Goal: Use online tool/utility: Use online tool/utility

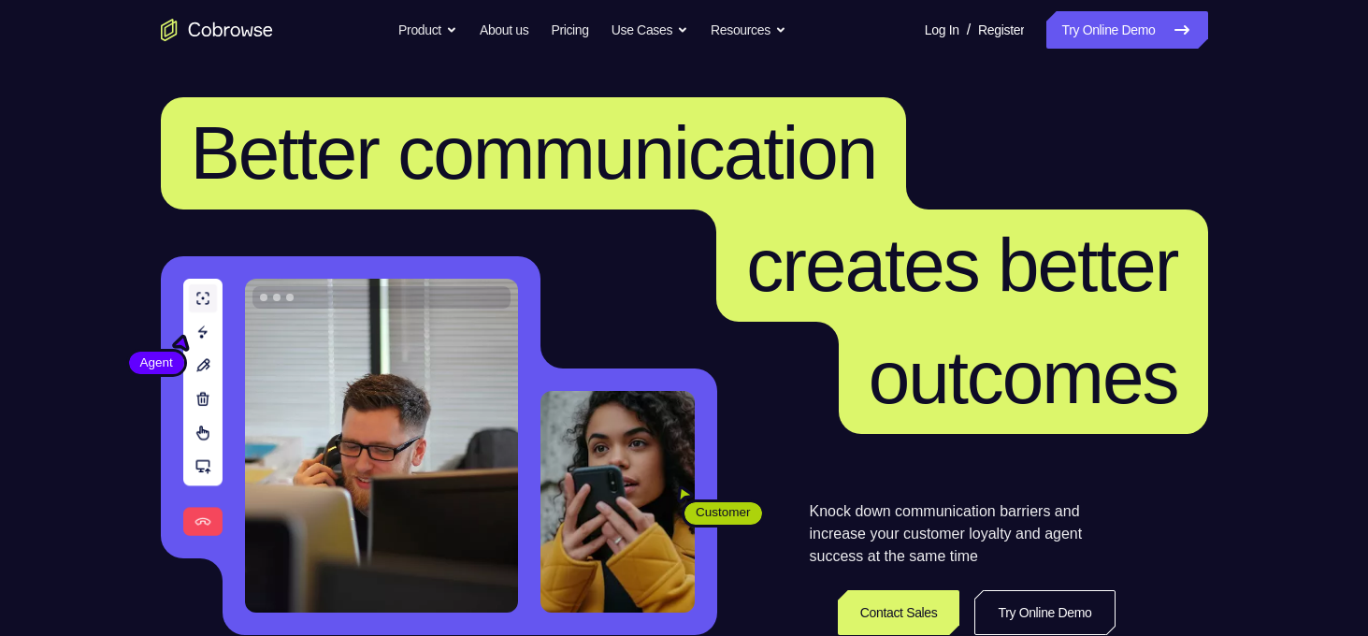
click at [1084, 34] on link "Try Online Demo" at bounding box center [1126, 29] width 161 height 37
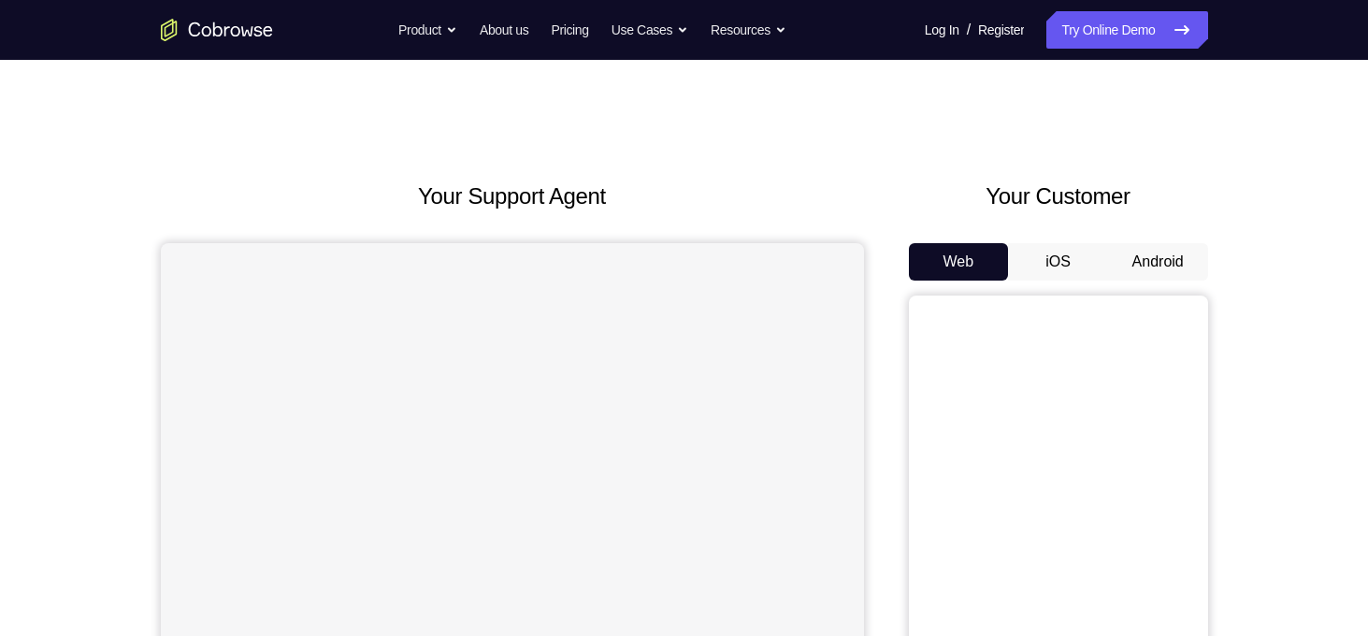
click at [1169, 254] on button "Android" at bounding box center [1158, 261] width 100 height 37
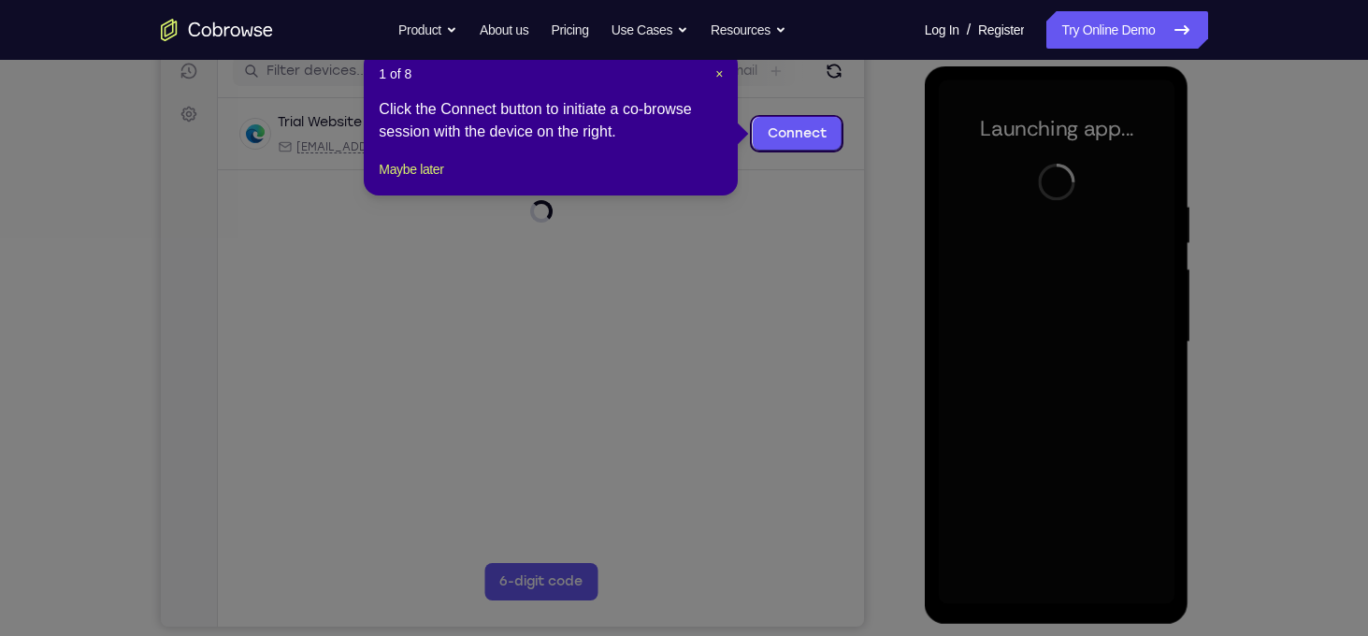
scroll to position [243, 0]
click at [719, 74] on span "×" at bounding box center [718, 73] width 7 height 15
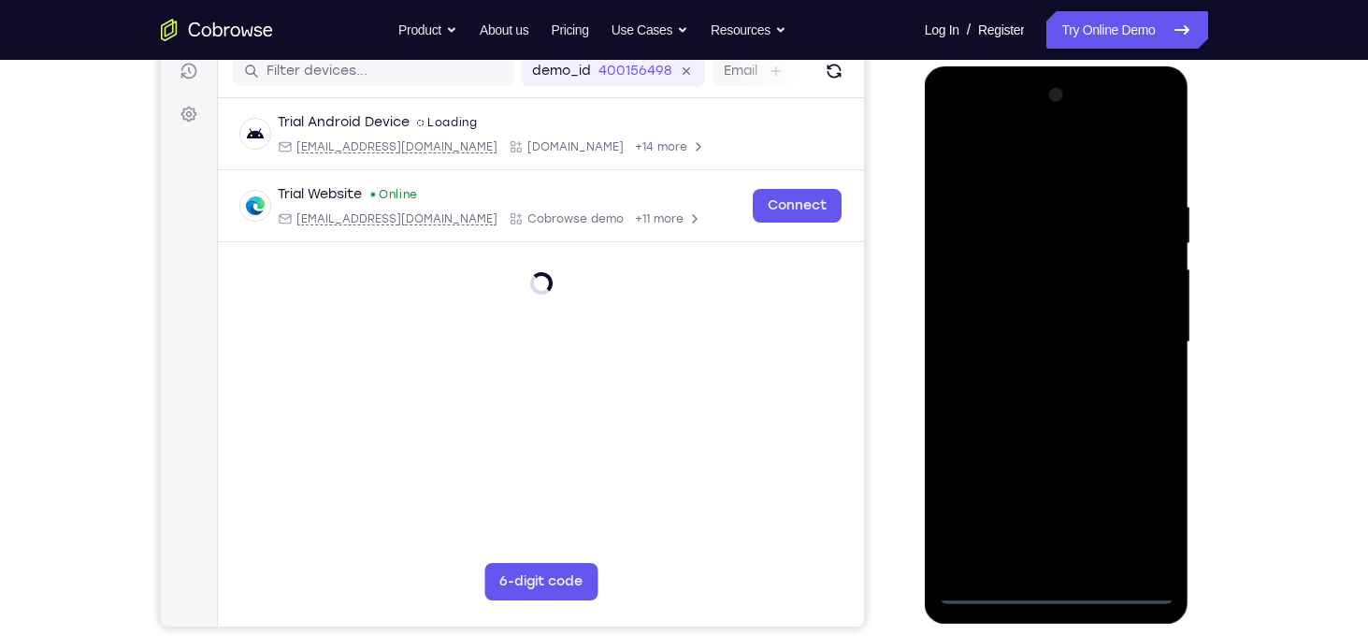
click at [1050, 587] on div at bounding box center [1057, 342] width 236 height 524
click at [1137, 506] on div at bounding box center [1057, 342] width 236 height 524
click at [1029, 151] on div at bounding box center [1057, 342] width 236 height 524
click at [1138, 338] on div at bounding box center [1057, 342] width 236 height 524
click at [1029, 379] on div at bounding box center [1057, 342] width 236 height 524
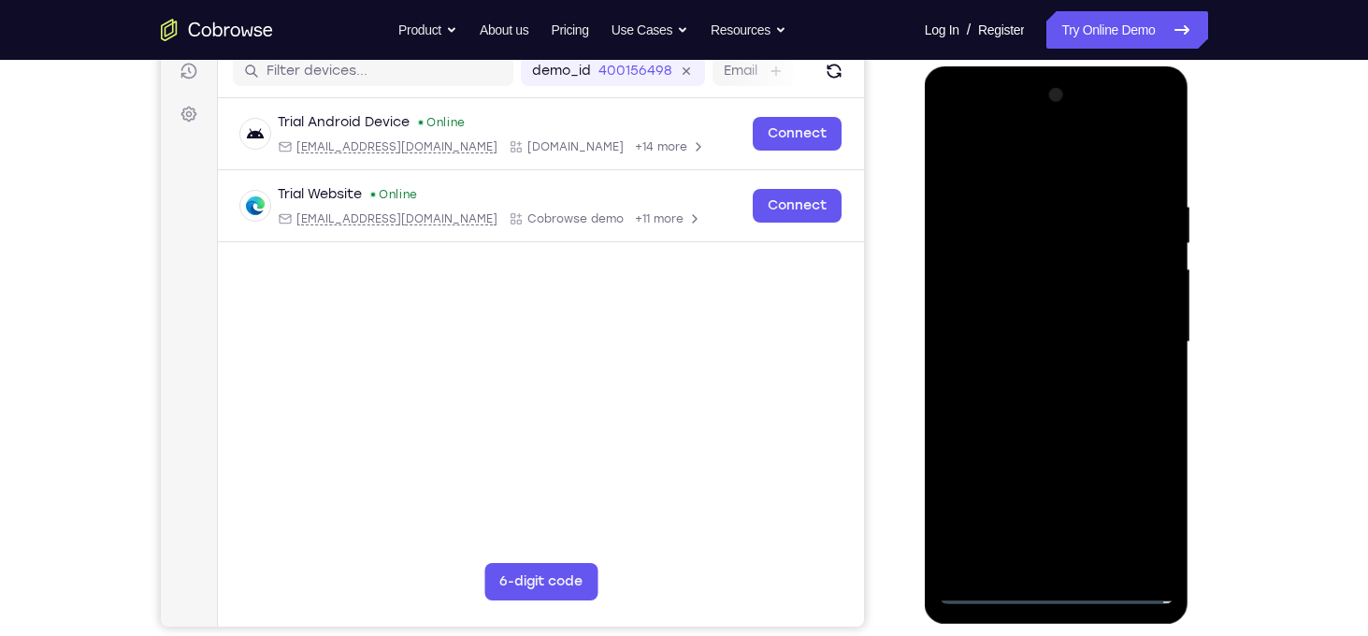
click at [1037, 336] on div at bounding box center [1057, 342] width 236 height 524
click at [1038, 301] on div at bounding box center [1057, 342] width 236 height 524
click at [1063, 342] on div at bounding box center [1057, 342] width 236 height 524
click at [1070, 424] on div at bounding box center [1057, 342] width 236 height 524
click at [1106, 564] on div at bounding box center [1057, 342] width 236 height 524
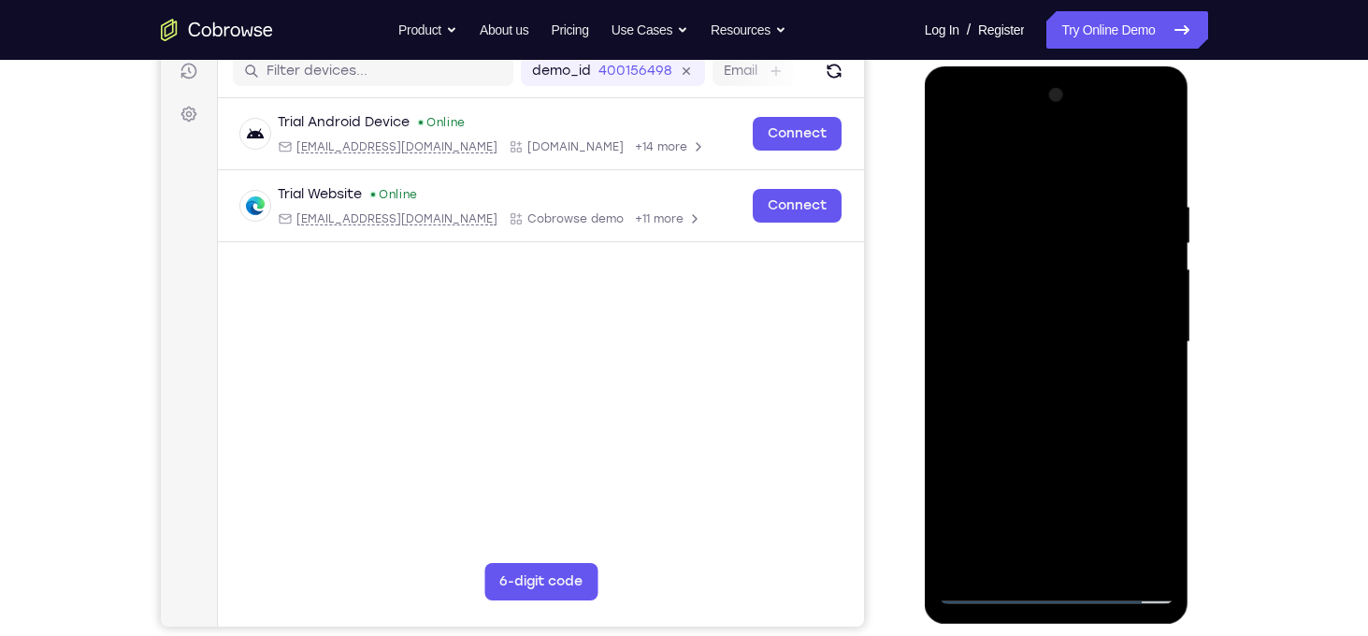
click at [1104, 440] on div at bounding box center [1057, 342] width 236 height 524
click at [994, 589] on div at bounding box center [1057, 342] width 236 height 524
drag, startPoint x: 1056, startPoint y: 166, endPoint x: 1053, endPoint y: 40, distance: 126.3
click at [1053, 66] on html "Online web based iOS Simulators and Android Emulators. Run iPhone, iPad, Mobile…" at bounding box center [1058, 346] width 266 height 561
click at [1162, 150] on div at bounding box center [1057, 342] width 236 height 524
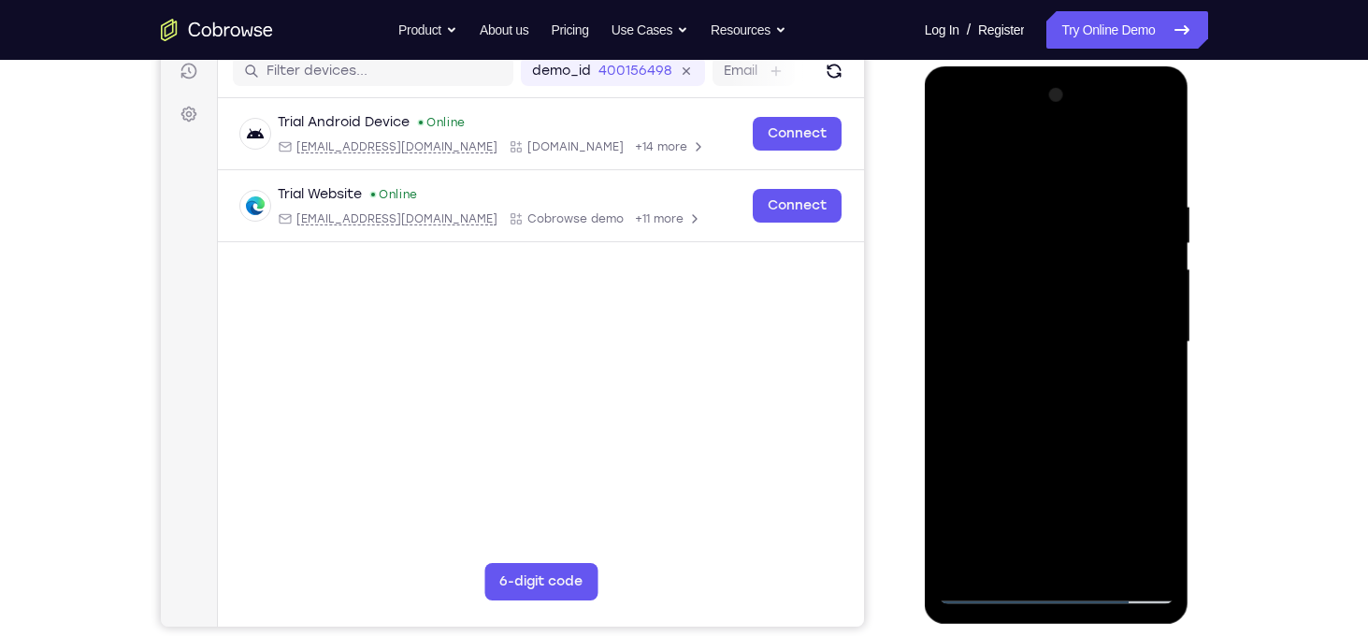
click at [958, 263] on div at bounding box center [1057, 342] width 236 height 524
click at [960, 298] on div at bounding box center [1057, 342] width 236 height 524
click at [1141, 275] on div at bounding box center [1057, 342] width 236 height 524
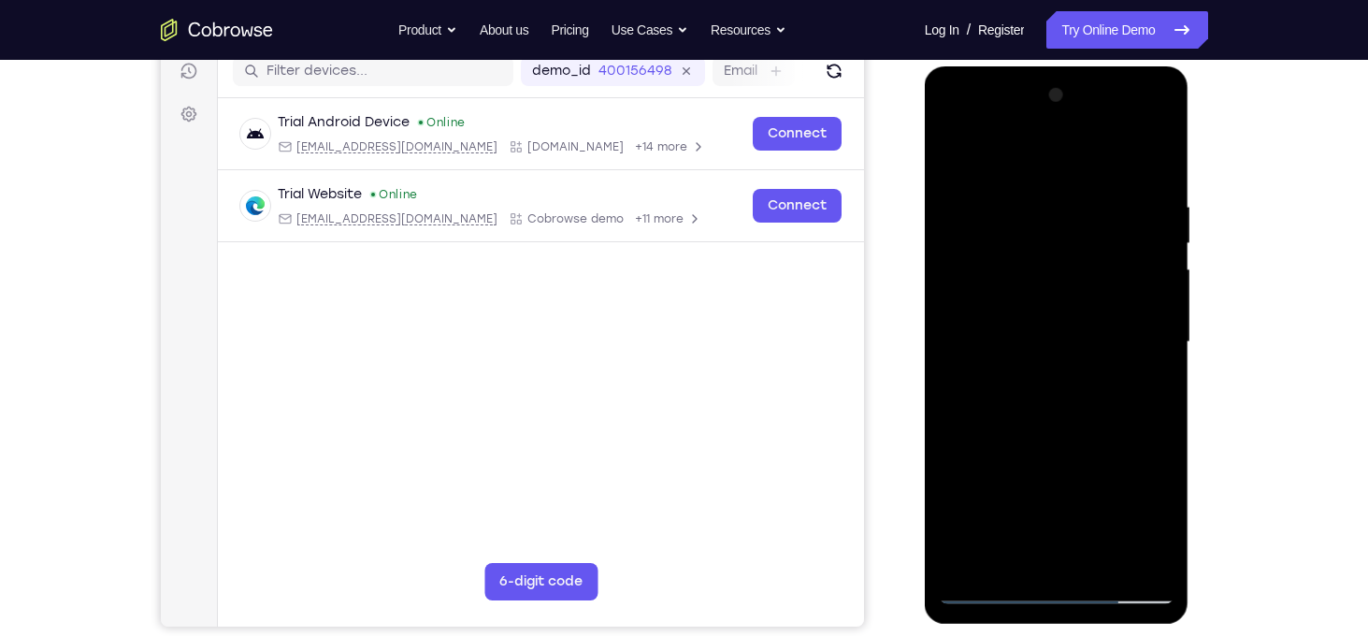
click at [1141, 275] on div at bounding box center [1057, 342] width 236 height 524
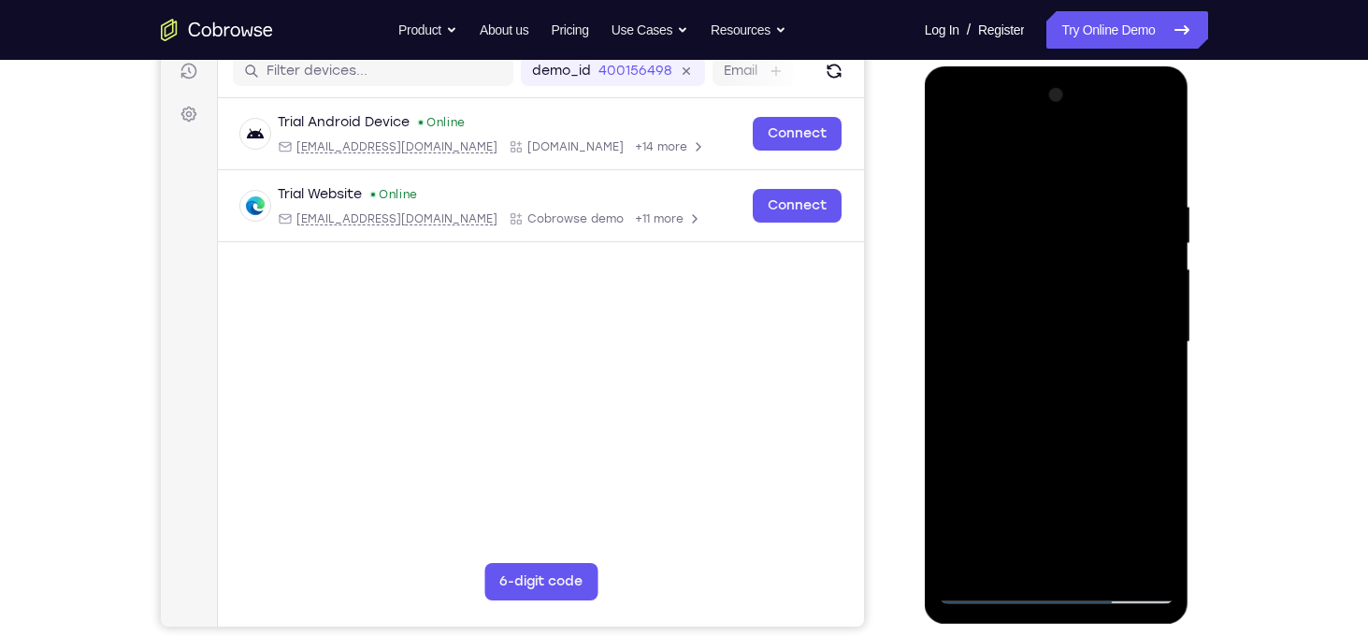
click at [1141, 275] on div at bounding box center [1057, 342] width 236 height 524
click at [1156, 275] on div at bounding box center [1057, 342] width 236 height 524
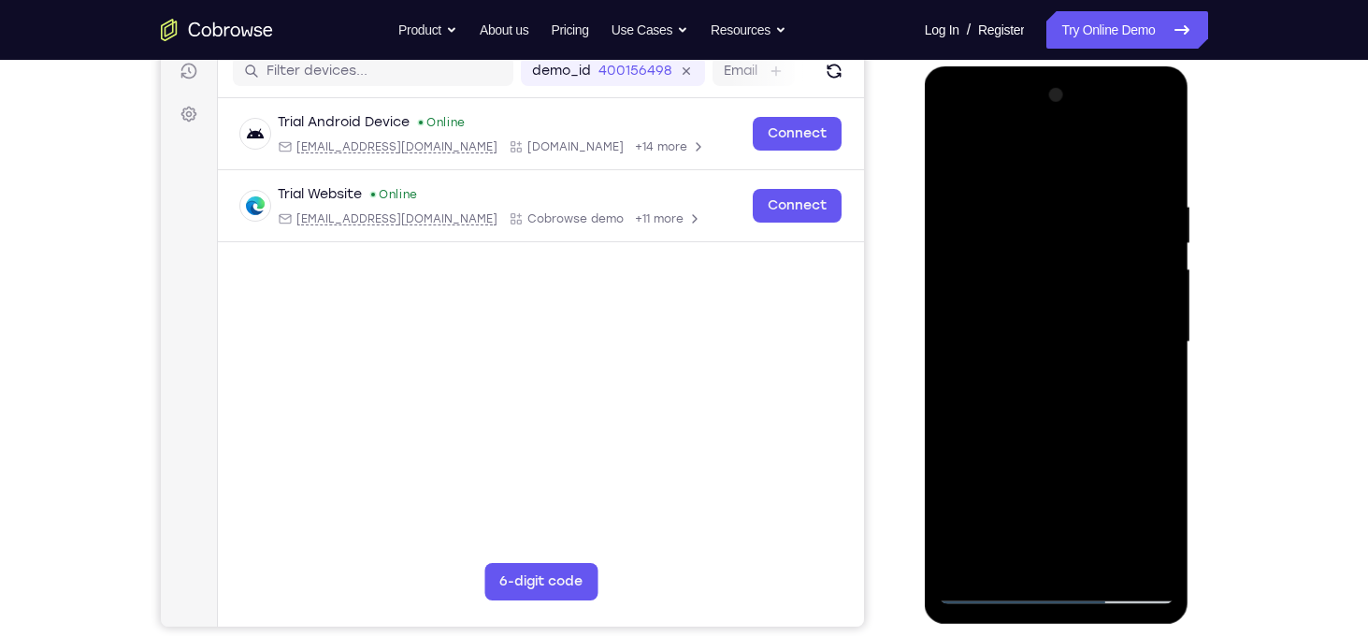
click at [1156, 275] on div at bounding box center [1057, 342] width 236 height 524
click at [956, 305] on div at bounding box center [1057, 342] width 236 height 524
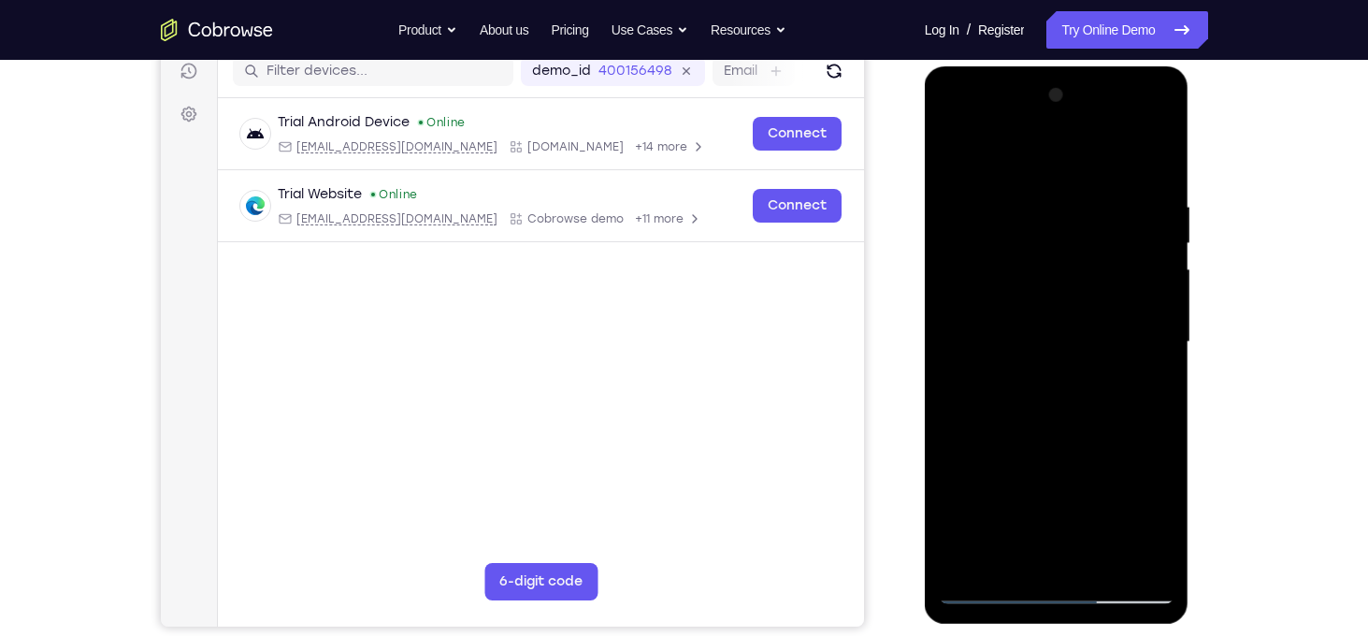
click at [1164, 266] on div at bounding box center [1057, 342] width 236 height 524
click at [1155, 259] on div at bounding box center [1057, 342] width 236 height 524
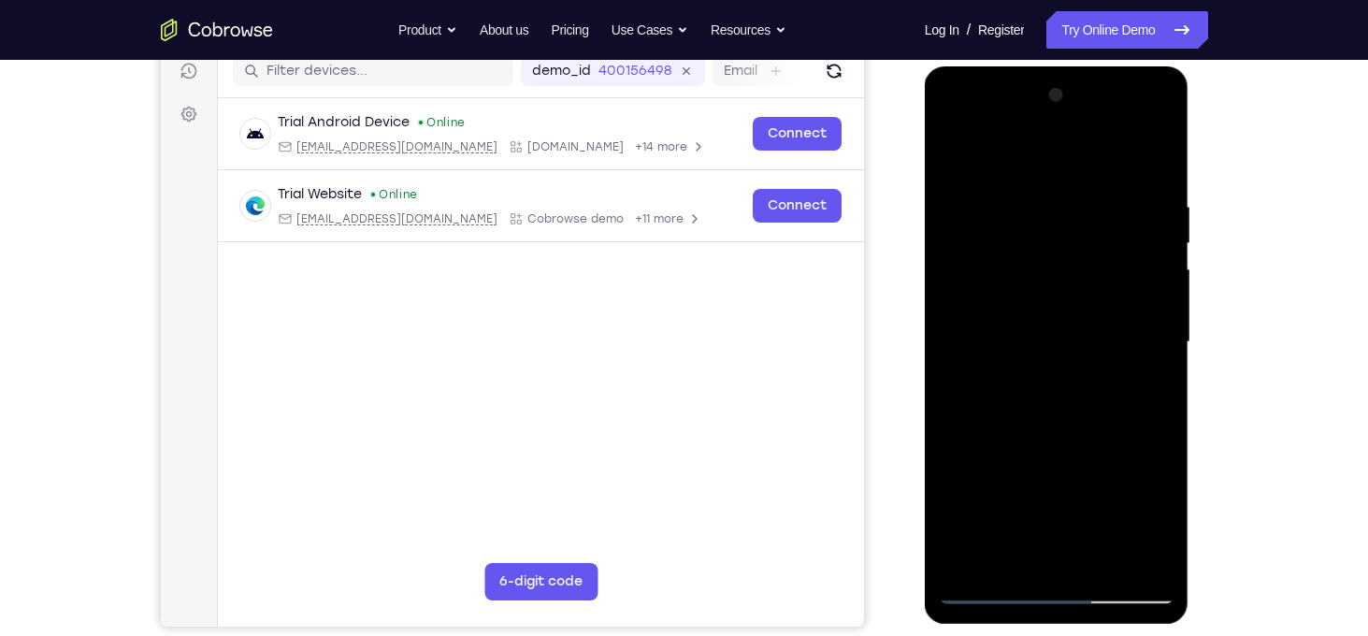
click at [1155, 259] on div at bounding box center [1057, 342] width 236 height 524
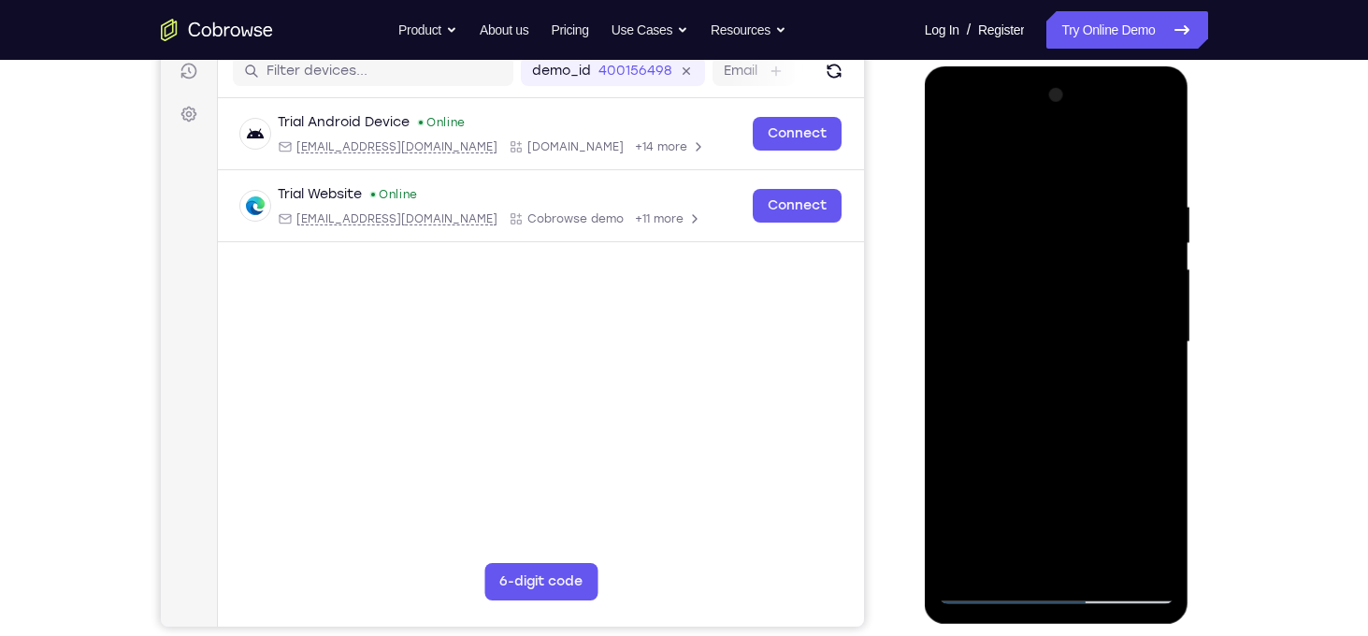
click at [1155, 259] on div at bounding box center [1057, 342] width 236 height 524
click at [1165, 149] on div at bounding box center [1057, 342] width 236 height 524
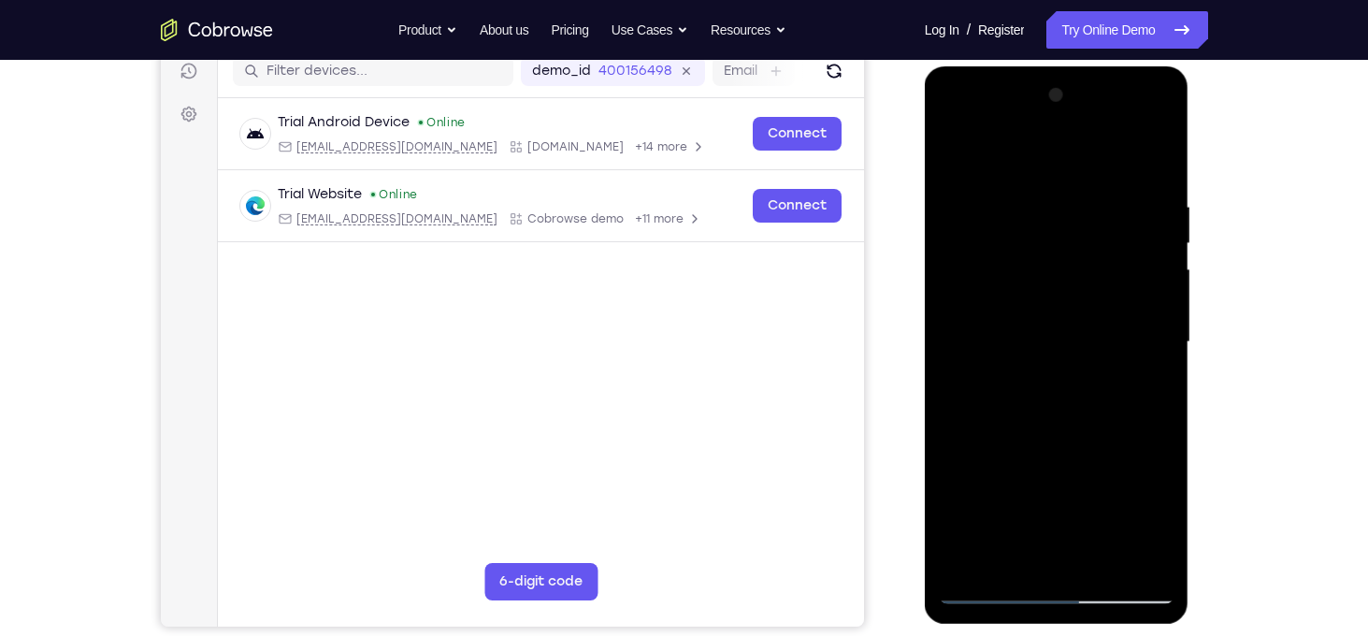
click at [1165, 149] on div at bounding box center [1057, 342] width 236 height 524
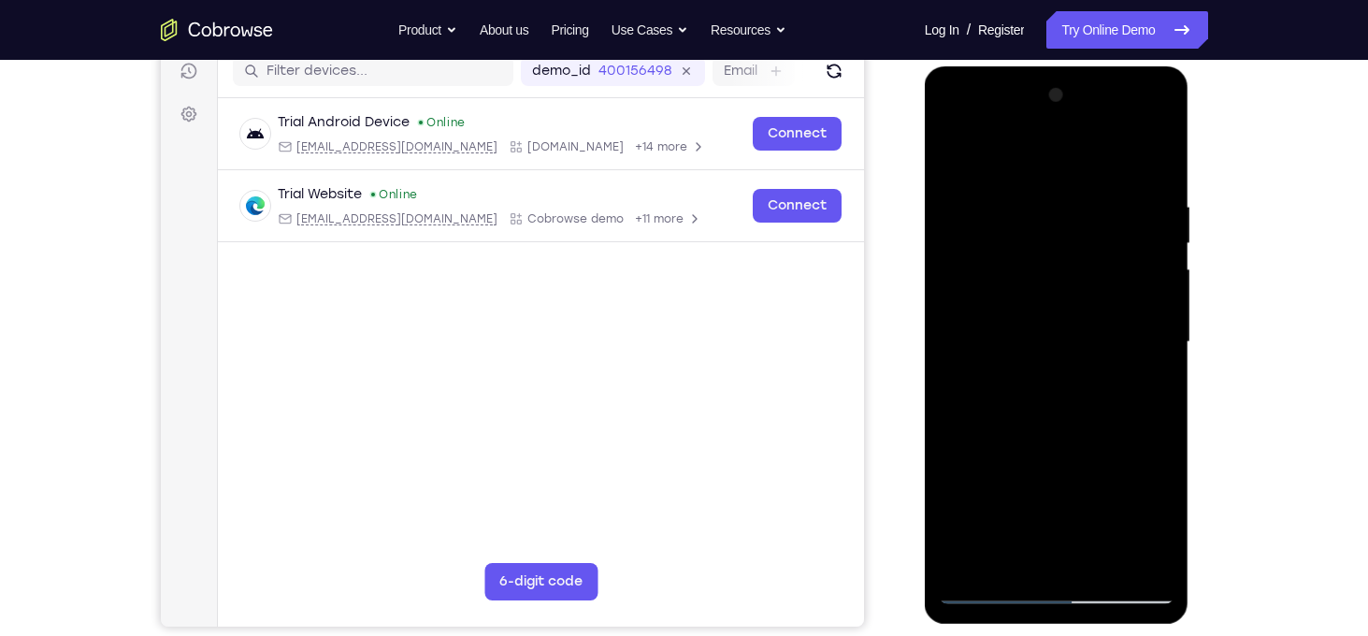
click at [1165, 149] on div at bounding box center [1057, 342] width 236 height 524
click at [1164, 137] on div at bounding box center [1057, 342] width 236 height 524
click at [1161, 105] on div at bounding box center [1057, 342] width 236 height 524
click at [1052, 310] on div at bounding box center [1057, 342] width 236 height 524
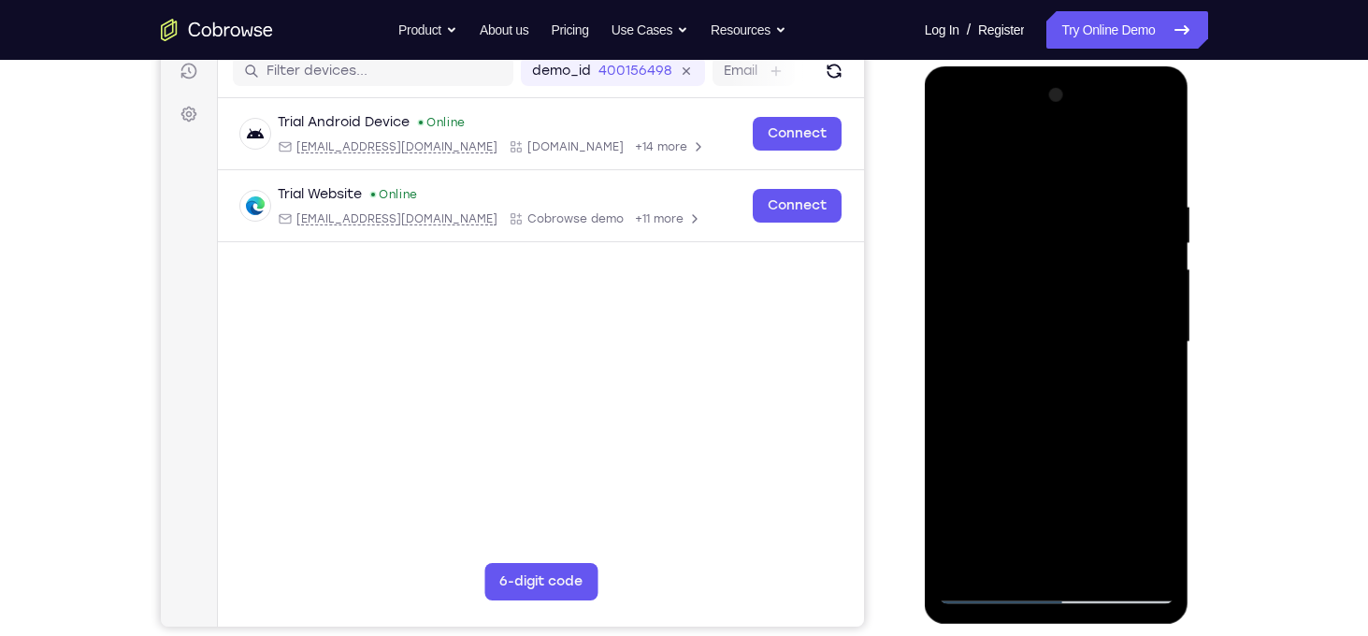
click at [1155, 235] on div at bounding box center [1057, 342] width 236 height 524
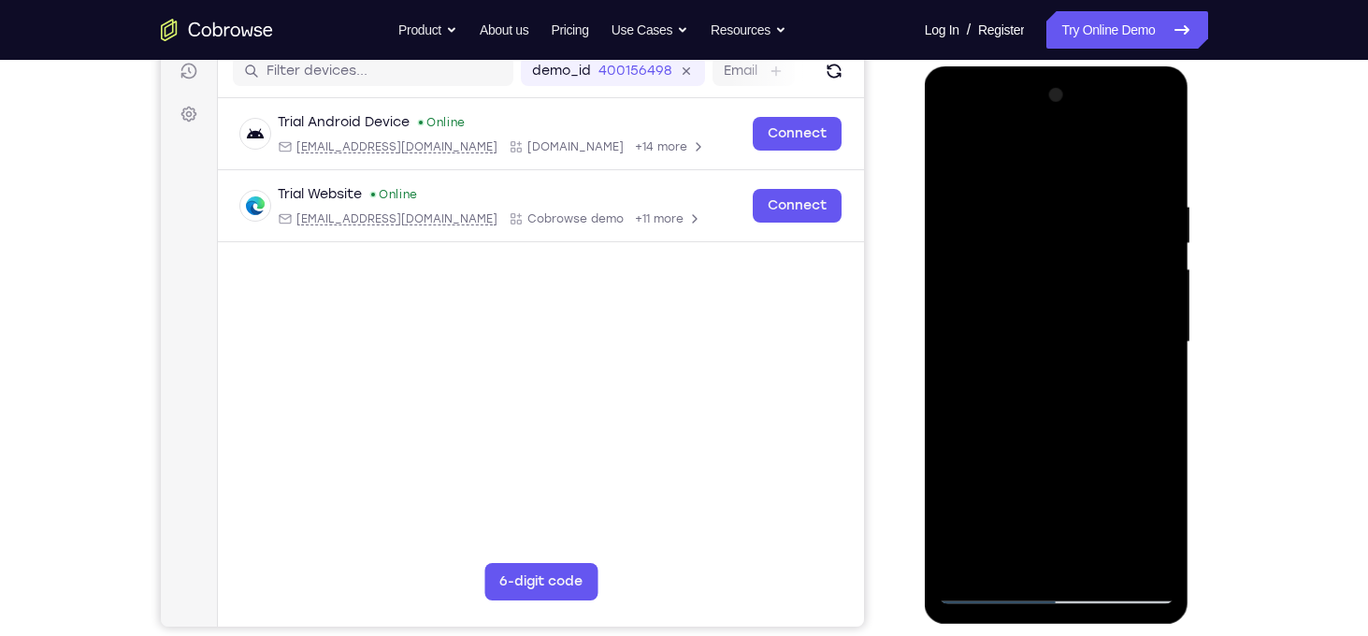
click at [1155, 235] on div at bounding box center [1057, 342] width 236 height 524
click at [952, 150] on div at bounding box center [1057, 342] width 236 height 524
click at [1006, 294] on div at bounding box center [1057, 342] width 236 height 524
click at [1002, 299] on div at bounding box center [1057, 342] width 236 height 524
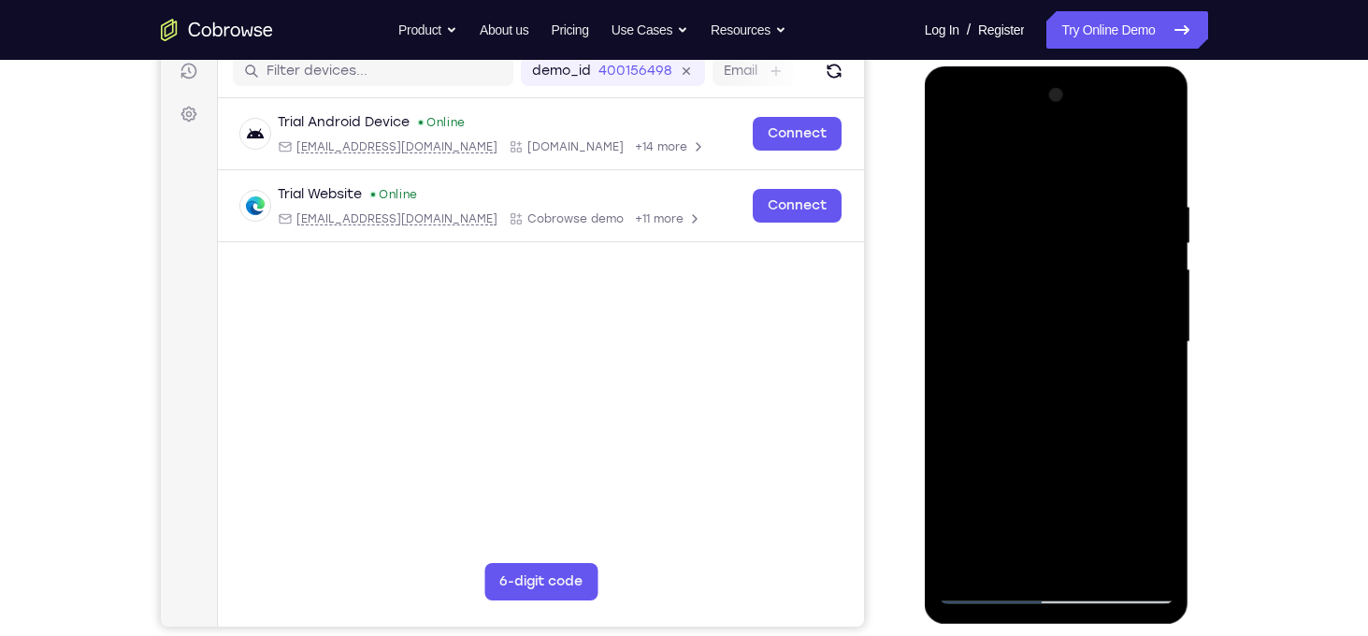
click at [1139, 310] on div at bounding box center [1057, 342] width 236 height 524
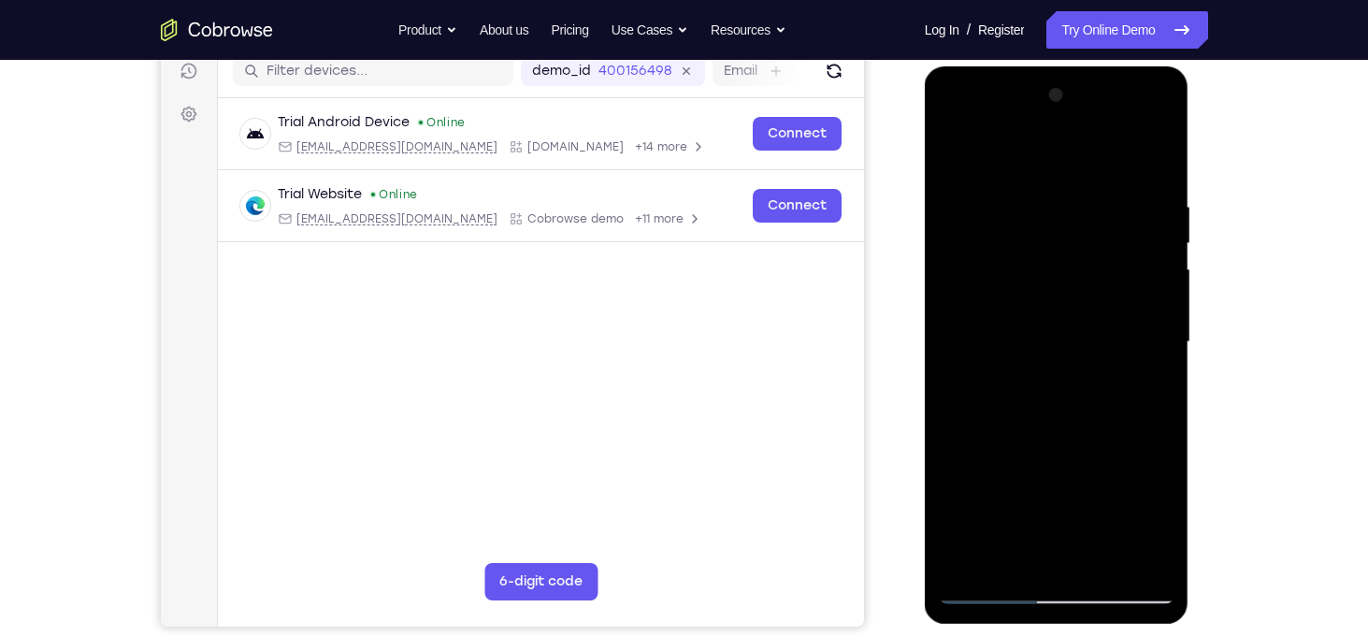
click at [1139, 310] on div at bounding box center [1057, 342] width 236 height 524
click at [958, 155] on div at bounding box center [1057, 342] width 236 height 524
click at [955, 289] on div at bounding box center [1057, 342] width 236 height 524
click at [1149, 280] on div at bounding box center [1057, 342] width 236 height 524
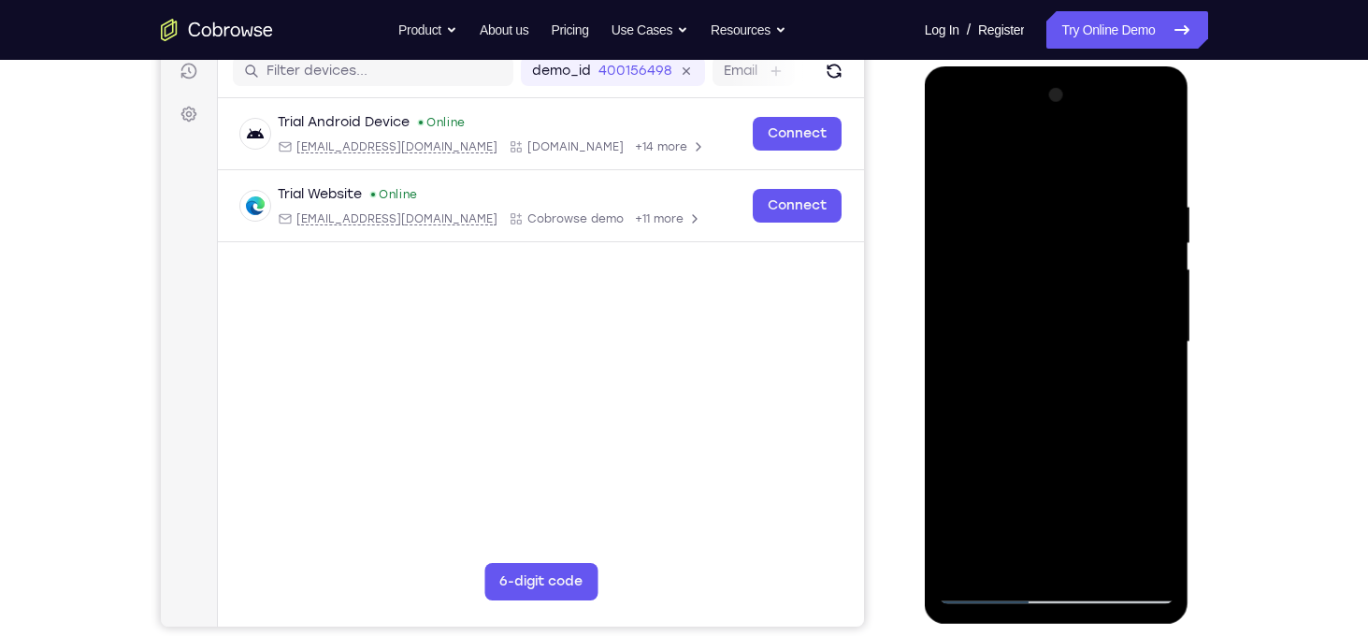
click at [1149, 280] on div at bounding box center [1057, 342] width 236 height 524
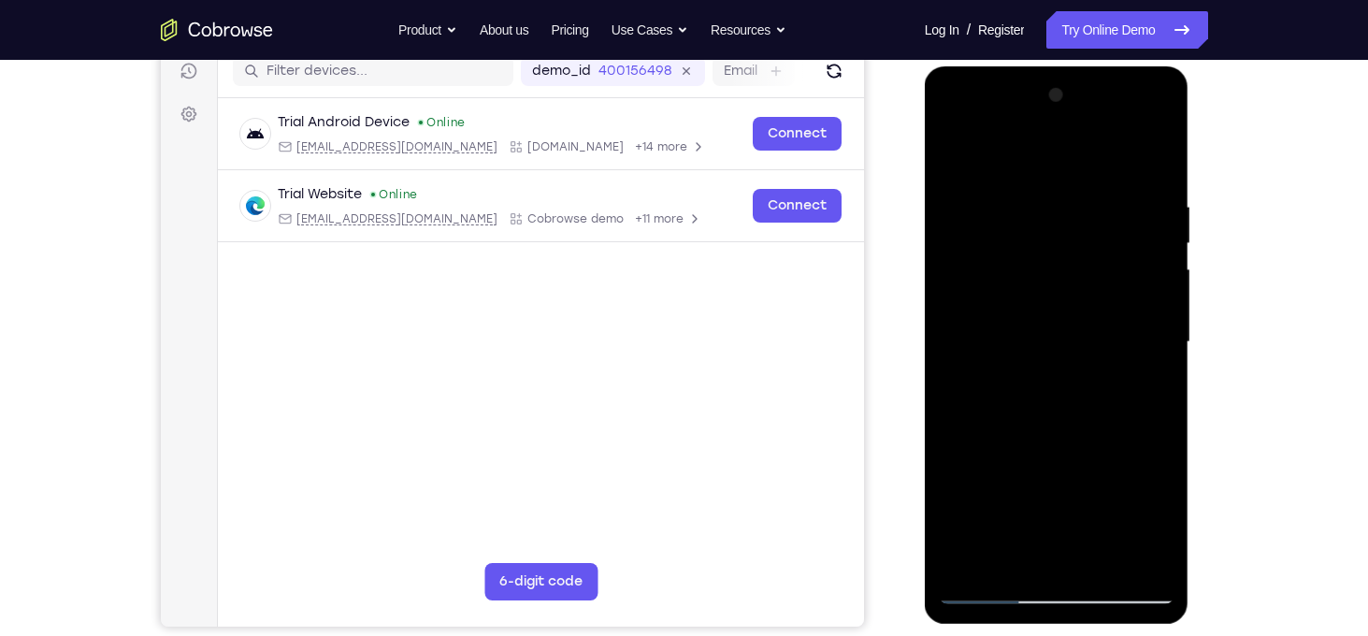
click at [1158, 102] on div at bounding box center [1057, 342] width 236 height 524
click at [958, 146] on div at bounding box center [1057, 342] width 236 height 524
click at [1033, 196] on div at bounding box center [1057, 342] width 236 height 524
click at [955, 151] on div at bounding box center [1057, 342] width 236 height 524
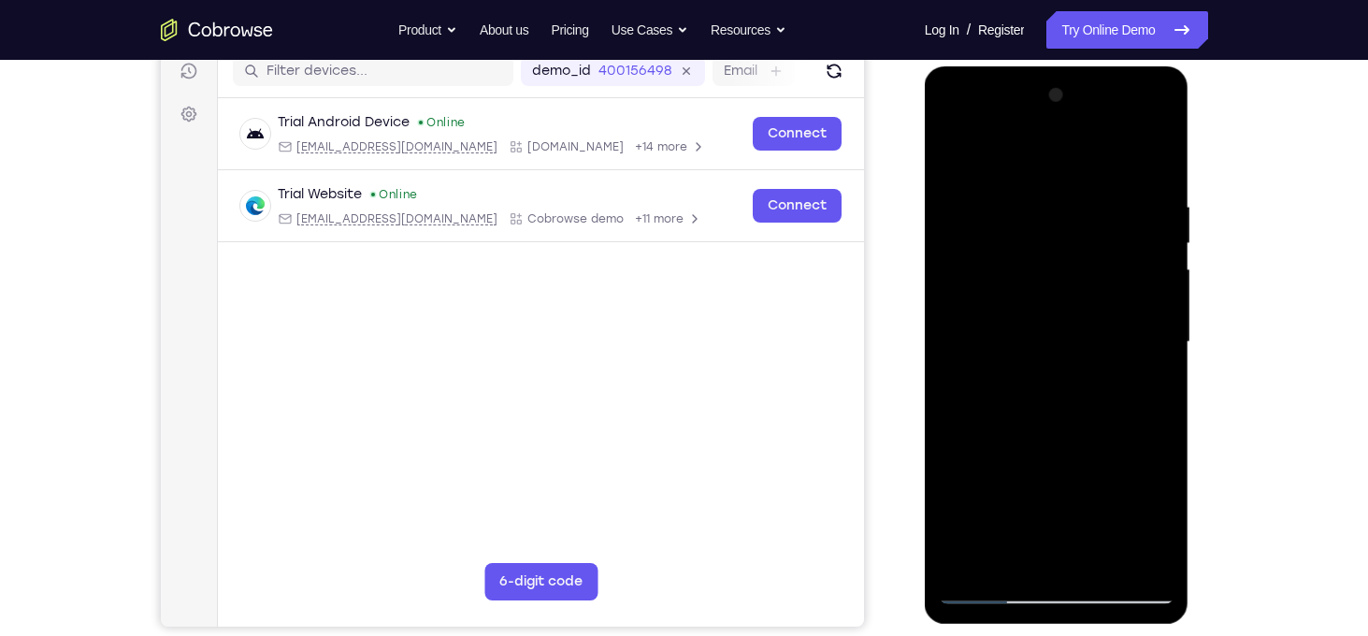
click at [1146, 564] on div at bounding box center [1057, 342] width 236 height 524
click at [963, 557] on div at bounding box center [1057, 342] width 236 height 524
click at [1031, 188] on div at bounding box center [1057, 342] width 236 height 524
click at [1156, 251] on div at bounding box center [1057, 342] width 236 height 524
click at [1156, 215] on div at bounding box center [1057, 342] width 236 height 524
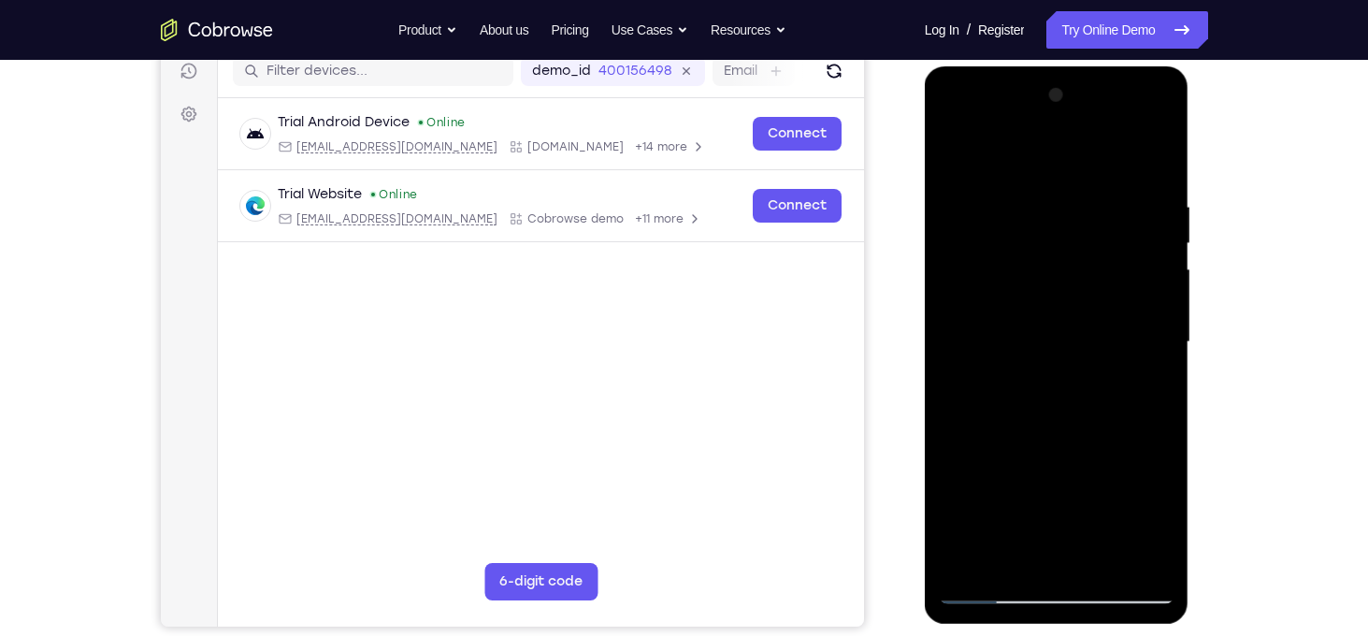
click at [1156, 215] on div at bounding box center [1057, 342] width 236 height 524
click at [1150, 161] on div at bounding box center [1057, 342] width 236 height 524
click at [1085, 200] on div at bounding box center [1057, 342] width 236 height 524
click at [1150, 289] on div at bounding box center [1057, 342] width 236 height 524
click at [1149, 276] on div at bounding box center [1057, 342] width 236 height 524
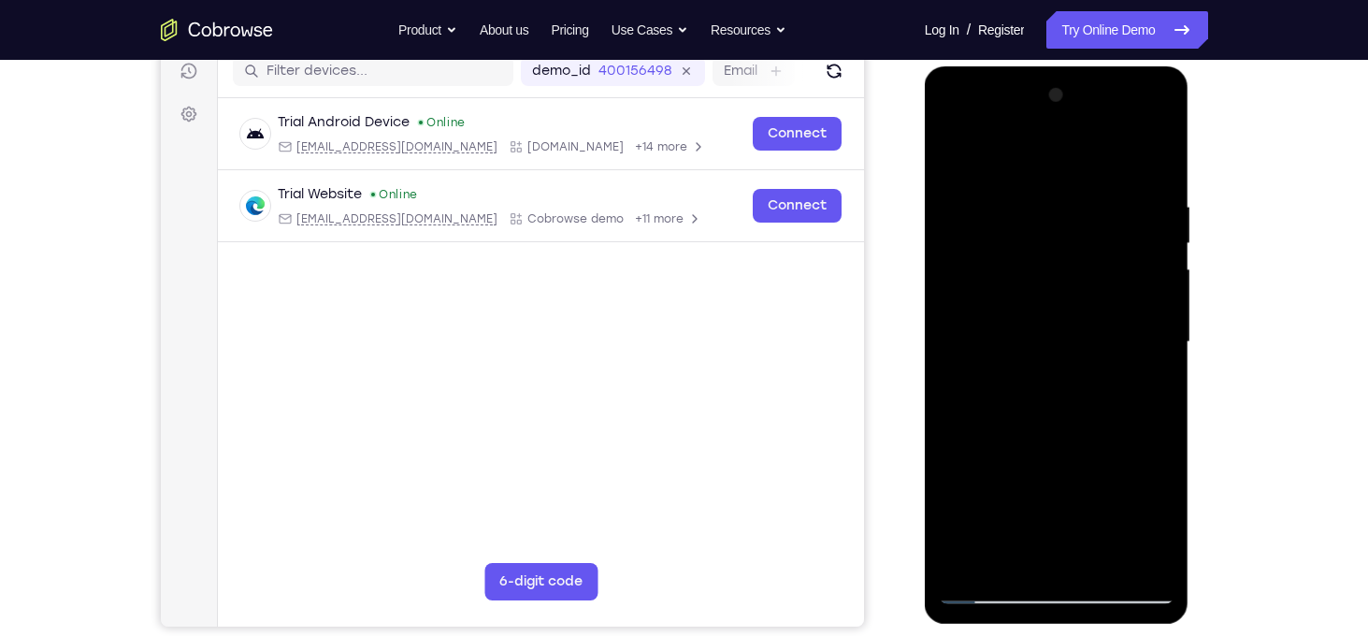
click at [1126, 552] on div at bounding box center [1057, 342] width 236 height 524
click at [1127, 309] on div at bounding box center [1057, 342] width 236 height 524
click at [1147, 556] on div at bounding box center [1057, 342] width 236 height 524
click at [1140, 370] on div at bounding box center [1057, 342] width 236 height 524
click at [1153, 559] on div at bounding box center [1057, 342] width 236 height 524
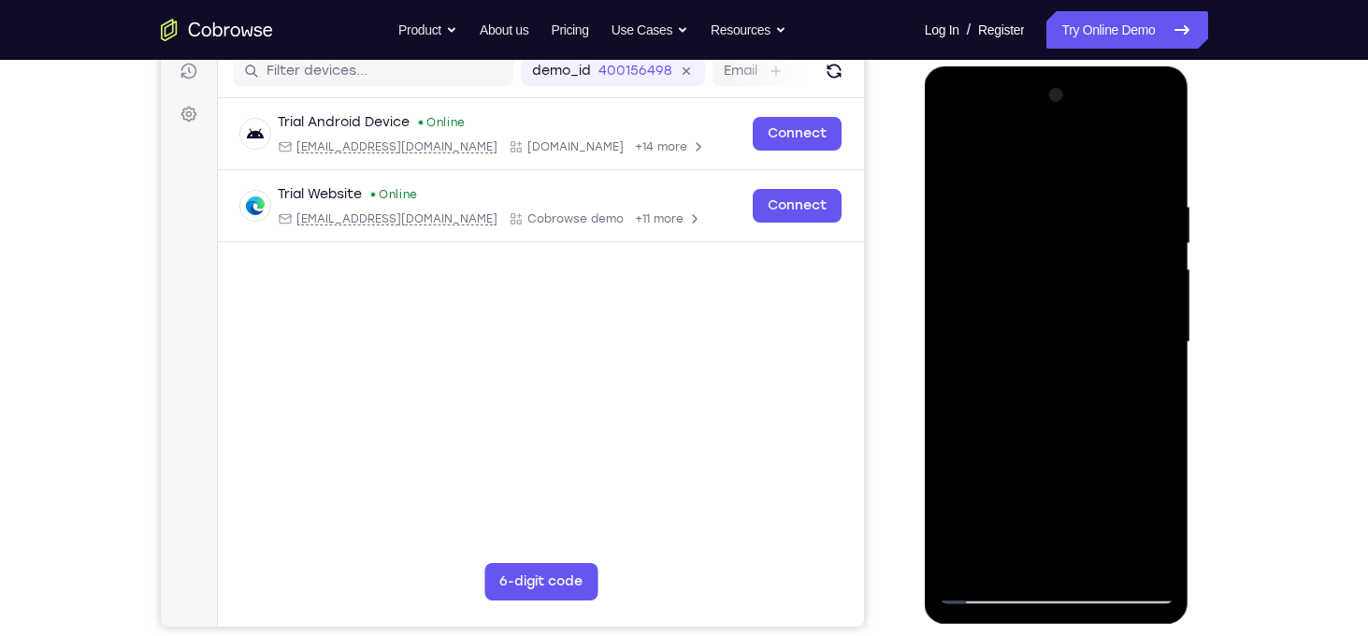
click at [1153, 259] on div at bounding box center [1057, 342] width 236 height 524
click at [1157, 151] on div at bounding box center [1057, 342] width 236 height 524
click at [1104, 560] on div at bounding box center [1057, 342] width 236 height 524
click at [1053, 334] on div at bounding box center [1057, 342] width 236 height 524
click at [1013, 553] on div at bounding box center [1057, 342] width 236 height 524
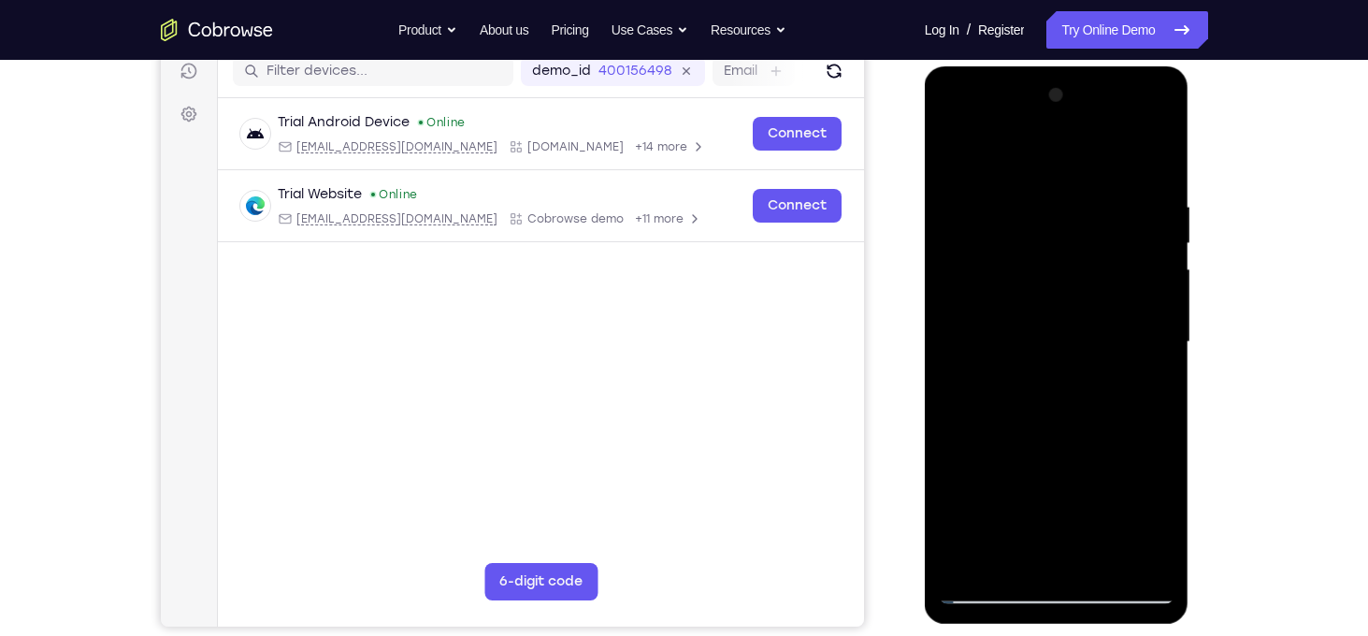
click at [1008, 553] on div at bounding box center [1057, 342] width 236 height 524
click at [1004, 498] on div at bounding box center [1057, 342] width 236 height 524
click at [1009, 503] on div at bounding box center [1057, 342] width 236 height 524
click at [1149, 371] on div at bounding box center [1057, 342] width 236 height 524
click at [962, 162] on div at bounding box center [1057, 342] width 236 height 524
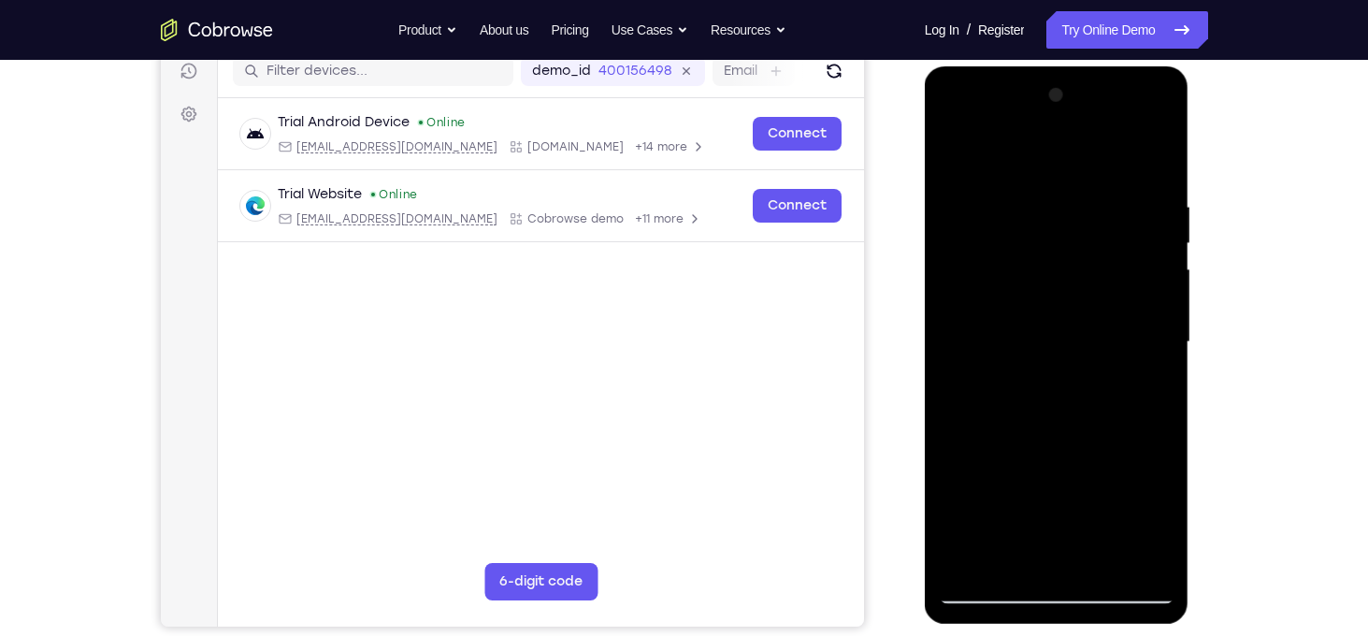
click at [1040, 382] on div at bounding box center [1057, 342] width 236 height 524
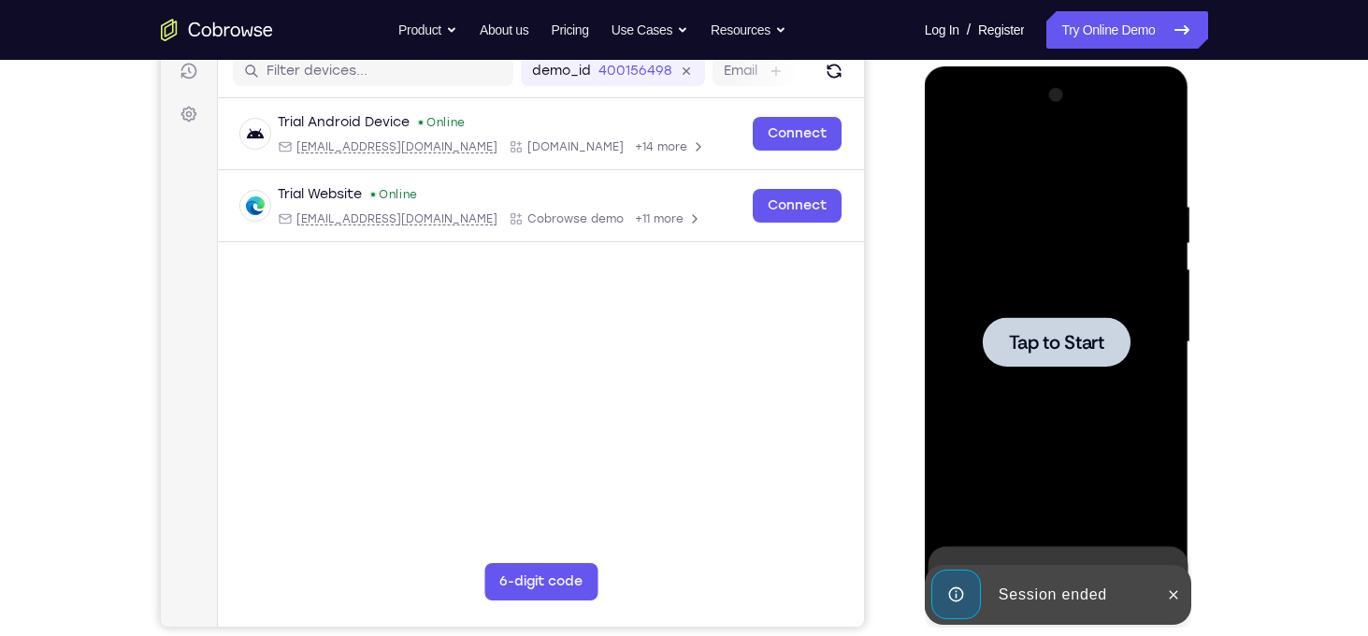
click at [1064, 348] on span "Tap to Start" at bounding box center [1056, 342] width 95 height 19
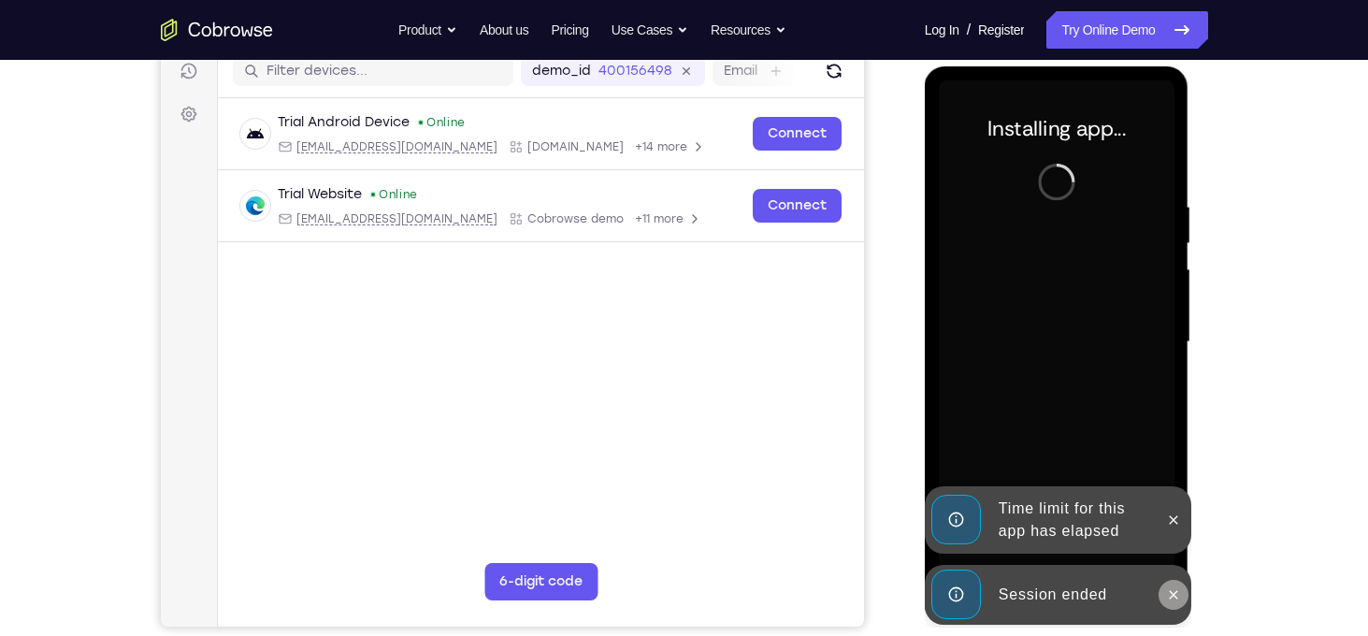
click at [1167, 587] on icon at bounding box center [1173, 594] width 15 height 15
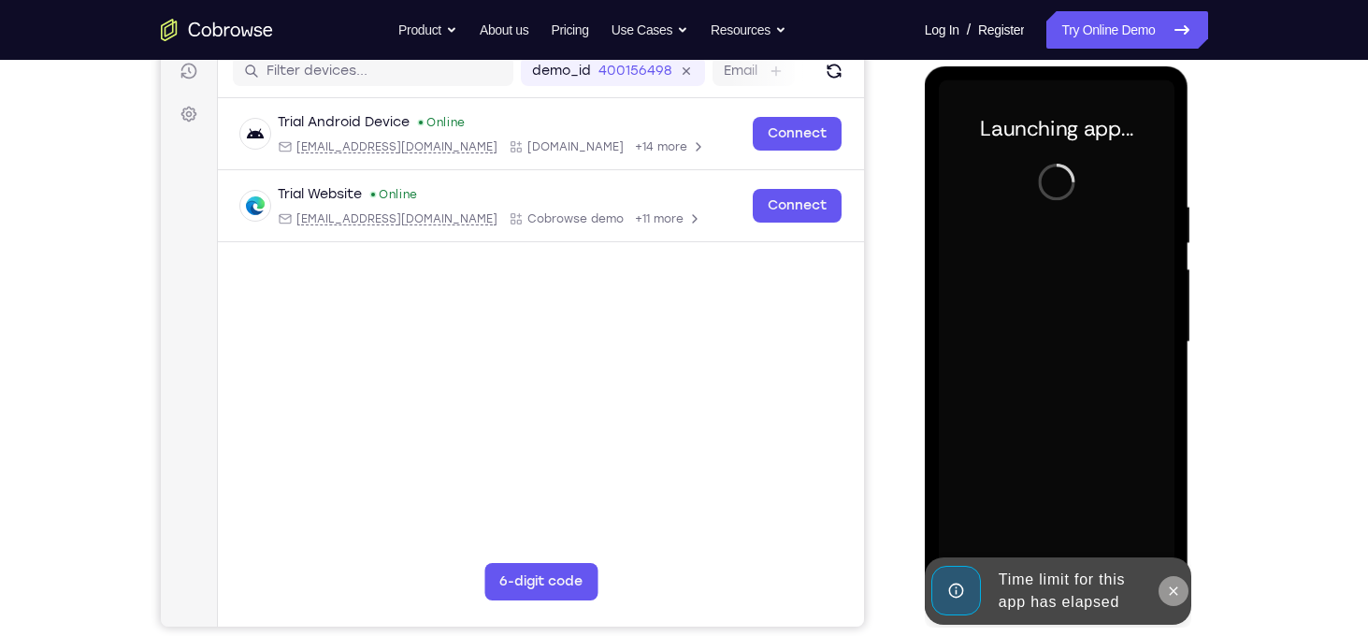
click at [1172, 591] on icon at bounding box center [1174, 590] width 8 height 8
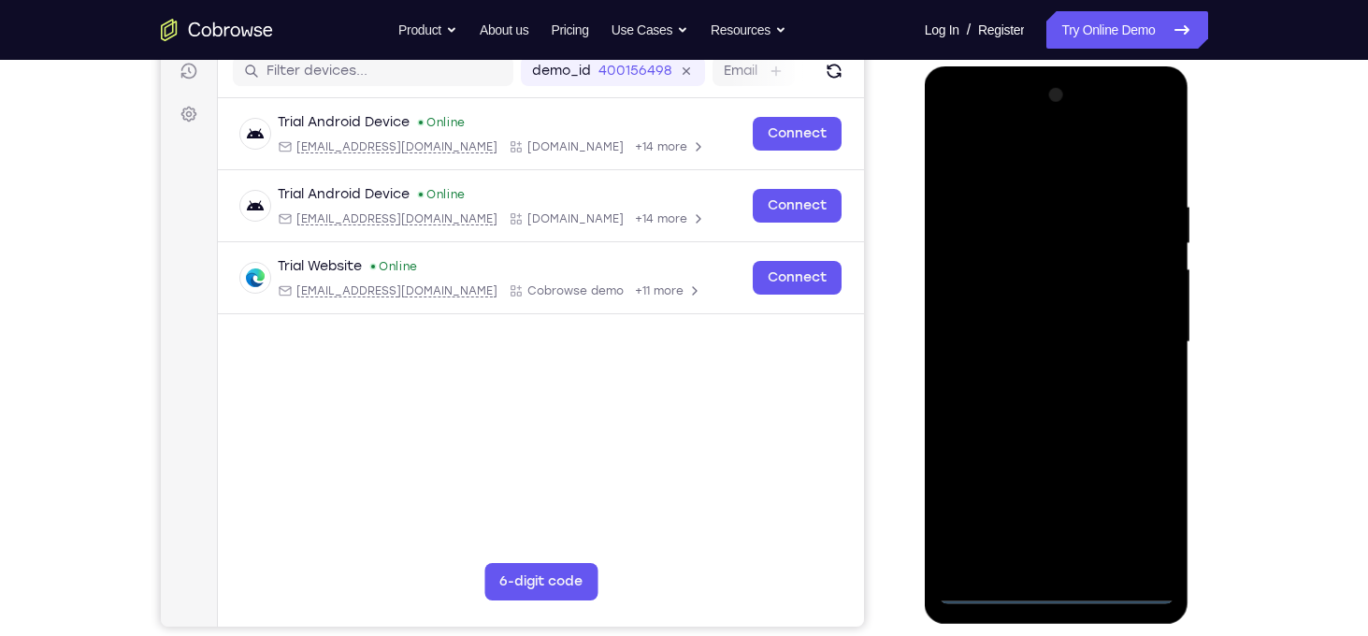
click at [1044, 584] on div at bounding box center [1057, 342] width 236 height 524
click at [1049, 586] on div at bounding box center [1057, 342] width 236 height 524
click at [1133, 517] on div at bounding box center [1057, 342] width 236 height 524
click at [1033, 156] on div at bounding box center [1057, 342] width 236 height 524
click at [1130, 332] on div at bounding box center [1057, 342] width 236 height 524
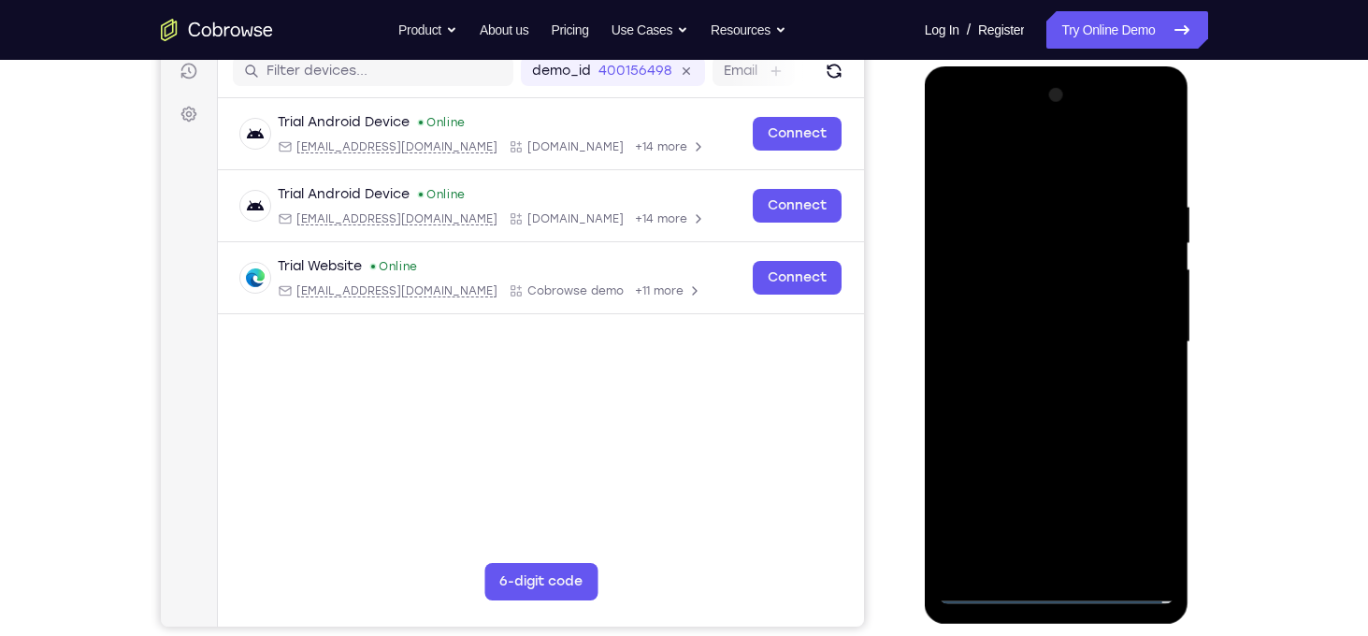
click at [1041, 377] on div at bounding box center [1057, 342] width 236 height 524
click at [1033, 328] on div at bounding box center [1057, 342] width 236 height 524
click at [1033, 305] on div at bounding box center [1057, 342] width 236 height 524
click at [1048, 337] on div at bounding box center [1057, 342] width 236 height 524
click at [1082, 425] on div at bounding box center [1057, 342] width 236 height 524
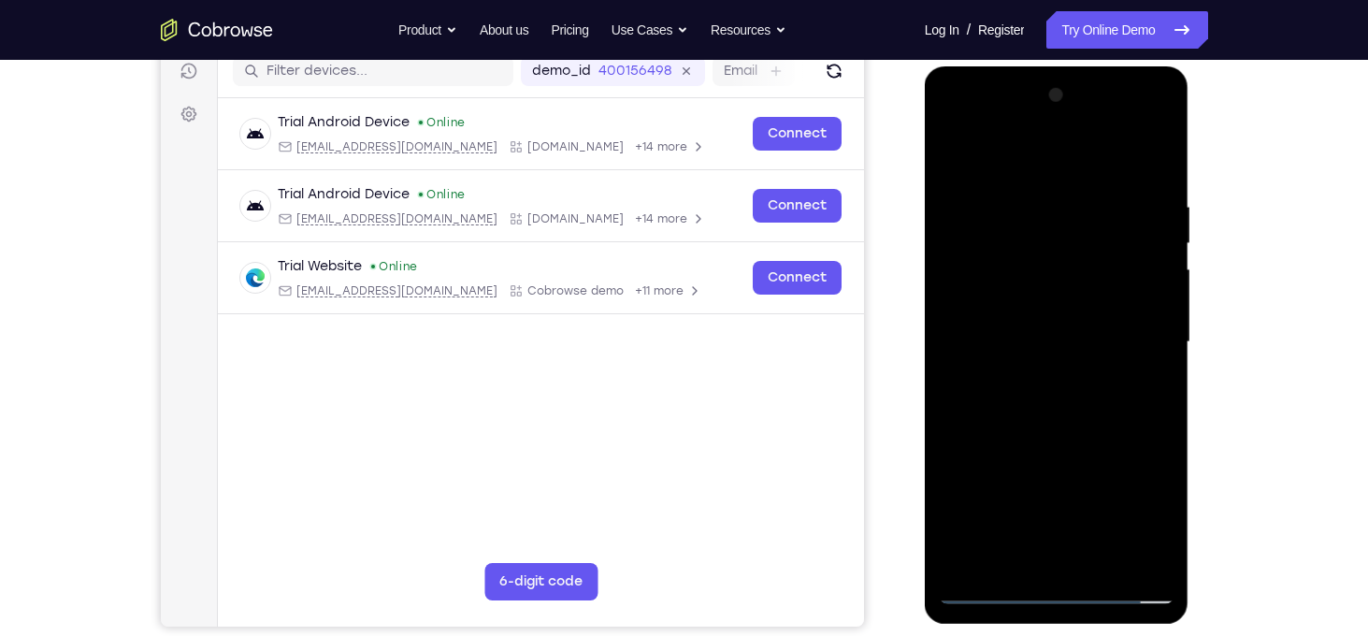
click at [1106, 564] on div at bounding box center [1057, 342] width 236 height 524
click at [1080, 452] on div at bounding box center [1057, 342] width 236 height 524
click at [1056, 369] on div at bounding box center [1057, 342] width 236 height 524
drag, startPoint x: 1026, startPoint y: 175, endPoint x: 998, endPoint y: 46, distance: 131.8
click at [998, 66] on html "Online web based iOS Simulators and Android Emulators. Run iPhone, iPad, Mobile…" at bounding box center [1058, 346] width 266 height 561
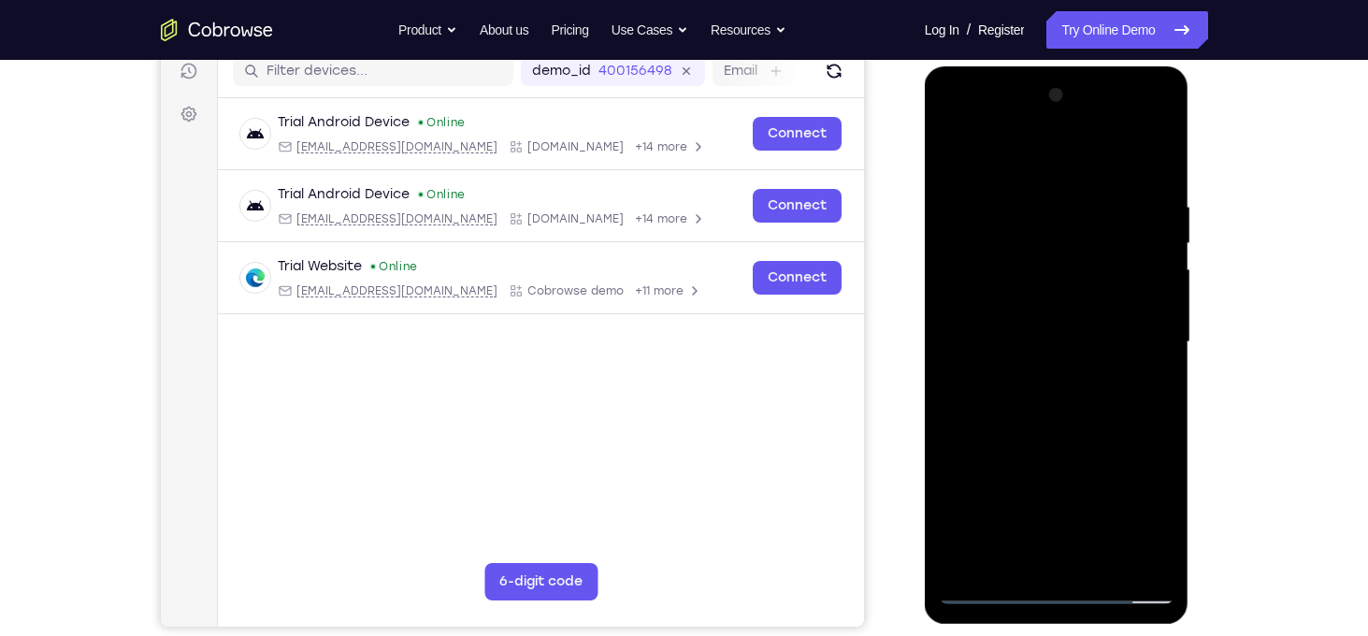
click at [999, 417] on div at bounding box center [1057, 342] width 236 height 524
click at [1041, 424] on div at bounding box center [1057, 342] width 236 height 524
click at [1156, 348] on div at bounding box center [1057, 342] width 236 height 524
click at [998, 280] on div at bounding box center [1057, 342] width 236 height 524
click at [1022, 552] on div at bounding box center [1057, 342] width 236 height 524
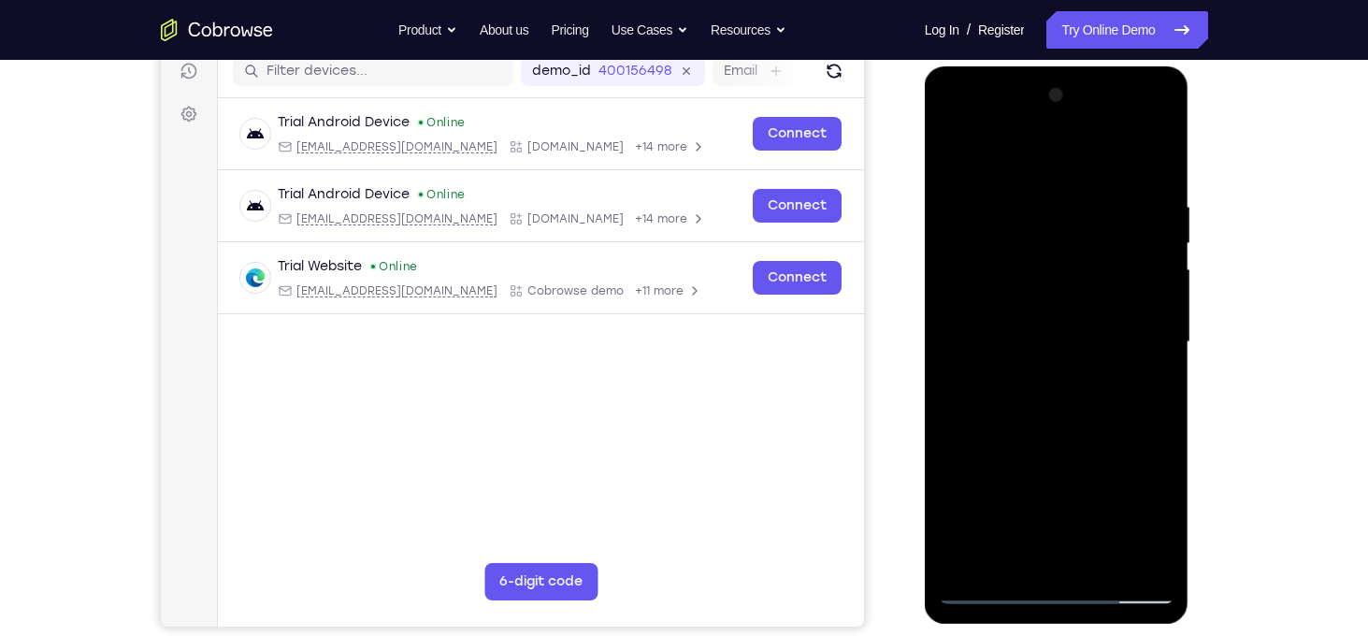
click at [1041, 355] on div at bounding box center [1057, 342] width 236 height 524
click at [1083, 519] on div at bounding box center [1057, 342] width 236 height 524
click at [1163, 347] on div at bounding box center [1057, 342] width 236 height 524
click at [1038, 560] on div at bounding box center [1057, 342] width 236 height 524
click at [1014, 558] on div at bounding box center [1057, 342] width 236 height 524
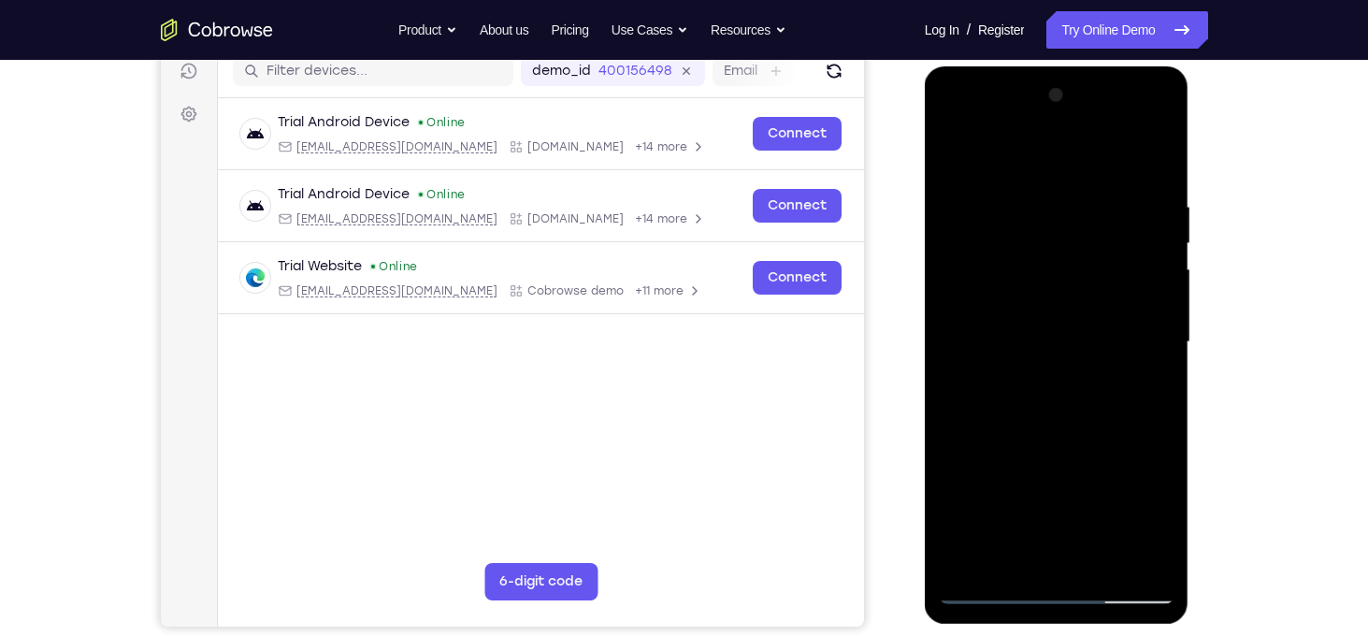
click at [1104, 445] on div at bounding box center [1057, 342] width 236 height 524
click at [1140, 378] on div at bounding box center [1057, 342] width 236 height 524
click at [956, 158] on div at bounding box center [1057, 342] width 236 height 524
click at [1031, 425] on div at bounding box center [1057, 342] width 236 height 524
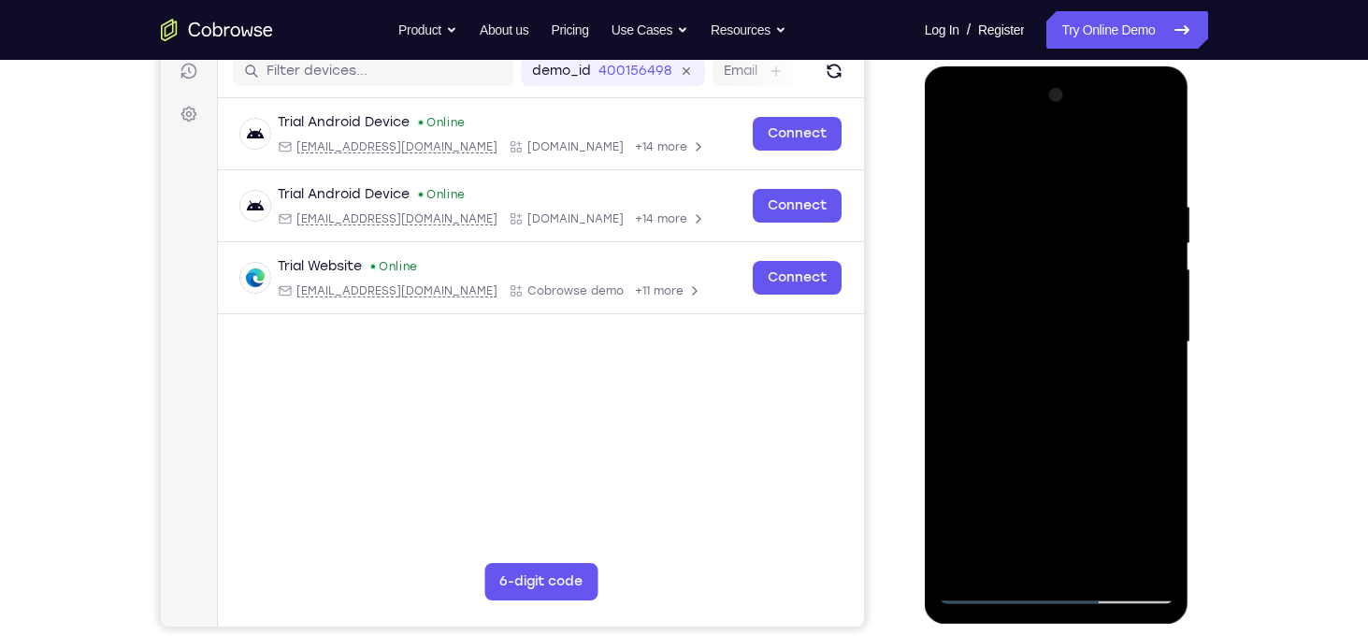
click at [1059, 460] on div at bounding box center [1057, 342] width 236 height 524
click at [1077, 453] on div at bounding box center [1057, 342] width 236 height 524
click at [1018, 326] on div at bounding box center [1057, 342] width 236 height 524
click at [1031, 552] on div at bounding box center [1057, 342] width 236 height 524
click at [1014, 553] on div at bounding box center [1057, 342] width 236 height 524
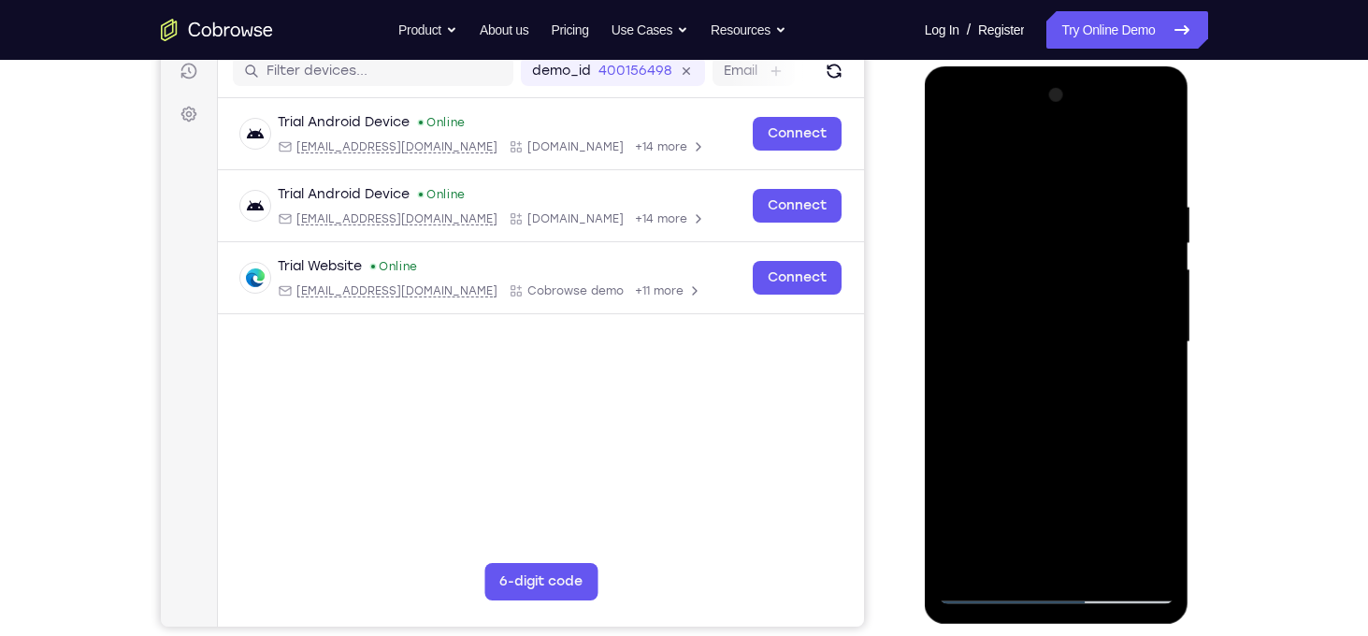
click at [1104, 482] on div at bounding box center [1057, 342] width 236 height 524
click at [1144, 370] on div at bounding box center [1057, 342] width 236 height 524
click at [960, 164] on div at bounding box center [1057, 342] width 236 height 524
click at [1034, 321] on div at bounding box center [1057, 342] width 236 height 524
click at [1152, 515] on div at bounding box center [1057, 342] width 236 height 524
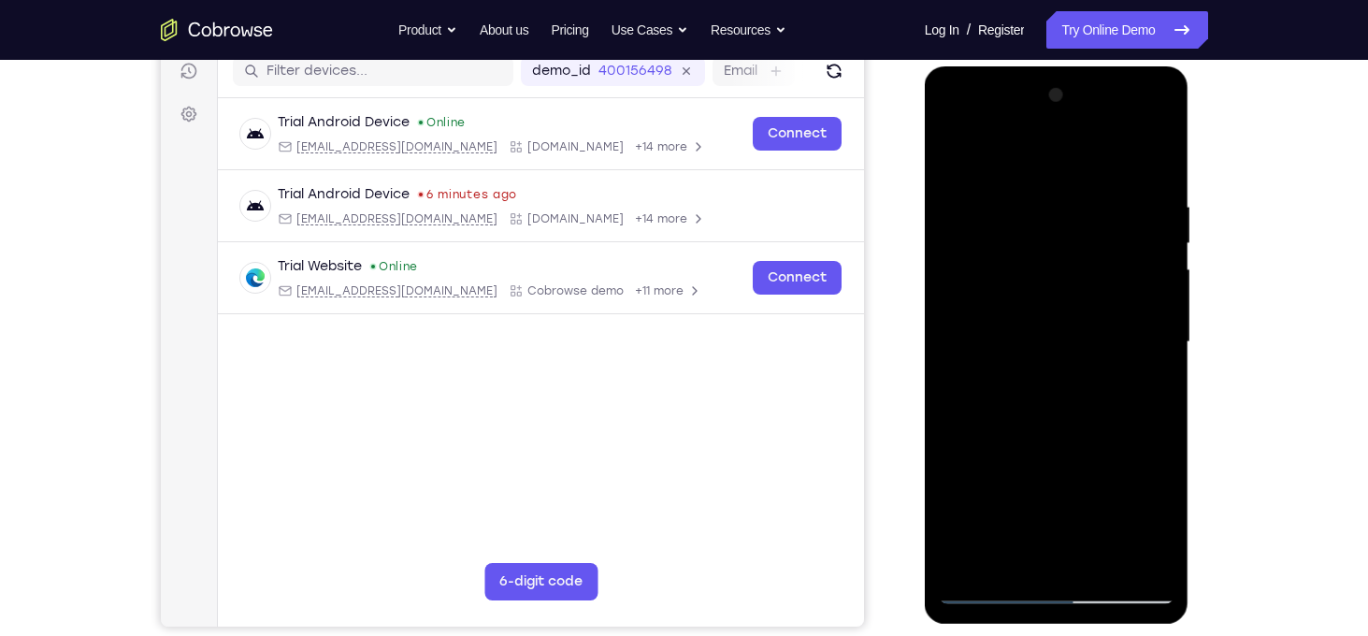
click at [962, 153] on div at bounding box center [1057, 342] width 236 height 524
click at [1037, 211] on div at bounding box center [1057, 342] width 236 height 524
click at [1134, 558] on div at bounding box center [1057, 342] width 236 height 524
click at [1142, 394] on div at bounding box center [1057, 342] width 236 height 524
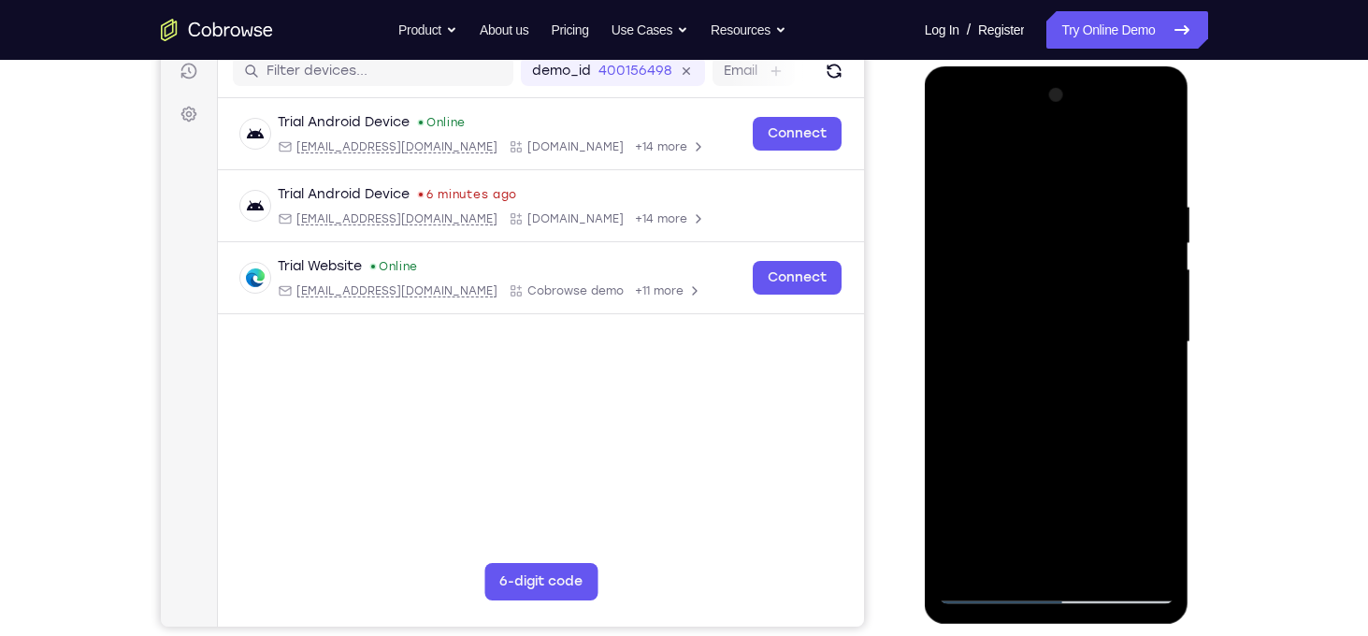
click at [969, 322] on div at bounding box center [1057, 342] width 236 height 524
click at [1142, 339] on div at bounding box center [1057, 342] width 236 height 524
click at [1128, 552] on div at bounding box center [1057, 342] width 236 height 524
click at [1128, 332] on div at bounding box center [1057, 342] width 236 height 524
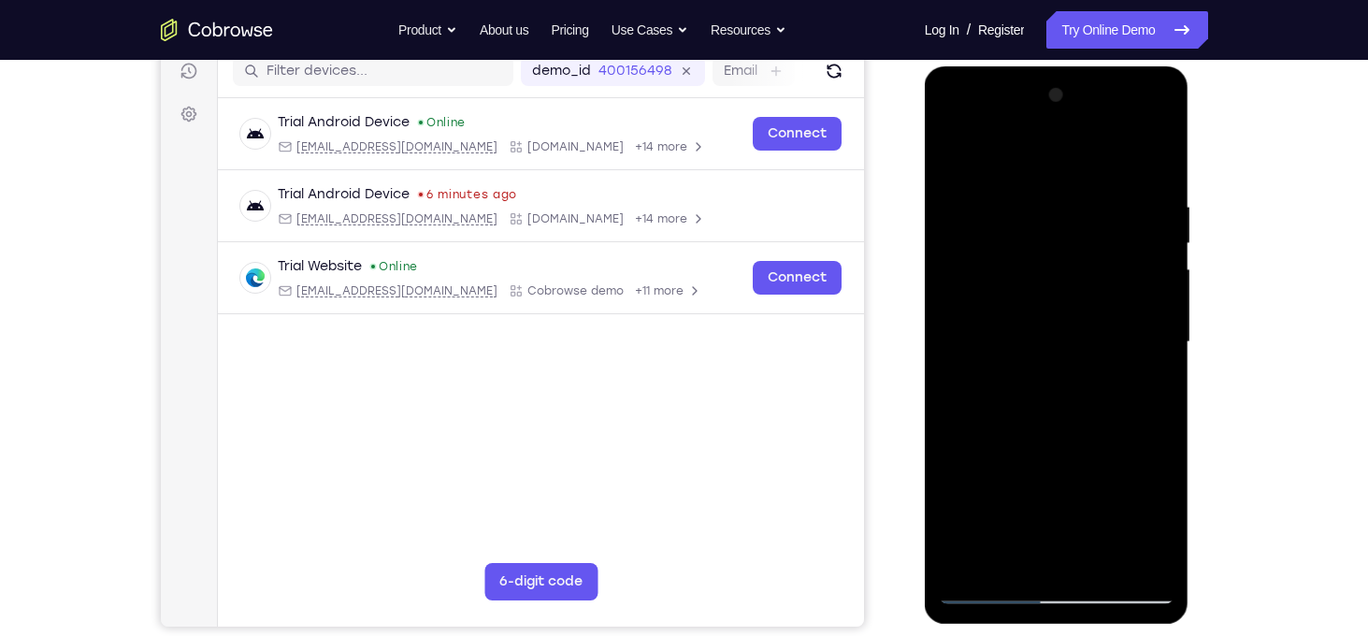
click at [1128, 332] on div at bounding box center [1057, 342] width 236 height 524
click at [1139, 333] on div at bounding box center [1057, 342] width 236 height 524
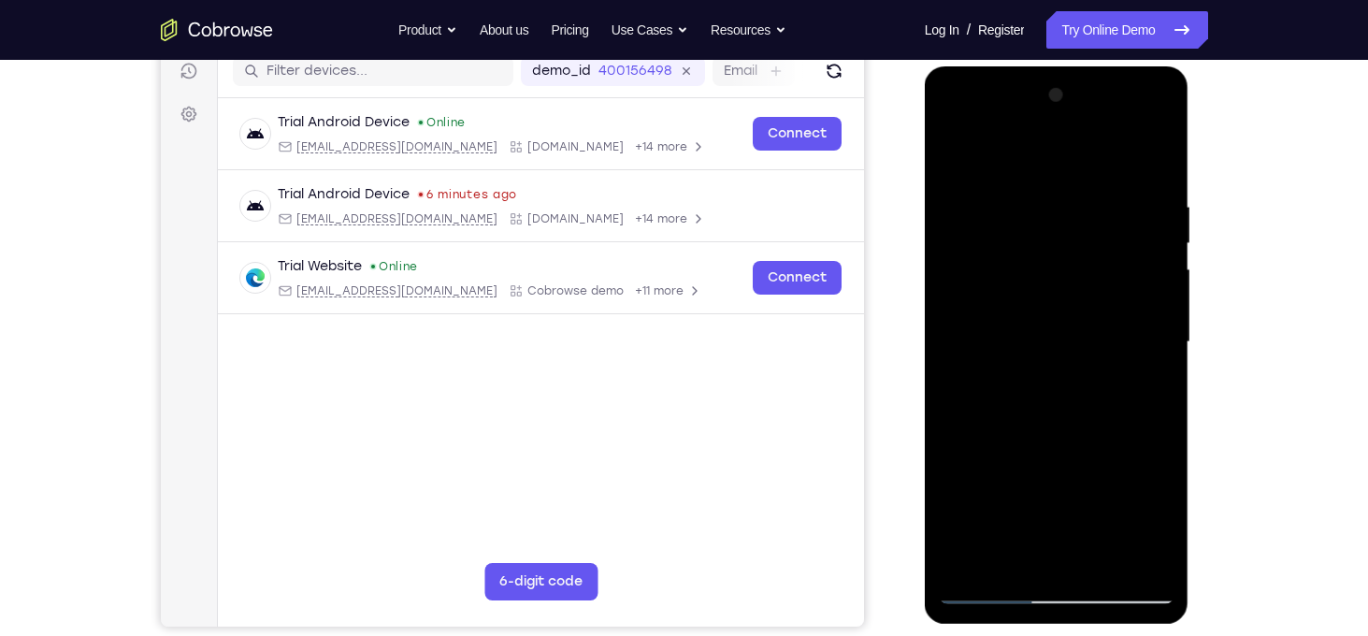
click at [1031, 556] on div at bounding box center [1057, 342] width 236 height 524
click at [1150, 519] on div at bounding box center [1057, 342] width 236 height 524
click at [1090, 352] on div at bounding box center [1057, 342] width 236 height 524
click at [1098, 552] on div at bounding box center [1057, 342] width 236 height 524
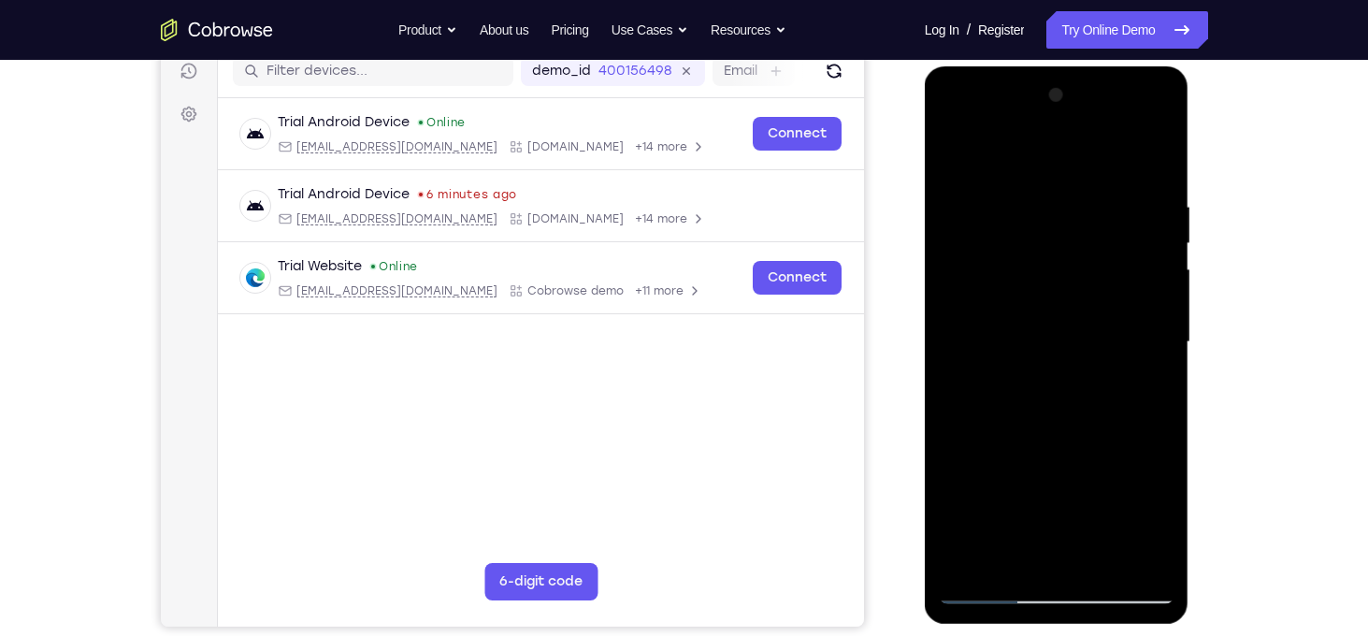
click at [1139, 553] on div at bounding box center [1057, 342] width 236 height 524
click at [1048, 556] on div at bounding box center [1057, 342] width 236 height 524
click at [1016, 557] on div at bounding box center [1057, 342] width 236 height 524
click at [951, 444] on div at bounding box center [1057, 342] width 236 height 524
click at [1018, 320] on div at bounding box center [1057, 342] width 236 height 524
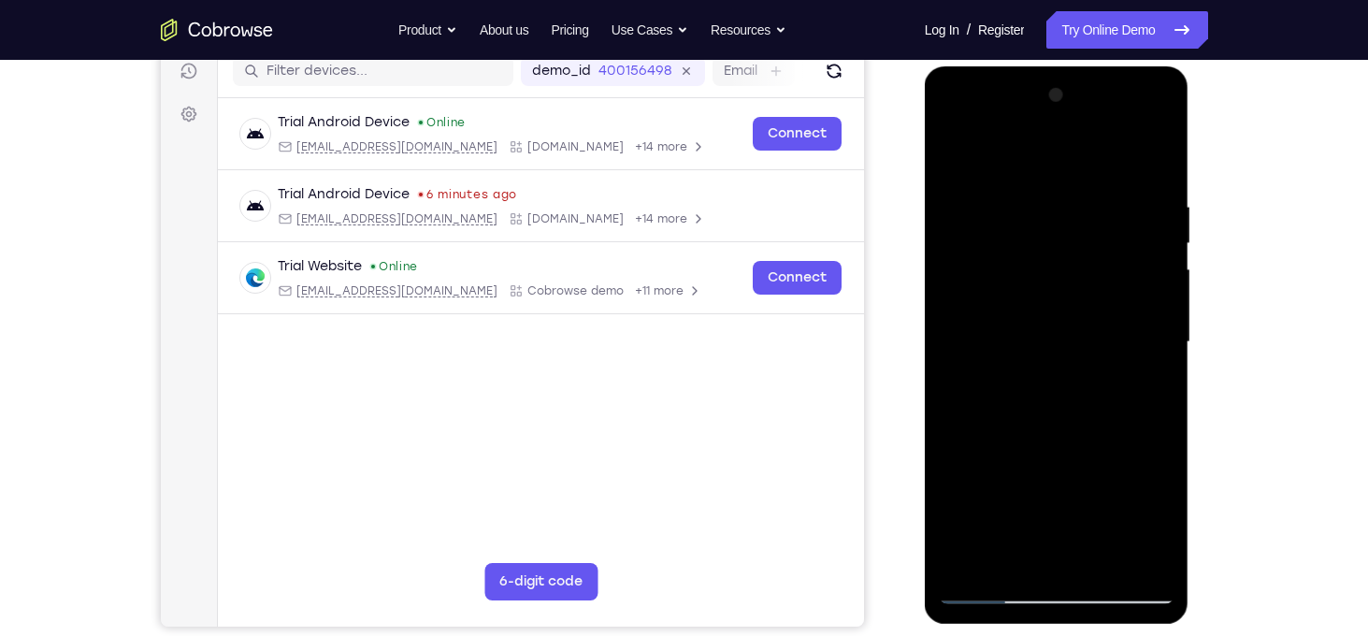
click at [1095, 555] on div at bounding box center [1057, 342] width 236 height 524
click at [1145, 549] on div at bounding box center [1057, 342] width 236 height 524
click at [1127, 314] on div at bounding box center [1057, 342] width 236 height 524
click at [1147, 311] on div at bounding box center [1057, 342] width 236 height 524
click at [1135, 225] on div at bounding box center [1057, 342] width 236 height 524
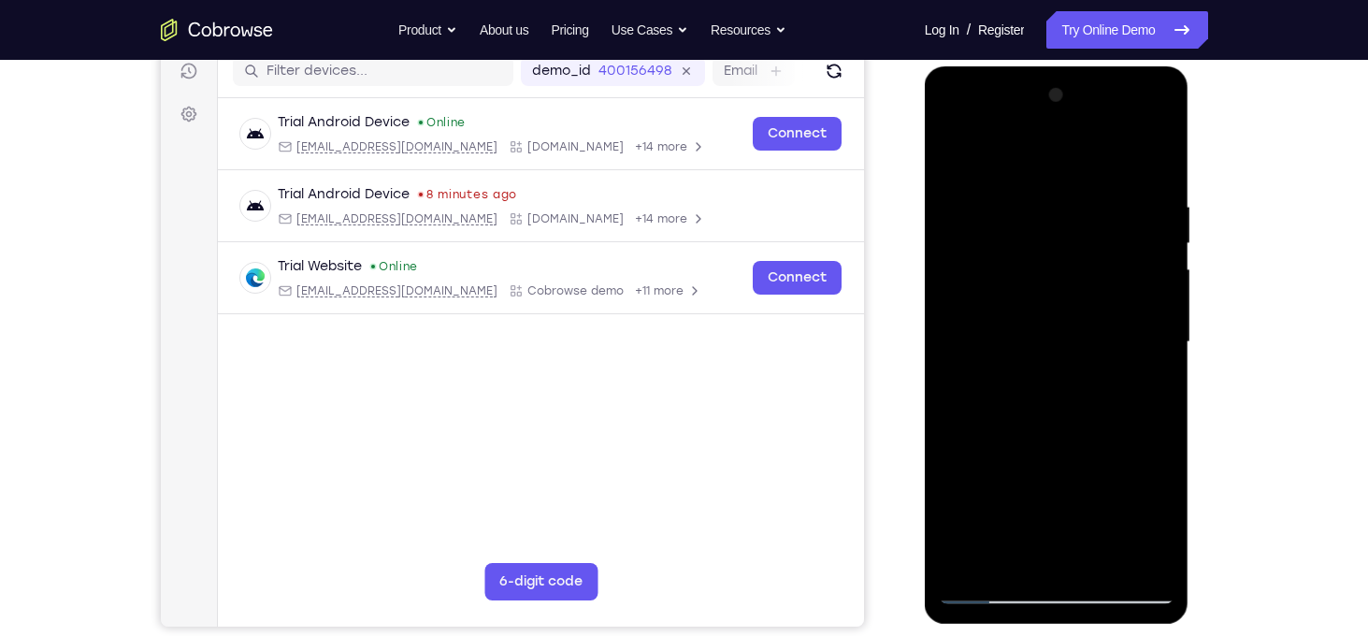
click at [1148, 158] on div at bounding box center [1057, 342] width 236 height 524
drag, startPoint x: 1100, startPoint y: 429, endPoint x: 1129, endPoint y: 276, distance: 156.0
click at [1129, 276] on div at bounding box center [1057, 342] width 236 height 524
click at [1103, 301] on div at bounding box center [1057, 342] width 236 height 524
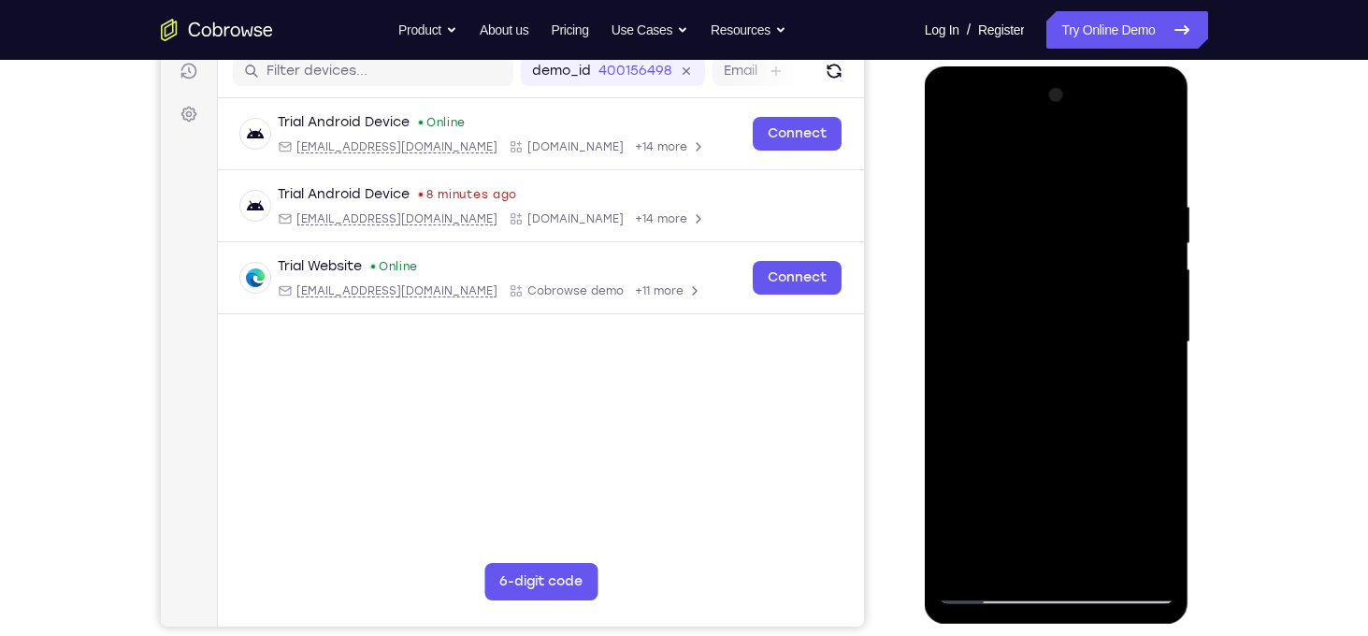
drag, startPoint x: 1121, startPoint y: 463, endPoint x: 1148, endPoint y: 152, distance: 311.6
click at [1148, 152] on div at bounding box center [1057, 342] width 236 height 524
drag, startPoint x: 1082, startPoint y: 485, endPoint x: 1113, endPoint y: 276, distance: 211.8
click at [1113, 276] on div at bounding box center [1057, 342] width 236 height 524
click at [1092, 253] on div at bounding box center [1057, 342] width 236 height 524
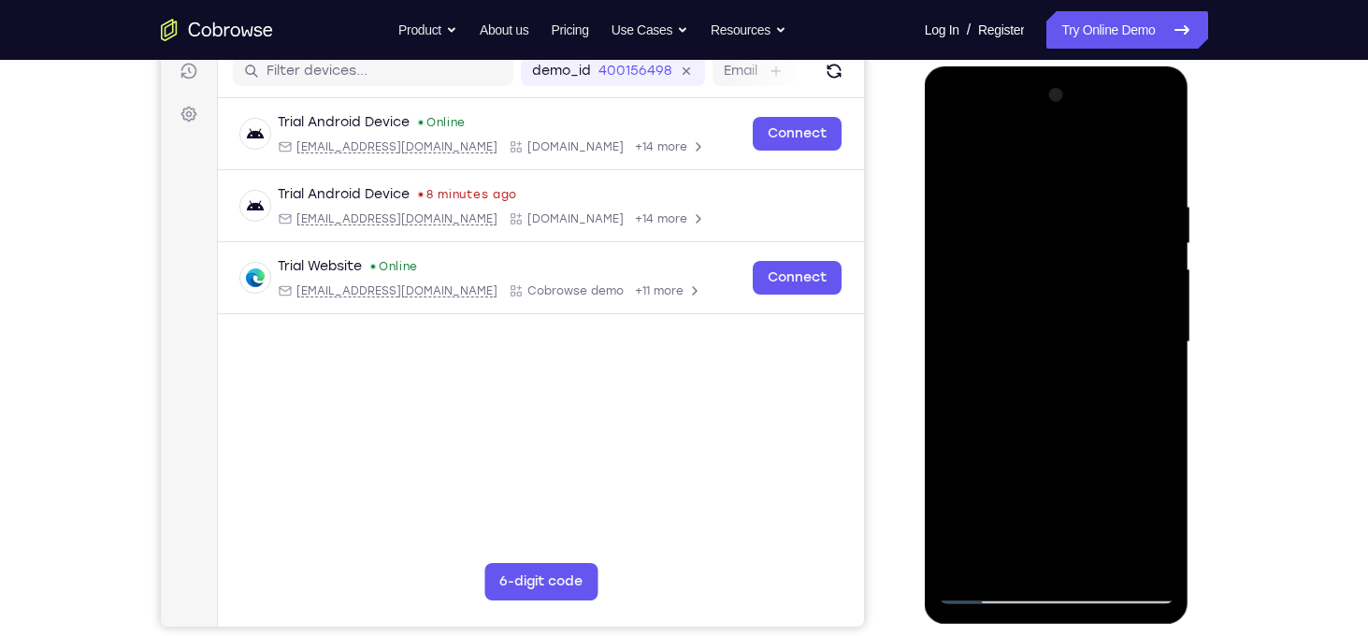
click at [1092, 253] on div at bounding box center [1057, 342] width 236 height 524
drag, startPoint x: 1092, startPoint y: 253, endPoint x: 1090, endPoint y: 456, distance: 202.9
click at [1090, 456] on div at bounding box center [1057, 342] width 236 height 524
click at [1160, 369] on div at bounding box center [1057, 342] width 236 height 524
click at [1156, 367] on div at bounding box center [1057, 342] width 236 height 524
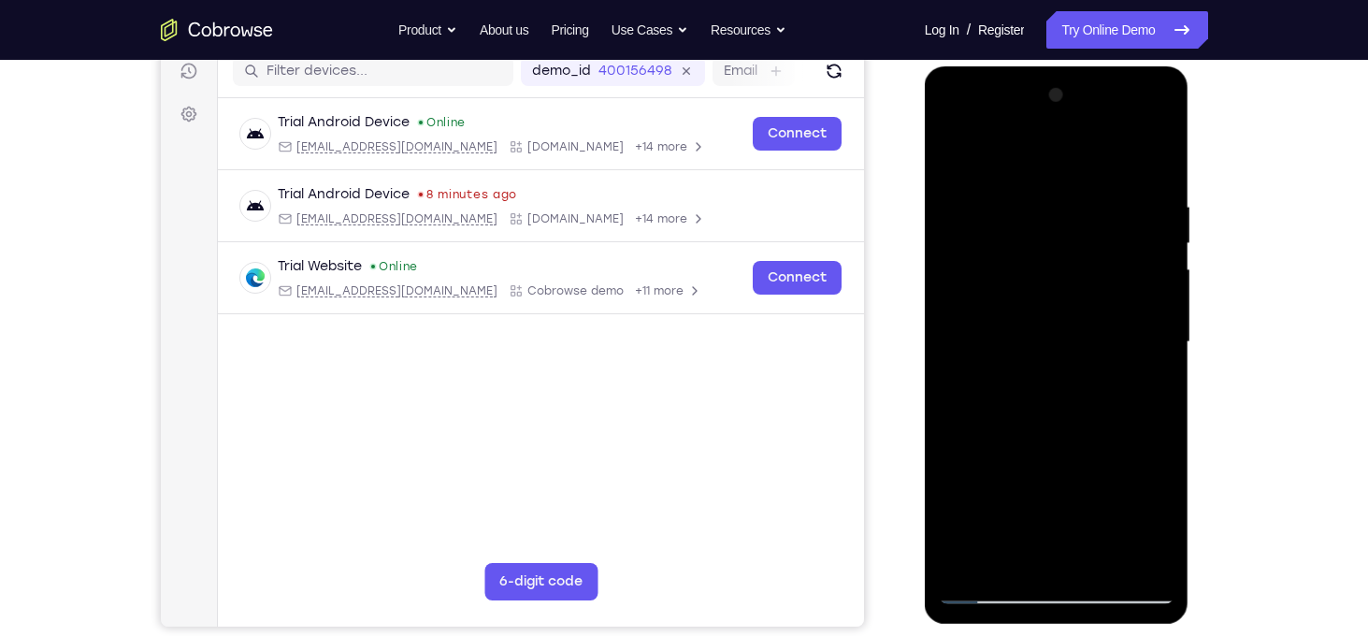
click at [958, 365] on div at bounding box center [1057, 342] width 236 height 524
click at [1160, 366] on div at bounding box center [1057, 342] width 236 height 524
drag, startPoint x: 1120, startPoint y: 403, endPoint x: 1113, endPoint y: 112, distance: 290.8
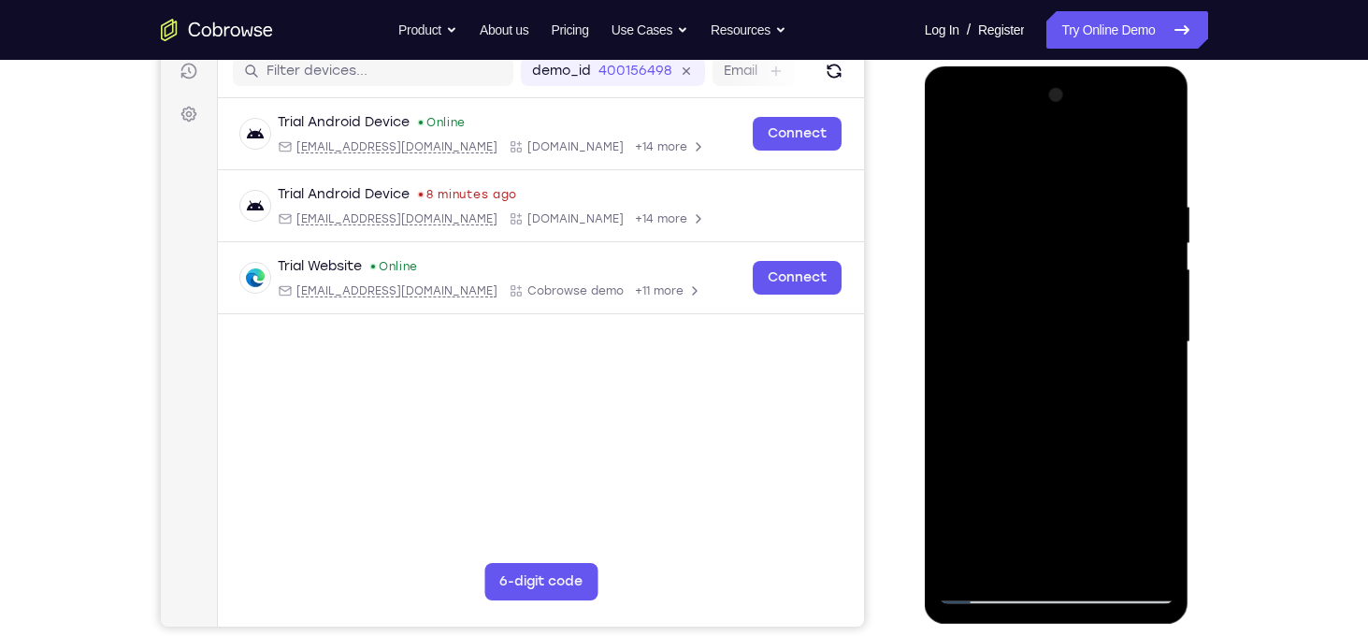
click at [1113, 112] on div at bounding box center [1057, 342] width 236 height 524
drag, startPoint x: 1115, startPoint y: 395, endPoint x: 1135, endPoint y: 104, distance: 291.4
click at [1135, 104] on div at bounding box center [1057, 342] width 236 height 524
drag, startPoint x: 1085, startPoint y: 415, endPoint x: 1135, endPoint y: 139, distance: 280.2
click at [1135, 139] on div at bounding box center [1057, 342] width 236 height 524
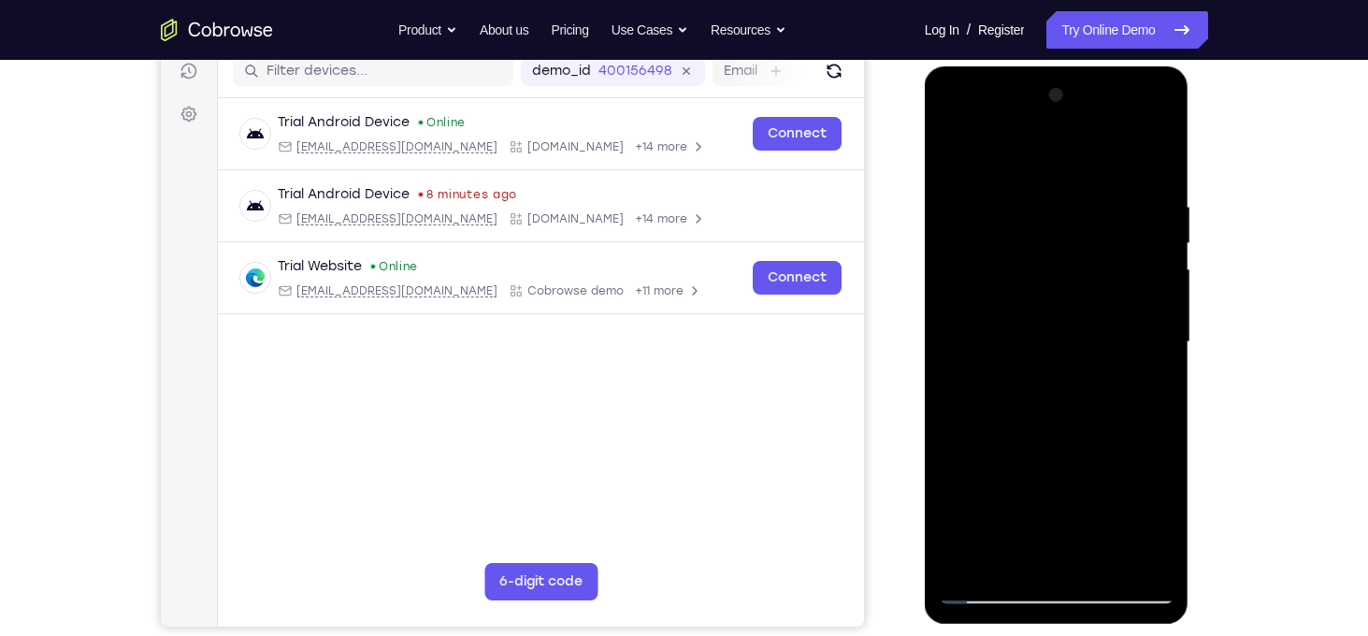
click at [1157, 280] on div at bounding box center [1057, 342] width 236 height 524
click at [1078, 314] on div at bounding box center [1057, 342] width 236 height 524
drag, startPoint x: 1085, startPoint y: 469, endPoint x: 1113, endPoint y: 177, distance: 294.0
click at [1113, 177] on div at bounding box center [1057, 342] width 236 height 524
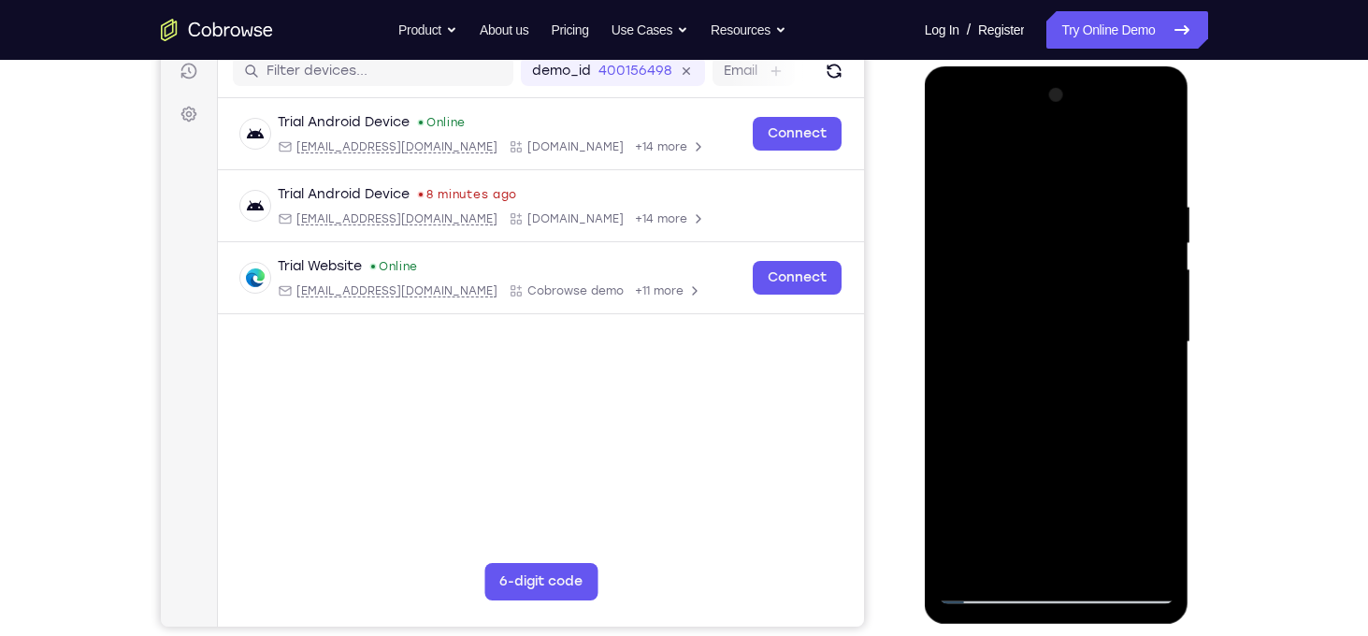
drag, startPoint x: 1081, startPoint y: 465, endPoint x: 1106, endPoint y: 273, distance: 193.3
click at [1106, 273] on div at bounding box center [1057, 342] width 236 height 524
click at [1105, 306] on div at bounding box center [1057, 342] width 236 height 524
drag, startPoint x: 1109, startPoint y: 440, endPoint x: 1146, endPoint y: 150, distance: 293.2
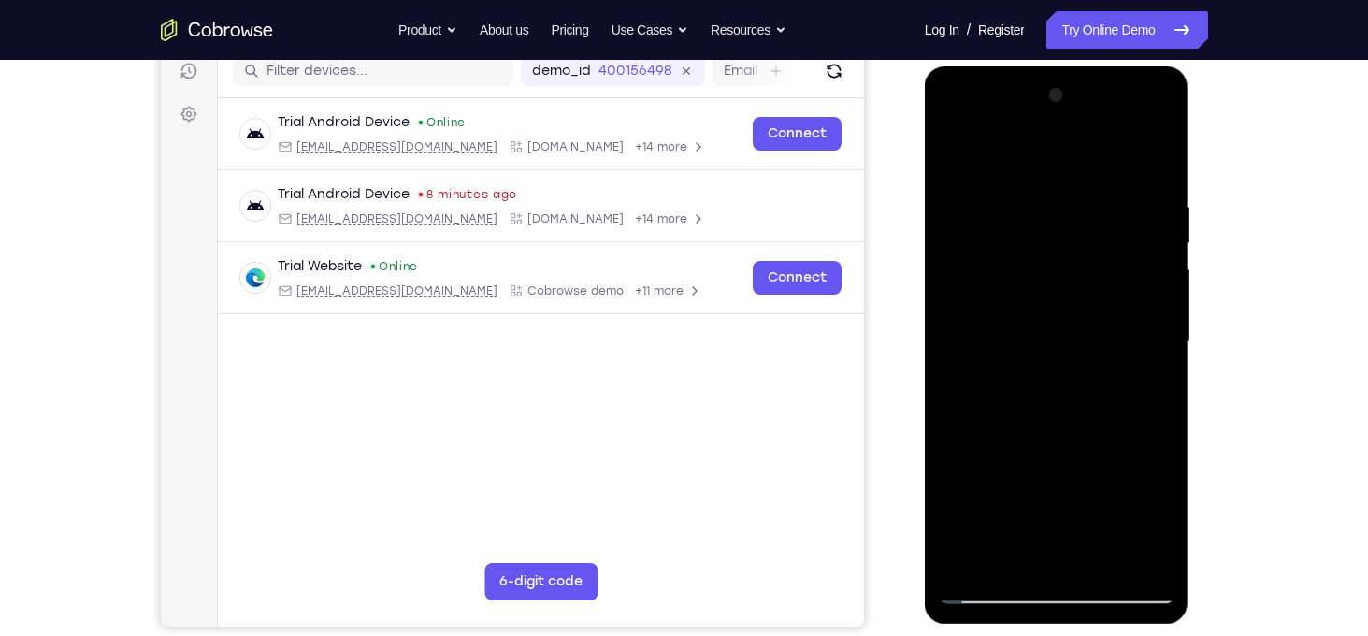
click at [1146, 150] on div at bounding box center [1057, 342] width 236 height 524
drag, startPoint x: 1075, startPoint y: 447, endPoint x: 1178, endPoint y: 145, distance: 319.0
click at [1178, 145] on div at bounding box center [1057, 344] width 265 height 557
drag, startPoint x: 1092, startPoint y: 417, endPoint x: 1276, endPoint y: 81, distance: 382.8
click at [1191, 81] on html "Online web based iOS Simulators and Android Emulators. Run iPhone, iPad, Mobile…" at bounding box center [1058, 346] width 266 height 561
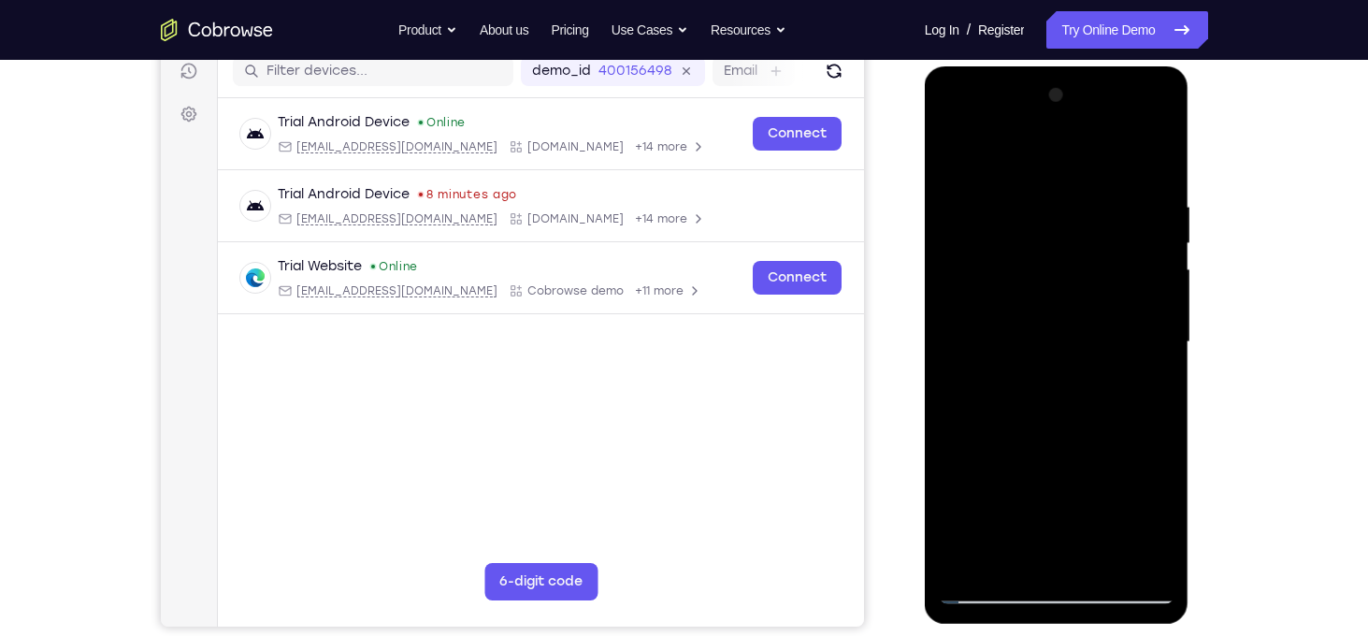
drag, startPoint x: 1114, startPoint y: 384, endPoint x: 1217, endPoint y: 176, distance: 232.5
click at [1191, 176] on html "Online web based iOS Simulators and Android Emulators. Run iPhone, iPad, Mobile…" at bounding box center [1058, 346] width 266 height 561
click at [1124, 347] on div at bounding box center [1057, 342] width 236 height 524
click at [1108, 559] on div at bounding box center [1057, 342] width 236 height 524
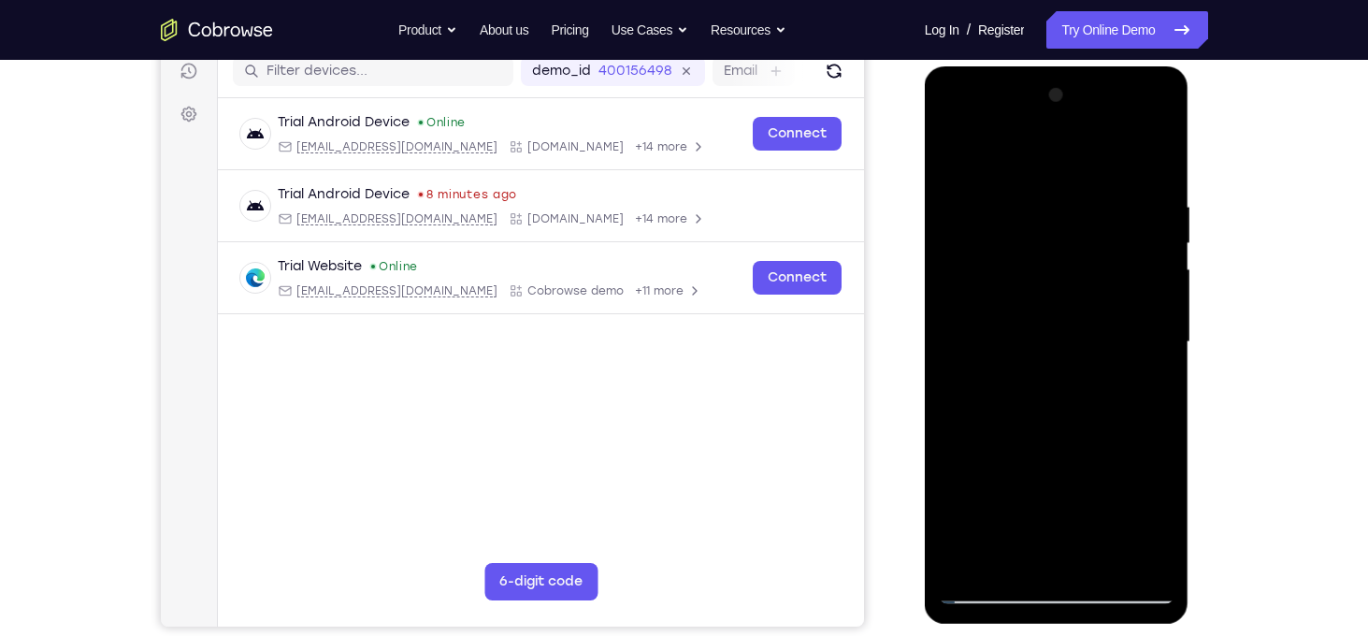
click at [1040, 328] on div at bounding box center [1057, 342] width 236 height 524
click at [1041, 338] on div at bounding box center [1057, 342] width 236 height 524
click at [1092, 334] on div at bounding box center [1057, 342] width 236 height 524
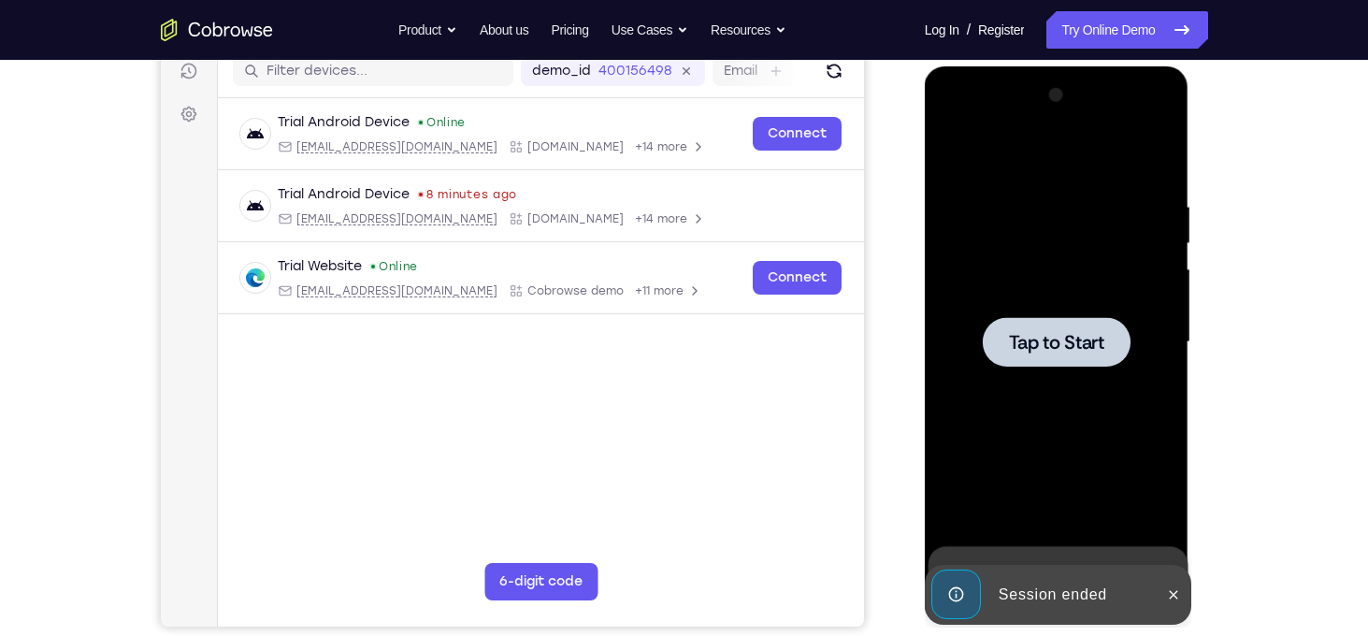
click at [1056, 366] on div at bounding box center [1057, 342] width 236 height 524
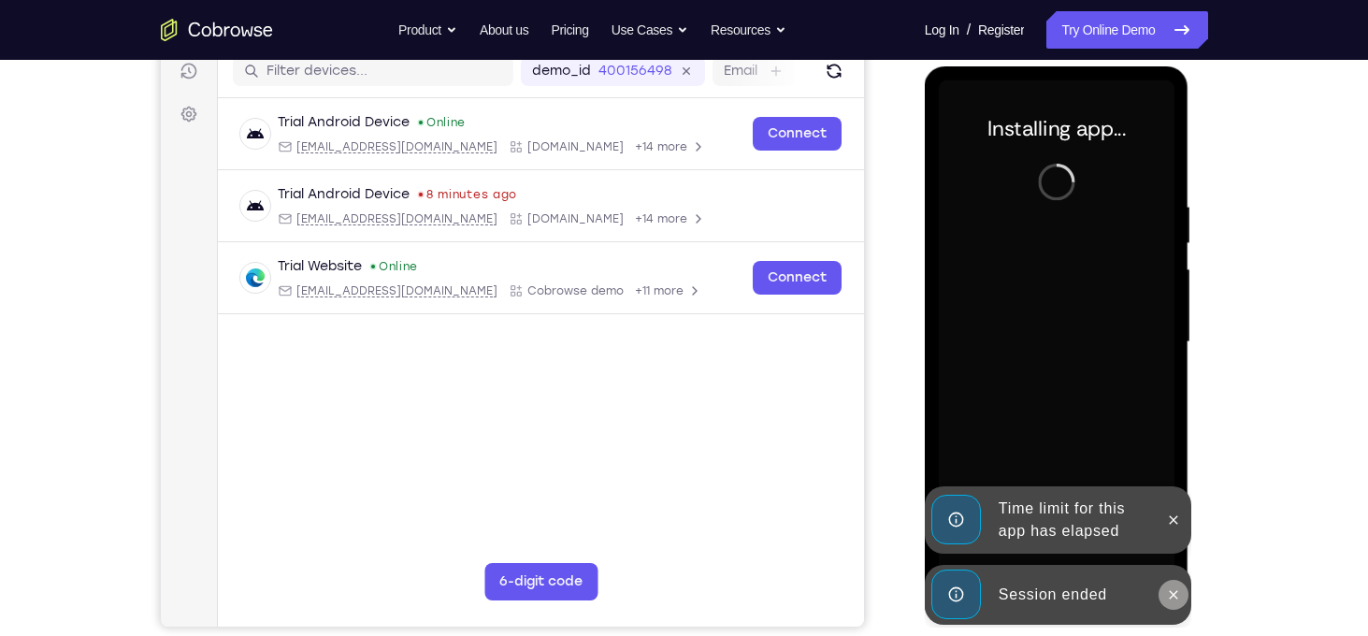
click at [1182, 604] on button at bounding box center [1173, 595] width 30 height 30
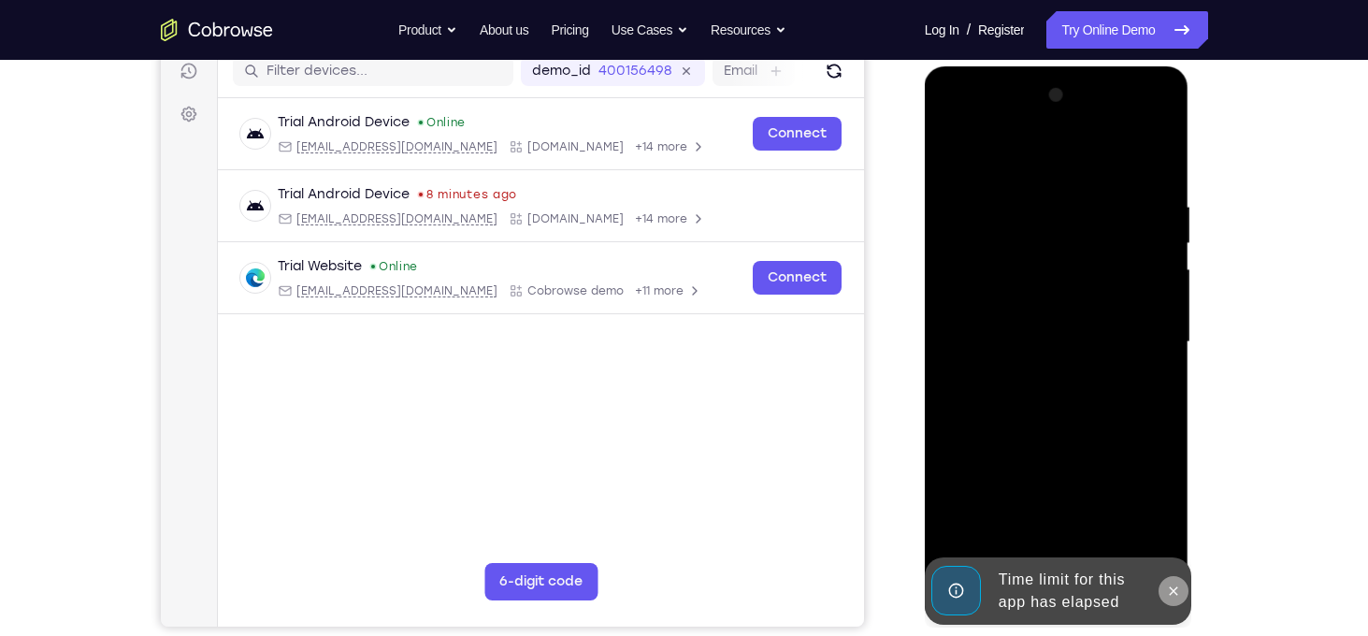
click at [1174, 579] on button at bounding box center [1173, 591] width 30 height 30
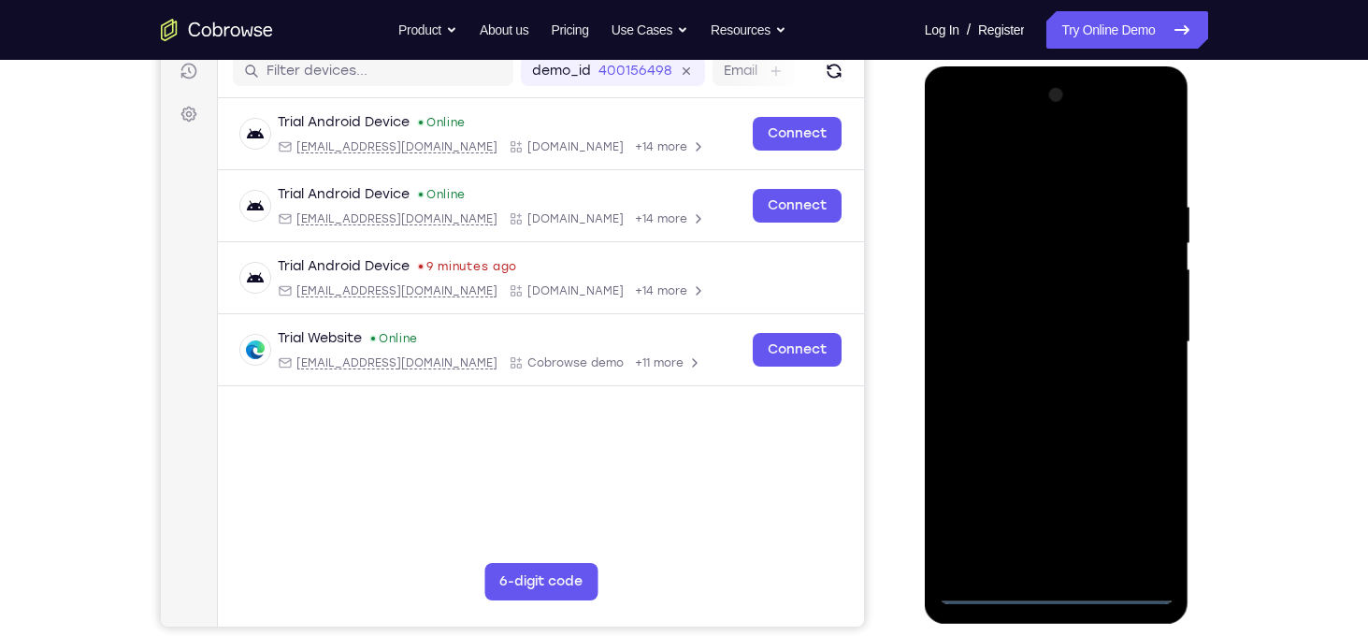
click at [1056, 586] on div at bounding box center [1057, 342] width 236 height 524
click at [1142, 504] on div at bounding box center [1057, 342] width 236 height 524
click at [1011, 147] on div at bounding box center [1057, 342] width 236 height 524
click at [1140, 336] on div at bounding box center [1057, 342] width 236 height 524
click at [1037, 371] on div at bounding box center [1057, 342] width 236 height 524
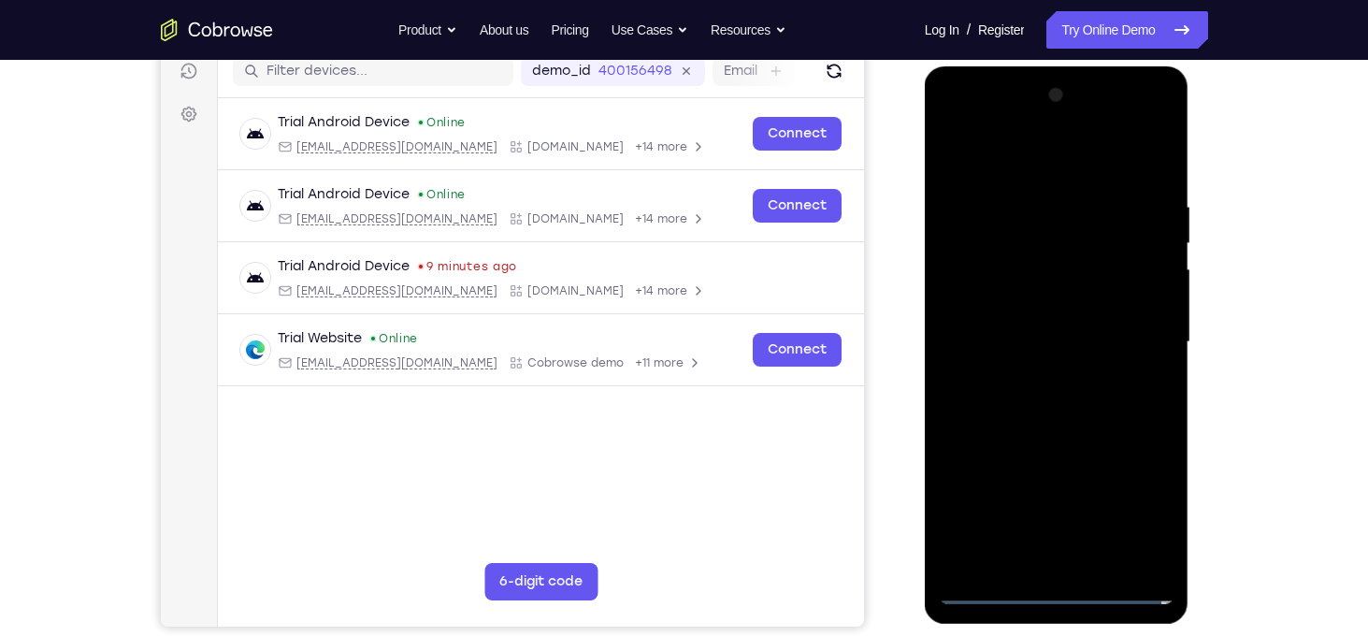
click at [1032, 320] on div at bounding box center [1057, 342] width 236 height 524
click at [1036, 301] on div at bounding box center [1057, 342] width 236 height 524
click at [1054, 343] on div at bounding box center [1057, 342] width 236 height 524
click at [1085, 413] on div at bounding box center [1057, 342] width 236 height 524
click at [1104, 562] on div at bounding box center [1057, 342] width 236 height 524
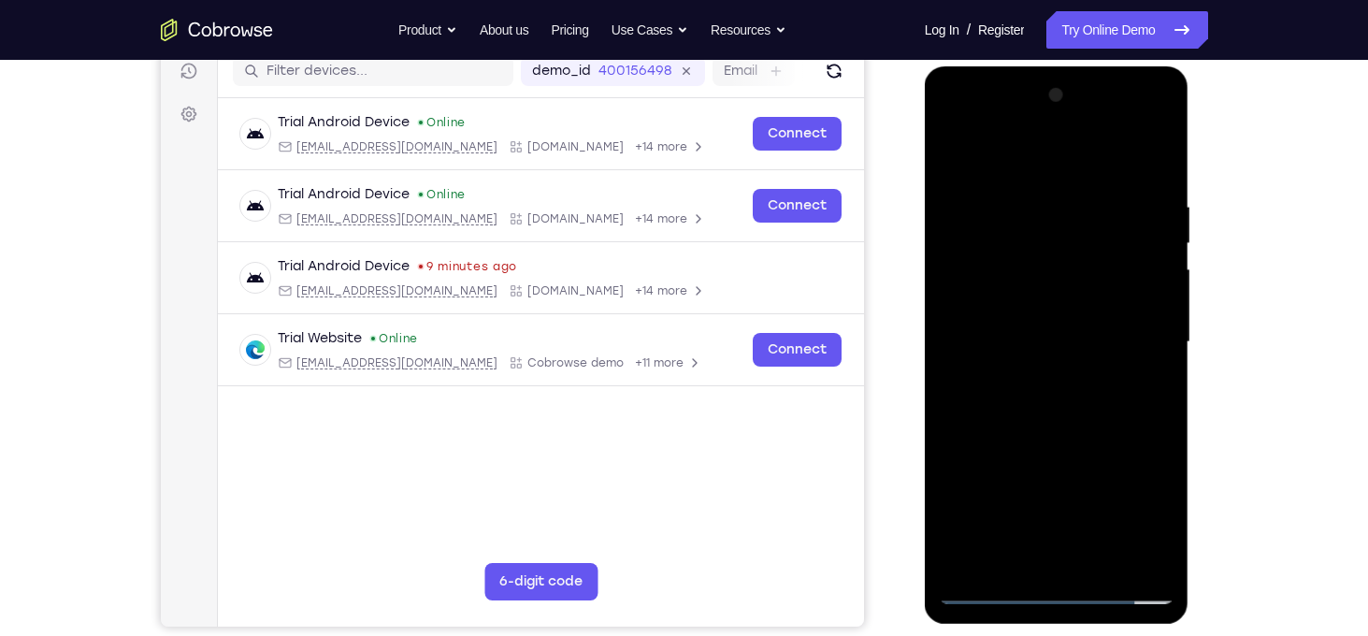
click at [1108, 439] on div at bounding box center [1057, 342] width 236 height 524
click at [1065, 370] on div at bounding box center [1057, 342] width 236 height 524
click at [958, 156] on div at bounding box center [1057, 342] width 236 height 524
click at [1027, 367] on div at bounding box center [1057, 342] width 236 height 524
click at [1154, 526] on div at bounding box center [1057, 342] width 236 height 524
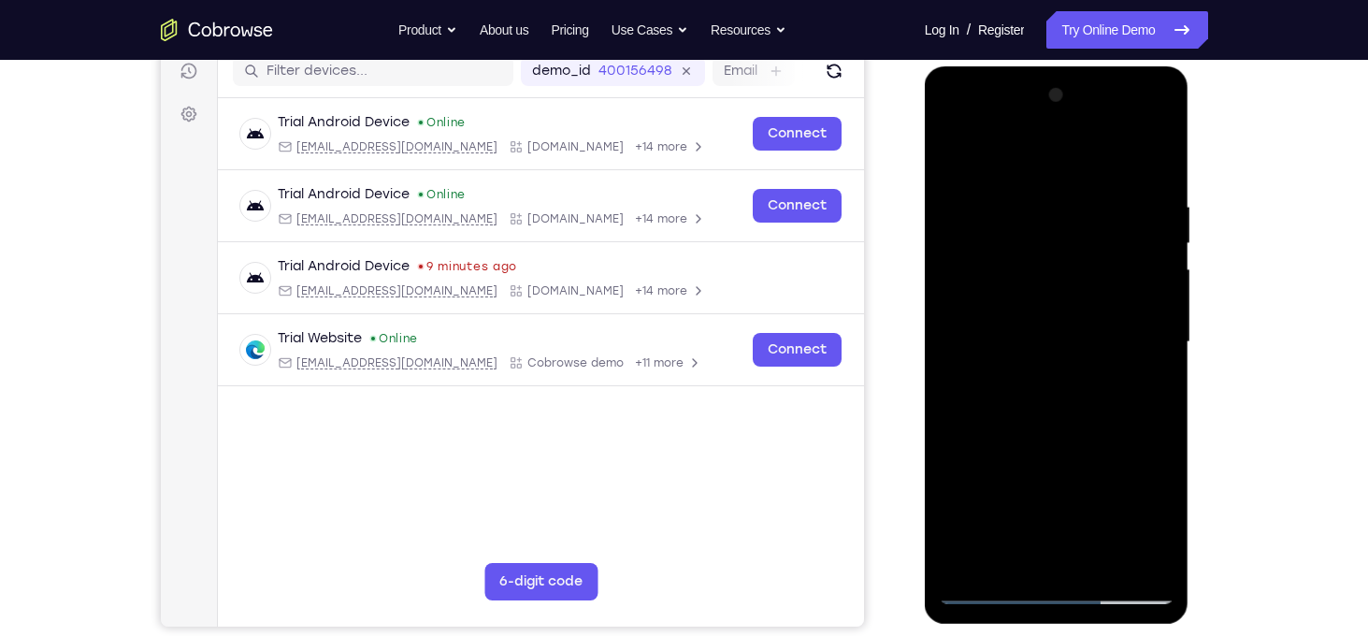
click at [1012, 553] on div at bounding box center [1057, 342] width 236 height 524
click at [1114, 449] on div at bounding box center [1057, 342] width 236 height 524
click at [1020, 295] on div at bounding box center [1057, 342] width 236 height 524
click at [1070, 473] on div at bounding box center [1057, 342] width 236 height 524
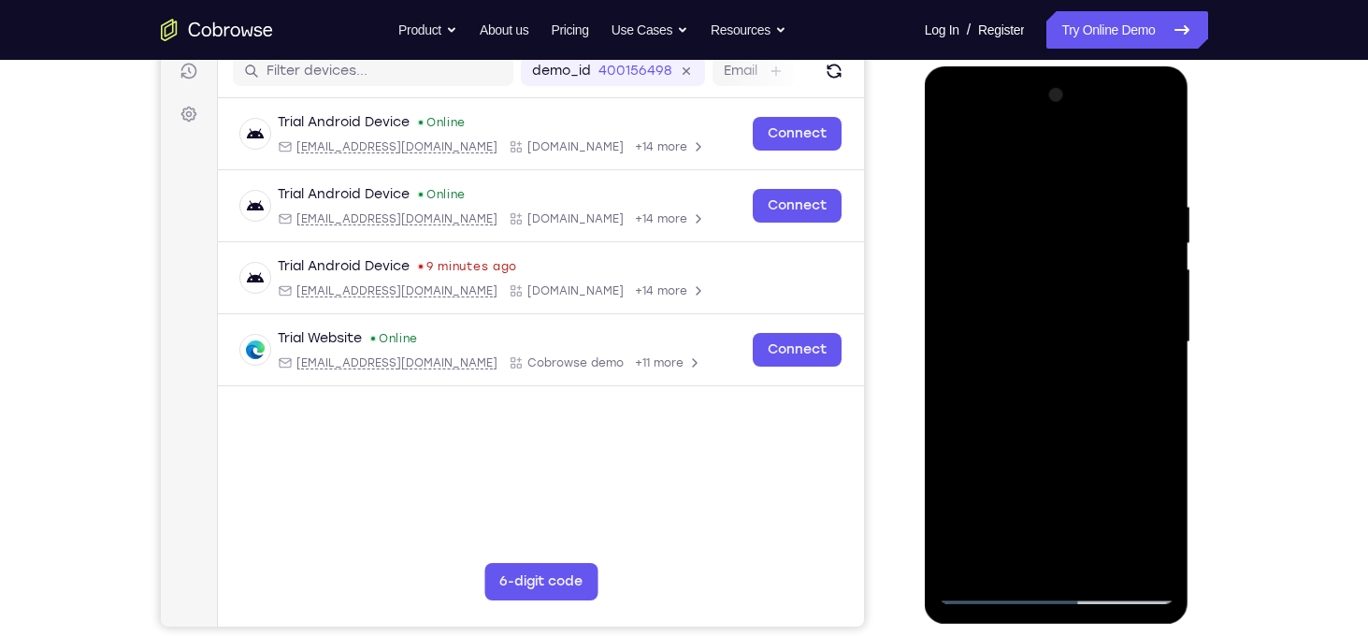
click at [1011, 560] on div at bounding box center [1057, 342] width 236 height 524
click at [952, 446] on div at bounding box center [1057, 342] width 236 height 524
click at [954, 165] on div at bounding box center [1057, 342] width 236 height 524
click at [1048, 370] on div at bounding box center [1057, 342] width 236 height 524
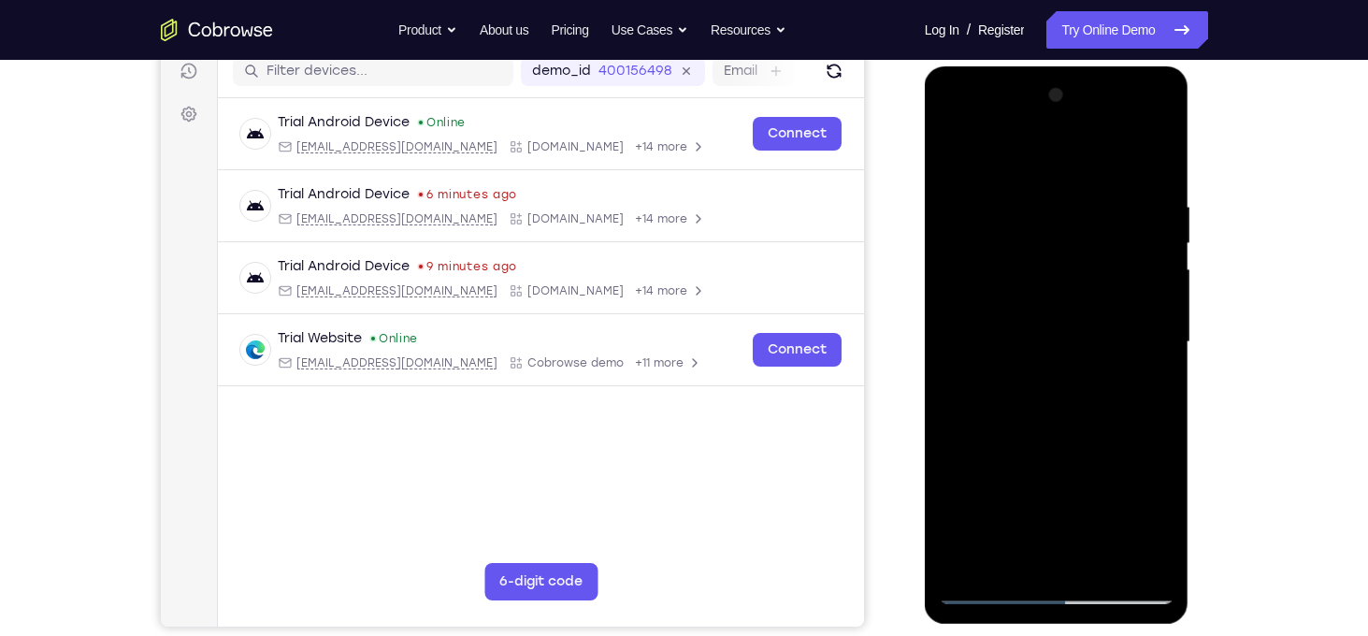
click at [1016, 559] on div at bounding box center [1057, 342] width 236 height 524
click at [957, 455] on div at bounding box center [1057, 342] width 236 height 524
click at [955, 156] on div at bounding box center [1057, 342] width 236 height 524
click at [1056, 381] on div at bounding box center [1057, 342] width 236 height 524
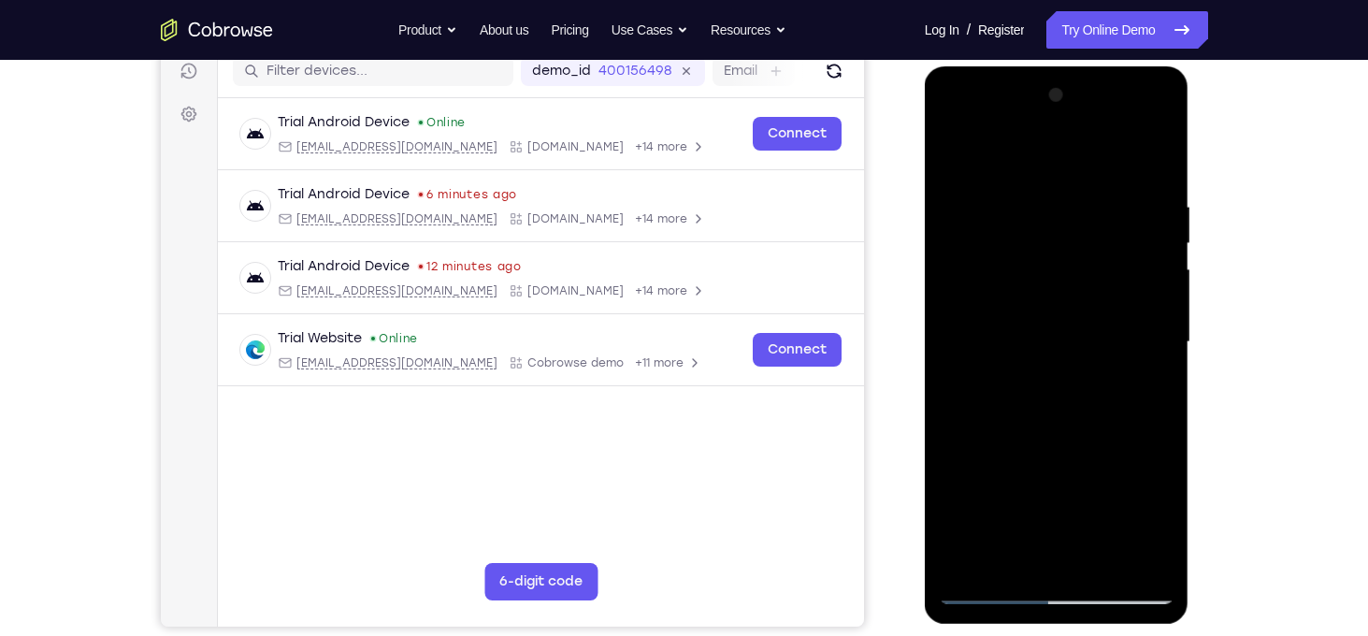
click at [1003, 452] on div at bounding box center [1057, 342] width 236 height 524
click at [1037, 454] on div at bounding box center [1057, 342] width 236 height 524
click at [1014, 564] on div at bounding box center [1057, 342] width 236 height 524
click at [949, 440] on div at bounding box center [1057, 342] width 236 height 524
click at [1017, 275] on div at bounding box center [1057, 342] width 236 height 524
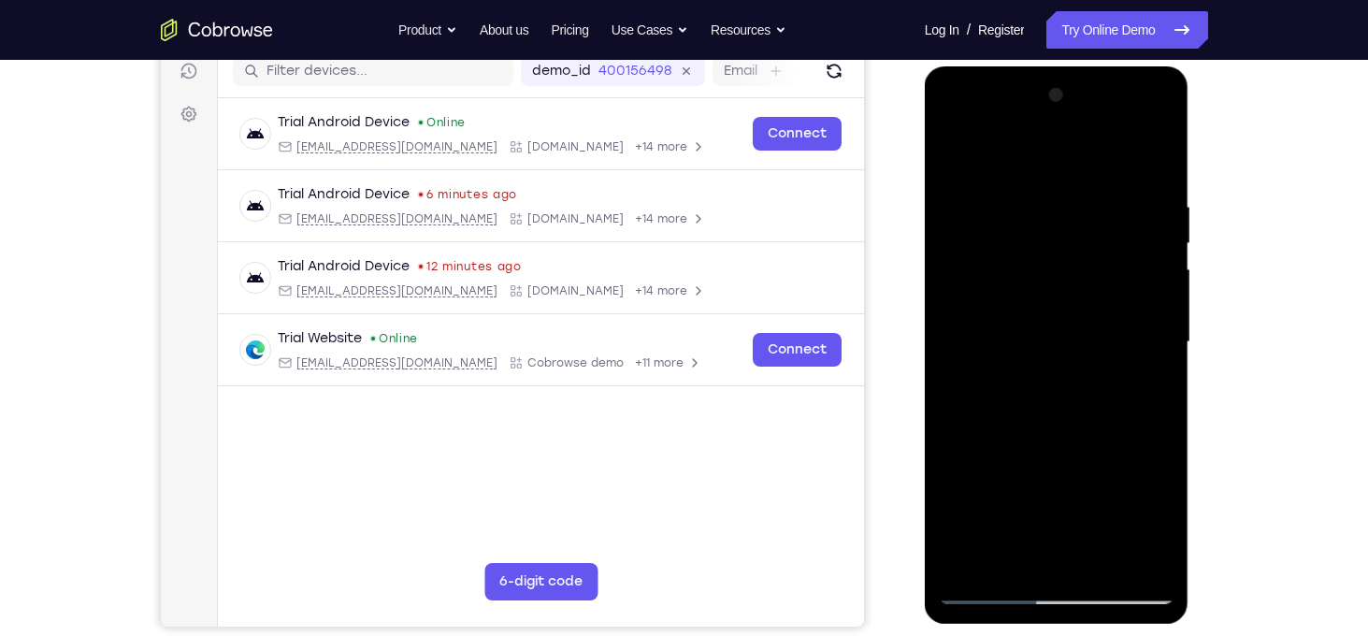
click at [1081, 453] on div at bounding box center [1057, 342] width 236 height 524
click at [1008, 565] on div at bounding box center [1057, 342] width 236 height 524
click at [957, 454] on div at bounding box center [1057, 342] width 236 height 524
click at [1140, 376] on div at bounding box center [1057, 342] width 236 height 524
click at [950, 158] on div at bounding box center [1057, 342] width 236 height 524
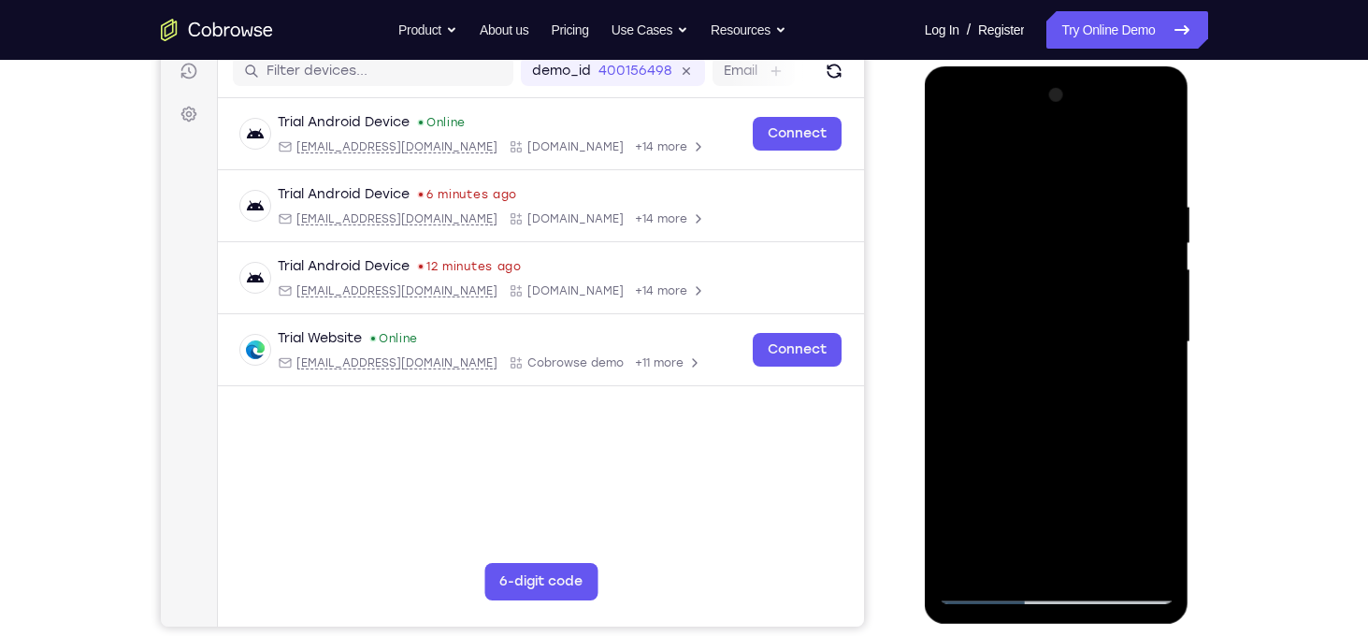
click at [1041, 365] on div at bounding box center [1057, 342] width 236 height 524
click at [1011, 565] on div at bounding box center [1057, 342] width 236 height 524
click at [957, 448] on div at bounding box center [1057, 342] width 236 height 524
click at [1165, 567] on div at bounding box center [1057, 342] width 236 height 524
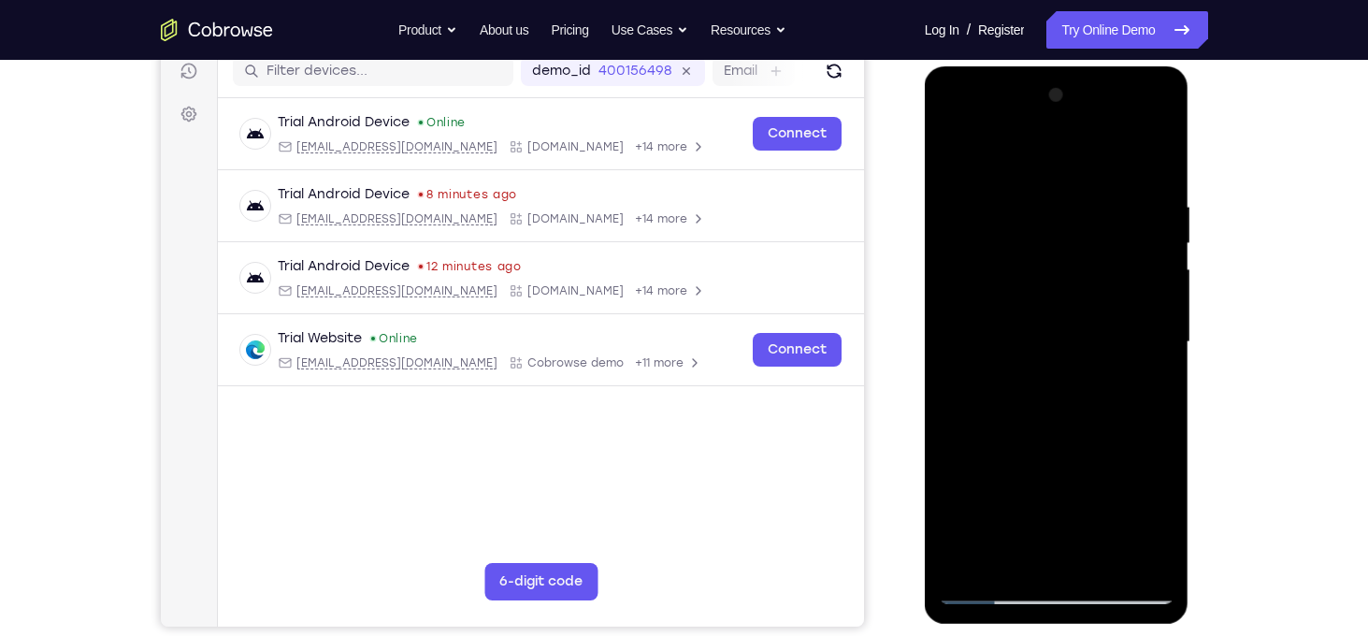
click at [959, 447] on div at bounding box center [1057, 342] width 236 height 524
click at [1136, 377] on div at bounding box center [1057, 342] width 236 height 524
click at [1149, 372] on div at bounding box center [1057, 342] width 236 height 524
click at [948, 166] on div at bounding box center [1057, 342] width 236 height 524
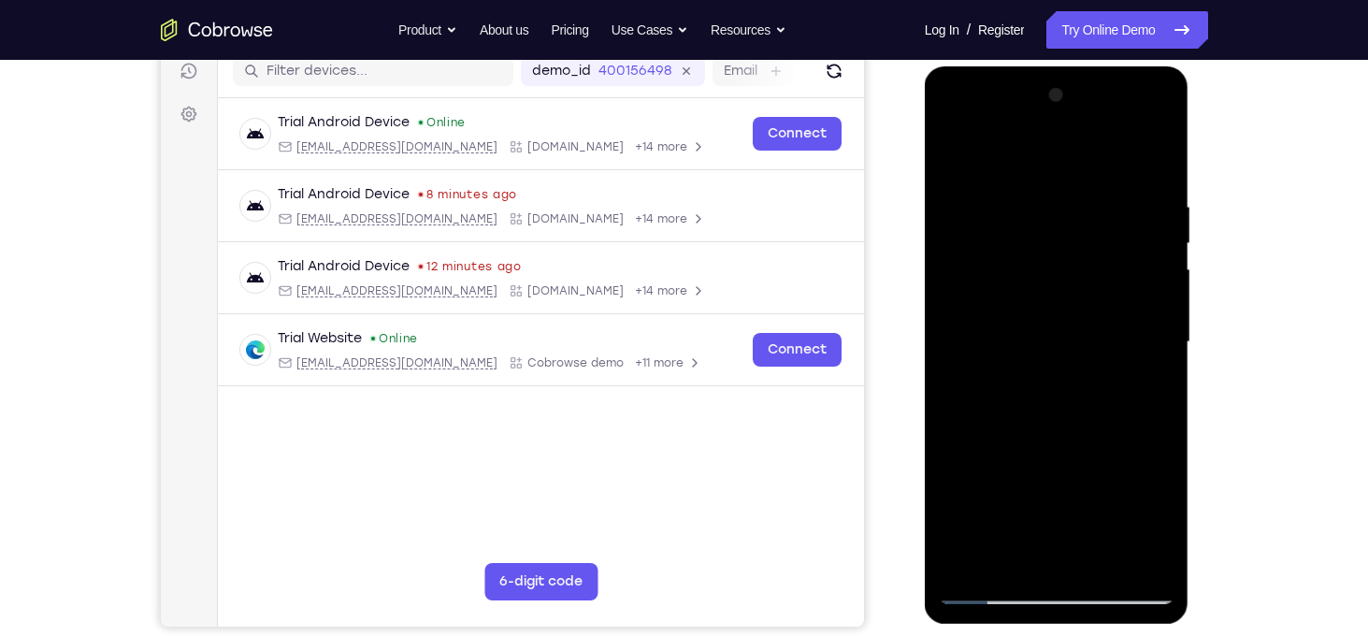
click at [956, 150] on div at bounding box center [1057, 342] width 236 height 524
click at [1028, 208] on div at bounding box center [1057, 342] width 236 height 524
click at [1127, 562] on div at bounding box center [1057, 342] width 236 height 524
click at [1153, 159] on div at bounding box center [1057, 342] width 236 height 524
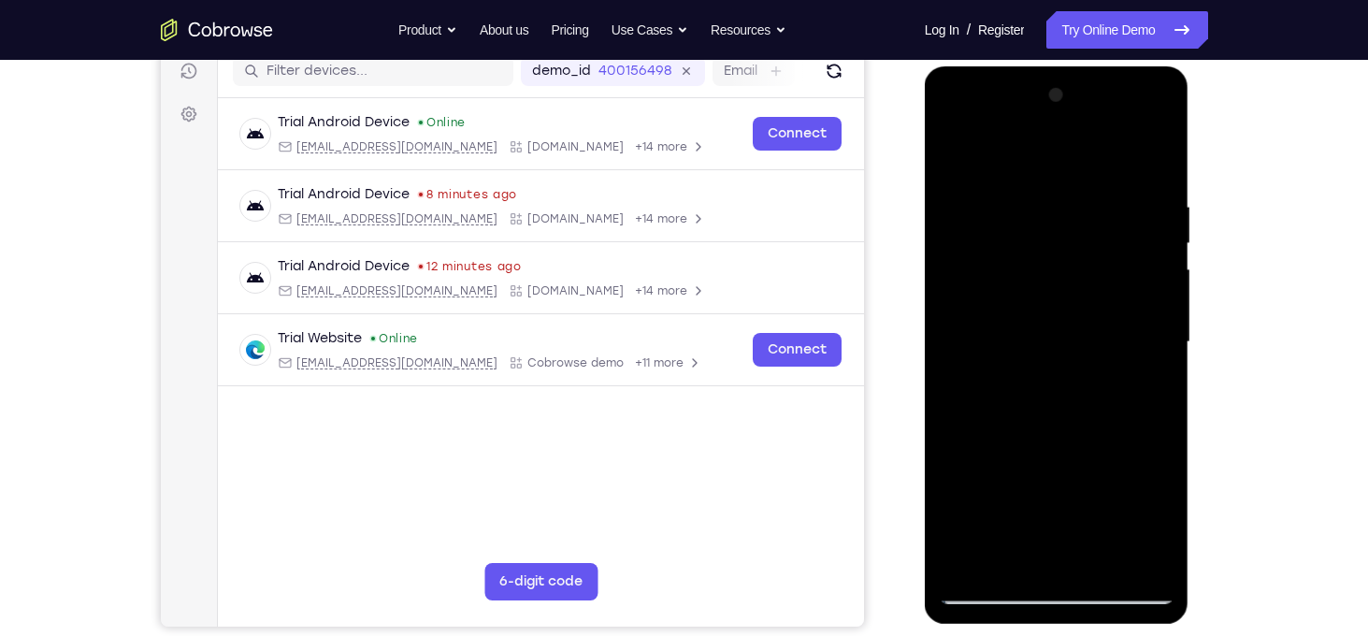
drag, startPoint x: 1124, startPoint y: 203, endPoint x: 888, endPoint y: 217, distance: 236.0
click at [925, 217] on html "Online web based iOS Simulators and Android Emulators. Run iPhone, iPad, Mobile…" at bounding box center [1058, 346] width 266 height 561
click at [1008, 194] on div at bounding box center [1057, 342] width 236 height 524
drag, startPoint x: 1156, startPoint y: 318, endPoint x: 717, endPoint y: 326, distance: 439.5
click at [925, 326] on html "Online web based iOS Simulators and Android Emulators. Run iPhone, iPad, Mobile…" at bounding box center [1058, 346] width 266 height 561
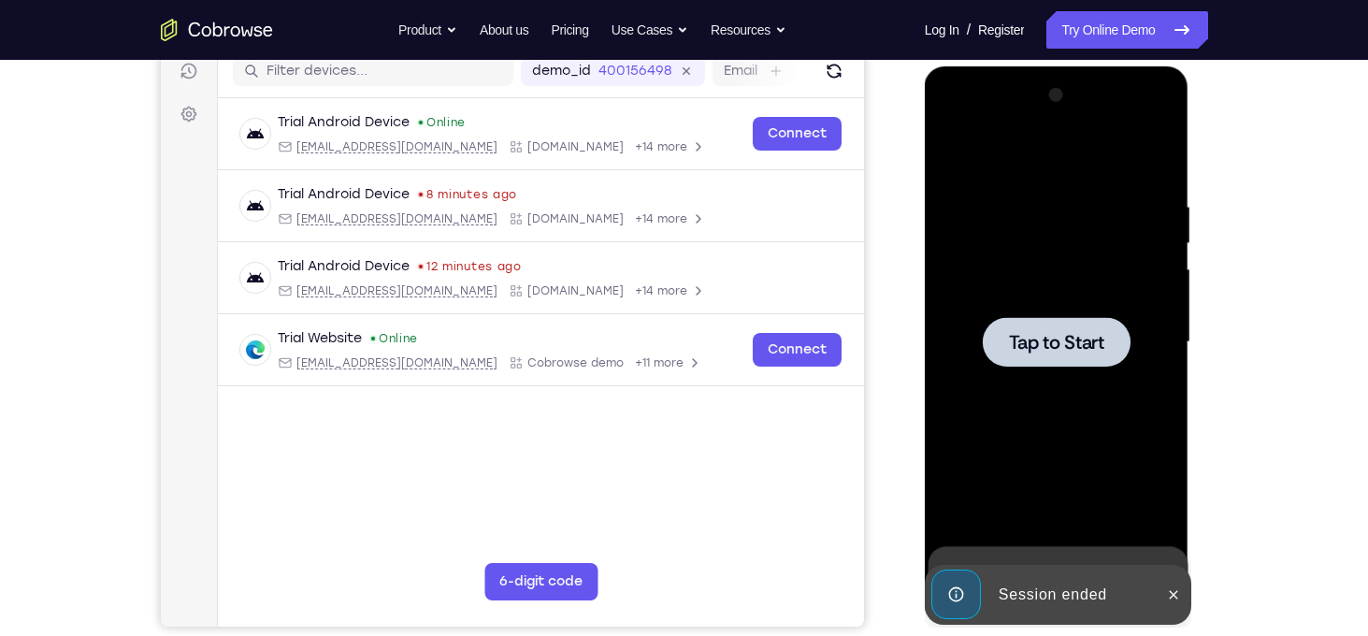
click at [1067, 318] on div at bounding box center [1057, 342] width 148 height 50
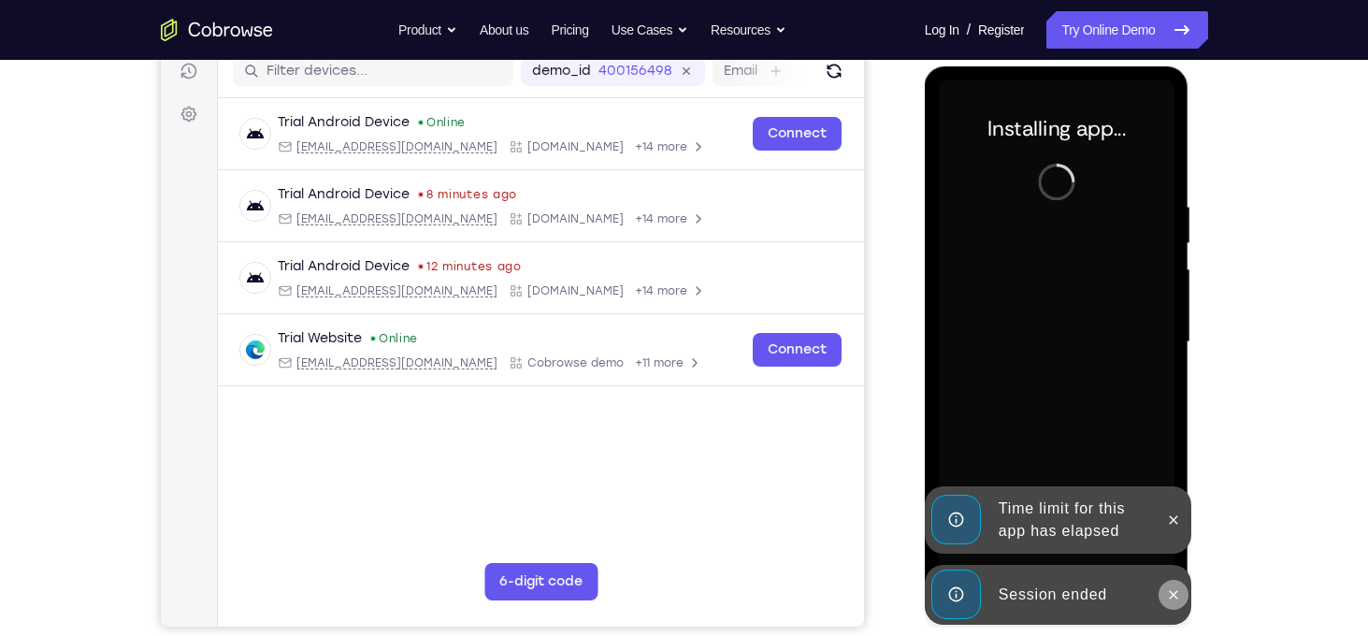
click at [1175, 587] on icon at bounding box center [1173, 594] width 15 height 15
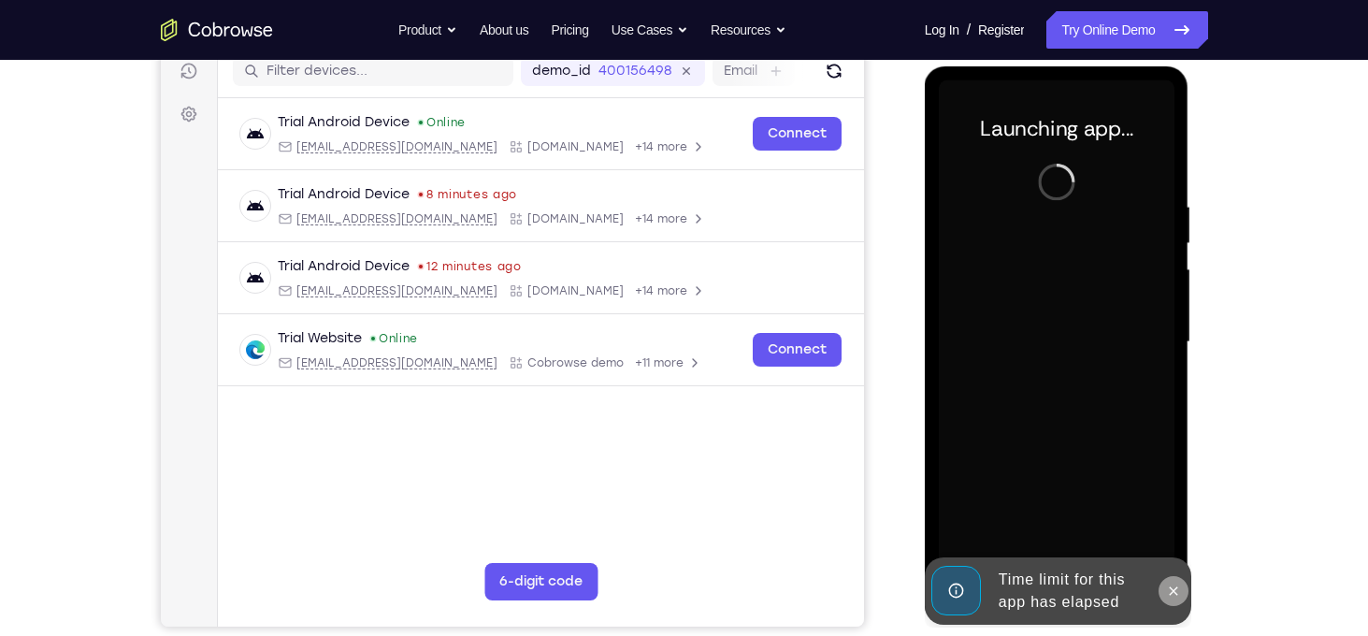
click at [1176, 586] on icon at bounding box center [1173, 590] width 15 height 15
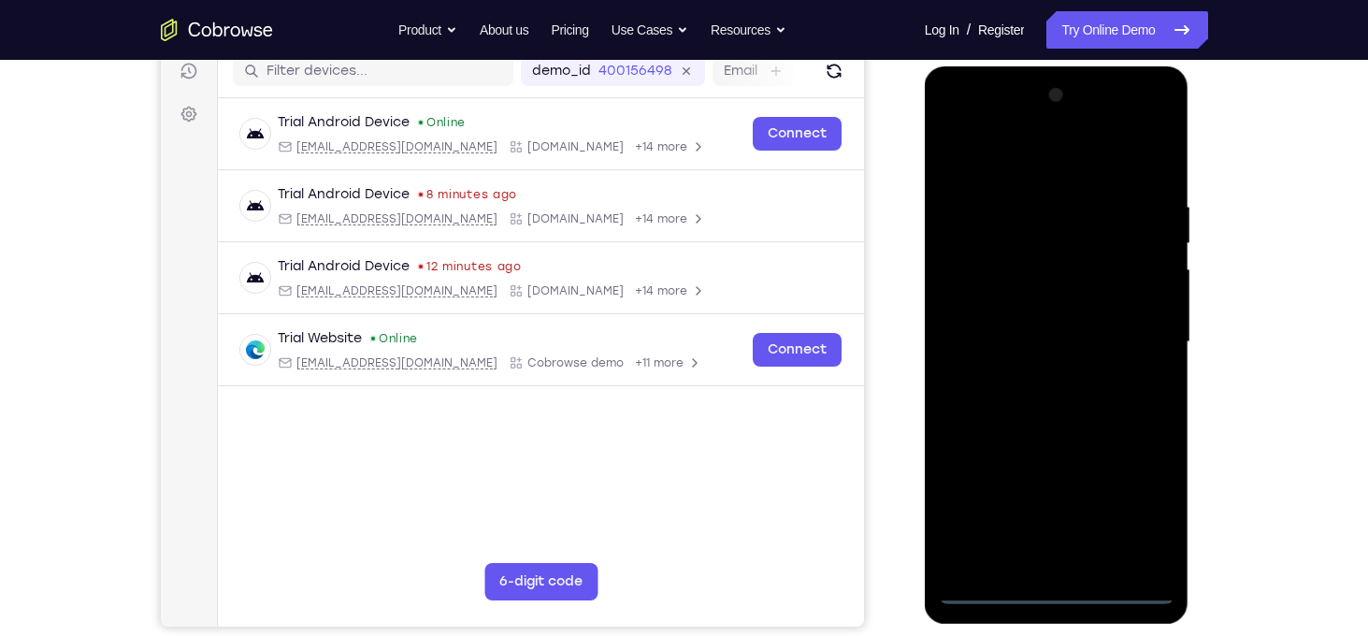
click at [1059, 588] on div at bounding box center [1057, 342] width 236 height 524
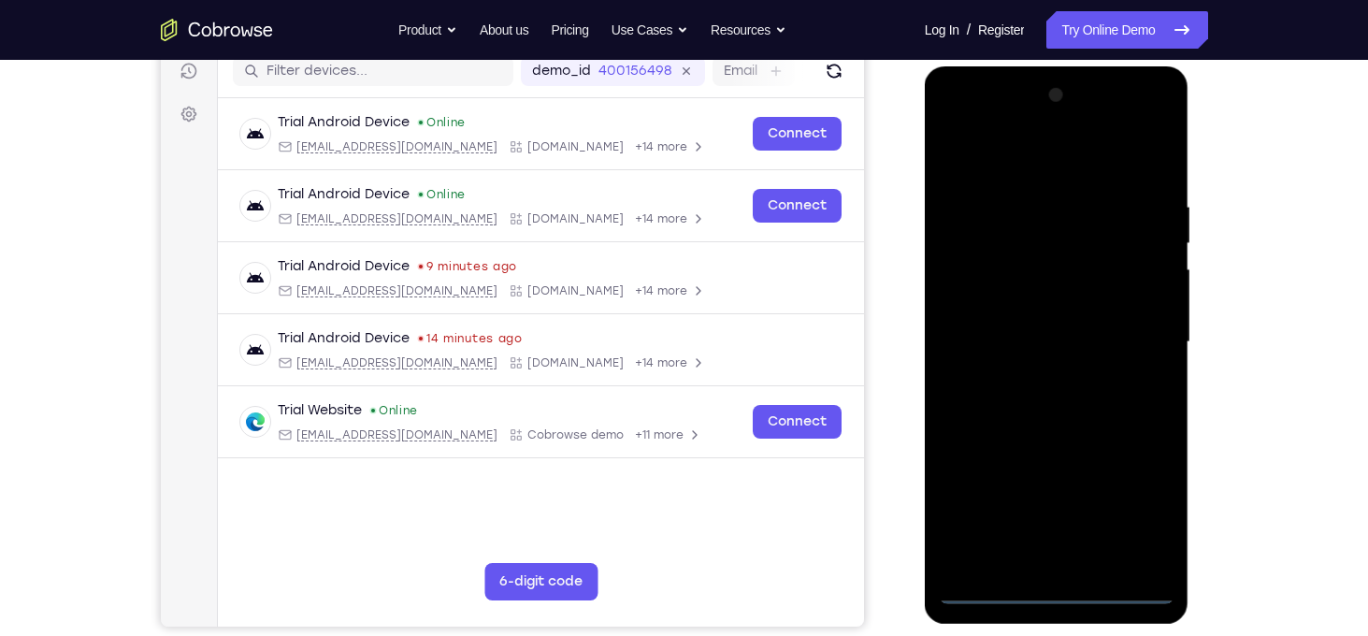
click at [1130, 508] on div at bounding box center [1057, 342] width 236 height 524
click at [1040, 172] on div at bounding box center [1057, 342] width 236 height 524
click at [1138, 339] on div at bounding box center [1057, 342] width 236 height 524
click at [1034, 380] on div at bounding box center [1057, 342] width 236 height 524
click at [1041, 325] on div at bounding box center [1057, 342] width 236 height 524
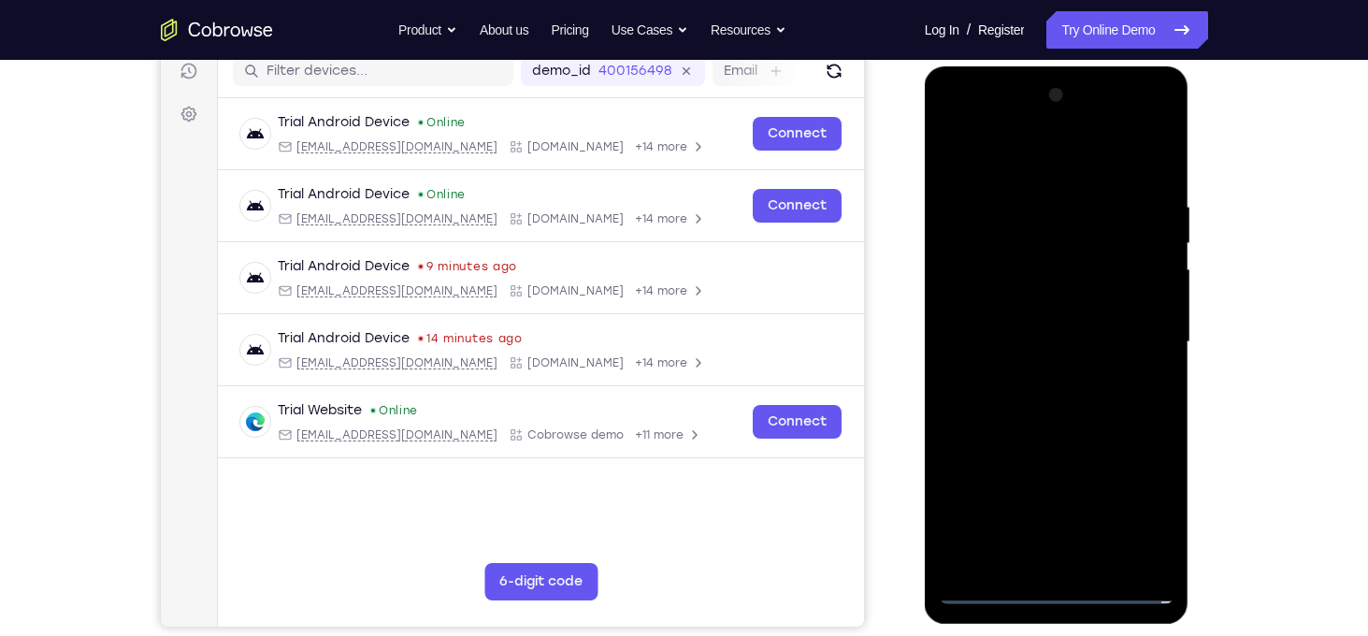
click at [1045, 309] on div at bounding box center [1057, 342] width 236 height 524
click at [1062, 343] on div at bounding box center [1057, 342] width 236 height 524
click at [1021, 418] on div at bounding box center [1057, 342] width 236 height 524
click at [1033, 204] on div at bounding box center [1057, 342] width 236 height 524
drag, startPoint x: 1048, startPoint y: 156, endPoint x: 1086, endPoint y: 2, distance: 159.0
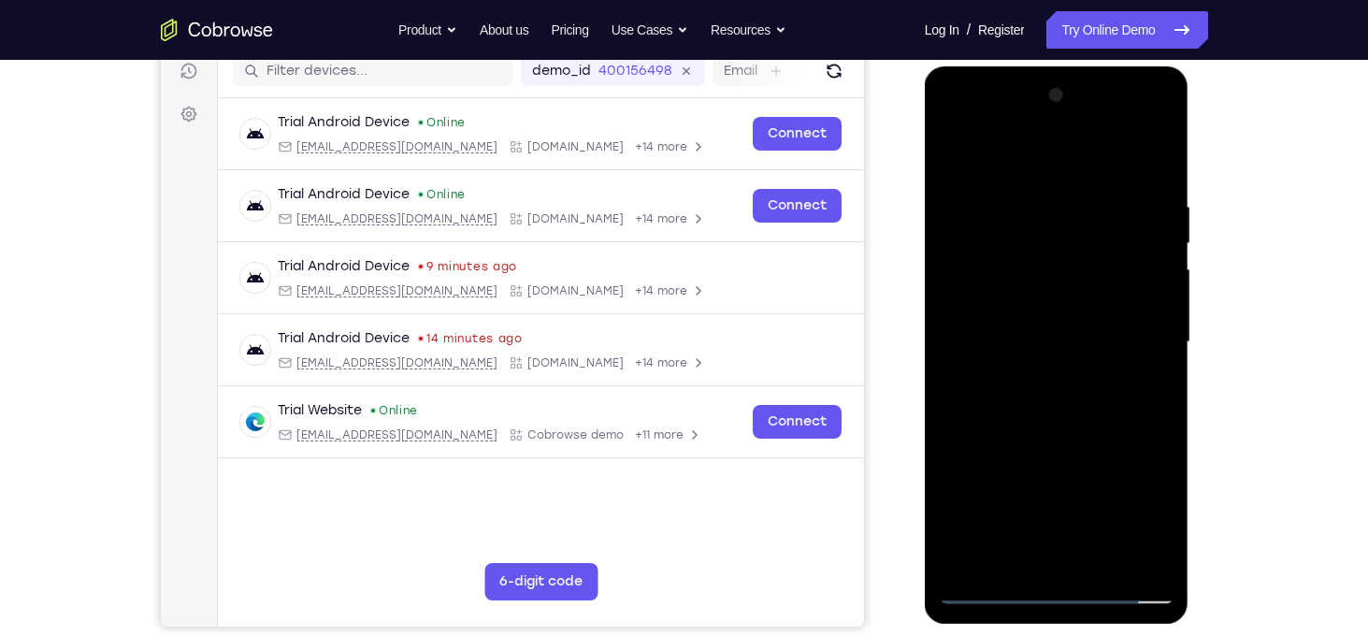
click at [1086, 66] on html "Online web based iOS Simulators and Android Emulators. Run iPhone, iPad, Mobile…" at bounding box center [1058, 346] width 266 height 561
click at [965, 157] on div at bounding box center [1057, 342] width 236 height 524
click at [957, 154] on div at bounding box center [1057, 342] width 236 height 524
click at [1134, 552] on div at bounding box center [1057, 342] width 236 height 524
click at [1142, 364] on div at bounding box center [1057, 342] width 236 height 524
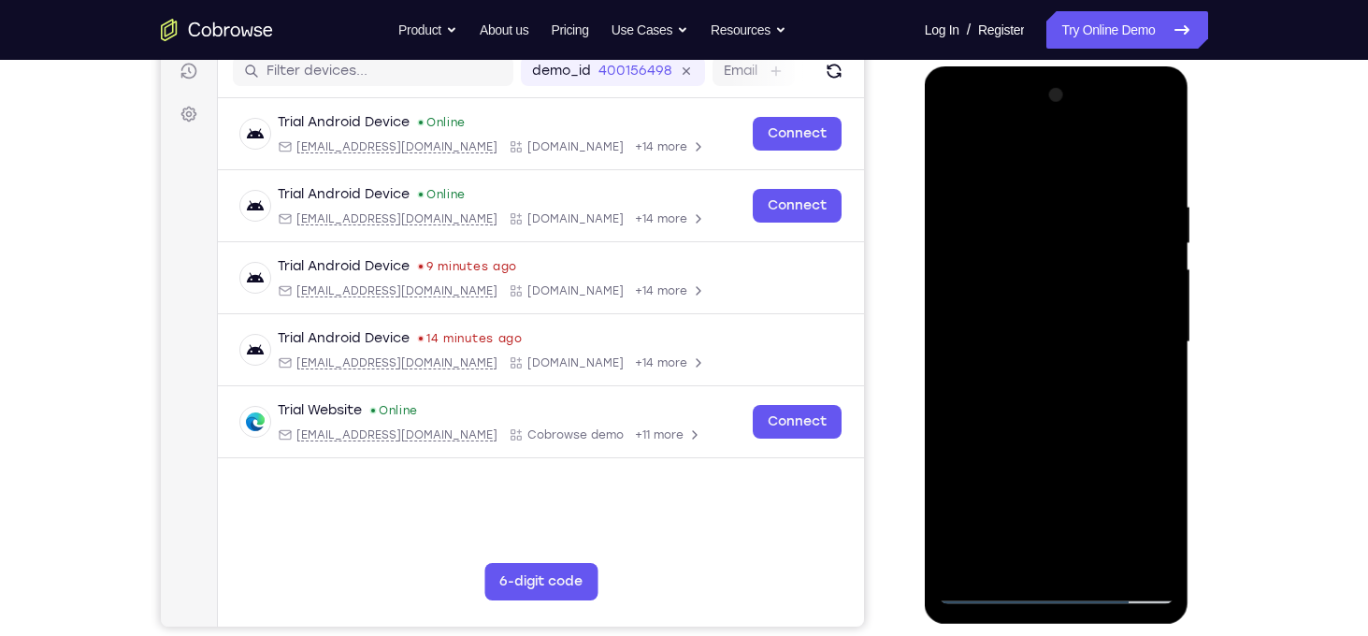
click at [1160, 353] on div at bounding box center [1057, 342] width 236 height 524
click at [966, 160] on div at bounding box center [1057, 342] width 236 height 524
click at [1053, 215] on div at bounding box center [1057, 342] width 236 height 524
click at [1093, 566] on div at bounding box center [1057, 342] width 236 height 524
click at [958, 155] on div at bounding box center [1057, 342] width 236 height 524
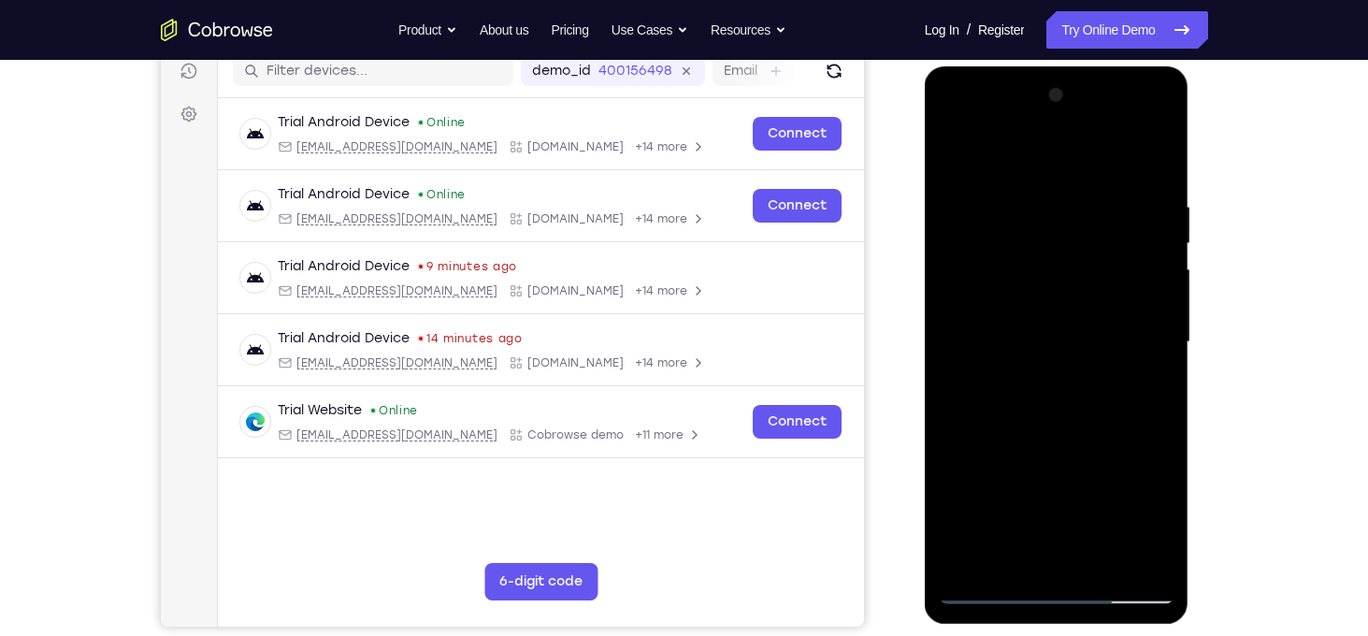
click at [1153, 199] on div at bounding box center [1057, 342] width 236 height 524
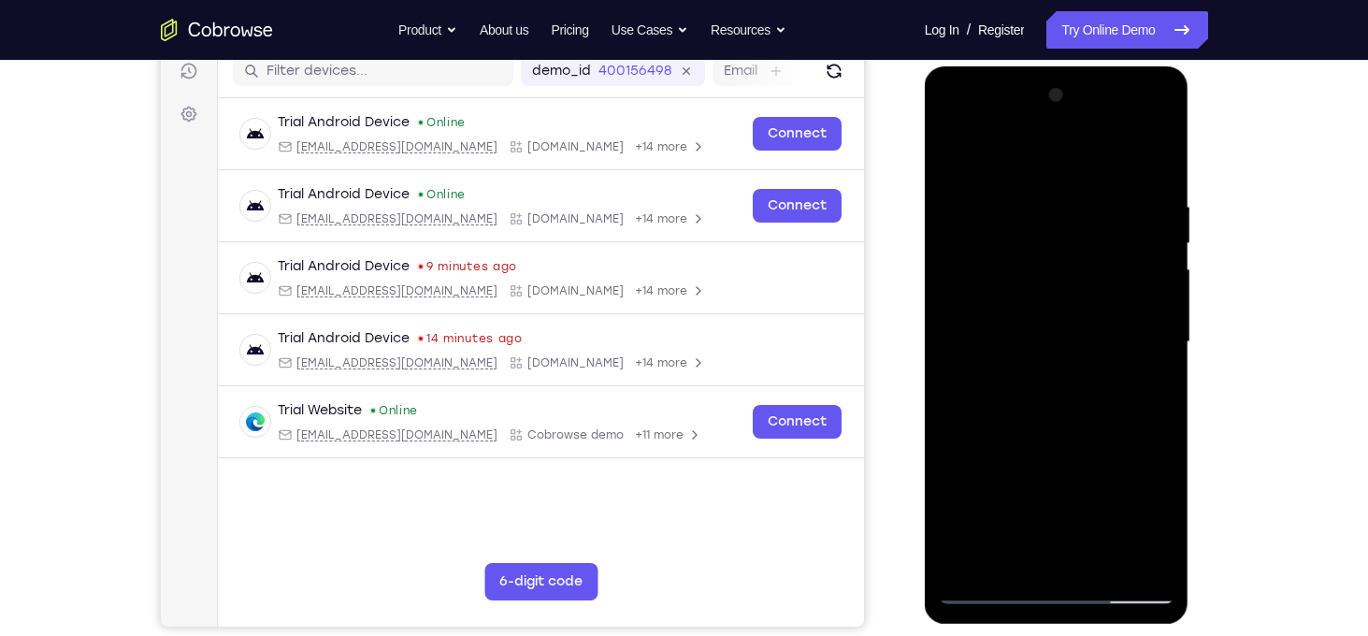
click at [1153, 199] on div at bounding box center [1057, 342] width 236 height 524
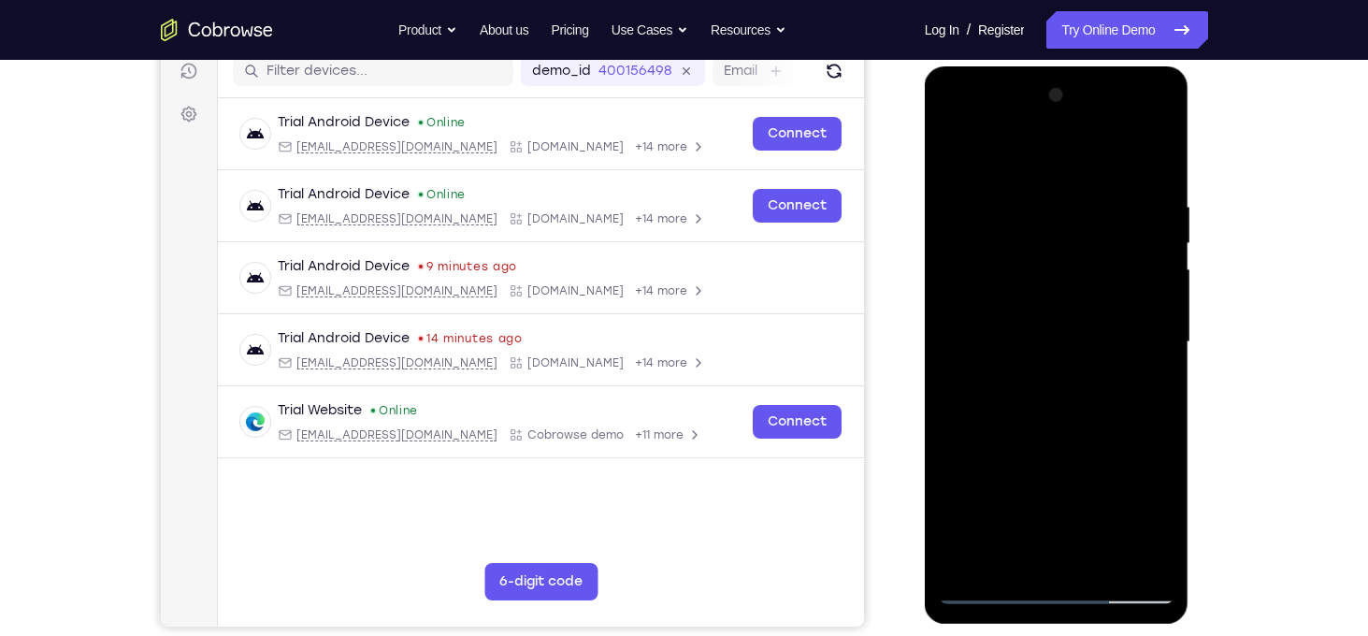
click at [1153, 199] on div at bounding box center [1057, 342] width 236 height 524
click at [1150, 220] on div at bounding box center [1057, 342] width 236 height 524
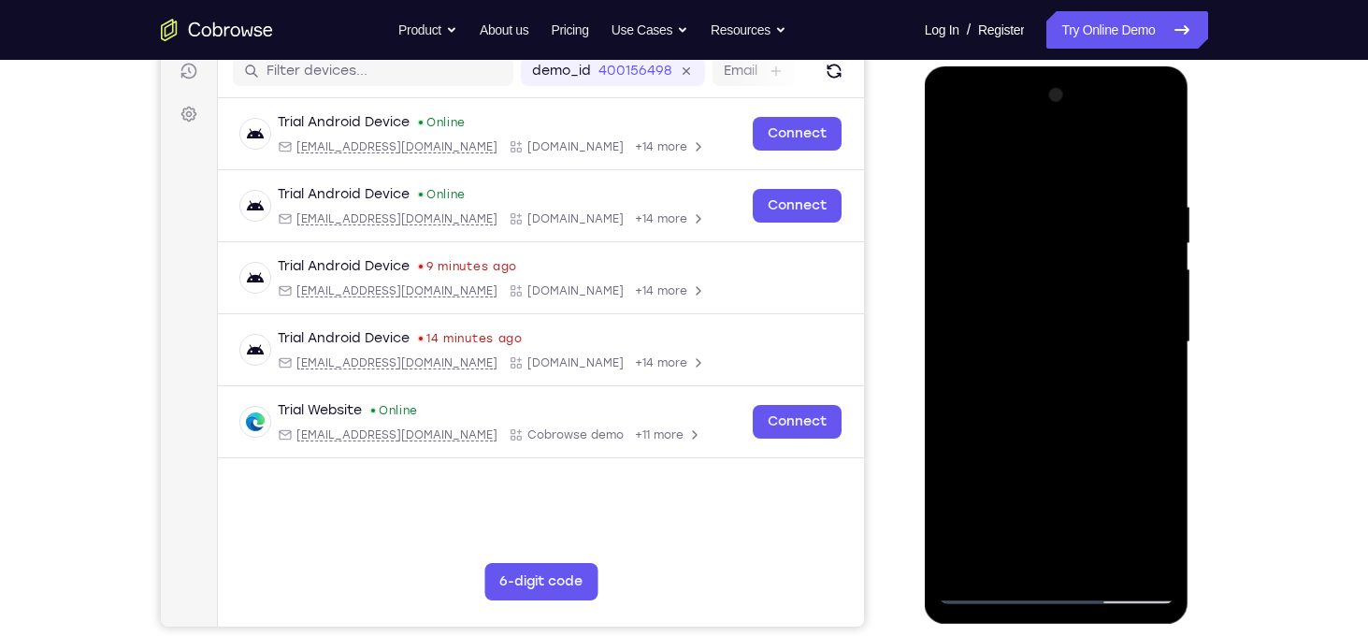
click at [1150, 220] on div at bounding box center [1057, 342] width 236 height 524
click at [1156, 160] on div at bounding box center [1057, 342] width 236 height 524
click at [1104, 556] on div at bounding box center [1057, 342] width 236 height 524
click at [1067, 448] on div at bounding box center [1057, 342] width 236 height 524
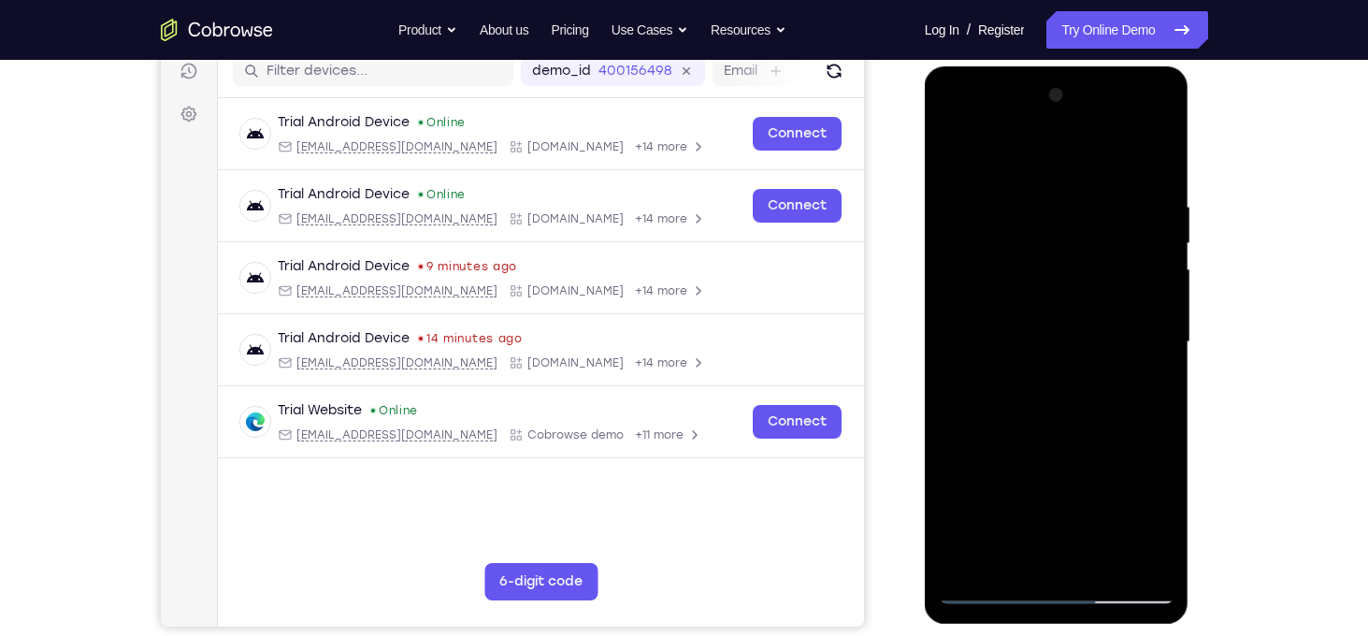
click at [1049, 338] on div at bounding box center [1057, 342] width 236 height 524
click at [1011, 458] on div at bounding box center [1057, 342] width 236 height 524
click at [1039, 456] on div at bounding box center [1057, 342] width 236 height 524
click at [1001, 294] on div at bounding box center [1057, 342] width 236 height 524
click at [1037, 452] on div at bounding box center [1057, 342] width 236 height 524
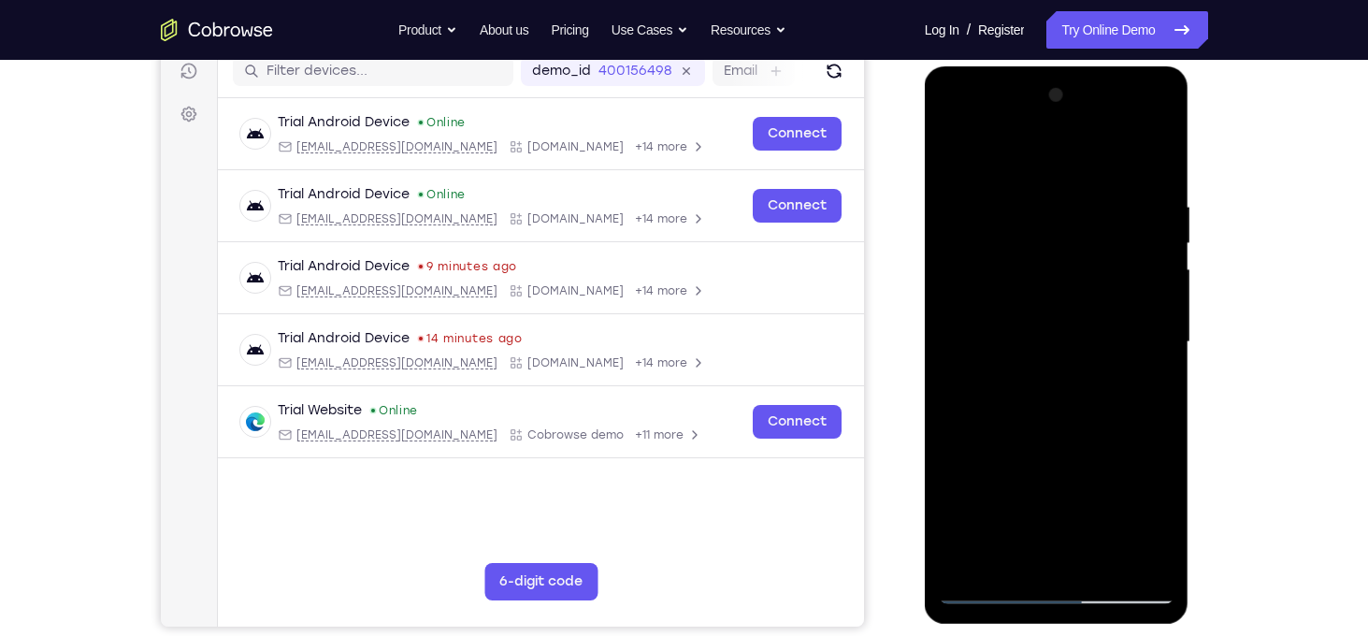
click at [1012, 565] on div at bounding box center [1057, 342] width 236 height 524
click at [1112, 445] on div at bounding box center [1057, 342] width 236 height 524
click at [1112, 454] on div at bounding box center [1057, 342] width 236 height 524
click at [1149, 379] on div at bounding box center [1057, 342] width 236 height 524
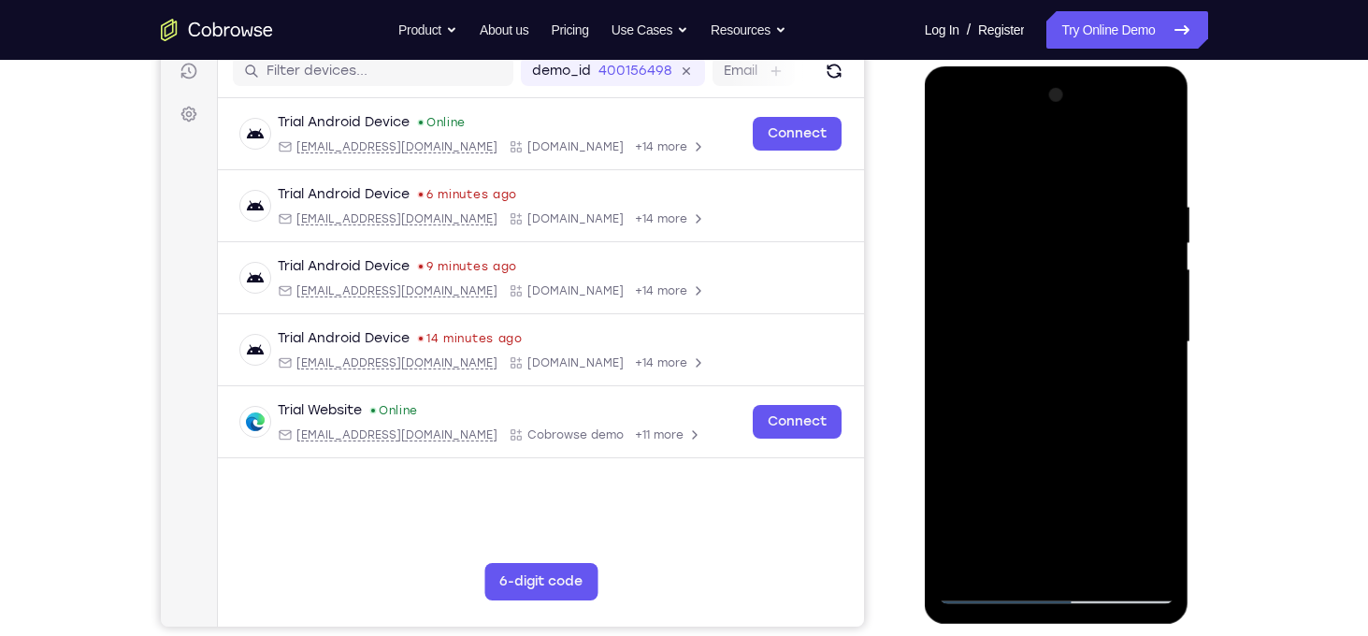
click at [963, 152] on div at bounding box center [1057, 342] width 236 height 524
click at [959, 156] on div at bounding box center [1057, 342] width 236 height 524
click at [1040, 351] on div at bounding box center [1057, 342] width 236 height 524
drag, startPoint x: 1059, startPoint y: 441, endPoint x: 1086, endPoint y: 190, distance: 252.9
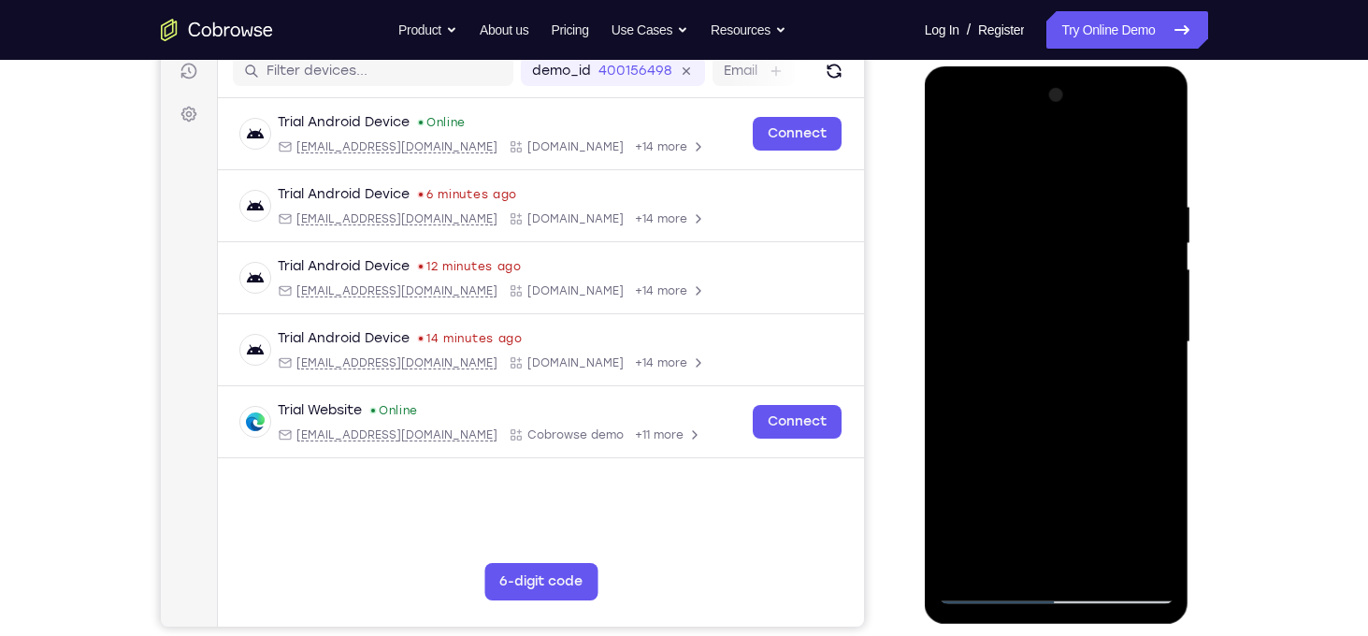
click at [1086, 190] on div at bounding box center [1057, 342] width 236 height 524
drag, startPoint x: 1100, startPoint y: 452, endPoint x: 1108, endPoint y: 232, distance: 220.8
click at [1108, 232] on div at bounding box center [1057, 342] width 236 height 524
click at [1073, 374] on div at bounding box center [1057, 342] width 236 height 524
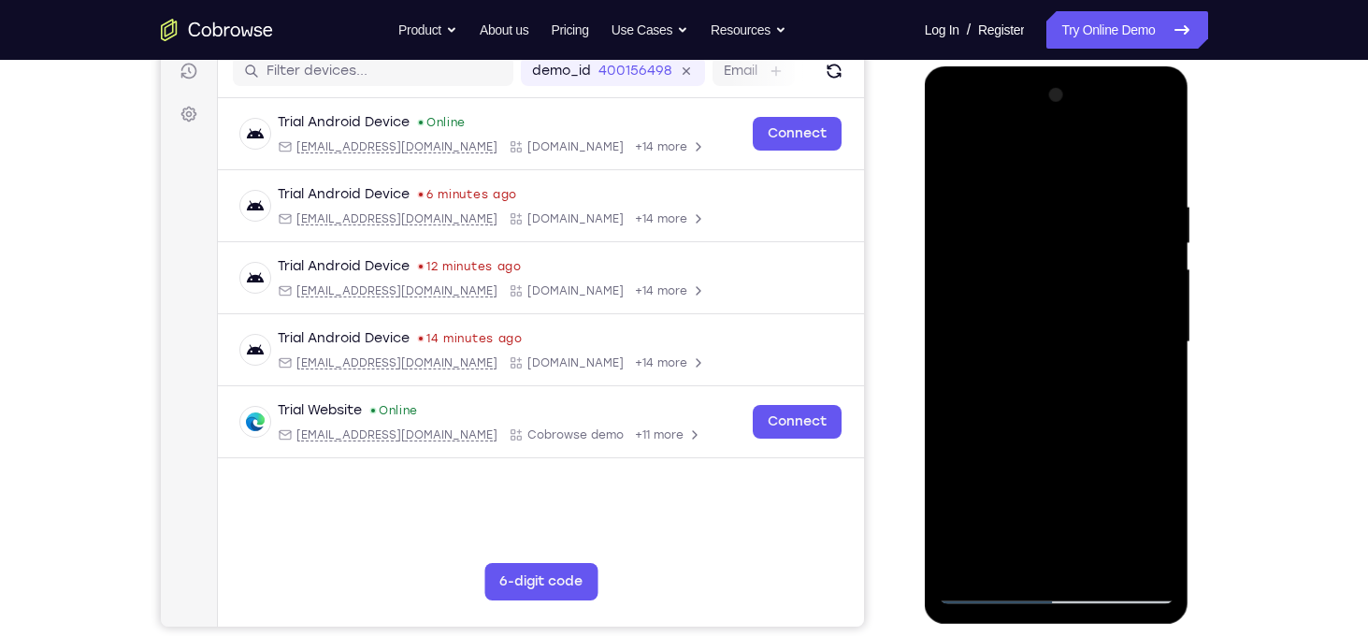
drag, startPoint x: 1103, startPoint y: 388, endPoint x: 1129, endPoint y: 223, distance: 166.6
click at [1129, 223] on div at bounding box center [1057, 342] width 236 height 524
drag, startPoint x: 1117, startPoint y: 436, endPoint x: 1280, endPoint y: 64, distance: 406.1
click at [1191, 66] on html "Online web based iOS Simulators and Android Emulators. Run iPhone, iPad, Mobile…" at bounding box center [1058, 346] width 266 height 561
drag, startPoint x: 1064, startPoint y: 493, endPoint x: 1212, endPoint y: 253, distance: 281.2
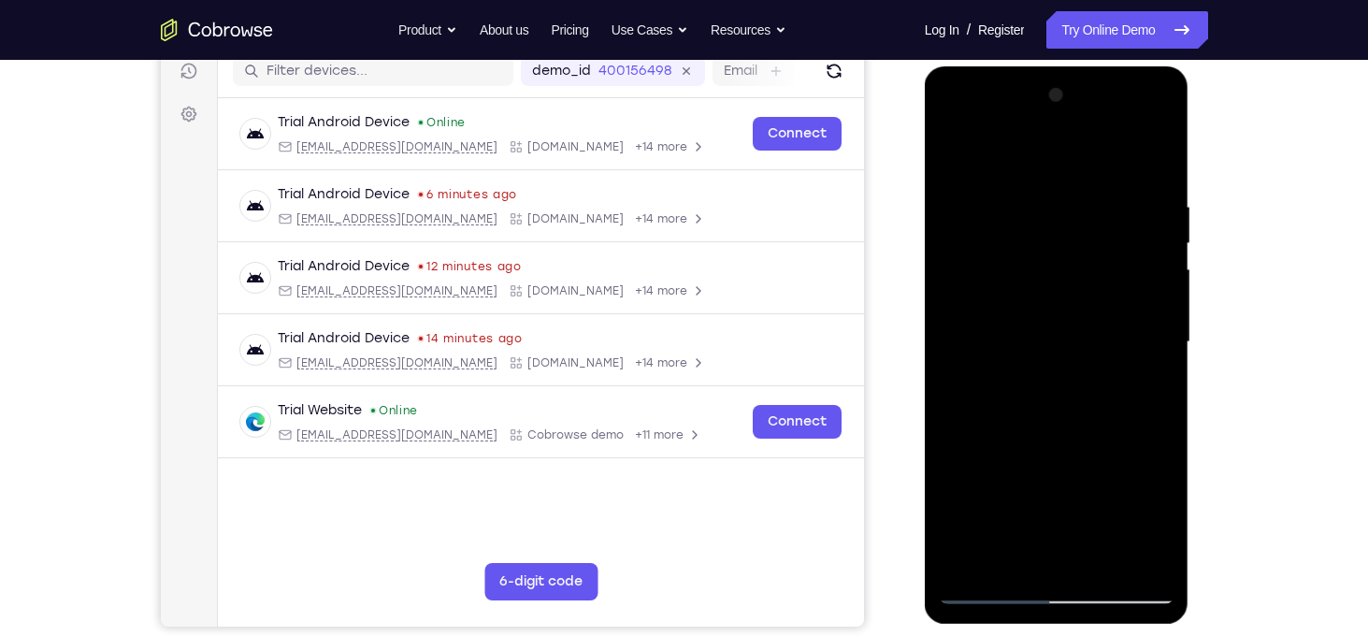
click at [1191, 253] on html "Online web based iOS Simulators and Android Emulators. Run iPhone, iPad, Mobile…" at bounding box center [1058, 346] width 266 height 561
click at [1103, 238] on div at bounding box center [1057, 342] width 236 height 524
drag, startPoint x: 1123, startPoint y: 348, endPoint x: 1121, endPoint y: 489, distance: 141.2
click at [1121, 489] on div at bounding box center [1057, 342] width 236 height 524
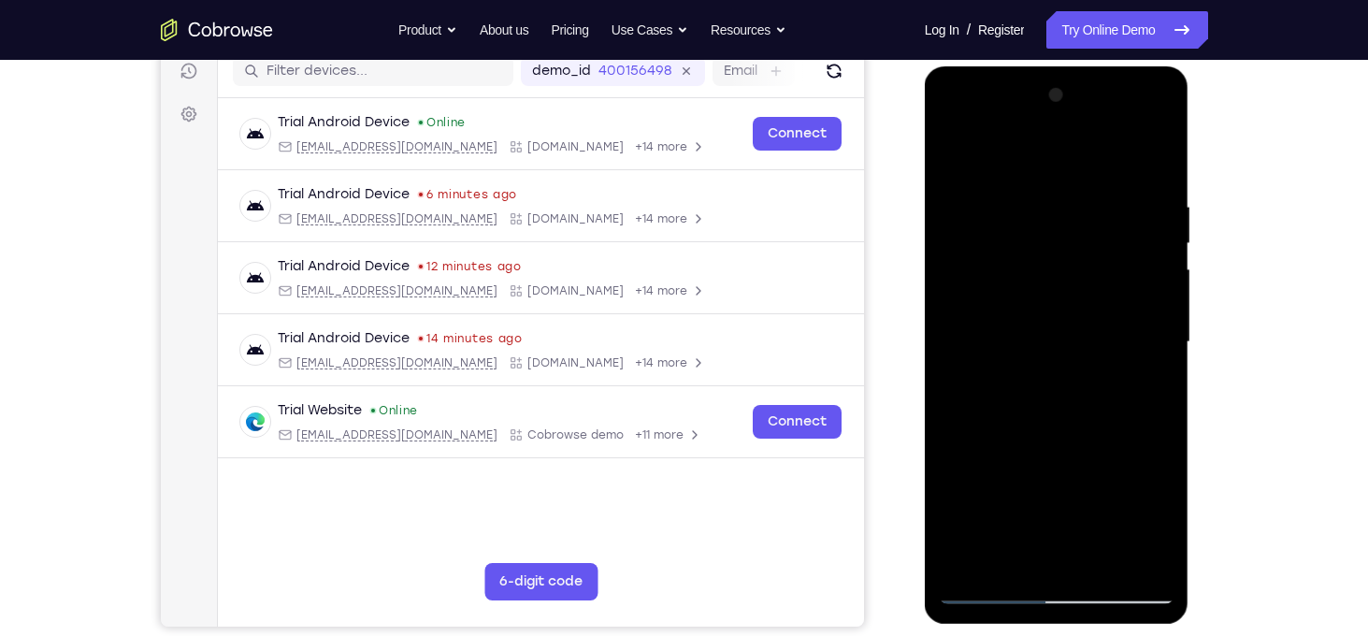
click at [1156, 258] on div at bounding box center [1057, 342] width 236 height 524
drag, startPoint x: 1119, startPoint y: 470, endPoint x: 1277, endPoint y: 81, distance: 419.8
click at [1191, 81] on html "Online web based iOS Simulators and Android Emulators. Run iPhone, iPad, Mobile…" at bounding box center [1058, 346] width 266 height 561
click at [1062, 352] on div at bounding box center [1057, 342] width 236 height 524
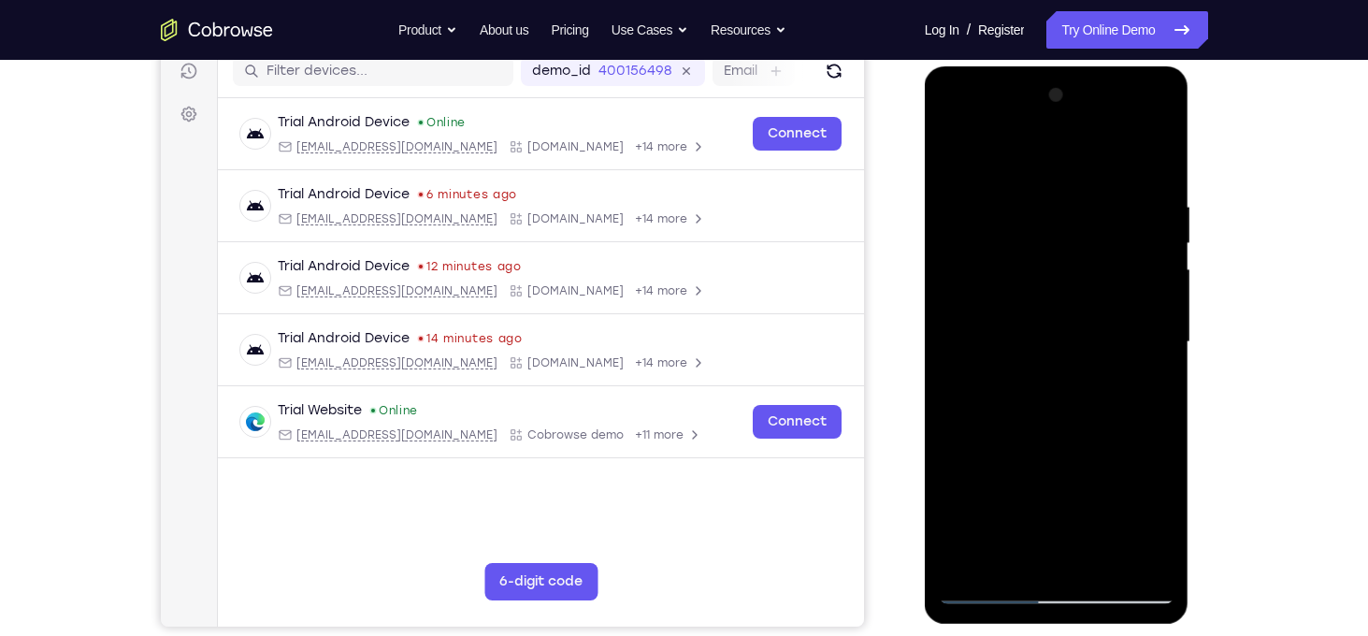
drag, startPoint x: 1104, startPoint y: 469, endPoint x: 1138, endPoint y: 169, distance: 302.0
click at [1138, 169] on div at bounding box center [1057, 342] width 236 height 524
drag, startPoint x: 1091, startPoint y: 432, endPoint x: 1112, endPoint y: 346, distance: 88.4
click at [1112, 346] on div at bounding box center [1057, 342] width 236 height 524
click at [1091, 326] on div at bounding box center [1057, 342] width 236 height 524
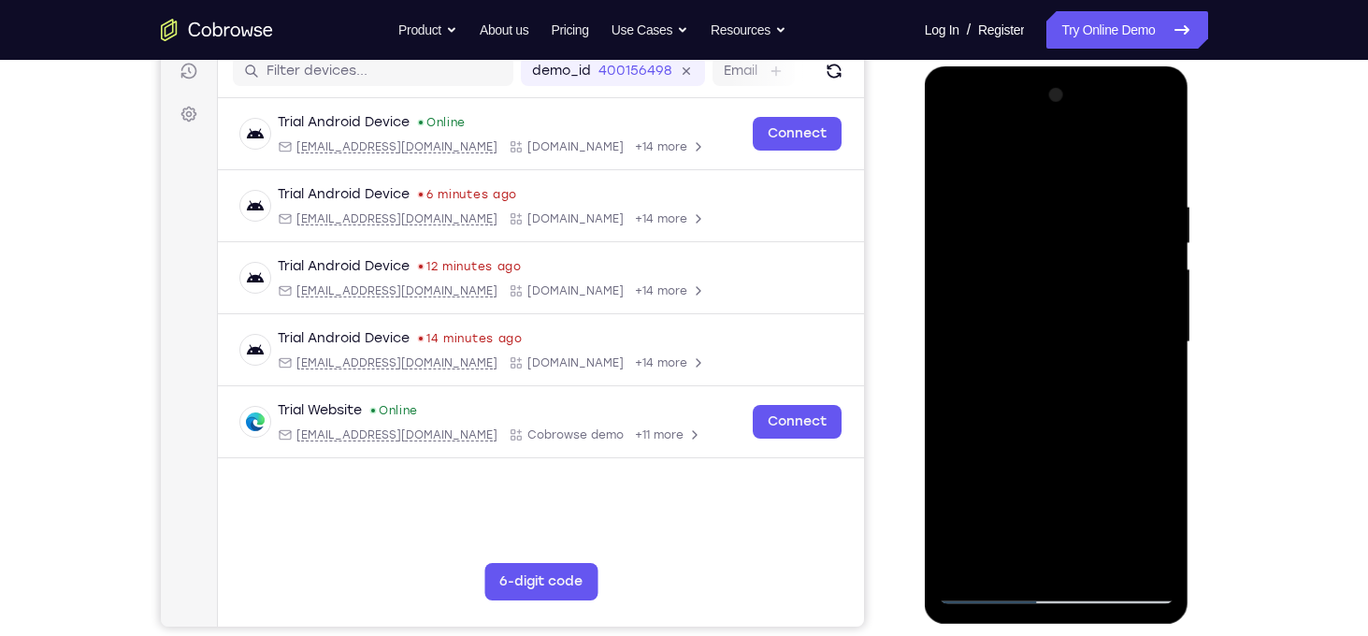
click at [1091, 326] on div at bounding box center [1057, 342] width 236 height 524
drag, startPoint x: 1115, startPoint y: 482, endPoint x: 2117, endPoint y: 255, distance: 1026.7
click at [1191, 190] on html "Online web based iOS Simulators and Android Emulators. Run iPhone, iPad, Mobile…" at bounding box center [1058, 346] width 266 height 561
drag, startPoint x: 1142, startPoint y: 384, endPoint x: 1291, endPoint y: 109, distance: 312.5
click at [1191, 109] on html "Online web based iOS Simulators and Android Emulators. Run iPhone, iPad, Mobile…" at bounding box center [1058, 346] width 266 height 561
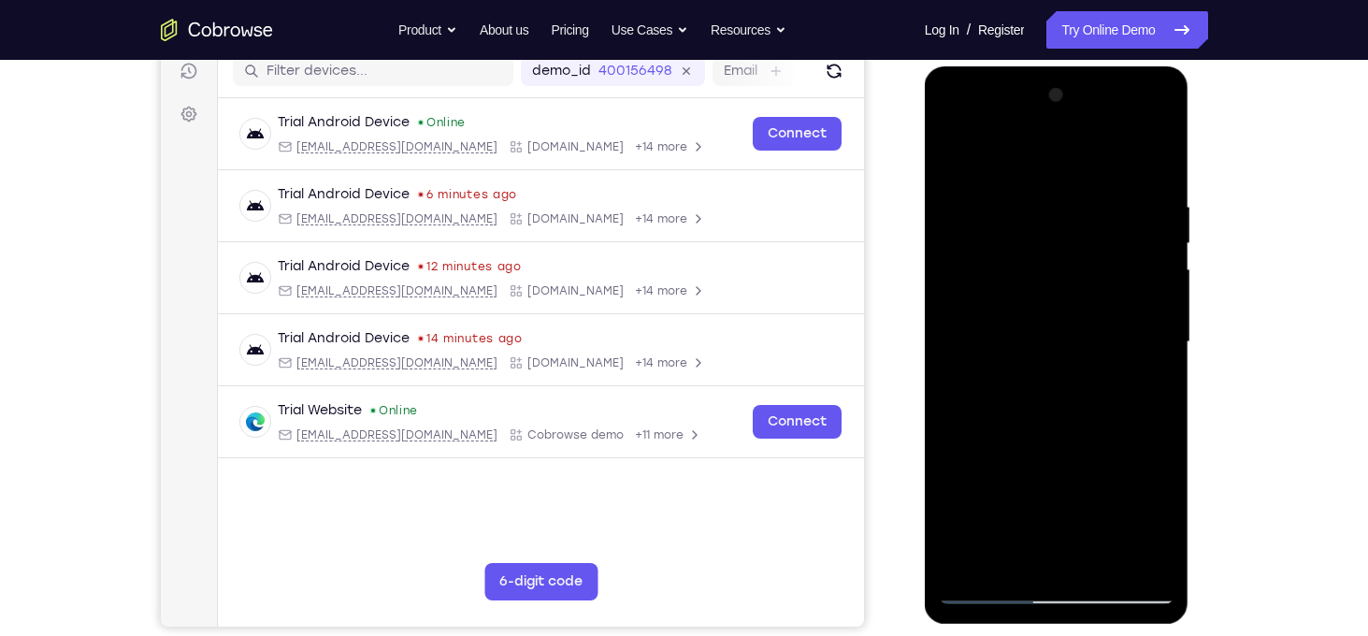
drag, startPoint x: 1072, startPoint y: 424, endPoint x: 1160, endPoint y: 223, distance: 220.2
click at [1160, 223] on div at bounding box center [1057, 342] width 236 height 524
click at [1075, 310] on div at bounding box center [1057, 342] width 236 height 524
click at [1161, 251] on div at bounding box center [1057, 342] width 236 height 524
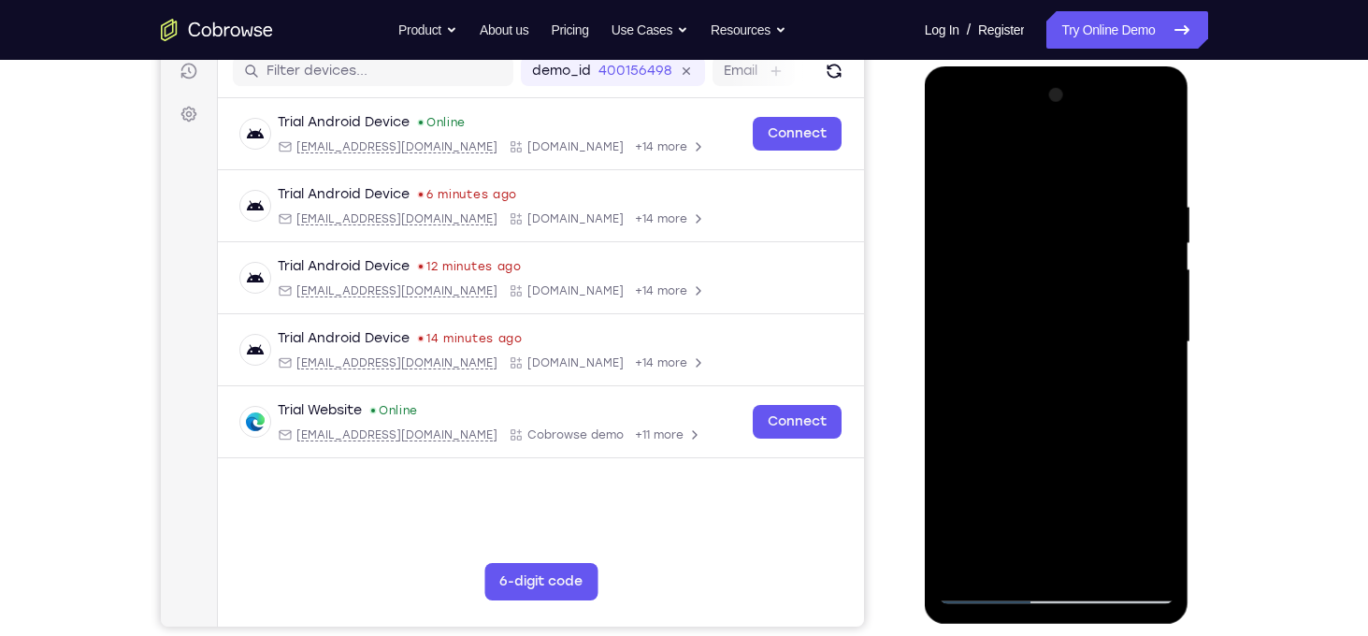
click at [1161, 251] on div at bounding box center [1057, 342] width 236 height 524
drag, startPoint x: 1119, startPoint y: 474, endPoint x: 1320, endPoint y: 128, distance: 400.1
click at [1191, 128] on html "Online web based iOS Simulators and Android Emulators. Run iPhone, iPad, Mobile…" at bounding box center [1058, 346] width 266 height 561
drag, startPoint x: 1149, startPoint y: 356, endPoint x: 2269, endPoint y: 163, distance: 1136.6
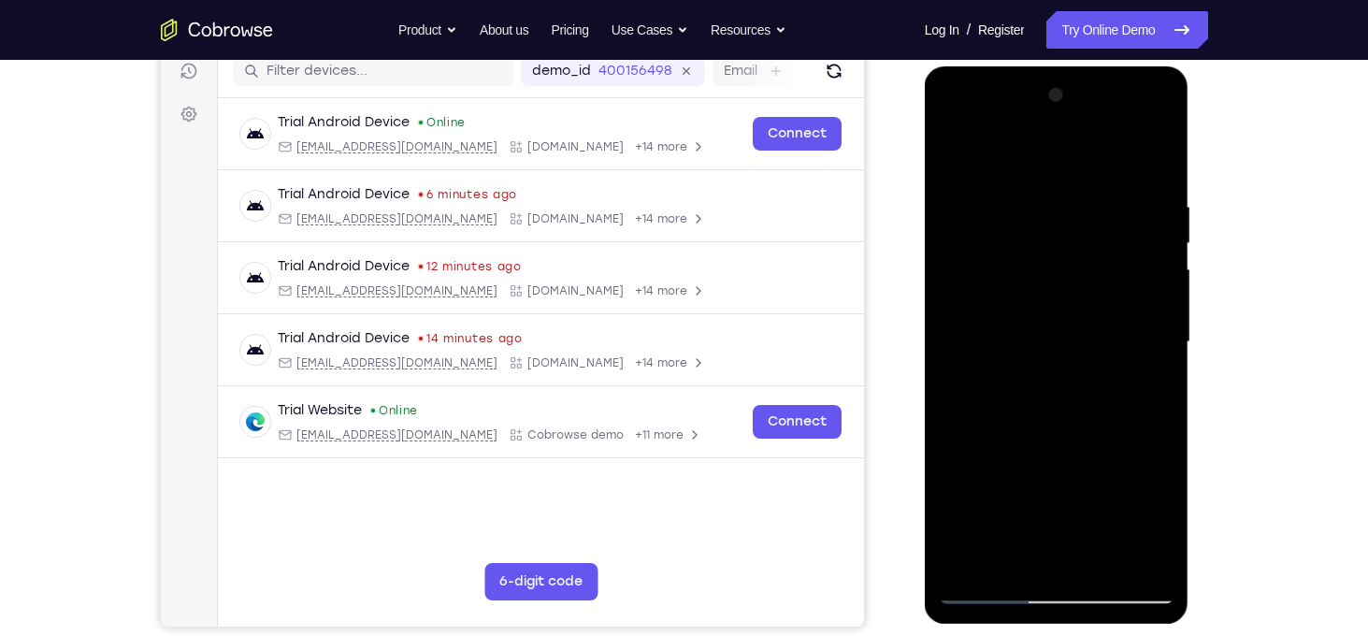
click at [1191, 96] on html "Online web based iOS Simulators and Android Emulators. Run iPhone, iPad, Mobile…" at bounding box center [1058, 346] width 266 height 561
drag, startPoint x: 1084, startPoint y: 253, endPoint x: 1093, endPoint y: 427, distance: 174.1
click at [1093, 427] on div at bounding box center [1057, 342] width 236 height 524
click at [1156, 301] on div at bounding box center [1057, 342] width 236 height 524
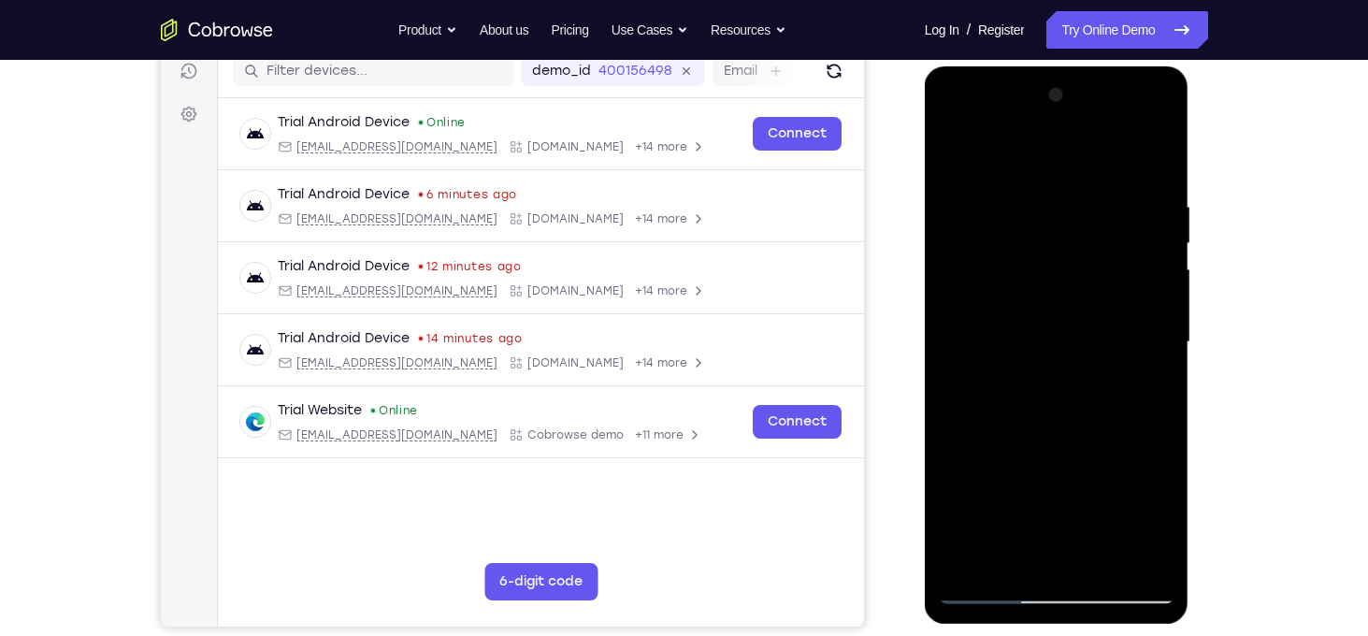
drag, startPoint x: 1106, startPoint y: 332, endPoint x: 1303, endPoint y: 14, distance: 374.1
click at [1191, 66] on html "Online web based iOS Simulators and Android Emulators. Run iPhone, iPad, Mobile…" at bounding box center [1058, 346] width 266 height 561
click at [1074, 395] on div at bounding box center [1057, 342] width 236 height 524
drag, startPoint x: 1075, startPoint y: 395, endPoint x: 1211, endPoint y: 156, distance: 275.1
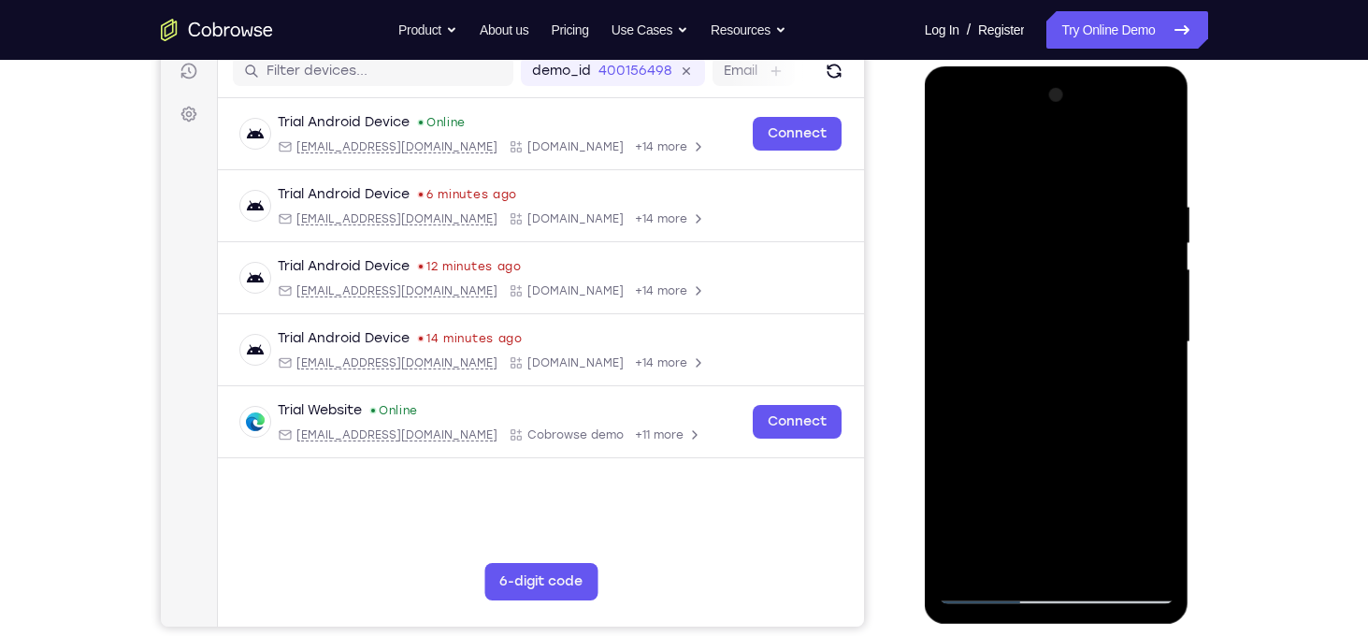
click at [1191, 156] on html "Online web based iOS Simulators and Android Emulators. Run iPhone, iPad, Mobile…" at bounding box center [1058, 346] width 266 height 561
drag, startPoint x: 1094, startPoint y: 457, endPoint x: 1198, endPoint y: 126, distance: 346.8
click at [1191, 126] on html "Online web based iOS Simulators and Android Emulators. Run iPhone, iPad, Mobile…" at bounding box center [1058, 346] width 266 height 561
drag, startPoint x: 1090, startPoint y: 319, endPoint x: 1269, endPoint y: 132, distance: 258.5
click at [1191, 132] on html "Online web based iOS Simulators and Android Emulators. Run iPhone, iPad, Mobile…" at bounding box center [1058, 346] width 266 height 561
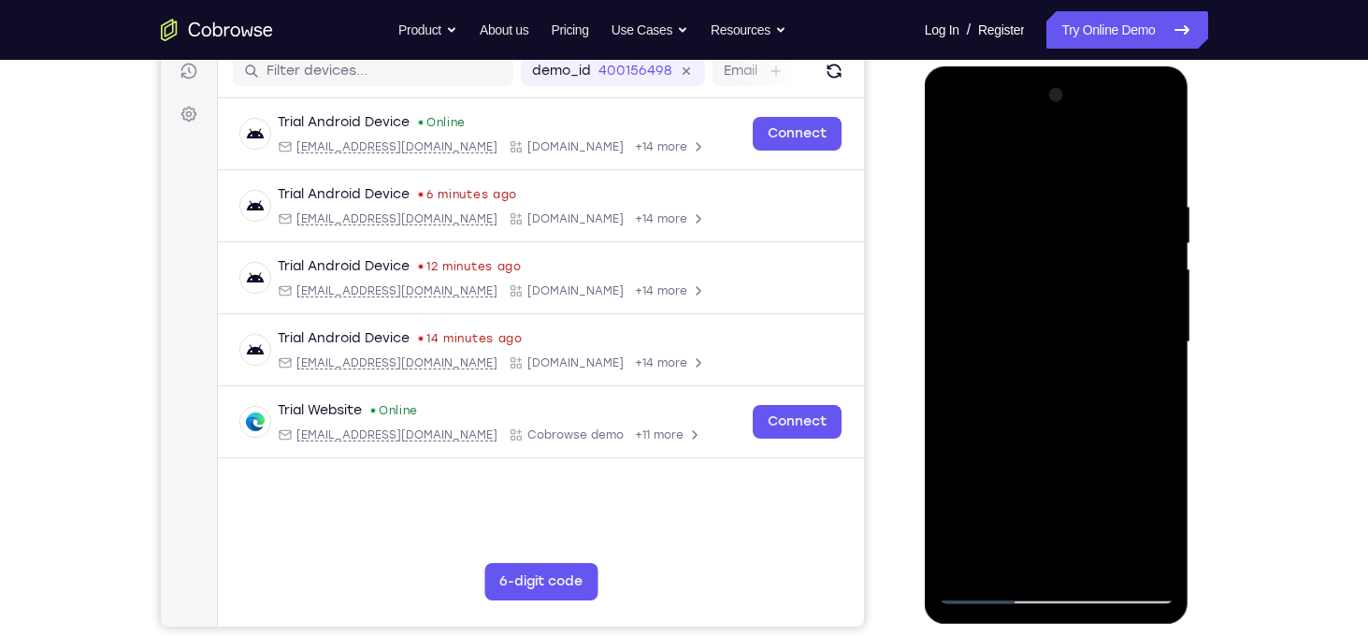
click at [1067, 470] on div at bounding box center [1057, 342] width 236 height 524
drag, startPoint x: 1067, startPoint y: 470, endPoint x: 1257, endPoint y: 137, distance: 383.6
click at [1191, 137] on html "Online web based iOS Simulators and Android Emulators. Run iPhone, iPad, Mobile…" at bounding box center [1058, 346] width 266 height 561
drag, startPoint x: 1114, startPoint y: 377, endPoint x: 1336, endPoint y: 107, distance: 349.4
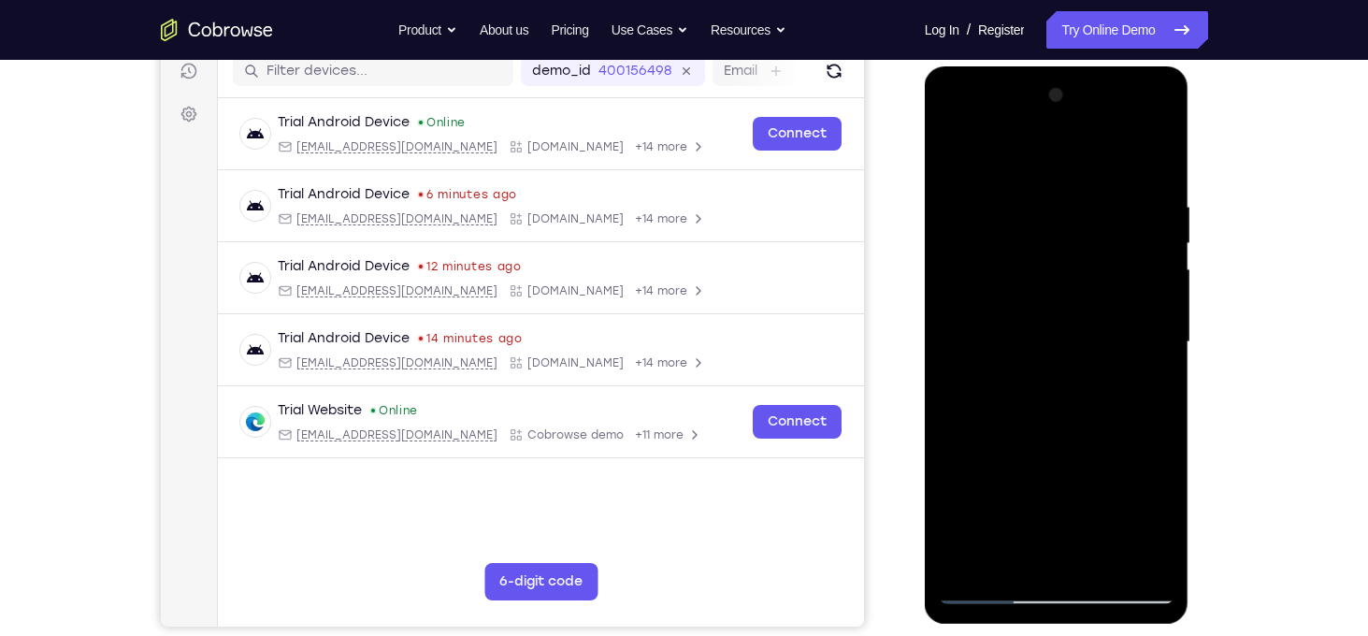
click at [1191, 107] on html "Online web based iOS Simulators and Android Emulators. Run iPhone, iPad, Mobile…" at bounding box center [1058, 346] width 266 height 561
drag, startPoint x: 1098, startPoint y: 462, endPoint x: 1338, endPoint y: 176, distance: 373.6
click at [1191, 176] on html "Online web based iOS Simulators and Android Emulators. Run iPhone, iPad, Mobile…" at bounding box center [1058, 346] width 266 height 561
click at [1053, 384] on div at bounding box center [1057, 342] width 236 height 524
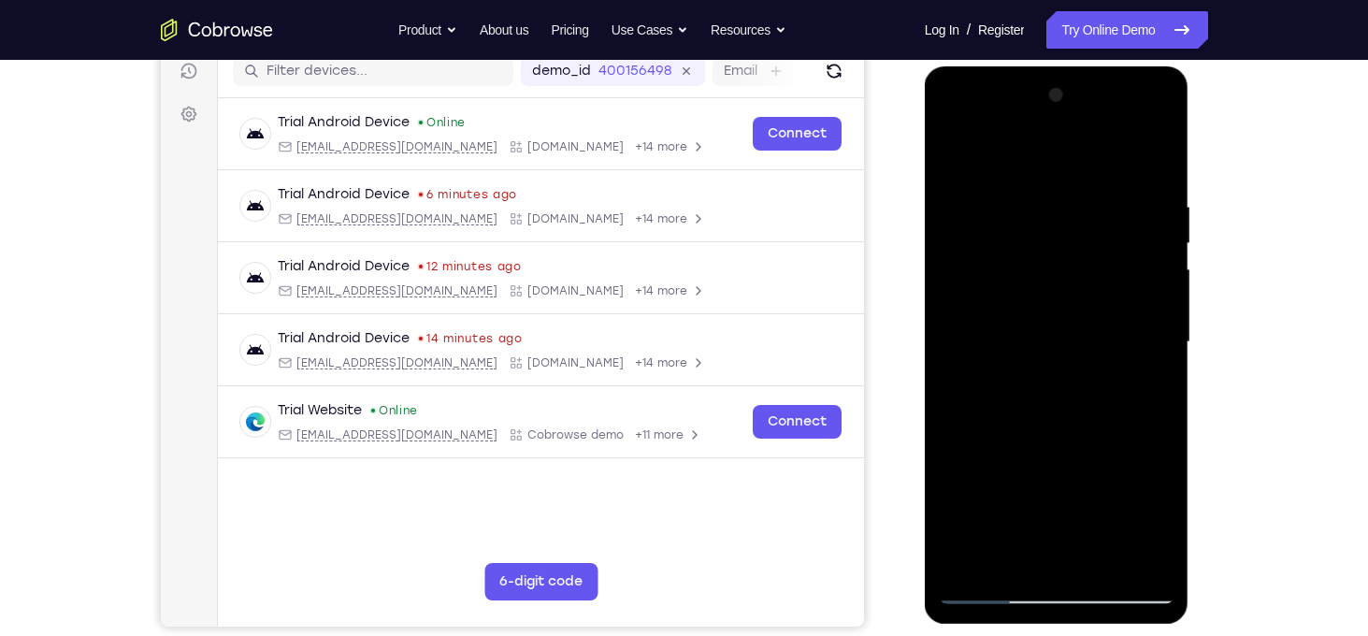
drag, startPoint x: 1093, startPoint y: 494, endPoint x: 1325, endPoint y: 168, distance: 399.5
click at [1191, 168] on html "Online web based iOS Simulators and Android Emulators. Run iPhone, iPad, Mobile…" at bounding box center [1058, 346] width 266 height 561
drag, startPoint x: 1108, startPoint y: 457, endPoint x: 1364, endPoint y: 179, distance: 378.5
click at [1191, 179] on html "Online web based iOS Simulators and Android Emulators. Run iPhone, iPad, Mobile…" at bounding box center [1058, 346] width 266 height 561
drag, startPoint x: 1117, startPoint y: 476, endPoint x: 1355, endPoint y: 163, distance: 393.0
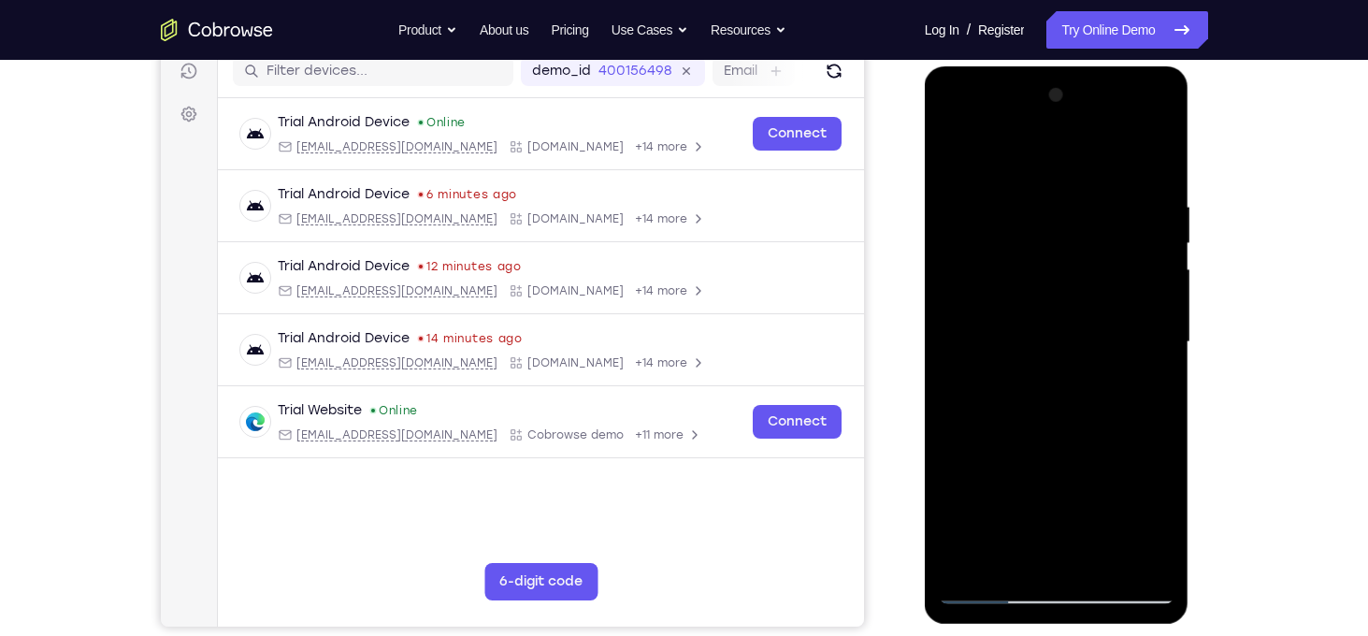
click at [1191, 163] on html "Online web based iOS Simulators and Android Emulators. Run iPhone, iPad, Mobile…" at bounding box center [1058, 346] width 266 height 561
click at [1088, 228] on div at bounding box center [1057, 342] width 236 height 524
drag, startPoint x: 1088, startPoint y: 418, endPoint x: 1329, endPoint y: 74, distance: 420.2
click at [1191, 74] on html "Online web based iOS Simulators and Android Emulators. Run iPhone, iPad, Mobile…" at bounding box center [1058, 346] width 266 height 561
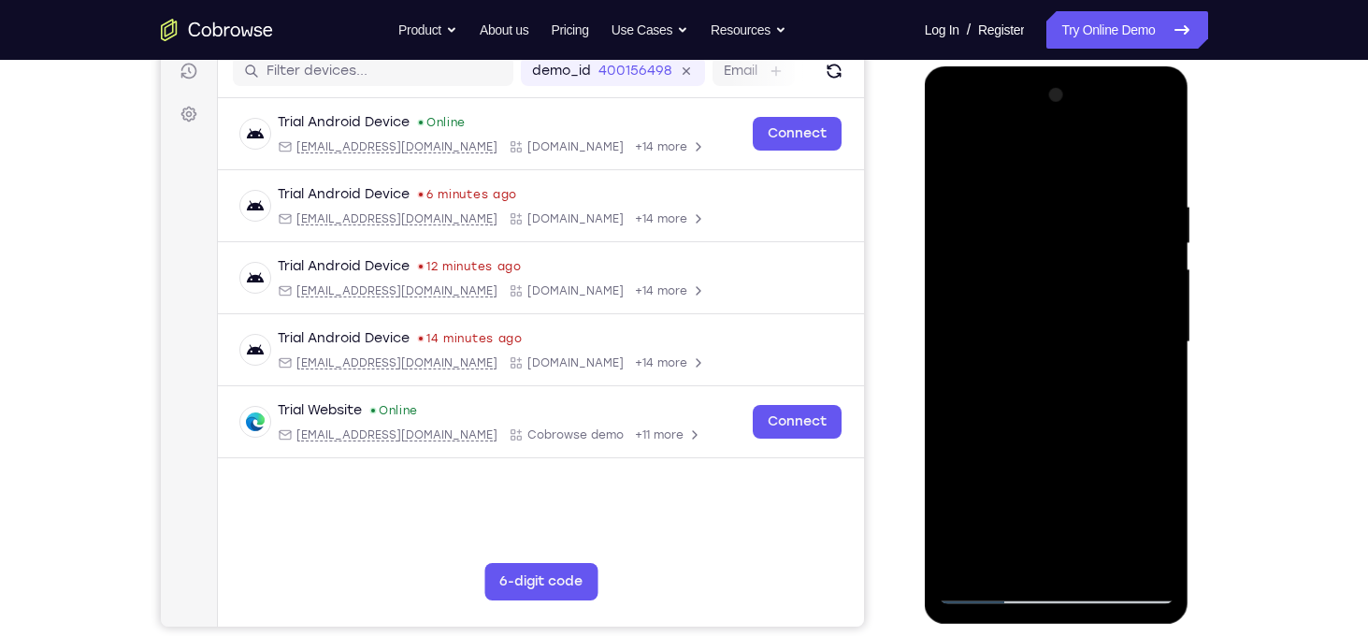
click at [1067, 376] on div at bounding box center [1057, 342] width 236 height 524
drag, startPoint x: 1067, startPoint y: 378, endPoint x: 1291, endPoint y: 175, distance: 302.5
click at [1191, 175] on html "Online web based iOS Simulators and Android Emulators. Run iPhone, iPad, Mobile…" at bounding box center [1058, 346] width 266 height 561
drag, startPoint x: 1051, startPoint y: 429, endPoint x: 1118, endPoint y: 280, distance: 164.0
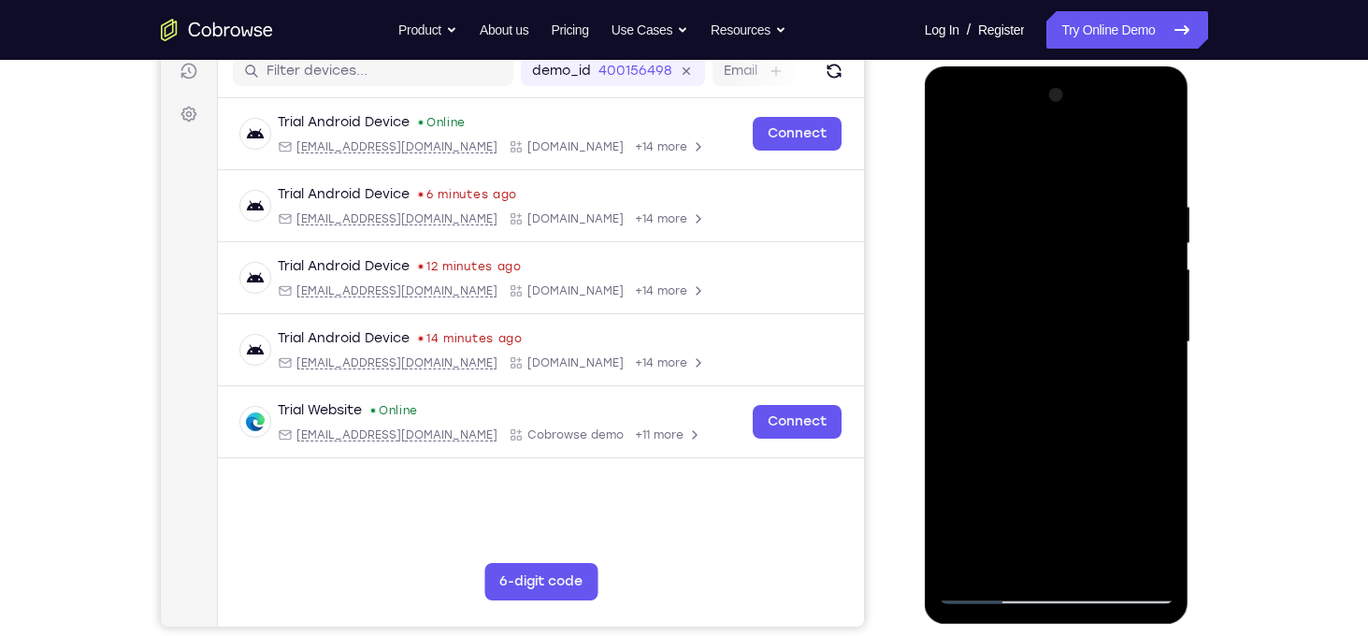
click at [1118, 280] on div at bounding box center [1057, 342] width 236 height 524
click at [1078, 369] on div at bounding box center [1057, 342] width 236 height 524
drag, startPoint x: 1103, startPoint y: 462, endPoint x: 1201, endPoint y: 202, distance: 277.8
click at [1191, 202] on html "Online web based iOS Simulators and Android Emulators. Run iPhone, iPad, Mobile…" at bounding box center [1058, 346] width 266 height 561
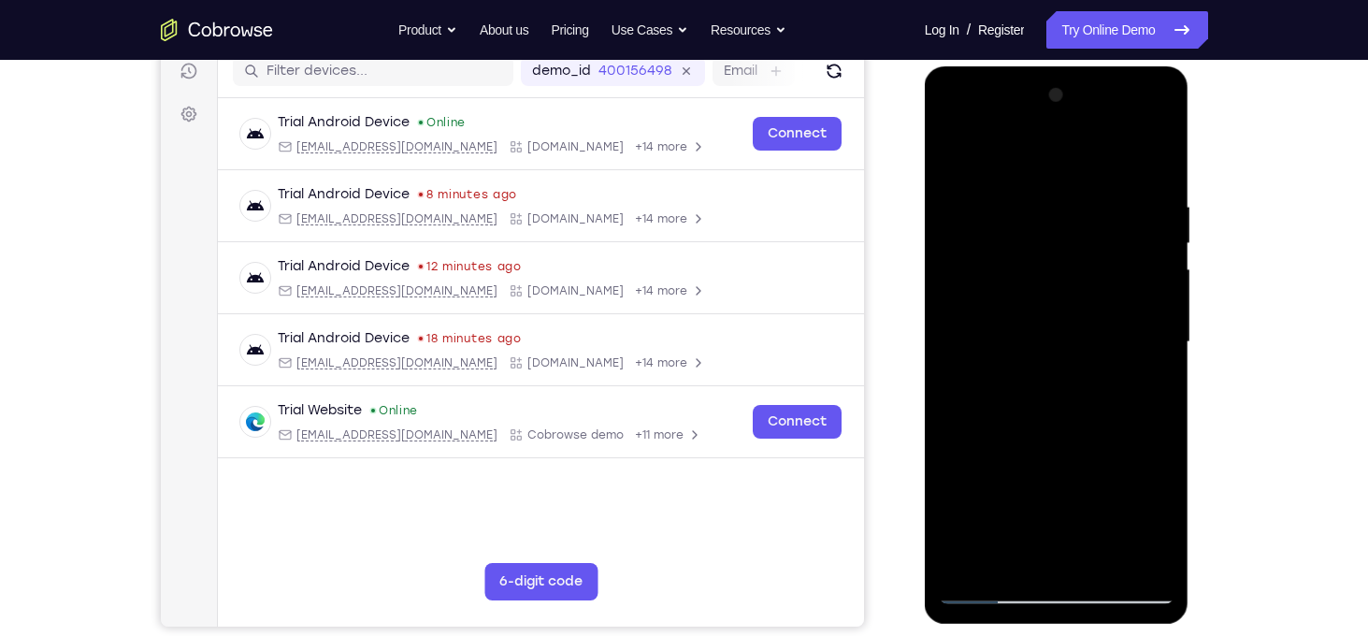
drag, startPoint x: 1093, startPoint y: 451, endPoint x: 1293, endPoint y: 135, distance: 374.0
click at [1191, 135] on html "Online web based iOS Simulators and Android Emulators. Run iPhone, iPad, Mobile…" at bounding box center [1058, 346] width 266 height 561
click at [1089, 265] on div at bounding box center [1057, 342] width 236 height 524
drag, startPoint x: 1059, startPoint y: 470, endPoint x: 1357, endPoint y: 121, distance: 459.6
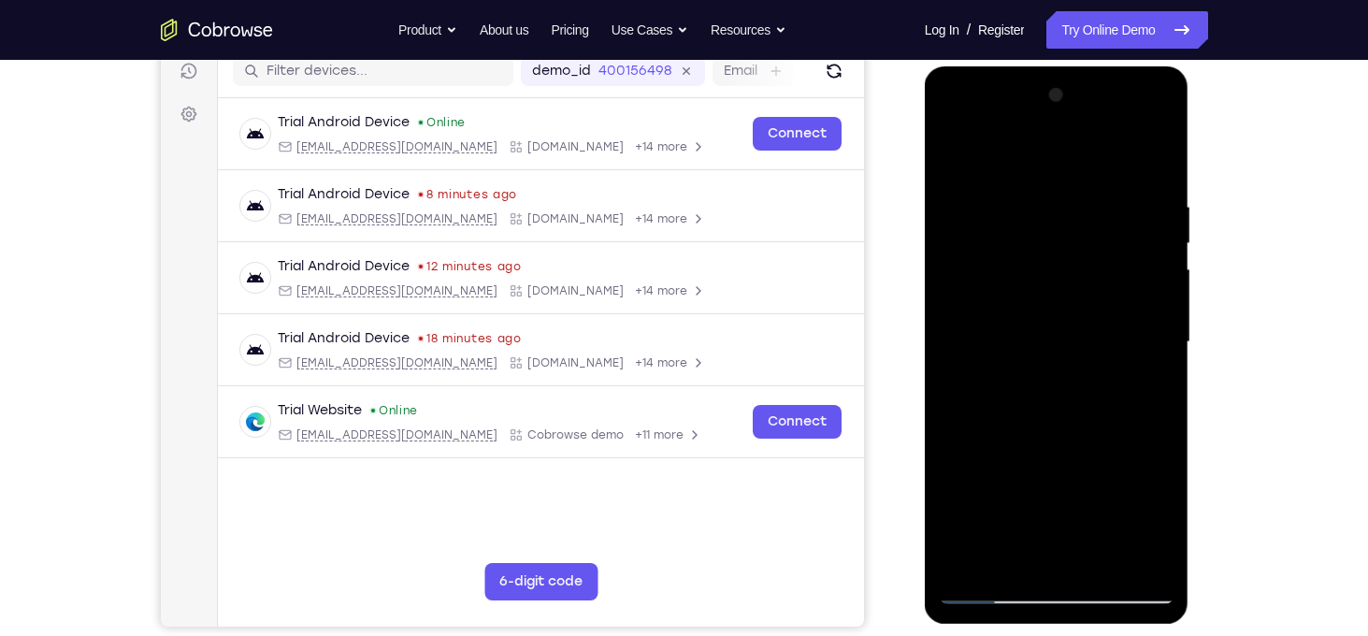
click at [1191, 121] on html "Online web based iOS Simulators and Android Emulators. Run iPhone, iPad, Mobile…" at bounding box center [1058, 346] width 266 height 561
drag, startPoint x: 1062, startPoint y: 381, endPoint x: 1255, endPoint y: 218, distance: 252.7
click at [1191, 218] on html "Online web based iOS Simulators and Android Emulators. Run iPhone, iPad, Mobile…" at bounding box center [1058, 346] width 266 height 561
drag, startPoint x: 1079, startPoint y: 479, endPoint x: 1109, endPoint y: 265, distance: 216.2
click at [1109, 265] on div at bounding box center [1057, 342] width 236 height 524
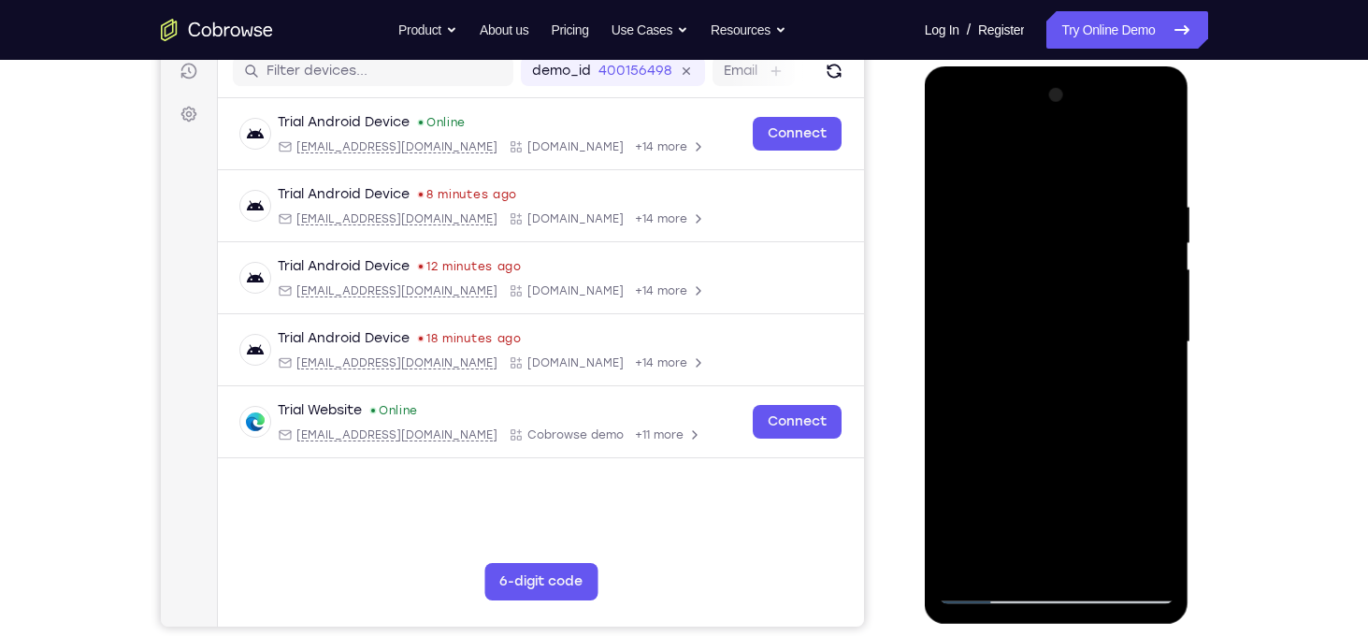
click at [1163, 310] on div at bounding box center [1057, 342] width 236 height 524
click at [1163, 315] on div at bounding box center [1057, 342] width 236 height 524
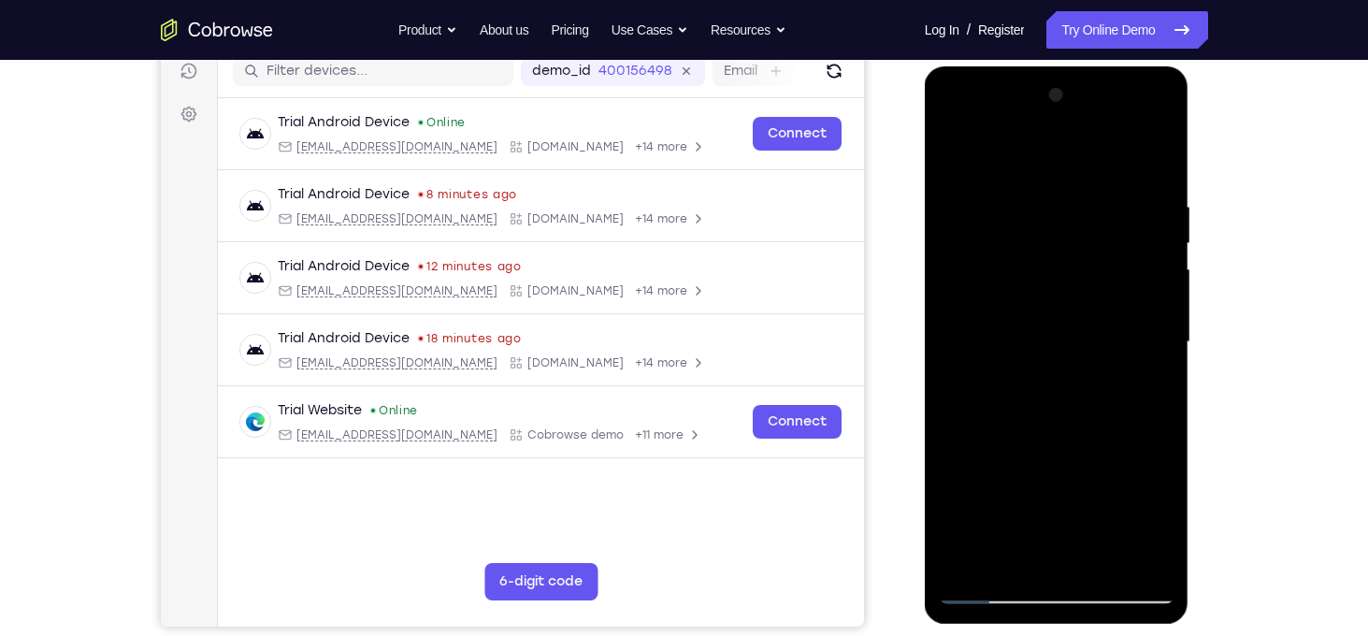
click at [1163, 315] on div at bounding box center [1057, 342] width 236 height 524
click at [1140, 564] on div at bounding box center [1057, 342] width 236 height 524
drag, startPoint x: 1101, startPoint y: 357, endPoint x: 1127, endPoint y: 683, distance: 327.3
click at [1127, 627] on html "Online web based iOS Simulators and Android Emulators. Run iPhone, iPad, Mobile…" at bounding box center [1058, 346] width 266 height 561
click at [969, 565] on div at bounding box center [1057, 342] width 236 height 524
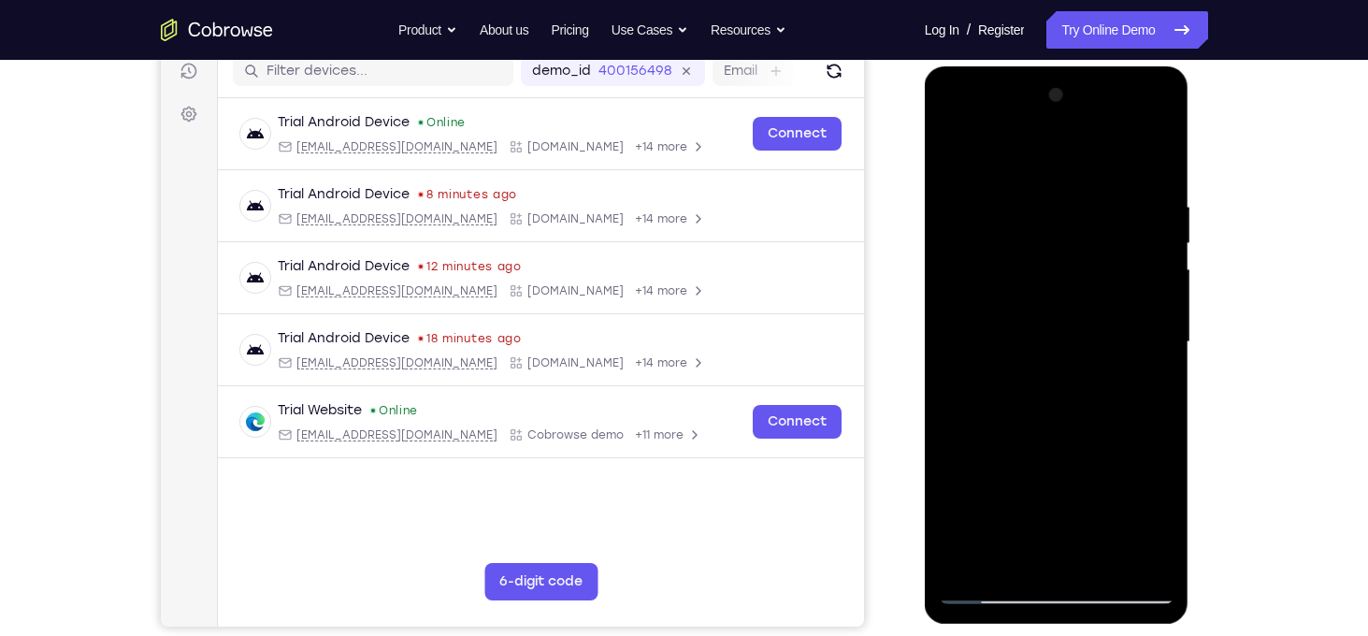
click at [969, 565] on div at bounding box center [1057, 342] width 236 height 524
drag, startPoint x: 1088, startPoint y: 254, endPoint x: 1134, endPoint y: 683, distance: 431.6
click at [1134, 627] on html "Online web based iOS Simulators and Android Emulators. Run iPhone, iPad, Mobile…" at bounding box center [1058, 346] width 266 height 561
click at [1026, 202] on div at bounding box center [1057, 342] width 236 height 524
click at [1142, 287] on div at bounding box center [1057, 342] width 236 height 524
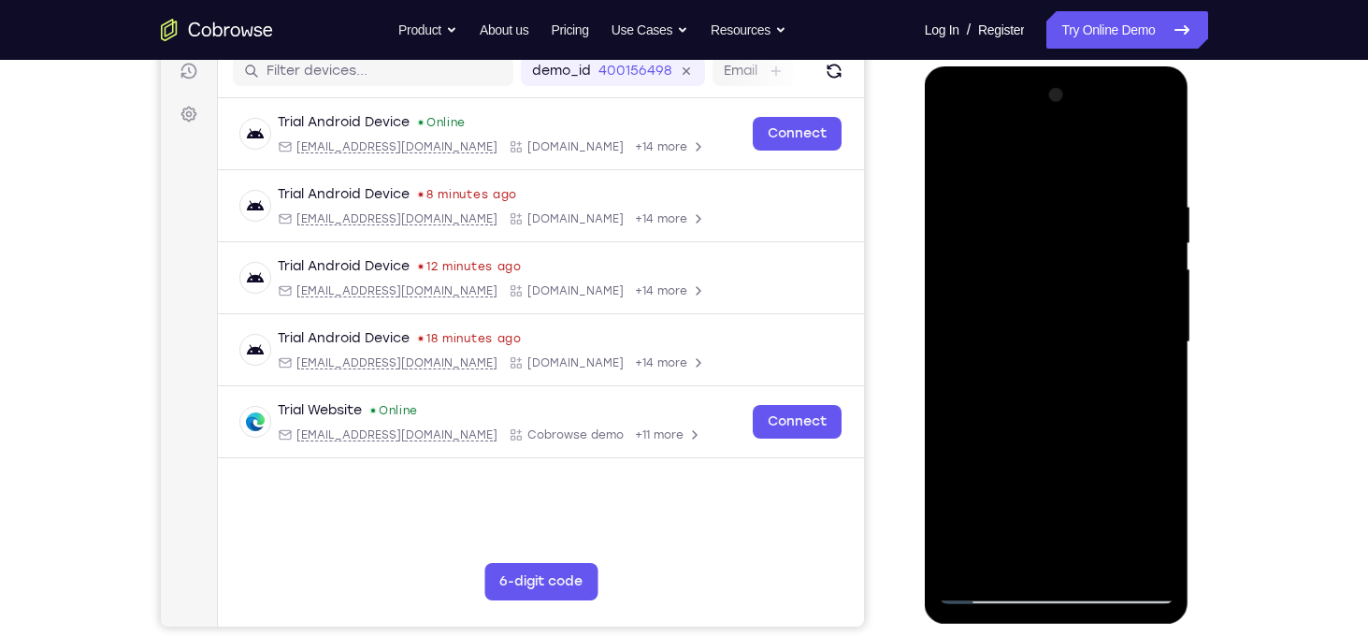
click at [1130, 553] on div at bounding box center [1057, 342] width 236 height 524
click at [1138, 389] on div at bounding box center [1057, 342] width 236 height 524
click at [1145, 352] on div at bounding box center [1057, 342] width 236 height 524
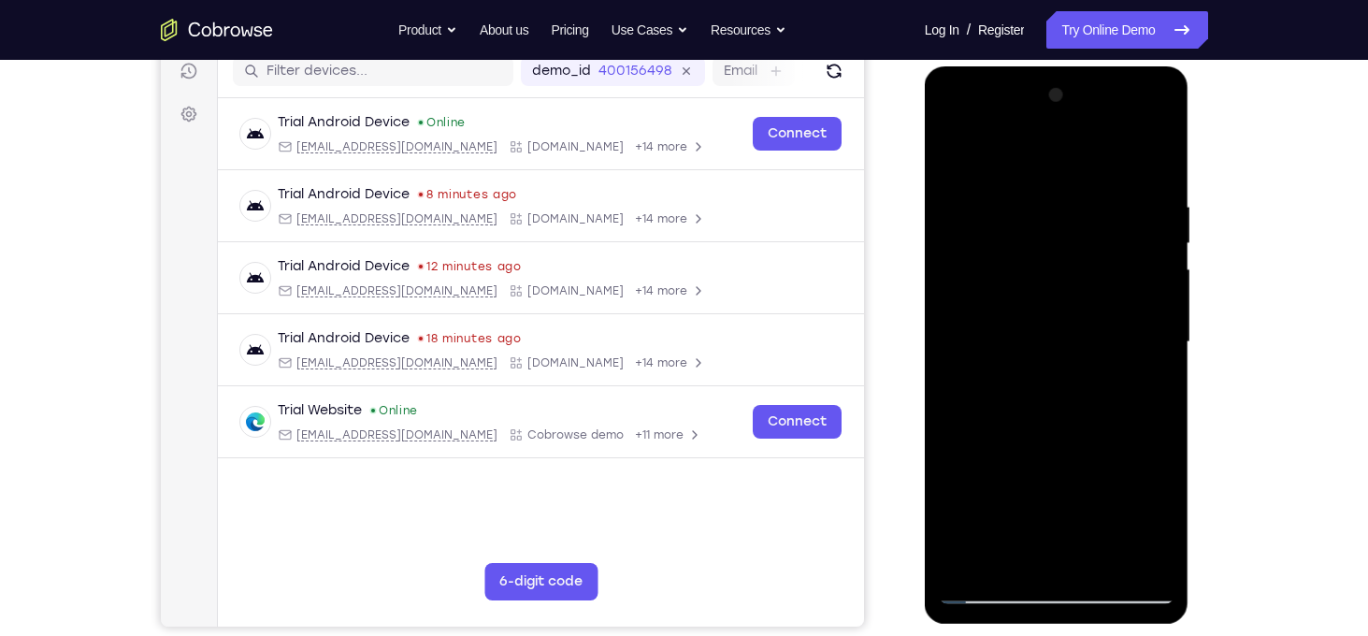
click at [968, 373] on div at bounding box center [1057, 342] width 236 height 524
click at [1130, 557] on div at bounding box center [1057, 342] width 236 height 524
click at [1142, 340] on div at bounding box center [1057, 342] width 236 height 524
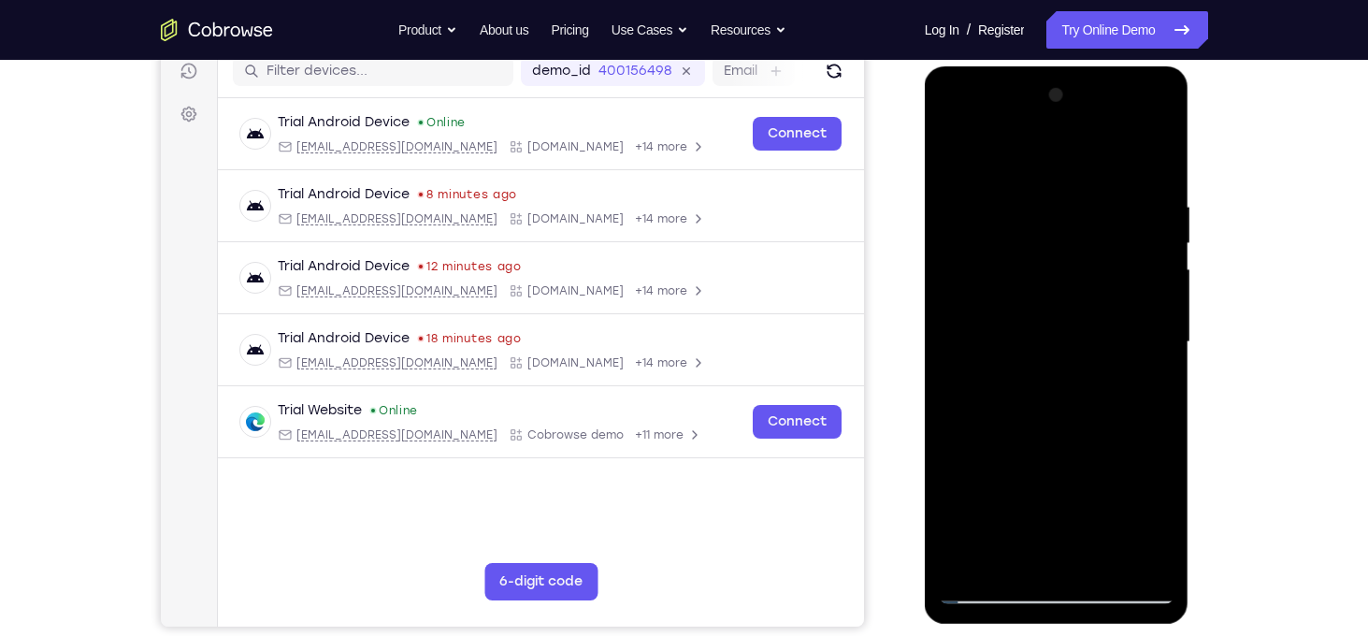
click at [1142, 340] on div at bounding box center [1057, 342] width 236 height 524
click at [954, 381] on div at bounding box center [1057, 342] width 236 height 524
click at [1149, 559] on div at bounding box center [1057, 342] width 236 height 524
click at [1132, 370] on div at bounding box center [1057, 342] width 236 height 524
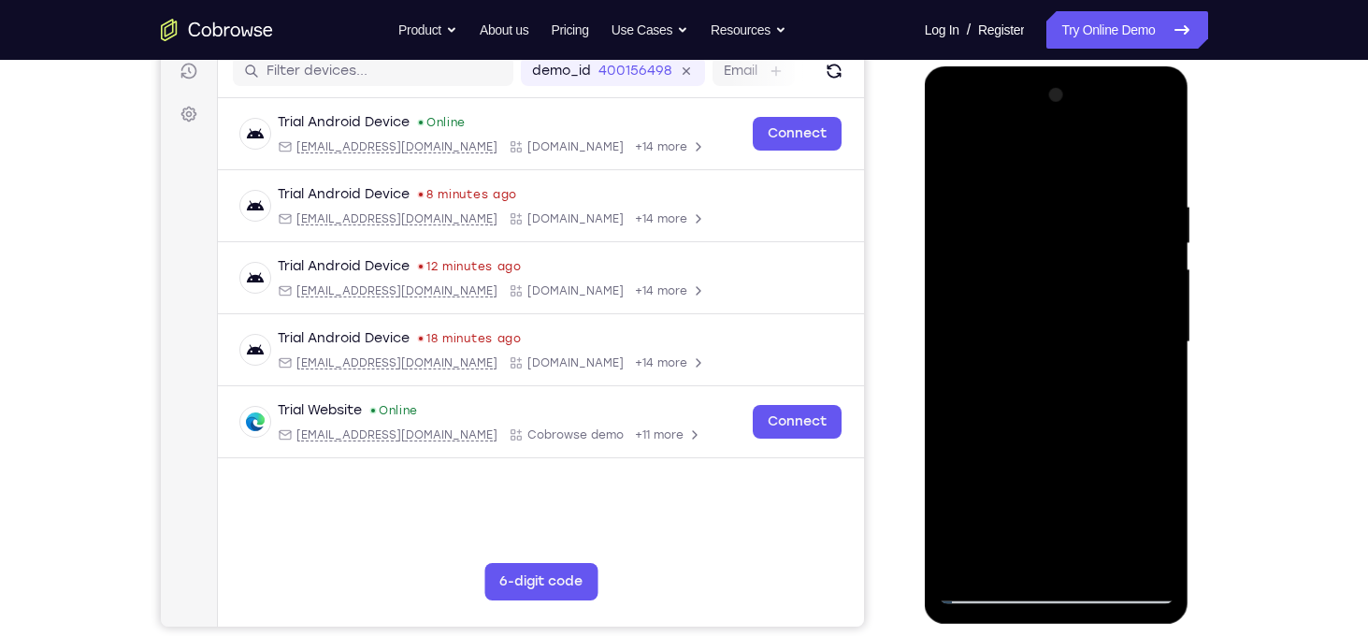
click at [1132, 370] on div at bounding box center [1057, 342] width 236 height 524
click at [1154, 355] on div at bounding box center [1057, 342] width 236 height 524
click at [961, 366] on div at bounding box center [1057, 342] width 236 height 524
click at [1149, 298] on div at bounding box center [1057, 342] width 236 height 524
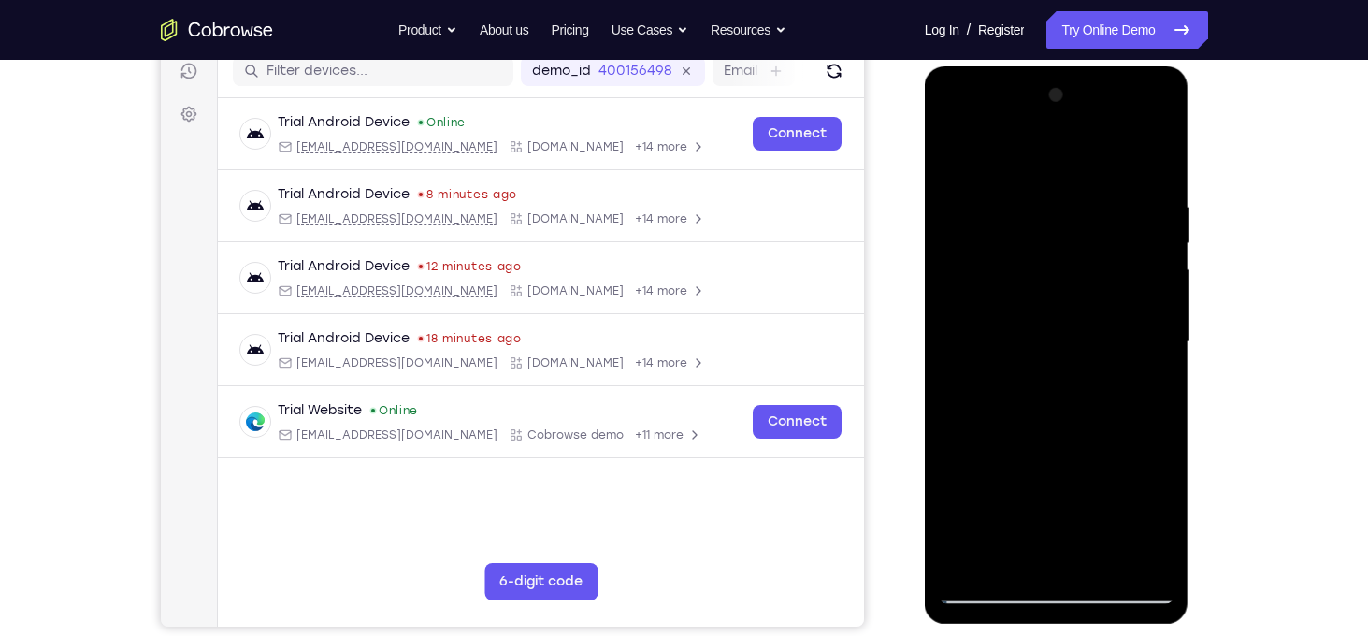
click at [1149, 298] on div at bounding box center [1057, 342] width 236 height 524
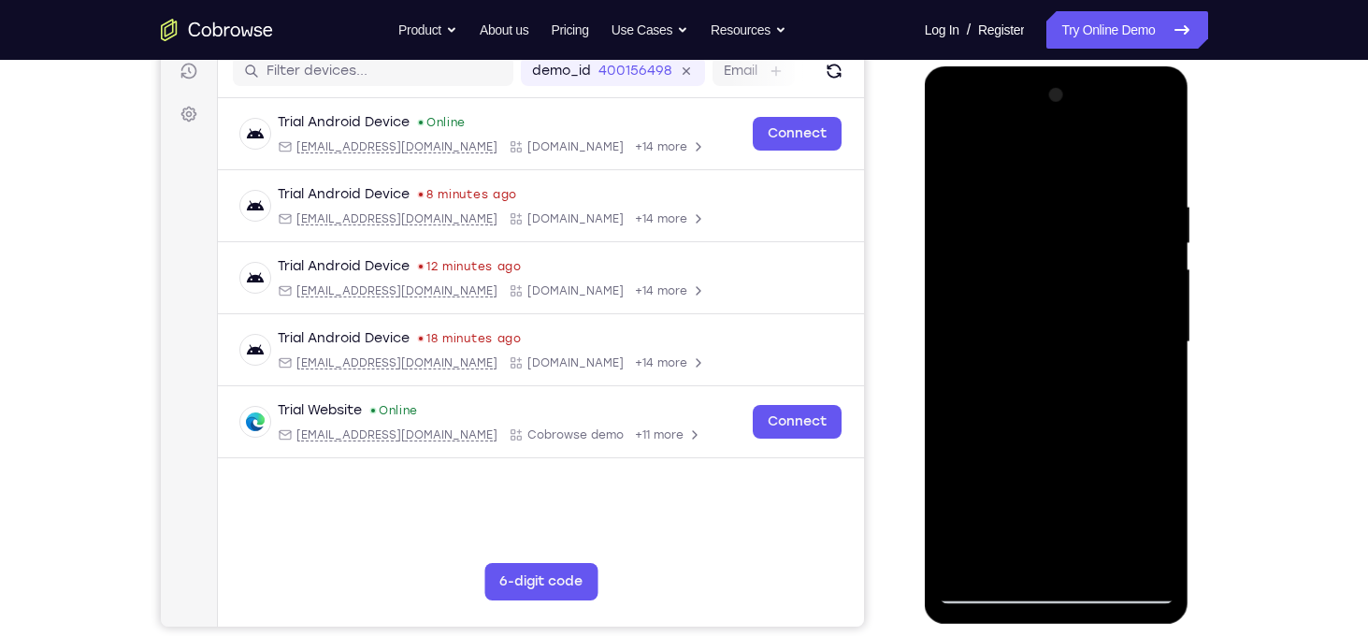
click at [1149, 298] on div at bounding box center [1057, 342] width 236 height 524
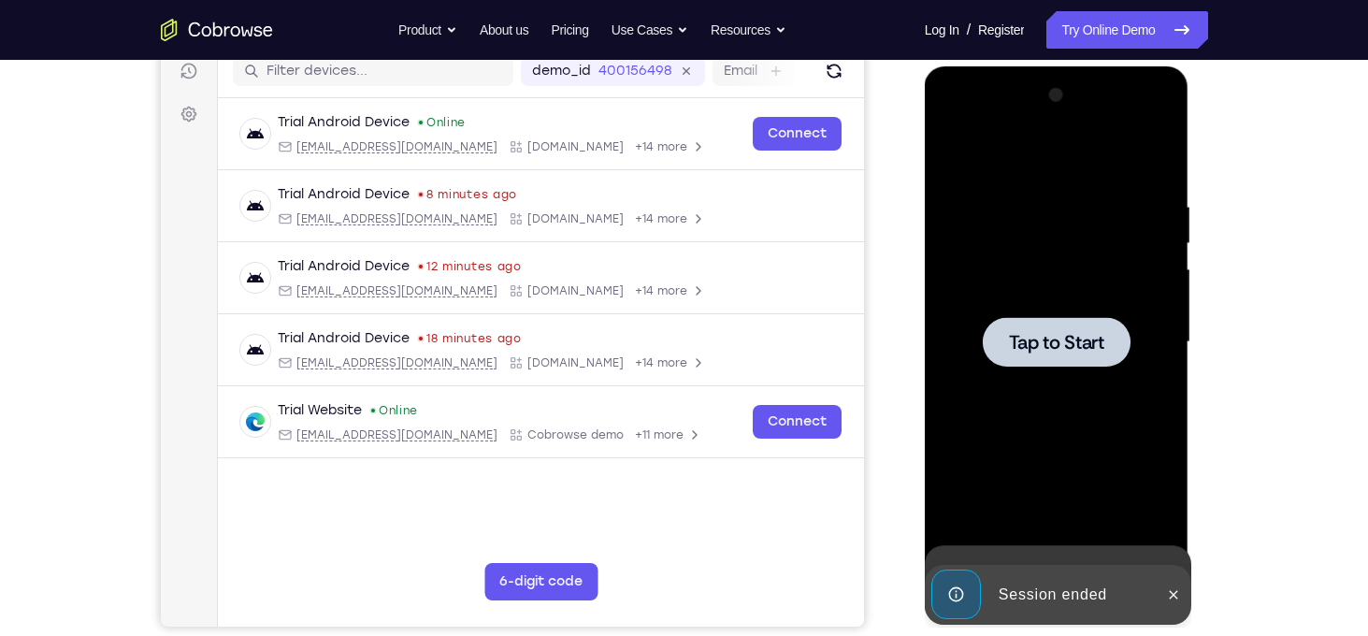
click at [1149, 66] on div "Tap to Start" at bounding box center [1057, 66] width 265 height 0
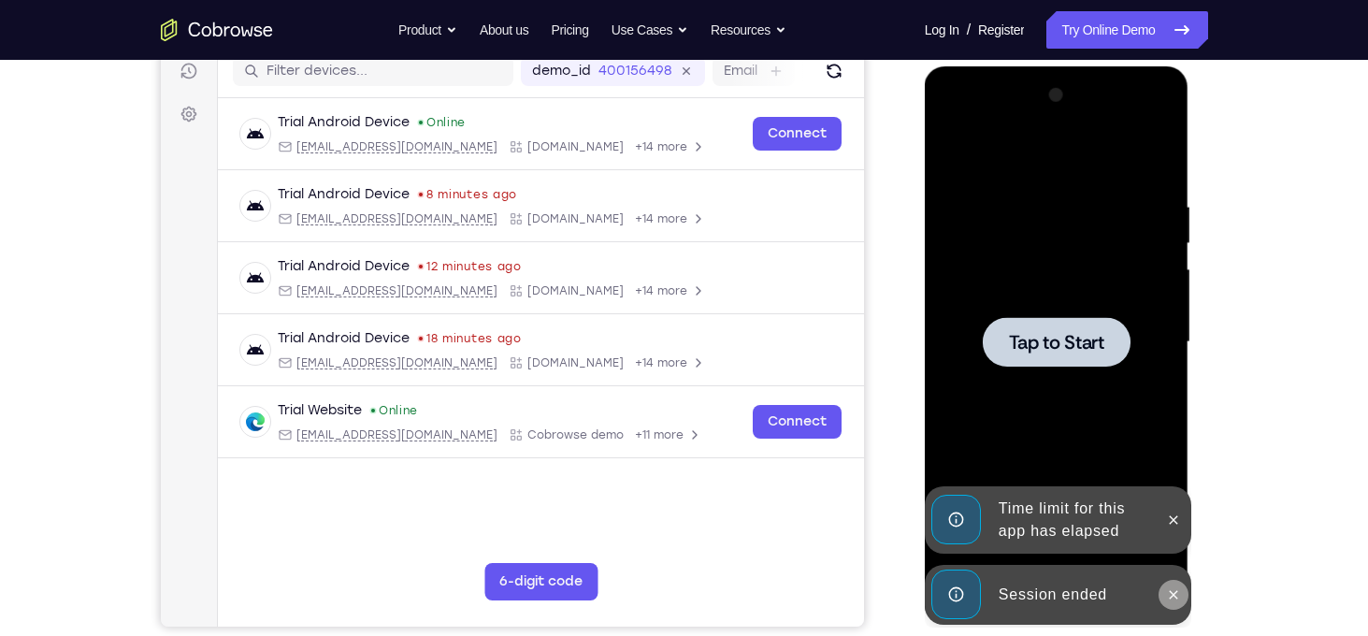
click at [1171, 596] on icon at bounding box center [1174, 594] width 8 height 8
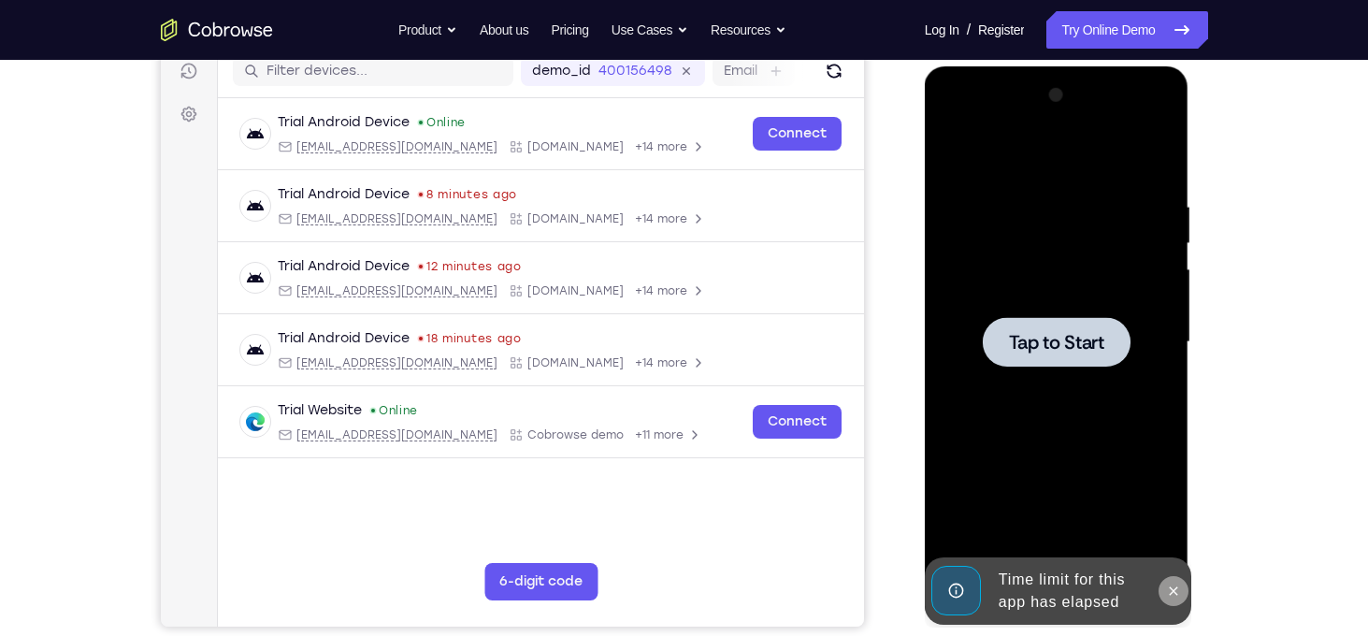
click at [1170, 599] on button at bounding box center [1173, 591] width 30 height 30
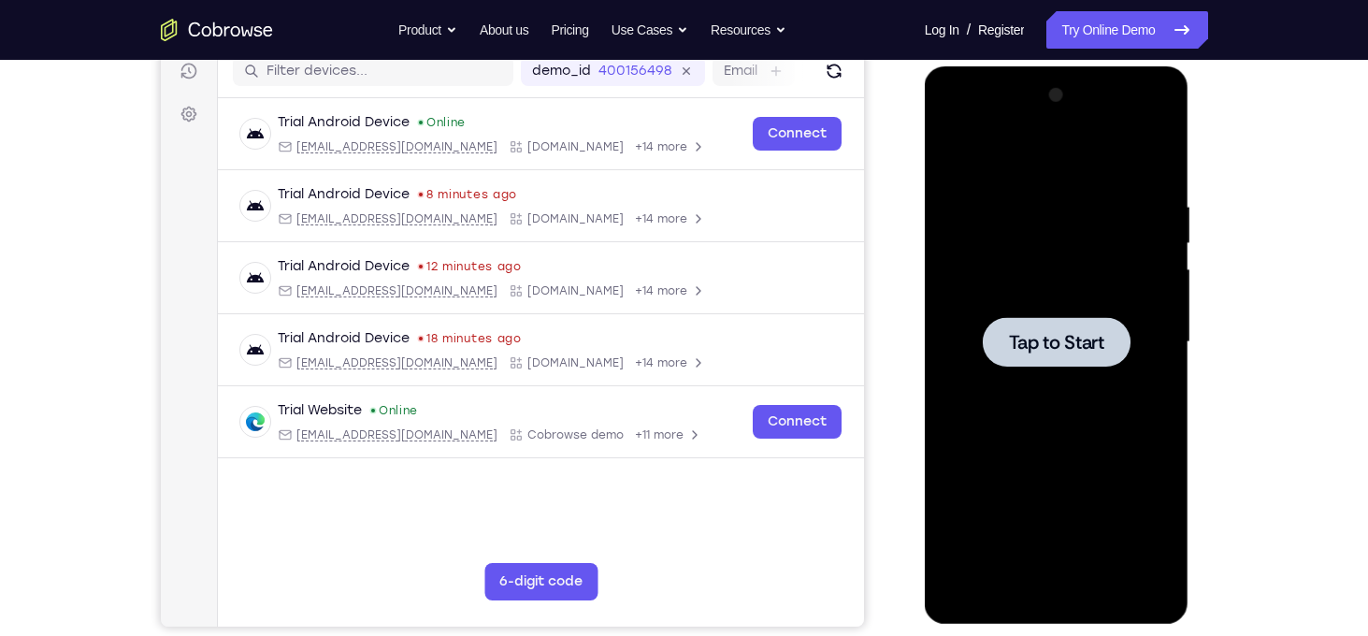
click at [1065, 348] on span "Tap to Start" at bounding box center [1056, 342] width 95 height 19
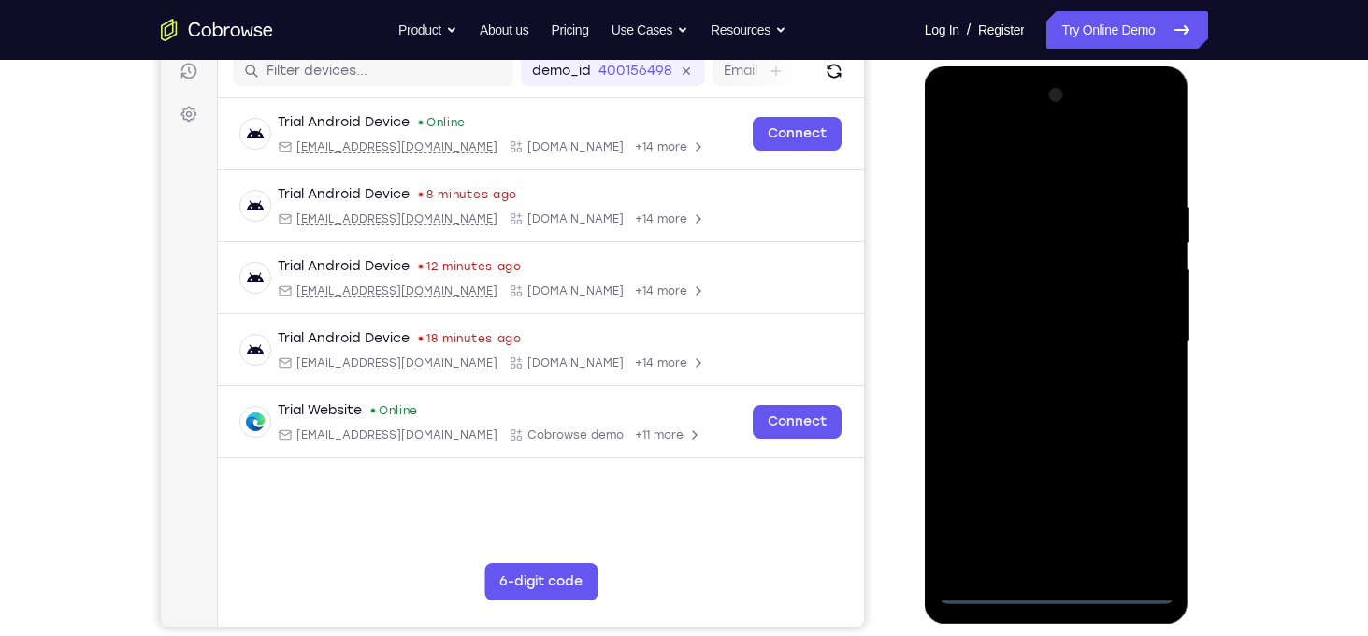
click at [1056, 582] on div at bounding box center [1057, 342] width 236 height 524
click at [1056, 593] on div at bounding box center [1057, 342] width 236 height 524
click at [1137, 519] on div at bounding box center [1057, 342] width 236 height 524
click at [1137, 124] on div at bounding box center [1057, 342] width 236 height 524
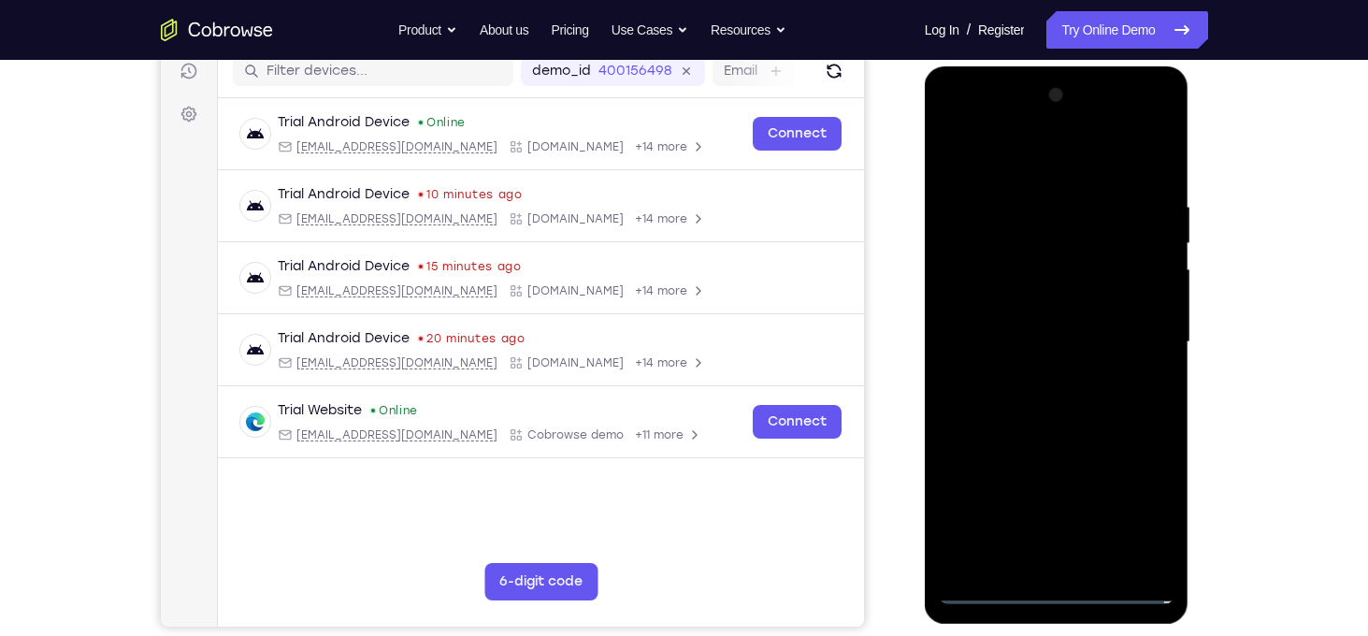
click at [958, 115] on div at bounding box center [1057, 342] width 236 height 524
click at [1142, 327] on div at bounding box center [1057, 342] width 236 height 524
click at [1045, 381] on div at bounding box center [1057, 342] width 236 height 524
click at [1056, 328] on div at bounding box center [1057, 342] width 236 height 524
click at [1037, 300] on div at bounding box center [1057, 342] width 236 height 524
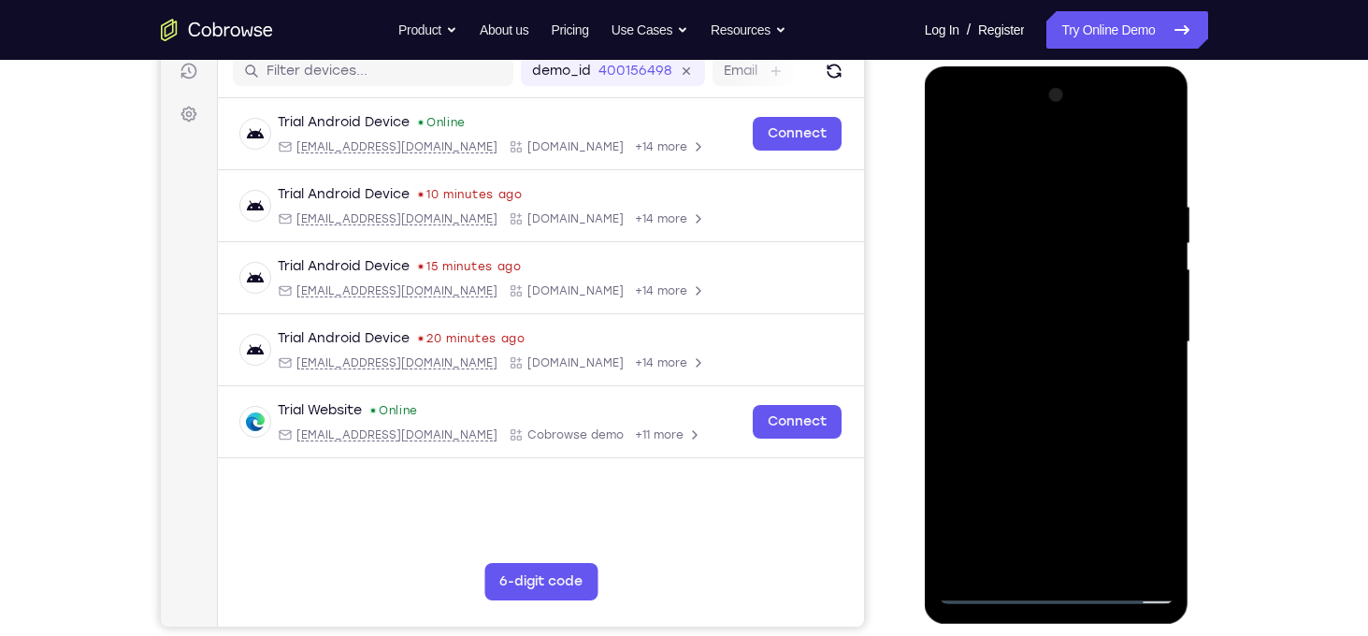
click at [1067, 336] on div at bounding box center [1057, 342] width 236 height 524
click at [1060, 412] on div at bounding box center [1057, 342] width 236 height 524
click at [1033, 200] on div at bounding box center [1057, 342] width 236 height 524
drag, startPoint x: 1023, startPoint y: 169, endPoint x: 1056, endPoint y: 52, distance: 121.6
click at [1056, 66] on html "Online web based iOS Simulators and Android Emulators. Run iPhone, iPad, Mobile…" at bounding box center [1058, 346] width 266 height 561
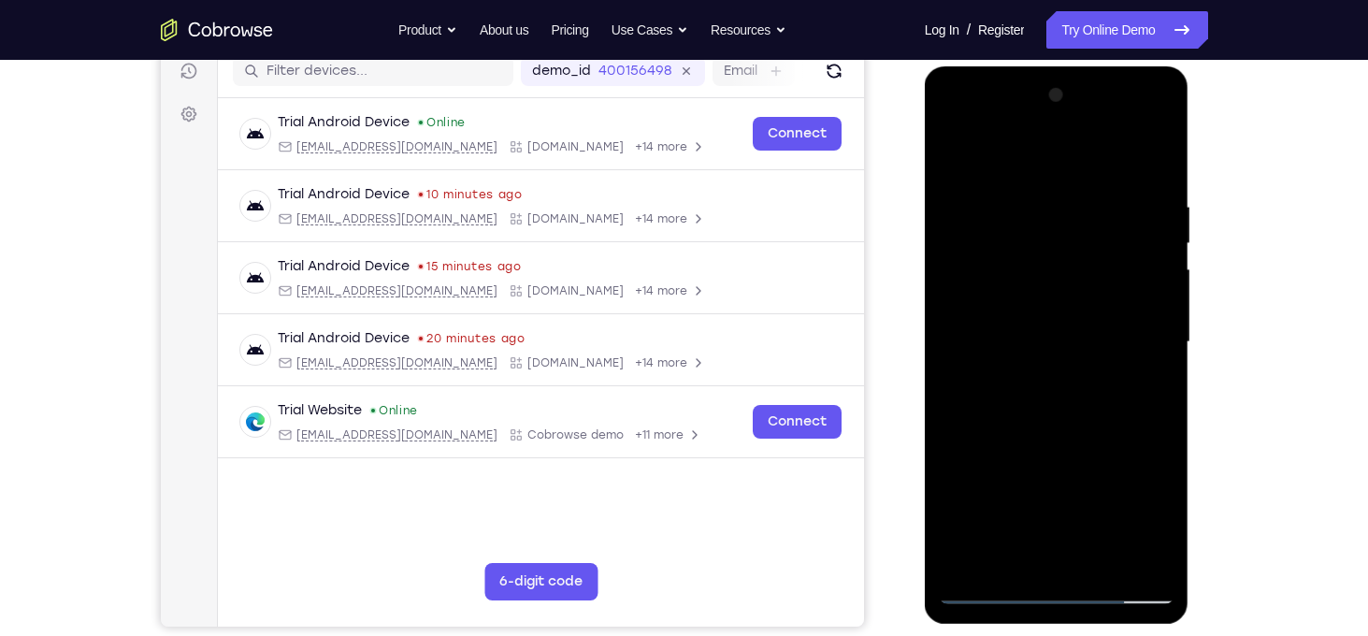
click at [1132, 559] on div at bounding box center [1057, 342] width 236 height 524
click at [1139, 409] on div at bounding box center [1057, 342] width 236 height 524
click at [1149, 381] on div at bounding box center [1057, 342] width 236 height 524
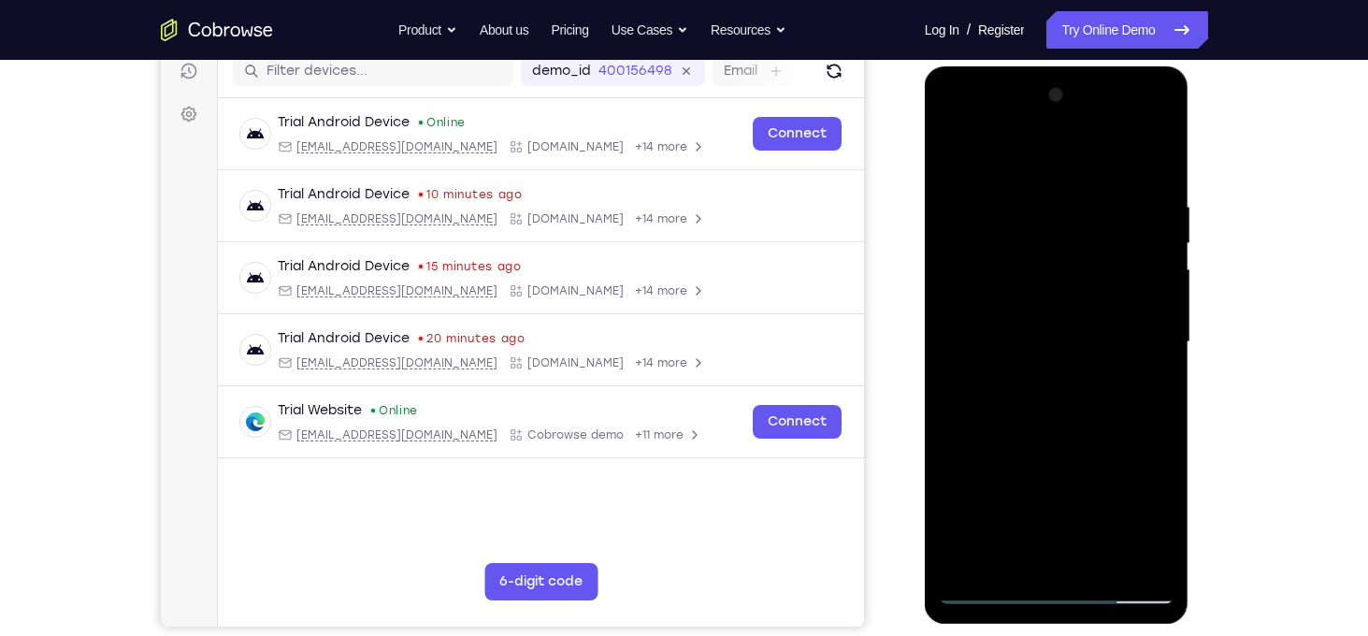
click at [1149, 381] on div at bounding box center [1057, 342] width 236 height 524
click at [955, 426] on div at bounding box center [1057, 342] width 236 height 524
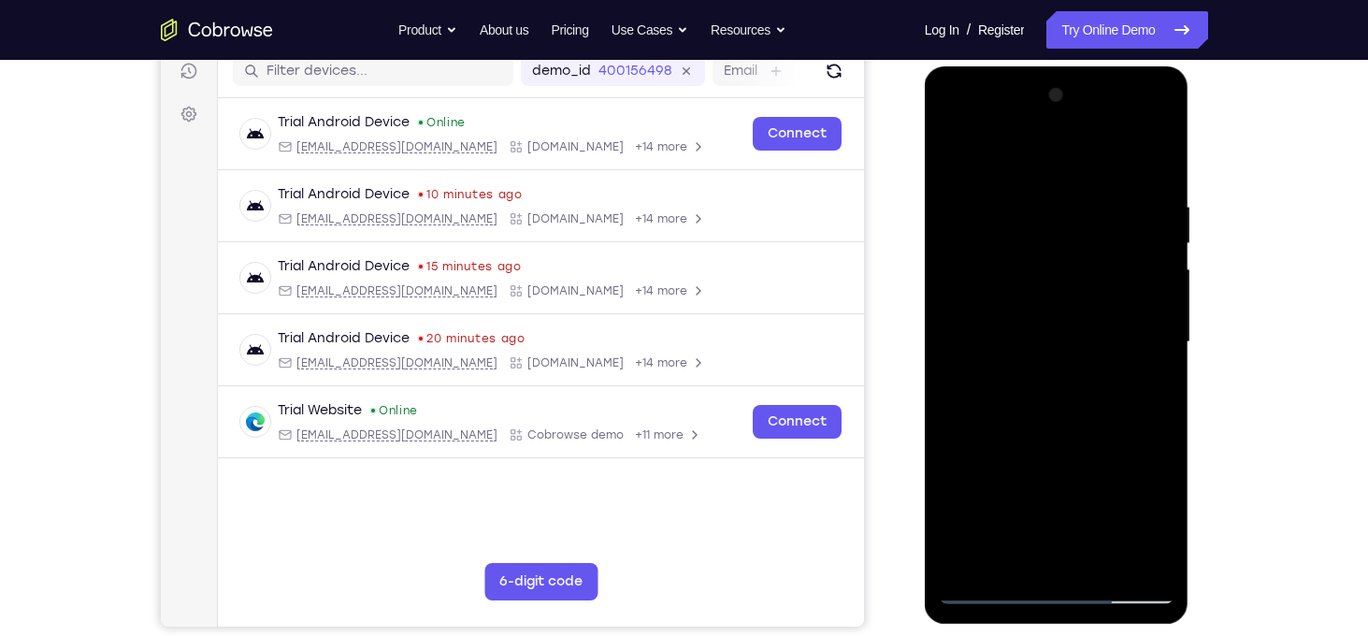
click at [1160, 415] on div at bounding box center [1057, 342] width 236 height 524
click at [966, 489] on div at bounding box center [1057, 342] width 236 height 524
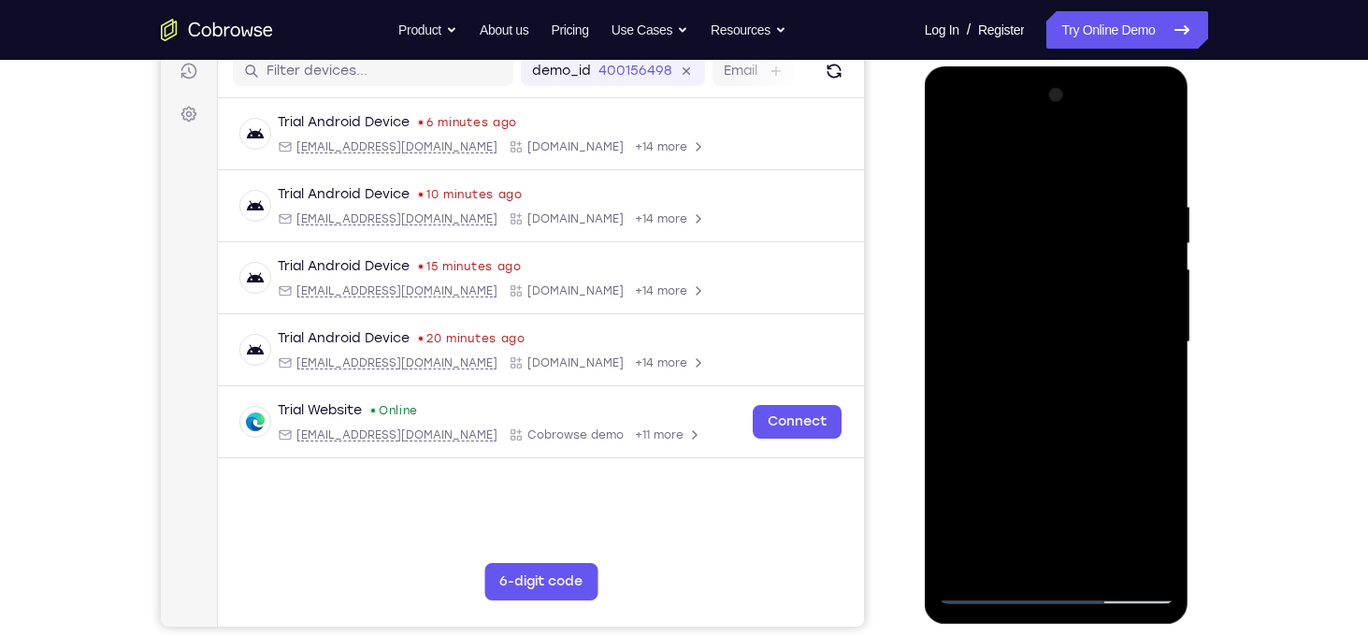
click at [1151, 486] on div at bounding box center [1057, 342] width 236 height 524
click at [948, 445] on div at bounding box center [1057, 342] width 236 height 524
click at [1049, 347] on div at bounding box center [1057, 342] width 236 height 524
click at [1063, 313] on div at bounding box center [1057, 342] width 236 height 524
click at [970, 496] on div at bounding box center [1057, 342] width 236 height 524
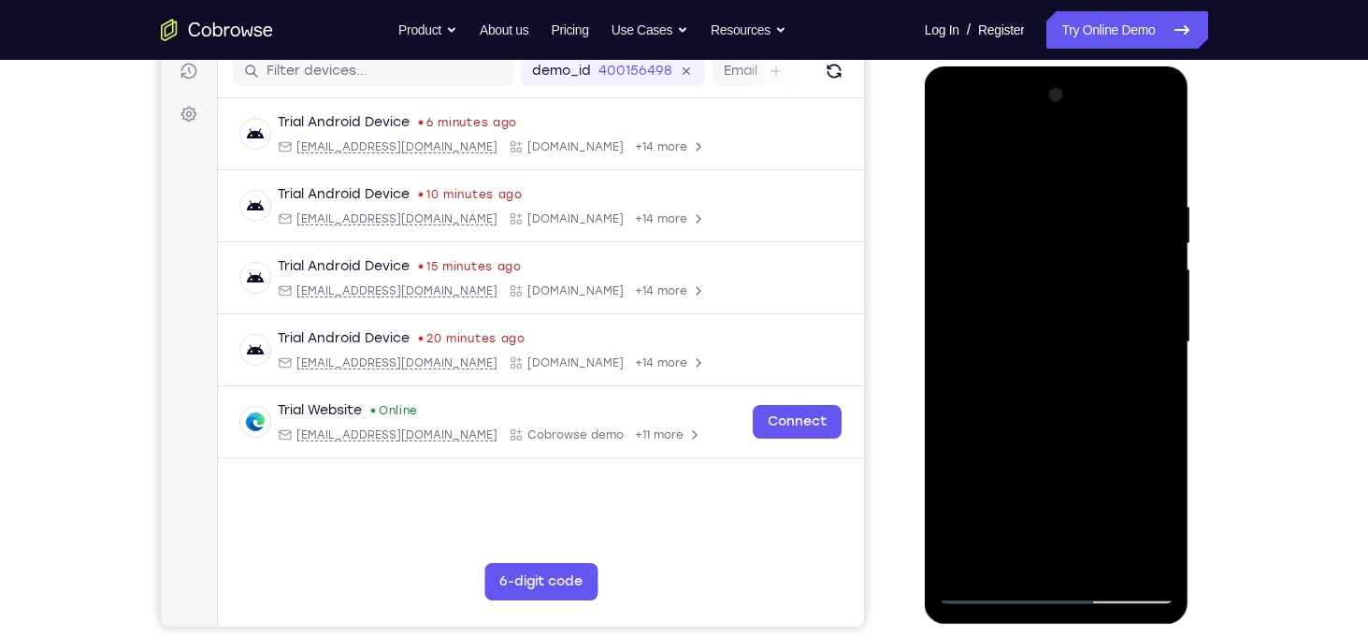
click at [961, 156] on div at bounding box center [1057, 342] width 236 height 524
click at [1156, 303] on div at bounding box center [1057, 342] width 236 height 524
click at [1165, 303] on div at bounding box center [1057, 342] width 236 height 524
click at [955, 365] on div at bounding box center [1057, 342] width 236 height 524
drag, startPoint x: 955, startPoint y: 365, endPoint x: 1149, endPoint y: 420, distance: 201.2
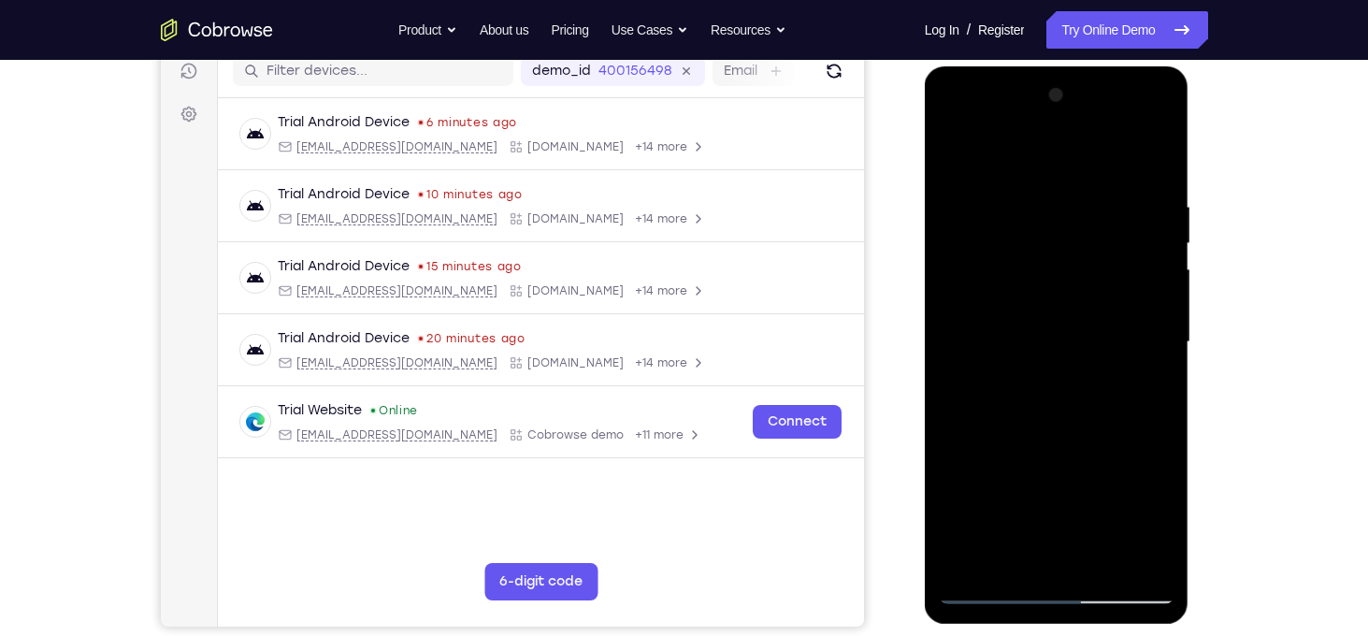
click at [1149, 420] on div at bounding box center [1057, 342] width 236 height 524
drag, startPoint x: 1149, startPoint y: 420, endPoint x: 1159, endPoint y: 452, distance: 33.4
click at [1159, 452] on div at bounding box center [1057, 342] width 236 height 524
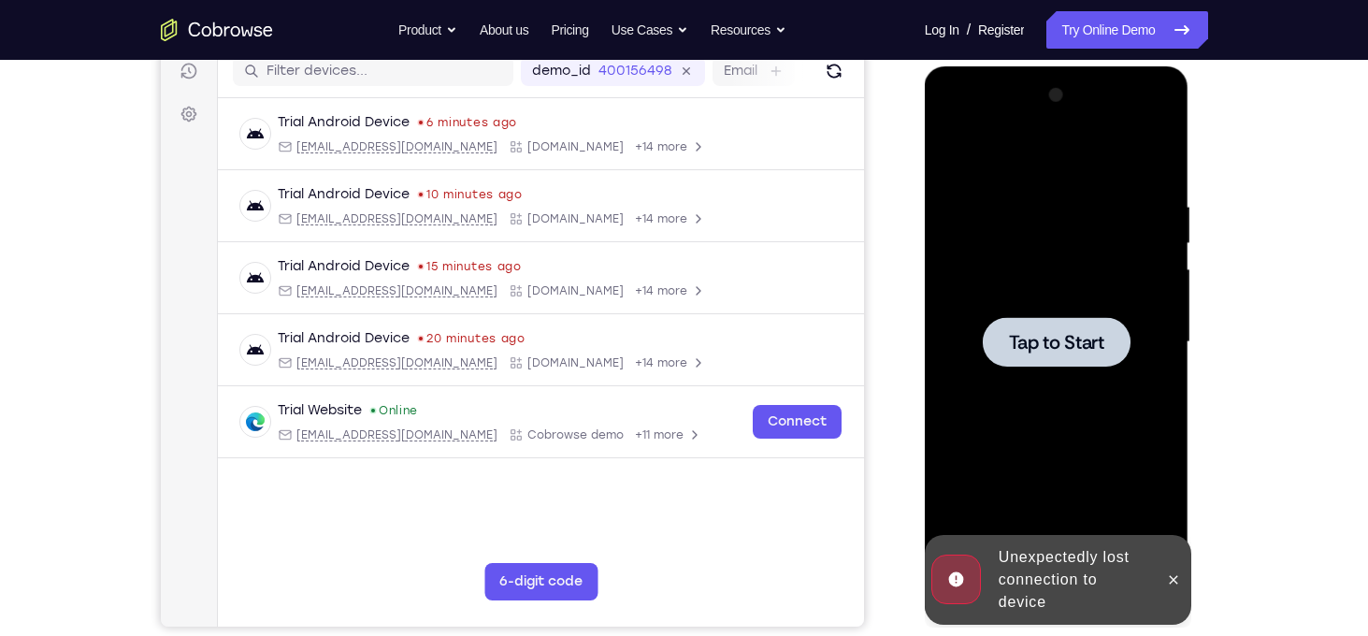
click at [1095, 352] on span "Tap to Start" at bounding box center [1056, 342] width 95 height 19
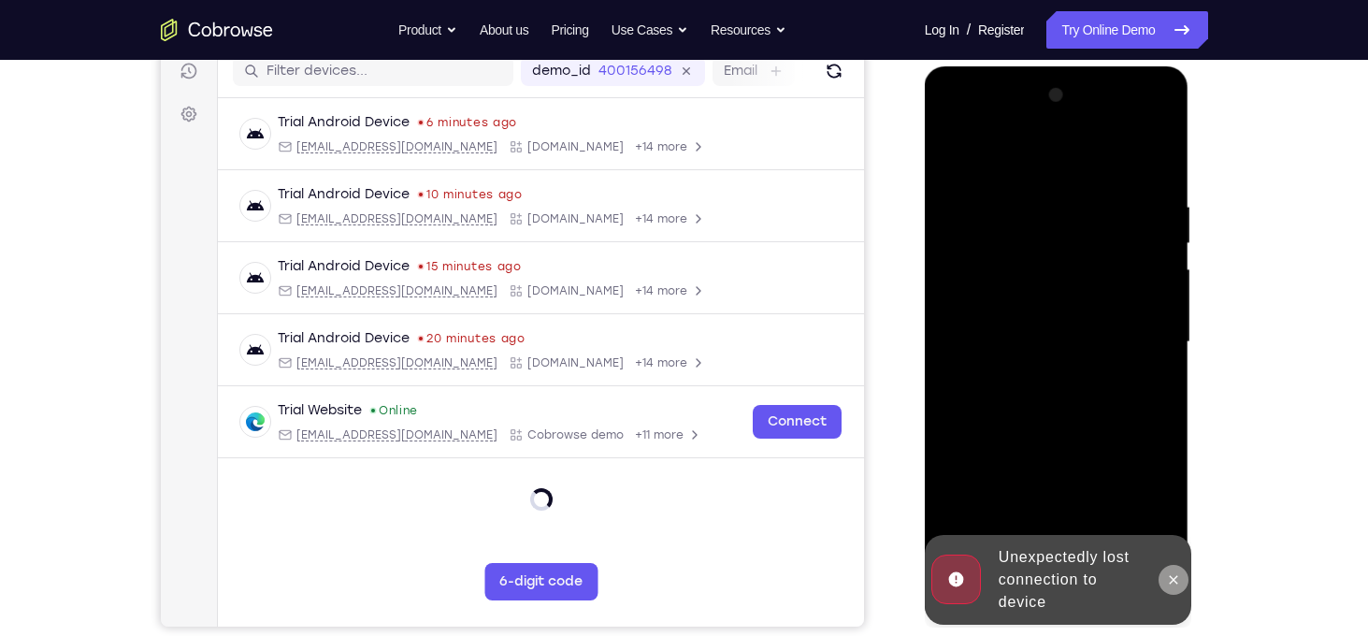
click at [1162, 580] on button at bounding box center [1173, 580] width 30 height 30
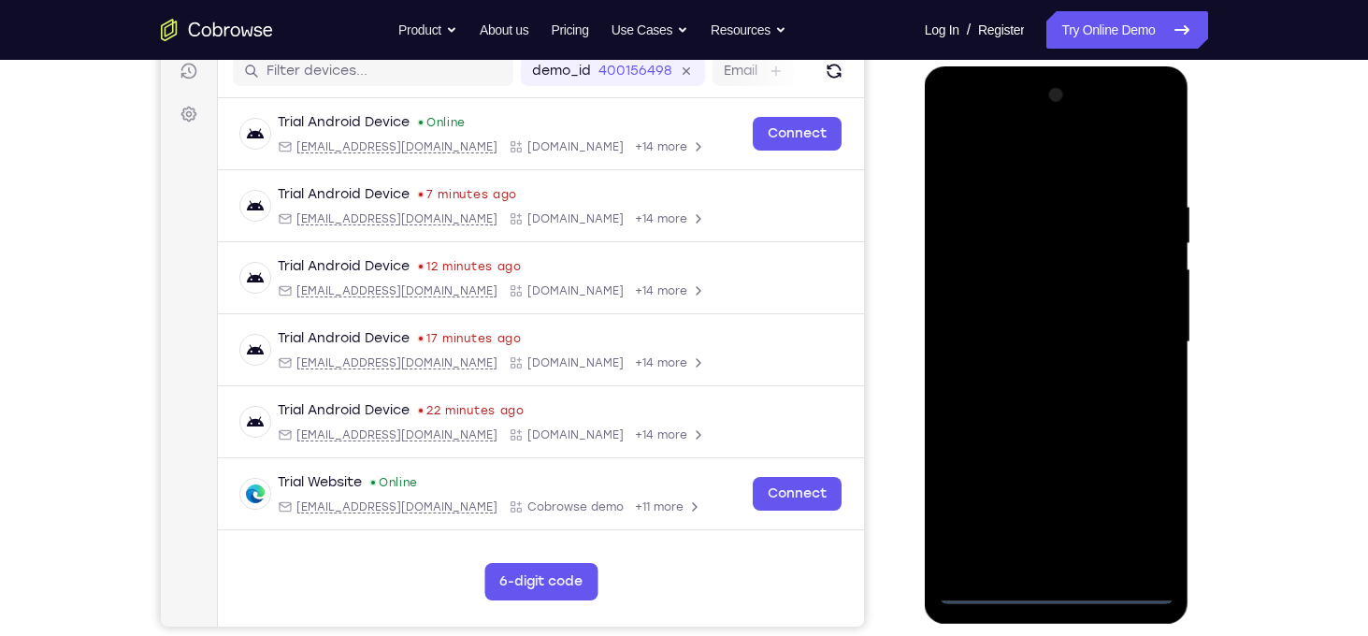
click at [1049, 588] on div at bounding box center [1057, 342] width 236 height 524
click at [1140, 495] on div at bounding box center [1057, 342] width 236 height 524
click at [1035, 152] on div at bounding box center [1057, 342] width 236 height 524
click at [1142, 340] on div at bounding box center [1057, 342] width 236 height 524
click at [1037, 373] on div at bounding box center [1057, 342] width 236 height 524
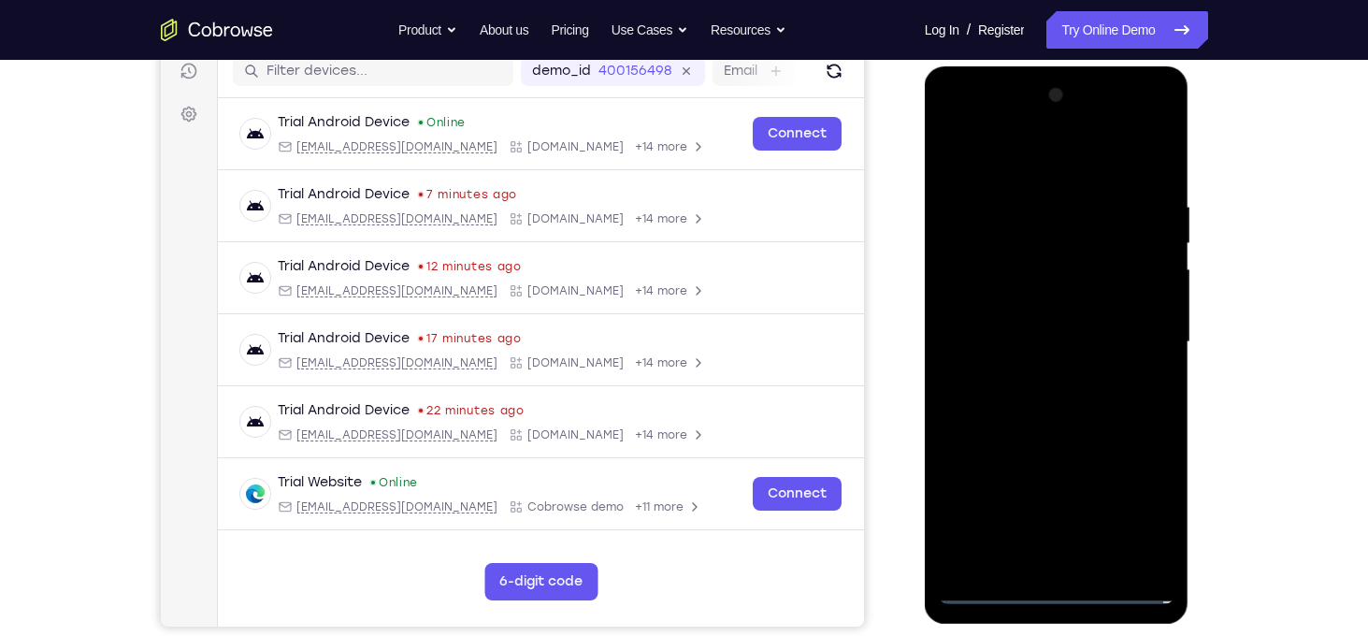
click at [1016, 321] on div at bounding box center [1057, 342] width 236 height 524
click at [1026, 309] on div at bounding box center [1057, 342] width 236 height 524
click at [1029, 329] on div at bounding box center [1057, 342] width 236 height 524
click at [1029, 340] on div at bounding box center [1057, 342] width 236 height 524
click at [1079, 419] on div at bounding box center [1057, 342] width 236 height 524
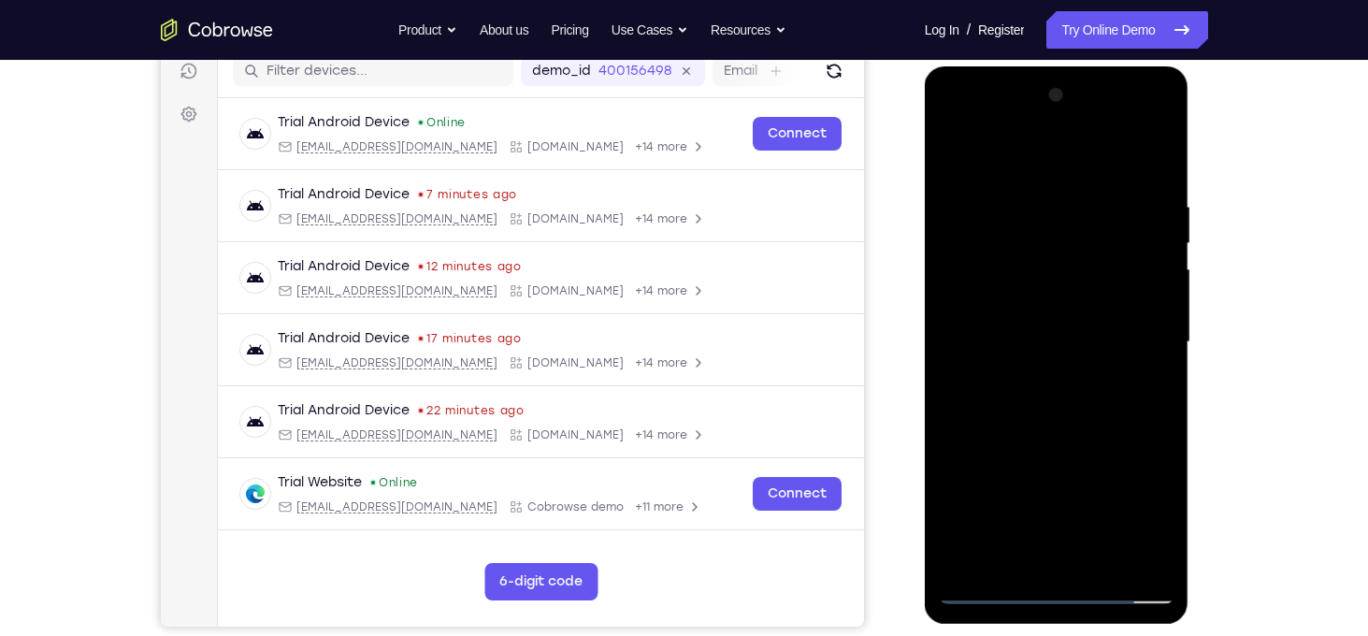
click at [1037, 212] on div at bounding box center [1057, 342] width 236 height 524
drag, startPoint x: 1026, startPoint y: 167, endPoint x: 1048, endPoint y: 70, distance: 99.8
click at [1048, 70] on div at bounding box center [1057, 344] width 265 height 557
click at [1156, 160] on div at bounding box center [1057, 342] width 236 height 524
click at [1099, 566] on div at bounding box center [1057, 342] width 236 height 524
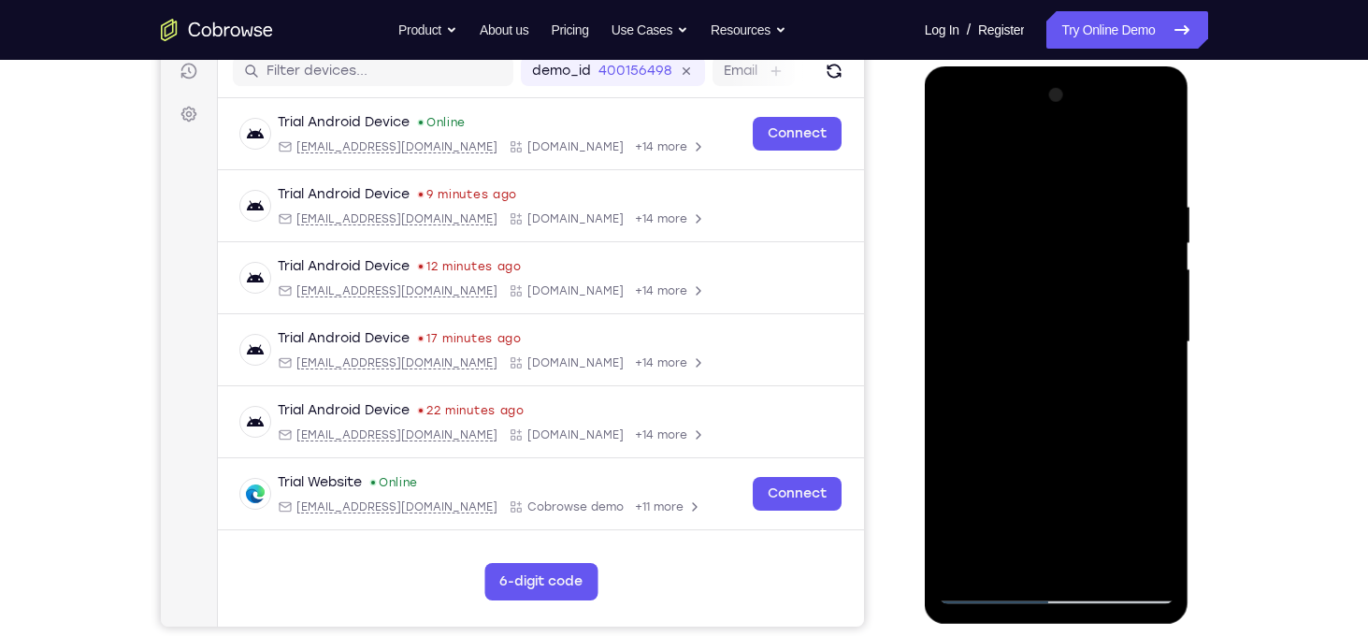
click at [1059, 444] on div at bounding box center [1057, 342] width 236 height 524
click at [1055, 421] on div at bounding box center [1057, 342] width 236 height 524
click at [1041, 546] on div at bounding box center [1057, 342] width 236 height 524
click at [955, 164] on div at bounding box center [1057, 342] width 236 height 524
click at [1041, 387] on div at bounding box center [1057, 342] width 236 height 524
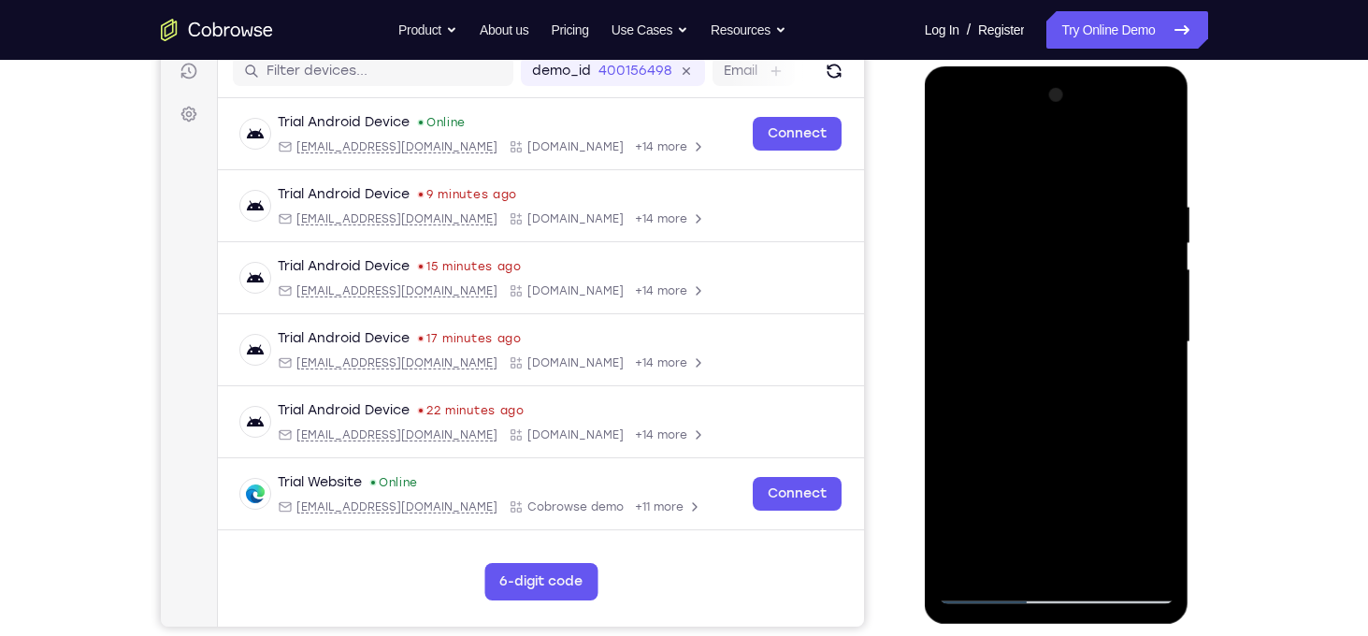
click at [1151, 516] on div at bounding box center [1057, 342] width 236 height 524
click at [962, 156] on div at bounding box center [1057, 342] width 236 height 524
click at [1027, 414] on div at bounding box center [1057, 342] width 236 height 524
click at [1058, 423] on div at bounding box center [1057, 342] width 236 height 524
click at [1097, 423] on div at bounding box center [1057, 342] width 236 height 524
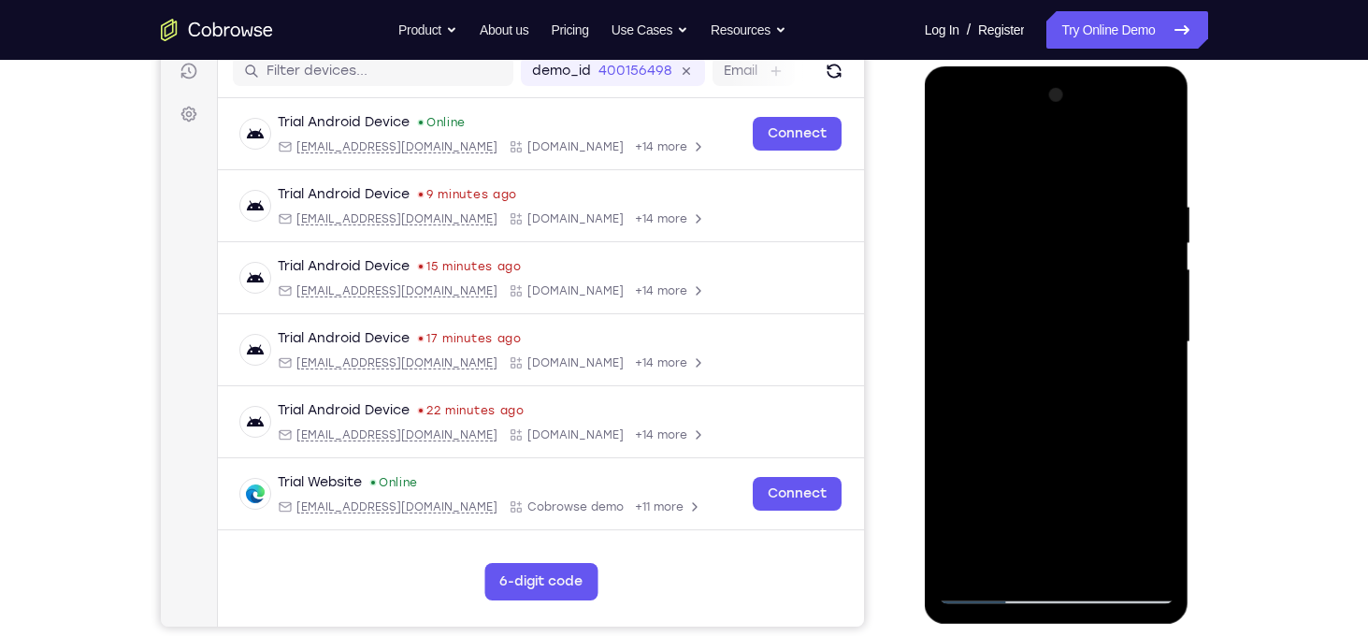
click at [1007, 553] on div at bounding box center [1057, 342] width 236 height 524
click at [1106, 446] on div at bounding box center [1057, 342] width 236 height 524
click at [1151, 378] on div at bounding box center [1057, 342] width 236 height 524
click at [988, 255] on div at bounding box center [1057, 342] width 236 height 524
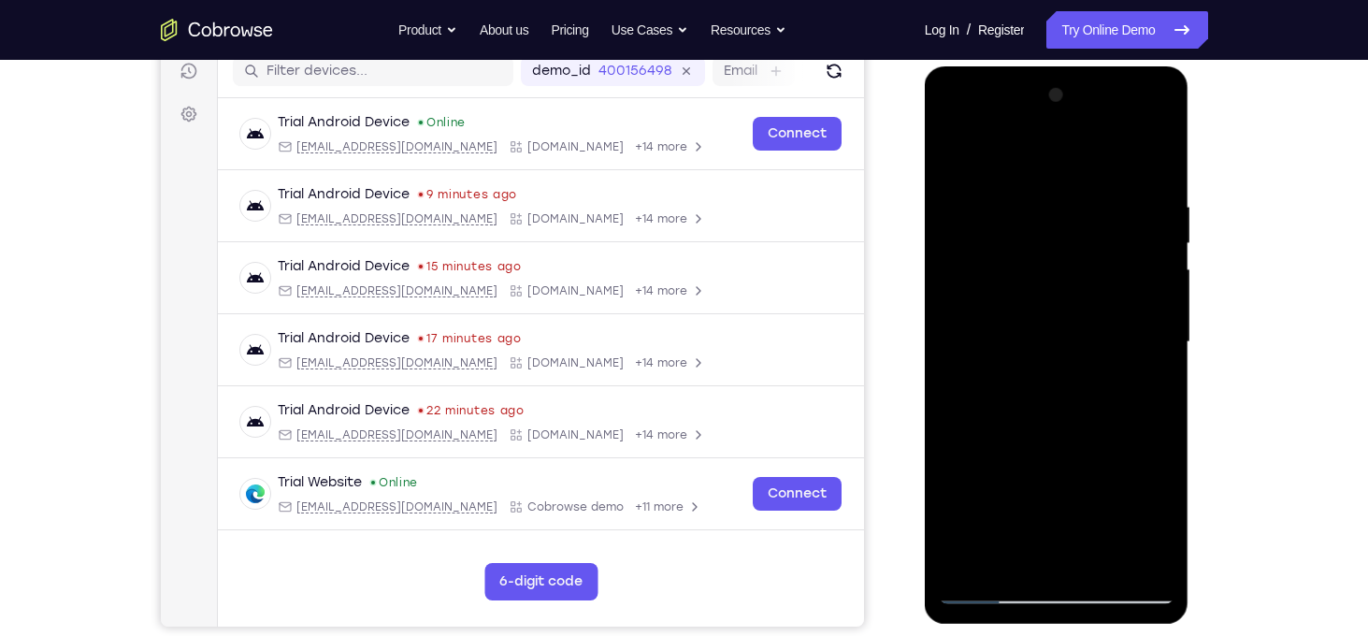
click at [1026, 422] on div at bounding box center [1057, 342] width 236 height 524
click at [1007, 558] on div at bounding box center [1057, 342] width 236 height 524
click at [962, 453] on div at bounding box center [1057, 342] width 236 height 524
click at [1137, 381] on div at bounding box center [1057, 342] width 236 height 524
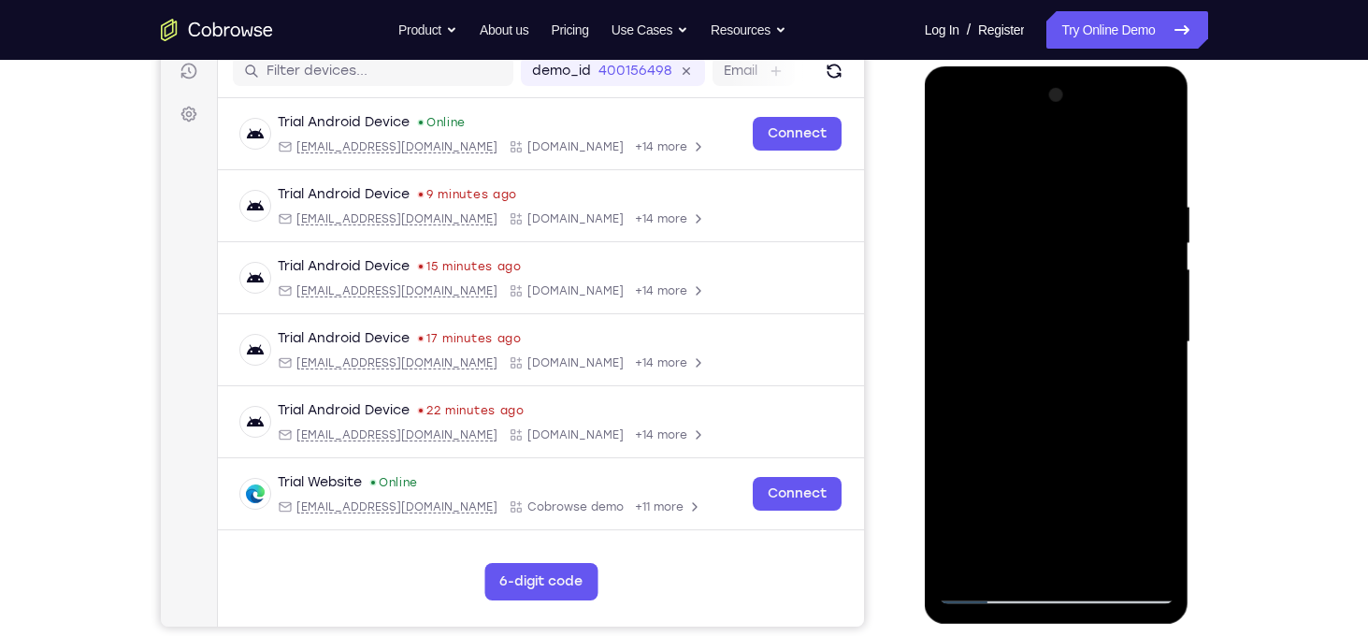
click at [1077, 222] on div at bounding box center [1057, 342] width 236 height 524
click at [1142, 388] on div at bounding box center [1057, 342] width 236 height 524
click at [1149, 396] on div at bounding box center [1057, 342] width 236 height 524
click at [955, 164] on div at bounding box center [1057, 342] width 236 height 524
click at [1097, 366] on div at bounding box center [1057, 342] width 236 height 524
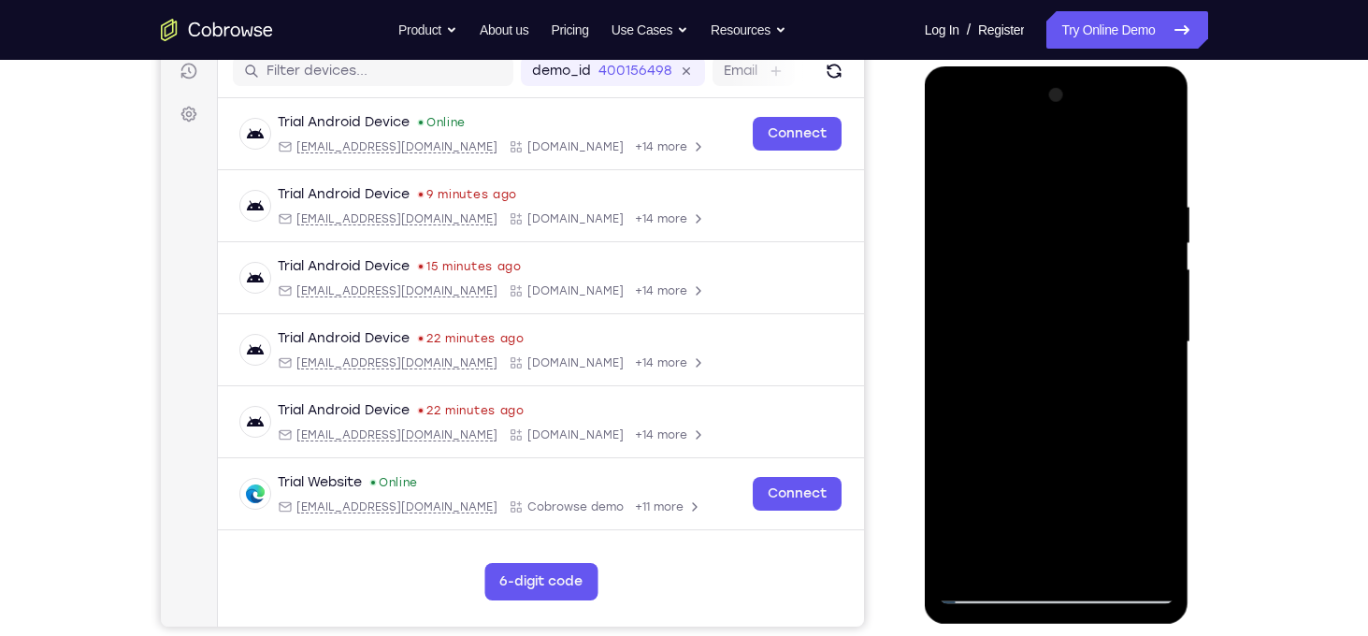
click at [1158, 514] on div at bounding box center [1057, 342] width 236 height 524
click at [1156, 519] on div at bounding box center [1057, 342] width 236 height 524
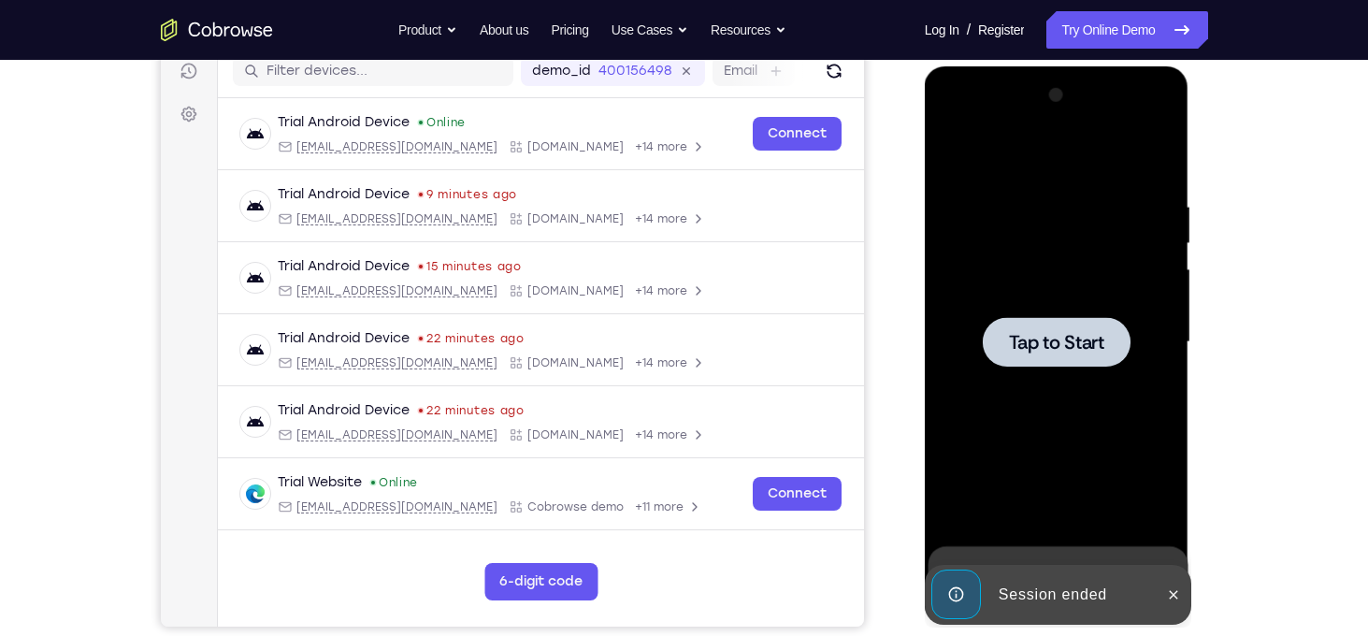
click at [1053, 341] on span "Tap to Start" at bounding box center [1056, 342] width 95 height 19
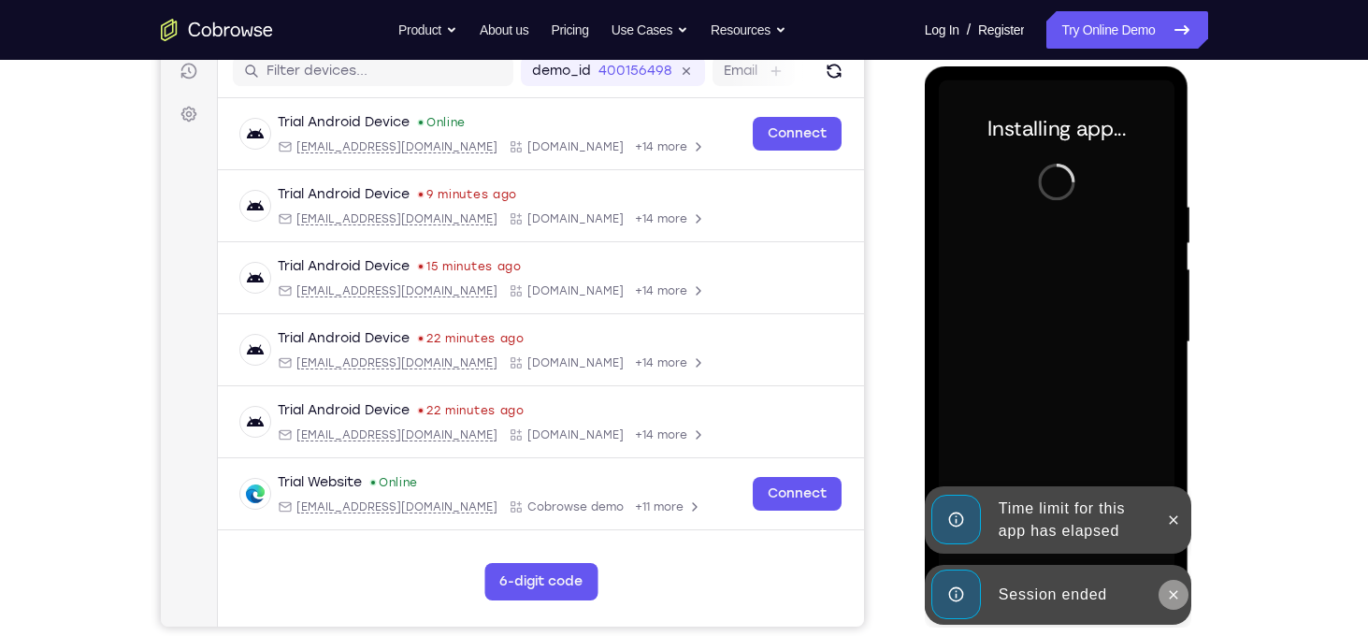
click at [1175, 590] on icon at bounding box center [1173, 594] width 15 height 15
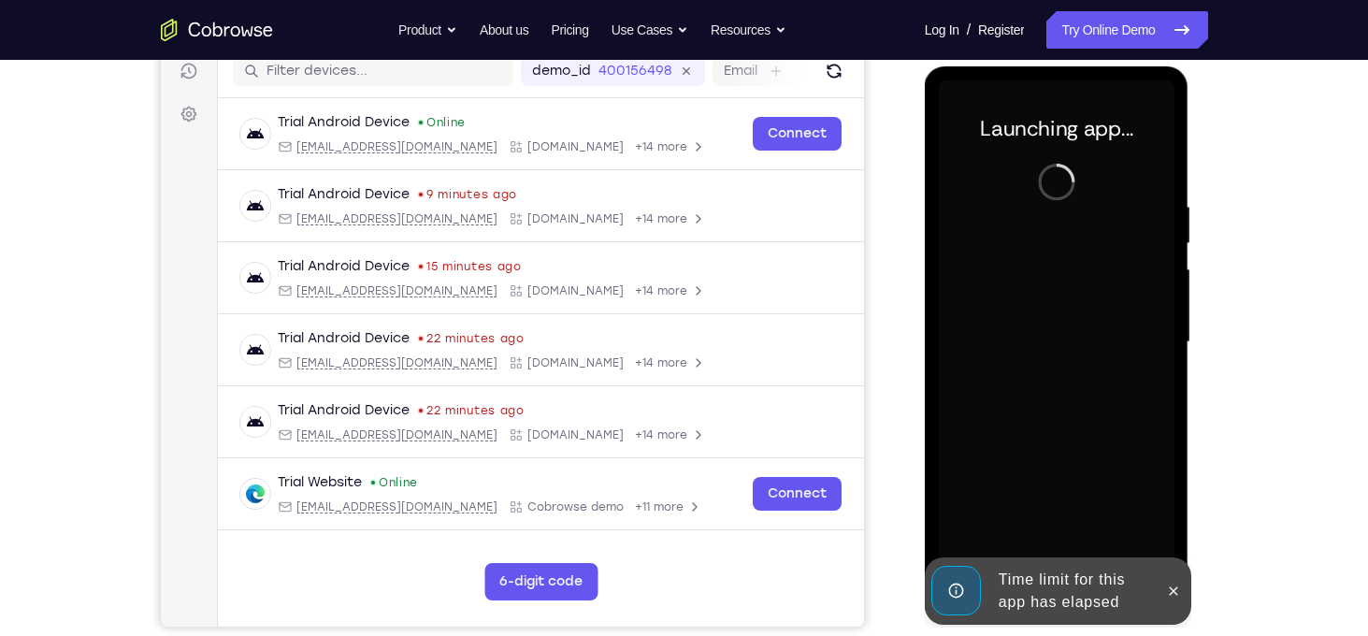
click at [1175, 557] on div "Time limit for this app has elapsed" at bounding box center [1058, 590] width 266 height 67
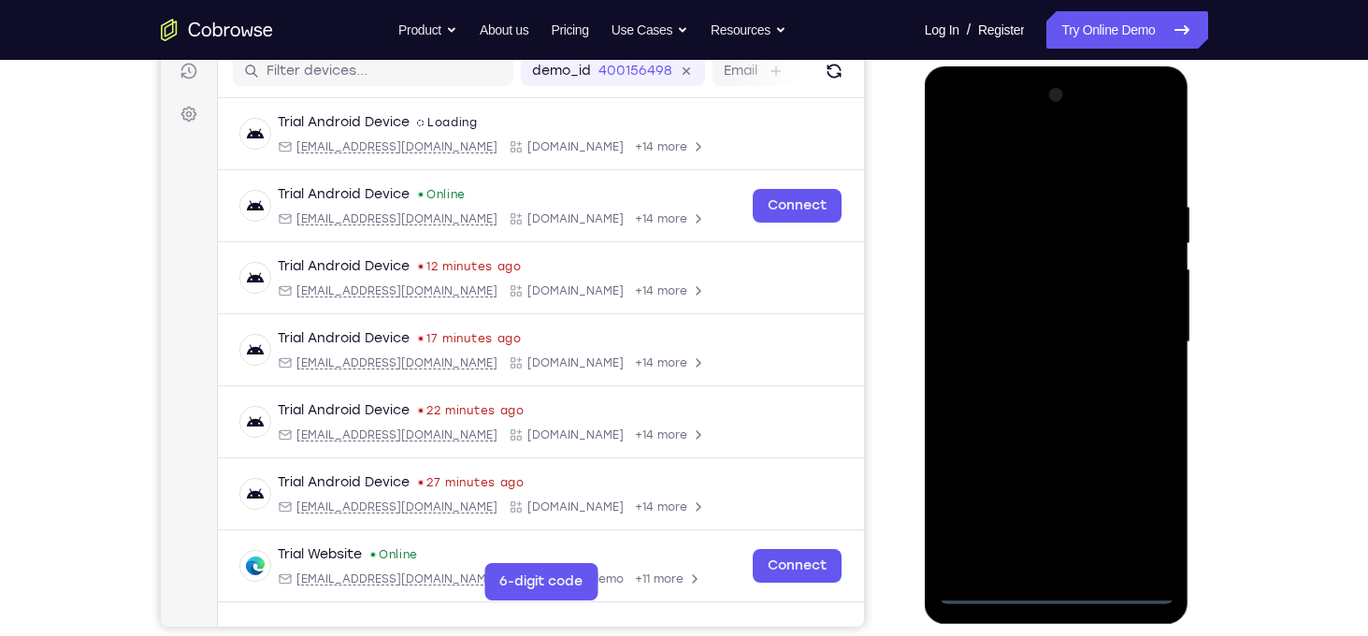
click at [1058, 588] on div at bounding box center [1057, 342] width 236 height 524
click at [1130, 513] on div at bounding box center [1057, 342] width 236 height 524
click at [1015, 161] on div at bounding box center [1057, 342] width 236 height 524
click at [1135, 336] on div at bounding box center [1057, 342] width 236 height 524
click at [1039, 374] on div at bounding box center [1057, 342] width 236 height 524
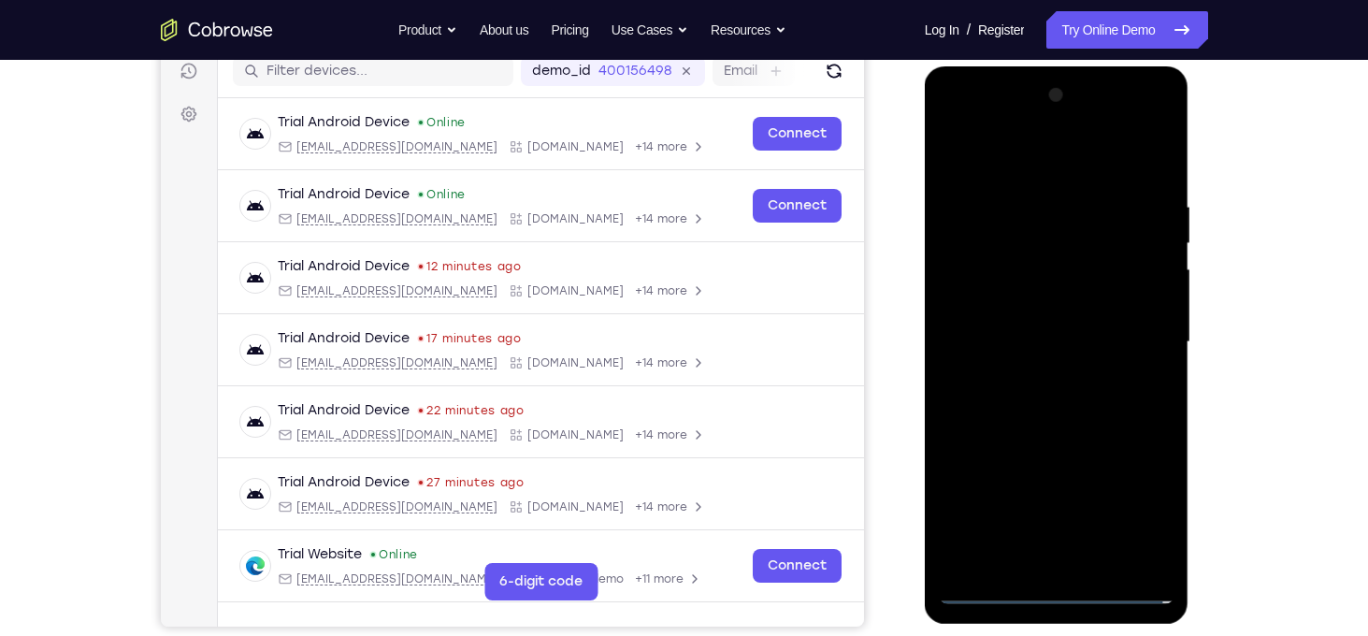
click at [1070, 333] on div at bounding box center [1057, 342] width 236 height 524
click at [1054, 309] on div at bounding box center [1057, 342] width 236 height 524
click at [1060, 338] on div at bounding box center [1057, 342] width 236 height 524
click at [1103, 428] on div at bounding box center [1057, 342] width 236 height 524
click at [1099, 560] on div at bounding box center [1057, 342] width 236 height 524
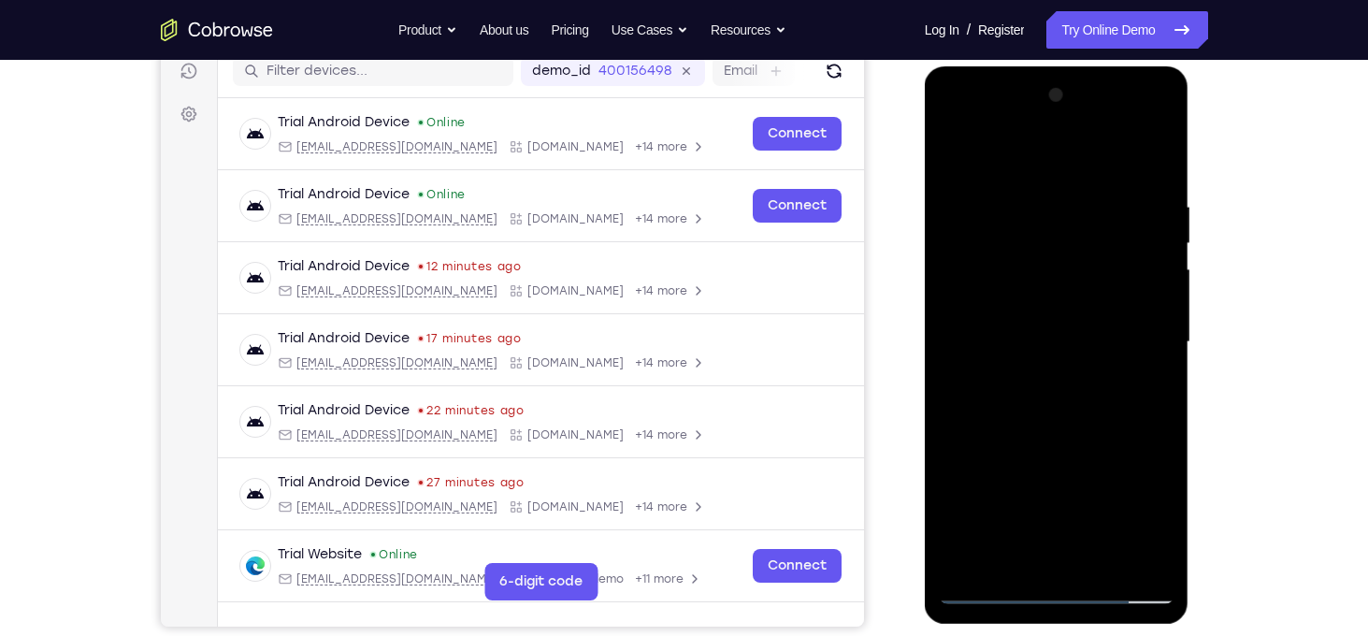
click at [1053, 442] on div at bounding box center [1057, 342] width 236 height 524
click at [1057, 381] on div at bounding box center [1057, 342] width 236 height 524
click at [957, 160] on div at bounding box center [1057, 342] width 236 height 524
click at [1060, 366] on div at bounding box center [1057, 342] width 236 height 524
click at [953, 164] on div at bounding box center [1057, 342] width 236 height 524
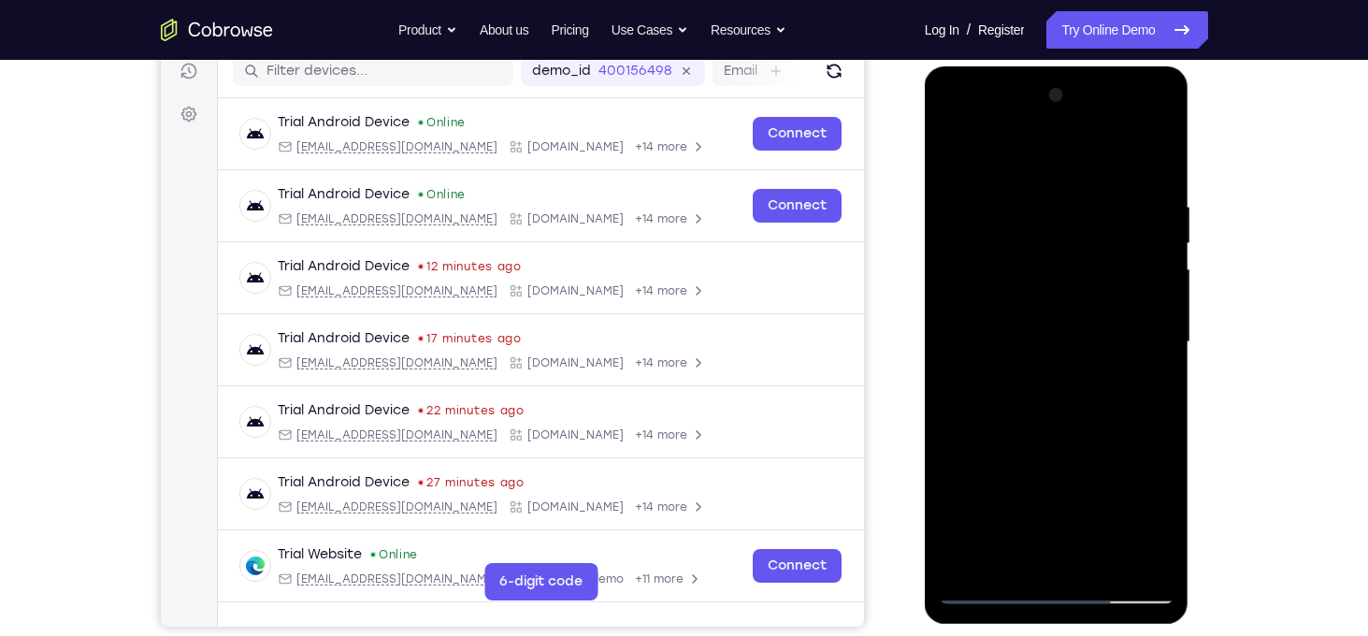
click at [1027, 369] on div at bounding box center [1057, 342] width 236 height 524
click at [1001, 523] on div at bounding box center [1057, 342] width 236 height 524
click at [958, 160] on div at bounding box center [1057, 342] width 236 height 524
click at [1015, 318] on div at bounding box center [1057, 342] width 236 height 524
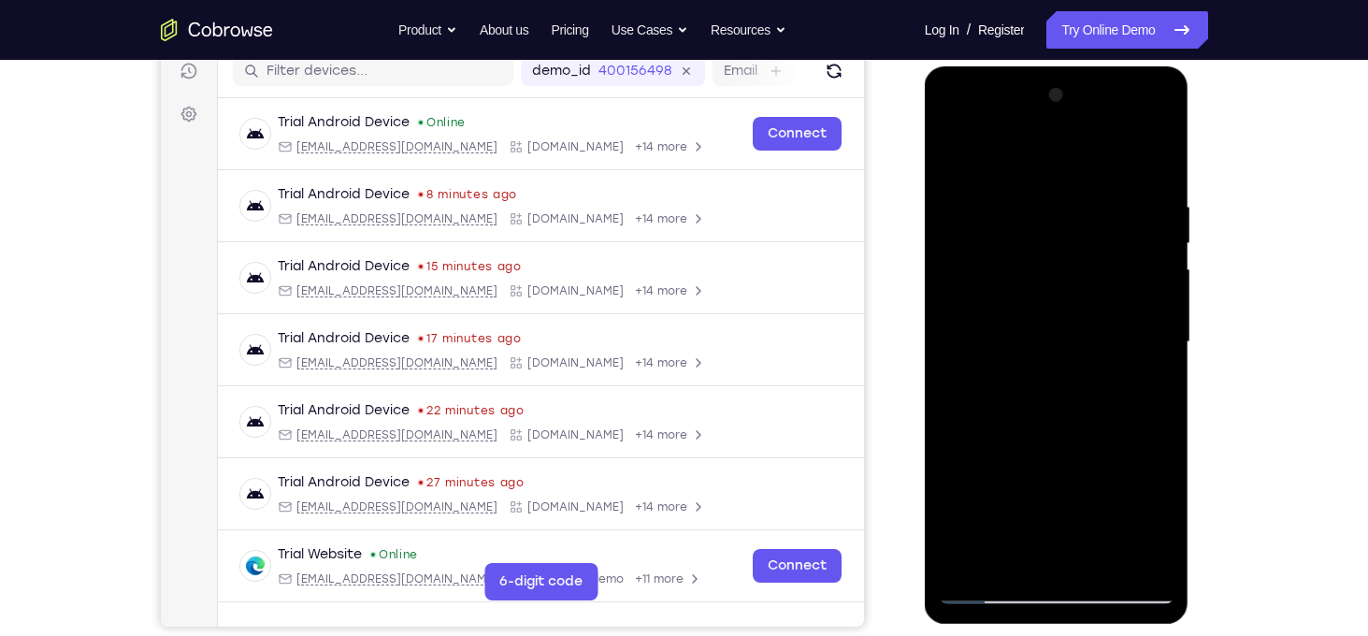
click at [963, 156] on div at bounding box center [1057, 342] width 236 height 524
click at [965, 156] on div at bounding box center [1057, 342] width 236 height 524
click at [1169, 538] on div at bounding box center [1057, 342] width 236 height 524
click at [1100, 558] on div at bounding box center [1057, 342] width 236 height 524
click at [1055, 339] on div at bounding box center [1057, 342] width 236 height 524
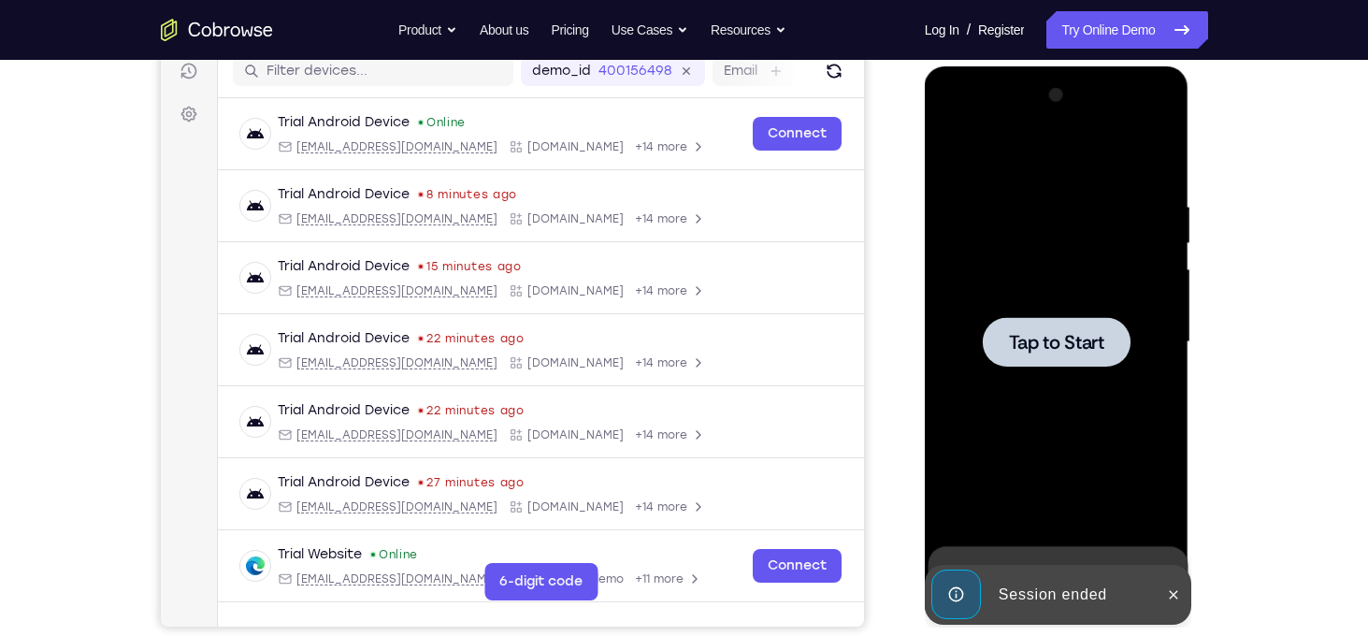
click at [1031, 317] on div at bounding box center [1057, 342] width 148 height 50
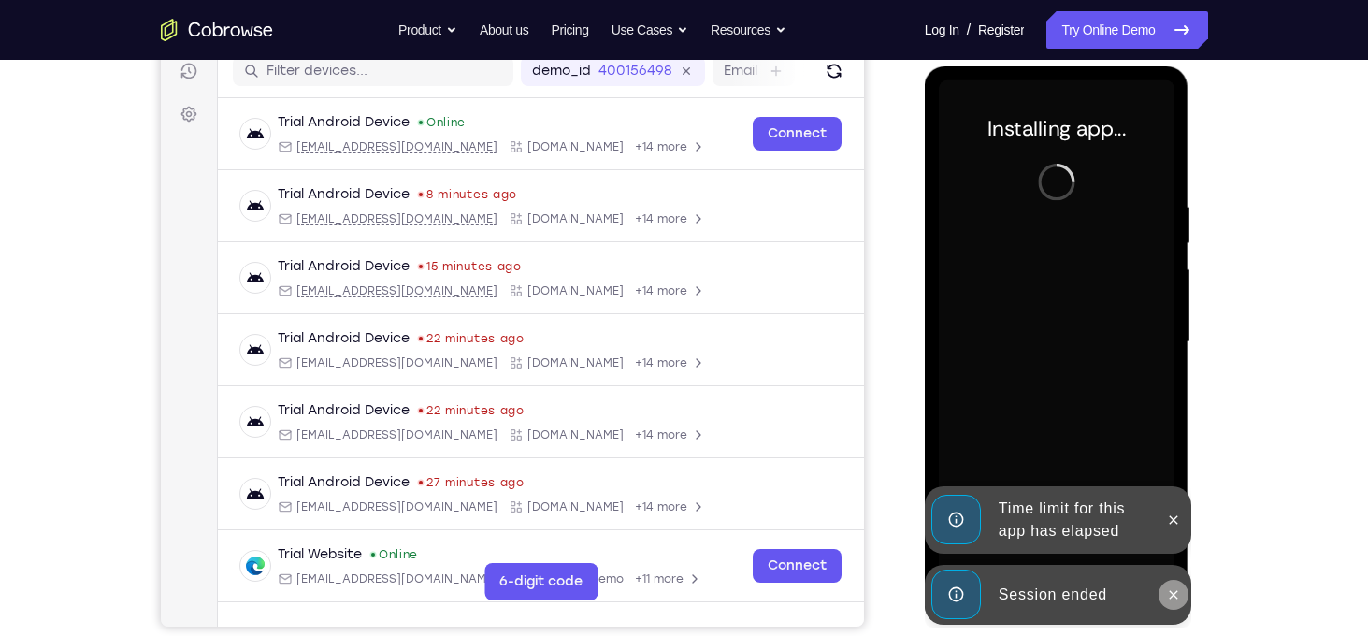
click at [1173, 587] on icon at bounding box center [1173, 594] width 15 height 15
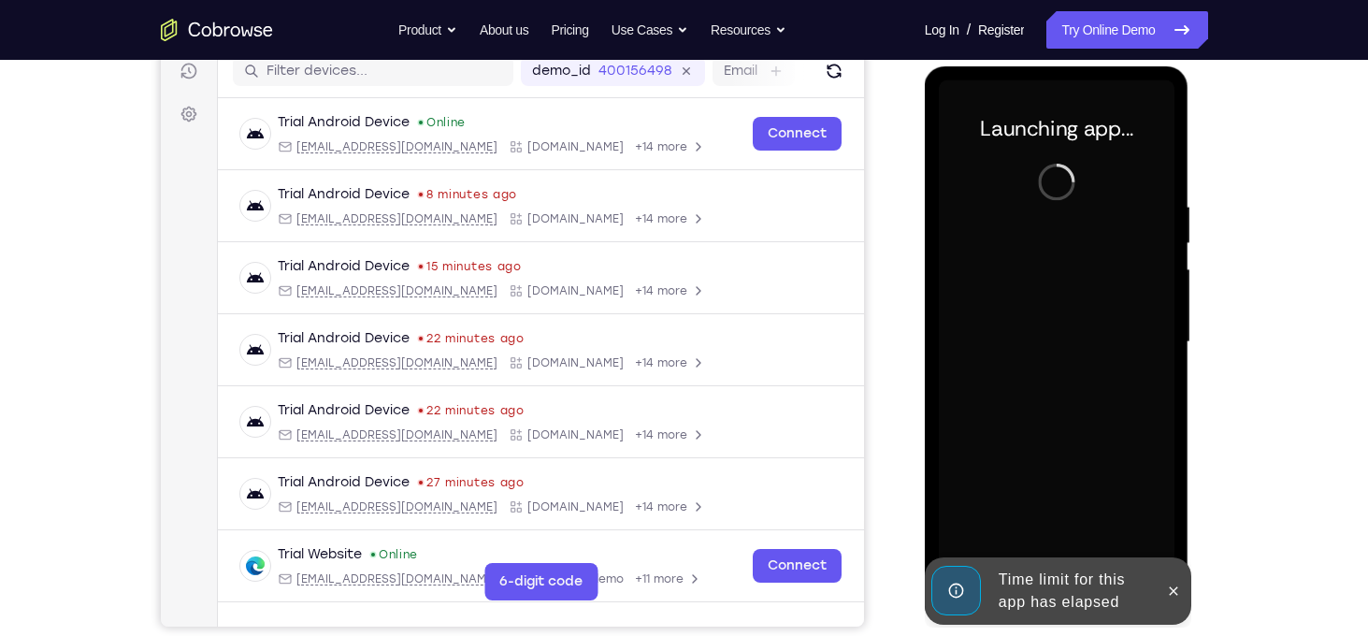
click at [1175, 539] on div "Launching app..." at bounding box center [1057, 344] width 265 height 557
click at [1180, 601] on button at bounding box center [1173, 591] width 30 height 30
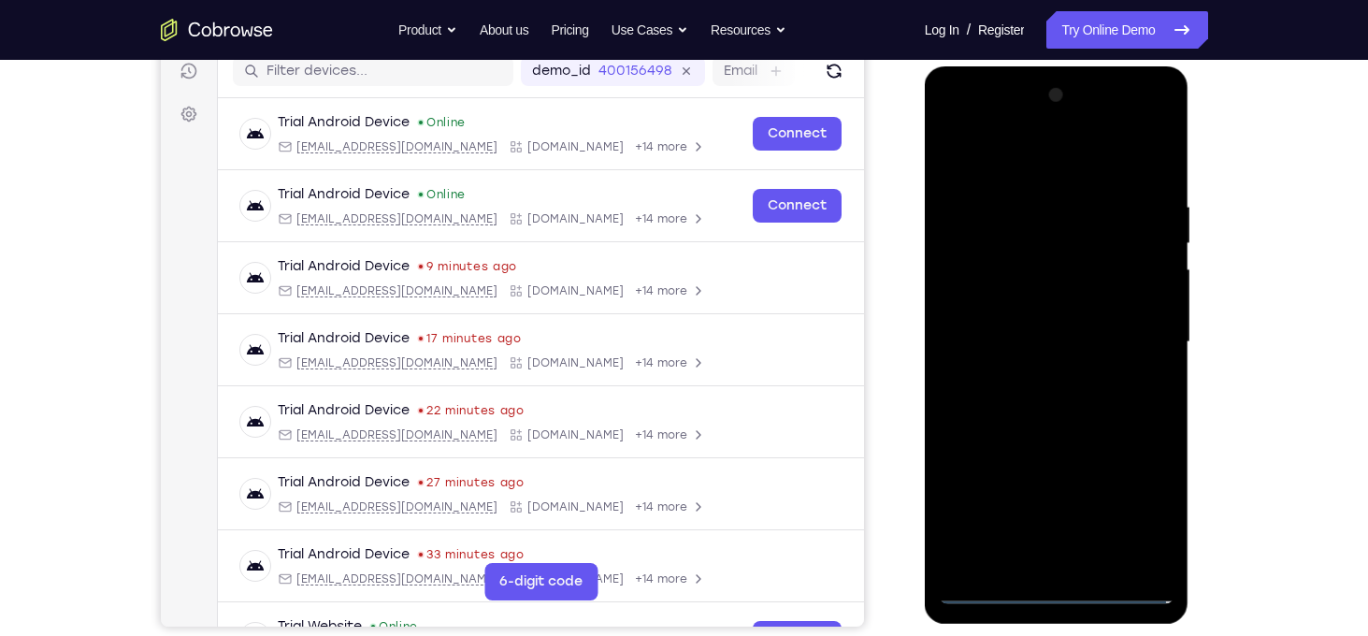
click at [1060, 592] on div at bounding box center [1057, 342] width 236 height 524
click at [1142, 510] on div at bounding box center [1057, 342] width 236 height 524
click at [1003, 151] on div at bounding box center [1057, 342] width 236 height 524
click at [1142, 336] on div at bounding box center [1057, 342] width 236 height 524
click at [1033, 377] on div at bounding box center [1057, 342] width 236 height 524
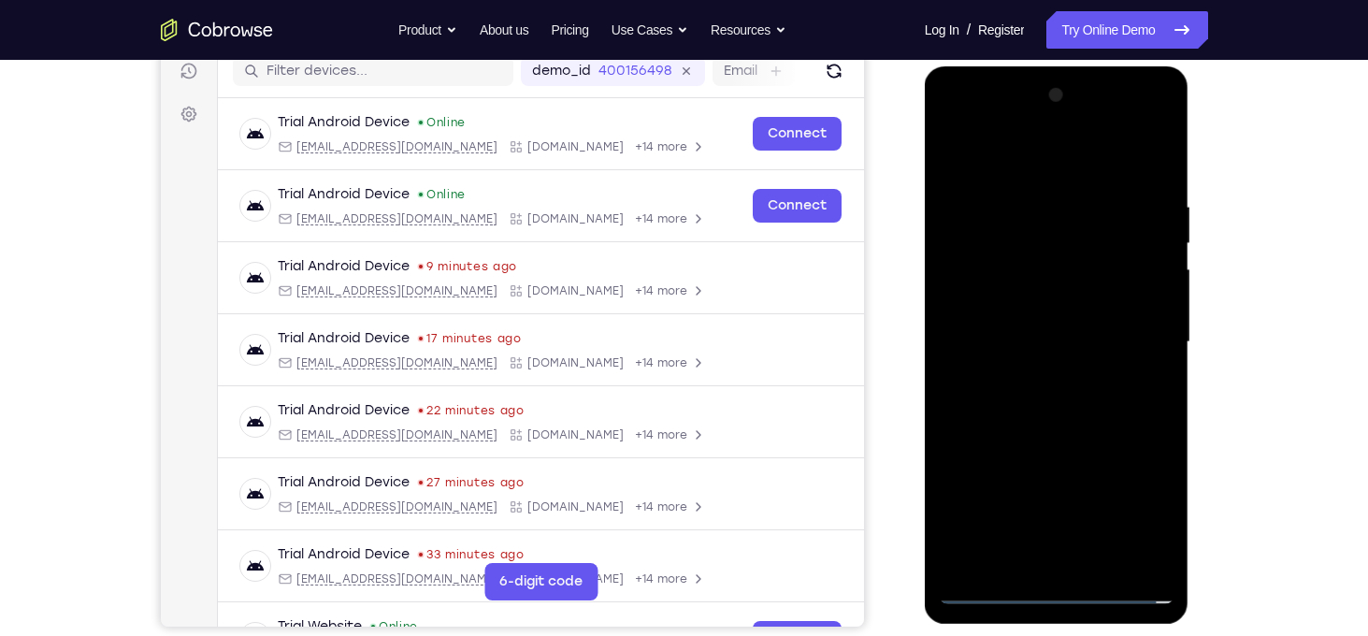
click at [1041, 328] on div at bounding box center [1057, 342] width 236 height 524
click at [1048, 302] on div at bounding box center [1057, 342] width 236 height 524
click at [1064, 335] on div at bounding box center [1057, 342] width 236 height 524
click at [1041, 417] on div at bounding box center [1057, 342] width 236 height 524
click at [1156, 559] on div at bounding box center [1057, 342] width 236 height 524
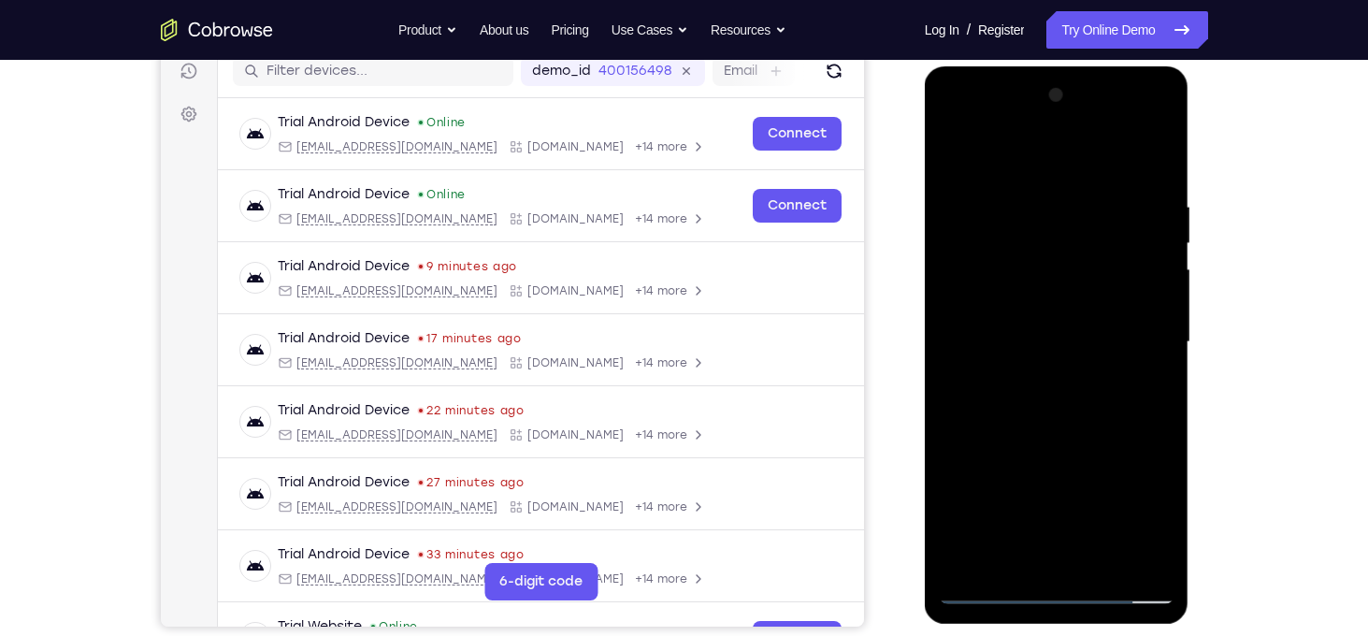
click at [1106, 560] on div at bounding box center [1057, 342] width 236 height 524
click at [1058, 447] on div at bounding box center [1057, 342] width 236 height 524
click at [1040, 342] on div at bounding box center [1057, 342] width 236 height 524
click at [951, 156] on div at bounding box center [1057, 342] width 236 height 524
click at [1070, 339] on div at bounding box center [1057, 342] width 236 height 524
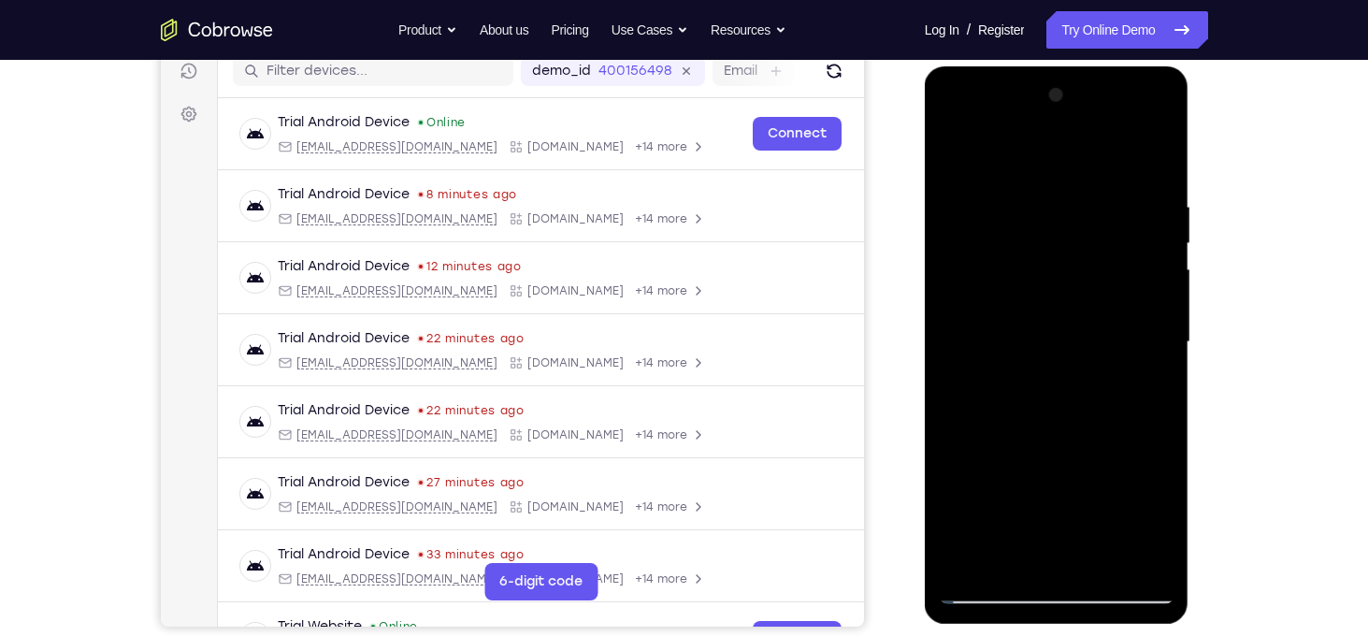
click at [1008, 560] on div at bounding box center [1057, 342] width 236 height 524
click at [1101, 443] on div at bounding box center [1057, 342] width 236 height 524
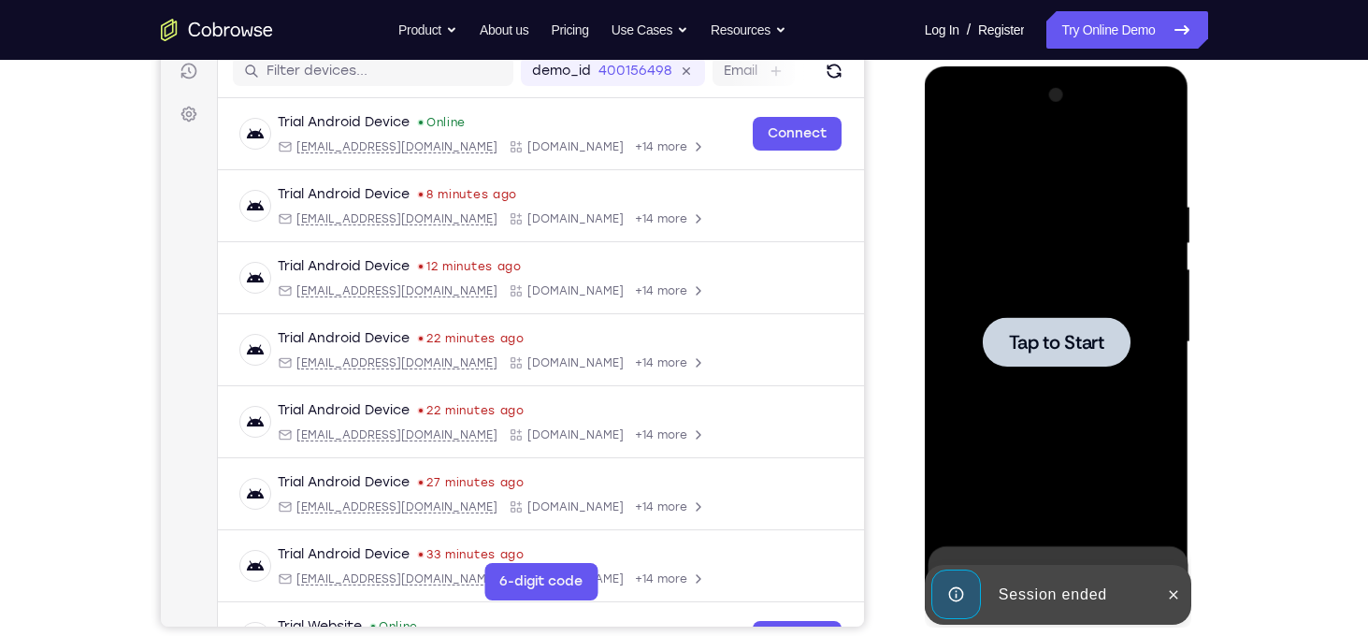
click at [1044, 323] on div at bounding box center [1057, 342] width 148 height 50
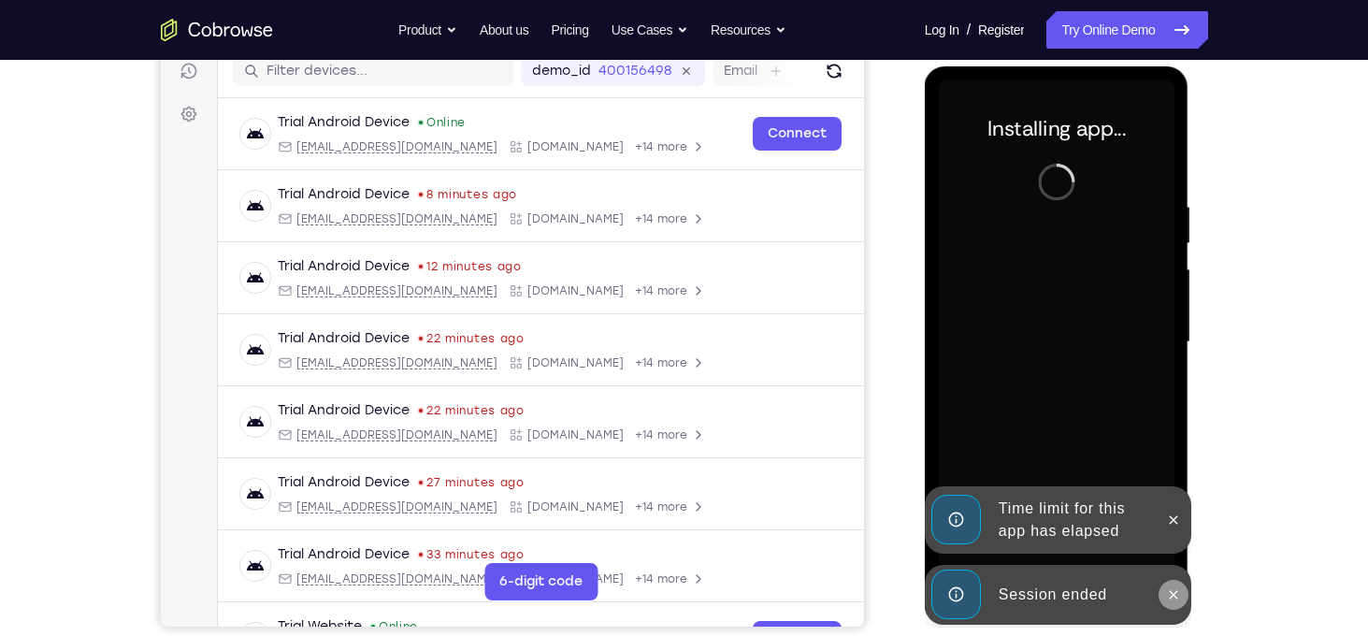
click at [1171, 584] on button at bounding box center [1173, 595] width 30 height 30
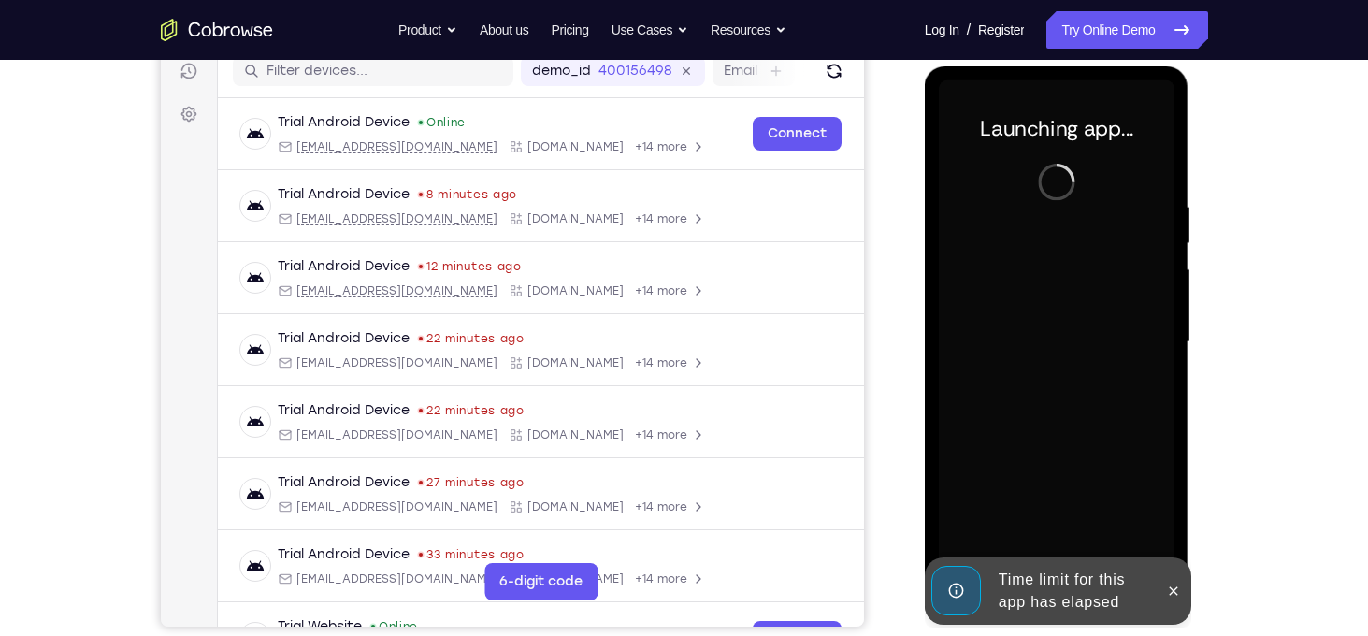
click at [1173, 538] on div at bounding box center [1057, 342] width 236 height 524
click at [1172, 577] on button at bounding box center [1173, 591] width 30 height 30
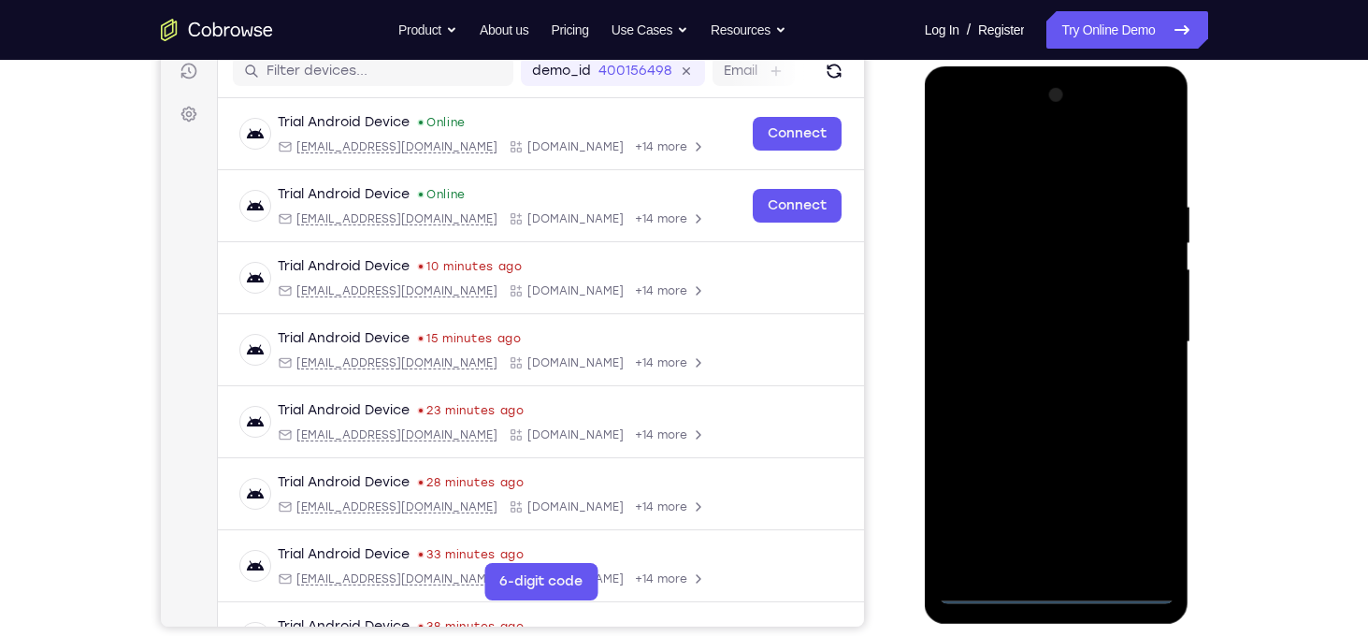
click at [1056, 591] on div at bounding box center [1057, 342] width 236 height 524
click at [1126, 503] on div at bounding box center [1057, 342] width 236 height 524
click at [1037, 158] on div at bounding box center [1057, 342] width 236 height 524
click at [1137, 332] on div at bounding box center [1057, 342] width 236 height 524
click at [1036, 373] on div at bounding box center [1057, 342] width 236 height 524
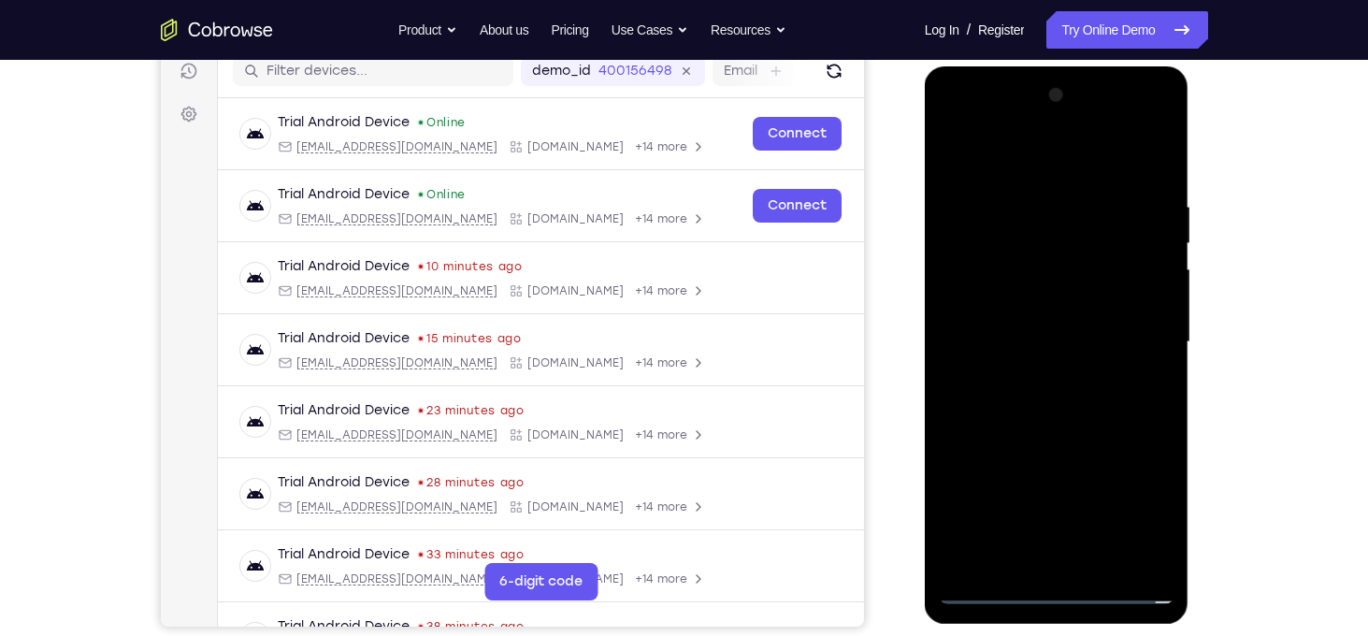
click at [1038, 317] on div at bounding box center [1057, 342] width 236 height 524
click at [1042, 309] on div at bounding box center [1057, 342] width 236 height 524
click at [1063, 340] on div at bounding box center [1057, 342] width 236 height 524
click at [1087, 421] on div at bounding box center [1057, 342] width 236 height 524
click at [1111, 562] on div at bounding box center [1057, 342] width 236 height 524
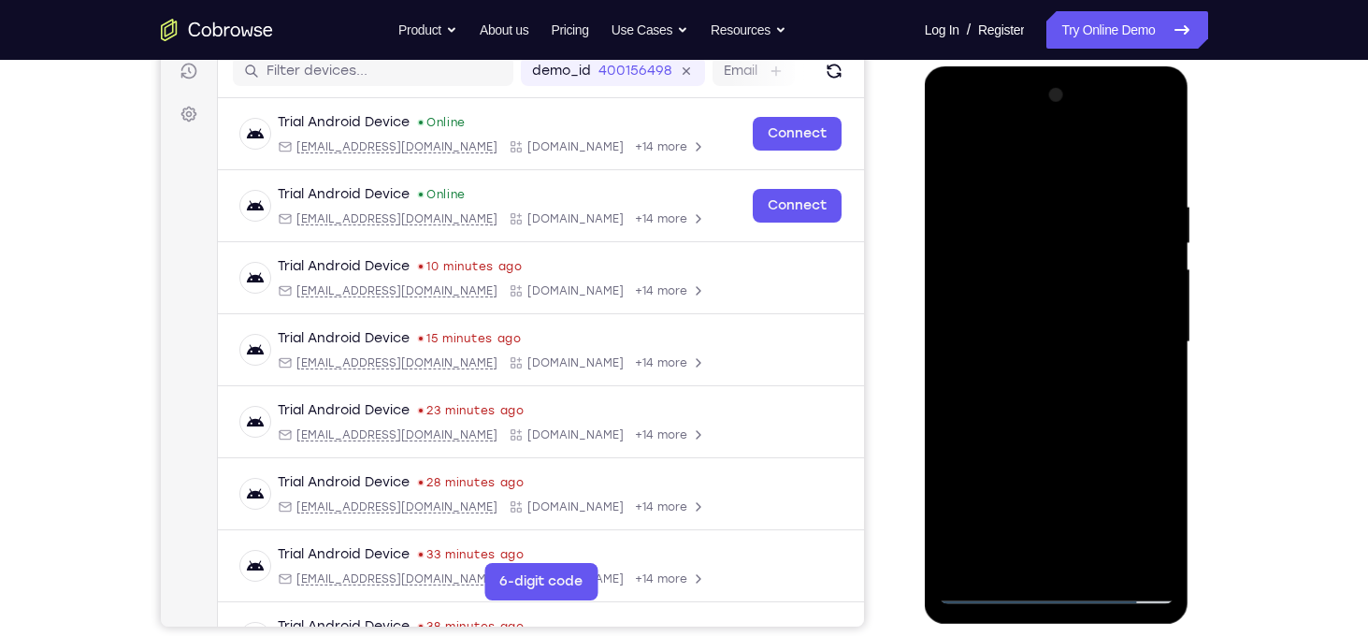
click at [1056, 440] on div at bounding box center [1057, 342] width 236 height 524
click at [1058, 333] on div at bounding box center [1057, 342] width 236 height 524
click at [1089, 394] on div at bounding box center [1057, 342] width 236 height 524
click at [995, 451] on div at bounding box center [1057, 342] width 236 height 524
click at [1038, 447] on div at bounding box center [1057, 342] width 236 height 524
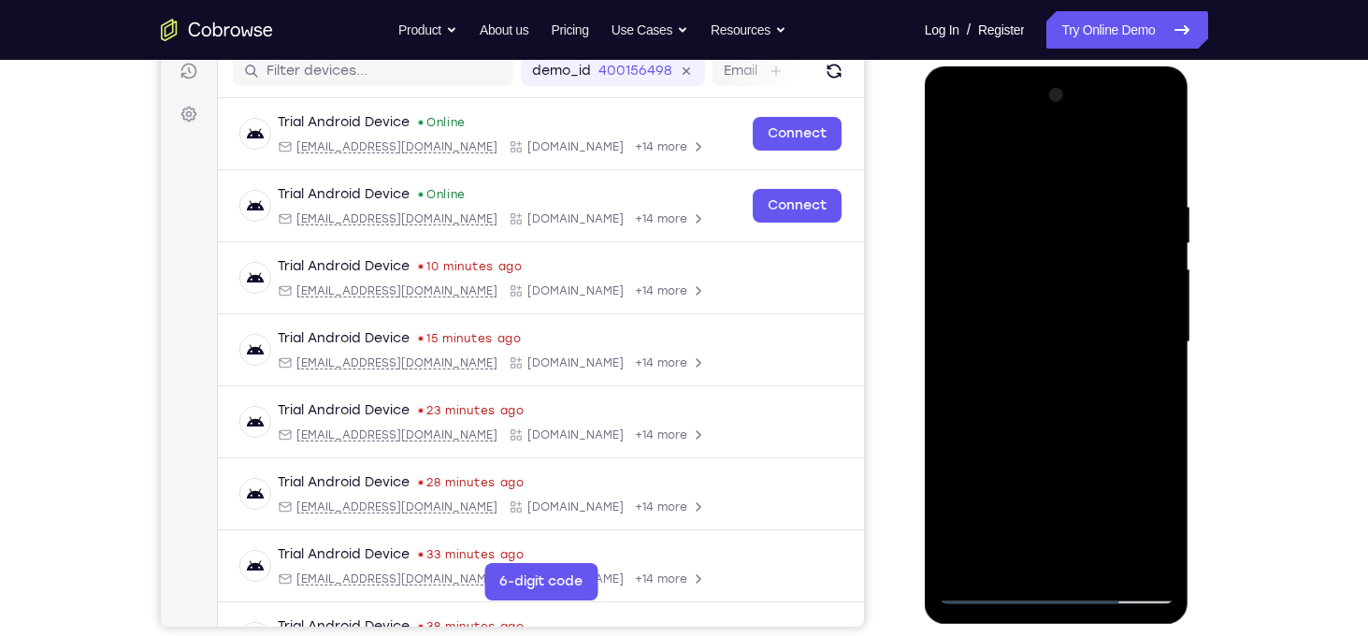
click at [1163, 527] on div at bounding box center [1057, 342] width 236 height 524
click at [1096, 267] on div at bounding box center [1057, 342] width 236 height 524
click at [1127, 436] on div at bounding box center [1057, 342] width 236 height 524
click at [1129, 313] on div at bounding box center [1057, 342] width 236 height 524
click at [1033, 448] on div at bounding box center [1057, 342] width 236 height 524
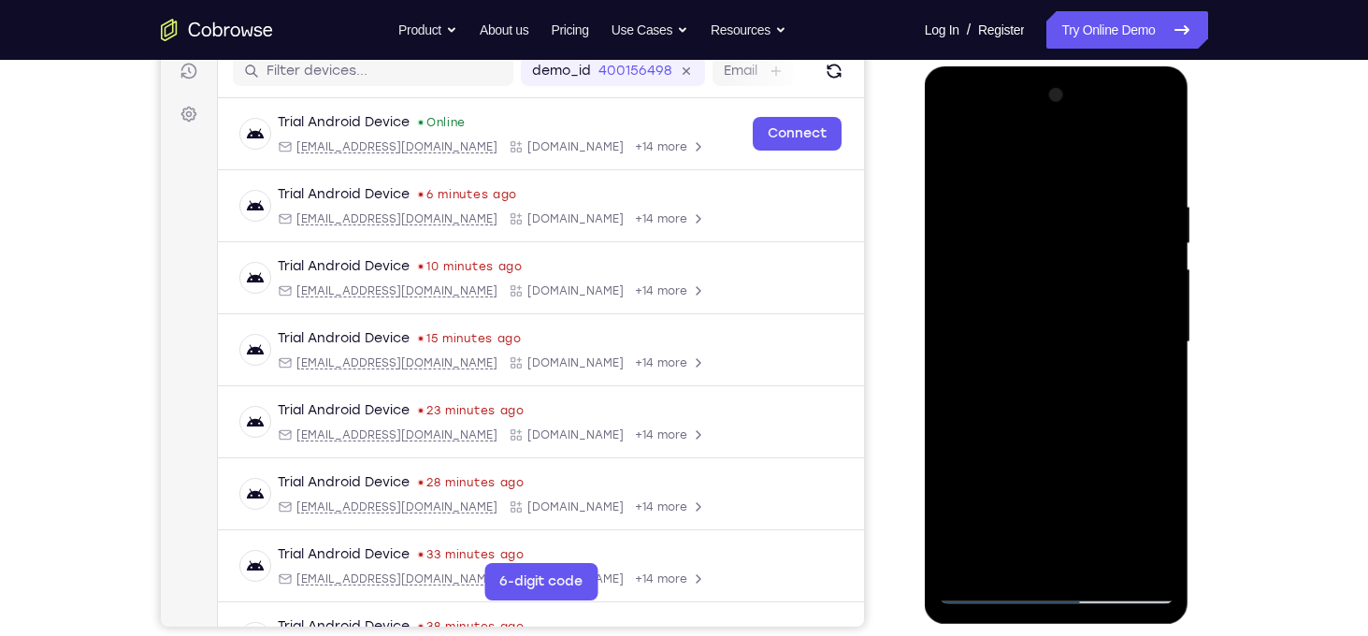
click at [1166, 395] on div at bounding box center [1057, 342] width 236 height 524
click at [1163, 437] on div at bounding box center [1057, 342] width 236 height 524
click at [1021, 548] on div at bounding box center [1057, 342] width 236 height 524
click at [1016, 552] on div at bounding box center [1057, 342] width 236 height 524
click at [1103, 448] on div at bounding box center [1057, 342] width 236 height 524
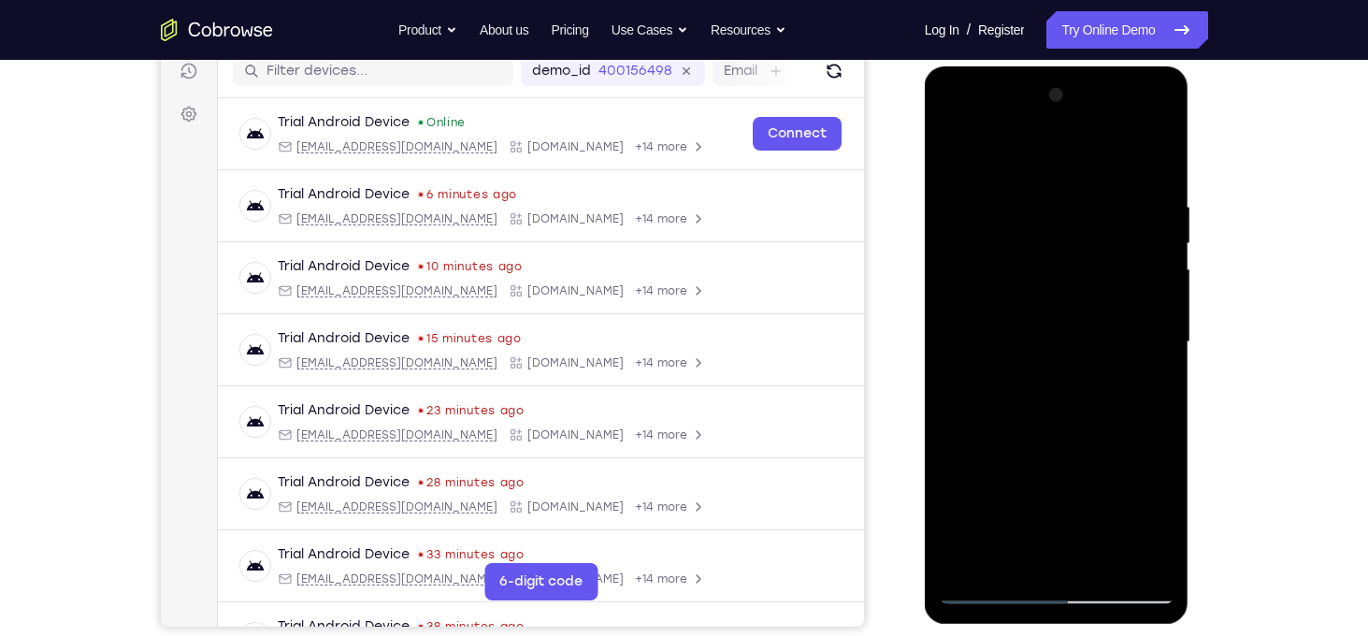
click at [1103, 448] on div at bounding box center [1057, 342] width 236 height 524
click at [1034, 375] on div at bounding box center [1057, 342] width 236 height 524
click at [1110, 451] on div at bounding box center [1057, 342] width 236 height 524
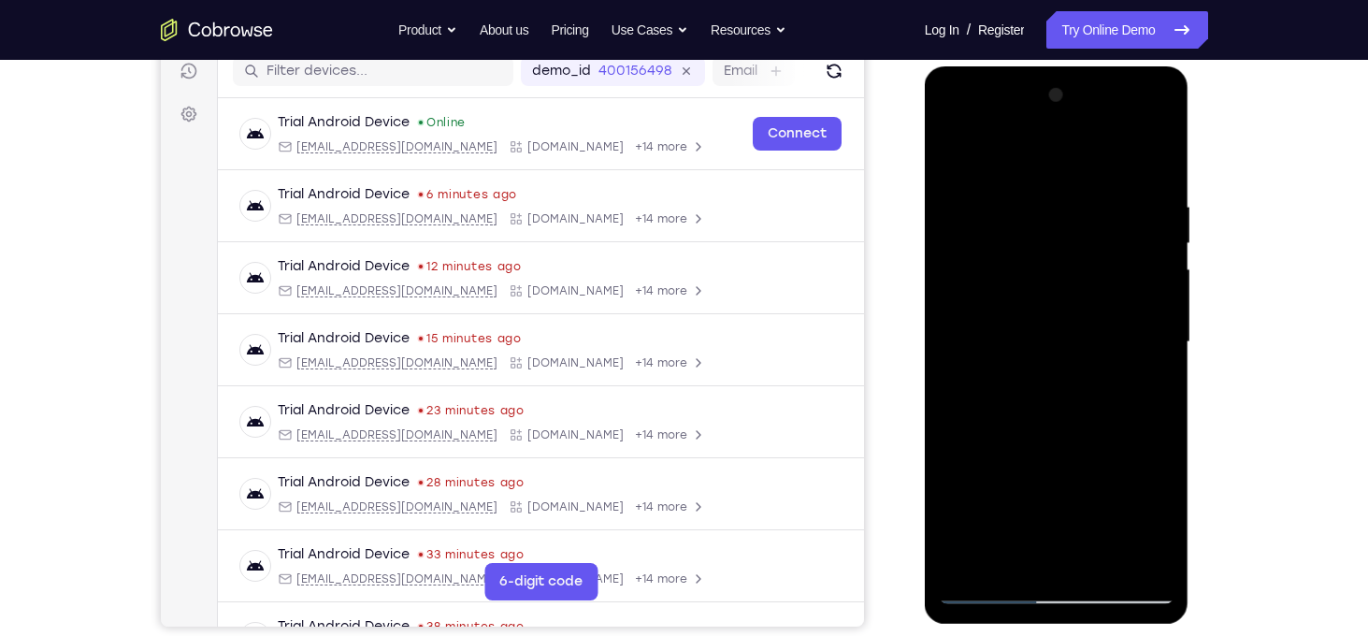
click at [1114, 444] on div at bounding box center [1057, 342] width 236 height 524
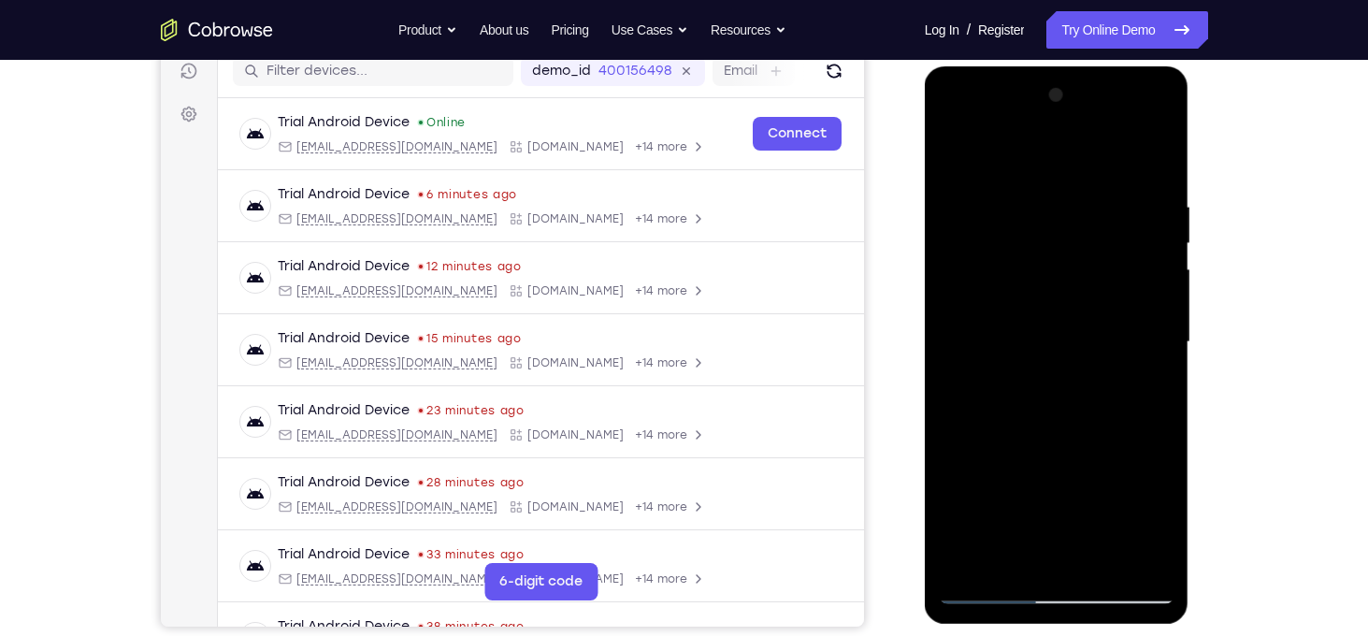
click at [1114, 444] on div at bounding box center [1057, 342] width 236 height 524
click at [1142, 375] on div at bounding box center [1057, 342] width 236 height 524
click at [955, 166] on div at bounding box center [1057, 342] width 236 height 524
click at [1047, 339] on div at bounding box center [1057, 342] width 236 height 524
click at [1099, 369] on div at bounding box center [1057, 342] width 236 height 524
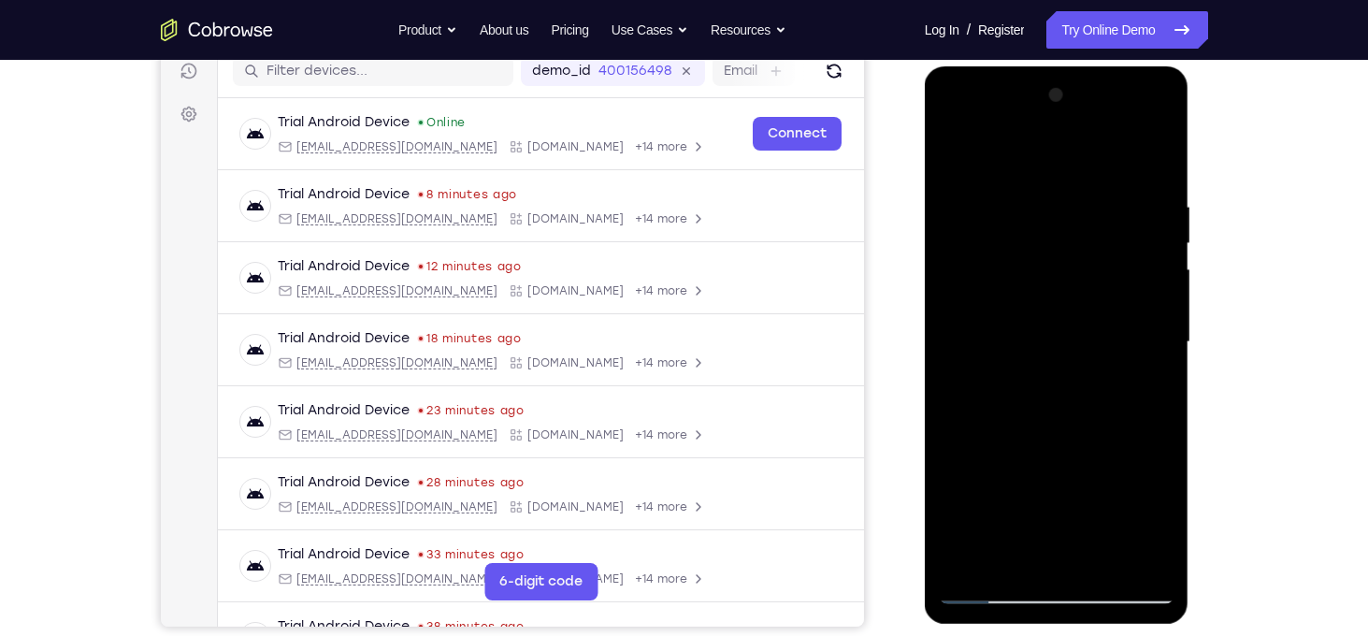
click at [1138, 381] on div at bounding box center [1057, 342] width 236 height 524
click at [1006, 552] on div at bounding box center [1057, 342] width 236 height 524
click at [955, 445] on div at bounding box center [1057, 342] width 236 height 524
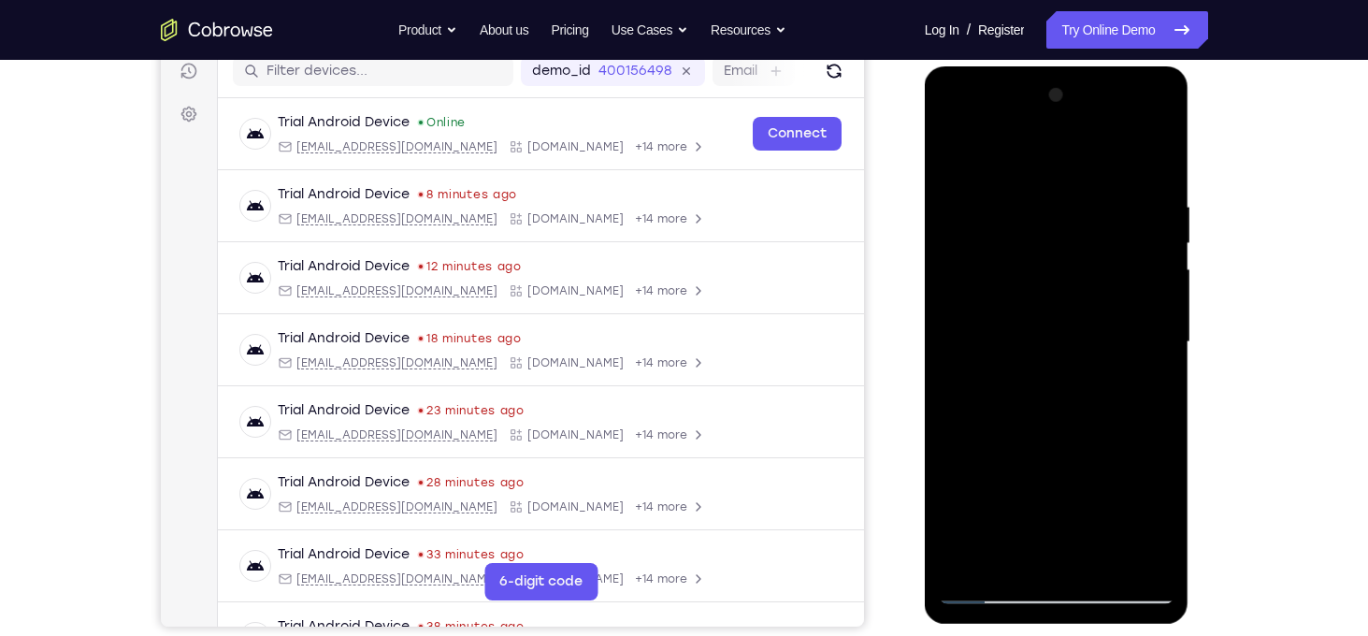
click at [955, 445] on div at bounding box center [1057, 342] width 236 height 524
click at [969, 314] on div at bounding box center [1057, 342] width 236 height 524
click at [1026, 554] on div at bounding box center [1057, 342] width 236 height 524
click at [1142, 388] on div at bounding box center [1057, 342] width 236 height 524
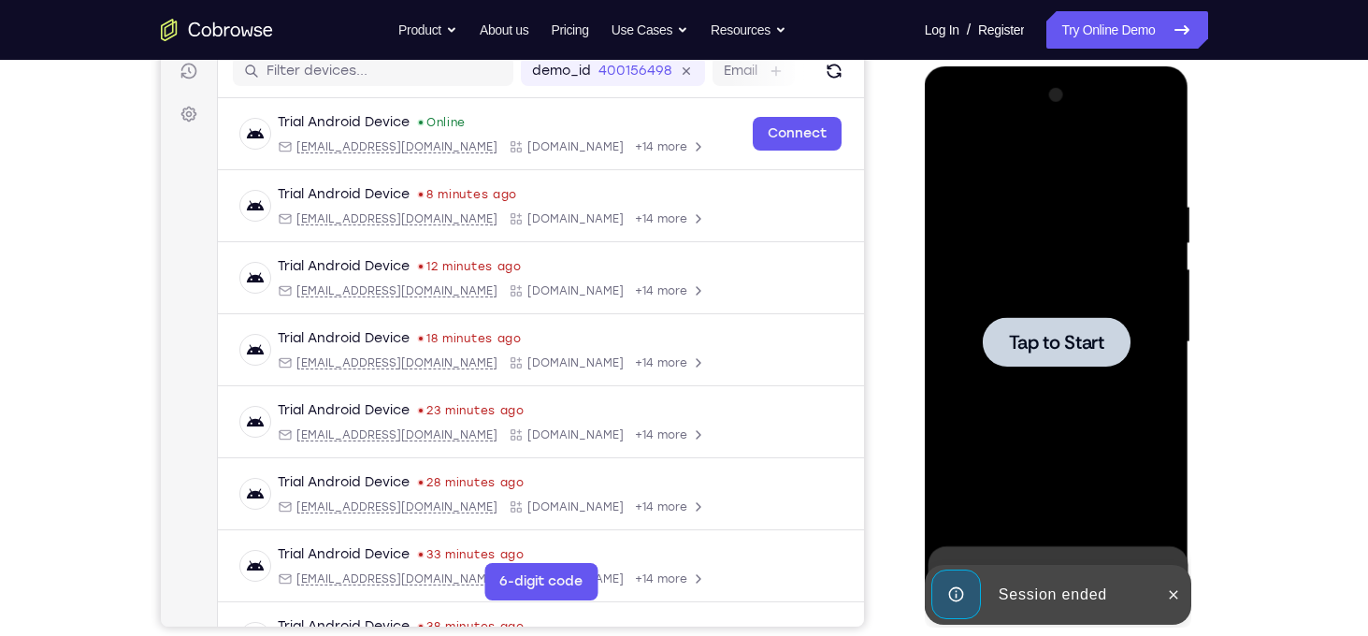
click at [1048, 352] on span "Tap to Start" at bounding box center [1056, 342] width 95 height 19
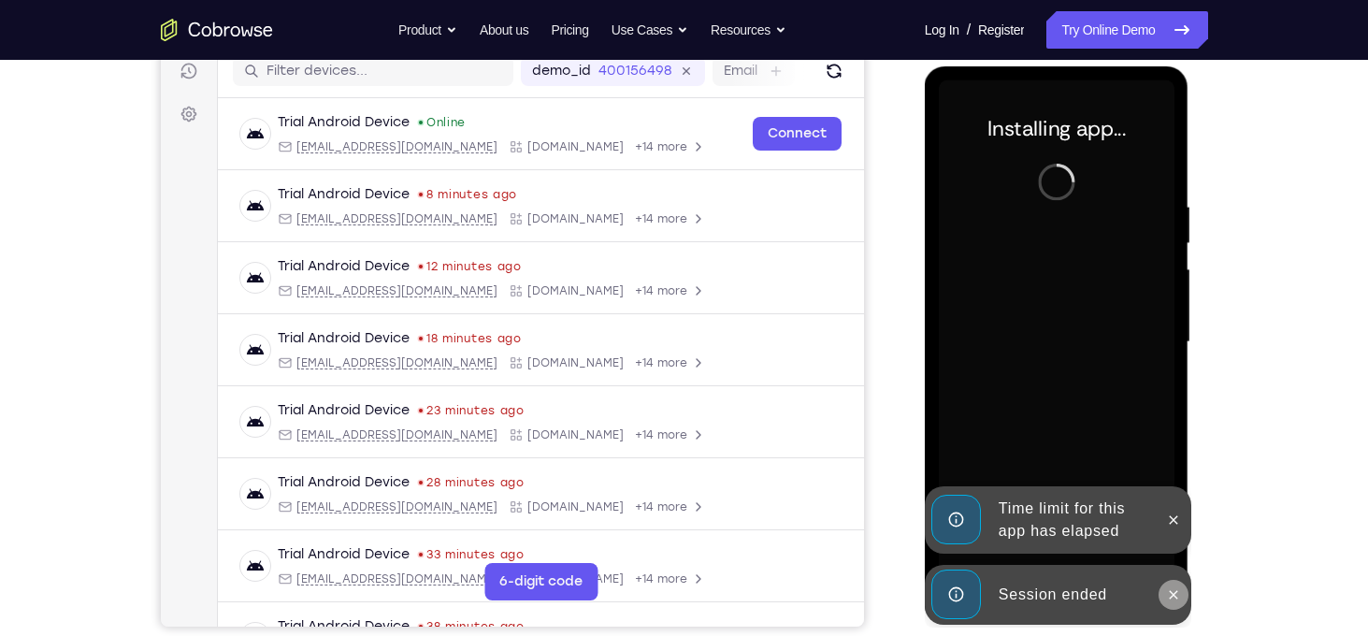
click at [1177, 600] on icon at bounding box center [1173, 594] width 15 height 15
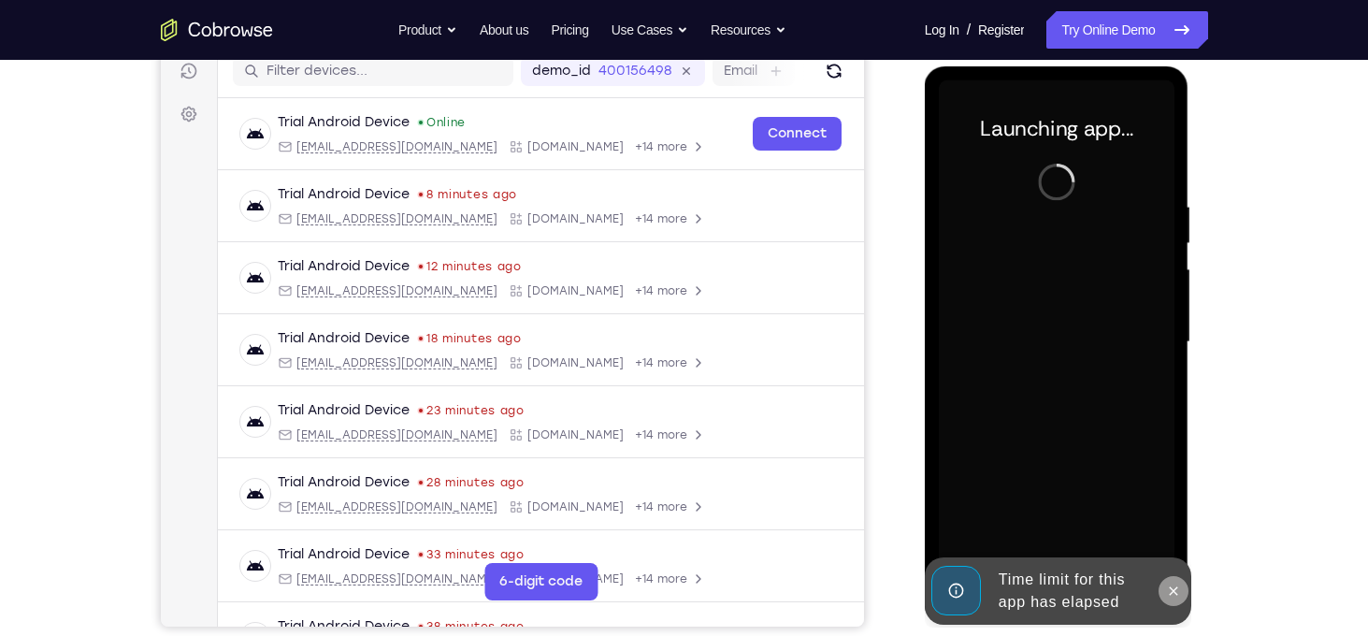
click at [1168, 585] on icon at bounding box center [1173, 590] width 15 height 15
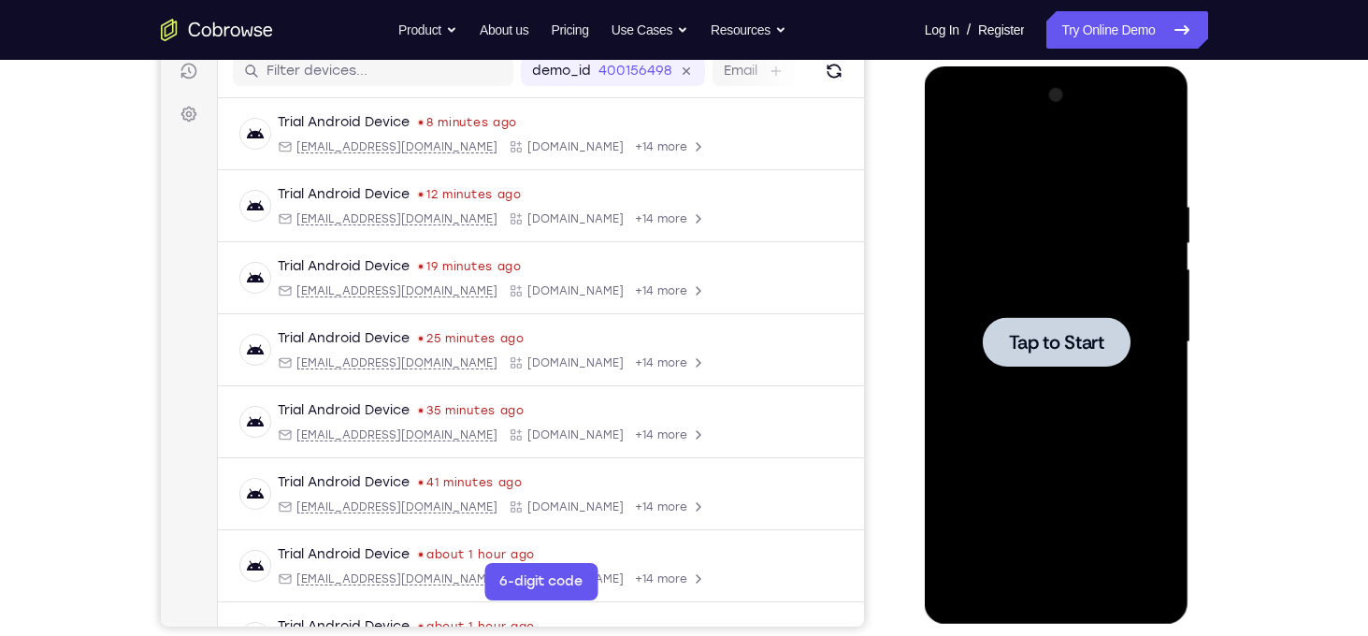
click at [1066, 333] on span "Tap to Start" at bounding box center [1056, 342] width 95 height 19
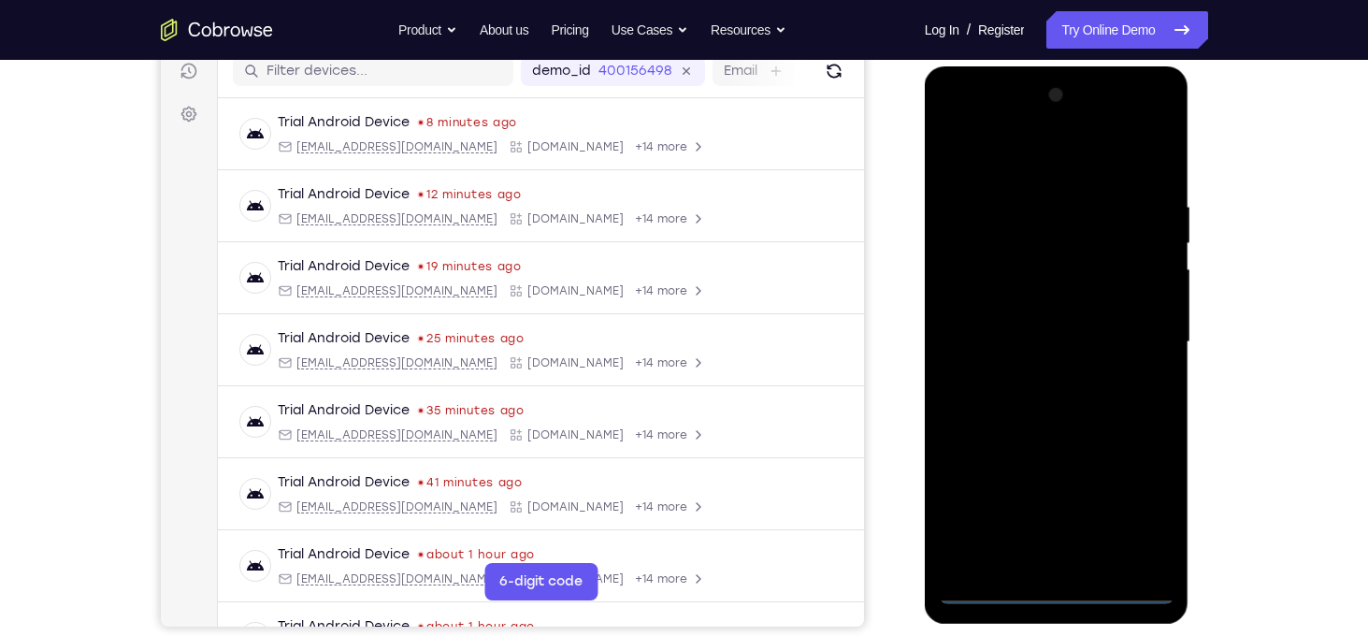
click at [1058, 582] on div at bounding box center [1057, 342] width 236 height 524
click at [1058, 586] on div at bounding box center [1057, 342] width 236 height 524
click at [1145, 515] on div at bounding box center [1057, 342] width 236 height 524
click at [1024, 166] on div at bounding box center [1057, 342] width 236 height 524
click at [1134, 338] on div at bounding box center [1057, 342] width 236 height 524
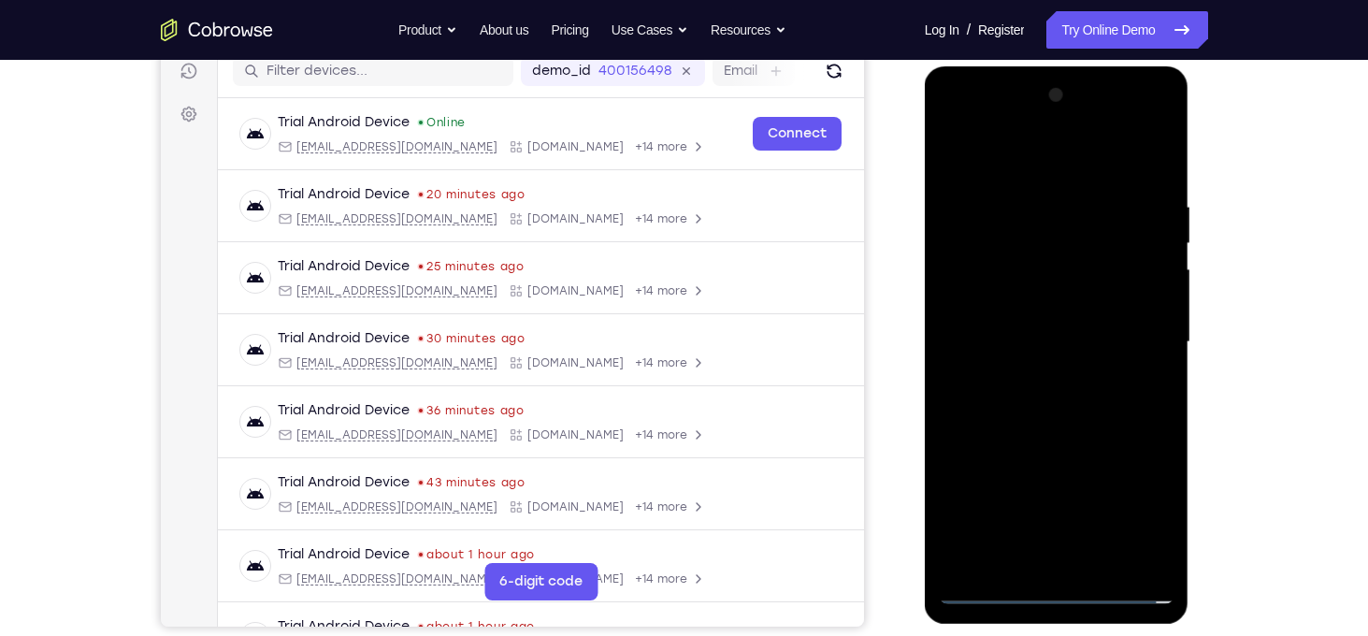
click at [1045, 377] on div at bounding box center [1057, 342] width 236 height 524
click at [1047, 318] on div at bounding box center [1057, 342] width 236 height 524
click at [1045, 301] on div at bounding box center [1057, 342] width 236 height 524
click at [1059, 335] on div at bounding box center [1057, 342] width 236 height 524
click at [1041, 414] on div at bounding box center [1057, 342] width 236 height 524
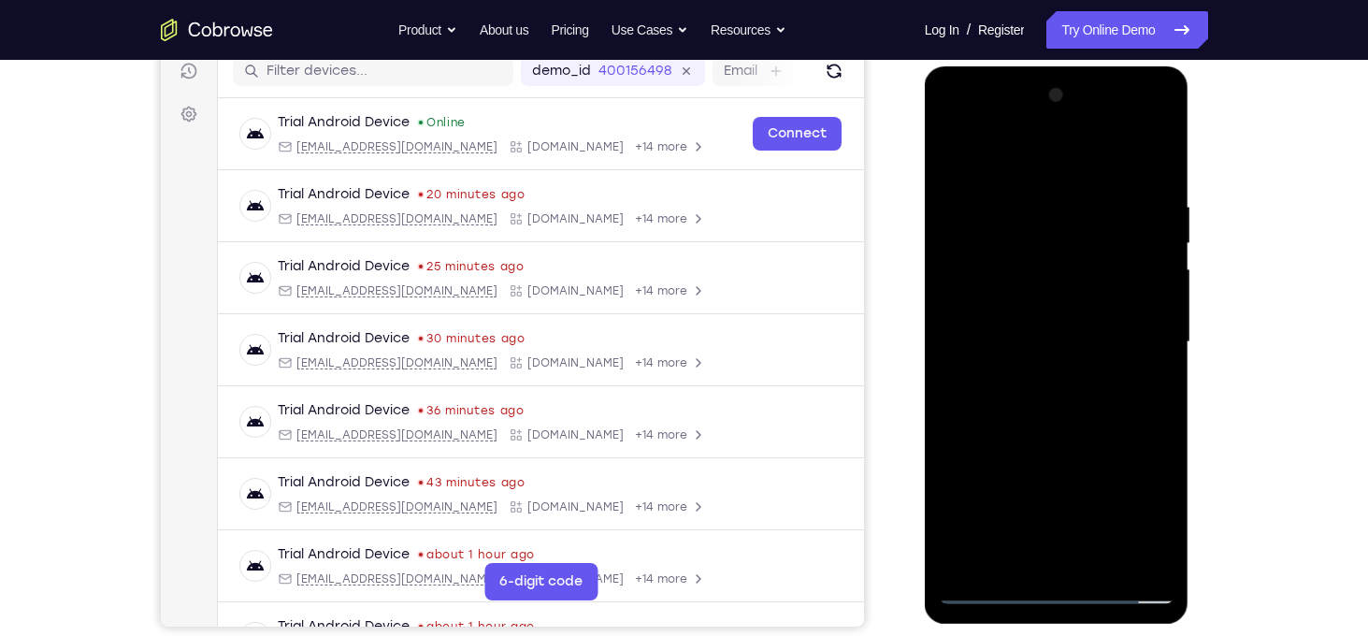
drag, startPoint x: 1026, startPoint y: 174, endPoint x: 1027, endPoint y: 52, distance: 121.5
click at [1027, 66] on html "Online web based iOS Simulators and Android Emulators. Run iPhone, iPad, Mobile…" at bounding box center [1058, 346] width 266 height 561
click at [1037, 211] on div at bounding box center [1057, 342] width 236 height 524
click at [1160, 160] on div at bounding box center [1057, 342] width 236 height 524
click at [1107, 557] on div at bounding box center [1057, 342] width 236 height 524
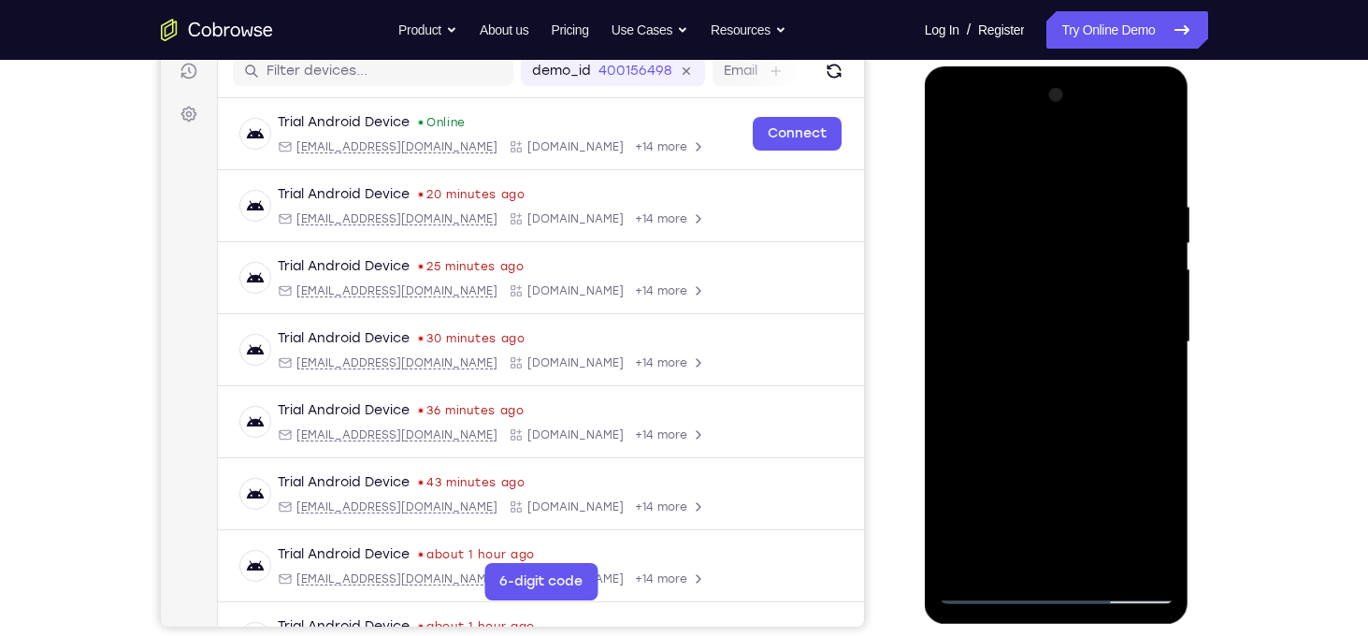
click at [1069, 442] on div at bounding box center [1057, 342] width 236 height 524
click at [1067, 341] on div at bounding box center [1057, 342] width 236 height 524
click at [1056, 453] on div at bounding box center [1057, 342] width 236 height 524
click at [1112, 457] on div at bounding box center [1057, 342] width 236 height 524
click at [1018, 552] on div at bounding box center [1057, 342] width 236 height 524
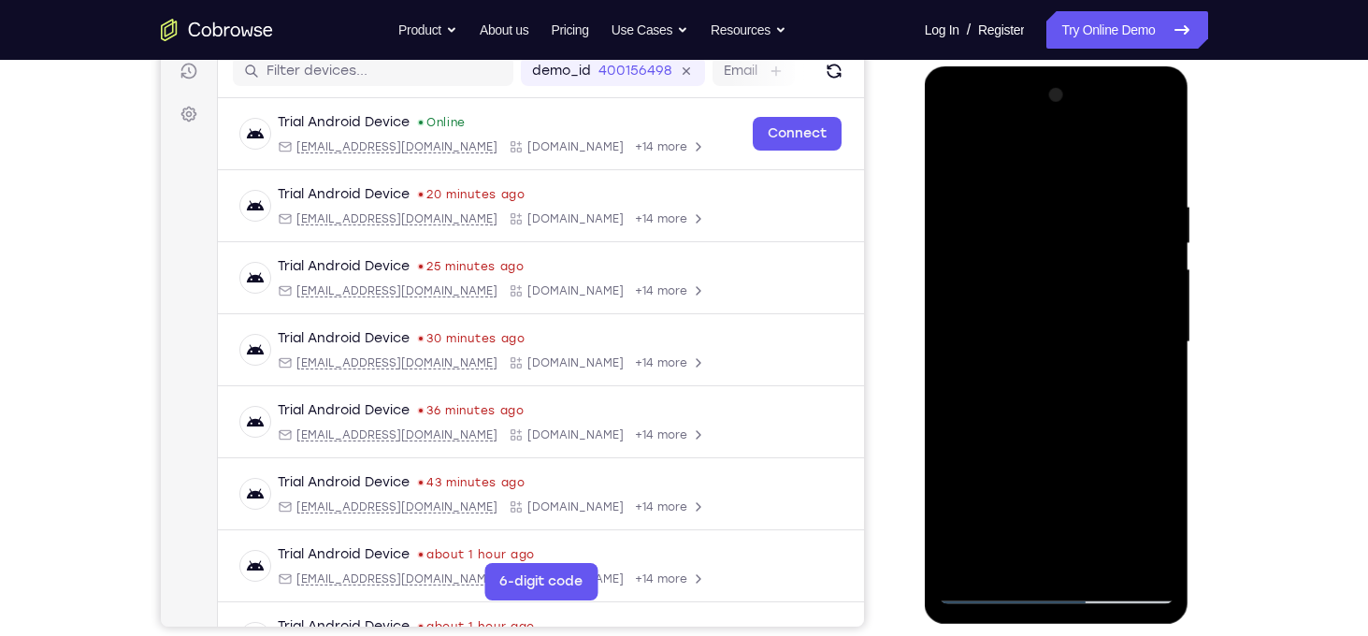
click at [1111, 447] on div at bounding box center [1057, 342] width 236 height 524
click at [1140, 373] on div at bounding box center [1057, 342] width 236 height 524
click at [1000, 266] on div at bounding box center [1057, 342] width 236 height 524
click at [1039, 429] on div at bounding box center [1057, 342] width 236 height 524
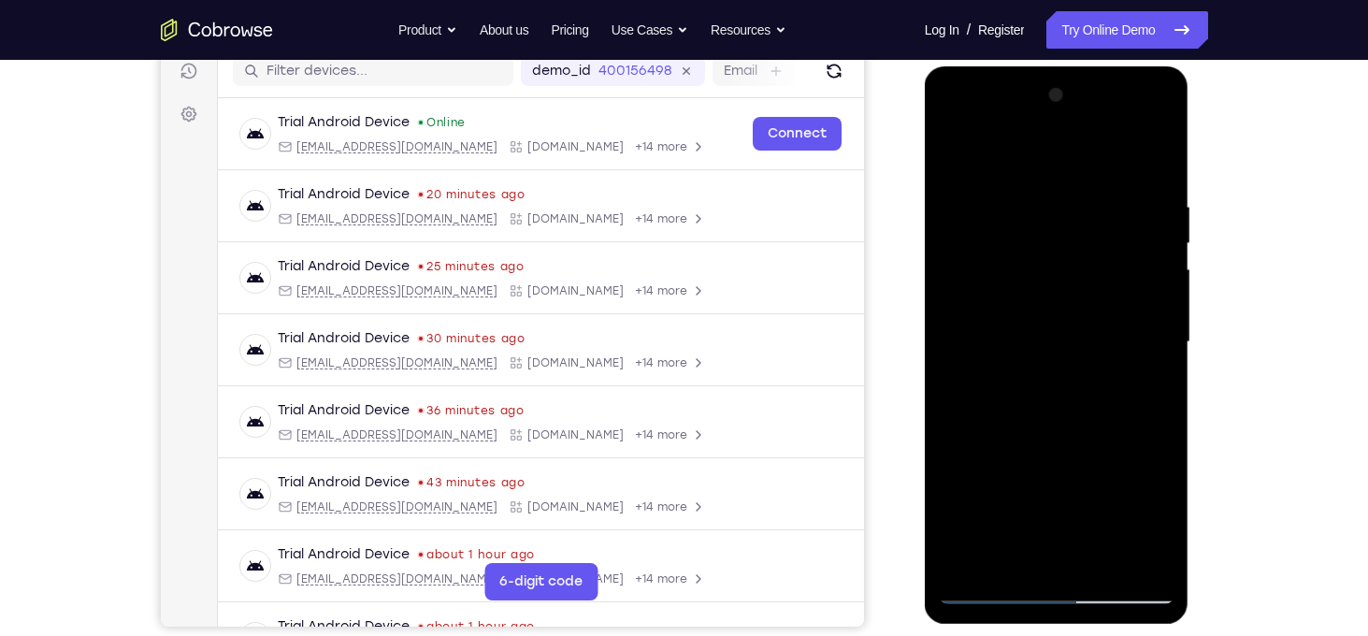
click at [1015, 549] on div at bounding box center [1057, 342] width 236 height 524
click at [1114, 489] on div at bounding box center [1057, 342] width 236 height 524
click at [1149, 379] on div at bounding box center [1057, 342] width 236 height 524
click at [954, 168] on div at bounding box center [1057, 342] width 236 height 524
click at [956, 153] on div at bounding box center [1057, 342] width 236 height 524
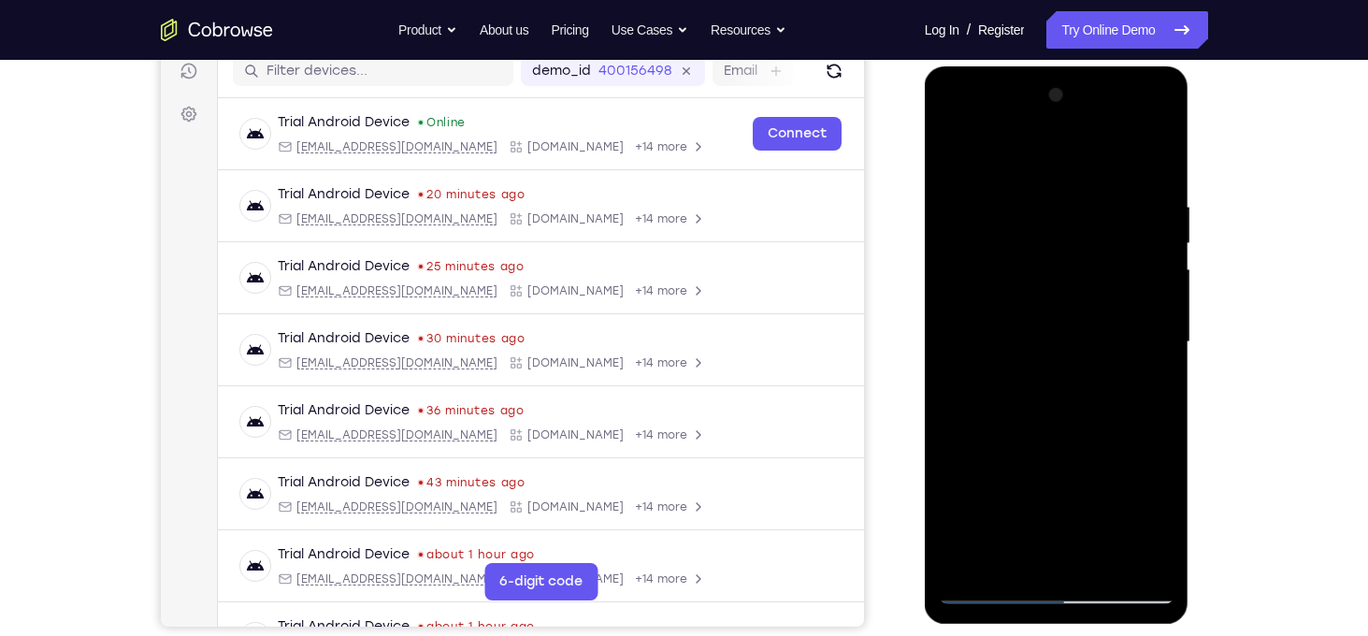
click at [1084, 337] on div at bounding box center [1057, 342] width 236 height 524
click at [958, 354] on div at bounding box center [1057, 342] width 236 height 524
drag, startPoint x: 1093, startPoint y: 470, endPoint x: 1033, endPoint y: 220, distance: 257.6
click at [1033, 220] on div at bounding box center [1057, 342] width 236 height 524
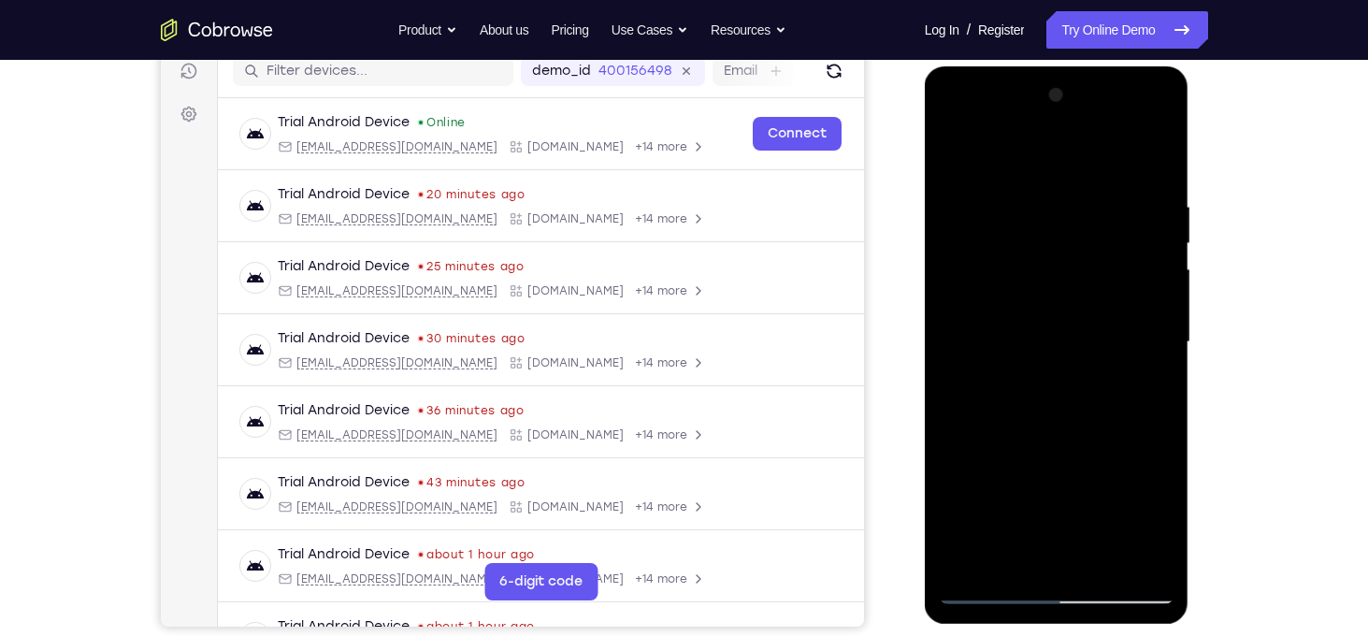
drag, startPoint x: 1089, startPoint y: 430, endPoint x: 1100, endPoint y: 200, distance: 230.3
click at [1100, 200] on div at bounding box center [1057, 342] width 236 height 524
click at [1113, 254] on div at bounding box center [1057, 342] width 236 height 524
drag, startPoint x: 1103, startPoint y: 448, endPoint x: 1164, endPoint y: 222, distance: 234.3
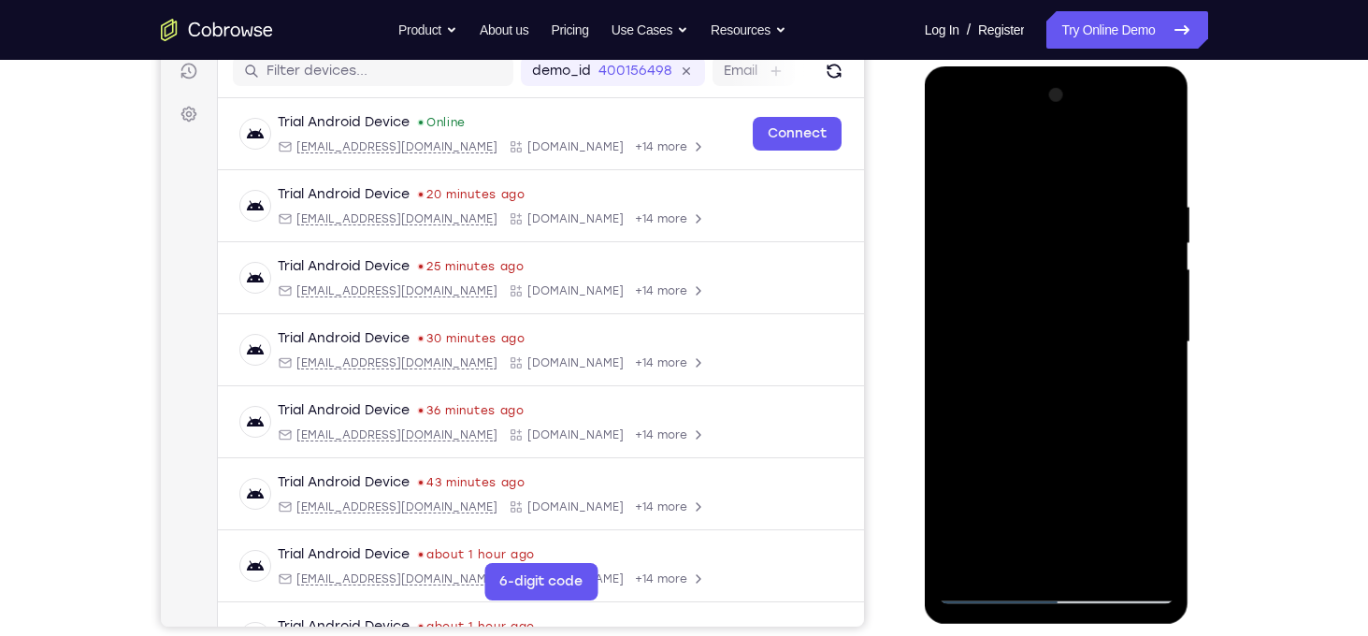
click at [1164, 222] on div at bounding box center [1057, 342] width 236 height 524
drag, startPoint x: 1096, startPoint y: 435, endPoint x: 1108, endPoint y: 176, distance: 259.3
click at [1108, 176] on div at bounding box center [1057, 342] width 236 height 524
drag, startPoint x: 1052, startPoint y: 417, endPoint x: 1201, endPoint y: 88, distance: 361.5
click at [1191, 88] on html "Online web based iOS Simulators and Android Emulators. Run iPhone, iPad, Mobile…" at bounding box center [1058, 346] width 266 height 561
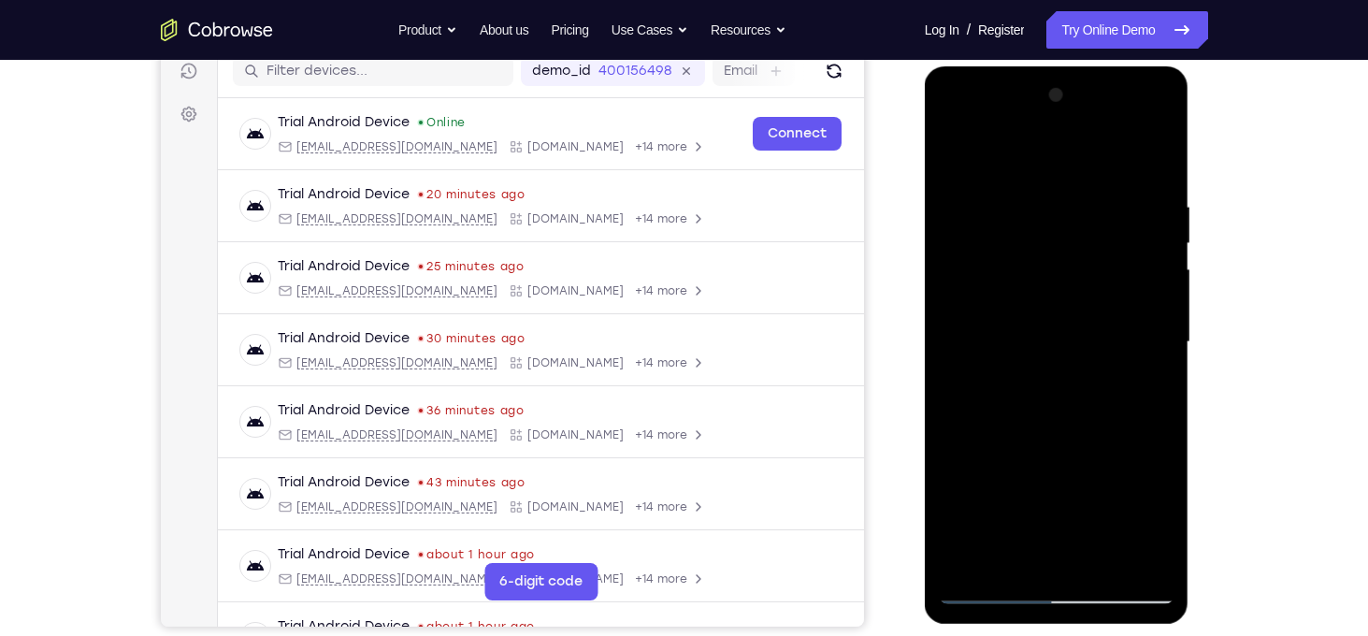
click at [954, 366] on div at bounding box center [1057, 342] width 236 height 524
drag, startPoint x: 1070, startPoint y: 479, endPoint x: 1255, endPoint y: 149, distance: 377.9
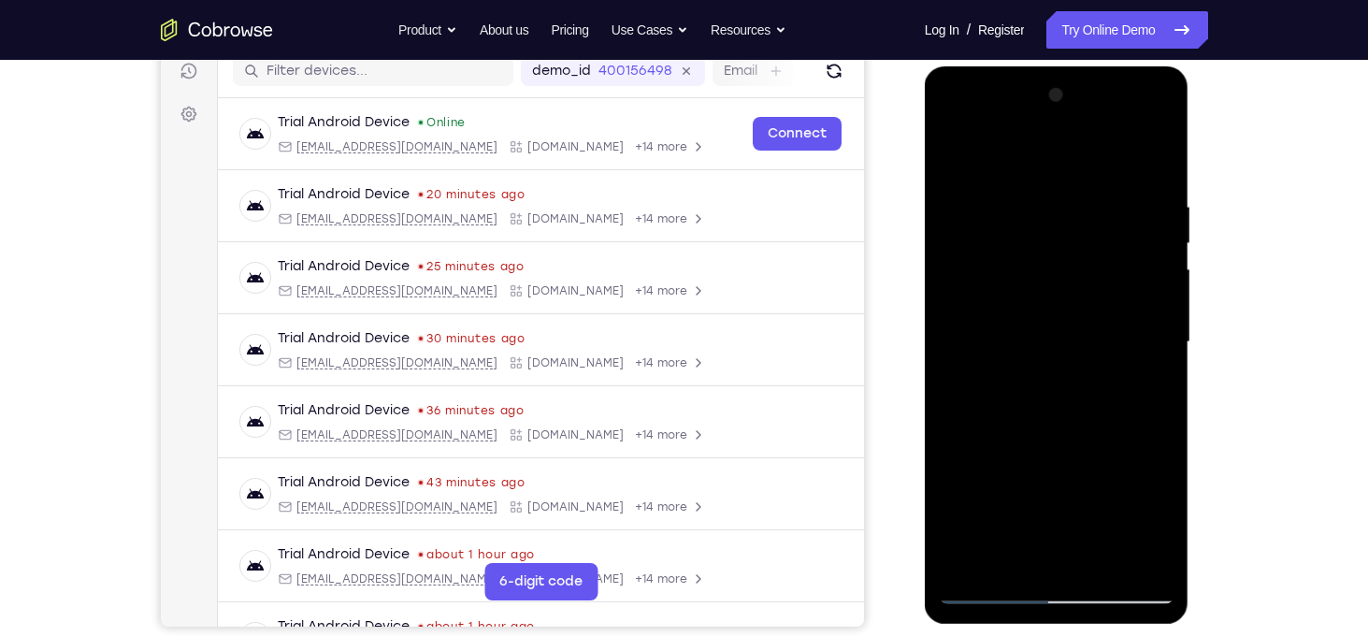
click at [1191, 149] on html "Online web based iOS Simulators and Android Emulators. Run iPhone, iPad, Mobile…" at bounding box center [1058, 346] width 266 height 561
click at [1073, 353] on div at bounding box center [1057, 342] width 236 height 524
drag, startPoint x: 1089, startPoint y: 406, endPoint x: 1129, endPoint y: 230, distance: 180.3
click at [1129, 230] on div at bounding box center [1057, 342] width 236 height 524
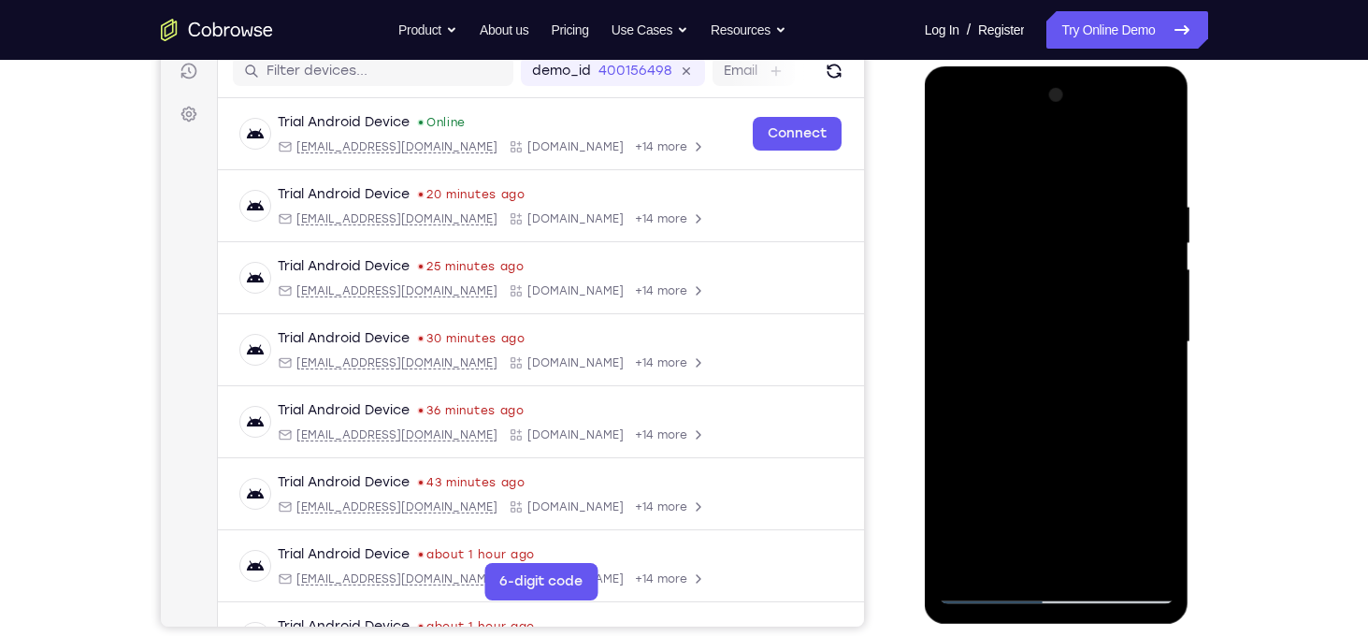
drag, startPoint x: 1084, startPoint y: 426, endPoint x: 1141, endPoint y: 122, distance: 309.9
click at [1141, 122] on div at bounding box center [1057, 342] width 236 height 524
click at [1100, 306] on div at bounding box center [1057, 342] width 236 height 524
drag, startPoint x: 1104, startPoint y: 494, endPoint x: 1128, endPoint y: 243, distance: 251.7
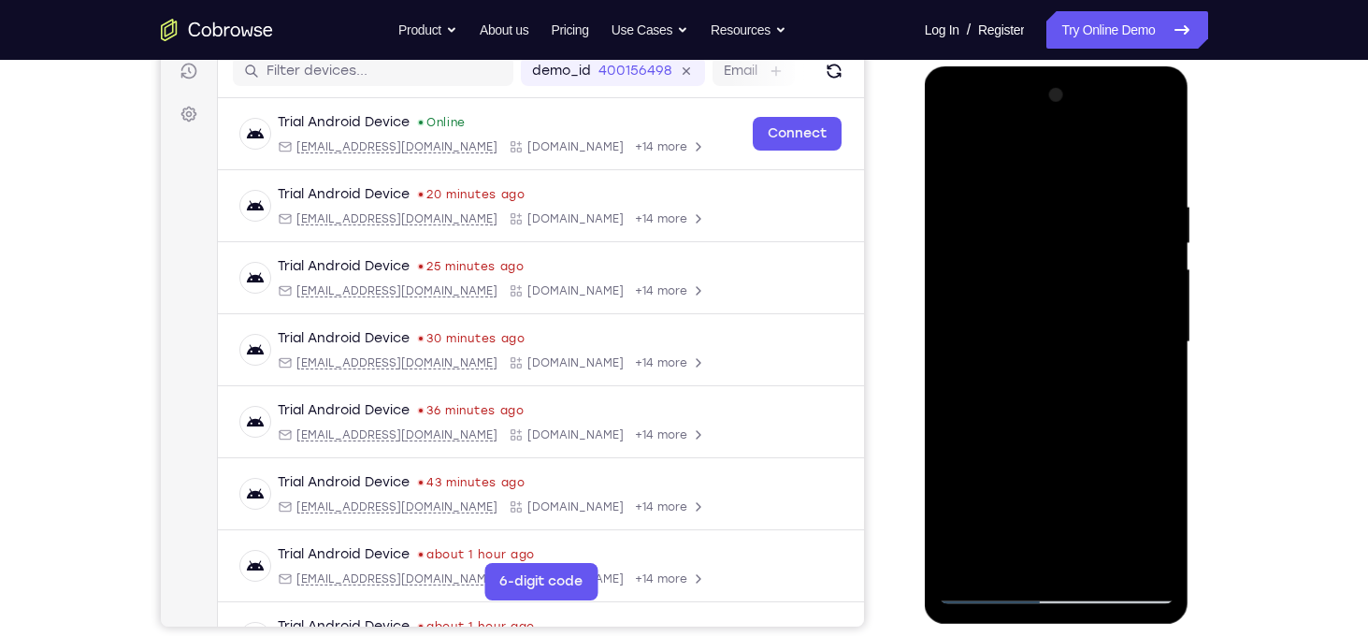
click at [1128, 243] on div at bounding box center [1057, 342] width 236 height 524
drag, startPoint x: 1093, startPoint y: 418, endPoint x: 1227, endPoint y: 117, distance: 329.4
click at [1191, 117] on html "Online web based iOS Simulators and Android Emulators. Run iPhone, iPad, Mobile…" at bounding box center [1058, 346] width 266 height 561
drag, startPoint x: 1094, startPoint y: 409, endPoint x: 1186, endPoint y: 229, distance: 202.0
click at [1186, 229] on div at bounding box center [1057, 344] width 265 height 557
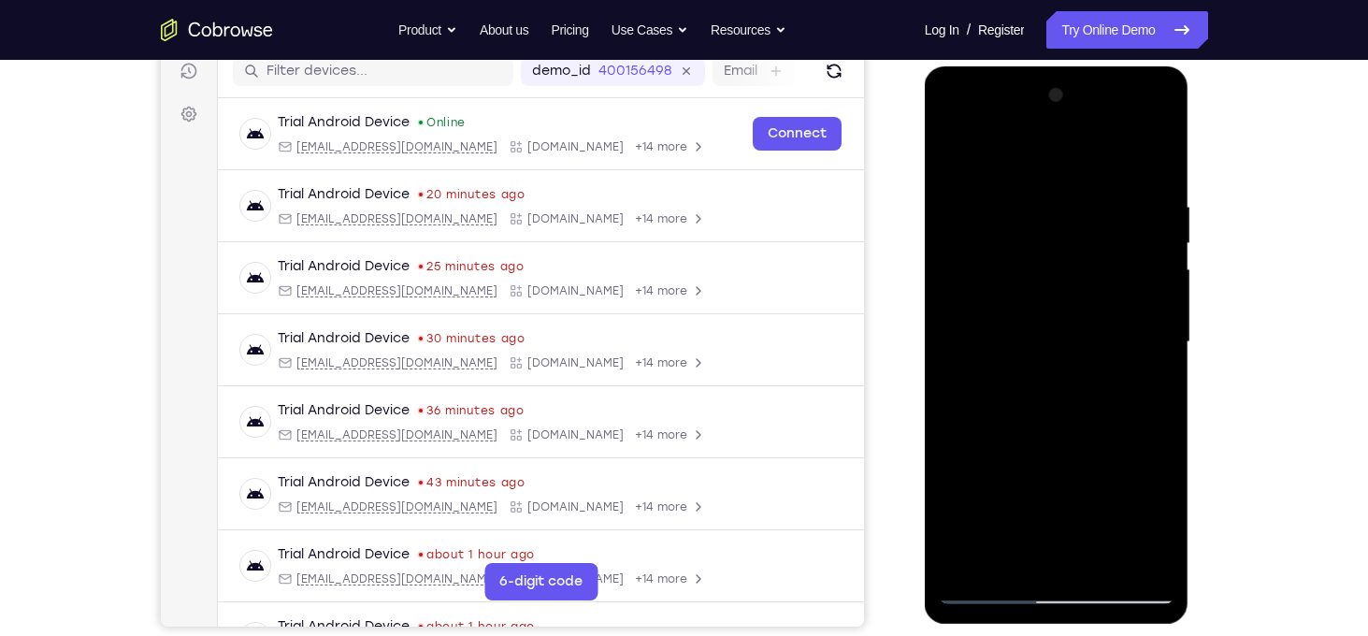
click at [1156, 324] on div at bounding box center [1057, 342] width 236 height 524
drag, startPoint x: 1092, startPoint y: 499, endPoint x: 1217, endPoint y: 155, distance: 366.1
click at [1191, 155] on html "Online web based iOS Simulators and Android Emulators. Run iPhone, iPad, Mobile…" at bounding box center [1058, 346] width 266 height 561
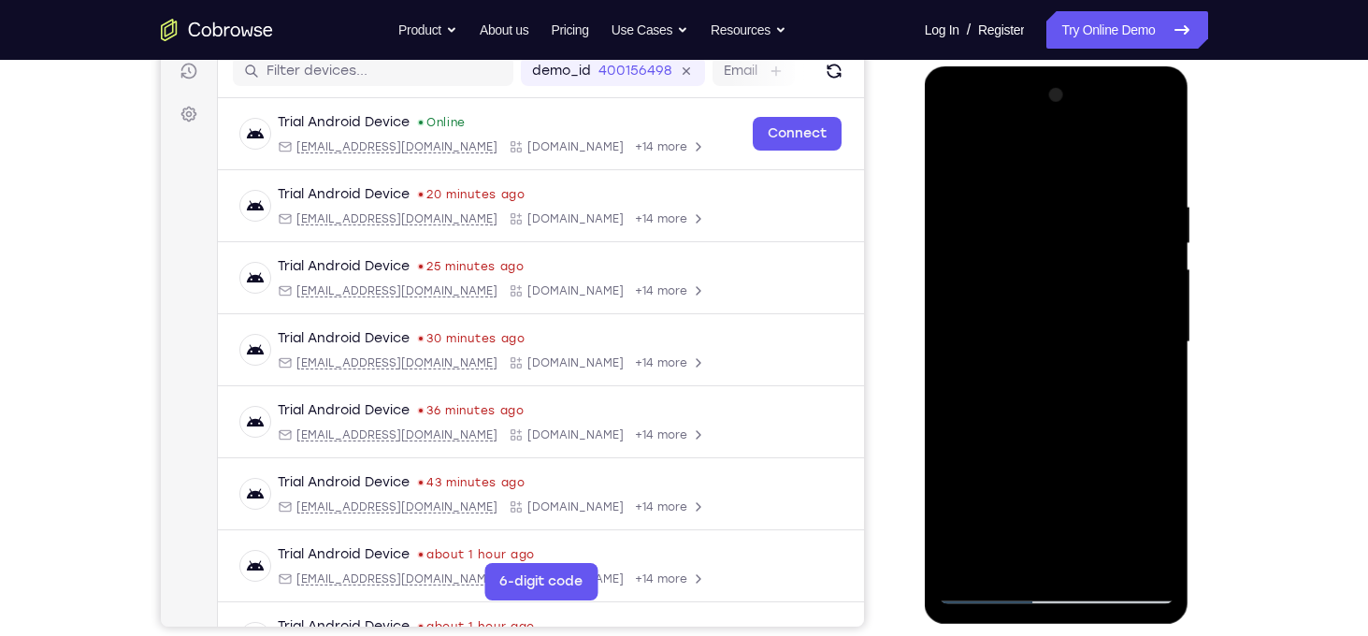
drag, startPoint x: 1093, startPoint y: 229, endPoint x: 1076, endPoint y: 553, distance: 324.8
click at [1076, 553] on div at bounding box center [1057, 342] width 236 height 524
drag, startPoint x: 1033, startPoint y: 262, endPoint x: 1046, endPoint y: 346, distance: 85.2
click at [1046, 346] on div at bounding box center [1057, 342] width 236 height 524
click at [996, 237] on div at bounding box center [1057, 342] width 236 height 524
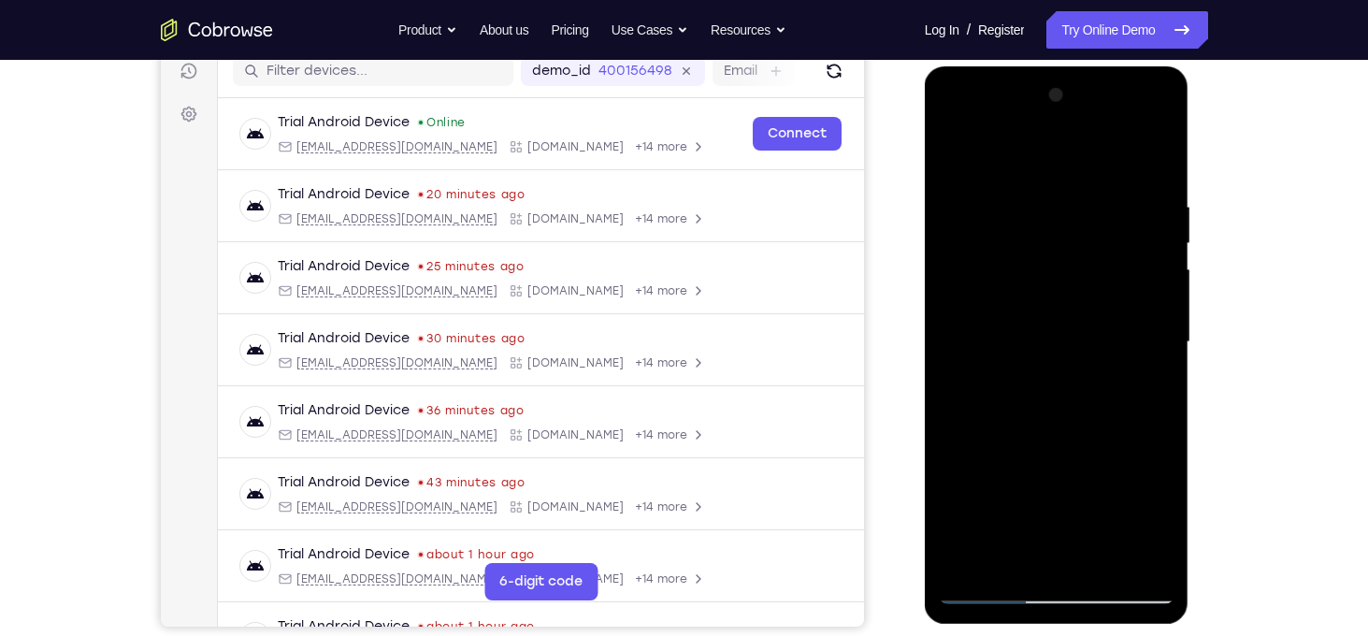
click at [972, 564] on div at bounding box center [1057, 342] width 236 height 524
drag, startPoint x: 1065, startPoint y: 223, endPoint x: 1056, endPoint y: 683, distance: 460.1
click at [1056, 627] on html "Online web based iOS Simulators and Android Emulators. Run iPhone, iPad, Mobile…" at bounding box center [1058, 346] width 266 height 561
click at [1023, 195] on div at bounding box center [1057, 342] width 236 height 524
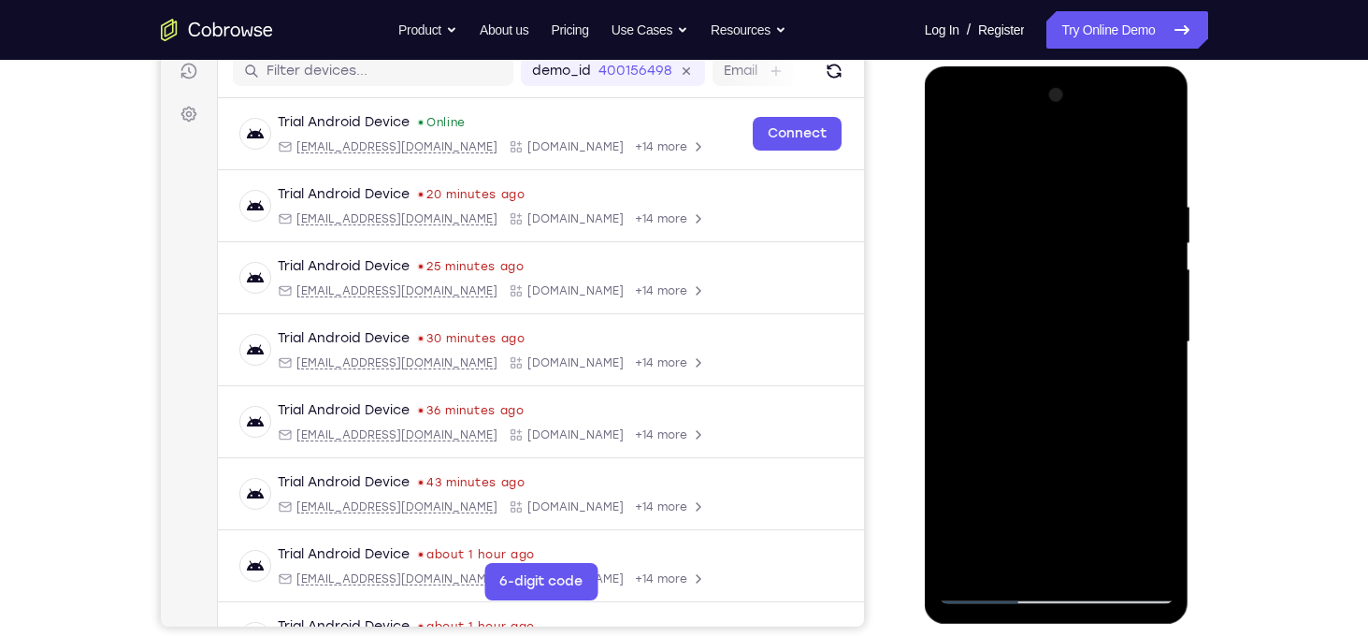
click at [966, 164] on div at bounding box center [1057, 342] width 236 height 524
click at [1131, 381] on div at bounding box center [1057, 342] width 236 height 524
click at [956, 149] on div at bounding box center [1057, 342] width 236 height 524
click at [973, 197] on div at bounding box center [1057, 342] width 236 height 524
click at [1153, 158] on div at bounding box center [1057, 342] width 236 height 524
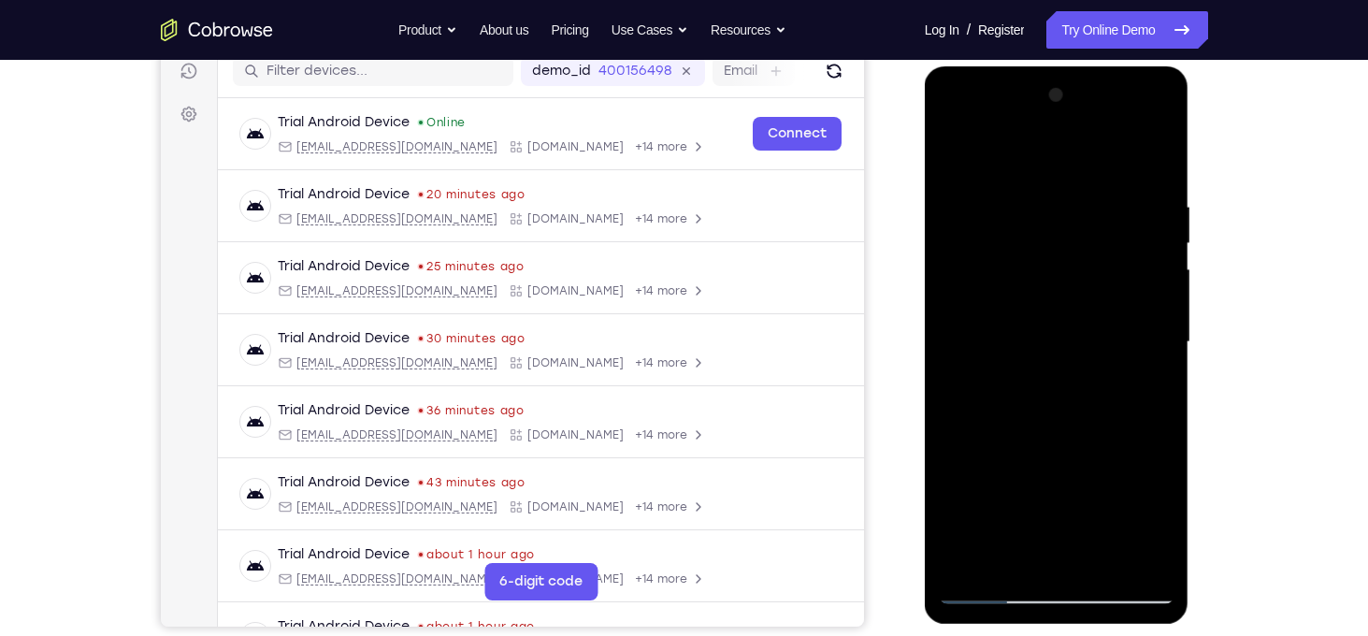
click at [969, 332] on div at bounding box center [1057, 342] width 236 height 524
click at [1160, 583] on div at bounding box center [1057, 342] width 236 height 524
click at [1136, 319] on div at bounding box center [1057, 342] width 236 height 524
click at [1160, 102] on div at bounding box center [1057, 342] width 236 height 524
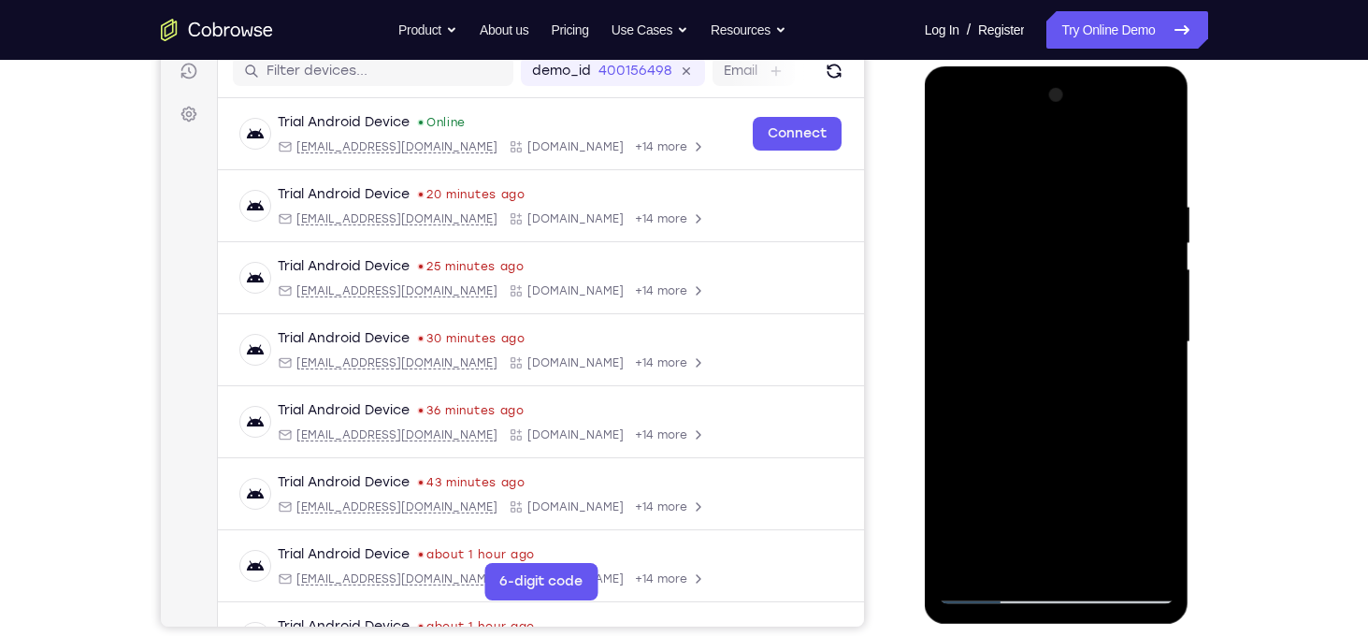
click at [955, 148] on div at bounding box center [1057, 342] width 236 height 524
click at [1149, 415] on div at bounding box center [1057, 342] width 236 height 524
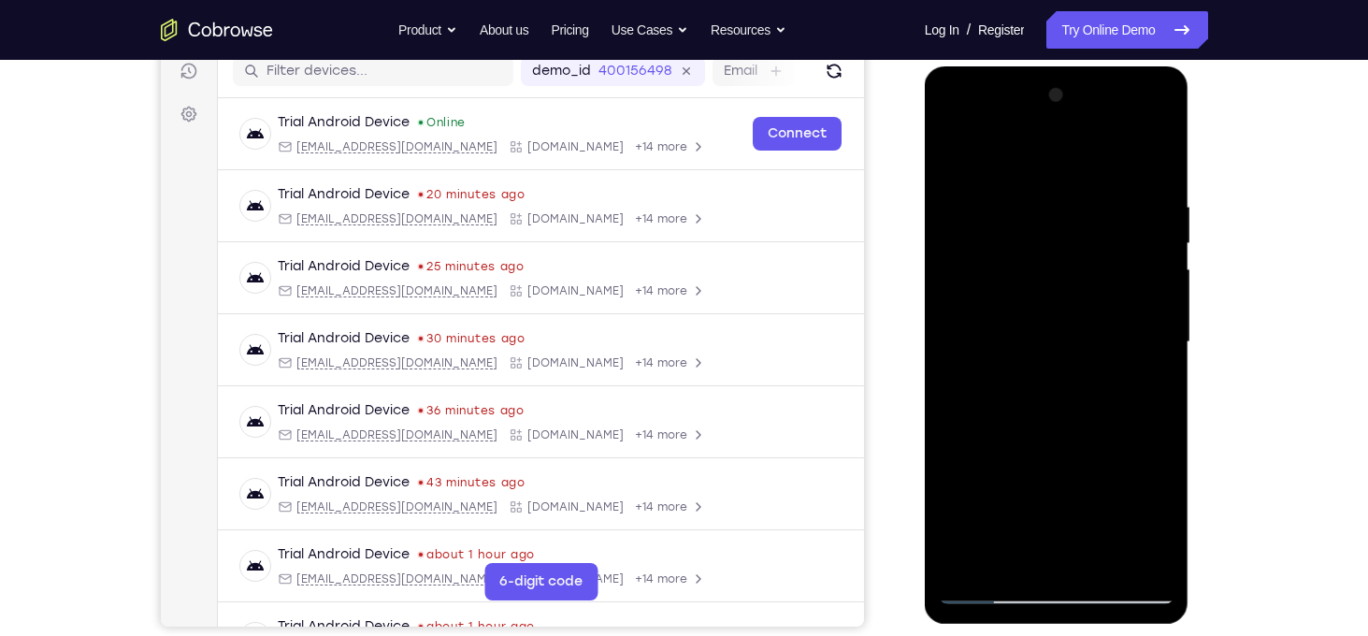
click at [1149, 415] on div at bounding box center [1057, 342] width 236 height 524
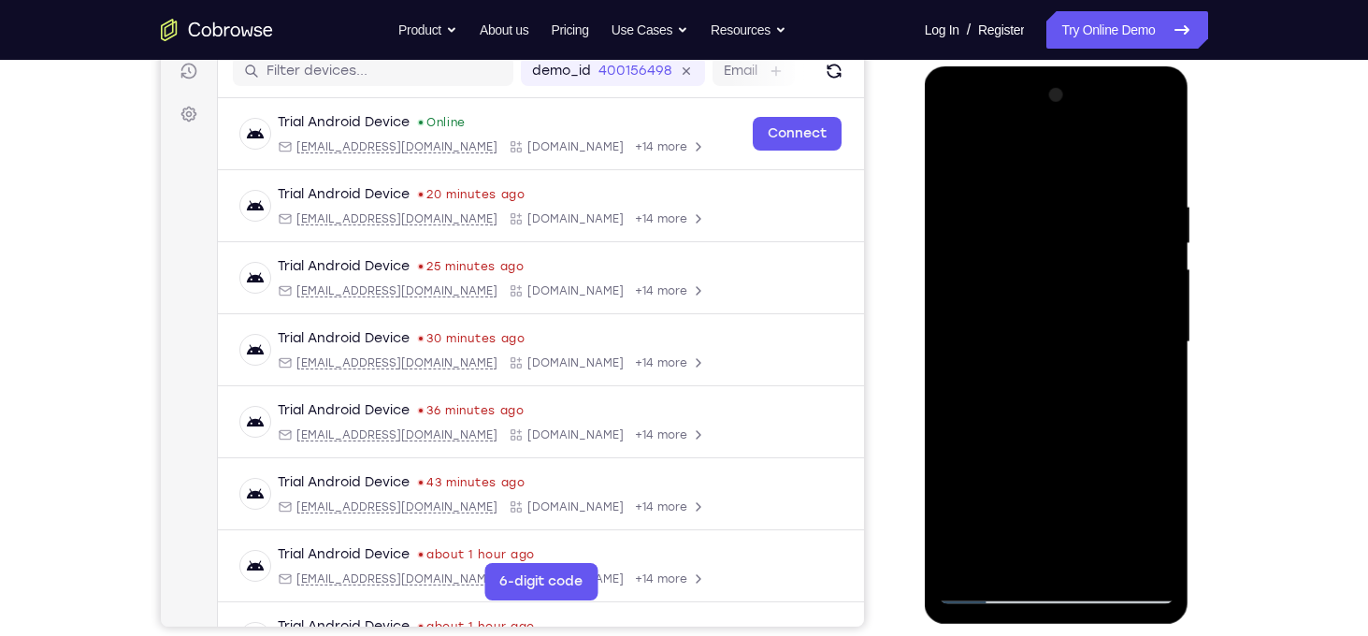
click at [1149, 415] on div at bounding box center [1057, 342] width 236 height 524
click at [1153, 164] on div at bounding box center [1057, 342] width 236 height 524
drag, startPoint x: 1138, startPoint y: 209, endPoint x: 898, endPoint y: 217, distance: 240.4
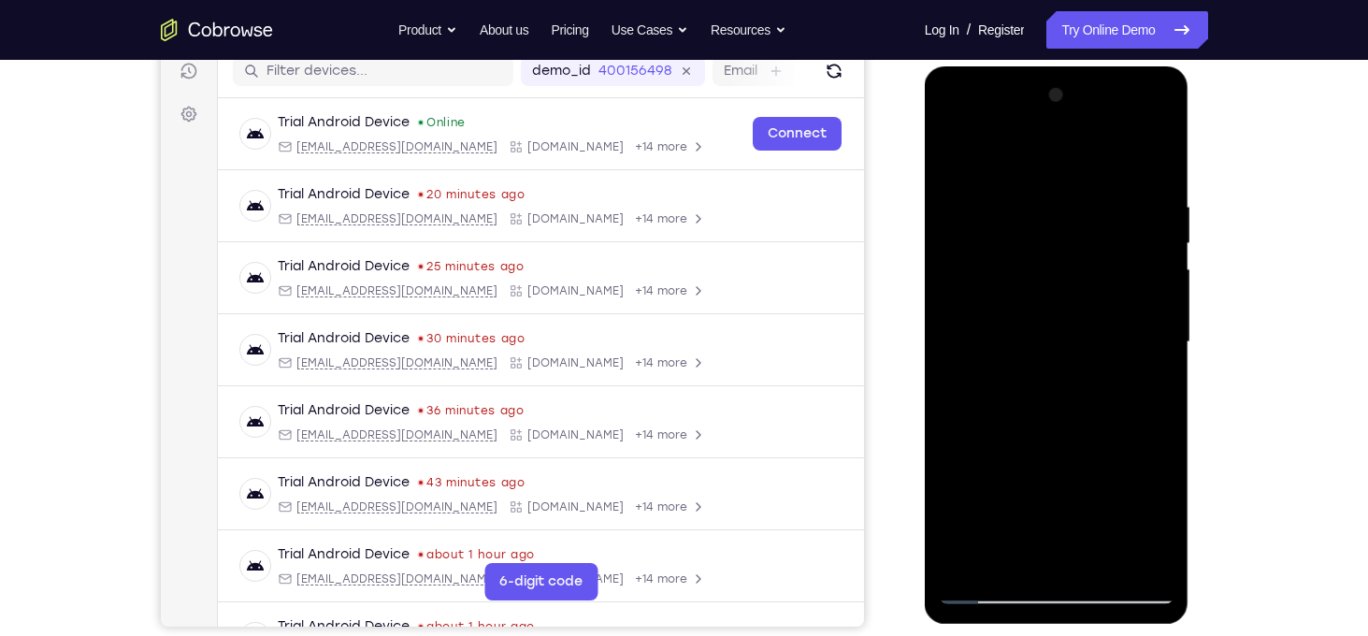
click at [925, 217] on html "Online web based iOS Simulators and Android Emulators. Run iPhone, iPad, Mobile…" at bounding box center [1058, 346] width 266 height 561
click at [1111, 201] on div at bounding box center [1057, 342] width 236 height 524
click at [1142, 351] on div at bounding box center [1057, 342] width 236 height 524
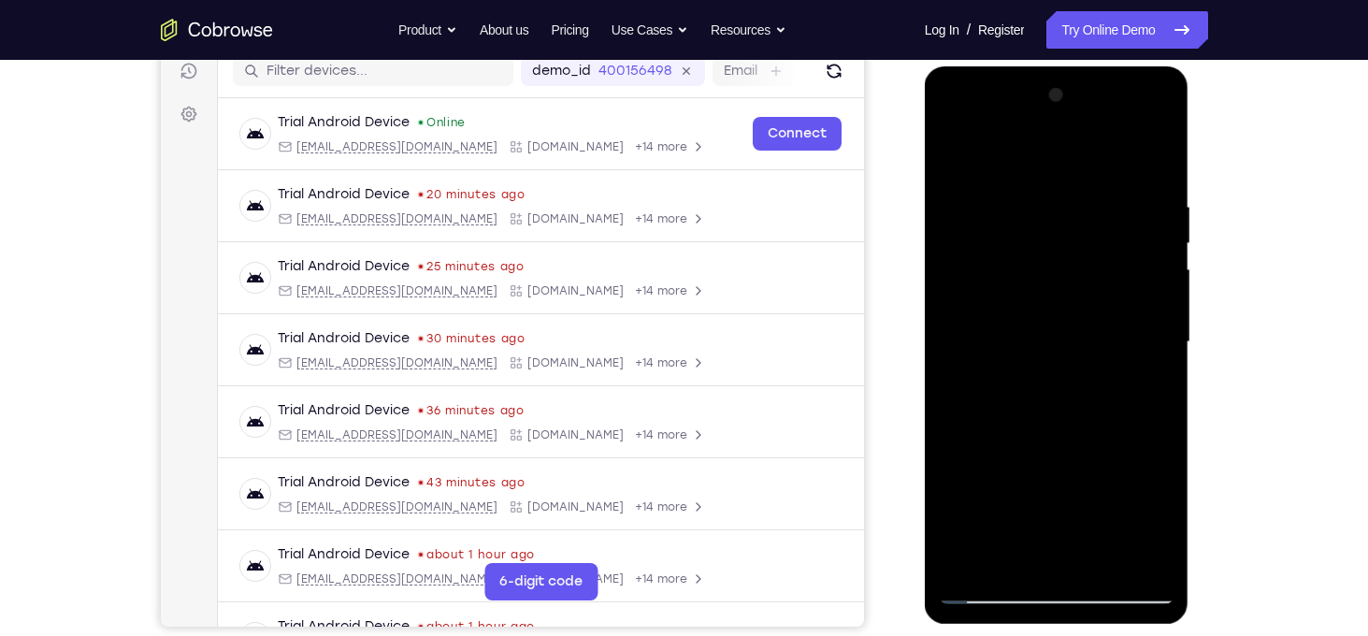
click at [1142, 351] on div at bounding box center [1057, 342] width 236 height 524
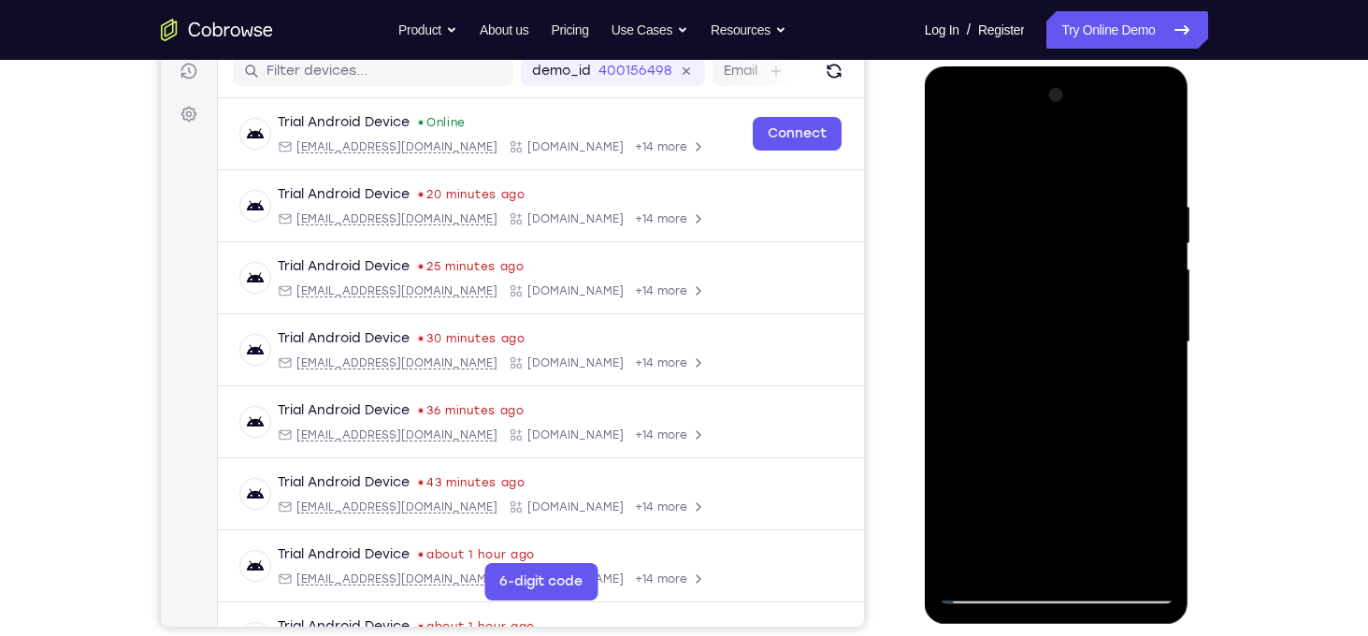
click at [1142, 351] on div at bounding box center [1057, 342] width 236 height 524
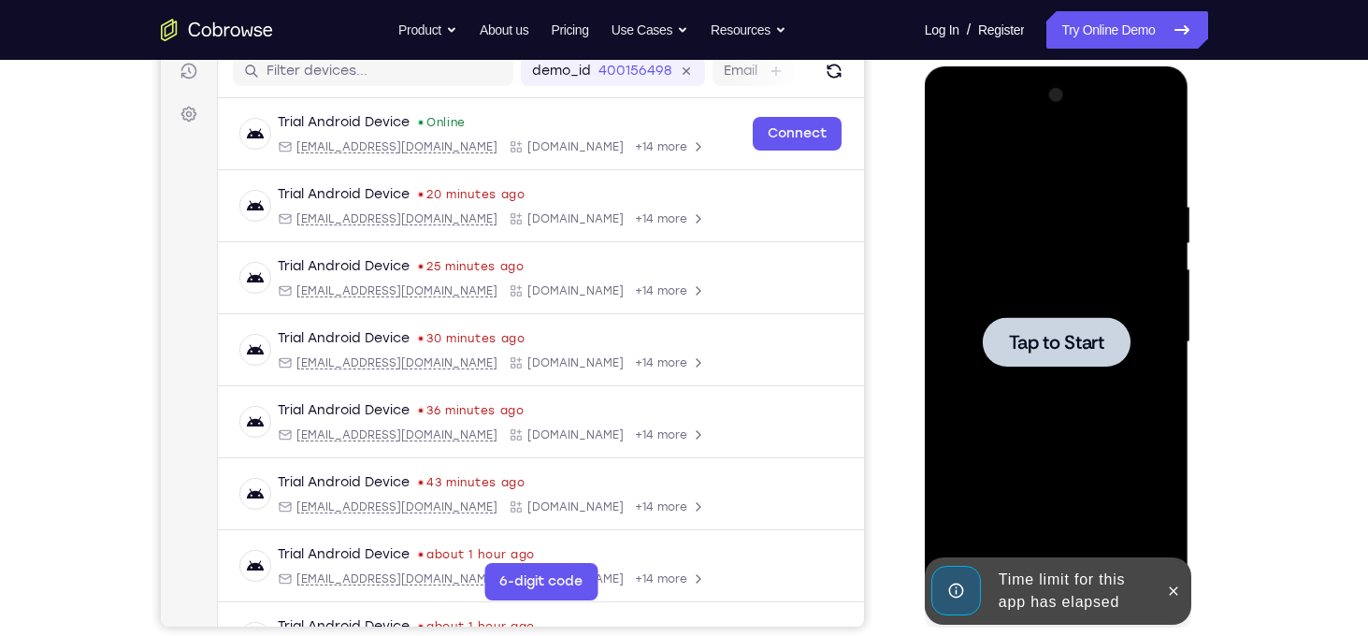
click at [1142, 351] on div at bounding box center [1057, 342] width 236 height 524
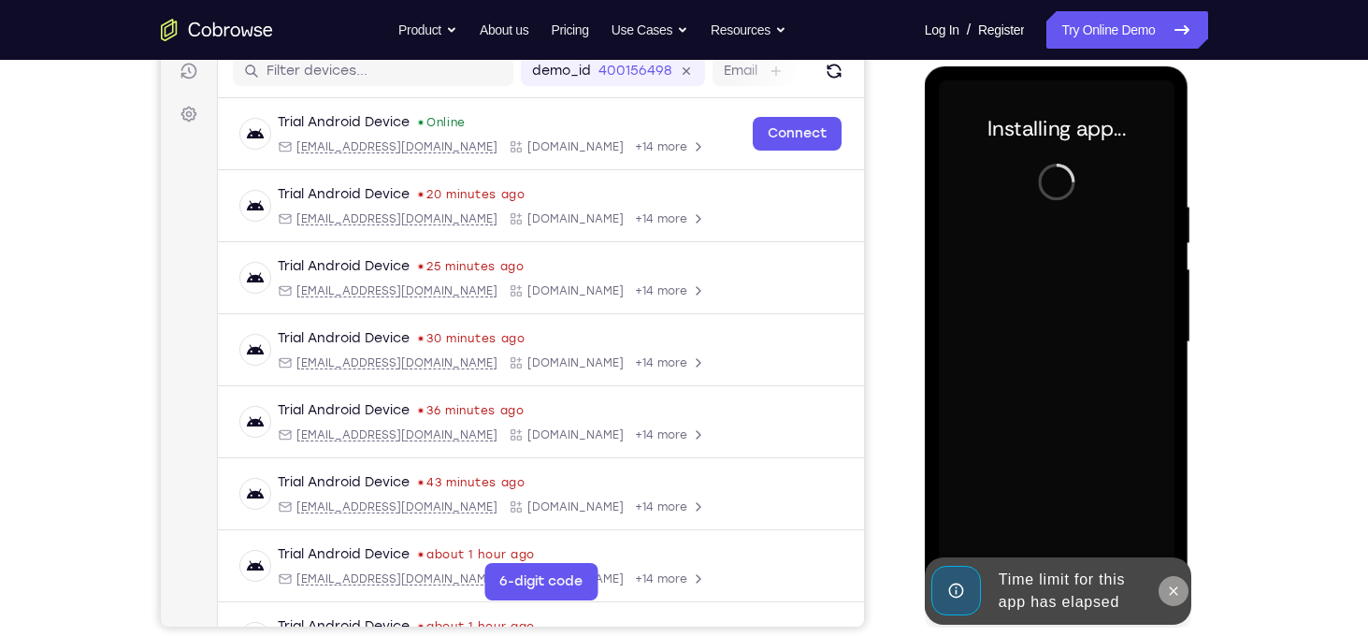
click at [1168, 596] on icon at bounding box center [1173, 590] width 15 height 15
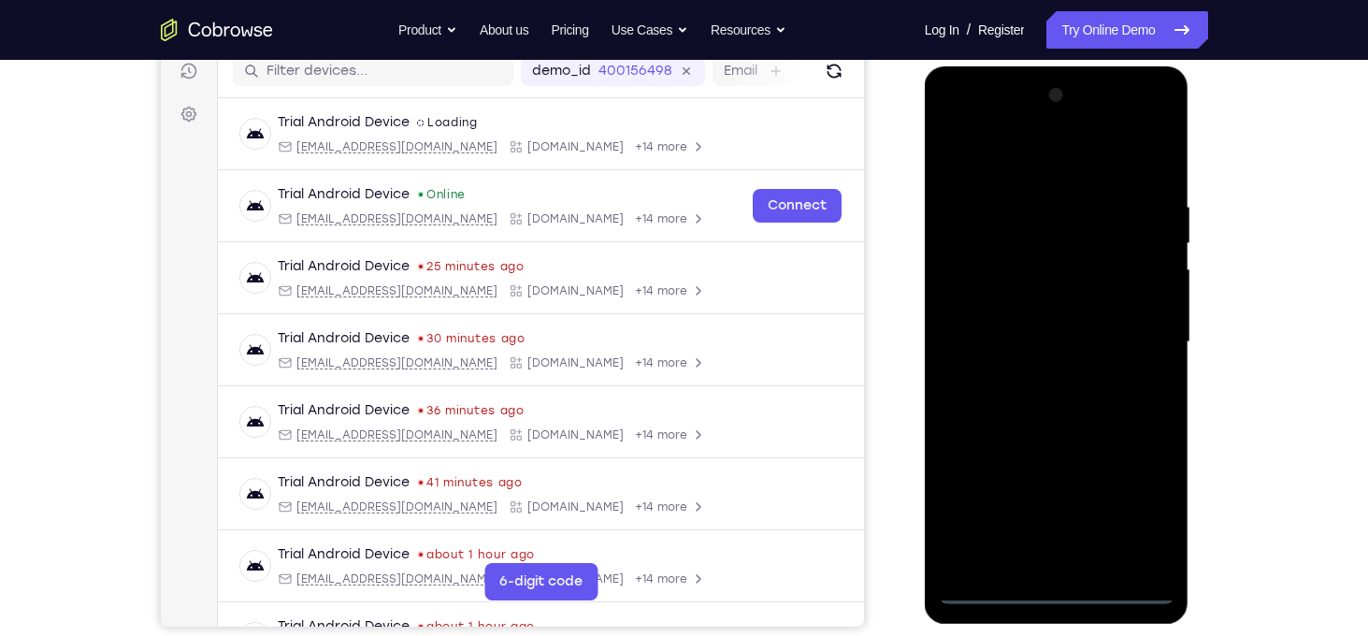
click at [1061, 581] on div at bounding box center [1057, 342] width 236 height 524
click at [1060, 594] on div at bounding box center [1057, 342] width 236 height 524
click at [1138, 504] on div at bounding box center [1057, 342] width 236 height 524
click at [995, 151] on div at bounding box center [1057, 342] width 236 height 524
click at [1140, 330] on div at bounding box center [1057, 342] width 236 height 524
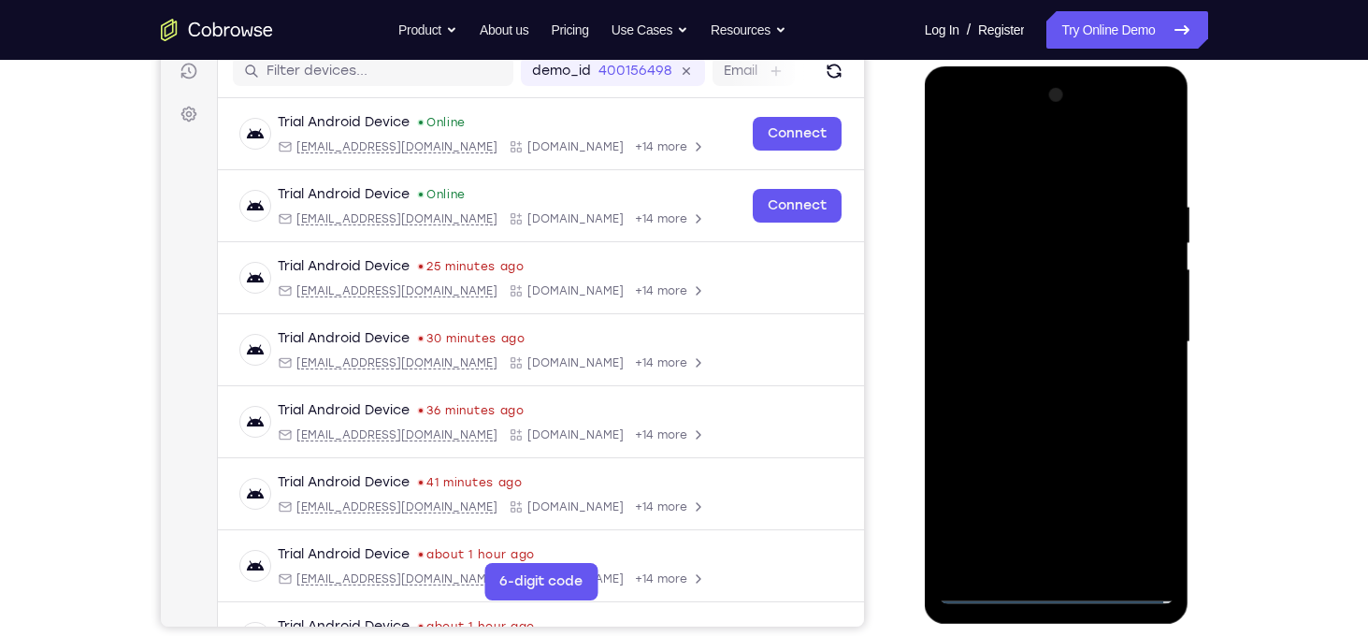
click at [1072, 564] on div at bounding box center [1057, 342] width 236 height 524
click at [1011, 319] on div at bounding box center [1057, 342] width 236 height 524
click at [1018, 307] on div at bounding box center [1057, 342] width 236 height 524
click at [1043, 341] on div at bounding box center [1057, 342] width 236 height 524
click at [1109, 421] on div at bounding box center [1057, 342] width 236 height 524
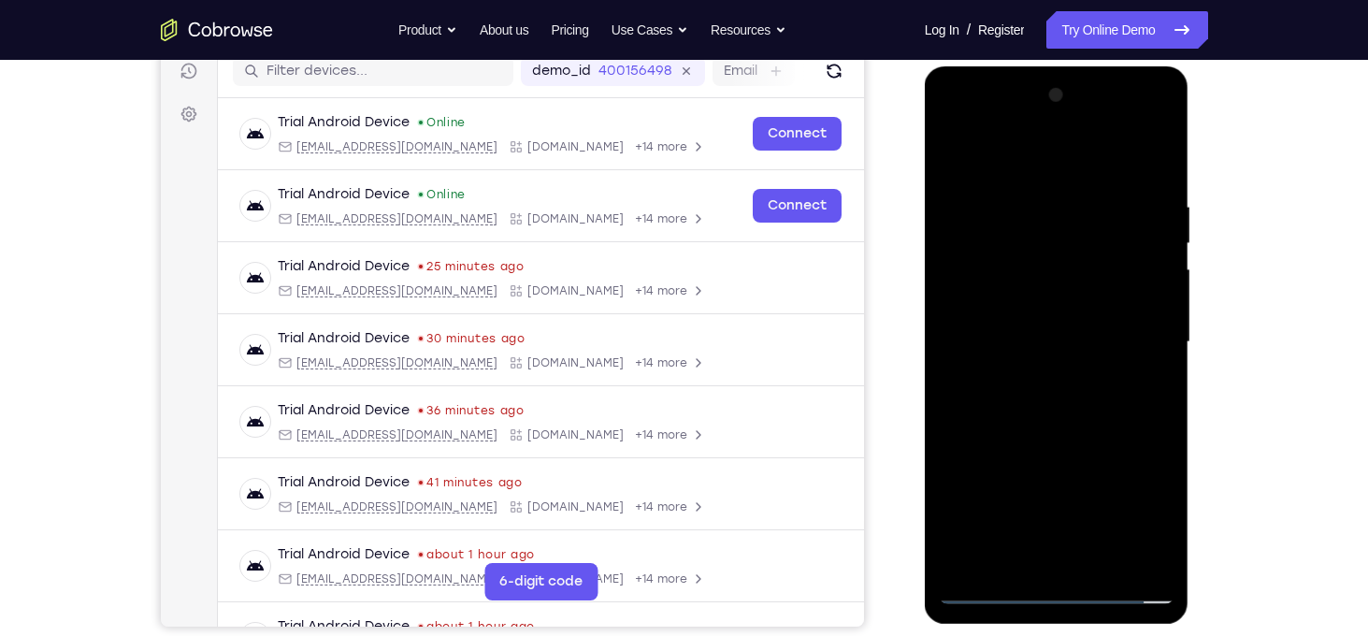
drag, startPoint x: 1067, startPoint y: 167, endPoint x: 1063, endPoint y: 65, distance: 102.9
click at [1063, 66] on html "Online web based iOS Simulators and Android Emulators. Run iPhone, iPad, Mobile…" at bounding box center [1058, 346] width 266 height 561
click at [1164, 538] on div at bounding box center [1057, 342] width 236 height 524
drag, startPoint x: 1097, startPoint y: 430, endPoint x: 1095, endPoint y: 358, distance: 72.0
click at [1095, 358] on div at bounding box center [1057, 342] width 236 height 524
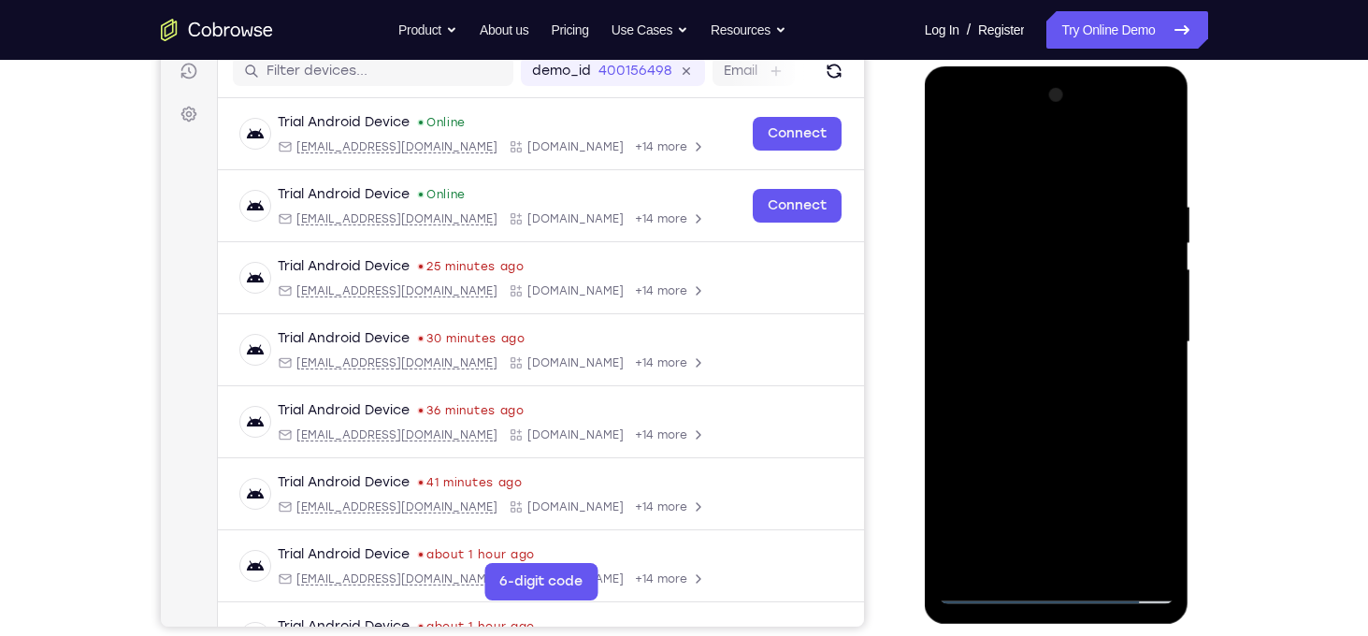
click at [1095, 358] on div at bounding box center [1057, 342] width 236 height 524
drag, startPoint x: 1095, startPoint y: 358, endPoint x: 1104, endPoint y: 493, distance: 135.0
click at [1104, 493] on div at bounding box center [1057, 342] width 236 height 524
click at [1033, 180] on div at bounding box center [1057, 342] width 236 height 524
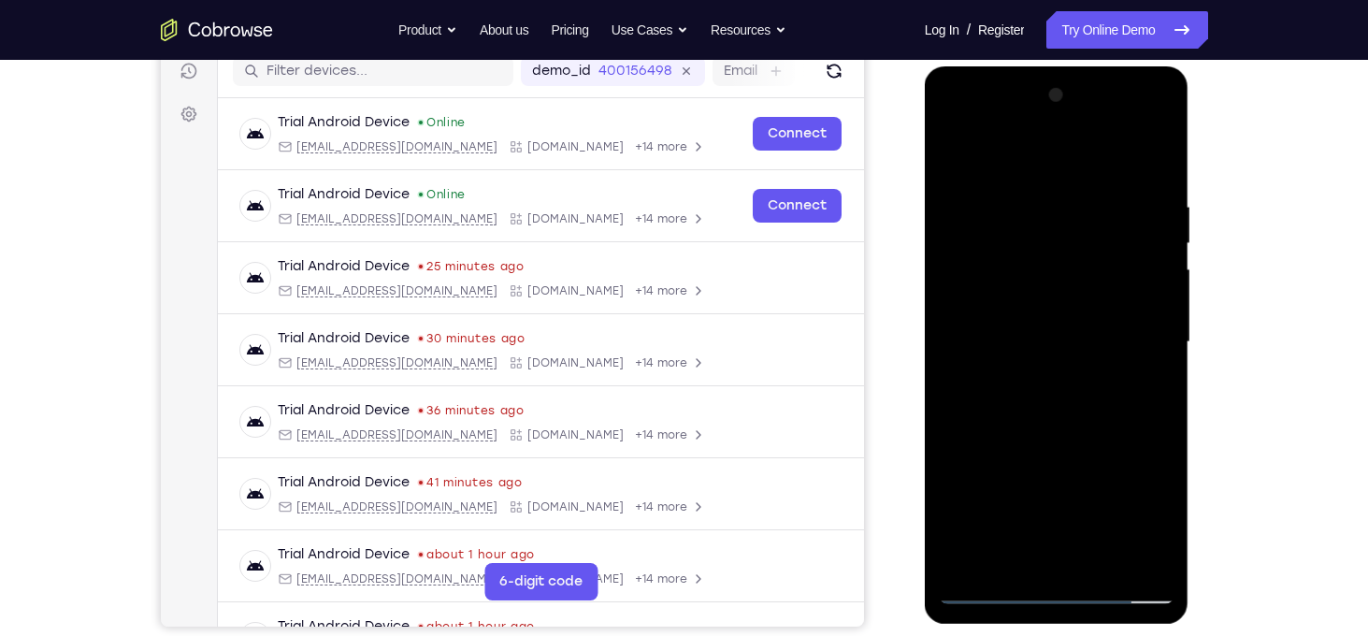
click at [962, 165] on div at bounding box center [1057, 342] width 236 height 524
click at [953, 337] on div at bounding box center [1057, 342] width 236 height 524
click at [954, 151] on div at bounding box center [1057, 342] width 236 height 524
click at [1156, 298] on div at bounding box center [1057, 342] width 236 height 524
click at [1152, 291] on div at bounding box center [1057, 342] width 236 height 524
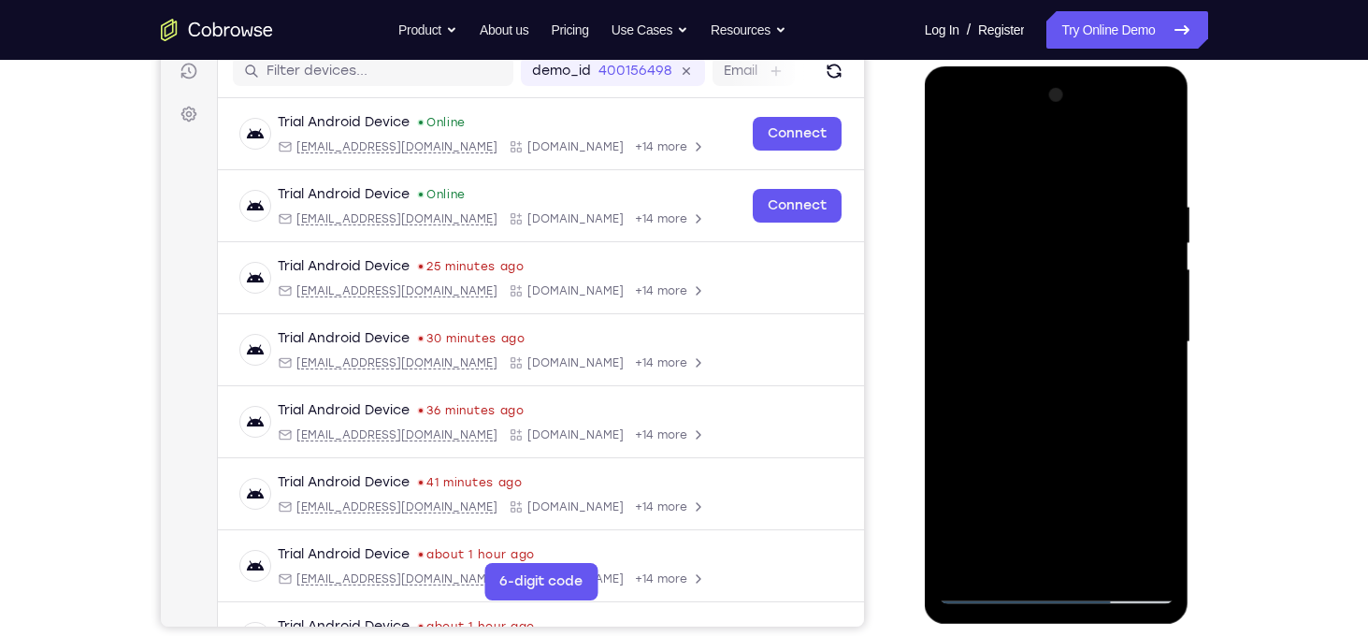
click at [1152, 291] on div at bounding box center [1057, 342] width 236 height 524
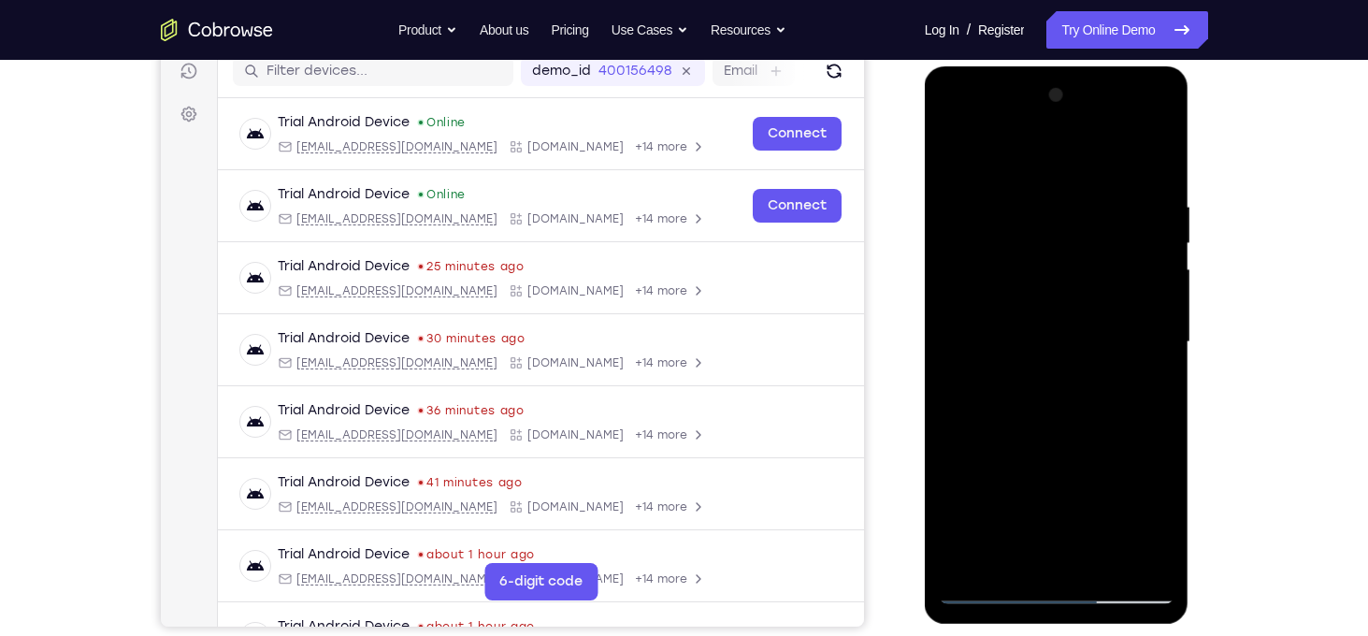
click at [1152, 291] on div at bounding box center [1057, 342] width 236 height 524
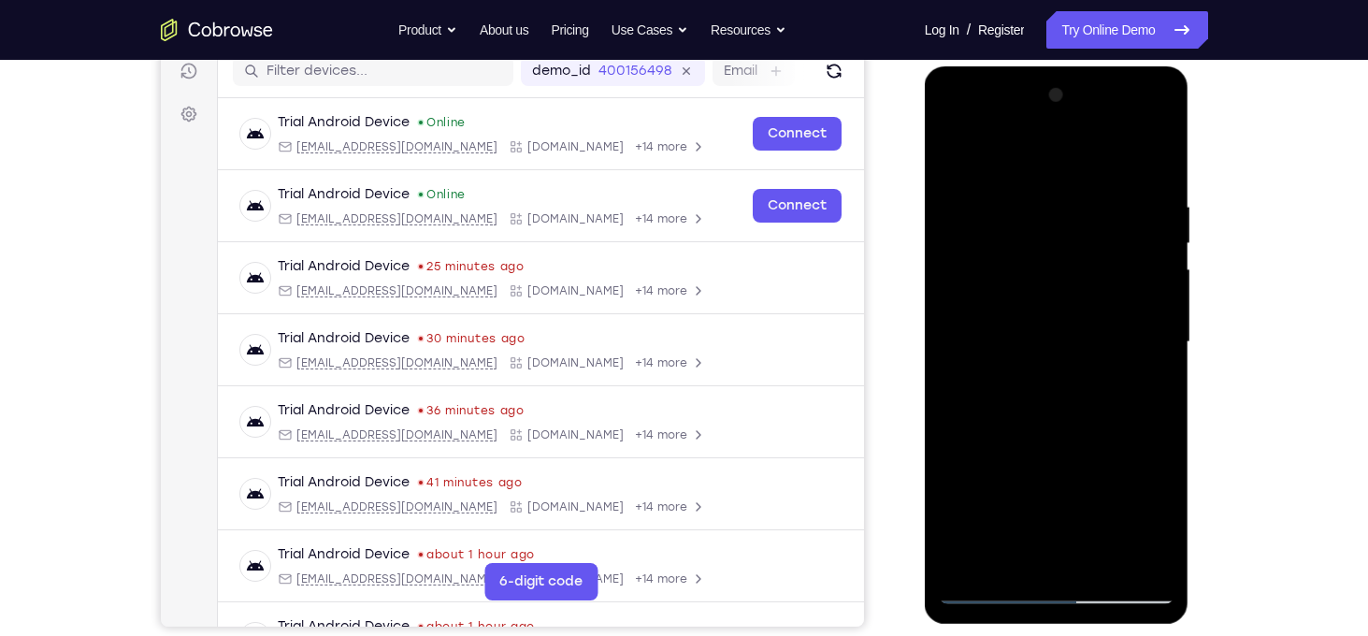
click at [1152, 291] on div at bounding box center [1057, 342] width 236 height 524
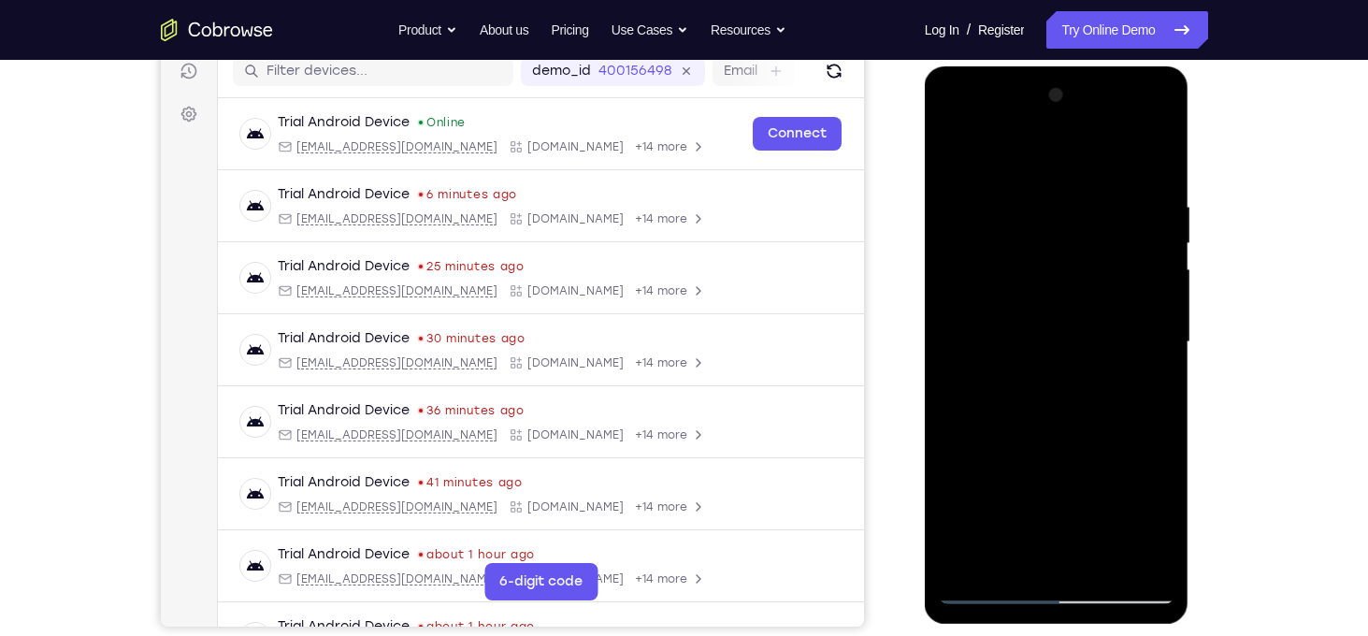
click at [957, 273] on div at bounding box center [1057, 342] width 236 height 524
click at [962, 154] on div at bounding box center [1057, 342] width 236 height 524
click at [994, 513] on div at bounding box center [1057, 342] width 236 height 524
click at [1158, 317] on div at bounding box center [1057, 342] width 236 height 524
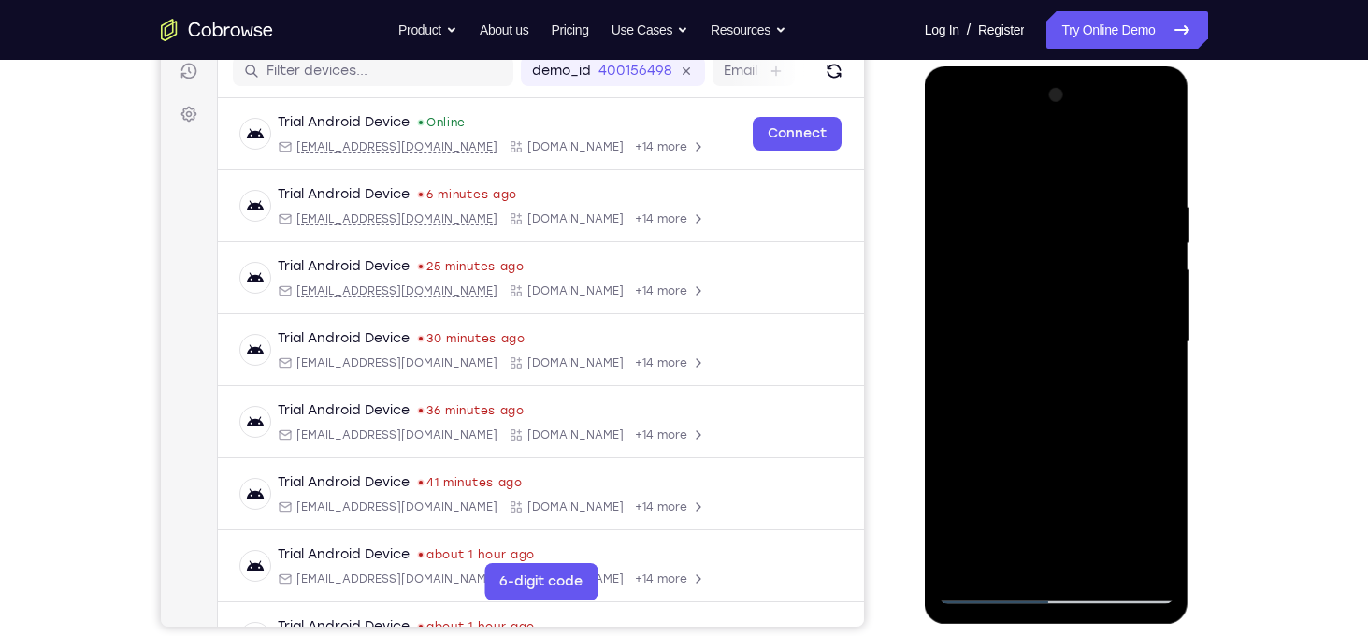
click at [1158, 317] on div at bounding box center [1057, 342] width 236 height 524
click at [958, 155] on div at bounding box center [1057, 342] width 236 height 524
click at [1074, 482] on div at bounding box center [1057, 342] width 236 height 524
click at [1156, 352] on div at bounding box center [1057, 342] width 236 height 524
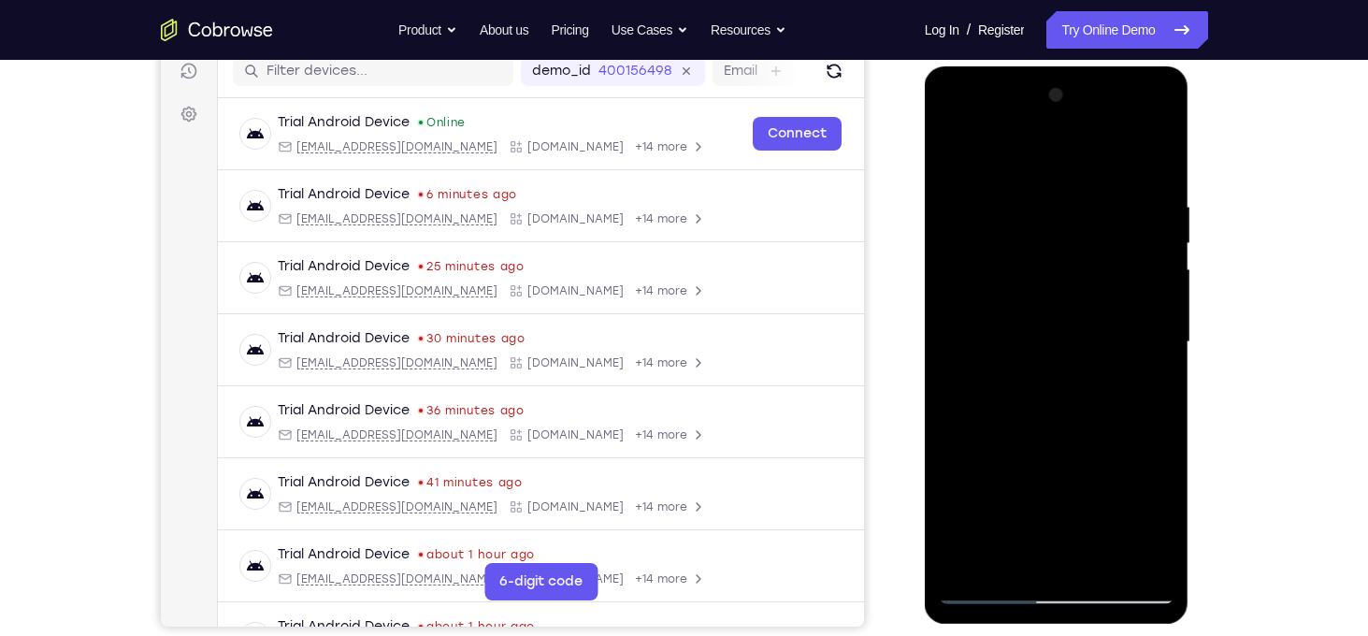
click at [1156, 352] on div at bounding box center [1057, 342] width 236 height 524
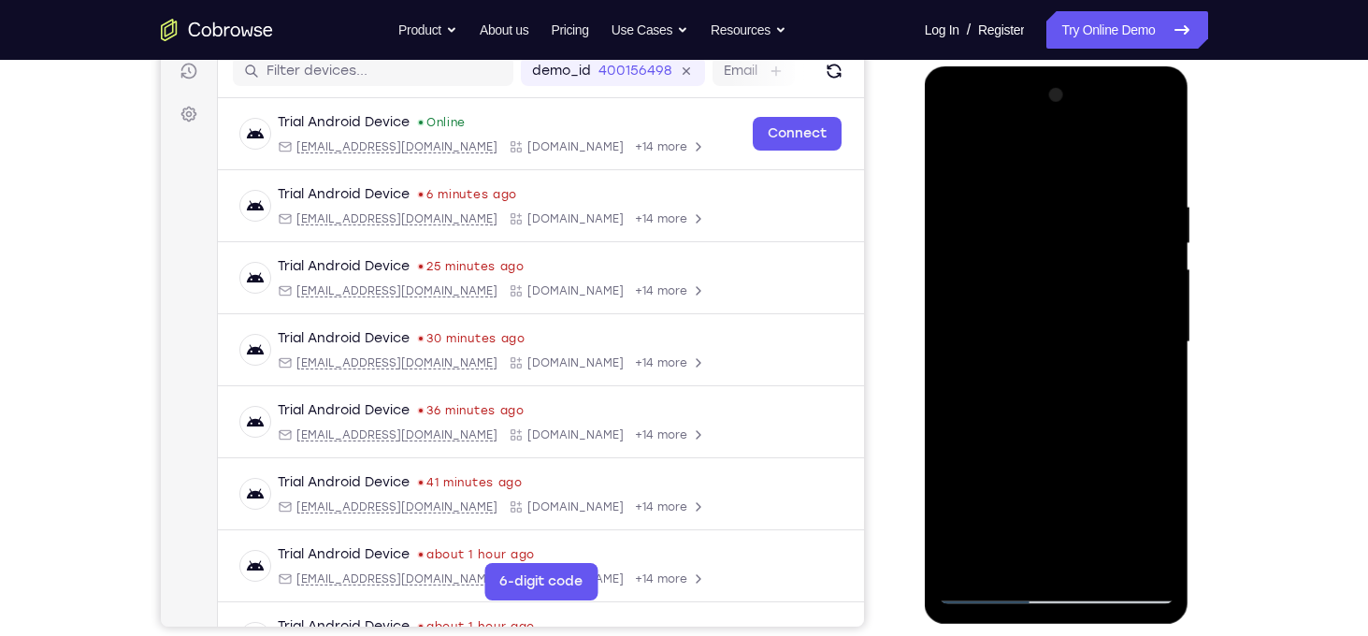
click at [1156, 352] on div at bounding box center [1057, 342] width 236 height 524
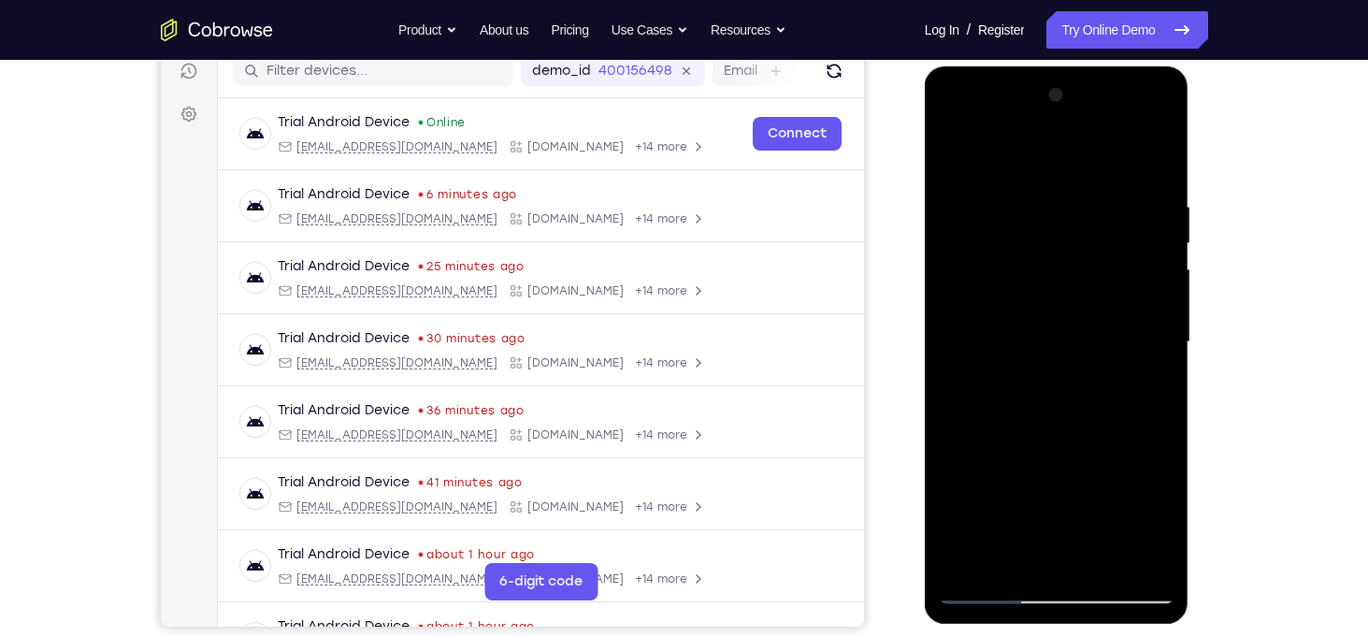
click at [984, 596] on div at bounding box center [1057, 342] width 236 height 524
drag, startPoint x: 1059, startPoint y: 521, endPoint x: 1044, endPoint y: 388, distance: 133.6
click at [1044, 388] on div at bounding box center [1057, 342] width 236 height 524
drag, startPoint x: 1091, startPoint y: 467, endPoint x: 1087, endPoint y: 345, distance: 122.5
click at [1087, 345] on div at bounding box center [1057, 342] width 236 height 524
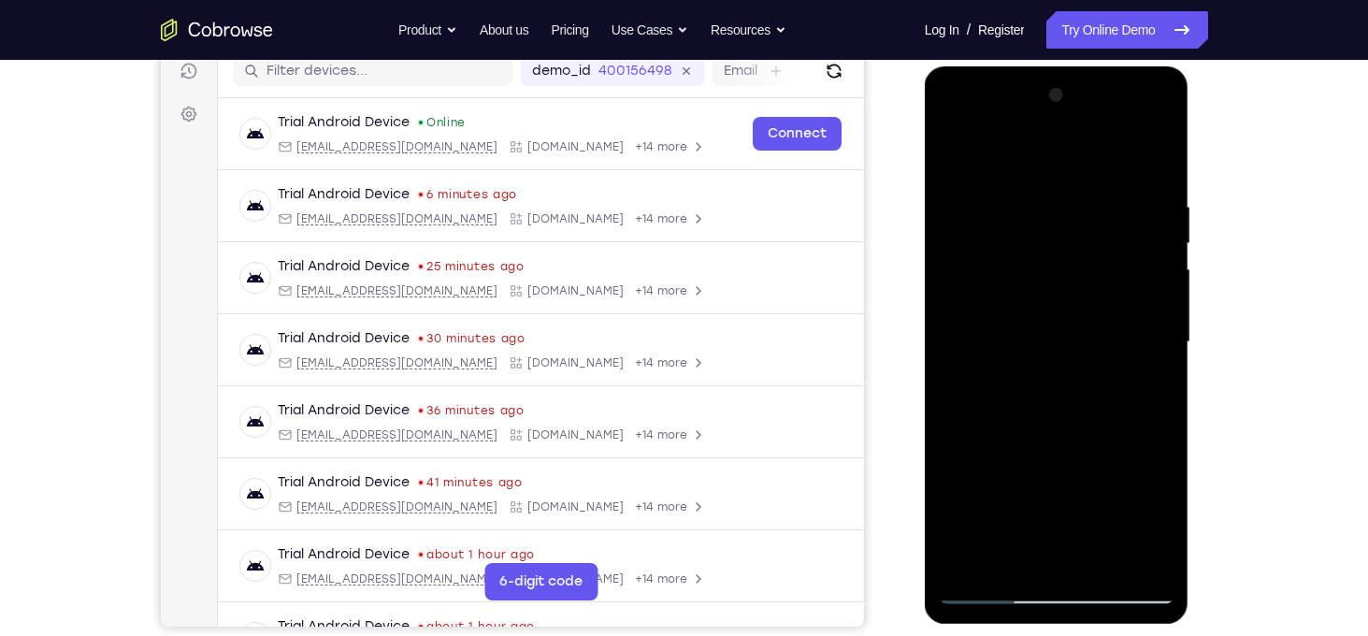
click at [1053, 381] on div at bounding box center [1057, 342] width 236 height 524
click at [1168, 226] on div at bounding box center [1057, 342] width 236 height 524
click at [1164, 230] on div at bounding box center [1057, 342] width 236 height 524
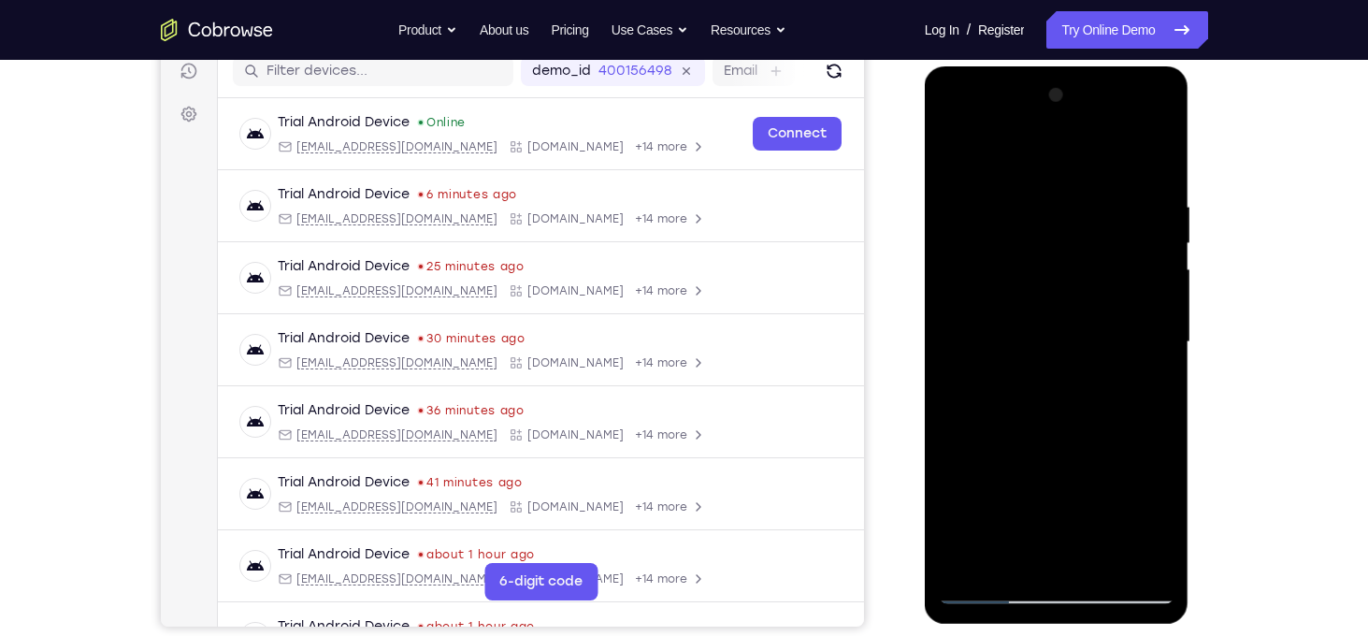
click at [962, 236] on div at bounding box center [1057, 342] width 236 height 524
click at [951, 151] on div at bounding box center [1057, 342] width 236 height 524
click at [1094, 231] on div at bounding box center [1057, 342] width 236 height 524
click at [1071, 266] on div at bounding box center [1057, 342] width 236 height 524
click at [966, 527] on div at bounding box center [1057, 342] width 236 height 524
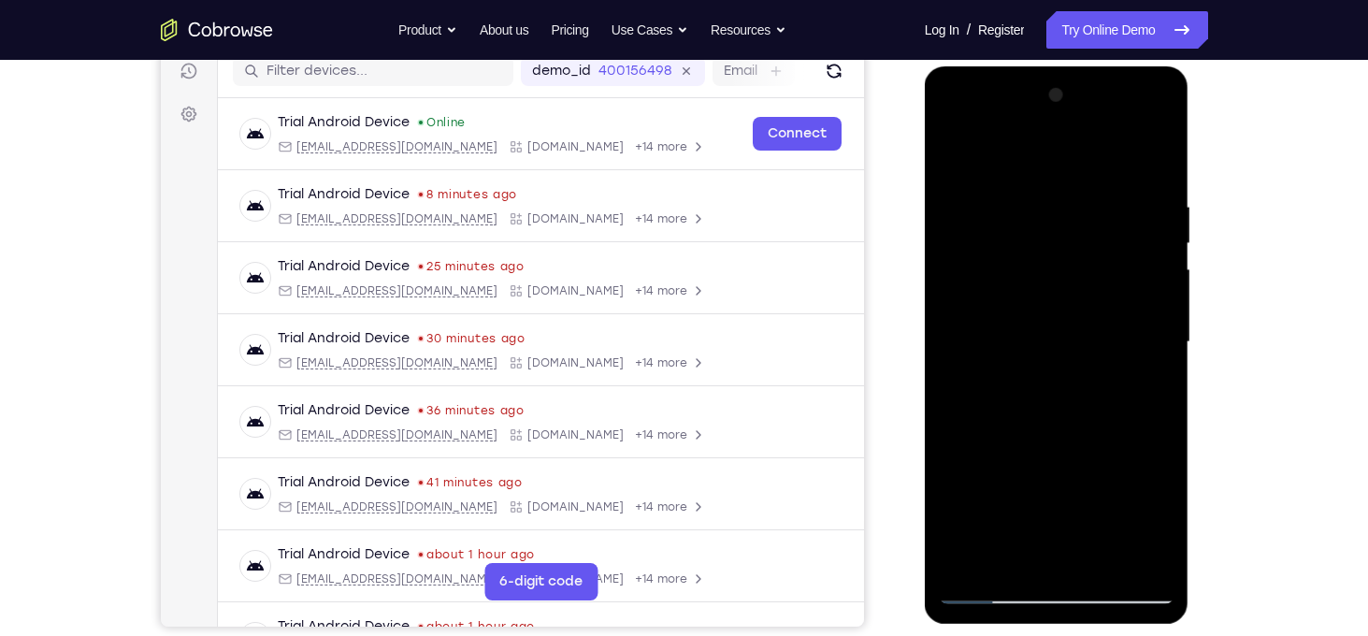
click at [981, 399] on div at bounding box center [1057, 342] width 236 height 524
click at [955, 161] on div at bounding box center [1057, 342] width 236 height 524
click at [955, 157] on div at bounding box center [1057, 342] width 236 height 524
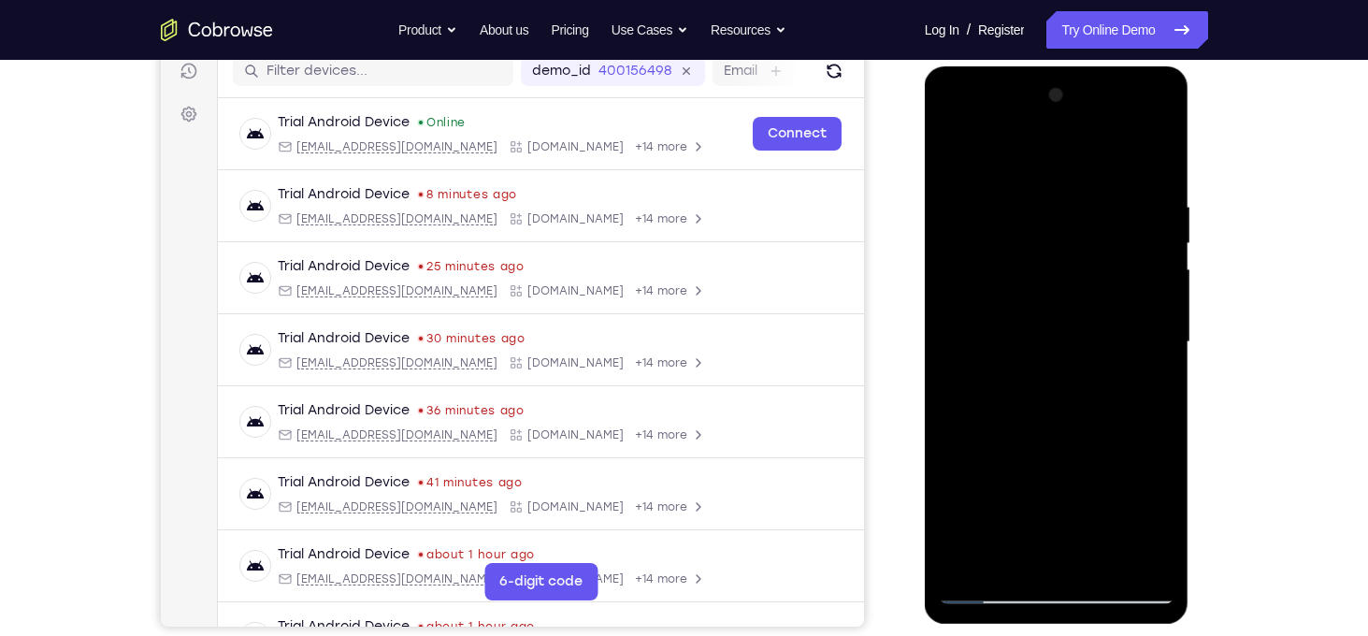
click at [955, 157] on div at bounding box center [1057, 342] width 236 height 524
click at [1052, 292] on div at bounding box center [1057, 342] width 236 height 524
drag, startPoint x: 994, startPoint y: 518, endPoint x: 969, endPoint y: 313, distance: 206.3
click at [969, 313] on div at bounding box center [1057, 342] width 236 height 524
click at [967, 373] on div at bounding box center [1057, 342] width 236 height 524
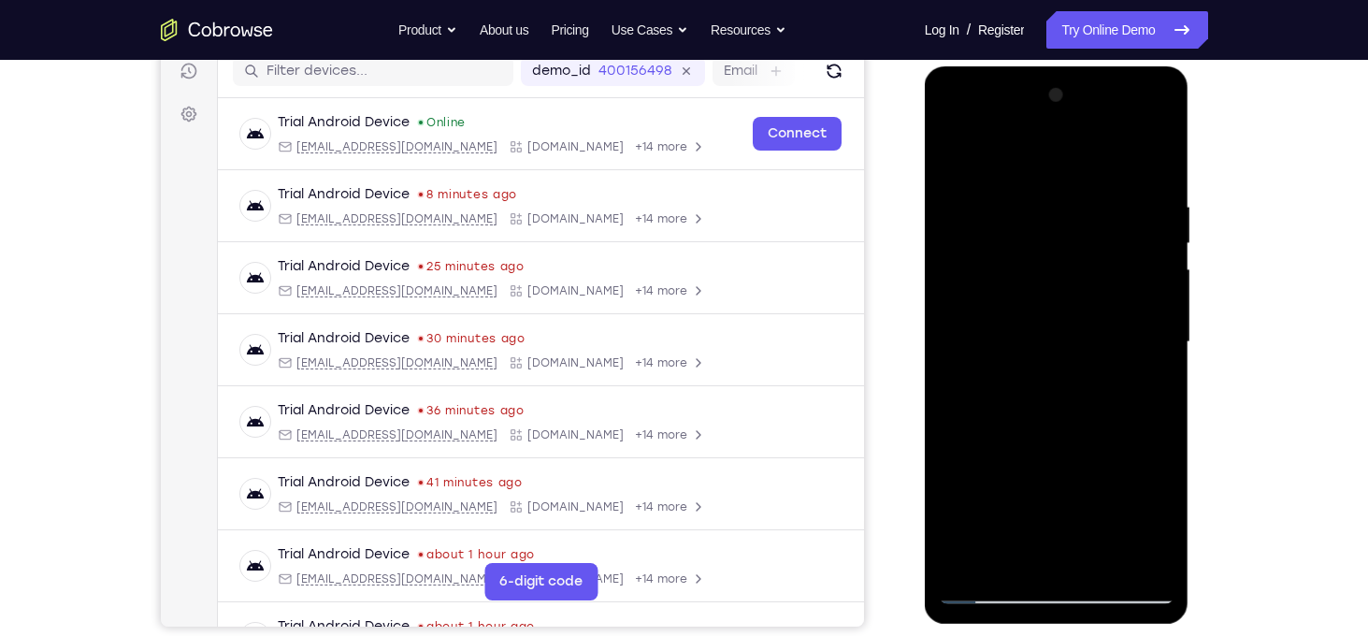
drag, startPoint x: 1055, startPoint y: 237, endPoint x: 1082, endPoint y: 392, distance: 157.5
click at [1082, 392] on div at bounding box center [1057, 342] width 236 height 524
click at [1056, 227] on div at bounding box center [1057, 342] width 236 height 524
click at [1041, 559] on div at bounding box center [1057, 342] width 236 height 524
click at [1099, 560] on div at bounding box center [1057, 342] width 236 height 524
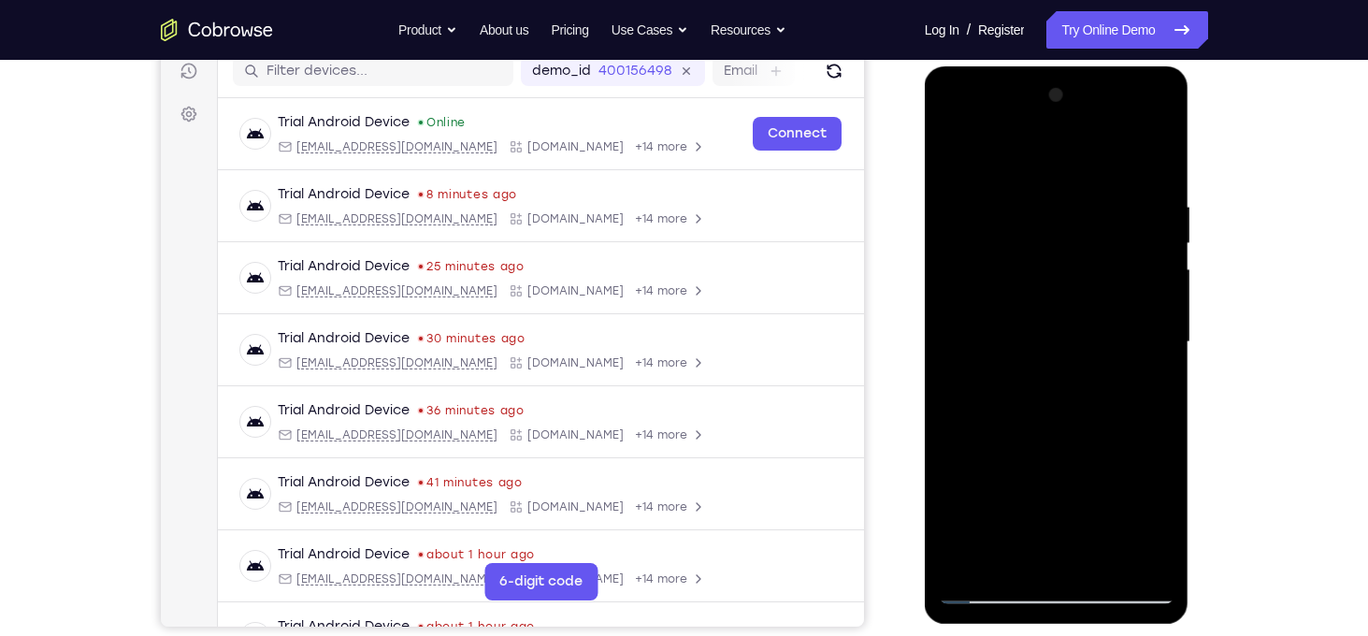
click at [1076, 443] on div at bounding box center [1057, 342] width 236 height 524
drag, startPoint x: 1121, startPoint y: 269, endPoint x: 954, endPoint y: 294, distance: 169.1
click at [954, 294] on div at bounding box center [1057, 342] width 236 height 524
drag, startPoint x: 1126, startPoint y: 266, endPoint x: 1010, endPoint y: 278, distance: 116.5
click at [1010, 278] on div at bounding box center [1057, 342] width 236 height 524
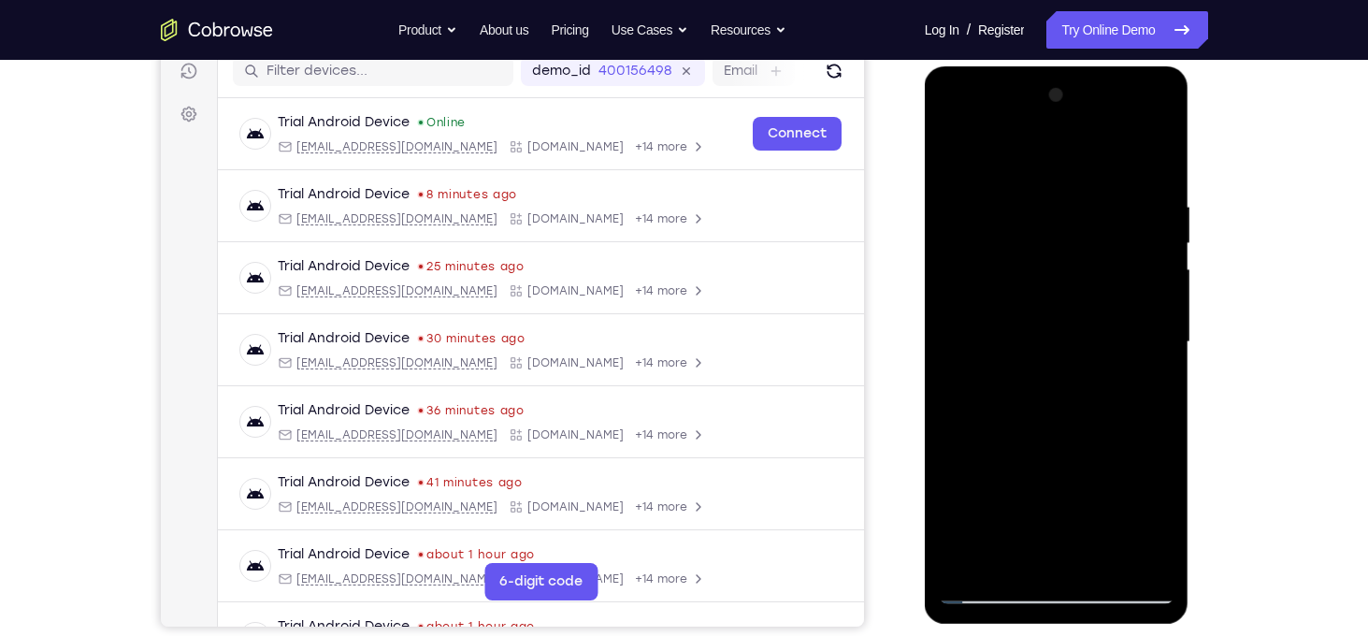
drag, startPoint x: 1106, startPoint y: 260, endPoint x: 995, endPoint y: 264, distance: 111.3
click at [995, 264] on div at bounding box center [1057, 342] width 236 height 524
click at [958, 152] on div at bounding box center [1057, 342] width 236 height 524
drag, startPoint x: 1056, startPoint y: 304, endPoint x: 1097, endPoint y: 582, distance: 281.6
click at [1097, 582] on div at bounding box center [1057, 342] width 236 height 524
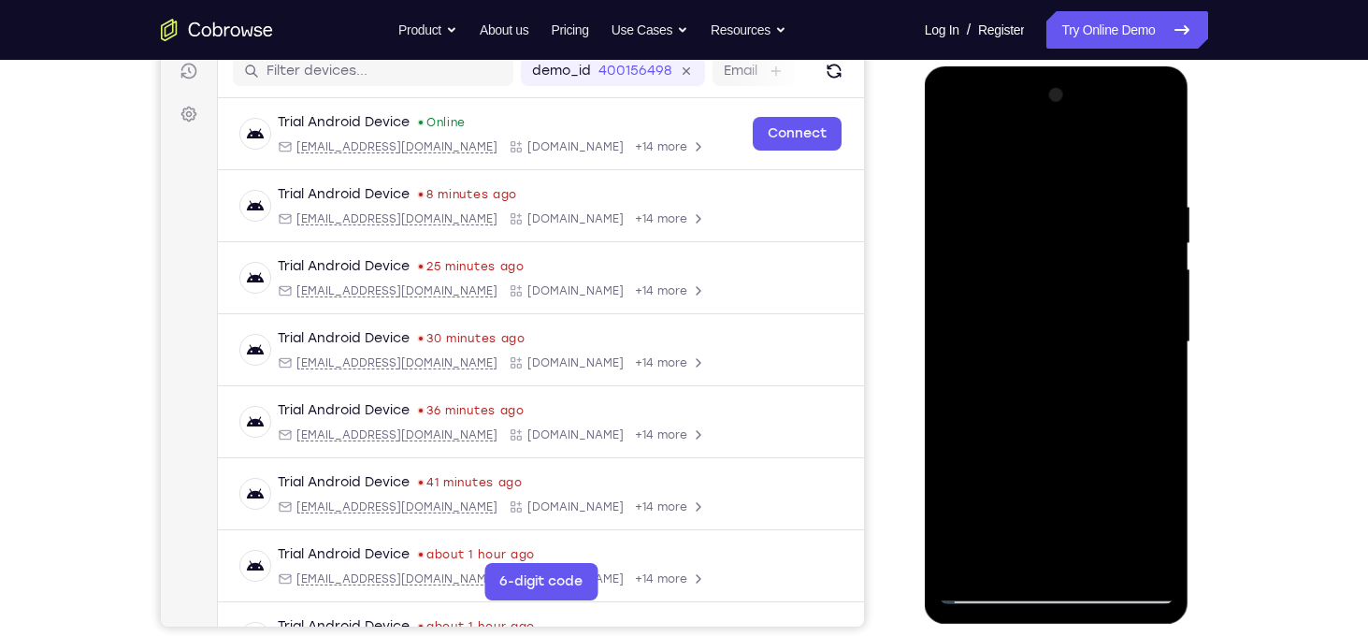
drag, startPoint x: 1145, startPoint y: 195, endPoint x: 965, endPoint y: 208, distance: 180.9
click at [965, 208] on div at bounding box center [1057, 342] width 236 height 524
drag, startPoint x: 1130, startPoint y: 194, endPoint x: 1002, endPoint y: 186, distance: 128.4
click at [1002, 186] on div at bounding box center [1057, 342] width 236 height 524
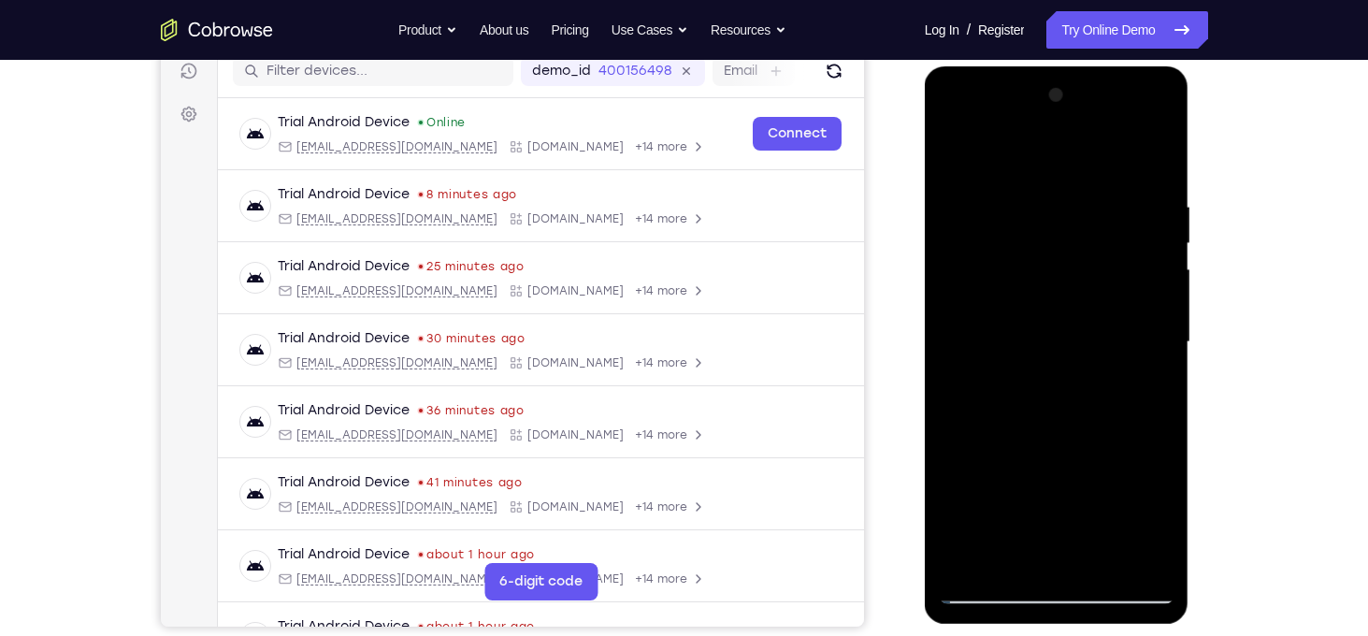
click at [1156, 245] on div at bounding box center [1057, 342] width 236 height 524
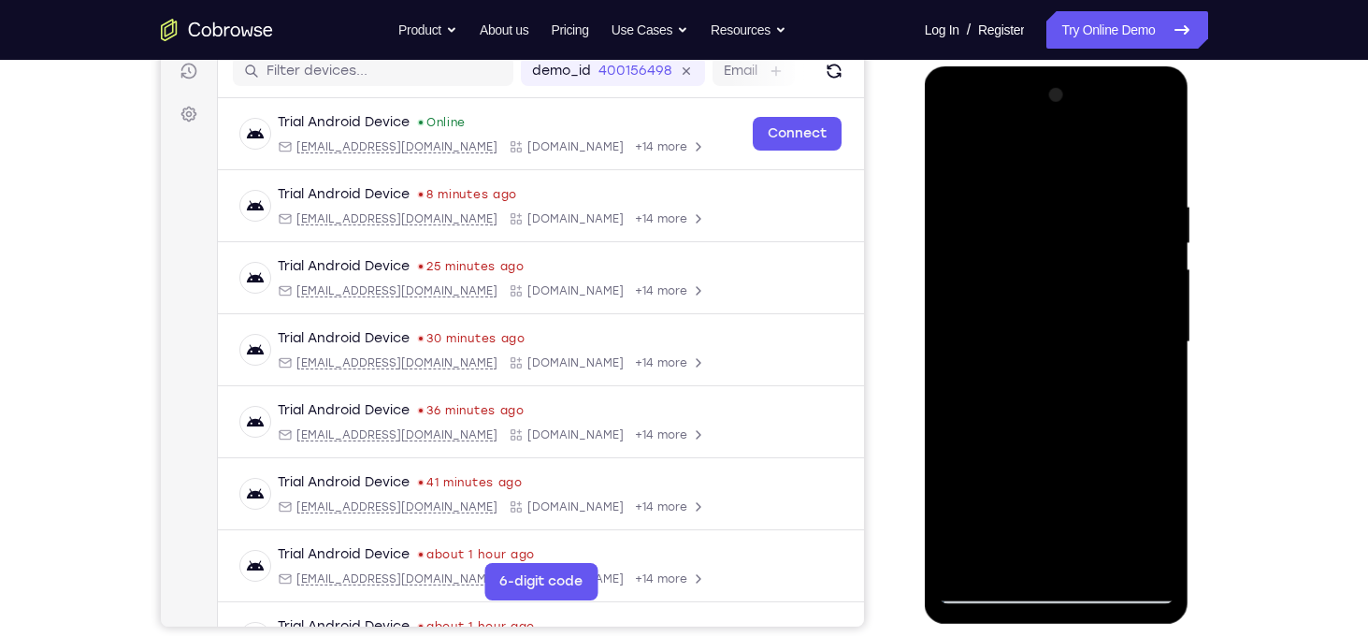
click at [1156, 245] on div at bounding box center [1057, 342] width 236 height 524
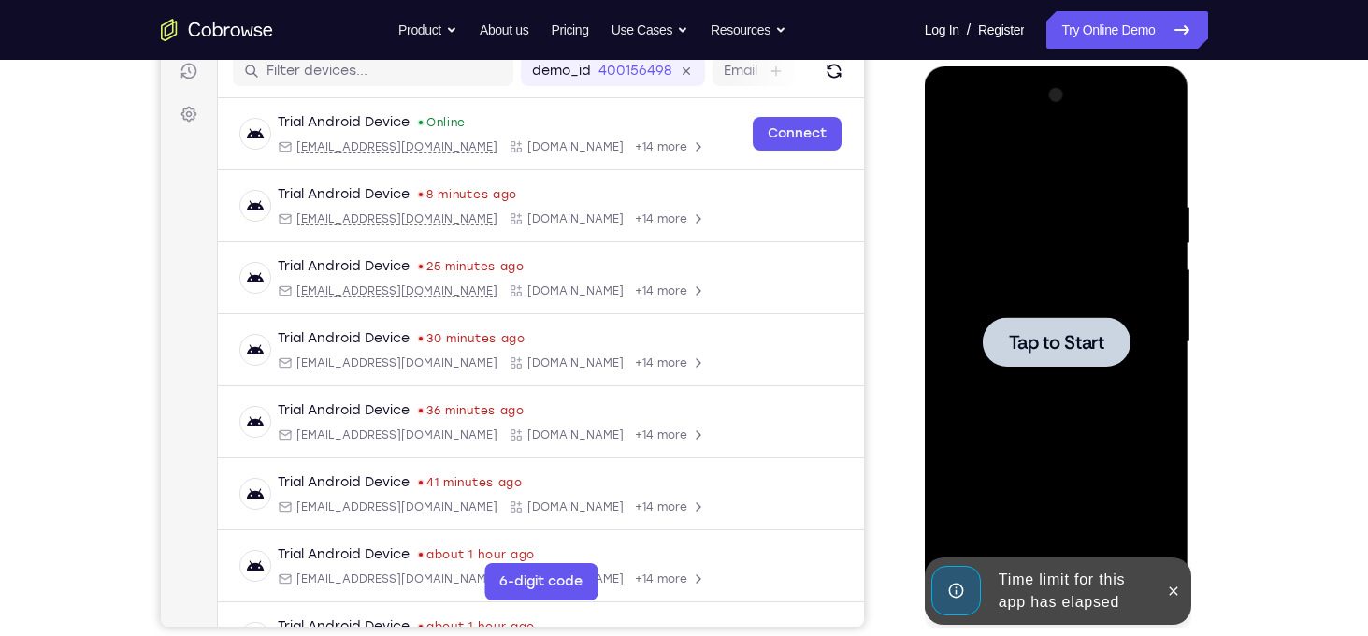
click at [1156, 245] on div at bounding box center [1057, 342] width 236 height 524
click at [1171, 585] on icon at bounding box center [1173, 590] width 15 height 15
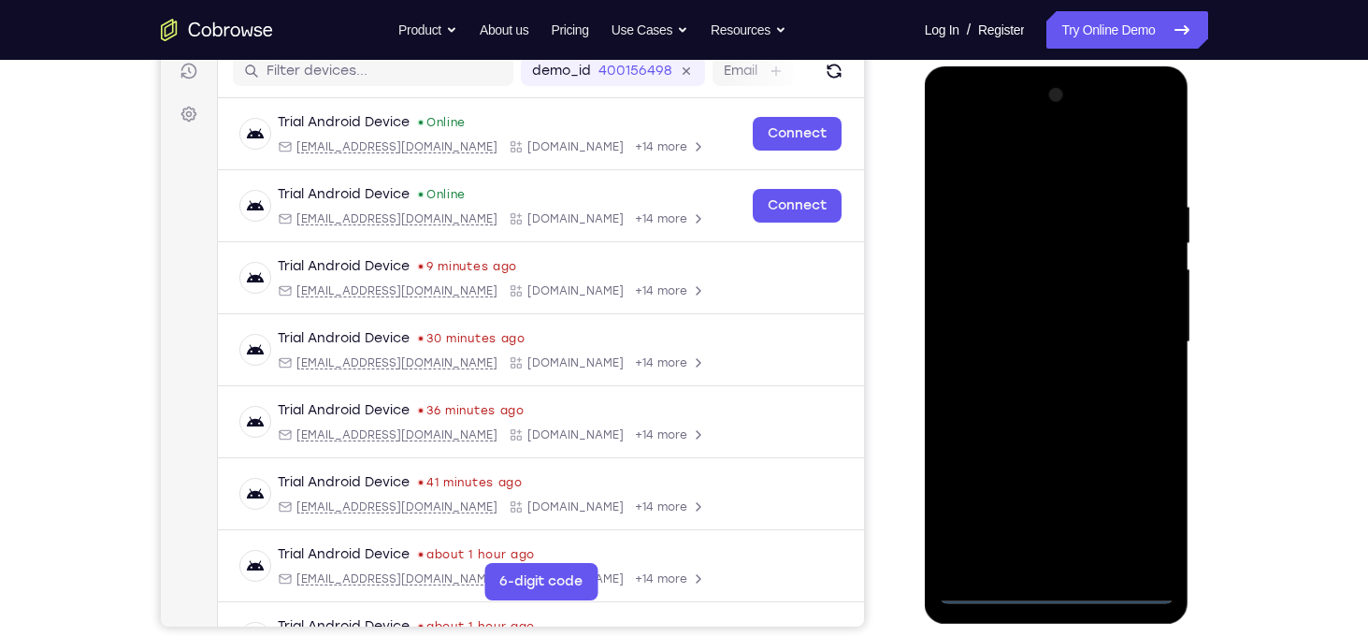
click at [1067, 596] on div at bounding box center [1057, 342] width 236 height 524
click at [1138, 507] on div at bounding box center [1057, 342] width 236 height 524
click at [997, 159] on div at bounding box center [1057, 342] width 236 height 524
click at [1138, 327] on div at bounding box center [1057, 342] width 236 height 524
click at [1033, 378] on div at bounding box center [1057, 342] width 236 height 524
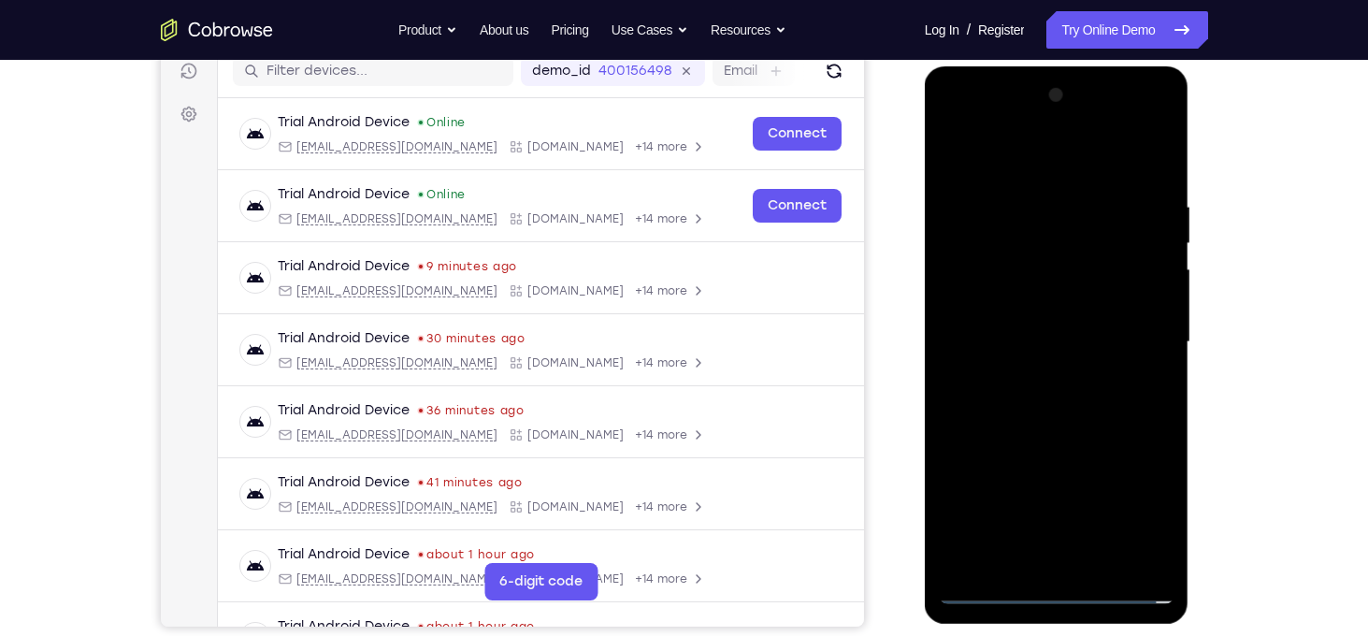
click at [1039, 333] on div at bounding box center [1057, 342] width 236 height 524
click at [1042, 300] on div at bounding box center [1057, 342] width 236 height 524
click at [1051, 333] on div at bounding box center [1057, 342] width 236 height 524
click at [1054, 412] on div at bounding box center [1057, 342] width 236 height 524
drag, startPoint x: 1041, startPoint y: 162, endPoint x: 1014, endPoint y: 33, distance: 131.6
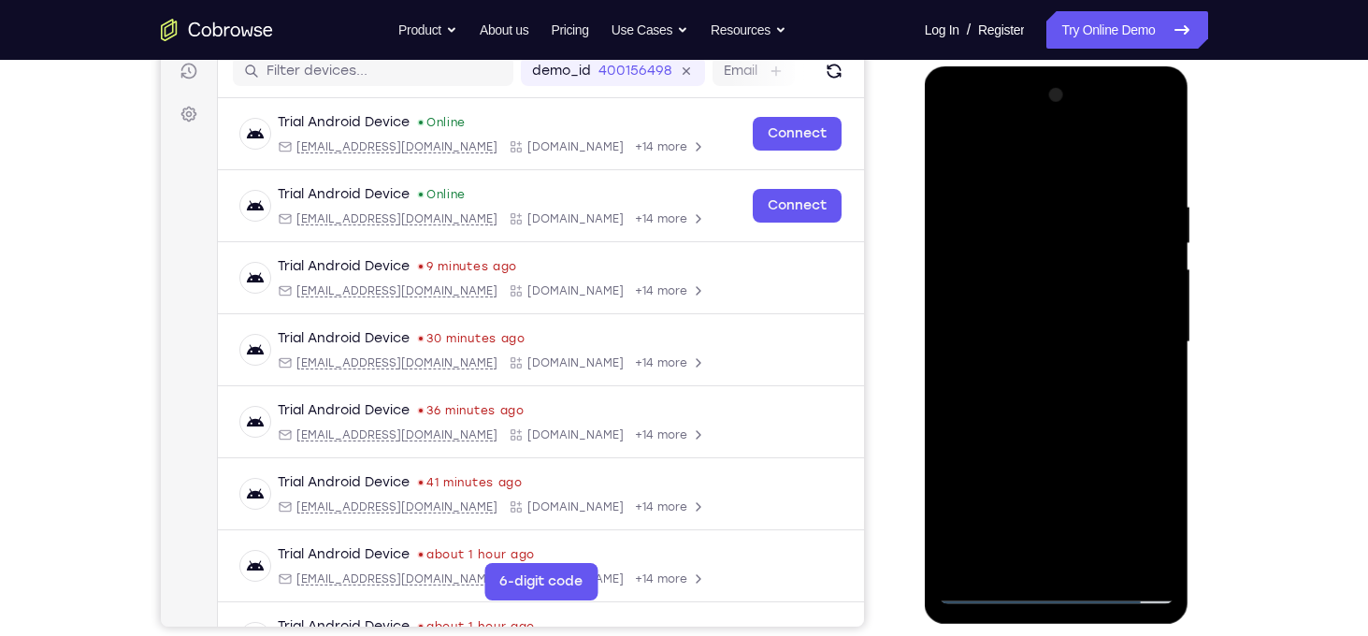
click at [1014, 66] on html "Online web based iOS Simulators and Android Emulators. Run iPhone, iPad, Mobile…" at bounding box center [1058, 346] width 266 height 561
click at [1042, 195] on div at bounding box center [1057, 342] width 236 height 524
click at [1141, 319] on div at bounding box center [1057, 342] width 236 height 524
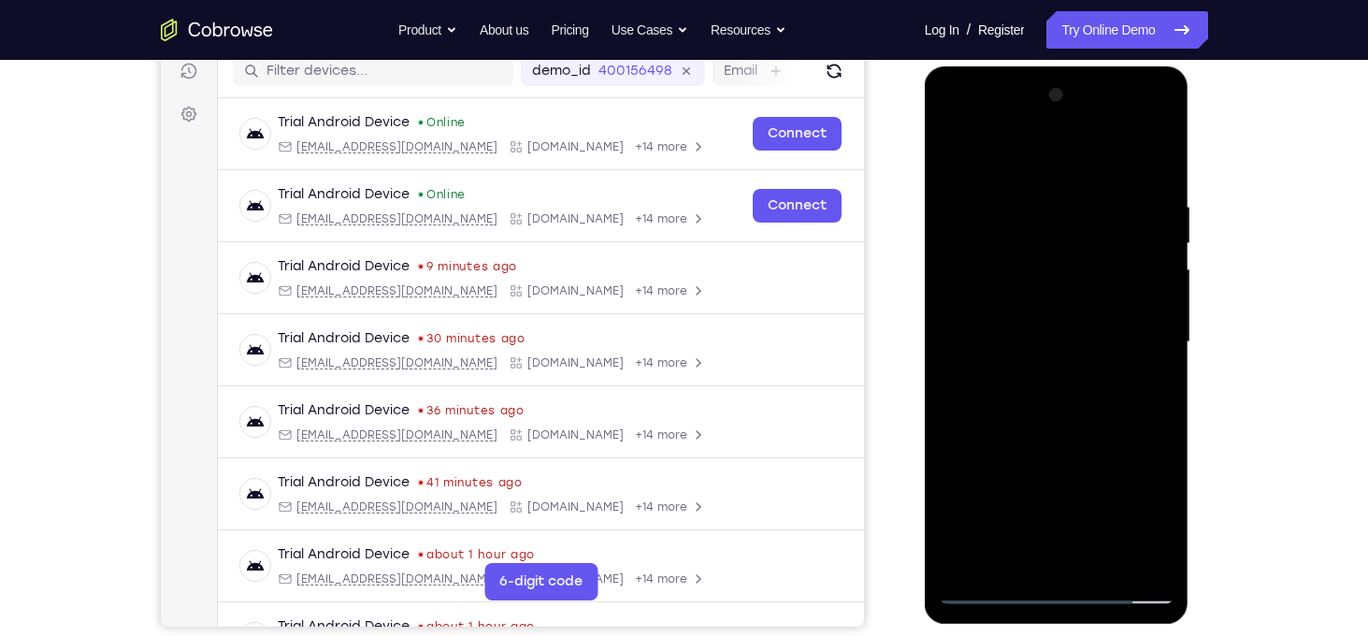
click at [1141, 319] on div at bounding box center [1057, 342] width 236 height 524
click at [978, 157] on div at bounding box center [1057, 342] width 236 height 524
click at [973, 163] on div at bounding box center [1057, 342] width 236 height 524
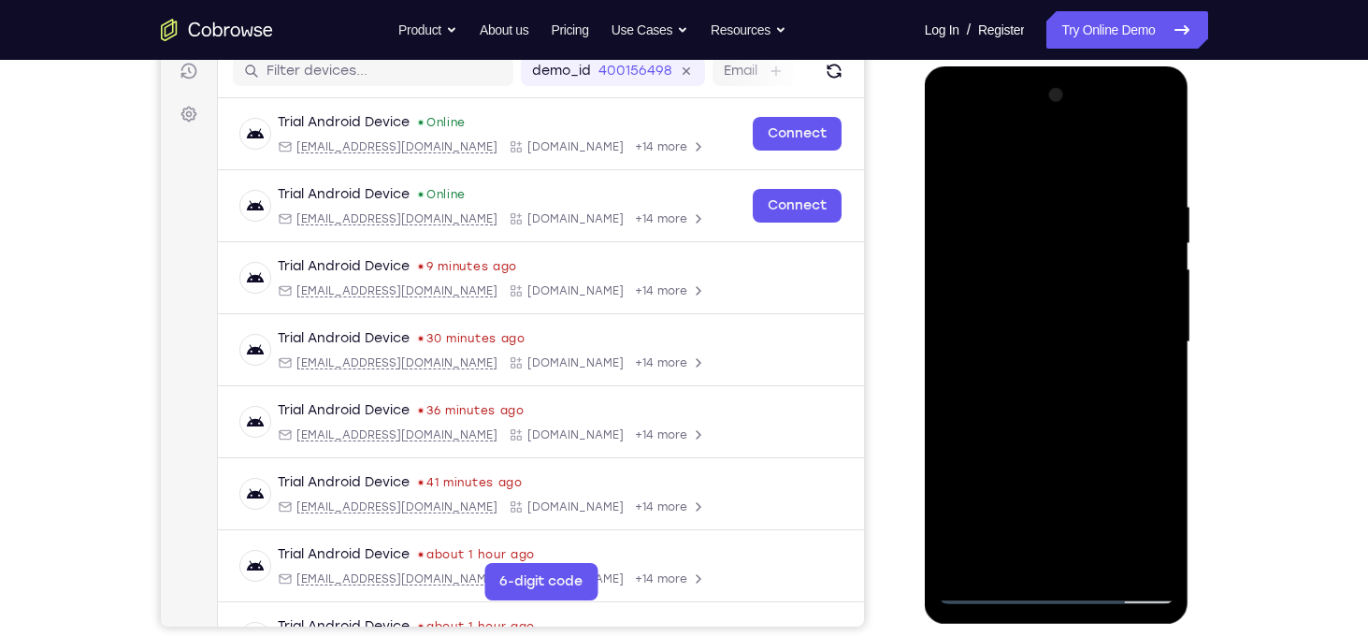
click at [1139, 373] on div at bounding box center [1057, 342] width 236 height 524
click at [956, 152] on div at bounding box center [1057, 342] width 236 height 524
click at [1137, 377] on div at bounding box center [1057, 342] width 236 height 524
click at [958, 251] on div at bounding box center [1057, 342] width 236 height 524
click at [1087, 220] on div at bounding box center [1057, 342] width 236 height 524
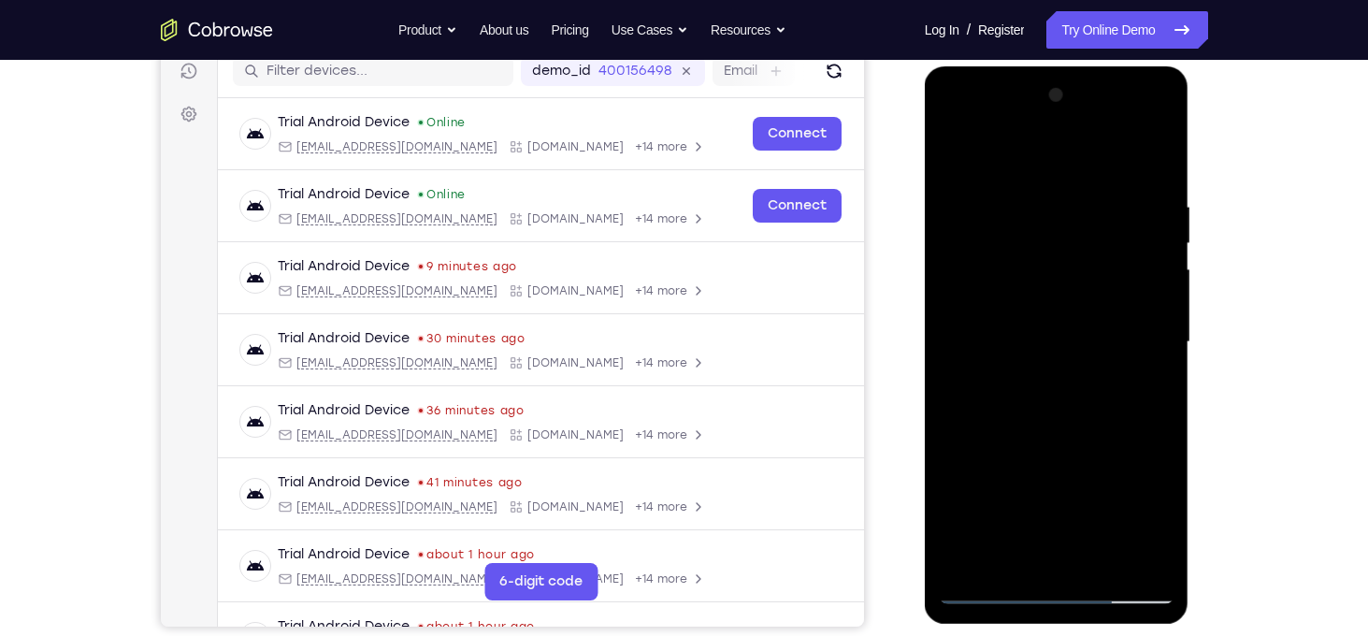
click at [954, 148] on div at bounding box center [1057, 342] width 236 height 524
click at [955, 161] on div at bounding box center [1057, 342] width 236 height 524
click at [1154, 363] on div at bounding box center [1057, 342] width 236 height 524
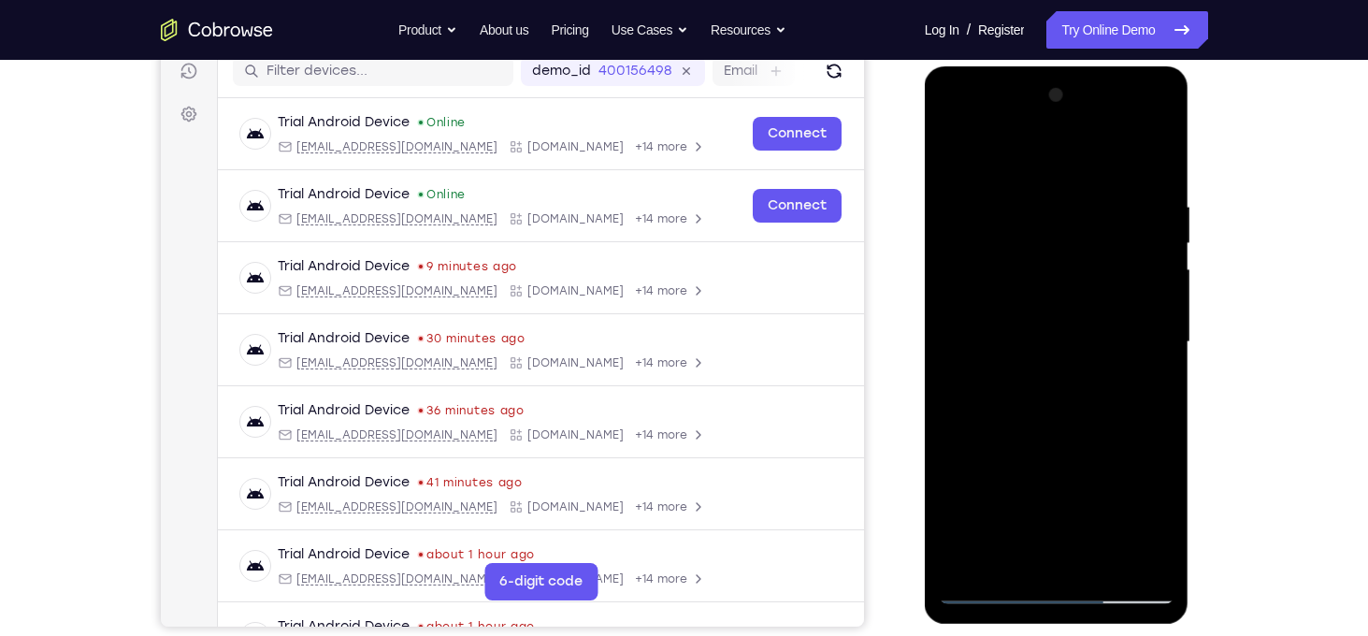
click at [1151, 220] on div at bounding box center [1057, 342] width 236 height 524
click at [1150, 154] on div at bounding box center [1057, 342] width 236 height 524
click at [1104, 560] on div at bounding box center [1057, 342] width 236 height 524
click at [1043, 438] on div at bounding box center [1057, 342] width 236 height 524
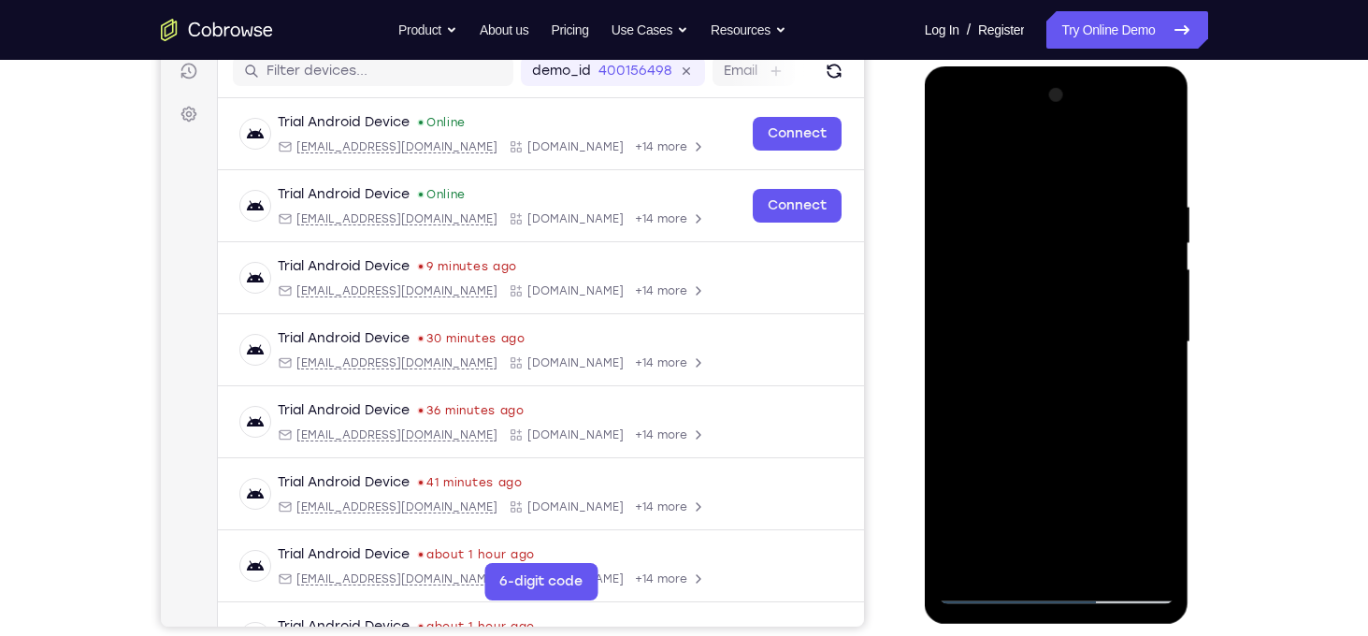
drag, startPoint x: 1042, startPoint y: 467, endPoint x: 1032, endPoint y: 306, distance: 161.1
click at [1032, 306] on div at bounding box center [1057, 342] width 236 height 524
drag, startPoint x: 1032, startPoint y: 474, endPoint x: 1068, endPoint y: 328, distance: 150.1
click at [1068, 328] on div at bounding box center [1057, 342] width 236 height 524
drag, startPoint x: 1056, startPoint y: 458, endPoint x: 1064, endPoint y: 374, distance: 84.5
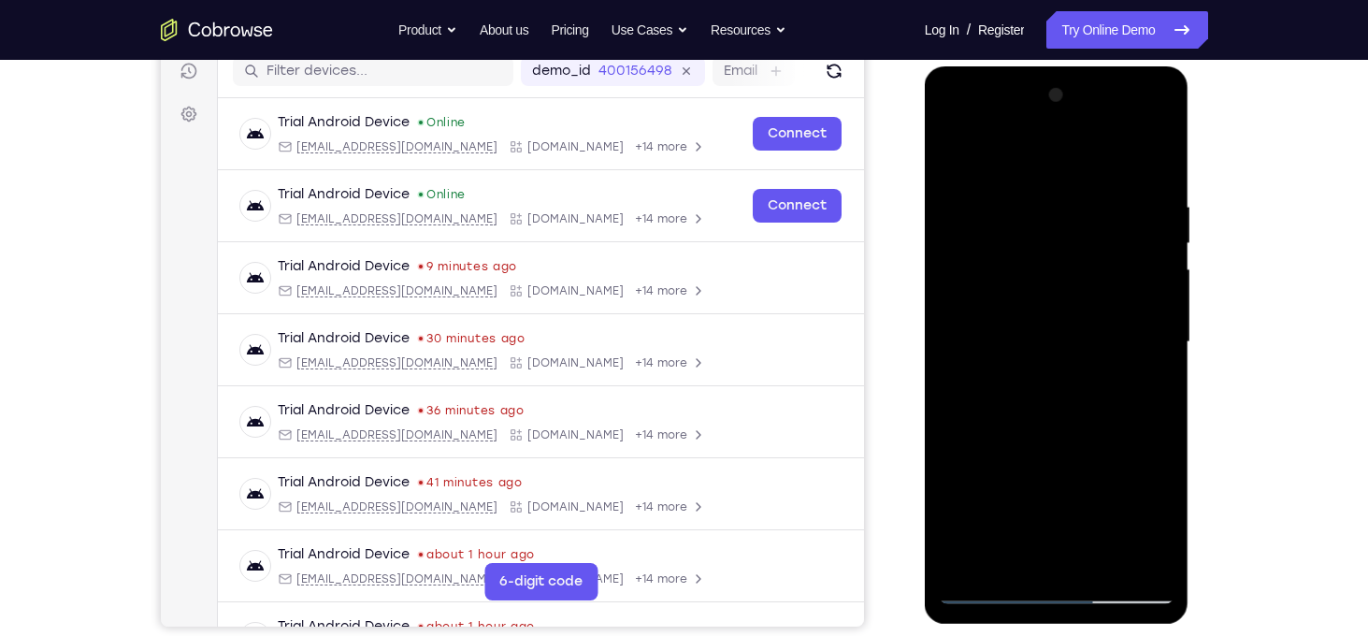
click at [1064, 374] on div at bounding box center [1057, 342] width 236 height 524
click at [968, 366] on div at bounding box center [1057, 342] width 236 height 524
click at [1010, 149] on div at bounding box center [1057, 342] width 236 height 524
click at [1087, 306] on div at bounding box center [1057, 342] width 236 height 524
click at [952, 151] on div at bounding box center [1057, 342] width 236 height 524
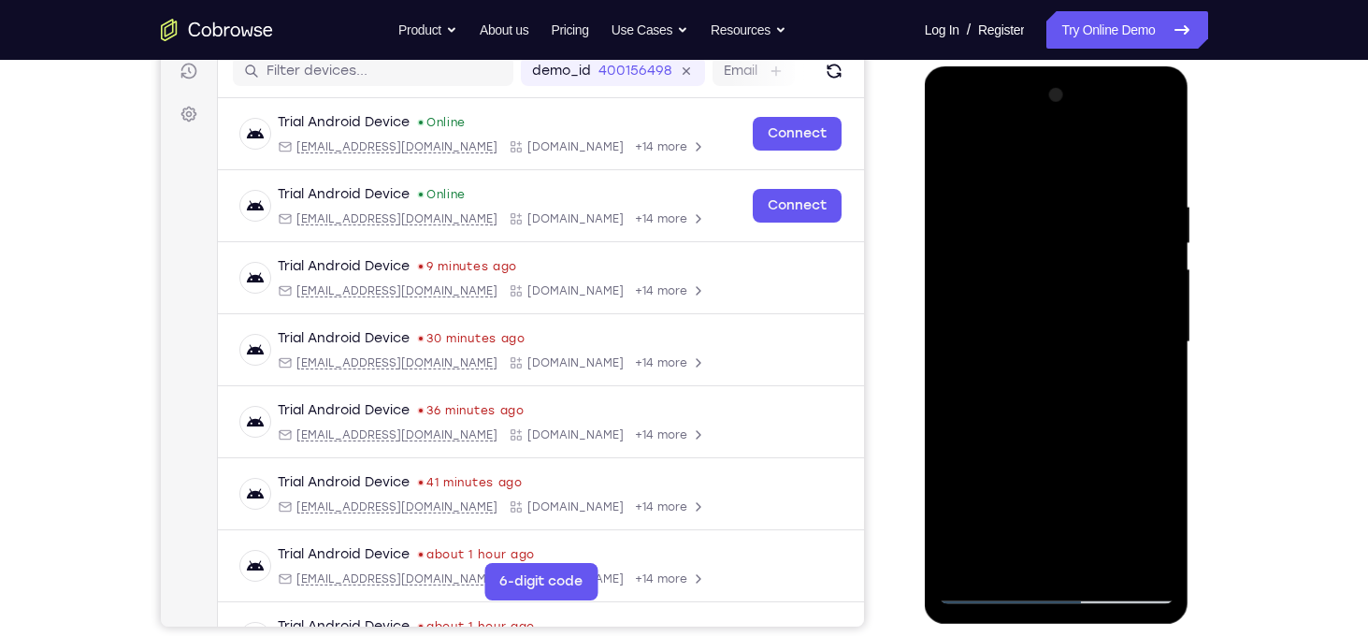
click at [1115, 356] on div at bounding box center [1057, 342] width 236 height 524
click at [1152, 323] on div at bounding box center [1057, 342] width 236 height 524
click at [1158, 104] on div at bounding box center [1057, 342] width 236 height 524
click at [955, 158] on div at bounding box center [1057, 342] width 236 height 524
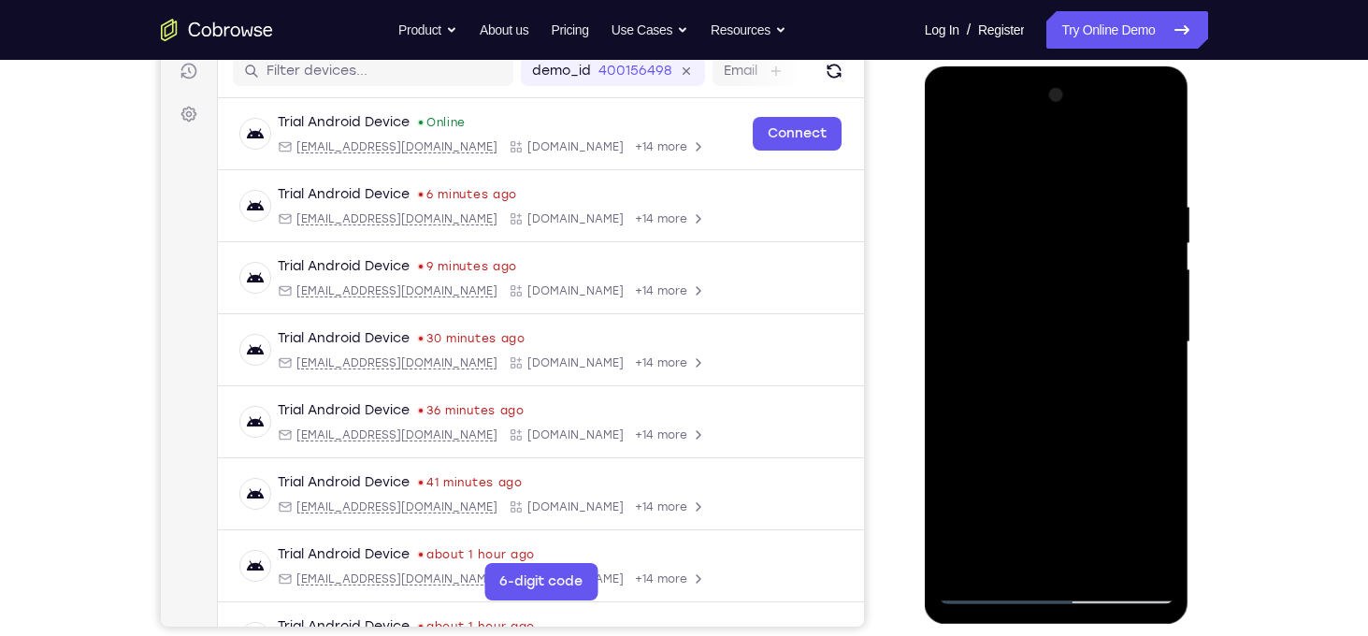
click at [951, 152] on div at bounding box center [1057, 342] width 236 height 524
drag, startPoint x: 1030, startPoint y: 469, endPoint x: 1029, endPoint y: 205, distance: 264.6
click at [1029, 205] on div at bounding box center [1057, 342] width 236 height 524
drag, startPoint x: 1040, startPoint y: 515, endPoint x: 1032, endPoint y: 340, distance: 175.0
click at [1032, 340] on div at bounding box center [1057, 342] width 236 height 524
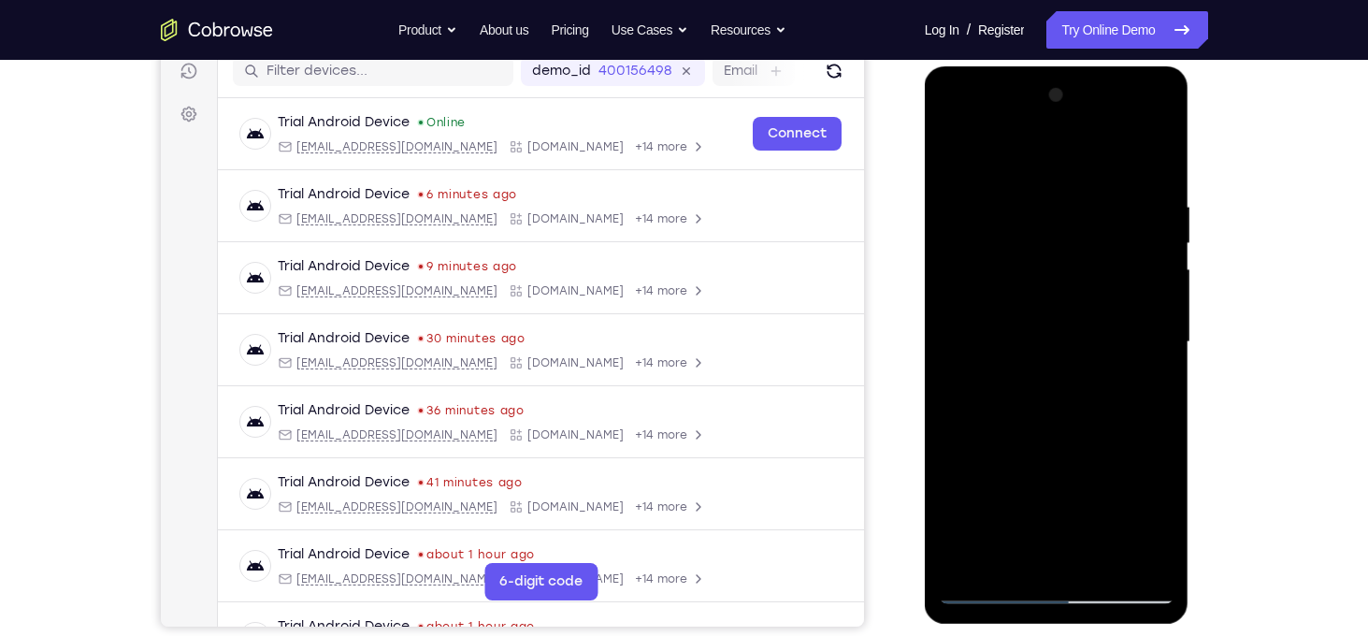
click at [972, 445] on div at bounding box center [1057, 342] width 236 height 524
click at [1030, 151] on div at bounding box center [1057, 342] width 236 height 524
click at [969, 196] on div at bounding box center [1057, 342] width 236 height 524
click at [1142, 559] on div at bounding box center [1057, 342] width 236 height 524
drag, startPoint x: 1106, startPoint y: 264, endPoint x: 1144, endPoint y: 561, distance: 299.8
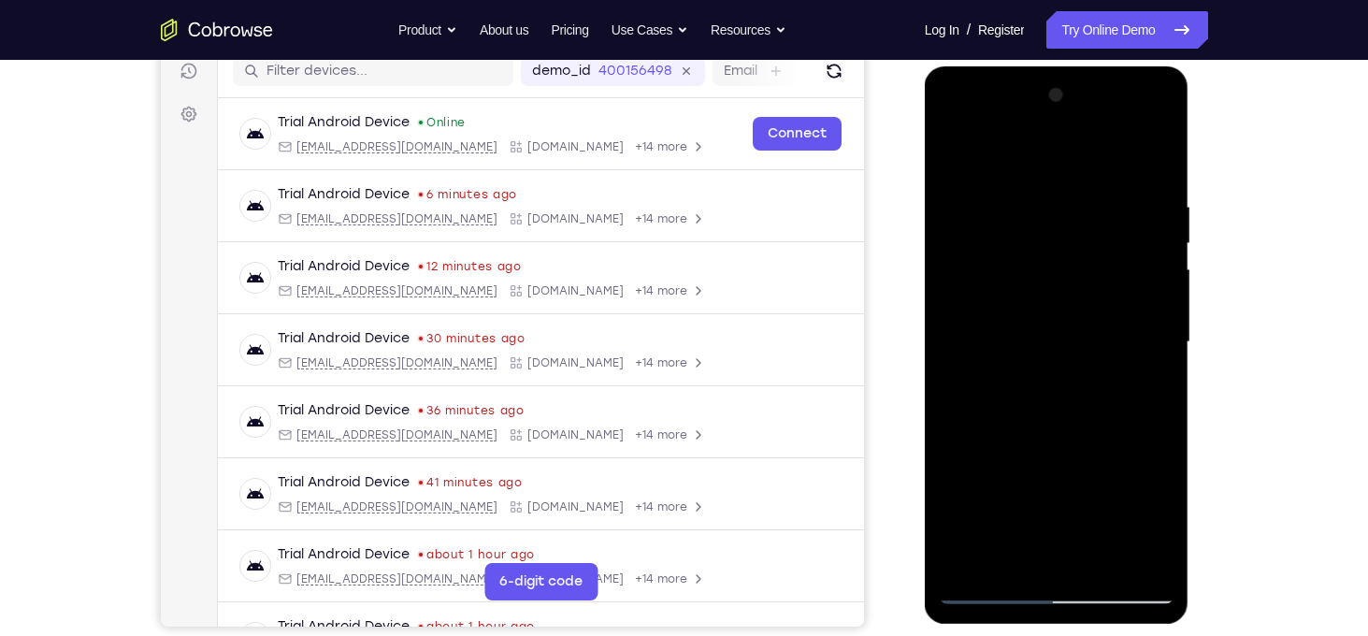
click at [1144, 561] on div at bounding box center [1057, 342] width 236 height 524
click at [998, 467] on div at bounding box center [1057, 342] width 236 height 524
click at [1161, 345] on div at bounding box center [1057, 342] width 236 height 524
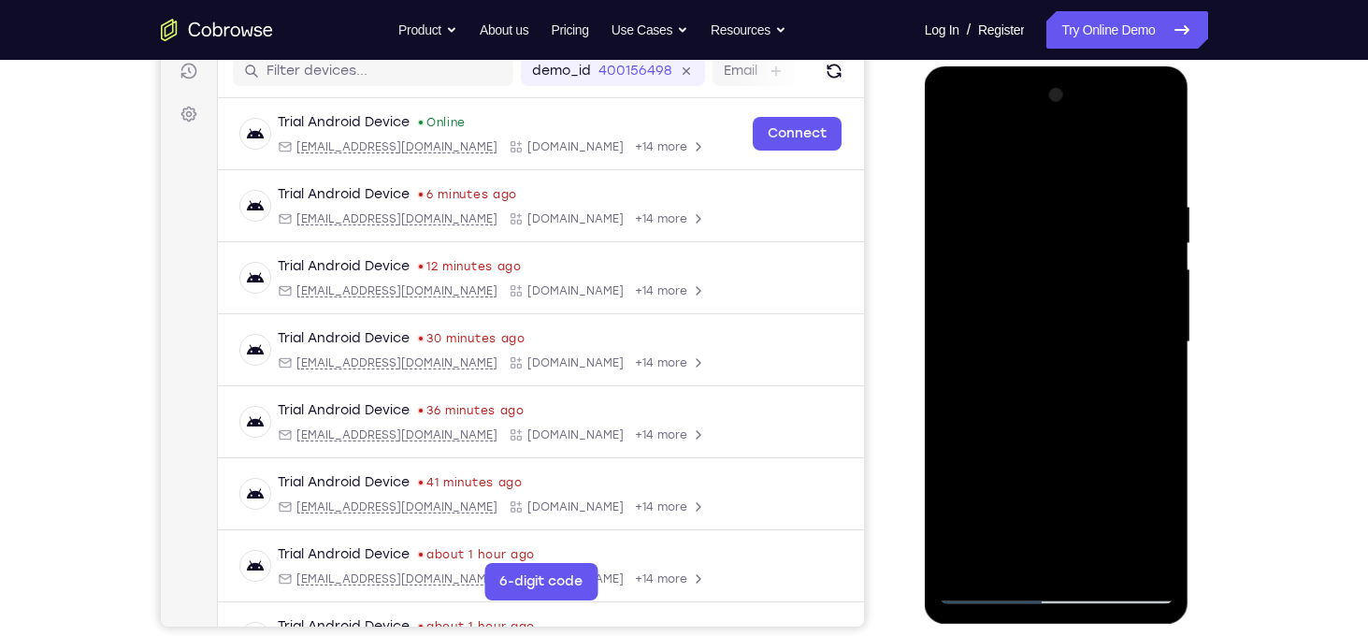
click at [1161, 345] on div at bounding box center [1057, 342] width 236 height 524
click at [959, 158] on div at bounding box center [1057, 342] width 236 height 524
drag, startPoint x: 1002, startPoint y: 474, endPoint x: 988, endPoint y: 364, distance: 111.2
click at [988, 364] on div at bounding box center [1057, 342] width 236 height 524
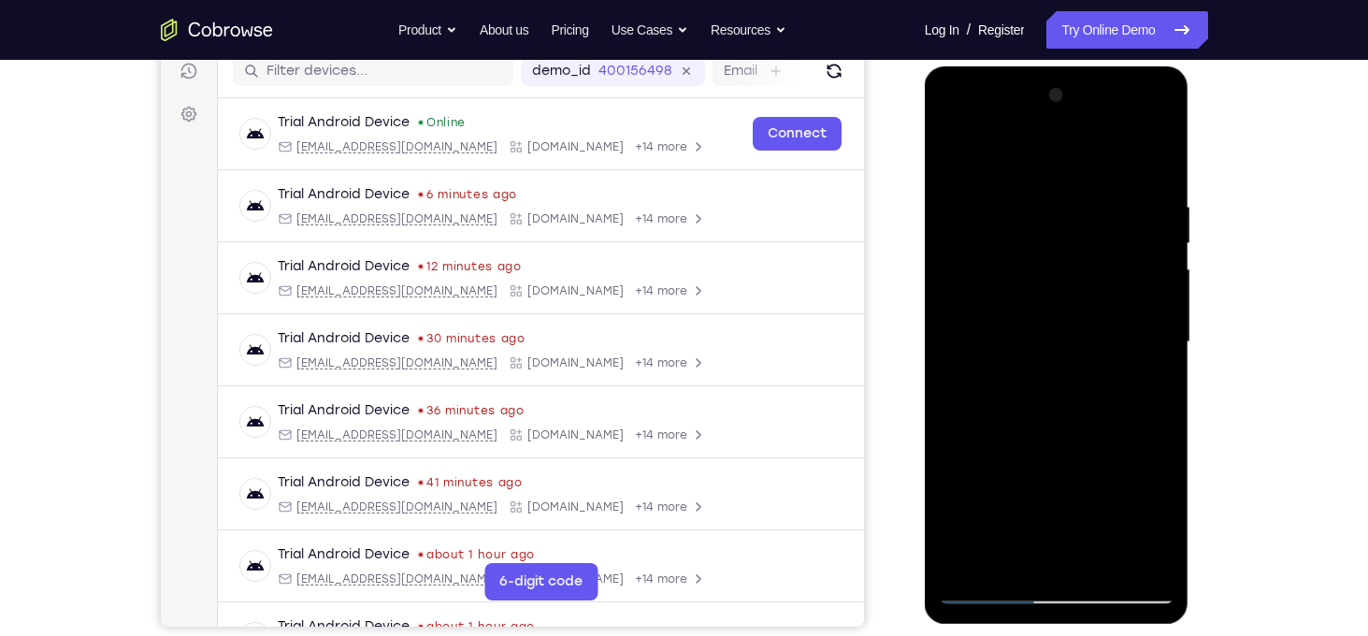
click at [965, 567] on div at bounding box center [1057, 342] width 236 height 524
click at [1038, 209] on div at bounding box center [1057, 342] width 236 height 524
click at [1156, 169] on div at bounding box center [1057, 342] width 236 height 524
drag, startPoint x: 1093, startPoint y: 452, endPoint x: 1078, endPoint y: 358, distance: 95.6
click at [1078, 358] on div at bounding box center [1057, 342] width 236 height 524
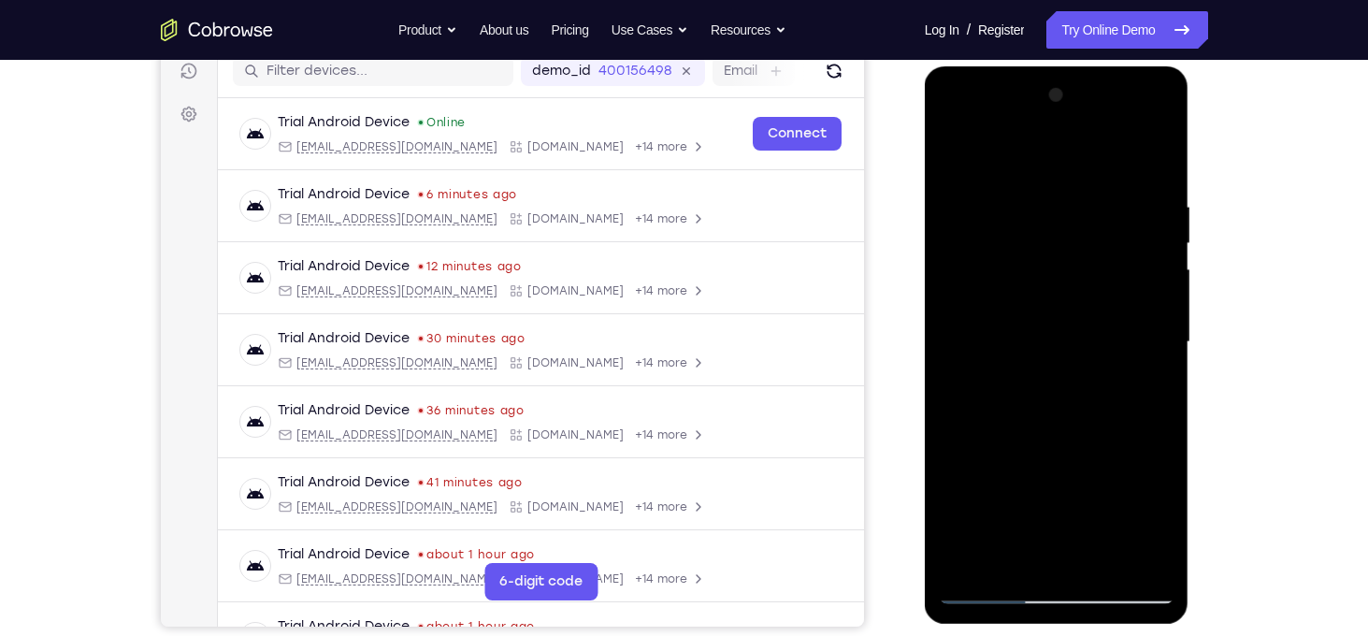
drag, startPoint x: 1078, startPoint y: 358, endPoint x: 1011, endPoint y: 613, distance: 264.0
click at [1011, 613] on div at bounding box center [1057, 344] width 265 height 557
click at [1092, 216] on div at bounding box center [1057, 342] width 236 height 524
click at [1164, 278] on div at bounding box center [1057, 342] width 236 height 524
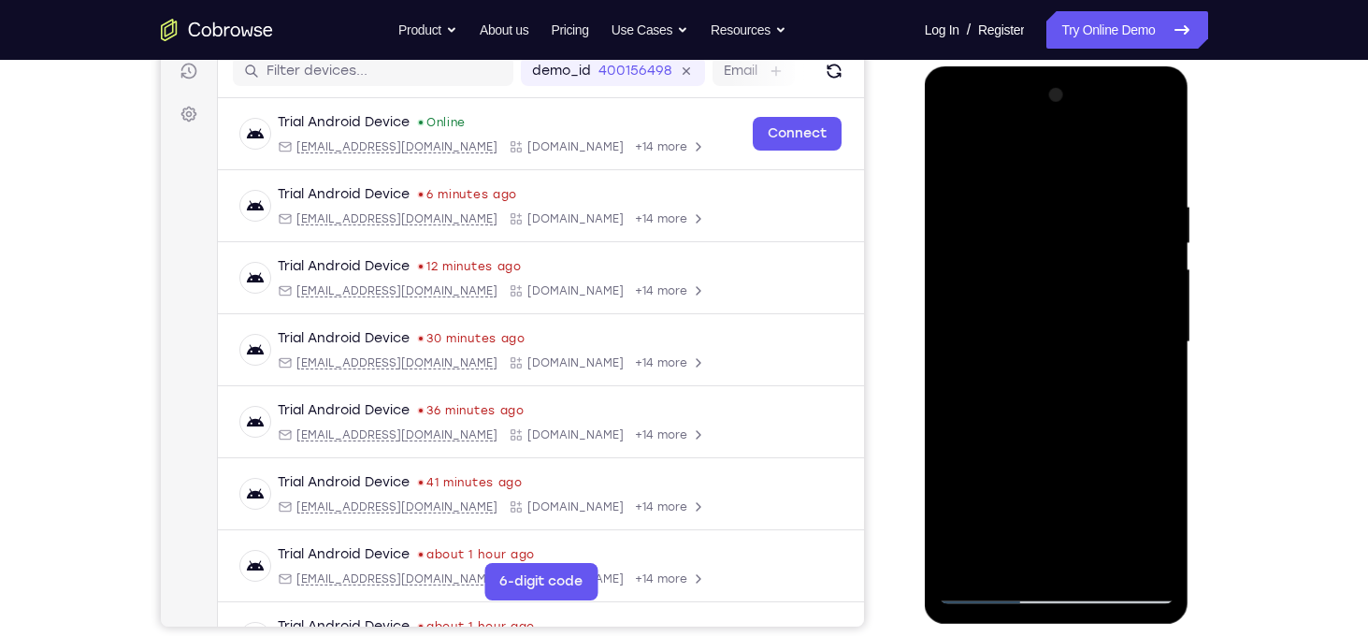
click at [1164, 278] on div at bounding box center [1057, 342] width 236 height 524
click at [989, 158] on div at bounding box center [1057, 342] width 236 height 524
drag, startPoint x: 1125, startPoint y: 331, endPoint x: 1117, endPoint y: 246, distance: 85.4
click at [1117, 246] on div at bounding box center [1057, 342] width 236 height 524
drag, startPoint x: 992, startPoint y: 478, endPoint x: 998, endPoint y: 674, distance: 196.4
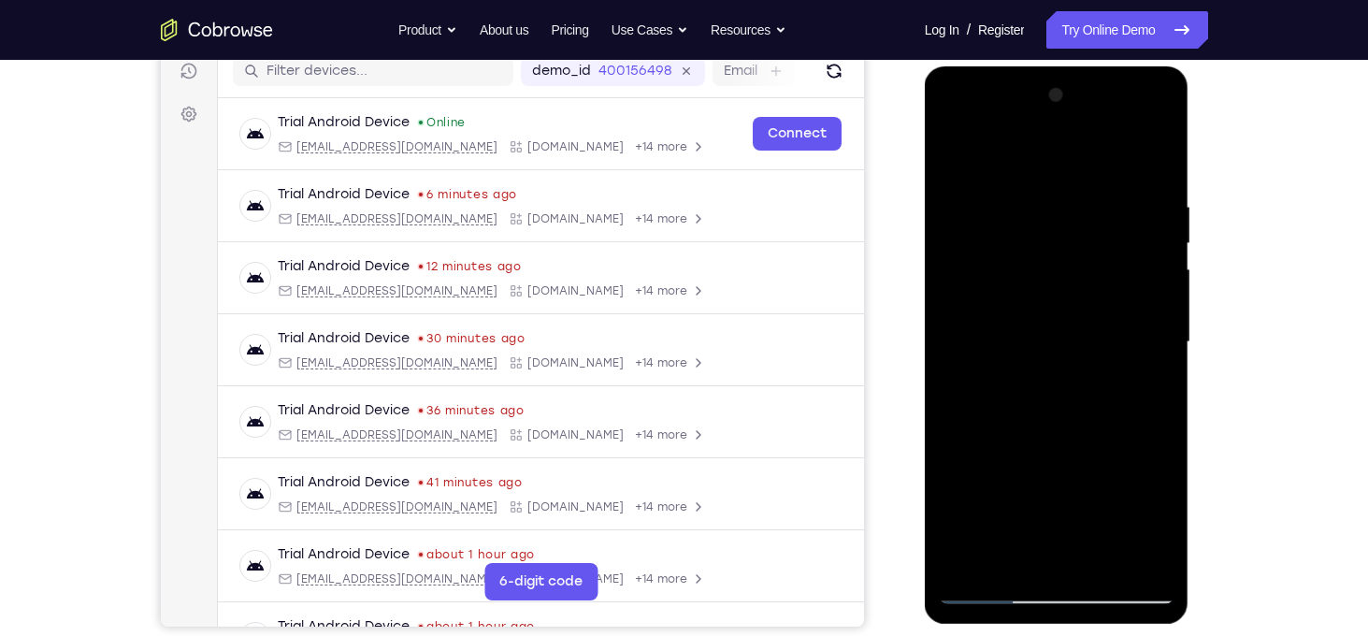
click at [998, 627] on html "Online web based iOS Simulators and Android Emulators. Run iPhone, iPad, Mobile…" at bounding box center [1058, 346] width 266 height 561
click at [1142, 389] on div at bounding box center [1057, 342] width 236 height 524
click at [961, 152] on div at bounding box center [1057, 342] width 236 height 524
click at [976, 194] on div at bounding box center [1057, 342] width 236 height 524
click at [1152, 156] on div at bounding box center [1057, 342] width 236 height 524
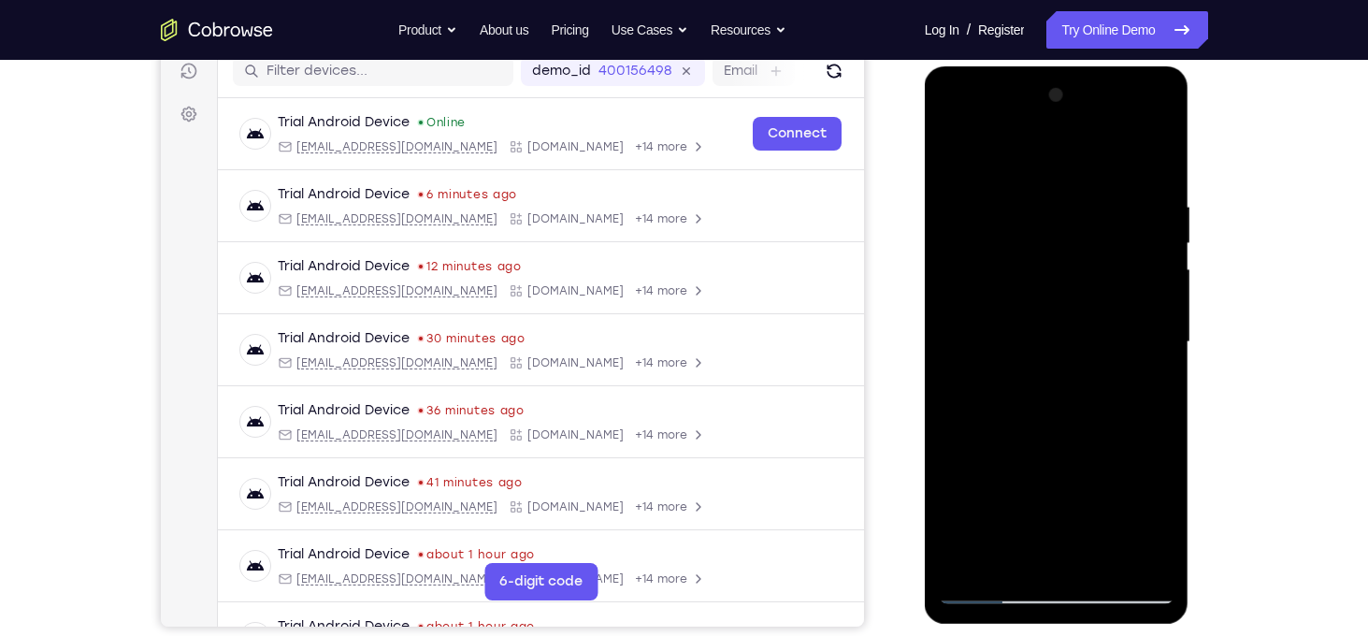
click at [959, 152] on div at bounding box center [1057, 342] width 236 height 524
click at [1142, 231] on div at bounding box center [1057, 342] width 236 height 524
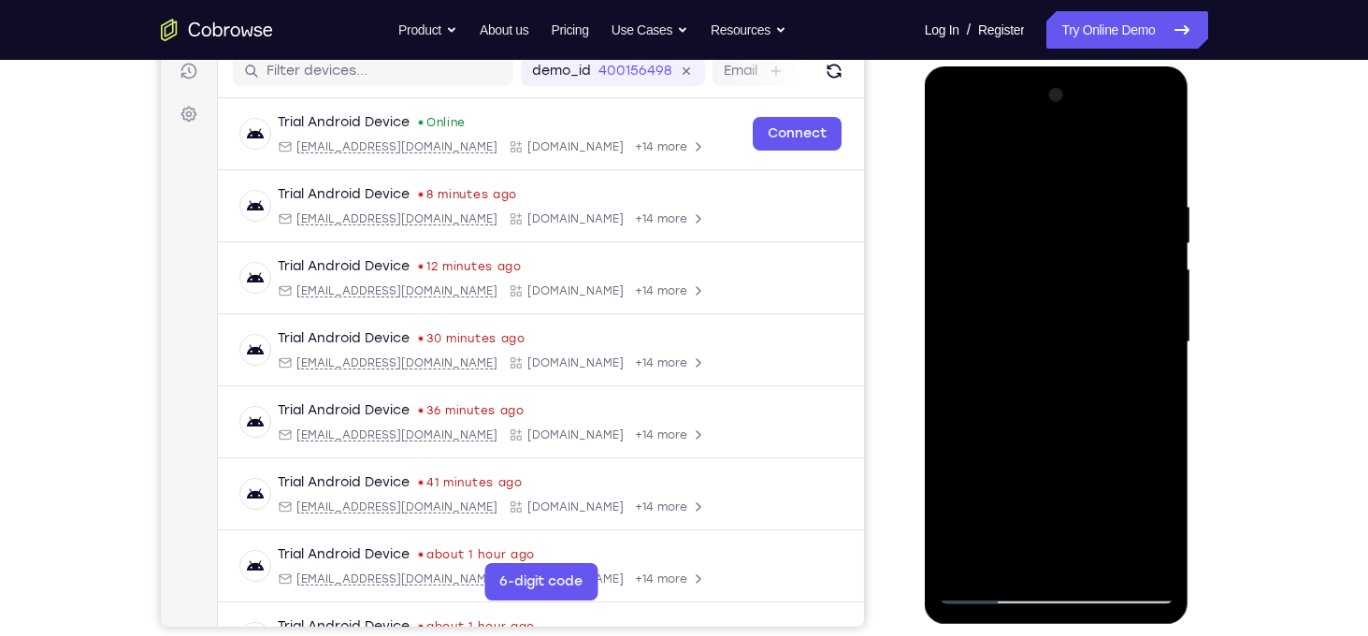
click at [1142, 231] on div at bounding box center [1057, 342] width 236 height 524
click at [1041, 286] on div at bounding box center [1057, 342] width 236 height 524
click at [1149, 180] on div at bounding box center [1057, 342] width 236 height 524
click at [1149, 198] on div at bounding box center [1057, 342] width 236 height 524
click at [1149, 165] on div at bounding box center [1057, 342] width 236 height 524
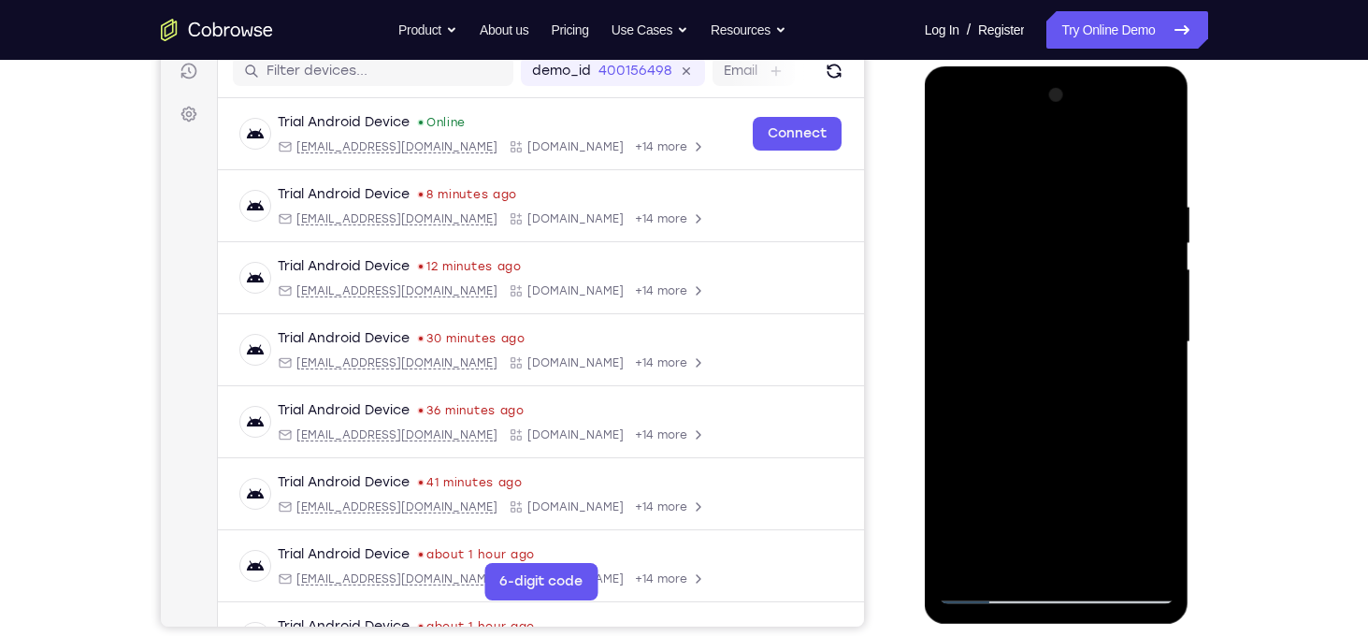
click at [1005, 564] on div at bounding box center [1057, 342] width 236 height 524
drag, startPoint x: 1069, startPoint y: 387, endPoint x: 1070, endPoint y: 203, distance: 184.2
click at [1070, 203] on div at bounding box center [1057, 342] width 236 height 524
click at [1064, 556] on div at bounding box center [1057, 342] width 236 height 524
click at [1013, 564] on div at bounding box center [1057, 342] width 236 height 524
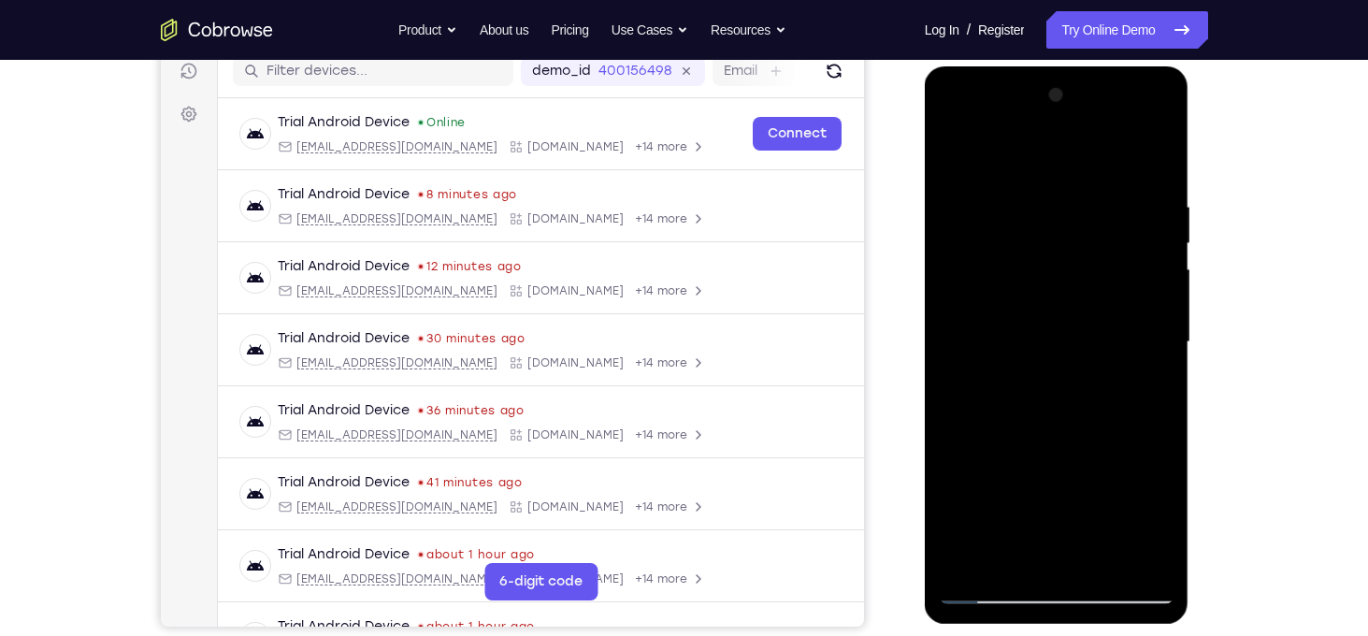
click at [979, 354] on div at bounding box center [1057, 342] width 236 height 524
click at [960, 153] on div at bounding box center [1057, 342] width 236 height 524
drag, startPoint x: 1095, startPoint y: 339, endPoint x: 1117, endPoint y: 624, distance: 285.1
click at [1117, 624] on div at bounding box center [1058, 346] width 266 height 561
drag, startPoint x: 1089, startPoint y: 285, endPoint x: 1221, endPoint y: 567, distance: 311.6
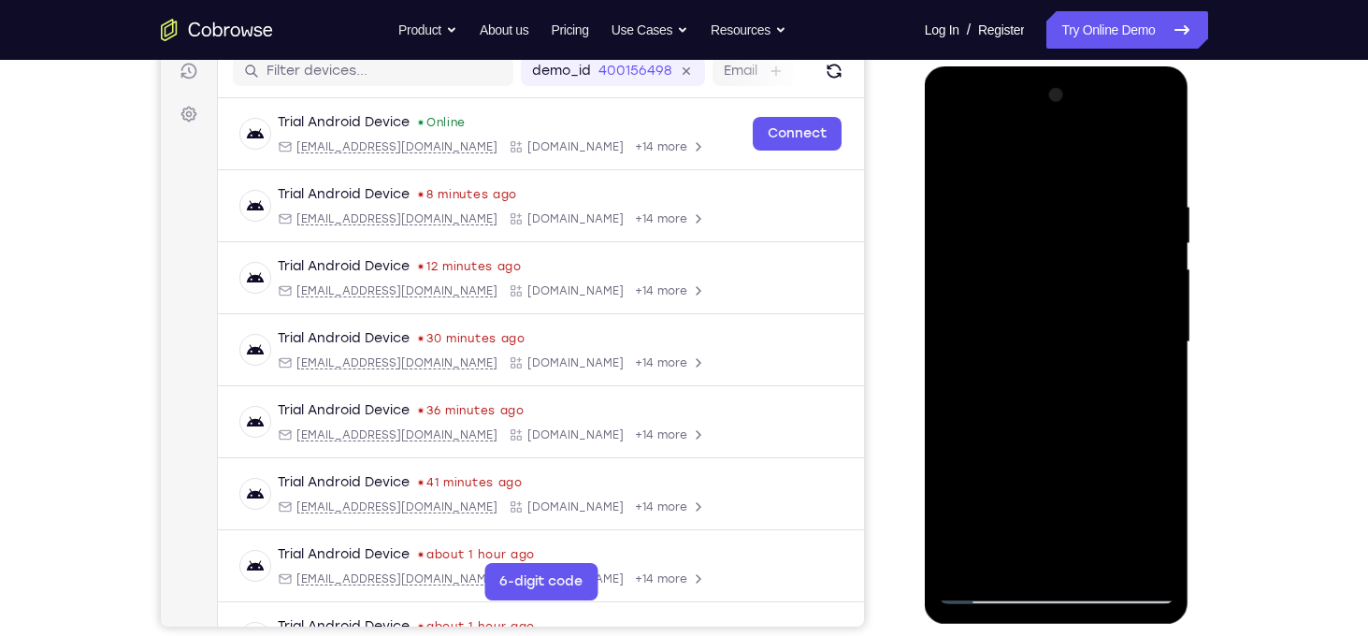
click at [1191, 567] on html "Online web based iOS Simulators and Android Emulators. Run iPhone, iPad, Mobile…" at bounding box center [1058, 346] width 266 height 561
drag, startPoint x: 1114, startPoint y: 227, endPoint x: 1171, endPoint y: 540, distance: 318.3
click at [1171, 540] on div at bounding box center [1057, 342] width 236 height 524
click at [981, 434] on div at bounding box center [1057, 342] width 236 height 524
drag, startPoint x: 1044, startPoint y: 463, endPoint x: 1070, endPoint y: 264, distance: 200.8
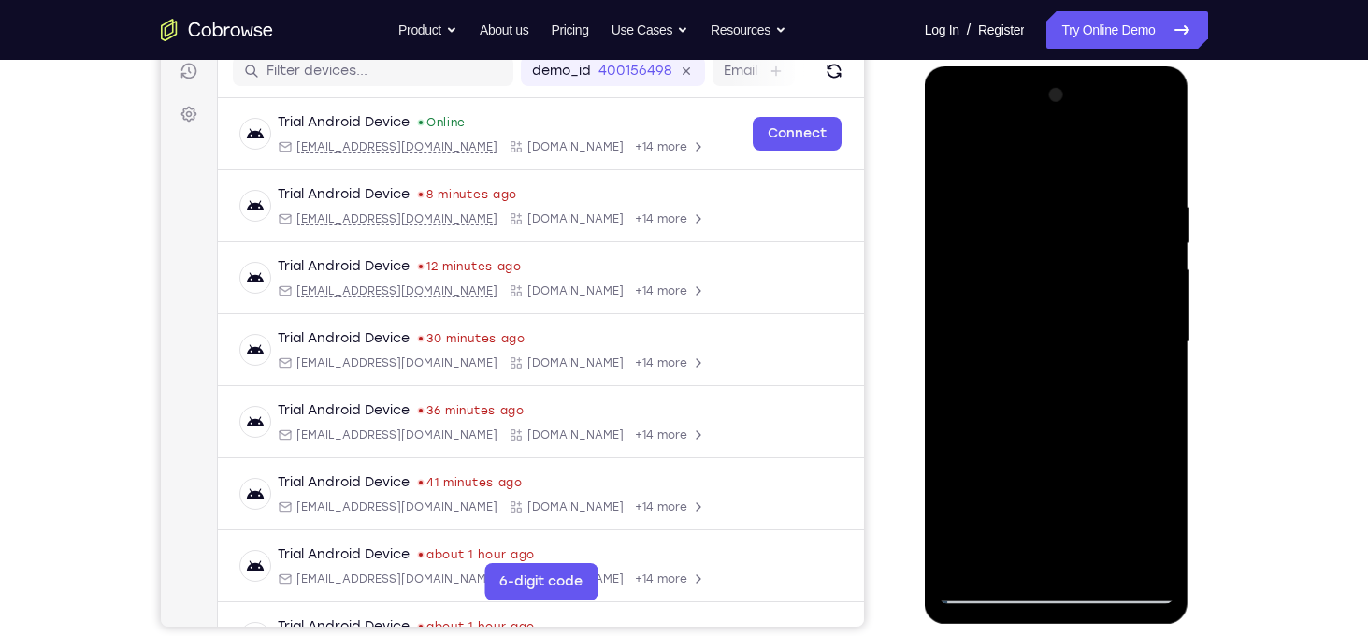
click at [1070, 264] on div at bounding box center [1057, 342] width 236 height 524
drag, startPoint x: 1085, startPoint y: 393, endPoint x: 1101, endPoint y: 173, distance: 220.3
click at [1101, 173] on div at bounding box center [1057, 342] width 236 height 524
drag, startPoint x: 1103, startPoint y: 354, endPoint x: 1114, endPoint y: 142, distance: 212.5
click at [1114, 142] on div at bounding box center [1057, 342] width 236 height 524
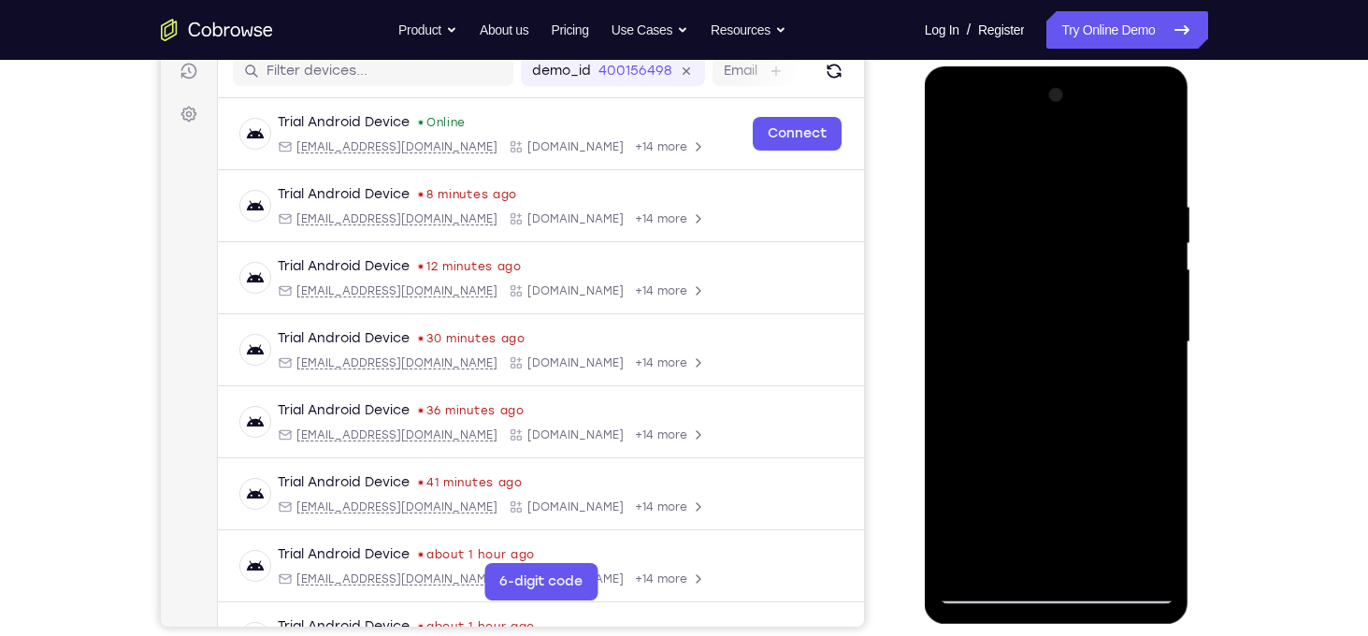
click at [1162, 182] on div at bounding box center [1057, 342] width 236 height 524
drag, startPoint x: 1080, startPoint y: 358, endPoint x: 1149, endPoint y: 135, distance: 233.9
click at [1149, 135] on div at bounding box center [1057, 342] width 236 height 524
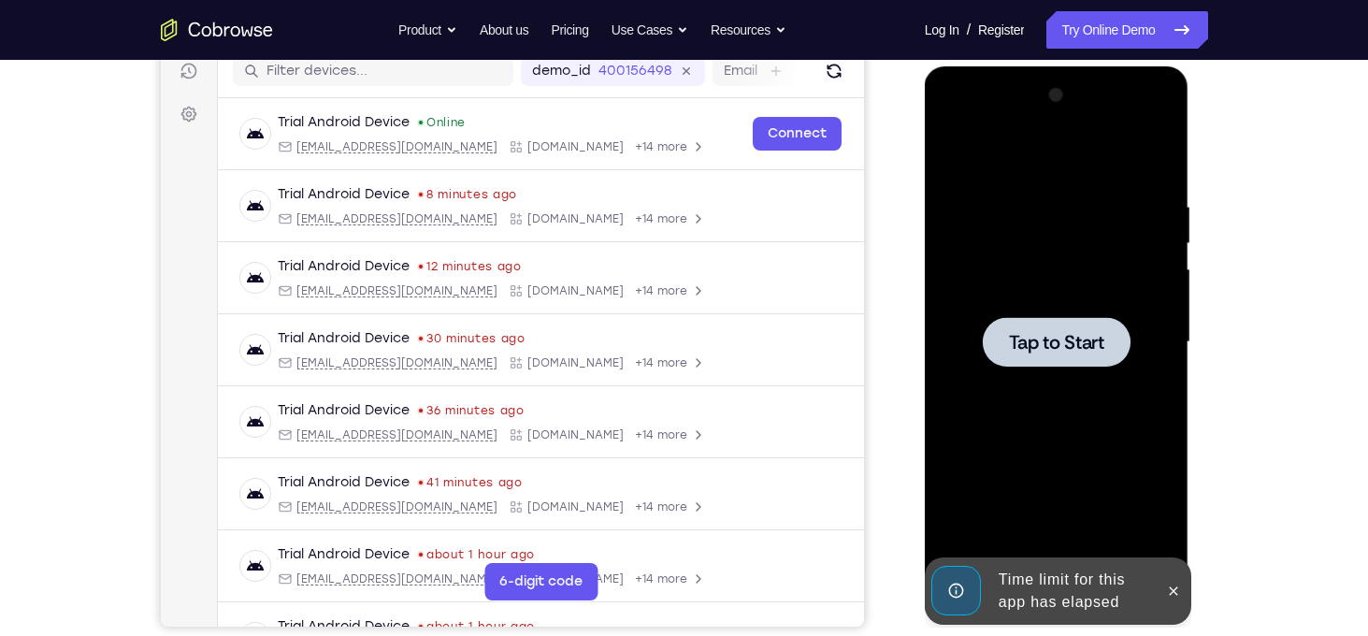
click at [1067, 335] on span "Tap to Start" at bounding box center [1056, 342] width 95 height 19
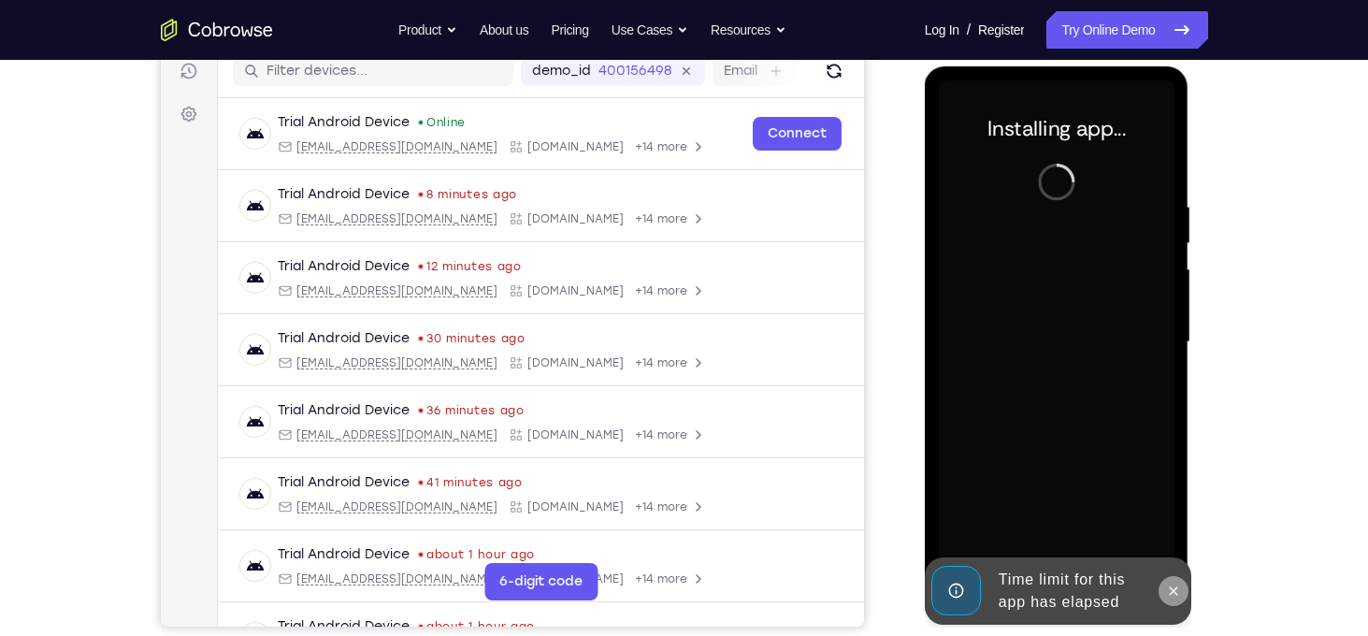
click at [1170, 585] on icon at bounding box center [1173, 590] width 15 height 15
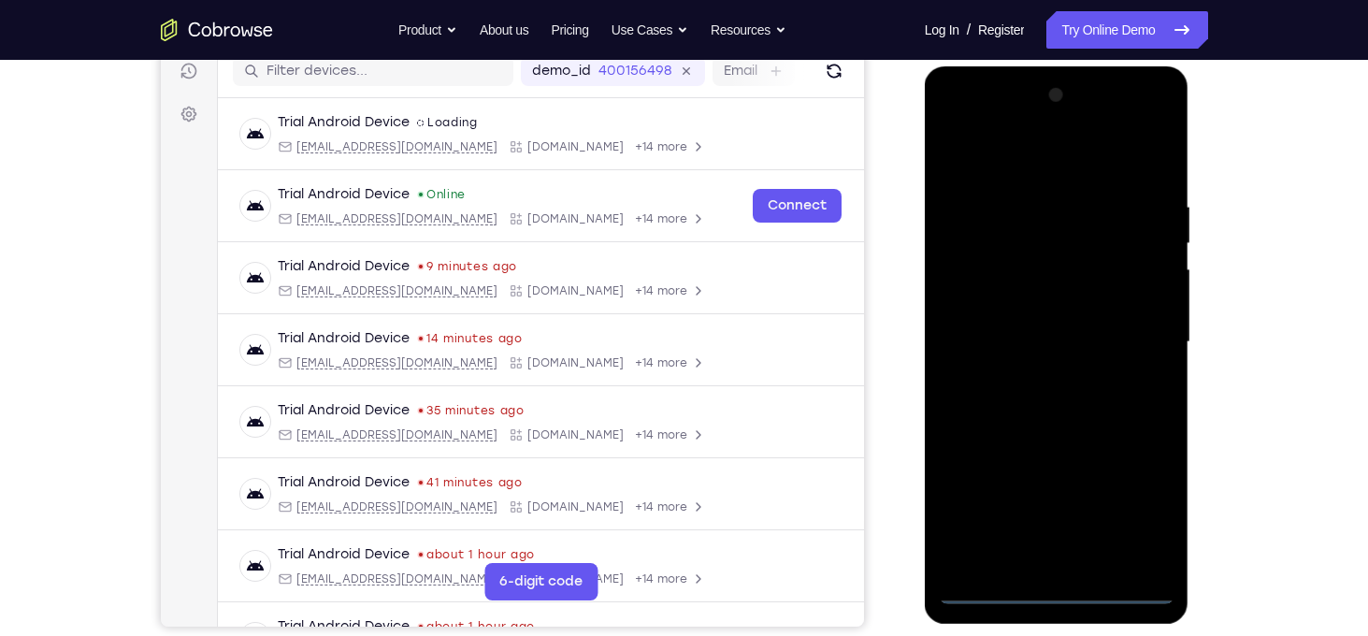
click at [1055, 584] on div at bounding box center [1057, 342] width 236 height 524
click at [1136, 510] on div at bounding box center [1057, 342] width 236 height 524
click at [1001, 149] on div at bounding box center [1057, 342] width 236 height 524
click at [1136, 338] on div at bounding box center [1057, 342] width 236 height 524
click at [1039, 376] on div at bounding box center [1057, 342] width 236 height 524
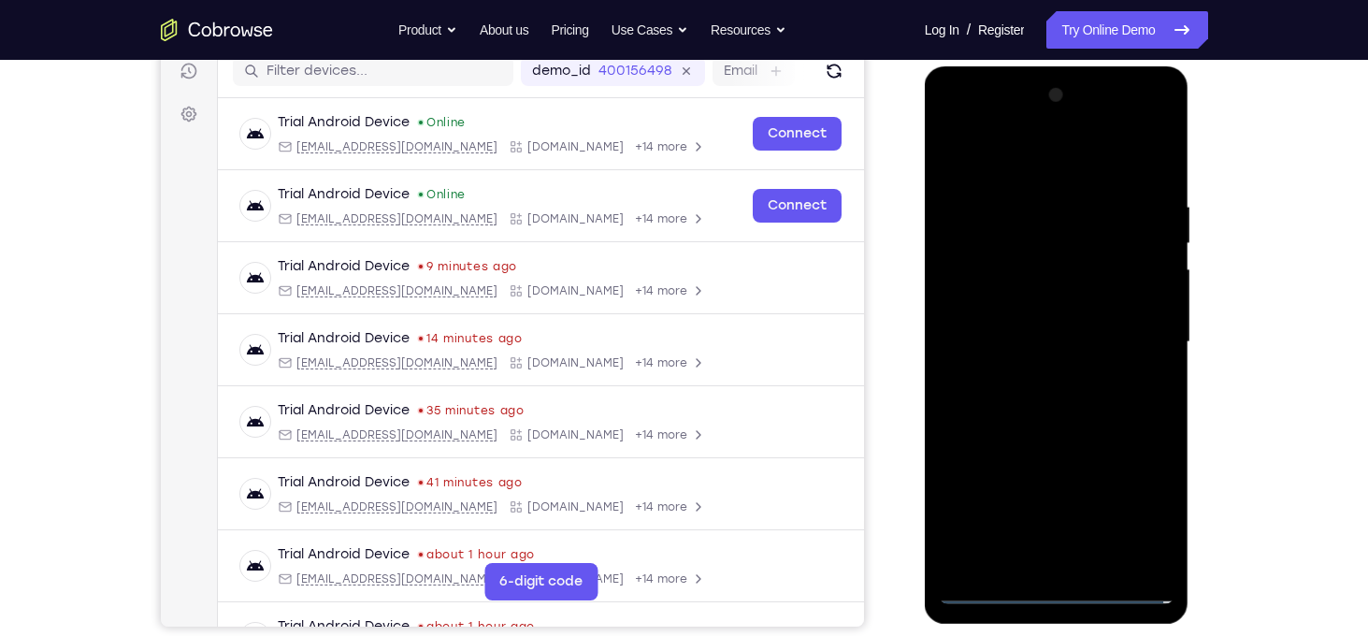
click at [1048, 318] on div at bounding box center [1057, 342] width 236 height 524
click at [1037, 309] on div at bounding box center [1057, 342] width 236 height 524
click at [1057, 341] on div at bounding box center [1057, 342] width 236 height 524
drag, startPoint x: 1039, startPoint y: 170, endPoint x: 1031, endPoint y: 68, distance: 102.2
click at [1031, 68] on div at bounding box center [1057, 344] width 265 height 557
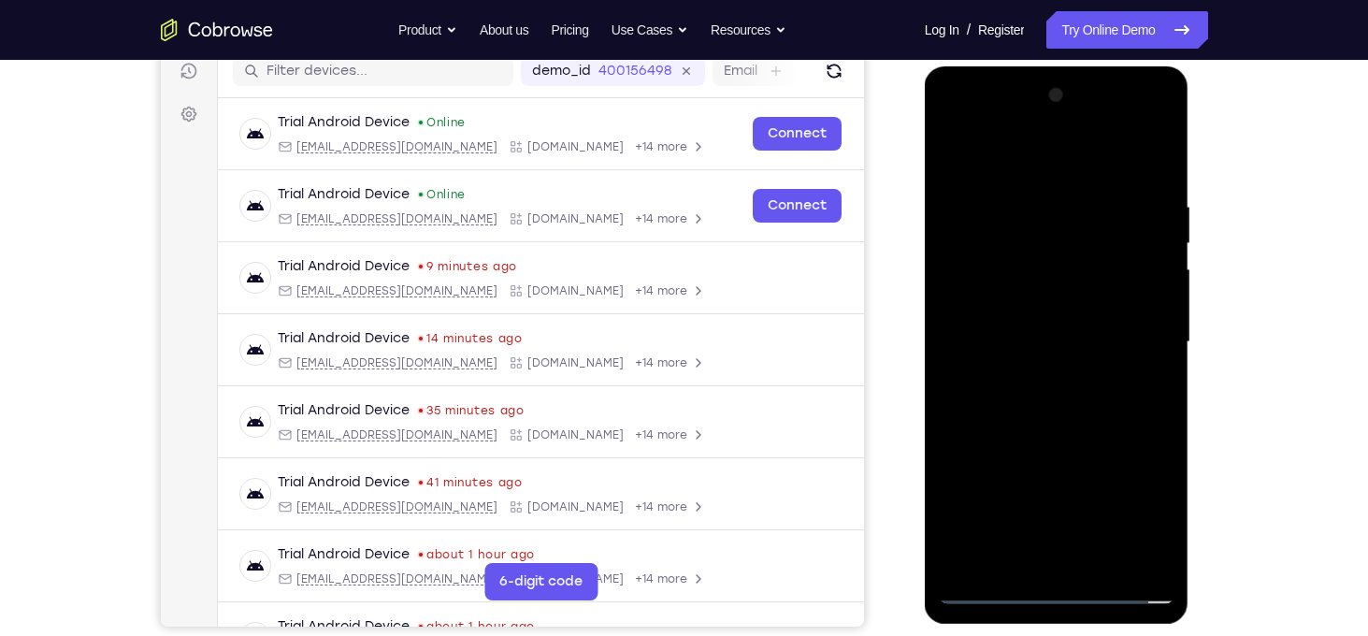
click at [1041, 428] on div at bounding box center [1057, 342] width 236 height 524
click at [1026, 194] on div at bounding box center [1057, 342] width 236 height 524
click at [1144, 327] on div at bounding box center [1057, 342] width 236 height 524
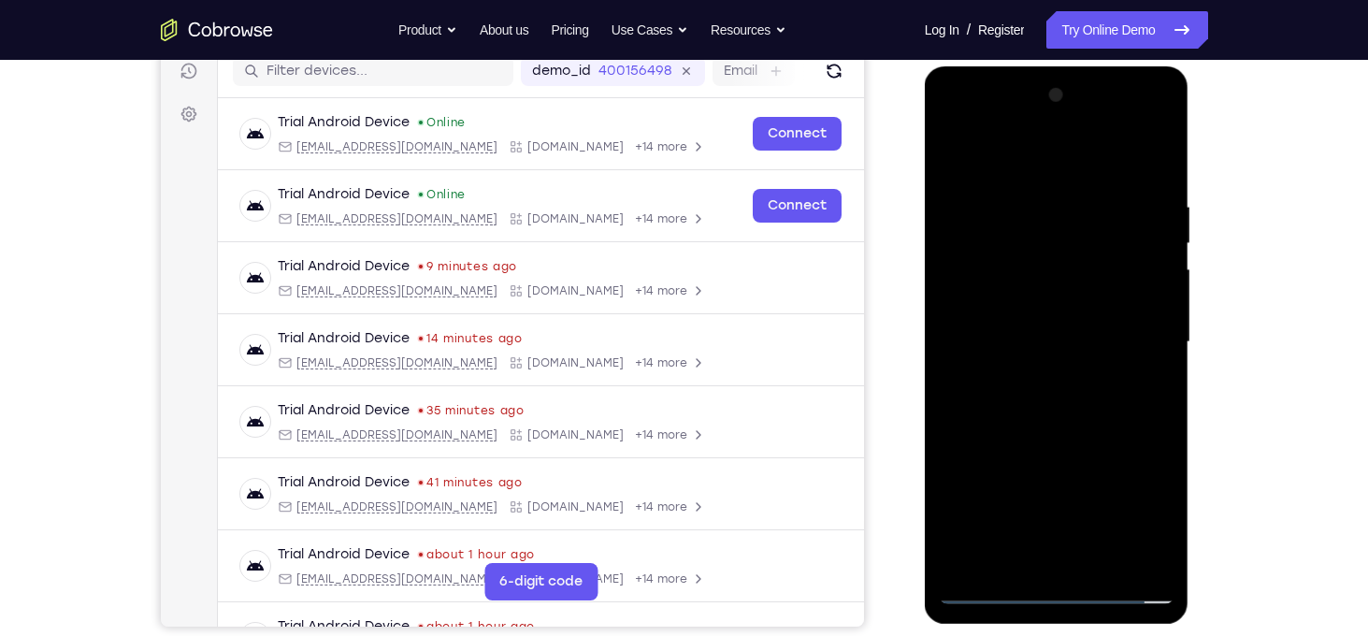
click at [1144, 327] on div at bounding box center [1057, 342] width 236 height 524
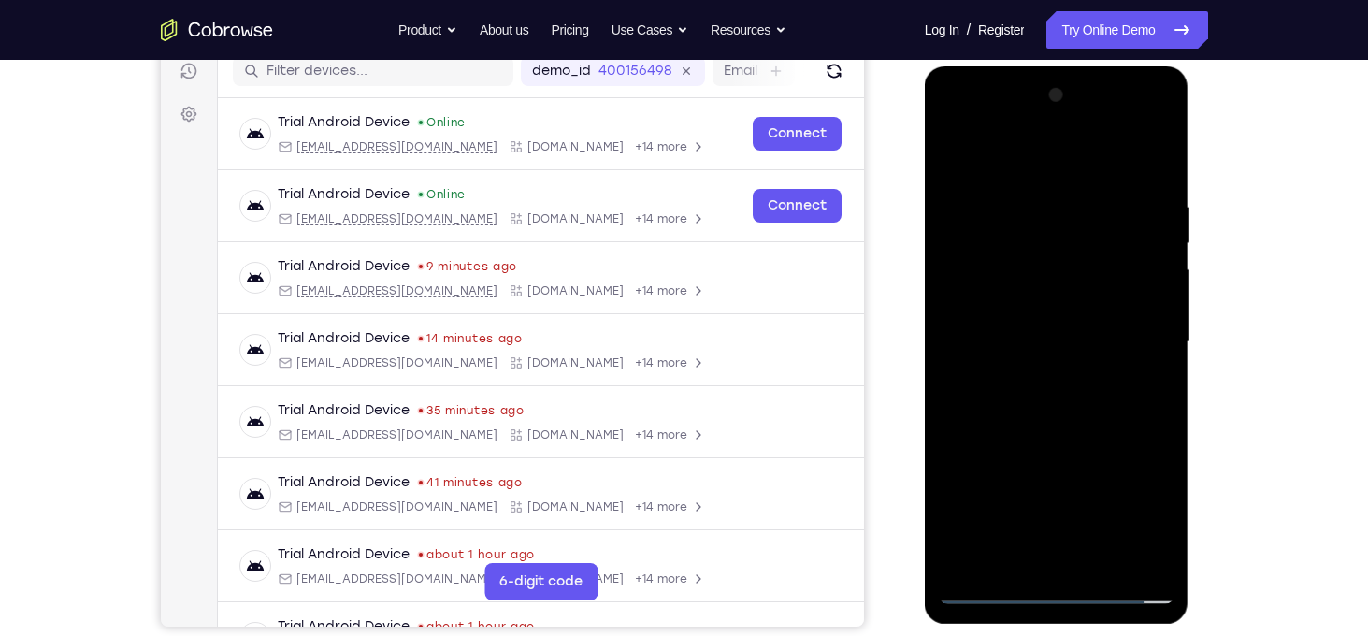
click at [1144, 327] on div at bounding box center [1057, 342] width 236 height 524
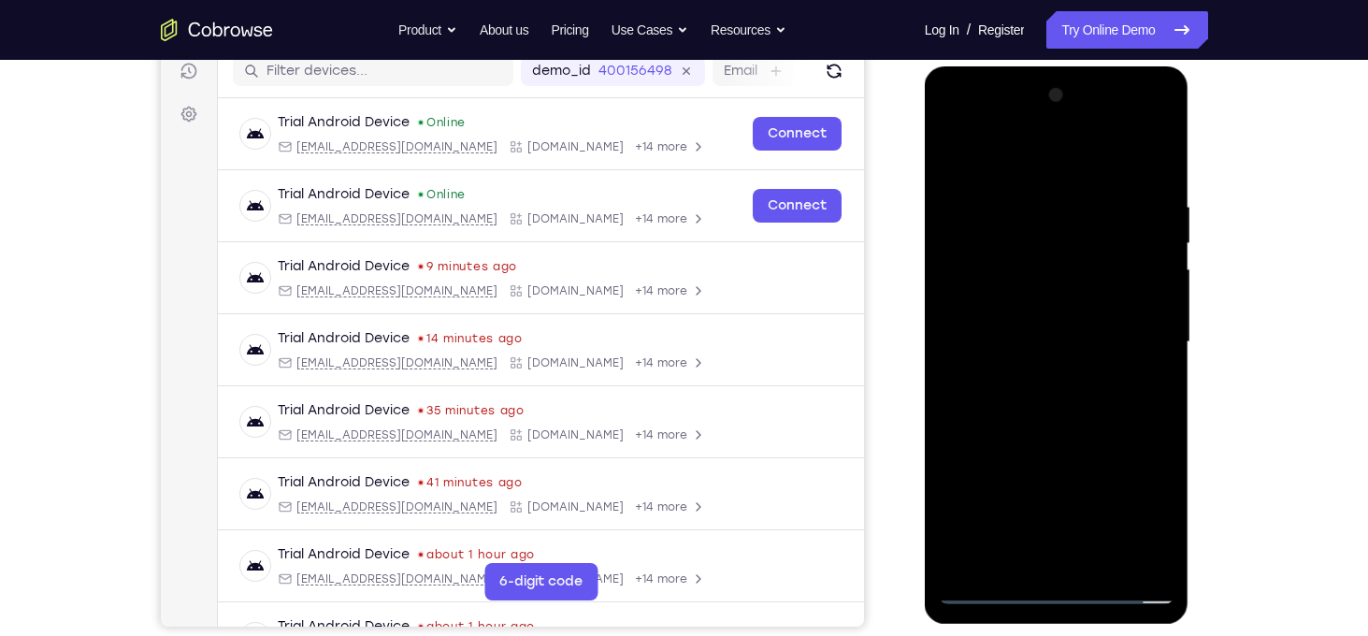
click at [1144, 327] on div at bounding box center [1057, 342] width 236 height 524
click at [1152, 323] on div at bounding box center [1057, 342] width 236 height 524
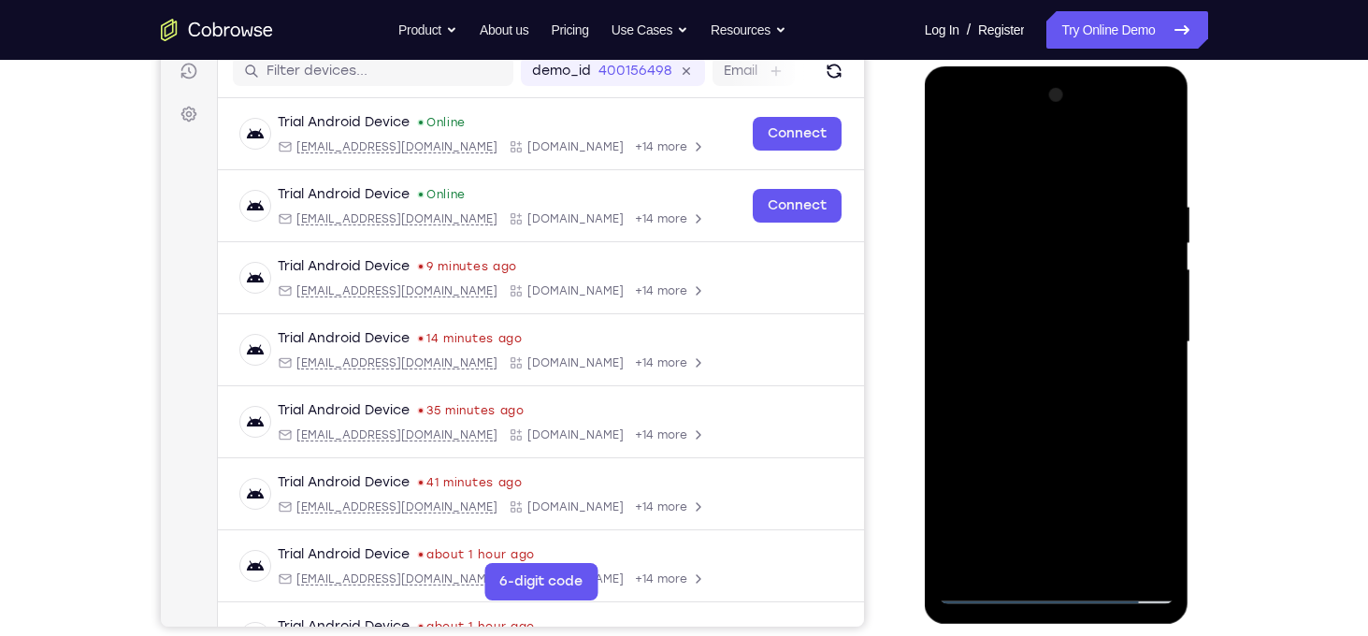
click at [1152, 323] on div at bounding box center [1057, 342] width 236 height 524
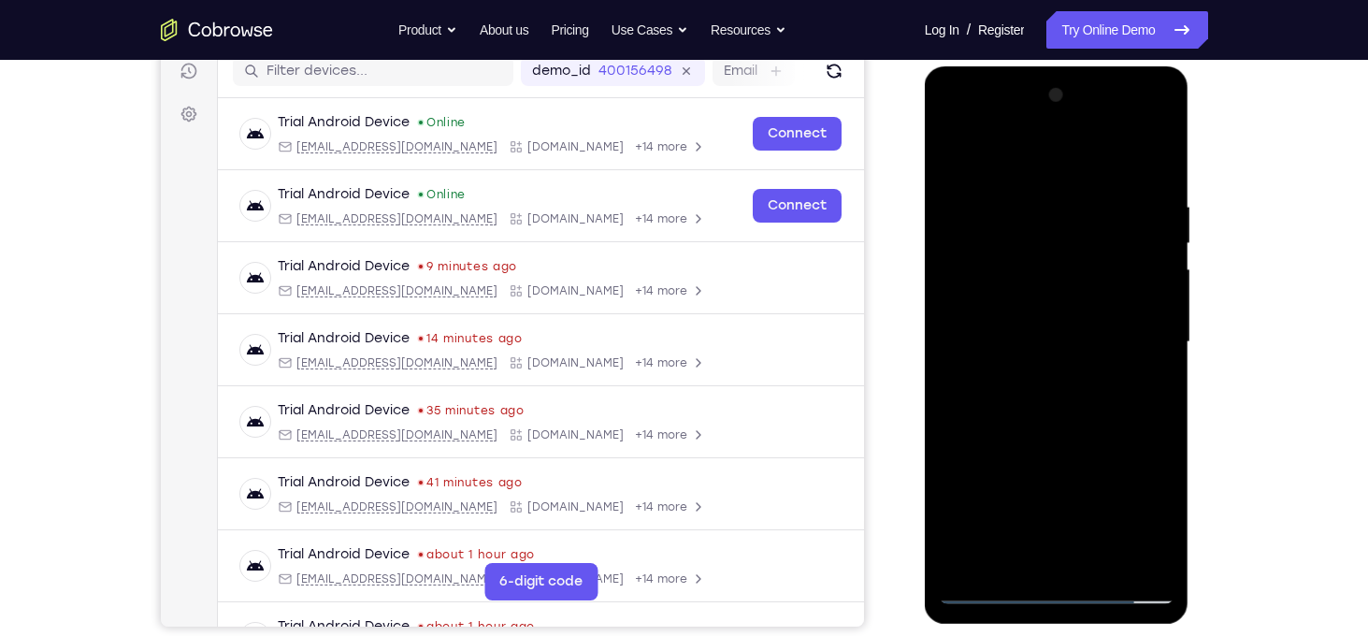
click at [1152, 323] on div at bounding box center [1057, 342] width 236 height 524
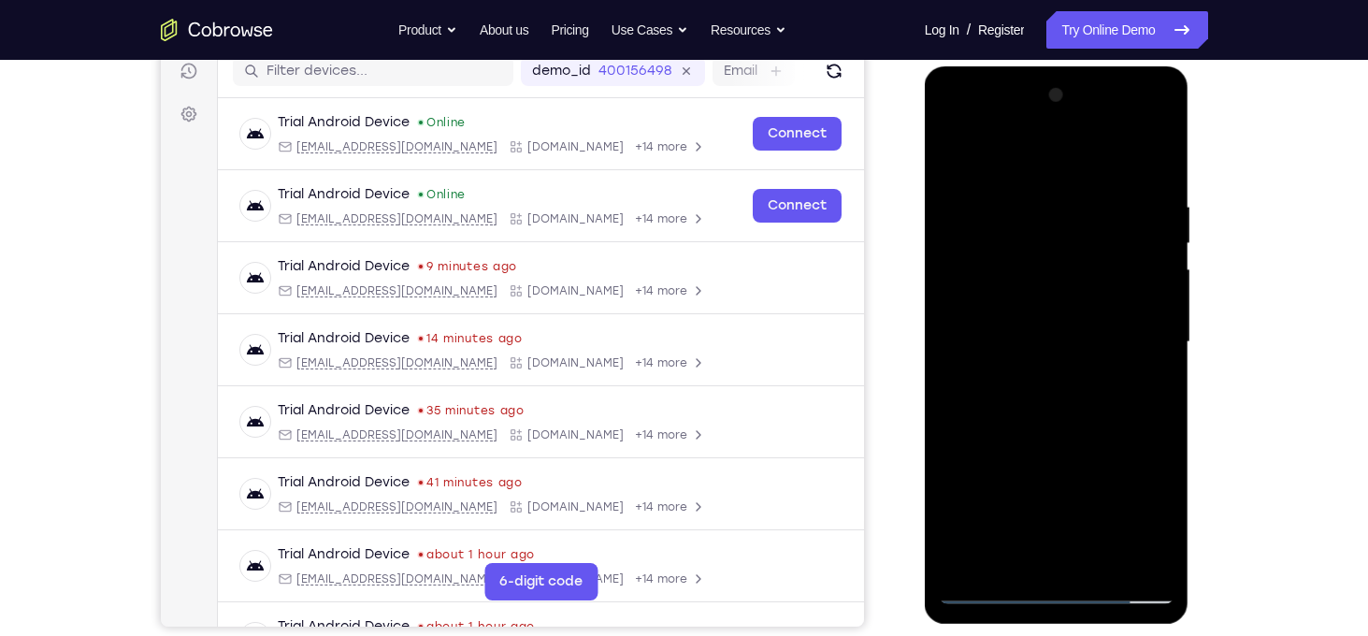
click at [1152, 323] on div at bounding box center [1057, 342] width 236 height 524
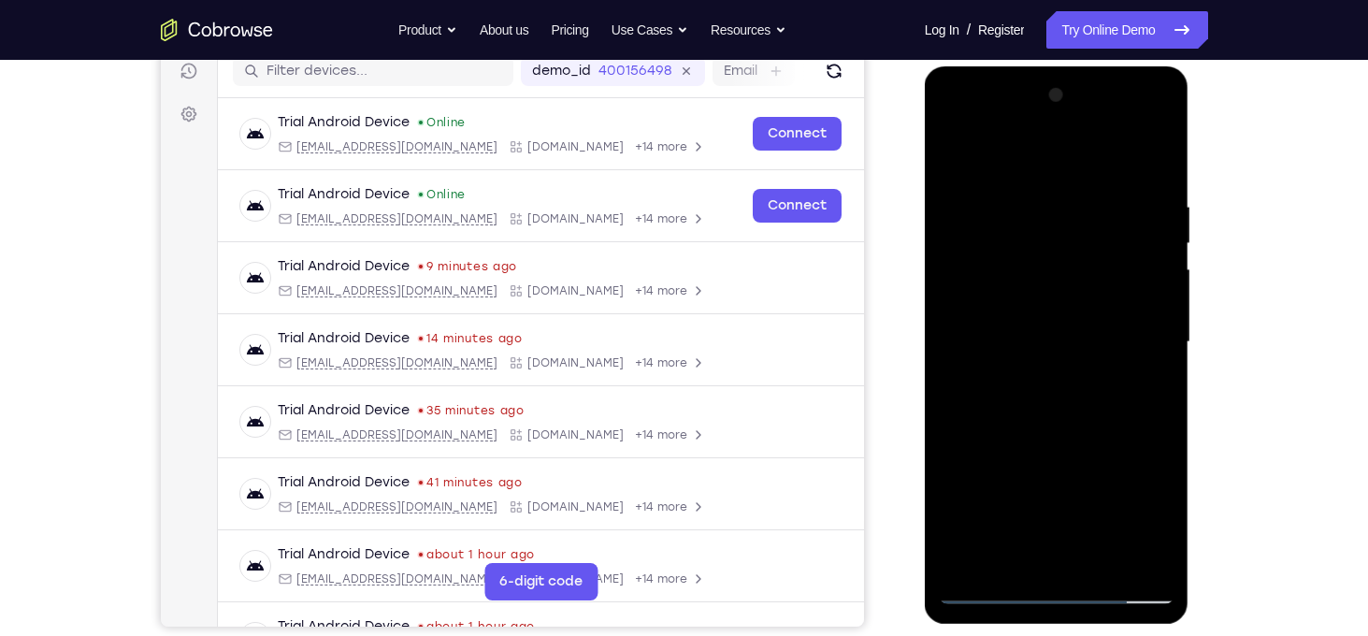
click at [1152, 323] on div at bounding box center [1057, 342] width 236 height 524
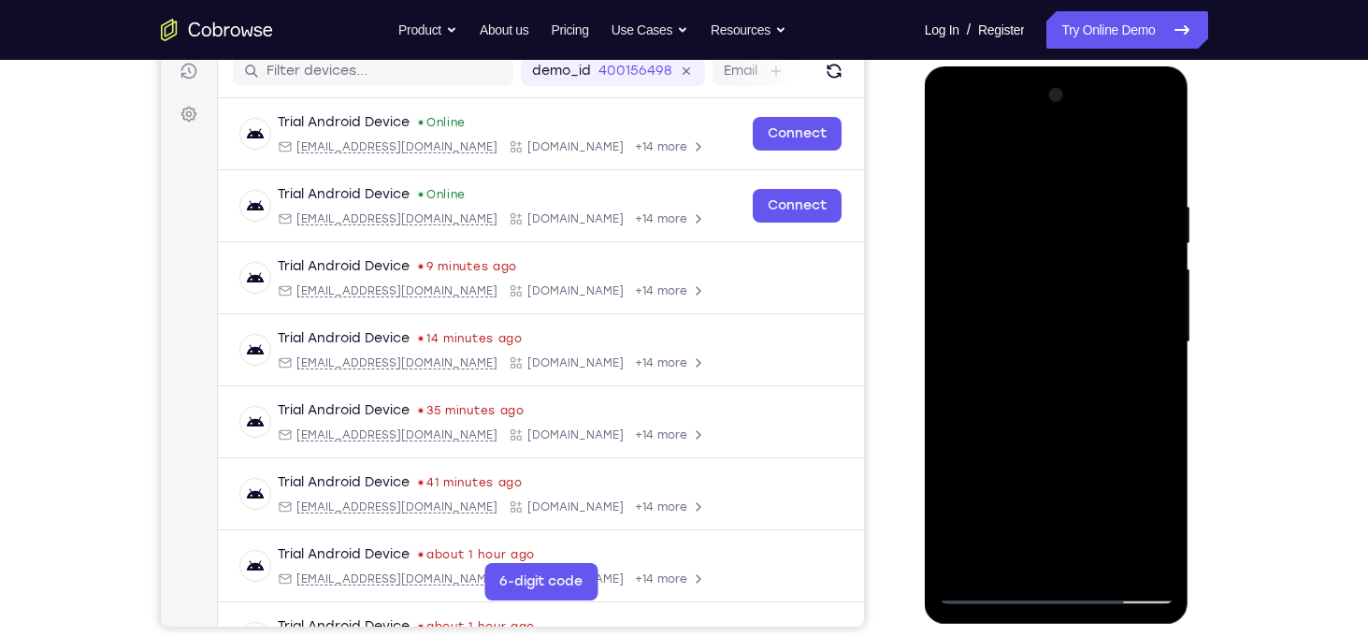
click at [1152, 323] on div at bounding box center [1057, 342] width 236 height 524
click at [966, 347] on div at bounding box center [1057, 342] width 236 height 524
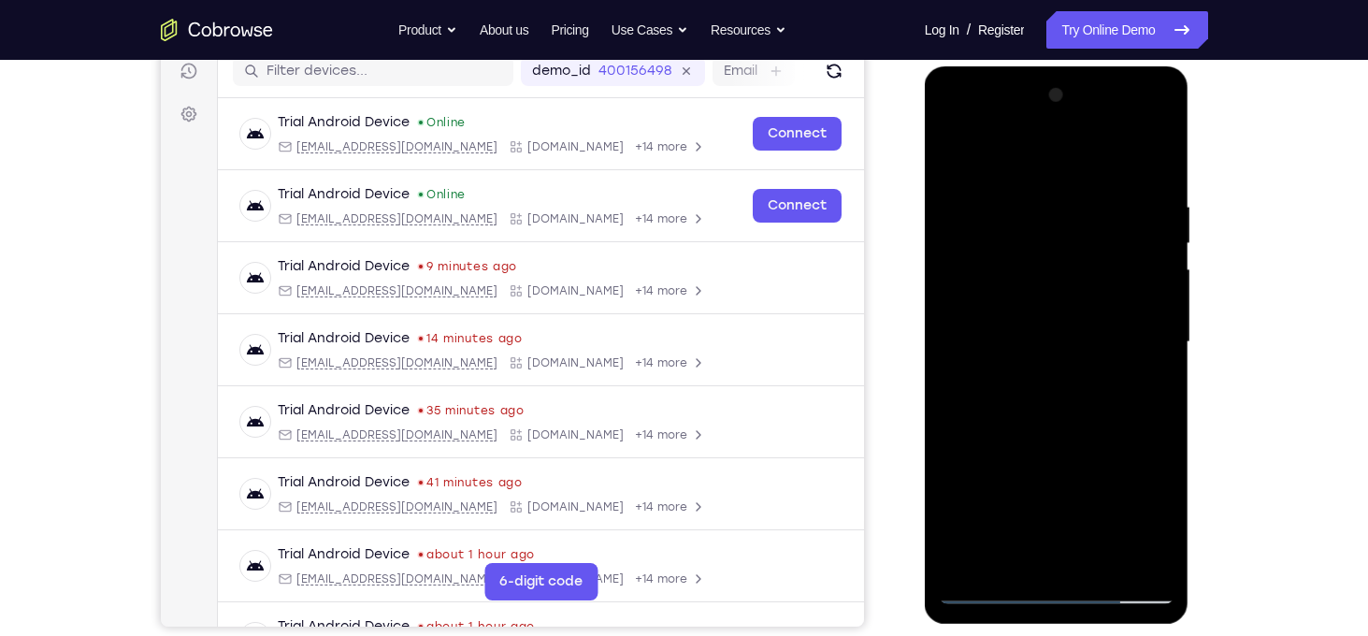
click at [966, 347] on div at bounding box center [1057, 342] width 236 height 524
click at [1142, 416] on div at bounding box center [1057, 342] width 236 height 524
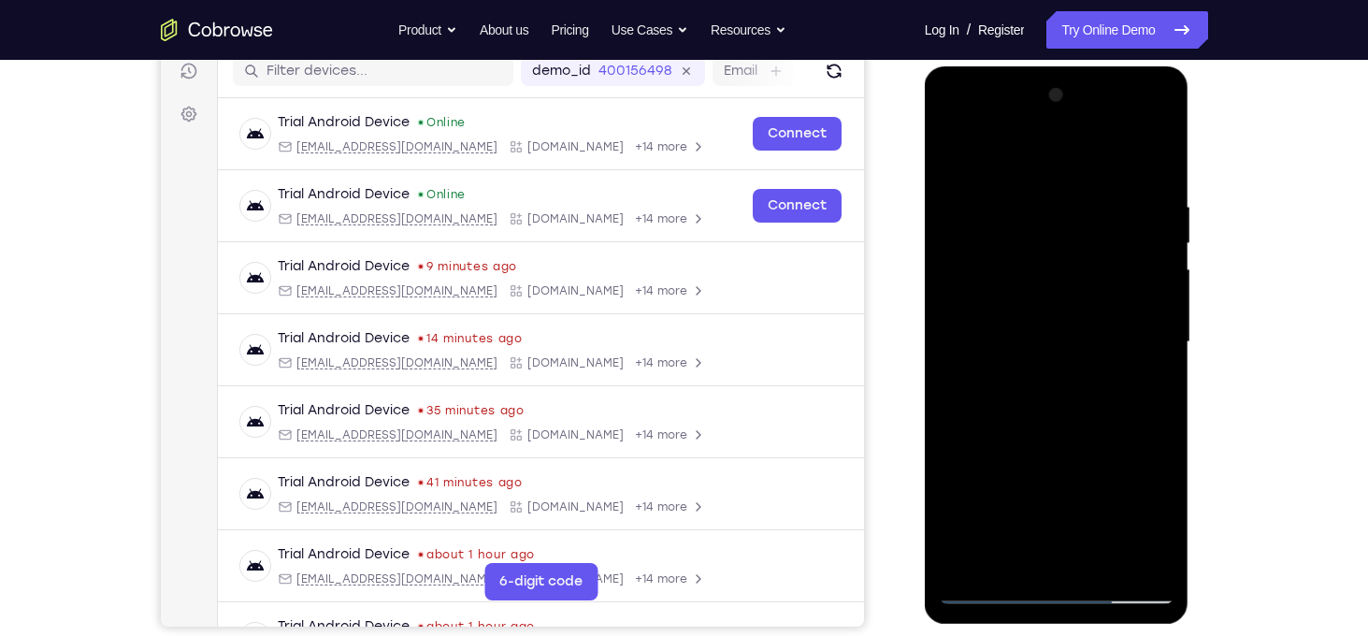
click at [1142, 416] on div at bounding box center [1057, 342] width 236 height 524
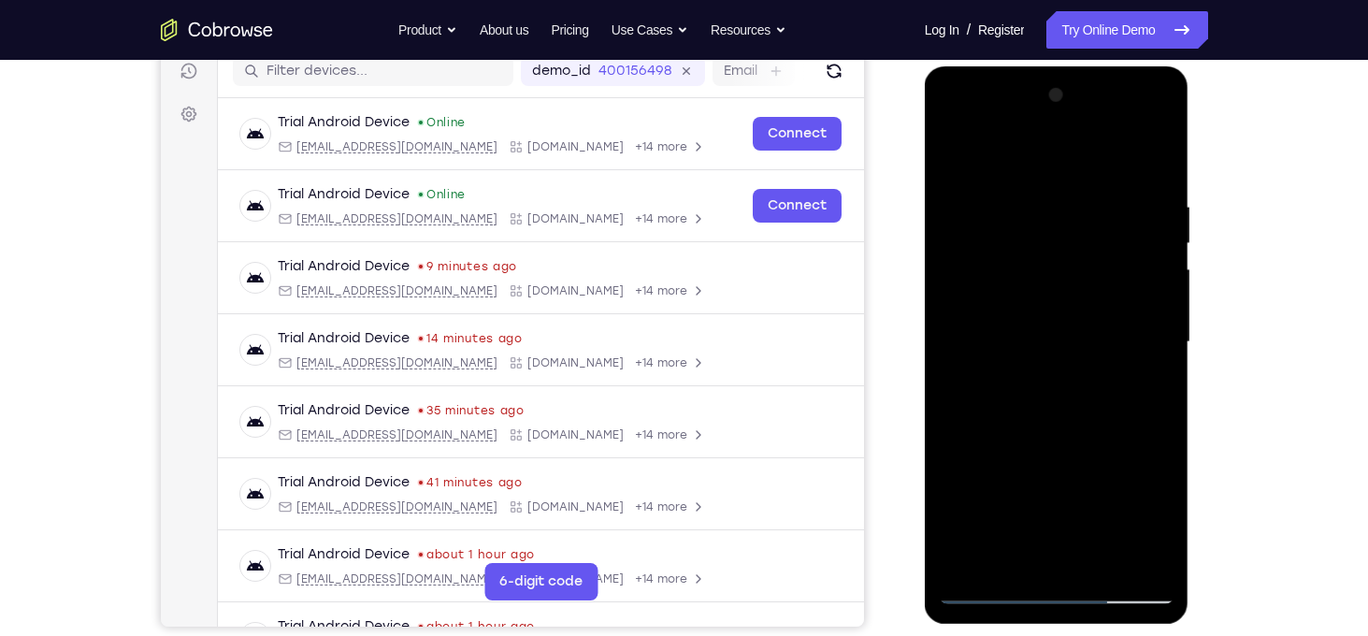
click at [1142, 416] on div at bounding box center [1057, 342] width 236 height 524
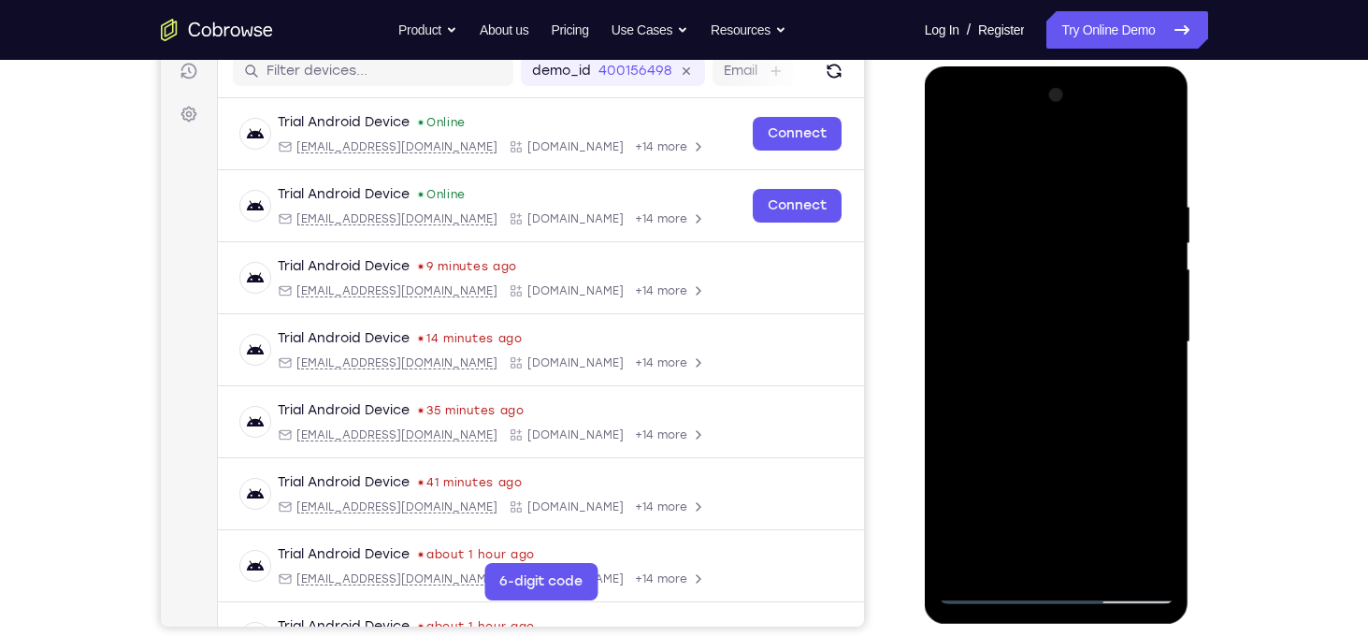
click at [1142, 416] on div at bounding box center [1057, 342] width 236 height 524
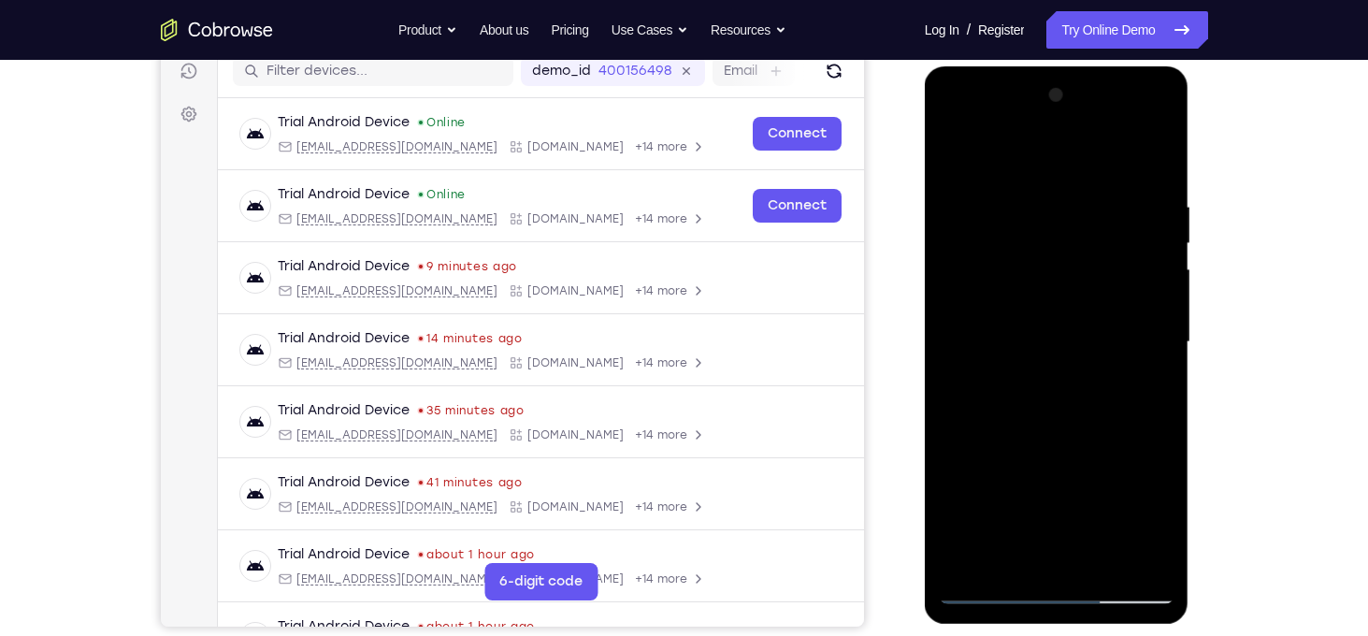
click at [1142, 416] on div at bounding box center [1057, 342] width 236 height 524
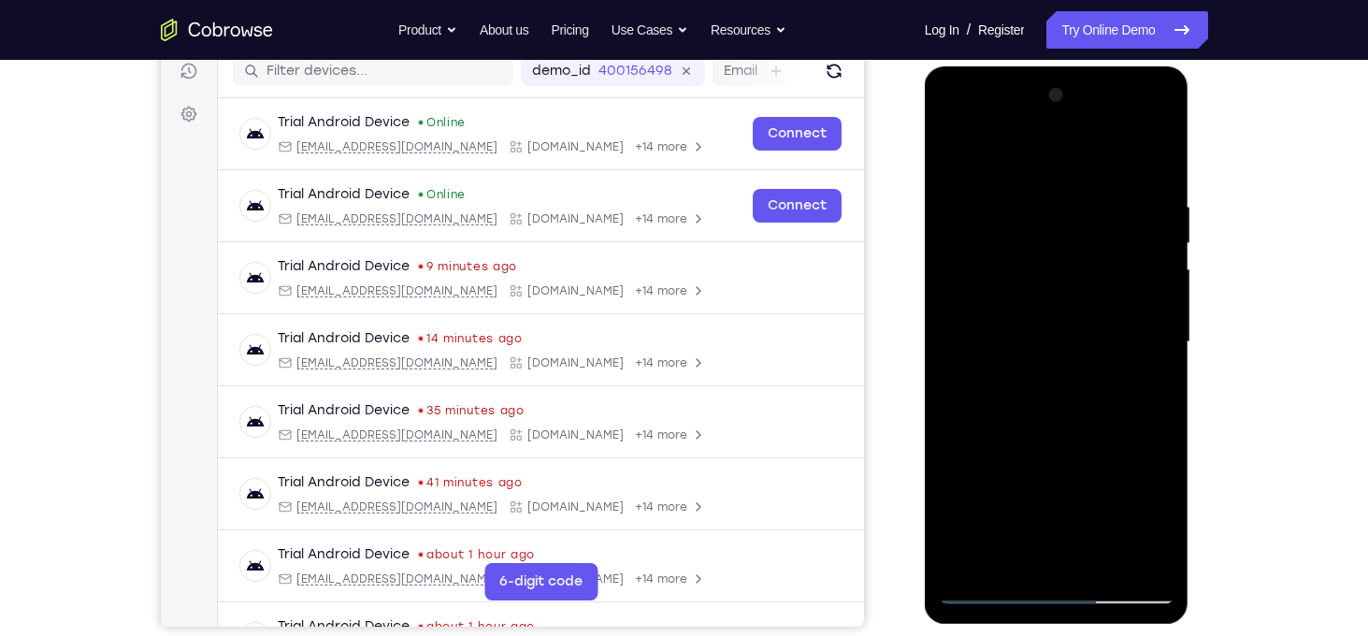
click at [962, 390] on div at bounding box center [1057, 342] width 236 height 524
click at [1149, 329] on div at bounding box center [1057, 342] width 236 height 524
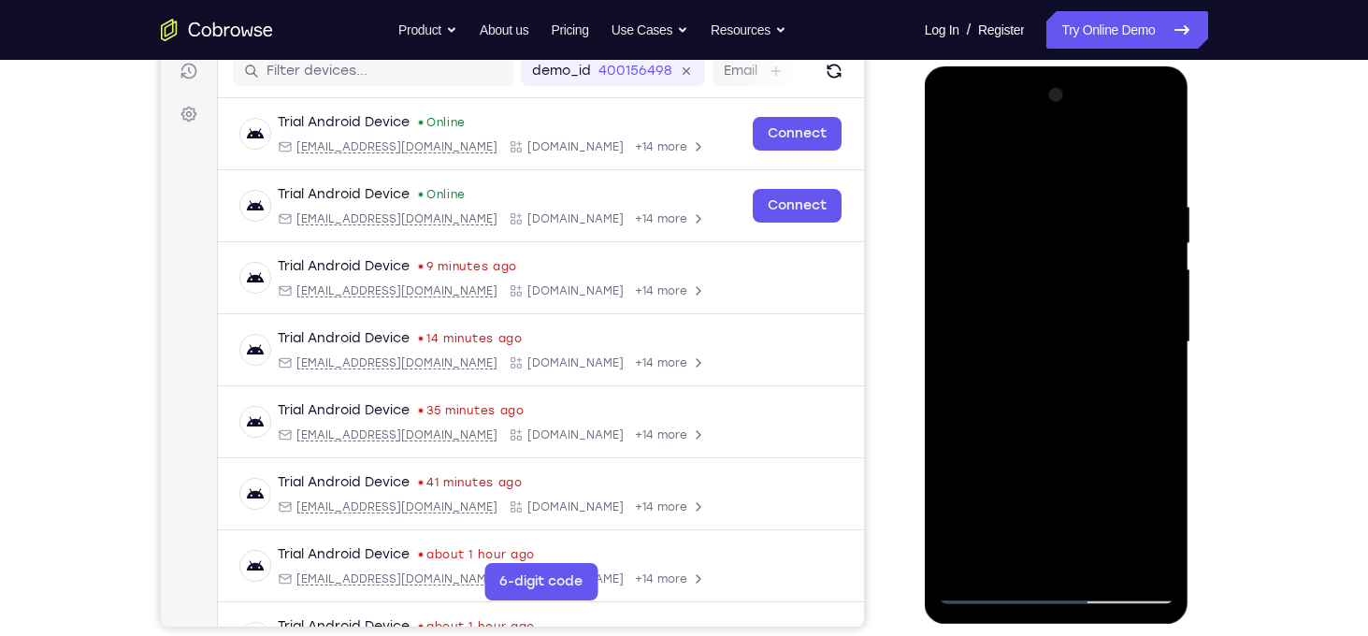
click at [1149, 329] on div at bounding box center [1057, 342] width 236 height 524
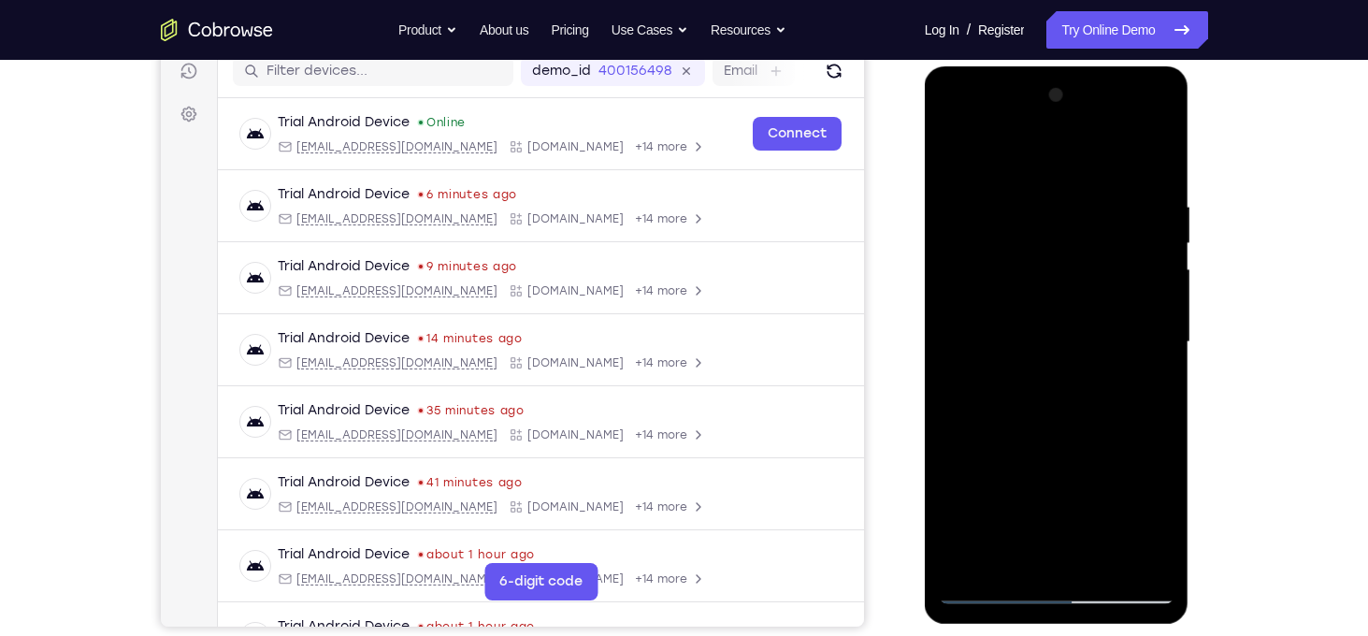
click at [1149, 329] on div at bounding box center [1057, 342] width 236 height 524
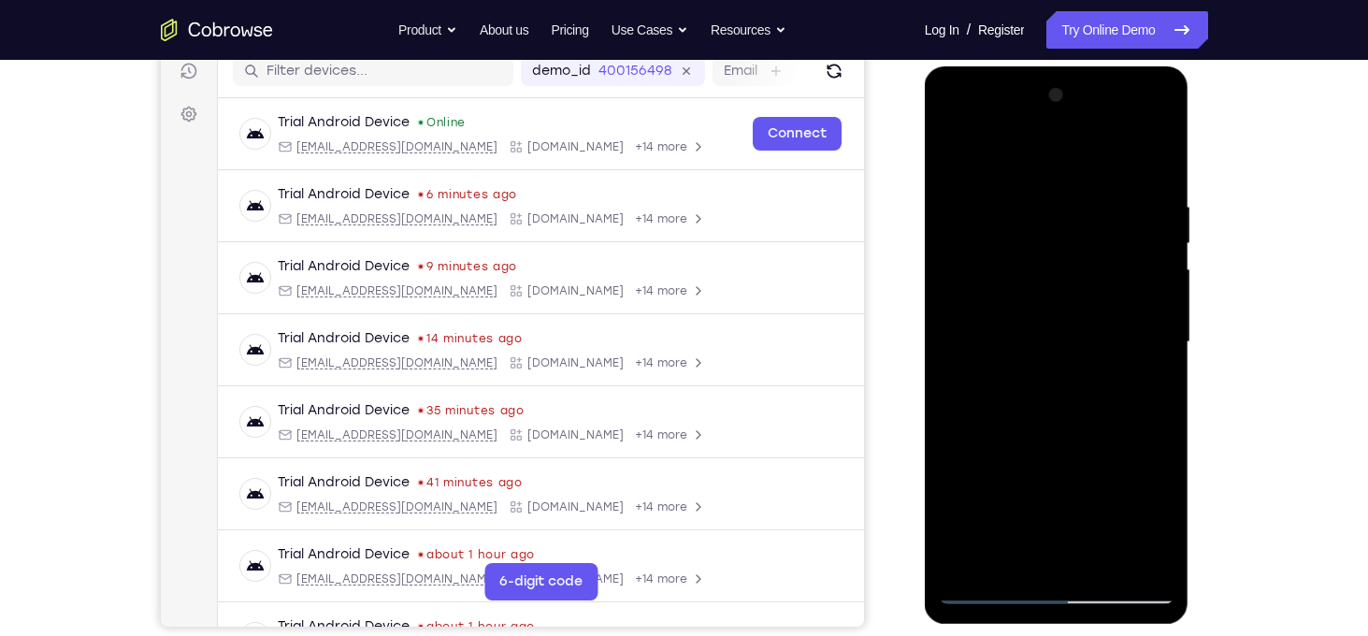
click at [1149, 329] on div at bounding box center [1057, 342] width 236 height 524
drag, startPoint x: 1149, startPoint y: 330, endPoint x: 1190, endPoint y: 370, distance: 57.5
click at [1190, 370] on div at bounding box center [1058, 346] width 266 height 561
drag, startPoint x: 992, startPoint y: 478, endPoint x: 2205, endPoint y: 580, distance: 1217.8
click at [1191, 514] on html "Online web based iOS Simulators and Android Emulators. Run iPhone, iPad, Mobile…" at bounding box center [1058, 346] width 266 height 561
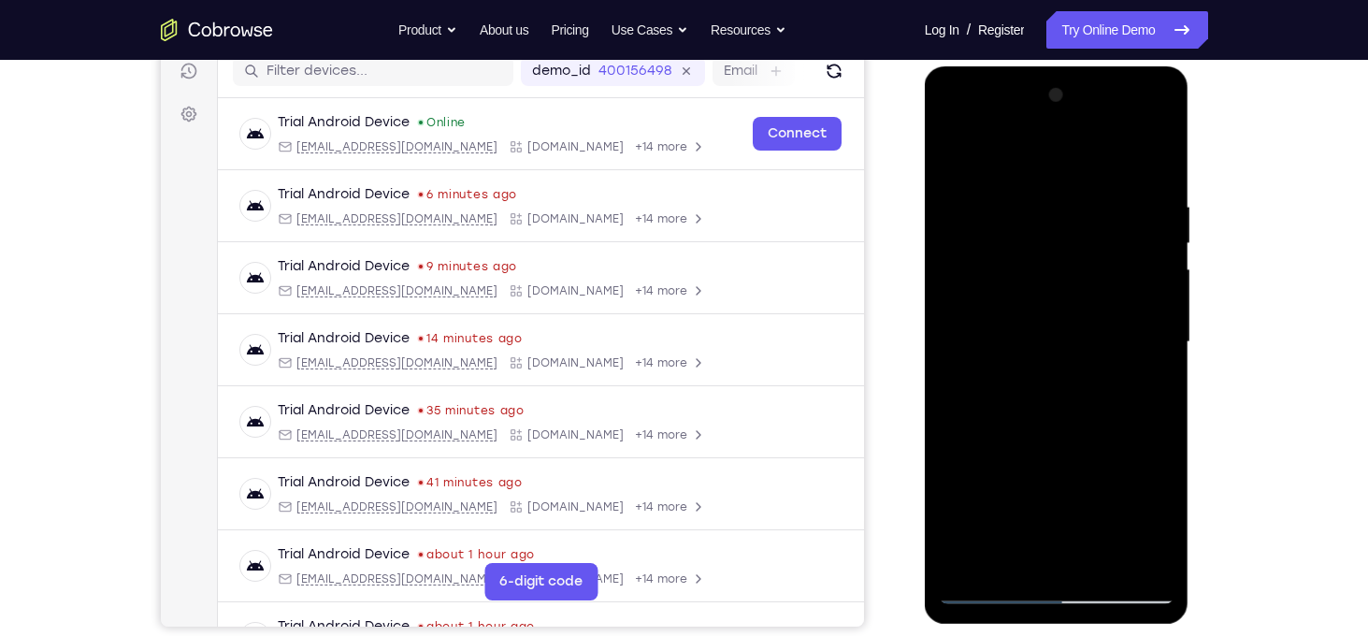
click at [981, 404] on div at bounding box center [1057, 342] width 236 height 524
click at [1153, 334] on div at bounding box center [1057, 342] width 236 height 524
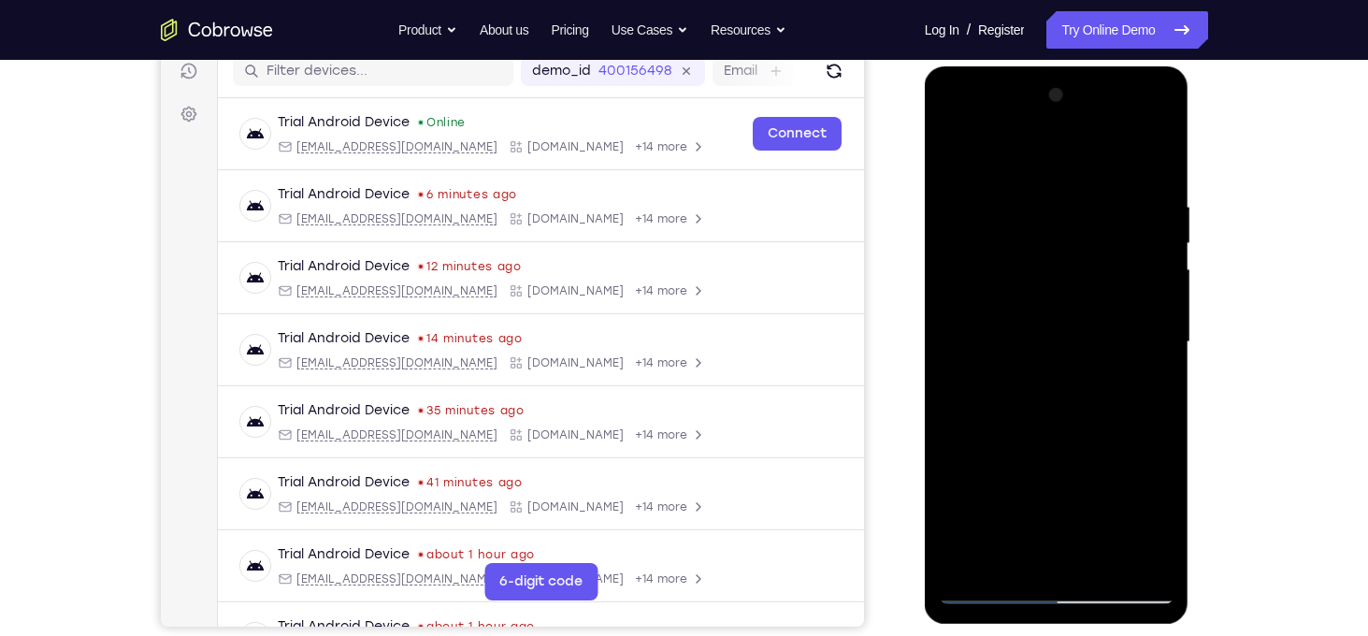
click at [1156, 322] on div at bounding box center [1057, 342] width 236 height 524
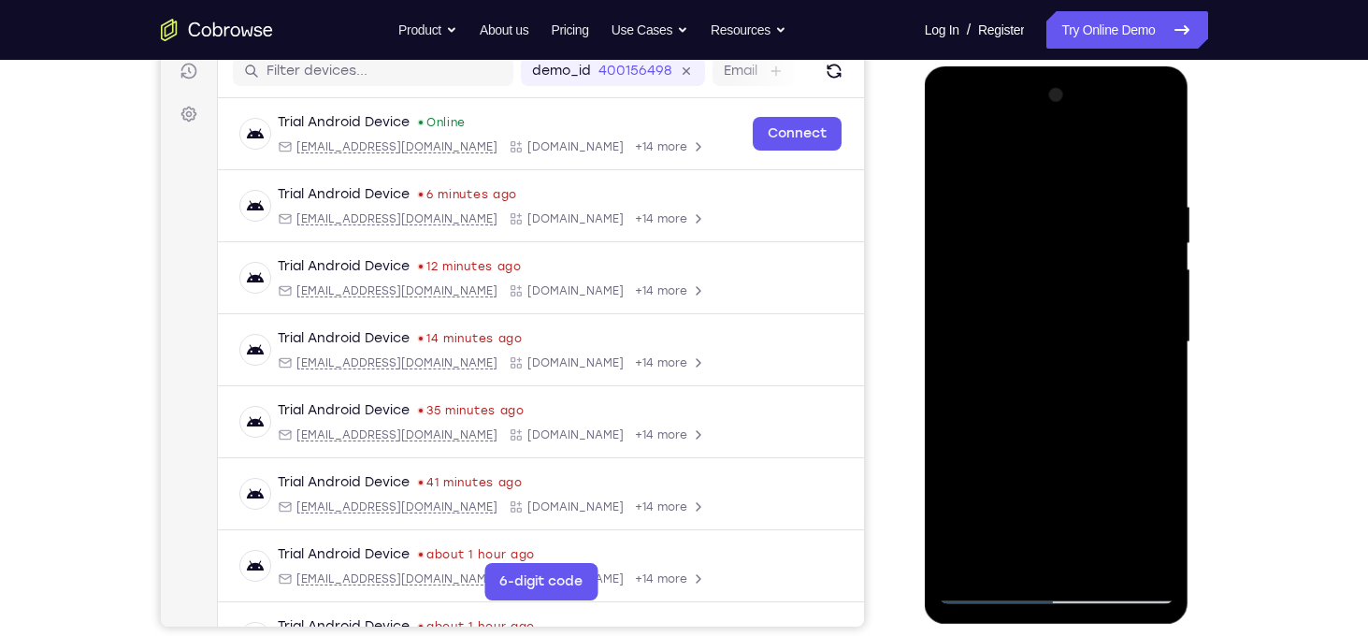
click at [1156, 322] on div at bounding box center [1057, 342] width 236 height 524
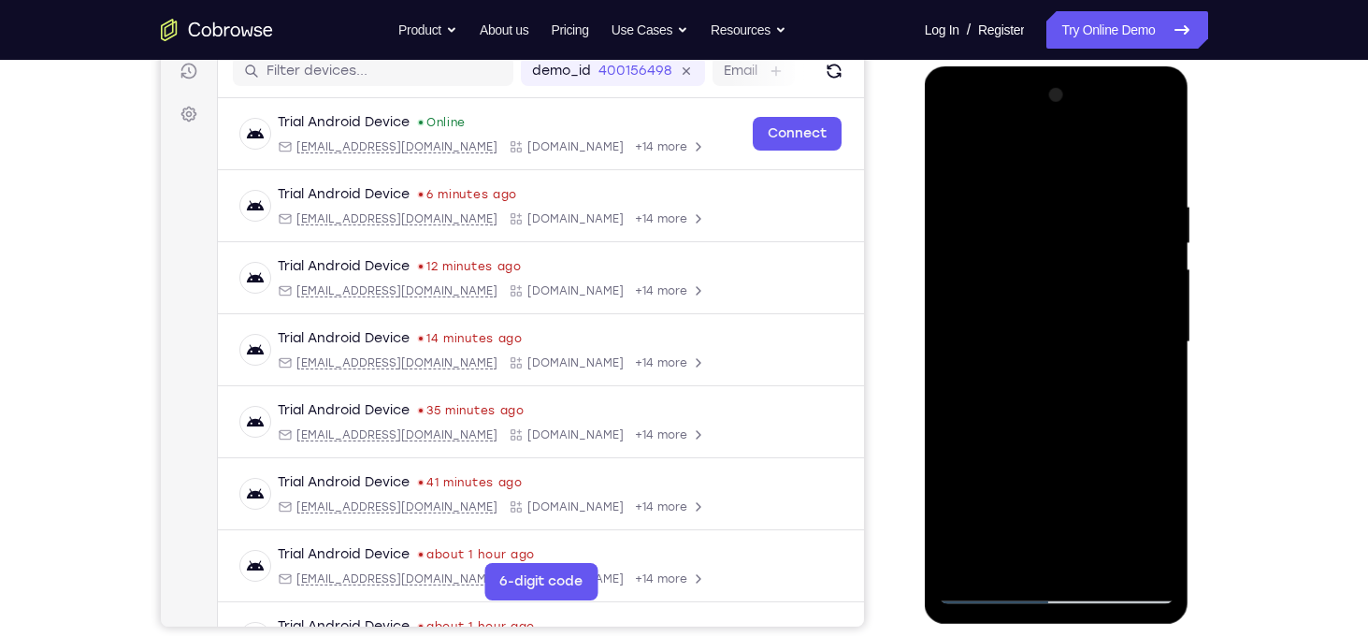
click at [1156, 322] on div at bounding box center [1057, 342] width 236 height 524
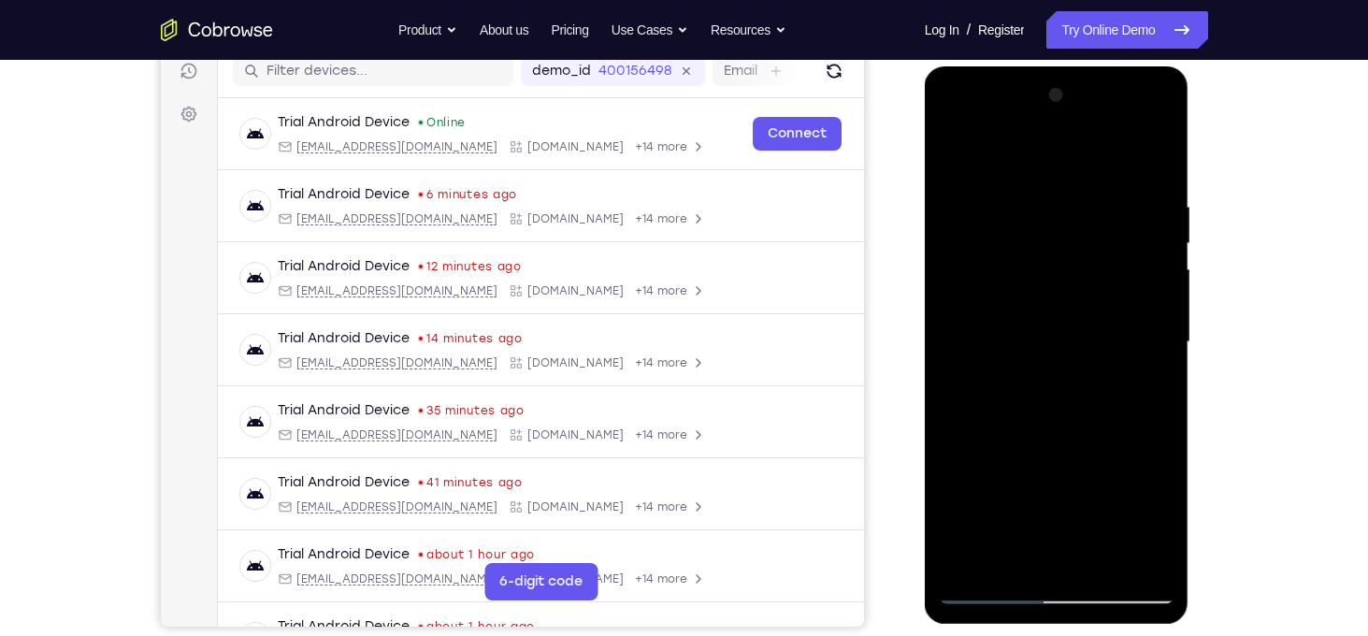
click at [1156, 322] on div at bounding box center [1057, 342] width 236 height 524
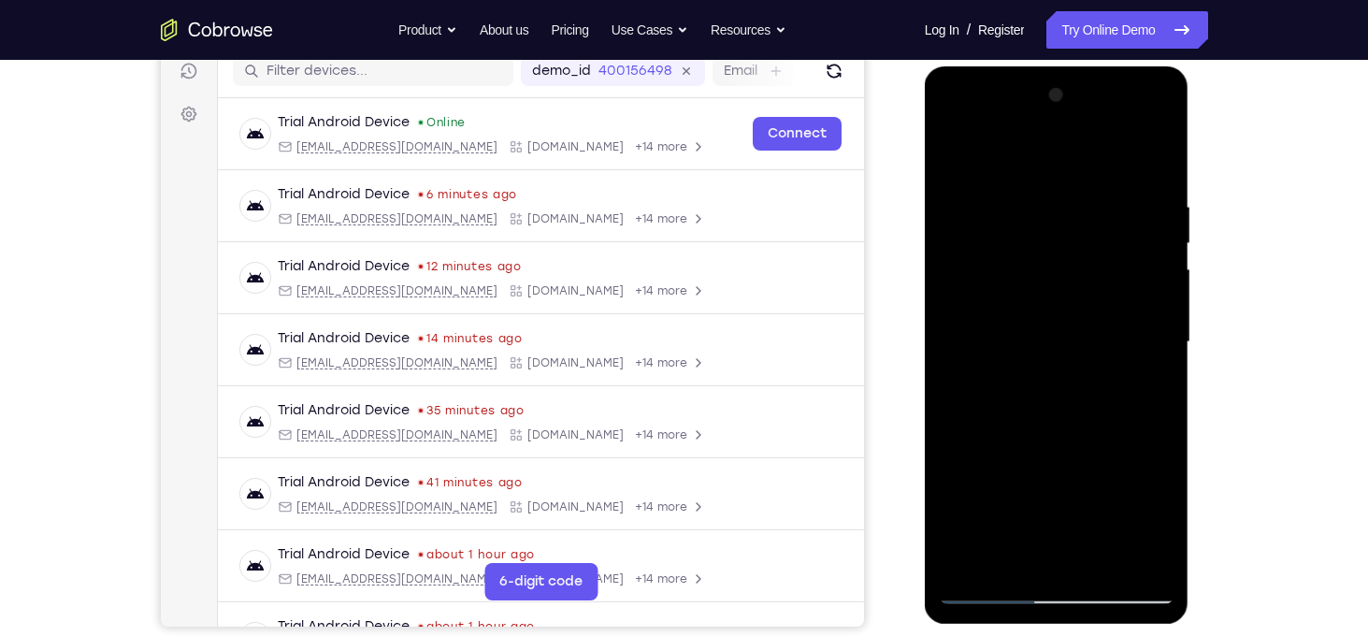
click at [1156, 239] on div at bounding box center [1057, 342] width 236 height 524
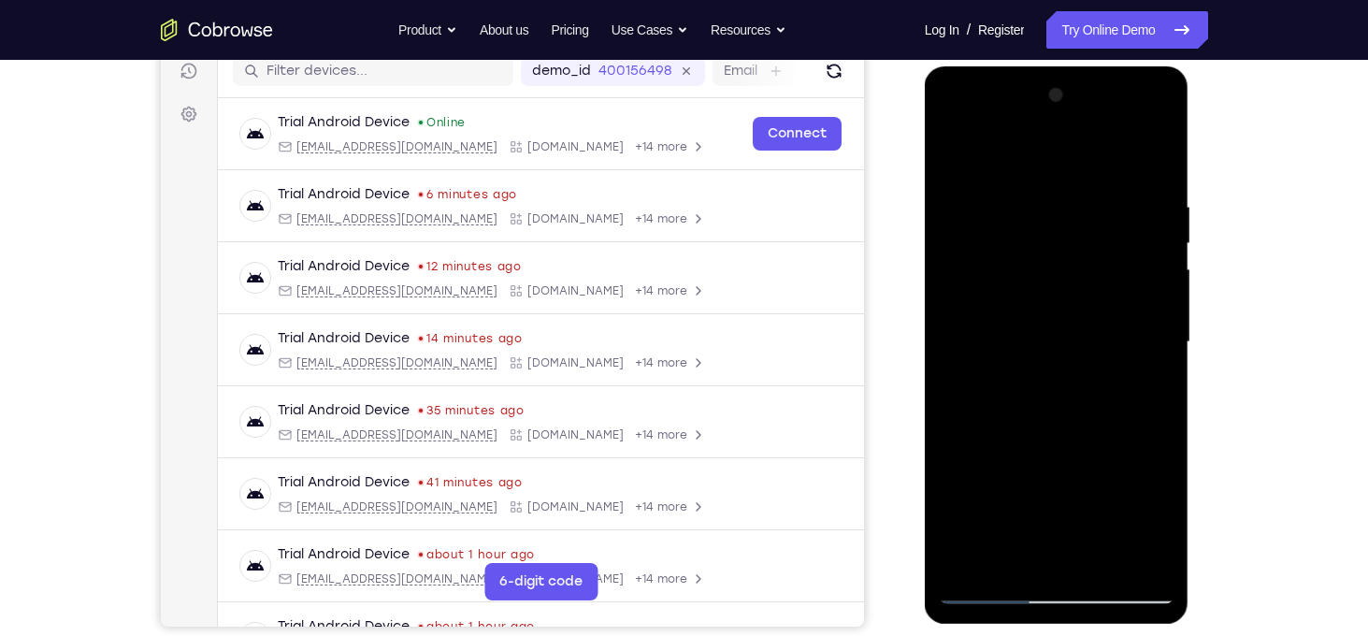
click at [1156, 239] on div at bounding box center [1057, 342] width 236 height 524
click at [1151, 164] on div at bounding box center [1057, 342] width 236 height 524
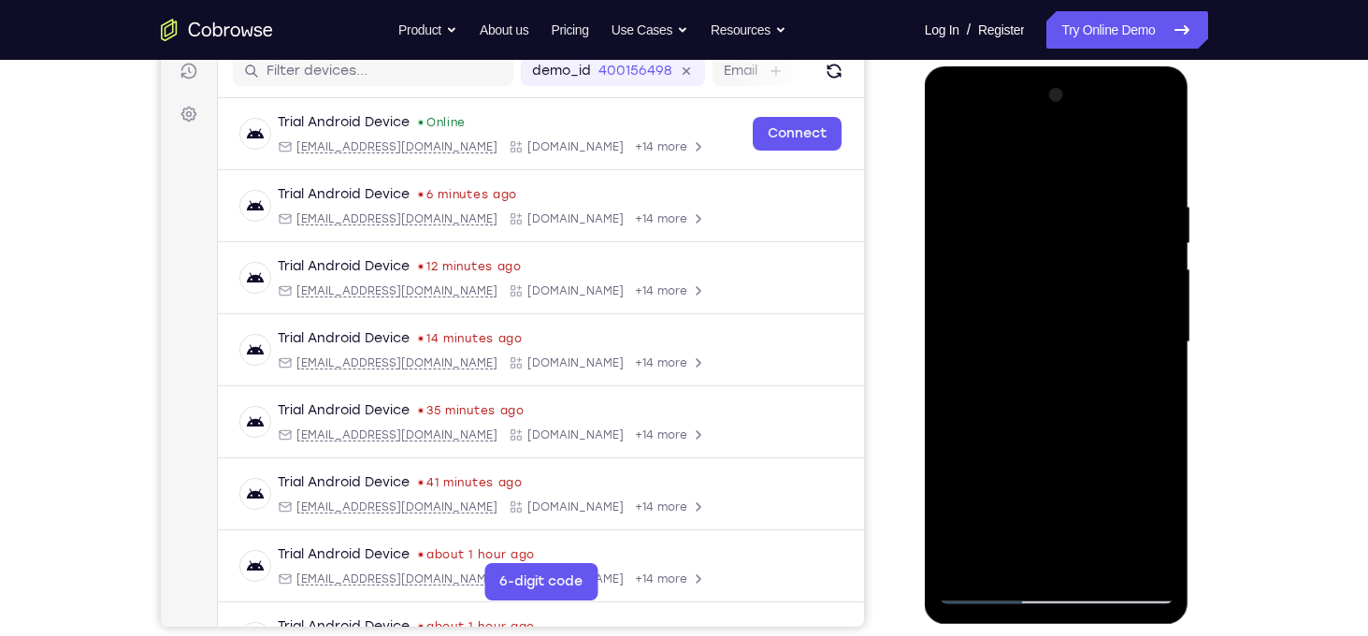
drag, startPoint x: 1059, startPoint y: 344, endPoint x: 1129, endPoint y: 645, distance: 309.1
click at [1129, 627] on html "Online web based iOS Simulators and Android Emulators. Run iPhone, iPad, Mobile…" at bounding box center [1058, 346] width 266 height 561
click at [1075, 425] on div at bounding box center [1057, 342] width 236 height 524
drag, startPoint x: 1075, startPoint y: 425, endPoint x: 1058, endPoint y: 166, distance: 259.5
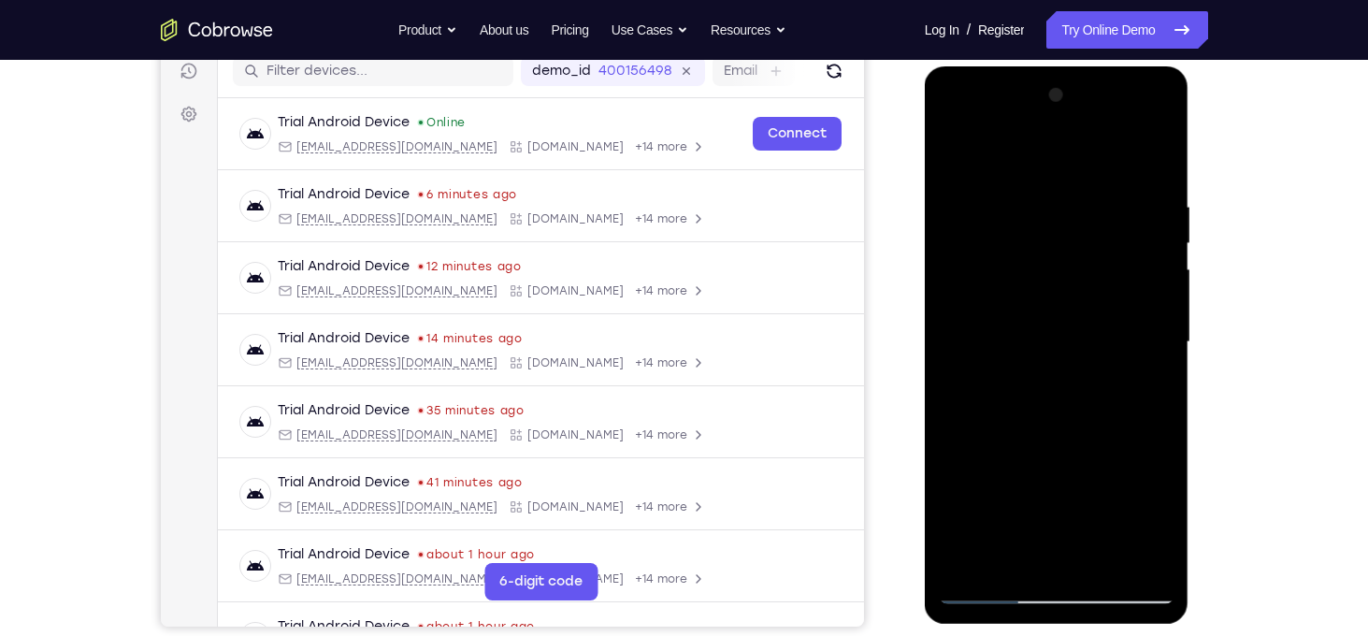
click at [1058, 166] on div at bounding box center [1057, 342] width 236 height 524
drag, startPoint x: 1070, startPoint y: 366, endPoint x: 1094, endPoint y: 683, distance: 317.9
click at [1094, 627] on html "Online web based iOS Simulators and Android Emulators. Run iPhone, iPad, Mobile…" at bounding box center [1058, 346] width 266 height 561
click at [1152, 175] on div at bounding box center [1057, 342] width 236 height 524
click at [1157, 297] on div at bounding box center [1057, 342] width 236 height 524
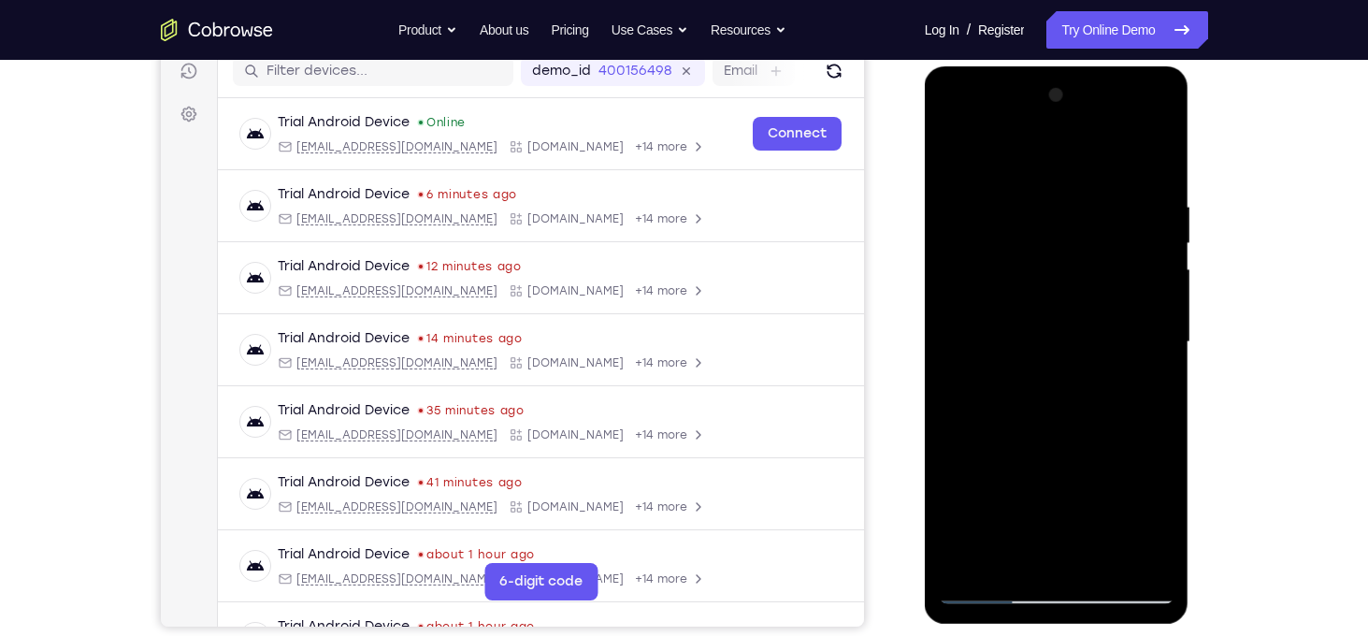
click at [1140, 208] on div at bounding box center [1057, 342] width 236 height 524
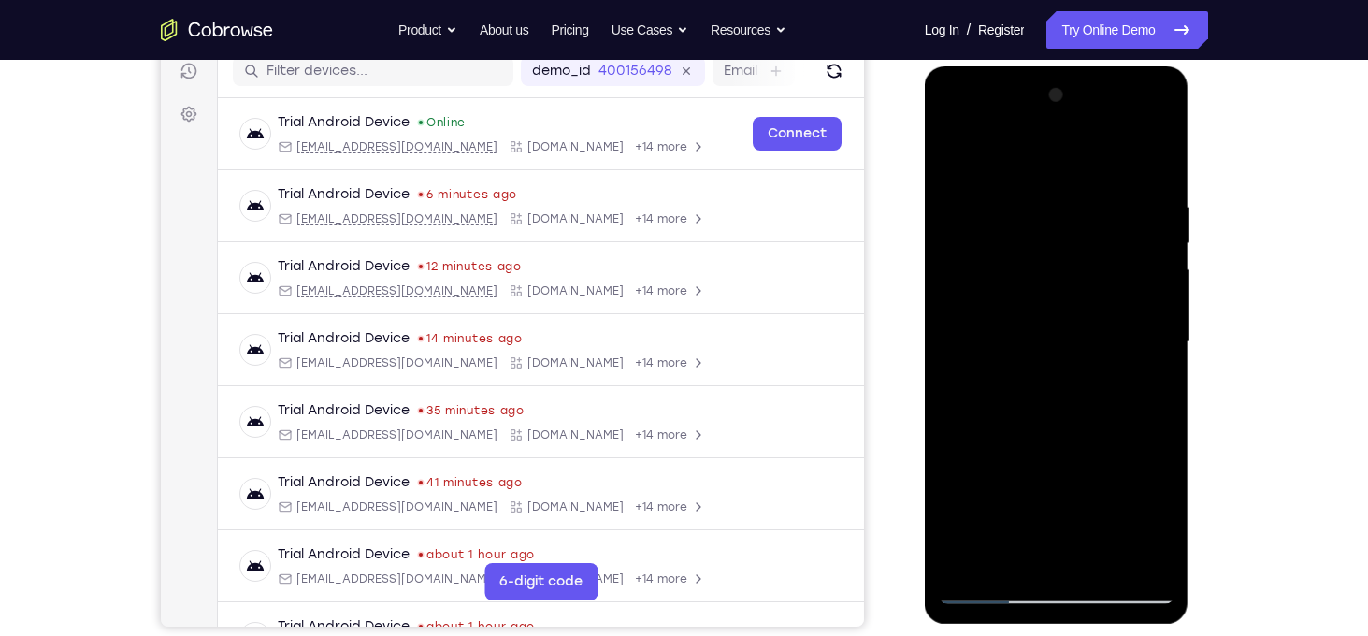
click at [1140, 208] on div at bounding box center [1057, 342] width 236 height 524
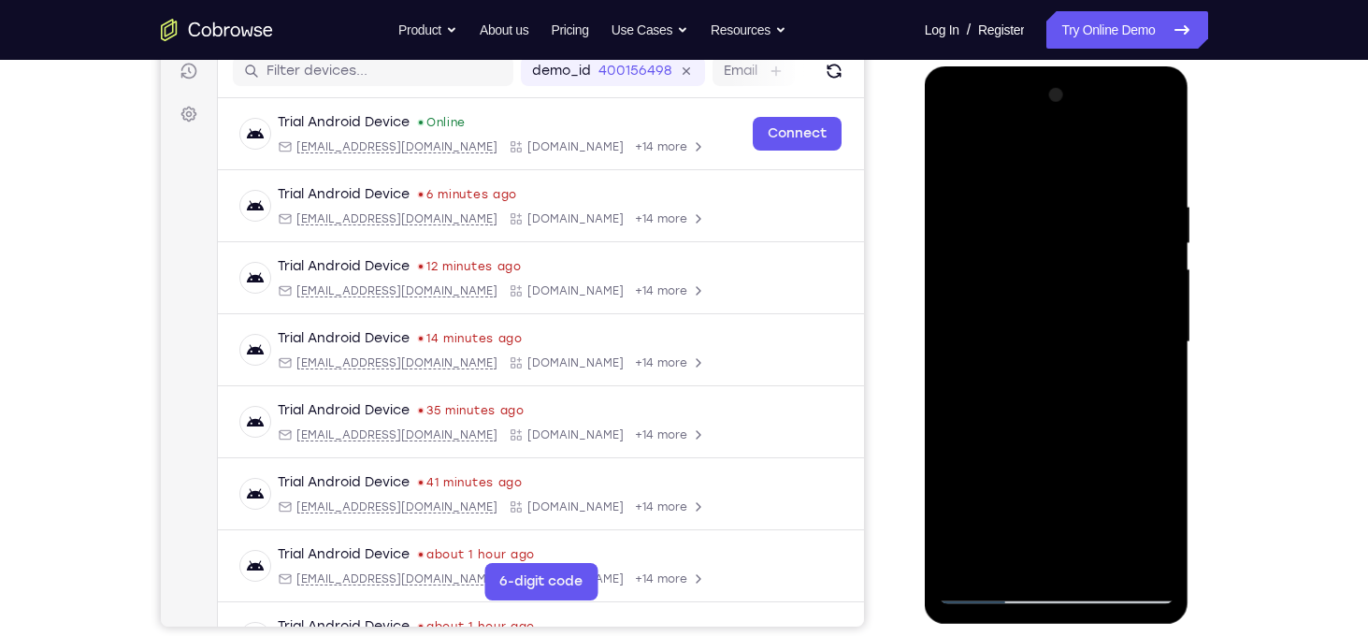
click at [1140, 208] on div at bounding box center [1057, 342] width 236 height 524
click at [954, 327] on div at bounding box center [1057, 342] width 236 height 524
click at [1129, 276] on div at bounding box center [1057, 342] width 236 height 524
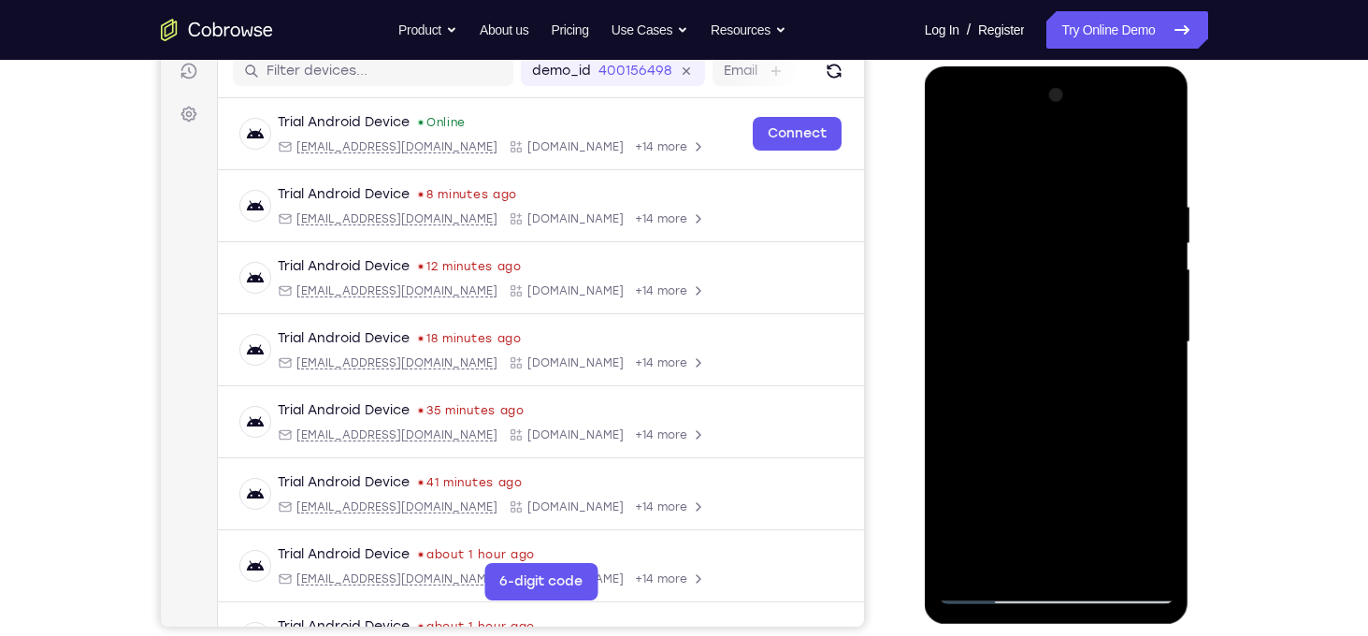
click at [1129, 276] on div at bounding box center [1057, 342] width 236 height 524
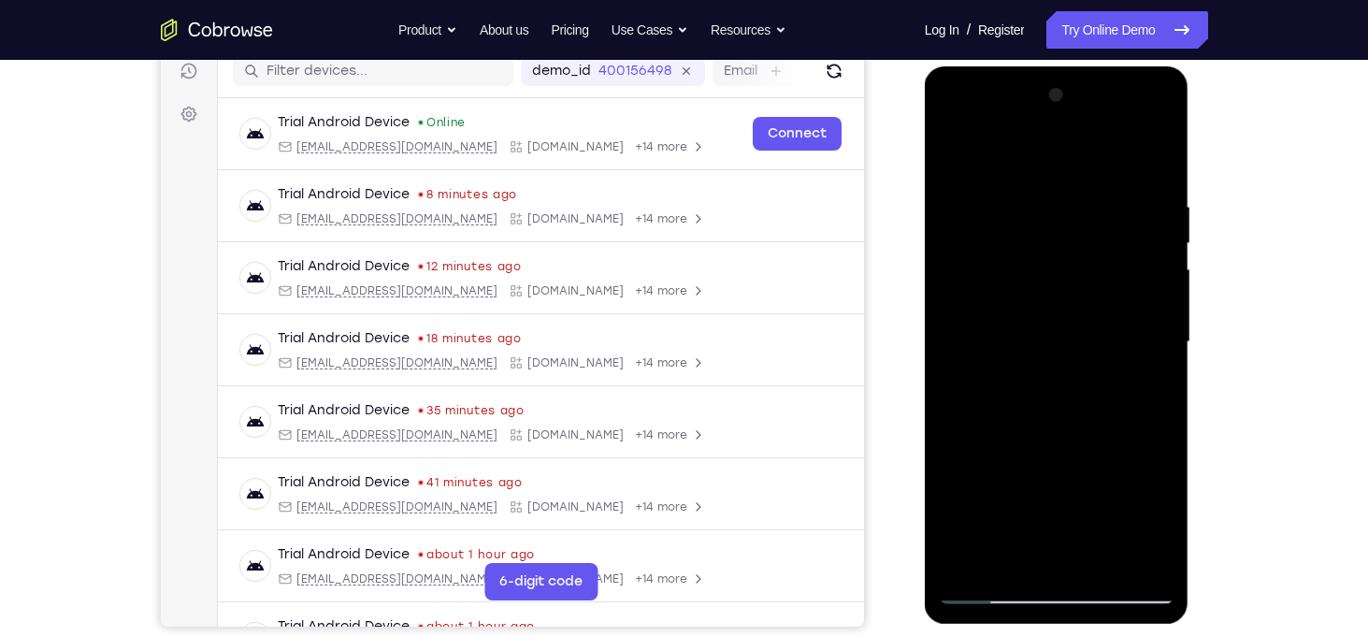
click at [1129, 276] on div at bounding box center [1057, 342] width 236 height 524
click at [1160, 294] on div at bounding box center [1057, 342] width 236 height 524
click at [955, 354] on div at bounding box center [1057, 342] width 236 height 524
click at [1061, 452] on div at bounding box center [1057, 342] width 236 height 524
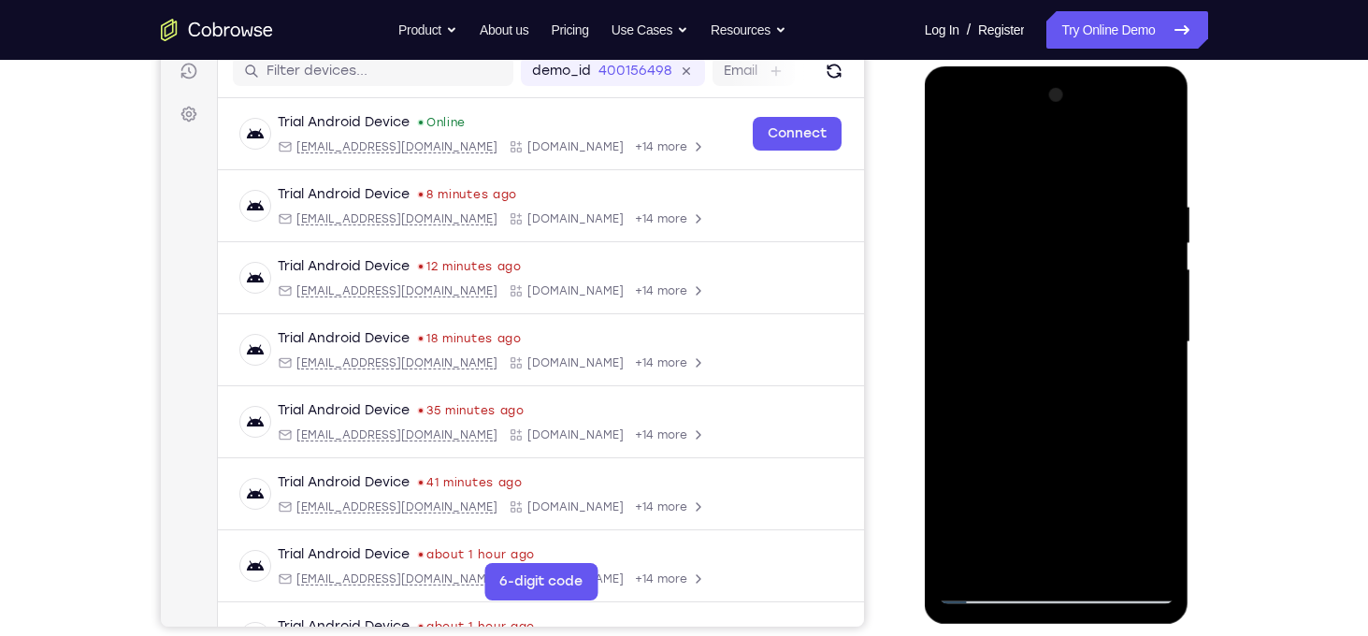
click at [1172, 351] on div at bounding box center [1057, 342] width 236 height 524
click at [1150, 342] on div at bounding box center [1057, 342] width 236 height 524
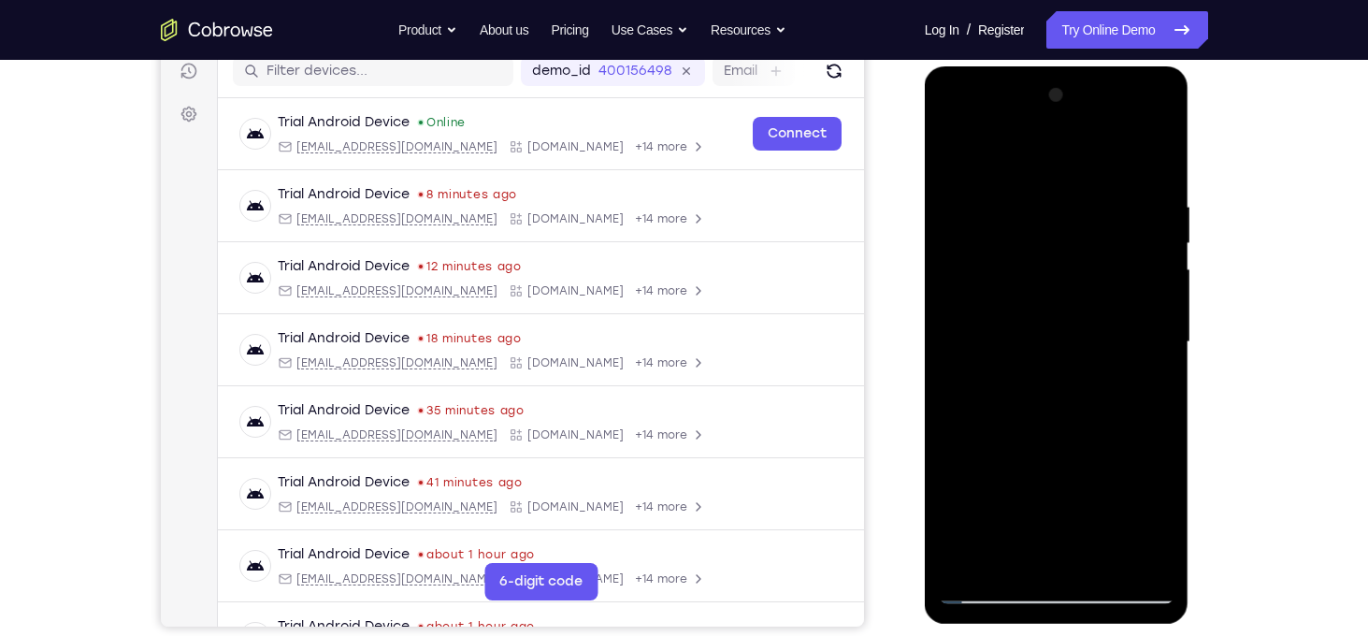
click at [1150, 342] on div at bounding box center [1057, 342] width 236 height 524
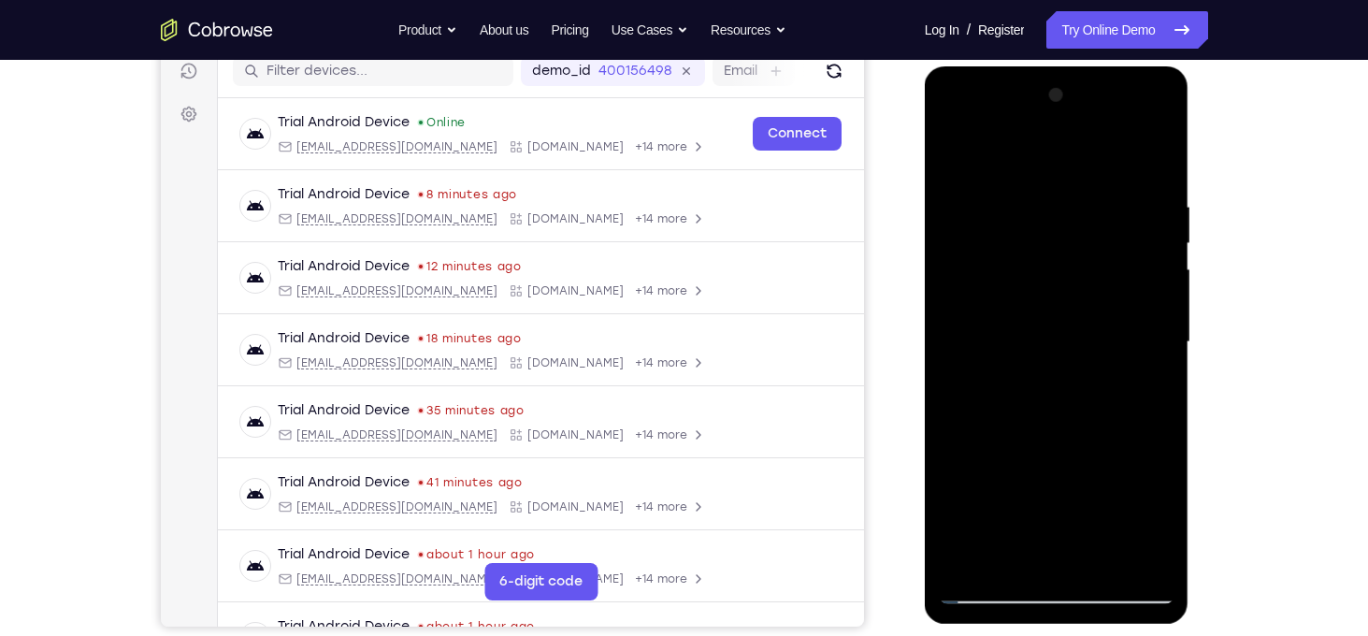
click at [1150, 342] on div at bounding box center [1057, 342] width 236 height 524
click at [947, 403] on div at bounding box center [1057, 342] width 236 height 524
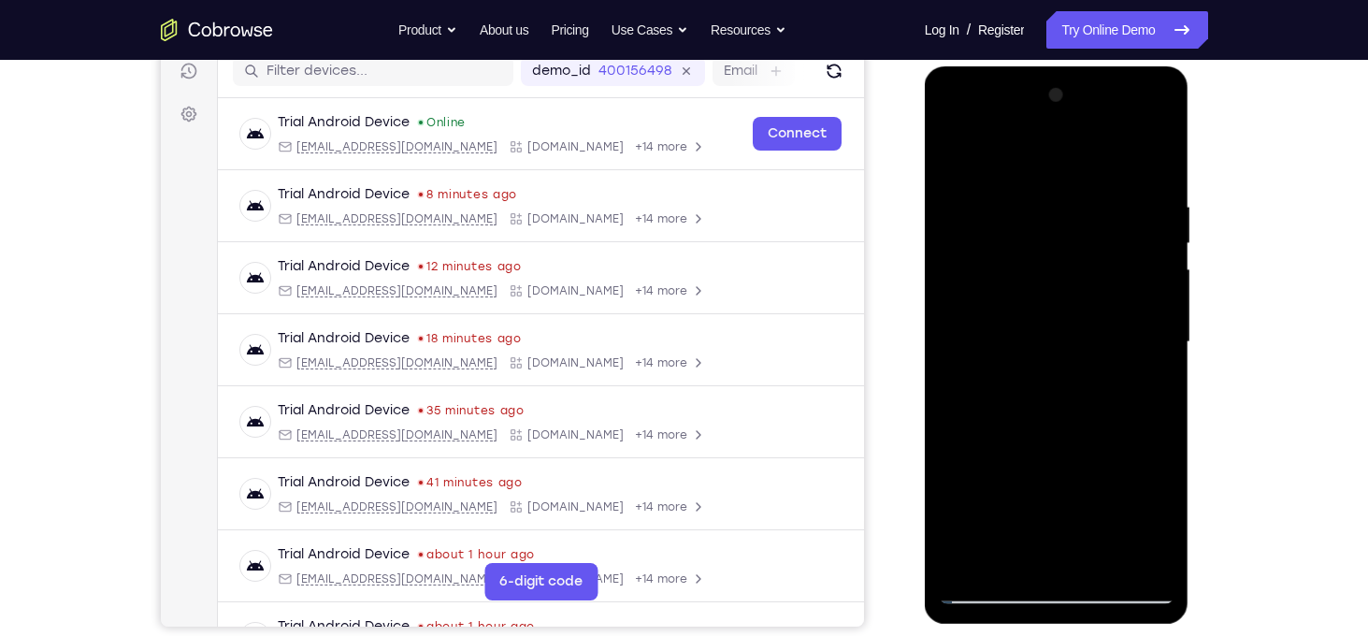
click at [1158, 343] on div at bounding box center [1057, 342] width 236 height 524
click at [1152, 165] on div at bounding box center [1057, 342] width 236 height 524
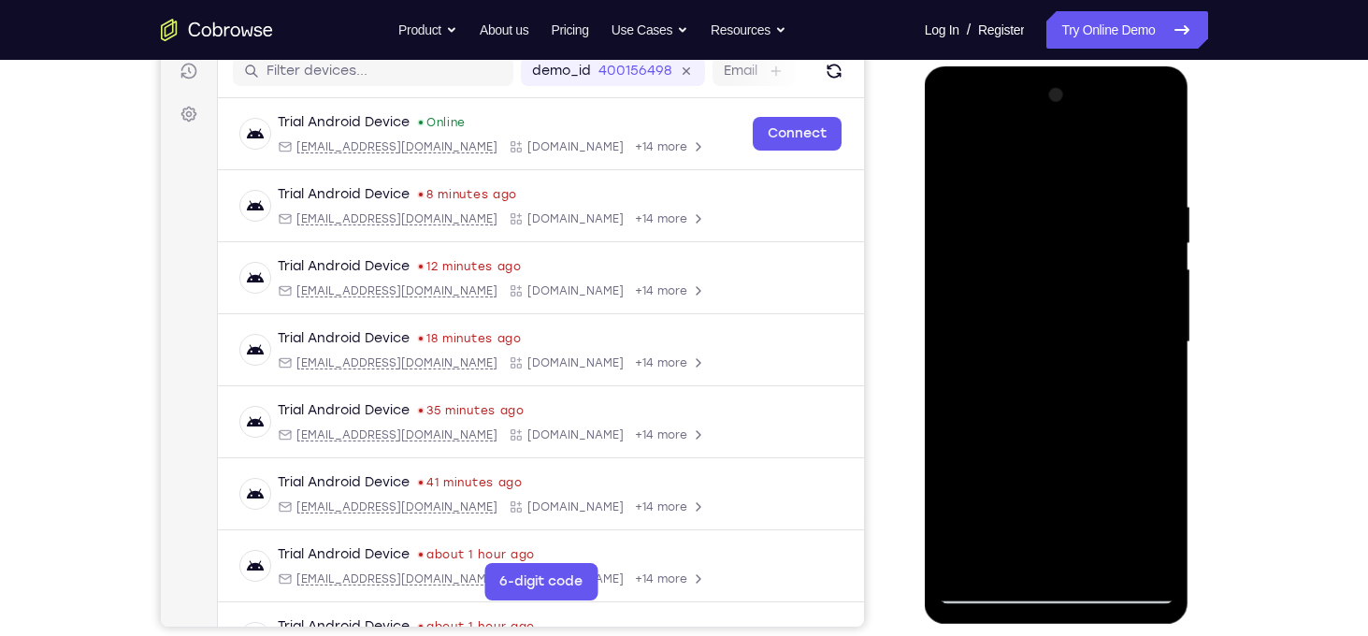
click at [1104, 556] on div at bounding box center [1057, 342] width 236 height 524
click at [1113, 449] on div at bounding box center [1057, 342] width 236 height 524
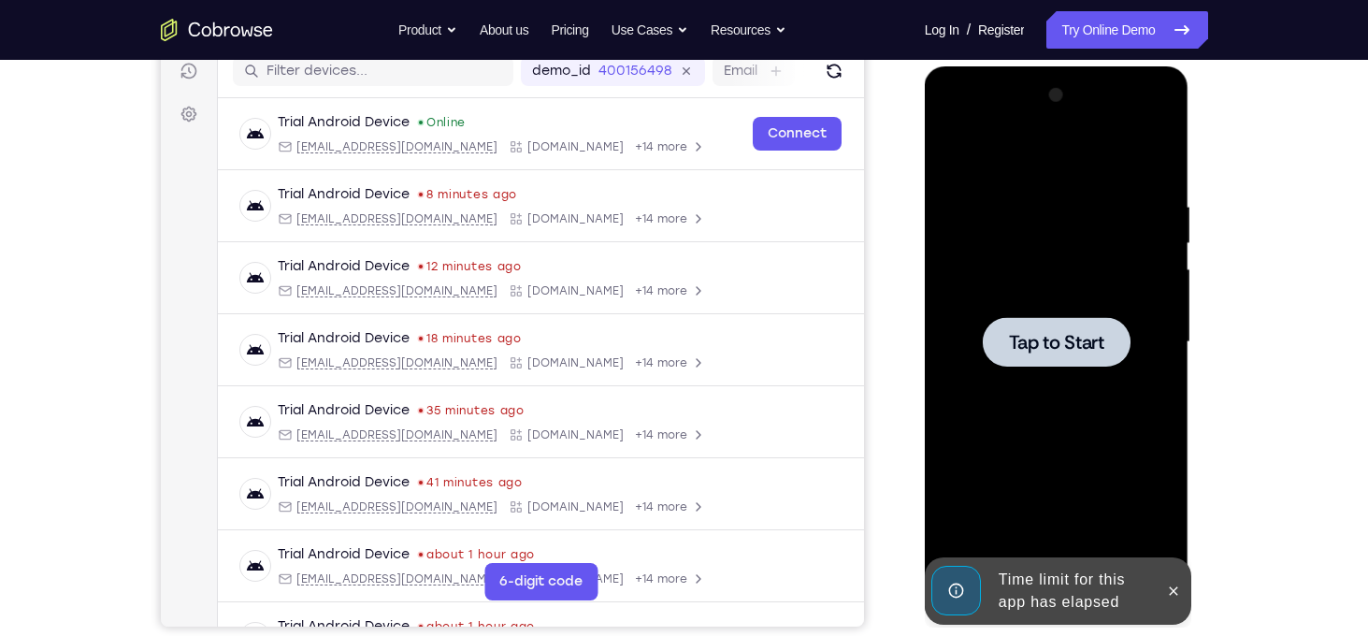
click at [1080, 378] on div at bounding box center [1057, 342] width 236 height 524
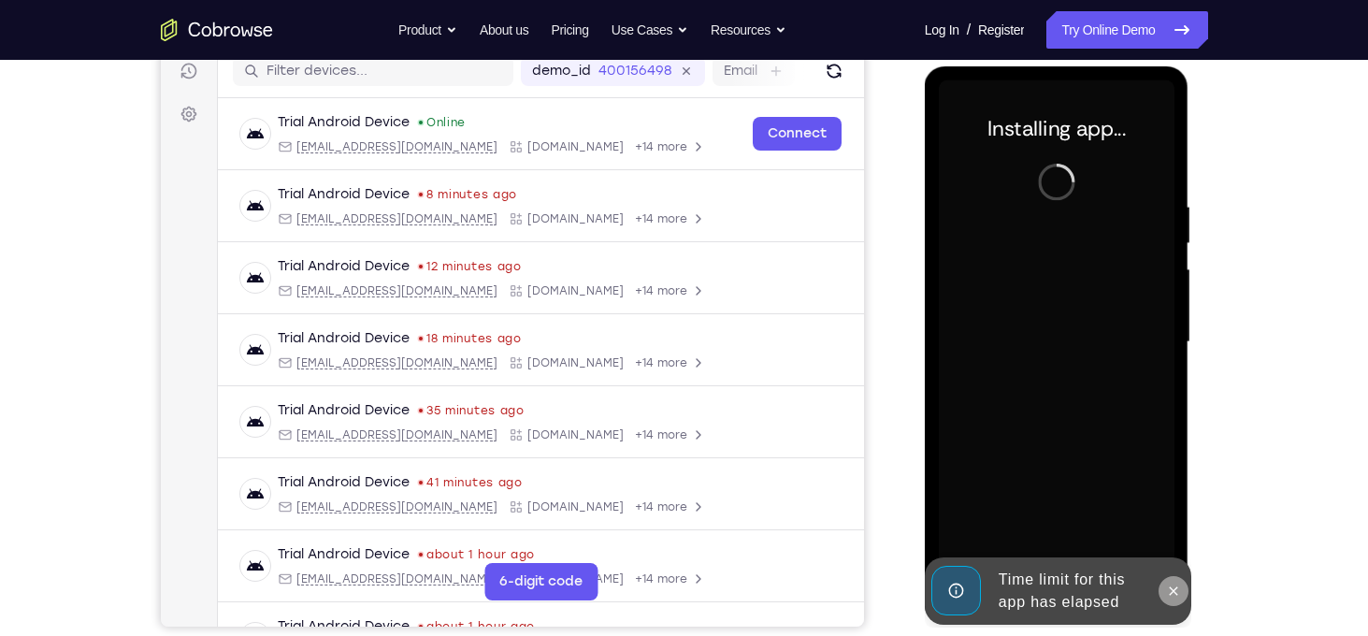
click at [1168, 589] on icon at bounding box center [1173, 590] width 15 height 15
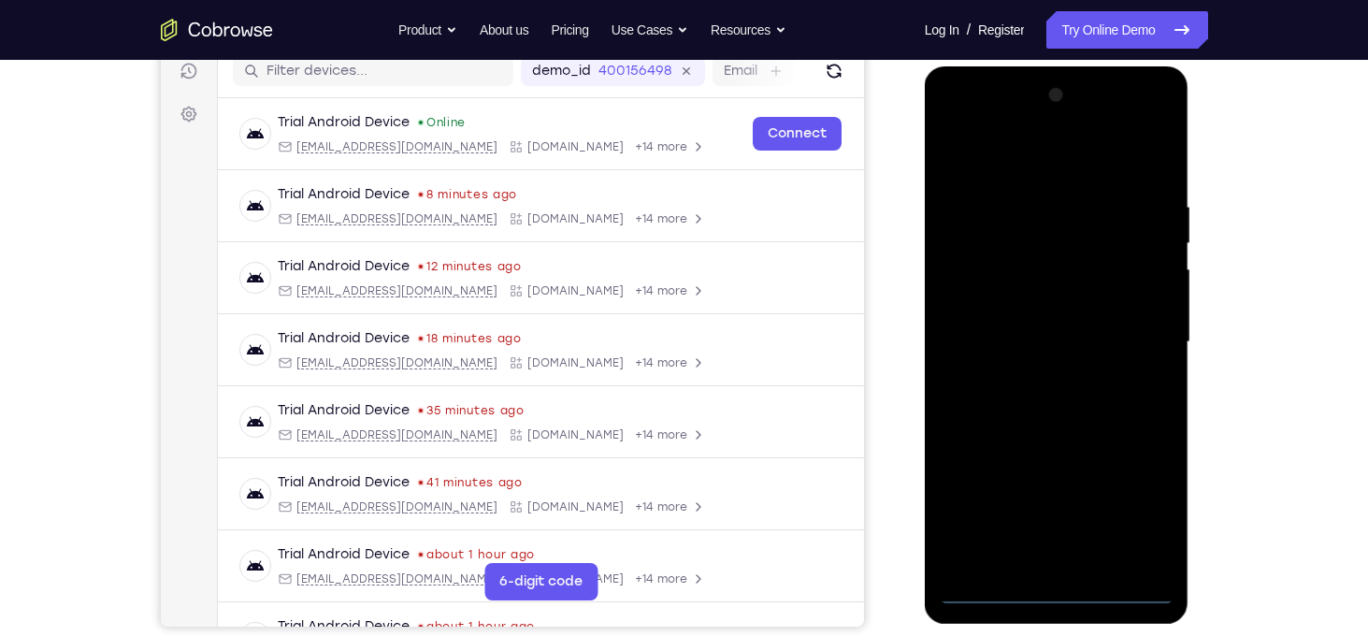
click at [1061, 585] on div at bounding box center [1057, 342] width 236 height 524
click at [1139, 508] on div at bounding box center [1057, 342] width 236 height 524
click at [1010, 145] on div at bounding box center [1057, 342] width 236 height 524
click at [1144, 346] on div at bounding box center [1057, 342] width 236 height 524
click at [1037, 369] on div at bounding box center [1057, 342] width 236 height 524
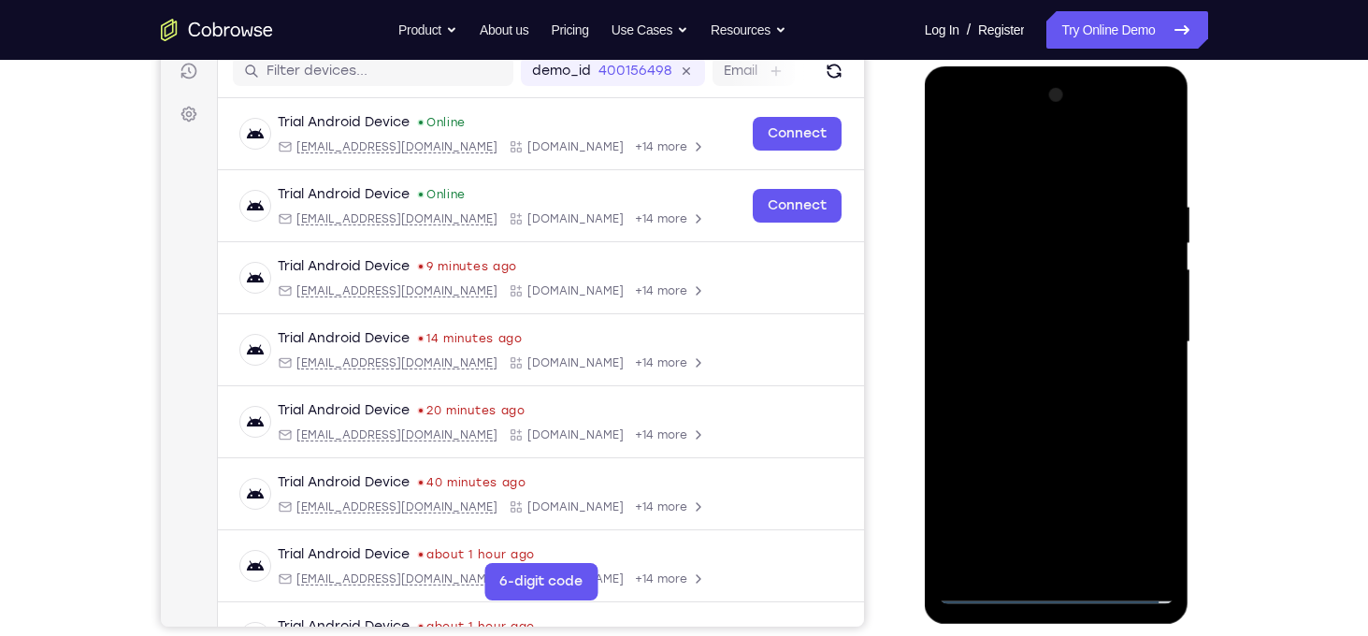
click at [1048, 335] on div at bounding box center [1057, 342] width 236 height 524
click at [1043, 317] on div at bounding box center [1057, 342] width 236 height 524
click at [1059, 343] on div at bounding box center [1057, 342] width 236 height 524
click at [1069, 415] on div at bounding box center [1057, 342] width 236 height 524
click at [1106, 562] on div at bounding box center [1057, 342] width 236 height 524
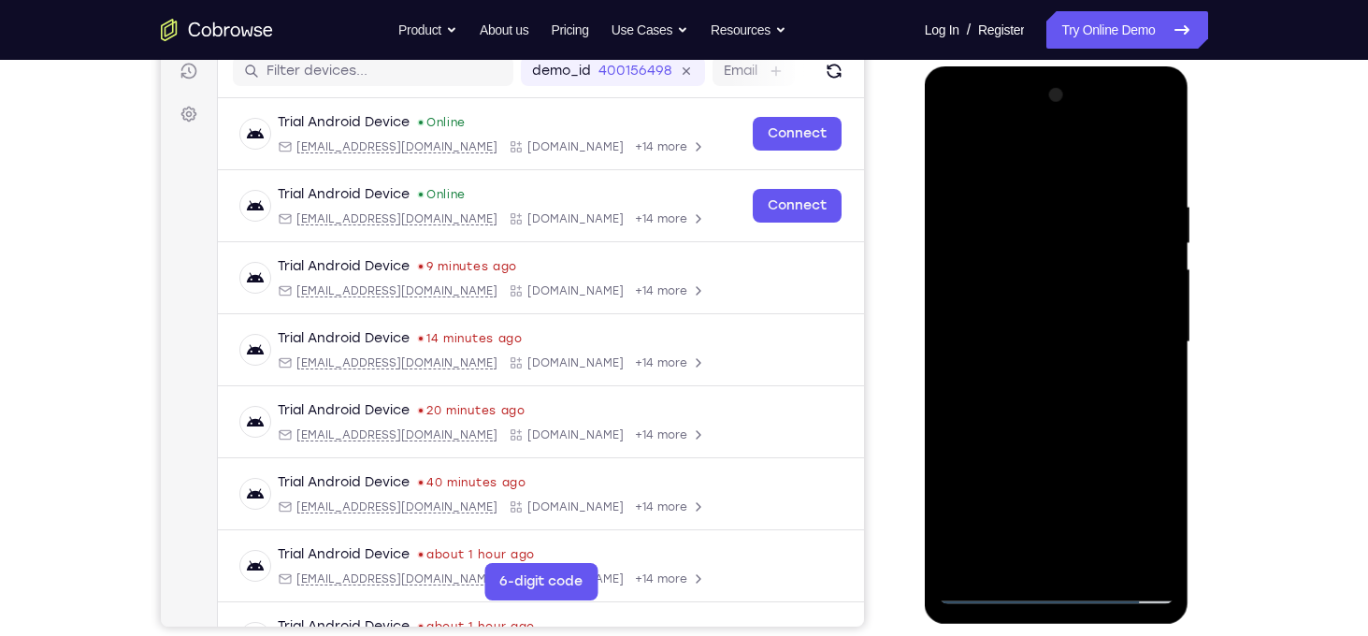
click at [1085, 440] on div at bounding box center [1057, 342] width 236 height 524
click at [1085, 338] on div at bounding box center [1057, 342] width 236 height 524
click at [1087, 448] on div at bounding box center [1057, 342] width 236 height 524
click at [1129, 456] on div at bounding box center [1057, 342] width 236 height 524
click at [1011, 561] on div at bounding box center [1057, 342] width 236 height 524
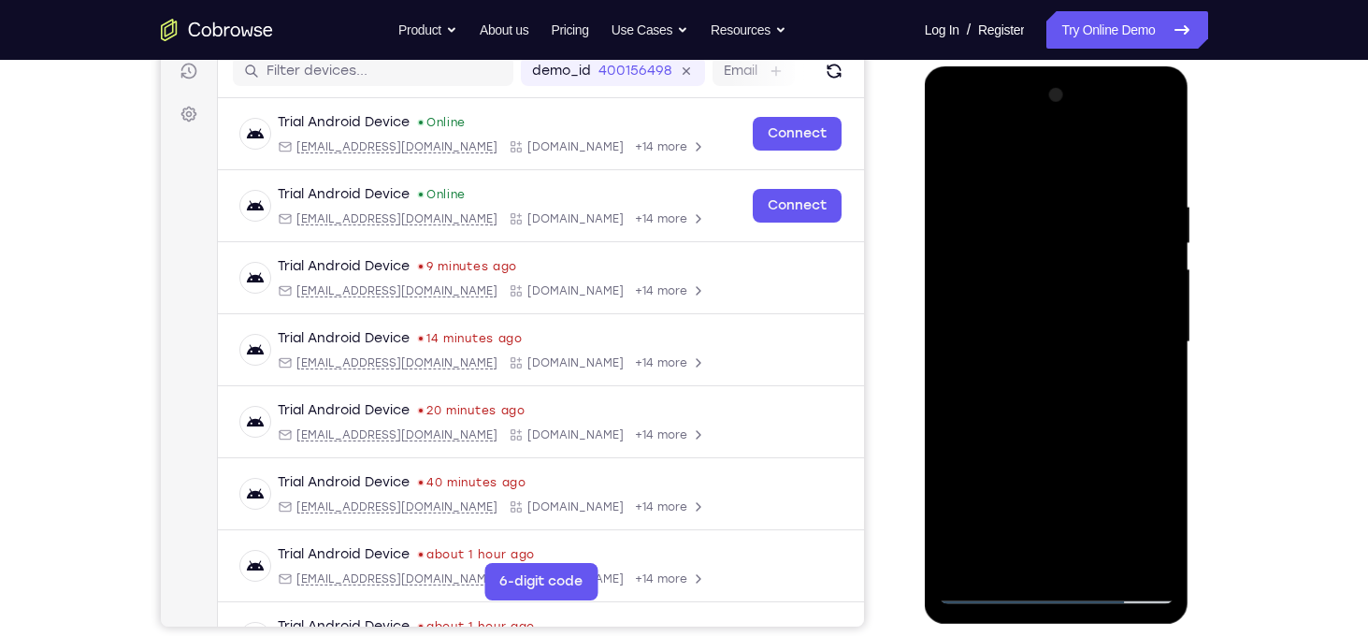
click at [1108, 448] on div at bounding box center [1057, 342] width 236 height 524
click at [1018, 274] on div at bounding box center [1057, 342] width 236 height 524
click at [1058, 455] on div at bounding box center [1057, 342] width 236 height 524
click at [1008, 555] on div at bounding box center [1057, 342] width 236 height 524
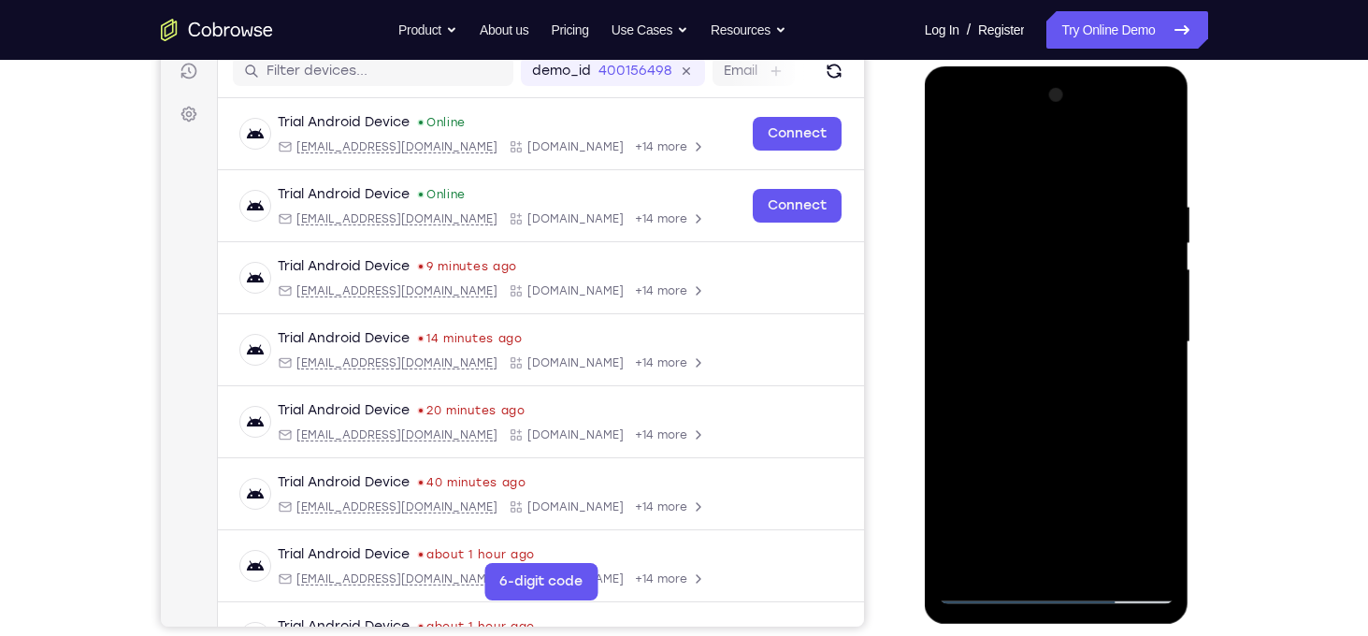
click at [959, 450] on div at bounding box center [1057, 342] width 236 height 524
click at [1003, 314] on div at bounding box center [1057, 342] width 236 height 524
click at [955, 160] on div at bounding box center [1057, 342] width 236 height 524
click at [987, 342] on div at bounding box center [1057, 342] width 236 height 524
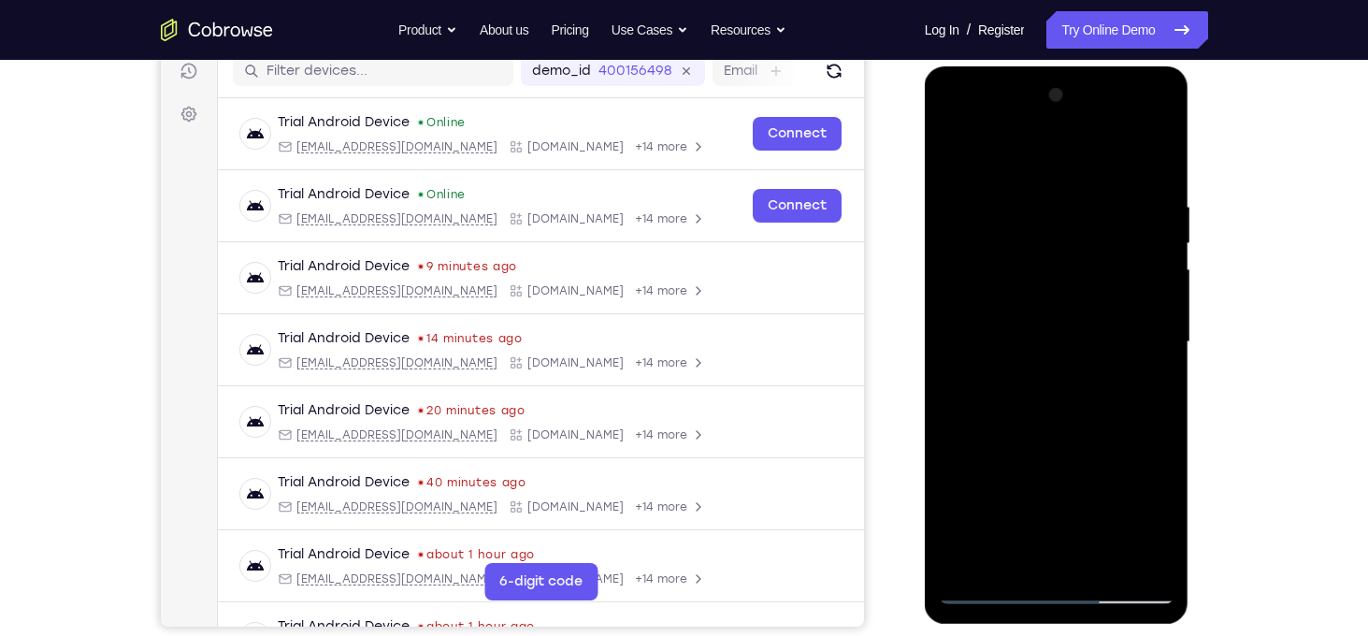
click at [959, 155] on div at bounding box center [1057, 342] width 236 height 524
click at [958, 156] on div at bounding box center [1057, 342] width 236 height 524
click at [974, 567] on div at bounding box center [1057, 342] width 236 height 524
drag, startPoint x: 1094, startPoint y: 240, endPoint x: 1133, endPoint y: 540, distance: 302.7
click at [1133, 540] on div at bounding box center [1057, 342] width 236 height 524
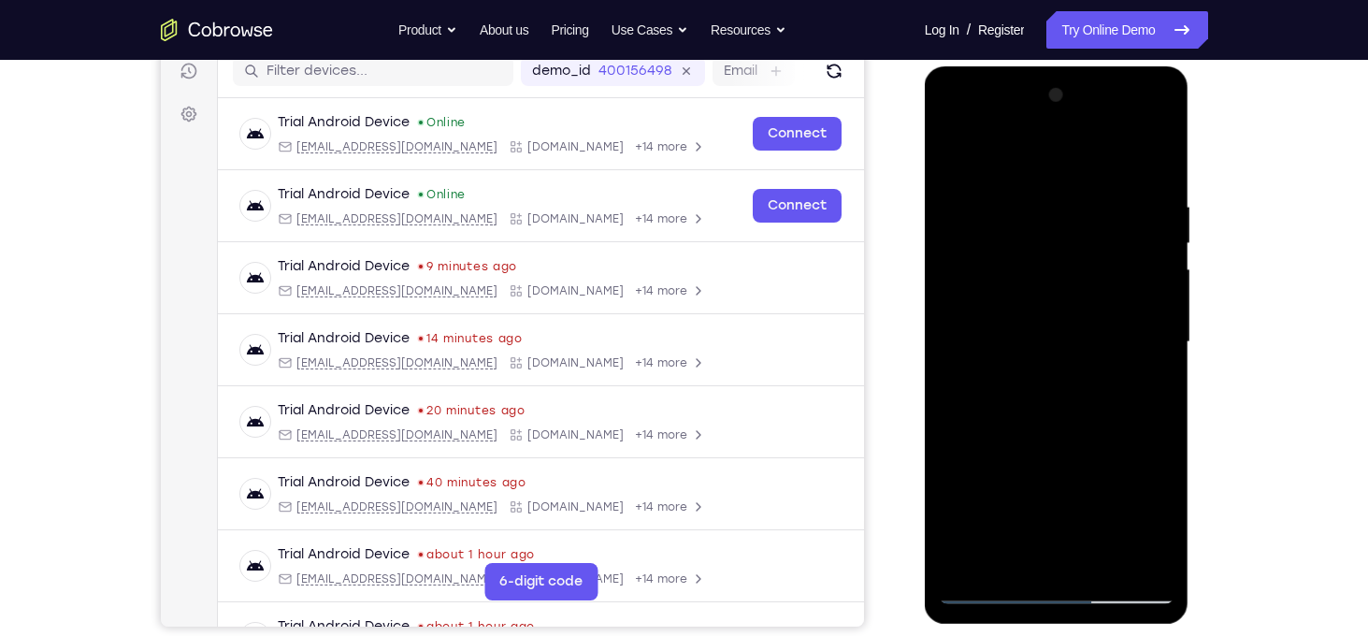
click at [1035, 197] on div at bounding box center [1057, 342] width 236 height 524
click at [1158, 171] on div at bounding box center [1057, 342] width 236 height 524
click at [1156, 541] on div at bounding box center [1057, 342] width 236 height 524
drag, startPoint x: 1100, startPoint y: 395, endPoint x: 1064, endPoint y: 243, distance: 156.7
click at [1064, 243] on div at bounding box center [1057, 342] width 236 height 524
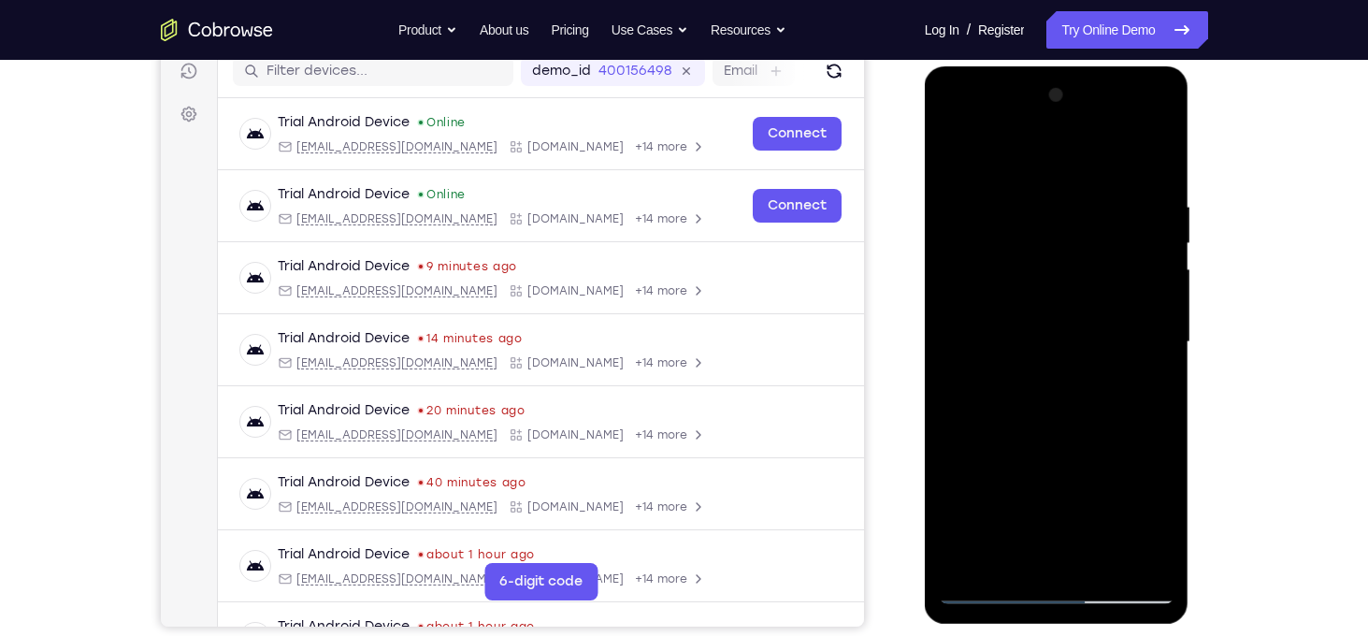
click at [1077, 290] on div at bounding box center [1057, 342] width 236 height 524
drag, startPoint x: 1112, startPoint y: 392, endPoint x: 1103, endPoint y: 171, distance: 220.8
click at [1103, 171] on div at bounding box center [1057, 342] width 236 height 524
drag, startPoint x: 1115, startPoint y: 392, endPoint x: 1109, endPoint y: 216, distance: 175.9
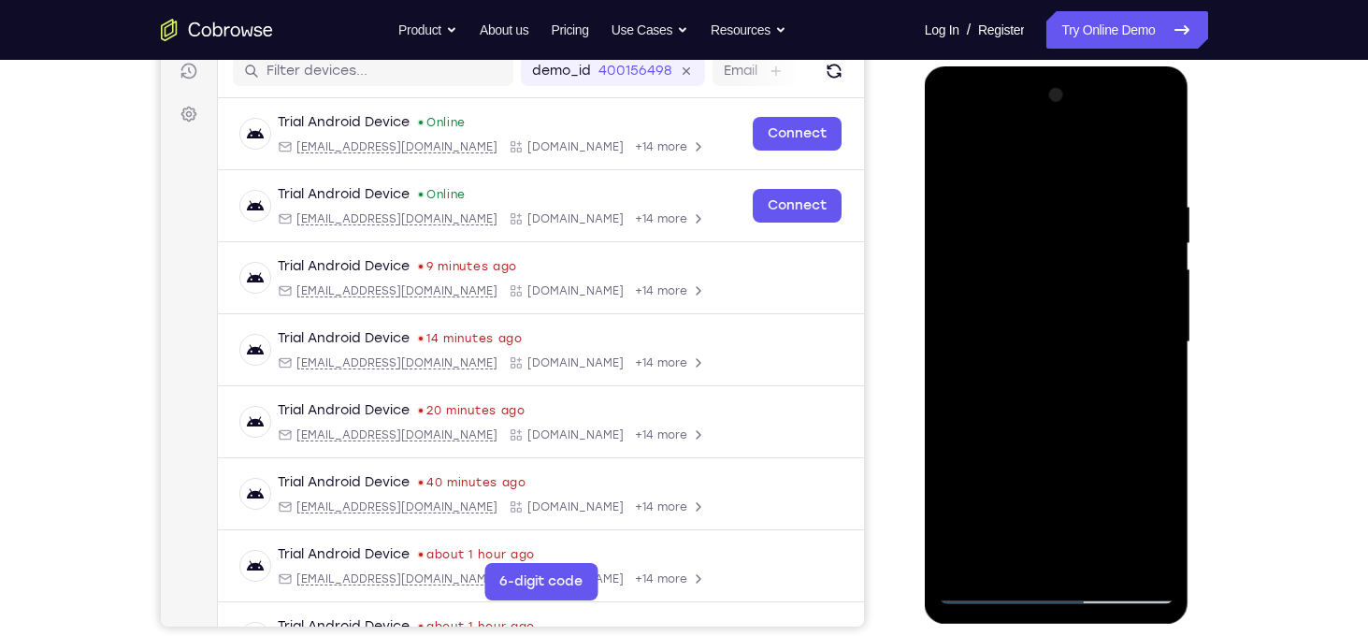
click at [1109, 216] on div at bounding box center [1057, 342] width 236 height 524
click at [1124, 339] on div at bounding box center [1057, 342] width 236 height 524
drag, startPoint x: 1121, startPoint y: 421, endPoint x: 1099, endPoint y: 184, distance: 237.6
click at [1099, 184] on div at bounding box center [1057, 342] width 236 height 524
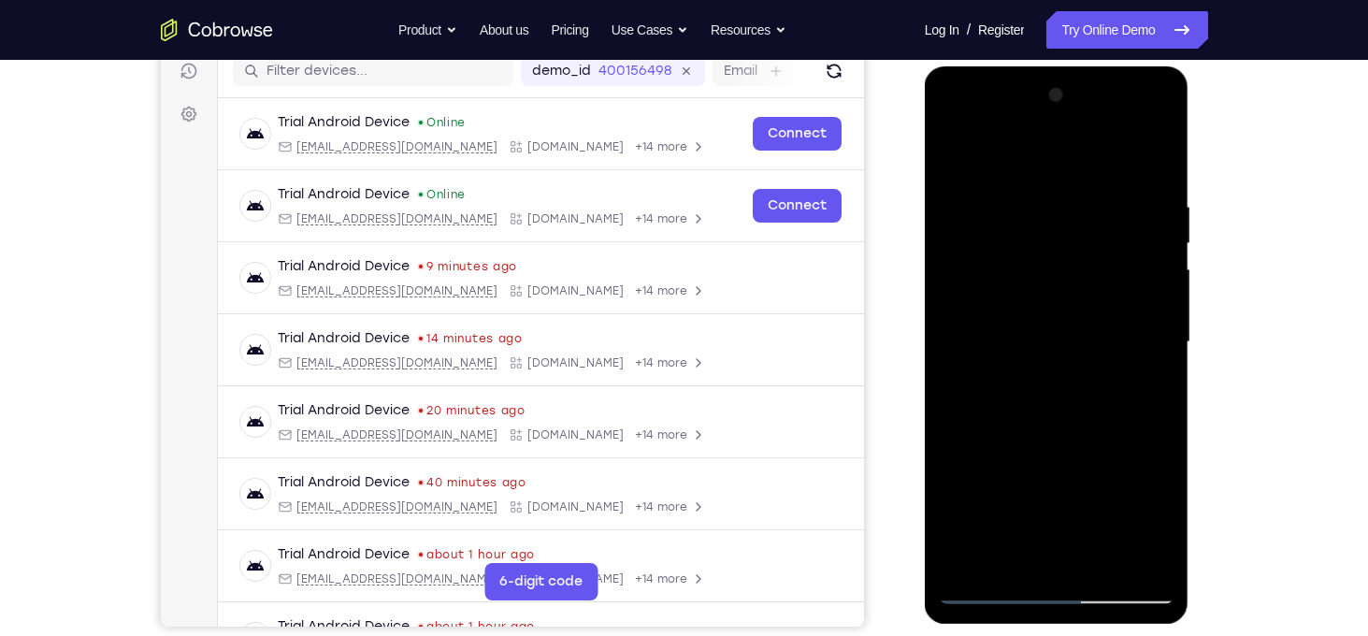
drag, startPoint x: 1099, startPoint y: 400, endPoint x: 1084, endPoint y: 172, distance: 228.6
click at [1084, 172] on div at bounding box center [1057, 342] width 236 height 524
drag, startPoint x: 1112, startPoint y: 402, endPoint x: 1097, endPoint y: 186, distance: 216.5
click at [1097, 186] on div at bounding box center [1057, 342] width 236 height 524
drag, startPoint x: 1102, startPoint y: 447, endPoint x: 1094, endPoint y: 246, distance: 201.2
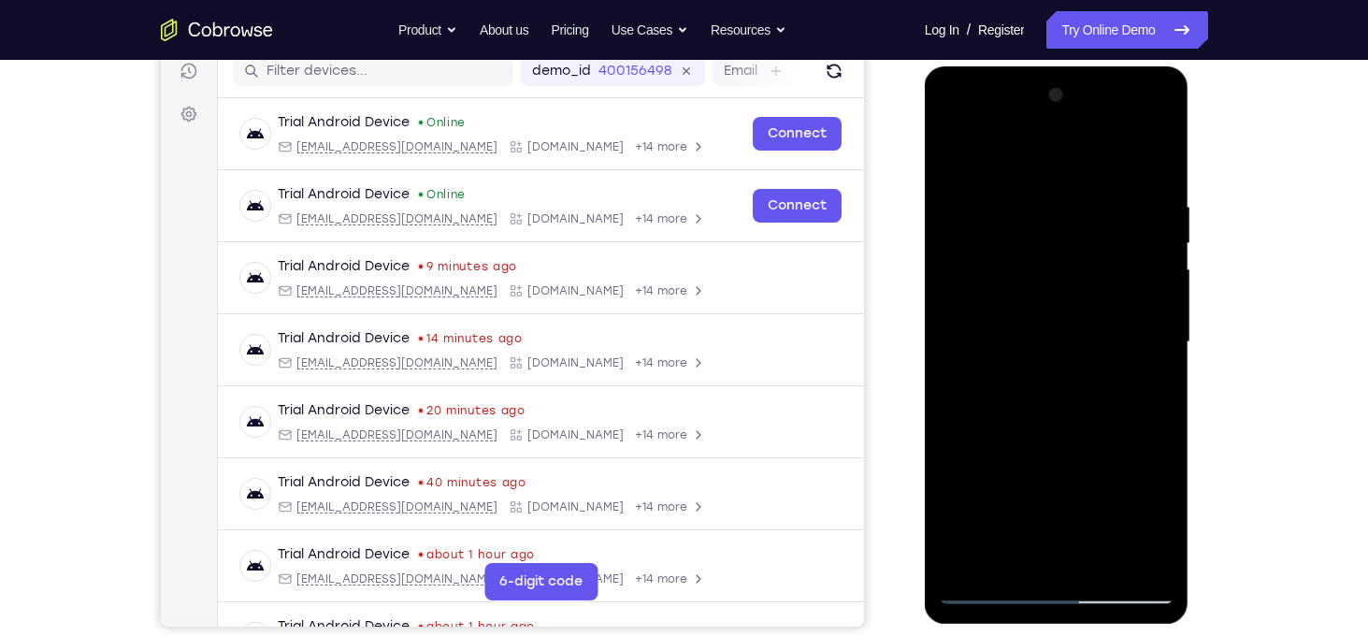
click at [1094, 246] on div at bounding box center [1057, 342] width 236 height 524
click at [1095, 351] on div at bounding box center [1057, 342] width 236 height 524
drag, startPoint x: 1123, startPoint y: 435, endPoint x: 1066, endPoint y: 182, distance: 258.8
click at [1066, 182] on div at bounding box center [1057, 342] width 236 height 524
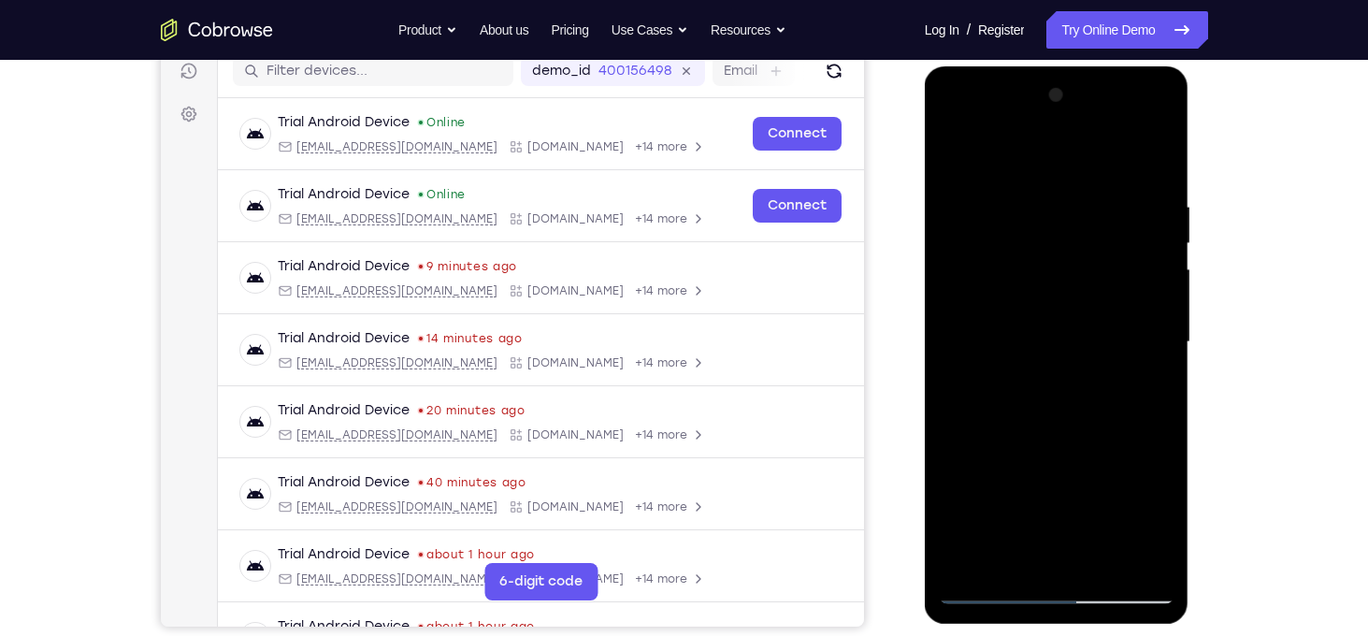
drag, startPoint x: 1084, startPoint y: 395, endPoint x: 1076, endPoint y: 171, distance: 223.6
click at [1076, 171] on div at bounding box center [1057, 342] width 236 height 524
drag, startPoint x: 1097, startPoint y: 449, endPoint x: 1130, endPoint y: 260, distance: 191.8
click at [1130, 260] on div at bounding box center [1057, 342] width 236 height 524
drag, startPoint x: 1099, startPoint y: 426, endPoint x: 1119, endPoint y: 253, distance: 174.1
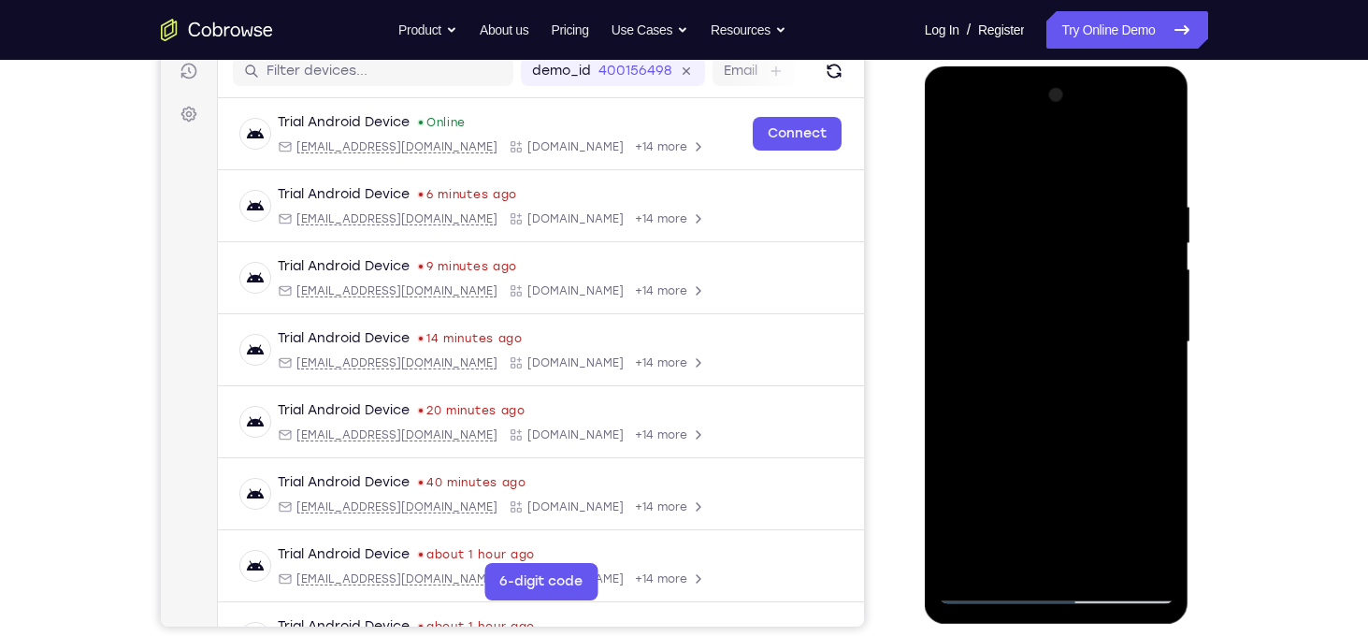
click at [1119, 253] on div at bounding box center [1057, 342] width 236 height 524
click at [1106, 328] on div at bounding box center [1057, 342] width 236 height 524
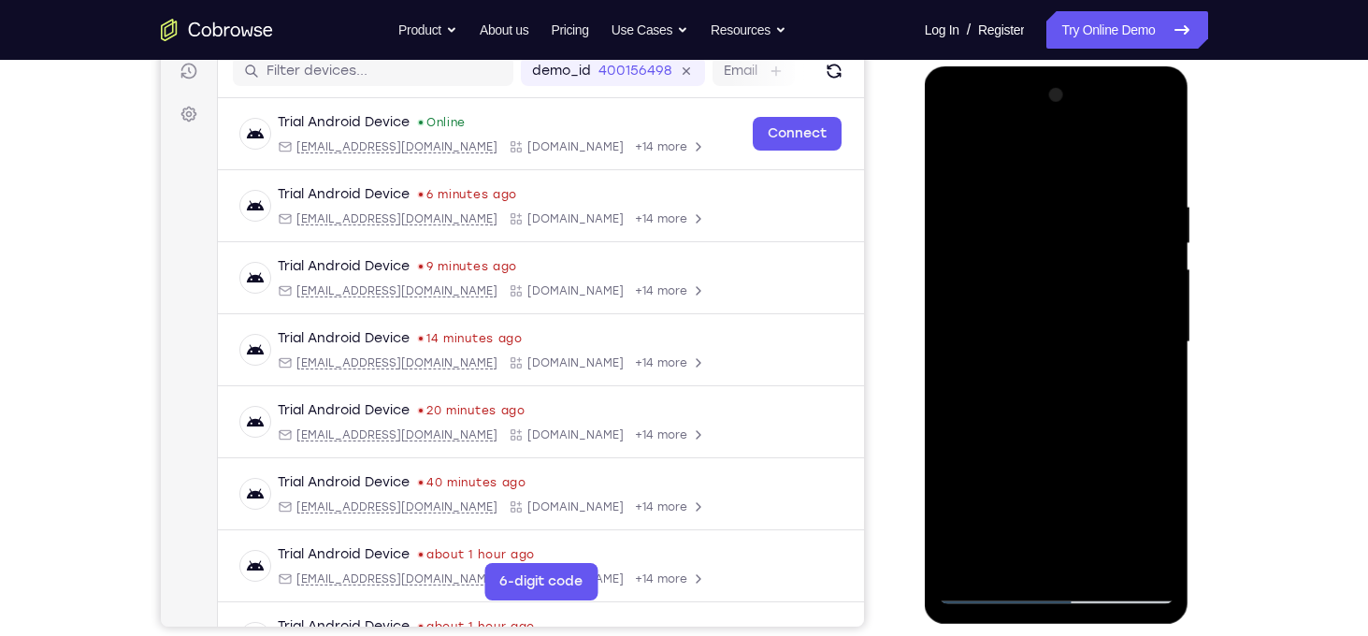
click at [949, 429] on div at bounding box center [1057, 342] width 236 height 524
drag, startPoint x: 1119, startPoint y: 475, endPoint x: 1112, endPoint y: 293, distance: 182.5
click at [1112, 293] on div at bounding box center [1057, 342] width 236 height 524
drag, startPoint x: 1126, startPoint y: 523, endPoint x: 1113, endPoint y: 242, distance: 280.8
click at [1113, 242] on div at bounding box center [1057, 342] width 236 height 524
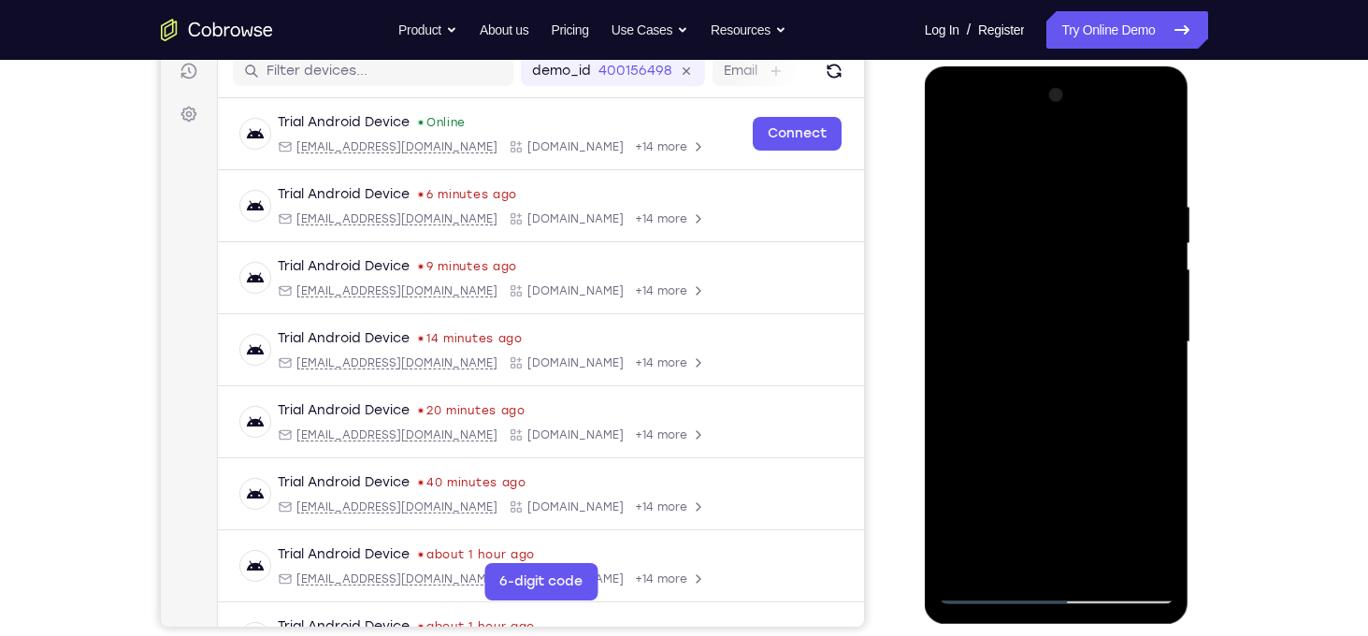
drag, startPoint x: 1116, startPoint y: 493, endPoint x: 1128, endPoint y: 187, distance: 306.0
click at [1128, 187] on div at bounding box center [1057, 342] width 236 height 524
click at [1157, 306] on div at bounding box center [1057, 342] width 236 height 524
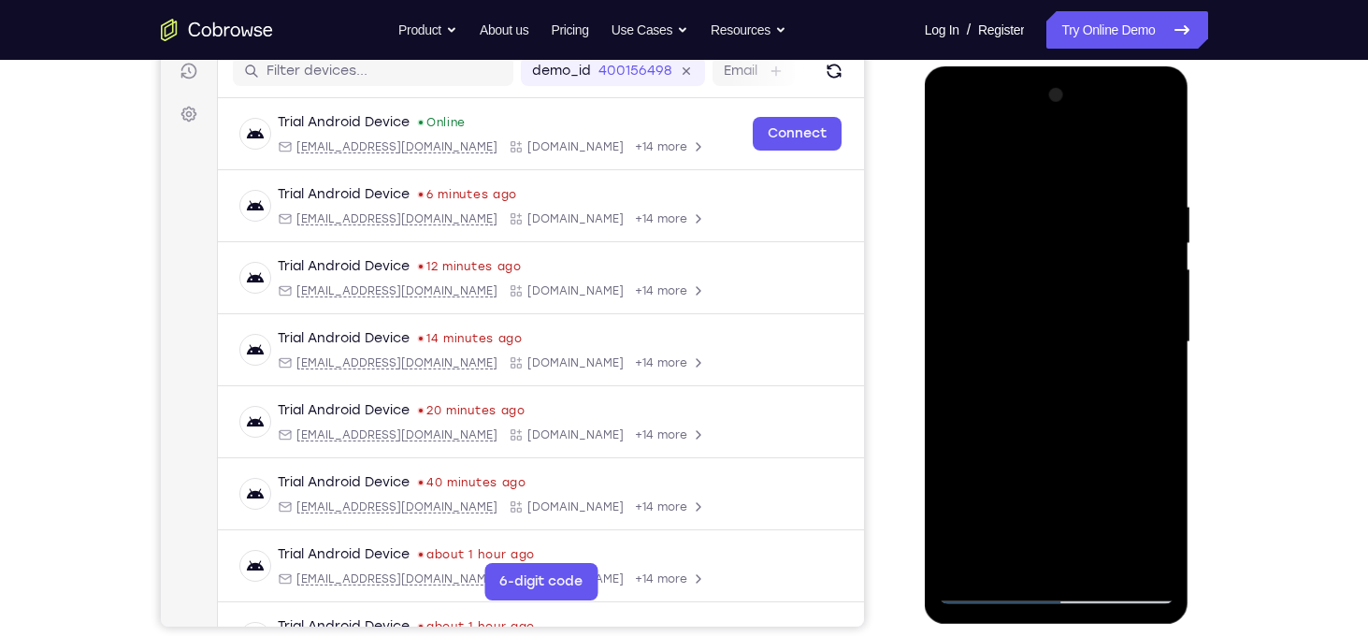
click at [1163, 306] on div at bounding box center [1057, 342] width 236 height 524
click at [1160, 302] on div at bounding box center [1057, 342] width 236 height 524
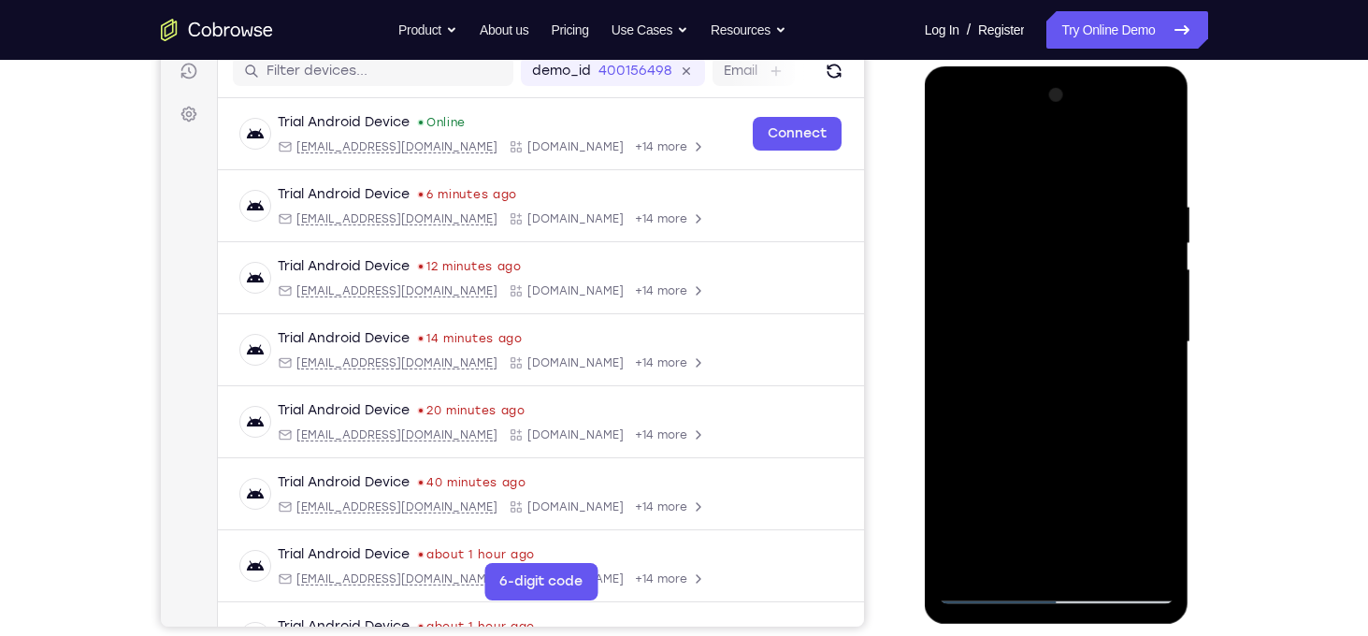
click at [1160, 302] on div at bounding box center [1057, 342] width 236 height 524
click at [953, 462] on div at bounding box center [1057, 342] width 236 height 524
drag, startPoint x: 1080, startPoint y: 523, endPoint x: 1111, endPoint y: 177, distance: 347.3
click at [1111, 177] on div at bounding box center [1057, 342] width 236 height 524
drag, startPoint x: 1086, startPoint y: 441, endPoint x: 1101, endPoint y: 232, distance: 210.0
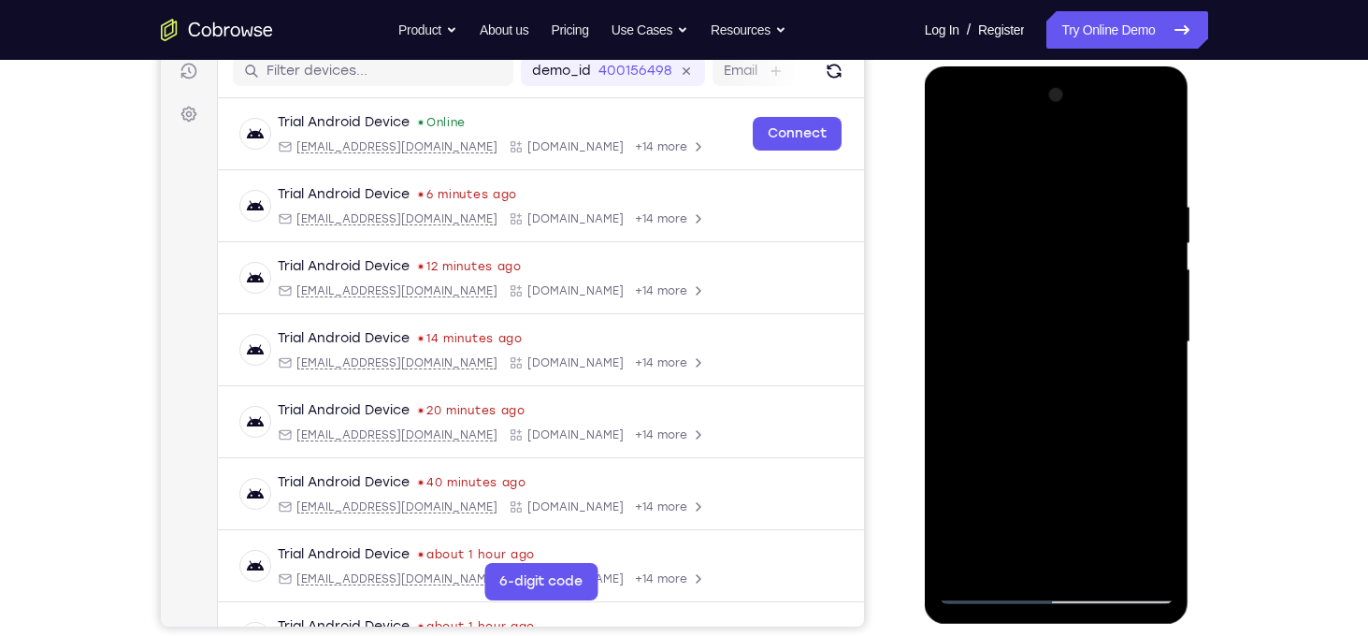
click at [1101, 232] on div at bounding box center [1057, 342] width 236 height 524
click at [1070, 303] on div at bounding box center [1057, 342] width 236 height 524
click at [1156, 210] on div at bounding box center [1057, 342] width 236 height 524
drag, startPoint x: 1119, startPoint y: 246, endPoint x: 1133, endPoint y: 366, distance: 121.4
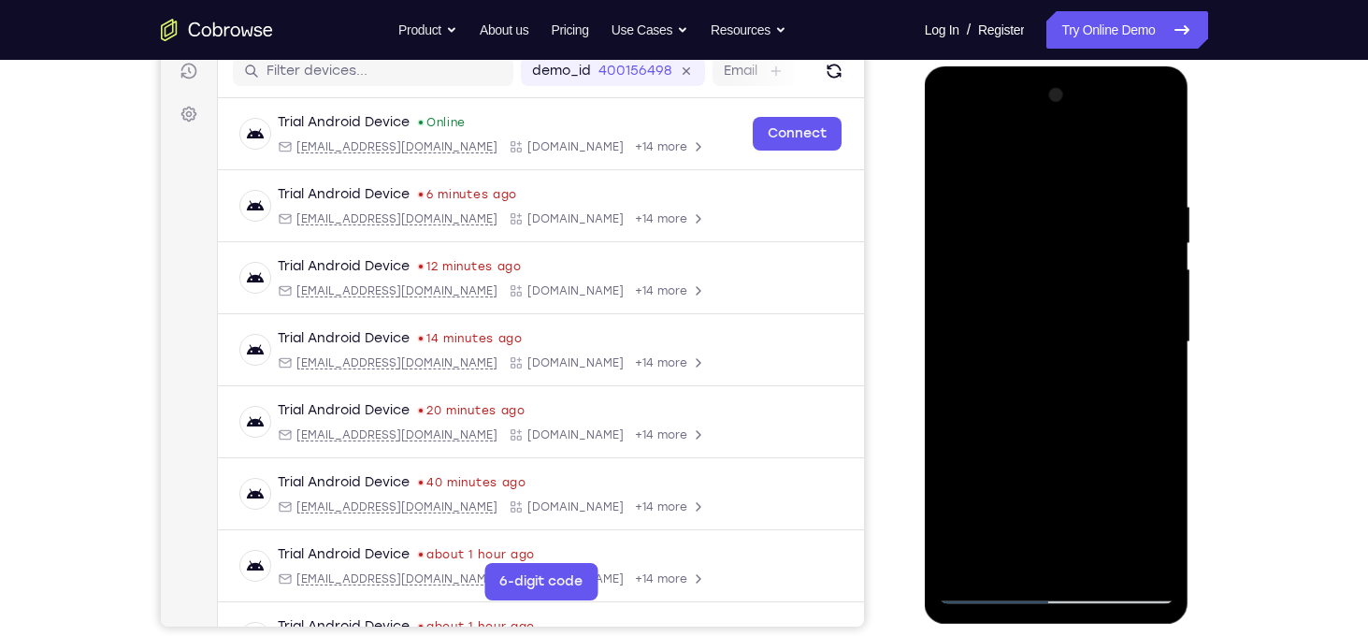
click at [1133, 366] on div at bounding box center [1057, 342] width 236 height 524
click at [1161, 321] on div at bounding box center [1057, 342] width 236 height 524
drag, startPoint x: 1125, startPoint y: 471, endPoint x: 1141, endPoint y: 164, distance: 308.0
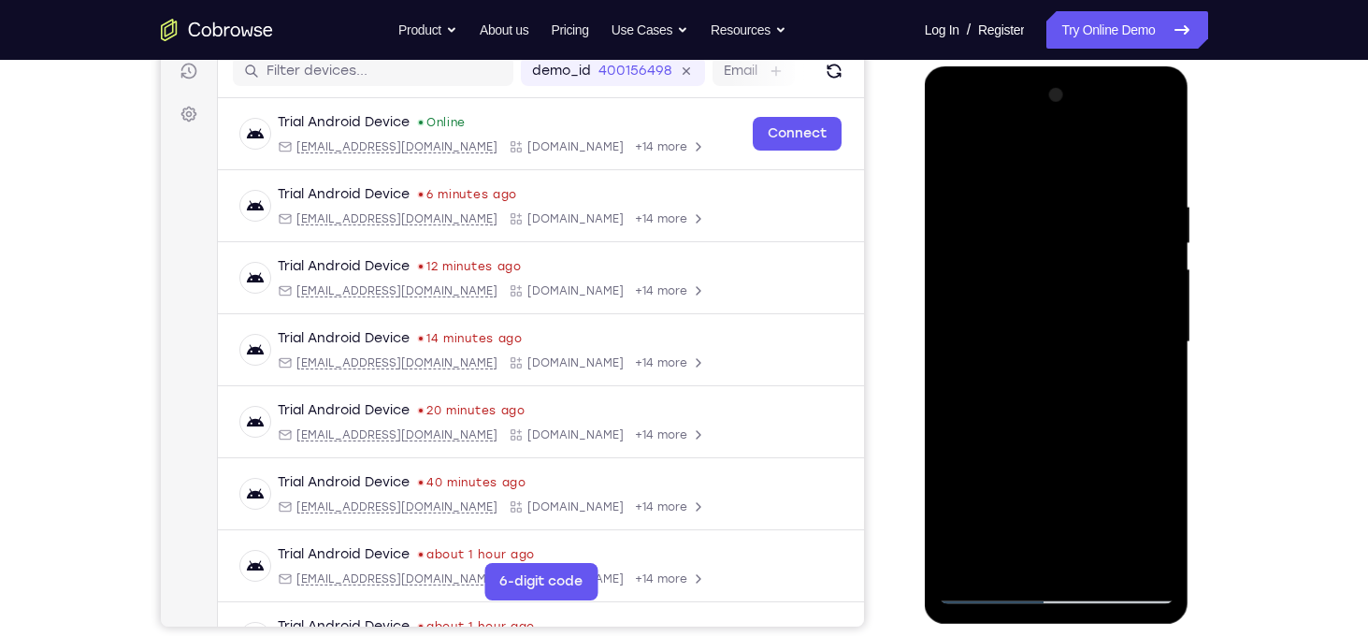
click at [1141, 164] on div at bounding box center [1057, 342] width 236 height 524
drag, startPoint x: 1082, startPoint y: 512, endPoint x: 1168, endPoint y: 238, distance: 287.1
click at [1168, 238] on div at bounding box center [1057, 342] width 236 height 524
drag, startPoint x: 1099, startPoint y: 246, endPoint x: 1102, endPoint y: 407, distance: 160.8
click at [1102, 407] on div at bounding box center [1057, 342] width 236 height 524
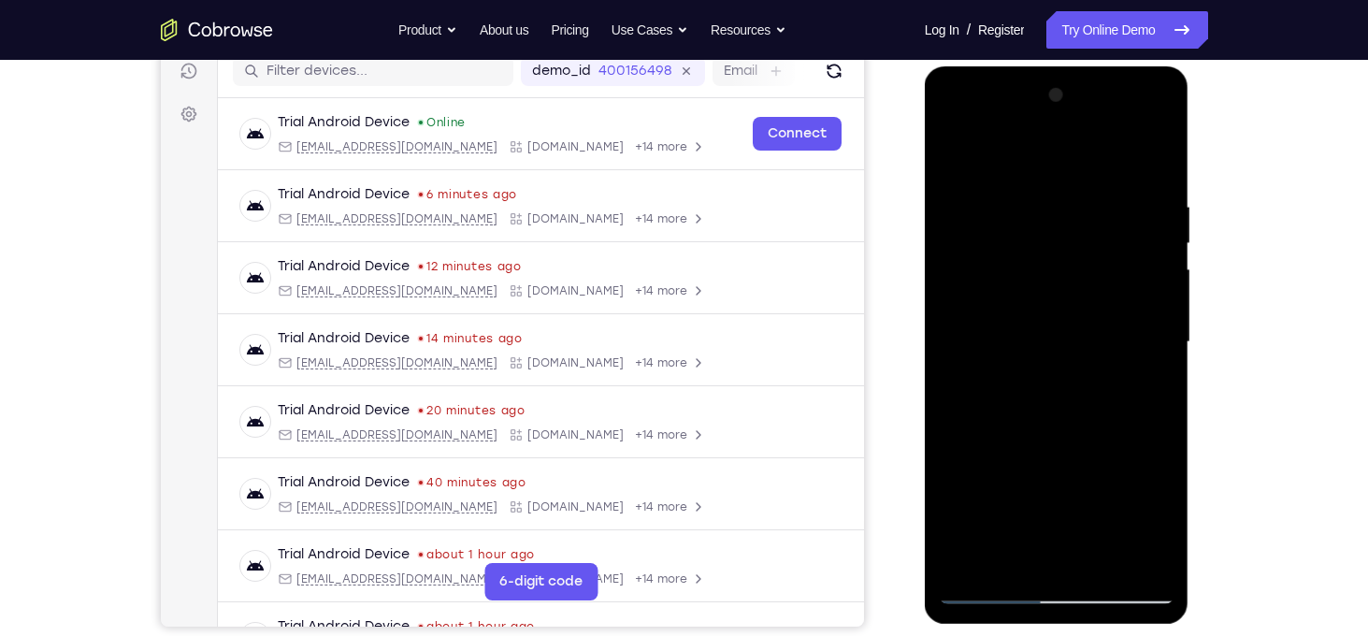
click at [957, 328] on div at bounding box center [1057, 342] width 236 height 524
click at [1159, 322] on div at bounding box center [1057, 342] width 236 height 524
drag, startPoint x: 1060, startPoint y: 381, endPoint x: 1312, endPoint y: 11, distance: 446.8
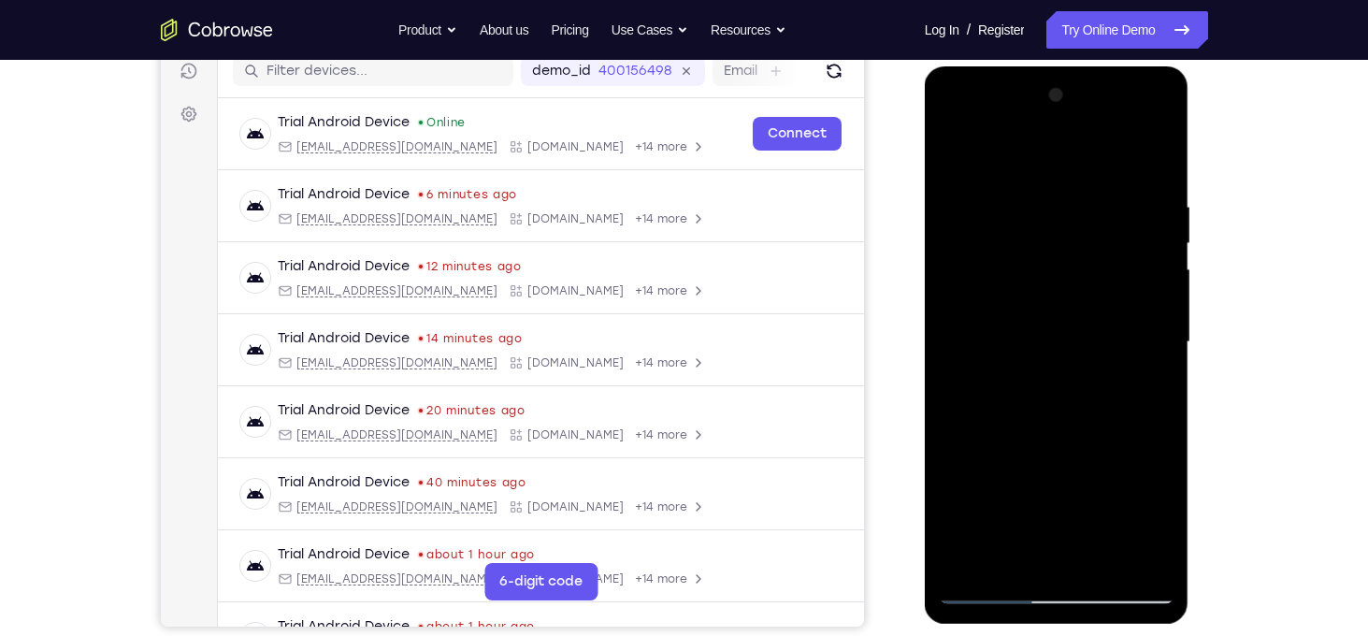
click at [1191, 66] on html "Online web based iOS Simulators and Android Emulators. Run iPhone, iPad, Mobile…" at bounding box center [1058, 346] width 266 height 561
click at [1056, 339] on div at bounding box center [1057, 342] width 236 height 524
drag, startPoint x: 1089, startPoint y: 469, endPoint x: 1385, endPoint y: 63, distance: 502.7
click at [1191, 66] on html "Online web based iOS Simulators and Android Emulators. Run iPhone, iPad, Mobile…" at bounding box center [1058, 346] width 266 height 561
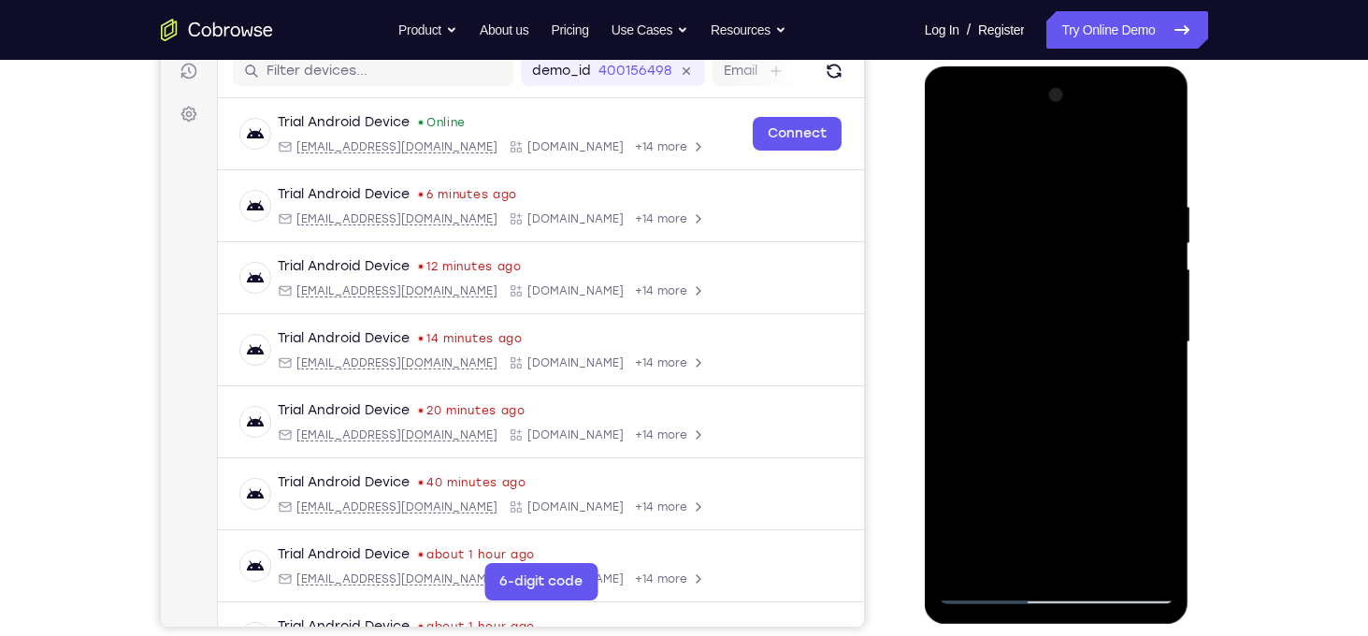
drag, startPoint x: 1056, startPoint y: 445, endPoint x: 1079, endPoint y: 352, distance: 95.2
click at [1079, 352] on div at bounding box center [1057, 342] width 236 height 524
drag, startPoint x: 1101, startPoint y: 479, endPoint x: 1385, endPoint y: 40, distance: 522.0
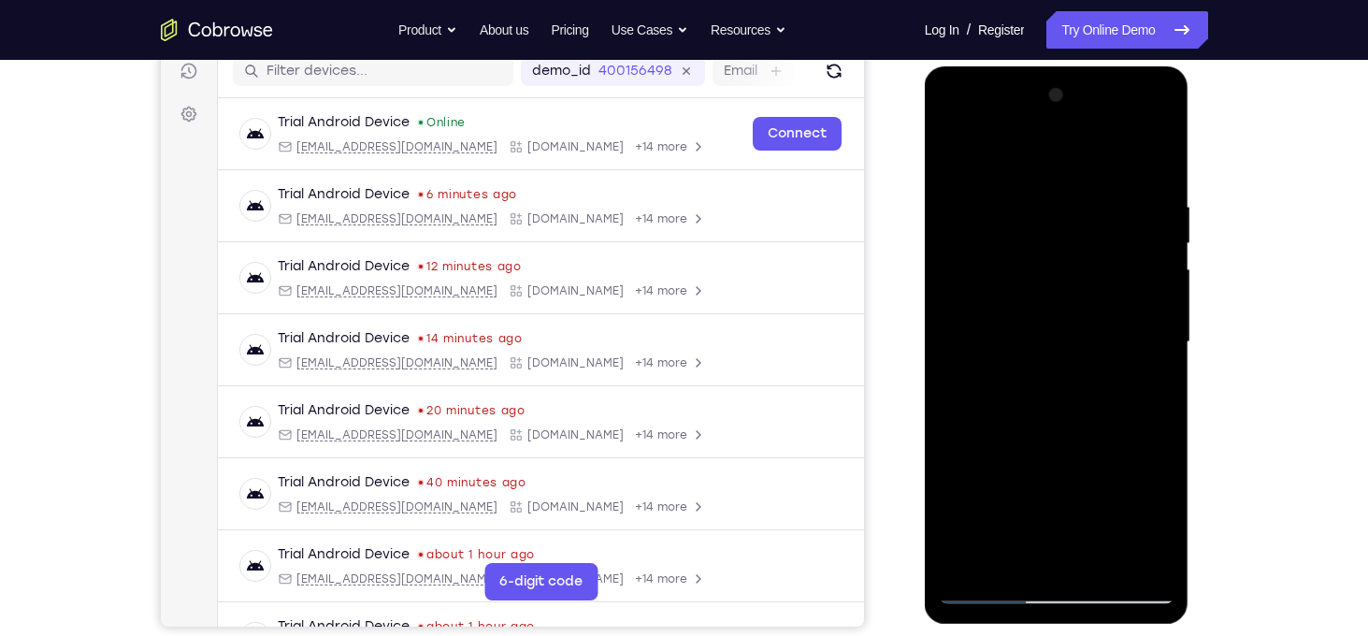
click at [1191, 66] on html "Online web based iOS Simulators and Android Emulators. Run iPhone, iPad, Mobile…" at bounding box center [1058, 346] width 266 height 561
drag, startPoint x: 1130, startPoint y: 270, endPoint x: 1168, endPoint y: 625, distance: 356.3
click at [1168, 625] on div at bounding box center [1058, 346] width 266 height 561
drag, startPoint x: 1100, startPoint y: 282, endPoint x: 1118, endPoint y: 541, distance: 259.6
click at [1118, 541] on div at bounding box center [1057, 342] width 236 height 524
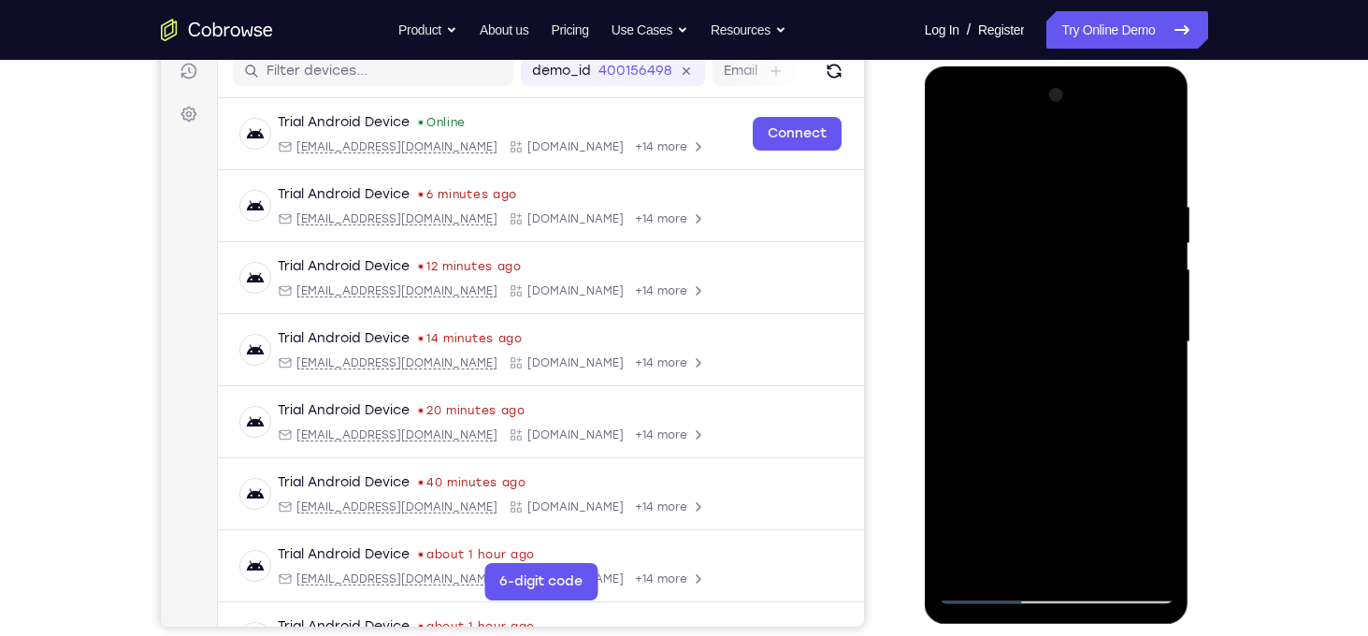
click at [1158, 339] on div at bounding box center [1057, 342] width 236 height 524
click at [1156, 335] on div at bounding box center [1057, 342] width 236 height 524
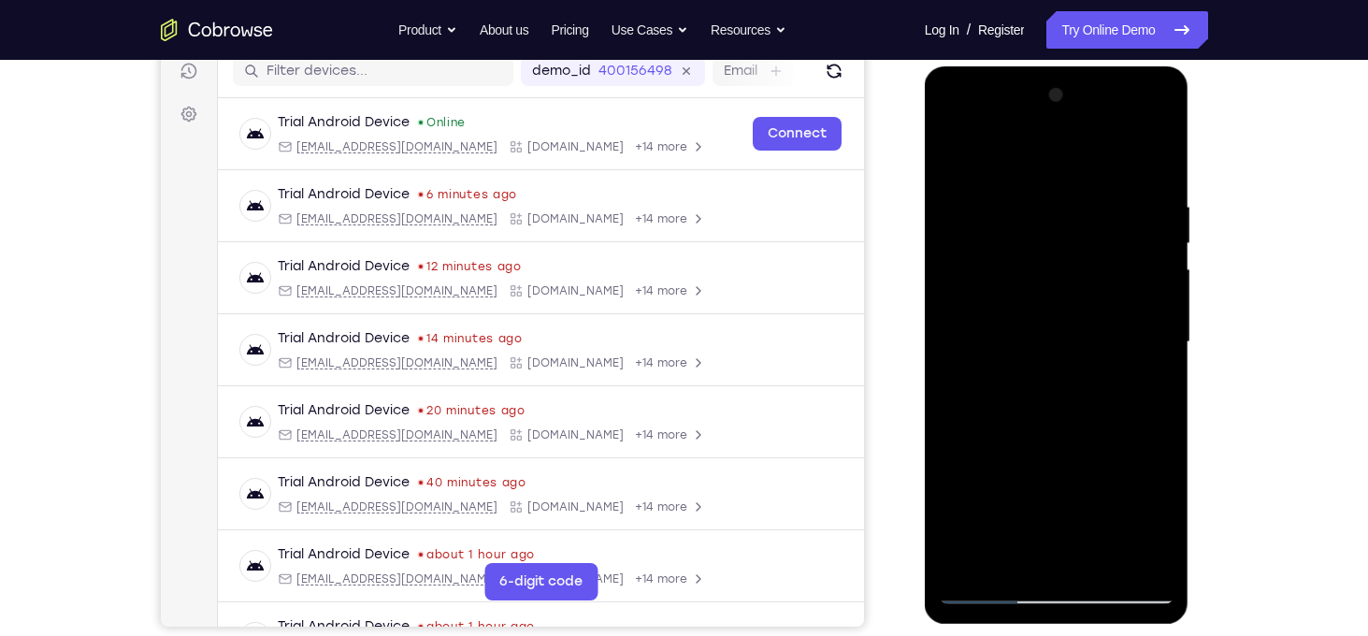
click at [1156, 335] on div at bounding box center [1057, 342] width 236 height 524
drag, startPoint x: 994, startPoint y: 212, endPoint x: 1004, endPoint y: 302, distance: 90.3
click at [1004, 302] on div at bounding box center [1057, 342] width 236 height 524
click at [985, 247] on div at bounding box center [1057, 342] width 236 height 524
drag, startPoint x: 1081, startPoint y: 227, endPoint x: 1069, endPoint y: 381, distance: 154.7
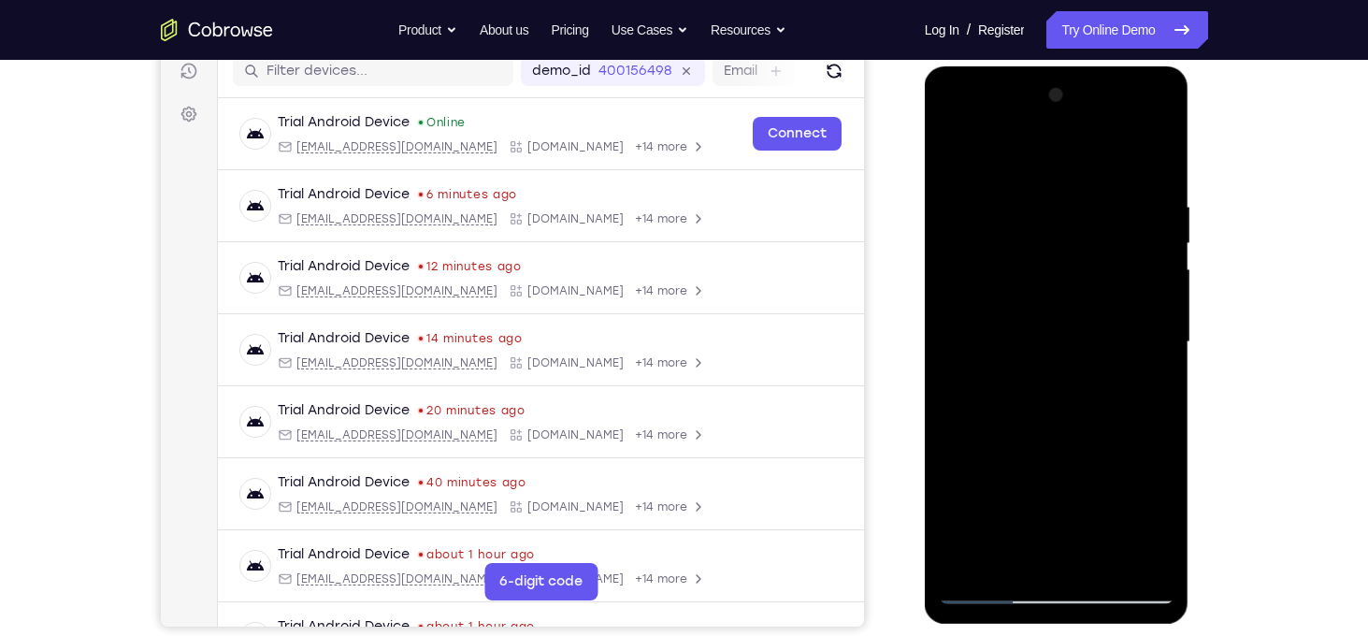
click at [1069, 381] on div at bounding box center [1057, 342] width 236 height 524
click at [958, 155] on div at bounding box center [1057, 342] width 236 height 524
click at [962, 571] on div at bounding box center [1057, 342] width 236 height 524
drag, startPoint x: 1079, startPoint y: 335, endPoint x: 1085, endPoint y: 651, distance: 316.1
click at [1085, 627] on html "Online web based iOS Simulators and Android Emulators. Run iPhone, iPad, Mobile…" at bounding box center [1058, 346] width 266 height 561
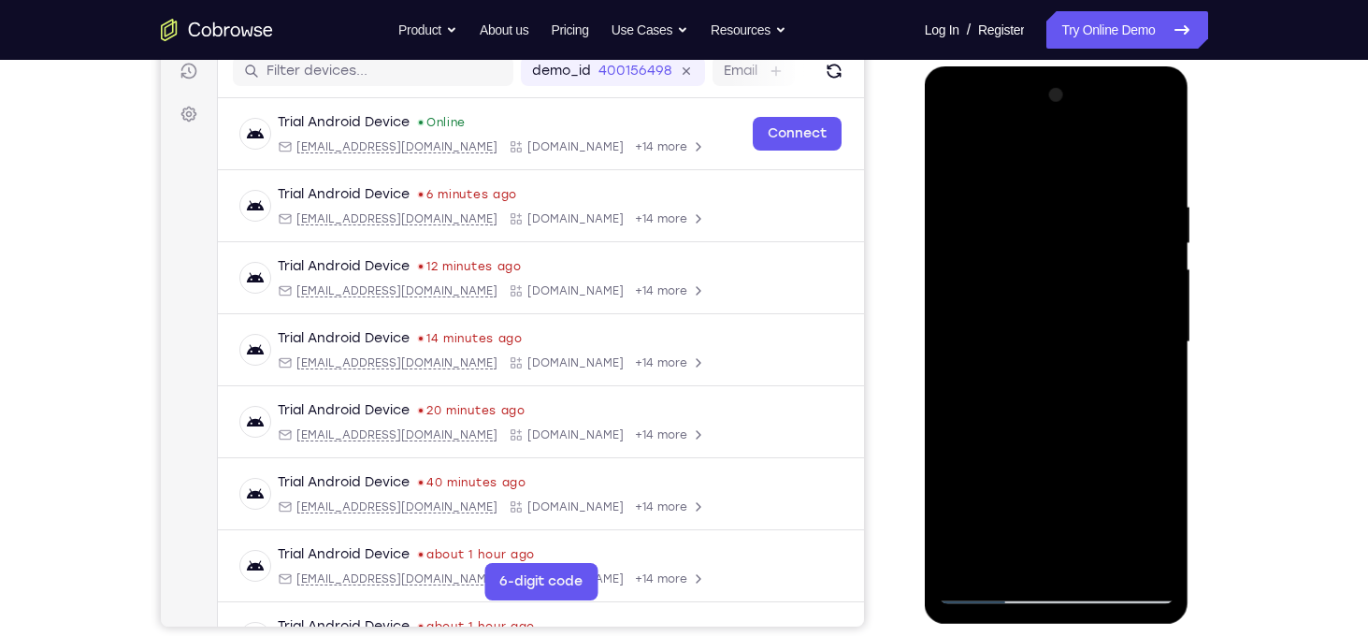
click at [1031, 194] on div at bounding box center [1057, 342] width 236 height 524
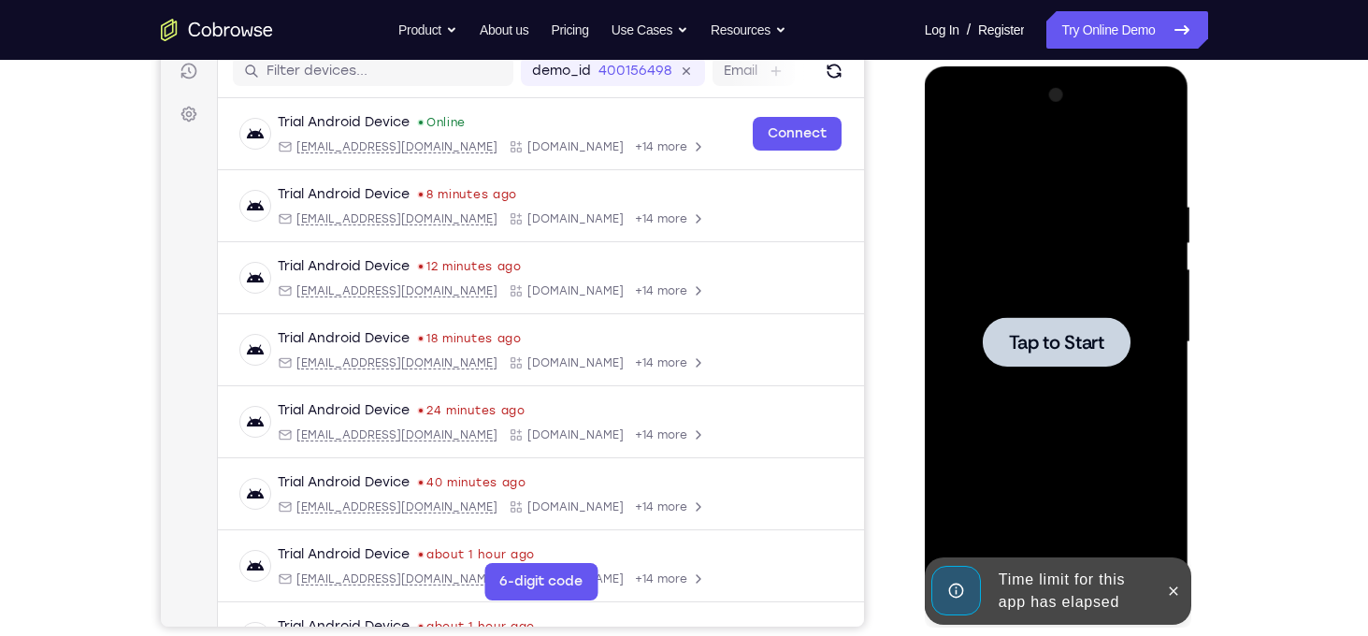
click at [1067, 358] on div at bounding box center [1057, 342] width 148 height 50
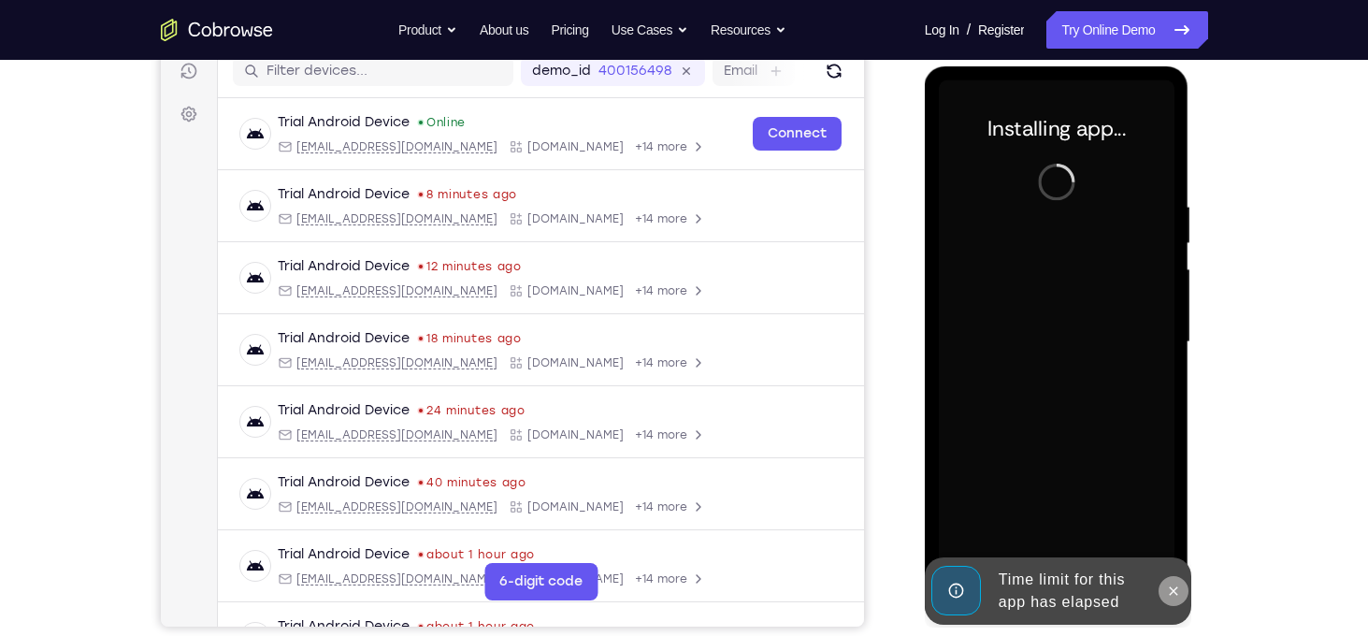
click at [1169, 581] on button at bounding box center [1173, 591] width 30 height 30
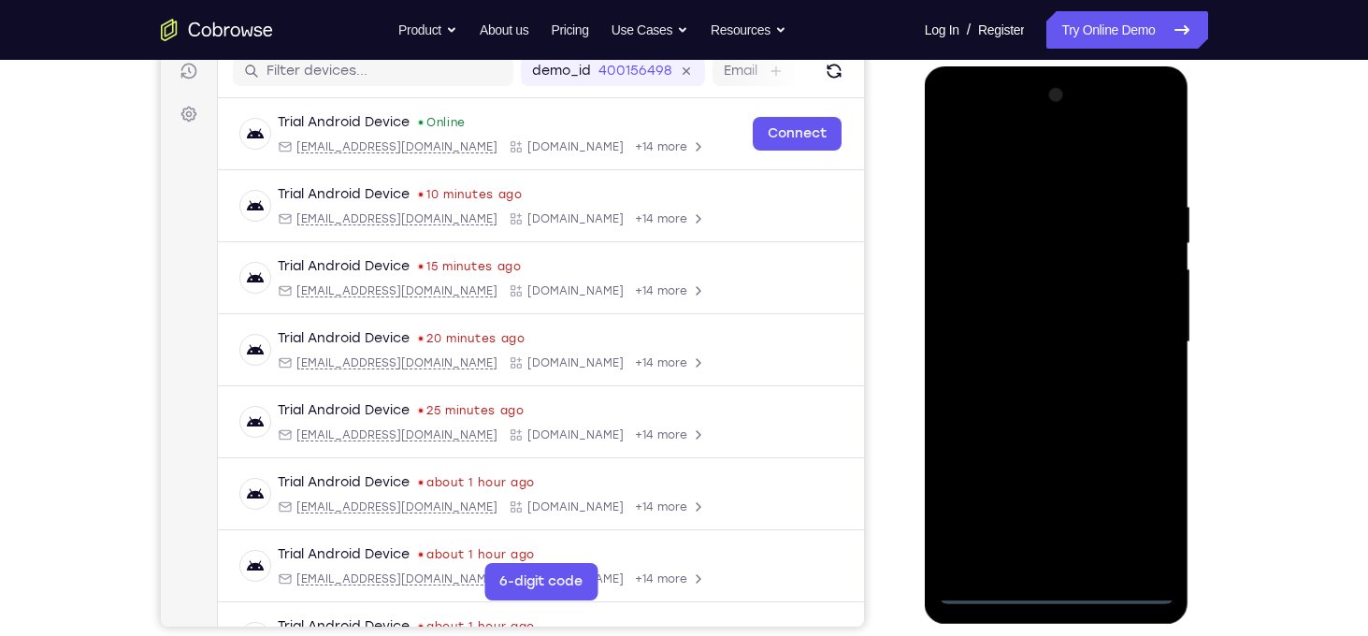
click at [995, 516] on div at bounding box center [1057, 342] width 236 height 524
click at [1063, 590] on div at bounding box center [1057, 342] width 236 height 524
click at [1134, 516] on div at bounding box center [1057, 342] width 236 height 524
click at [1134, 130] on div at bounding box center [1057, 342] width 236 height 524
click at [963, 126] on div at bounding box center [1057, 342] width 236 height 524
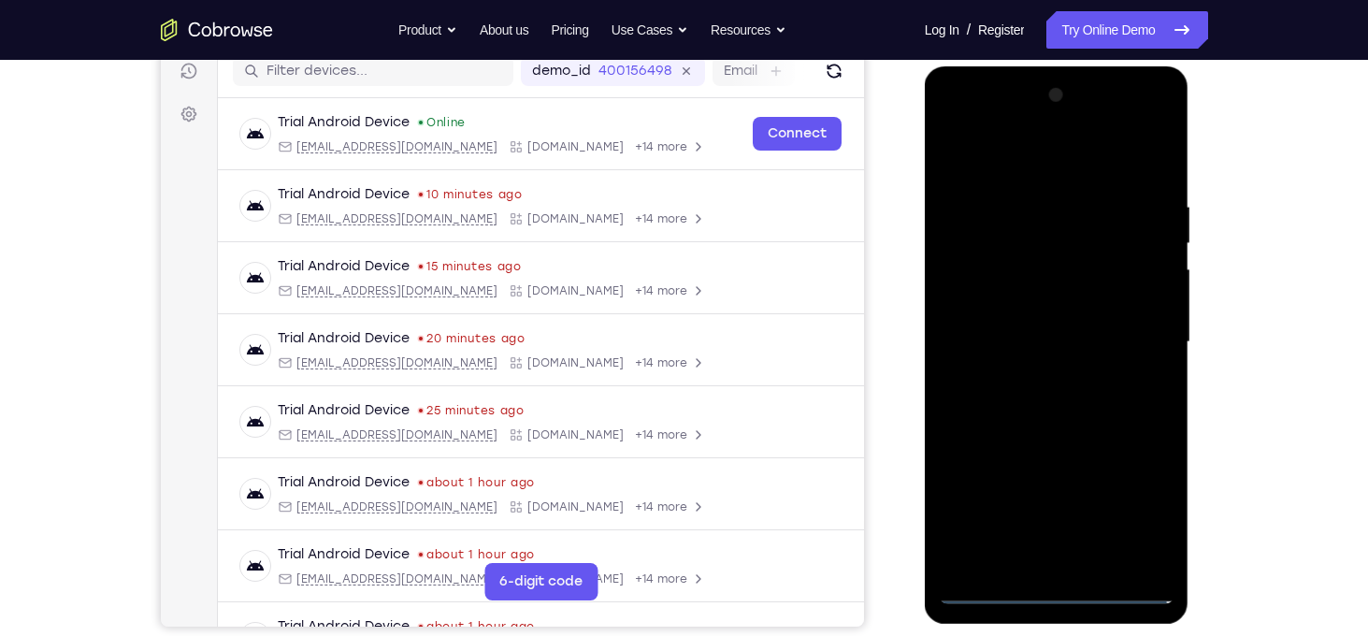
click at [1146, 339] on div at bounding box center [1057, 342] width 236 height 524
click at [1138, 337] on div at bounding box center [1057, 342] width 236 height 524
click at [1037, 378] on div at bounding box center [1057, 342] width 236 height 524
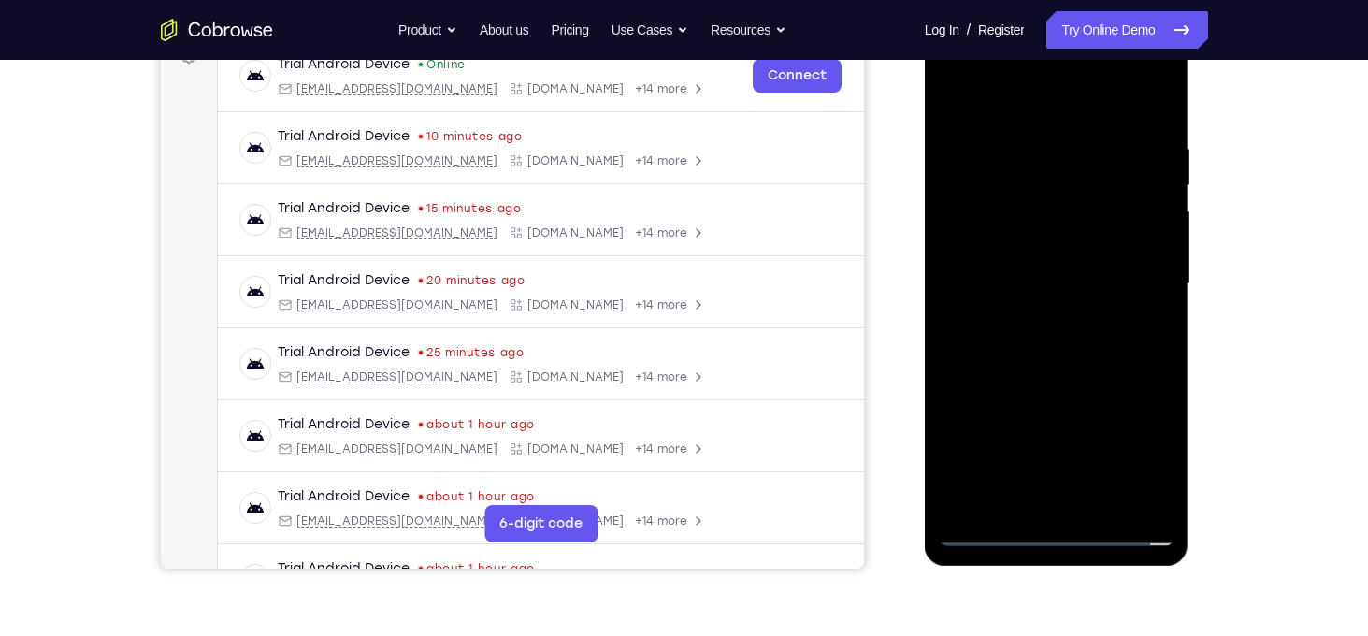
scroll to position [303, 0]
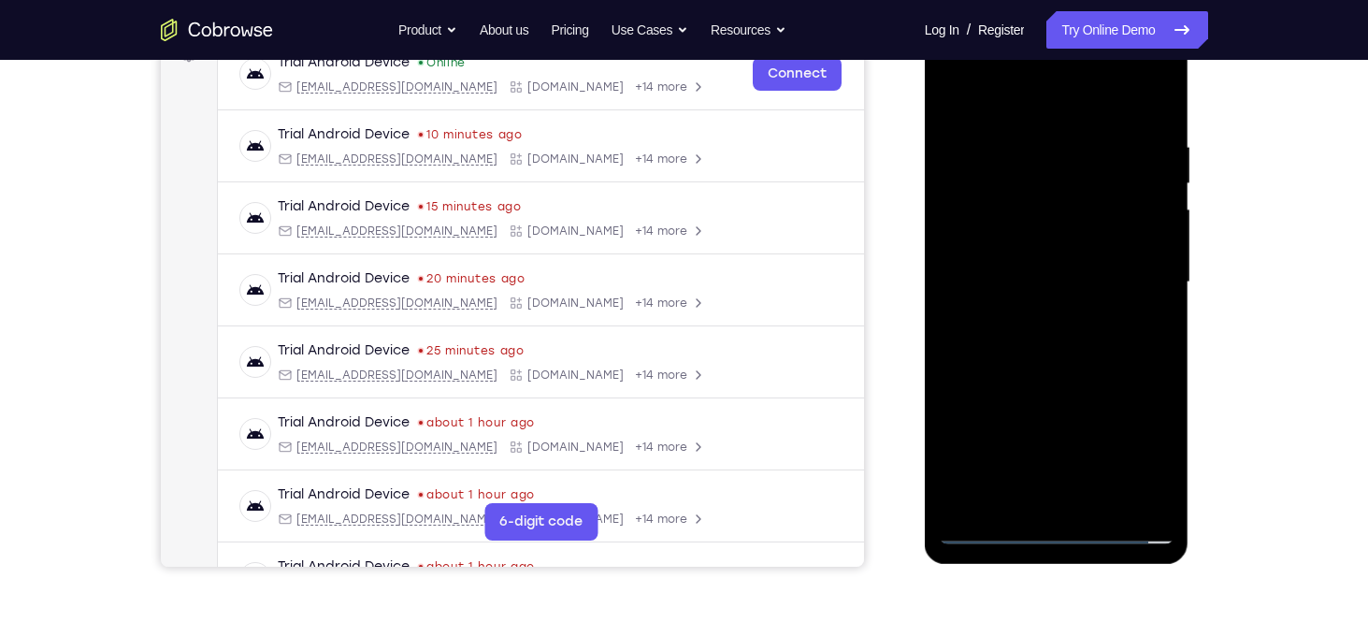
click at [1050, 270] on div at bounding box center [1057, 283] width 236 height 524
click at [1050, 256] on div at bounding box center [1057, 283] width 236 height 524
click at [1080, 289] on div at bounding box center [1057, 283] width 236 height 524
click at [1086, 359] on div at bounding box center [1057, 283] width 236 height 524
click at [1167, 475] on div at bounding box center [1057, 283] width 236 height 524
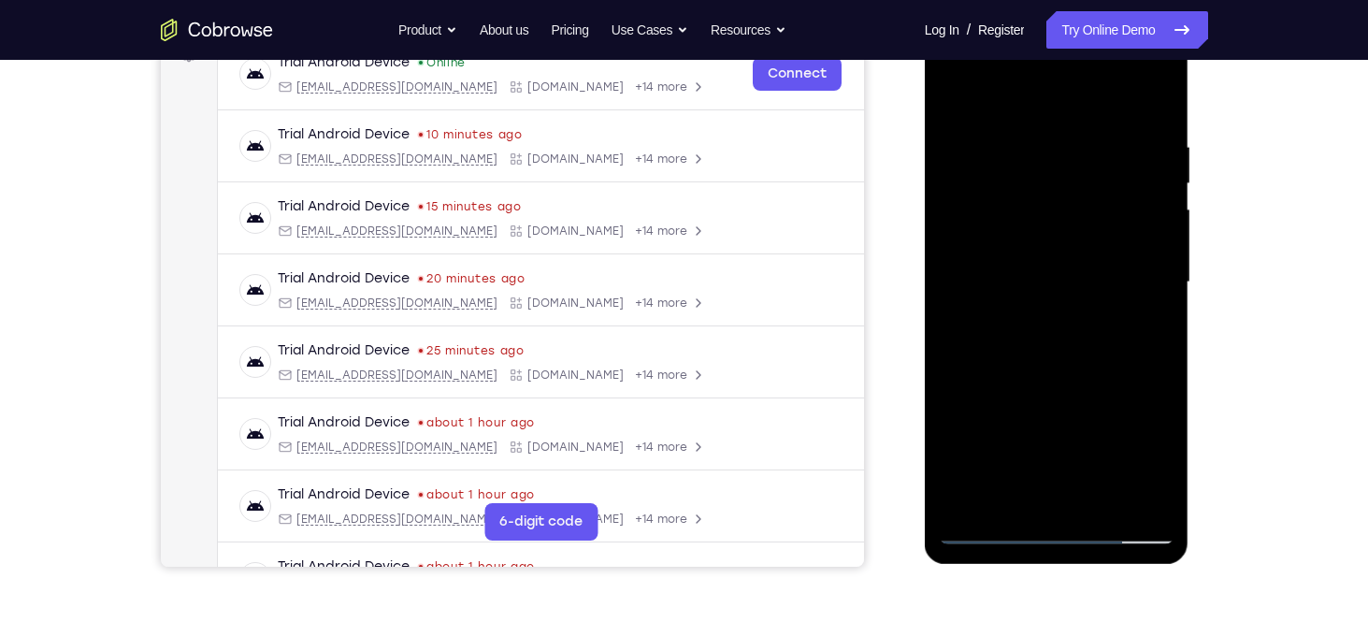
click at [1098, 497] on div at bounding box center [1057, 283] width 236 height 524
click at [1085, 376] on div at bounding box center [1057, 283] width 236 height 524
click at [997, 524] on div at bounding box center [1057, 283] width 236 height 524
drag, startPoint x: 1022, startPoint y: 328, endPoint x: 1023, endPoint y: 563, distance: 234.7
click at [1023, 563] on div at bounding box center [1057, 285] width 265 height 557
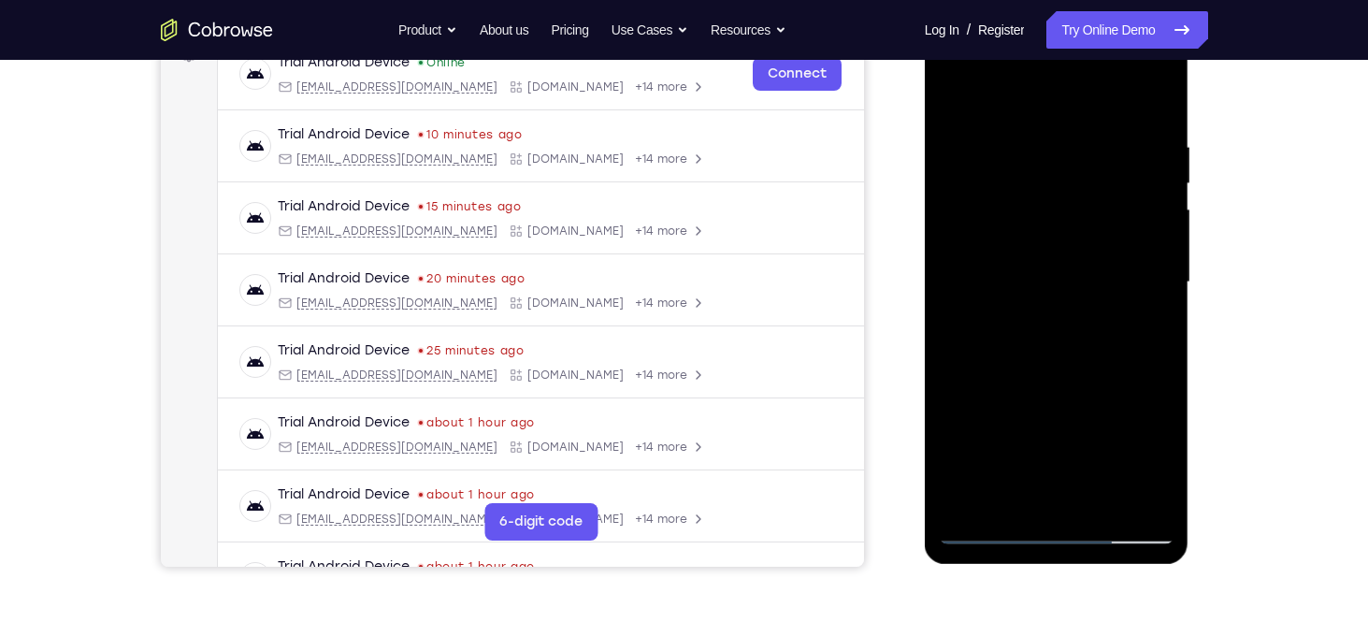
click at [1159, 285] on div at bounding box center [1057, 283] width 236 height 524
drag, startPoint x: 1097, startPoint y: 151, endPoint x: 1012, endPoint y: 148, distance: 85.1
click at [1012, 148] on div at bounding box center [1057, 283] width 236 height 524
drag, startPoint x: 1090, startPoint y: 139, endPoint x: 1005, endPoint y: 146, distance: 85.3
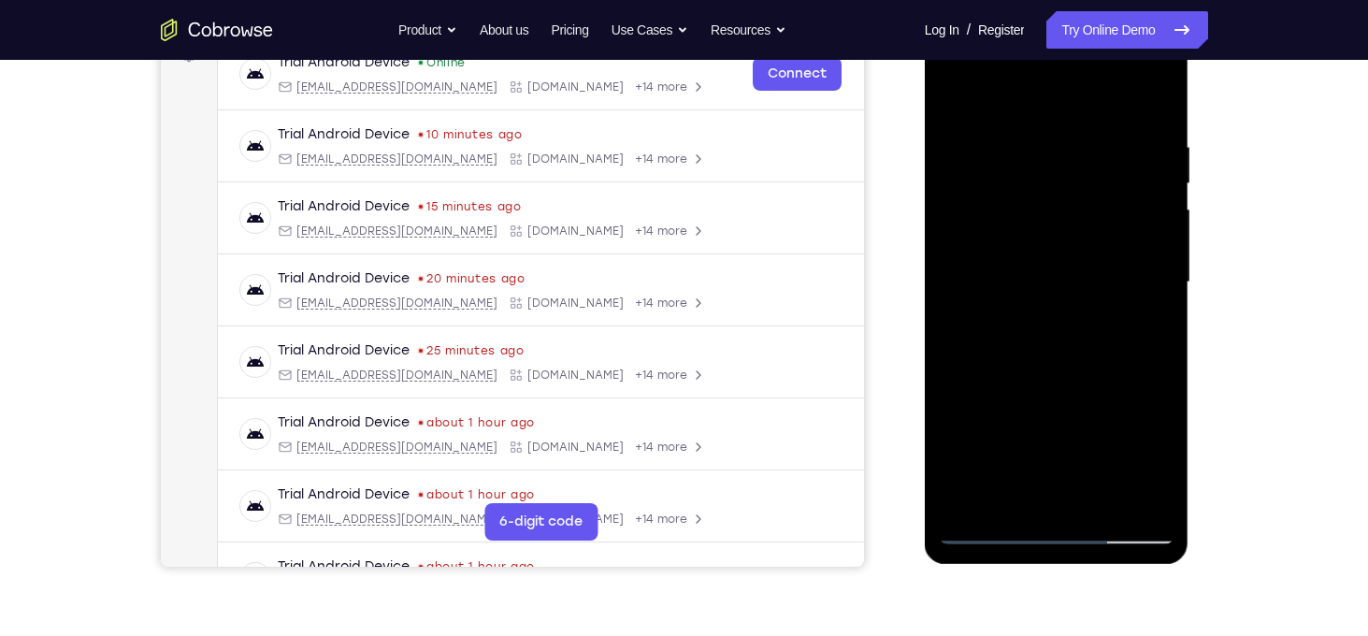
click at [1005, 146] on div at bounding box center [1057, 283] width 236 height 524
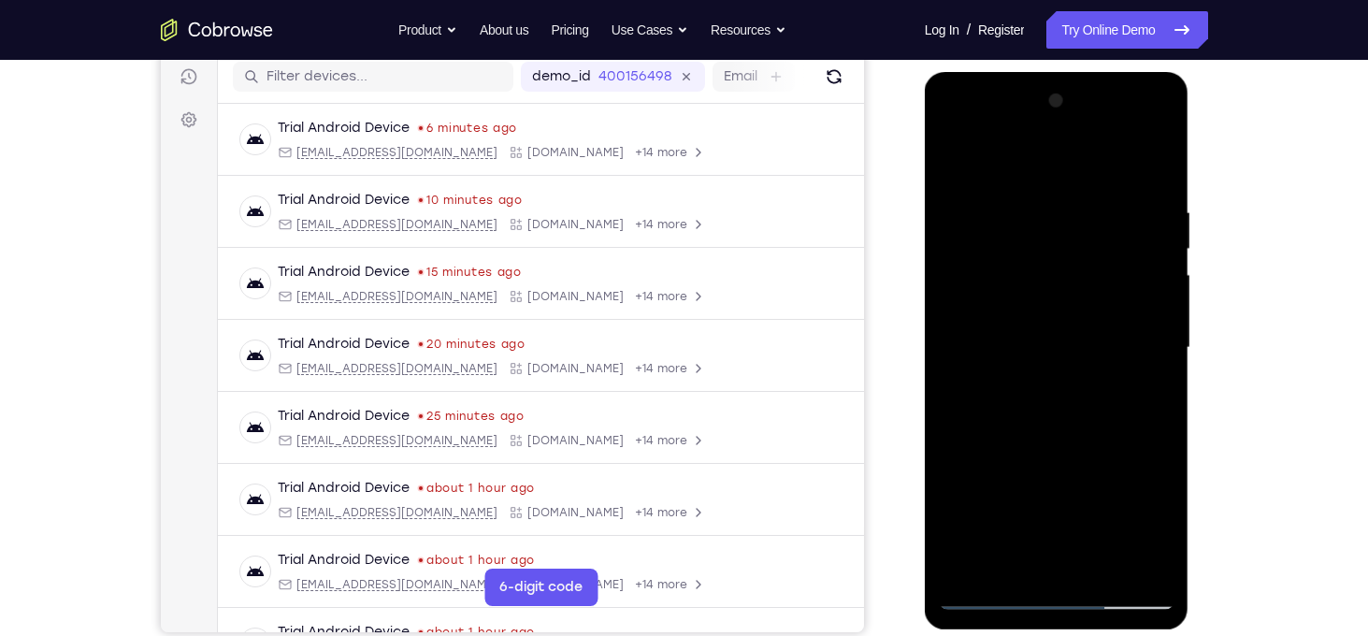
scroll to position [236, 0]
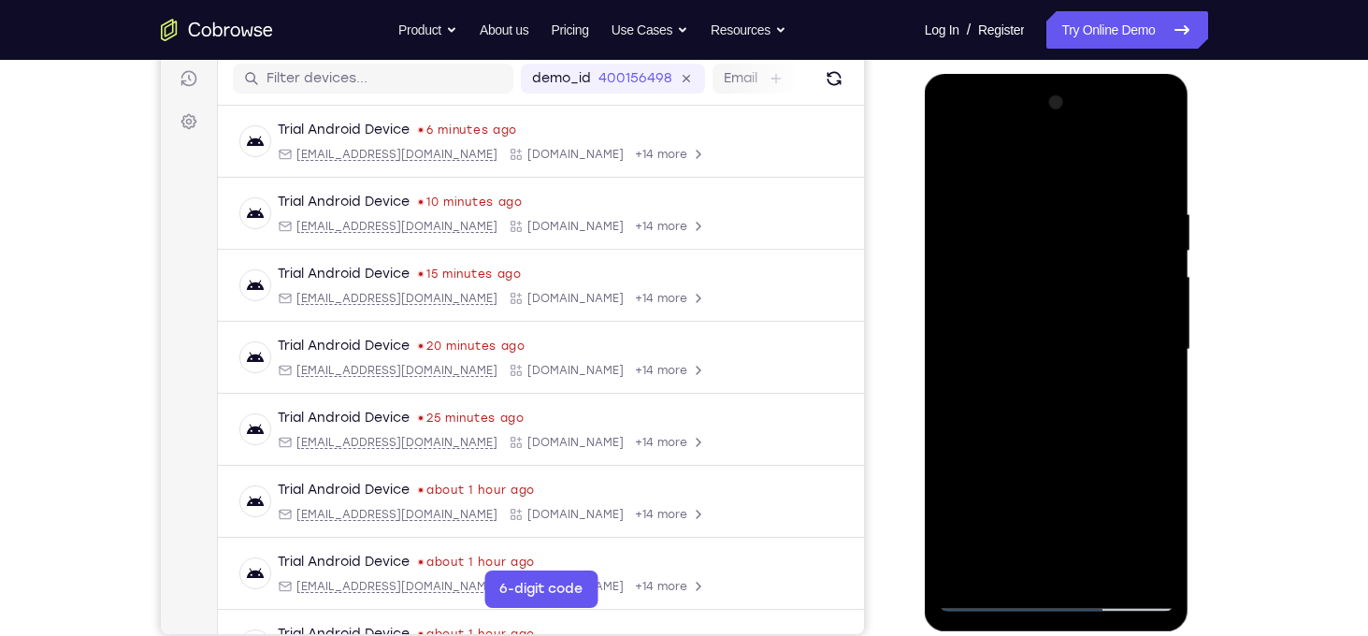
click at [1131, 126] on div at bounding box center [1057, 350] width 236 height 524
click at [958, 122] on div at bounding box center [1057, 350] width 236 height 524
click at [1060, 253] on div at bounding box center [1057, 350] width 236 height 524
click at [1009, 556] on div at bounding box center [1057, 350] width 236 height 524
drag, startPoint x: 1100, startPoint y: 530, endPoint x: 1099, endPoint y: 359, distance: 171.1
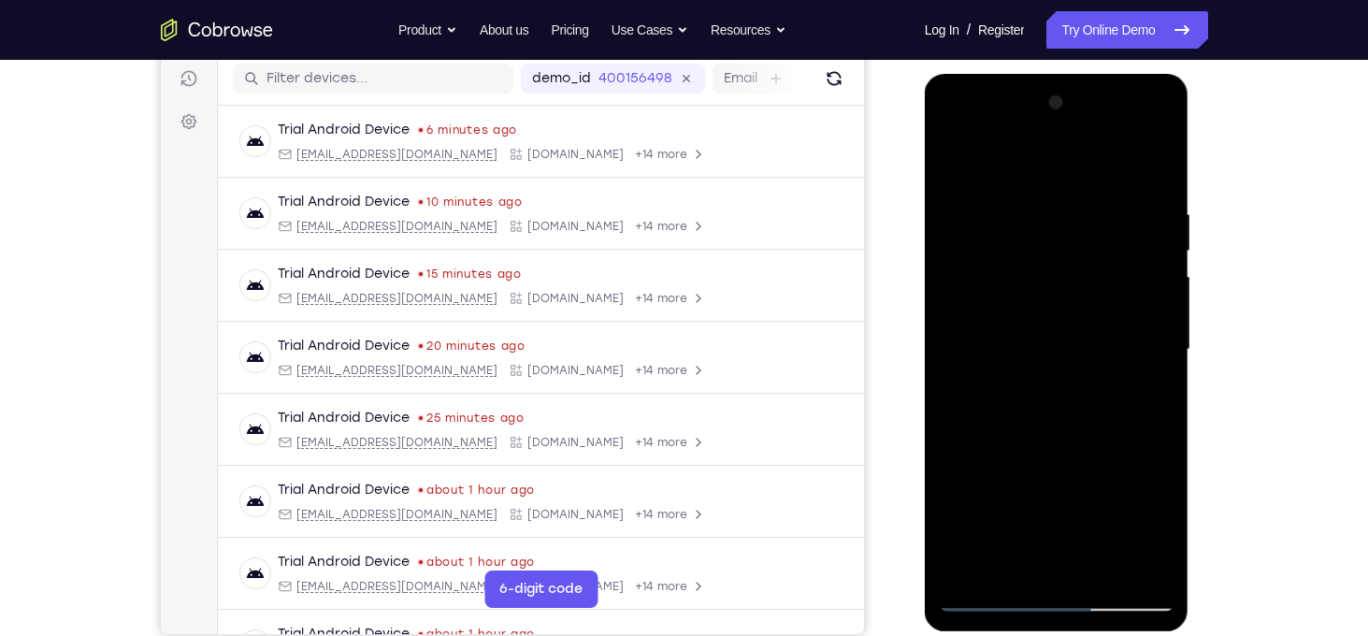
click at [1099, 359] on div at bounding box center [1057, 350] width 236 height 524
drag, startPoint x: 1099, startPoint y: 359, endPoint x: 1041, endPoint y: 683, distance: 329.7
click at [1041, 635] on html "Online web based iOS Simulators and Android Emulators. Run iPhone, iPad, Mobile…" at bounding box center [1058, 354] width 266 height 561
click at [1041, 237] on div at bounding box center [1057, 350] width 236 height 524
click at [1081, 238] on div at bounding box center [1057, 350] width 236 height 524
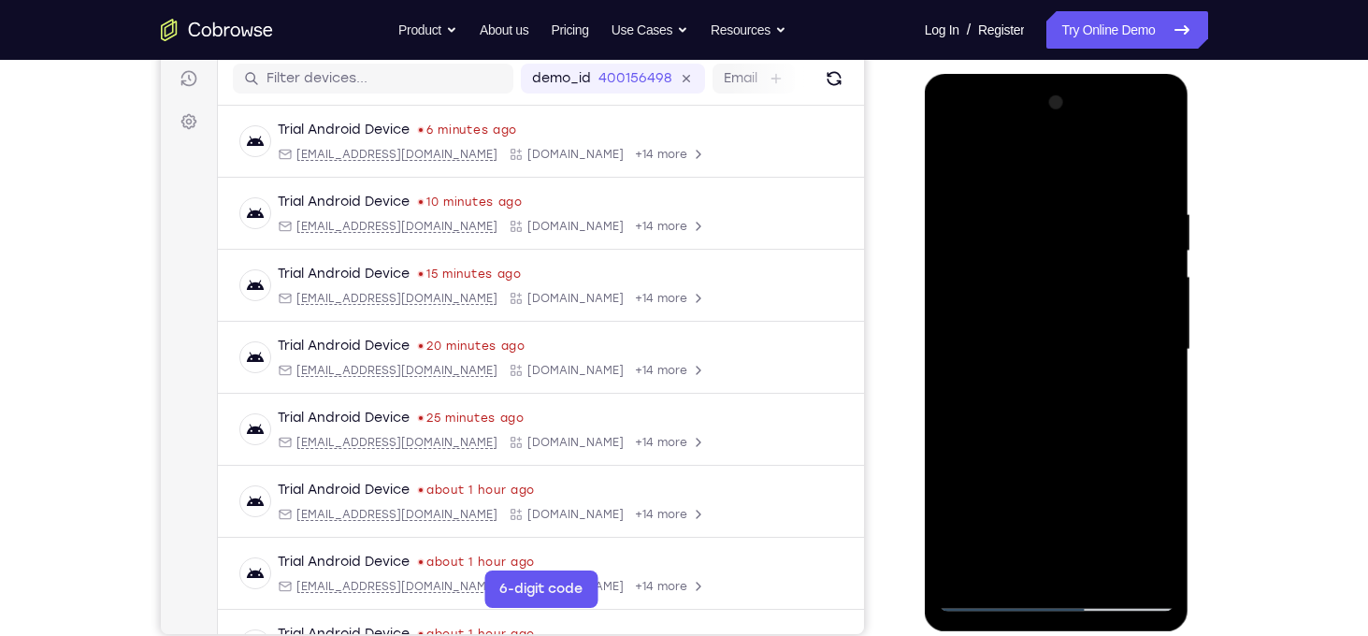
click at [1094, 241] on div at bounding box center [1057, 350] width 236 height 524
click at [1095, 241] on div at bounding box center [1057, 350] width 236 height 524
click at [1100, 241] on div at bounding box center [1057, 350] width 236 height 524
drag, startPoint x: 1098, startPoint y: 409, endPoint x: 1097, endPoint y: 264, distance: 145.8
click at [1097, 264] on div at bounding box center [1057, 350] width 236 height 524
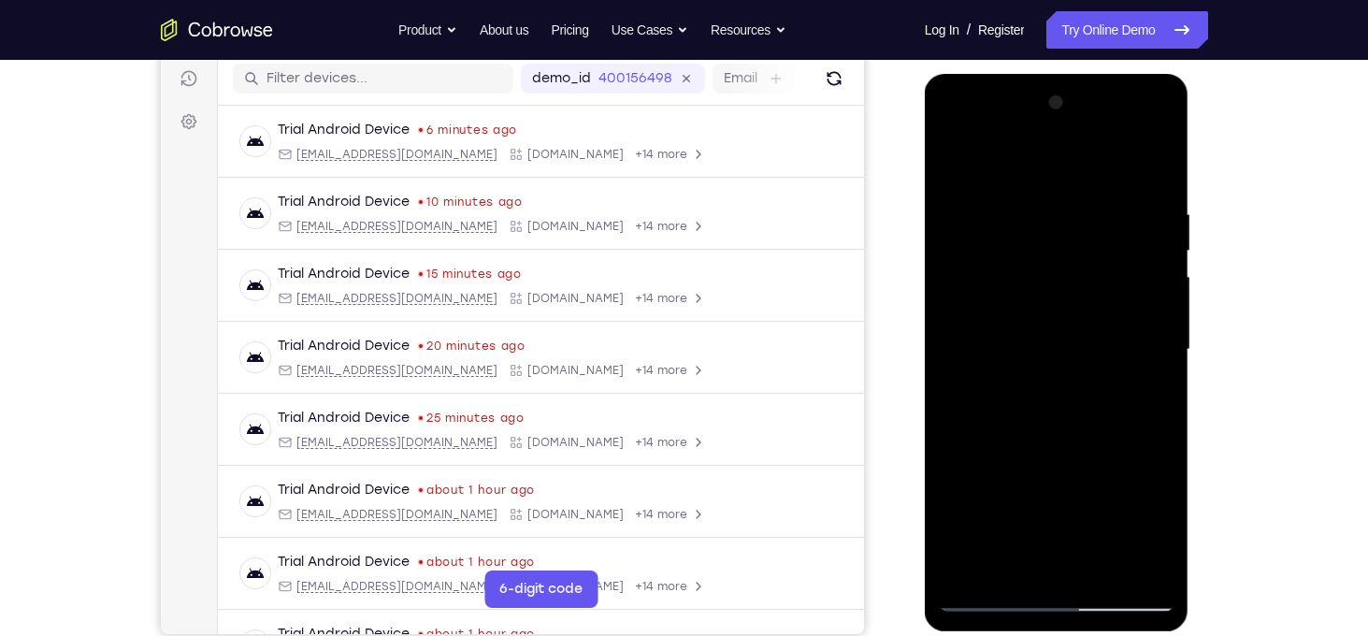
drag, startPoint x: 1094, startPoint y: 408, endPoint x: 1156, endPoint y: 201, distance: 215.9
click at [1156, 201] on div at bounding box center [1057, 350] width 236 height 524
drag, startPoint x: 1123, startPoint y: 326, endPoint x: 1158, endPoint y: 133, distance: 196.8
click at [1158, 133] on div at bounding box center [1057, 350] width 236 height 524
drag, startPoint x: 1145, startPoint y: 408, endPoint x: 1183, endPoint y: 182, distance: 228.4
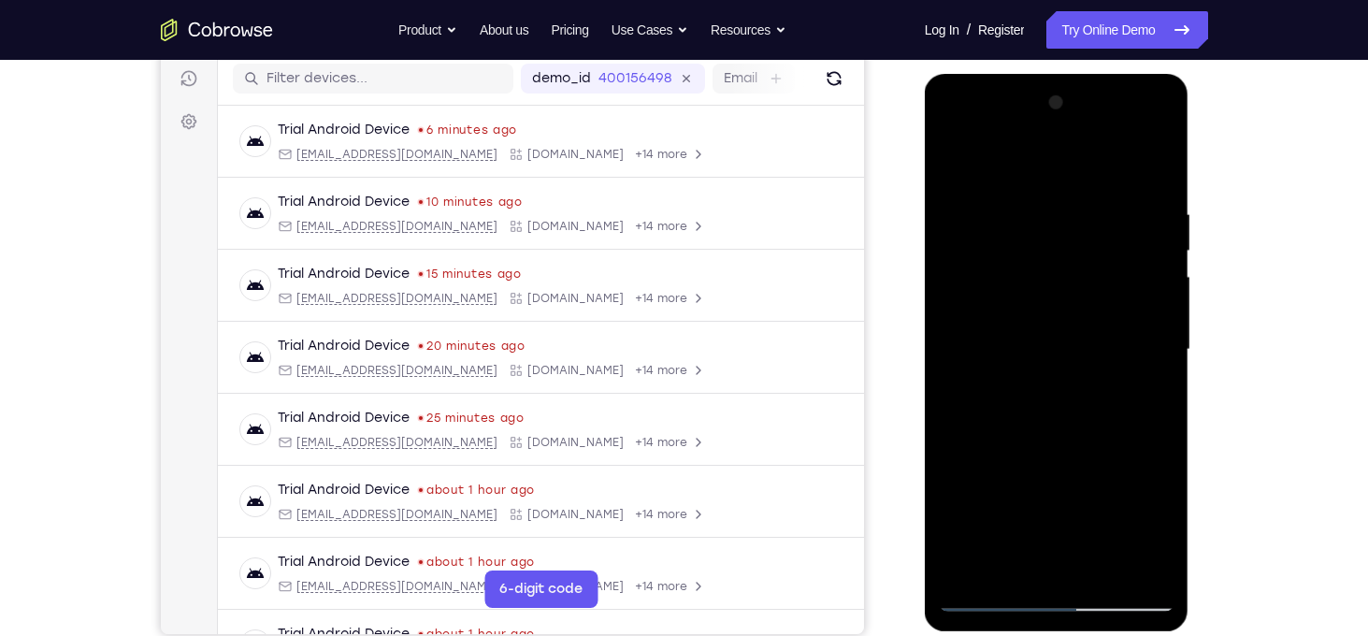
click at [1183, 182] on div at bounding box center [1057, 352] width 265 height 557
drag, startPoint x: 1121, startPoint y: 489, endPoint x: 1160, endPoint y: 245, distance: 247.1
click at [1160, 245] on div at bounding box center [1057, 350] width 236 height 524
drag, startPoint x: 1068, startPoint y: 366, endPoint x: 1218, endPoint y: 90, distance: 314.2
click at [1191, 90] on html "Online web based iOS Simulators and Android Emulators. Run iPhone, iPad, Mobile…" at bounding box center [1058, 354] width 266 height 561
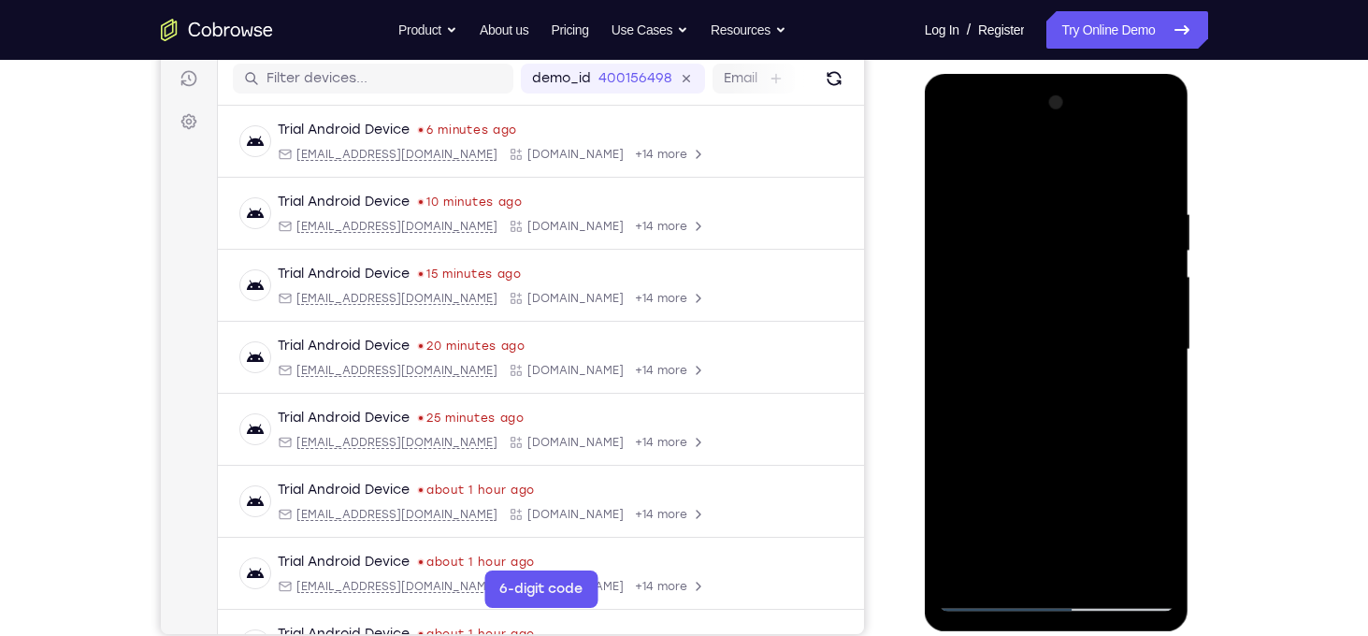
drag, startPoint x: 1131, startPoint y: 362, endPoint x: 1285, endPoint y: 137, distance: 271.8
click at [1191, 137] on html "Online web based iOS Simulators and Android Emulators. Run iPhone, iPad, Mobile…" at bounding box center [1058, 354] width 266 height 561
drag, startPoint x: 1115, startPoint y: 451, endPoint x: 1128, endPoint y: 627, distance: 177.2
click at [1128, 627] on div at bounding box center [1057, 352] width 265 height 557
drag, startPoint x: 1130, startPoint y: 455, endPoint x: 2187, endPoint y: 183, distance: 1090.9
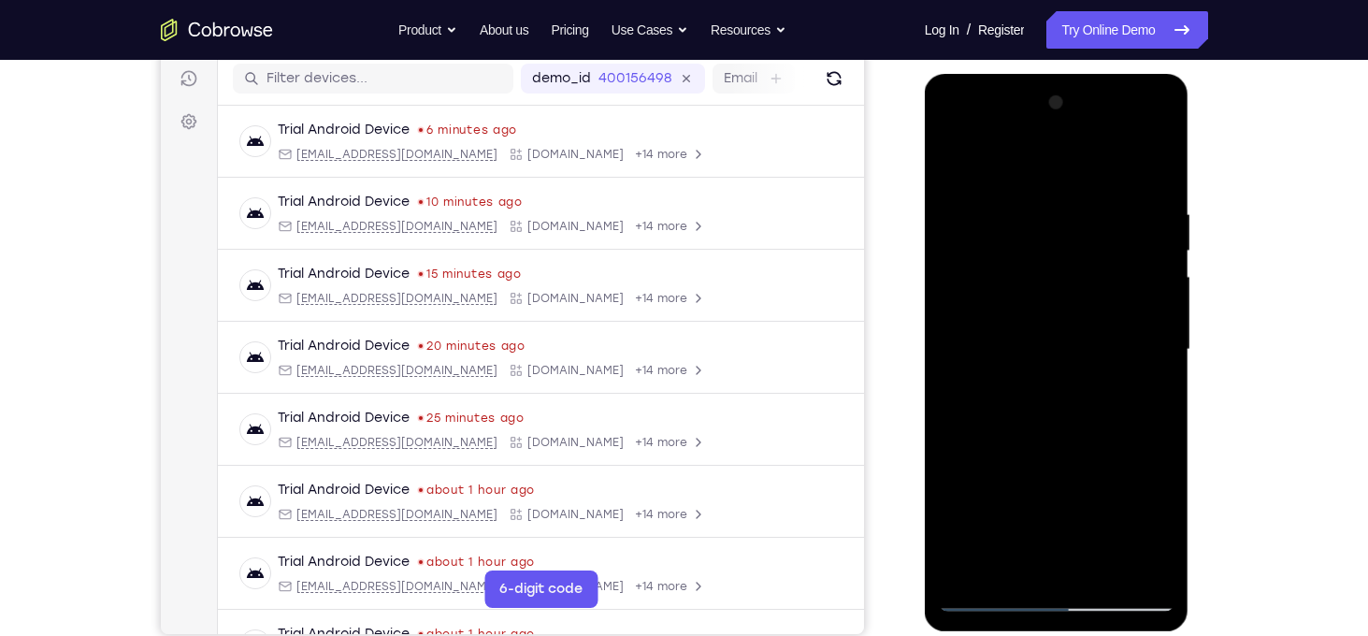
click at [1191, 110] on html "Online web based iOS Simulators and Android Emulators. Run iPhone, iPad, Mobile…" at bounding box center [1058, 354] width 266 height 561
drag, startPoint x: 1164, startPoint y: 309, endPoint x: 1237, endPoint y: 100, distance: 221.8
click at [1191, 100] on html "Online web based iOS Simulators and Android Emulators. Run iPhone, iPad, Mobile…" at bounding box center [1058, 354] width 266 height 561
drag, startPoint x: 1099, startPoint y: 267, endPoint x: 1290, endPoint y: 48, distance: 291.5
click at [1191, 74] on html "Online web based iOS Simulators and Android Emulators. Run iPhone, iPad, Mobile…" at bounding box center [1058, 354] width 266 height 561
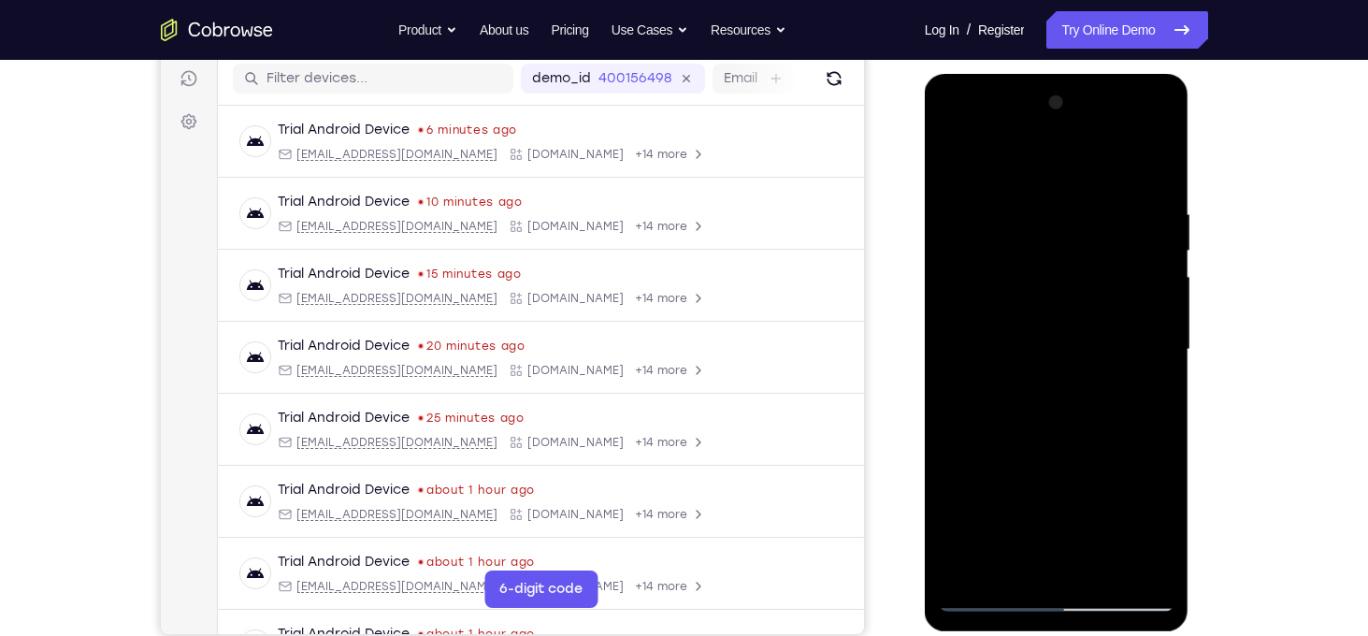
drag, startPoint x: 1085, startPoint y: 459, endPoint x: 1271, endPoint y: 137, distance: 371.5
click at [1191, 137] on html "Online web based iOS Simulators and Android Emulators. Run iPhone, iPad, Mobile…" at bounding box center [1058, 354] width 266 height 561
drag, startPoint x: 1074, startPoint y: 533, endPoint x: 1207, endPoint y: 241, distance: 320.5
click at [1191, 241] on html "Online web based iOS Simulators and Android Emulators. Run iPhone, iPad, Mobile…" at bounding box center [1058, 354] width 266 height 561
click at [1156, 566] on div at bounding box center [1057, 350] width 236 height 524
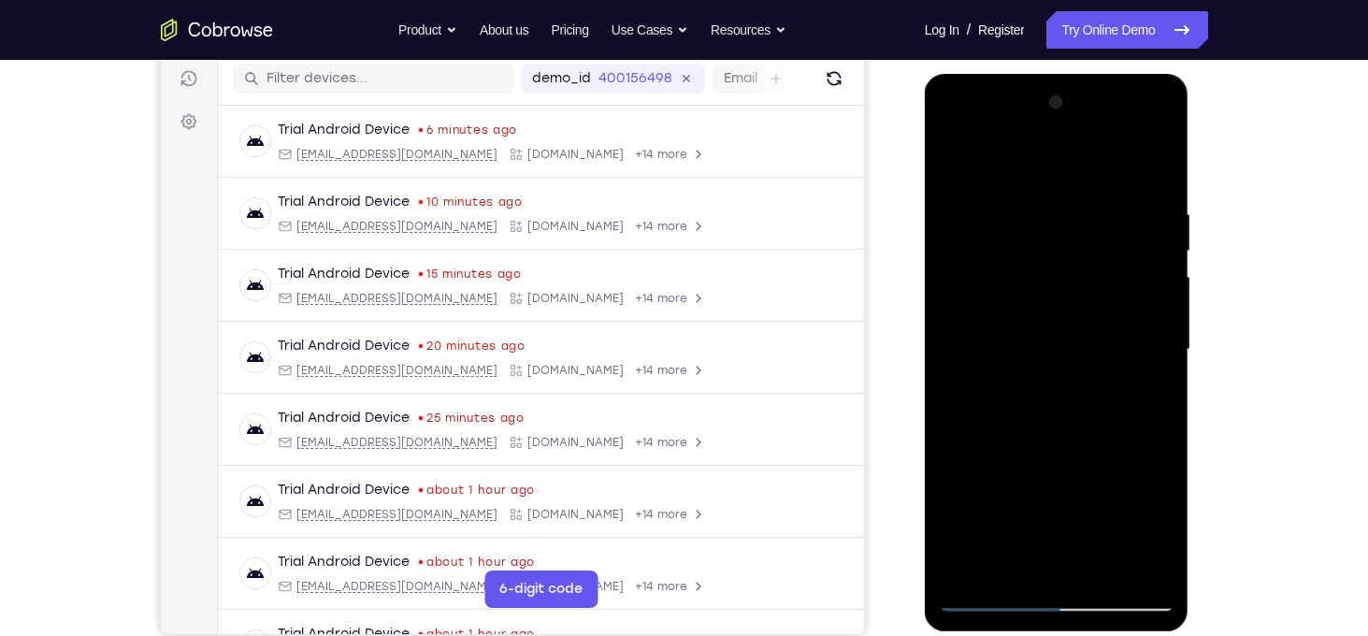
drag, startPoint x: 1099, startPoint y: 508, endPoint x: 1179, endPoint y: 170, distance: 346.7
click at [1173, 178] on div at bounding box center [1057, 350] width 236 height 524
drag, startPoint x: 1081, startPoint y: 478, endPoint x: 1127, endPoint y: 292, distance: 191.6
click at [1127, 292] on div at bounding box center [1057, 350] width 236 height 524
drag, startPoint x: 1123, startPoint y: 489, endPoint x: 1139, endPoint y: 246, distance: 243.6
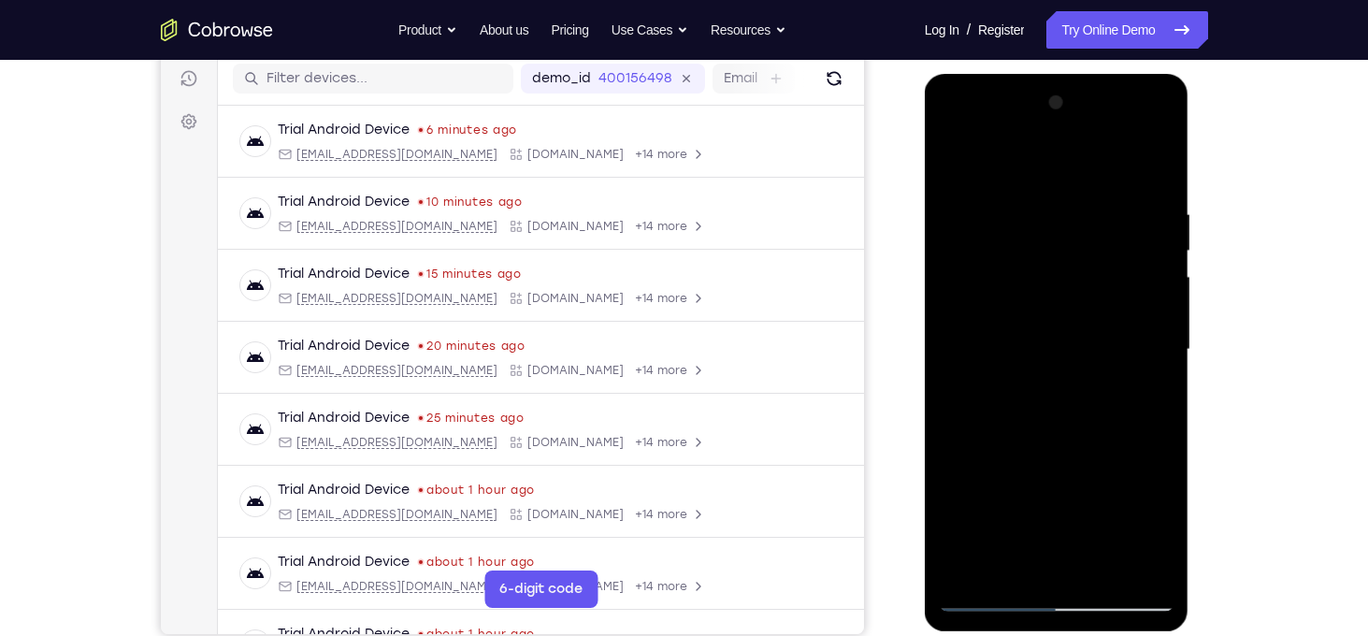
click at [1139, 246] on div at bounding box center [1057, 350] width 236 height 524
drag, startPoint x: 1119, startPoint y: 458, endPoint x: 1123, endPoint y: 216, distance: 242.2
click at [1123, 216] on div at bounding box center [1057, 350] width 236 height 524
drag, startPoint x: 1092, startPoint y: 535, endPoint x: 1182, endPoint y: 182, distance: 363.7
click at [1182, 182] on div at bounding box center [1057, 352] width 265 height 557
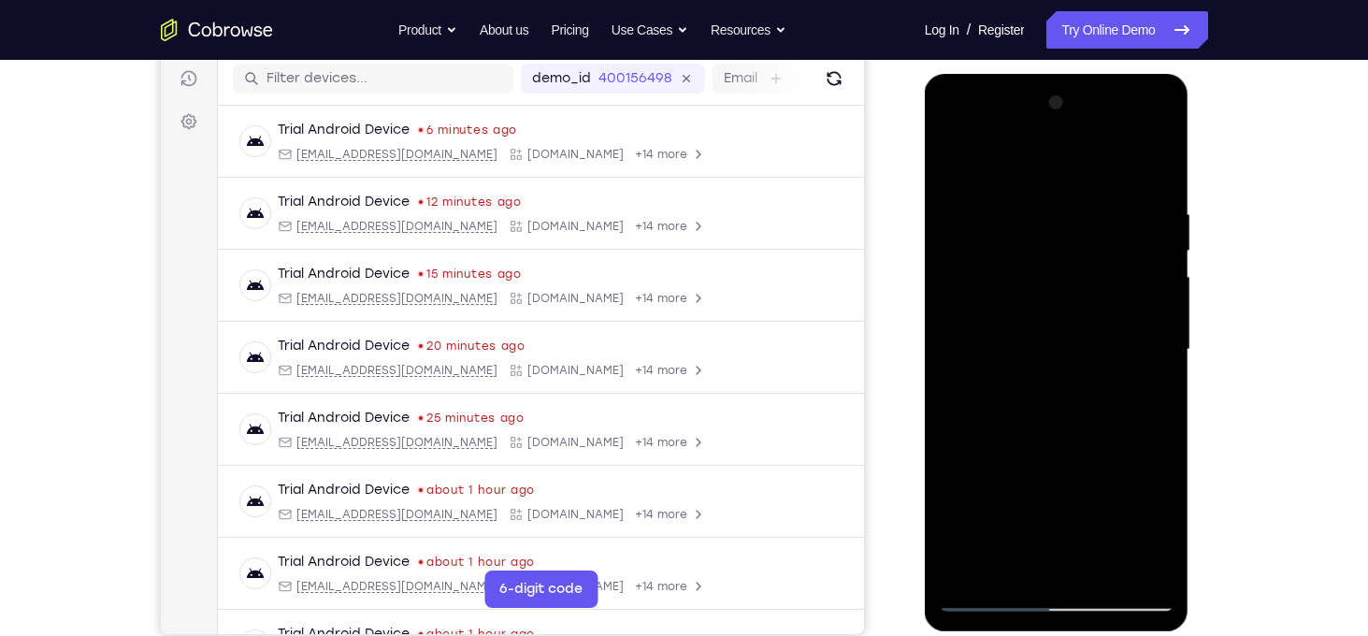
drag, startPoint x: 1112, startPoint y: 471, endPoint x: 1130, endPoint y: 201, distance: 270.8
click at [1130, 201] on div at bounding box center [1057, 350] width 236 height 524
click at [1101, 306] on div at bounding box center [1057, 350] width 236 height 524
drag, startPoint x: 1063, startPoint y: 485, endPoint x: 1119, endPoint y: 221, distance: 270.5
click at [1119, 221] on div at bounding box center [1057, 350] width 236 height 524
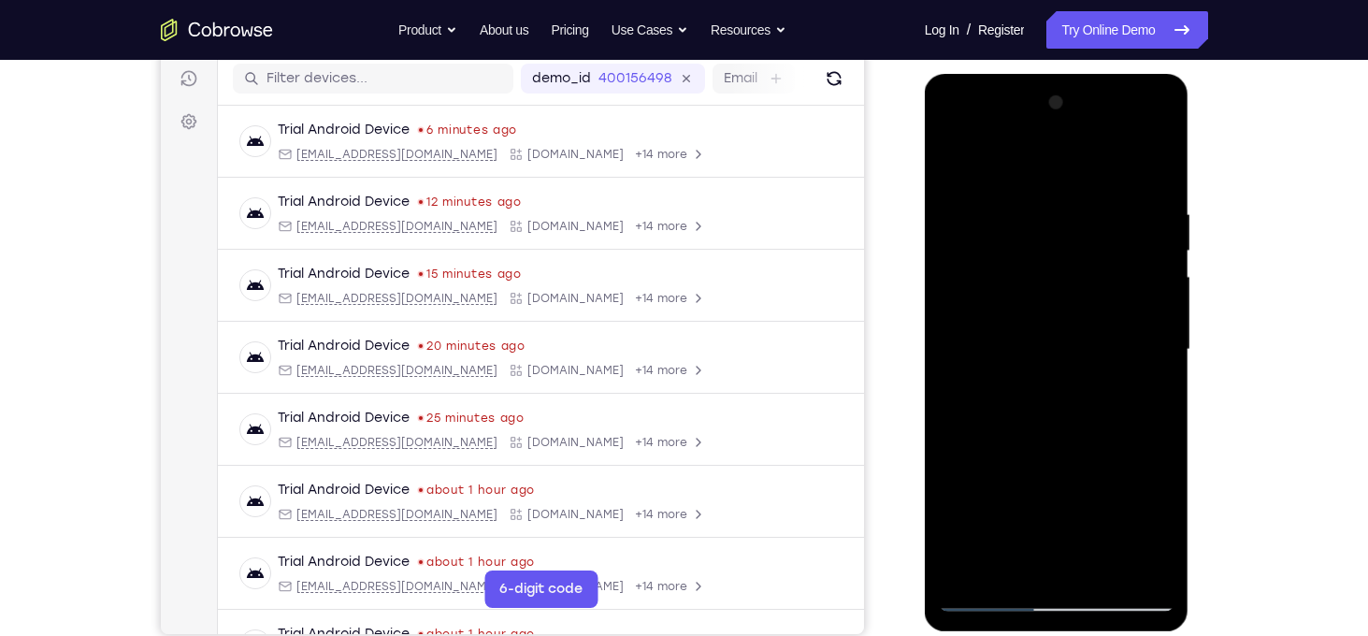
click at [1056, 338] on div at bounding box center [1057, 350] width 236 height 524
click at [988, 591] on div at bounding box center [1057, 350] width 236 height 524
click at [986, 593] on div at bounding box center [1057, 350] width 236 height 524
click at [1044, 375] on div at bounding box center [1057, 350] width 236 height 524
click at [977, 434] on div at bounding box center [1057, 350] width 236 height 524
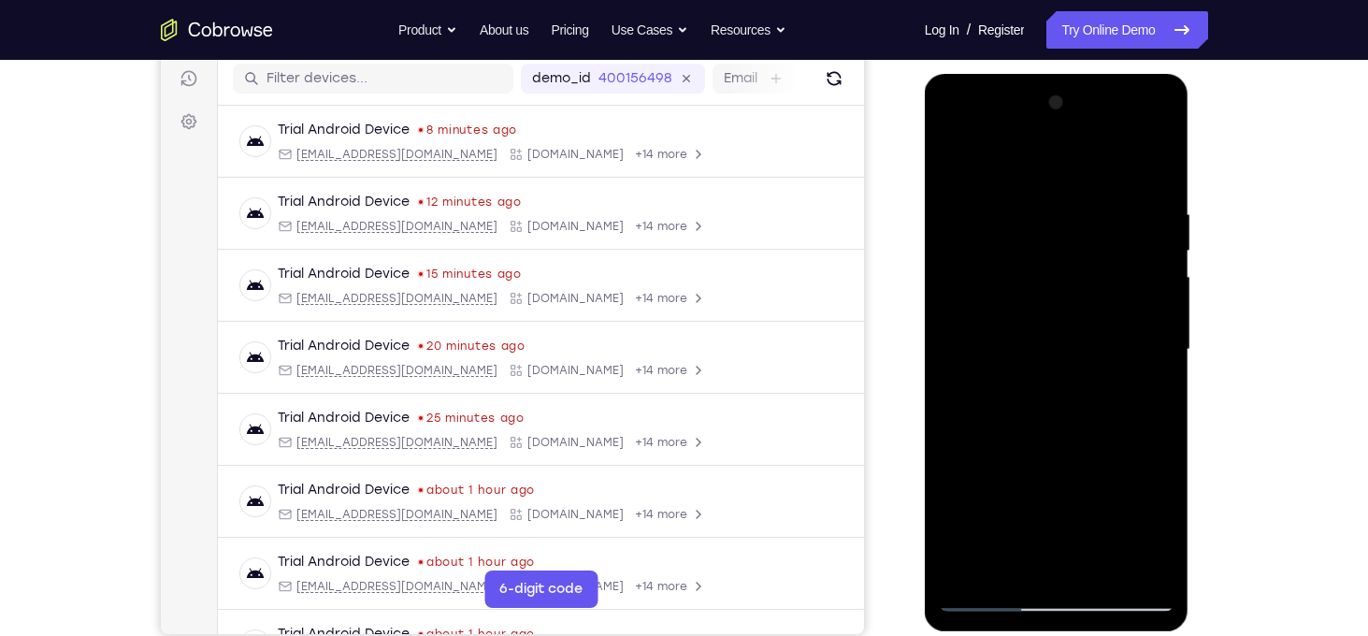
click at [984, 434] on div at bounding box center [1057, 350] width 236 height 524
click at [997, 436] on div at bounding box center [1057, 350] width 236 height 524
click at [1008, 436] on div at bounding box center [1057, 350] width 236 height 524
click at [1015, 436] on div at bounding box center [1057, 350] width 236 height 524
click at [1066, 369] on div at bounding box center [1057, 350] width 236 height 524
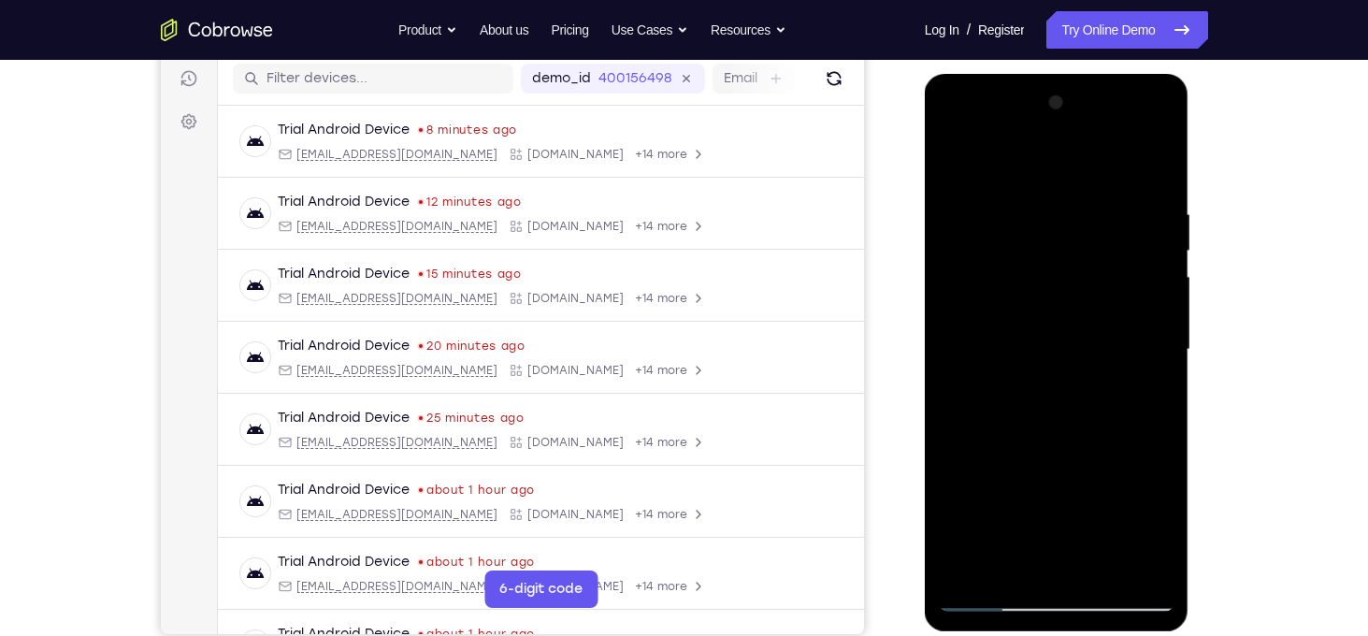
click at [1097, 355] on div at bounding box center [1057, 350] width 236 height 524
click at [1047, 407] on div at bounding box center [1057, 350] width 236 height 524
click at [1048, 435] on div at bounding box center [1057, 350] width 236 height 524
click at [1062, 437] on div at bounding box center [1057, 350] width 236 height 524
click at [1069, 438] on div at bounding box center [1057, 350] width 236 height 524
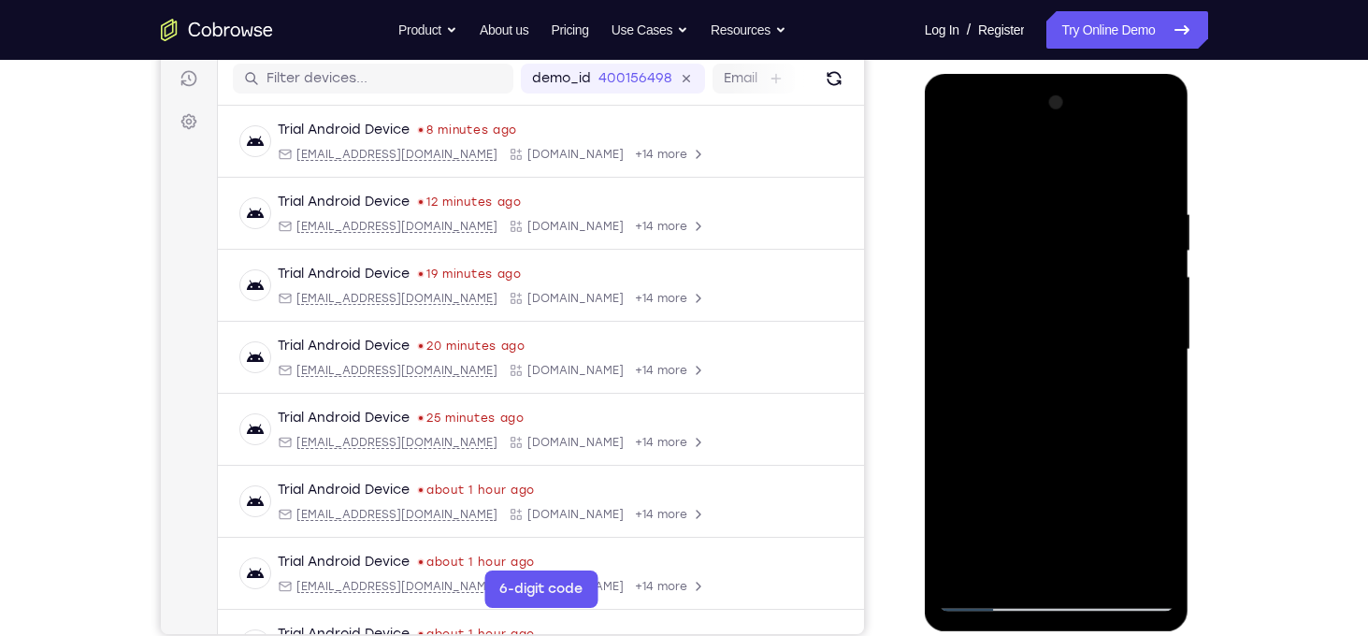
click at [1076, 437] on div at bounding box center [1057, 350] width 236 height 524
click at [1072, 393] on div at bounding box center [1057, 350] width 236 height 524
click at [1059, 388] on div at bounding box center [1057, 350] width 236 height 524
click at [1069, 388] on div at bounding box center [1057, 350] width 236 height 524
click at [1092, 437] on div at bounding box center [1057, 350] width 236 height 524
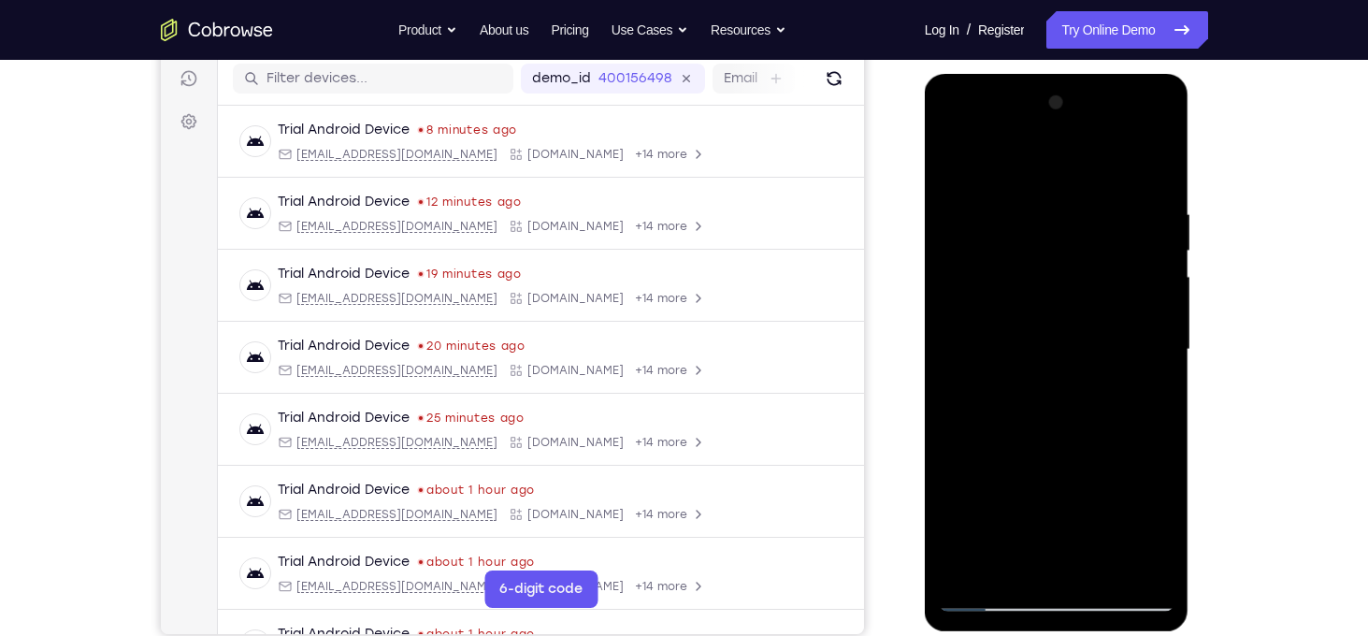
click at [1100, 437] on div at bounding box center [1057, 350] width 236 height 524
click at [1107, 438] on div at bounding box center [1057, 350] width 236 height 524
click at [1113, 438] on div at bounding box center [1057, 350] width 236 height 524
click at [1127, 435] on div at bounding box center [1057, 350] width 236 height 524
click at [1138, 435] on div at bounding box center [1057, 350] width 236 height 524
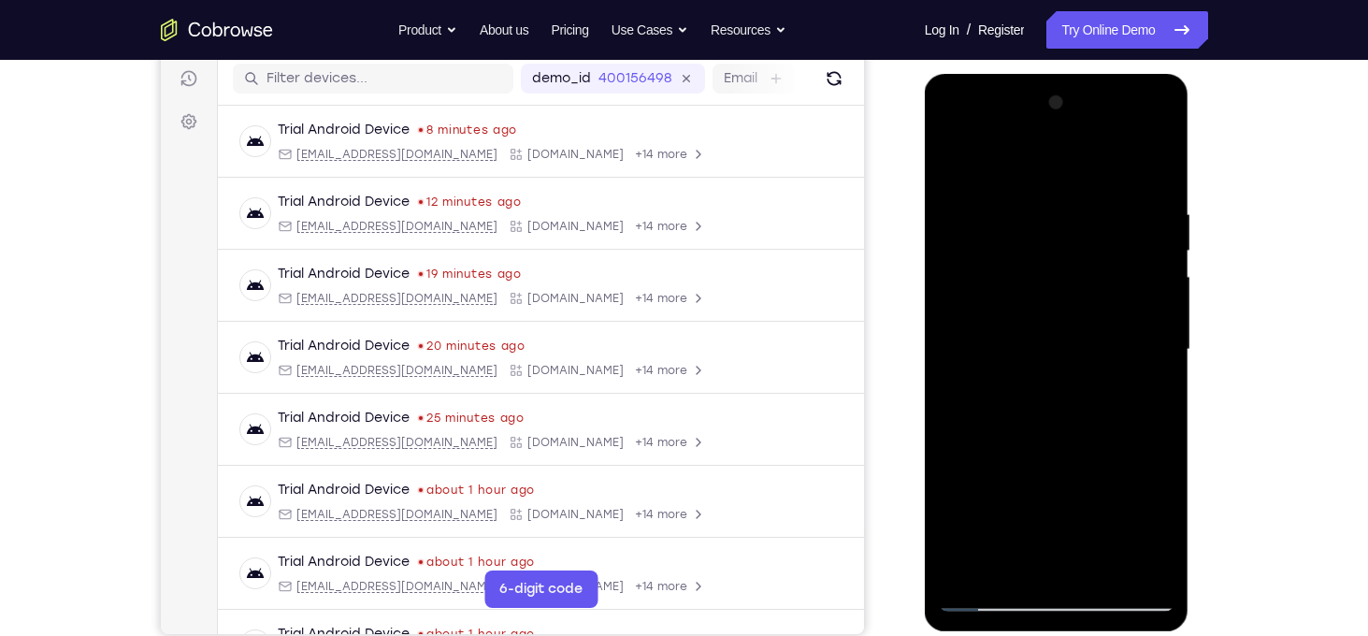
click at [1144, 438] on div at bounding box center [1057, 350] width 236 height 524
click at [992, 594] on div at bounding box center [1057, 350] width 236 height 524
click at [984, 602] on div at bounding box center [1057, 350] width 236 height 524
drag, startPoint x: 1062, startPoint y: 527, endPoint x: 1059, endPoint y: 293, distance: 234.7
click at [1059, 293] on div at bounding box center [1057, 350] width 236 height 524
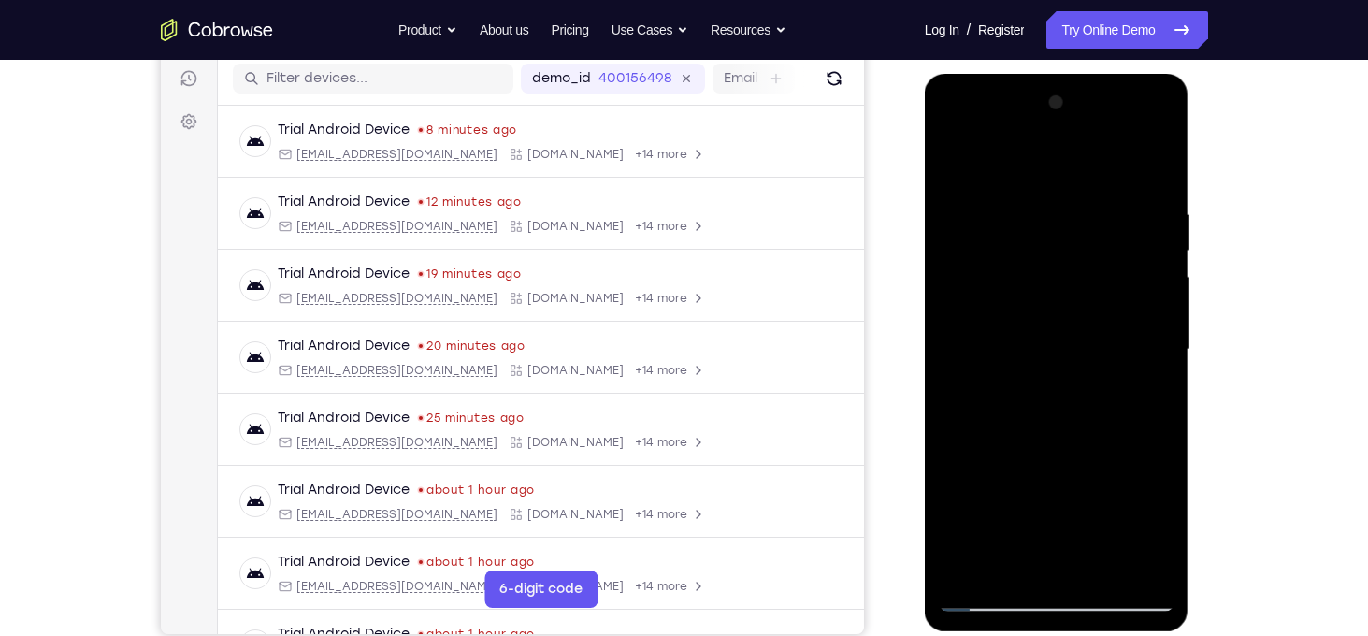
click at [1153, 538] on div at bounding box center [1057, 350] width 236 height 524
drag, startPoint x: 1082, startPoint y: 485, endPoint x: 1078, endPoint y: 281, distance: 203.8
click at [1078, 281] on div at bounding box center [1057, 350] width 236 height 524
drag, startPoint x: 1119, startPoint y: 414, endPoint x: 1116, endPoint y: 216, distance: 198.2
click at [1116, 216] on div at bounding box center [1057, 350] width 236 height 524
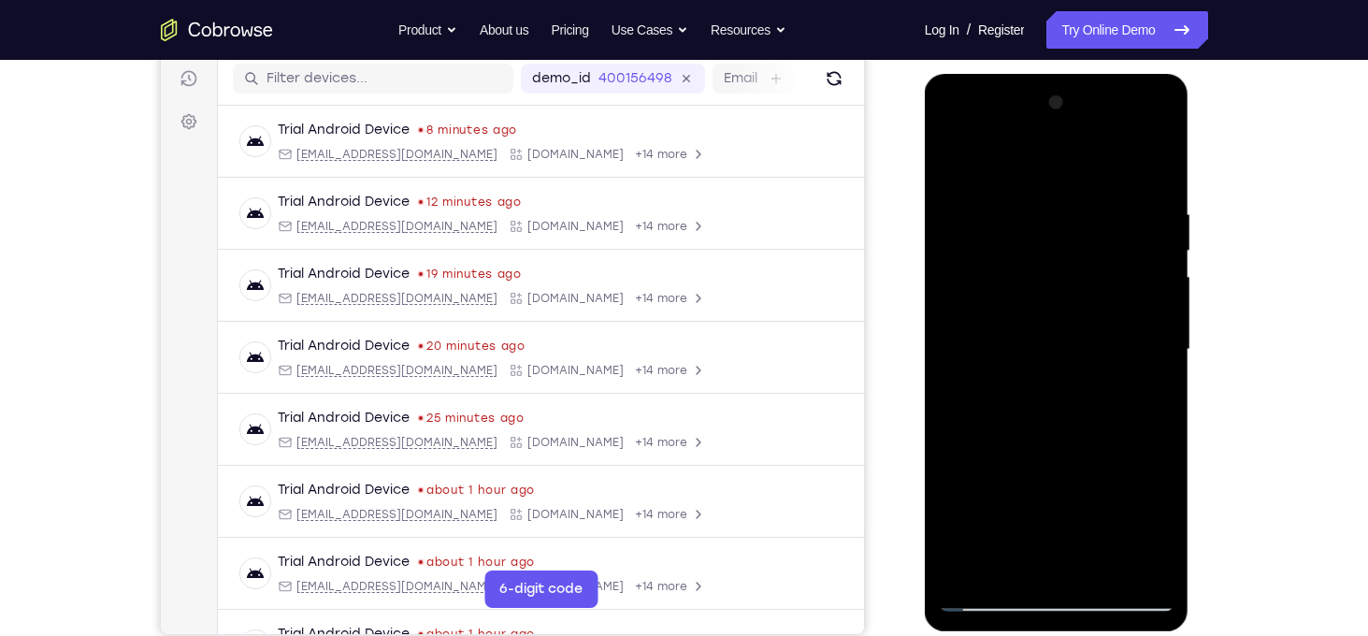
drag, startPoint x: 1127, startPoint y: 474, endPoint x: 1127, endPoint y: 235, distance: 239.3
click at [1127, 235] on div at bounding box center [1057, 350] width 236 height 524
drag, startPoint x: 1123, startPoint y: 443, endPoint x: 1142, endPoint y: 243, distance: 200.9
click at [1142, 243] on div at bounding box center [1057, 350] width 236 height 524
drag, startPoint x: 1141, startPoint y: 479, endPoint x: 1138, endPoint y: 369, distance: 109.4
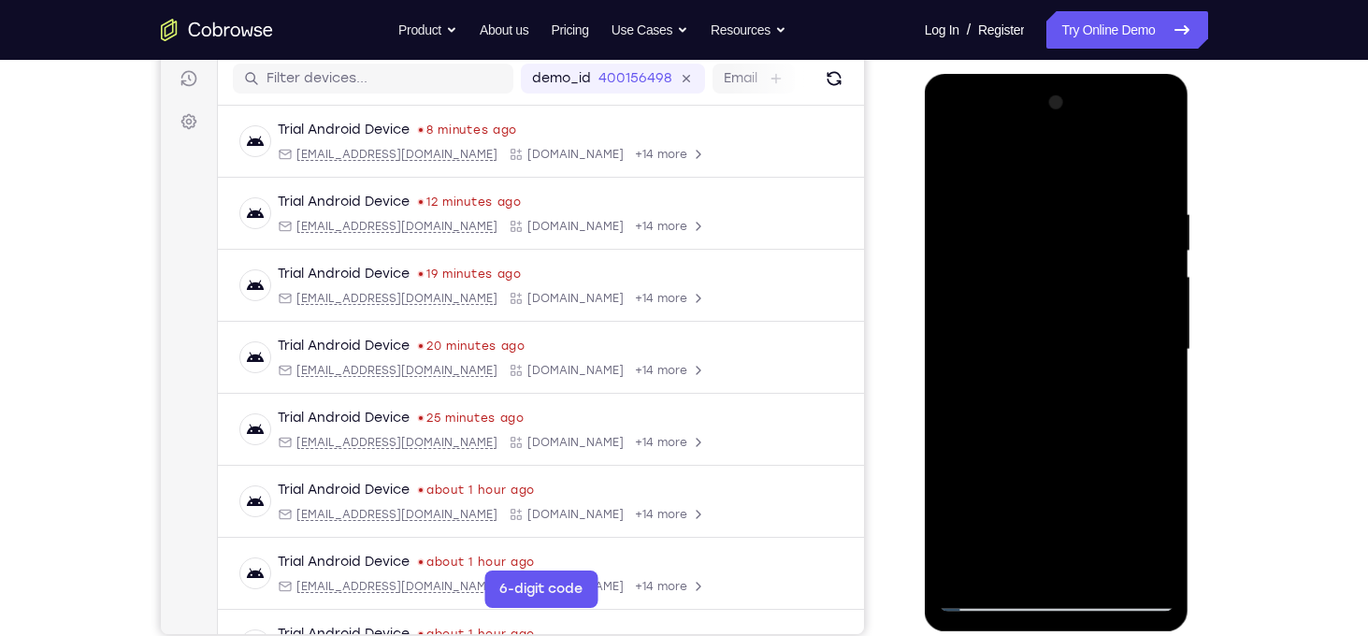
click at [1138, 369] on div at bounding box center [1057, 350] width 236 height 524
drag, startPoint x: 1119, startPoint y: 445, endPoint x: 1167, endPoint y: 227, distance: 223.0
click at [1167, 227] on div at bounding box center [1057, 350] width 236 height 524
drag, startPoint x: 1108, startPoint y: 413, endPoint x: 1130, endPoint y: 242, distance: 172.6
click at [1130, 242] on div at bounding box center [1057, 350] width 236 height 524
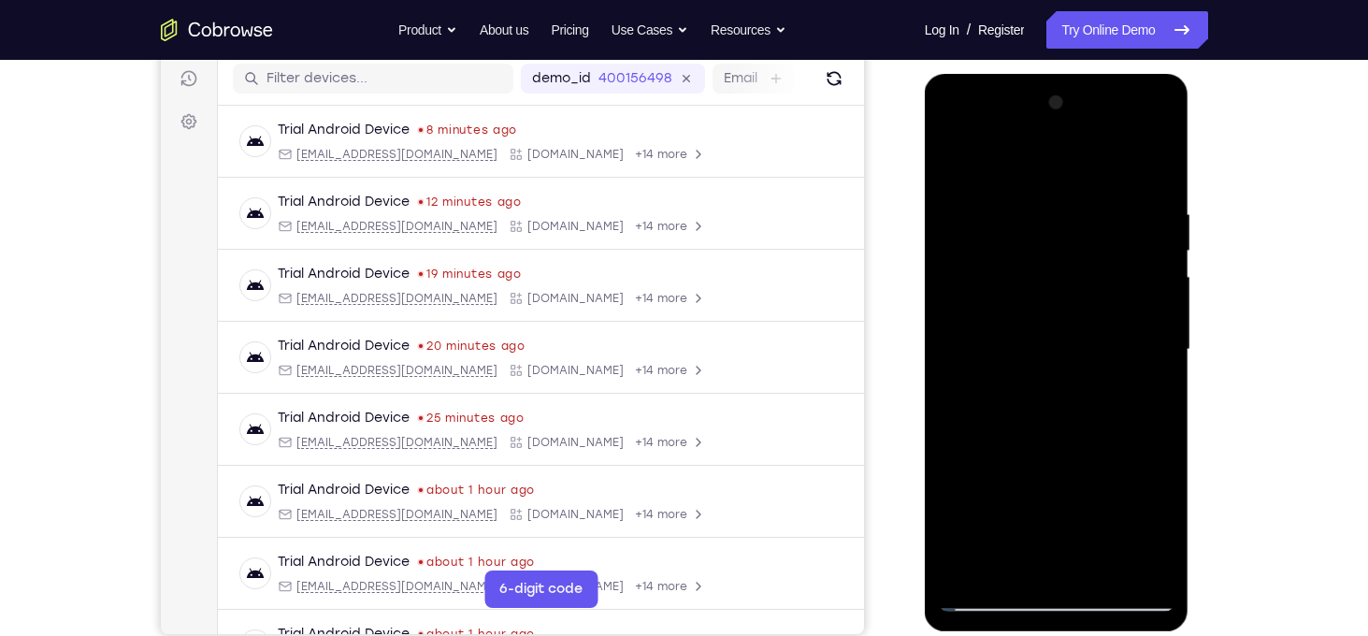
drag, startPoint x: 1116, startPoint y: 448, endPoint x: 1123, endPoint y: 294, distance: 153.5
click at [1123, 294] on div at bounding box center [1057, 350] width 236 height 524
drag, startPoint x: 1093, startPoint y: 454, endPoint x: 1135, endPoint y: 254, distance: 204.4
click at [1135, 254] on div at bounding box center [1057, 350] width 236 height 524
drag, startPoint x: 1078, startPoint y: 525, endPoint x: 1104, endPoint y: 319, distance: 208.3
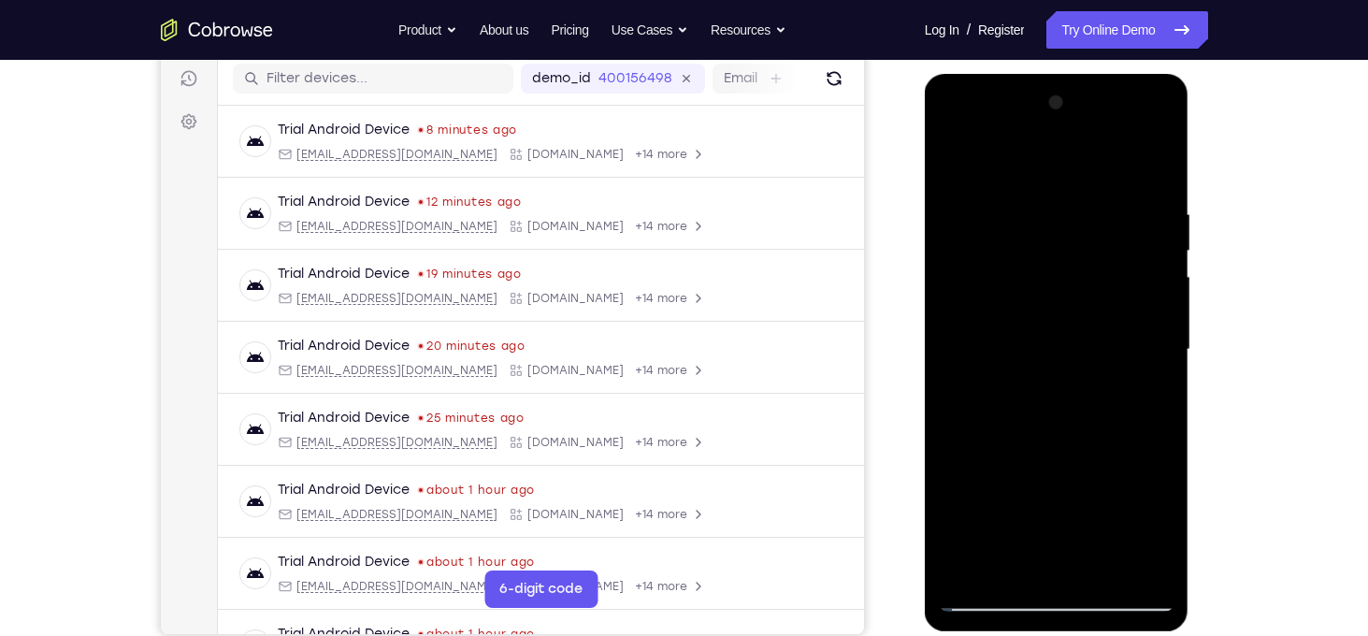
click at [1104, 319] on div at bounding box center [1057, 350] width 236 height 524
drag, startPoint x: 1136, startPoint y: 457, endPoint x: 1160, endPoint y: 235, distance: 223.8
click at [1160, 235] on div at bounding box center [1057, 350] width 236 height 524
drag, startPoint x: 1074, startPoint y: 265, endPoint x: 1030, endPoint y: 565, distance: 303.3
click at [1030, 565] on div at bounding box center [1057, 350] width 236 height 524
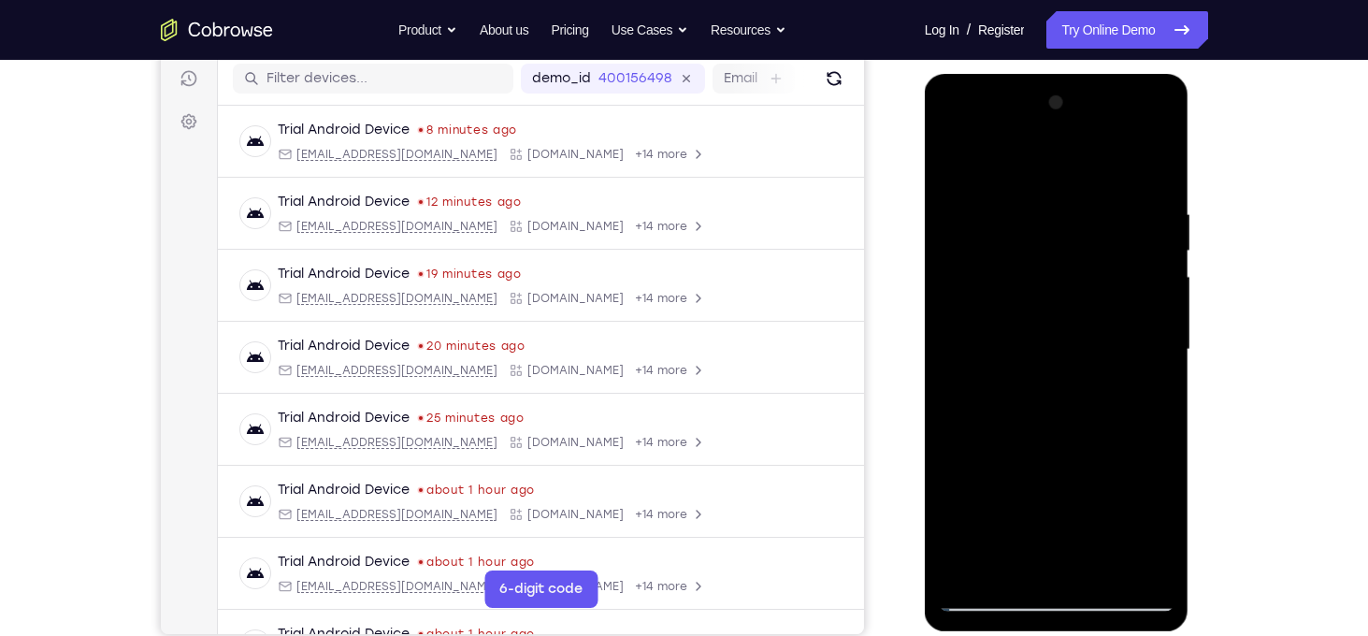
click at [1070, 295] on div at bounding box center [1057, 350] width 236 height 524
click at [1058, 410] on div at bounding box center [1057, 350] width 236 height 524
click at [977, 435] on div at bounding box center [1057, 350] width 236 height 524
click at [994, 597] on div at bounding box center [1057, 350] width 236 height 524
drag, startPoint x: 1054, startPoint y: 489, endPoint x: 1082, endPoint y: 141, distance: 348.9
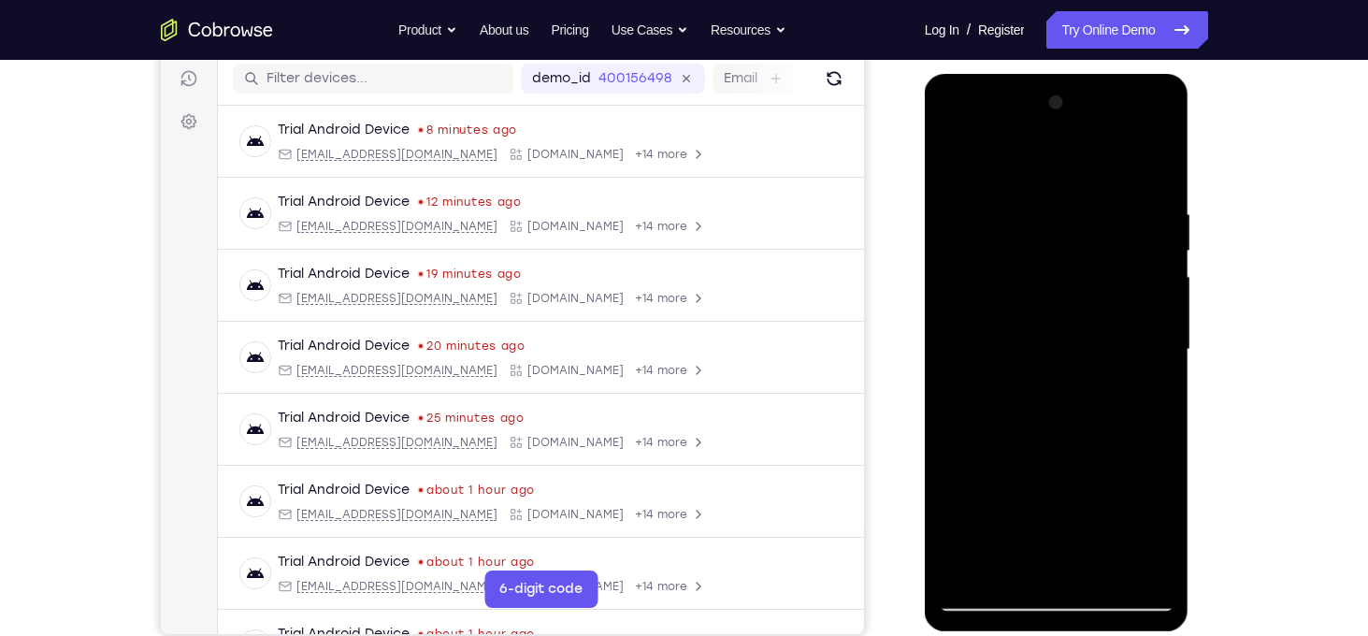
click at [1082, 141] on div at bounding box center [1057, 350] width 236 height 524
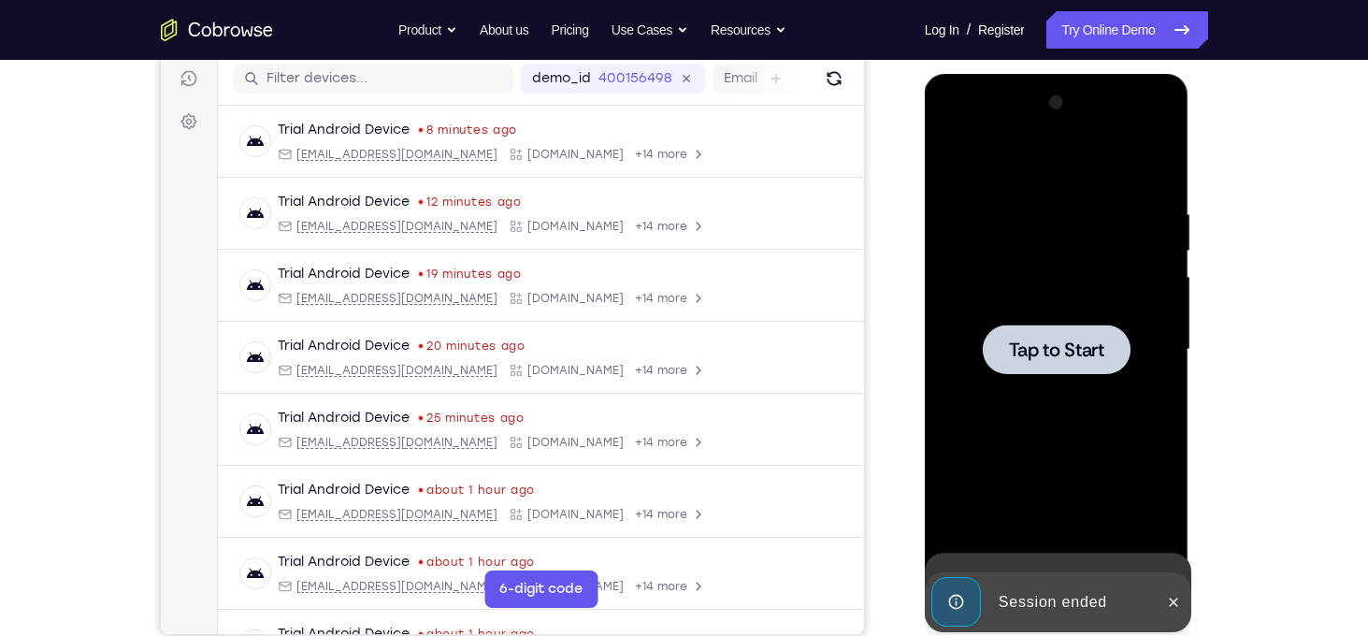
drag, startPoint x: 1116, startPoint y: 438, endPoint x: 1116, endPoint y: 202, distance: 235.6
click at [1116, 74] on div "Tap to Start" at bounding box center [1057, 74] width 265 height 0
click at [1115, 329] on div at bounding box center [1057, 349] width 148 height 50
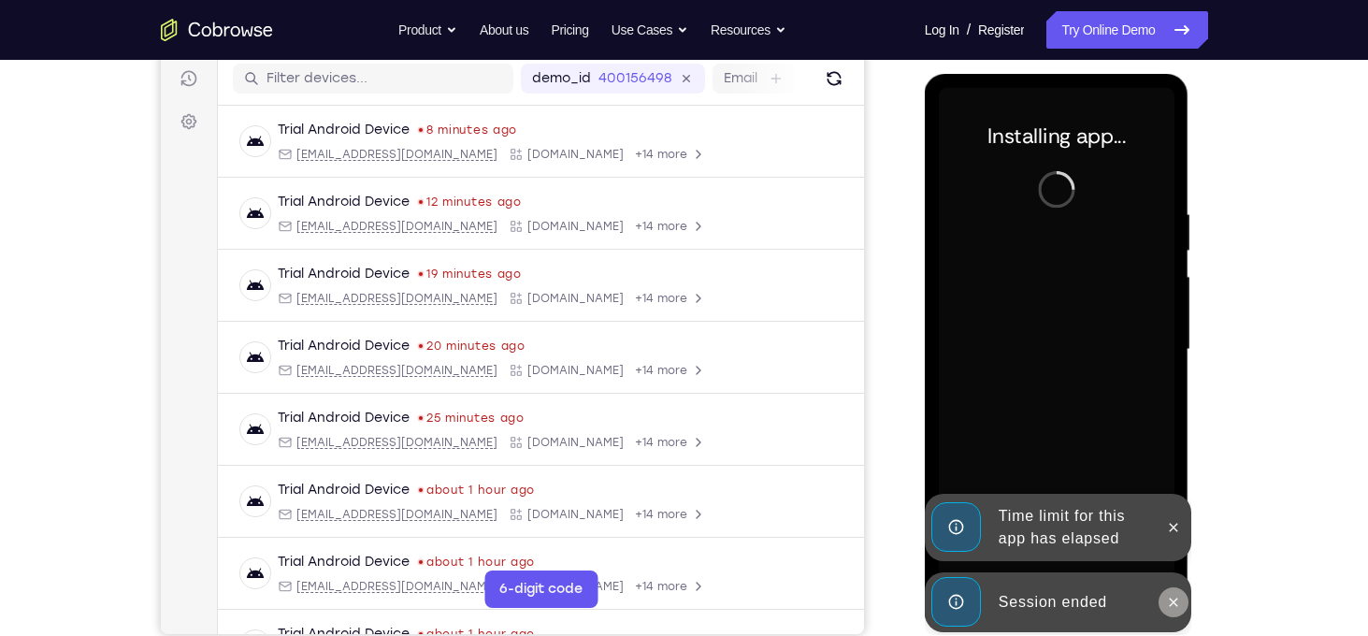
click at [1175, 601] on icon at bounding box center [1173, 602] width 15 height 15
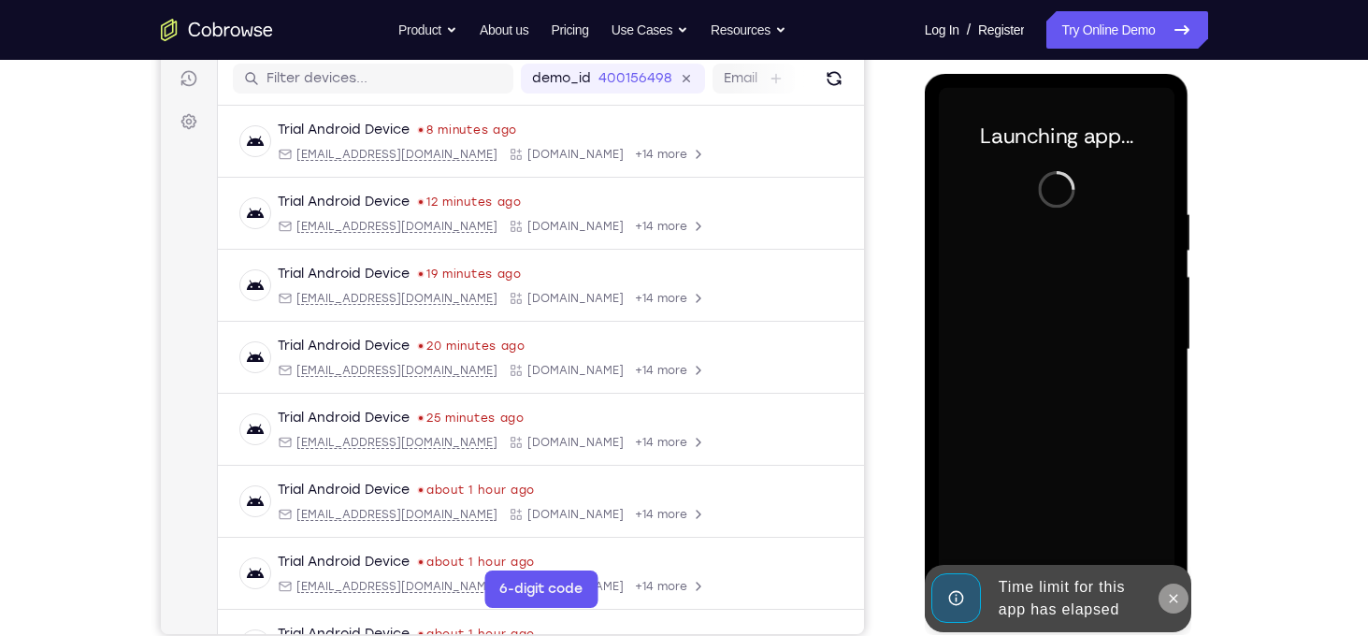
click at [1175, 596] on icon at bounding box center [1174, 598] width 8 height 8
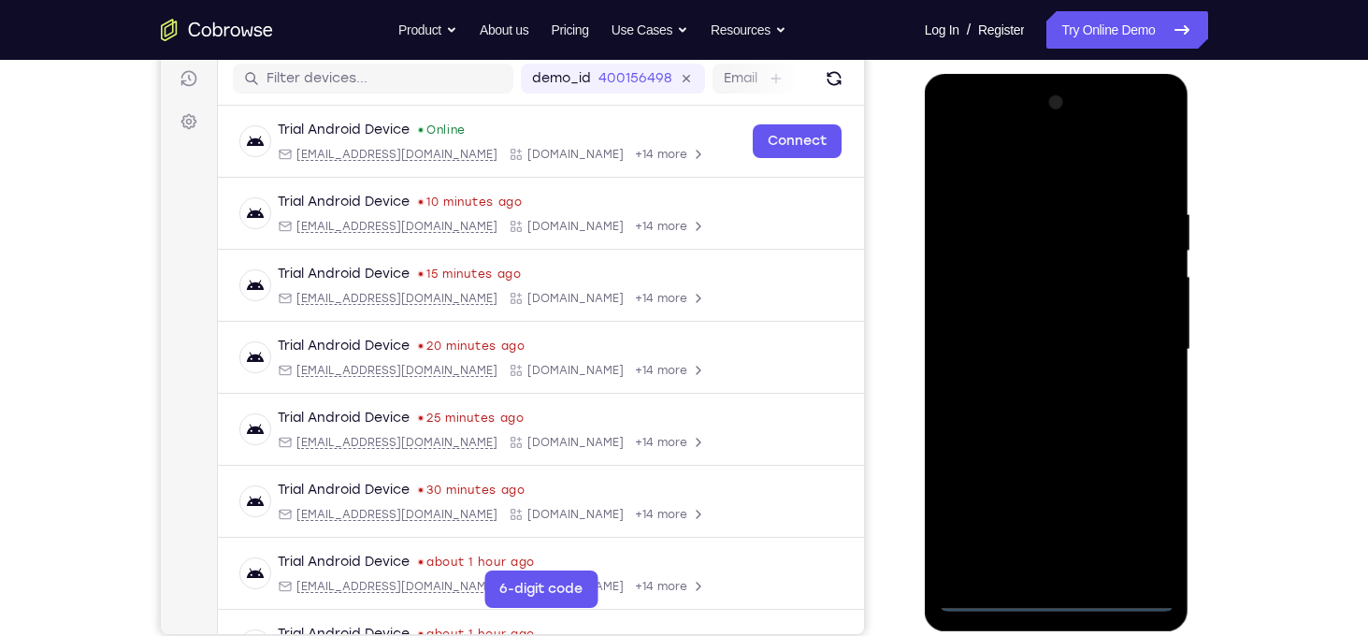
click at [1062, 597] on div at bounding box center [1057, 350] width 236 height 524
click at [1146, 505] on div at bounding box center [1057, 350] width 236 height 524
click at [966, 179] on div at bounding box center [1057, 350] width 236 height 524
click at [1133, 336] on div at bounding box center [1057, 350] width 236 height 524
click at [999, 597] on div at bounding box center [1057, 350] width 236 height 524
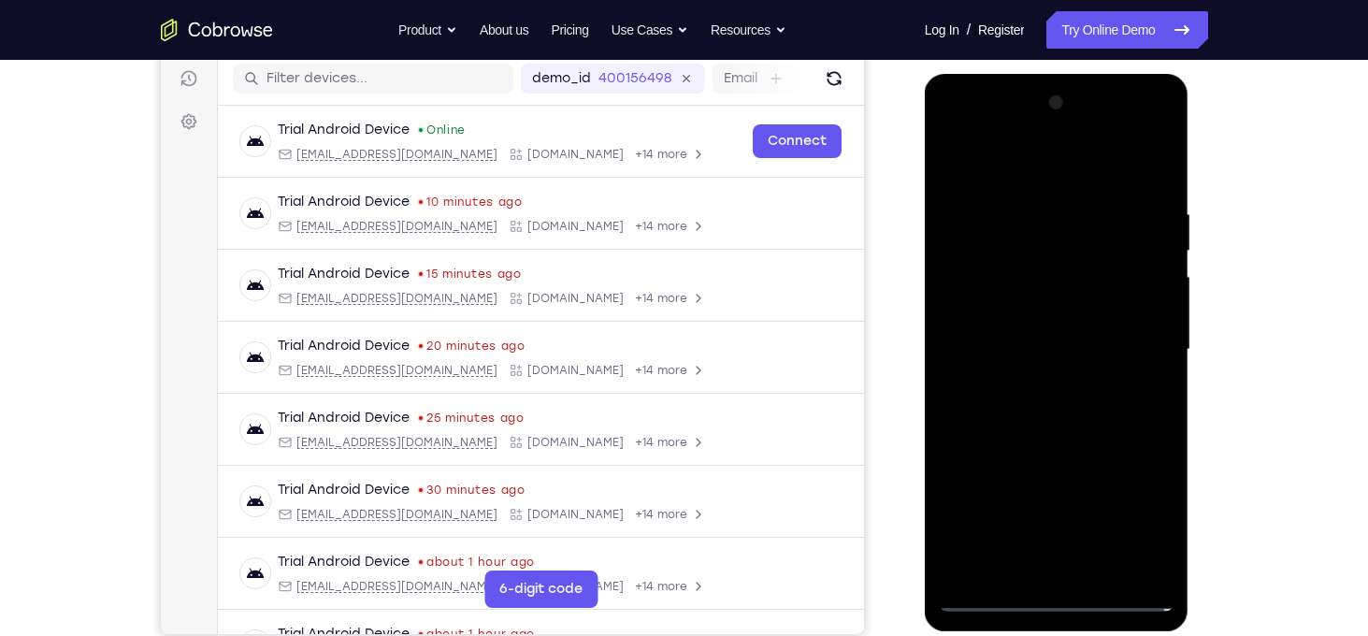
click at [1056, 261] on div at bounding box center [1057, 350] width 236 height 524
click at [1001, 559] on div at bounding box center [1057, 350] width 236 height 524
click at [1045, 236] on div at bounding box center [1057, 350] width 236 height 524
click at [1037, 238] on div at bounding box center [1057, 350] width 236 height 524
click at [1082, 242] on div at bounding box center [1057, 350] width 236 height 524
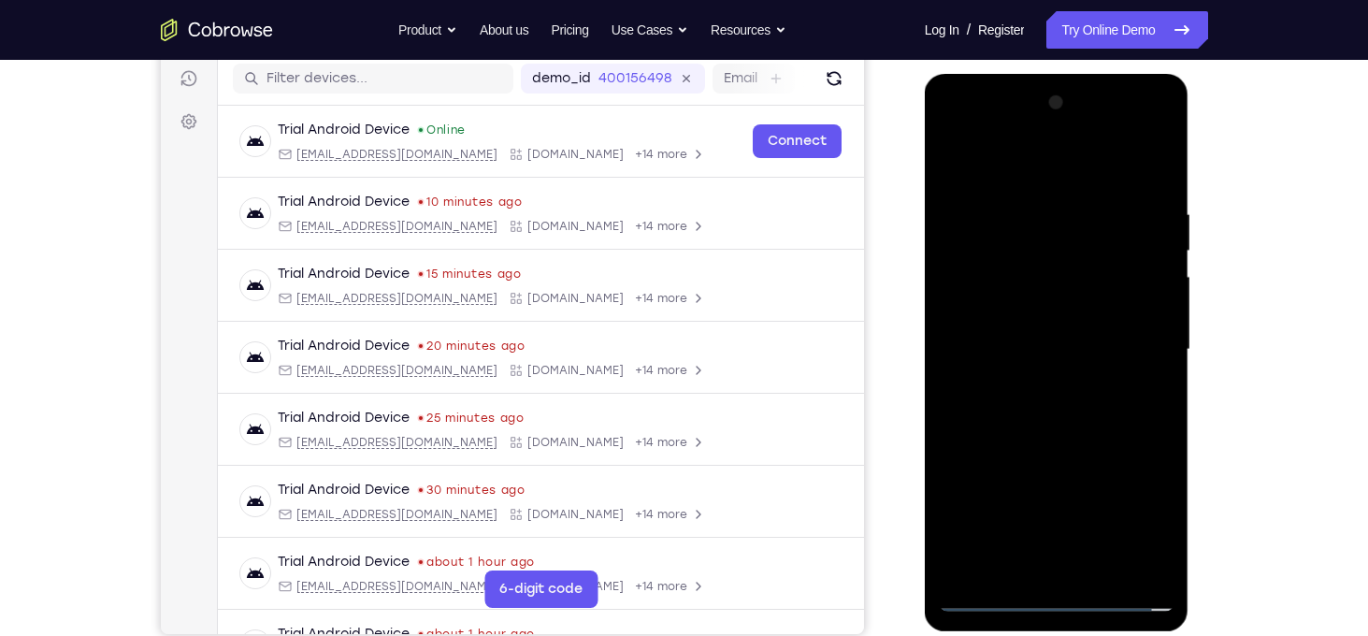
click at [1114, 243] on div at bounding box center [1057, 350] width 236 height 524
click at [1116, 241] on div at bounding box center [1057, 350] width 236 height 524
drag, startPoint x: 1129, startPoint y: 496, endPoint x: 1130, endPoint y: 236, distance: 260.8
click at [1130, 236] on div at bounding box center [1057, 350] width 236 height 524
drag, startPoint x: 1127, startPoint y: 427, endPoint x: 1091, endPoint y: 227, distance: 203.2
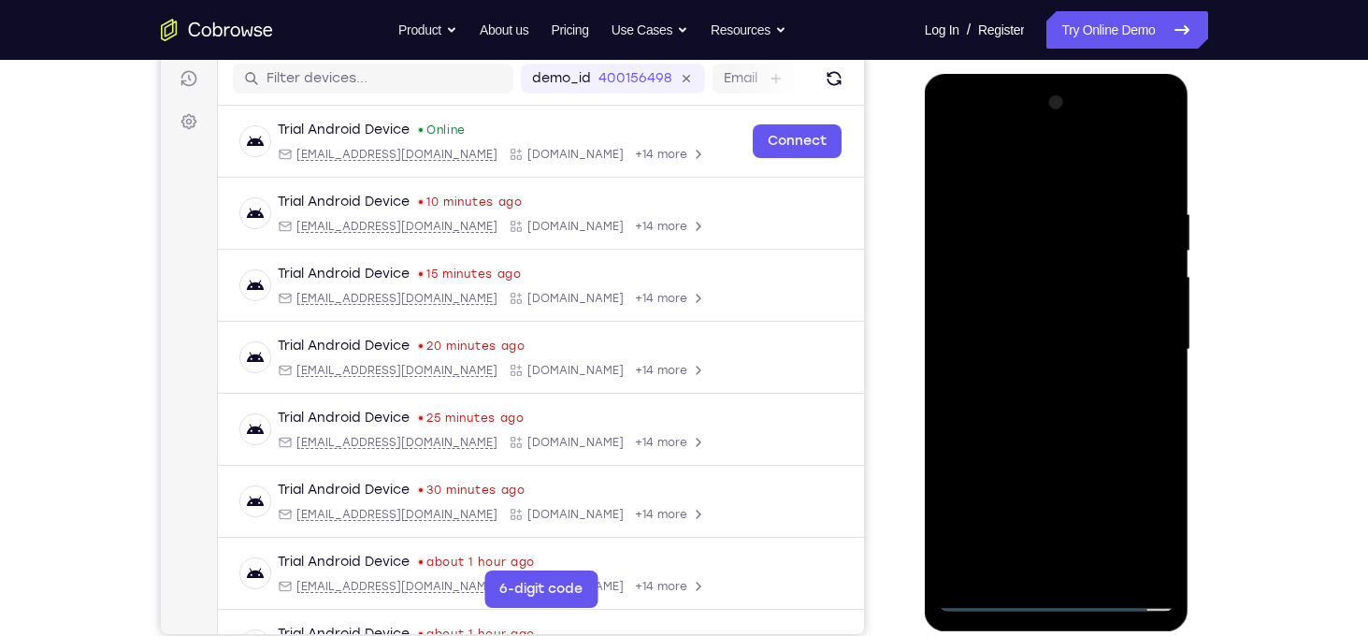
click at [1091, 227] on div at bounding box center [1057, 350] width 236 height 524
drag, startPoint x: 1079, startPoint y: 416, endPoint x: 1084, endPoint y: 208, distance: 208.6
click at [1084, 208] on div at bounding box center [1057, 350] width 236 height 524
drag, startPoint x: 1111, startPoint y: 454, endPoint x: 1127, endPoint y: 201, distance: 253.9
click at [1127, 201] on div at bounding box center [1057, 350] width 236 height 524
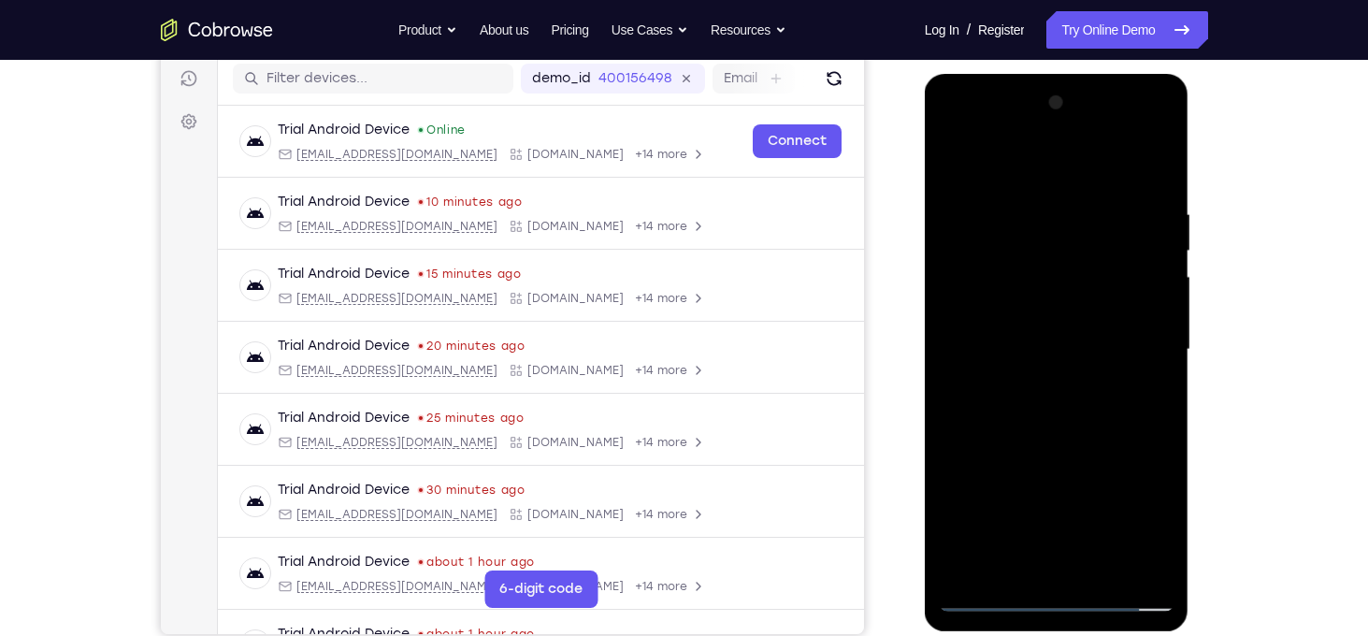
drag, startPoint x: 1079, startPoint y: 340, endPoint x: 1085, endPoint y: 131, distance: 209.5
click at [1085, 131] on div at bounding box center [1057, 350] width 236 height 524
drag, startPoint x: 1126, startPoint y: 373, endPoint x: 1126, endPoint y: 159, distance: 214.1
click at [1126, 159] on div at bounding box center [1057, 350] width 236 height 524
drag, startPoint x: 1126, startPoint y: 421, endPoint x: 1119, endPoint y: 205, distance: 216.1
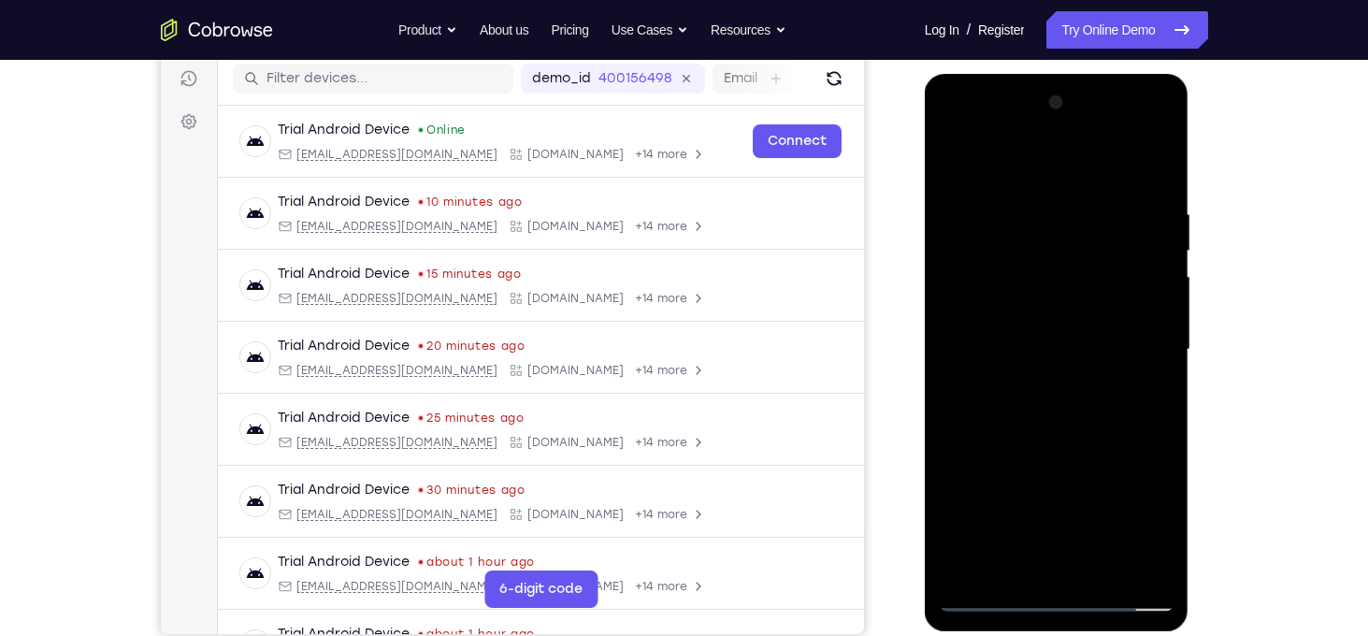
click at [1119, 205] on div at bounding box center [1057, 350] width 236 height 524
drag, startPoint x: 1099, startPoint y: 393, endPoint x: 1097, endPoint y: 510, distance: 117.8
click at [1097, 510] on div at bounding box center [1057, 350] width 236 height 524
click at [1088, 351] on div at bounding box center [1057, 350] width 236 height 524
click at [1056, 359] on div at bounding box center [1057, 350] width 236 height 524
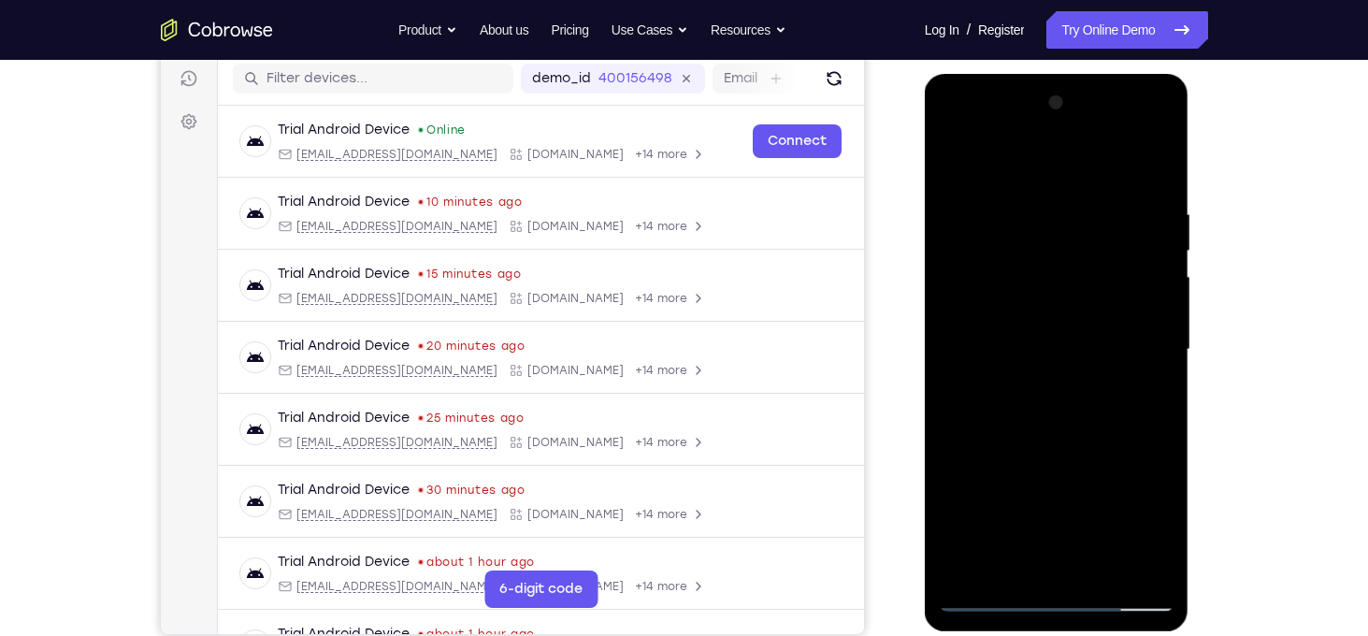
click at [983, 435] on div at bounding box center [1057, 350] width 236 height 524
click at [1056, 314] on div at bounding box center [1057, 350] width 236 height 524
click at [1007, 435] on div at bounding box center [1057, 350] width 236 height 524
click at [1022, 437] on div at bounding box center [1057, 350] width 236 height 524
click at [1037, 436] on div at bounding box center [1057, 350] width 236 height 524
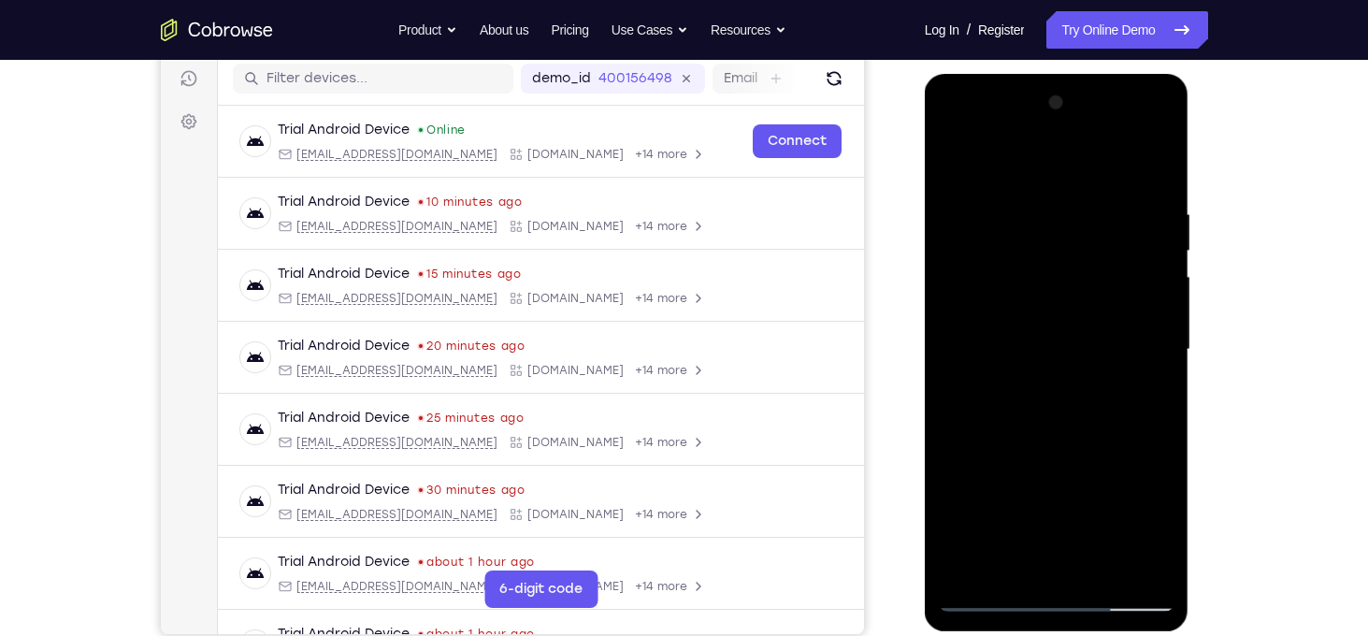
click at [1053, 433] on div at bounding box center [1057, 350] width 236 height 524
click at [988, 605] on div at bounding box center [1057, 350] width 236 height 524
drag, startPoint x: 1052, startPoint y: 544, endPoint x: 1047, endPoint y: 294, distance: 250.6
click at [1047, 294] on div at bounding box center [1057, 350] width 236 height 524
drag, startPoint x: 1109, startPoint y: 362, endPoint x: 1112, endPoint y: 275, distance: 87.0
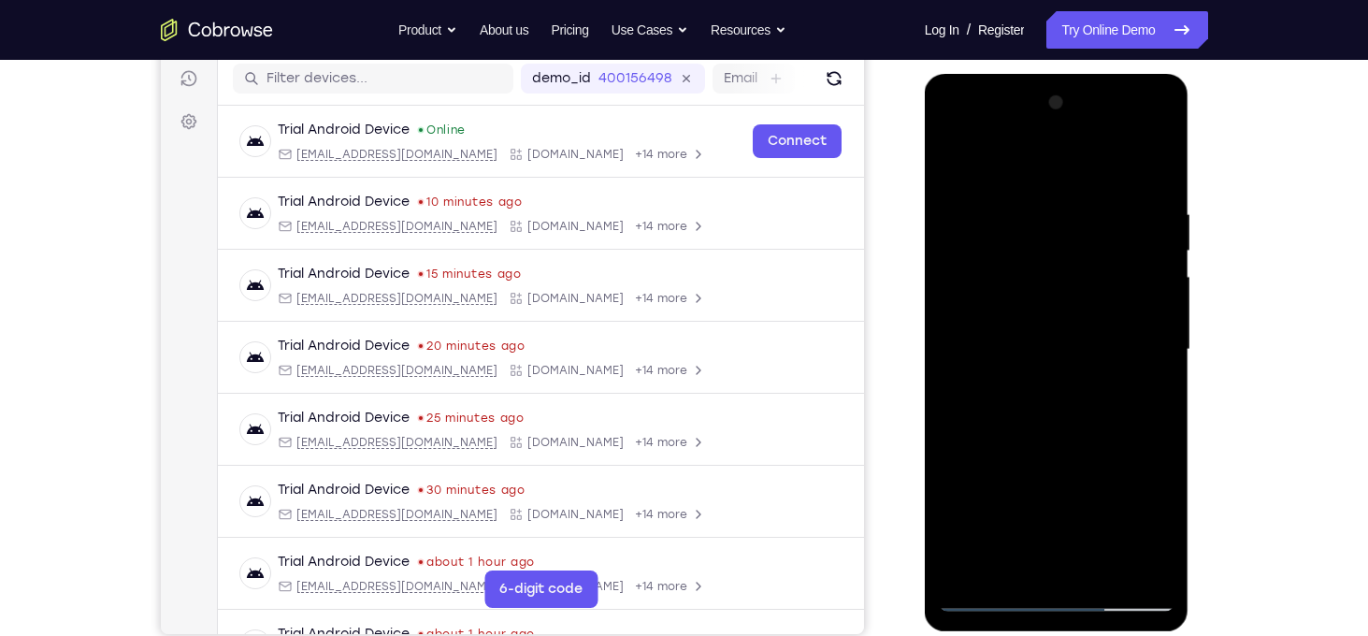
click at [1112, 275] on div at bounding box center [1057, 350] width 236 height 524
drag, startPoint x: 1114, startPoint y: 496, endPoint x: 1136, endPoint y: 227, distance: 270.1
click at [1136, 227] on div at bounding box center [1057, 350] width 236 height 524
drag, startPoint x: 1130, startPoint y: 457, endPoint x: 1139, endPoint y: 287, distance: 170.4
click at [1139, 287] on div at bounding box center [1057, 350] width 236 height 524
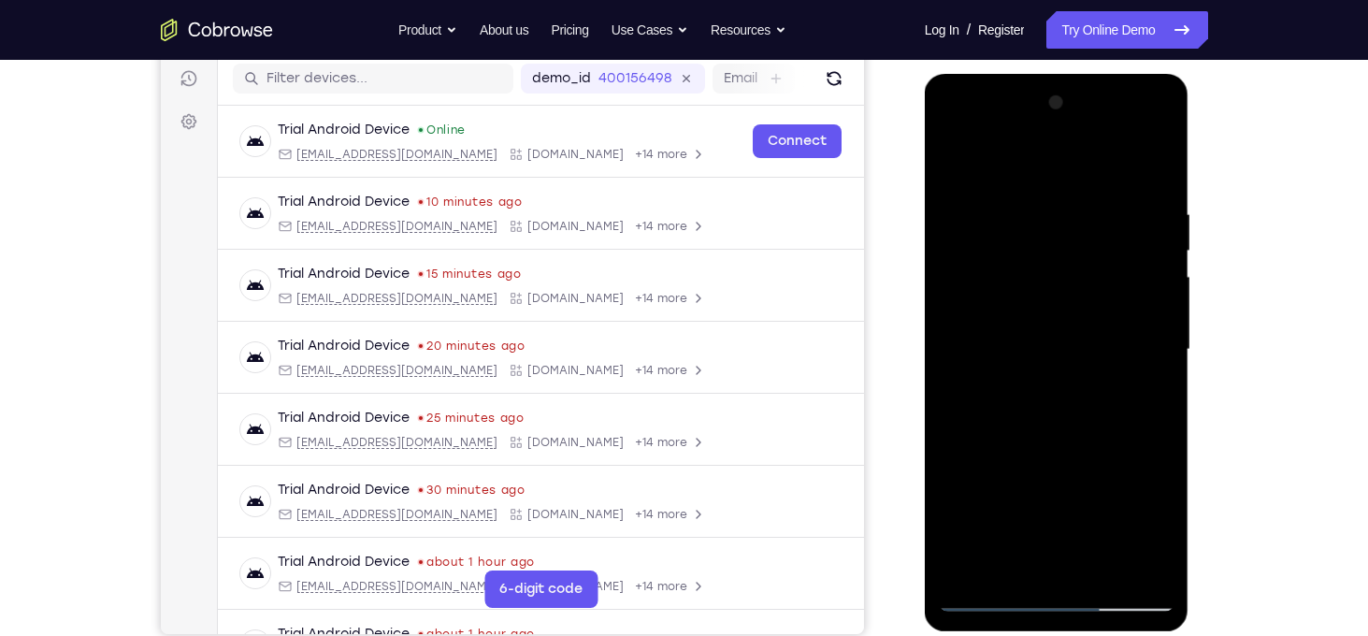
drag, startPoint x: 1129, startPoint y: 433, endPoint x: 1127, endPoint y: 272, distance: 160.8
click at [1127, 272] on div at bounding box center [1057, 350] width 236 height 524
drag, startPoint x: 1098, startPoint y: 473, endPoint x: 1113, endPoint y: 250, distance: 224.0
click at [1113, 250] on div at bounding box center [1057, 350] width 236 height 524
drag, startPoint x: 1140, startPoint y: 419, endPoint x: 1149, endPoint y: 188, distance: 231.1
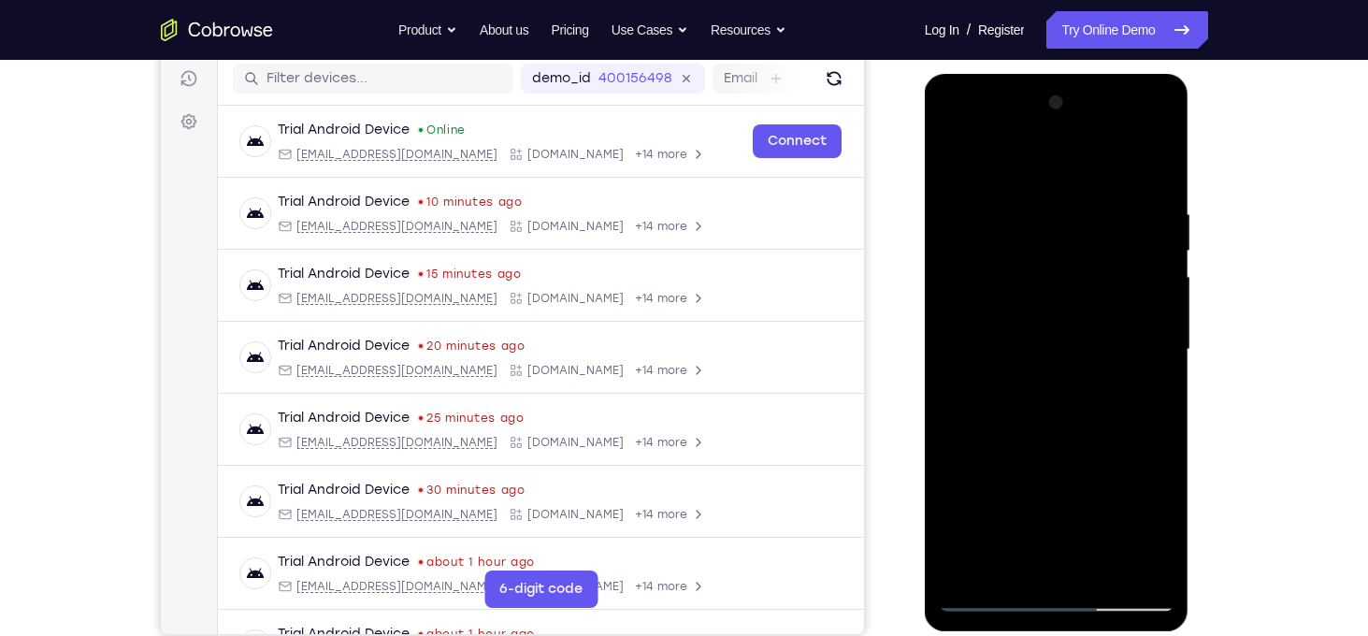
click at [1149, 188] on div at bounding box center [1057, 350] width 236 height 524
drag, startPoint x: 1134, startPoint y: 403, endPoint x: 1131, endPoint y: 194, distance: 208.5
click at [1131, 194] on div at bounding box center [1057, 350] width 236 height 524
drag, startPoint x: 1103, startPoint y: 395, endPoint x: 1082, endPoint y: 250, distance: 147.4
click at [1082, 250] on div at bounding box center [1057, 350] width 236 height 524
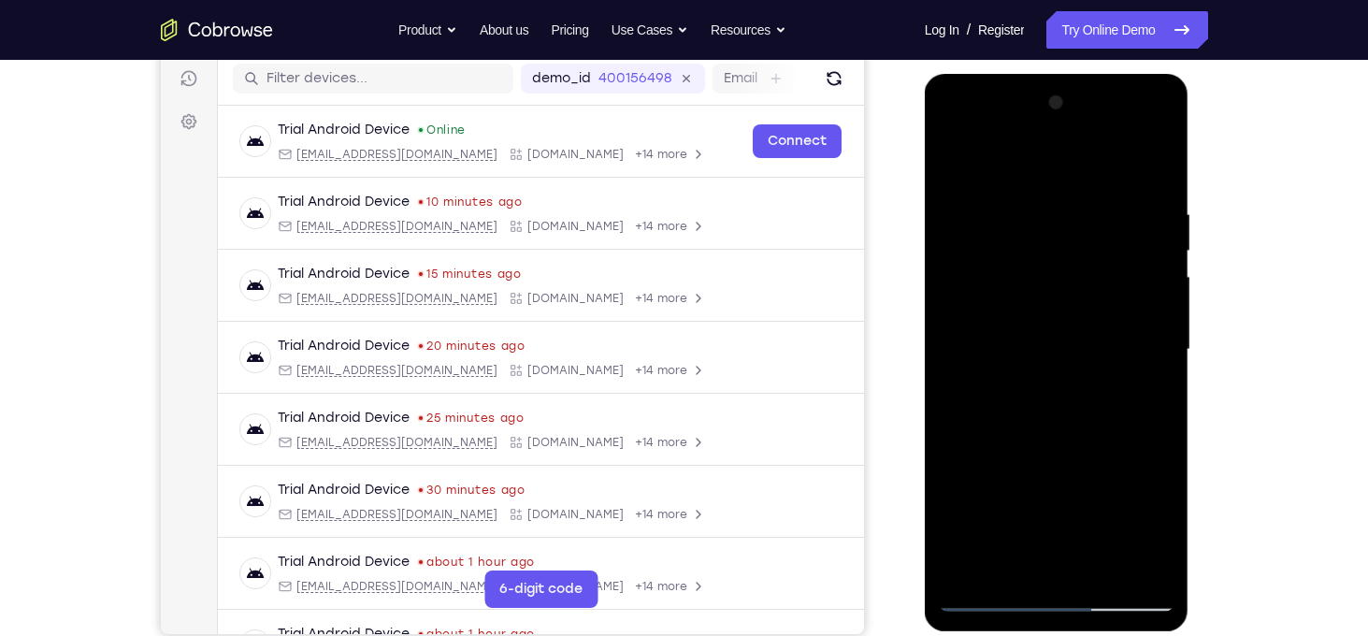
drag, startPoint x: 1105, startPoint y: 363, endPoint x: 1084, endPoint y: 163, distance: 201.1
click at [1084, 163] on div at bounding box center [1057, 350] width 236 height 524
drag, startPoint x: 1100, startPoint y: 392, endPoint x: 1142, endPoint y: 146, distance: 249.3
click at [1142, 146] on div at bounding box center [1057, 350] width 236 height 524
drag, startPoint x: 1144, startPoint y: 467, endPoint x: 1176, endPoint y: 238, distance: 231.2
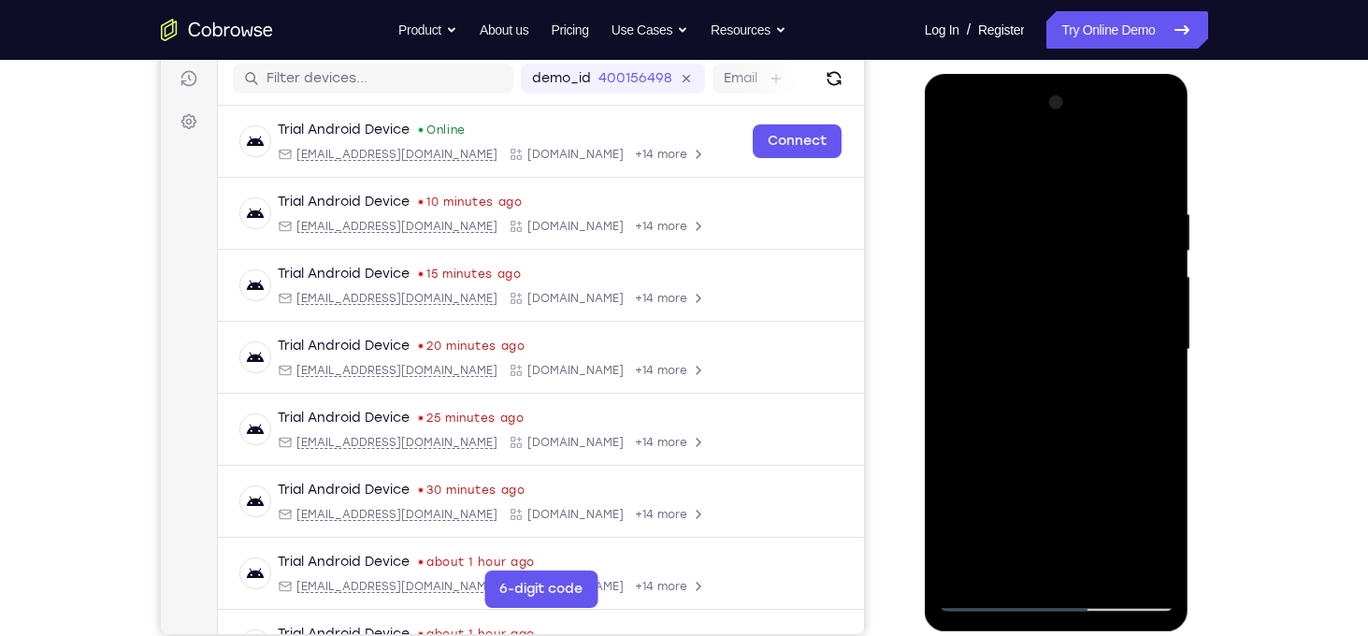
click at [1176, 238] on div at bounding box center [1057, 352] width 265 height 557
drag, startPoint x: 1108, startPoint y: 504, endPoint x: 1127, endPoint y: 300, distance: 204.7
click at [1127, 300] on div at bounding box center [1057, 350] width 236 height 524
drag, startPoint x: 1077, startPoint y: 490, endPoint x: 1040, endPoint y: 255, distance: 237.6
click at [1040, 255] on div at bounding box center [1057, 350] width 236 height 524
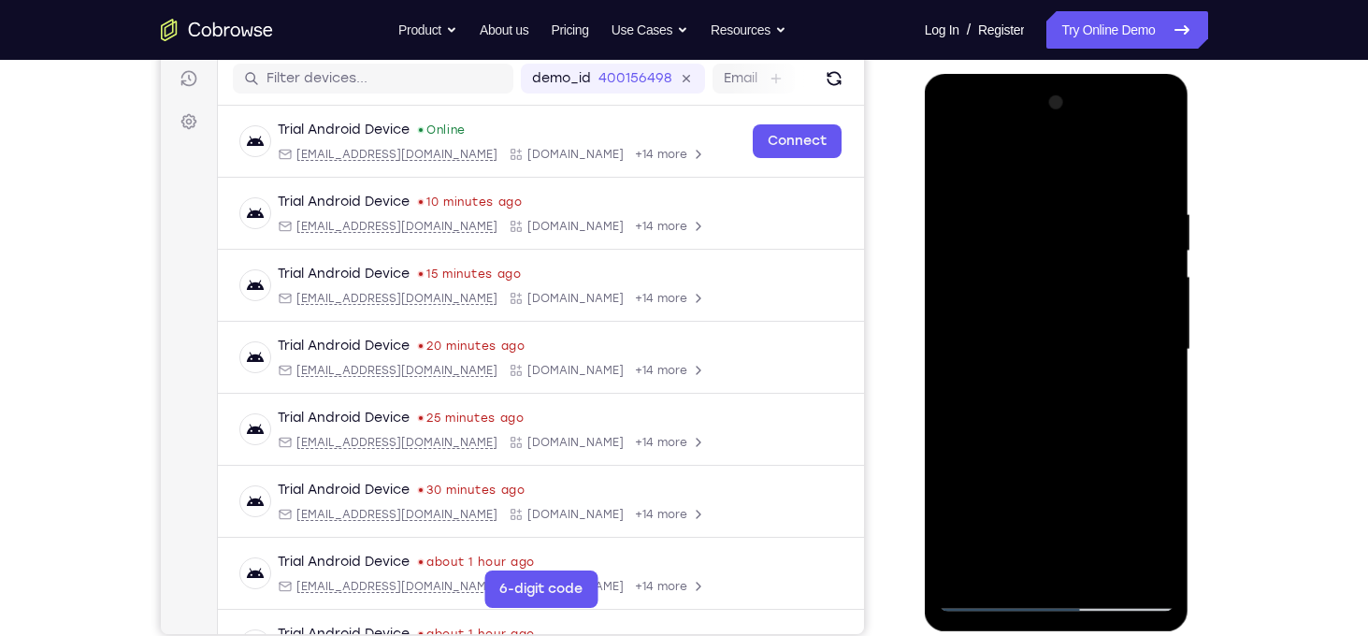
drag, startPoint x: 1134, startPoint y: 427, endPoint x: 1126, endPoint y: 211, distance: 216.1
click at [1126, 211] on div at bounding box center [1057, 350] width 236 height 524
drag, startPoint x: 1102, startPoint y: 428, endPoint x: 1130, endPoint y: 192, distance: 238.2
click at [1130, 192] on div at bounding box center [1057, 350] width 236 height 524
drag, startPoint x: 1123, startPoint y: 381, endPoint x: 1122, endPoint y: 250, distance: 130.9
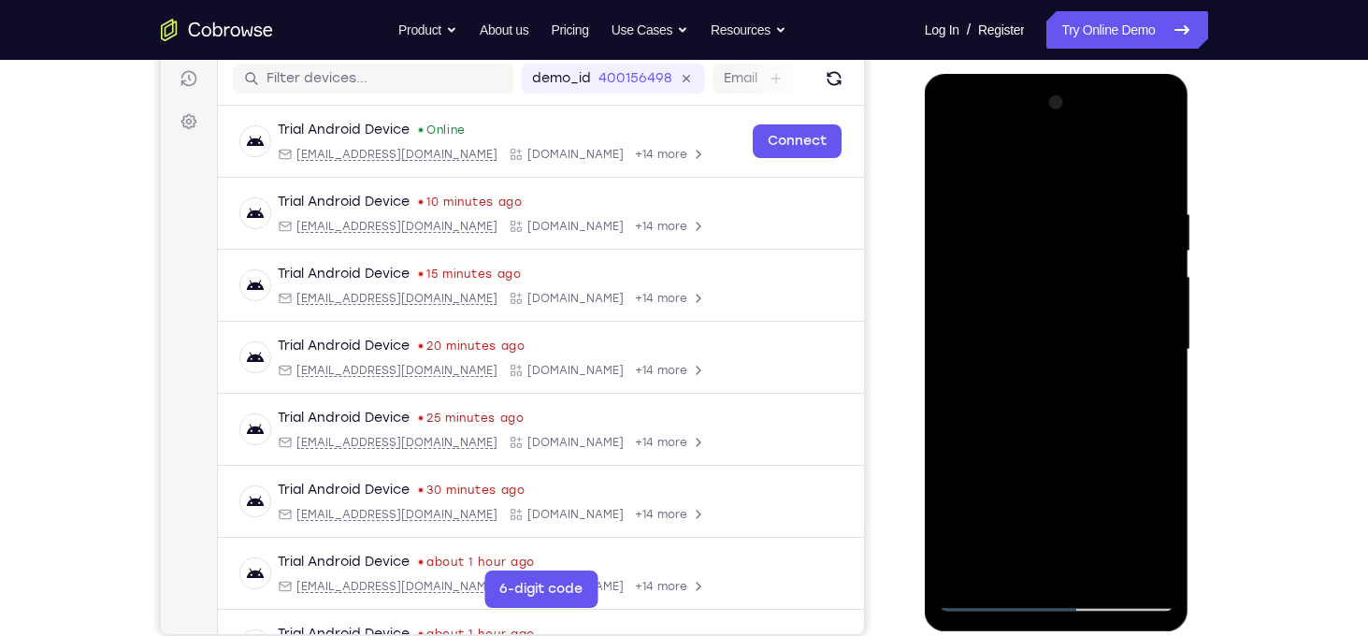
click at [1122, 250] on div at bounding box center [1057, 350] width 236 height 524
drag, startPoint x: 1122, startPoint y: 250, endPoint x: 1160, endPoint y: 72, distance: 181.7
click at [1160, 74] on html "Online web based iOS Simulators and Android Emulators. Run iPhone, iPad, Mobile…" at bounding box center [1058, 354] width 266 height 561
drag, startPoint x: 1128, startPoint y: 395, endPoint x: 1099, endPoint y: 168, distance: 229.0
click at [1099, 168] on div at bounding box center [1057, 350] width 236 height 524
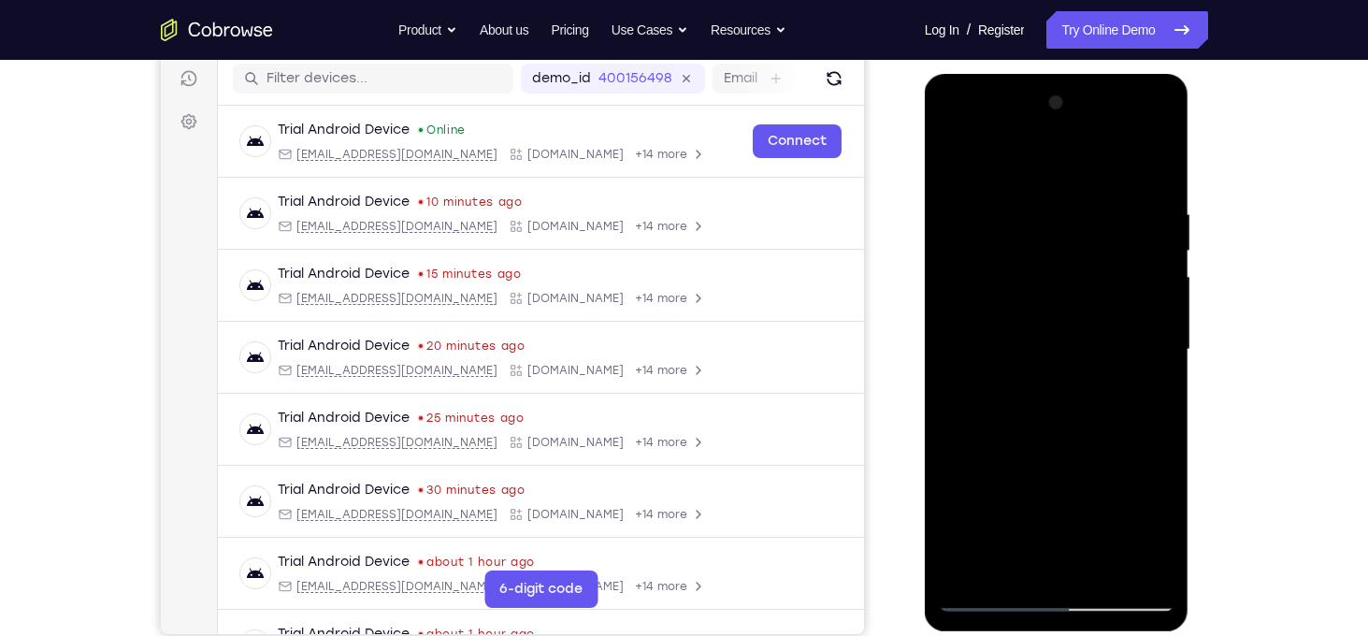
drag, startPoint x: 1097, startPoint y: 414, endPoint x: 1112, endPoint y: 237, distance: 178.3
click at [1112, 237] on div at bounding box center [1057, 350] width 236 height 524
click at [1146, 491] on div at bounding box center [1057, 350] width 236 height 524
drag, startPoint x: 1122, startPoint y: 492, endPoint x: 1108, endPoint y: 323, distance: 168.9
click at [1108, 323] on div at bounding box center [1057, 350] width 236 height 524
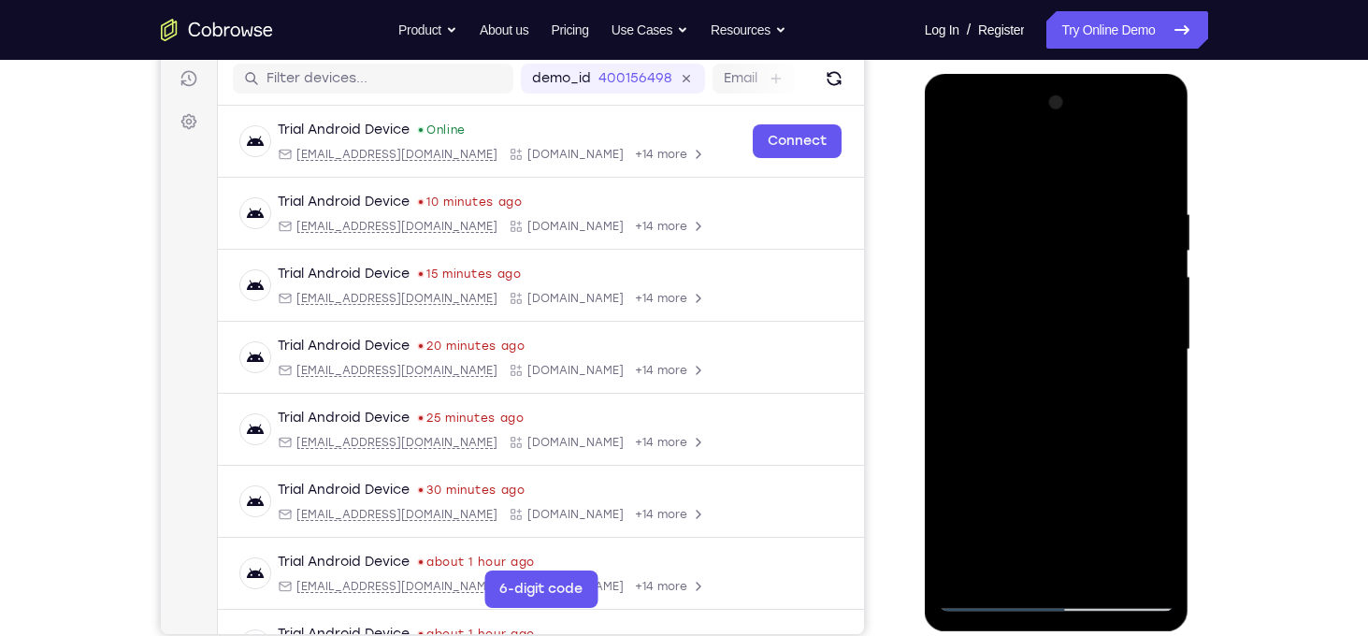
drag, startPoint x: 1110, startPoint y: 437, endPoint x: 1124, endPoint y: 188, distance: 249.1
click at [1124, 188] on div at bounding box center [1057, 350] width 236 height 524
drag, startPoint x: 1116, startPoint y: 418, endPoint x: 1138, endPoint y: 194, distance: 225.4
click at [1138, 194] on div at bounding box center [1057, 350] width 236 height 524
drag, startPoint x: 1121, startPoint y: 395, endPoint x: 1127, endPoint y: 205, distance: 190.8
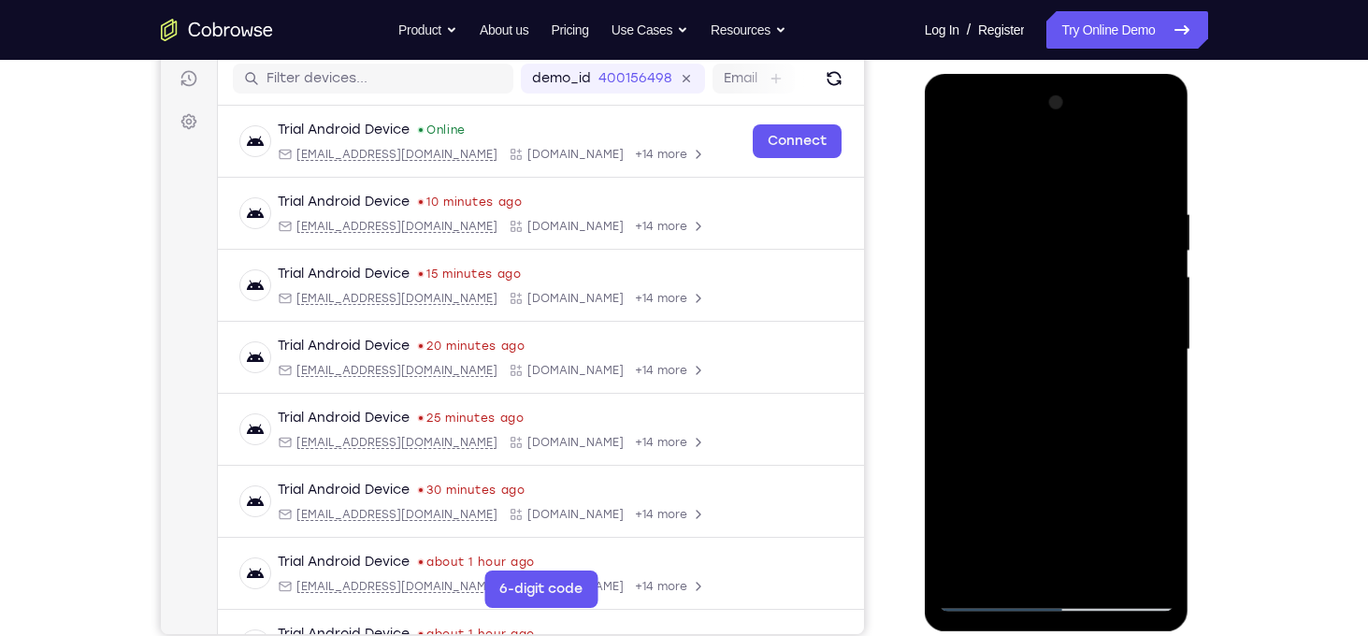
click at [1127, 205] on div at bounding box center [1057, 350] width 236 height 524
drag, startPoint x: 1114, startPoint y: 497, endPoint x: 1112, endPoint y: 224, distance: 273.0
click at [1112, 224] on div at bounding box center [1057, 350] width 236 height 524
drag, startPoint x: 1116, startPoint y: 395, endPoint x: 1124, endPoint y: 218, distance: 177.8
click at [1124, 218] on div at bounding box center [1057, 350] width 236 height 524
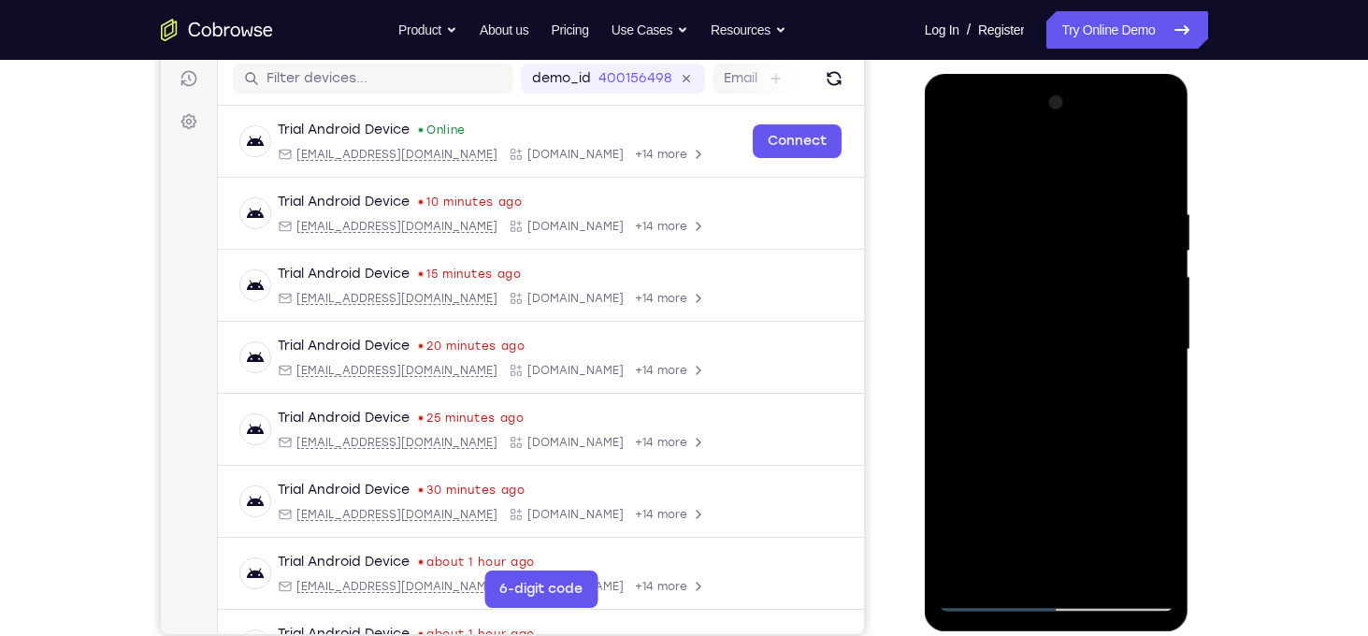
drag, startPoint x: 1114, startPoint y: 458, endPoint x: 1130, endPoint y: 282, distance: 176.5
click at [1130, 282] on div at bounding box center [1057, 350] width 236 height 524
drag, startPoint x: 1127, startPoint y: 411, endPoint x: 1119, endPoint y: 204, distance: 207.7
click at [1119, 204] on div at bounding box center [1057, 350] width 236 height 524
drag, startPoint x: 1112, startPoint y: 423, endPoint x: 1115, endPoint y: 195, distance: 227.2
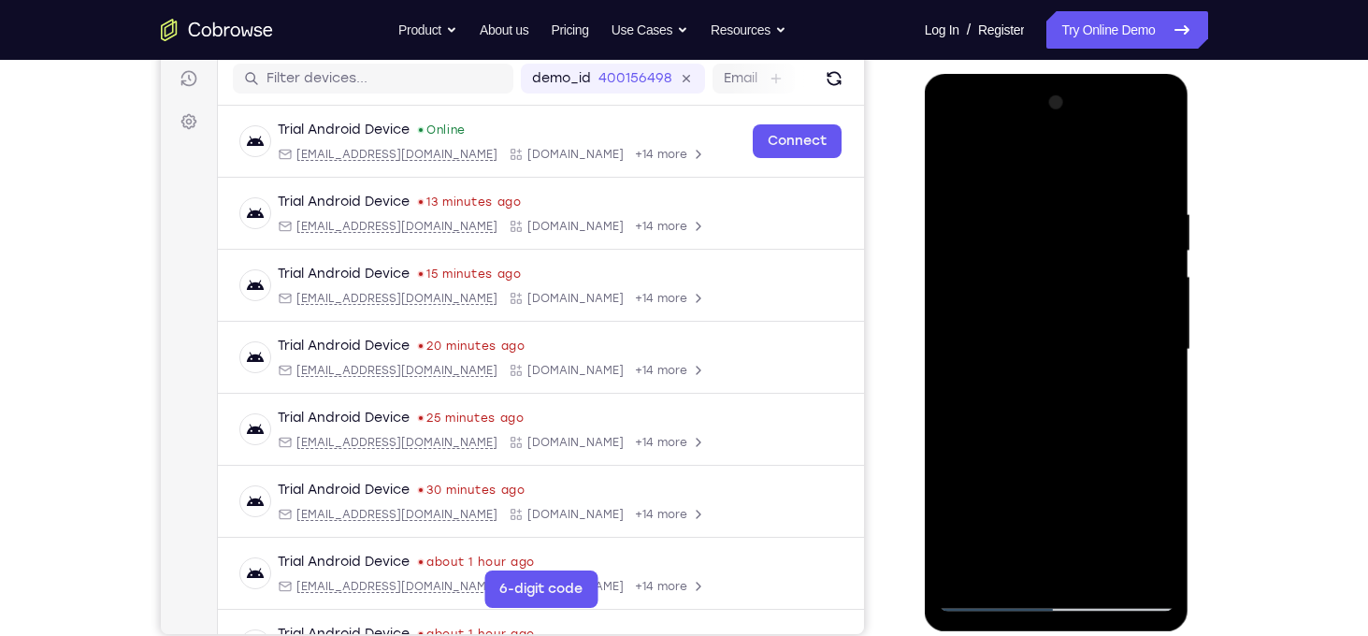
click at [1115, 195] on div at bounding box center [1057, 350] width 236 height 524
drag, startPoint x: 1115, startPoint y: 471, endPoint x: 1122, endPoint y: 271, distance: 200.2
click at [1122, 271] on div at bounding box center [1057, 350] width 236 height 524
drag, startPoint x: 1117, startPoint y: 449, endPoint x: 1049, endPoint y: 163, distance: 294.1
click at [1049, 163] on div at bounding box center [1057, 350] width 236 height 524
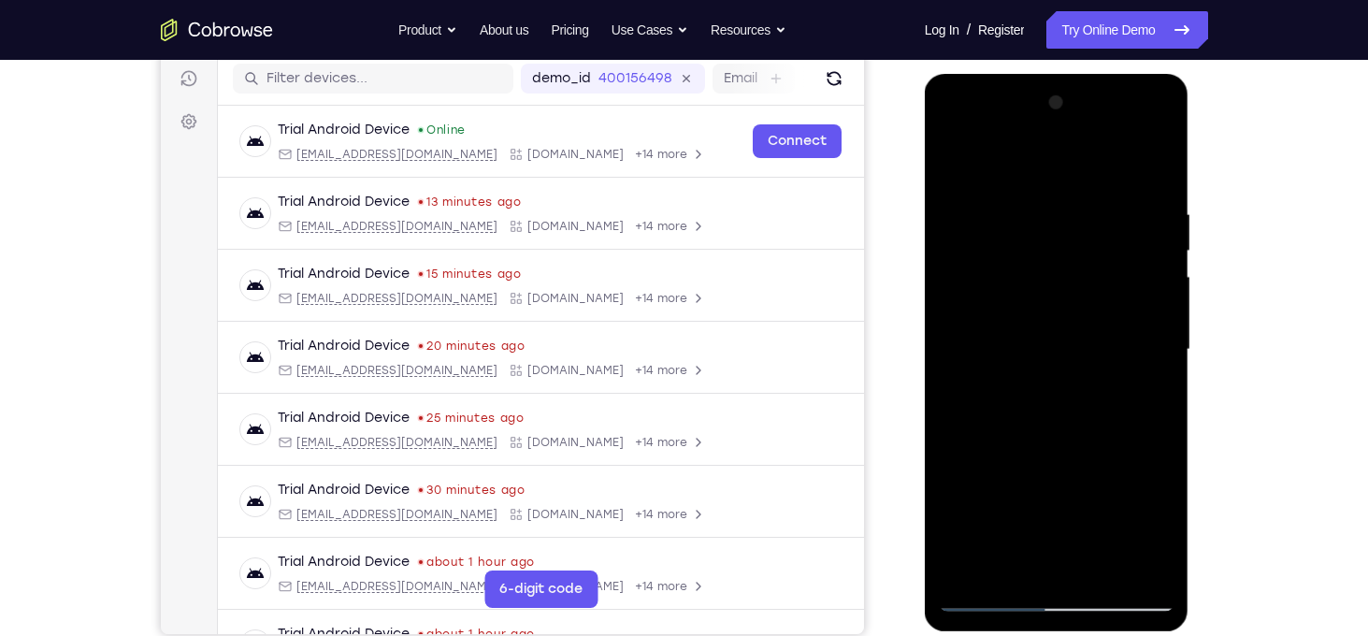
drag, startPoint x: 1098, startPoint y: 481, endPoint x: 1109, endPoint y: 225, distance: 255.5
click at [1109, 225] on div at bounding box center [1057, 350] width 236 height 524
drag, startPoint x: 1108, startPoint y: 392, endPoint x: 1090, endPoint y: 149, distance: 243.7
click at [1090, 149] on div at bounding box center [1057, 350] width 236 height 524
drag, startPoint x: 1089, startPoint y: 405, endPoint x: 1097, endPoint y: 178, distance: 227.3
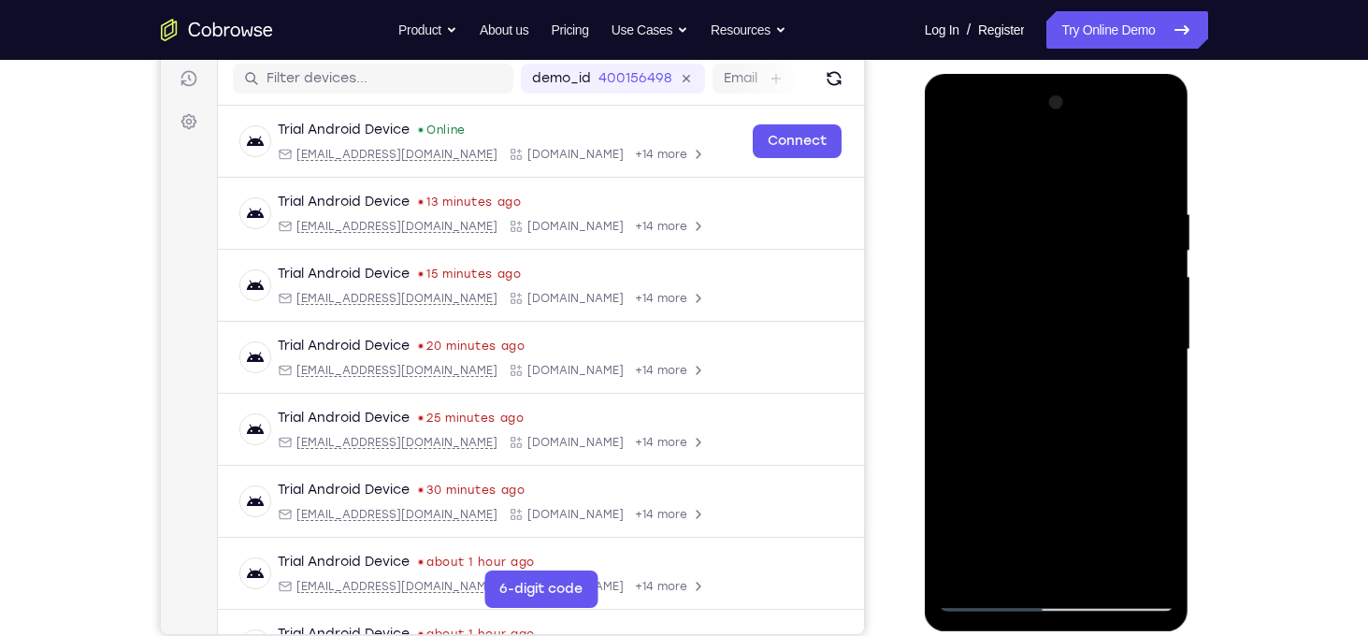
click at [1097, 178] on div at bounding box center [1057, 350] width 236 height 524
drag, startPoint x: 1124, startPoint y: 403, endPoint x: 1142, endPoint y: 100, distance: 303.4
click at [1142, 100] on div at bounding box center [1057, 350] width 236 height 524
drag, startPoint x: 1117, startPoint y: 365, endPoint x: 1123, endPoint y: 127, distance: 237.5
click at [1123, 127] on div at bounding box center [1057, 350] width 236 height 524
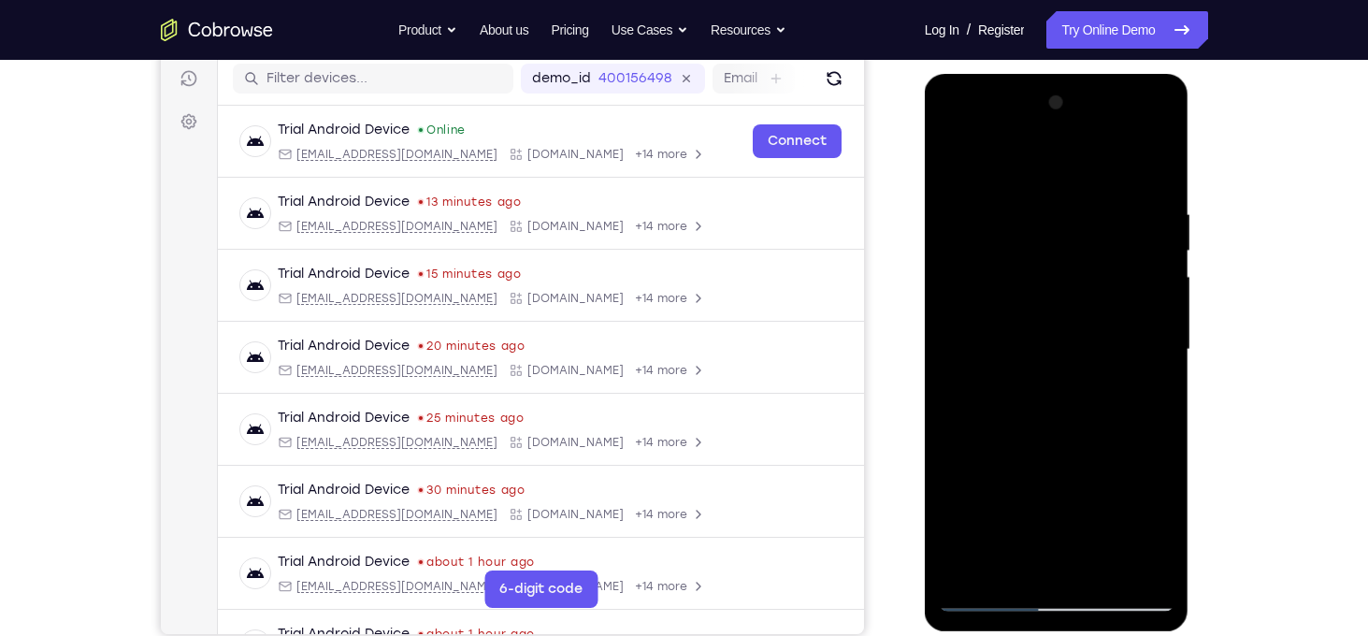
drag, startPoint x: 1121, startPoint y: 439, endPoint x: 1113, endPoint y: 182, distance: 257.2
click at [1113, 182] on div at bounding box center [1057, 350] width 236 height 524
drag, startPoint x: 1122, startPoint y: 409, endPoint x: 1128, endPoint y: 165, distance: 244.1
click at [1128, 165] on div at bounding box center [1057, 350] width 236 height 524
drag, startPoint x: 1121, startPoint y: 482, endPoint x: 1139, endPoint y: 285, distance: 198.1
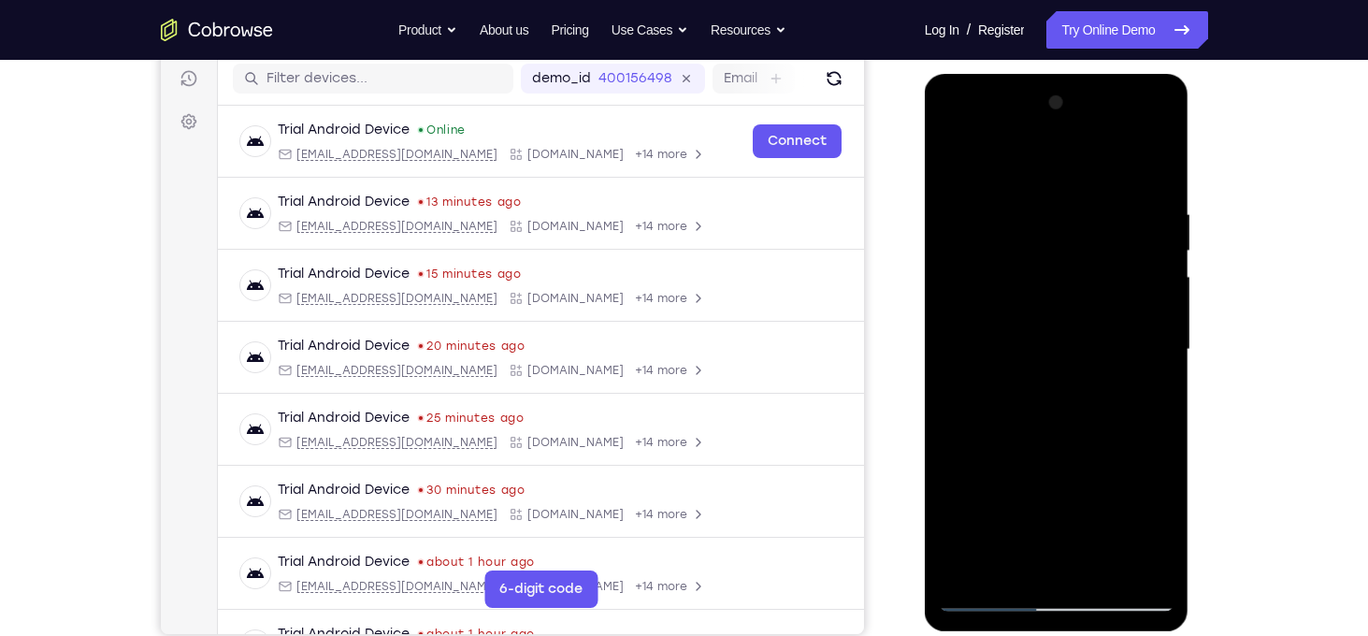
click at [1139, 285] on div at bounding box center [1057, 350] width 236 height 524
drag, startPoint x: 1108, startPoint y: 512, endPoint x: 1170, endPoint y: 265, distance: 255.3
click at [1170, 265] on div at bounding box center [1057, 350] width 236 height 524
drag, startPoint x: 1101, startPoint y: 411, endPoint x: 1067, endPoint y: 242, distance: 172.7
click at [1067, 242] on div at bounding box center [1057, 350] width 236 height 524
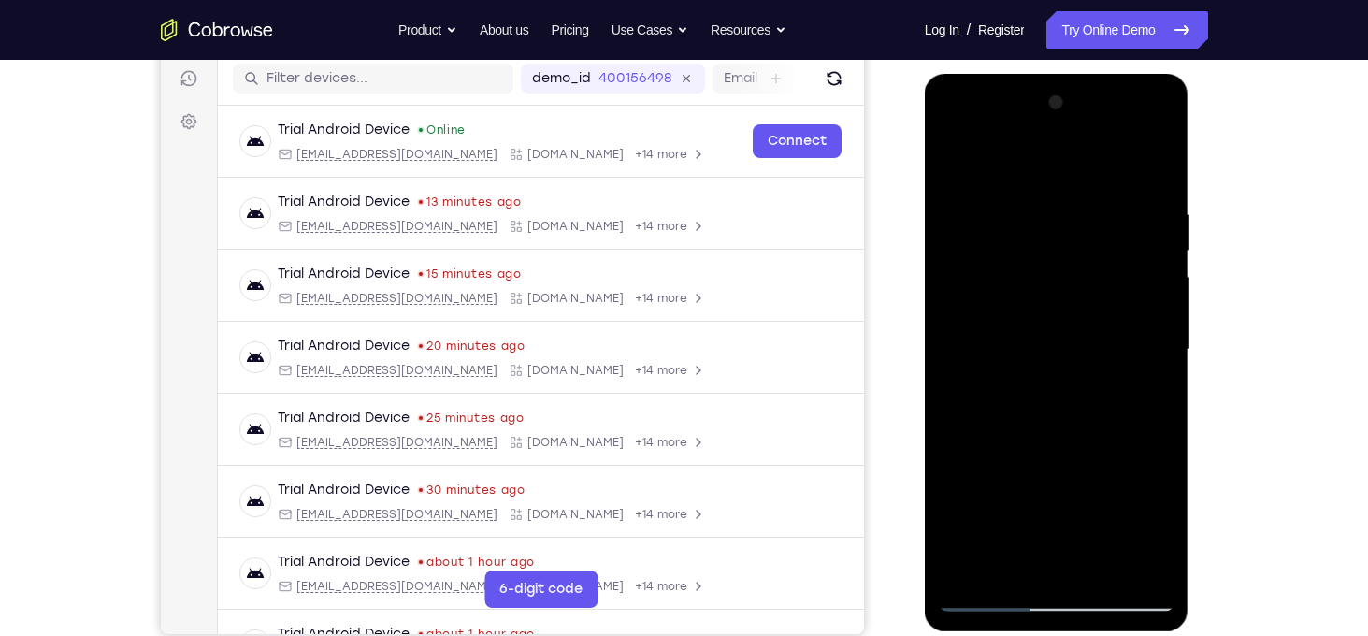
drag, startPoint x: 1074, startPoint y: 423, endPoint x: 1093, endPoint y: 199, distance: 224.2
click at [1093, 199] on div at bounding box center [1057, 350] width 236 height 524
drag, startPoint x: 1114, startPoint y: 468, endPoint x: 1154, endPoint y: 192, distance: 279.5
click at [1154, 192] on div at bounding box center [1057, 350] width 236 height 524
drag, startPoint x: 1132, startPoint y: 395, endPoint x: 1122, endPoint y: 167, distance: 228.3
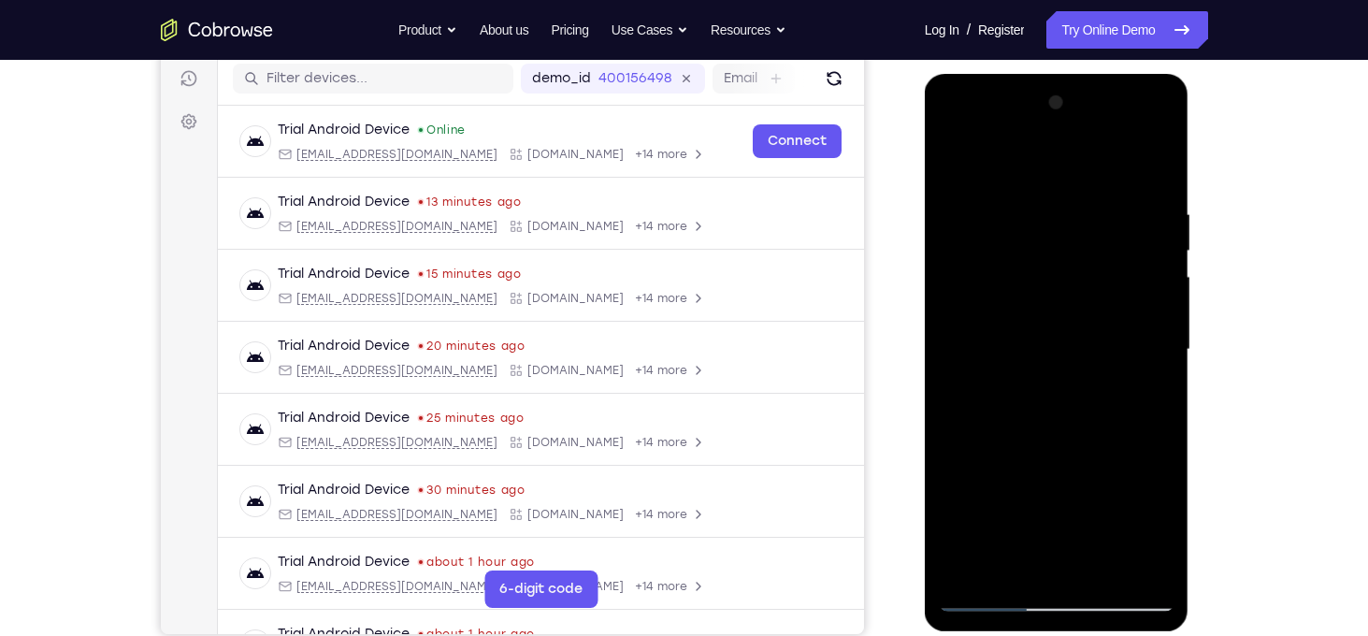
click at [1122, 167] on div at bounding box center [1057, 350] width 236 height 524
drag, startPoint x: 1121, startPoint y: 390, endPoint x: 1137, endPoint y: 199, distance: 191.4
click at [1137, 199] on div at bounding box center [1057, 350] width 236 height 524
click at [1153, 477] on div at bounding box center [1057, 350] width 236 height 524
drag, startPoint x: 1074, startPoint y: 487, endPoint x: 1100, endPoint y: 290, distance: 199.0
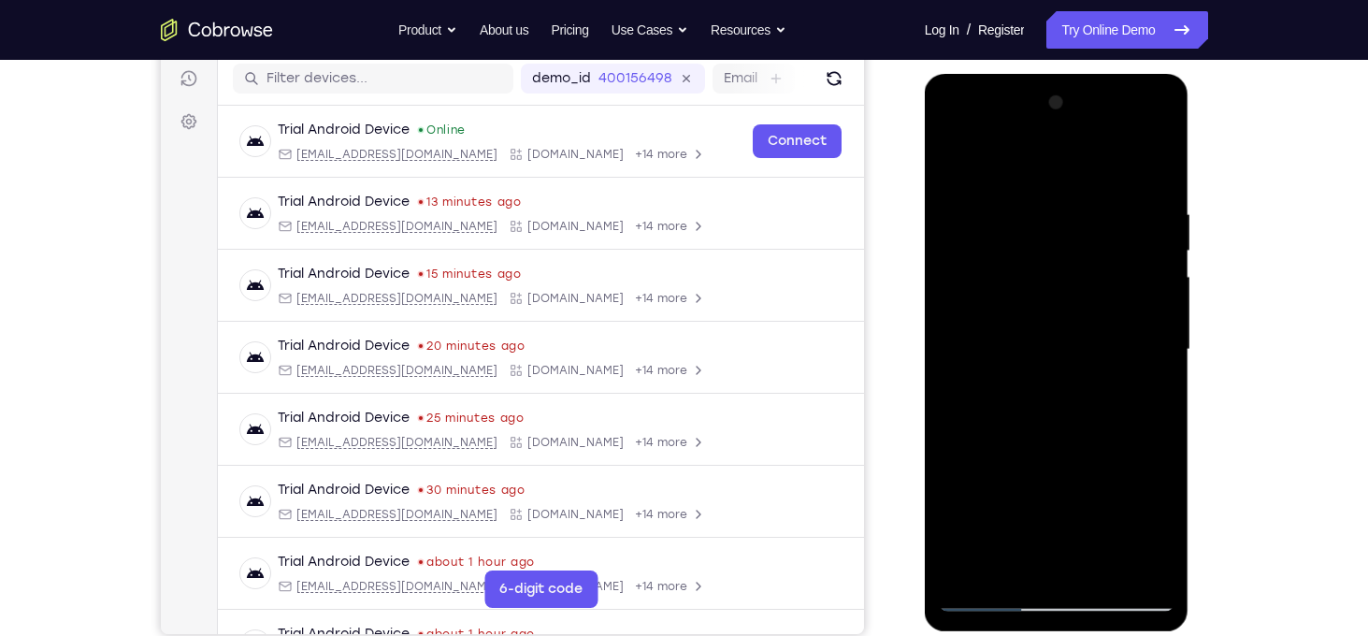
click at [1100, 290] on div at bounding box center [1057, 350] width 236 height 524
drag, startPoint x: 1114, startPoint y: 426, endPoint x: 1195, endPoint y: 104, distance: 332.4
click at [1191, 104] on html "Online web based iOS Simulators and Android Emulators. Run iPhone, iPad, Mobile…" at bounding box center [1058, 354] width 266 height 561
drag, startPoint x: 1093, startPoint y: 473, endPoint x: 1069, endPoint y: 170, distance: 303.9
click at [1069, 170] on div at bounding box center [1057, 350] width 236 height 524
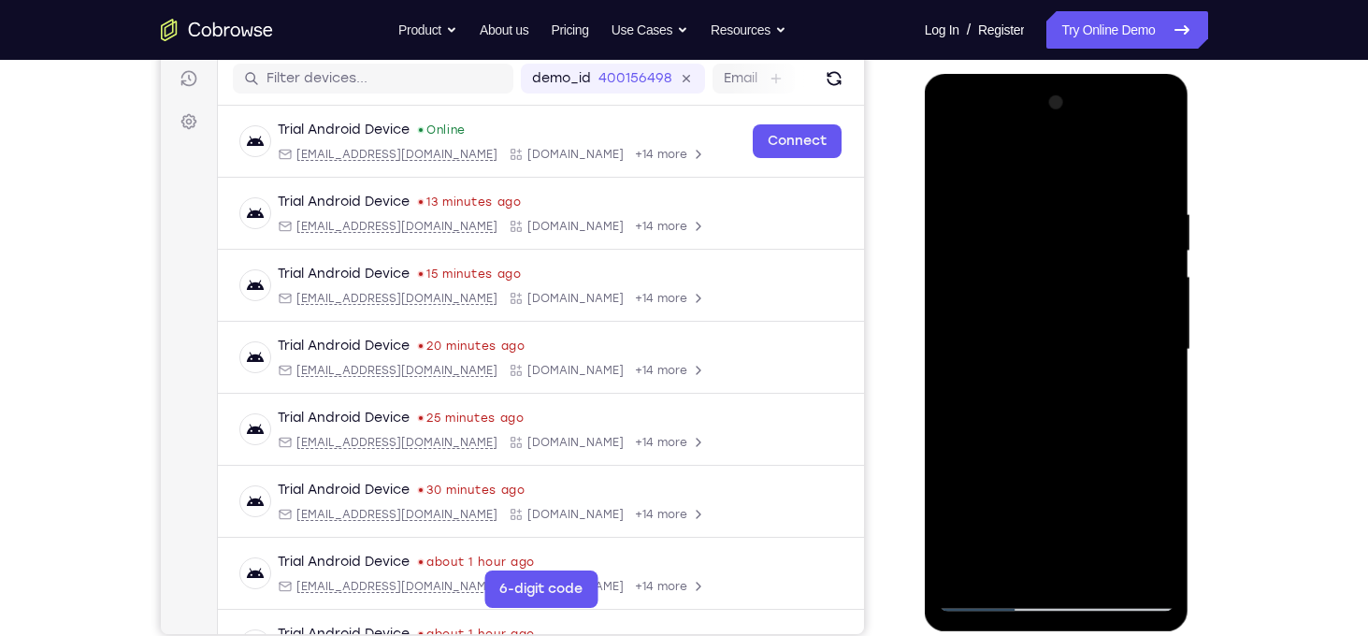
drag, startPoint x: 1091, startPoint y: 444, endPoint x: 1089, endPoint y: 332, distance: 112.2
click at [1089, 332] on div at bounding box center [1057, 350] width 236 height 524
click at [1072, 276] on div at bounding box center [1057, 350] width 236 height 524
click at [1002, 413] on div at bounding box center [1057, 350] width 236 height 524
click at [969, 437] on div at bounding box center [1057, 350] width 236 height 524
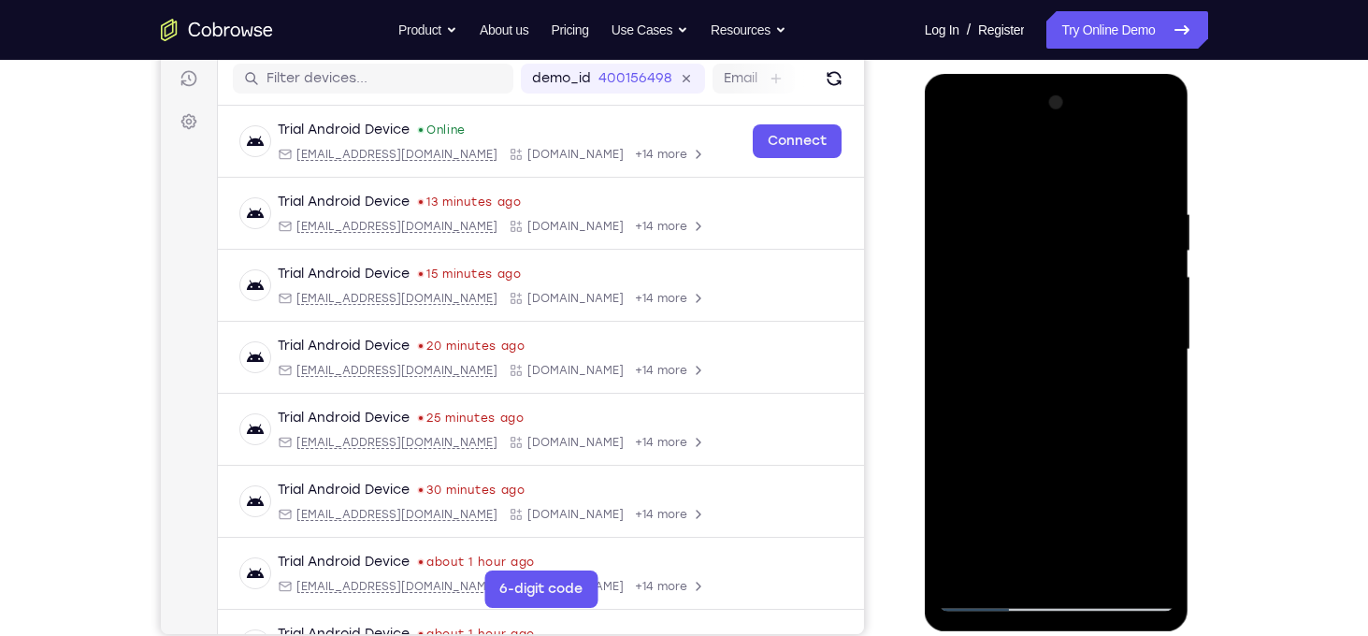
click at [988, 435] on div at bounding box center [1057, 350] width 236 height 524
click at [980, 436] on div at bounding box center [1057, 350] width 236 height 524
click at [991, 436] on div at bounding box center [1057, 350] width 236 height 524
click at [1004, 436] on div at bounding box center [1057, 350] width 236 height 524
click at [1011, 435] on div at bounding box center [1057, 350] width 236 height 524
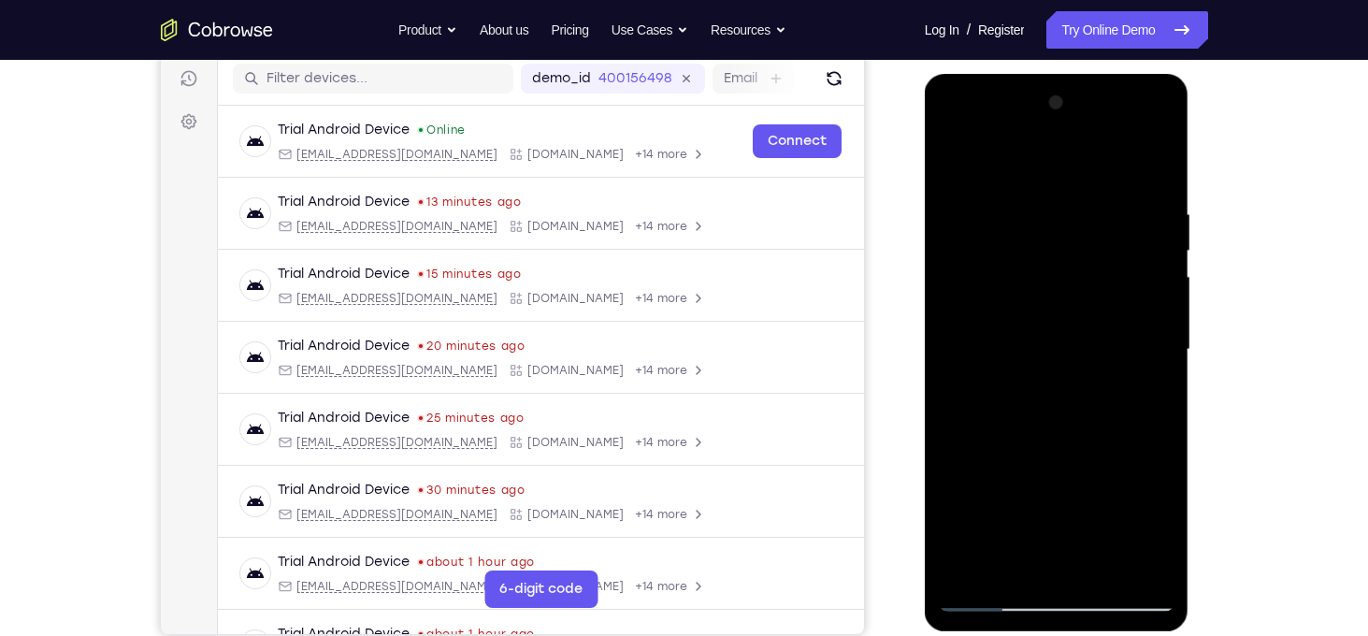
click at [1027, 435] on div at bounding box center [1057, 350] width 236 height 524
click at [1052, 440] on div at bounding box center [1057, 350] width 236 height 524
click at [1040, 435] on div at bounding box center [1057, 350] width 236 height 524
click at [1056, 432] on div at bounding box center [1057, 350] width 236 height 524
click at [1063, 434] on div at bounding box center [1057, 350] width 236 height 524
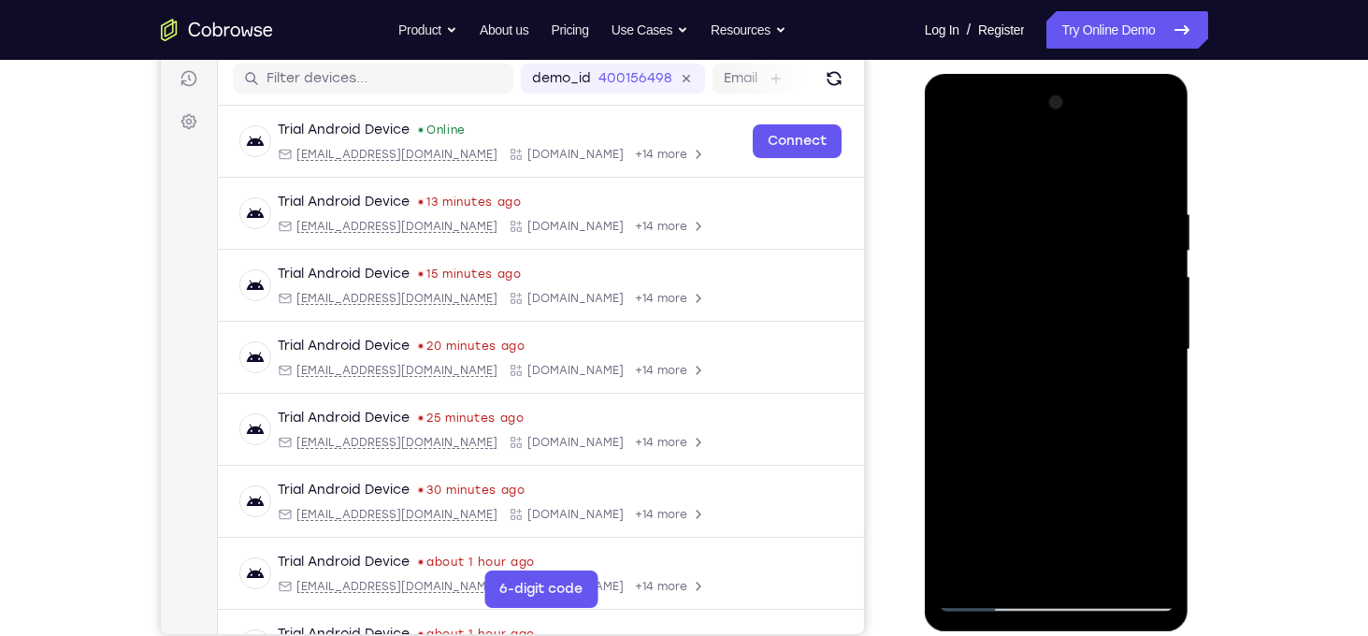
click at [1073, 435] on div at bounding box center [1057, 350] width 236 height 524
click at [1083, 435] on div at bounding box center [1057, 350] width 236 height 524
click at [1097, 434] on div at bounding box center [1057, 350] width 236 height 524
click at [1114, 434] on div at bounding box center [1057, 350] width 236 height 524
click at [1130, 434] on div at bounding box center [1057, 350] width 236 height 524
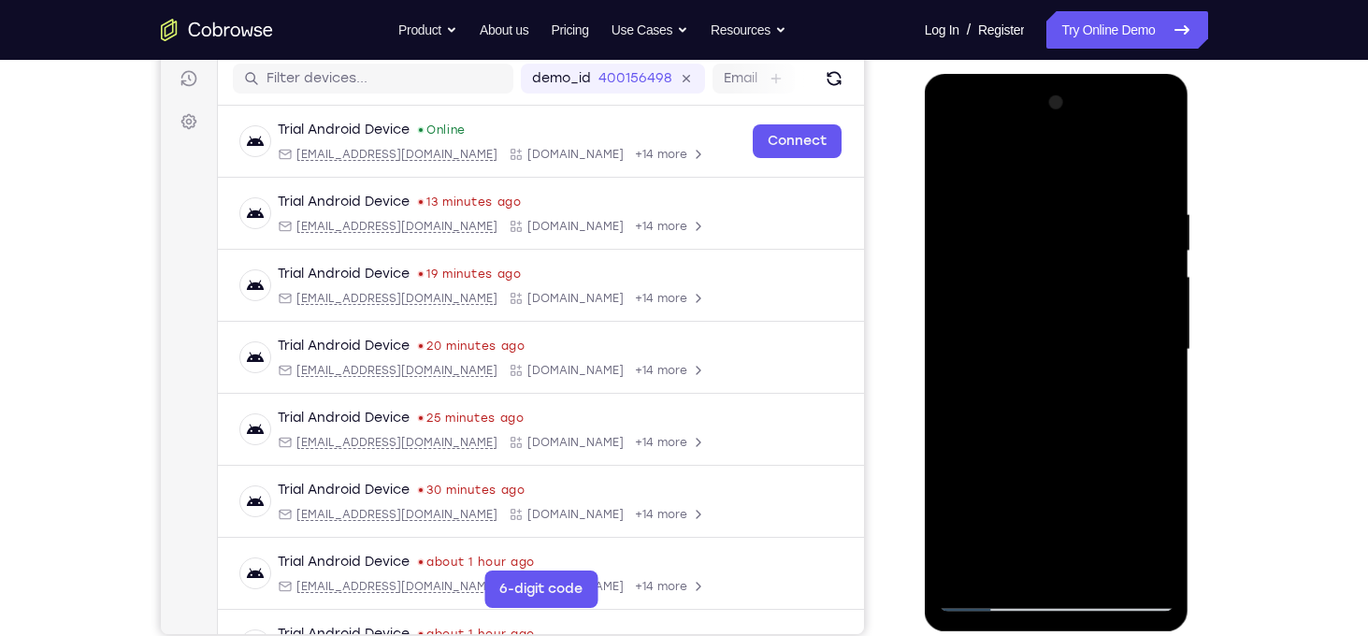
click at [1145, 434] on div at bounding box center [1057, 350] width 236 height 524
click at [1149, 437] on div at bounding box center [1057, 350] width 236 height 524
drag, startPoint x: 998, startPoint y: 496, endPoint x: 1027, endPoint y: 190, distance: 307.9
click at [1027, 190] on div at bounding box center [1057, 350] width 236 height 524
click at [967, 414] on div at bounding box center [1057, 350] width 236 height 524
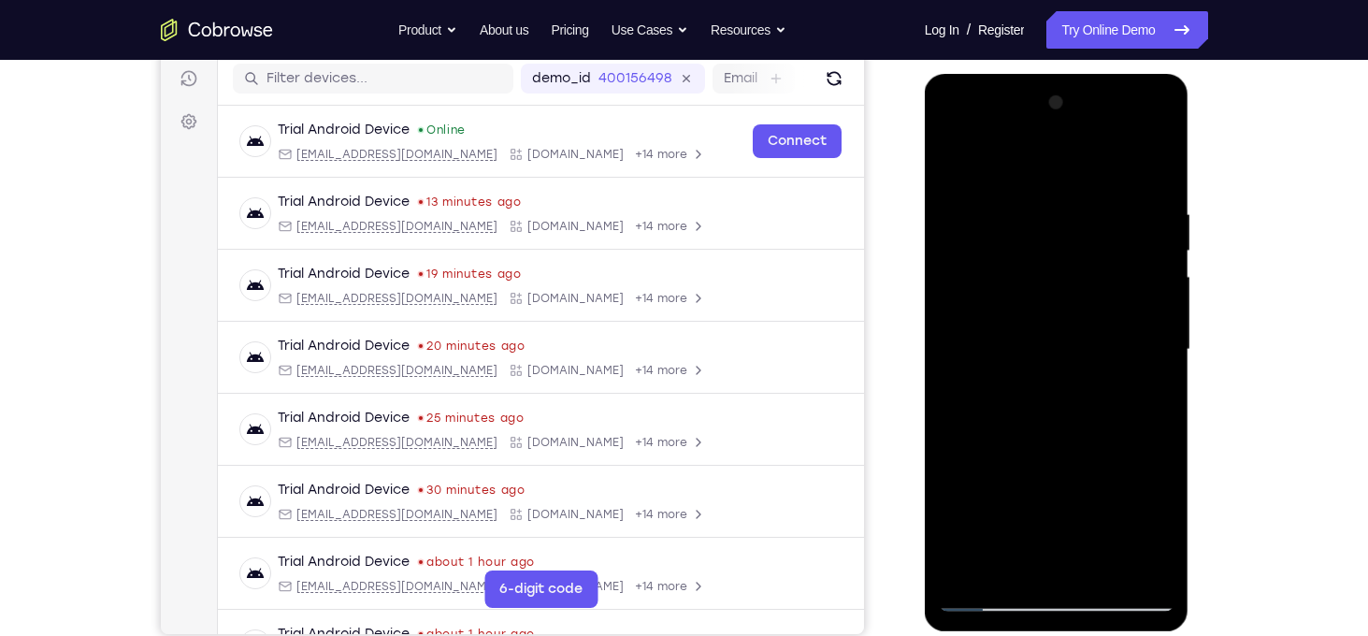
click at [999, 592] on div at bounding box center [1057, 350] width 236 height 524
drag, startPoint x: 1076, startPoint y: 489, endPoint x: 1109, endPoint y: 203, distance: 287.9
click at [1109, 203] on div at bounding box center [1057, 350] width 236 height 524
drag, startPoint x: 1094, startPoint y: 419, endPoint x: 1132, endPoint y: 227, distance: 195.5
click at [1132, 227] on div at bounding box center [1057, 350] width 236 height 524
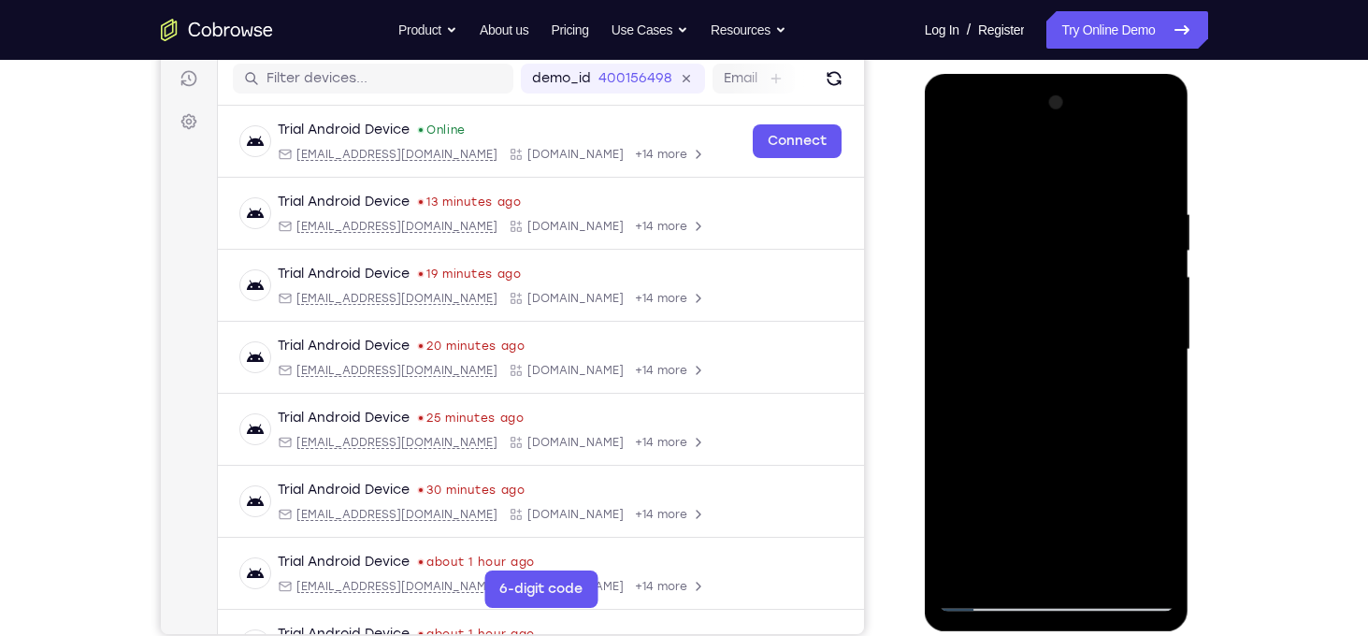
drag, startPoint x: 1055, startPoint y: 432, endPoint x: 1093, endPoint y: 201, distance: 234.1
click at [1093, 201] on div at bounding box center [1057, 350] width 236 height 524
drag, startPoint x: 1072, startPoint y: 434, endPoint x: 1109, endPoint y: 236, distance: 201.5
click at [1109, 236] on div at bounding box center [1057, 350] width 236 height 524
drag, startPoint x: 1048, startPoint y: 506, endPoint x: 1048, endPoint y: 405, distance: 101.0
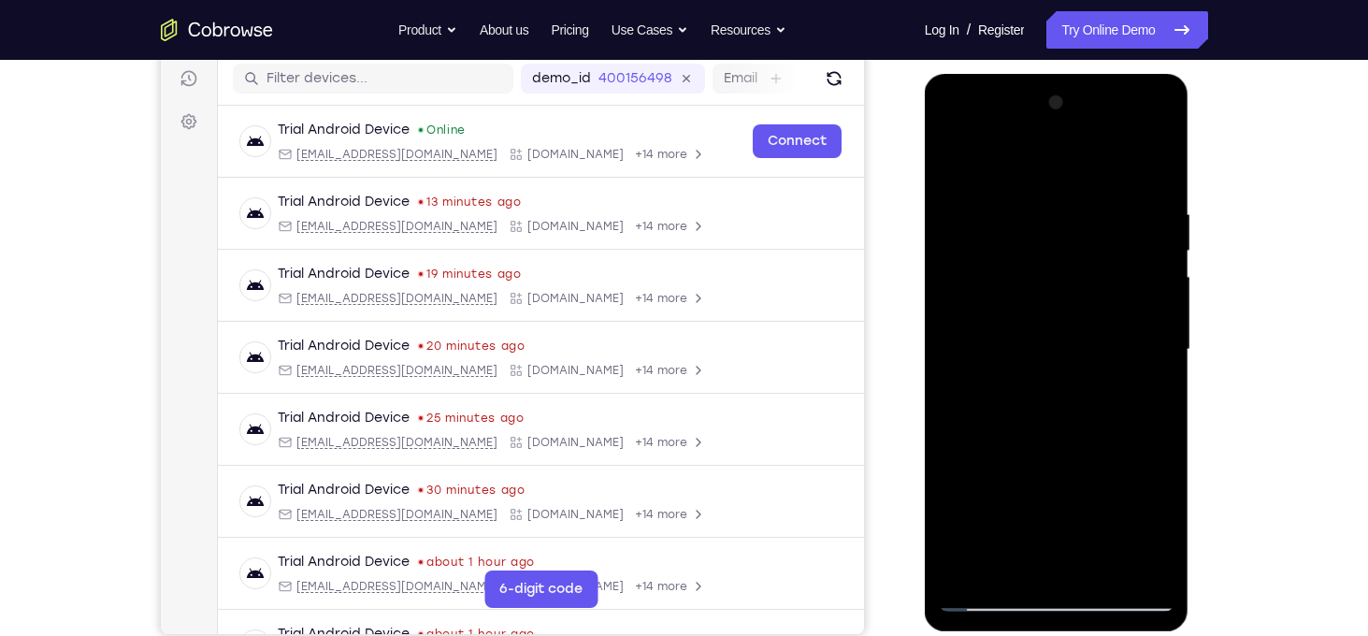
click at [1048, 405] on div at bounding box center [1057, 350] width 236 height 524
click at [982, 405] on div at bounding box center [1057, 350] width 236 height 524
drag, startPoint x: 1014, startPoint y: 500, endPoint x: 1022, endPoint y: 582, distance: 82.6
click at [1022, 582] on div at bounding box center [1057, 350] width 236 height 524
click at [1024, 377] on div at bounding box center [1057, 350] width 236 height 524
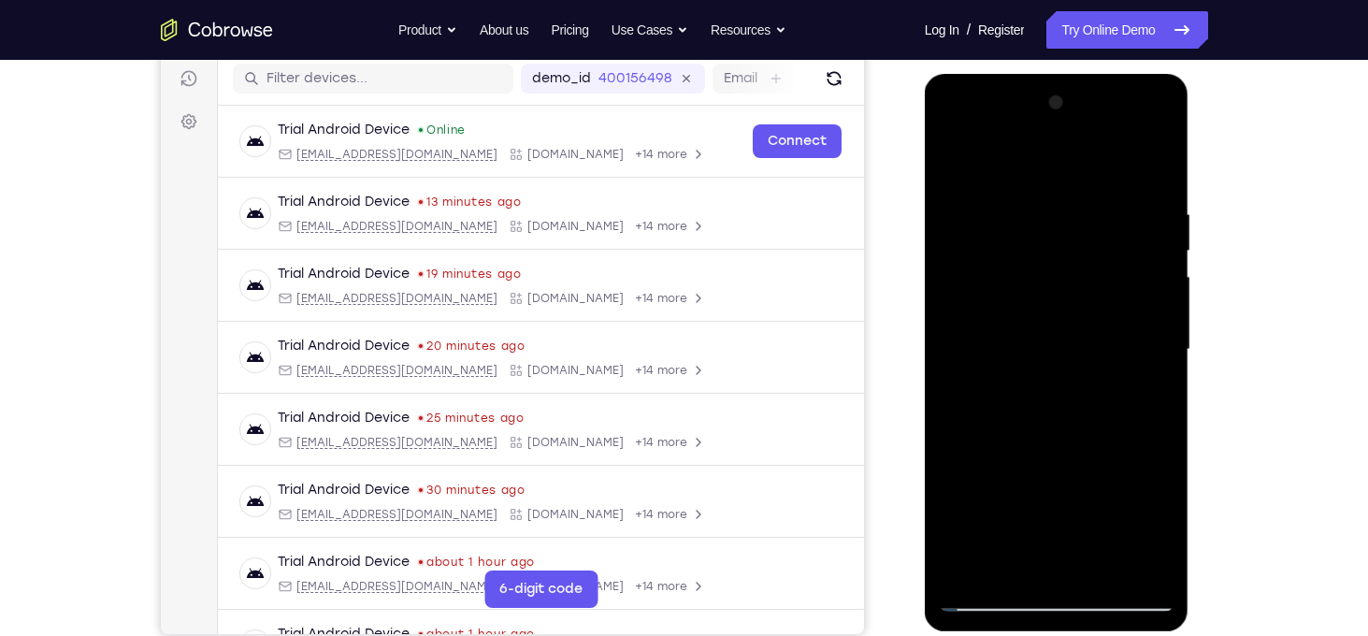
click at [1003, 351] on div at bounding box center [1057, 350] width 236 height 524
click at [1017, 343] on div at bounding box center [1057, 350] width 236 height 524
click at [1052, 337] on div at bounding box center [1057, 350] width 236 height 524
click at [1022, 444] on div at bounding box center [1057, 350] width 236 height 524
click at [1031, 438] on div at bounding box center [1057, 350] width 236 height 524
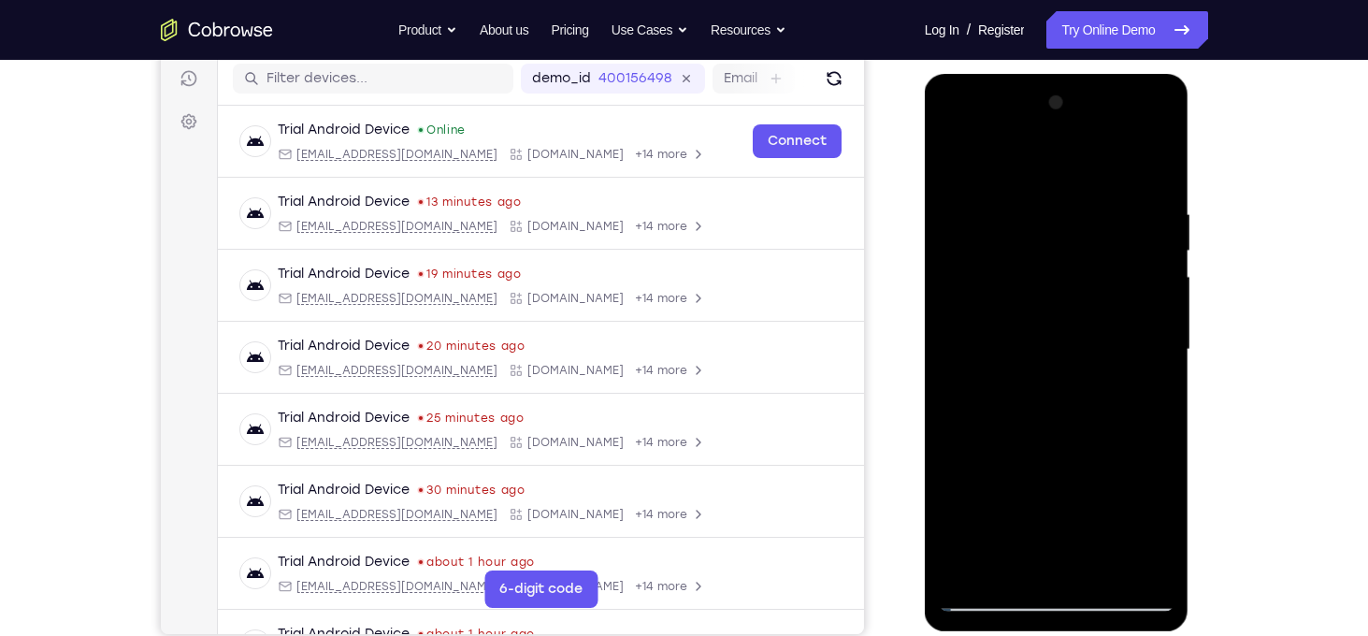
click at [1033, 438] on div at bounding box center [1057, 350] width 236 height 524
click at [1044, 438] on div at bounding box center [1057, 350] width 236 height 524
click at [1061, 437] on div at bounding box center [1057, 350] width 236 height 524
click at [1070, 437] on div at bounding box center [1057, 350] width 236 height 524
click at [1076, 437] on div at bounding box center [1057, 350] width 236 height 524
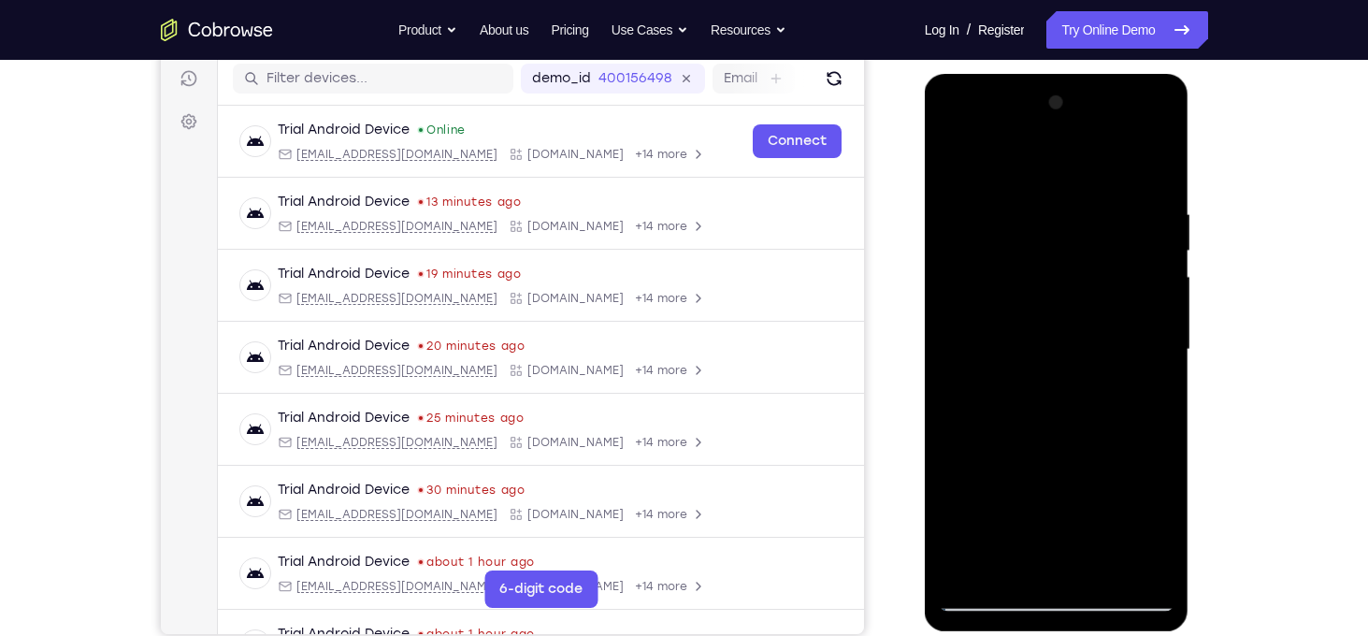
click at [1089, 435] on div at bounding box center [1057, 350] width 236 height 524
click at [1097, 437] on div at bounding box center [1057, 350] width 236 height 524
drag, startPoint x: 1054, startPoint y: 500, endPoint x: 1045, endPoint y: 235, distance: 265.6
click at [1045, 235] on div at bounding box center [1057, 350] width 236 height 524
drag, startPoint x: 1090, startPoint y: 466, endPoint x: 1094, endPoint y: 246, distance: 219.7
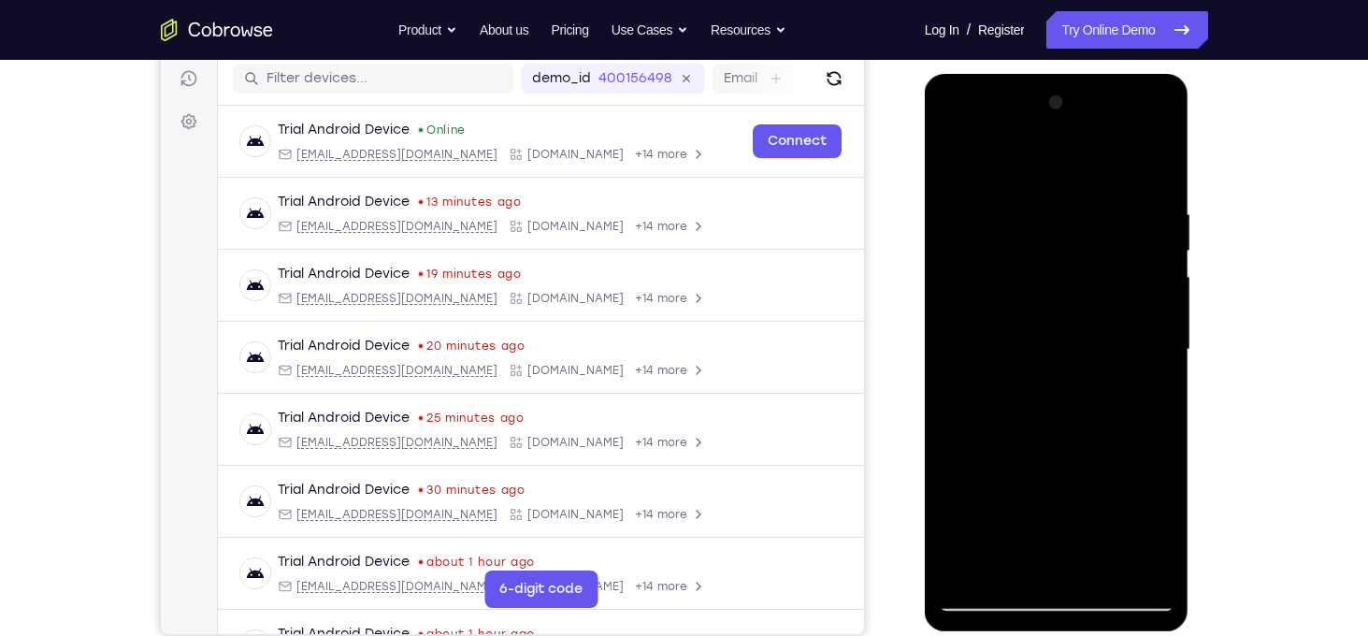
click at [1094, 246] on div at bounding box center [1057, 350] width 236 height 524
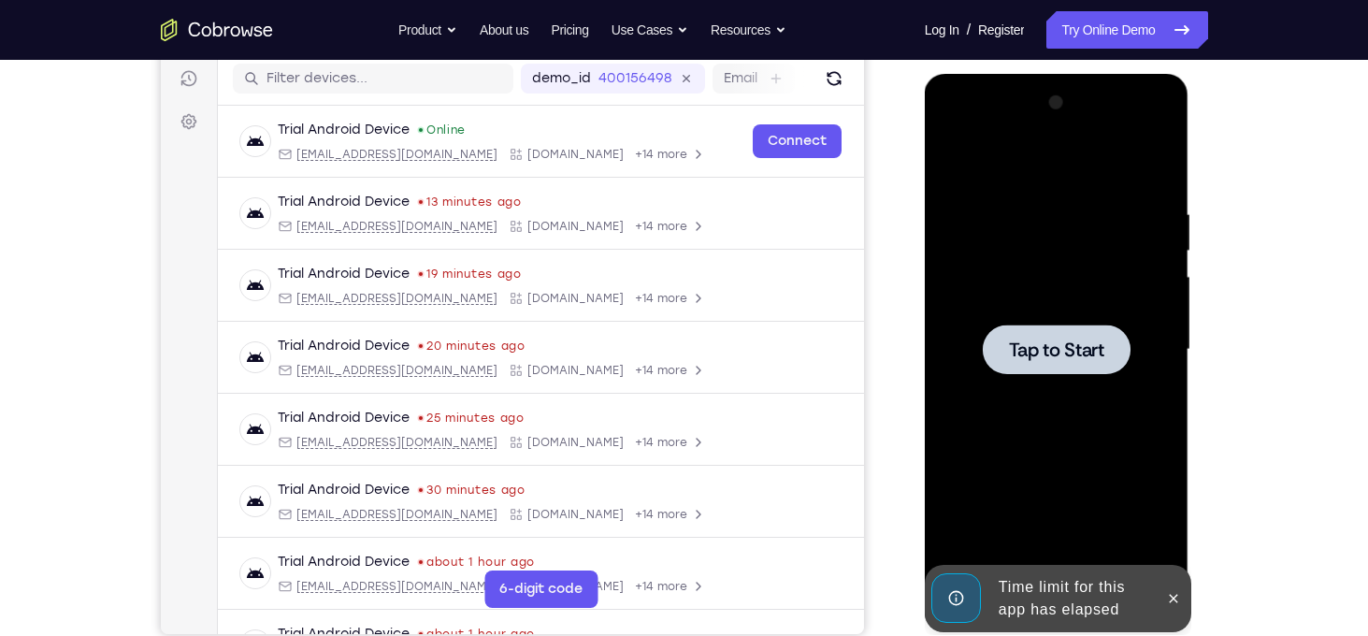
click at [1075, 362] on div at bounding box center [1057, 349] width 148 height 50
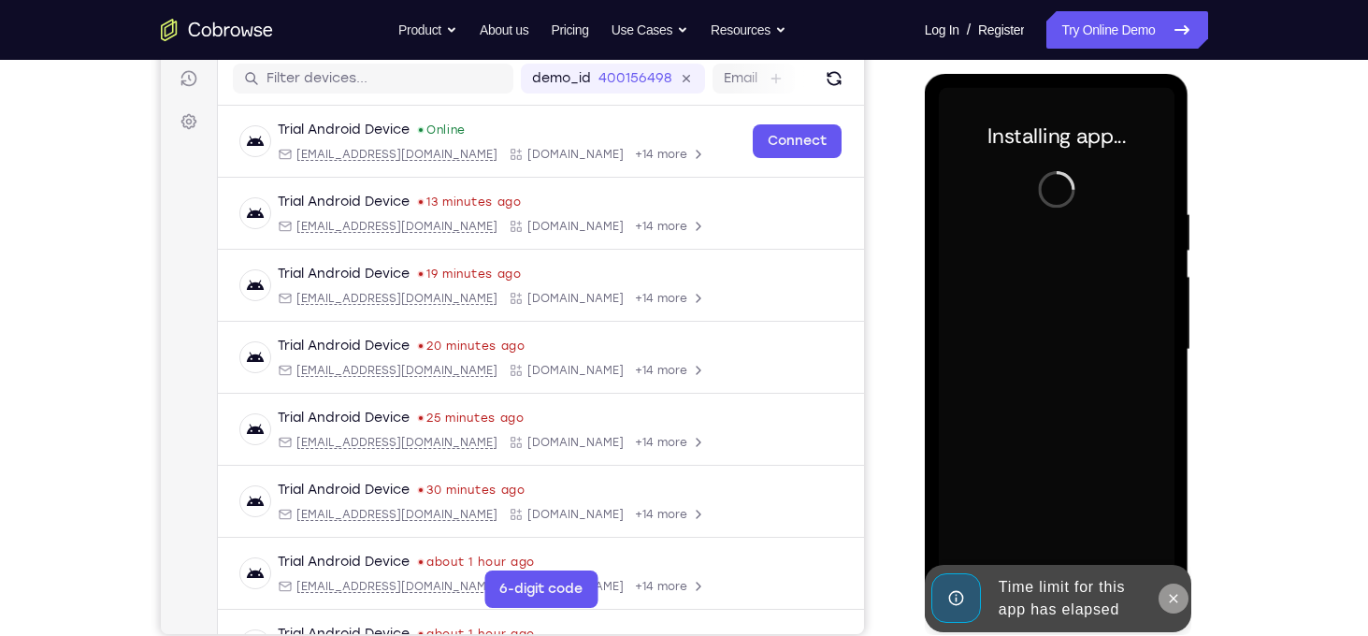
click at [1175, 585] on button at bounding box center [1173, 598] width 30 height 30
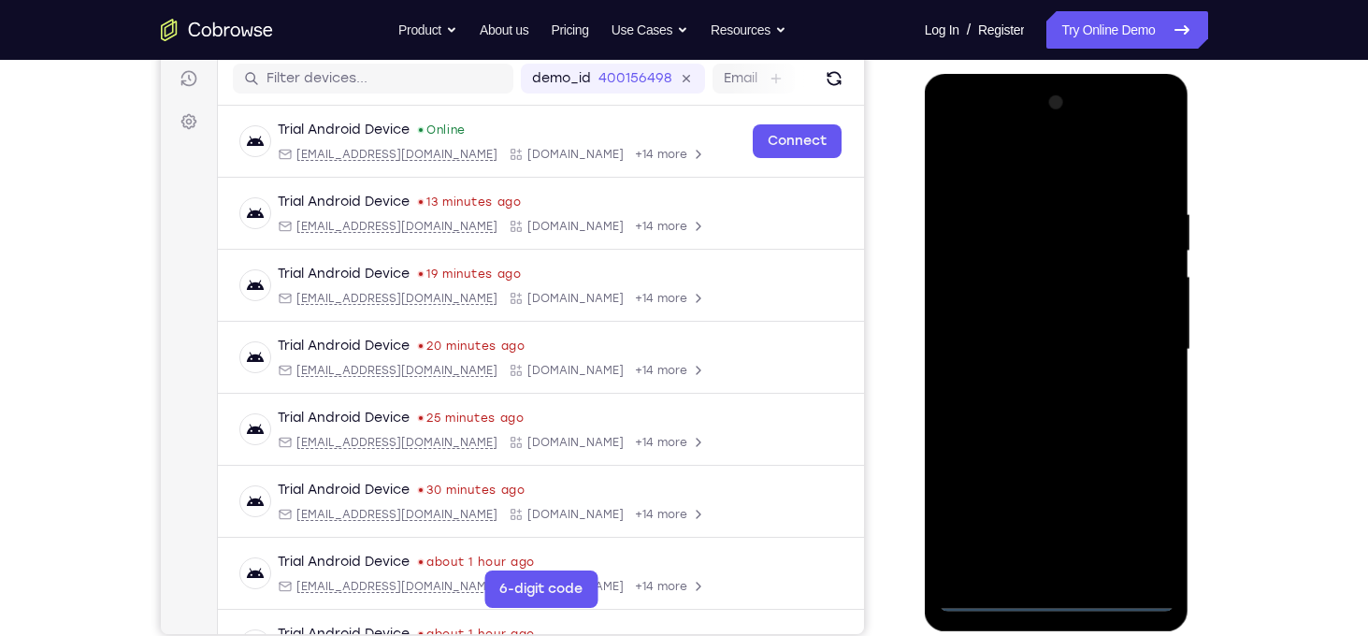
click at [1064, 597] on div at bounding box center [1057, 350] width 236 height 524
click at [1145, 515] on div at bounding box center [1057, 350] width 236 height 524
click at [1033, 178] on div at bounding box center [1057, 350] width 236 height 524
click at [1133, 343] on div at bounding box center [1057, 350] width 236 height 524
click at [982, 599] on div at bounding box center [1057, 350] width 236 height 524
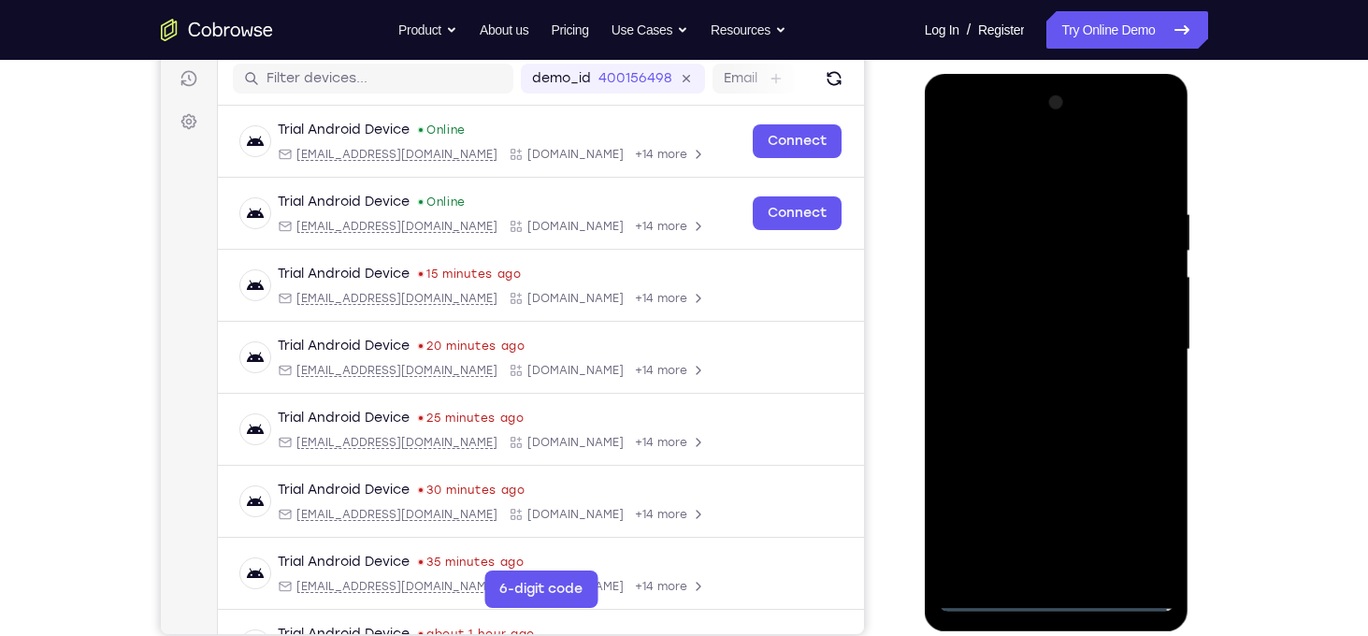
click at [1059, 253] on div at bounding box center [1057, 350] width 236 height 524
click at [1004, 560] on div at bounding box center [1057, 350] width 236 height 524
click at [1040, 240] on div at bounding box center [1057, 350] width 236 height 524
click at [1074, 240] on div at bounding box center [1057, 350] width 236 height 524
click at [1108, 242] on div at bounding box center [1057, 350] width 236 height 524
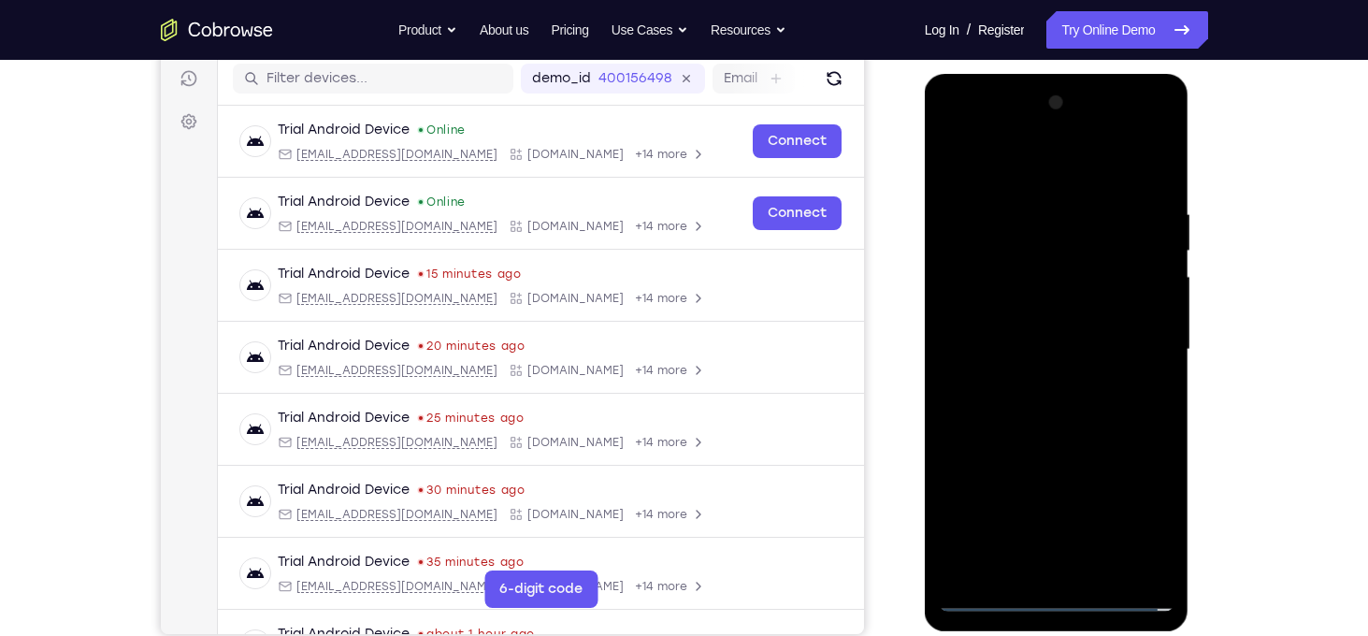
click at [1123, 242] on div at bounding box center [1057, 350] width 236 height 524
click at [1097, 242] on div at bounding box center [1057, 350] width 236 height 524
drag, startPoint x: 1092, startPoint y: 420, endPoint x: 1099, endPoint y: 131, distance: 289.0
click at [1099, 131] on div at bounding box center [1057, 350] width 236 height 524
drag, startPoint x: 1089, startPoint y: 424, endPoint x: 1094, endPoint y: 64, distance: 360.9
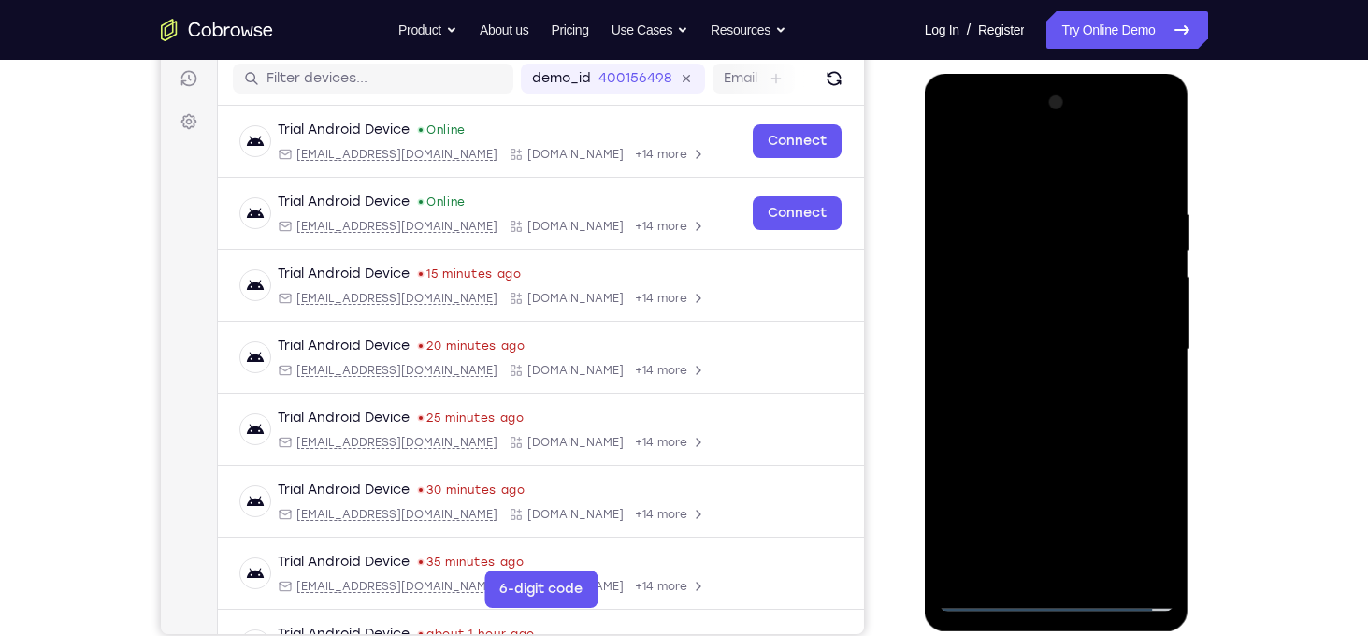
click at [1094, 74] on html "Online web based iOS Simulators and Android Emulators. Run iPhone, iPad, Mobile…" at bounding box center [1058, 354] width 266 height 561
drag, startPoint x: 1065, startPoint y: 476, endPoint x: 1118, endPoint y: 150, distance: 330.6
click at [1118, 150] on div at bounding box center [1057, 350] width 236 height 524
drag, startPoint x: 1120, startPoint y: 427, endPoint x: 1147, endPoint y: -7, distance: 434.6
click at [1147, 74] on html "Online web based iOS Simulators and Android Emulators. Run iPhone, iPad, Mobile…" at bounding box center [1058, 354] width 266 height 561
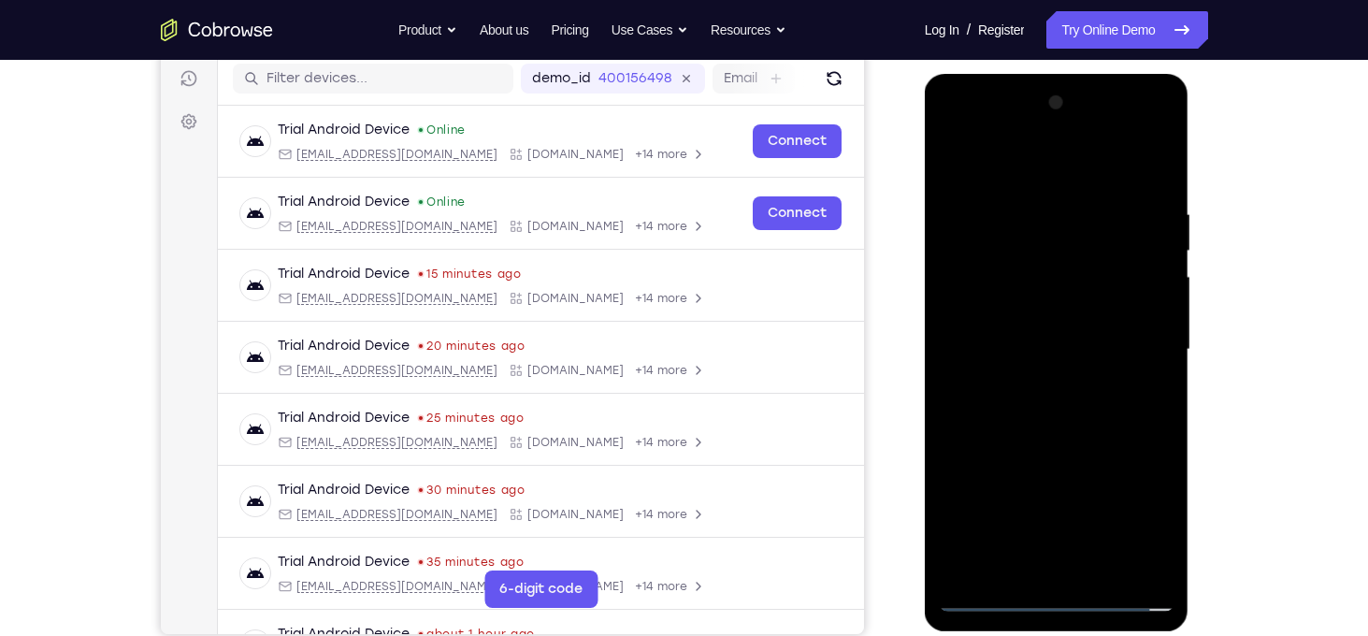
drag, startPoint x: 1065, startPoint y: 501, endPoint x: 1074, endPoint y: 136, distance: 365.7
click at [1074, 136] on div at bounding box center [1057, 350] width 236 height 524
drag, startPoint x: 1059, startPoint y: 542, endPoint x: 1044, endPoint y: 205, distance: 337.8
click at [1044, 205] on div at bounding box center [1057, 350] width 236 height 524
drag, startPoint x: 1089, startPoint y: 459, endPoint x: 1112, endPoint y: 79, distance: 381.2
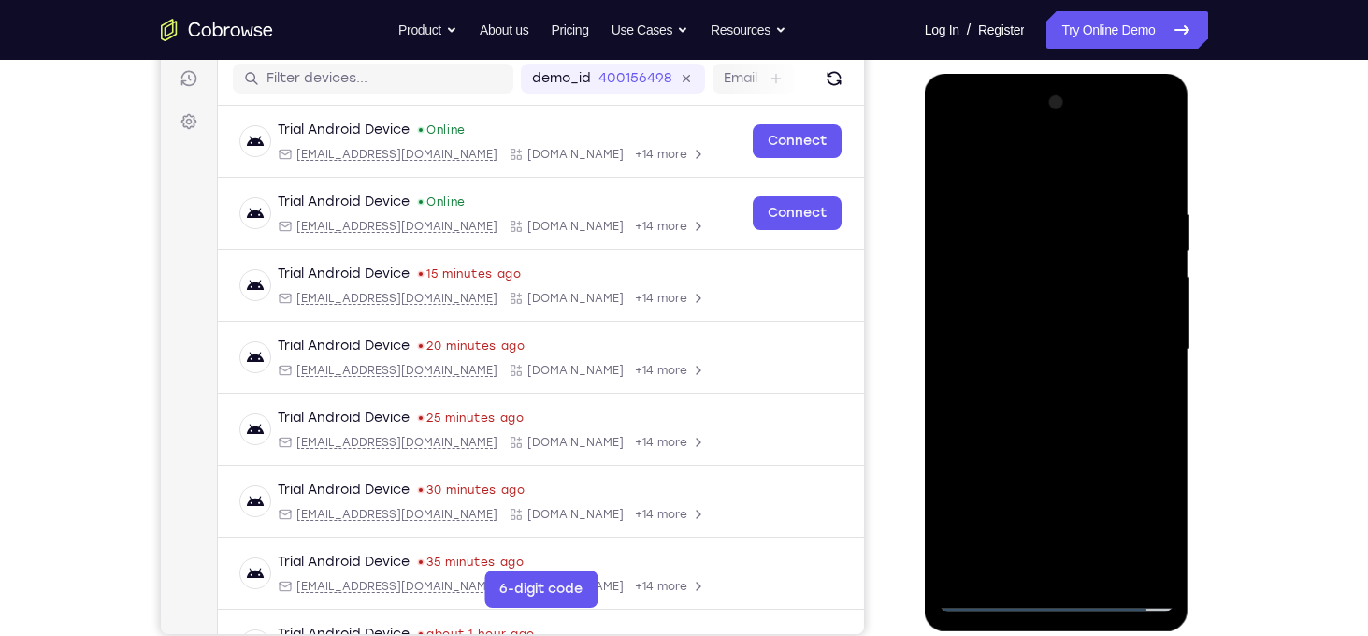
click at [1112, 79] on div at bounding box center [1057, 352] width 265 height 557
drag, startPoint x: 1075, startPoint y: 462, endPoint x: 1045, endPoint y: 42, distance: 420.8
click at [1045, 74] on html "Online web based iOS Simulators and Android Emulators. Run iPhone, iPad, Mobile…" at bounding box center [1058, 354] width 266 height 561
click at [1089, 463] on div at bounding box center [1057, 350] width 236 height 524
drag, startPoint x: 1044, startPoint y: 485, endPoint x: 1891, endPoint y: 91, distance: 934.4
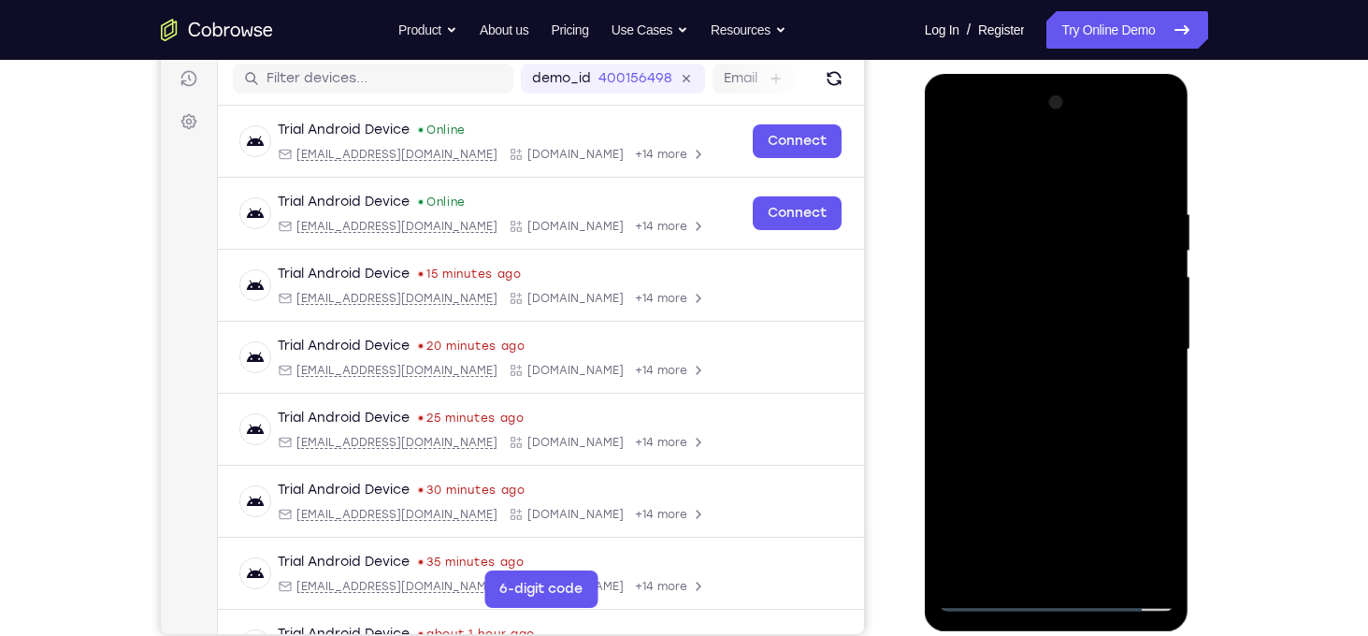
click at [967, 74] on html "Online web based iOS Simulators and Android Emulators. Run iPhone, iPad, Mobile…" at bounding box center [1058, 354] width 266 height 561
drag, startPoint x: 1085, startPoint y: 420, endPoint x: 1077, endPoint y: 59, distance: 361.0
click at [1077, 74] on html "Online web based iOS Simulators and Android Emulators. Run iPhone, iPad, Mobile…" at bounding box center [1058, 354] width 266 height 561
drag, startPoint x: 1109, startPoint y: 429, endPoint x: 1112, endPoint y: 291, distance: 138.4
click at [1112, 291] on div at bounding box center [1057, 350] width 236 height 524
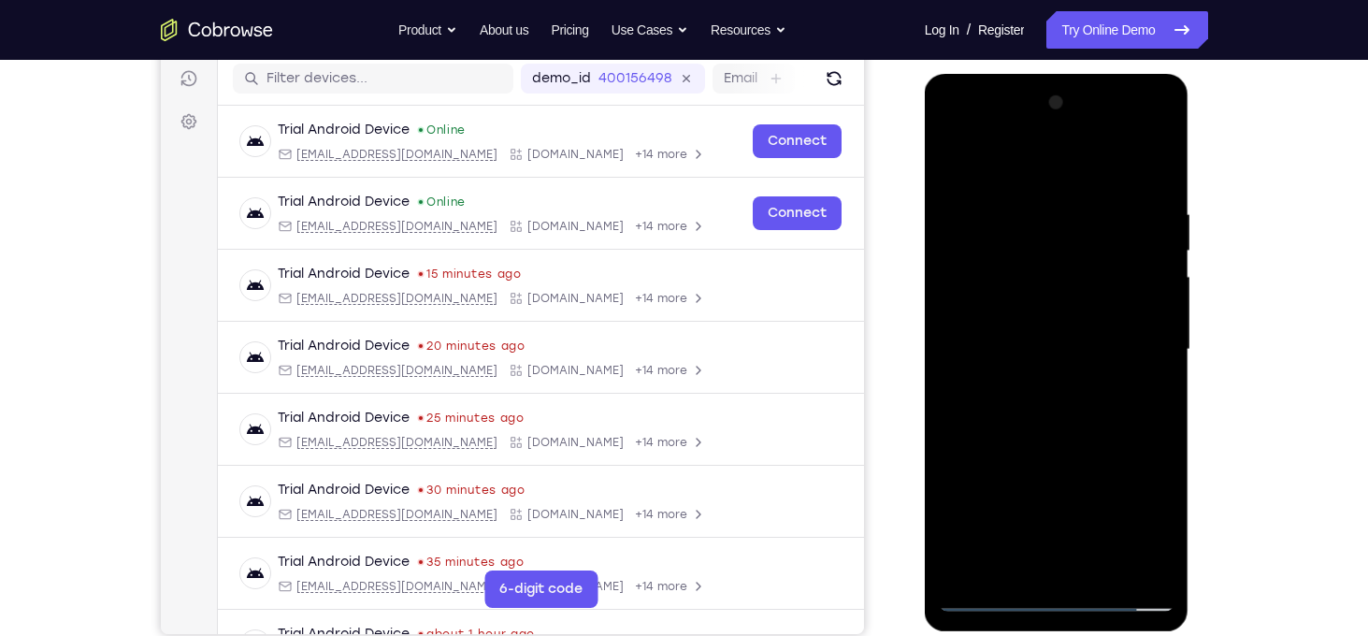
drag, startPoint x: 1071, startPoint y: 387, endPoint x: 1059, endPoint y: 141, distance: 246.2
click at [1059, 141] on div at bounding box center [1057, 350] width 236 height 524
drag, startPoint x: 1091, startPoint y: 339, endPoint x: 1064, endPoint y: 106, distance: 235.3
click at [1064, 106] on div at bounding box center [1057, 350] width 236 height 524
drag, startPoint x: 1108, startPoint y: 380, endPoint x: 1135, endPoint y: 210, distance: 171.4
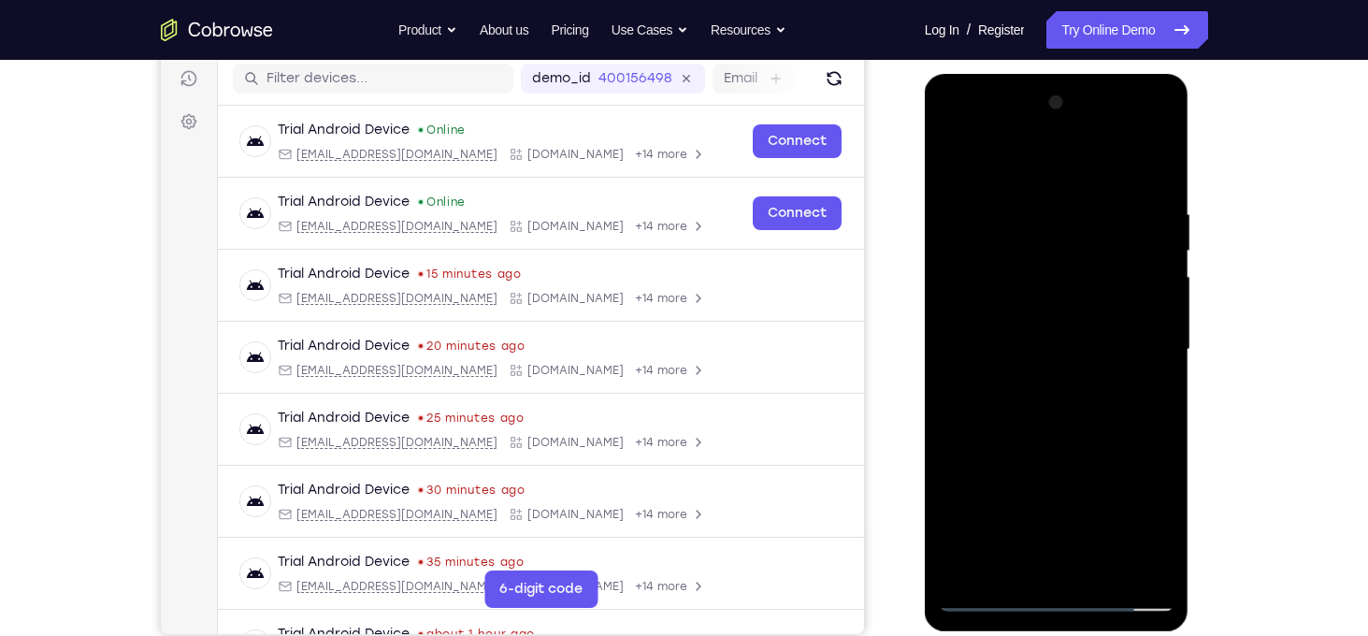
click at [1135, 210] on div at bounding box center [1057, 350] width 236 height 524
drag, startPoint x: 1126, startPoint y: 352, endPoint x: 1127, endPoint y: 207, distance: 144.9
click at [1127, 207] on div at bounding box center [1057, 350] width 236 height 524
drag, startPoint x: 1132, startPoint y: 409, endPoint x: 1173, endPoint y: 196, distance: 216.2
click at [1173, 196] on div at bounding box center [1057, 350] width 236 height 524
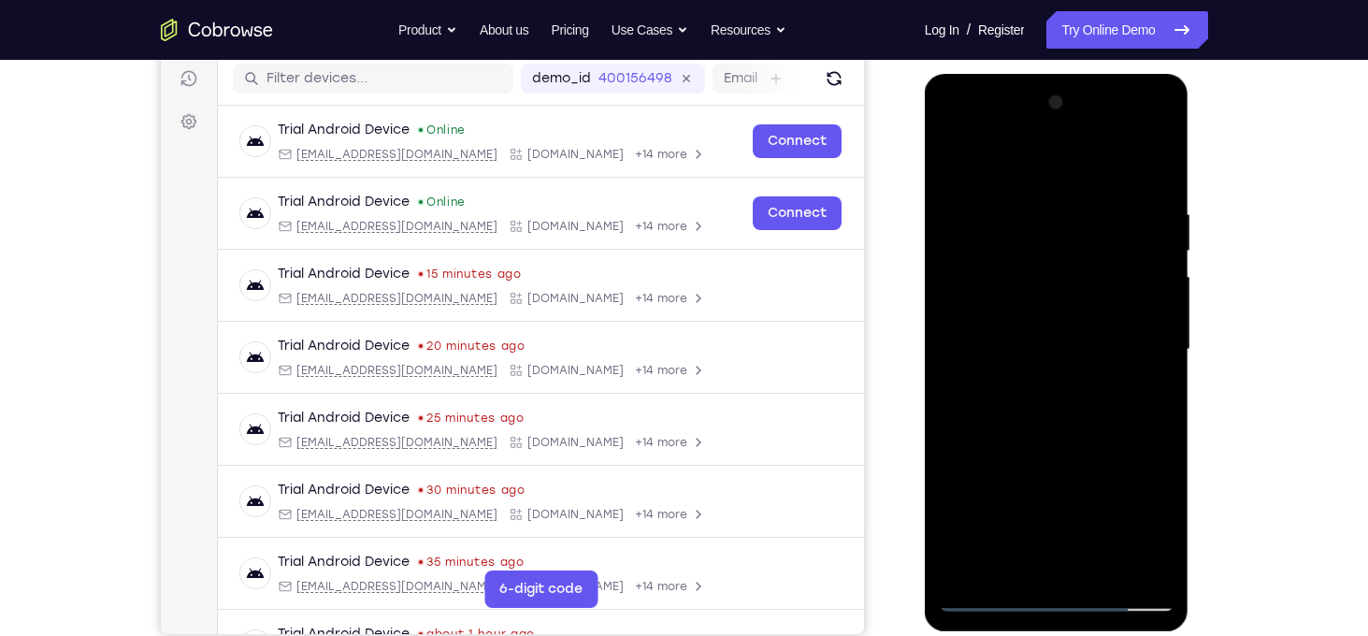
drag, startPoint x: 1092, startPoint y: 440, endPoint x: 1099, endPoint y: 260, distance: 180.6
click at [1099, 260] on div at bounding box center [1057, 350] width 236 height 524
drag, startPoint x: 1078, startPoint y: 459, endPoint x: 1115, endPoint y: 181, distance: 280.2
click at [1115, 181] on div at bounding box center [1057, 350] width 236 height 524
drag, startPoint x: 1112, startPoint y: 403, endPoint x: 1152, endPoint y: 152, distance: 253.8
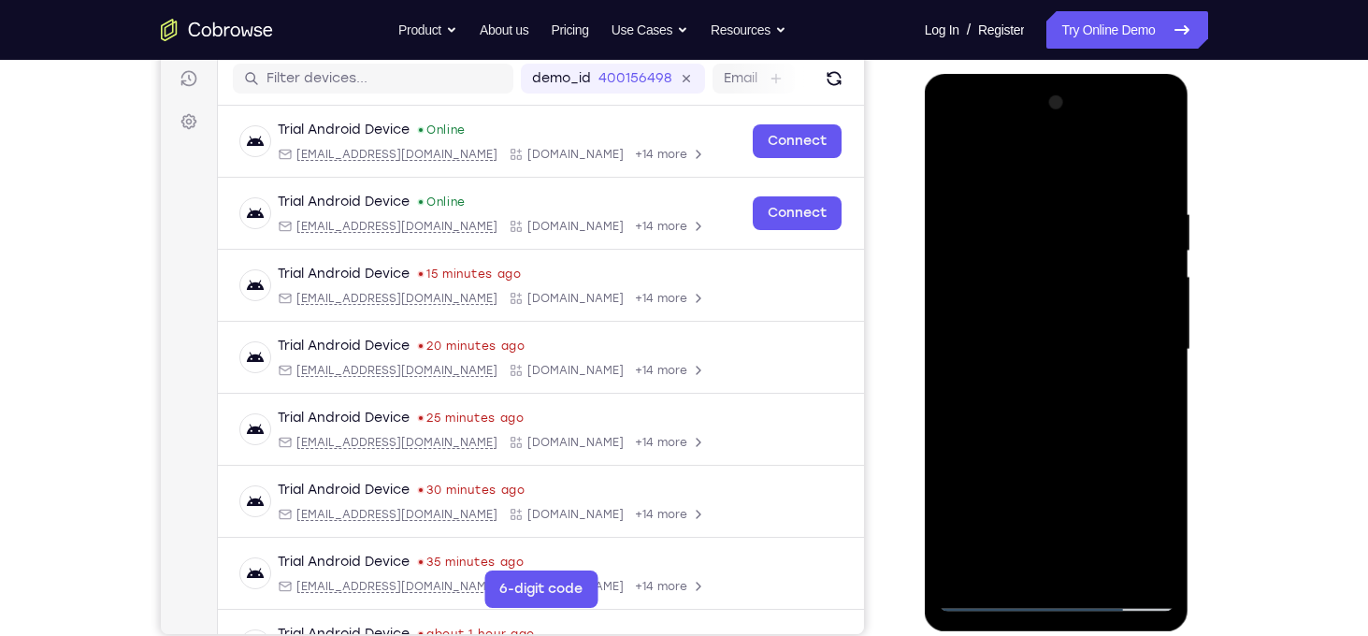
click at [1152, 152] on div at bounding box center [1057, 350] width 236 height 524
drag, startPoint x: 1129, startPoint y: 348, endPoint x: 1099, endPoint y: 81, distance: 268.2
click at [1099, 81] on div at bounding box center [1057, 352] width 265 height 557
drag, startPoint x: 1129, startPoint y: 388, endPoint x: 1142, endPoint y: 156, distance: 232.2
click at [1142, 156] on div at bounding box center [1057, 350] width 236 height 524
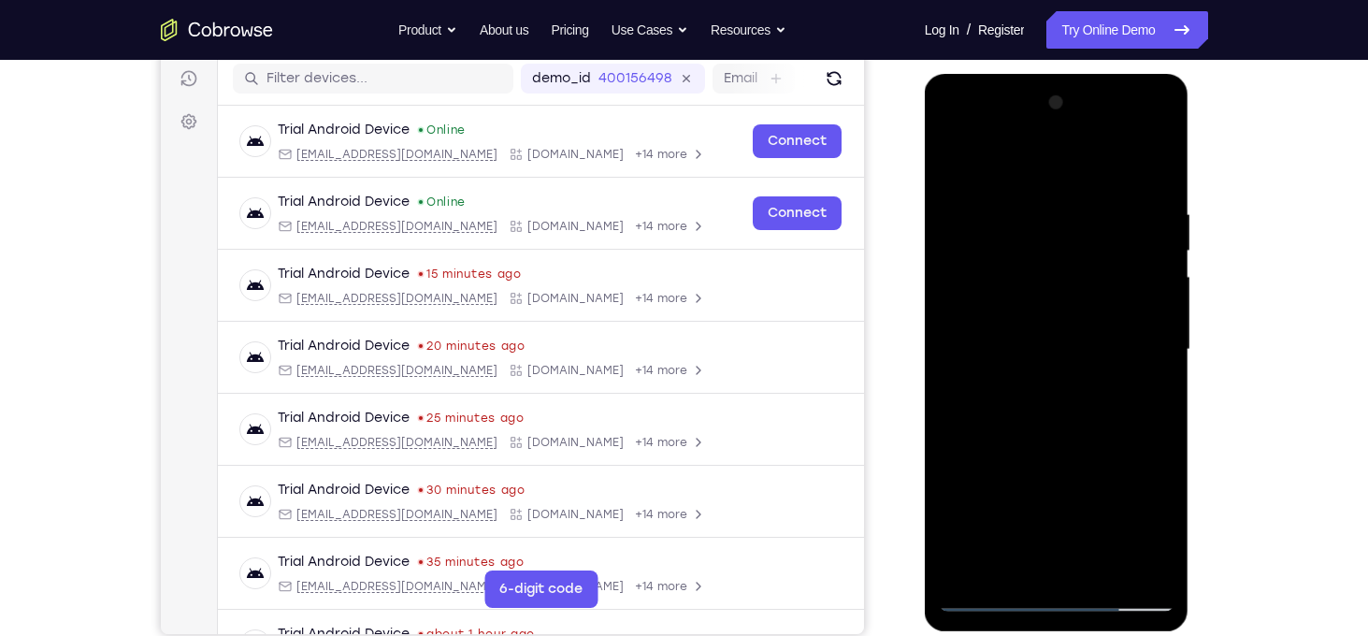
drag, startPoint x: 1099, startPoint y: 384, endPoint x: 1093, endPoint y: 176, distance: 208.6
click at [1093, 176] on div at bounding box center [1057, 350] width 236 height 524
drag, startPoint x: 1097, startPoint y: 459, endPoint x: 1138, endPoint y: 283, distance: 180.5
click at [1138, 283] on div at bounding box center [1057, 350] width 236 height 524
drag, startPoint x: 1138, startPoint y: 398, endPoint x: 1075, endPoint y: 176, distance: 231.2
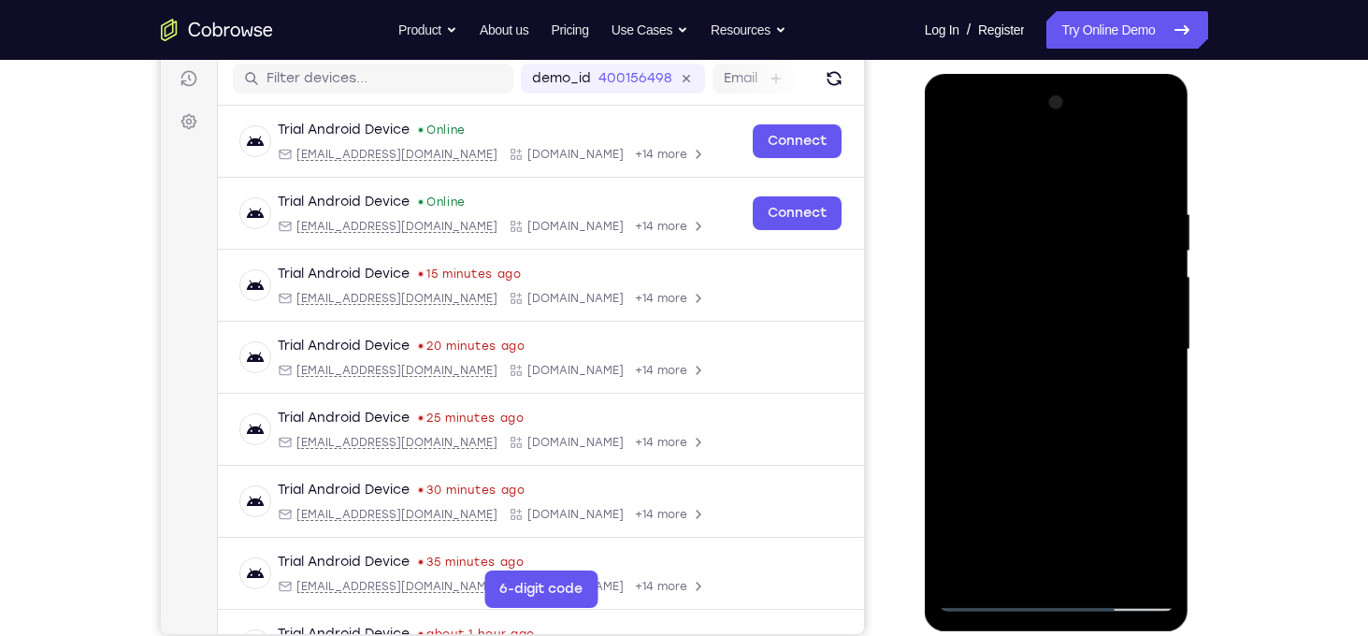
click at [1075, 176] on div at bounding box center [1057, 350] width 236 height 524
drag, startPoint x: 1102, startPoint y: 388, endPoint x: 1077, endPoint y: 104, distance: 285.3
click at [1077, 104] on div at bounding box center [1057, 350] width 236 height 524
drag, startPoint x: 1095, startPoint y: 340, endPoint x: 1083, endPoint y: 48, distance: 292.9
click at [1083, 74] on html "Online web based iOS Simulators and Android Emulators. Run iPhone, iPad, Mobile…" at bounding box center [1058, 354] width 266 height 561
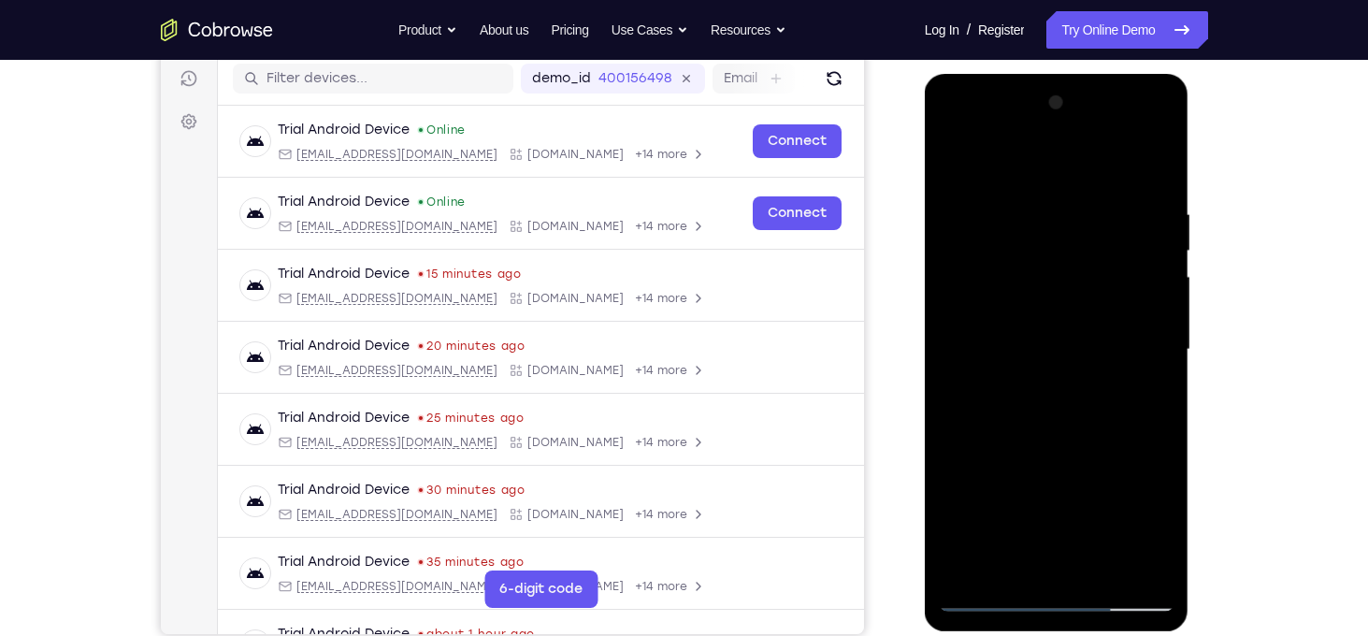
drag, startPoint x: 1088, startPoint y: 393, endPoint x: 1084, endPoint y: 189, distance: 203.8
click at [1084, 189] on div at bounding box center [1057, 350] width 236 height 524
drag, startPoint x: 1091, startPoint y: 299, endPoint x: 1092, endPoint y: 131, distance: 168.3
click at [1092, 131] on div at bounding box center [1057, 350] width 236 height 524
drag, startPoint x: 1113, startPoint y: 441, endPoint x: 1099, endPoint y: 578, distance: 137.2
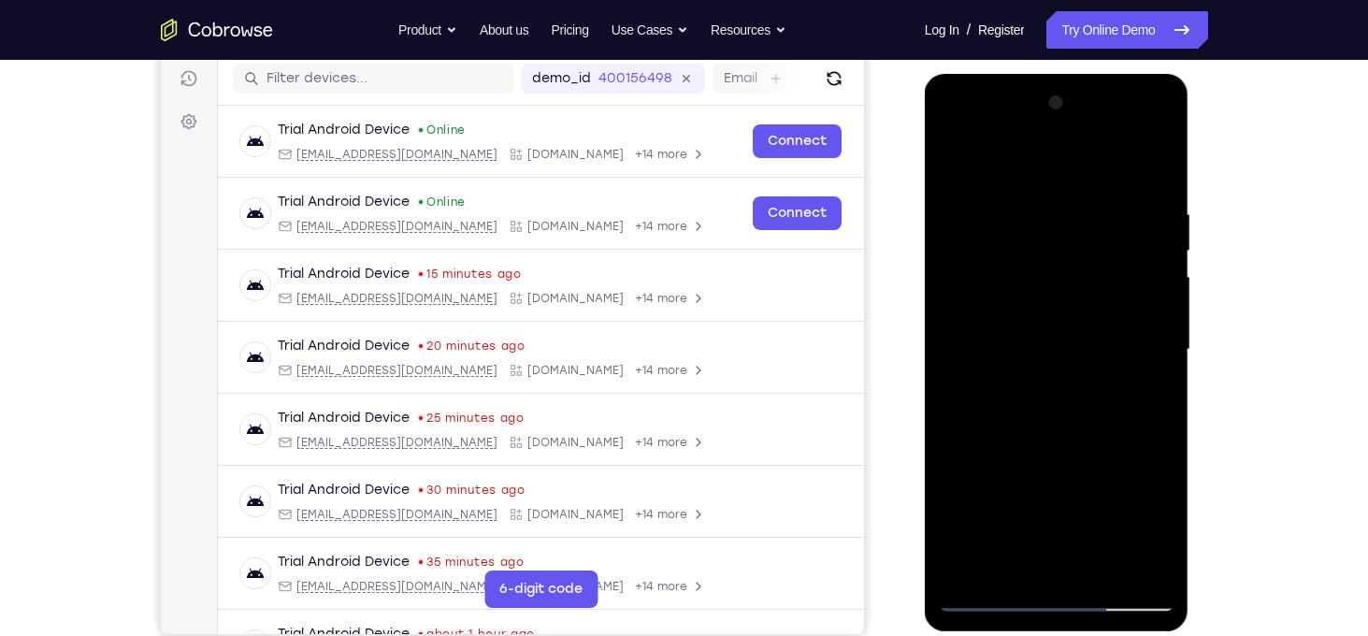
click at [1099, 578] on div at bounding box center [1057, 350] width 236 height 524
drag, startPoint x: 1061, startPoint y: 459, endPoint x: 1067, endPoint y: 344, distance: 115.1
click at [1067, 344] on div at bounding box center [1057, 350] width 236 height 524
drag, startPoint x: 1094, startPoint y: 399, endPoint x: 1132, endPoint y: 143, distance: 259.0
click at [1132, 143] on div at bounding box center [1057, 350] width 236 height 524
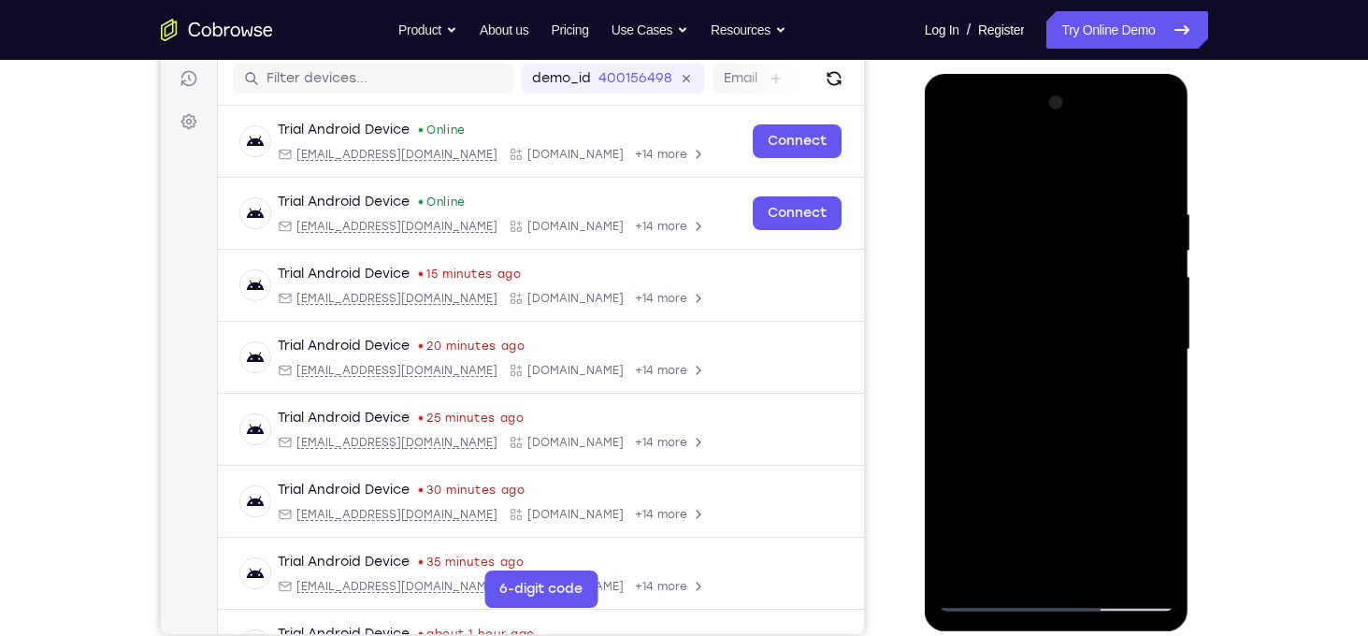
drag, startPoint x: 1134, startPoint y: 426, endPoint x: 1145, endPoint y: 190, distance: 236.8
click at [1145, 190] on div at bounding box center [1057, 350] width 236 height 524
drag, startPoint x: 1114, startPoint y: 396, endPoint x: 1085, endPoint y: 184, distance: 214.2
click at [1085, 184] on div at bounding box center [1057, 350] width 236 height 524
click at [1089, 282] on div at bounding box center [1057, 350] width 236 height 524
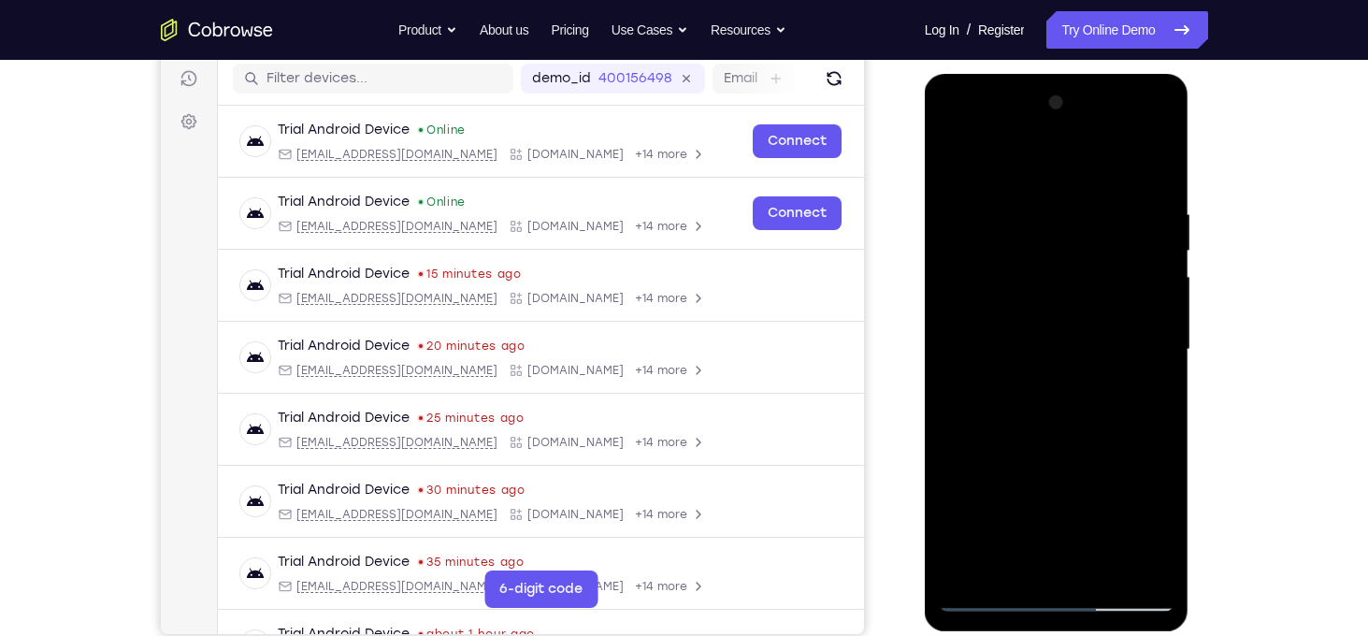
click at [1048, 402] on div at bounding box center [1057, 350] width 236 height 524
click at [1063, 438] on div at bounding box center [1057, 350] width 236 height 524
click at [1089, 433] on div at bounding box center [1057, 350] width 236 height 524
click at [1113, 431] on div at bounding box center [1057, 350] width 236 height 524
drag, startPoint x: 987, startPoint y: 506, endPoint x: 1065, endPoint y: 59, distance: 453.6
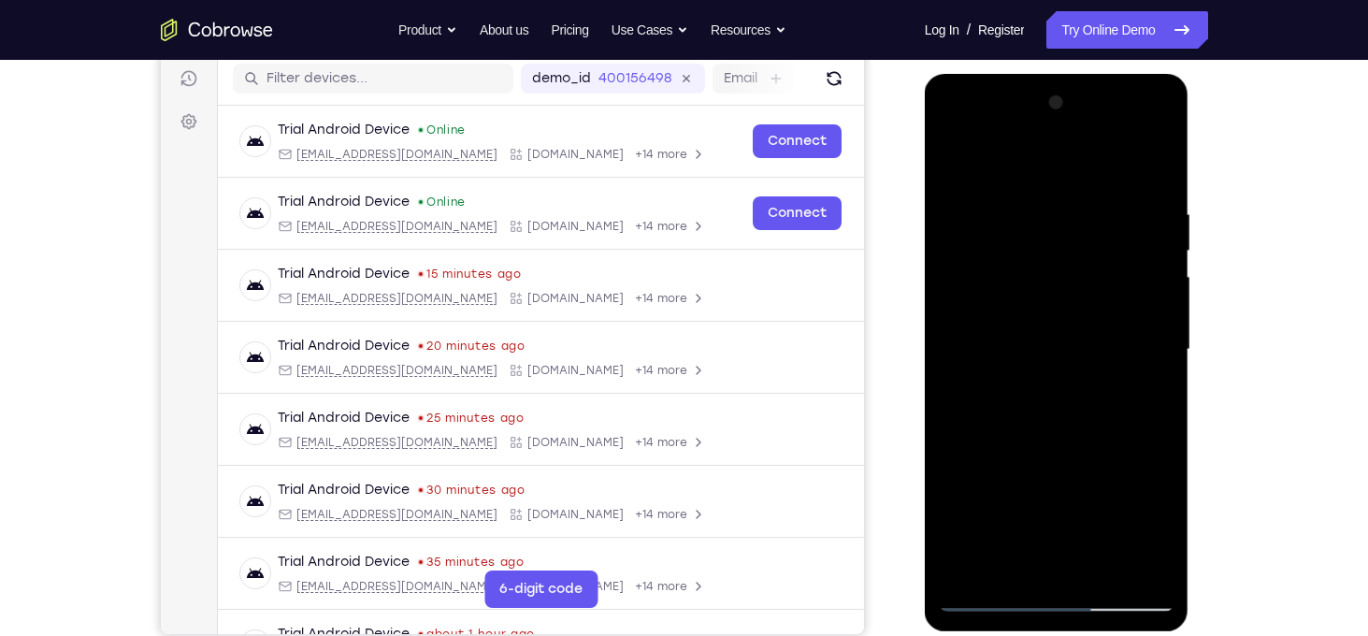
click at [1065, 74] on html "Online web based iOS Simulators and Android Emulators. Run iPhone, iPad, Mobile…" at bounding box center [1058, 354] width 266 height 561
drag, startPoint x: 1082, startPoint y: 419, endPoint x: 1093, endPoint y: 241, distance: 178.0
click at [1093, 241] on div at bounding box center [1057, 350] width 236 height 524
click at [1139, 302] on div at bounding box center [1057, 350] width 236 height 524
click at [988, 591] on div at bounding box center [1057, 350] width 236 height 524
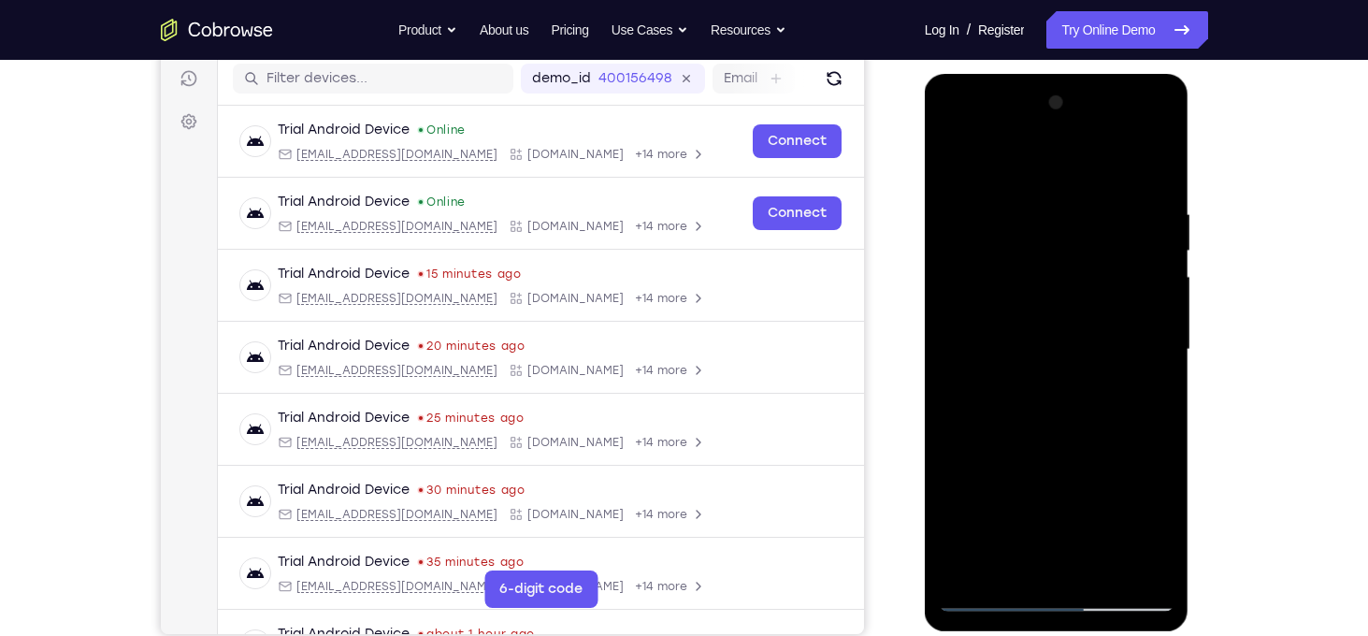
click at [992, 597] on div at bounding box center [1057, 350] width 236 height 524
drag, startPoint x: 1090, startPoint y: 354, endPoint x: 1072, endPoint y: 476, distance: 122.8
click at [1072, 476] on div at bounding box center [1057, 350] width 236 height 524
click at [1090, 366] on div at bounding box center [1057, 350] width 236 height 524
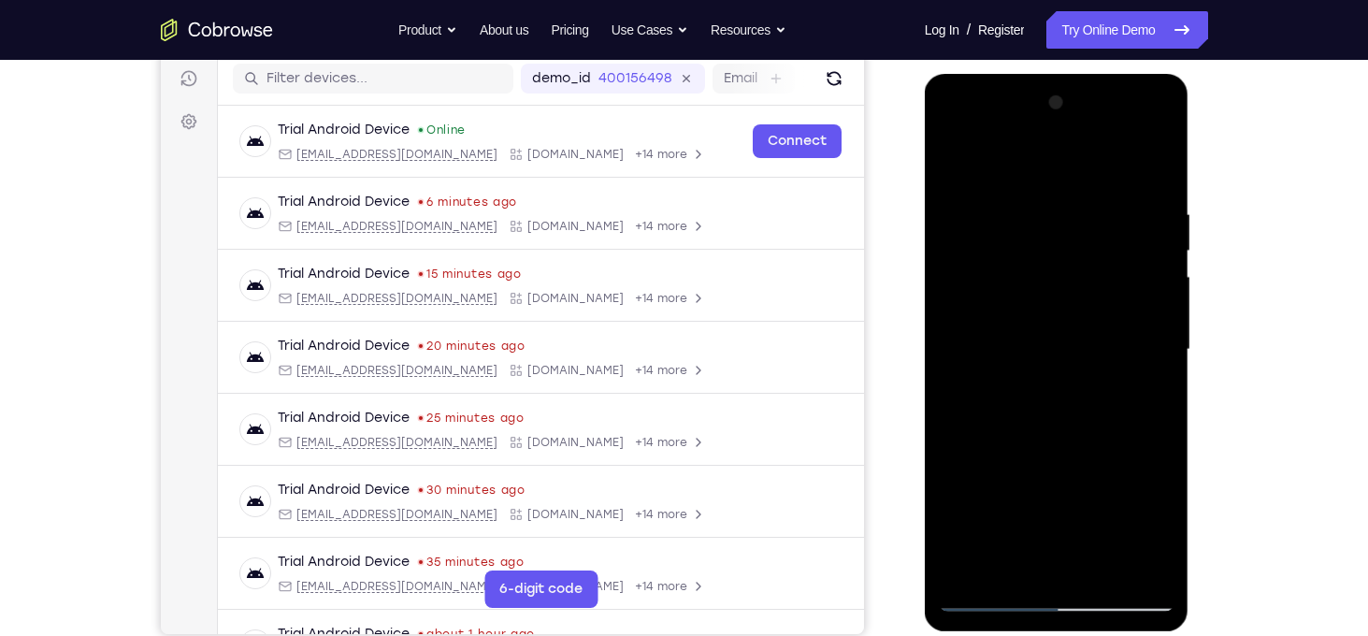
click at [1090, 366] on div at bounding box center [1057, 350] width 236 height 524
drag, startPoint x: 1057, startPoint y: 482, endPoint x: 1054, endPoint y: 234, distance: 248.7
click at [1054, 234] on div at bounding box center [1057, 350] width 236 height 524
drag, startPoint x: 1083, startPoint y: 458, endPoint x: 1061, endPoint y: 231, distance: 228.2
click at [1061, 231] on div at bounding box center [1057, 350] width 236 height 524
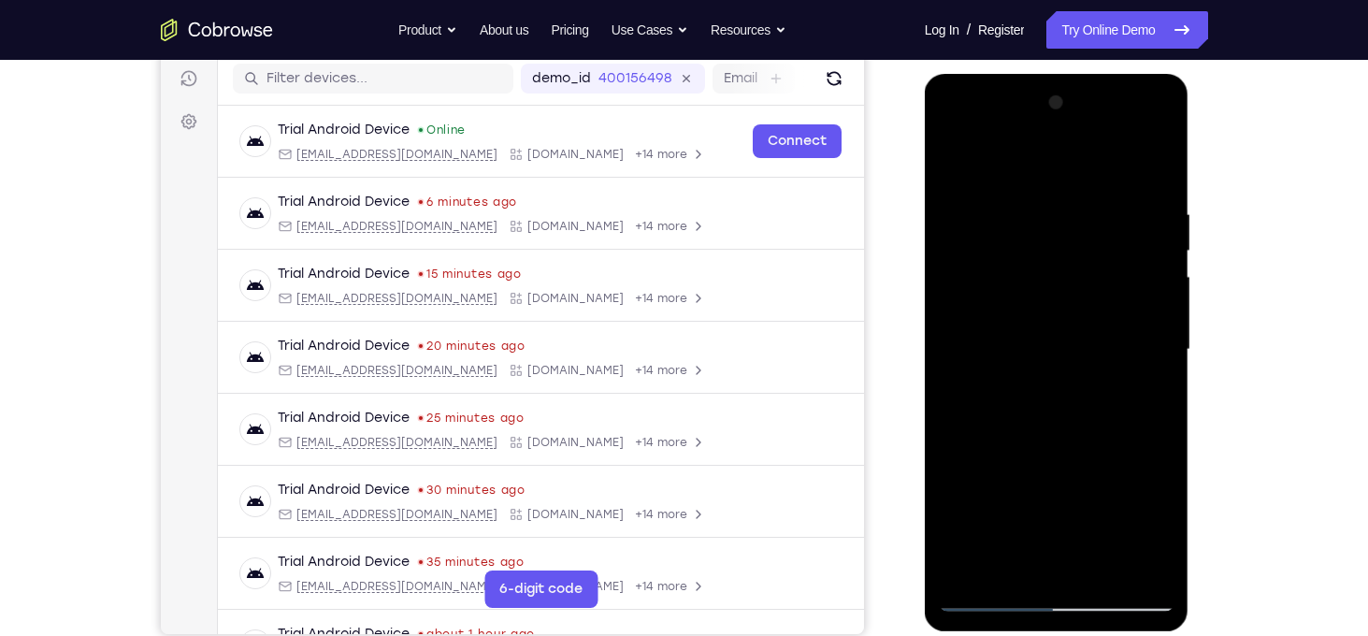
drag, startPoint x: 1076, startPoint y: 424, endPoint x: 1078, endPoint y: 136, distance: 287.0
click at [1078, 136] on div at bounding box center [1057, 350] width 236 height 524
drag, startPoint x: 1101, startPoint y: 531, endPoint x: 1083, endPoint y: 366, distance: 166.5
click at [1083, 366] on div at bounding box center [1057, 350] width 236 height 524
click at [1128, 429] on div at bounding box center [1057, 350] width 236 height 524
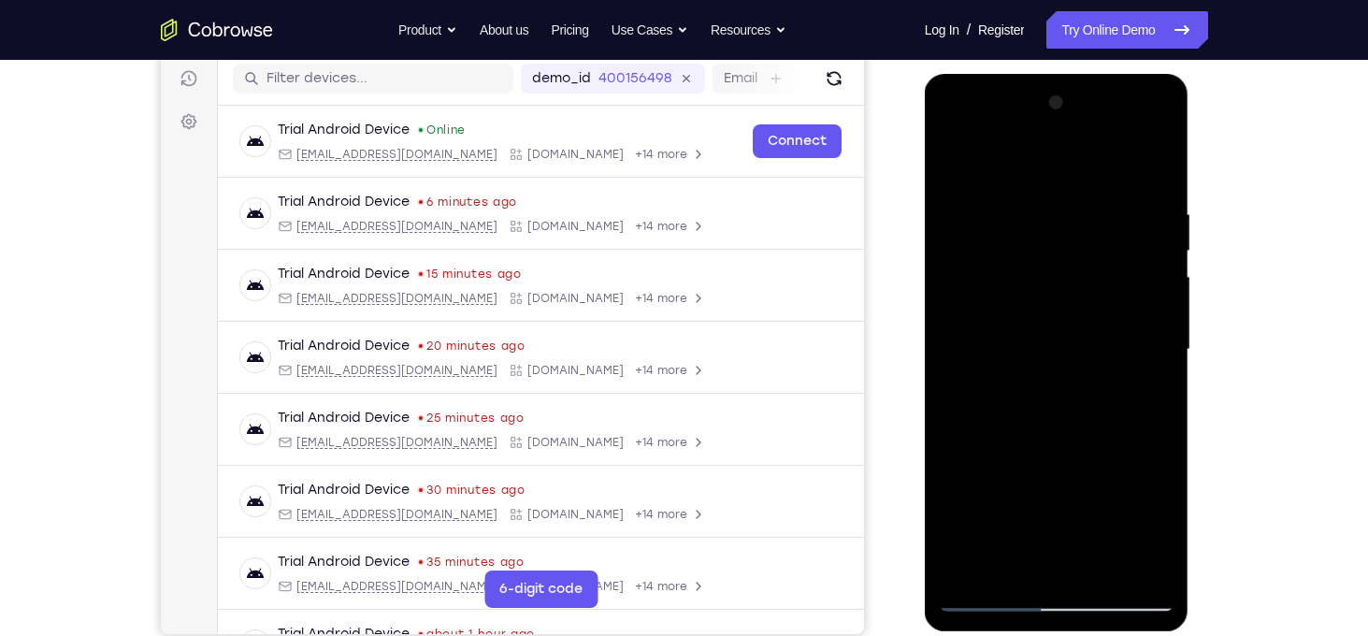
click at [994, 592] on div at bounding box center [1057, 350] width 236 height 524
drag, startPoint x: 1056, startPoint y: 481, endPoint x: 1047, endPoint y: 388, distance: 92.9
click at [1047, 388] on div at bounding box center [1057, 350] width 236 height 524
drag, startPoint x: 1047, startPoint y: 388, endPoint x: 1042, endPoint y: 48, distance: 340.3
click at [1042, 74] on html "Online web based iOS Simulators and Android Emulators. Run iPhone, iPad, Mobile…" at bounding box center [1058, 354] width 266 height 561
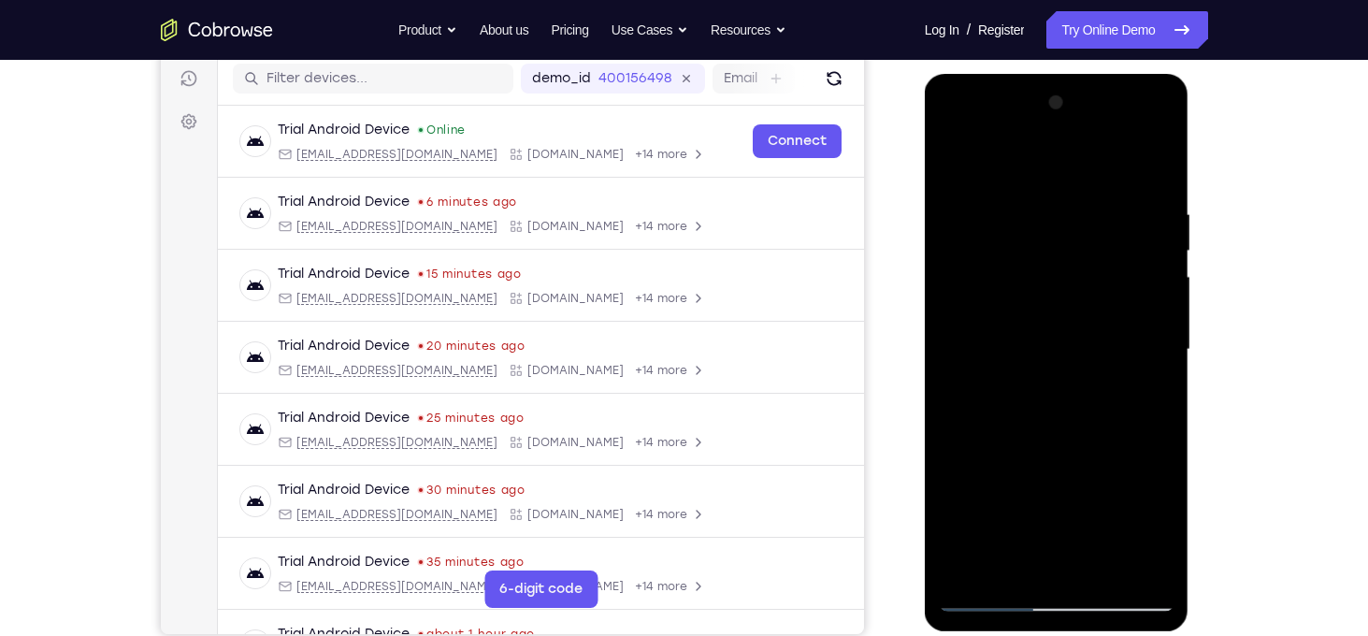
click at [978, 384] on div at bounding box center [1057, 350] width 236 height 524
click at [1010, 369] on div at bounding box center [1057, 350] width 236 height 524
click at [1007, 438] on div at bounding box center [1057, 350] width 236 height 524
click at [1036, 442] on div at bounding box center [1057, 350] width 236 height 524
click at [1070, 433] on div at bounding box center [1057, 350] width 236 height 524
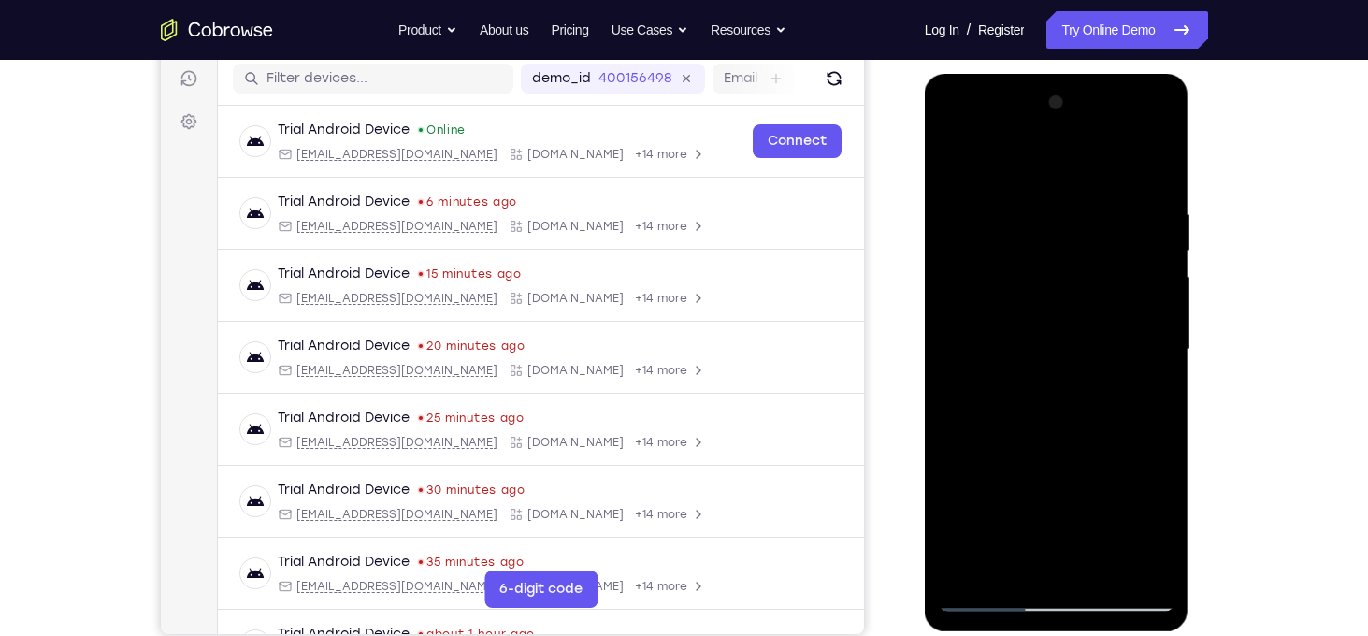
click at [1099, 433] on div at bounding box center [1057, 350] width 236 height 524
click at [1104, 435] on div at bounding box center [1057, 350] width 236 height 524
click at [1133, 436] on div at bounding box center [1057, 350] width 236 height 524
click at [1145, 436] on div at bounding box center [1057, 350] width 236 height 524
click at [1038, 377] on div at bounding box center [1057, 350] width 236 height 524
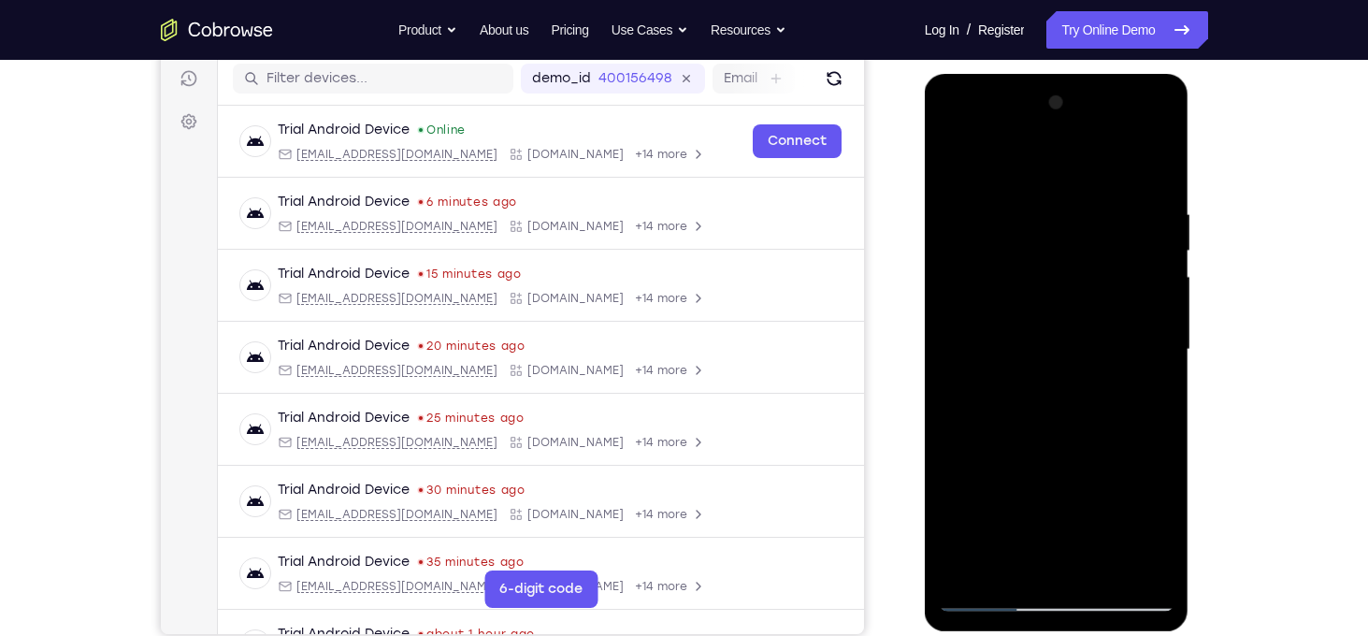
drag, startPoint x: 1075, startPoint y: 468, endPoint x: 1146, endPoint y: 168, distance: 308.4
click at [1146, 168] on div at bounding box center [1057, 350] width 236 height 524
drag, startPoint x: 1112, startPoint y: 469, endPoint x: 1198, endPoint y: 82, distance: 396.5
click at [1191, 82] on html "Online web based iOS Simulators and Android Emulators. Run iPhone, iPad, Mobile…" at bounding box center [1058, 354] width 266 height 561
drag, startPoint x: 1120, startPoint y: 483, endPoint x: 1121, endPoint y: 219, distance: 264.6
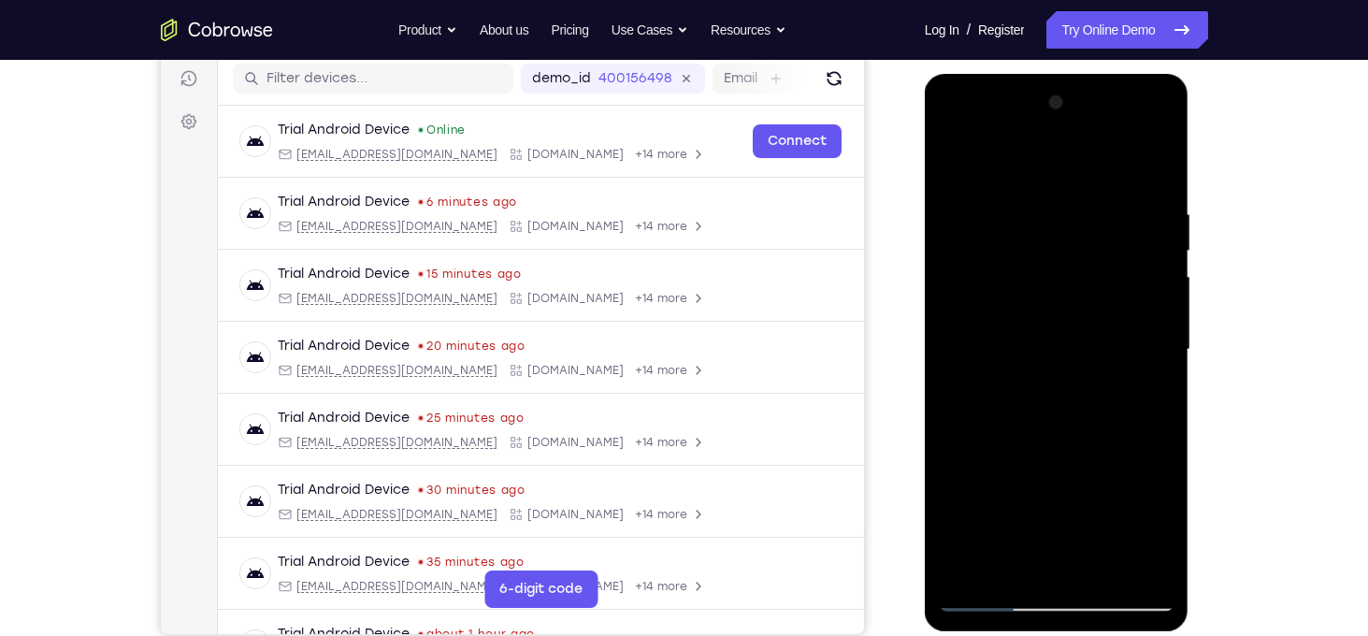
click at [1121, 219] on div at bounding box center [1057, 350] width 236 height 524
drag, startPoint x: 1115, startPoint y: 467, endPoint x: 1134, endPoint y: 246, distance: 221.4
click at [1134, 246] on div at bounding box center [1057, 350] width 236 height 524
drag, startPoint x: 1145, startPoint y: 384, endPoint x: 1148, endPoint y: 243, distance: 141.2
click at [1148, 243] on div at bounding box center [1057, 350] width 236 height 524
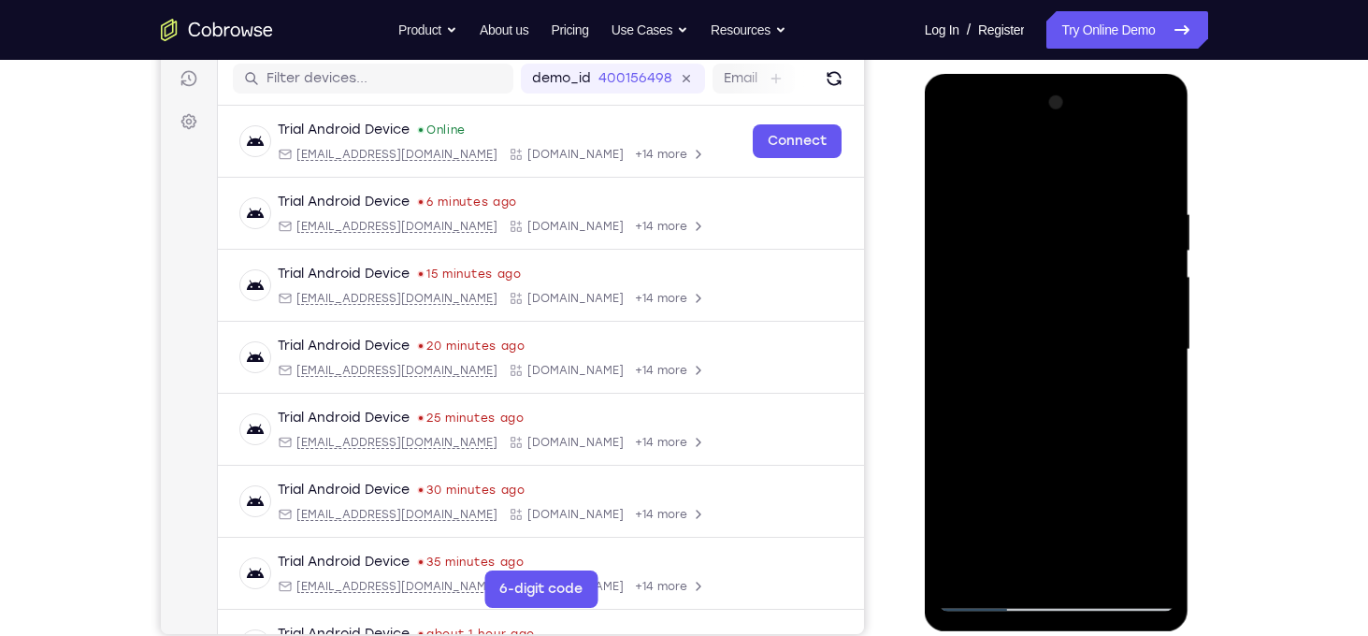
click at [1130, 338] on div at bounding box center [1057, 350] width 236 height 524
click at [995, 593] on div at bounding box center [1057, 350] width 236 height 524
drag, startPoint x: 1046, startPoint y: 510, endPoint x: 1067, endPoint y: 274, distance: 237.4
click at [1067, 274] on div at bounding box center [1057, 350] width 236 height 524
drag, startPoint x: 1076, startPoint y: 463, endPoint x: 1058, endPoint y: 322, distance: 142.3
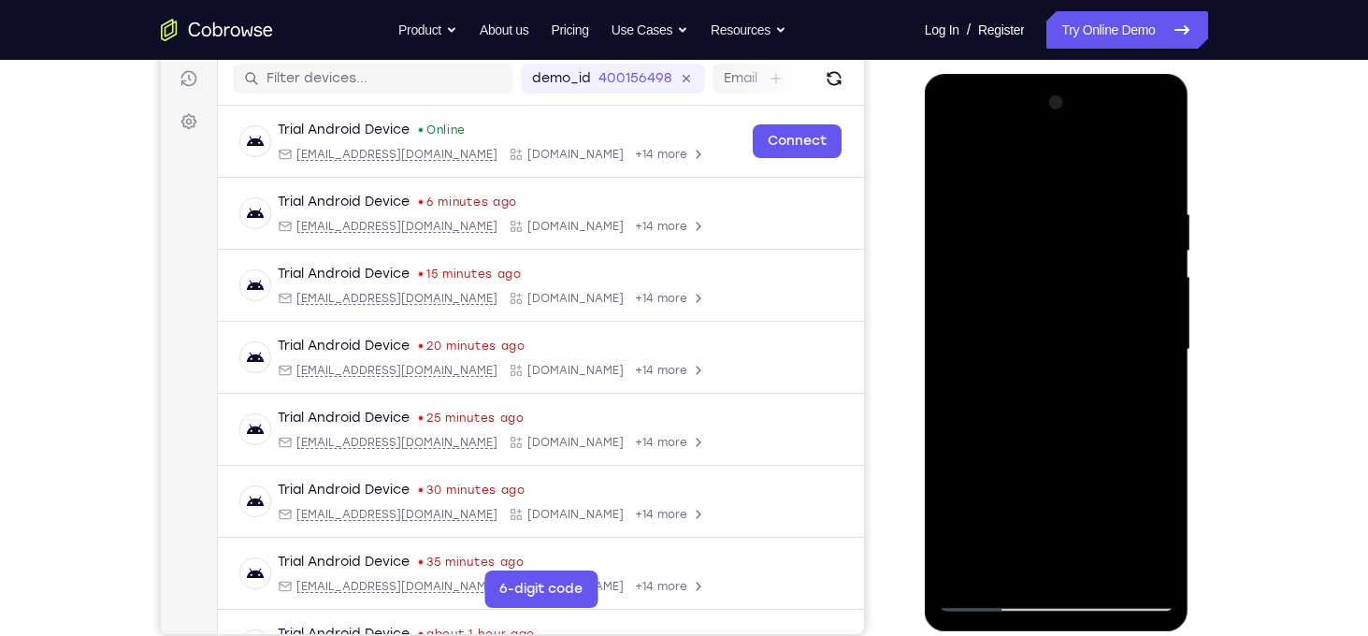
click at [1058, 322] on div at bounding box center [1057, 350] width 236 height 524
drag, startPoint x: 1104, startPoint y: 462, endPoint x: 1063, endPoint y: 334, distance: 134.5
click at [1063, 334] on div at bounding box center [1057, 350] width 236 height 524
drag, startPoint x: 1149, startPoint y: 377, endPoint x: 1134, endPoint y: 298, distance: 79.9
click at [1134, 298] on div at bounding box center [1057, 350] width 236 height 524
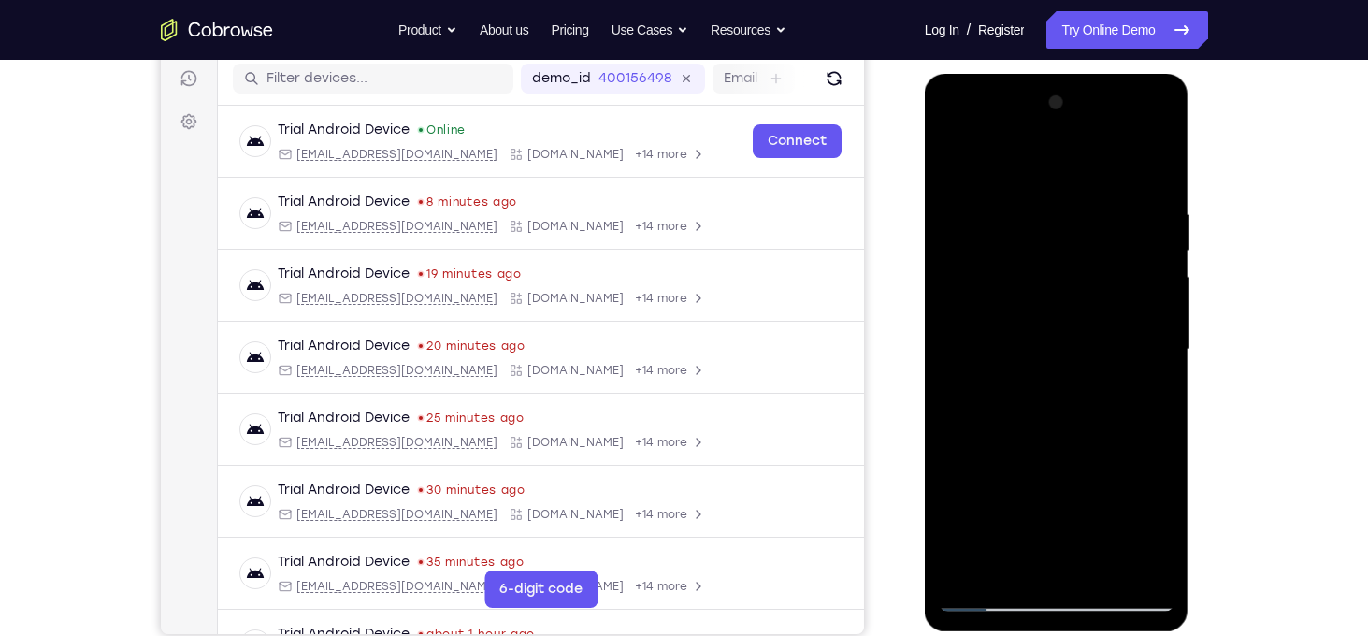
click at [1130, 190] on div at bounding box center [1057, 350] width 236 height 524
click at [999, 597] on div at bounding box center [1057, 350] width 236 height 524
drag, startPoint x: 1067, startPoint y: 508, endPoint x: 1060, endPoint y: 271, distance: 236.6
click at [1060, 271] on div at bounding box center [1057, 350] width 236 height 524
drag, startPoint x: 1074, startPoint y: 453, endPoint x: 1100, endPoint y: 215, distance: 239.8
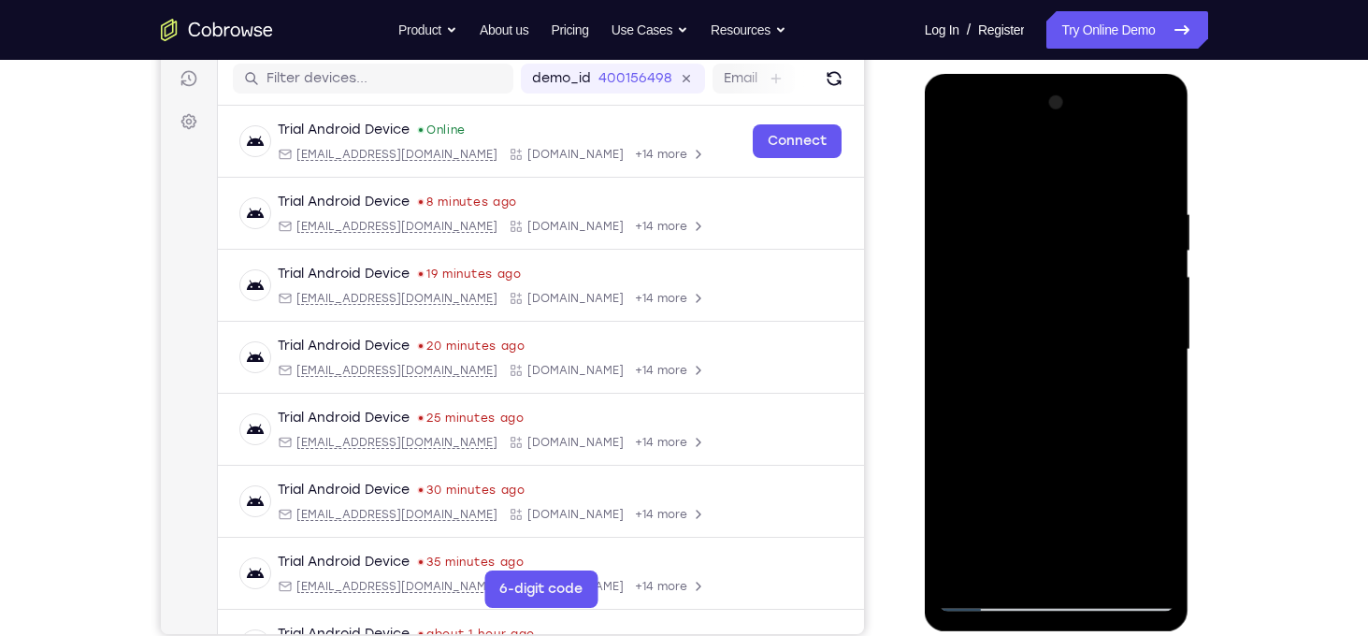
click at [1100, 215] on div at bounding box center [1057, 350] width 236 height 524
drag, startPoint x: 1101, startPoint y: 410, endPoint x: 1145, endPoint y: 202, distance: 213.1
click at [1145, 202] on div at bounding box center [1057, 350] width 236 height 524
drag, startPoint x: 1112, startPoint y: 508, endPoint x: 1118, endPoint y: 213, distance: 294.6
click at [1118, 213] on div at bounding box center [1057, 350] width 236 height 524
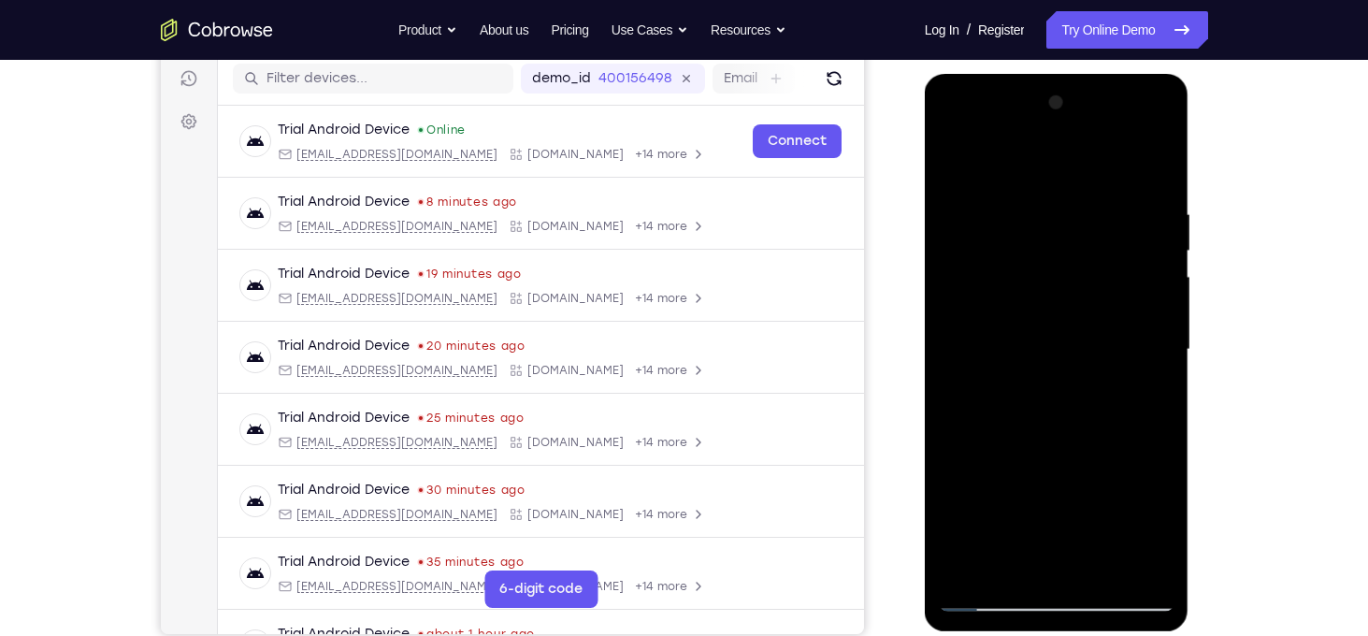
drag, startPoint x: 1127, startPoint y: 403, endPoint x: 1160, endPoint y: 255, distance: 151.3
click at [1160, 255] on div at bounding box center [1057, 350] width 236 height 524
drag, startPoint x: 1108, startPoint y: 472, endPoint x: 1115, endPoint y: 306, distance: 166.6
click at [1115, 306] on div at bounding box center [1057, 350] width 236 height 524
click at [992, 597] on div at bounding box center [1057, 350] width 236 height 524
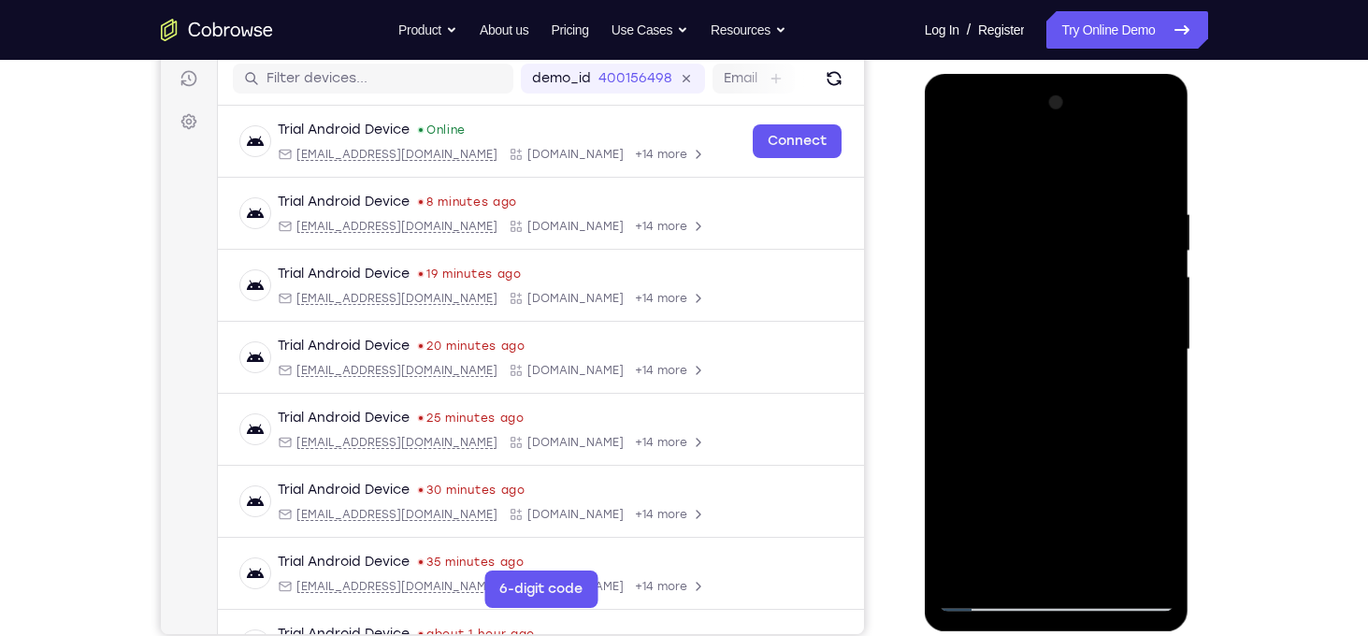
click at [992, 597] on div at bounding box center [1057, 350] width 236 height 524
click at [994, 600] on div at bounding box center [1057, 350] width 236 height 524
click at [998, 594] on div at bounding box center [1057, 350] width 236 height 524
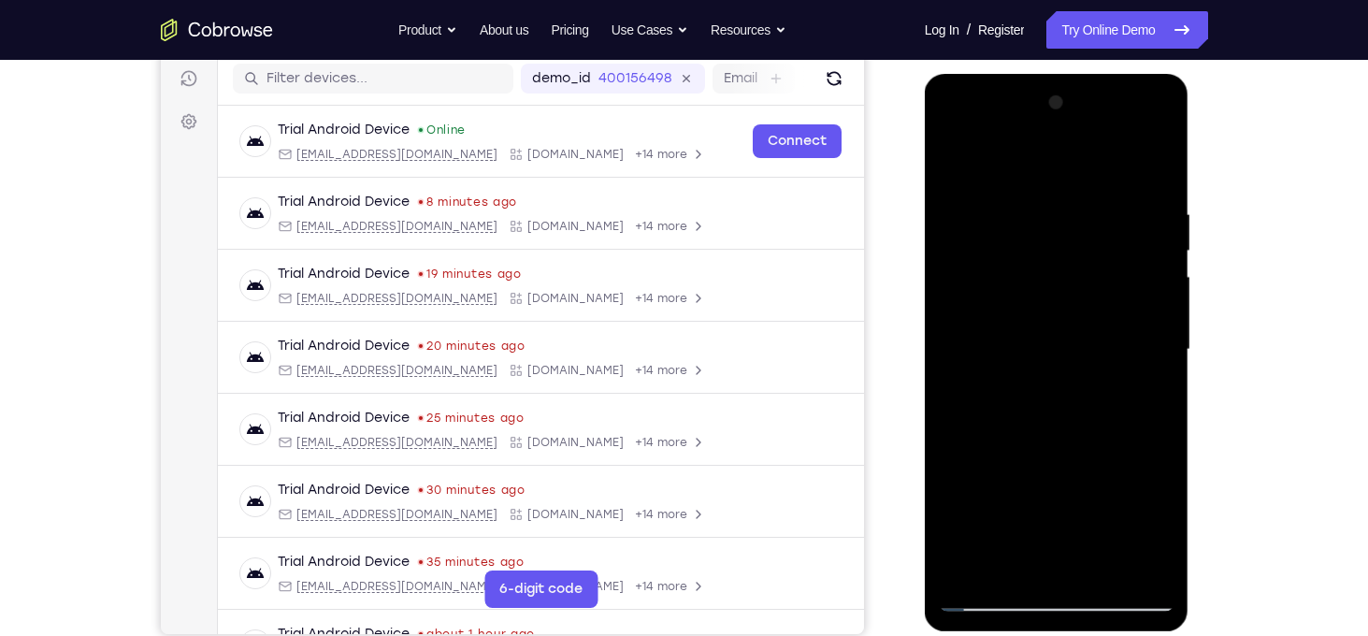
drag, startPoint x: 1044, startPoint y: 490, endPoint x: 1040, endPoint y: 164, distance: 326.3
click at [1040, 164] on div at bounding box center [1057, 350] width 236 height 524
drag, startPoint x: 1083, startPoint y: 440, endPoint x: 1095, endPoint y: 236, distance: 205.1
click at [1095, 236] on div at bounding box center [1057, 350] width 236 height 524
click at [1103, 323] on div at bounding box center [1057, 350] width 236 height 524
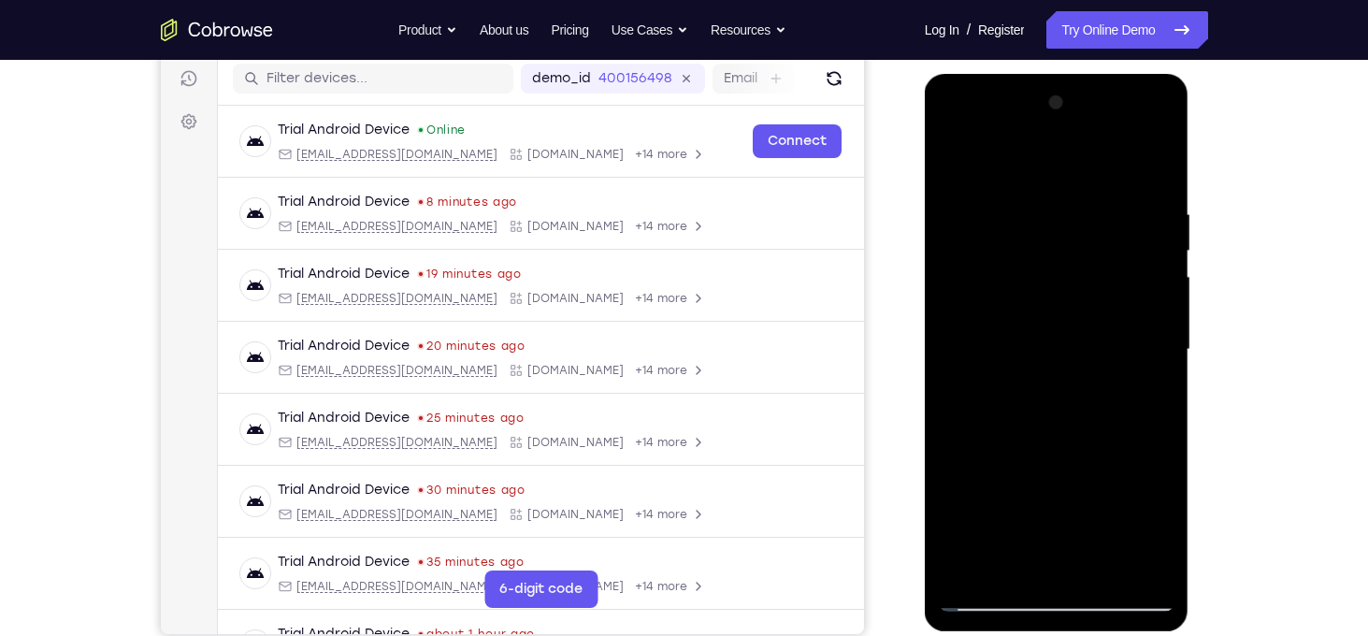
click at [1074, 357] on div at bounding box center [1057, 350] width 236 height 524
click at [972, 436] on div at bounding box center [1057, 350] width 236 height 524
click at [984, 434] on div at bounding box center [1057, 350] width 236 height 524
click at [1006, 436] on div at bounding box center [1057, 350] width 236 height 524
click at [1041, 328] on div at bounding box center [1057, 350] width 236 height 524
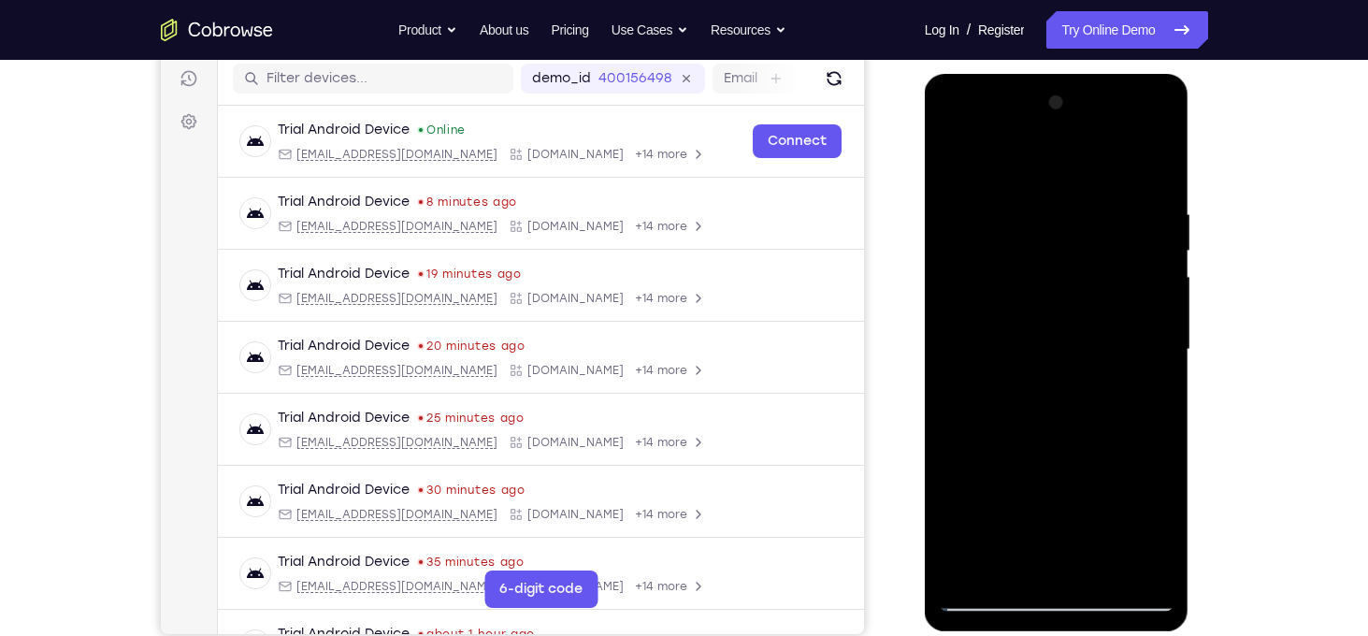
click at [1022, 437] on div at bounding box center [1057, 350] width 236 height 524
click at [1036, 437] on div at bounding box center [1057, 350] width 236 height 524
click at [1057, 435] on div at bounding box center [1057, 350] width 236 height 524
drag, startPoint x: 1057, startPoint y: 435, endPoint x: 1069, endPoint y: 112, distance: 322.7
click at [1069, 112] on div at bounding box center [1057, 350] width 236 height 524
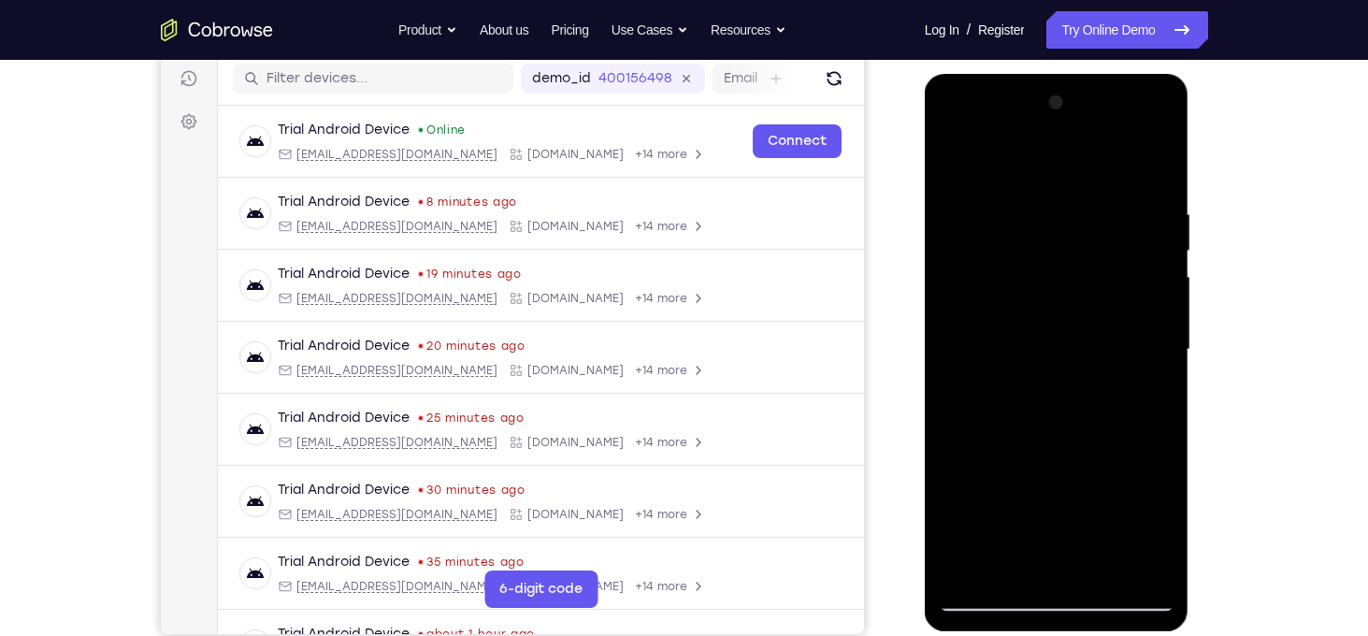
click at [968, 493] on div at bounding box center [1057, 350] width 236 height 524
click at [996, 589] on div at bounding box center [1057, 350] width 236 height 524
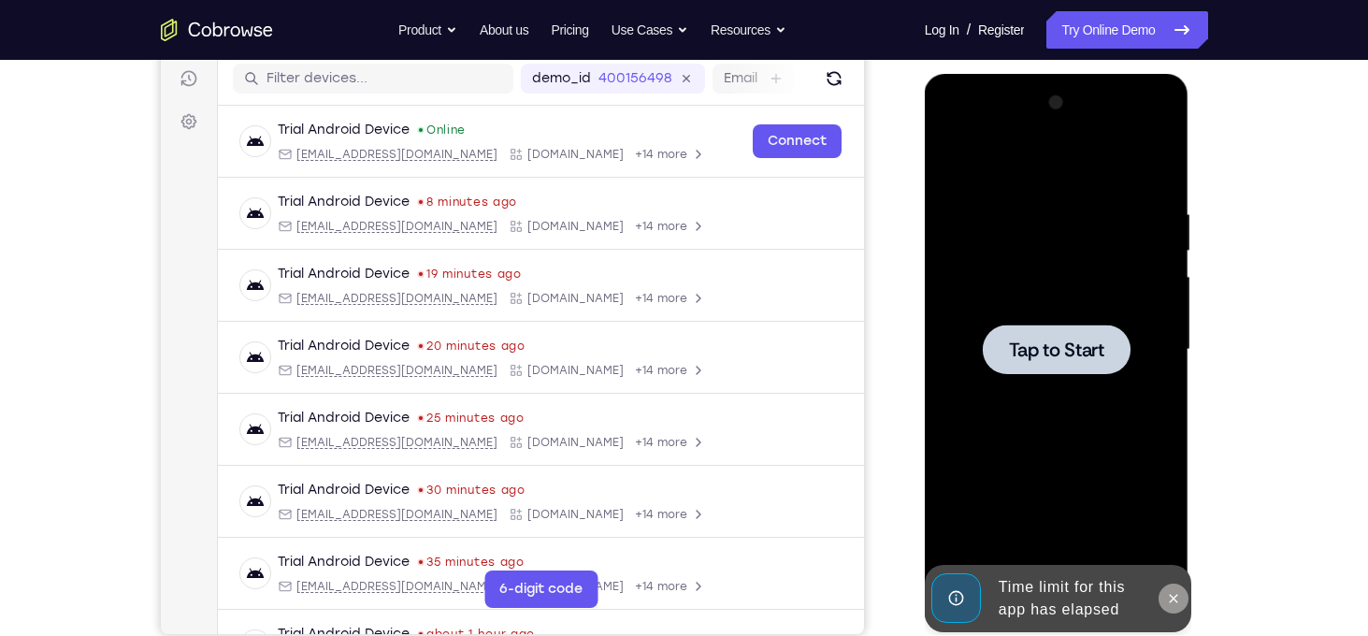
click at [1169, 584] on button at bounding box center [1173, 598] width 30 height 30
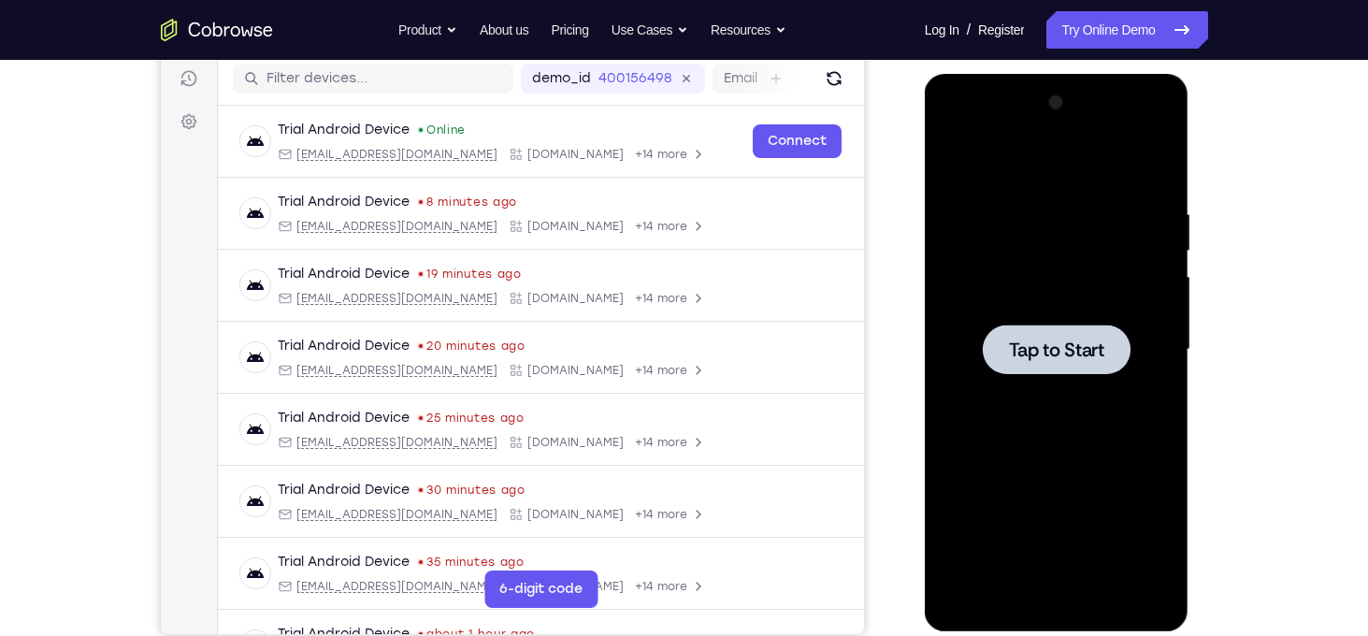
click at [1096, 367] on div at bounding box center [1057, 349] width 148 height 50
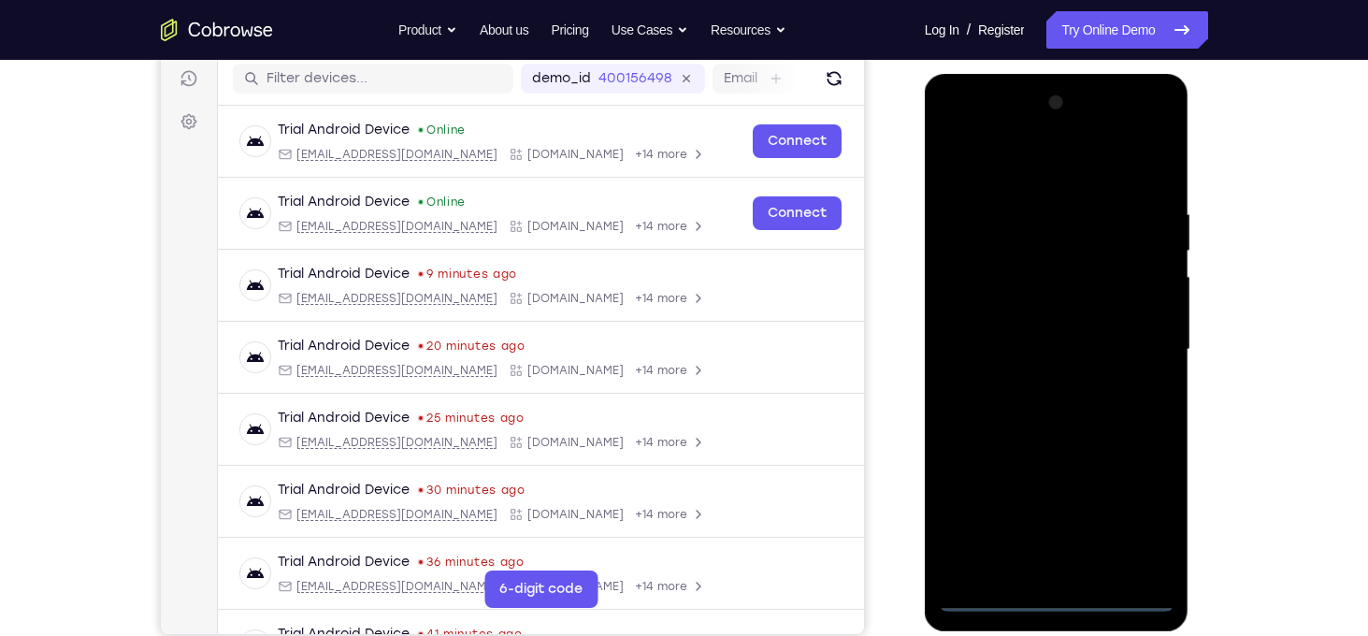
click at [1056, 590] on div at bounding box center [1057, 350] width 236 height 524
click at [1067, 601] on div at bounding box center [1057, 350] width 236 height 524
click at [1134, 525] on div at bounding box center [1057, 350] width 236 height 524
click at [1026, 178] on div at bounding box center [1057, 350] width 236 height 524
click at [1055, 241] on div at bounding box center [1057, 350] width 236 height 524
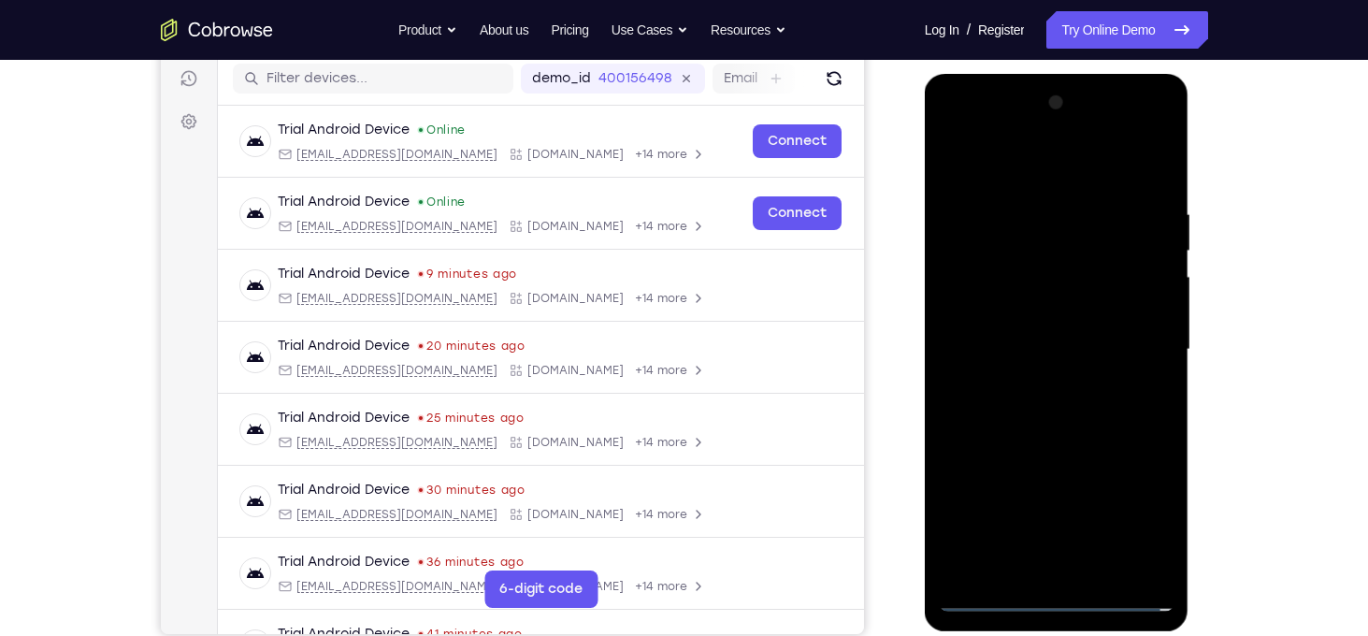
click at [973, 202] on div at bounding box center [1057, 350] width 236 height 524
click at [969, 164] on div at bounding box center [1057, 350] width 236 height 524
click at [980, 200] on div at bounding box center [1057, 350] width 236 height 524
click at [985, 564] on div at bounding box center [1057, 350] width 236 height 524
click at [1038, 241] on div at bounding box center [1057, 350] width 236 height 524
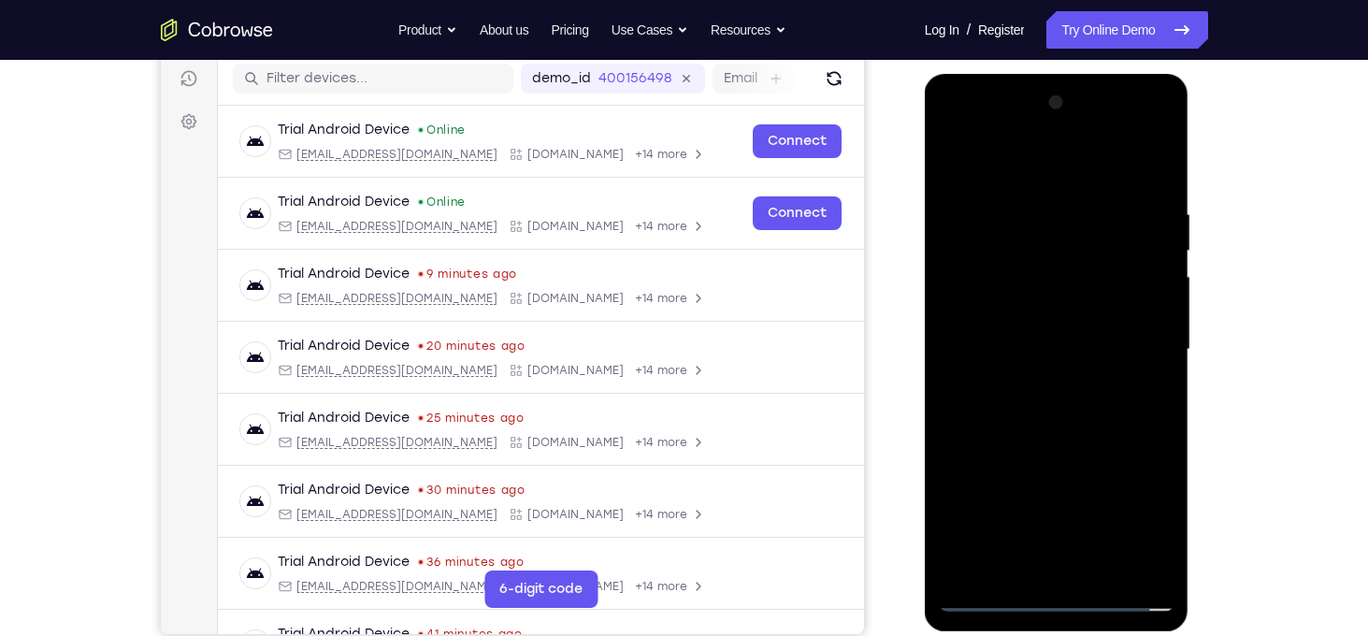
click at [1076, 241] on div at bounding box center [1057, 350] width 236 height 524
click at [1120, 239] on div at bounding box center [1057, 350] width 236 height 524
click at [1121, 239] on div at bounding box center [1057, 350] width 236 height 524
click at [1105, 237] on div at bounding box center [1057, 350] width 236 height 524
drag, startPoint x: 1063, startPoint y: 397, endPoint x: 1106, endPoint y: -56, distance: 455.5
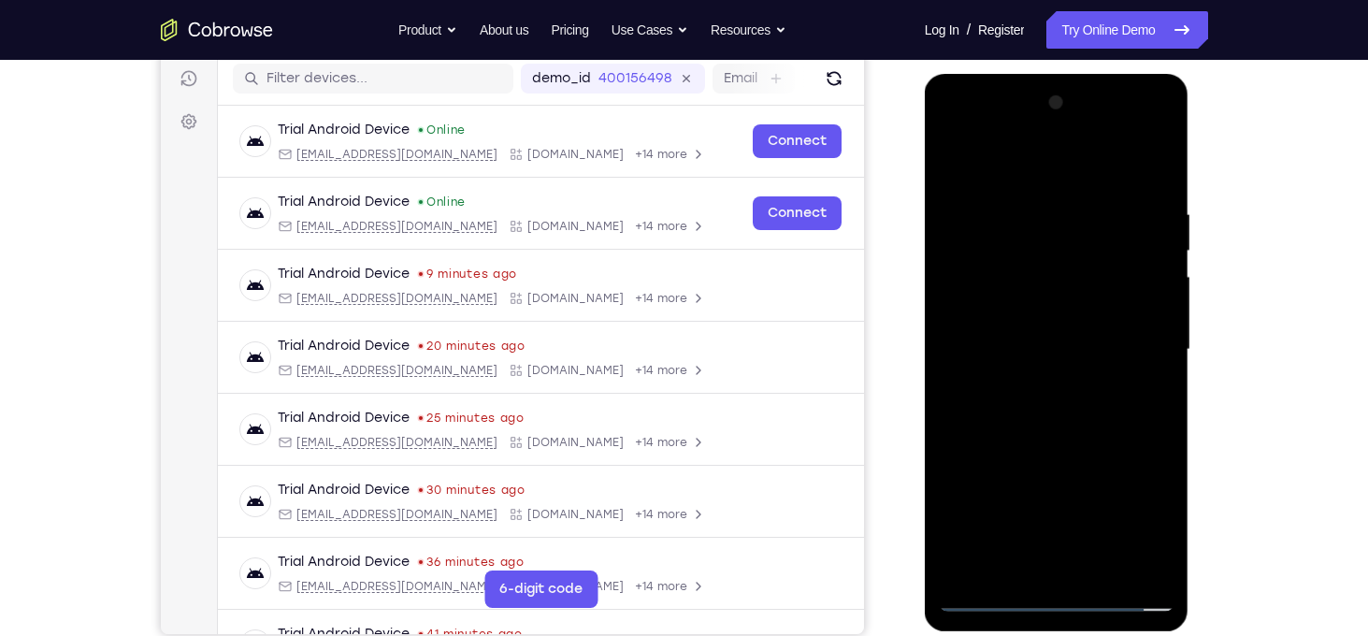
click at [1106, 74] on html "Online web based iOS Simulators and Android Emulators. Run iPhone, iPad, Mobile…" at bounding box center [1058, 354] width 266 height 561
drag, startPoint x: 1080, startPoint y: 439, endPoint x: 1142, endPoint y: 30, distance: 414.1
click at [1142, 74] on html "Online web based iOS Simulators and Android Emulators. Run iPhone, iPad, Mobile…" at bounding box center [1058, 354] width 266 height 561
drag, startPoint x: 1058, startPoint y: 494, endPoint x: 1130, endPoint y: 122, distance: 379.0
click at [1130, 122] on div at bounding box center [1057, 350] width 236 height 524
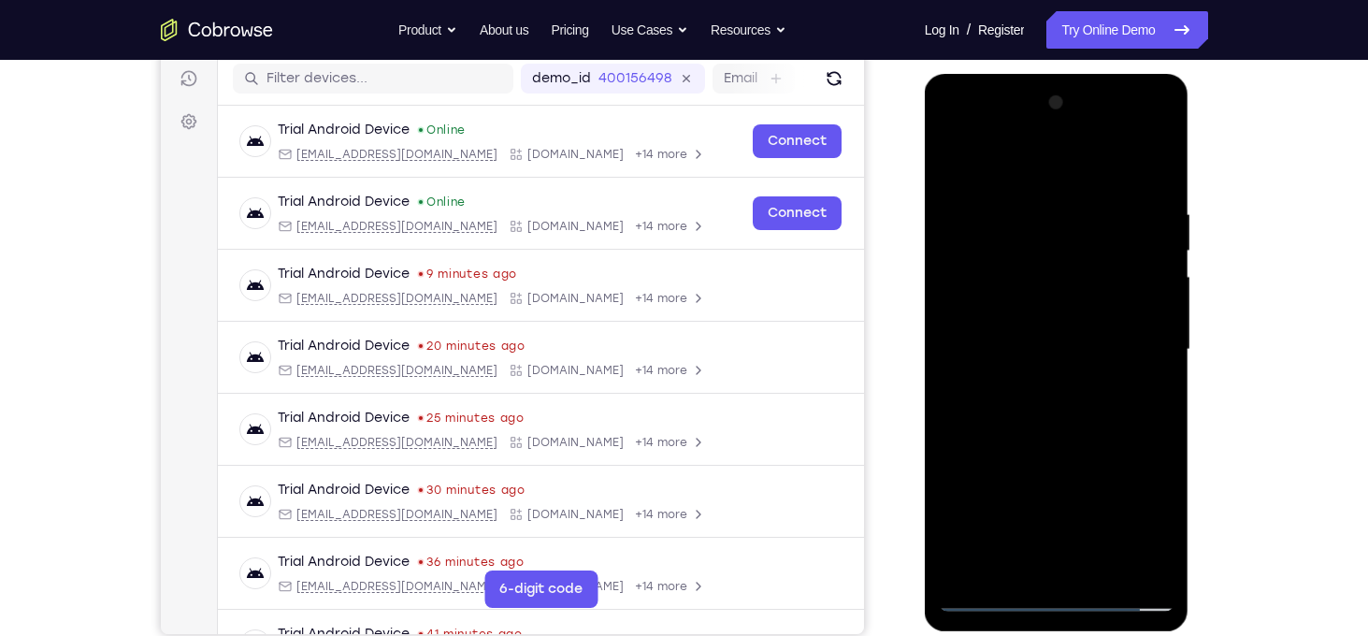
click at [1085, 427] on div at bounding box center [1057, 350] width 236 height 524
drag, startPoint x: 1063, startPoint y: 487, endPoint x: 1098, endPoint y: 135, distance: 354.2
click at [1098, 135] on div at bounding box center [1057, 350] width 236 height 524
click at [994, 468] on div at bounding box center [1057, 350] width 236 height 524
click at [995, 593] on div at bounding box center [1057, 350] width 236 height 524
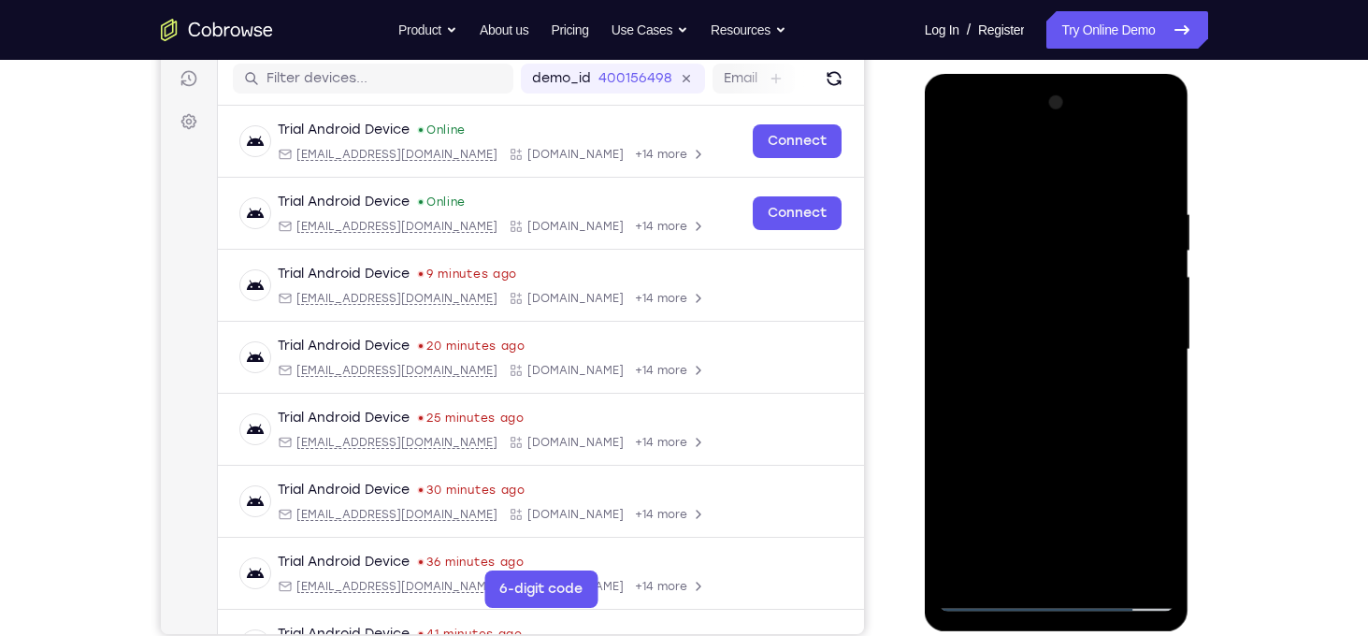
drag, startPoint x: 1058, startPoint y: 508, endPoint x: 1114, endPoint y: 226, distance: 286.9
click at [1114, 226] on div at bounding box center [1057, 350] width 236 height 524
drag, startPoint x: 1097, startPoint y: 443, endPoint x: 1093, endPoint y: 663, distance: 219.7
click at [1093, 635] on html "Online web based iOS Simulators and Android Emulators. Run iPhone, iPad, Mobile…" at bounding box center [1058, 354] width 266 height 561
drag, startPoint x: 1033, startPoint y: 513, endPoint x: 1091, endPoint y: 140, distance: 377.5
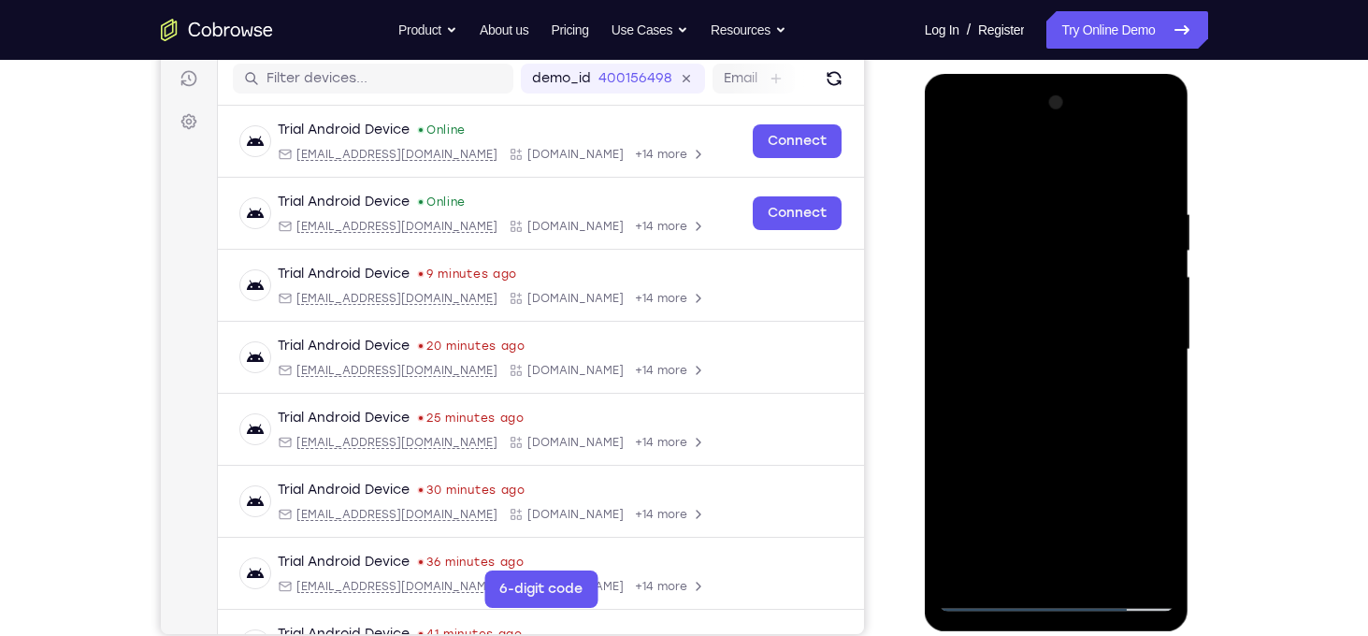
click at [1091, 140] on div at bounding box center [1057, 350] width 236 height 524
drag, startPoint x: 1104, startPoint y: 353, endPoint x: 1097, endPoint y: 100, distance: 253.5
click at [1097, 100] on div at bounding box center [1057, 350] width 236 height 524
drag, startPoint x: 1101, startPoint y: 444, endPoint x: 1097, endPoint y: 201, distance: 243.1
click at [1097, 201] on div at bounding box center [1057, 350] width 236 height 524
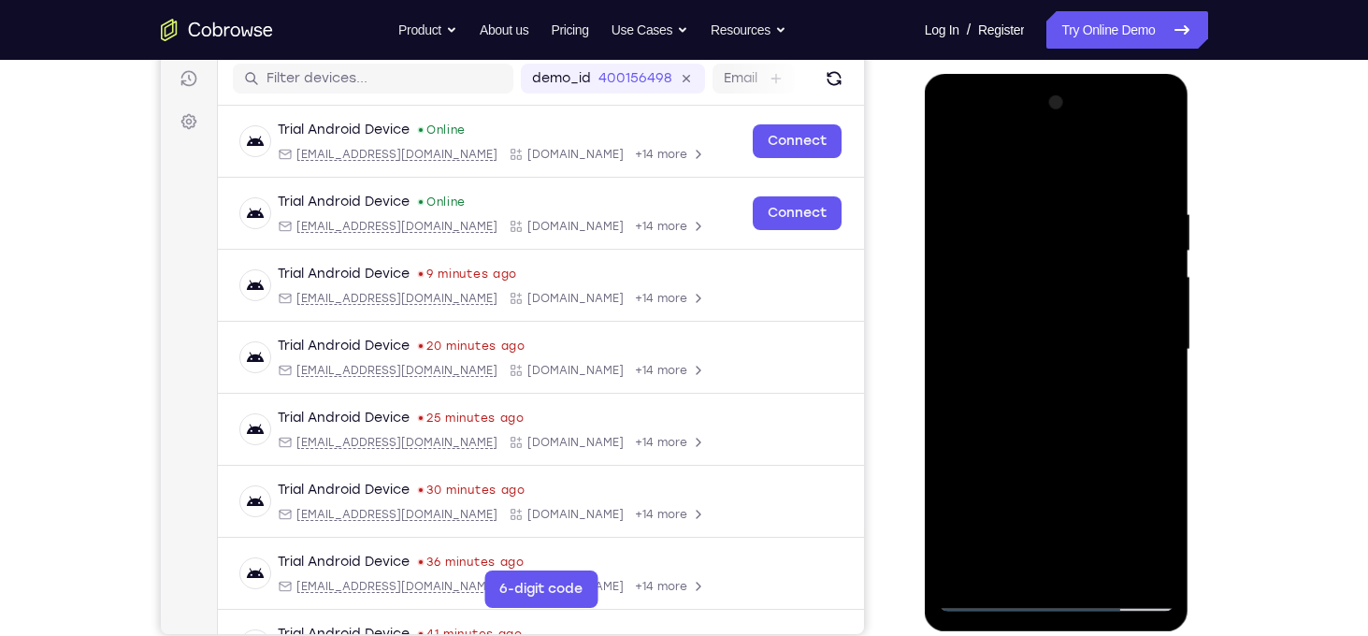
click at [976, 193] on div at bounding box center [1057, 350] width 236 height 524
drag, startPoint x: 1104, startPoint y: 420, endPoint x: 1139, endPoint y: 118, distance: 303.9
click at [1139, 118] on div at bounding box center [1057, 350] width 236 height 524
drag, startPoint x: 1125, startPoint y: 424, endPoint x: 1138, endPoint y: 223, distance: 200.5
click at [1138, 223] on div at bounding box center [1057, 350] width 236 height 524
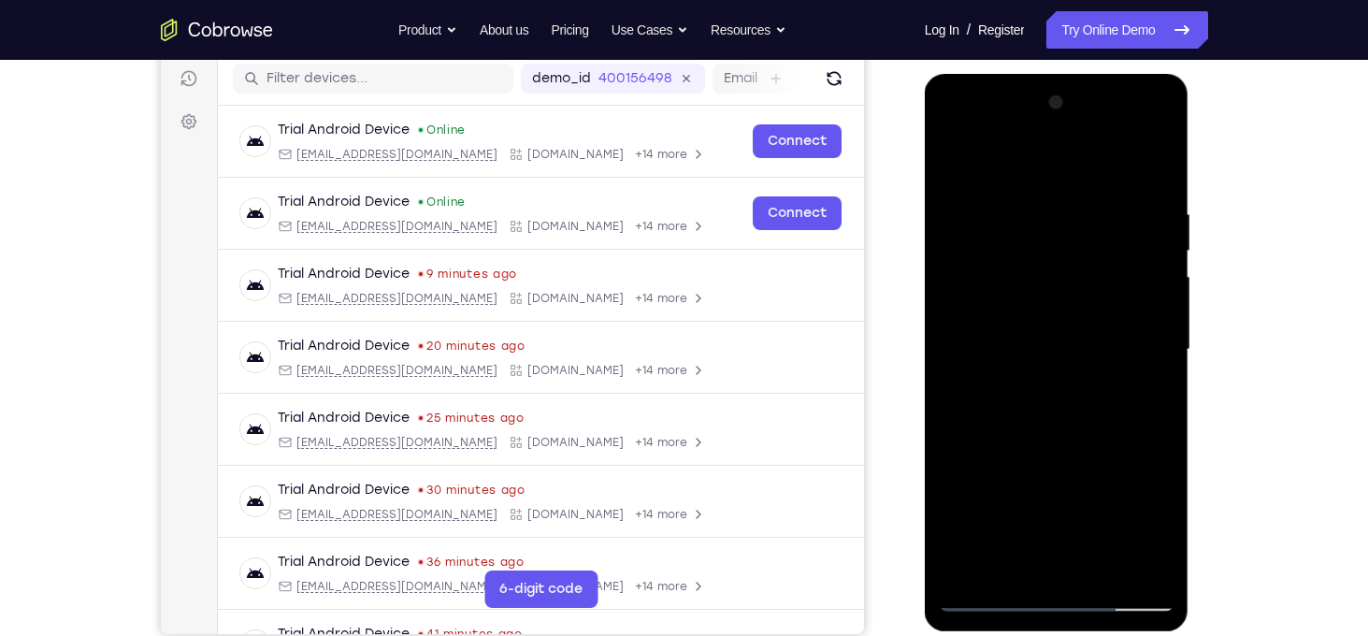
drag, startPoint x: 1072, startPoint y: 434, endPoint x: 1083, endPoint y: 201, distance: 233.0
click at [1083, 201] on div at bounding box center [1057, 350] width 236 height 524
drag, startPoint x: 1041, startPoint y: 506, endPoint x: 1042, endPoint y: 683, distance: 177.6
click at [1042, 635] on html "Online web based iOS Simulators and Android Emulators. Run iPhone, iPad, Mobile…" at bounding box center [1058, 354] width 266 height 561
drag, startPoint x: 1056, startPoint y: 506, endPoint x: 1053, endPoint y: 250, distance: 256.2
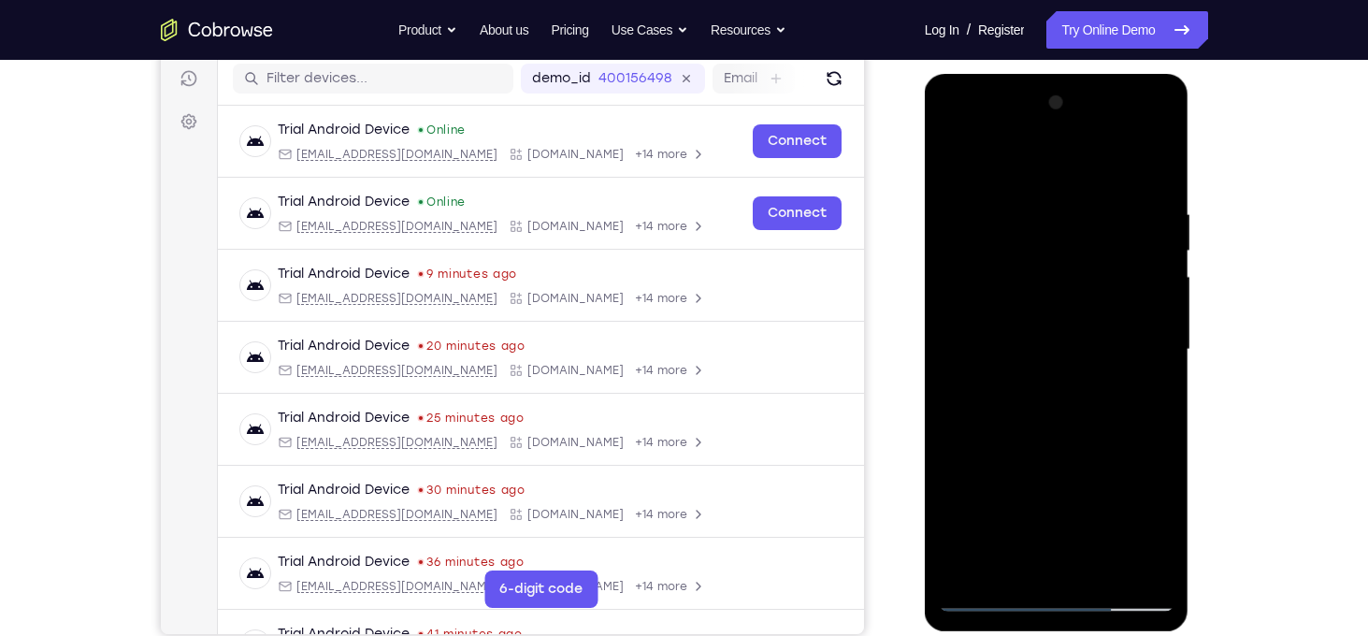
click at [1053, 250] on div at bounding box center [1057, 350] width 236 height 524
drag, startPoint x: 1081, startPoint y: 437, endPoint x: 1124, endPoint y: 186, distance: 254.2
click at [1124, 186] on div at bounding box center [1057, 350] width 236 height 524
drag, startPoint x: 1089, startPoint y: 425, endPoint x: 1063, endPoint y: 683, distance: 259.4
click at [1063, 635] on html "Online web based iOS Simulators and Android Emulators. Run iPhone, iPad, Mobile…" at bounding box center [1058, 354] width 266 height 561
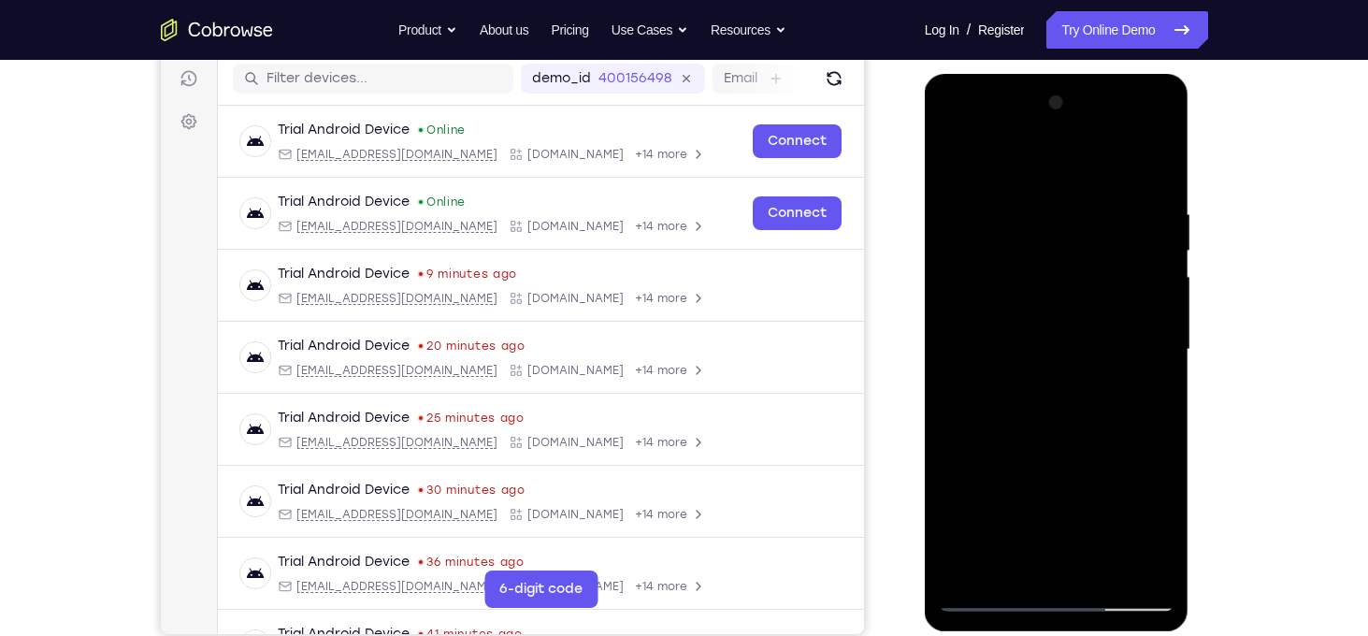
drag, startPoint x: 1107, startPoint y: 337, endPoint x: 1097, endPoint y: 434, distance: 97.8
click at [1097, 434] on div at bounding box center [1057, 350] width 236 height 524
click at [988, 221] on div at bounding box center [1057, 350] width 236 height 524
click at [995, 596] on div at bounding box center [1057, 350] width 236 height 524
drag, startPoint x: 1016, startPoint y: 534, endPoint x: 1031, endPoint y: 232, distance: 302.3
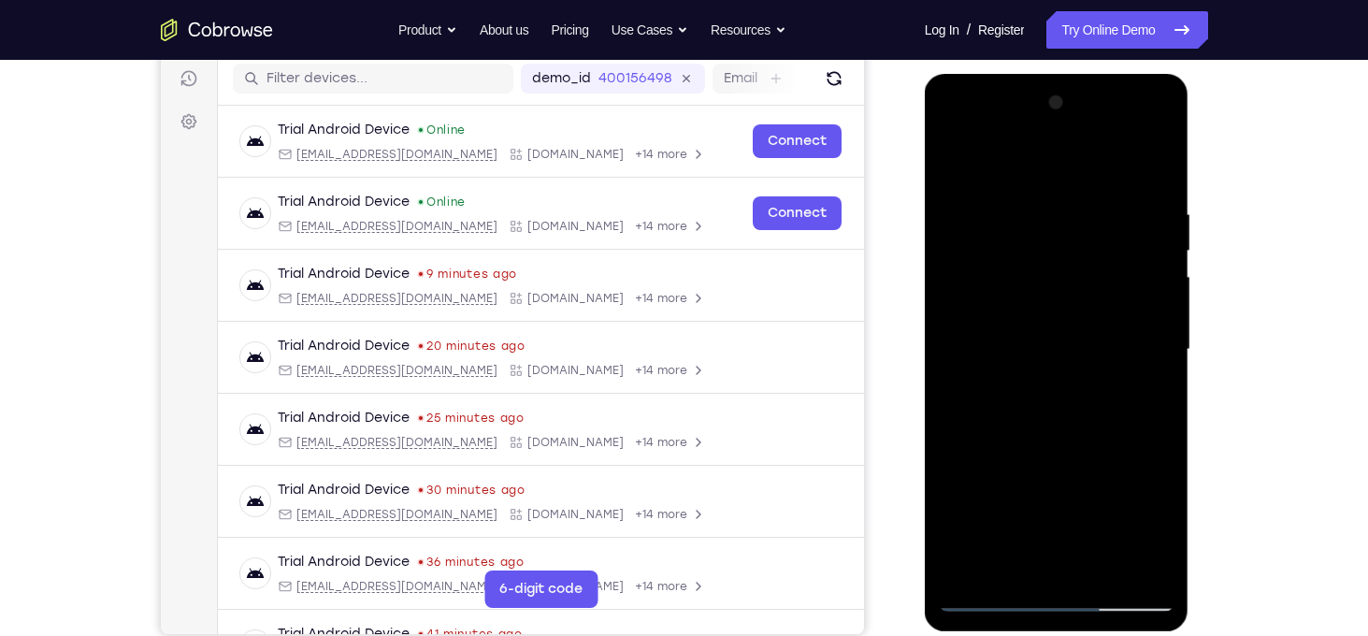
click at [1031, 232] on div at bounding box center [1057, 350] width 236 height 524
drag, startPoint x: 1080, startPoint y: 467, endPoint x: 1080, endPoint y: 225, distance: 241.2
click at [1080, 225] on div at bounding box center [1057, 350] width 236 height 524
drag, startPoint x: 1090, startPoint y: 419, endPoint x: 1133, endPoint y: 164, distance: 258.8
click at [1133, 164] on div at bounding box center [1057, 350] width 236 height 524
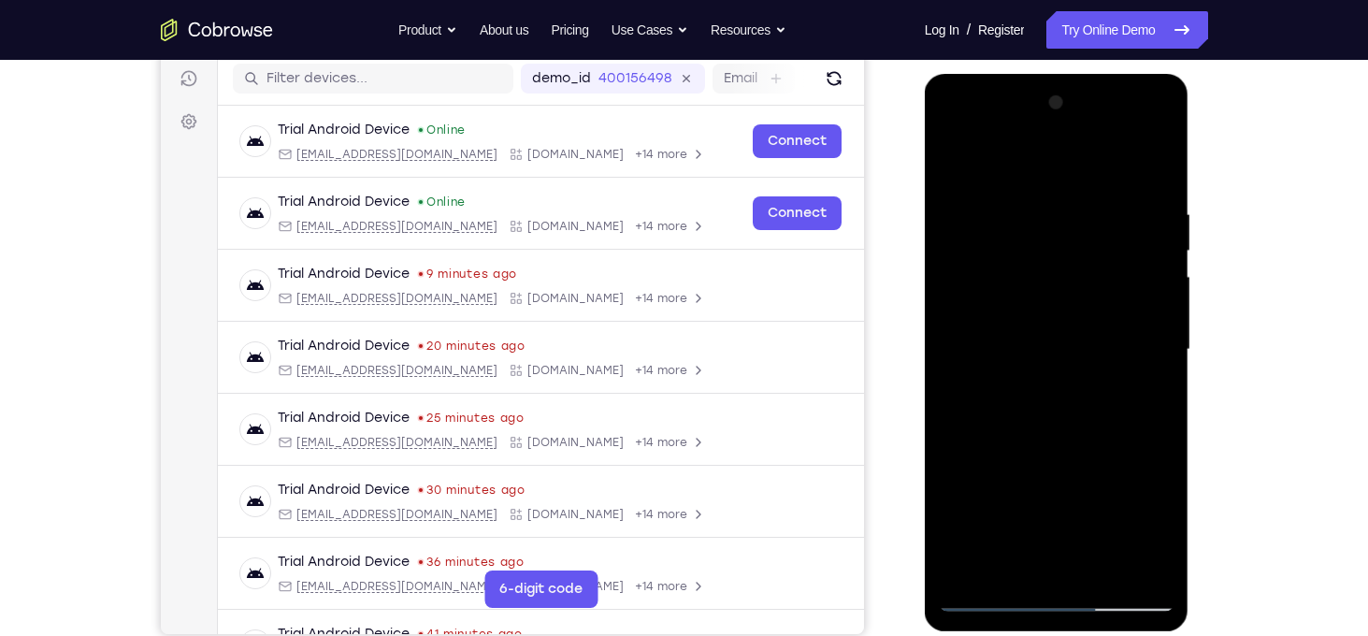
drag, startPoint x: 1100, startPoint y: 407, endPoint x: 1089, endPoint y: 683, distance: 277.0
click at [1089, 635] on html "Online web based iOS Simulators and Android Emulators. Run iPhone, iPad, Mobile…" at bounding box center [1058, 354] width 266 height 561
click at [988, 591] on div at bounding box center [1057, 350] width 236 height 524
click at [992, 597] on div at bounding box center [1057, 350] width 236 height 524
drag, startPoint x: 1123, startPoint y: 418, endPoint x: 1119, endPoint y: 529, distance: 111.3
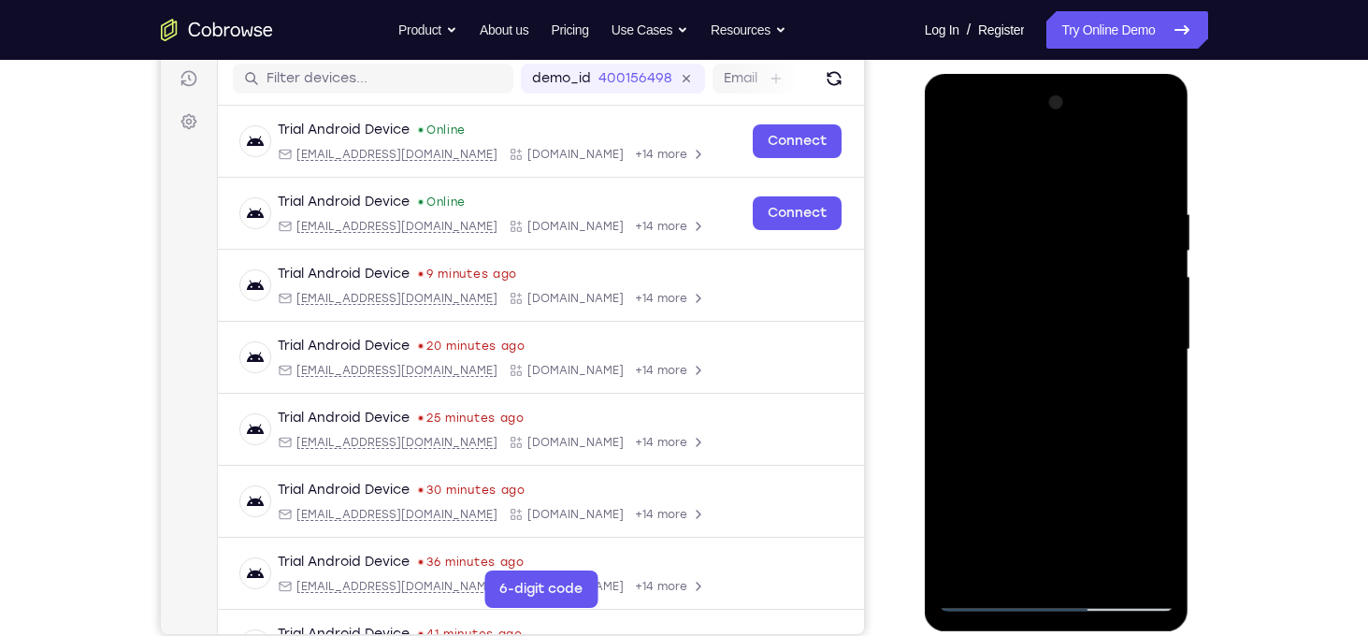
click at [1119, 529] on div at bounding box center [1057, 350] width 236 height 524
click at [1136, 332] on div at bounding box center [1057, 350] width 236 height 524
drag, startPoint x: 1075, startPoint y: 488, endPoint x: 1116, endPoint y: 220, distance: 271.5
click at [1116, 220] on div at bounding box center [1057, 350] width 236 height 524
drag, startPoint x: 1109, startPoint y: 420, endPoint x: 1082, endPoint y: 156, distance: 265.0
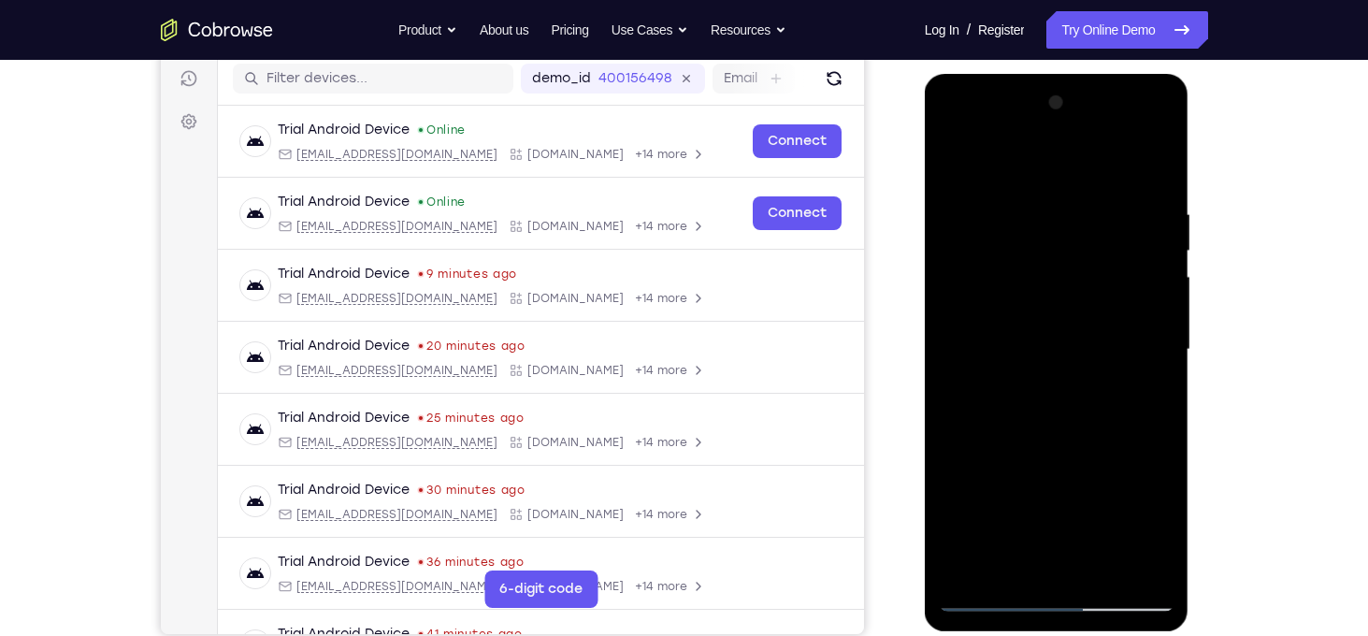
click at [1082, 156] on div at bounding box center [1057, 350] width 236 height 524
drag, startPoint x: 1069, startPoint y: 395, endPoint x: 1069, endPoint y: 239, distance: 156.1
click at [1069, 239] on div at bounding box center [1057, 350] width 236 height 524
drag, startPoint x: 1069, startPoint y: 239, endPoint x: 1071, endPoint y: 438, distance: 198.2
click at [1071, 438] on div at bounding box center [1057, 350] width 236 height 524
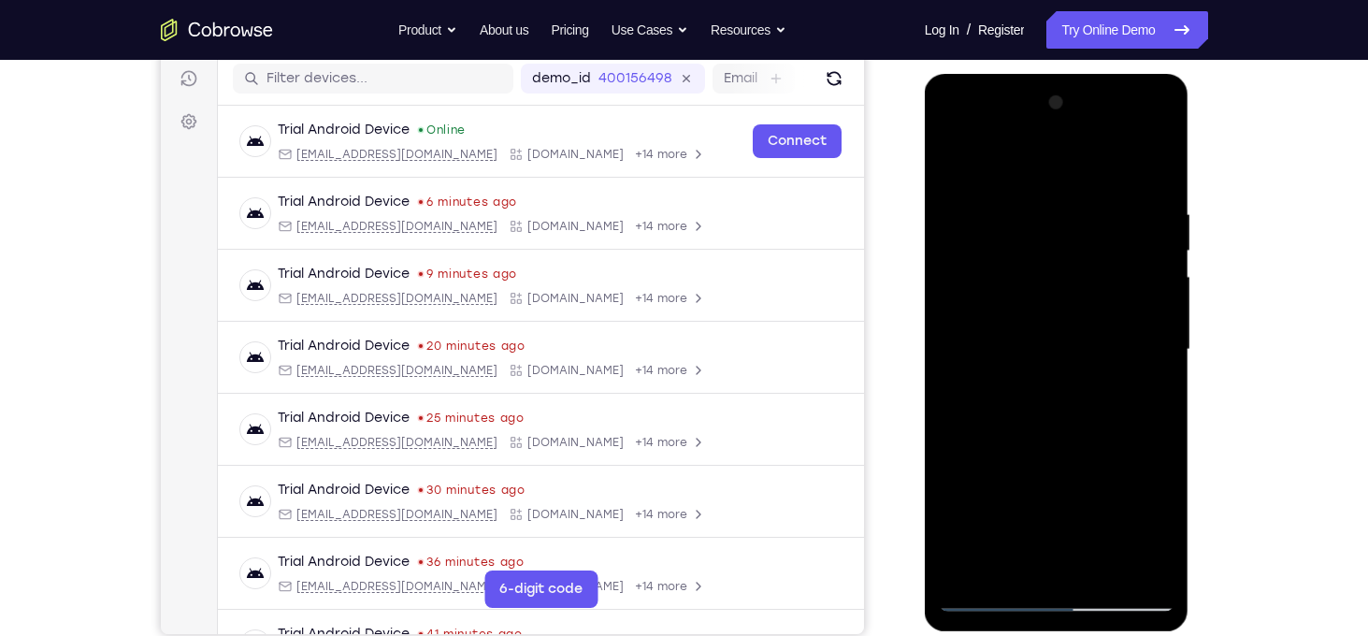
click at [995, 595] on div at bounding box center [1057, 350] width 236 height 524
drag, startPoint x: 1018, startPoint y: 522, endPoint x: 1048, endPoint y: 366, distance: 159.0
click at [1048, 366] on div at bounding box center [1057, 350] width 236 height 524
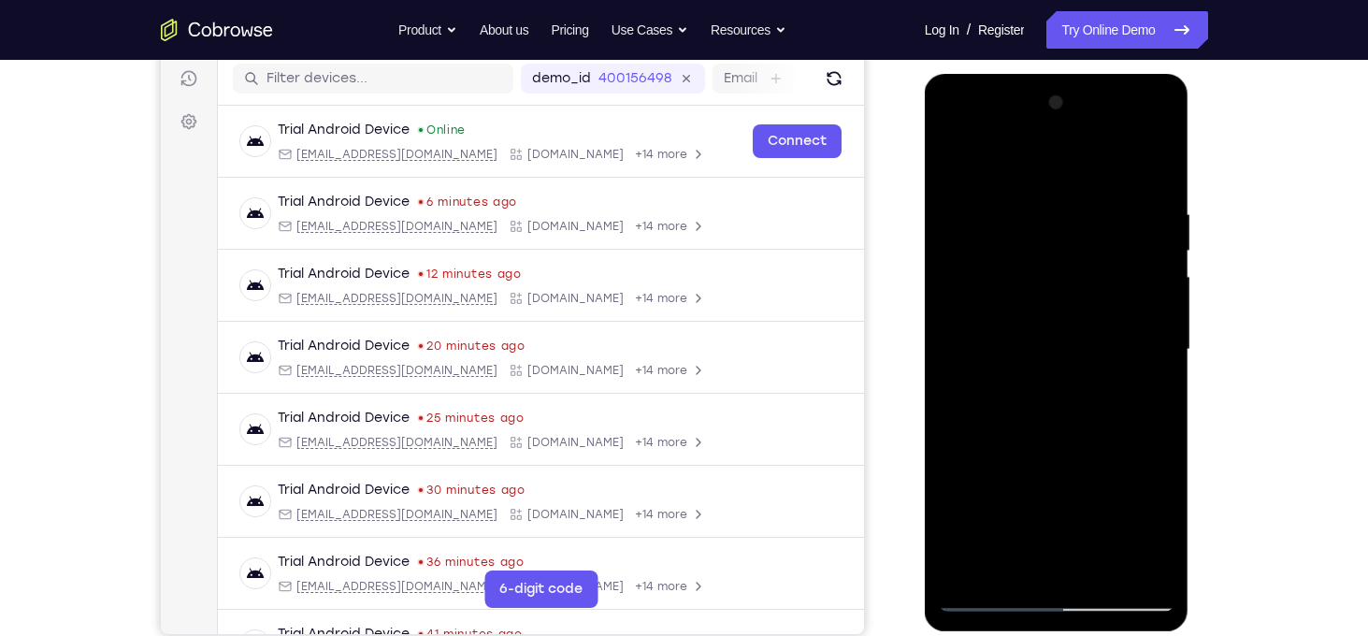
click at [1048, 442] on div at bounding box center [1057, 350] width 236 height 524
click at [988, 588] on div at bounding box center [1057, 350] width 236 height 524
click at [988, 593] on div at bounding box center [1057, 350] width 236 height 524
click at [1032, 381] on div at bounding box center [1057, 350] width 236 height 524
click at [1014, 358] on div at bounding box center [1057, 350] width 236 height 524
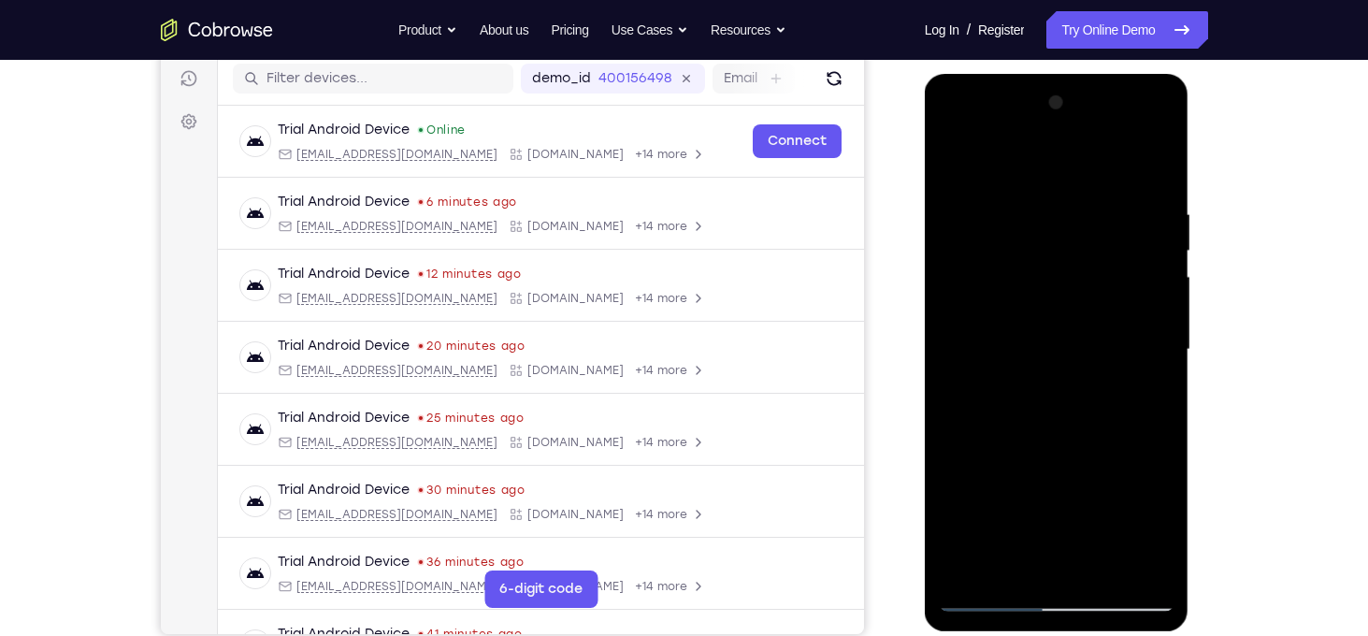
click at [1014, 358] on div at bounding box center [1057, 350] width 236 height 524
click at [1003, 438] on div at bounding box center [1057, 350] width 236 height 524
drag, startPoint x: 1072, startPoint y: 467, endPoint x: 1018, endPoint y: 157, distance: 314.2
click at [1018, 157] on div at bounding box center [1057, 350] width 236 height 524
drag, startPoint x: 1039, startPoint y: 422, endPoint x: 1034, endPoint y: 202, distance: 219.8
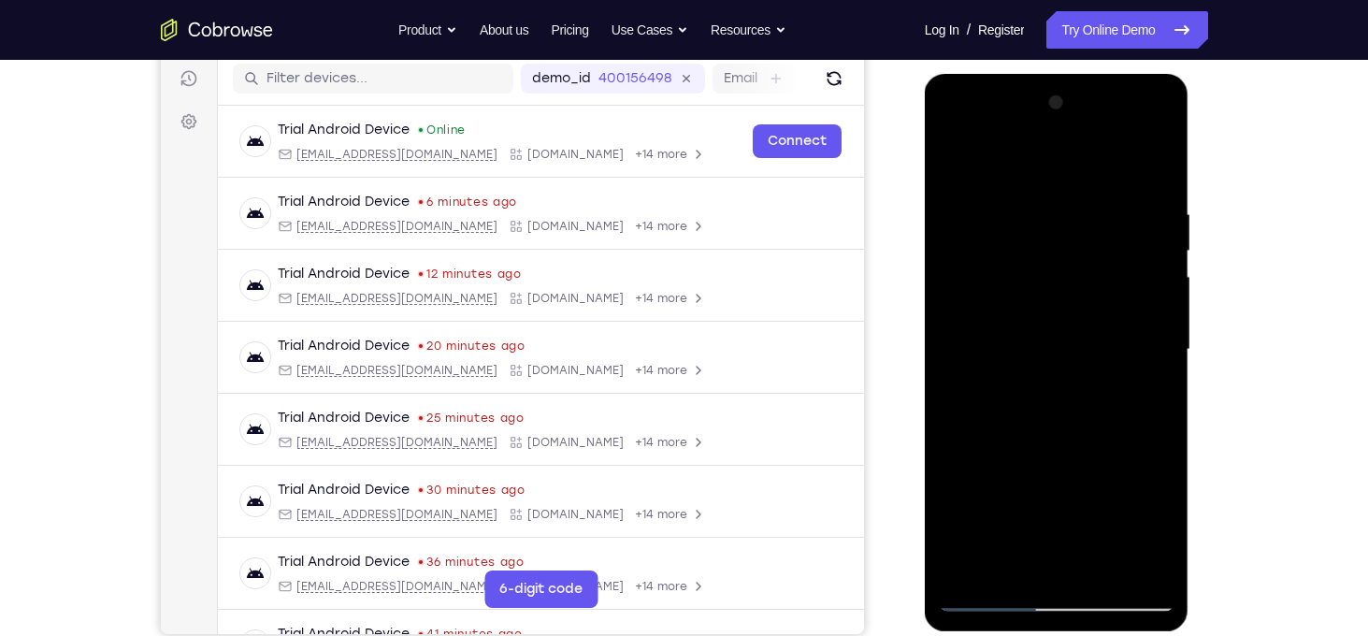
click at [1034, 202] on div at bounding box center [1057, 350] width 236 height 524
drag, startPoint x: 1090, startPoint y: 451, endPoint x: 1070, endPoint y: 258, distance: 193.6
click at [1070, 258] on div at bounding box center [1057, 350] width 236 height 524
click at [1046, 370] on div at bounding box center [1057, 350] width 236 height 524
click at [998, 594] on div at bounding box center [1057, 350] width 236 height 524
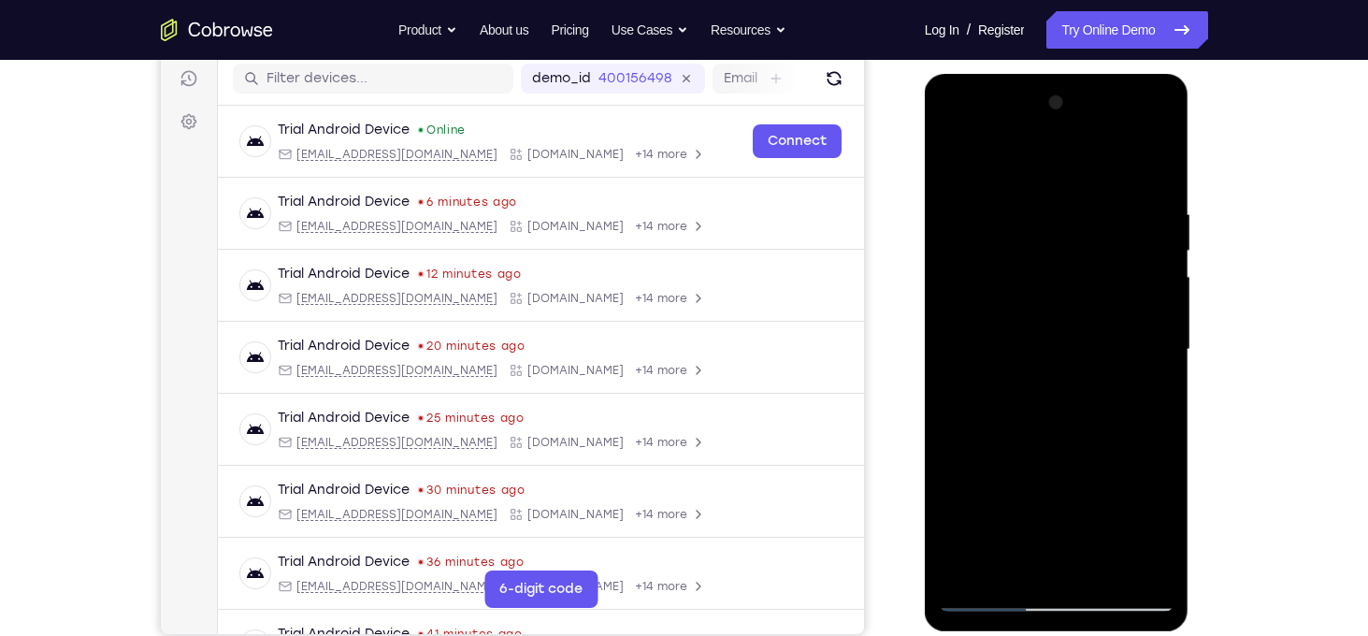
click at [1117, 354] on div at bounding box center [1057, 350] width 236 height 524
click at [1070, 366] on div at bounding box center [1057, 350] width 236 height 524
click at [1037, 440] on div at bounding box center [1057, 350] width 236 height 524
click at [1042, 435] on div at bounding box center [1057, 350] width 236 height 524
click at [1058, 435] on div at bounding box center [1057, 350] width 236 height 524
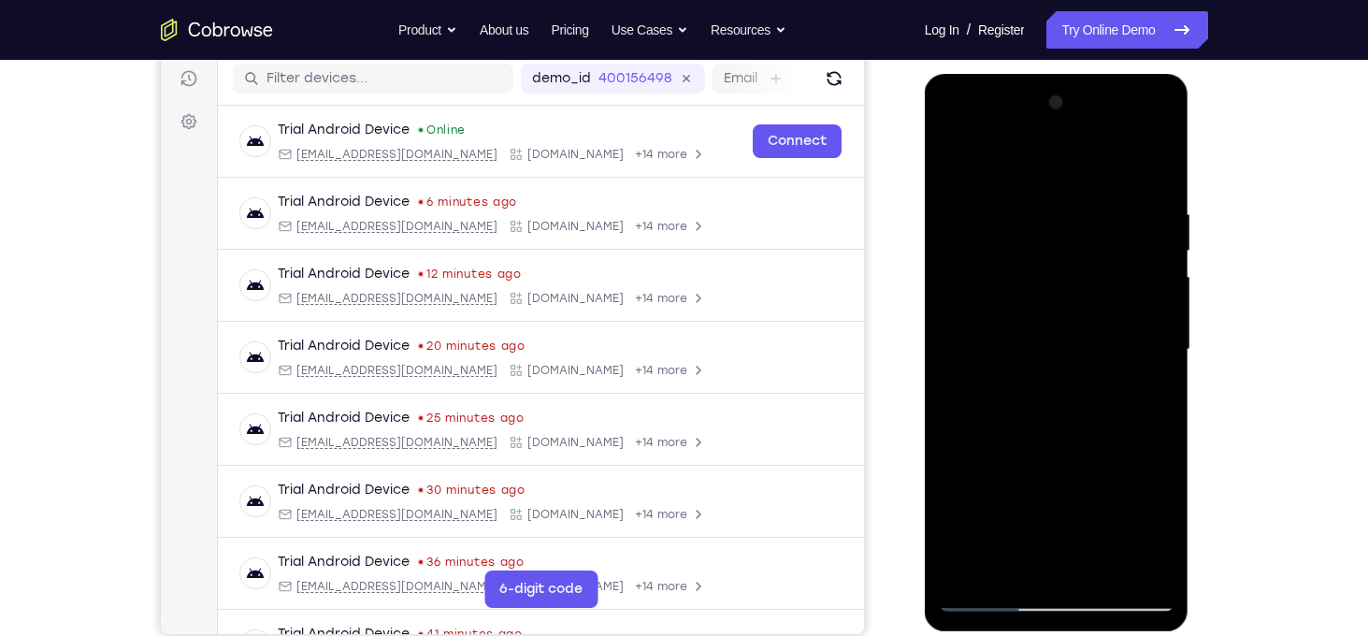
click at [1079, 437] on div at bounding box center [1057, 350] width 236 height 524
click at [1092, 437] on div at bounding box center [1057, 350] width 236 height 524
drag, startPoint x: 1058, startPoint y: 478, endPoint x: 1042, endPoint y: 202, distance: 276.3
click at [1042, 202] on div at bounding box center [1057, 350] width 236 height 524
drag, startPoint x: 1071, startPoint y: 441, endPoint x: 1040, endPoint y: 182, distance: 260.9
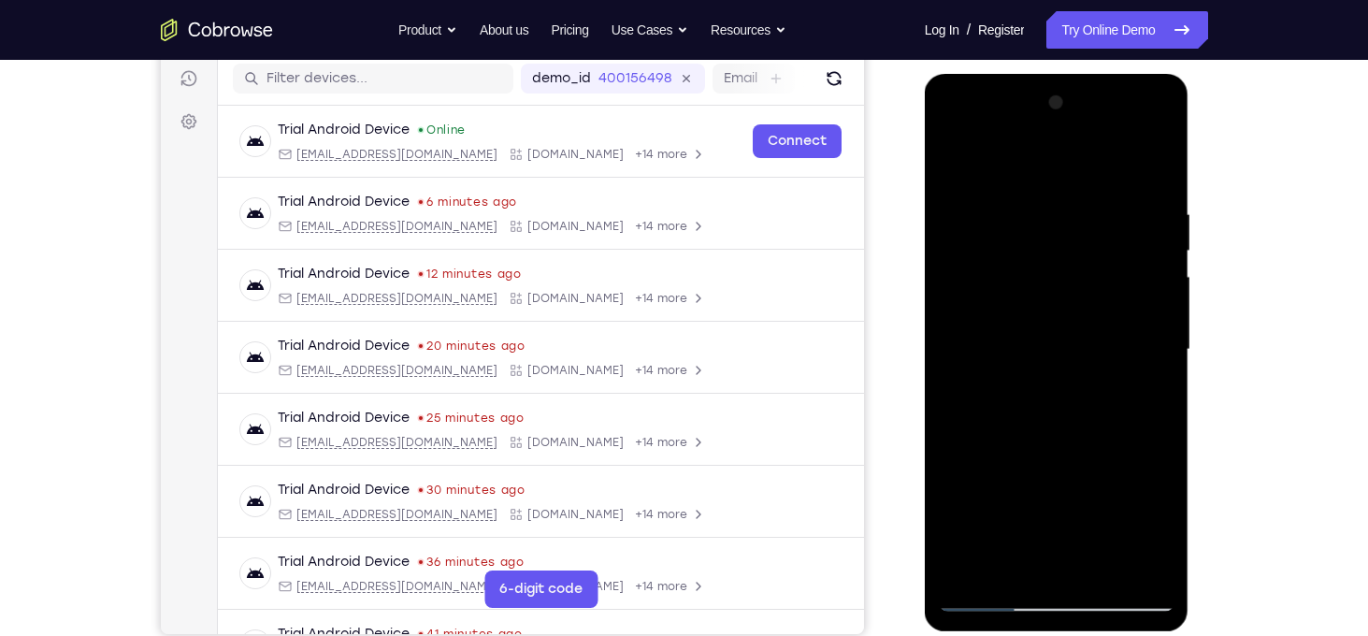
click at [1040, 182] on div at bounding box center [1057, 350] width 236 height 524
drag, startPoint x: 1067, startPoint y: 474, endPoint x: 1036, endPoint y: 219, distance: 257.1
click at [1036, 219] on div at bounding box center [1057, 350] width 236 height 524
drag, startPoint x: 1072, startPoint y: 426, endPoint x: 1062, endPoint y: 217, distance: 209.7
click at [1062, 217] on div at bounding box center [1057, 350] width 236 height 524
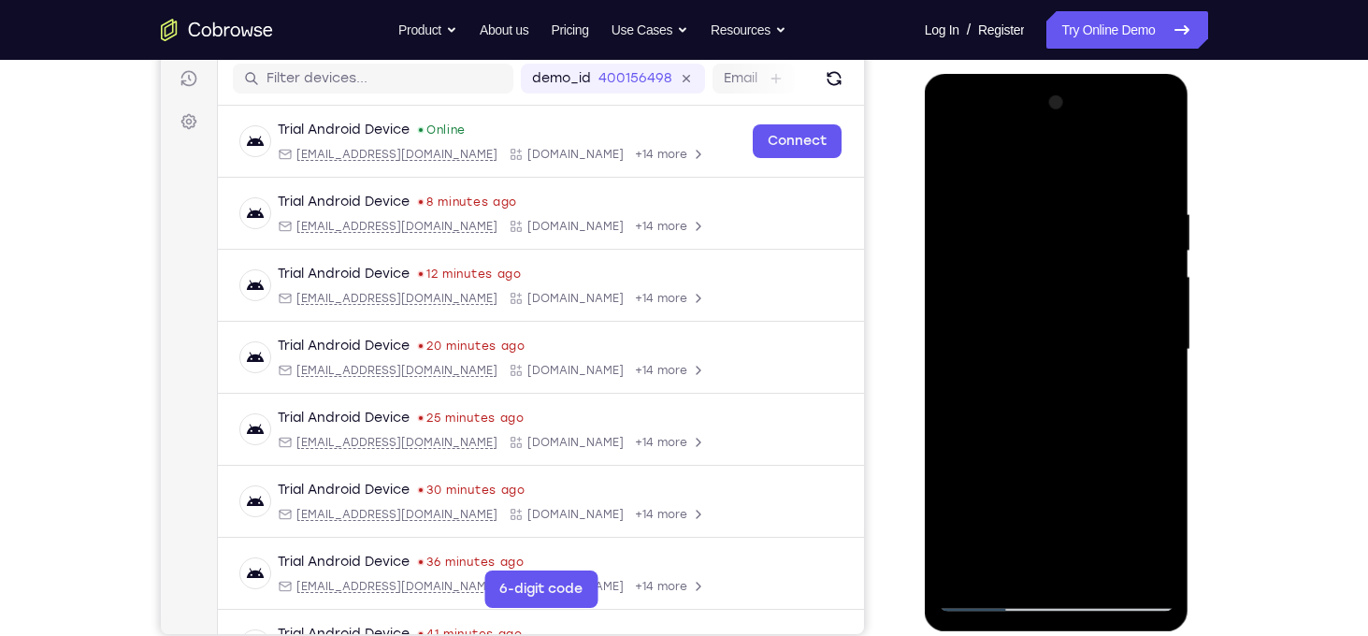
drag, startPoint x: 1053, startPoint y: 457, endPoint x: 1040, endPoint y: 328, distance: 129.7
click at [1040, 328] on div at bounding box center [1057, 350] width 236 height 524
click at [1113, 377] on div at bounding box center [1057, 350] width 236 height 524
click at [996, 590] on div at bounding box center [1057, 350] width 236 height 524
click at [990, 594] on div at bounding box center [1057, 350] width 236 height 524
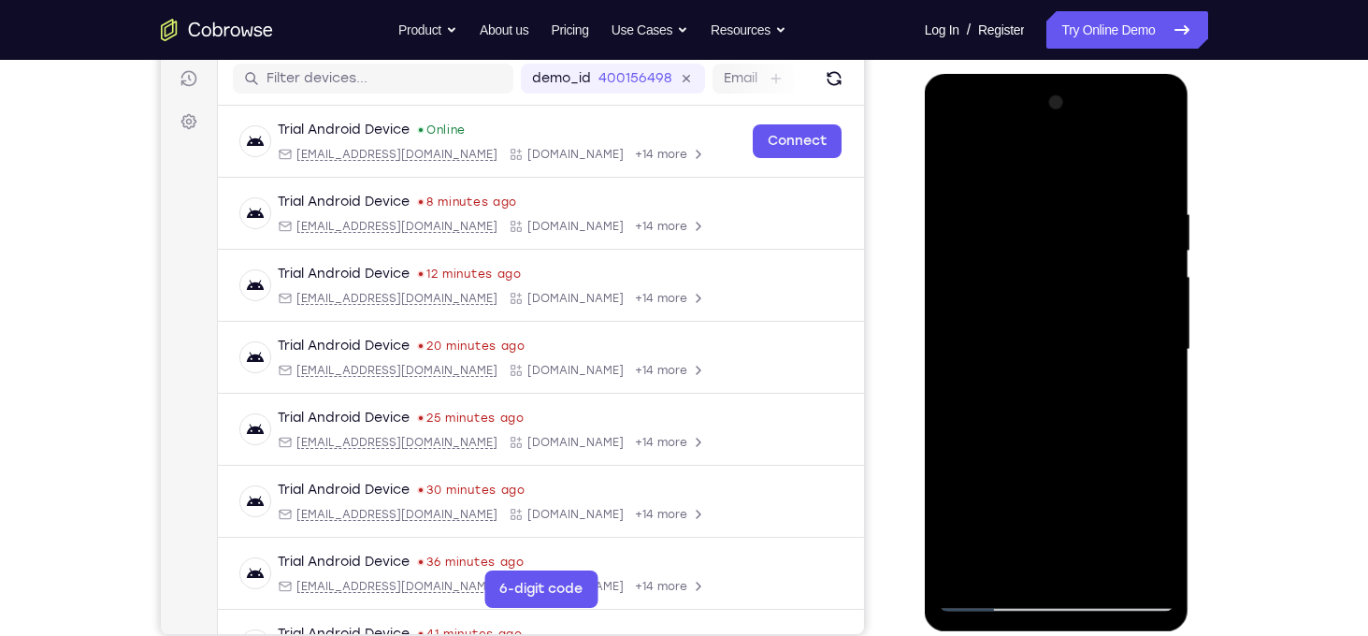
drag, startPoint x: 1067, startPoint y: 500, endPoint x: 1062, endPoint y: 233, distance: 267.4
click at [1062, 233] on div at bounding box center [1057, 350] width 236 height 524
drag, startPoint x: 1078, startPoint y: 397, endPoint x: 1081, endPoint y: 182, distance: 215.0
click at [1081, 182] on div at bounding box center [1057, 350] width 236 height 524
drag, startPoint x: 1086, startPoint y: 386, endPoint x: 1082, endPoint y: 164, distance: 222.6
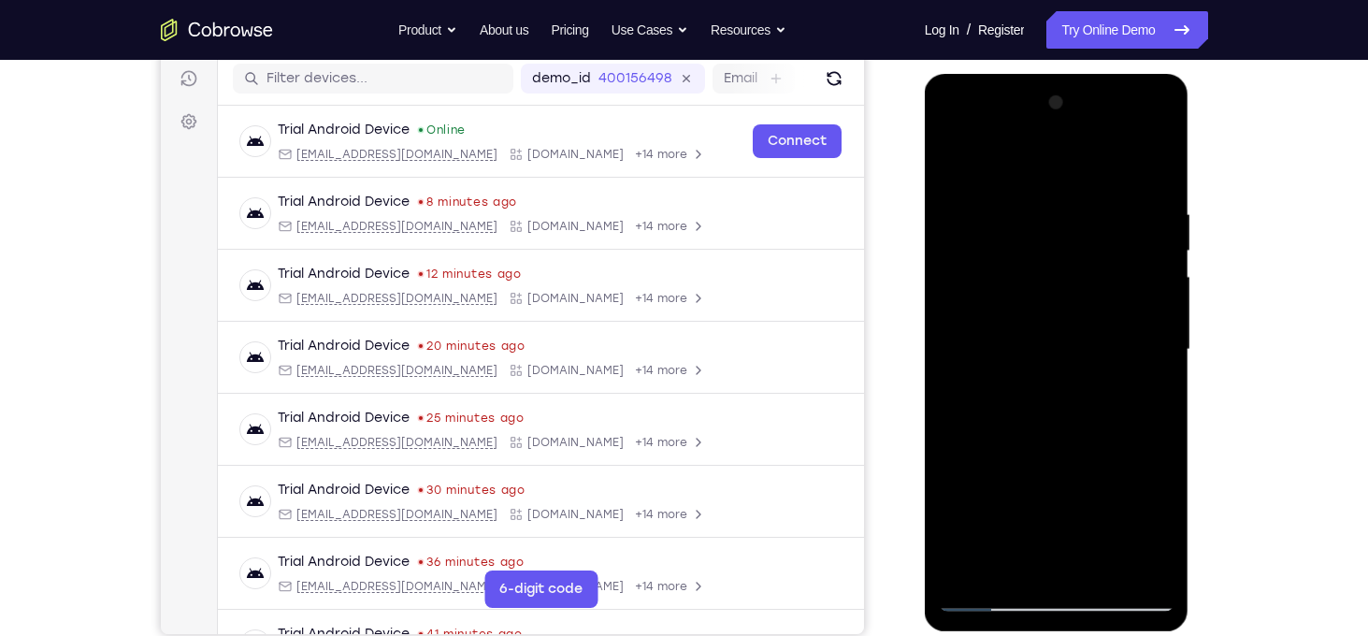
click at [1082, 164] on div at bounding box center [1057, 350] width 236 height 524
drag, startPoint x: 1102, startPoint y: 422, endPoint x: 1090, endPoint y: 200, distance: 221.9
click at [1090, 200] on div at bounding box center [1057, 350] width 236 height 524
drag, startPoint x: 1101, startPoint y: 366, endPoint x: 1082, endPoint y: 118, distance: 248.5
click at [1082, 118] on div at bounding box center [1057, 350] width 236 height 524
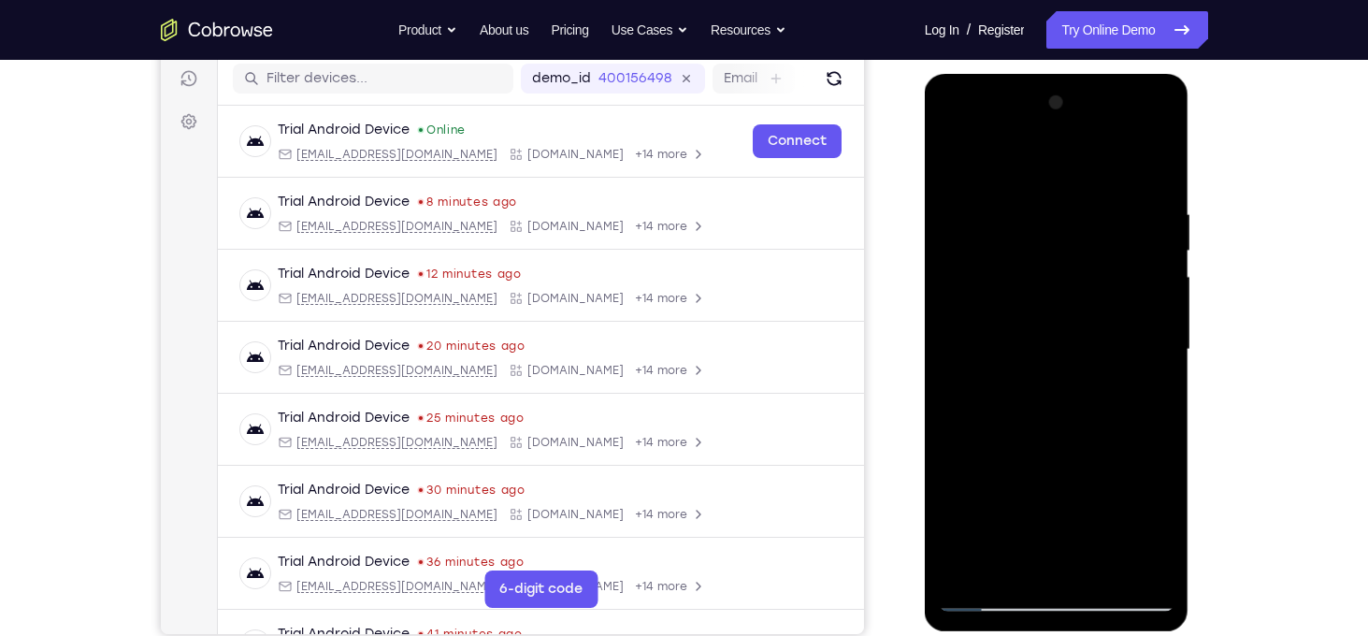
drag, startPoint x: 1117, startPoint y: 387, endPoint x: 1097, endPoint y: 180, distance: 207.6
click at [1097, 180] on div at bounding box center [1057, 350] width 236 height 524
drag, startPoint x: 1128, startPoint y: 425, endPoint x: 1094, endPoint y: 220, distance: 208.6
click at [1094, 220] on div at bounding box center [1057, 350] width 236 height 524
drag, startPoint x: 1091, startPoint y: 485, endPoint x: 1103, endPoint y: 316, distance: 169.7
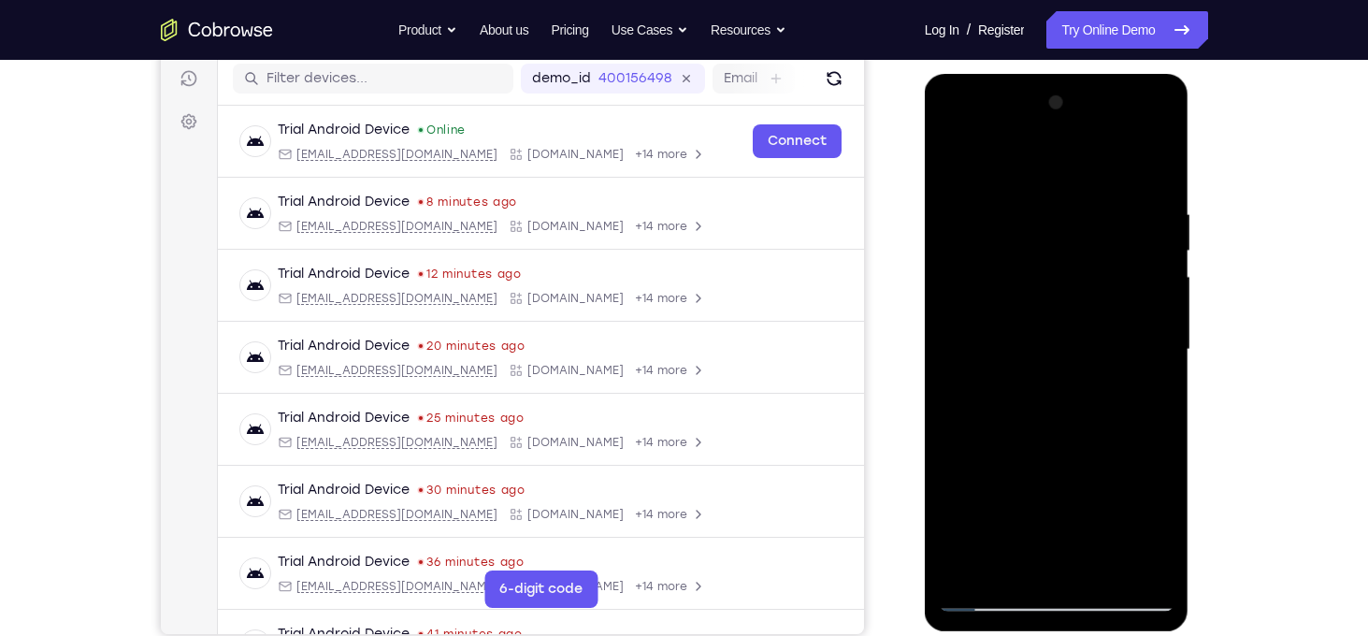
click at [1103, 316] on div at bounding box center [1057, 350] width 236 height 524
drag, startPoint x: 1104, startPoint y: 377, endPoint x: 1136, endPoint y: 246, distance: 134.7
click at [1136, 246] on div at bounding box center [1057, 350] width 236 height 524
drag, startPoint x: 1107, startPoint y: 395, endPoint x: 1113, endPoint y: 337, distance: 59.3
click at [1113, 337] on div at bounding box center [1057, 350] width 236 height 524
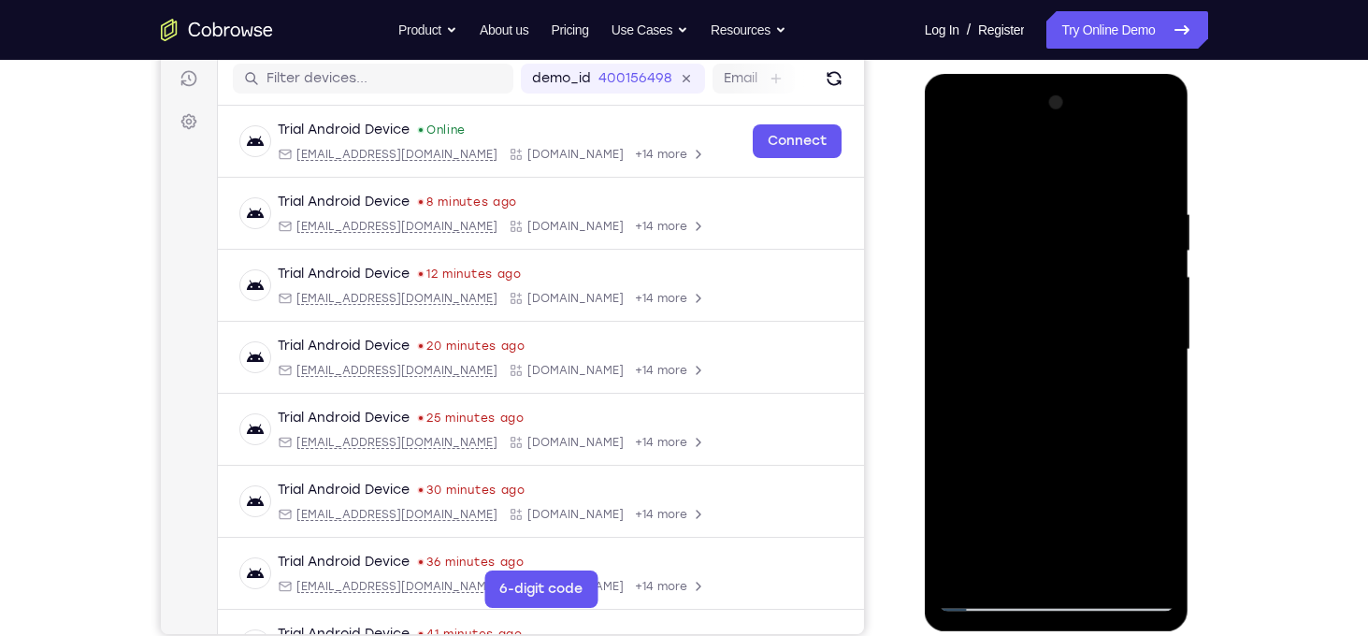
click at [1132, 289] on div at bounding box center [1057, 350] width 236 height 524
click at [997, 595] on div at bounding box center [1057, 350] width 236 height 524
drag, startPoint x: 1046, startPoint y: 477, endPoint x: 1056, endPoint y: 197, distance: 279.7
click at [1056, 197] on div at bounding box center [1057, 350] width 236 height 524
drag, startPoint x: 1056, startPoint y: 197, endPoint x: 1074, endPoint y: 548, distance: 351.0
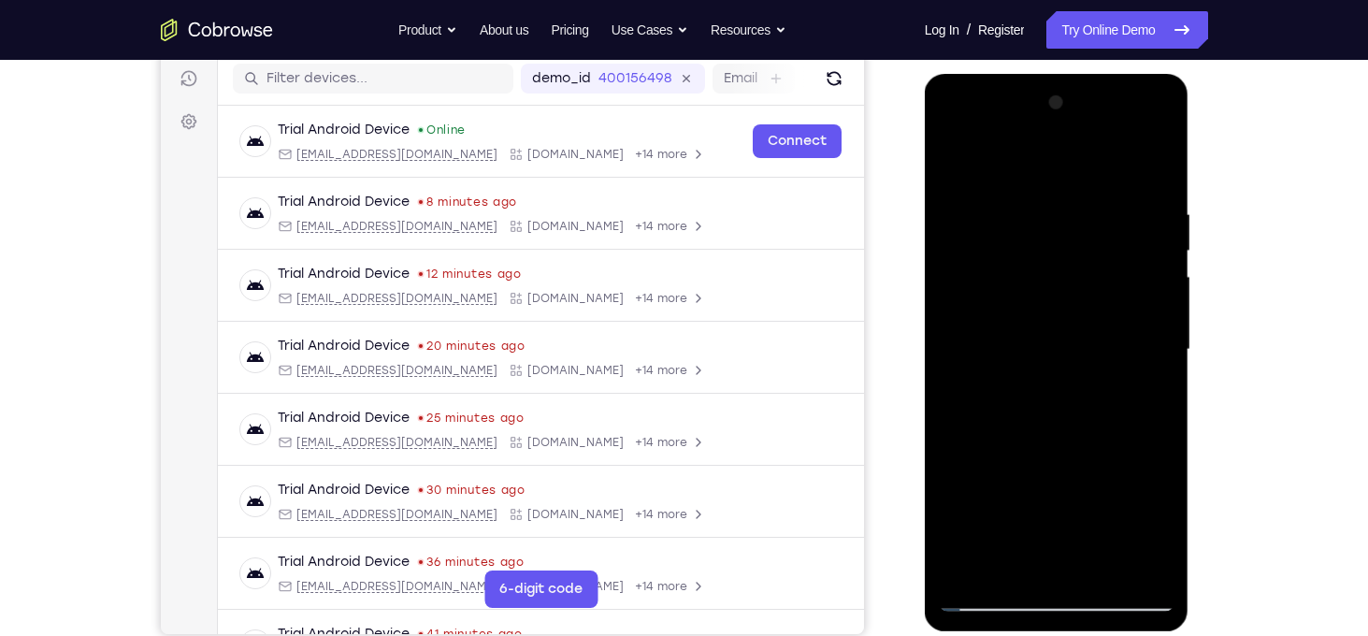
click at [1074, 548] on div at bounding box center [1057, 350] width 236 height 524
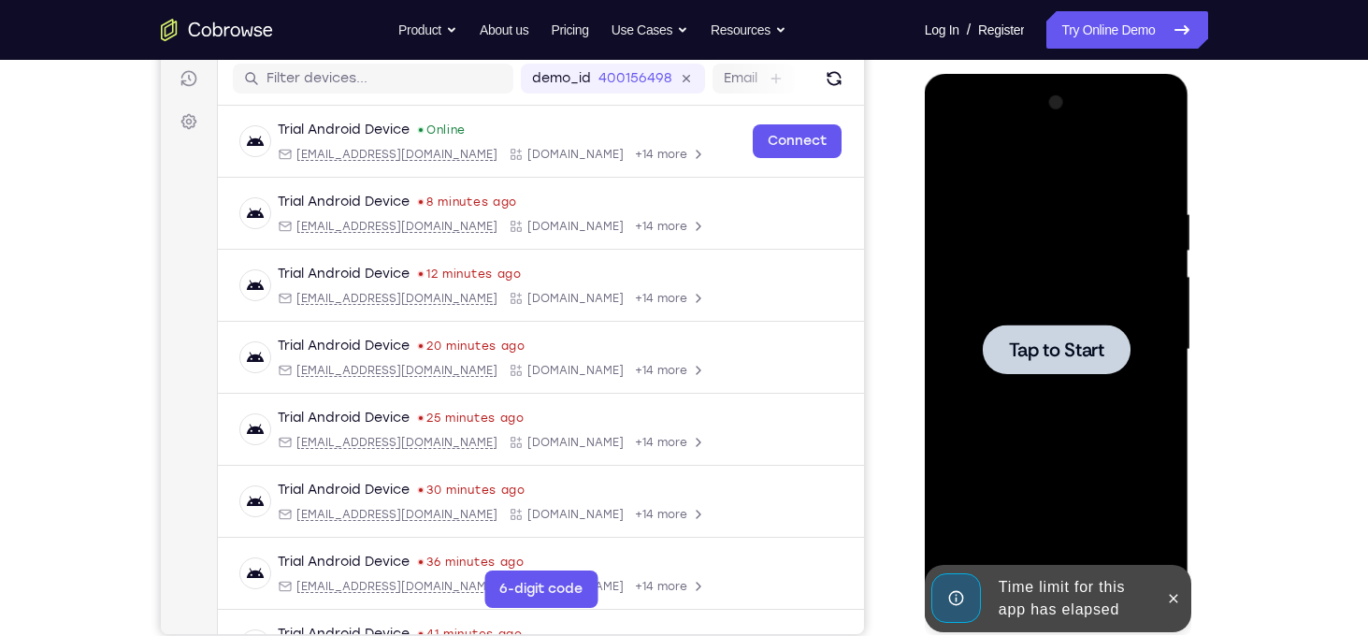
click at [1107, 381] on div at bounding box center [1057, 350] width 236 height 524
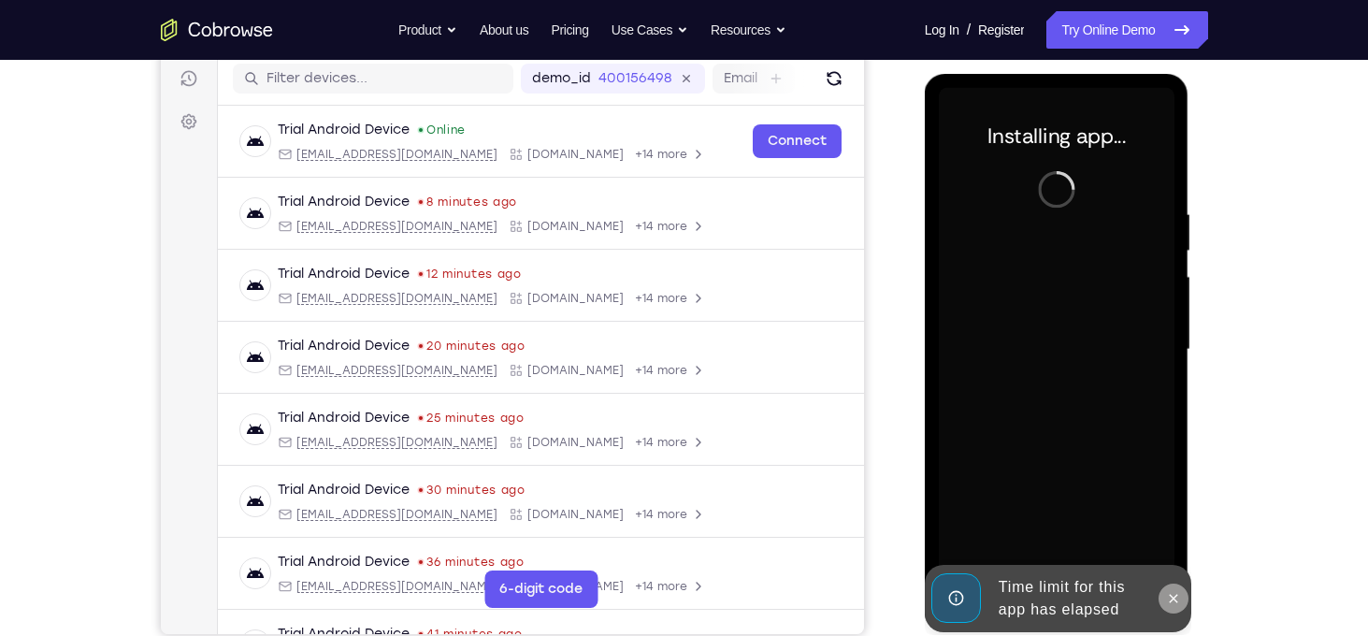
click at [1167, 591] on icon at bounding box center [1173, 598] width 15 height 15
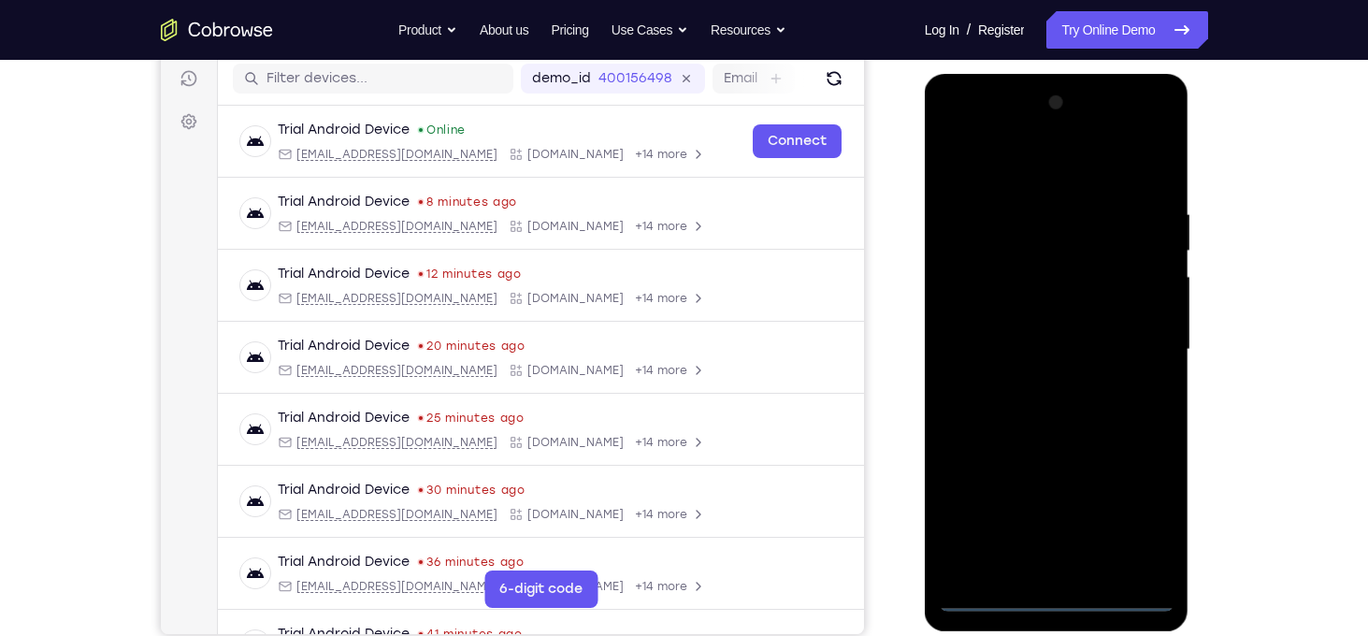
click at [1059, 597] on div at bounding box center [1057, 350] width 236 height 524
click at [1154, 512] on div at bounding box center [1057, 350] width 236 height 524
click at [1033, 171] on div at bounding box center [1057, 350] width 236 height 524
click at [1052, 244] on div at bounding box center [1057, 350] width 236 height 524
click at [1010, 562] on div at bounding box center [1057, 350] width 236 height 524
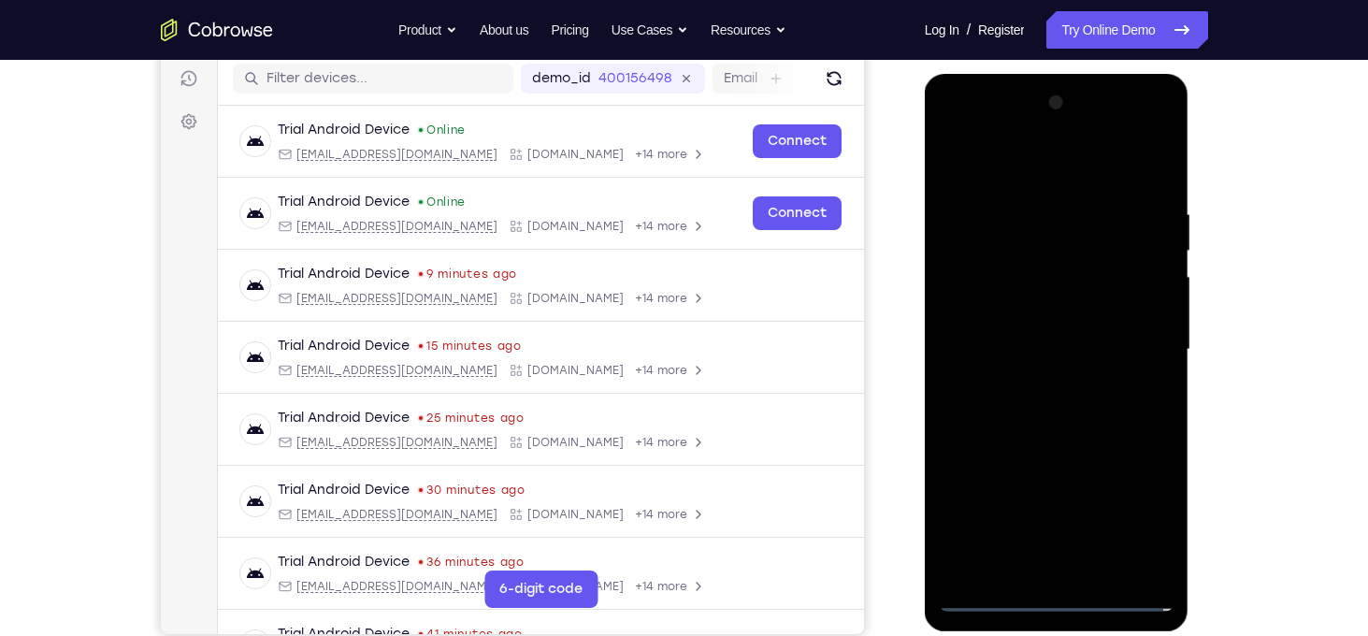
click at [1040, 242] on div at bounding box center [1057, 350] width 236 height 524
click at [1039, 238] on div at bounding box center [1057, 350] width 236 height 524
click at [1077, 238] on div at bounding box center [1057, 350] width 236 height 524
click at [1111, 243] on div at bounding box center [1057, 350] width 236 height 524
click at [1117, 239] on div at bounding box center [1057, 350] width 236 height 524
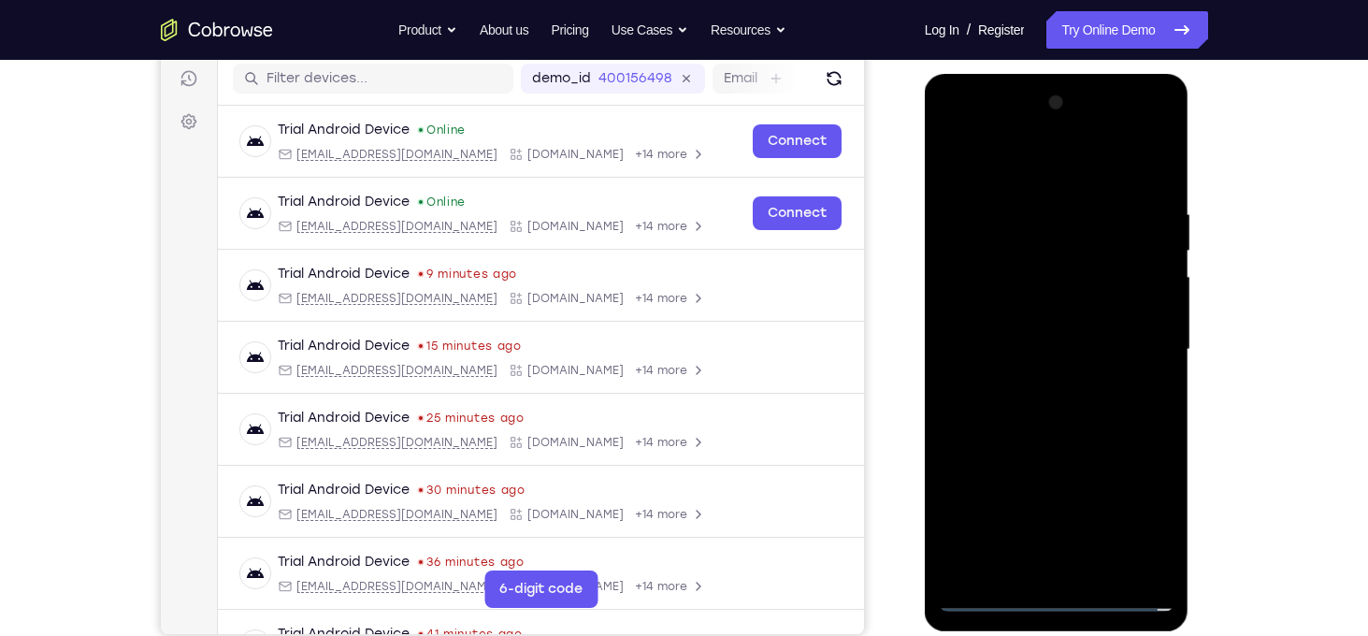
click at [1127, 239] on div at bounding box center [1057, 350] width 236 height 524
drag, startPoint x: 1095, startPoint y: 435, endPoint x: 1107, endPoint y: 222, distance: 213.5
click at [1107, 222] on div at bounding box center [1057, 350] width 236 height 524
drag, startPoint x: 1100, startPoint y: 395, endPoint x: 1140, endPoint y: 152, distance: 246.2
click at [1140, 152] on div at bounding box center [1057, 350] width 236 height 524
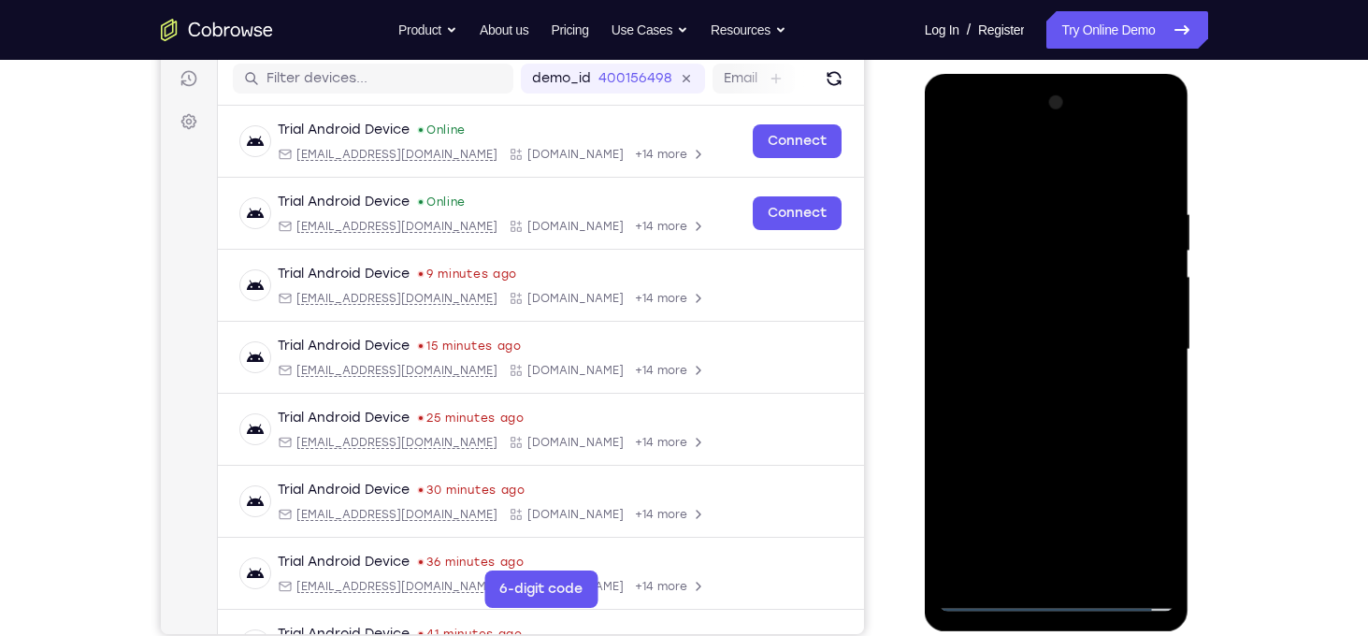
click at [1074, 253] on div at bounding box center [1057, 350] width 236 height 524
click at [1070, 306] on div at bounding box center [1057, 350] width 236 height 524
click at [986, 433] on div at bounding box center [1057, 350] width 236 height 524
click at [999, 436] on div at bounding box center [1057, 350] width 236 height 524
click at [1012, 437] on div at bounding box center [1057, 350] width 236 height 524
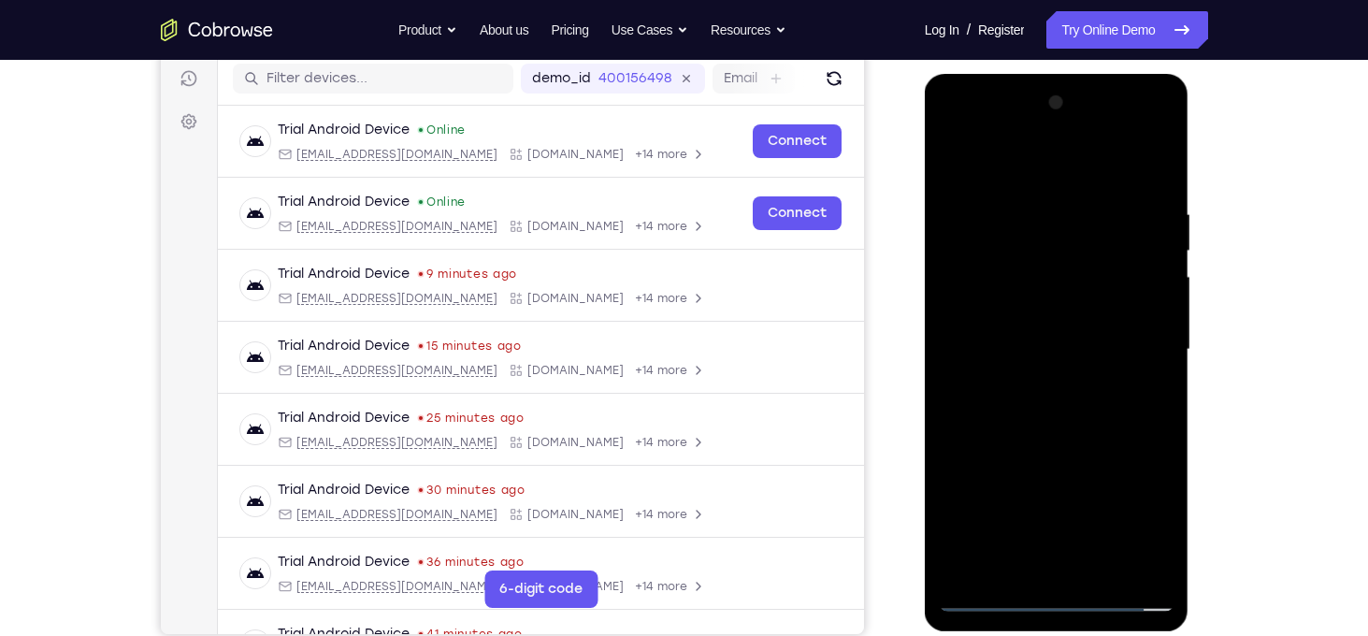
click at [1032, 433] on div at bounding box center [1057, 350] width 236 height 524
click at [1053, 437] on div at bounding box center [1057, 350] width 236 height 524
click at [1082, 438] on div at bounding box center [1057, 350] width 236 height 524
click at [1096, 438] on div at bounding box center [1057, 350] width 236 height 524
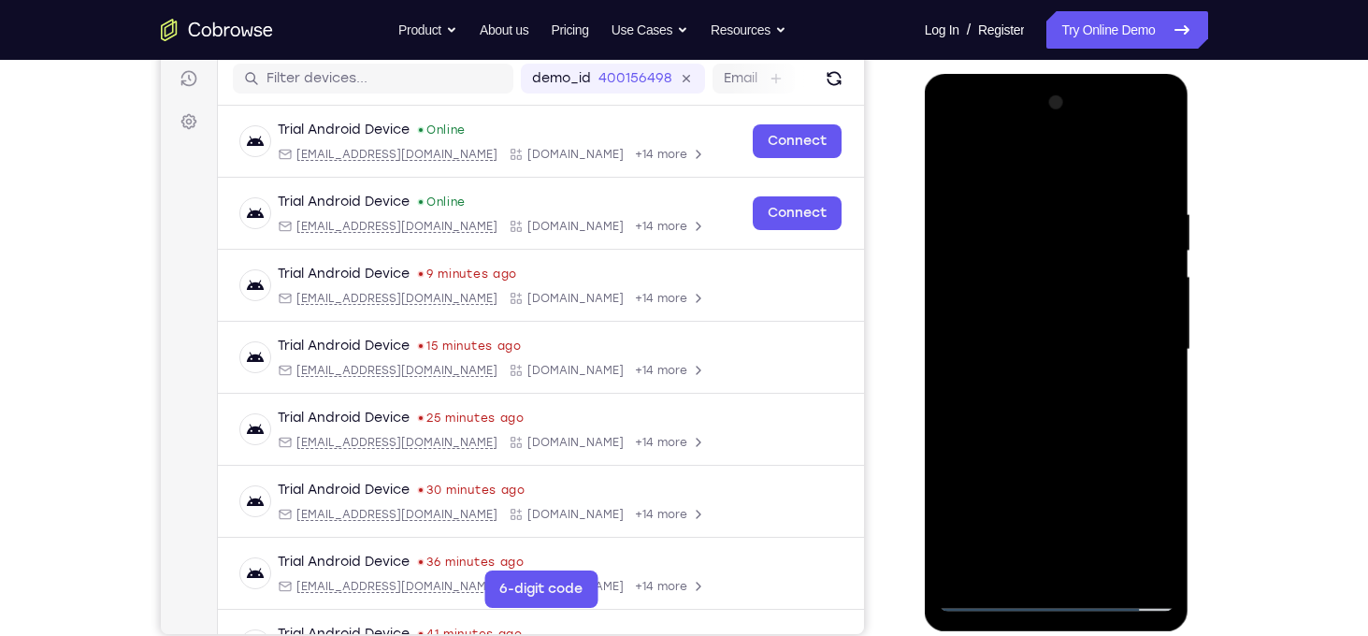
click at [1121, 436] on div at bounding box center [1057, 350] width 236 height 524
click at [1130, 436] on div at bounding box center [1057, 350] width 236 height 524
drag, startPoint x: 1066, startPoint y: 485, endPoint x: 1047, endPoint y: 178, distance: 308.2
click at [1047, 178] on div at bounding box center [1057, 350] width 236 height 524
drag, startPoint x: 1084, startPoint y: 409, endPoint x: 1104, endPoint y: 256, distance: 154.6
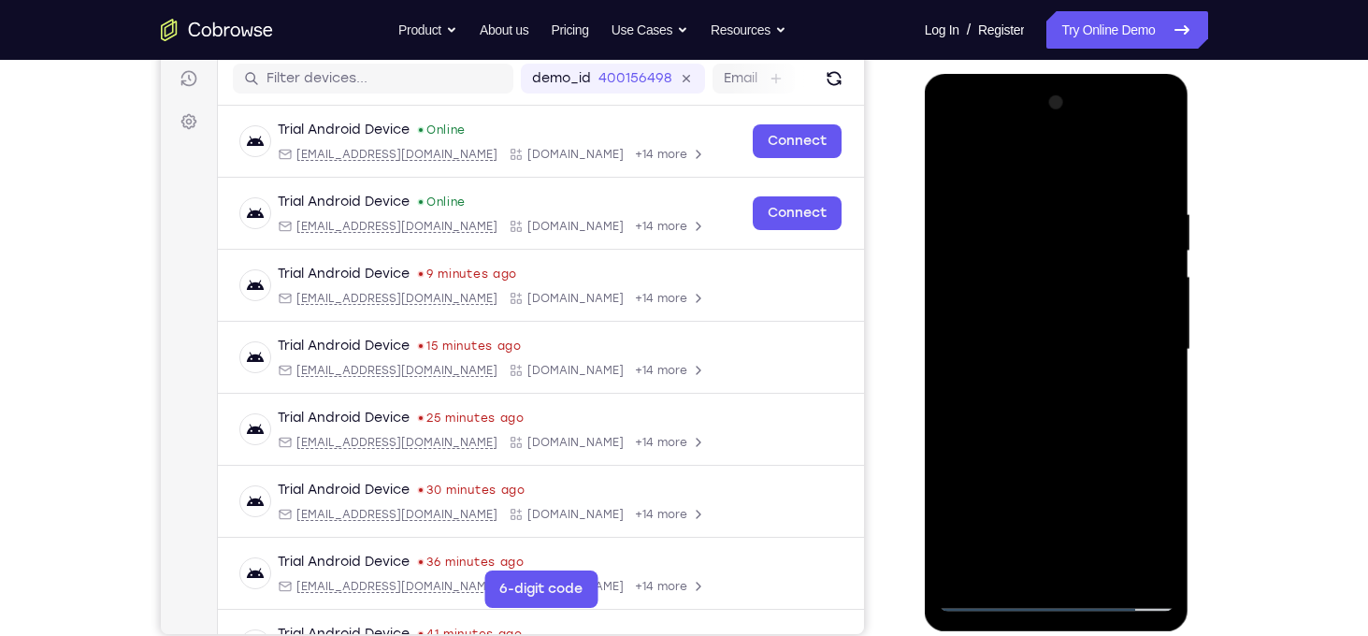
click at [1104, 256] on div at bounding box center [1057, 350] width 236 height 524
drag, startPoint x: 1100, startPoint y: 448, endPoint x: 1091, endPoint y: 250, distance: 198.4
click at [1091, 250] on div at bounding box center [1057, 350] width 236 height 524
drag, startPoint x: 1098, startPoint y: 408, endPoint x: 1115, endPoint y: 169, distance: 239.1
click at [1115, 169] on div at bounding box center [1057, 350] width 236 height 524
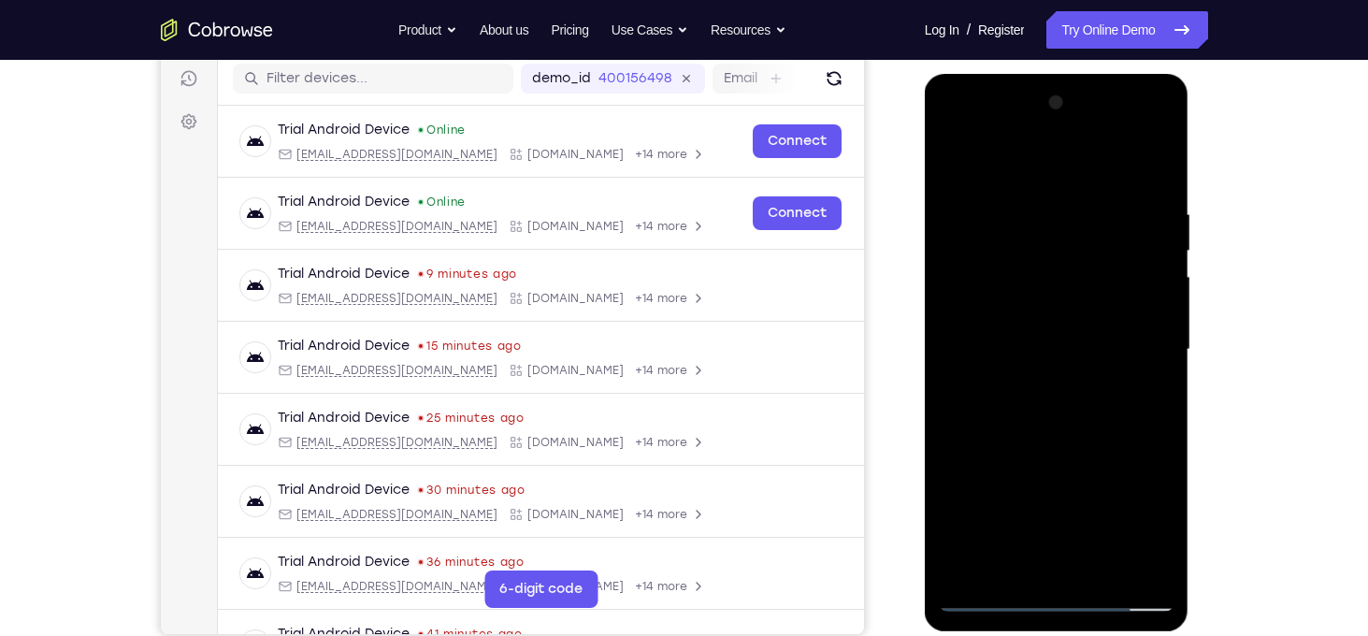
drag, startPoint x: 1113, startPoint y: 328, endPoint x: 1029, endPoint y: 683, distance: 365.1
click at [1029, 635] on html "Online web based iOS Simulators and Android Emulators. Run iPhone, iPad, Mobile…" at bounding box center [1058, 354] width 266 height 561
click at [996, 598] on div at bounding box center [1057, 350] width 236 height 524
drag, startPoint x: 1053, startPoint y: 493, endPoint x: 1043, endPoint y: 287, distance: 205.9
click at [1043, 287] on div at bounding box center [1057, 350] width 236 height 524
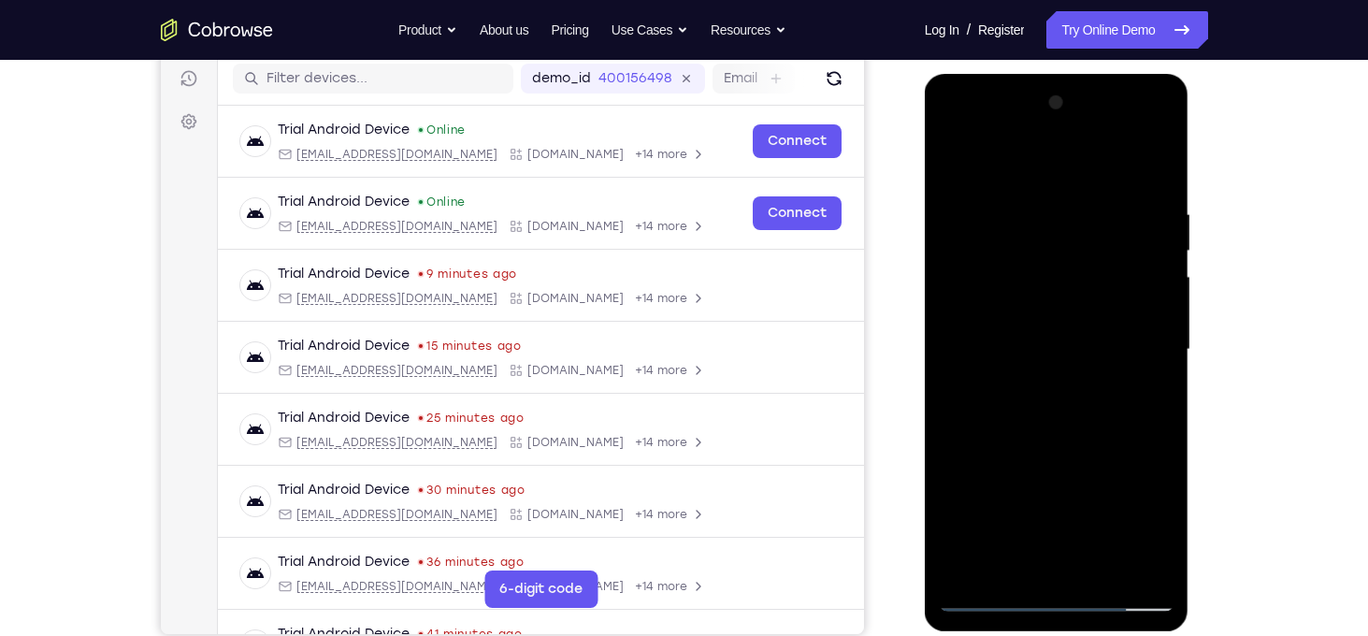
drag, startPoint x: 1095, startPoint y: 479, endPoint x: 1116, endPoint y: 178, distance: 301.8
click at [1116, 178] on div at bounding box center [1057, 350] width 236 height 524
drag, startPoint x: 1118, startPoint y: 377, endPoint x: 1115, endPoint y: 315, distance: 61.8
click at [1115, 315] on div at bounding box center [1057, 350] width 236 height 524
drag, startPoint x: 1096, startPoint y: 291, endPoint x: 1147, endPoint y: 68, distance: 228.4
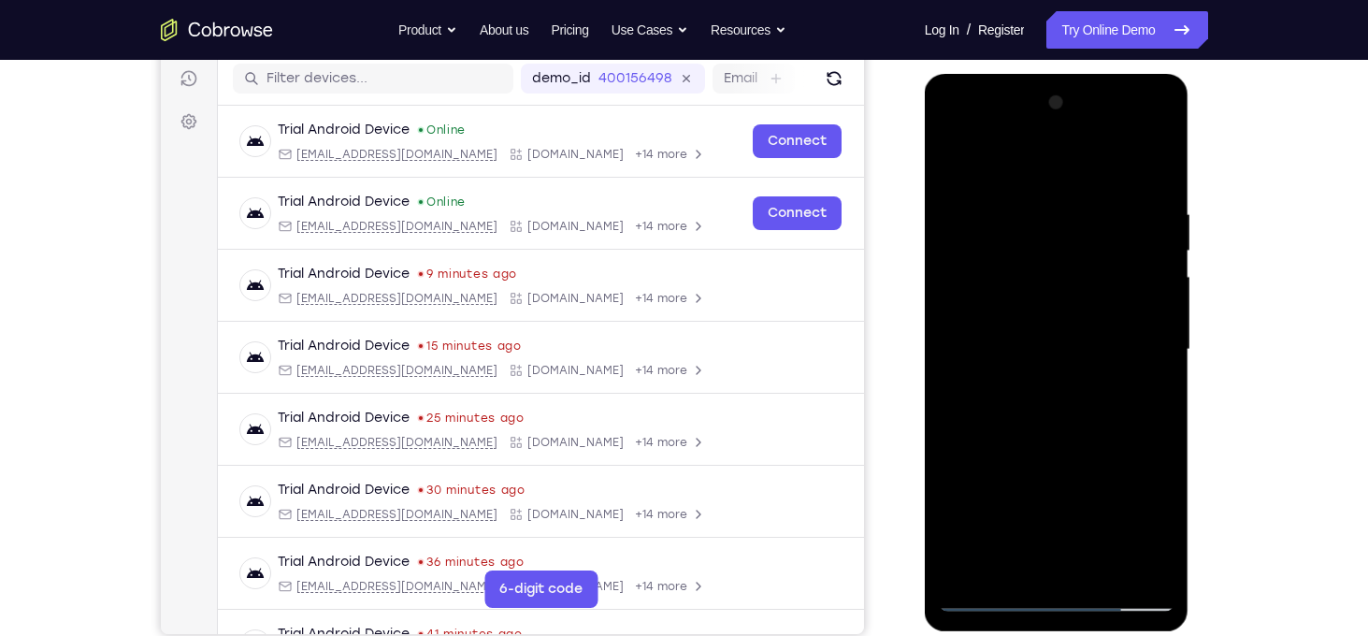
click at [1147, 74] on html "Online web based iOS Simulators and Android Emulators. Run iPhone, iPad, Mobile…" at bounding box center [1058, 354] width 266 height 561
drag, startPoint x: 1058, startPoint y: 454, endPoint x: 1072, endPoint y: 254, distance: 200.6
click at [1072, 254] on div at bounding box center [1057, 350] width 236 height 524
click at [1074, 369] on div at bounding box center [1057, 350] width 236 height 524
click at [1113, 391] on div at bounding box center [1057, 350] width 236 height 524
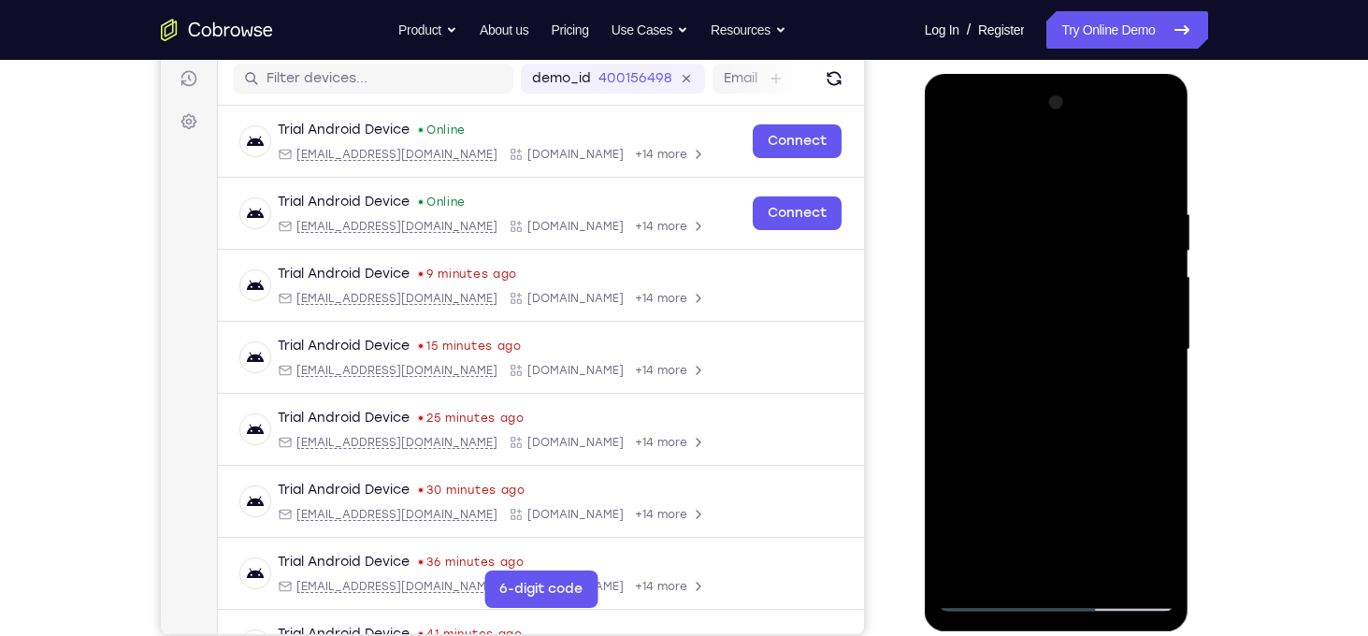
click at [981, 429] on div at bounding box center [1057, 350] width 236 height 524
click at [976, 437] on div at bounding box center [1057, 350] width 236 height 524
click at [1024, 397] on div at bounding box center [1057, 350] width 236 height 524
click at [992, 433] on div at bounding box center [1057, 350] width 236 height 524
click at [1003, 437] on div at bounding box center [1057, 350] width 236 height 524
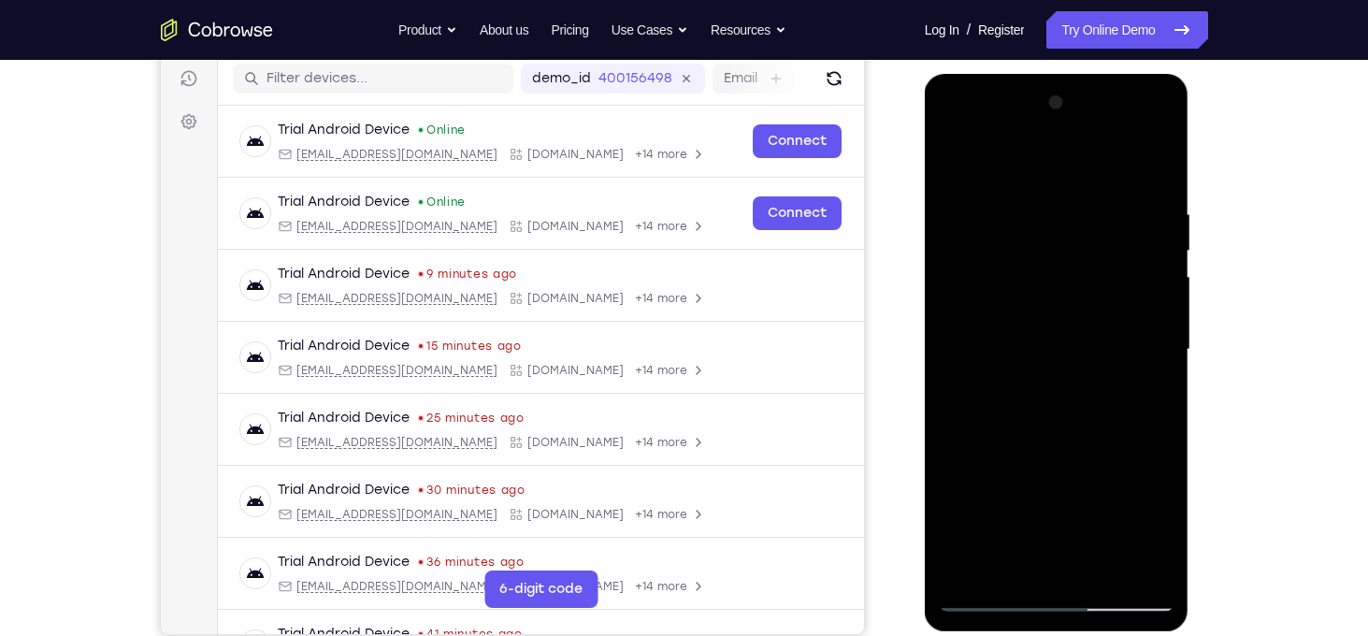
click at [1038, 387] on div at bounding box center [1057, 350] width 236 height 524
click at [1004, 433] on div at bounding box center [1057, 350] width 236 height 524
click at [1044, 392] on div at bounding box center [1057, 350] width 236 height 524
click at [1019, 432] on div at bounding box center [1057, 350] width 236 height 524
click at [1025, 434] on div at bounding box center [1057, 350] width 236 height 524
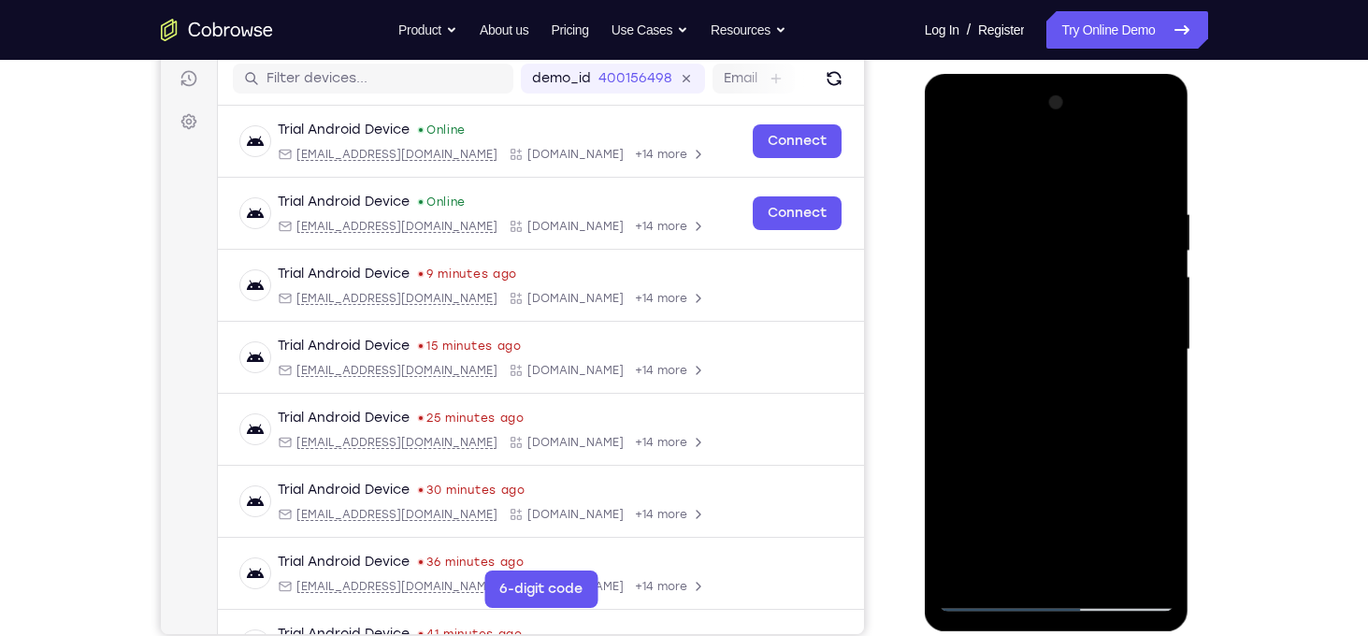
click at [1037, 437] on div at bounding box center [1057, 350] width 236 height 524
click at [1046, 436] on div at bounding box center [1057, 350] width 236 height 524
click at [1060, 434] on div at bounding box center [1057, 350] width 236 height 524
click at [1063, 434] on div at bounding box center [1057, 350] width 236 height 524
click at [1082, 351] on div at bounding box center [1057, 350] width 236 height 524
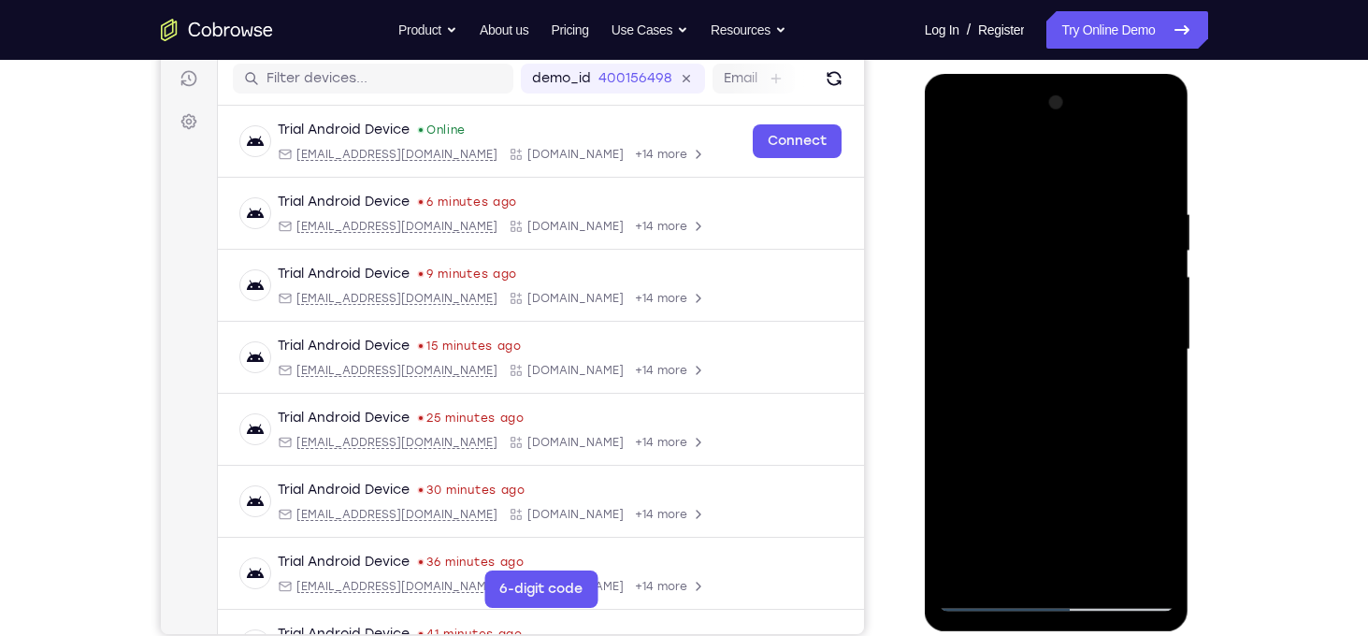
click at [1078, 433] on div at bounding box center [1057, 350] width 236 height 524
click at [1089, 433] on div at bounding box center [1057, 350] width 236 height 524
click at [1099, 437] on div at bounding box center [1057, 350] width 236 height 524
click at [1108, 437] on div at bounding box center [1057, 350] width 236 height 524
click at [1118, 437] on div at bounding box center [1057, 350] width 236 height 524
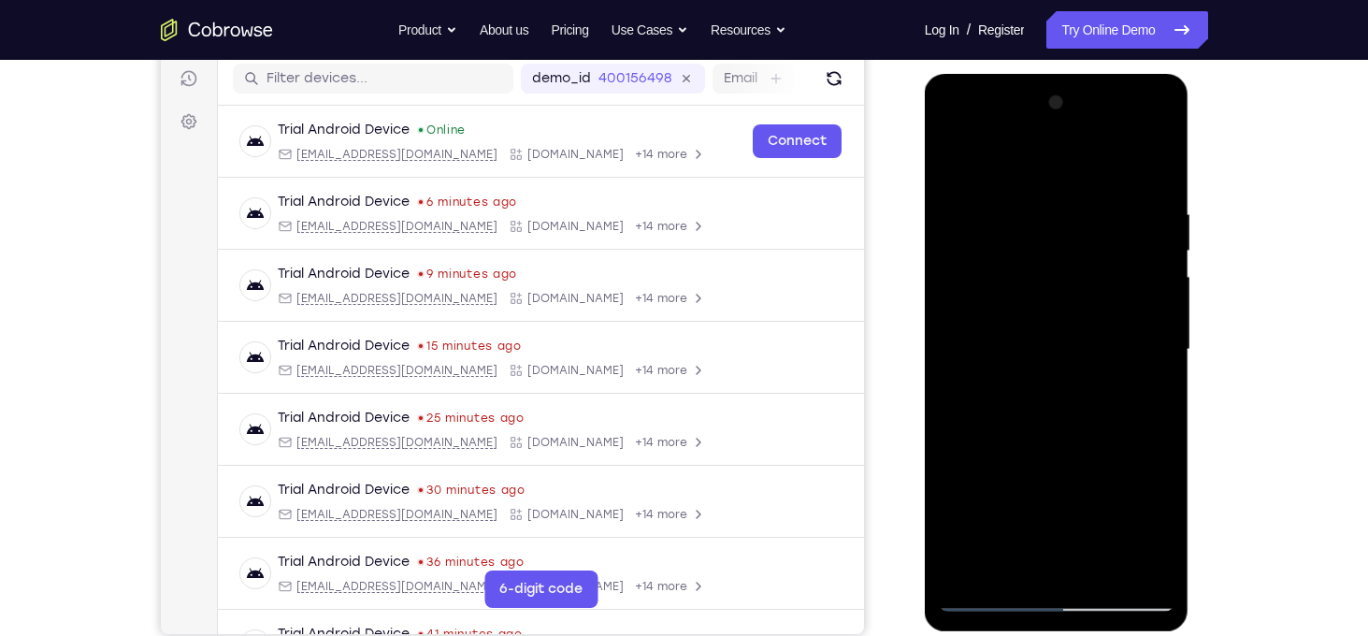
click at [1134, 357] on div at bounding box center [1057, 350] width 236 height 524
click at [1133, 433] on div at bounding box center [1057, 350] width 236 height 524
click at [1112, 382] on div at bounding box center [1057, 350] width 236 height 524
drag, startPoint x: 1040, startPoint y: 481, endPoint x: 1099, endPoint y: 195, distance: 291.4
click at [1099, 195] on div at bounding box center [1057, 350] width 236 height 524
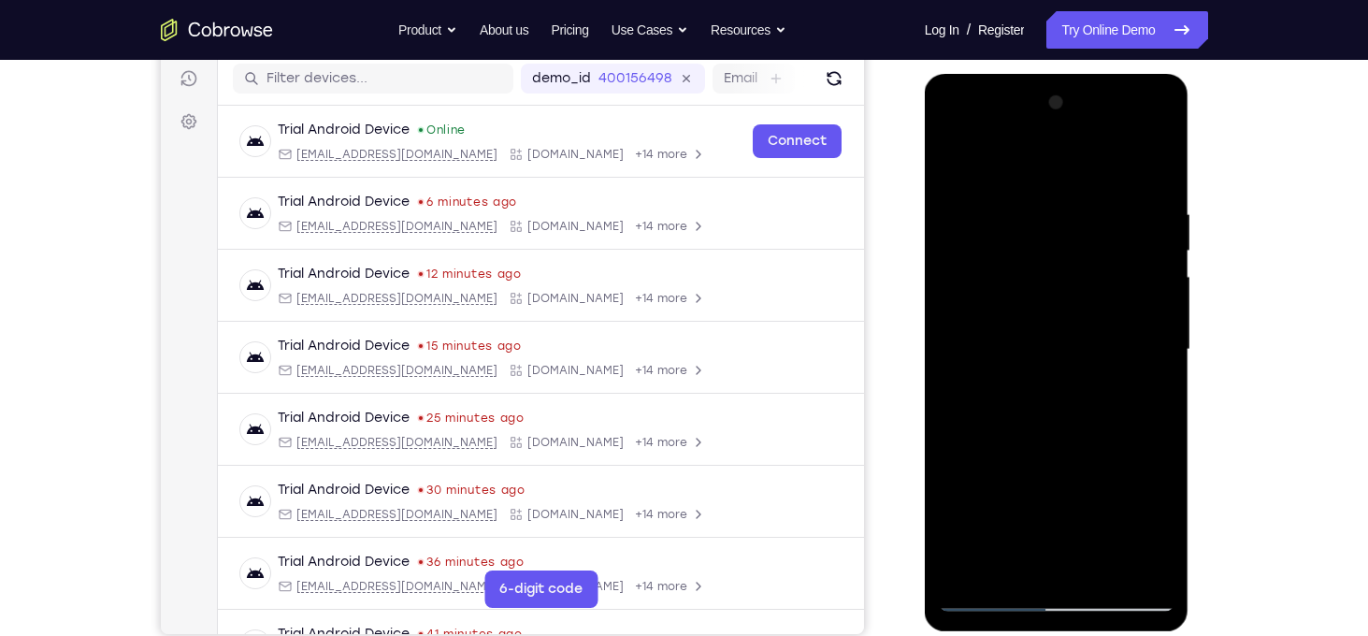
click at [1063, 329] on div at bounding box center [1057, 350] width 236 height 524
click at [997, 592] on div at bounding box center [1057, 350] width 236 height 524
click at [1098, 347] on div at bounding box center [1057, 350] width 236 height 524
click at [1015, 439] on div at bounding box center [1057, 350] width 236 height 524
click at [1032, 433] on div at bounding box center [1057, 350] width 236 height 524
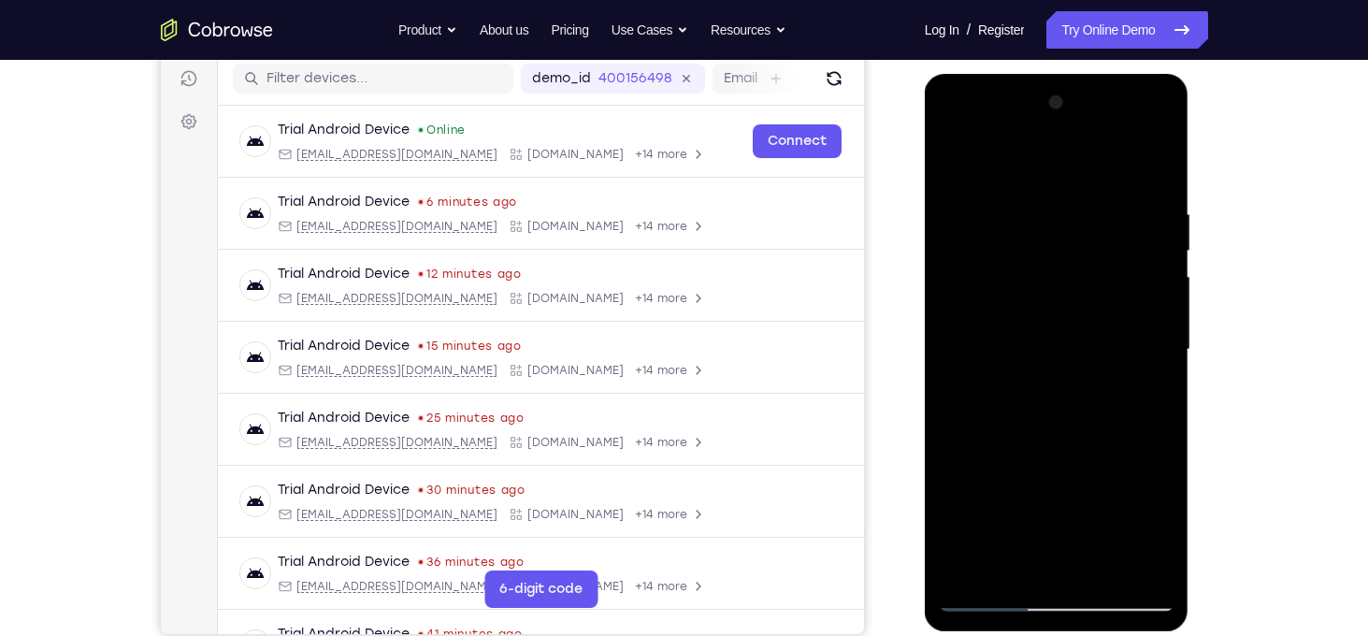
click at [1090, 366] on div at bounding box center [1057, 350] width 236 height 524
click at [1096, 366] on div at bounding box center [1057, 350] width 236 height 524
click at [1068, 417] on div at bounding box center [1057, 350] width 236 height 524
click at [1080, 433] on div at bounding box center [1057, 350] width 236 height 524
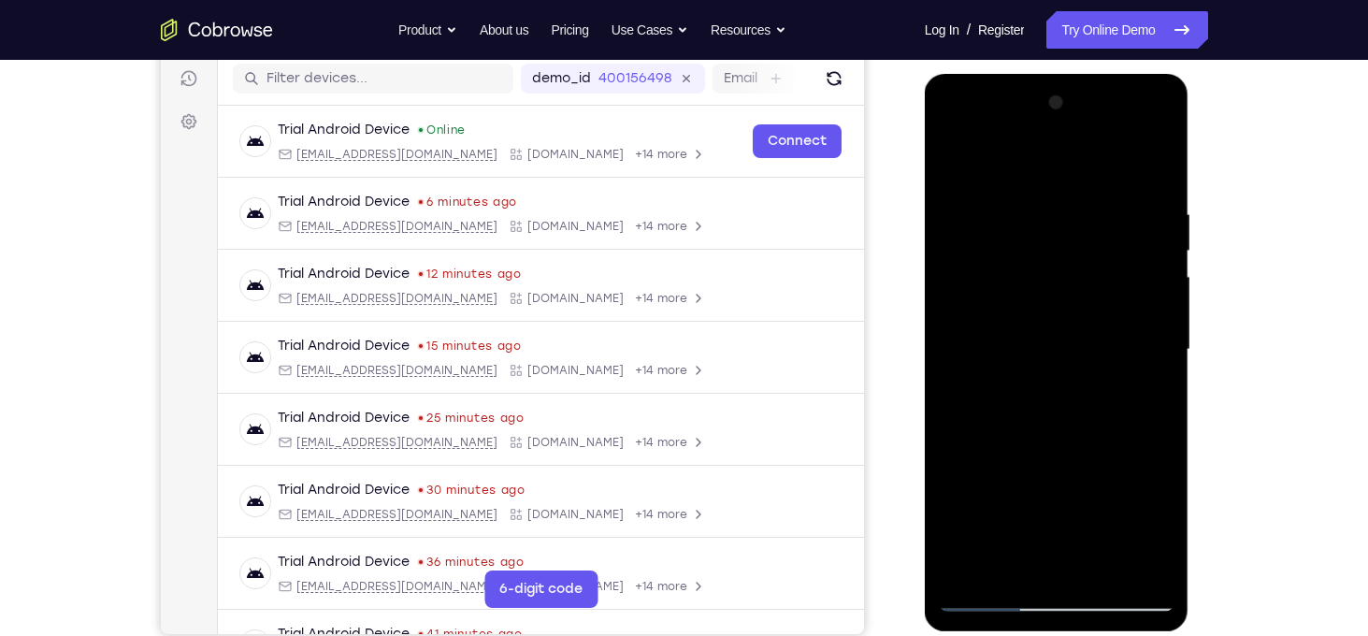
drag, startPoint x: 1037, startPoint y: 496, endPoint x: 1093, endPoint y: 221, distance: 281.4
click at [1093, 221] on div at bounding box center [1057, 350] width 236 height 524
click at [998, 597] on div at bounding box center [1057, 350] width 236 height 524
drag, startPoint x: 1044, startPoint y: 489, endPoint x: 1064, endPoint y: 189, distance: 300.7
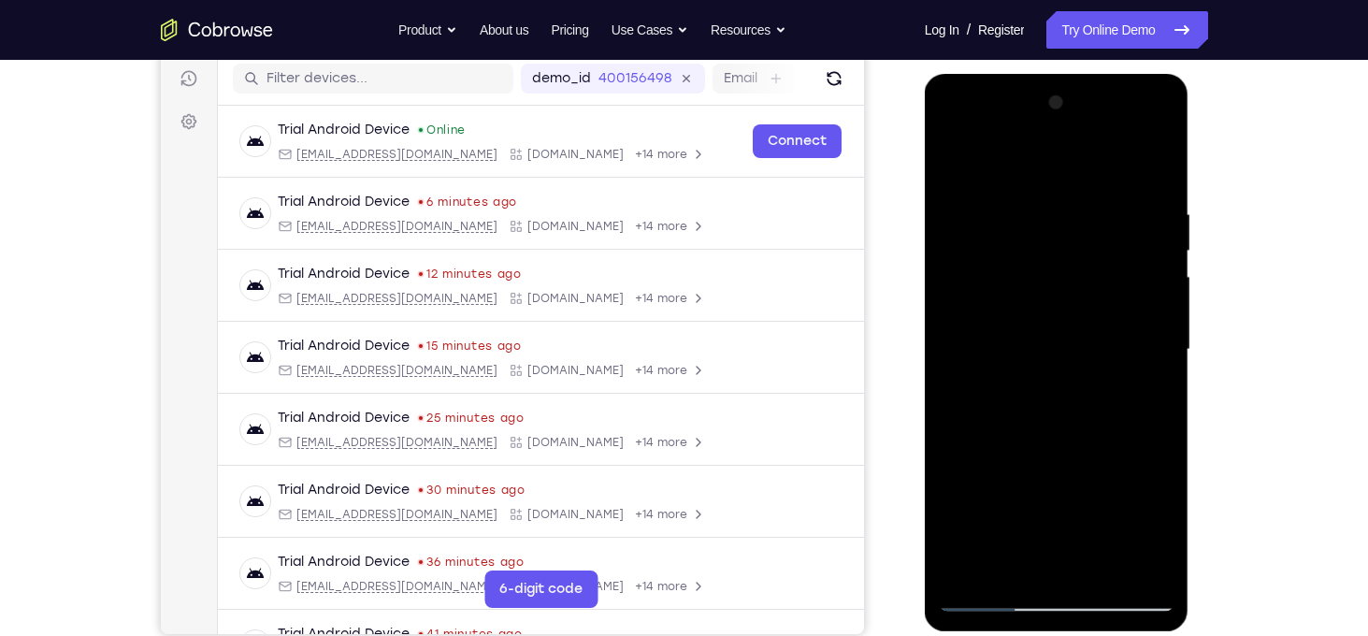
click at [1064, 189] on div at bounding box center [1057, 350] width 236 height 524
drag, startPoint x: 1094, startPoint y: 383, endPoint x: 1131, endPoint y: 161, distance: 225.6
click at [1131, 161] on div at bounding box center [1057, 350] width 236 height 524
drag, startPoint x: 1118, startPoint y: 429, endPoint x: 1161, endPoint y: 169, distance: 263.4
click at [1161, 169] on div at bounding box center [1057, 350] width 236 height 524
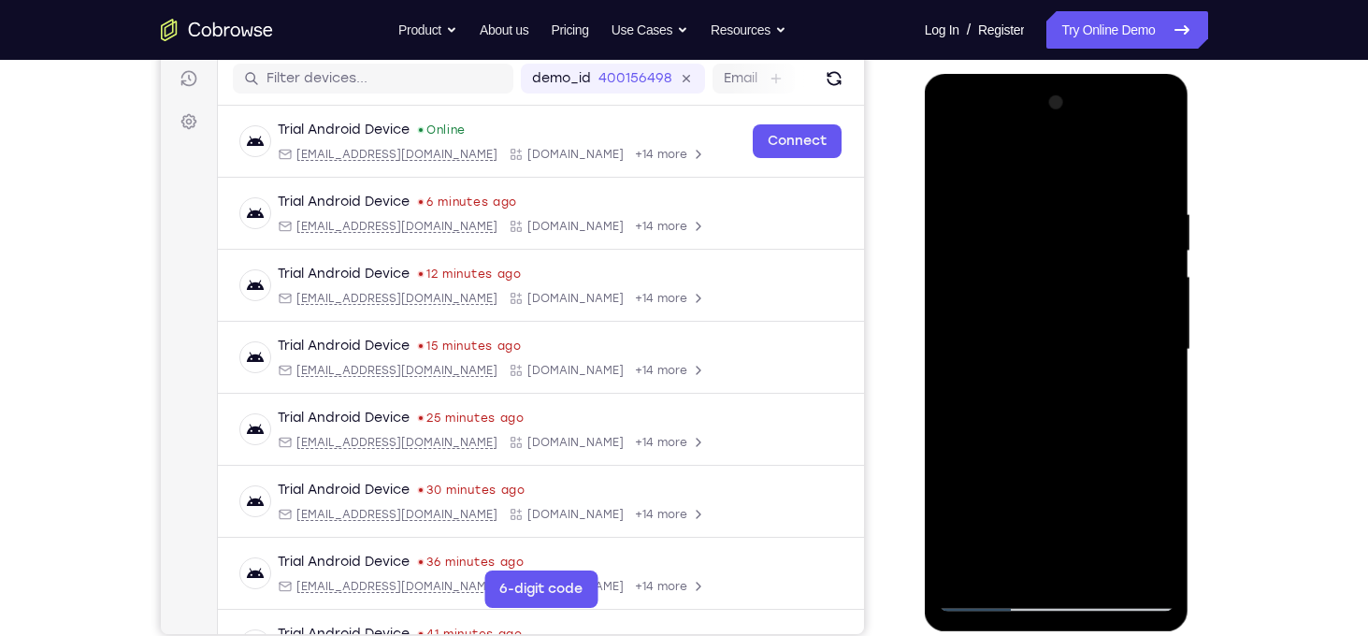
drag, startPoint x: 1092, startPoint y: 433, endPoint x: 1045, endPoint y: 167, distance: 269.6
click at [1045, 167] on div at bounding box center [1057, 350] width 236 height 524
drag, startPoint x: 1070, startPoint y: 457, endPoint x: 1060, endPoint y: 170, distance: 287.2
click at [1060, 170] on div at bounding box center [1057, 350] width 236 height 524
drag, startPoint x: 1089, startPoint y: 461, endPoint x: 1128, endPoint y: 176, distance: 287.8
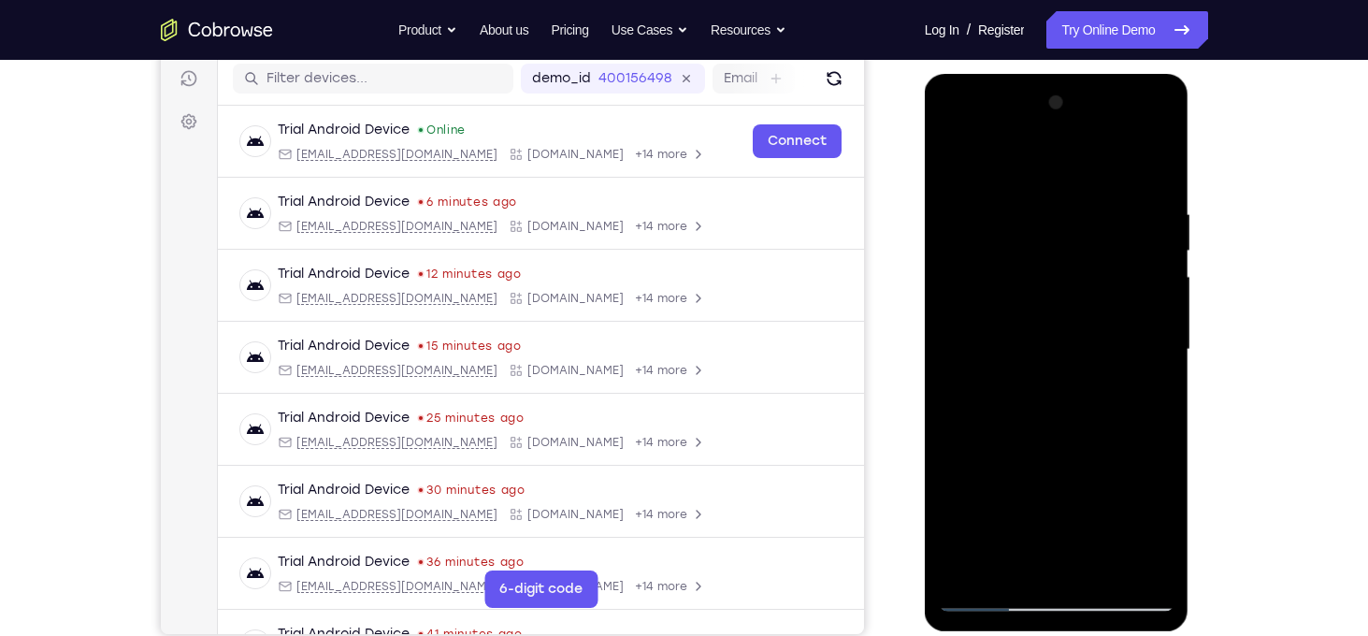
click at [1128, 176] on div at bounding box center [1057, 350] width 236 height 524
drag, startPoint x: 1122, startPoint y: 481, endPoint x: 1114, endPoint y: 208, distance: 274.0
click at [1114, 208] on div at bounding box center [1057, 350] width 236 height 524
drag, startPoint x: 1119, startPoint y: 444, endPoint x: 1108, endPoint y: 179, distance: 265.7
click at [1108, 179] on div at bounding box center [1057, 350] width 236 height 524
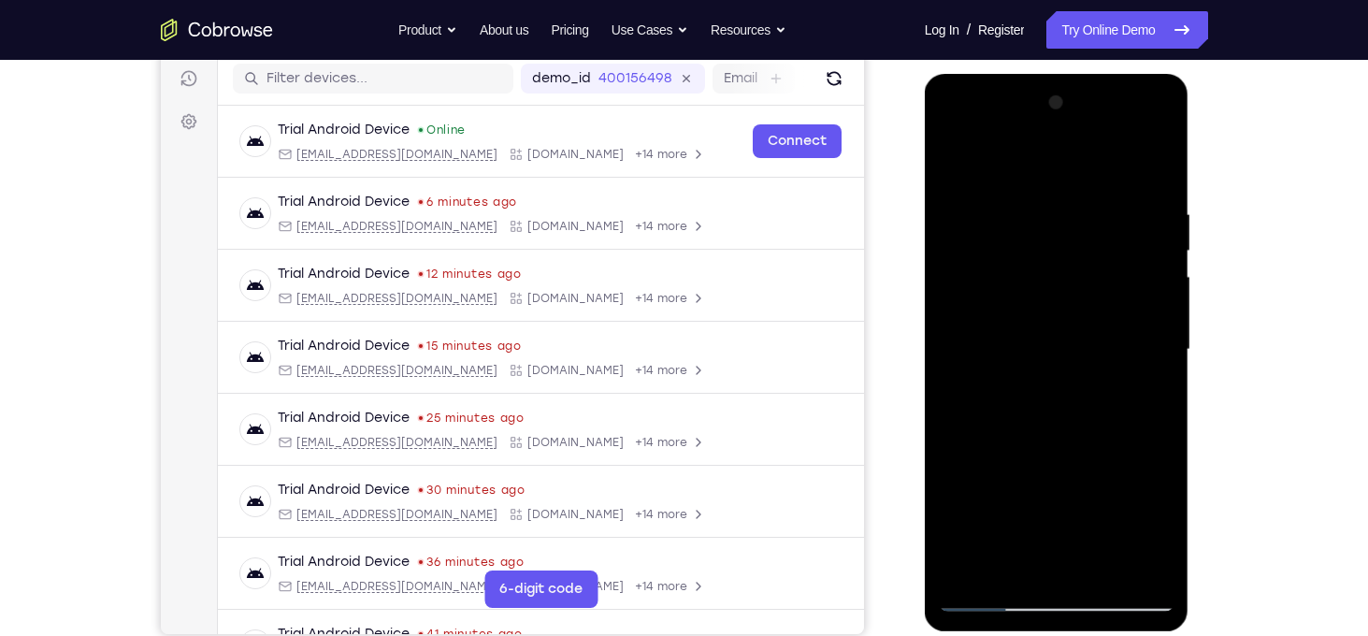
drag, startPoint x: 1126, startPoint y: 517, endPoint x: 1136, endPoint y: 179, distance: 338.6
click at [1136, 179] on div at bounding box center [1057, 350] width 236 height 524
drag, startPoint x: 1090, startPoint y: 461, endPoint x: 1089, endPoint y: 203, distance: 258.0
click at [1089, 203] on div at bounding box center [1057, 350] width 236 height 524
drag, startPoint x: 1083, startPoint y: 487, endPoint x: 1145, endPoint y: 186, distance: 307.5
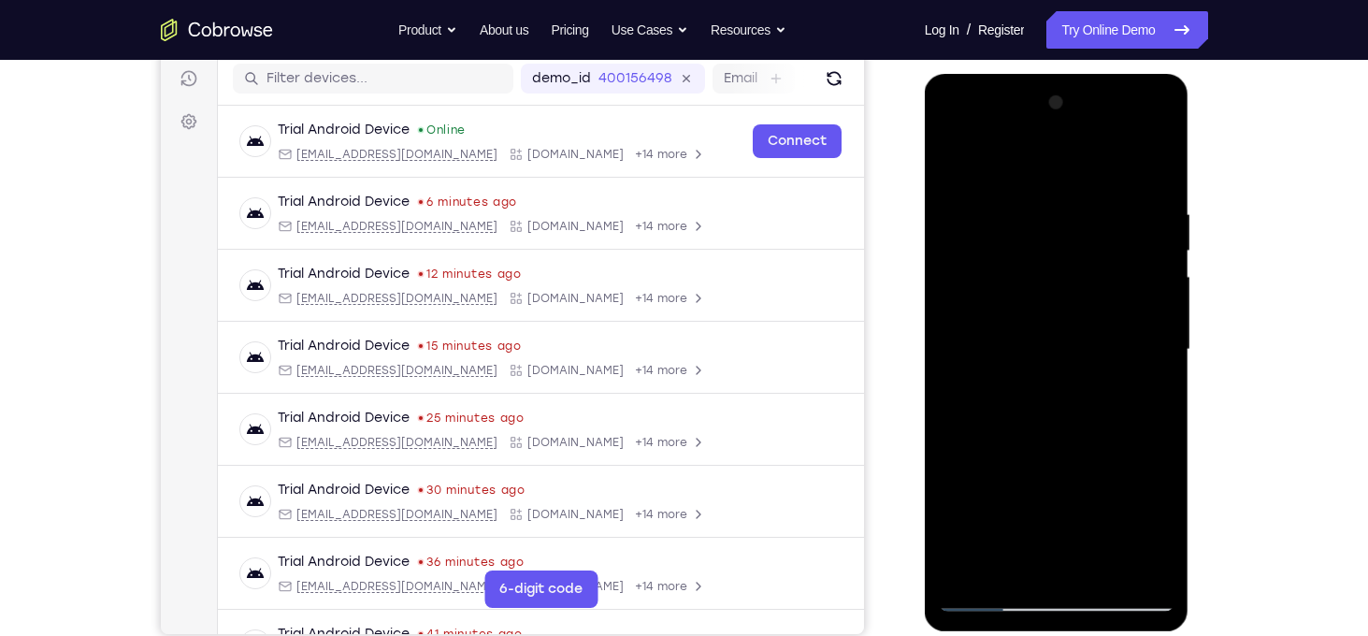
click at [1145, 186] on div at bounding box center [1057, 350] width 236 height 524
drag, startPoint x: 1111, startPoint y: 484, endPoint x: 1105, endPoint y: 257, distance: 227.3
click at [1105, 257] on div at bounding box center [1057, 350] width 236 height 524
drag, startPoint x: 1113, startPoint y: 453, endPoint x: 1114, endPoint y: 218, distance: 235.6
click at [1114, 218] on div at bounding box center [1057, 350] width 236 height 524
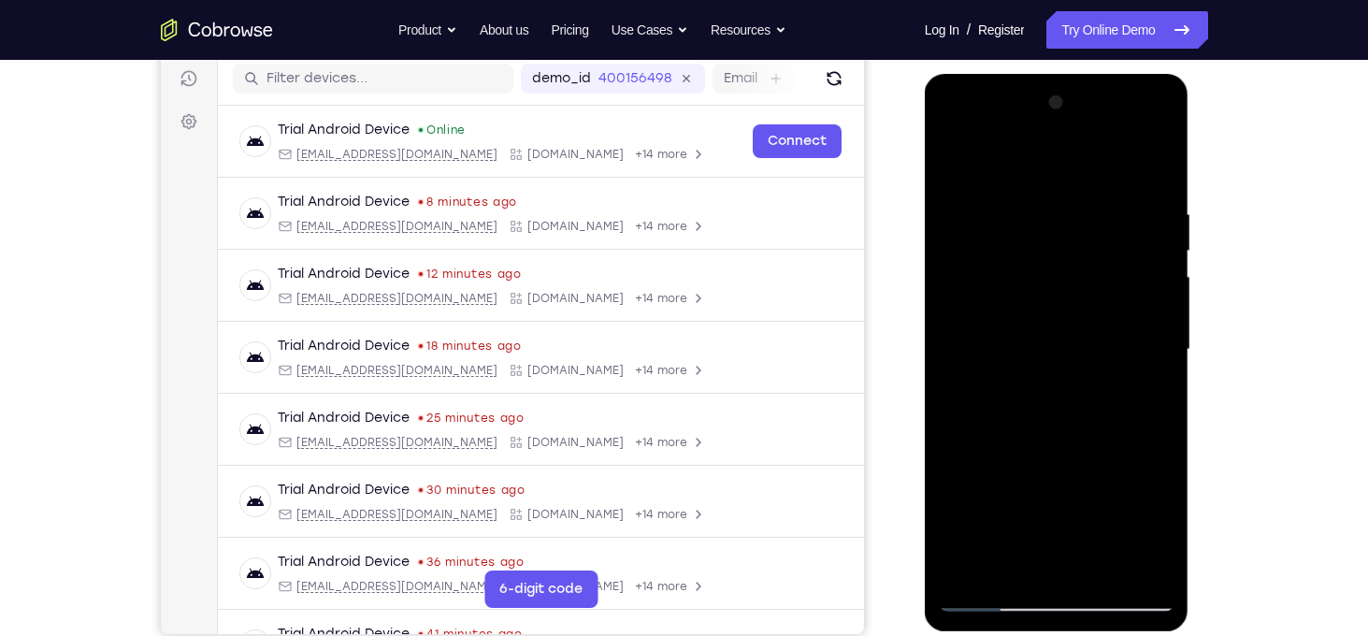
drag, startPoint x: 1122, startPoint y: 464, endPoint x: 1136, endPoint y: 219, distance: 245.3
click at [1136, 219] on div at bounding box center [1057, 350] width 236 height 524
drag, startPoint x: 1127, startPoint y: 483, endPoint x: 1150, endPoint y: 205, distance: 279.6
click at [1150, 205] on div at bounding box center [1057, 350] width 236 height 524
click at [1092, 489] on div at bounding box center [1057, 350] width 236 height 524
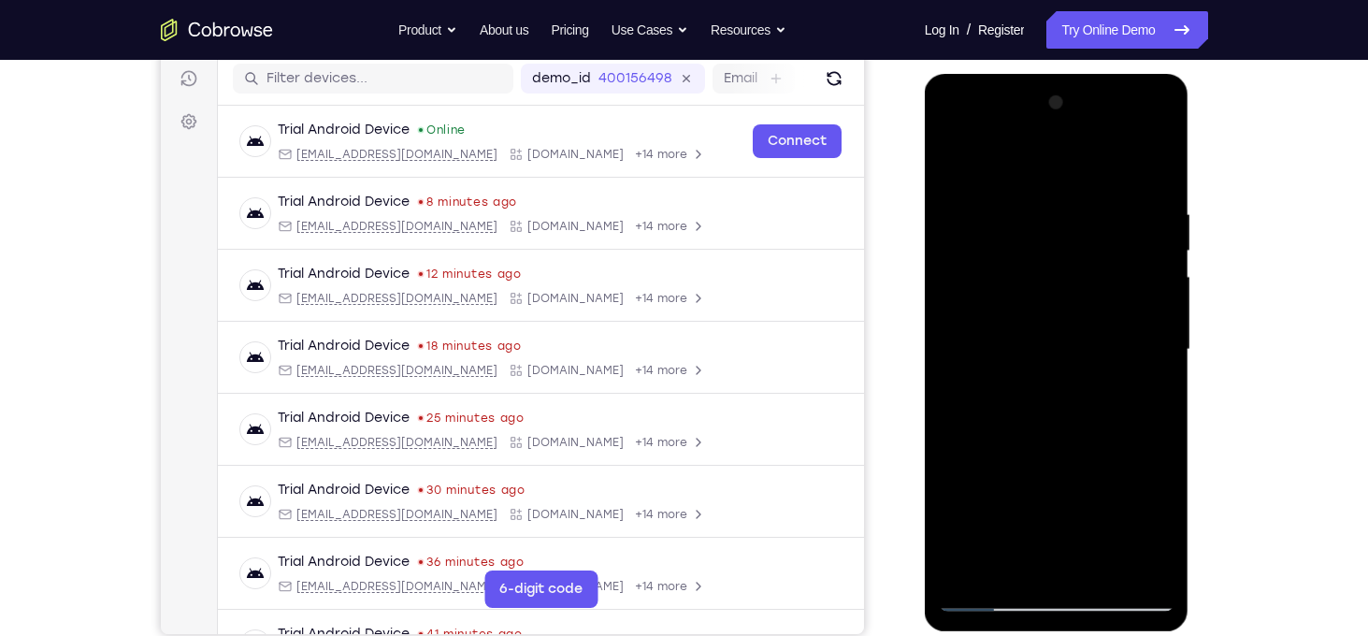
drag, startPoint x: 1082, startPoint y: 535, endPoint x: 1102, endPoint y: 261, distance: 274.7
click at [1102, 261] on div at bounding box center [1057, 350] width 236 height 524
drag, startPoint x: 1145, startPoint y: 493, endPoint x: 1156, endPoint y: 218, distance: 275.1
click at [1156, 218] on div at bounding box center [1057, 350] width 236 height 524
drag, startPoint x: 1130, startPoint y: 419, endPoint x: 1127, endPoint y: 261, distance: 158.0
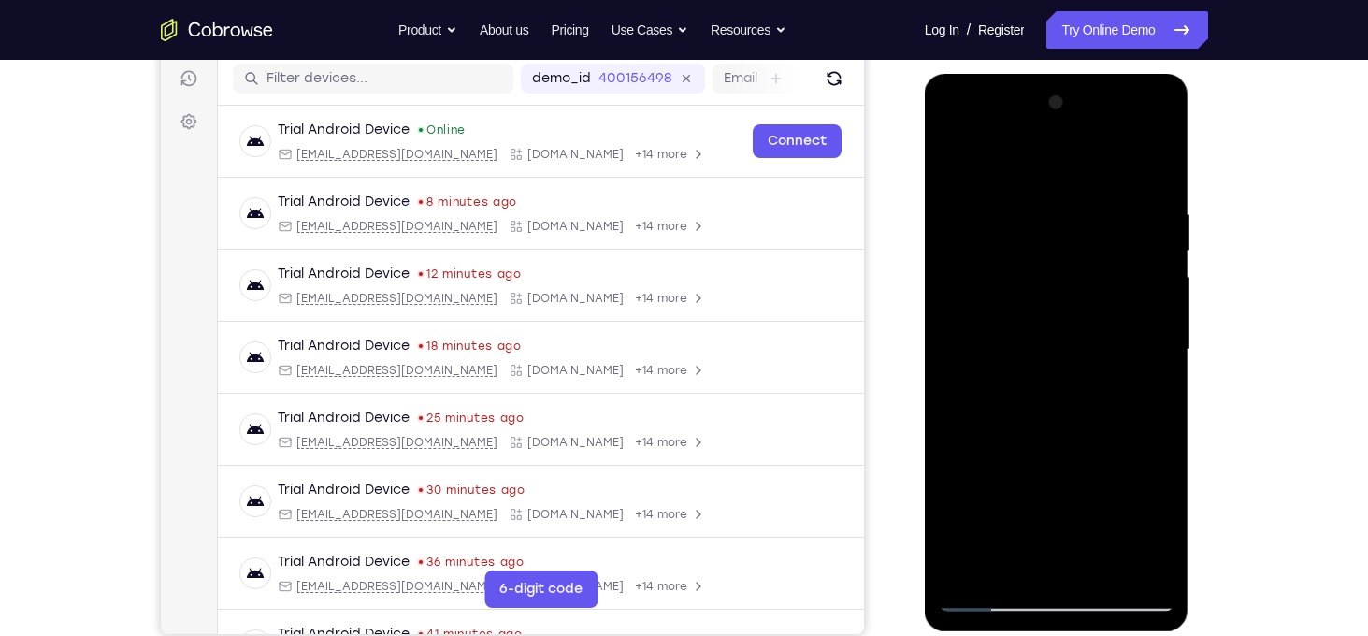
click at [1127, 261] on div at bounding box center [1057, 350] width 236 height 524
drag, startPoint x: 1113, startPoint y: 419, endPoint x: 1187, endPoint y: 157, distance: 272.2
click at [1187, 157] on div at bounding box center [1057, 352] width 265 height 557
drag, startPoint x: 1113, startPoint y: 380, endPoint x: 1098, endPoint y: 181, distance: 198.8
click at [1098, 181] on div at bounding box center [1057, 350] width 236 height 524
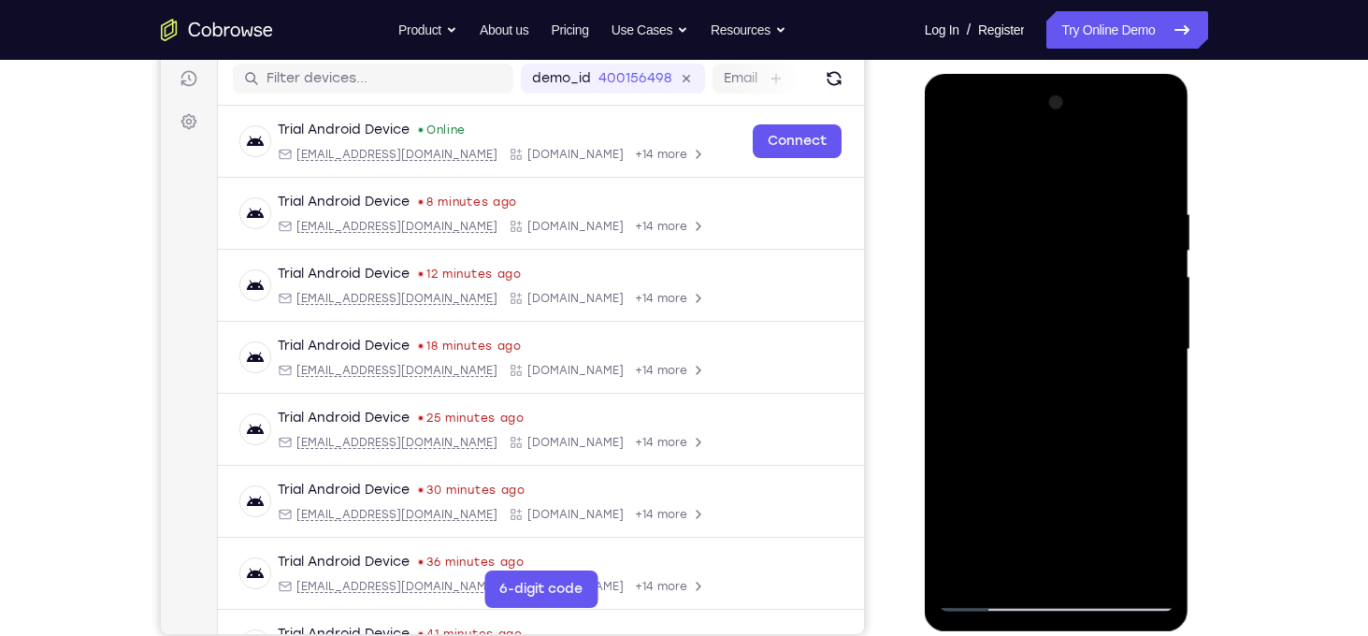
drag, startPoint x: 1104, startPoint y: 429, endPoint x: 1094, endPoint y: 175, distance: 254.5
click at [1094, 175] on div at bounding box center [1057, 350] width 236 height 524
drag, startPoint x: 1086, startPoint y: 418, endPoint x: 1126, endPoint y: 125, distance: 295.2
click at [1126, 125] on div at bounding box center [1057, 350] width 236 height 524
drag, startPoint x: 1093, startPoint y: 418, endPoint x: 1128, endPoint y: 223, distance: 197.7
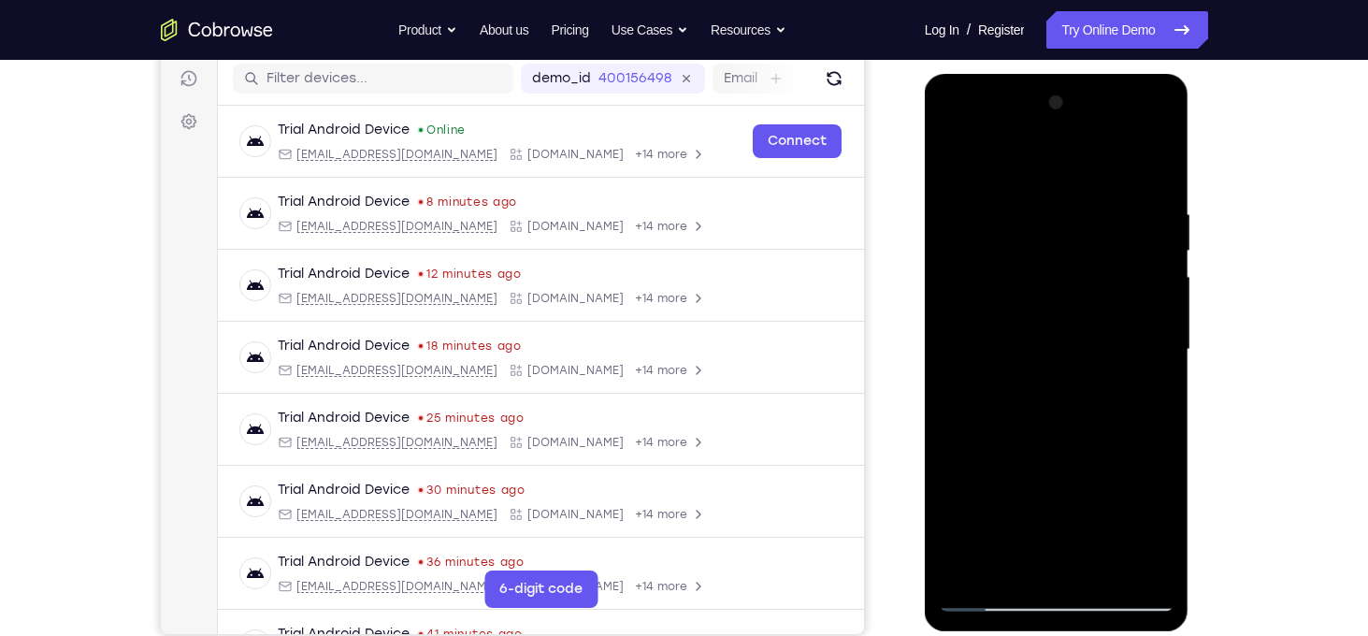
click at [1128, 223] on div at bounding box center [1057, 350] width 236 height 524
click at [1126, 359] on div at bounding box center [1057, 350] width 236 height 524
click at [1113, 360] on div at bounding box center [1057, 350] width 236 height 524
click at [1049, 434] on div at bounding box center [1057, 350] width 236 height 524
click at [1070, 434] on div at bounding box center [1057, 350] width 236 height 524
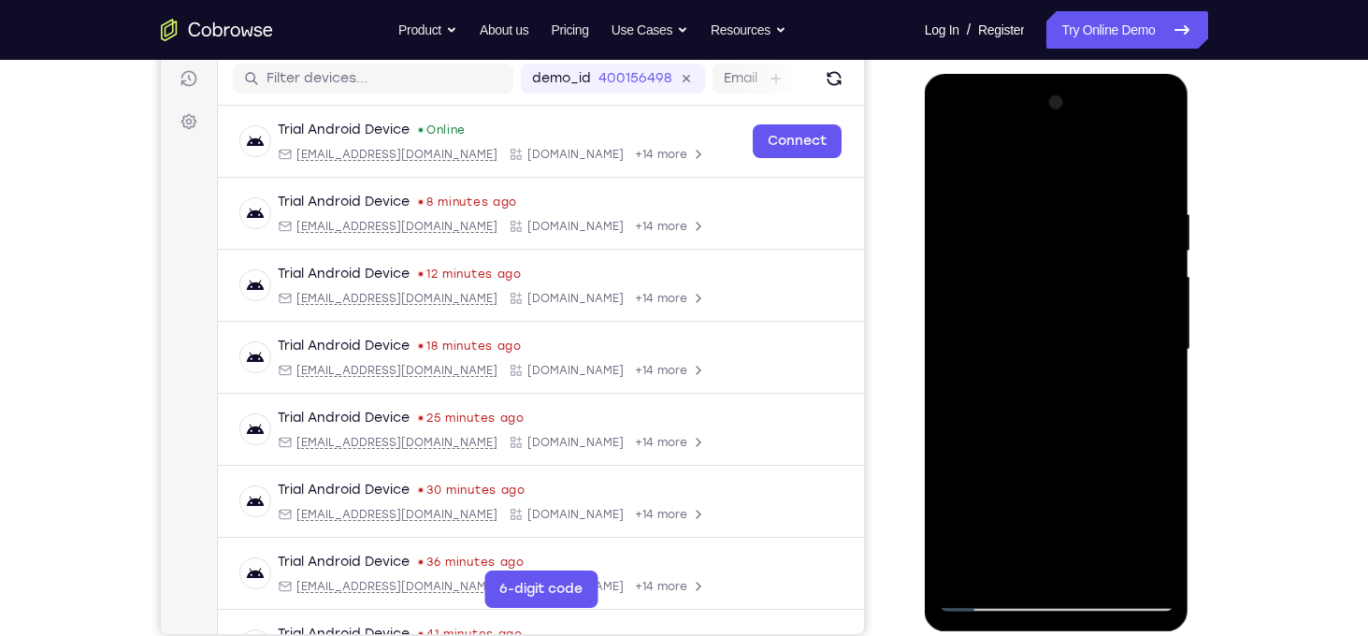
click at [1086, 435] on div at bounding box center [1057, 350] width 236 height 524
click at [1116, 435] on div at bounding box center [1057, 350] width 236 height 524
click at [1119, 366] on div at bounding box center [1057, 350] width 236 height 524
click at [1000, 594] on div at bounding box center [1057, 350] width 236 height 524
drag, startPoint x: 1083, startPoint y: 510, endPoint x: 1109, endPoint y: 199, distance: 312.4
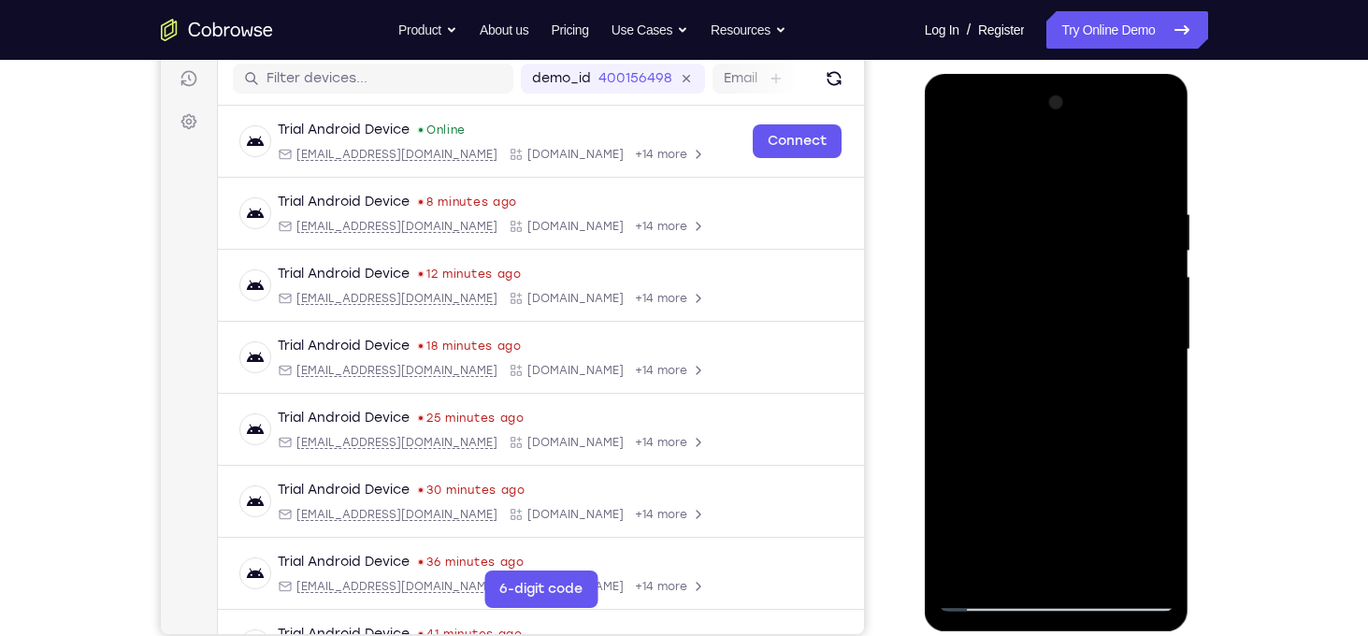
click at [1109, 199] on div at bounding box center [1057, 350] width 236 height 524
click at [1084, 339] on div at bounding box center [1057, 350] width 236 height 524
click at [1082, 327] on div at bounding box center [1057, 350] width 236 height 524
click at [977, 438] on div at bounding box center [1057, 350] width 236 height 524
click at [998, 432] on div at bounding box center [1057, 350] width 236 height 524
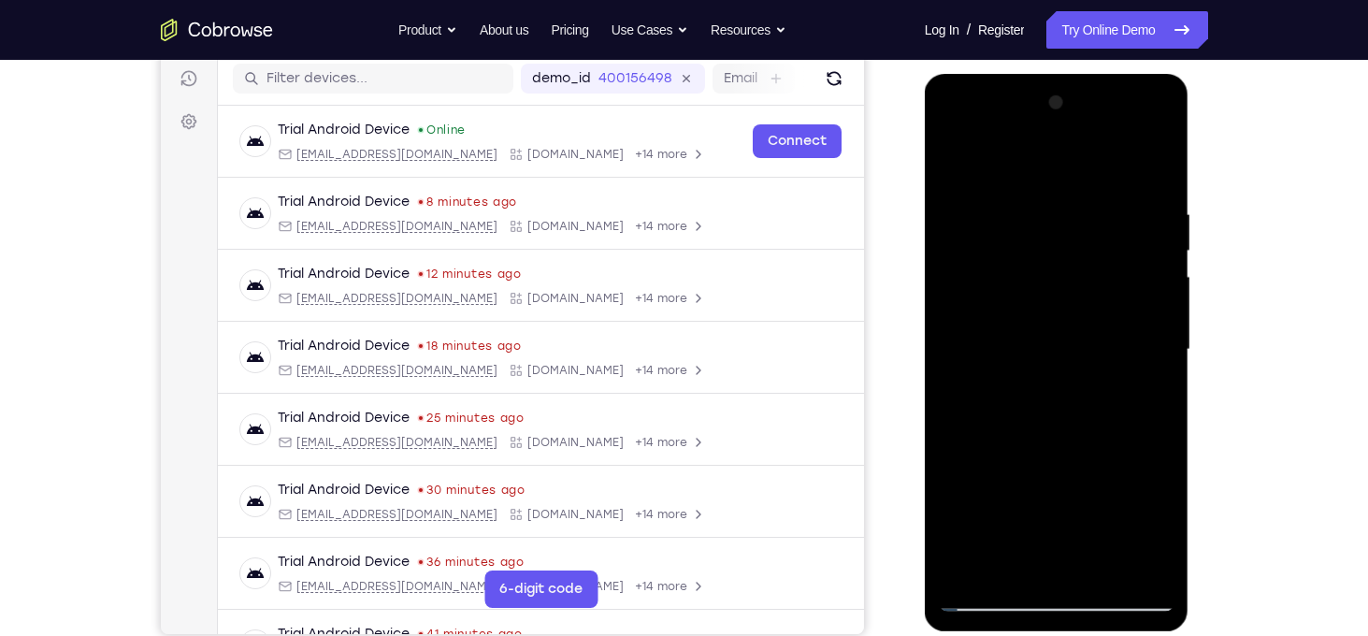
click at [991, 436] on div at bounding box center [1057, 350] width 236 height 524
click at [1015, 428] on div at bounding box center [1057, 350] width 236 height 524
click at [1051, 398] on div at bounding box center [1057, 350] width 236 height 524
click at [1027, 434] on div at bounding box center [1057, 350] width 236 height 524
click at [1051, 433] on div at bounding box center [1057, 350] width 236 height 524
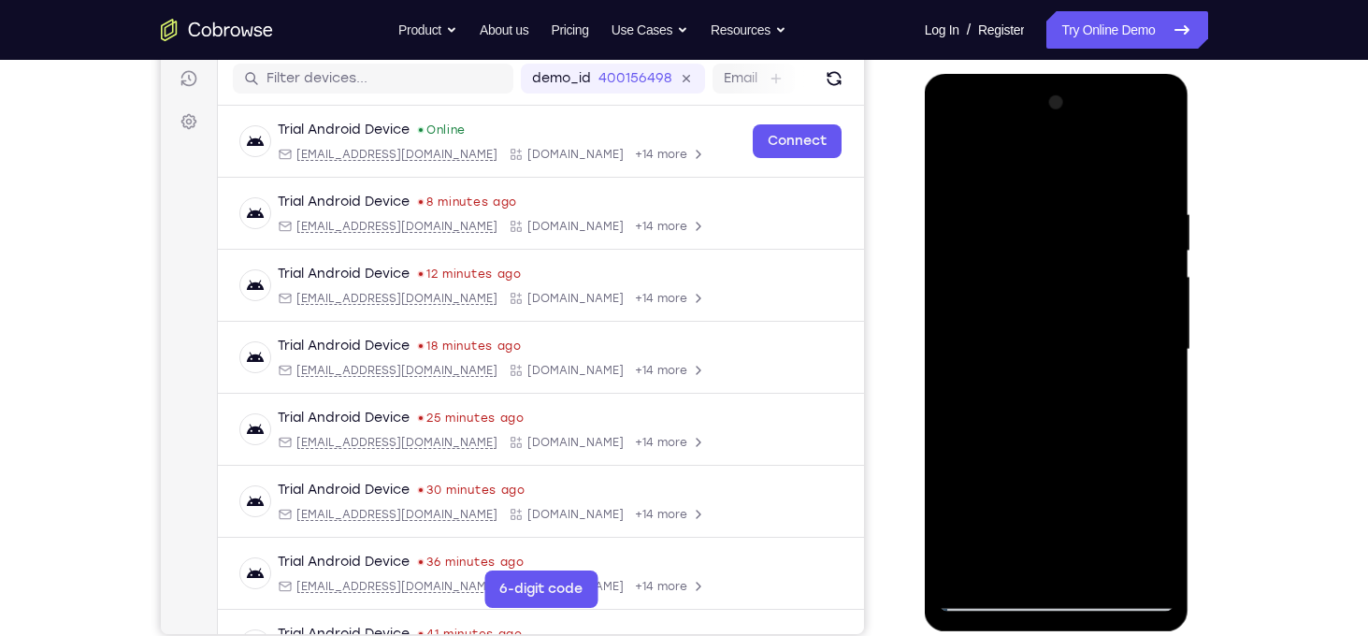
click at [1065, 435] on div at bounding box center [1057, 350] width 236 height 524
click at [1101, 378] on div at bounding box center [1057, 350] width 236 height 524
click at [1072, 438] on div at bounding box center [1057, 350] width 236 height 524
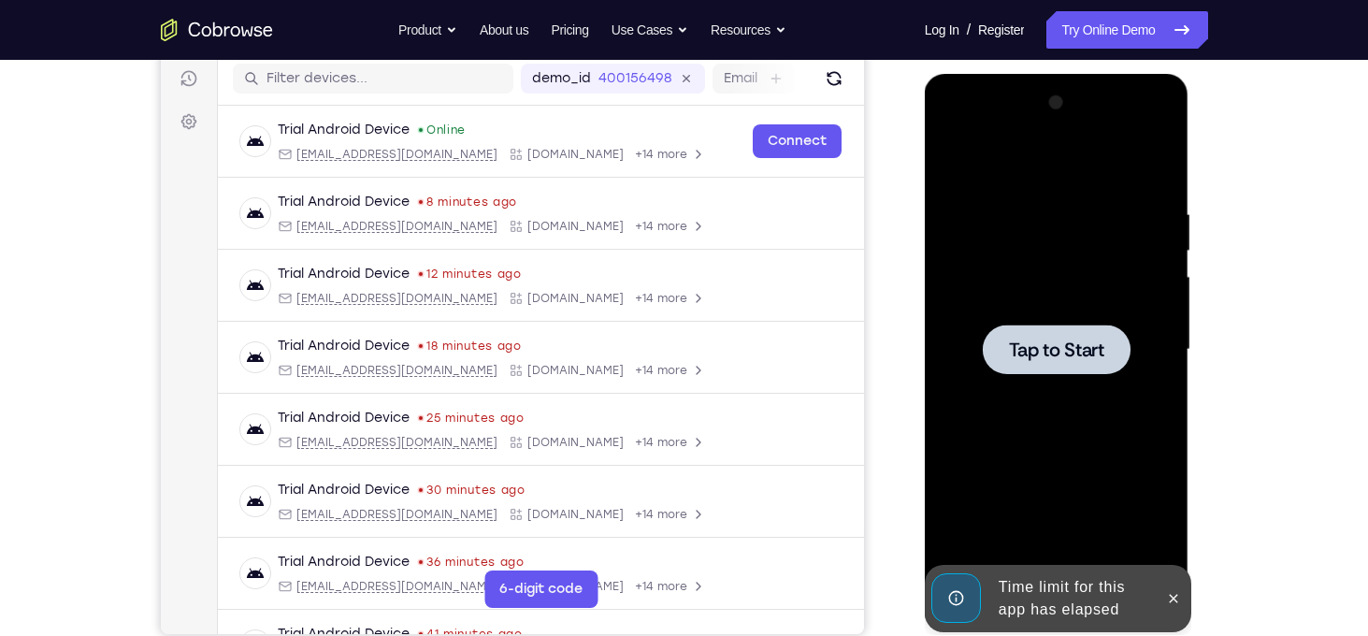
click at [1040, 344] on span "Tap to Start" at bounding box center [1056, 349] width 95 height 19
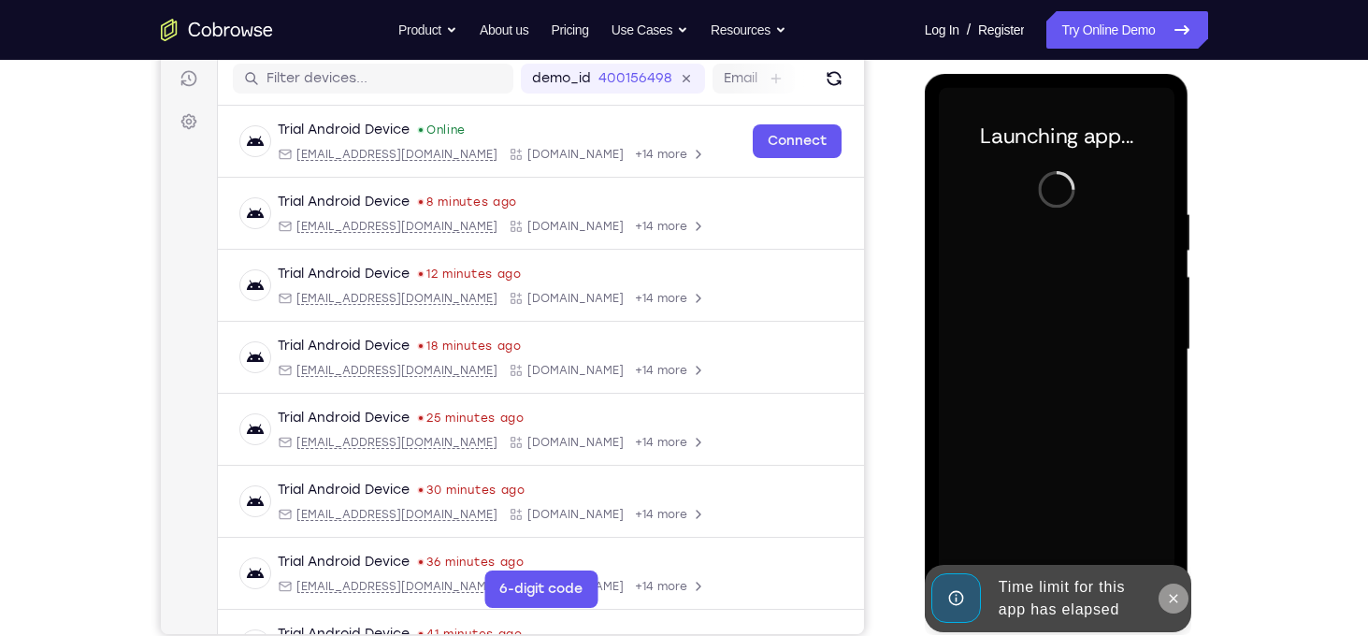
click at [1183, 596] on button at bounding box center [1173, 598] width 30 height 30
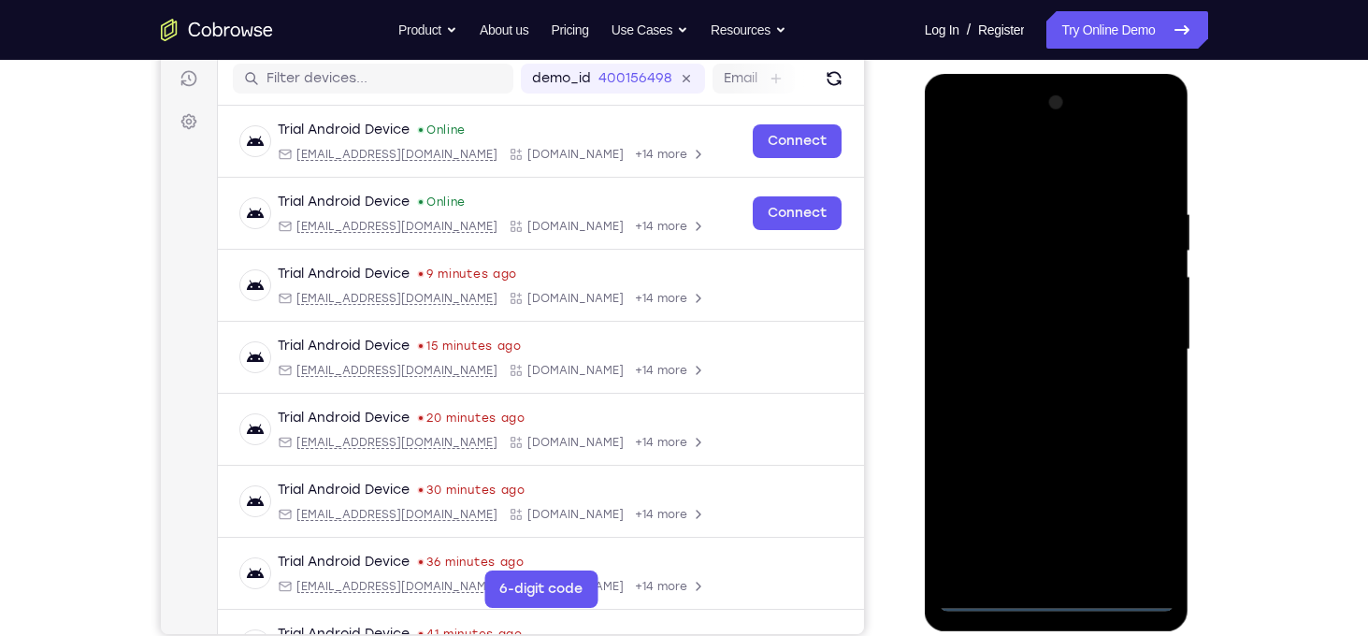
click at [1055, 597] on div at bounding box center [1057, 350] width 236 height 524
click at [1135, 511] on div at bounding box center [1057, 350] width 236 height 524
click at [1032, 166] on div at bounding box center [1057, 350] width 236 height 524
click at [1127, 339] on div at bounding box center [1057, 350] width 236 height 524
click at [1043, 575] on div at bounding box center [1057, 350] width 236 height 524
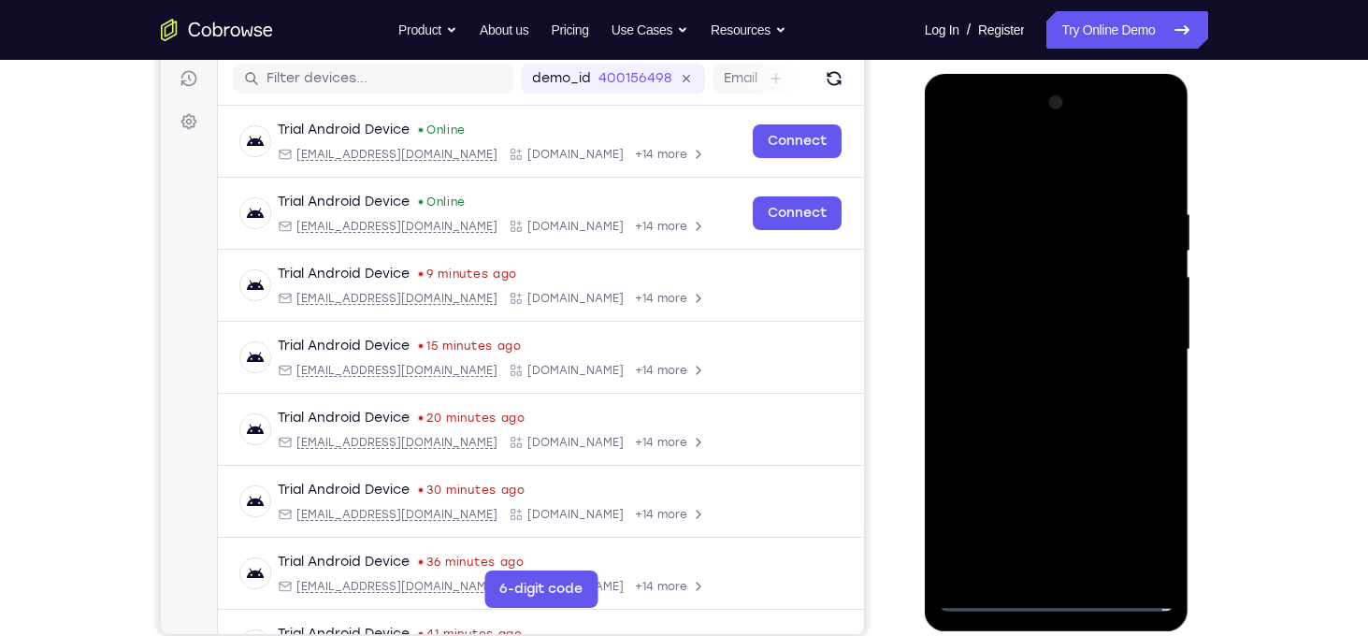
click at [1008, 597] on div at bounding box center [1057, 350] width 236 height 524
click at [1078, 570] on div at bounding box center [1057, 350] width 236 height 524
click at [1005, 304] on div at bounding box center [1057, 350] width 236 height 524
click at [1039, 331] on div at bounding box center [1057, 350] width 236 height 524
click at [1067, 304] on div at bounding box center [1057, 350] width 236 height 524
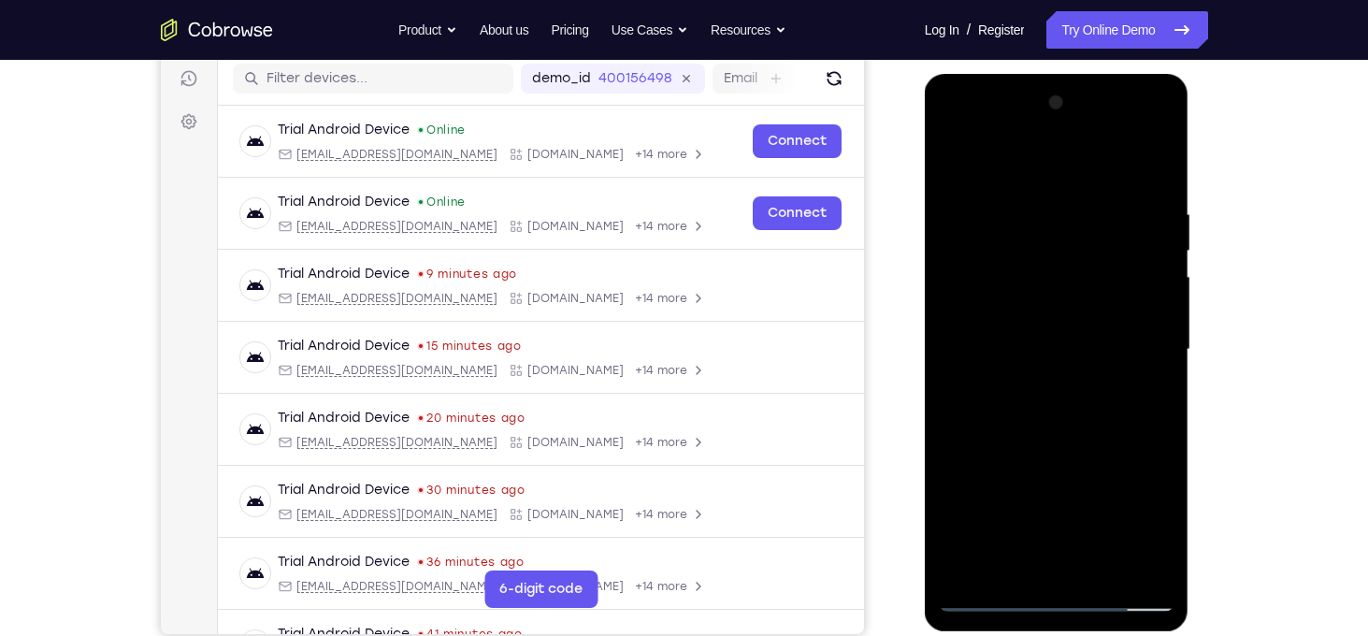
click at [1169, 547] on div at bounding box center [1057, 350] width 236 height 524
click at [1106, 571] on div at bounding box center [1057, 350] width 236 height 524
click at [1107, 443] on div at bounding box center [1057, 350] width 236 height 524
click at [1111, 343] on div at bounding box center [1057, 350] width 236 height 524
click at [1042, 560] on div at bounding box center [1057, 350] width 236 height 524
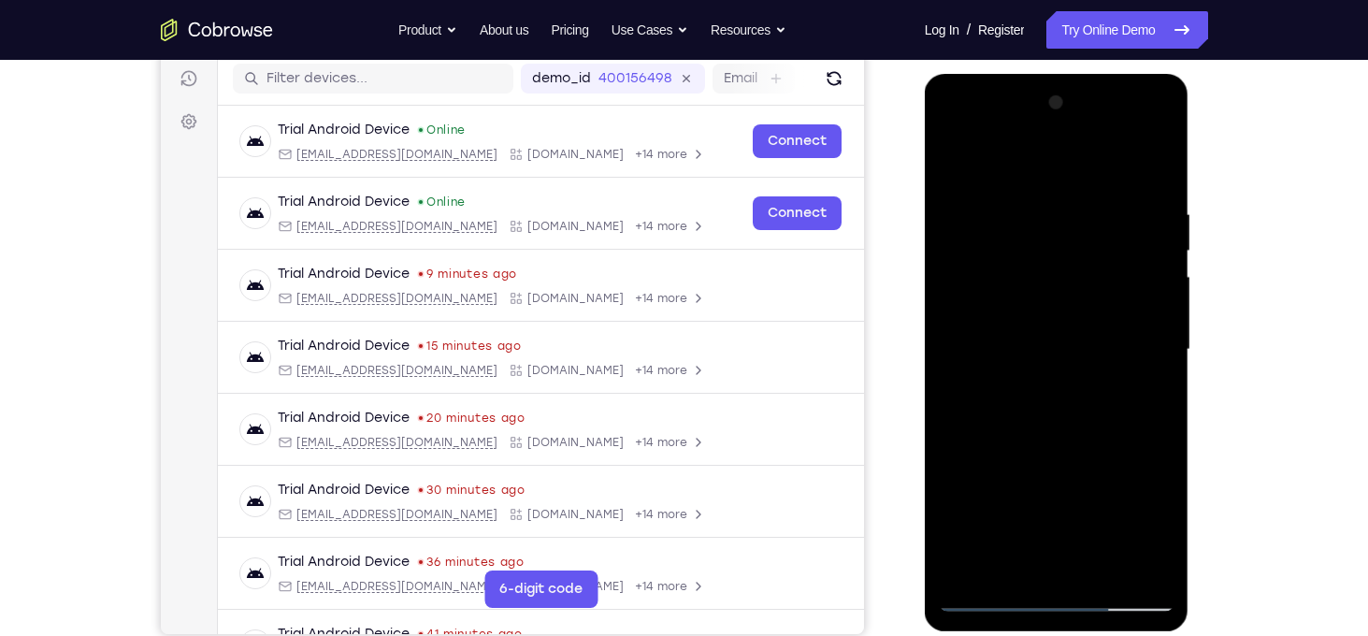
click at [1153, 538] on div at bounding box center [1057, 350] width 236 height 524
click at [1012, 555] on div at bounding box center [1057, 350] width 236 height 524
click at [1104, 452] on div at bounding box center [1057, 350] width 236 height 524
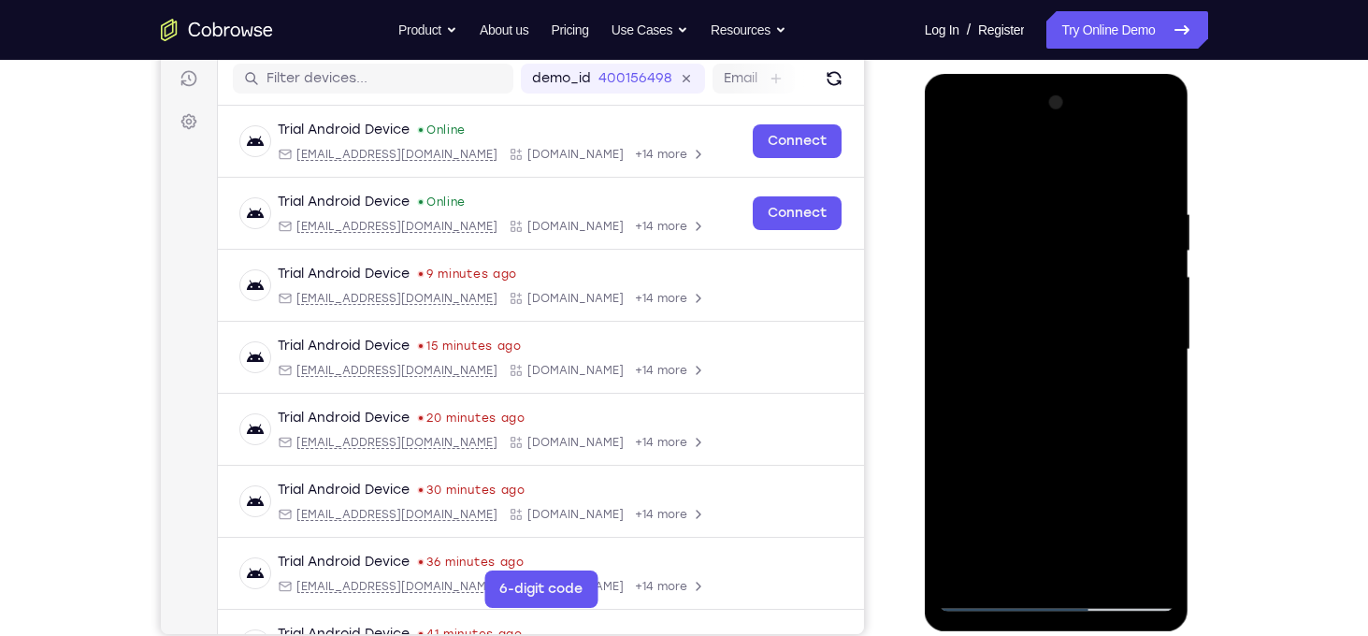
click at [1111, 455] on div at bounding box center [1057, 350] width 236 height 524
click at [1011, 349] on div at bounding box center [1057, 350] width 236 height 524
click at [955, 163] on div at bounding box center [1057, 350] width 236 height 524
click at [1127, 130] on div at bounding box center [1057, 350] width 236 height 524
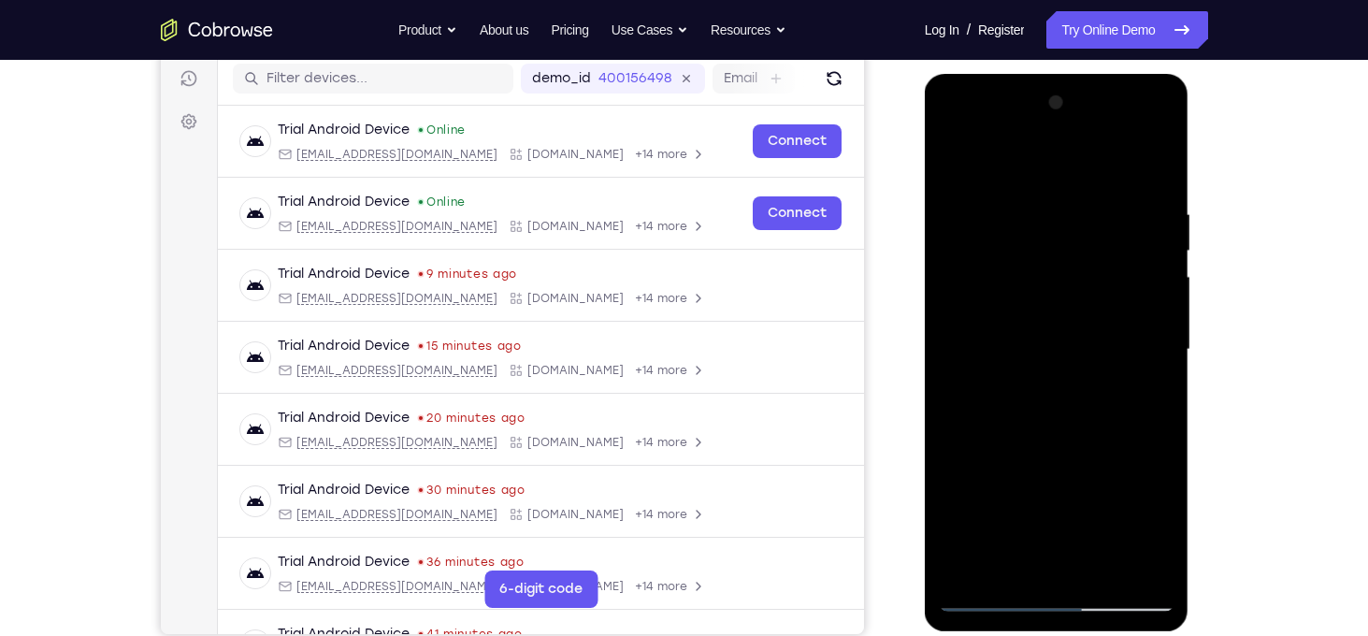
click at [972, 171] on div at bounding box center [1057, 350] width 236 height 524
click at [962, 347] on div at bounding box center [1057, 350] width 236 height 524
click at [1072, 492] on div at bounding box center [1057, 350] width 236 height 524
click at [1019, 338] on div at bounding box center [1057, 350] width 236 height 524
click at [1024, 155] on div at bounding box center [1057, 350] width 236 height 524
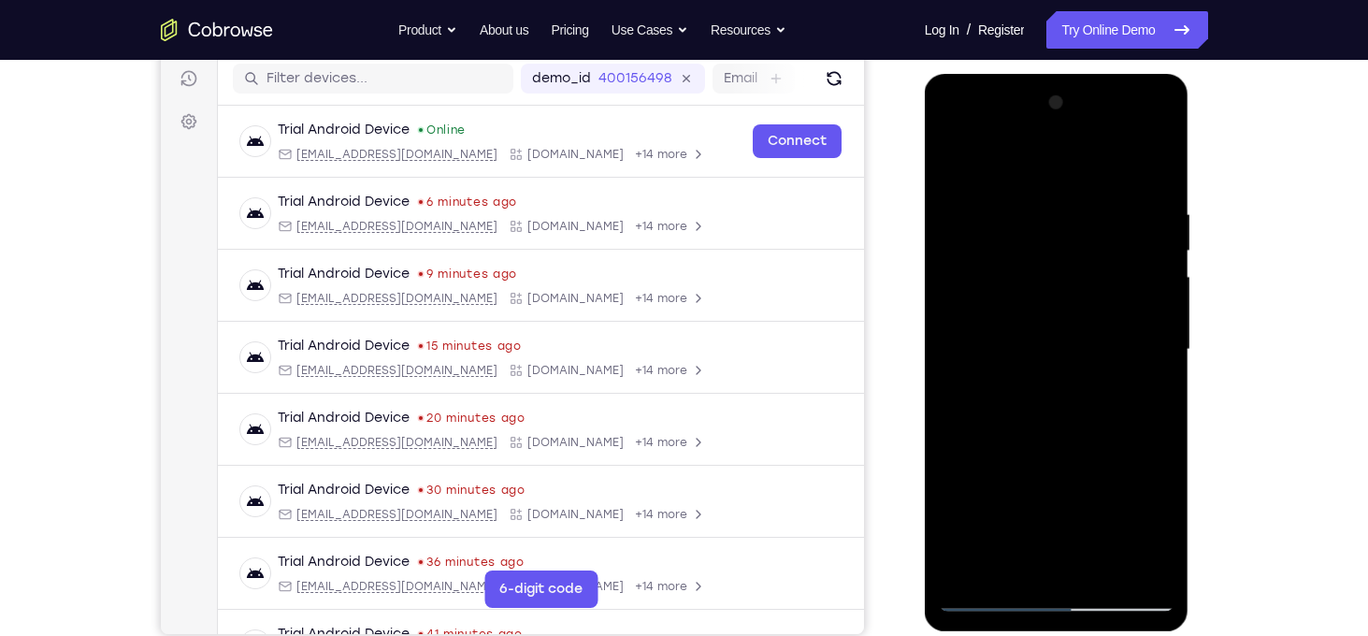
drag, startPoint x: 1041, startPoint y: 489, endPoint x: 1098, endPoint y: 216, distance: 278.7
click at [1098, 216] on div at bounding box center [1057, 350] width 236 height 524
drag, startPoint x: 1096, startPoint y: 495, endPoint x: 1156, endPoint y: 199, distance: 301.6
click at [1156, 199] on div at bounding box center [1057, 350] width 236 height 524
click at [1130, 490] on div at bounding box center [1057, 350] width 236 height 524
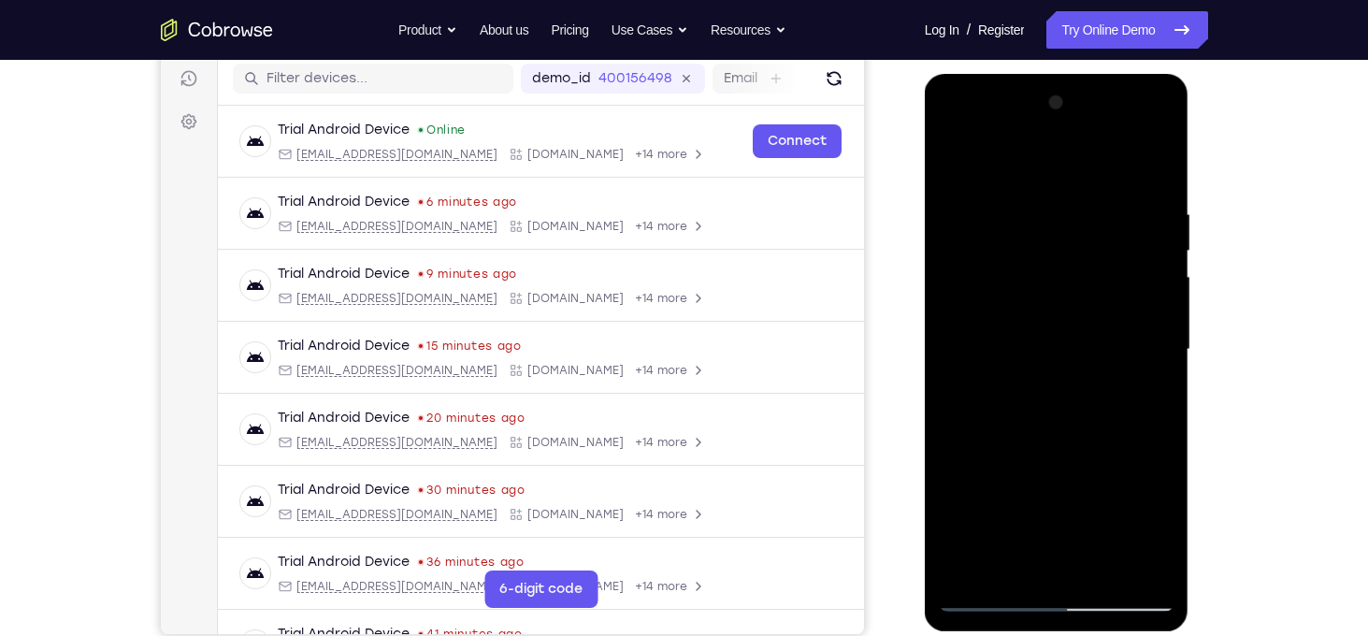
drag, startPoint x: 1056, startPoint y: 324, endPoint x: 1003, endPoint y: 570, distance: 251.4
click at [1003, 570] on div at bounding box center [1057, 350] width 236 height 524
click at [954, 160] on div at bounding box center [1057, 350] width 236 height 524
drag, startPoint x: 1050, startPoint y: 481, endPoint x: 1099, endPoint y: 124, distance: 360.6
click at [1099, 124] on div at bounding box center [1057, 350] width 236 height 524
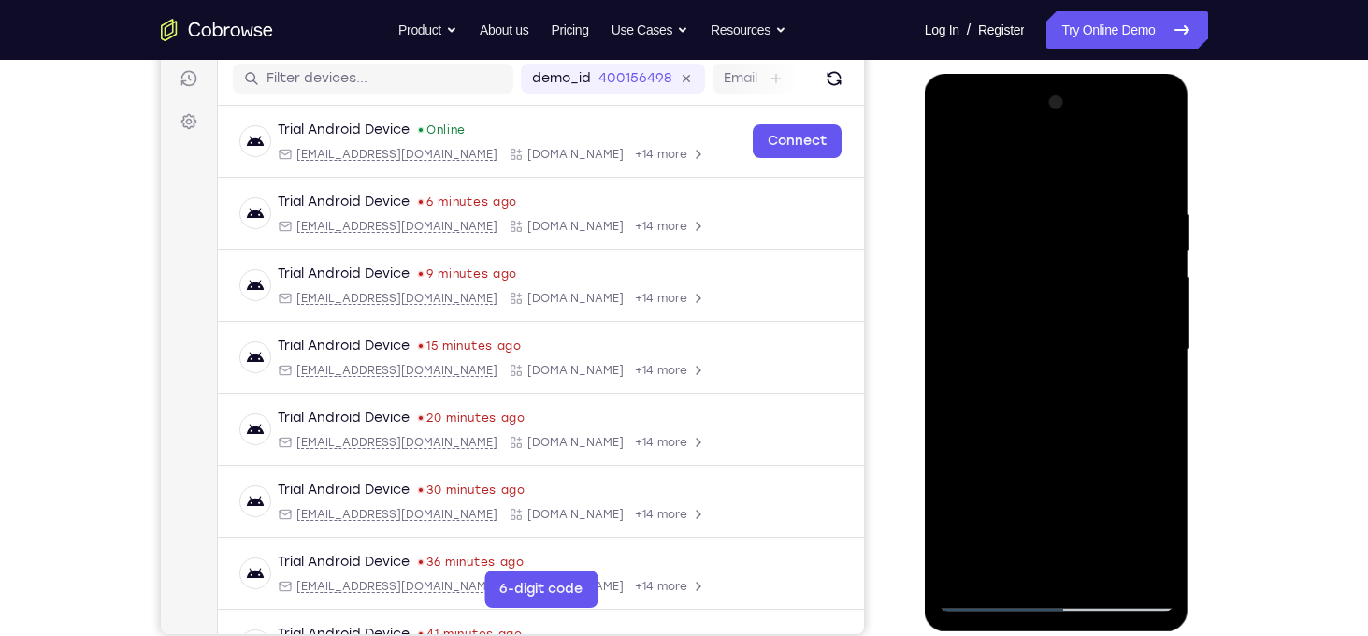
click at [1066, 491] on div at bounding box center [1057, 350] width 236 height 524
drag, startPoint x: 970, startPoint y: 252, endPoint x: 988, endPoint y: 445, distance: 193.4
click at [988, 445] on div at bounding box center [1057, 350] width 236 height 524
click at [1156, 347] on div at bounding box center [1057, 350] width 236 height 524
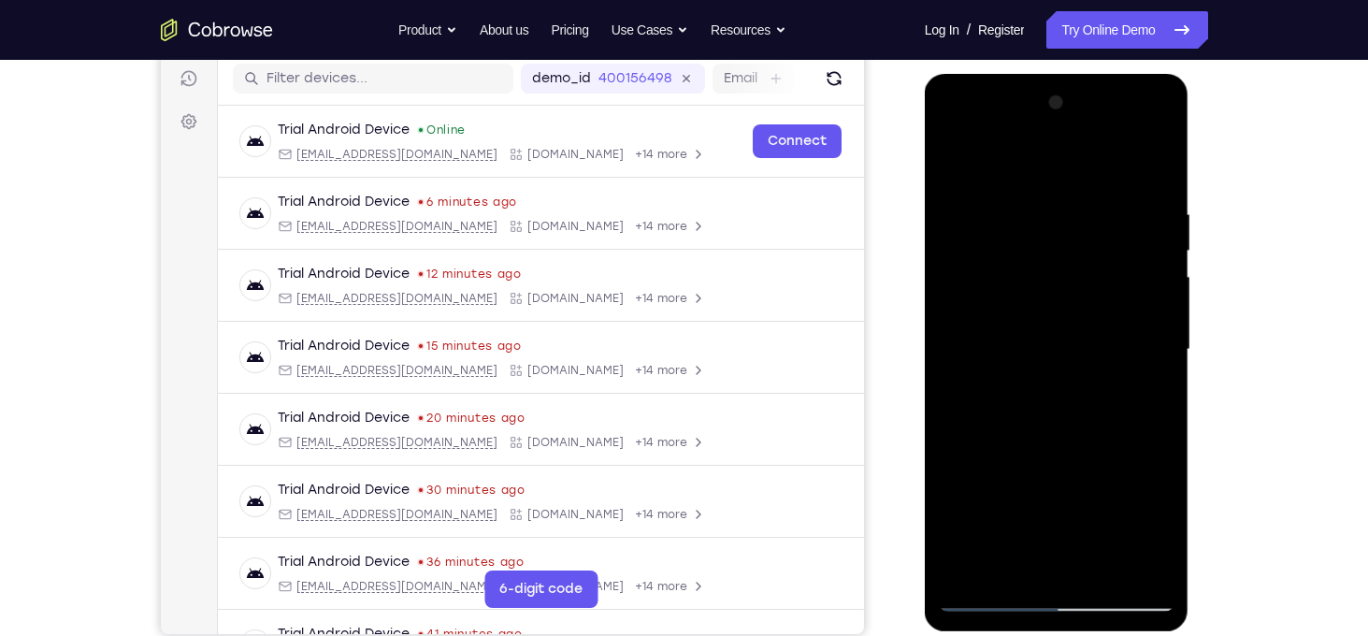
click at [1156, 347] on div at bounding box center [1057, 350] width 236 height 524
click at [955, 162] on div at bounding box center [1057, 350] width 236 height 524
click at [999, 485] on div at bounding box center [1057, 350] width 236 height 524
click at [957, 156] on div at bounding box center [1057, 350] width 236 height 524
click at [1012, 328] on div at bounding box center [1057, 350] width 236 height 524
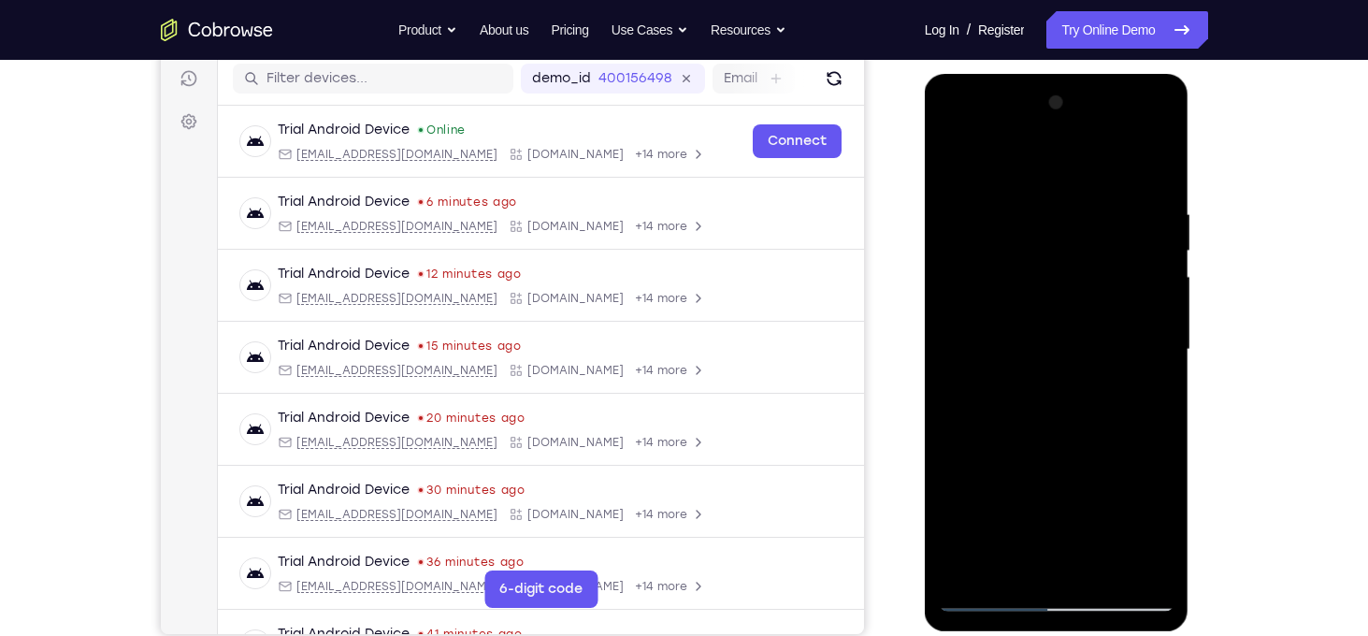
click at [1100, 313] on div at bounding box center [1057, 350] width 236 height 524
click at [1147, 312] on div at bounding box center [1057, 350] width 236 height 524
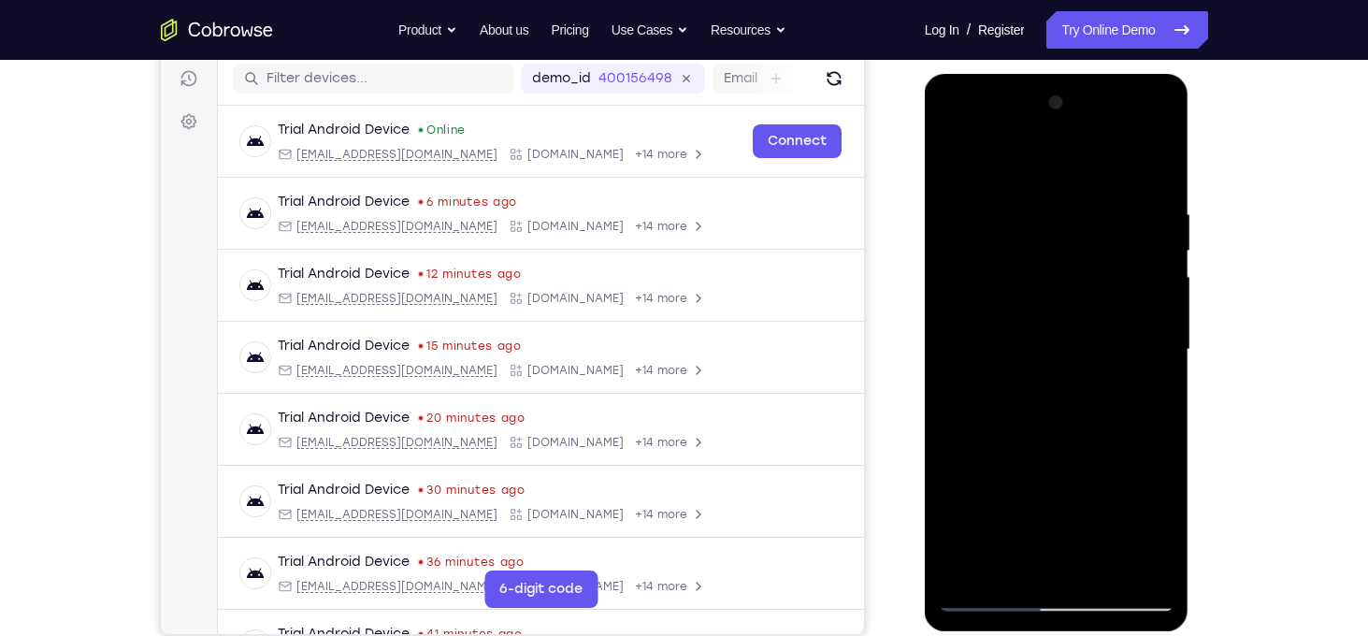
click at [1071, 297] on div at bounding box center [1057, 350] width 236 height 524
click at [1139, 285] on div at bounding box center [1057, 350] width 236 height 524
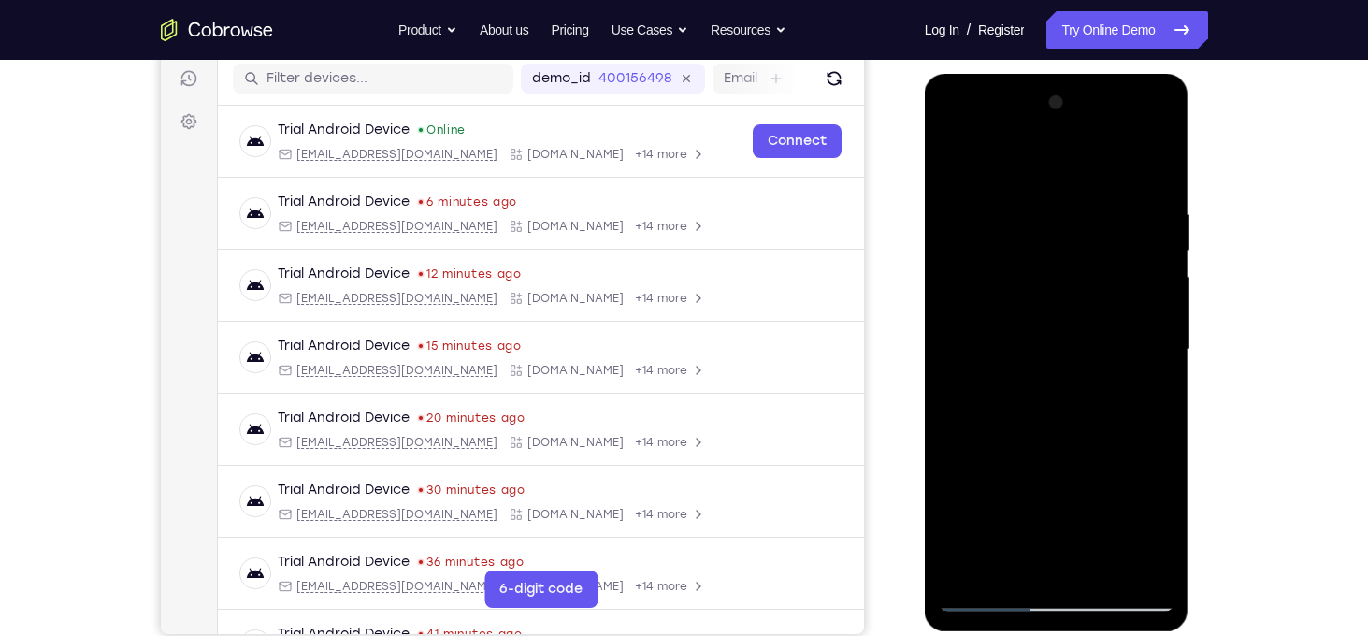
click at [1139, 285] on div at bounding box center [1057, 350] width 236 height 524
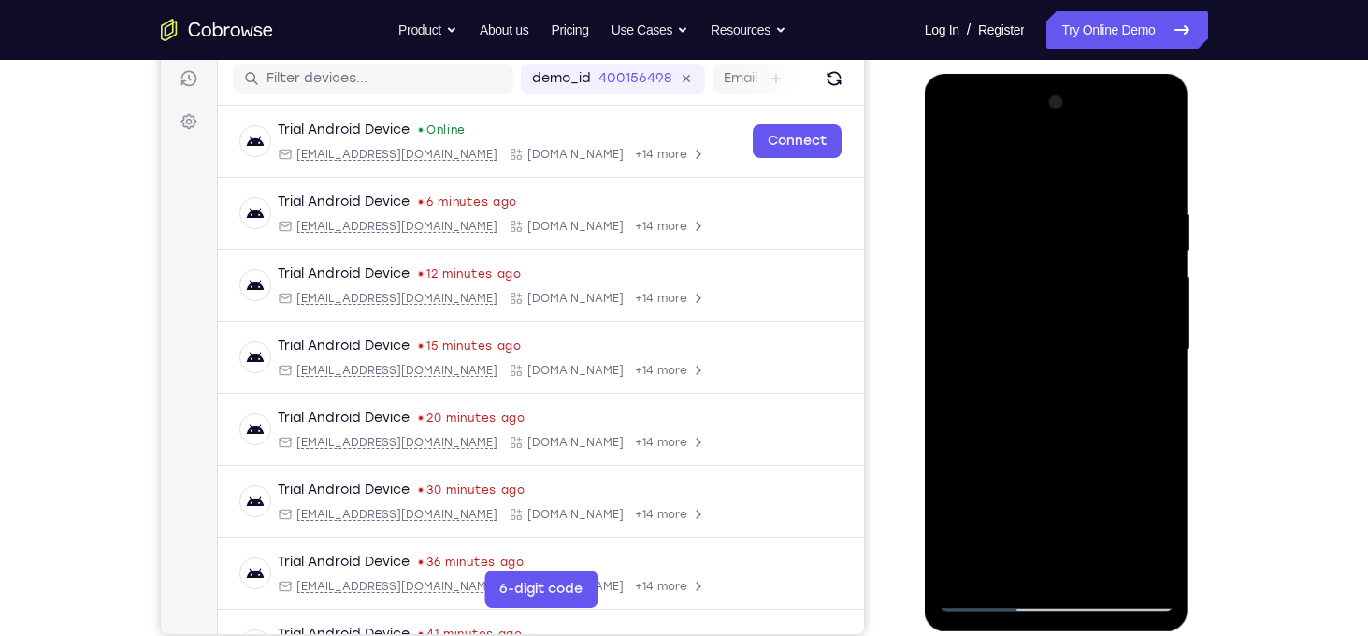
click at [1139, 285] on div at bounding box center [1057, 350] width 236 height 524
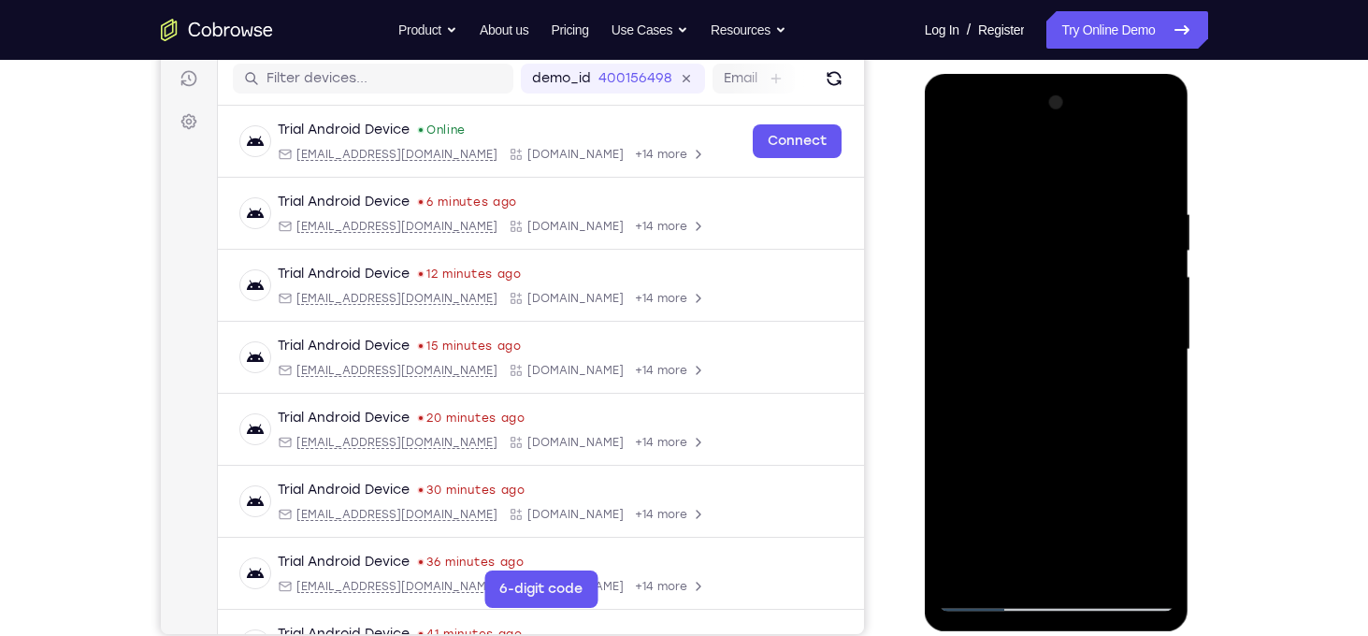
click at [949, 324] on div at bounding box center [1057, 350] width 236 height 524
click at [1164, 245] on div at bounding box center [1057, 350] width 236 height 524
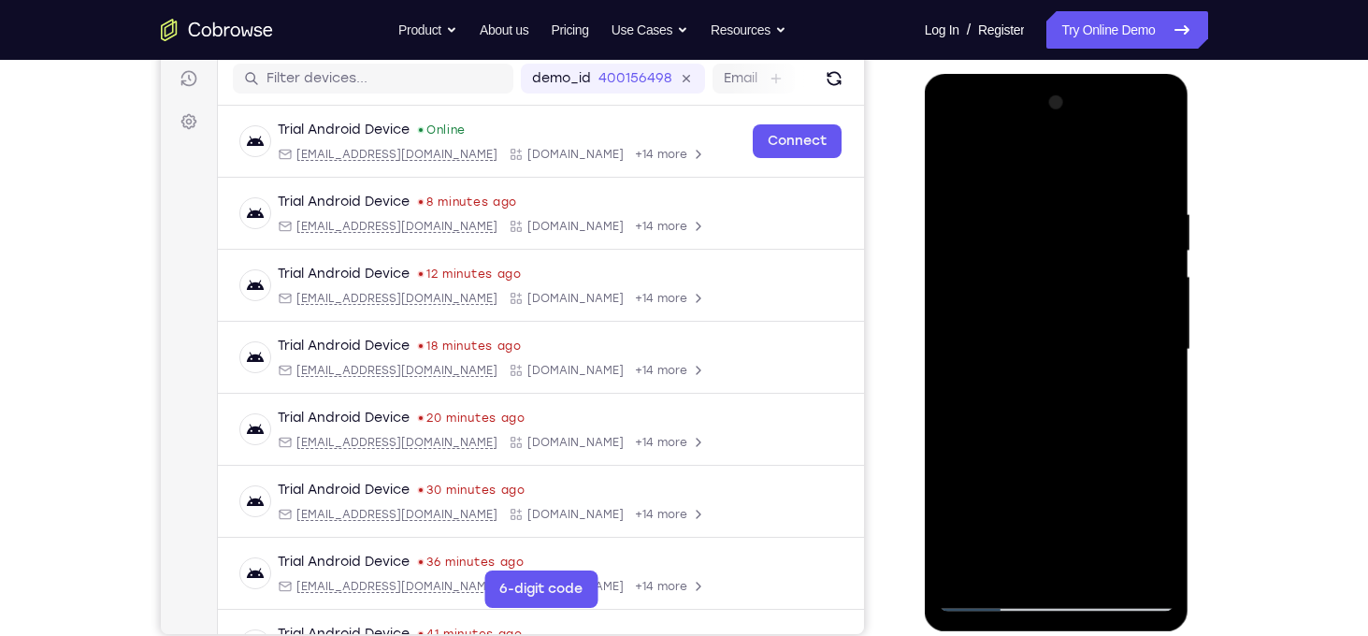
click at [1164, 245] on div at bounding box center [1057, 350] width 236 height 524
click at [967, 336] on div at bounding box center [1057, 350] width 236 height 524
click at [1143, 290] on div at bounding box center [1057, 350] width 236 height 524
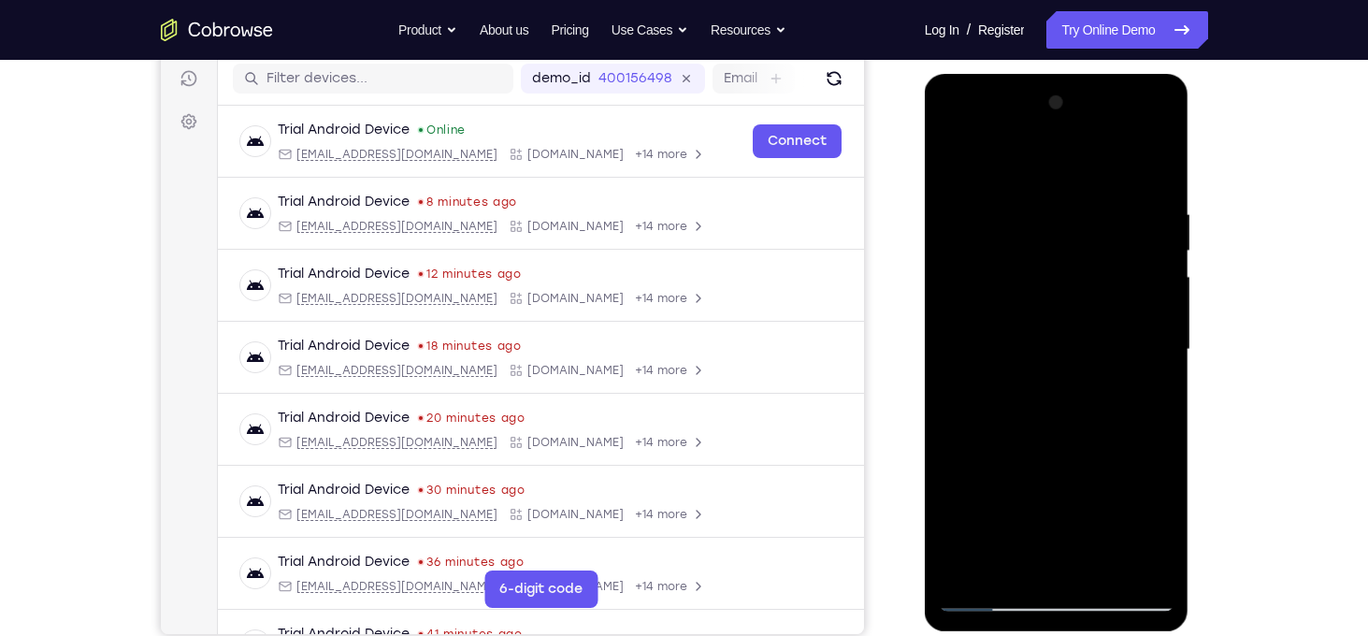
click at [1143, 290] on div at bounding box center [1057, 350] width 236 height 524
click at [1147, 210] on div at bounding box center [1057, 350] width 236 height 524
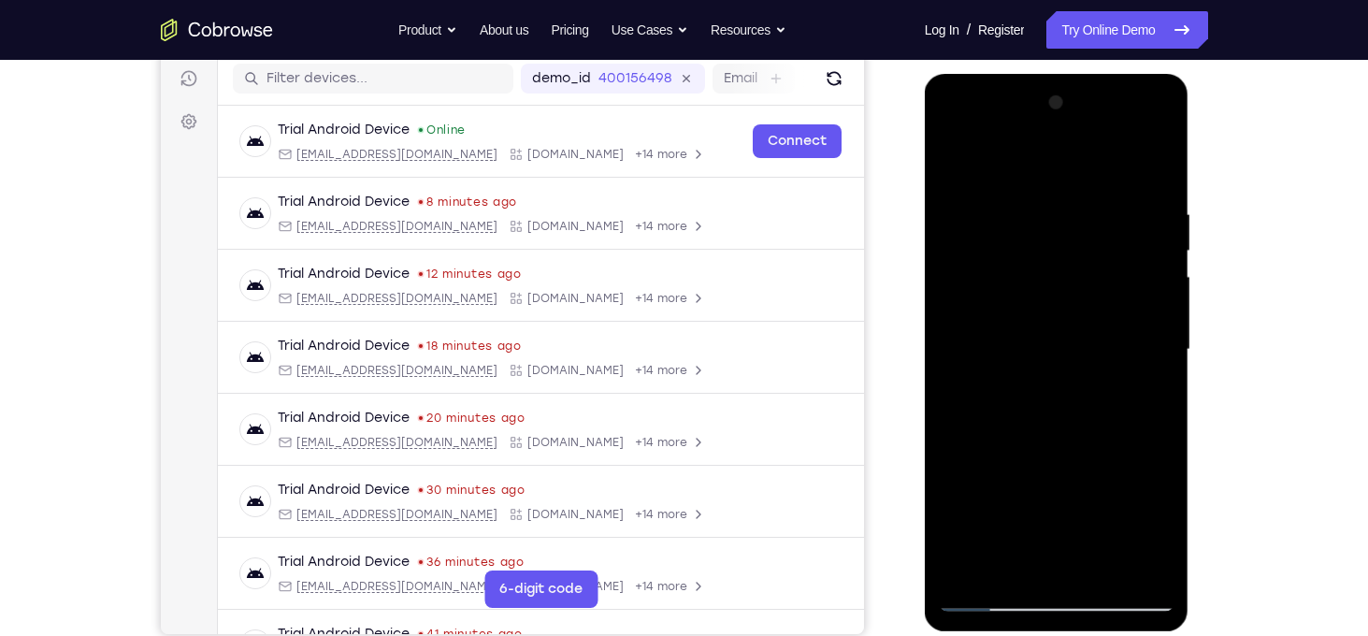
click at [1147, 210] on div at bounding box center [1057, 350] width 236 height 524
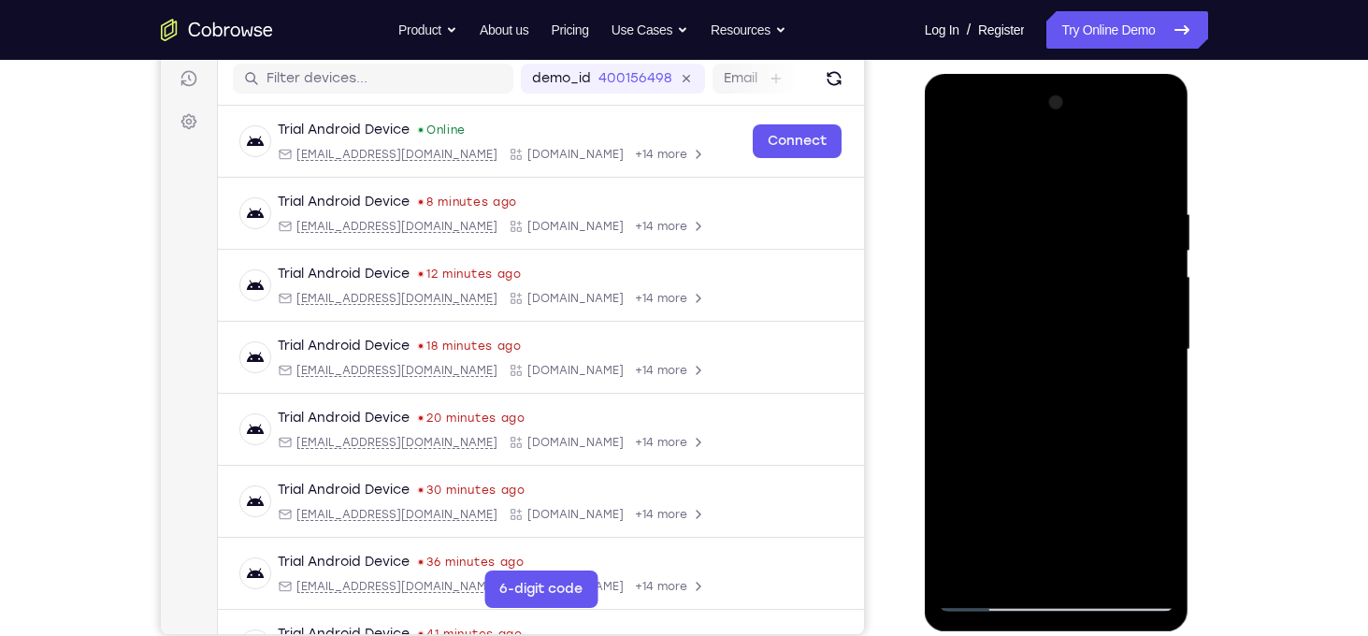
click at [1147, 210] on div at bounding box center [1057, 350] width 236 height 524
click at [1156, 326] on div at bounding box center [1057, 350] width 236 height 524
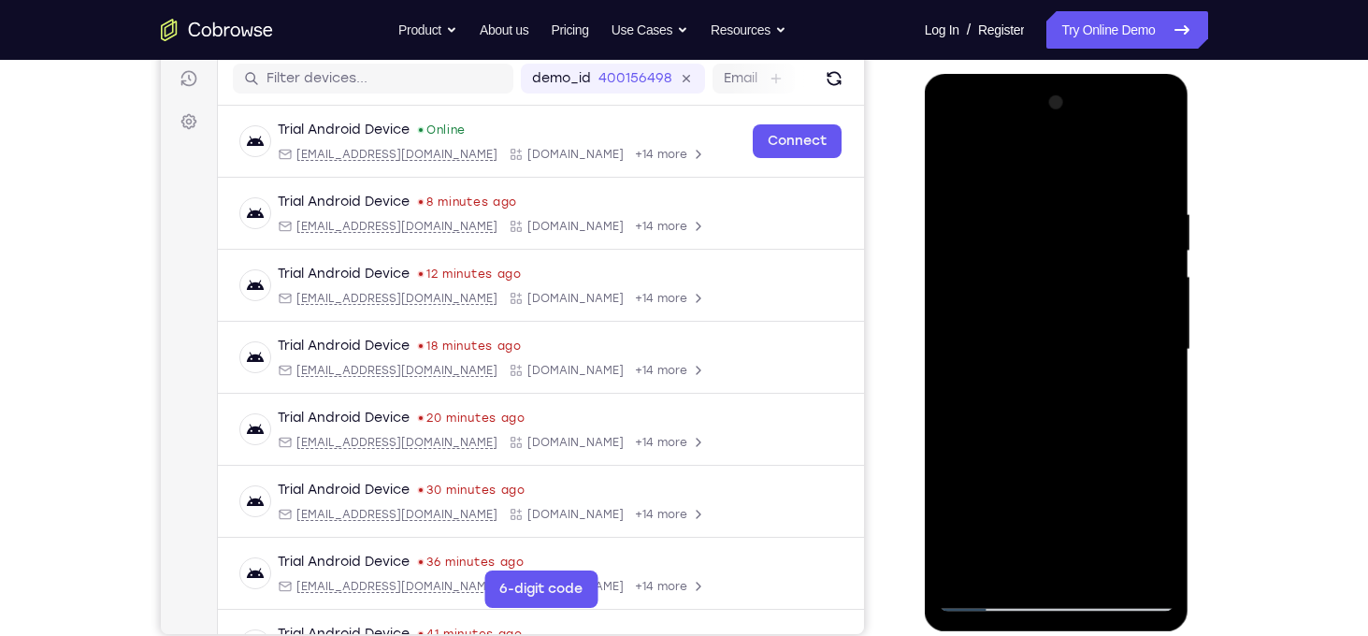
click at [1156, 326] on div at bounding box center [1057, 350] width 236 height 524
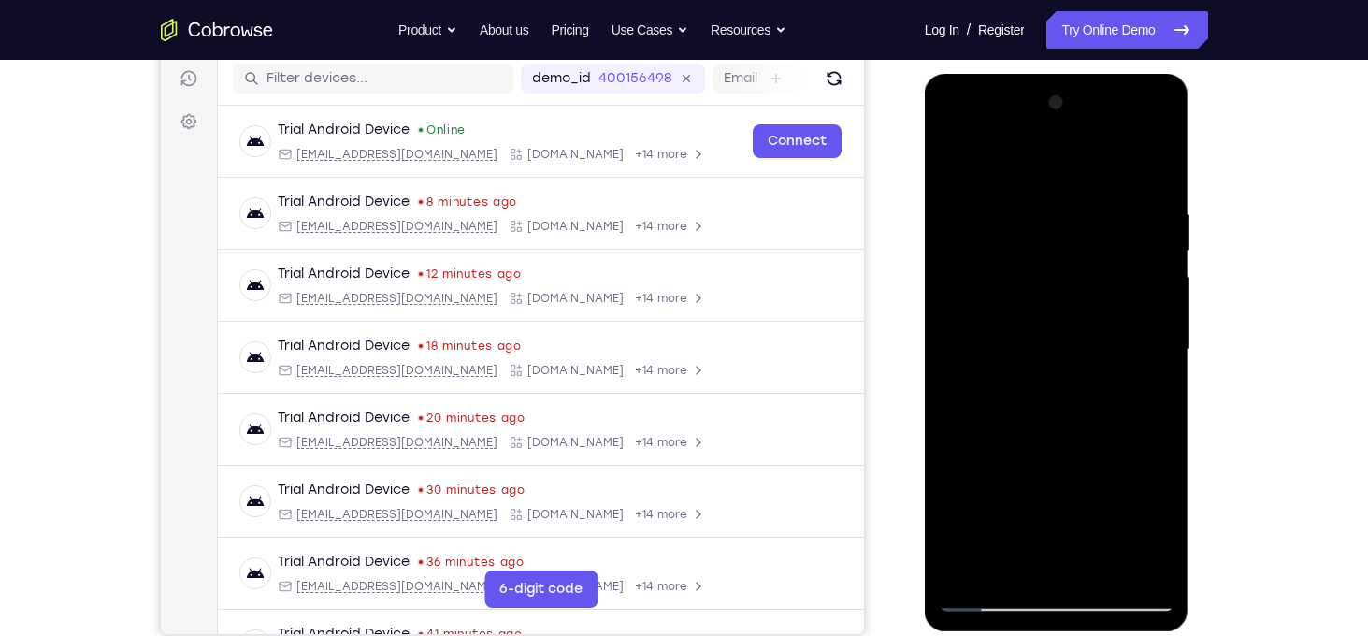
click at [1156, 326] on div at bounding box center [1057, 350] width 236 height 524
click at [1142, 298] on div at bounding box center [1057, 350] width 236 height 524
click at [983, 315] on div at bounding box center [1057, 350] width 236 height 524
click at [1164, 104] on div at bounding box center [1057, 350] width 236 height 524
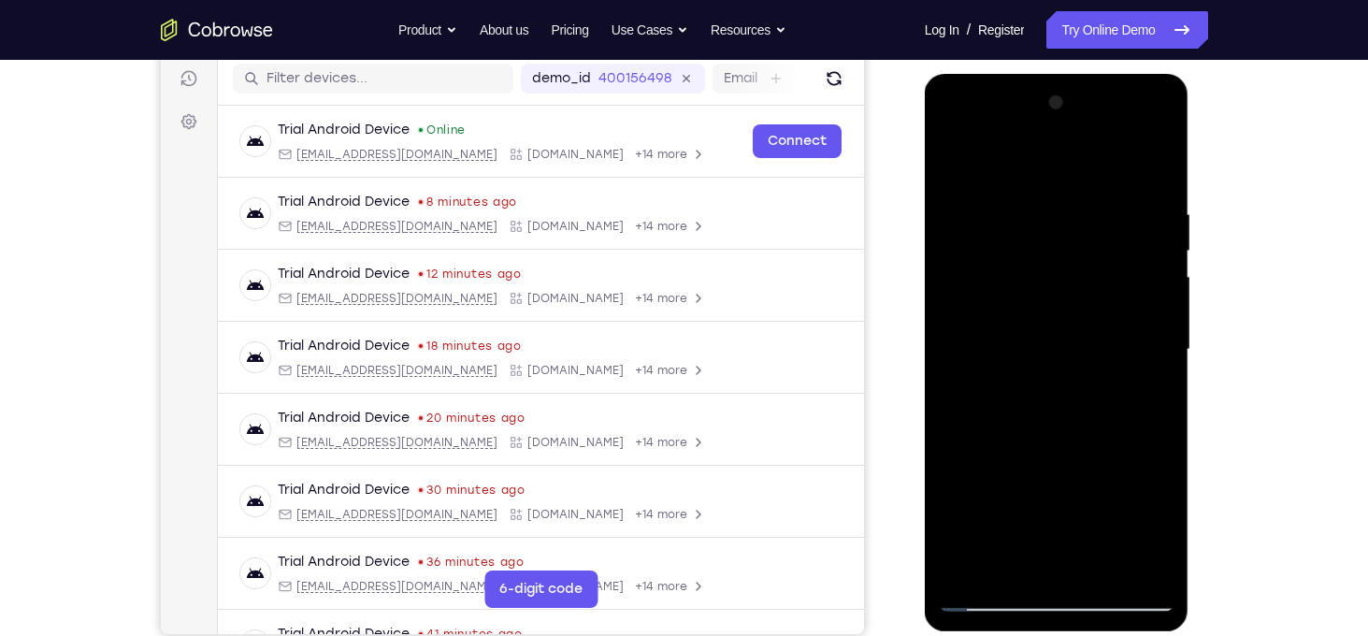
click at [968, 575] on div at bounding box center [1057, 350] width 236 height 524
click at [1042, 213] on div at bounding box center [1057, 350] width 236 height 524
click at [1160, 266] on div at bounding box center [1057, 350] width 236 height 524
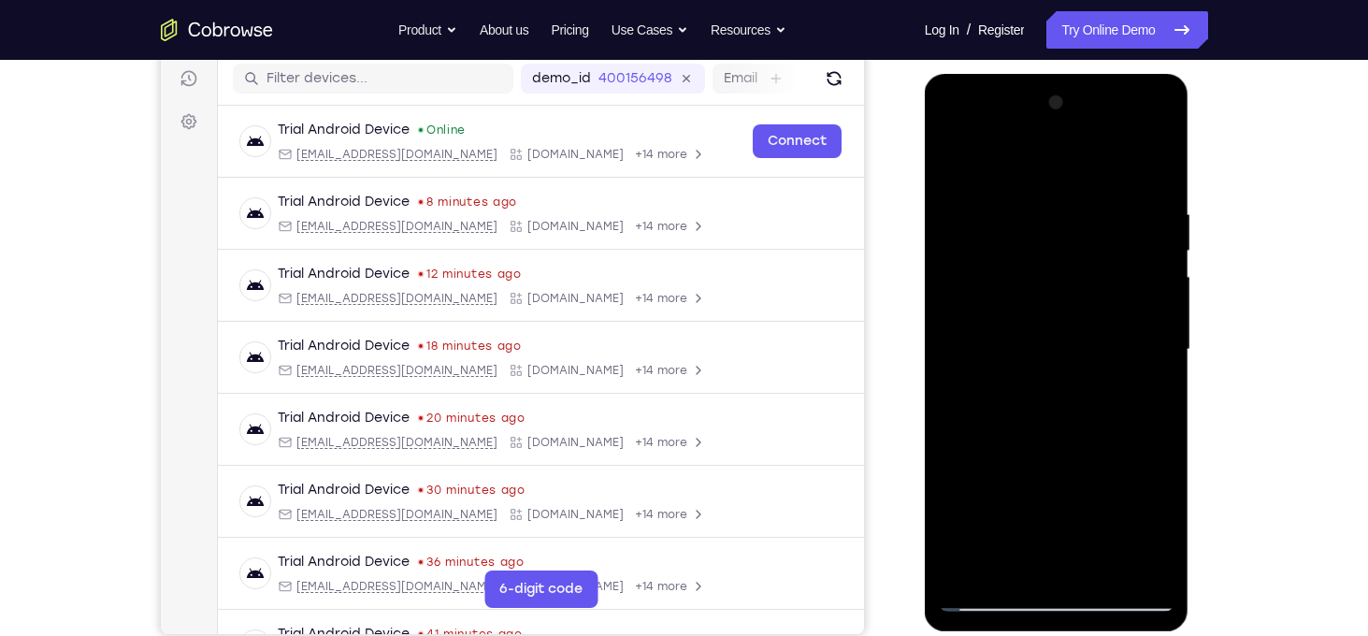
click at [1160, 266] on div at bounding box center [1057, 350] width 236 height 524
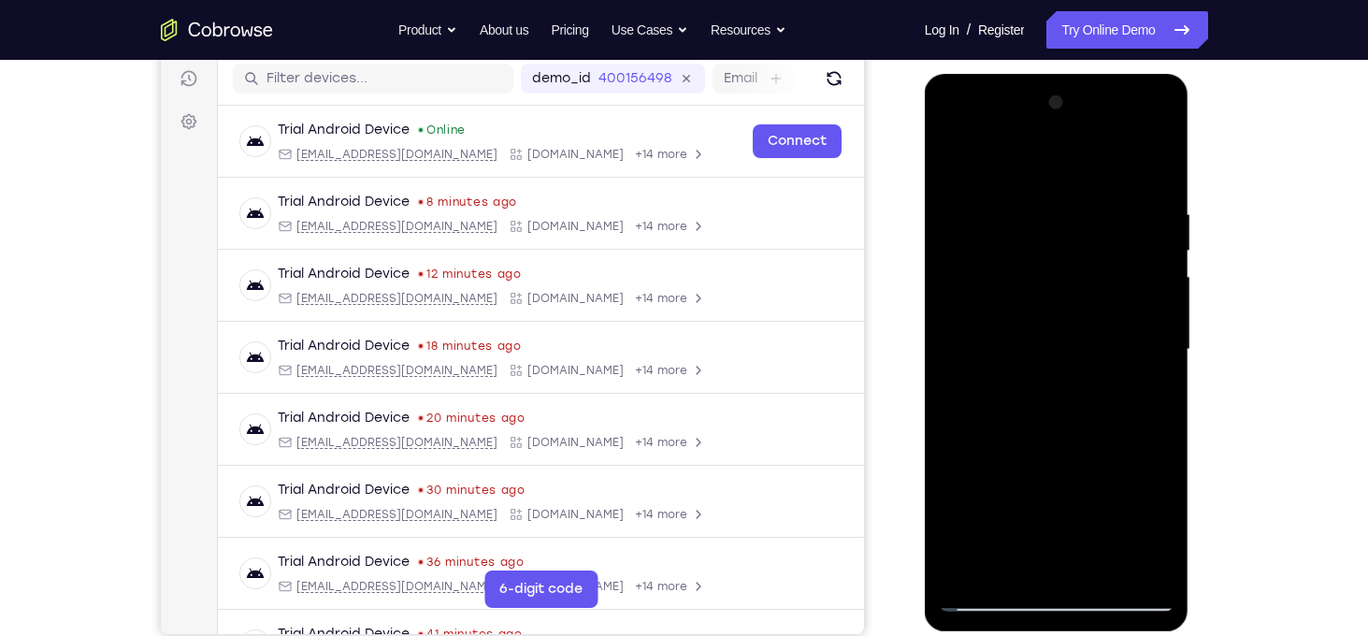
click at [1160, 266] on div at bounding box center [1057, 350] width 236 height 524
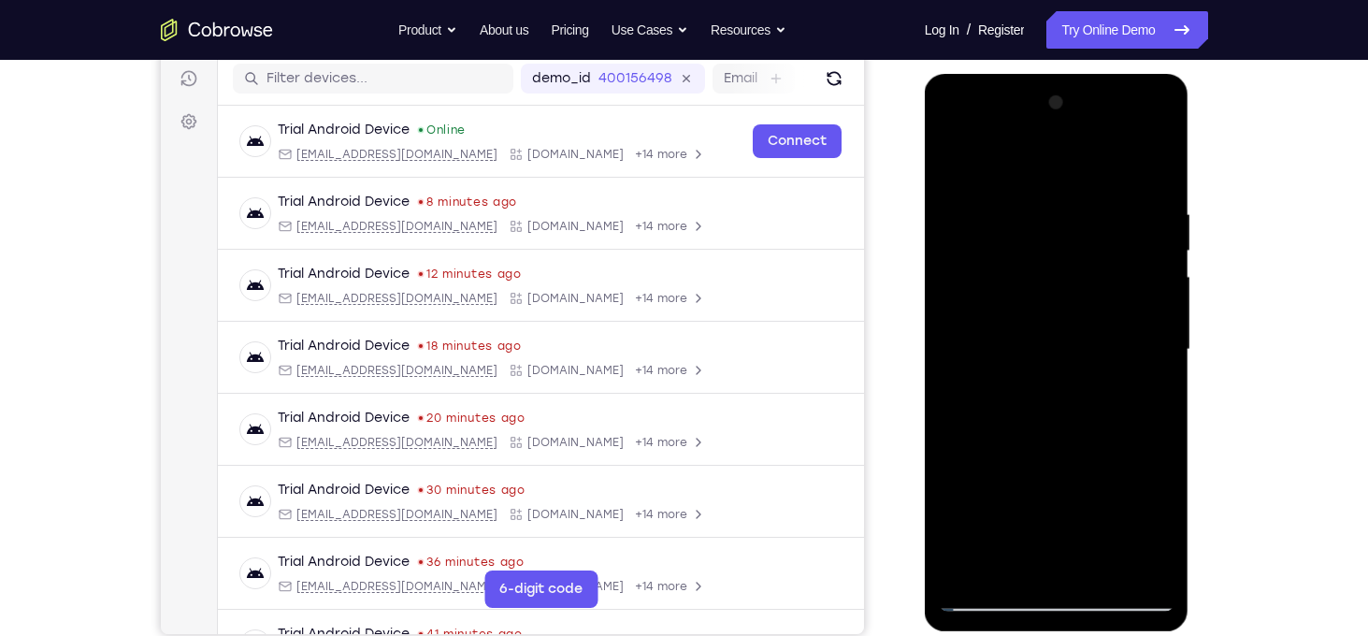
click at [1160, 266] on div at bounding box center [1057, 350] width 236 height 524
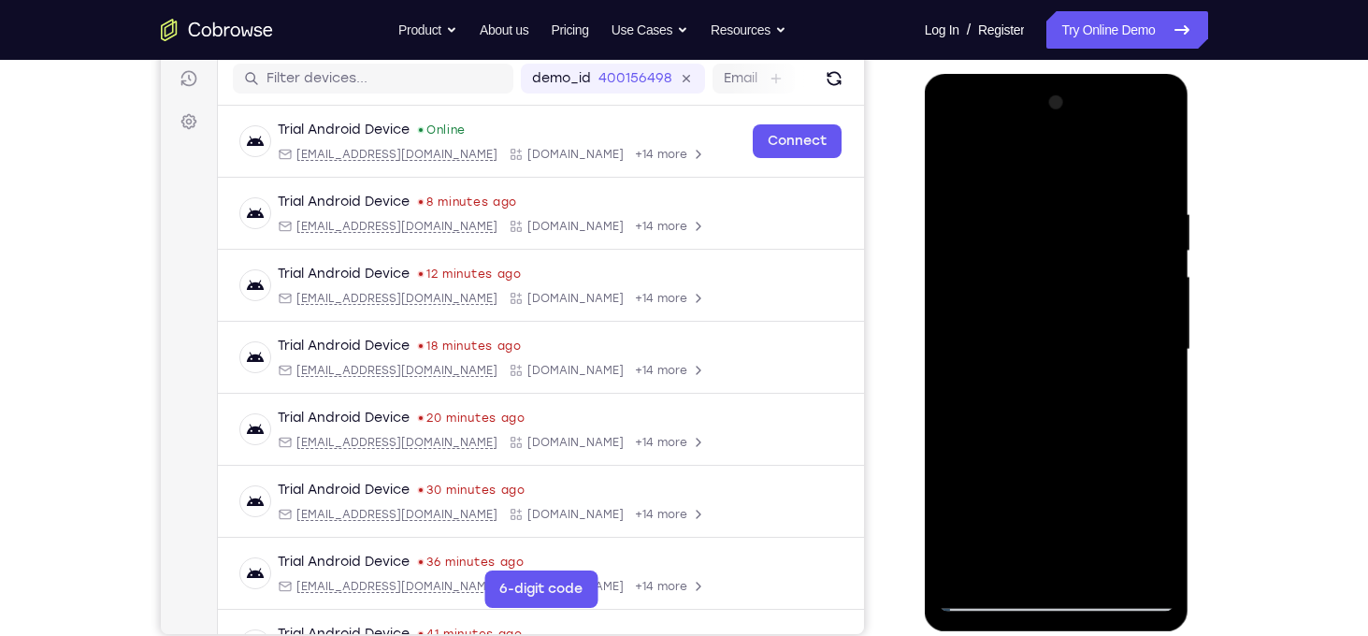
click at [1160, 266] on div at bounding box center [1057, 350] width 236 height 524
click at [981, 354] on div at bounding box center [1057, 350] width 236 height 524
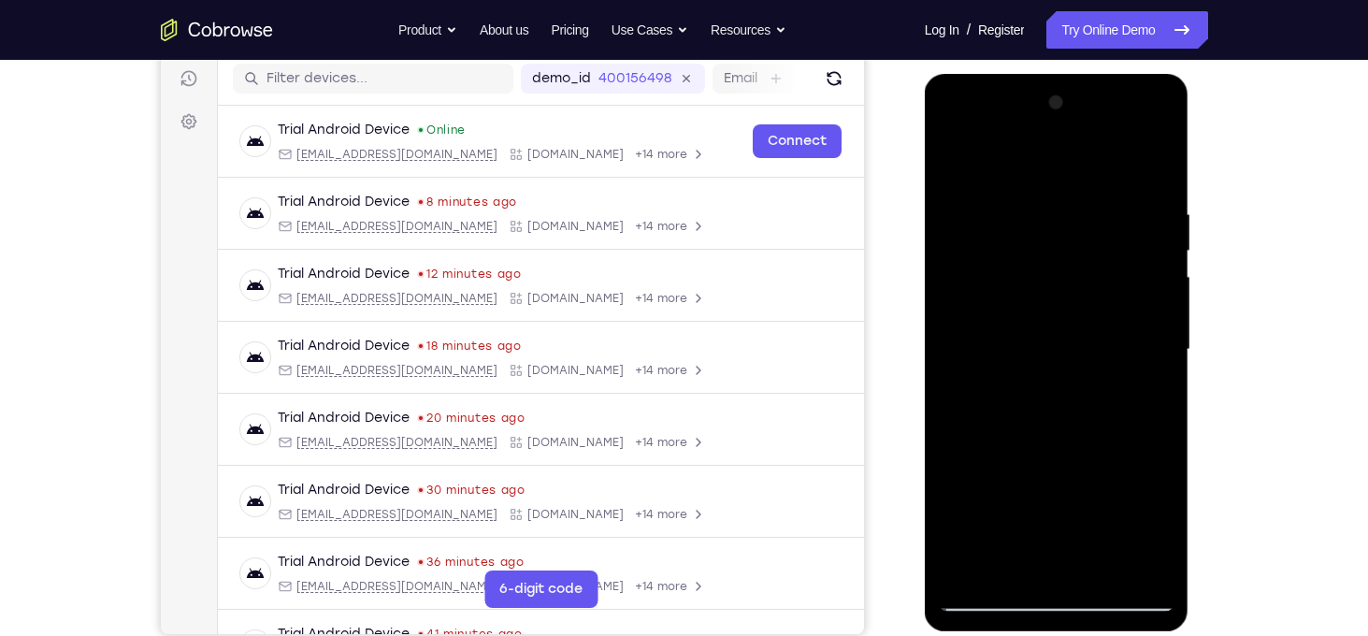
click at [981, 354] on div at bounding box center [1057, 350] width 236 height 524
click at [1151, 272] on div at bounding box center [1057, 350] width 236 height 524
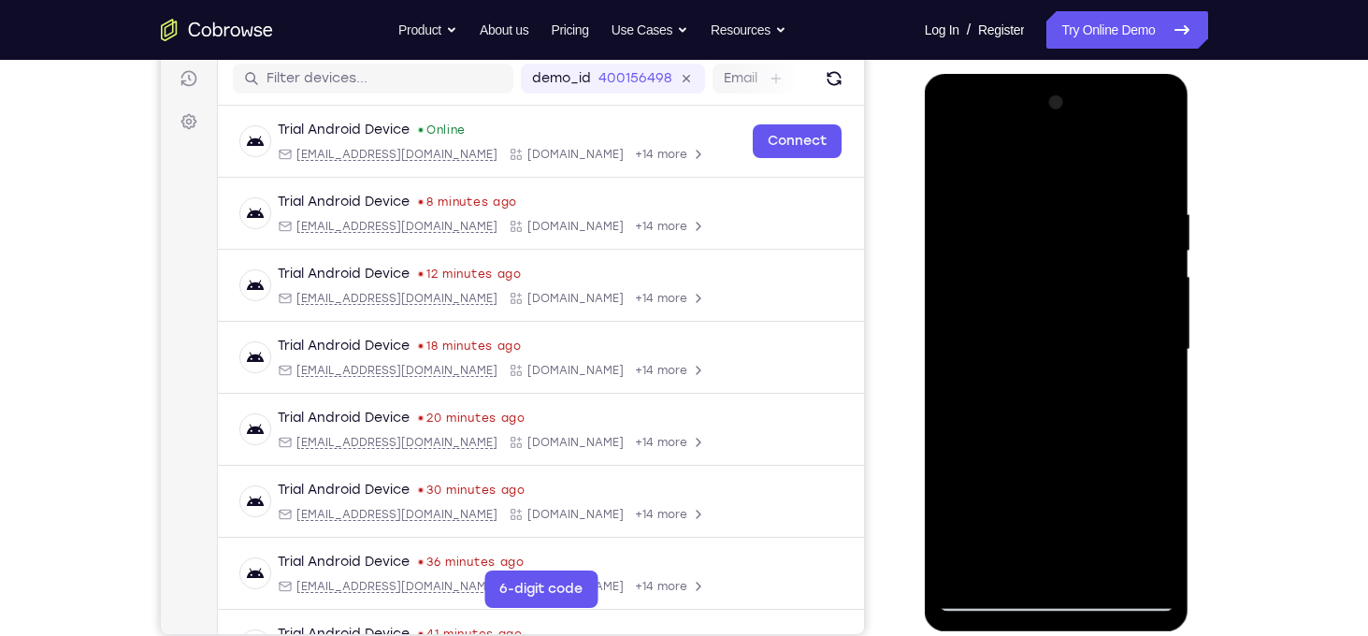
click at [1151, 272] on div at bounding box center [1057, 350] width 236 height 524
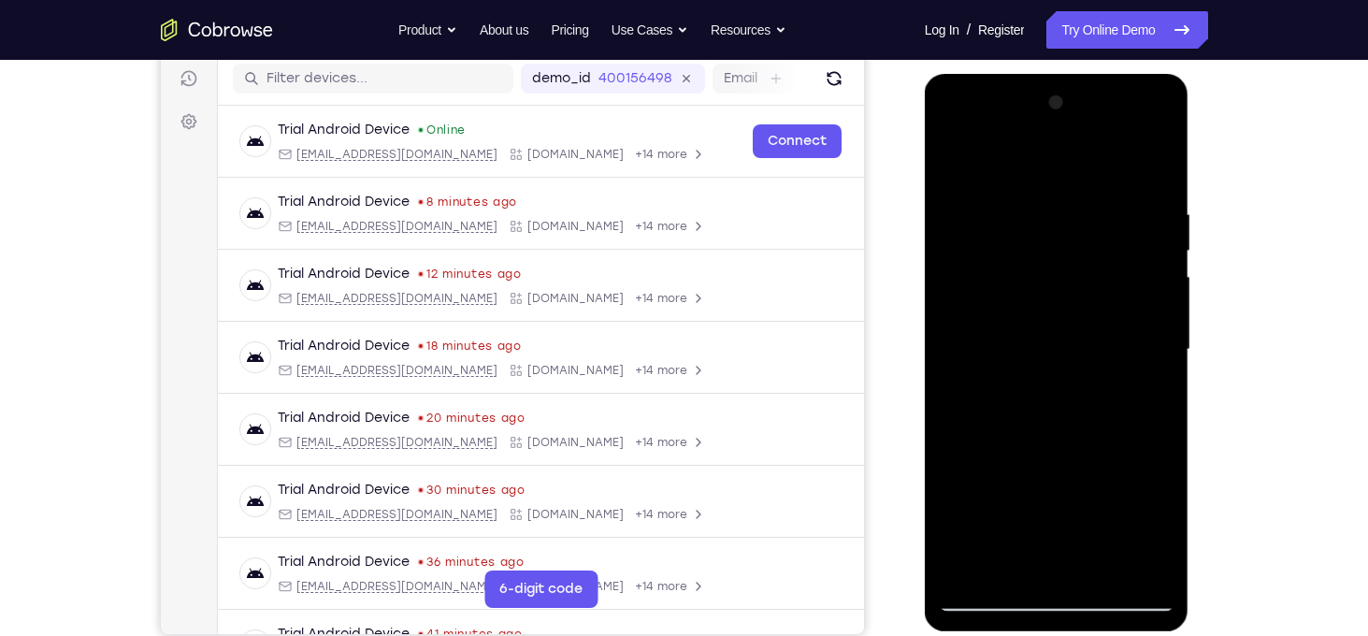
click at [1151, 272] on div at bounding box center [1057, 350] width 236 height 524
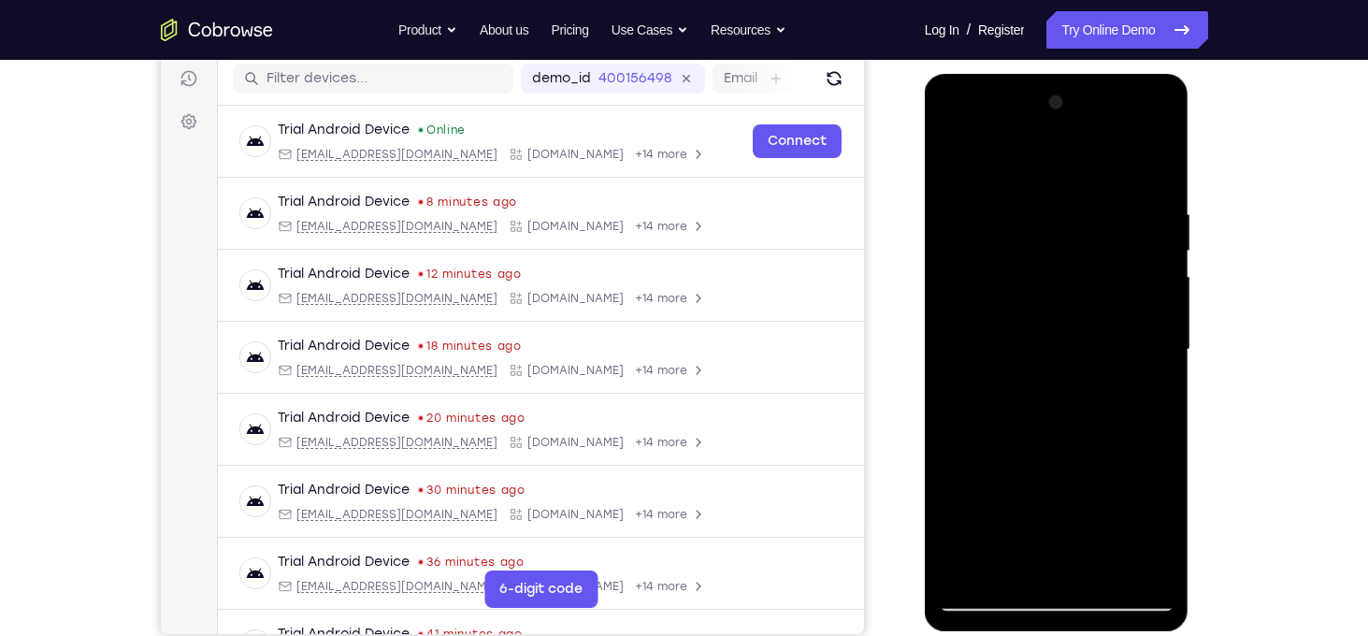
click at [1151, 272] on div at bounding box center [1057, 350] width 236 height 524
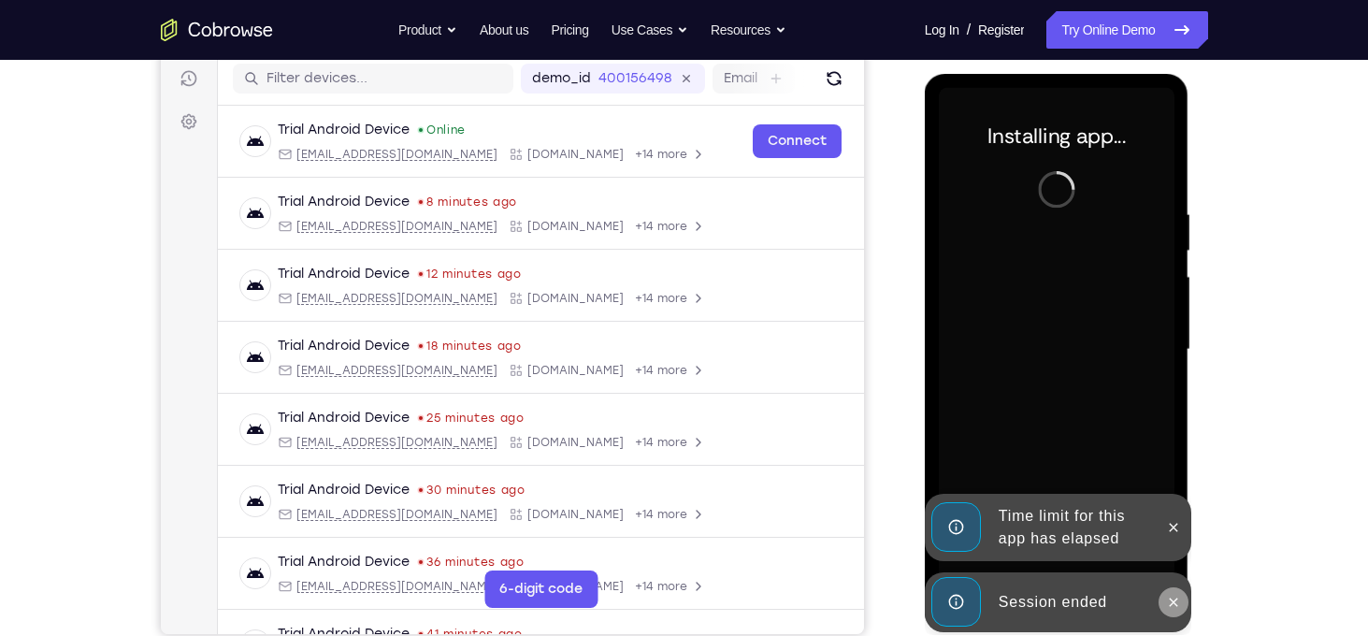
click at [1168, 593] on button at bounding box center [1173, 602] width 30 height 30
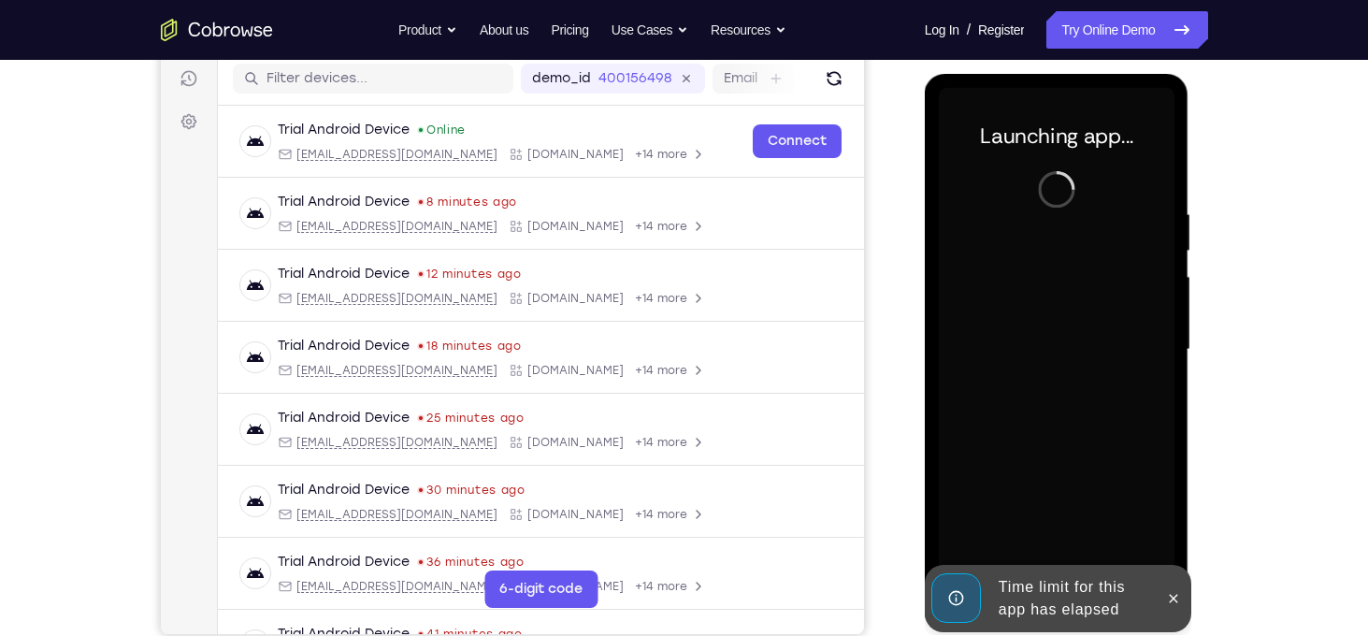
click at [1171, 547] on div at bounding box center [1057, 350] width 236 height 524
click at [1178, 597] on icon at bounding box center [1173, 598] width 15 height 15
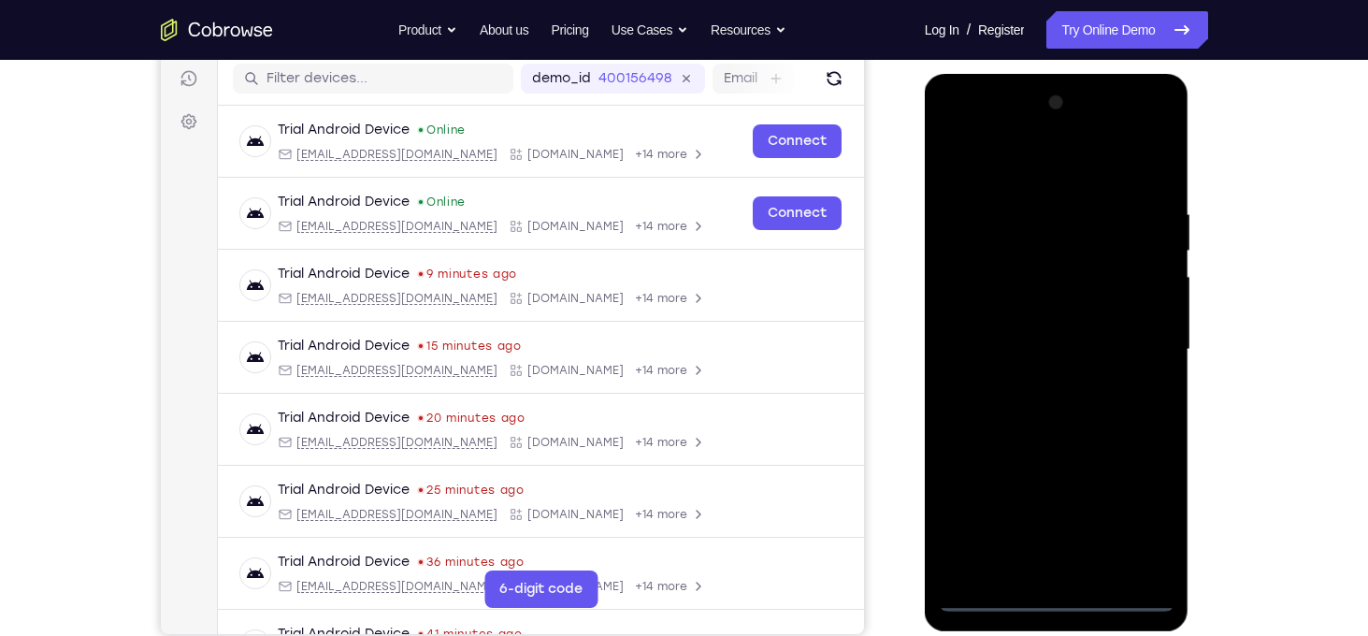
click at [1056, 595] on div at bounding box center [1057, 350] width 236 height 524
click at [1150, 502] on div at bounding box center [1057, 350] width 236 height 524
click at [1014, 162] on div at bounding box center [1057, 350] width 236 height 524
click at [1139, 332] on div at bounding box center [1057, 350] width 236 height 524
click at [1136, 140] on div at bounding box center [1057, 350] width 236 height 524
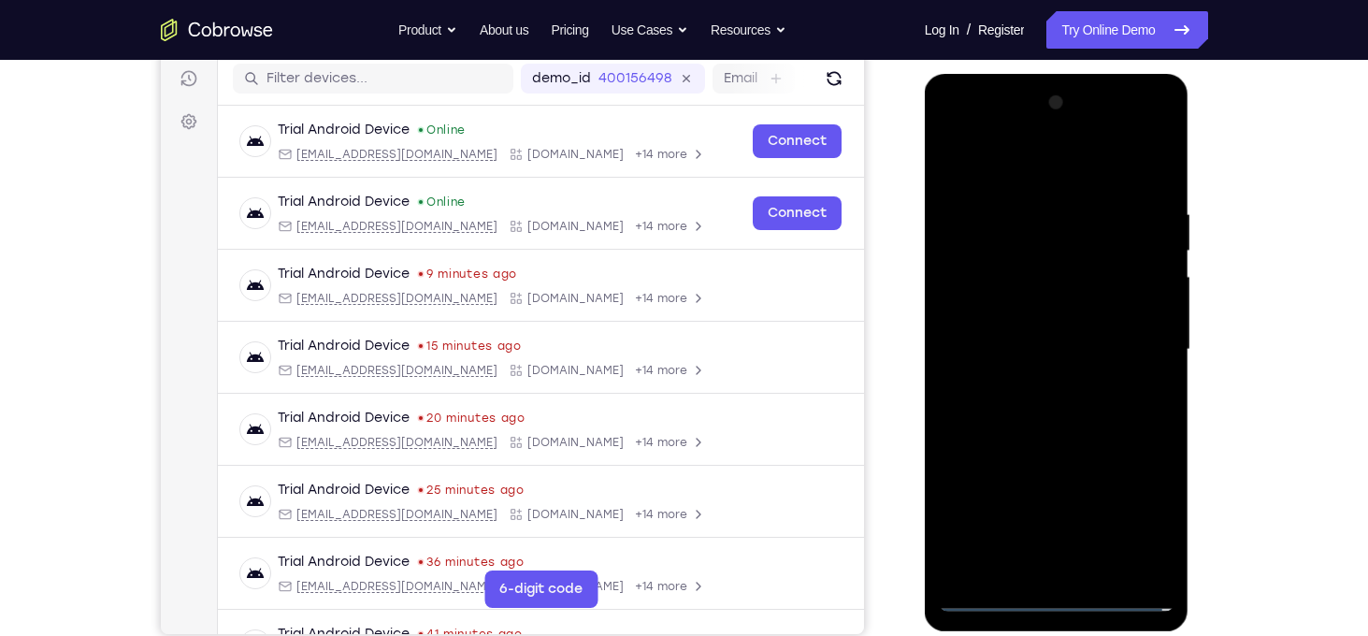
click at [958, 136] on div at bounding box center [1057, 350] width 236 height 524
click at [1069, 252] on div at bounding box center [1057, 350] width 236 height 524
click at [978, 555] on div at bounding box center [1057, 350] width 236 height 524
click at [1041, 242] on div at bounding box center [1057, 350] width 236 height 524
click at [1081, 241] on div at bounding box center [1057, 350] width 236 height 524
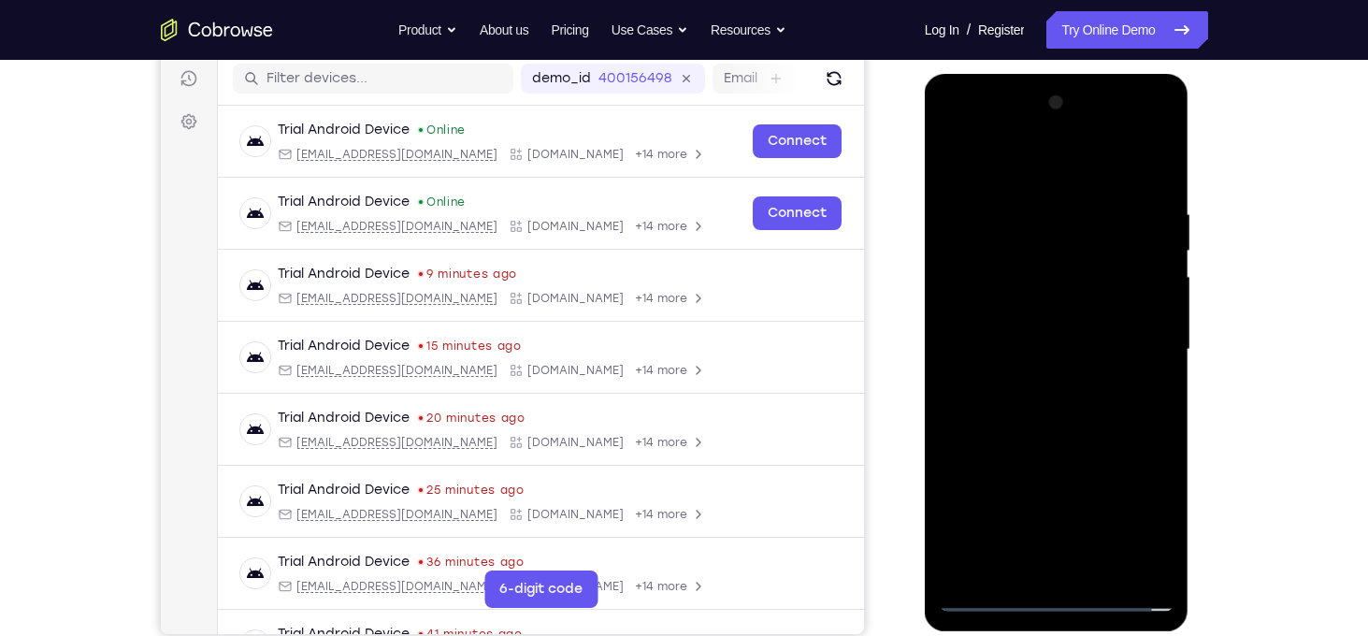
click at [1106, 235] on div at bounding box center [1057, 350] width 236 height 524
click at [1116, 238] on div at bounding box center [1057, 350] width 236 height 524
click at [1122, 240] on div at bounding box center [1057, 350] width 236 height 524
click at [1089, 240] on div at bounding box center [1057, 350] width 236 height 524
drag, startPoint x: 1077, startPoint y: 474, endPoint x: 1078, endPoint y: 438, distance: 36.5
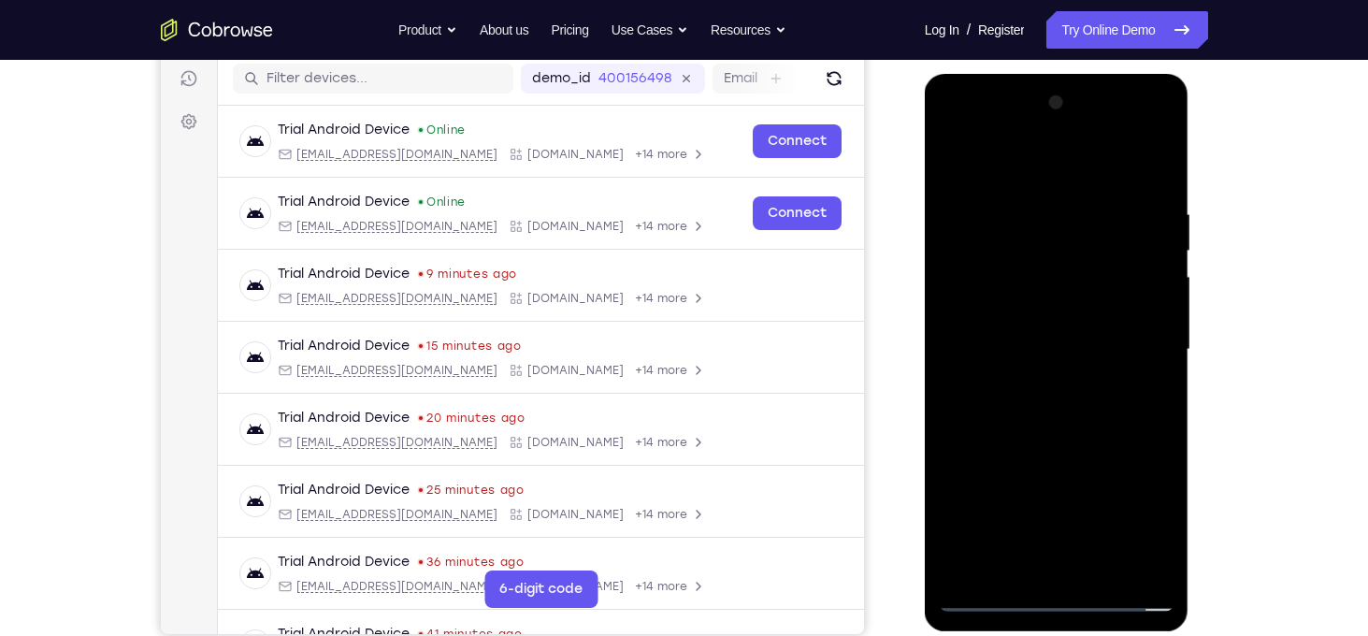
click at [1078, 438] on div at bounding box center [1057, 350] width 236 height 524
click at [1097, 208] on div at bounding box center [1057, 350] width 236 height 524
drag, startPoint x: 1070, startPoint y: 464, endPoint x: 1096, endPoint y: 277, distance: 188.7
click at [1096, 277] on div at bounding box center [1057, 350] width 236 height 524
drag, startPoint x: 1085, startPoint y: 427, endPoint x: 1089, endPoint y: 271, distance: 156.2
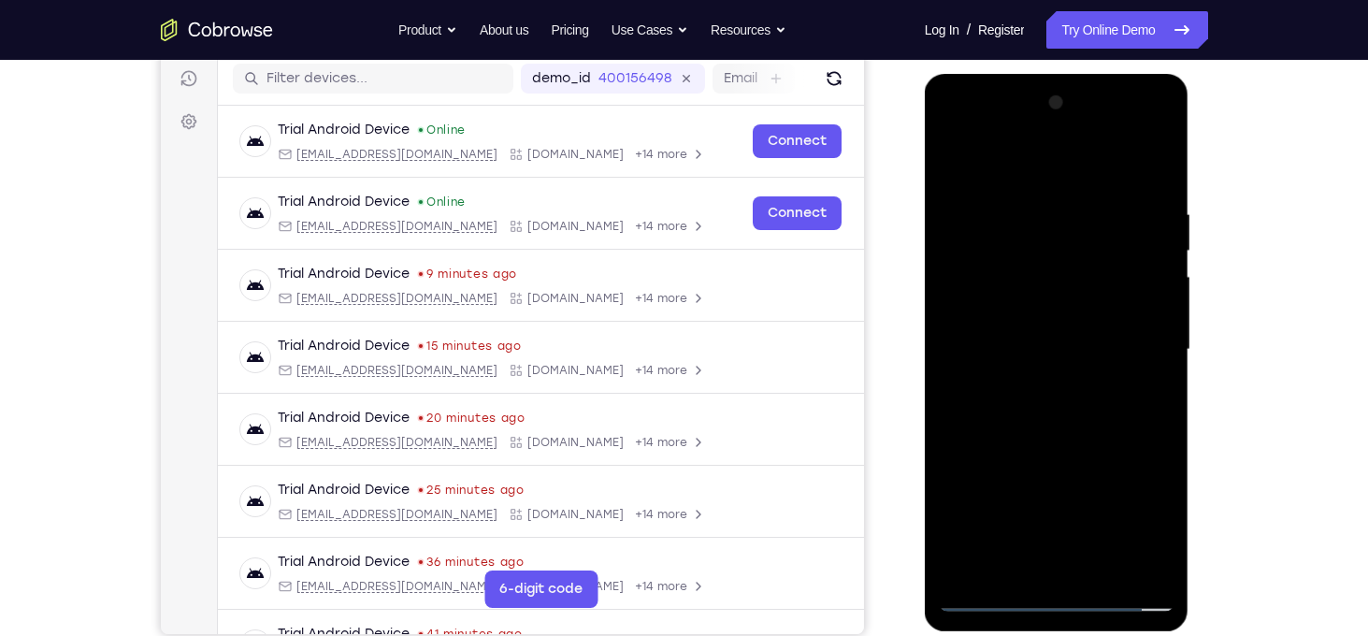
click at [1089, 271] on div at bounding box center [1057, 350] width 236 height 524
drag, startPoint x: 1116, startPoint y: 456, endPoint x: 1164, endPoint y: 157, distance: 302.9
click at [1164, 157] on div at bounding box center [1057, 350] width 236 height 524
drag, startPoint x: 1104, startPoint y: 417, endPoint x: 1142, endPoint y: 152, distance: 267.2
click at [1142, 152] on div at bounding box center [1057, 350] width 236 height 524
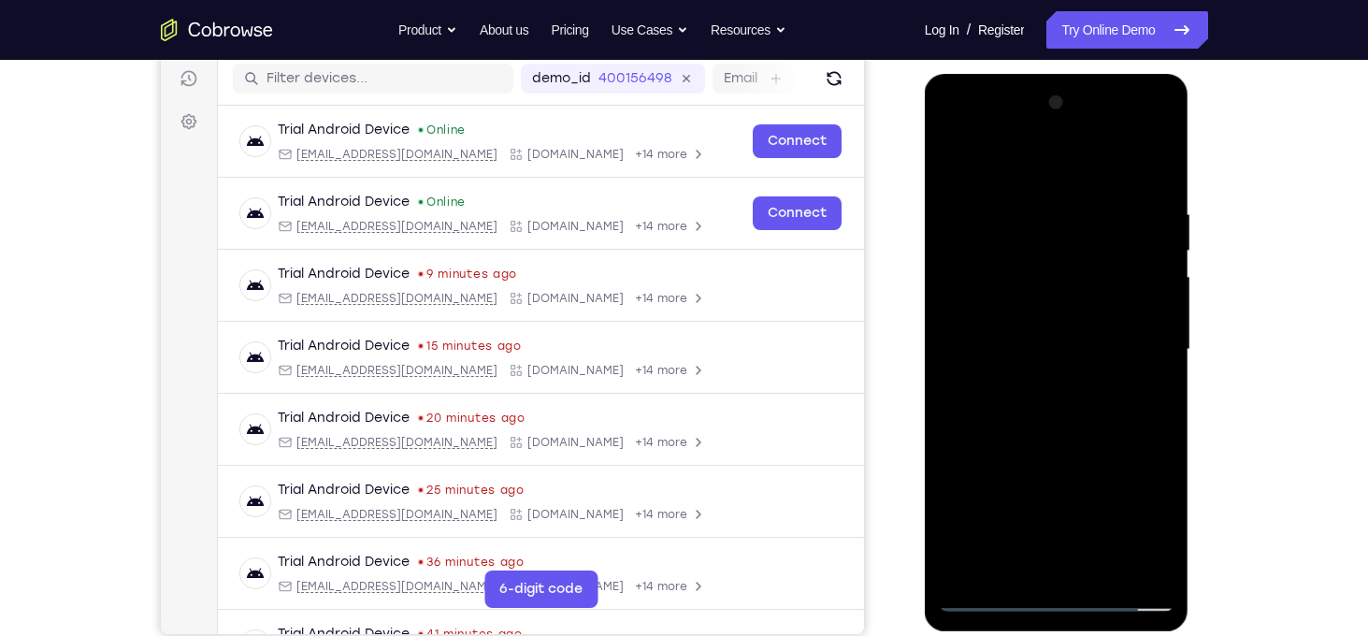
drag, startPoint x: 1107, startPoint y: 478, endPoint x: 1165, endPoint y: 186, distance: 297.4
click at [1165, 186] on div at bounding box center [1057, 350] width 236 height 524
drag, startPoint x: 1113, startPoint y: 363, endPoint x: 1123, endPoint y: 157, distance: 205.9
click at [1123, 157] on div at bounding box center [1057, 350] width 236 height 524
drag, startPoint x: 1129, startPoint y: 393, endPoint x: 1095, endPoint y: 139, distance: 255.7
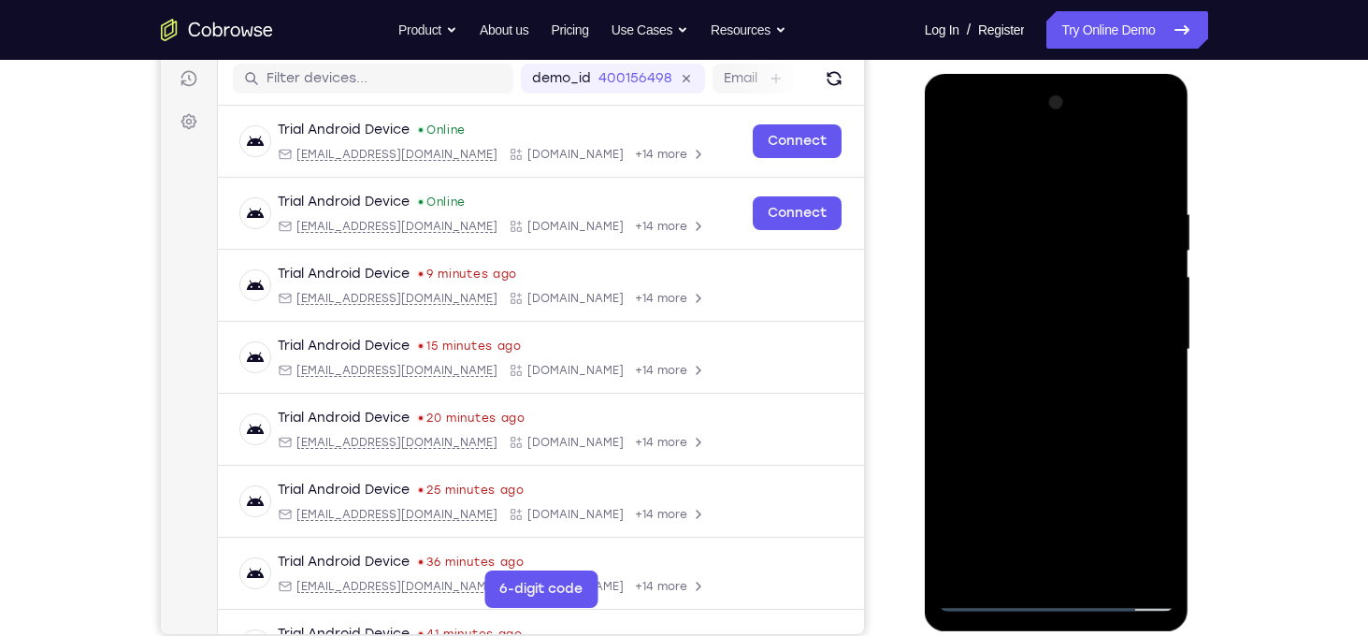
click at [1095, 139] on div at bounding box center [1057, 350] width 236 height 524
drag, startPoint x: 1081, startPoint y: 354, endPoint x: 1123, endPoint y: 59, distance: 298.4
click at [1123, 74] on html "Online web based iOS Simulators and Android Emulators. Run iPhone, iPad, Mobile…" at bounding box center [1058, 354] width 266 height 561
drag, startPoint x: 1059, startPoint y: 402, endPoint x: 1068, endPoint y: 190, distance: 212.4
click at [1068, 190] on div at bounding box center [1057, 350] width 236 height 524
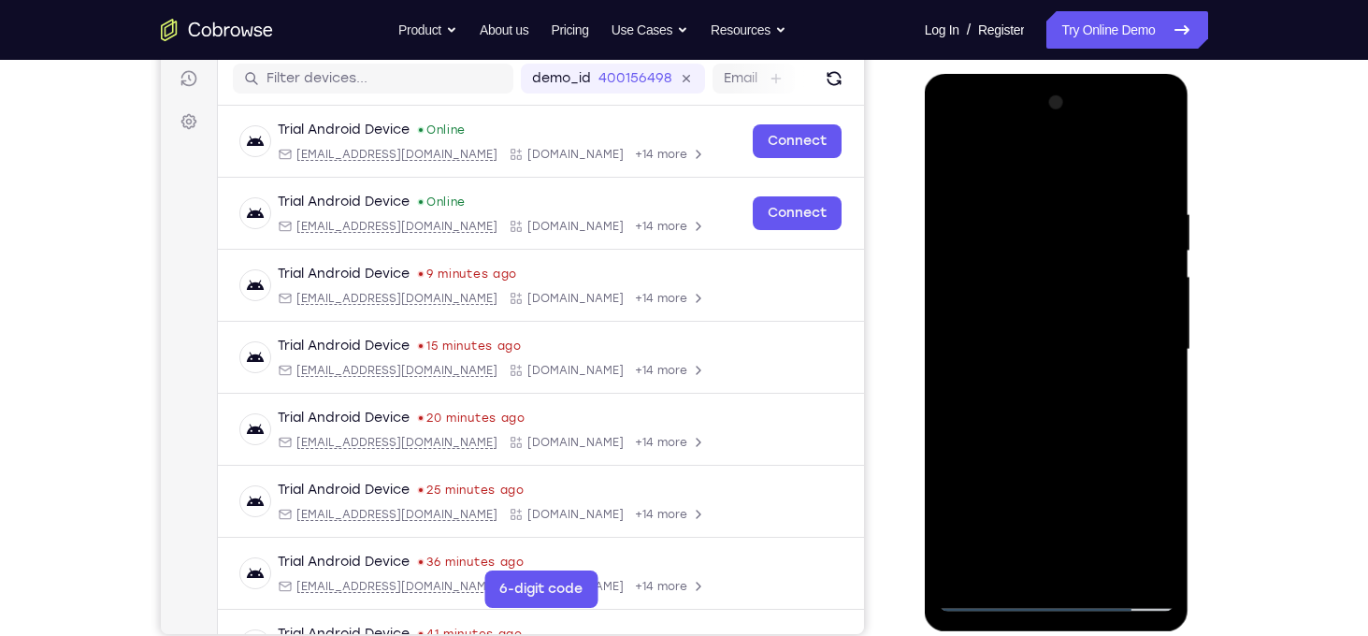
drag, startPoint x: 1092, startPoint y: 422, endPoint x: 1110, endPoint y: 237, distance: 185.0
click at [1110, 237] on div at bounding box center [1057, 350] width 236 height 524
drag, startPoint x: 1080, startPoint y: 441, endPoint x: 1079, endPoint y: 231, distance: 210.4
click at [1079, 231] on div at bounding box center [1057, 350] width 236 height 524
drag, startPoint x: 1101, startPoint y: 470, endPoint x: 1071, endPoint y: 191, distance: 281.1
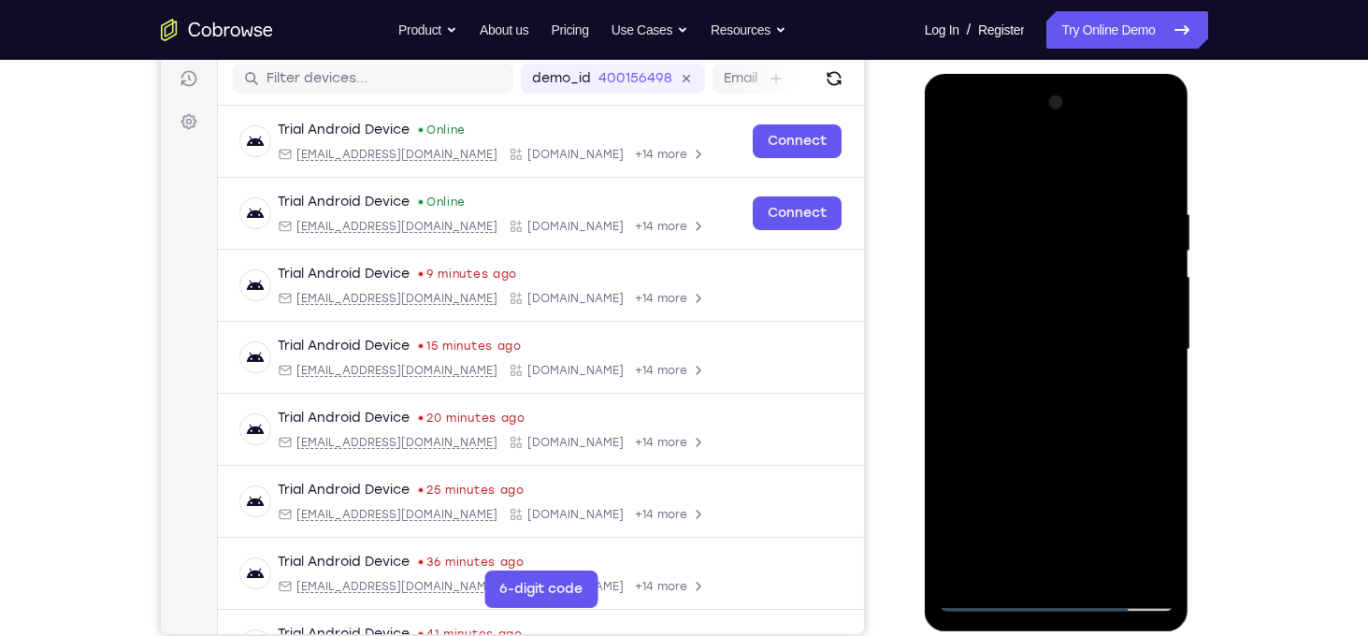
click at [1071, 191] on div at bounding box center [1057, 350] width 236 height 524
drag, startPoint x: 1091, startPoint y: 405, endPoint x: 1118, endPoint y: 176, distance: 230.7
click at [1118, 176] on div at bounding box center [1057, 350] width 236 height 524
drag, startPoint x: 1165, startPoint y: 459, endPoint x: 1174, endPoint y: 189, distance: 270.3
click at [1174, 189] on div at bounding box center [1057, 352] width 265 height 557
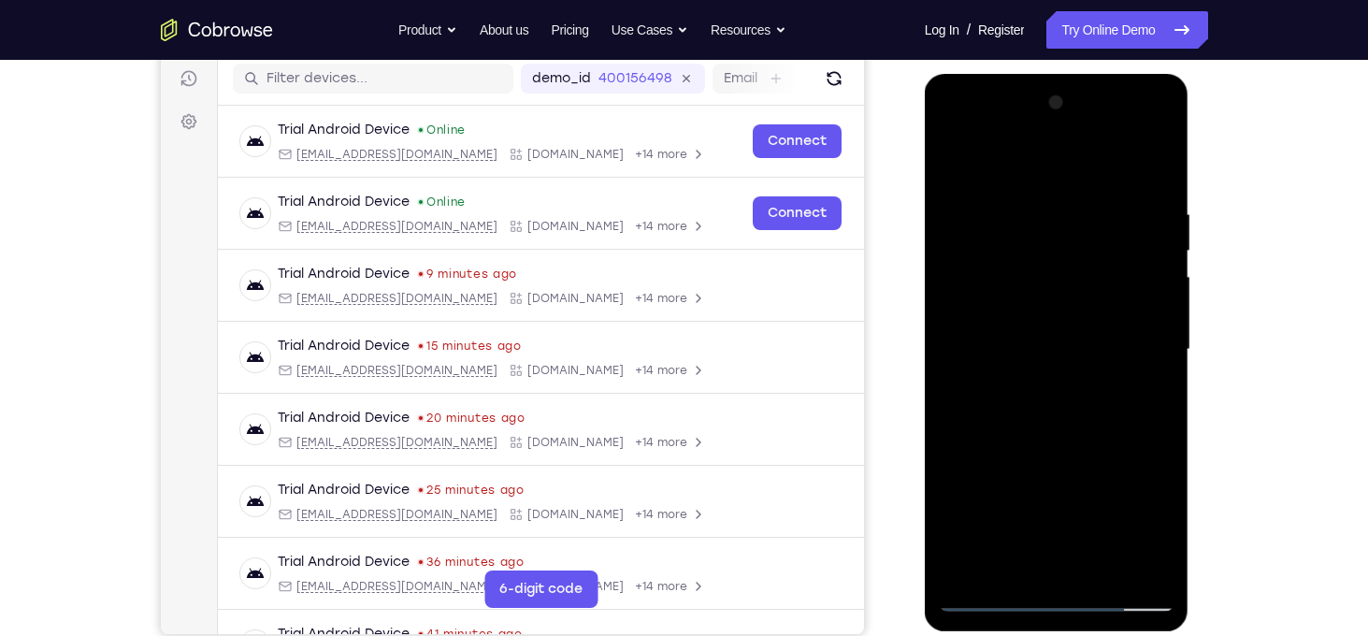
drag, startPoint x: 1083, startPoint y: 478, endPoint x: 1100, endPoint y: 248, distance: 230.7
click at [1100, 248] on div at bounding box center [1057, 350] width 236 height 524
drag, startPoint x: 1100, startPoint y: 248, endPoint x: 1081, endPoint y: 2, distance: 246.7
click at [1081, 74] on html "Online web based iOS Simulators and Android Emulators. Run iPhone, iPad, Mobile…" at bounding box center [1058, 354] width 266 height 561
drag, startPoint x: 1074, startPoint y: 498, endPoint x: 1109, endPoint y: 250, distance: 251.1
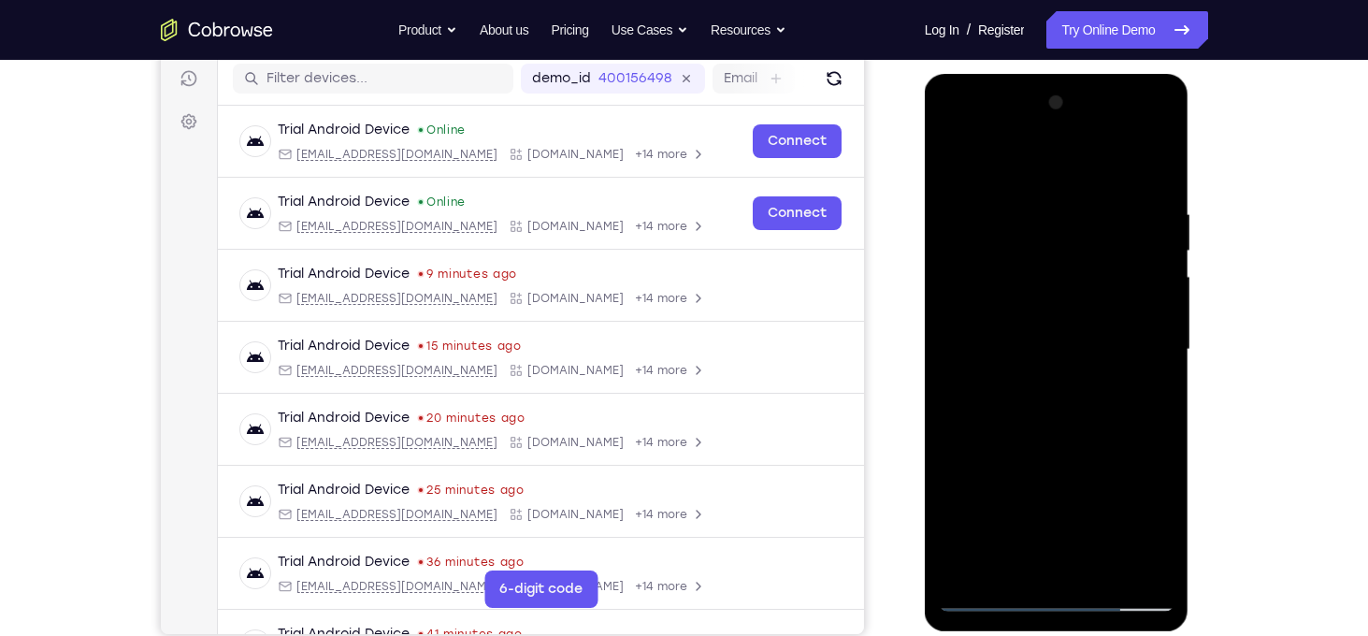
click at [1109, 250] on div at bounding box center [1057, 350] width 236 height 524
drag, startPoint x: 1106, startPoint y: 448, endPoint x: 1155, endPoint y: 229, distance: 224.1
click at [1155, 229] on div at bounding box center [1057, 350] width 236 height 524
drag, startPoint x: 1118, startPoint y: 430, endPoint x: 1130, endPoint y: 192, distance: 238.7
click at [1130, 192] on div at bounding box center [1057, 350] width 236 height 524
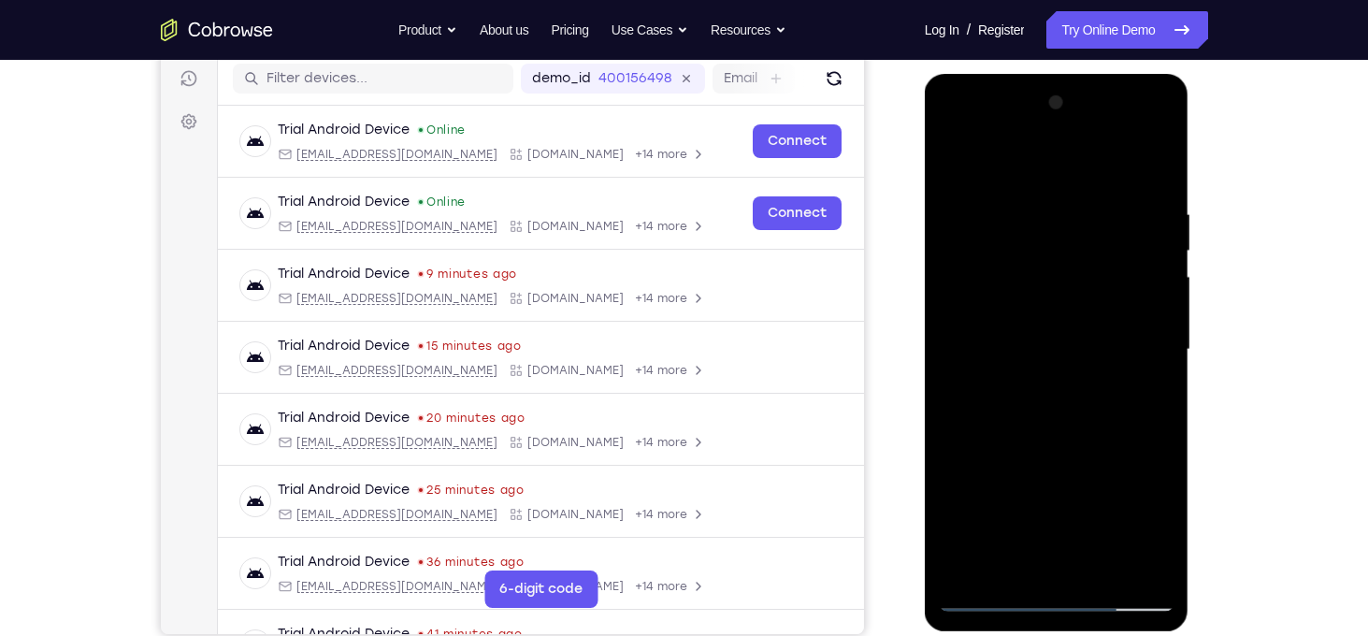
drag, startPoint x: 1067, startPoint y: 520, endPoint x: 1147, endPoint y: 231, distance: 299.9
click at [1147, 231] on div at bounding box center [1057, 350] width 236 height 524
drag, startPoint x: 1119, startPoint y: 461, endPoint x: 1152, endPoint y: 231, distance: 232.3
click at [1152, 231] on div at bounding box center [1057, 350] width 236 height 524
drag, startPoint x: 1135, startPoint y: 417, endPoint x: 1156, endPoint y: 179, distance: 239.4
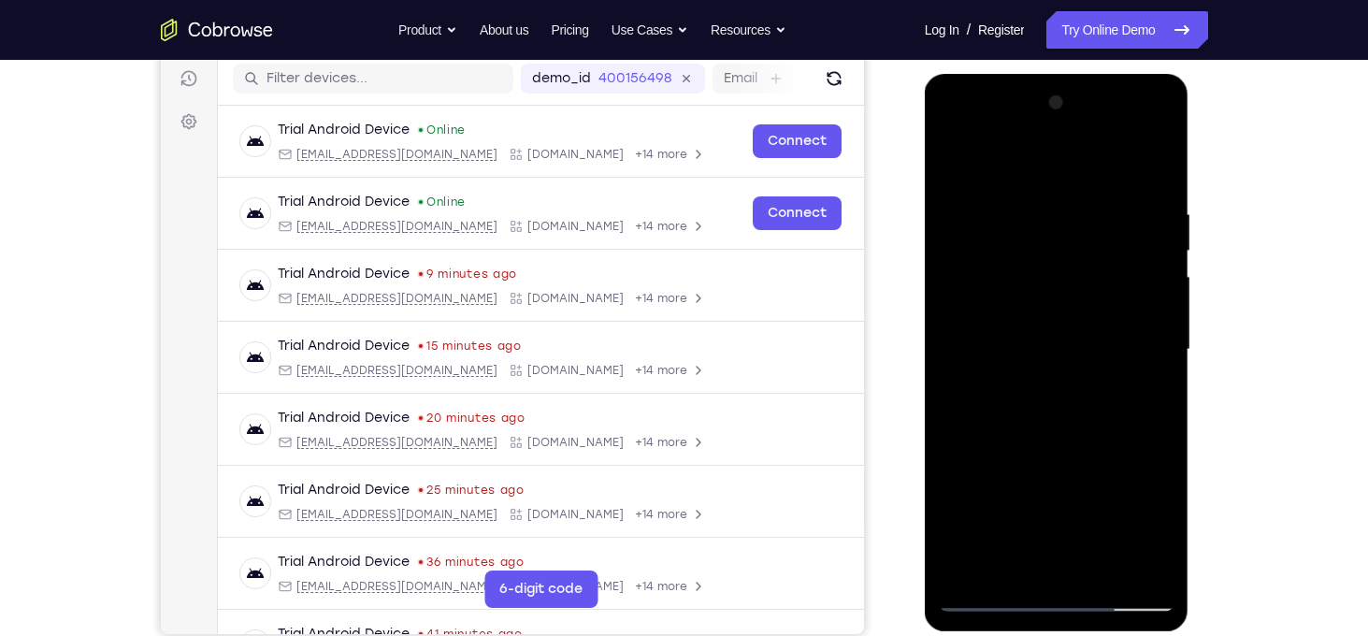
click at [1156, 179] on div at bounding box center [1057, 350] width 236 height 524
drag, startPoint x: 1112, startPoint y: 400, endPoint x: 1145, endPoint y: 170, distance: 232.4
click at [1145, 170] on div at bounding box center [1057, 350] width 236 height 524
drag, startPoint x: 1113, startPoint y: 381, endPoint x: 1108, endPoint y: 257, distance: 123.5
click at [1108, 257] on div at bounding box center [1057, 350] width 236 height 524
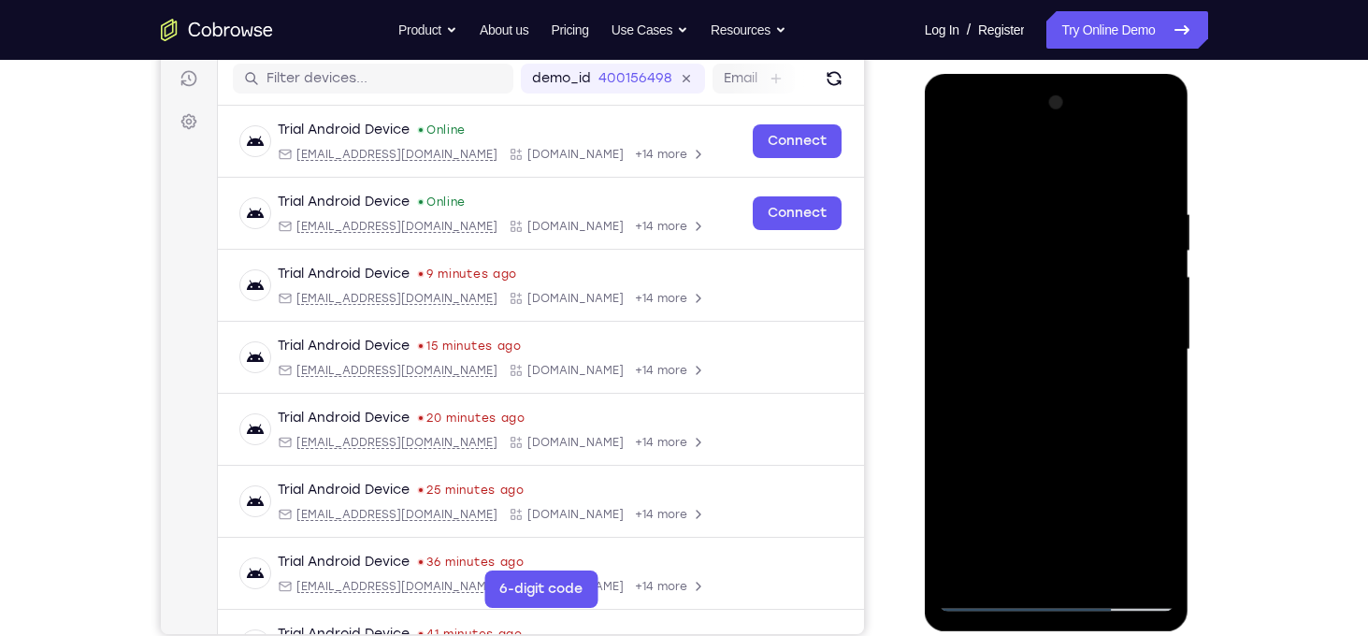
click at [1139, 481] on div at bounding box center [1057, 350] width 236 height 524
drag, startPoint x: 1080, startPoint y: 452, endPoint x: 1086, endPoint y: 225, distance: 226.3
click at [1086, 225] on div at bounding box center [1057, 350] width 236 height 524
drag, startPoint x: 1100, startPoint y: 470, endPoint x: 1100, endPoint y: 206, distance: 264.6
click at [1100, 206] on div at bounding box center [1057, 350] width 236 height 524
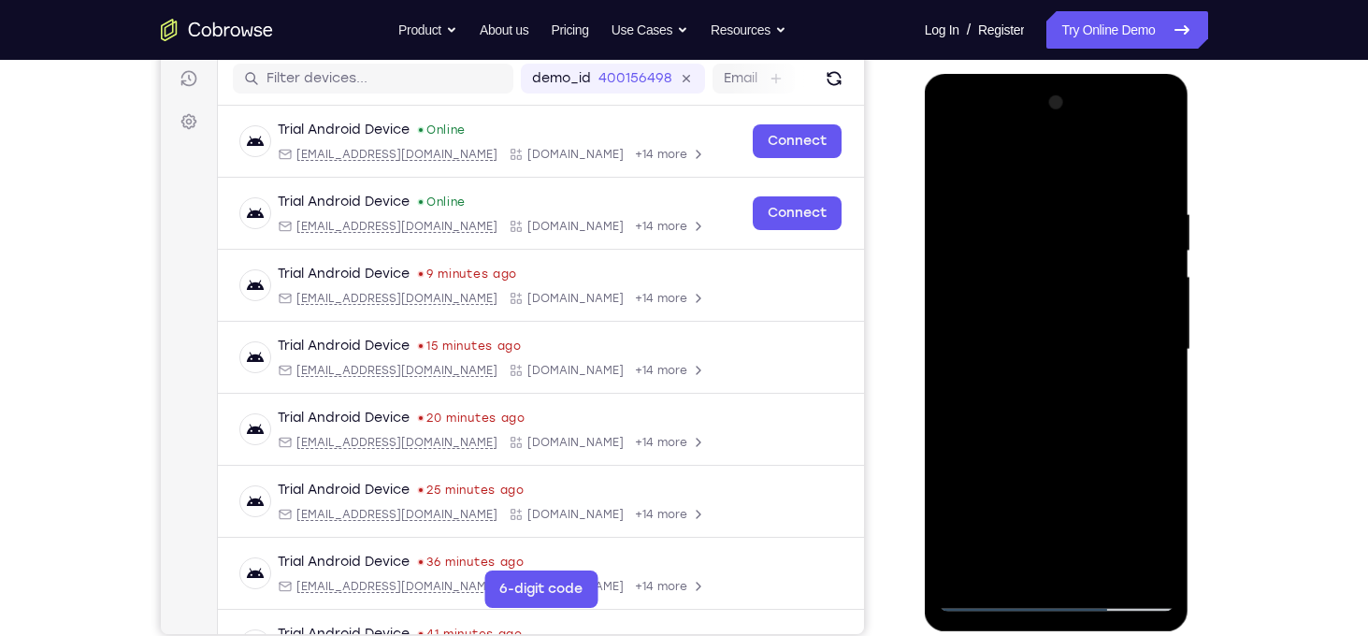
drag, startPoint x: 1109, startPoint y: 459, endPoint x: 1101, endPoint y: 243, distance: 216.1
click at [1101, 243] on div at bounding box center [1057, 350] width 236 height 524
drag, startPoint x: 1056, startPoint y: 497, endPoint x: 1089, endPoint y: 220, distance: 279.6
click at [1089, 220] on div at bounding box center [1057, 350] width 236 height 524
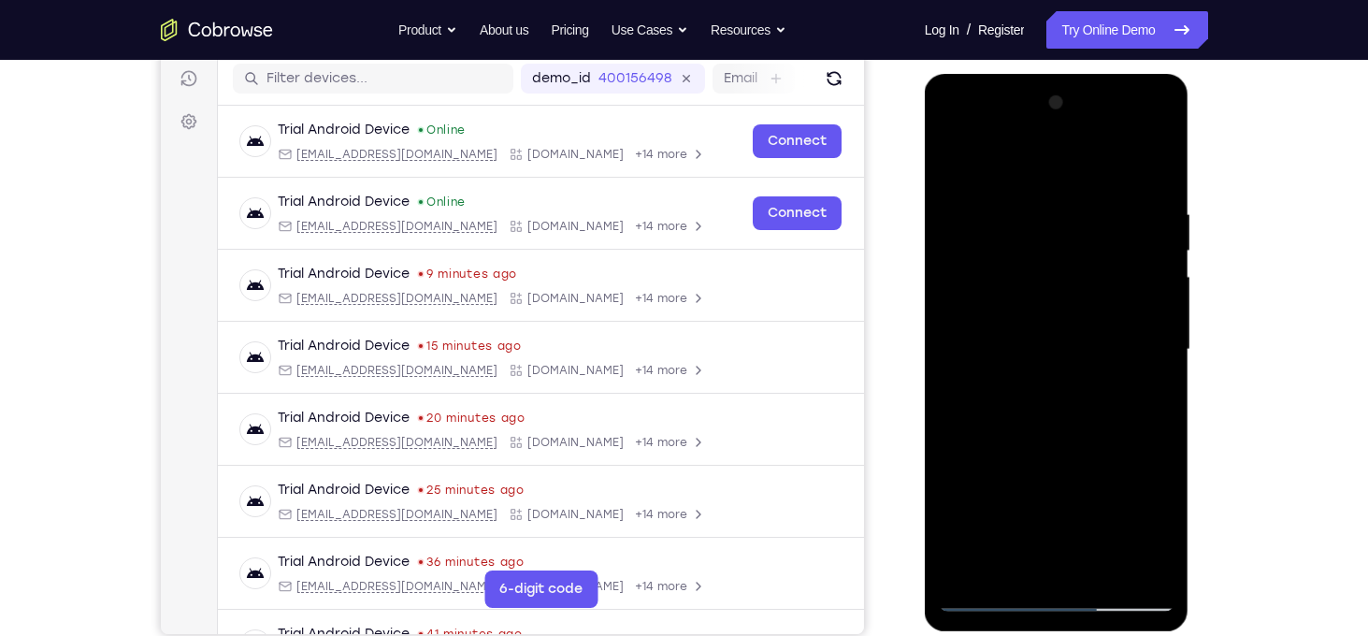
drag, startPoint x: 1129, startPoint y: 365, endPoint x: 1144, endPoint y: 181, distance: 183.9
click at [1144, 181] on div at bounding box center [1057, 350] width 236 height 524
drag, startPoint x: 1141, startPoint y: 433, endPoint x: 1135, endPoint y: 240, distance: 192.7
click at [1135, 240] on div at bounding box center [1057, 350] width 236 height 524
drag, startPoint x: 1136, startPoint y: 463, endPoint x: 1308, endPoint y: 683, distance: 279.8
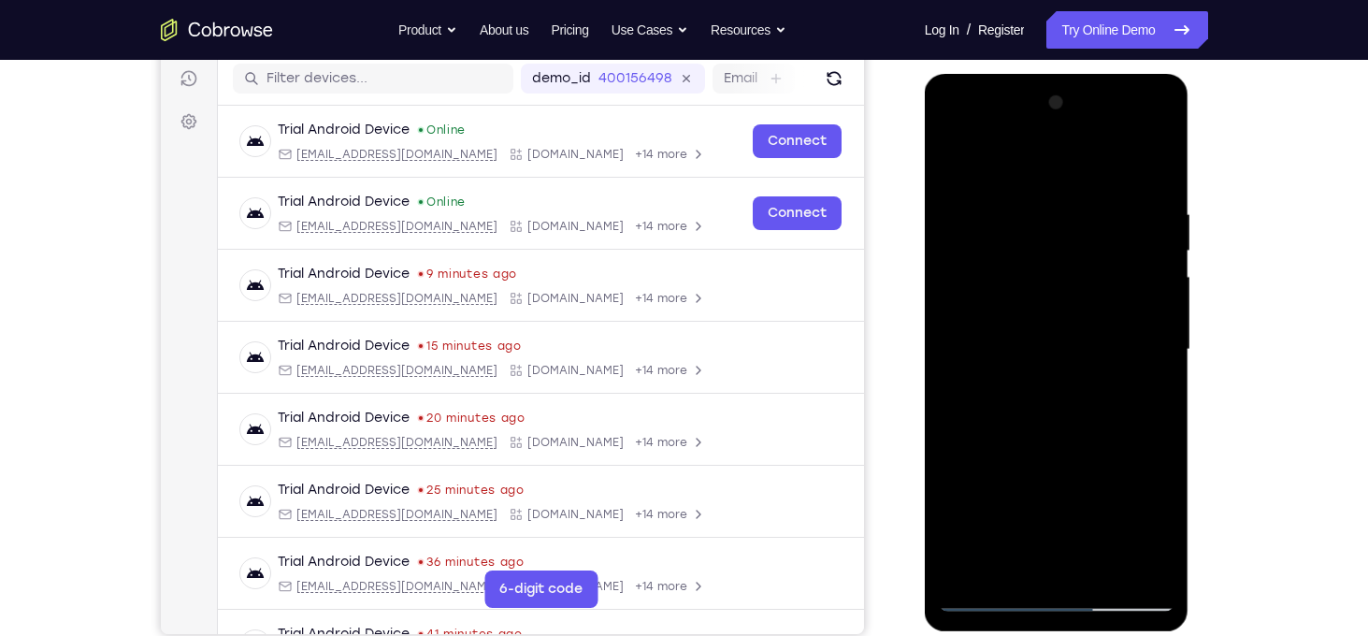
click at [1191, 635] on html "Online web based iOS Simulators and Android Emulators. Run iPhone, iPad, Mobile…" at bounding box center [1058, 354] width 266 height 561
drag, startPoint x: 1130, startPoint y: 455, endPoint x: 1164, endPoint y: 683, distance: 230.6
click at [1164, 635] on html "Online web based iOS Simulators and Android Emulators. Run iPhone, iPad, Mobile…" at bounding box center [1058, 354] width 266 height 561
click at [1074, 369] on div at bounding box center [1057, 350] width 236 height 524
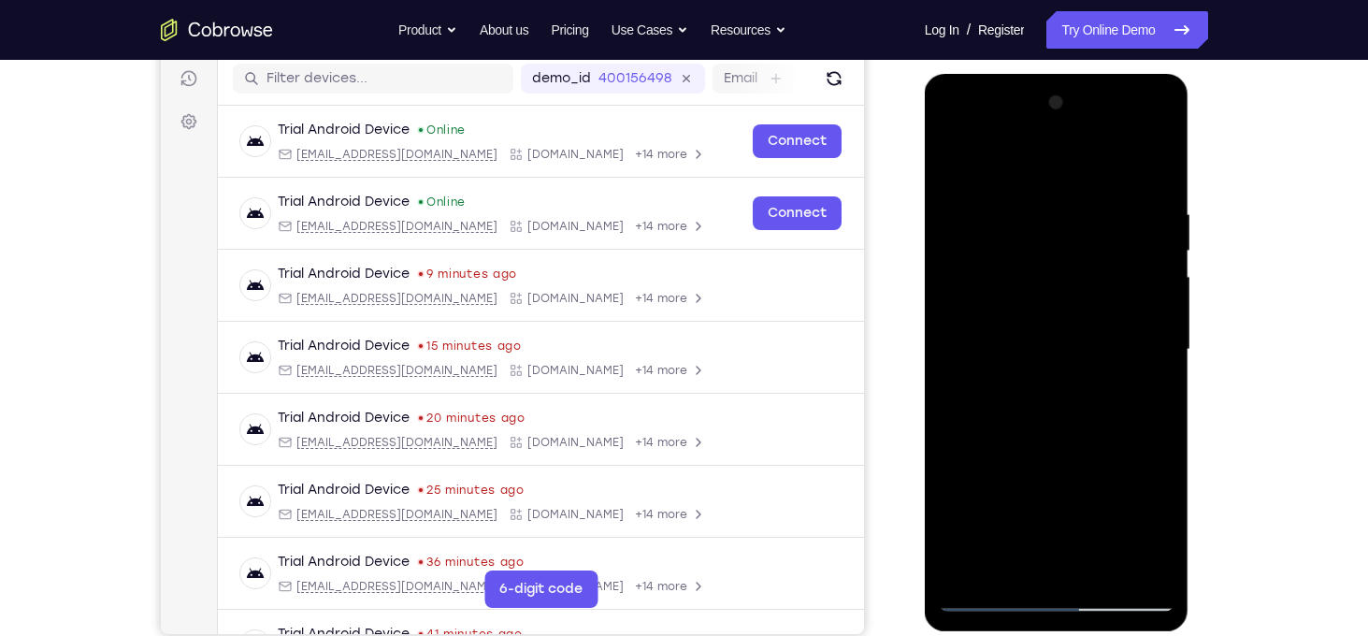
click at [1070, 389] on div at bounding box center [1057, 350] width 236 height 524
click at [1123, 437] on div at bounding box center [1057, 350] width 236 height 524
click at [1113, 386] on div at bounding box center [1057, 350] width 236 height 524
click at [993, 602] on div at bounding box center [1057, 350] width 236 height 524
drag, startPoint x: 1044, startPoint y: 529, endPoint x: 1082, endPoint y: 175, distance: 356.3
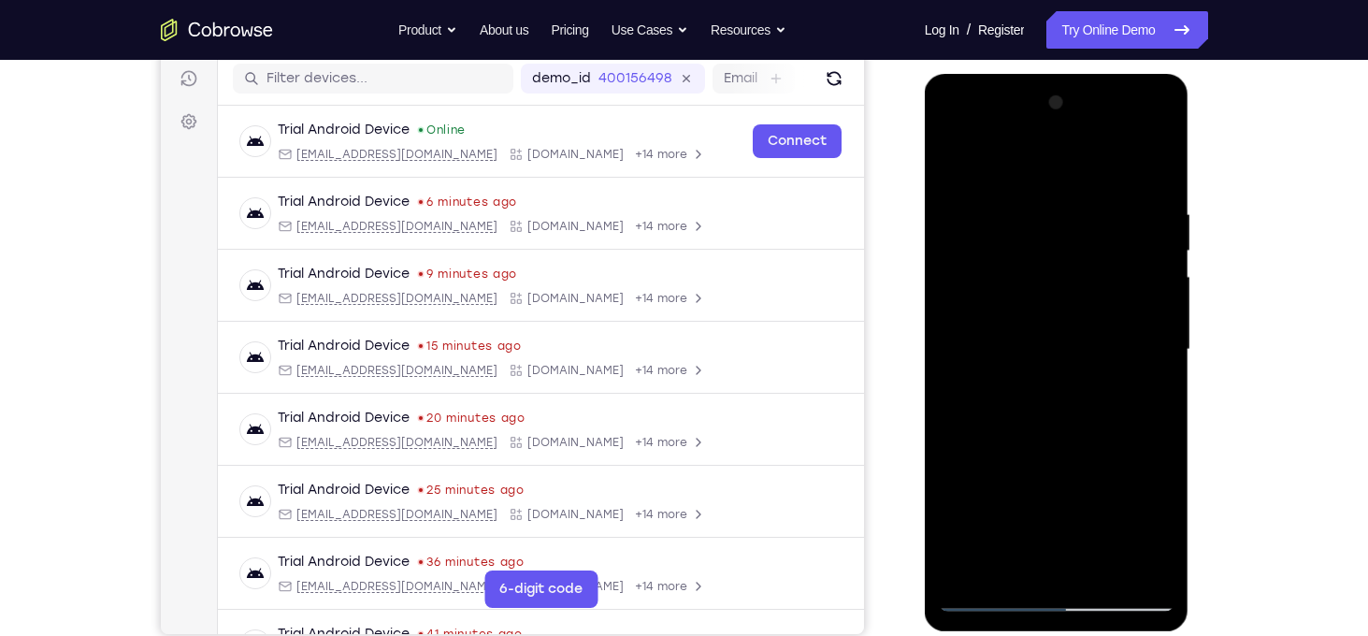
click at [1082, 175] on div at bounding box center [1057, 350] width 236 height 524
click at [1056, 231] on div at bounding box center [1057, 350] width 236 height 524
click at [1119, 338] on div at bounding box center [1057, 350] width 236 height 524
click at [974, 434] on div at bounding box center [1057, 350] width 236 height 524
click at [1075, 362] on div at bounding box center [1057, 350] width 236 height 524
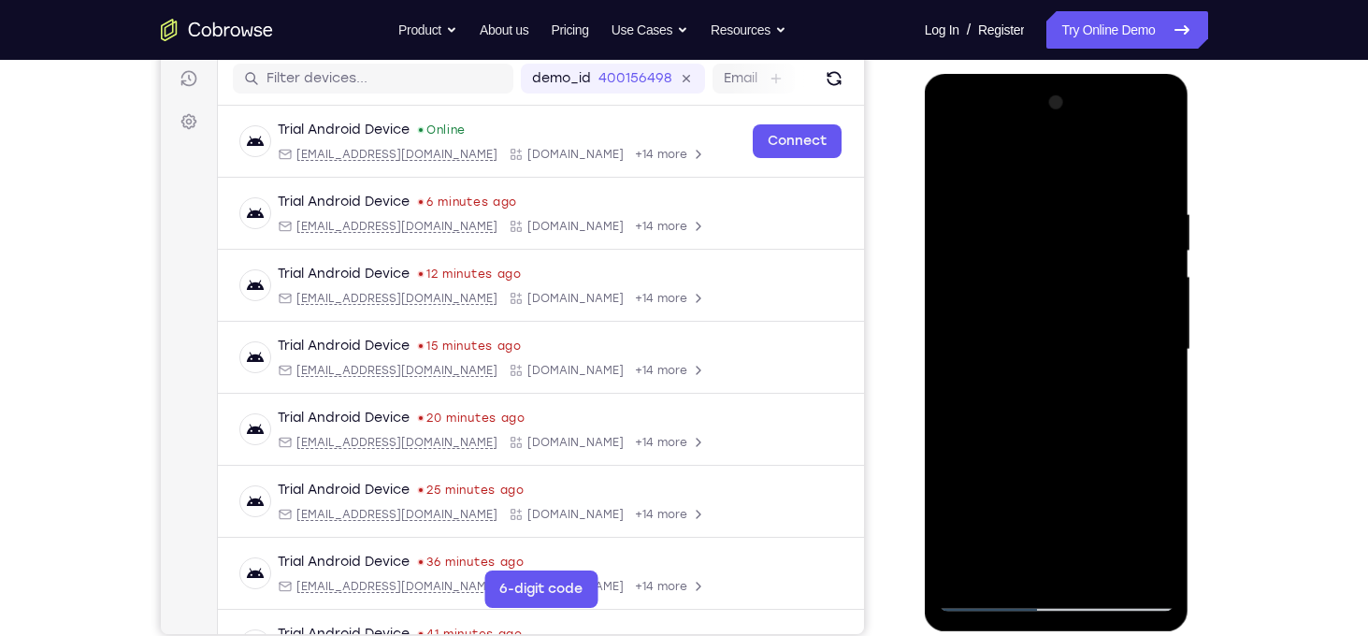
click at [990, 438] on div at bounding box center [1057, 350] width 236 height 524
drag, startPoint x: 1056, startPoint y: 482, endPoint x: 1085, endPoint y: 242, distance: 242.1
click at [1085, 242] on div at bounding box center [1057, 350] width 236 height 524
drag, startPoint x: 1078, startPoint y: 422, endPoint x: 1037, endPoint y: 683, distance: 265.0
click at [1037, 635] on html "Online web based iOS Simulators and Android Emulators. Run iPhone, iPad, Mobile…" at bounding box center [1058, 354] width 266 height 561
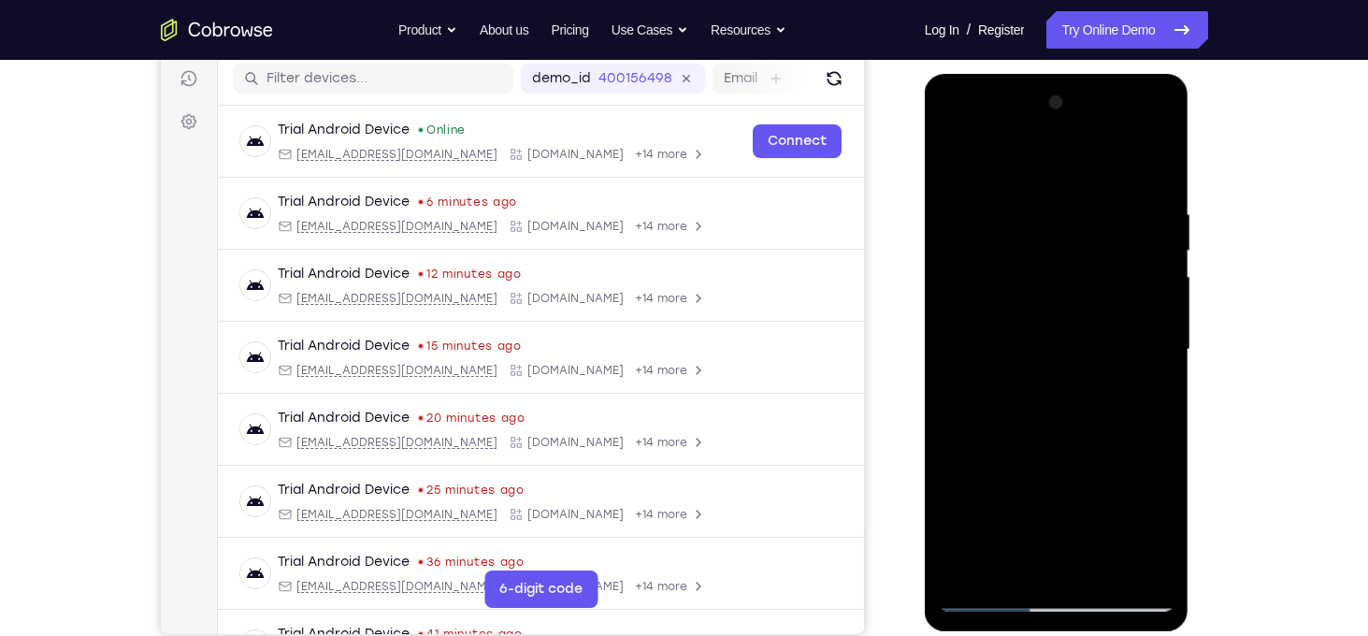
click at [1070, 384] on div at bounding box center [1057, 350] width 236 height 524
click at [1004, 434] on div at bounding box center [1057, 350] width 236 height 524
click at [1046, 390] on div at bounding box center [1057, 350] width 236 height 524
click at [1061, 371] on div at bounding box center [1057, 350] width 236 height 524
click at [1017, 434] on div at bounding box center [1057, 350] width 236 height 524
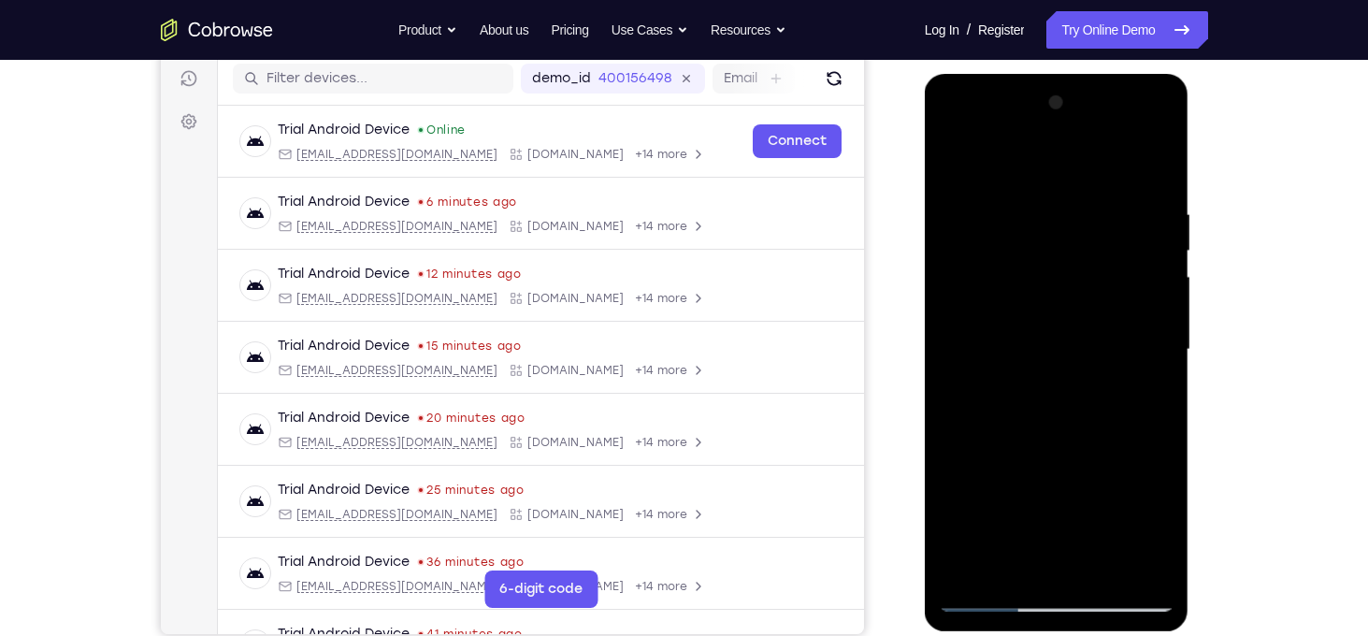
click at [1021, 434] on div at bounding box center [1057, 350] width 236 height 524
click at [1027, 437] on div at bounding box center [1057, 350] width 236 height 524
click at [1055, 392] on div at bounding box center [1057, 350] width 236 height 524
click at [1053, 323] on div at bounding box center [1057, 350] width 236 height 524
click at [1135, 326] on div at bounding box center [1057, 350] width 236 height 524
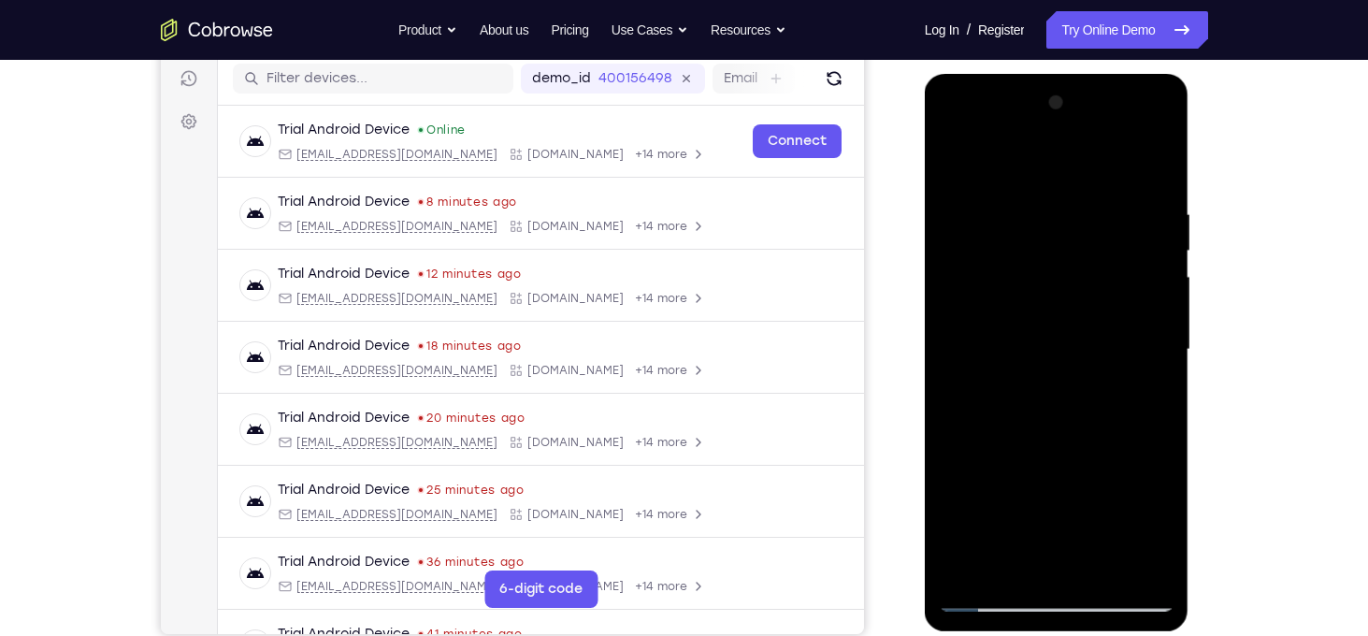
click at [1056, 437] on div at bounding box center [1057, 350] width 236 height 524
click at [1082, 361] on div at bounding box center [1057, 350] width 236 height 524
click at [1053, 436] on div at bounding box center [1057, 350] width 236 height 524
click at [1067, 403] on div at bounding box center [1057, 350] width 236 height 524
click at [1061, 433] on div at bounding box center [1057, 350] width 236 height 524
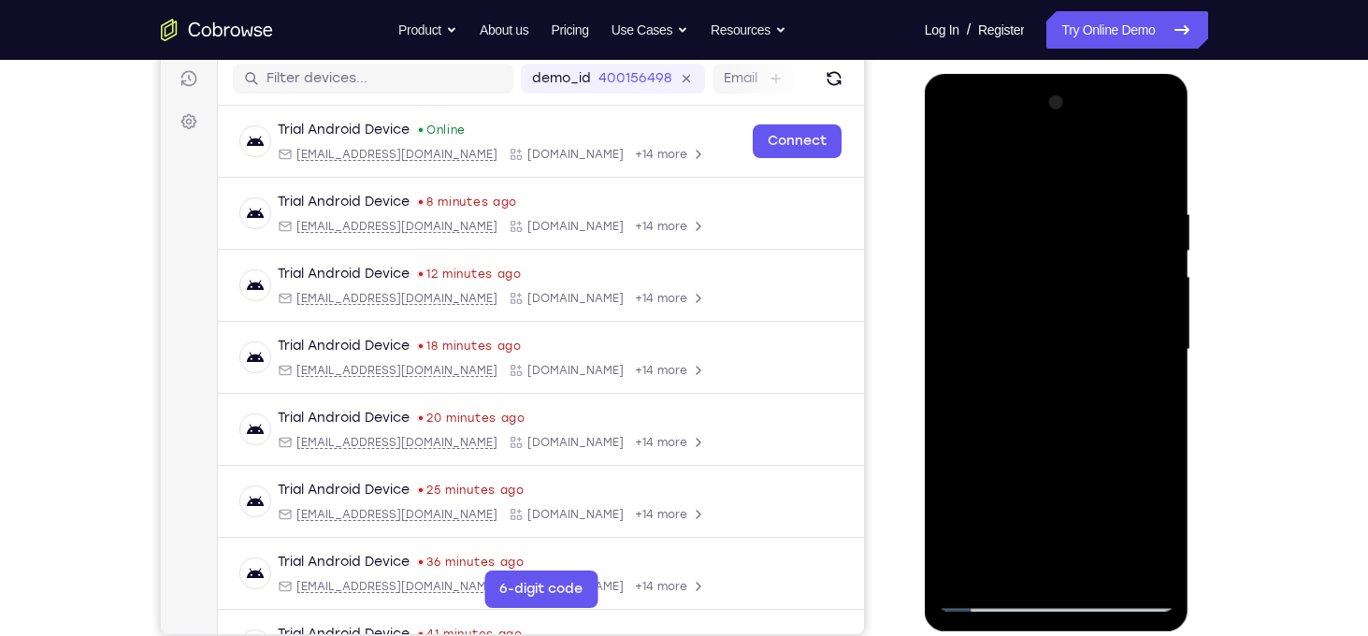
click at [1066, 437] on div at bounding box center [1057, 350] width 236 height 524
click at [1070, 437] on div at bounding box center [1057, 350] width 236 height 524
click at [1077, 437] on div at bounding box center [1057, 350] width 236 height 524
click at [1079, 437] on div at bounding box center [1057, 350] width 236 height 524
click at [1113, 323] on div at bounding box center [1057, 350] width 236 height 524
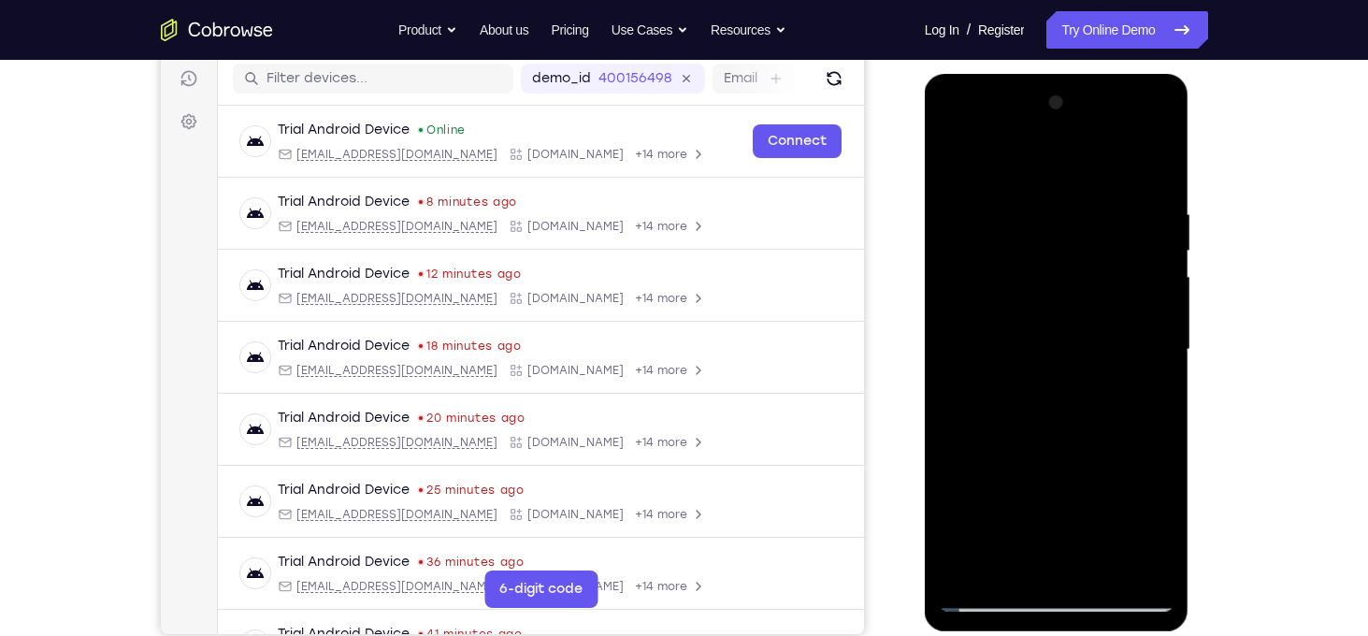
click at [1092, 438] on div at bounding box center [1057, 350] width 236 height 524
click at [1104, 345] on div at bounding box center [1057, 350] width 236 height 524
click at [1104, 439] on div at bounding box center [1057, 350] width 236 height 524
click at [1112, 437] on div at bounding box center [1057, 350] width 236 height 524
click at [1119, 437] on div at bounding box center [1057, 350] width 236 height 524
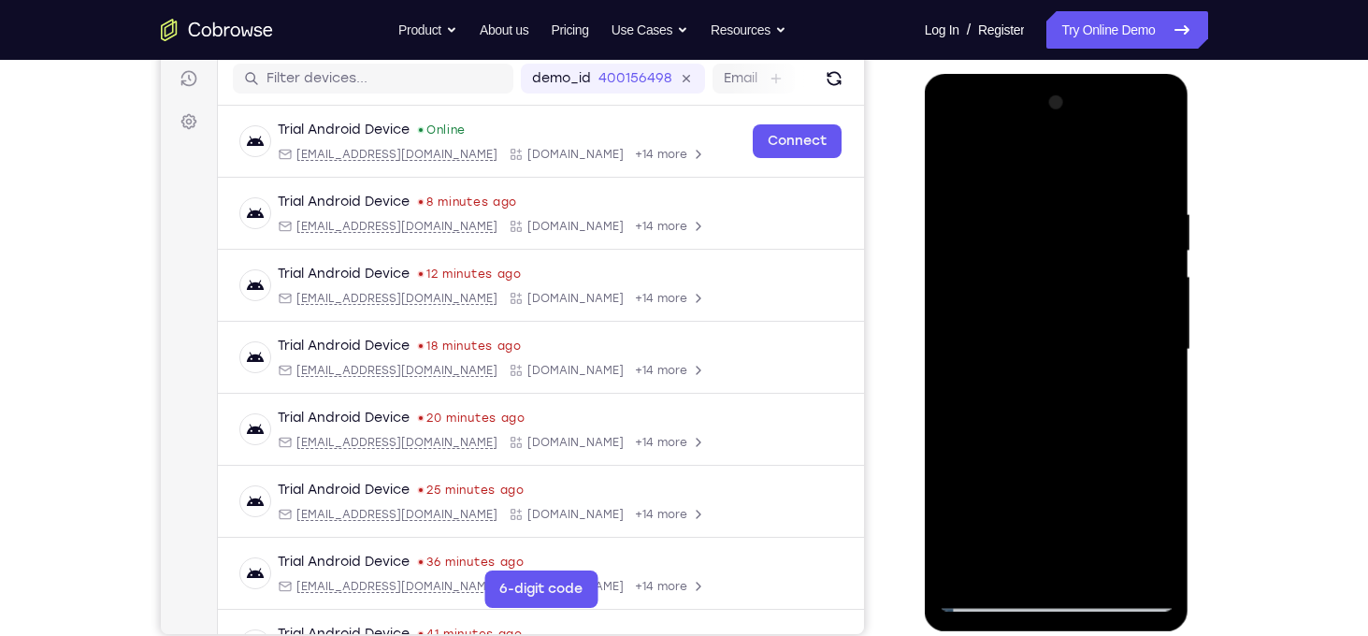
click at [1132, 437] on div at bounding box center [1057, 350] width 236 height 524
click at [1133, 438] on div at bounding box center [1057, 350] width 236 height 524
click at [1126, 357] on div at bounding box center [1057, 350] width 236 height 524
click at [1142, 437] on div at bounding box center [1057, 350] width 236 height 524
click at [996, 597] on div at bounding box center [1057, 350] width 236 height 524
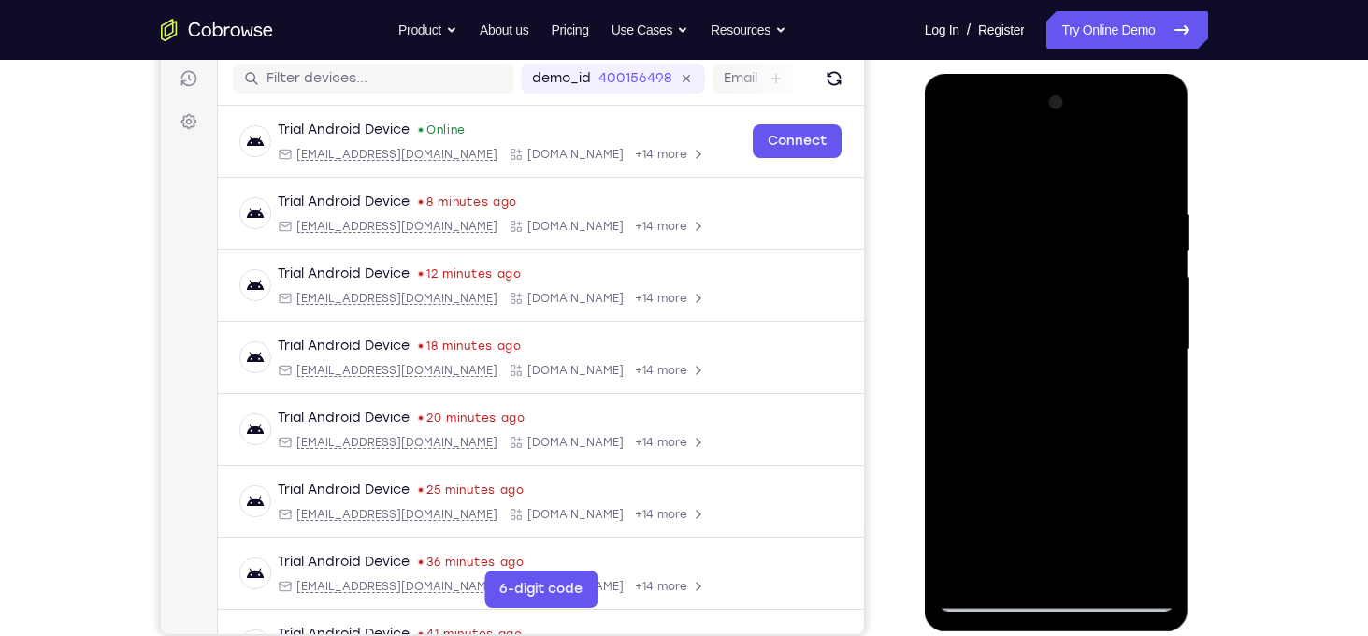
drag, startPoint x: 1056, startPoint y: 508, endPoint x: 1037, endPoint y: 156, distance: 352.1
click at [1037, 156] on div at bounding box center [1057, 350] width 236 height 524
drag, startPoint x: 1056, startPoint y: 420, endPoint x: 1044, endPoint y: 192, distance: 228.4
click at [1044, 192] on div at bounding box center [1057, 350] width 236 height 524
drag, startPoint x: 1062, startPoint y: 395, endPoint x: 1078, endPoint y: 125, distance: 270.7
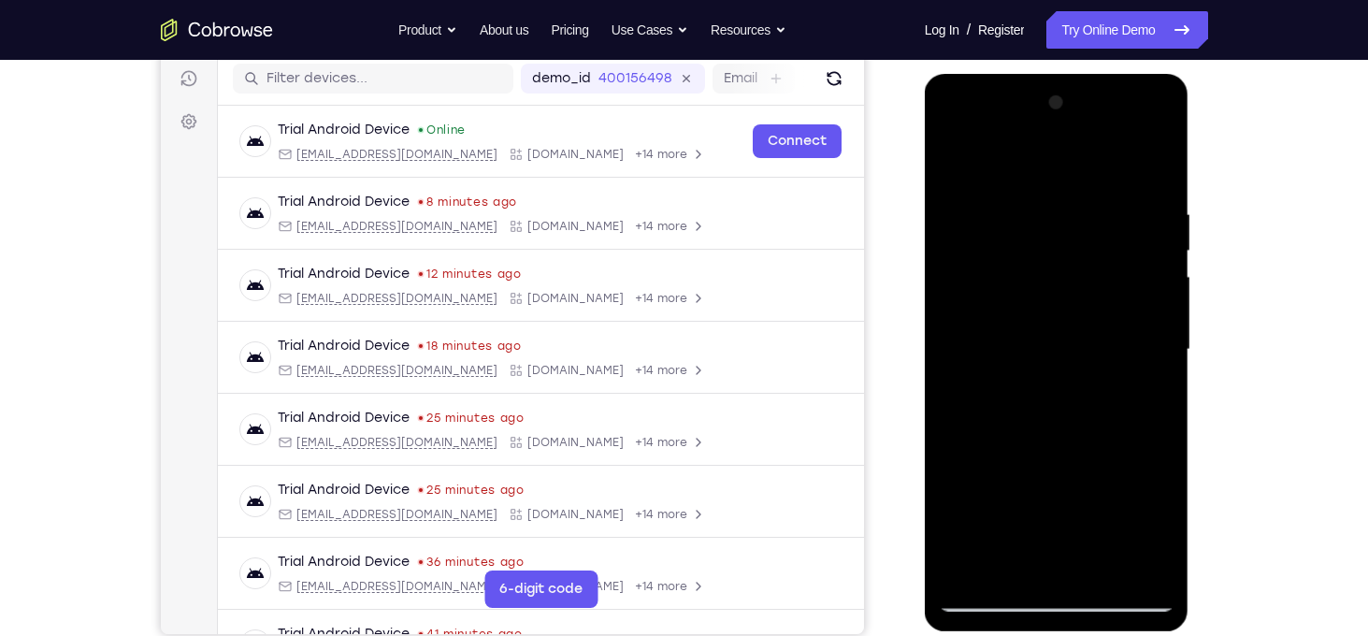
click at [1078, 125] on div at bounding box center [1057, 350] width 236 height 524
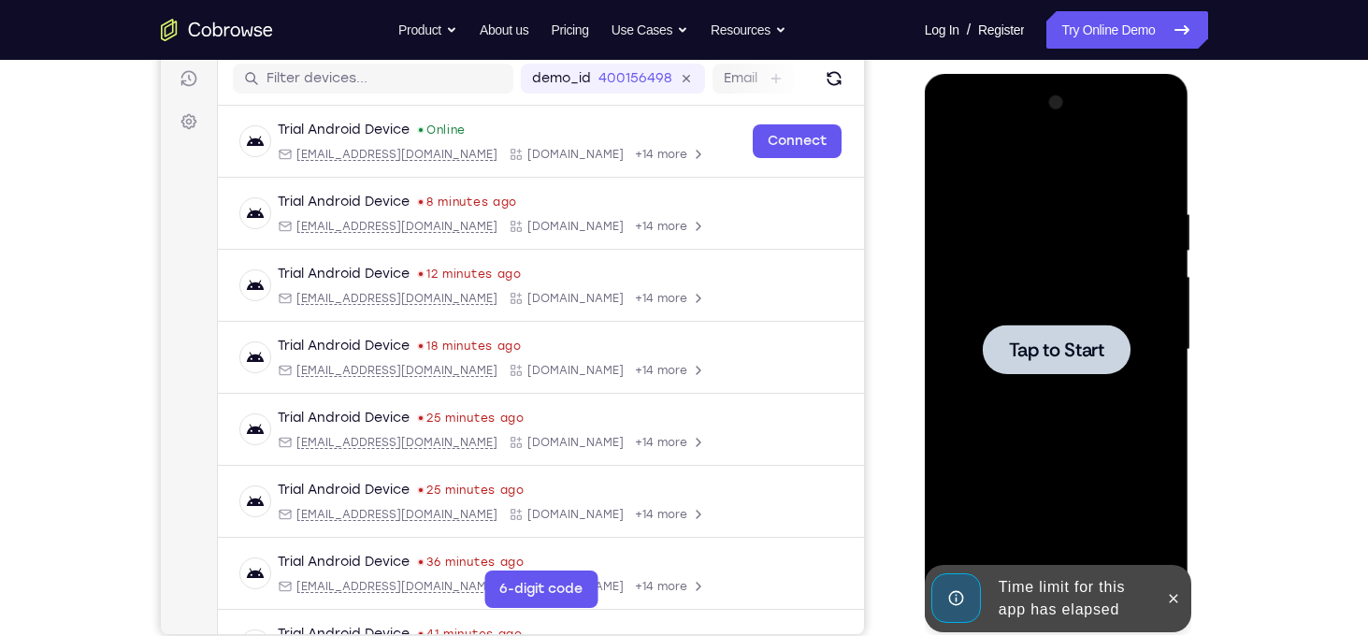
click at [1084, 291] on div "Tap to Start" at bounding box center [1057, 350] width 236 height 524
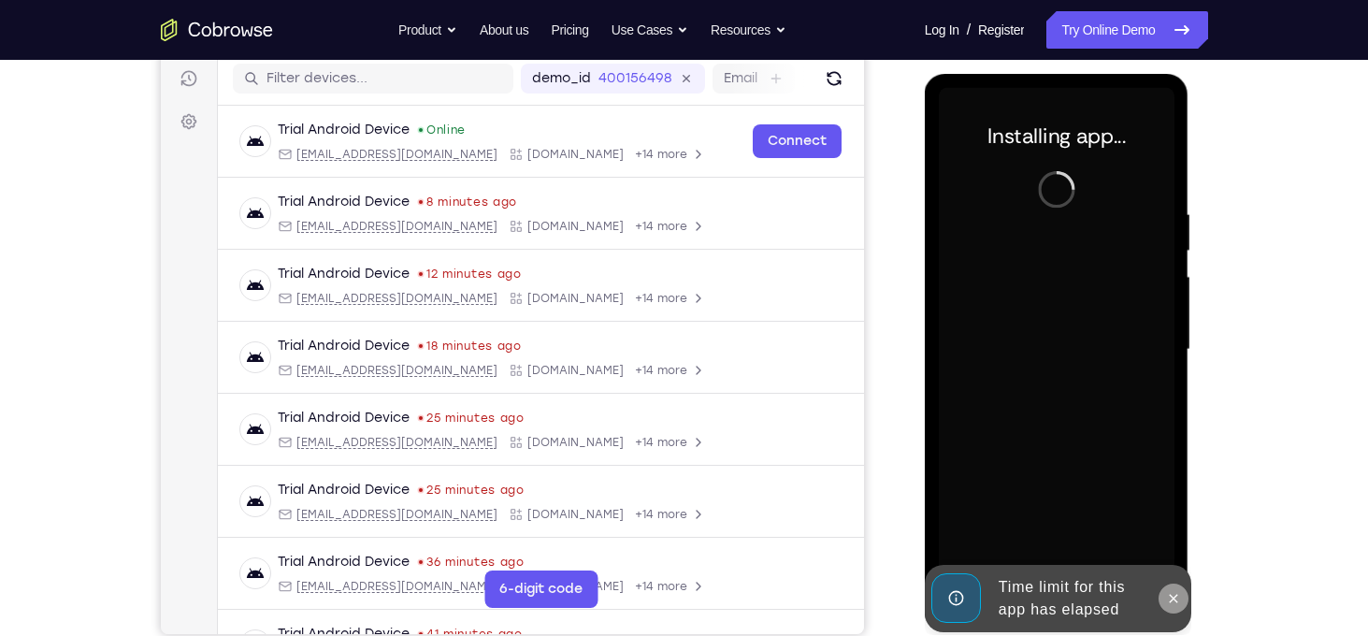
click at [1174, 601] on icon at bounding box center [1173, 598] width 15 height 15
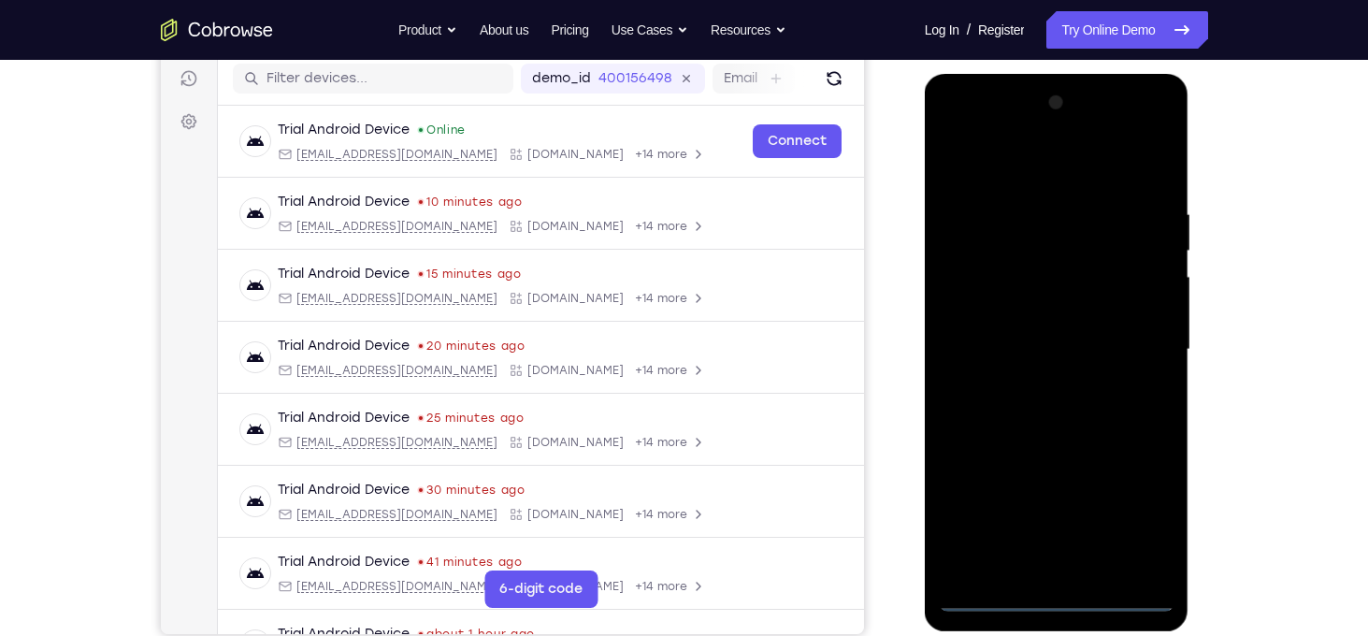
click at [1133, 135] on div at bounding box center [1057, 350] width 236 height 524
click at [987, 136] on div at bounding box center [1057, 350] width 236 height 524
click at [1084, 255] on div at bounding box center [1057, 350] width 236 height 524
click at [999, 554] on div at bounding box center [1057, 350] width 236 height 524
click at [1039, 239] on div at bounding box center [1057, 350] width 236 height 524
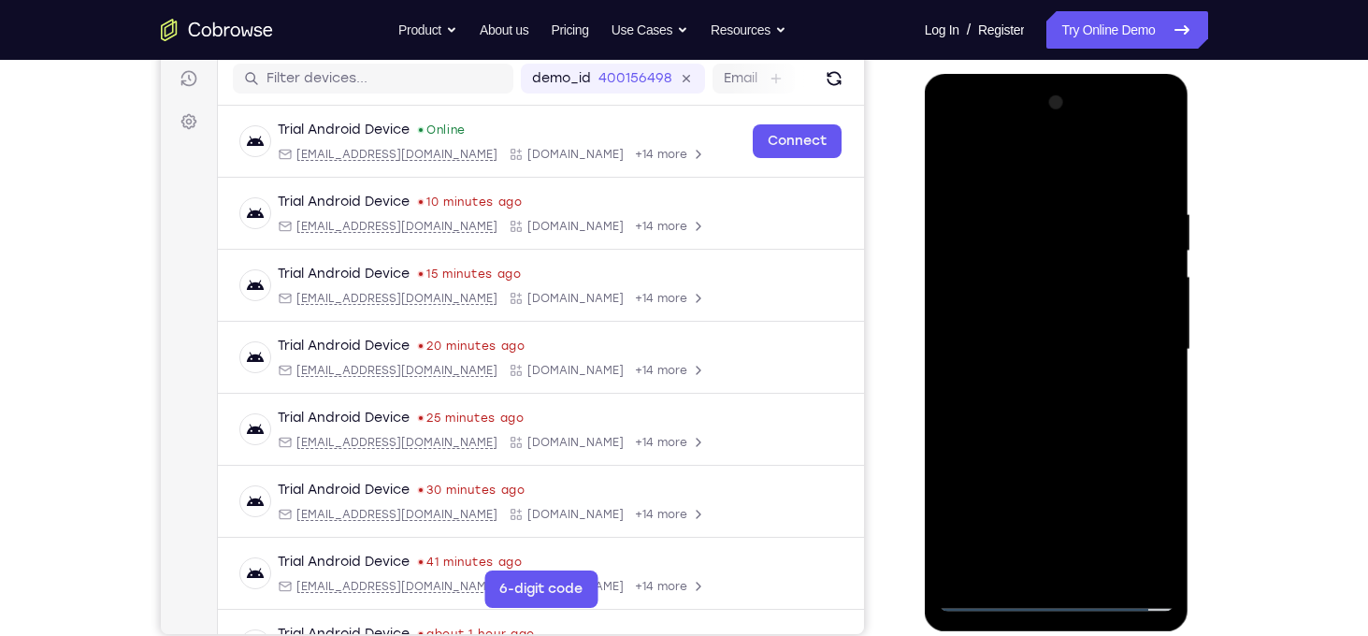
click at [1036, 245] on div at bounding box center [1057, 350] width 236 height 524
click at [1076, 245] on div at bounding box center [1057, 350] width 236 height 524
click at [1109, 242] on div at bounding box center [1057, 350] width 236 height 524
click at [1117, 242] on div at bounding box center [1057, 350] width 236 height 524
click at [1126, 242] on div at bounding box center [1057, 350] width 236 height 524
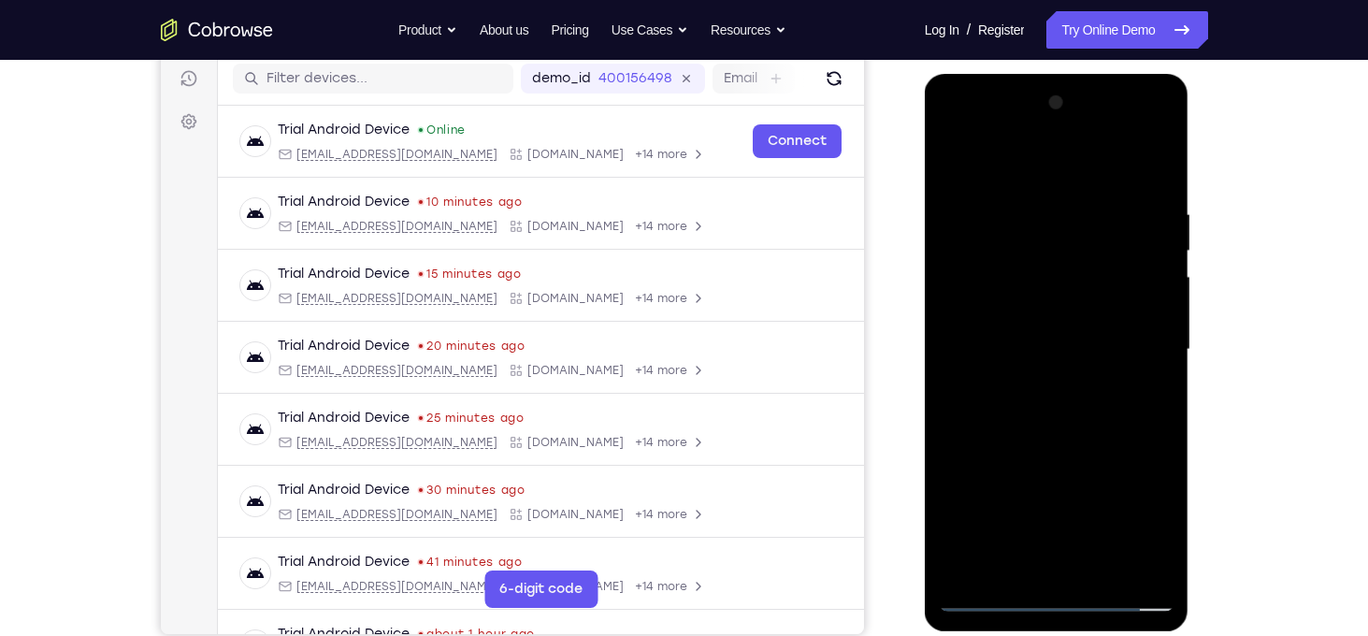
click at [1129, 242] on div at bounding box center [1057, 350] width 236 height 524
drag, startPoint x: 1100, startPoint y: 425, endPoint x: 1075, endPoint y: 22, distance: 404.7
click at [1075, 74] on html "Online web based iOS Simulators and Android Emulators. Run iPhone, iPad, Mobile…" at bounding box center [1058, 354] width 266 height 561
drag, startPoint x: 1059, startPoint y: 465, endPoint x: 1058, endPoint y: 46, distance: 418.8
click at [1058, 74] on html "Online web based iOS Simulators and Android Emulators. Run iPhone, iPad, Mobile…" at bounding box center [1058, 354] width 266 height 561
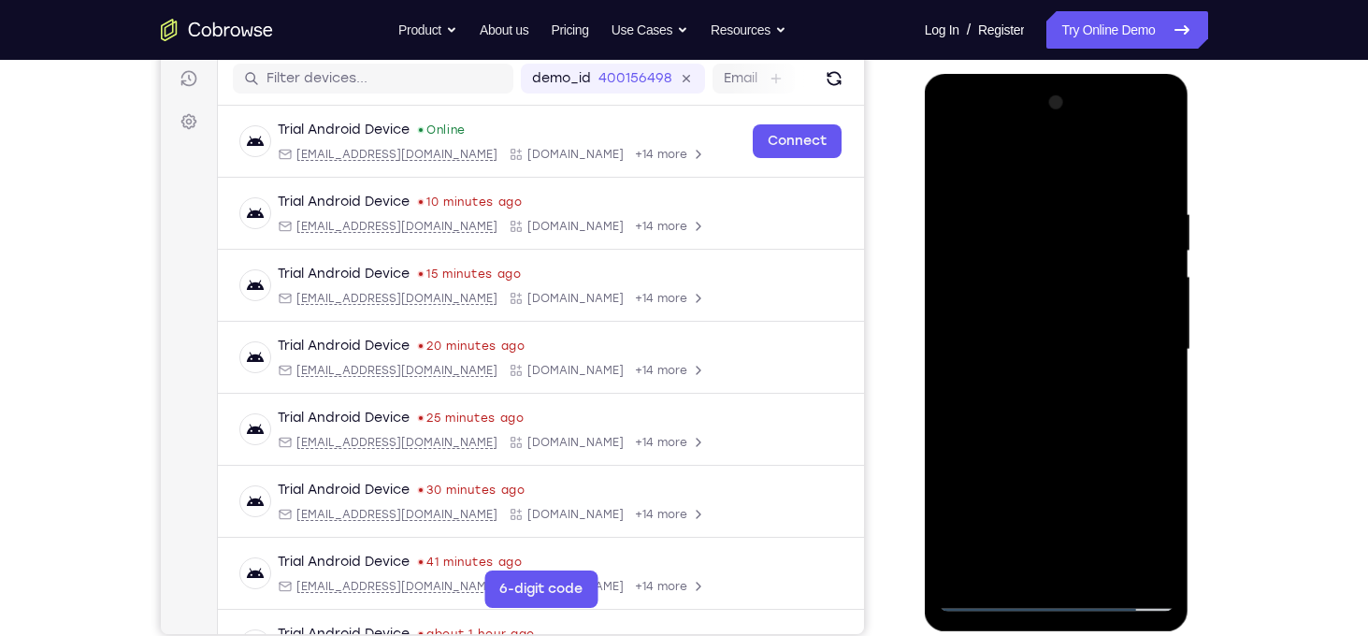
drag, startPoint x: 1083, startPoint y: 440, endPoint x: 1056, endPoint y: 29, distance: 412.3
click at [1056, 74] on html "Online web based iOS Simulators and Android Emulators. Run iPhone, iPad, Mobile…" at bounding box center [1058, 354] width 266 height 561
drag, startPoint x: 1098, startPoint y: 479, endPoint x: 1078, endPoint y: 90, distance: 389.4
click at [1078, 90] on div at bounding box center [1057, 350] width 236 height 524
drag, startPoint x: 1088, startPoint y: 520, endPoint x: 1029, endPoint y: 122, distance: 401.7
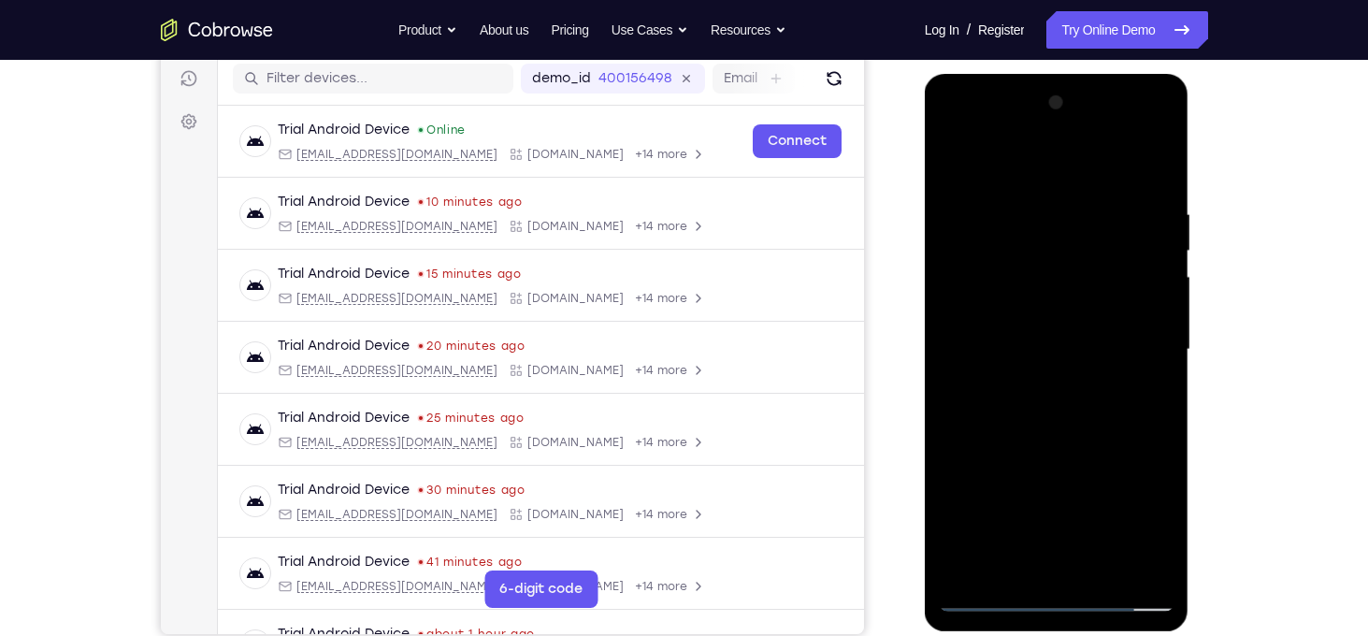
click at [1029, 122] on div at bounding box center [1057, 350] width 236 height 524
drag, startPoint x: 1074, startPoint y: 402, endPoint x: 1099, endPoint y: 164, distance: 239.6
click at [1099, 164] on div at bounding box center [1057, 350] width 236 height 524
drag, startPoint x: 1085, startPoint y: 437, endPoint x: 1079, endPoint y: 242, distance: 194.6
click at [1079, 242] on div at bounding box center [1057, 350] width 236 height 524
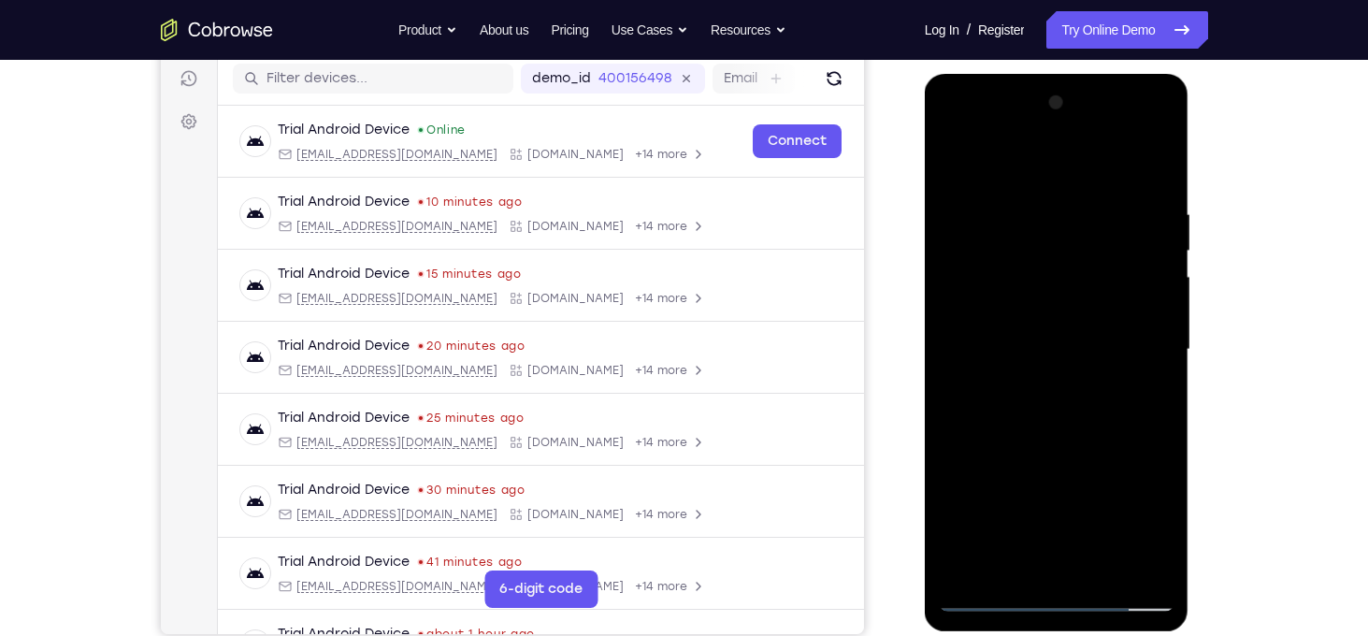
drag, startPoint x: 1097, startPoint y: 470, endPoint x: 1119, endPoint y: 199, distance: 272.0
click at [1119, 199] on div at bounding box center [1057, 350] width 236 height 524
drag, startPoint x: 1108, startPoint y: 407, endPoint x: 1090, endPoint y: 167, distance: 240.0
click at [1090, 167] on div at bounding box center [1057, 350] width 236 height 524
drag, startPoint x: 1113, startPoint y: 359, endPoint x: 1130, endPoint y: 193, distance: 167.3
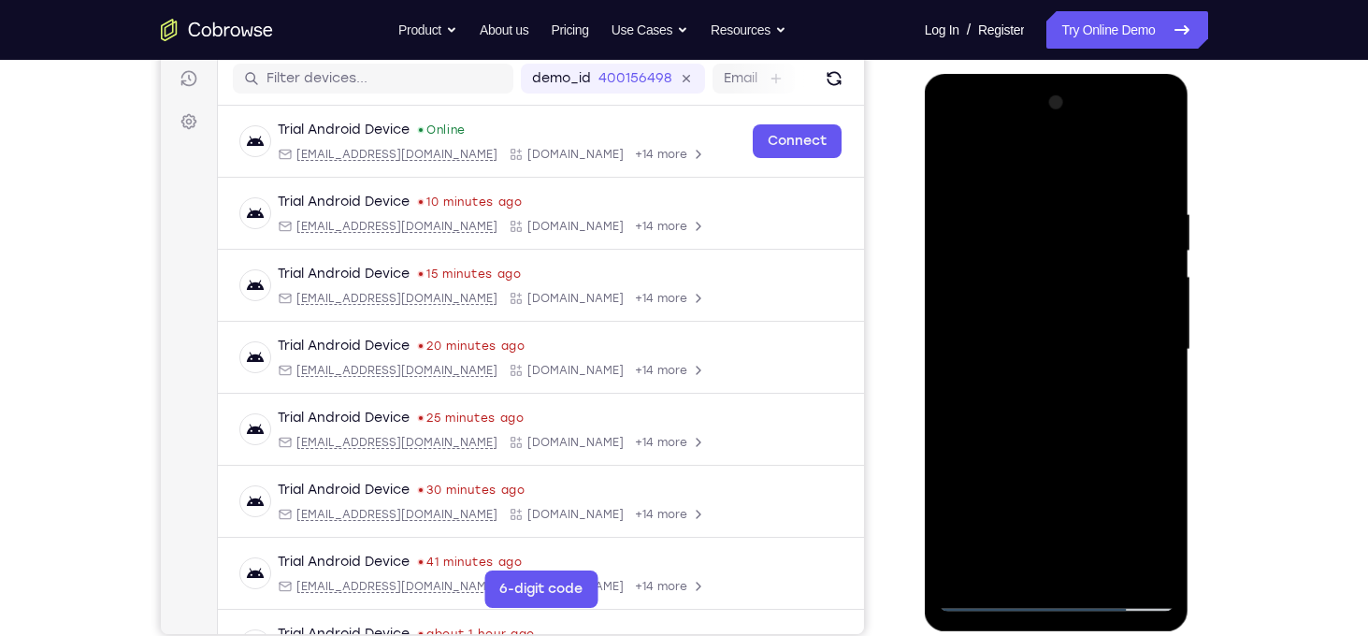
click at [1130, 193] on div at bounding box center [1057, 350] width 236 height 524
drag, startPoint x: 1097, startPoint y: 433, endPoint x: 1141, endPoint y: 95, distance: 340.3
click at [1141, 95] on div at bounding box center [1057, 350] width 236 height 524
drag, startPoint x: 1144, startPoint y: 399, endPoint x: 1164, endPoint y: 166, distance: 233.6
click at [1164, 166] on div at bounding box center [1057, 350] width 236 height 524
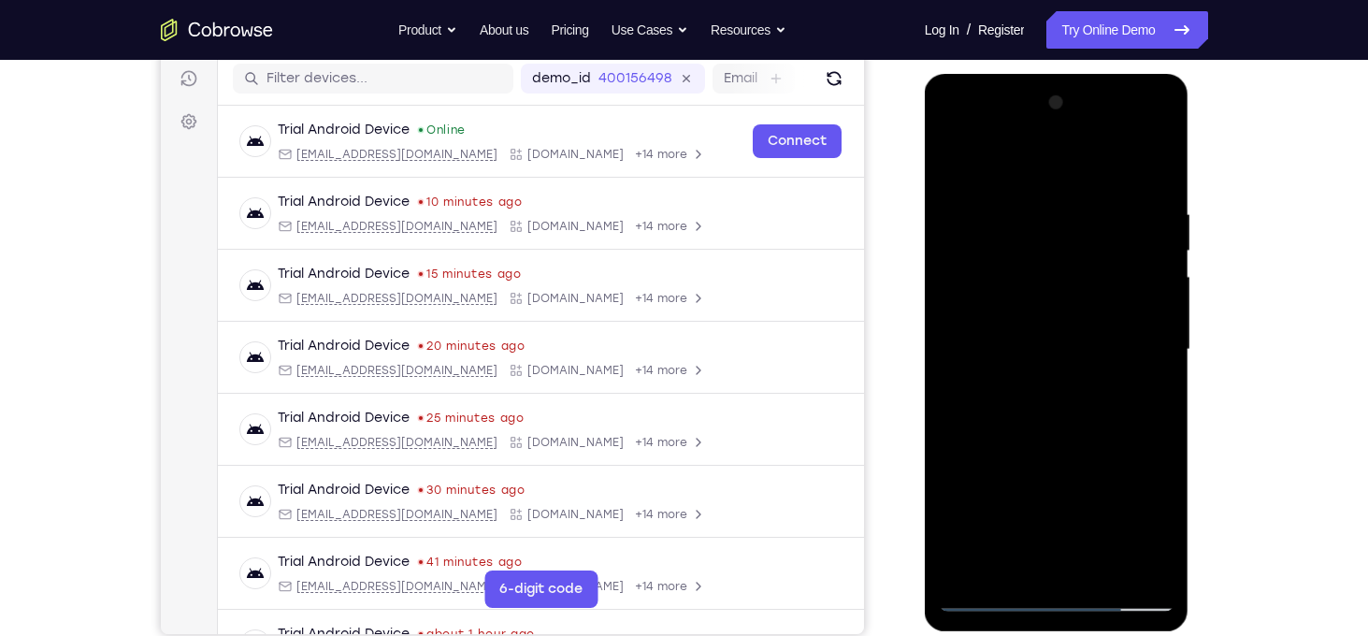
drag, startPoint x: 1115, startPoint y: 341, endPoint x: 1109, endPoint y: 81, distance: 260.0
click at [1109, 81] on div at bounding box center [1057, 352] width 265 height 557
drag, startPoint x: 1099, startPoint y: 480, endPoint x: 1090, endPoint y: 212, distance: 267.5
click at [1090, 212] on div at bounding box center [1057, 350] width 236 height 524
drag, startPoint x: 1089, startPoint y: 481, endPoint x: 1168, endPoint y: 260, distance: 235.1
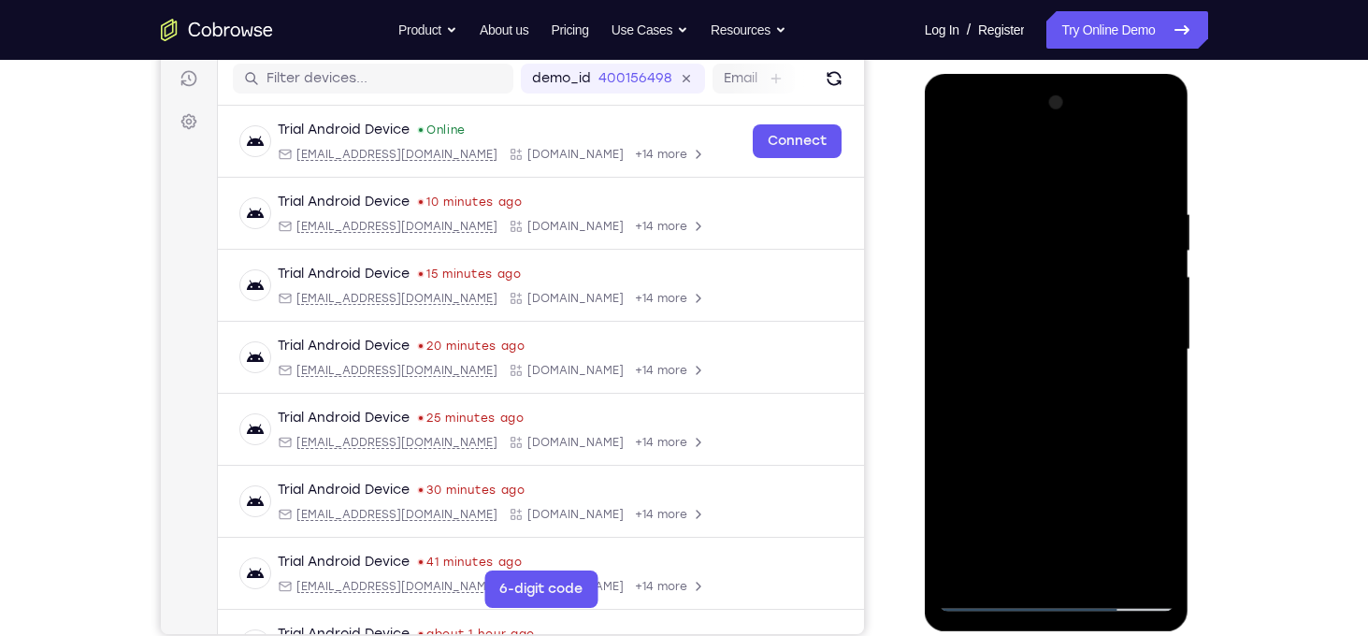
click at [1168, 260] on div at bounding box center [1057, 350] width 236 height 524
drag, startPoint x: 1104, startPoint y: 531, endPoint x: 1105, endPoint y: 251, distance: 279.5
click at [1105, 251] on div at bounding box center [1057, 350] width 236 height 524
click at [1088, 328] on div at bounding box center [1057, 350] width 236 height 524
click at [993, 391] on div at bounding box center [1057, 350] width 236 height 524
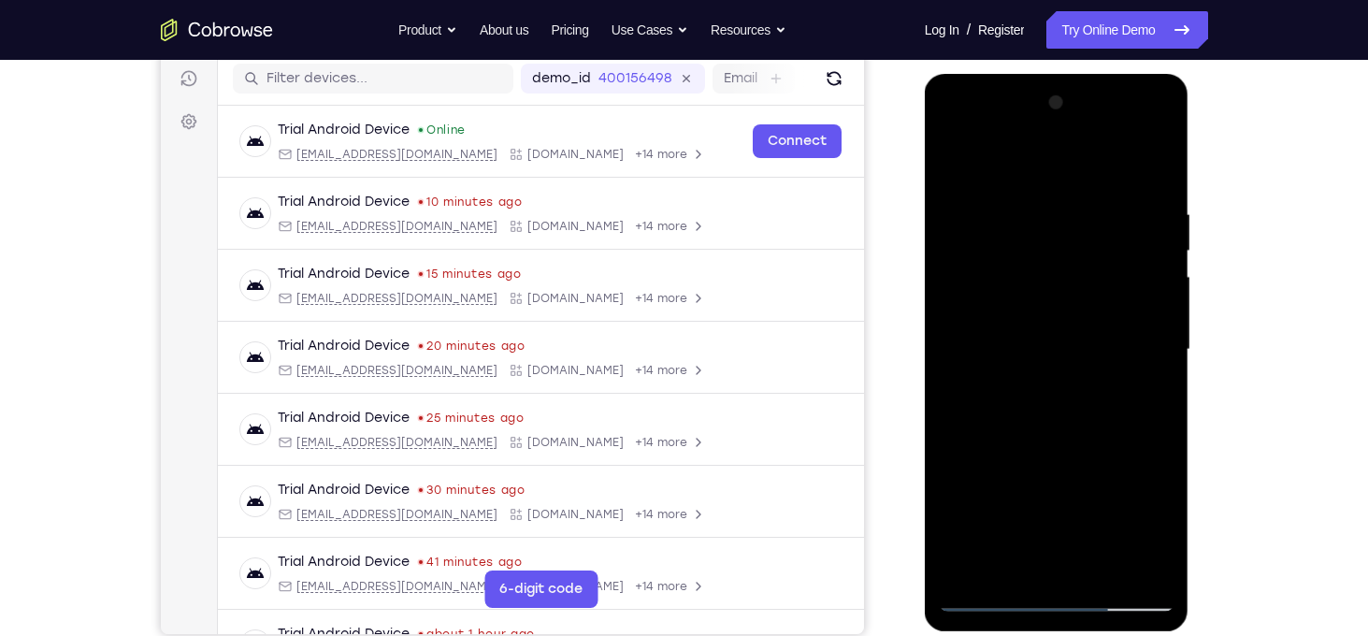
click at [981, 431] on div at bounding box center [1057, 350] width 236 height 524
click at [1002, 438] on div at bounding box center [1057, 350] width 236 height 524
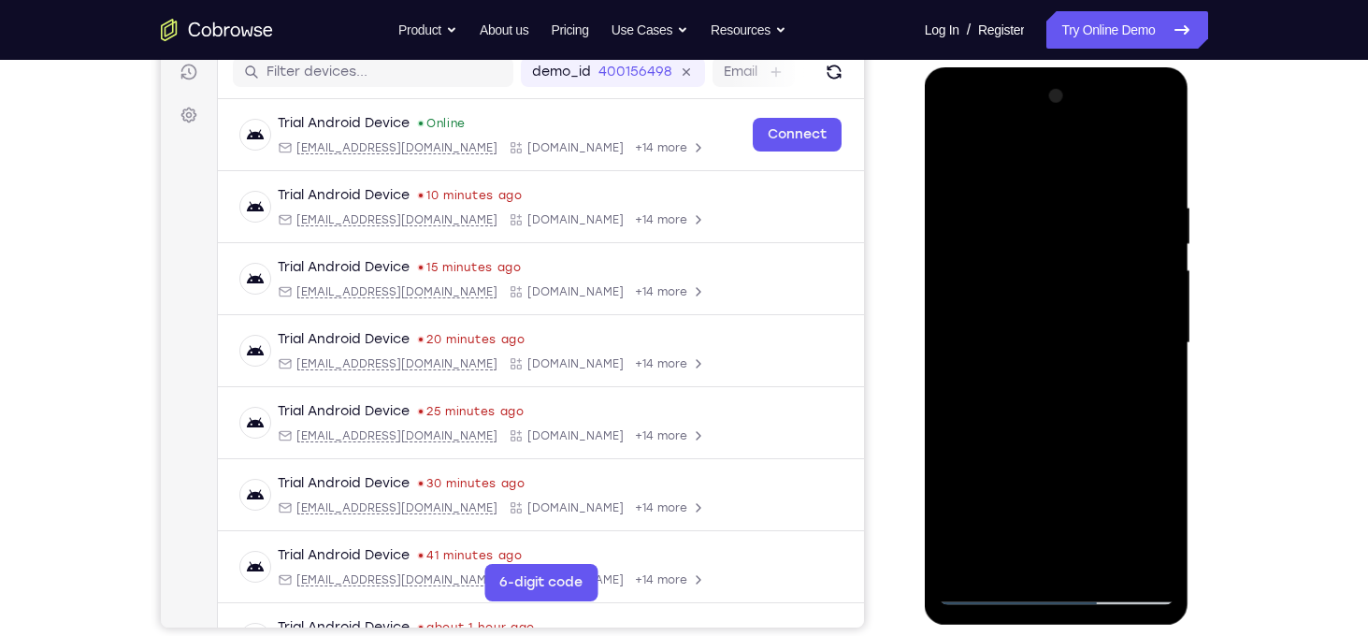
drag, startPoint x: 1037, startPoint y: 470, endPoint x: 1086, endPoint y: 192, distance: 283.0
click at [1086, 192] on div at bounding box center [1057, 343] width 236 height 524
drag, startPoint x: 1059, startPoint y: 424, endPoint x: 1063, endPoint y: 277, distance: 147.8
click at [1063, 277] on div at bounding box center [1057, 343] width 236 height 524
drag, startPoint x: 977, startPoint y: 333, endPoint x: 989, endPoint y: 183, distance: 150.1
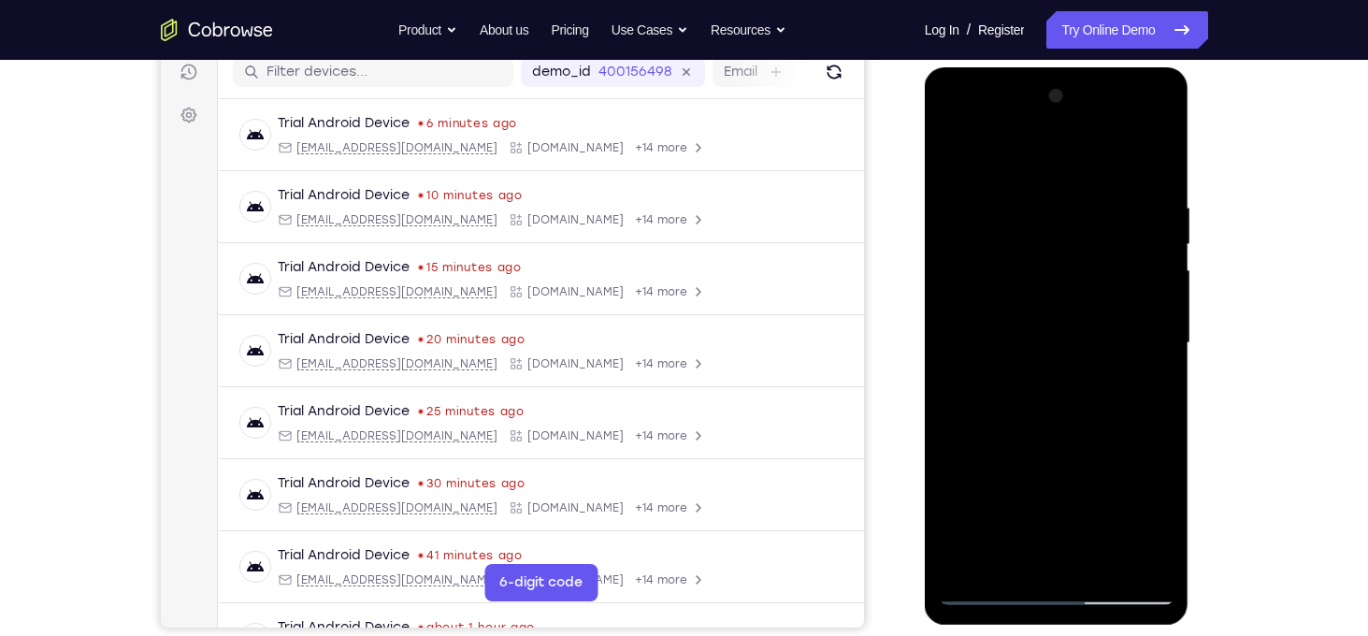
click at [989, 183] on div at bounding box center [1057, 343] width 236 height 524
click at [1047, 317] on div at bounding box center [1057, 343] width 236 height 524
click at [991, 593] on div at bounding box center [1057, 343] width 236 height 524
click at [1085, 325] on div at bounding box center [1057, 343] width 236 height 524
click at [1040, 383] on div at bounding box center [1057, 343] width 236 height 524
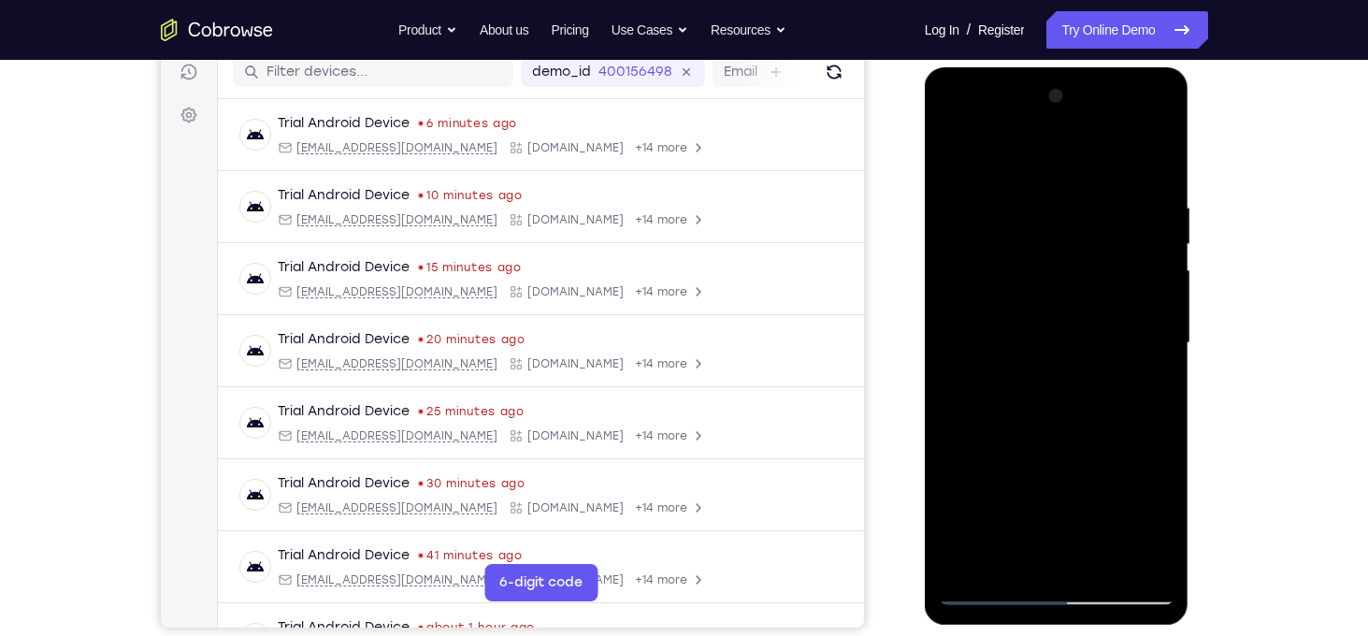
click at [994, 427] on div at bounding box center [1057, 343] width 236 height 524
click at [1007, 428] on div at bounding box center [1057, 343] width 236 height 524
click at [1021, 430] on div at bounding box center [1057, 343] width 236 height 524
click at [1062, 381] on div at bounding box center [1057, 343] width 236 height 524
click at [1037, 428] on div at bounding box center [1057, 343] width 236 height 524
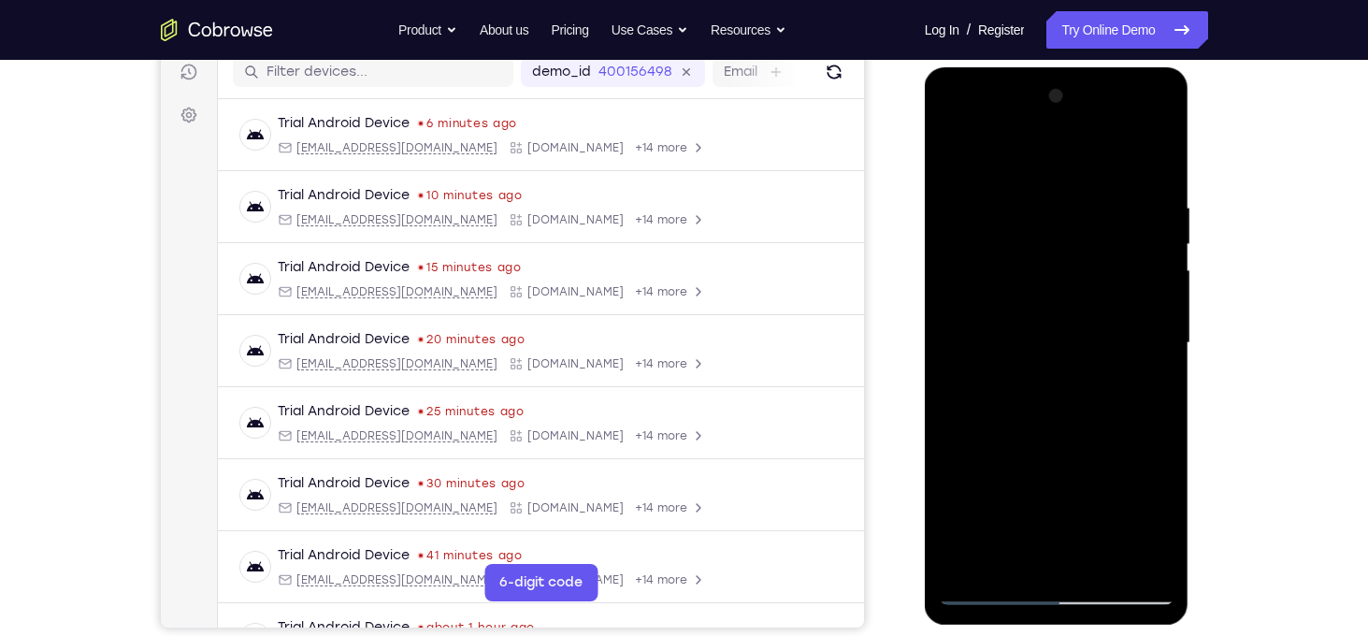
click at [1056, 428] on div at bounding box center [1057, 343] width 236 height 524
click at [1071, 427] on div at bounding box center [1057, 343] width 236 height 524
click at [1067, 388] on div at bounding box center [1057, 343] width 236 height 524
click at [1097, 429] on div at bounding box center [1057, 343] width 236 height 524
click at [1109, 431] on div at bounding box center [1057, 343] width 236 height 524
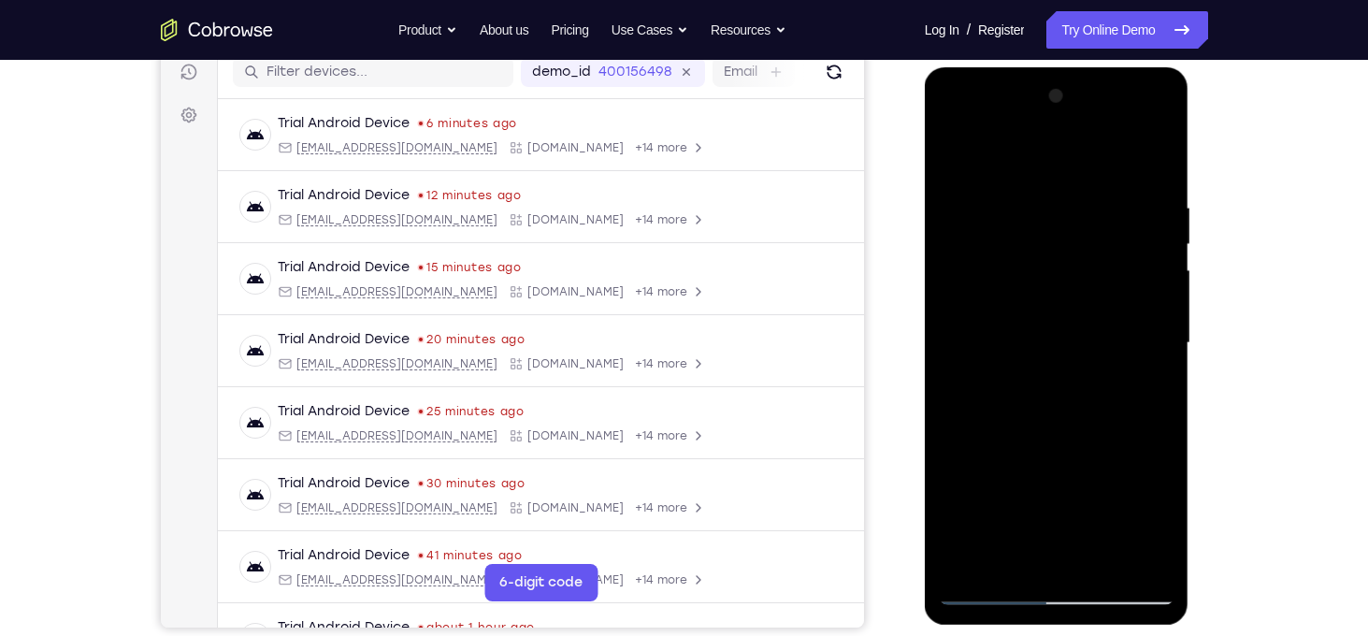
click at [1109, 417] on div at bounding box center [1057, 343] width 236 height 524
click at [1055, 327] on div at bounding box center [1057, 343] width 236 height 524
click at [1081, 346] on div at bounding box center [1057, 343] width 236 height 524
click at [1105, 354] on div at bounding box center [1057, 343] width 236 height 524
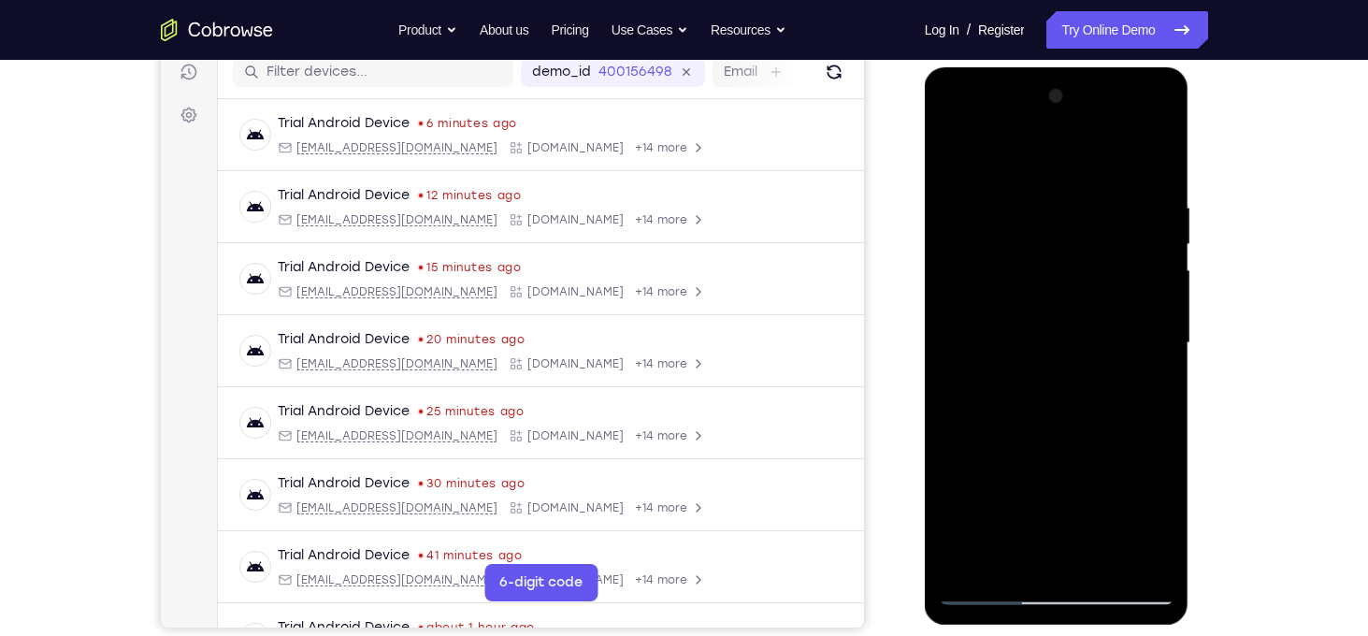
click at [1105, 354] on div at bounding box center [1057, 343] width 236 height 524
drag, startPoint x: 1059, startPoint y: 470, endPoint x: 1080, endPoint y: 352, distance: 120.5
click at [1080, 352] on div at bounding box center [1057, 343] width 236 height 524
drag, startPoint x: 1080, startPoint y: 352, endPoint x: 1118, endPoint y: 112, distance: 242.4
click at [1118, 112] on div at bounding box center [1057, 343] width 236 height 524
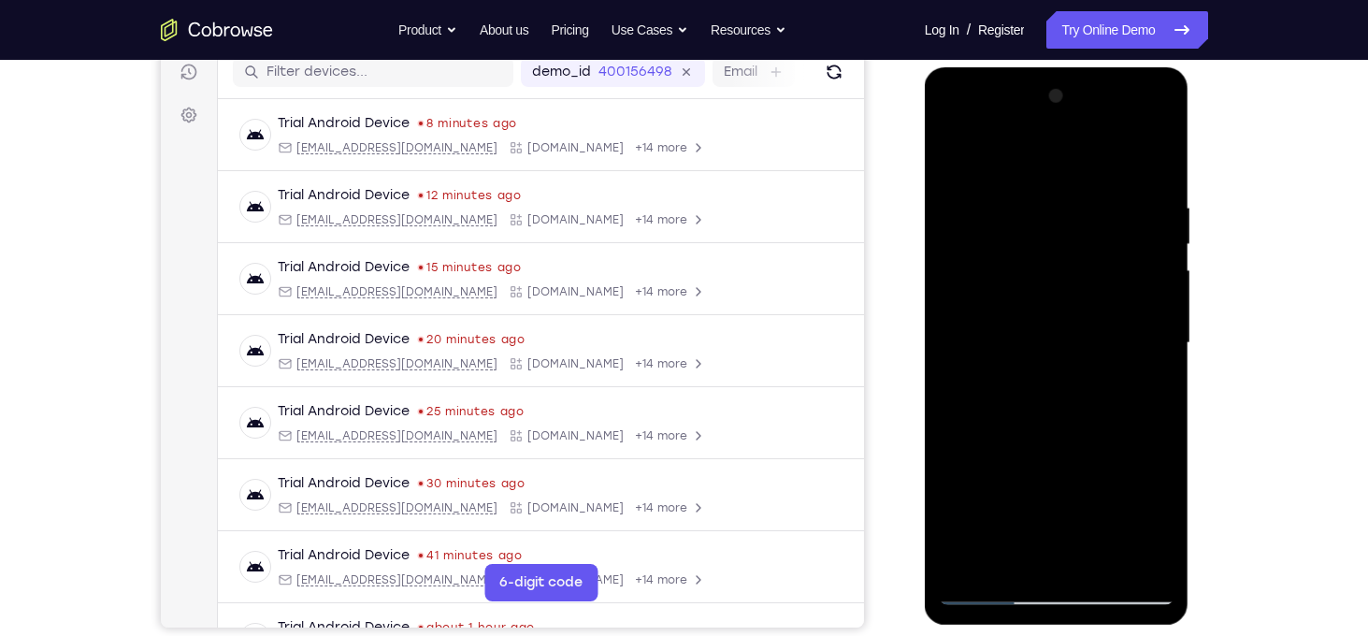
drag, startPoint x: 1060, startPoint y: 428, endPoint x: 1092, endPoint y: 202, distance: 228.5
click at [1092, 202] on div at bounding box center [1057, 343] width 236 height 524
drag, startPoint x: 1126, startPoint y: 455, endPoint x: 1129, endPoint y: 265, distance: 190.8
click at [1129, 265] on div at bounding box center [1057, 343] width 236 height 524
click at [1056, 273] on div at bounding box center [1057, 343] width 236 height 524
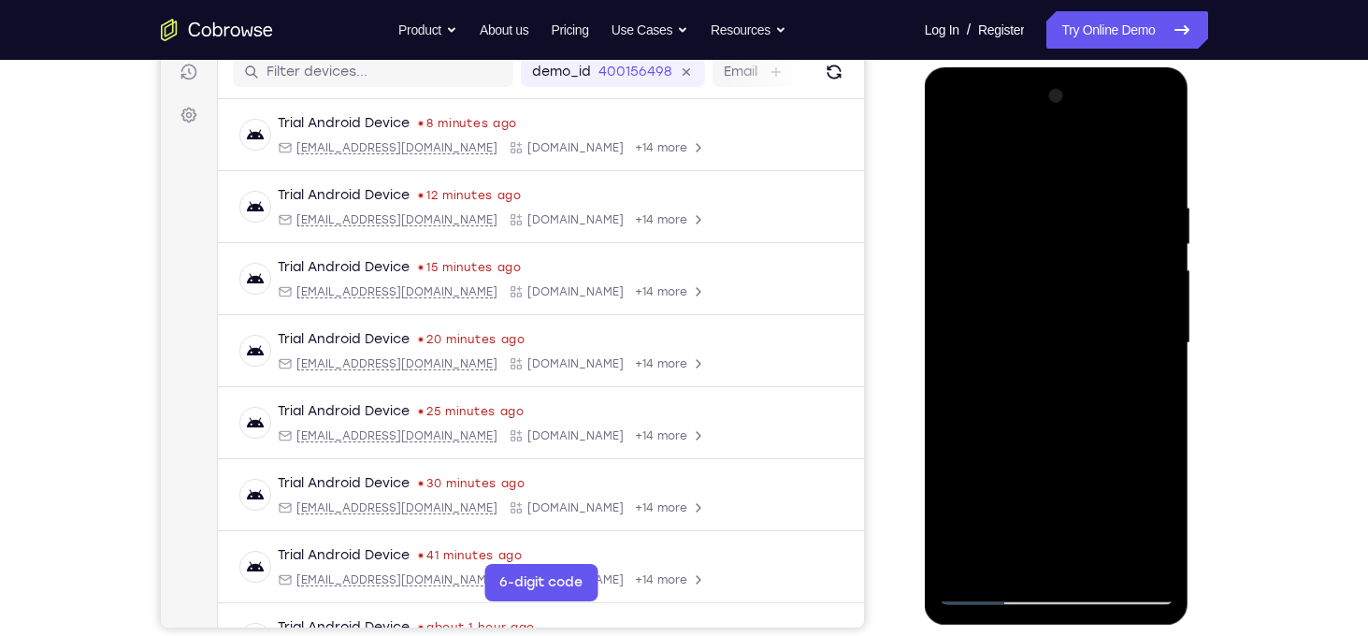
click at [992, 590] on div at bounding box center [1057, 343] width 236 height 524
drag, startPoint x: 1038, startPoint y: 504, endPoint x: 1033, endPoint y: 169, distance: 334.7
click at [1033, 169] on div at bounding box center [1057, 343] width 236 height 524
drag, startPoint x: 1120, startPoint y: 441, endPoint x: 1146, endPoint y: 240, distance: 202.7
click at [1146, 240] on div at bounding box center [1057, 343] width 236 height 524
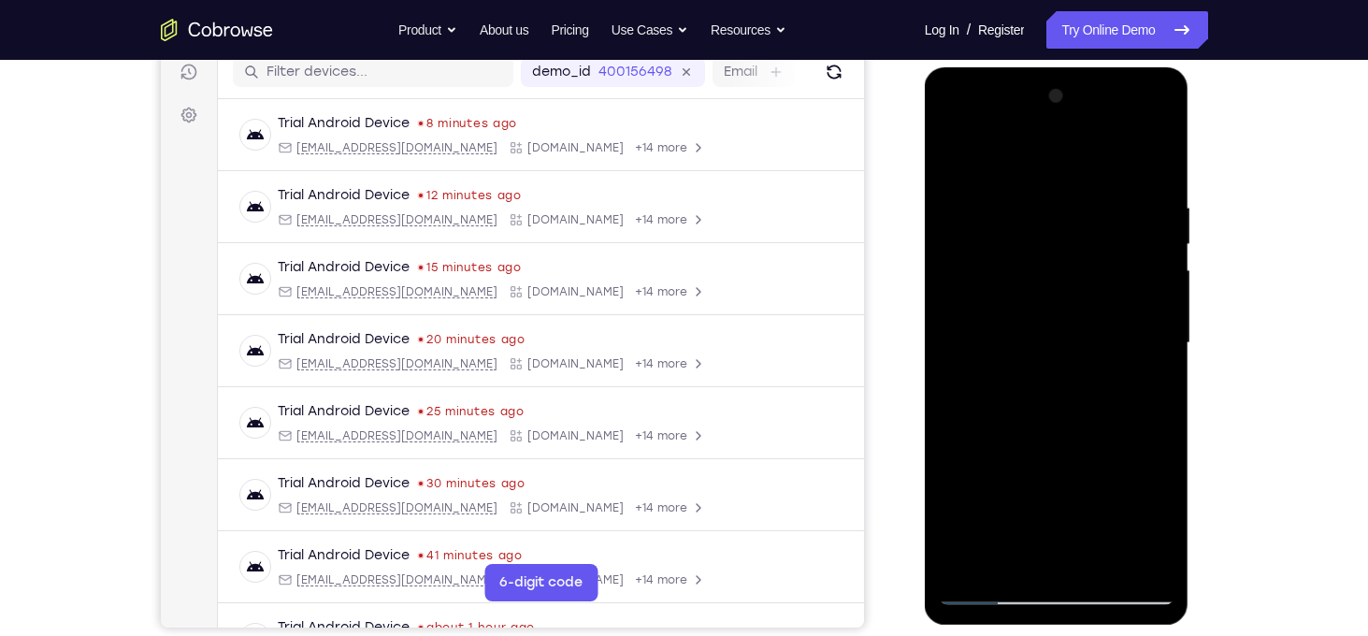
drag, startPoint x: 1056, startPoint y: 458, endPoint x: 1075, endPoint y: 243, distance: 215.8
click at [1075, 243] on div at bounding box center [1057, 343] width 236 height 524
click at [1053, 245] on div at bounding box center [1057, 343] width 236 height 524
drag, startPoint x: 1037, startPoint y: 471, endPoint x: 1065, endPoint y: 227, distance: 245.6
click at [1065, 227] on div at bounding box center [1057, 343] width 236 height 524
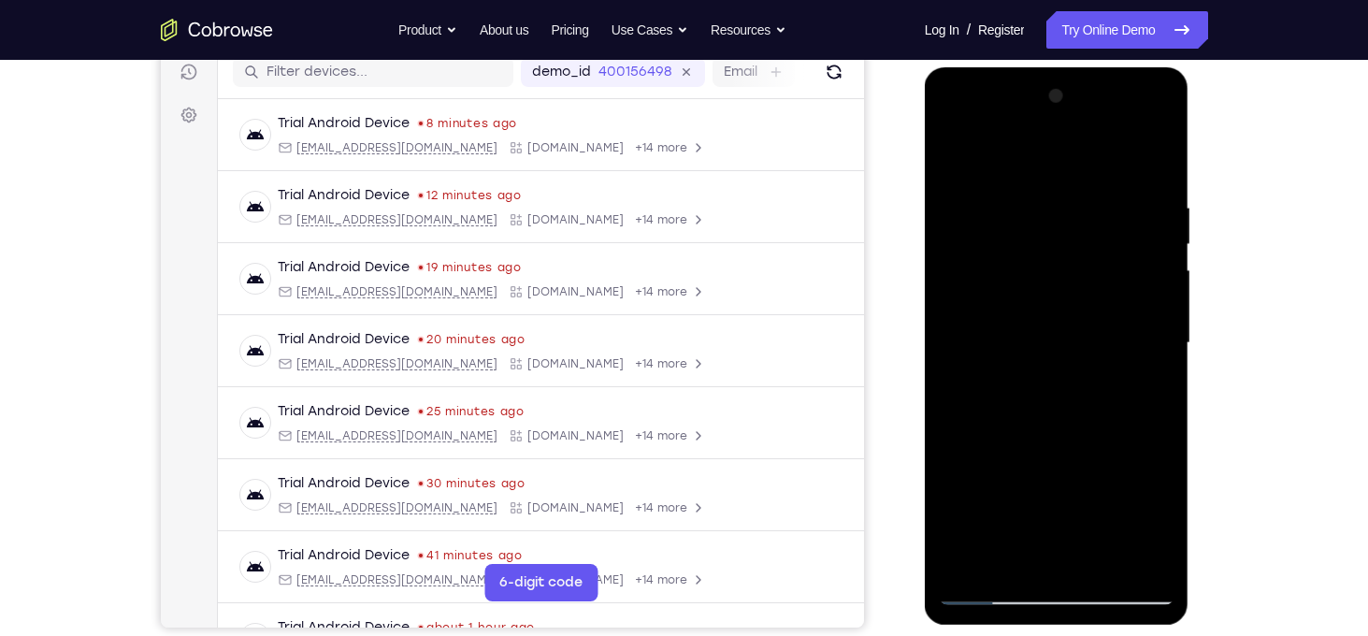
drag, startPoint x: 1079, startPoint y: 467, endPoint x: 1092, endPoint y: 151, distance: 316.3
click at [1092, 151] on div at bounding box center [1057, 343] width 236 height 524
drag, startPoint x: 1099, startPoint y: 409, endPoint x: 1123, endPoint y: 190, distance: 220.0
click at [1123, 190] on div at bounding box center [1057, 343] width 236 height 524
drag, startPoint x: 1124, startPoint y: 410, endPoint x: 1150, endPoint y: 200, distance: 212.0
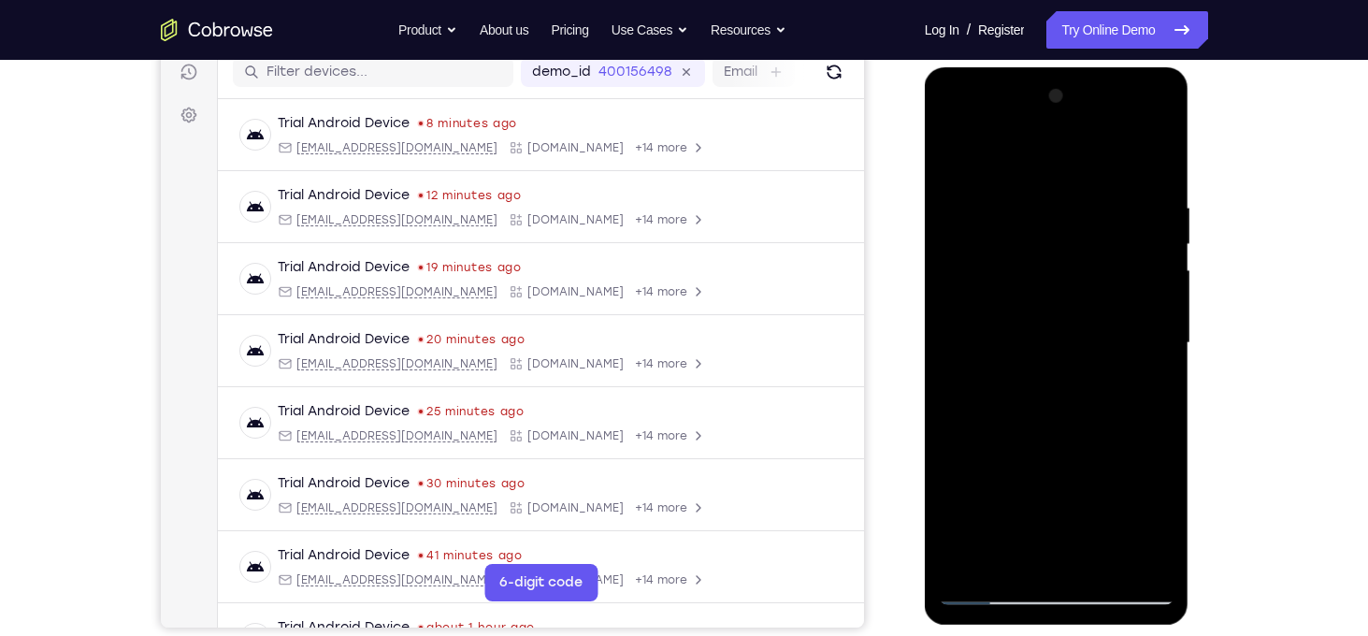
click at [1150, 200] on div at bounding box center [1057, 343] width 236 height 524
drag, startPoint x: 1130, startPoint y: 404, endPoint x: 1142, endPoint y: 208, distance: 195.8
click at [1142, 208] on div at bounding box center [1057, 343] width 236 height 524
click at [1132, 215] on div at bounding box center [1057, 343] width 236 height 524
drag, startPoint x: 1054, startPoint y: 451, endPoint x: 1112, endPoint y: 216, distance: 241.7
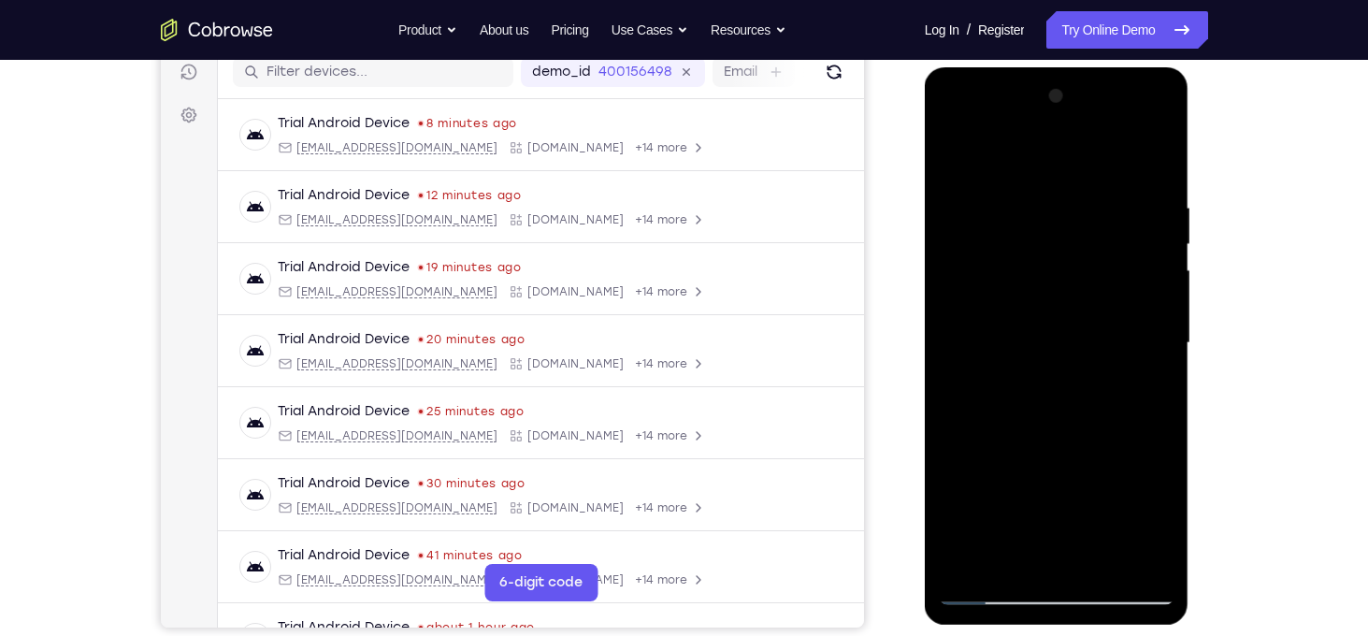
click at [1112, 216] on div at bounding box center [1057, 343] width 236 height 524
drag, startPoint x: 1104, startPoint y: 425, endPoint x: 1145, endPoint y: 148, distance: 280.7
click at [1145, 148] on div at bounding box center [1057, 343] width 236 height 524
drag, startPoint x: 1145, startPoint y: 381, endPoint x: 1160, endPoint y: 123, distance: 258.5
click at [1160, 123] on div at bounding box center [1057, 343] width 236 height 524
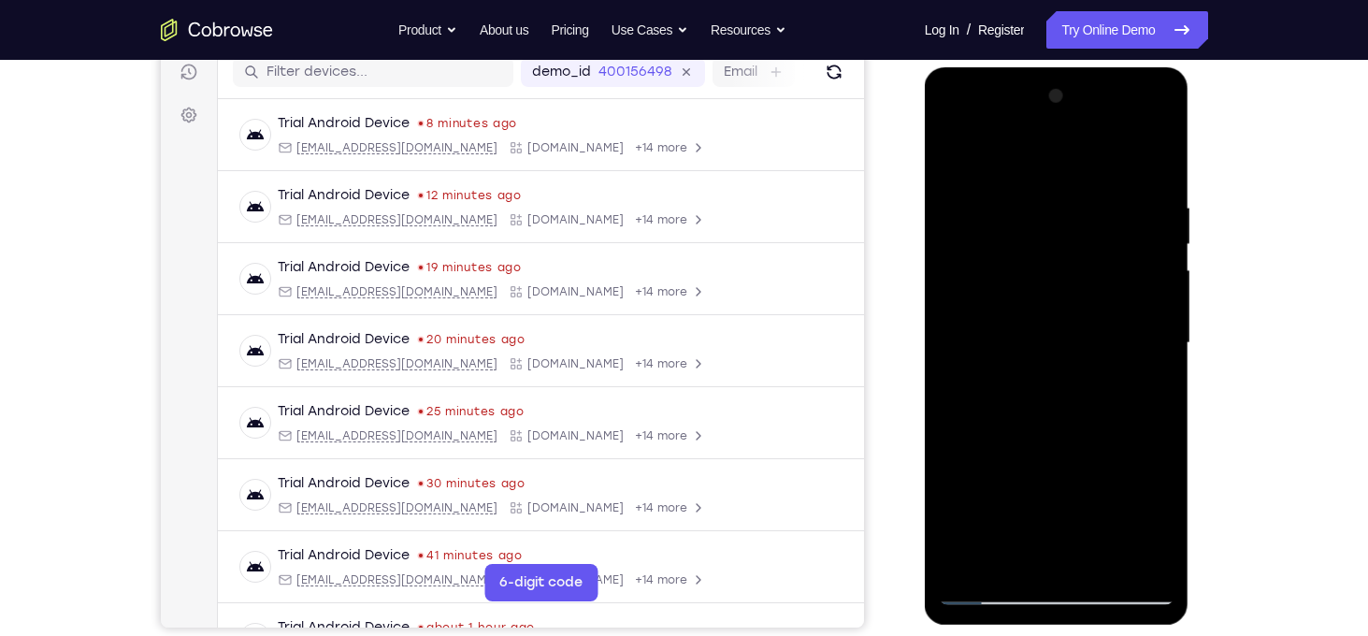
drag, startPoint x: 1132, startPoint y: 479, endPoint x: 1156, endPoint y: 236, distance: 244.2
click at [1156, 236] on div at bounding box center [1057, 343] width 236 height 524
drag, startPoint x: 1119, startPoint y: 453, endPoint x: 1114, endPoint y: 337, distance: 117.0
click at [1114, 337] on div at bounding box center [1057, 343] width 236 height 524
drag, startPoint x: 1085, startPoint y: 400, endPoint x: 1149, endPoint y: 490, distance: 110.0
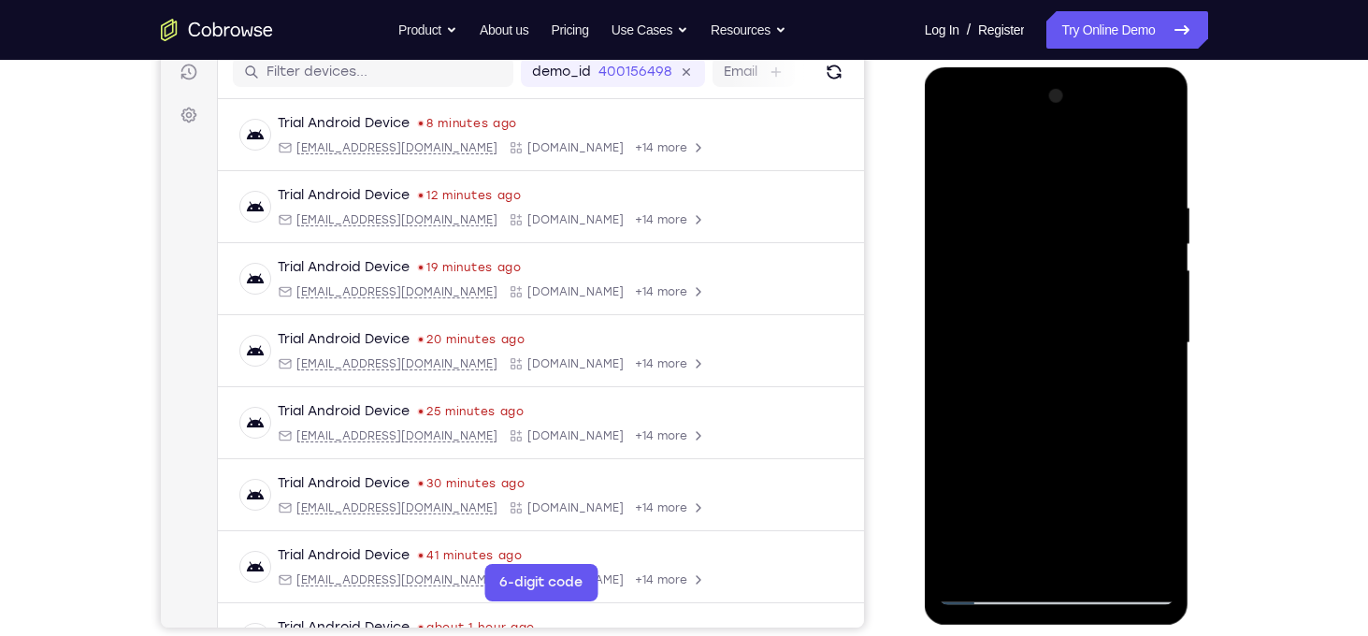
click at [1149, 490] on div at bounding box center [1057, 343] width 236 height 524
click at [1138, 366] on div at bounding box center [1057, 343] width 236 height 524
click at [996, 597] on div at bounding box center [1057, 343] width 236 height 524
drag, startPoint x: 1065, startPoint y: 471, endPoint x: 1224, endPoint y: -10, distance: 507.0
click at [1191, 67] on html "Online web based iOS Simulators and Android Emulators. Run iPhone, iPad, Mobile…" at bounding box center [1058, 347] width 266 height 561
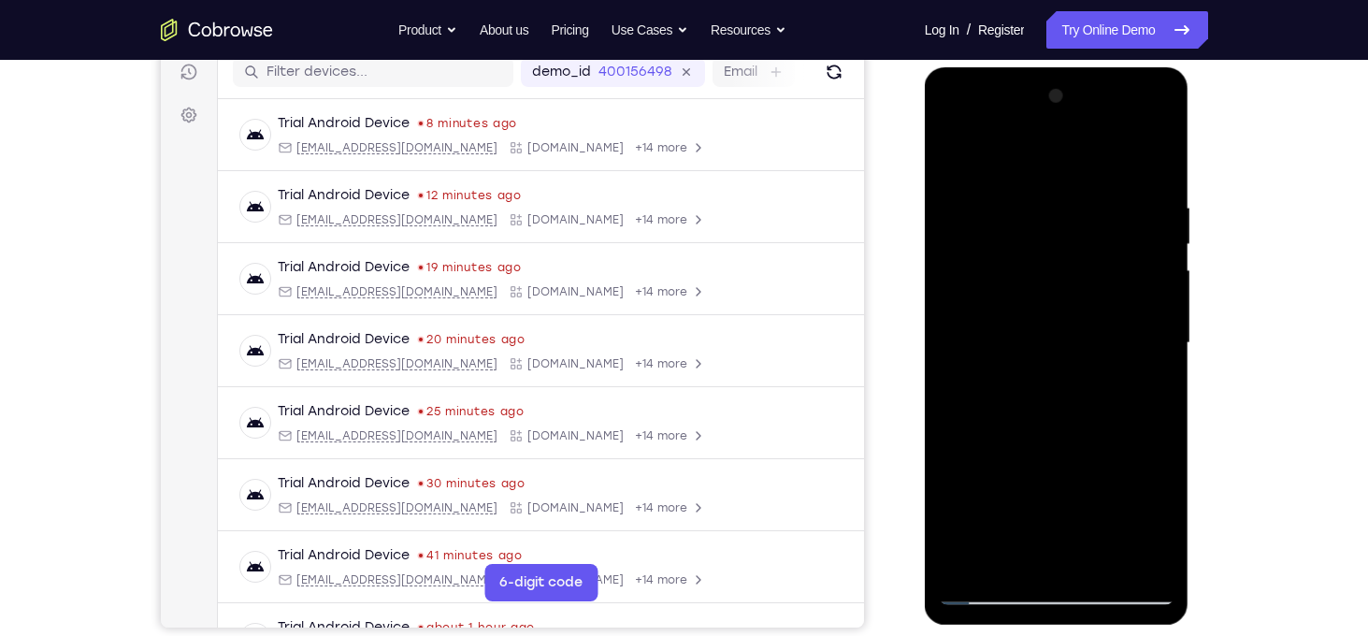
drag, startPoint x: 1096, startPoint y: 440, endPoint x: 1277, endPoint y: -24, distance: 498.8
click at [1191, 67] on html "Online web based iOS Simulators and Android Emulators. Run iPhone, iPad, Mobile…" at bounding box center [1058, 347] width 266 height 561
drag, startPoint x: 1120, startPoint y: 278, endPoint x: 1128, endPoint y: 534, distance: 256.3
click at [1128, 534] on div at bounding box center [1057, 343] width 236 height 524
drag, startPoint x: 1115, startPoint y: 281, endPoint x: 1112, endPoint y: 507, distance: 225.3
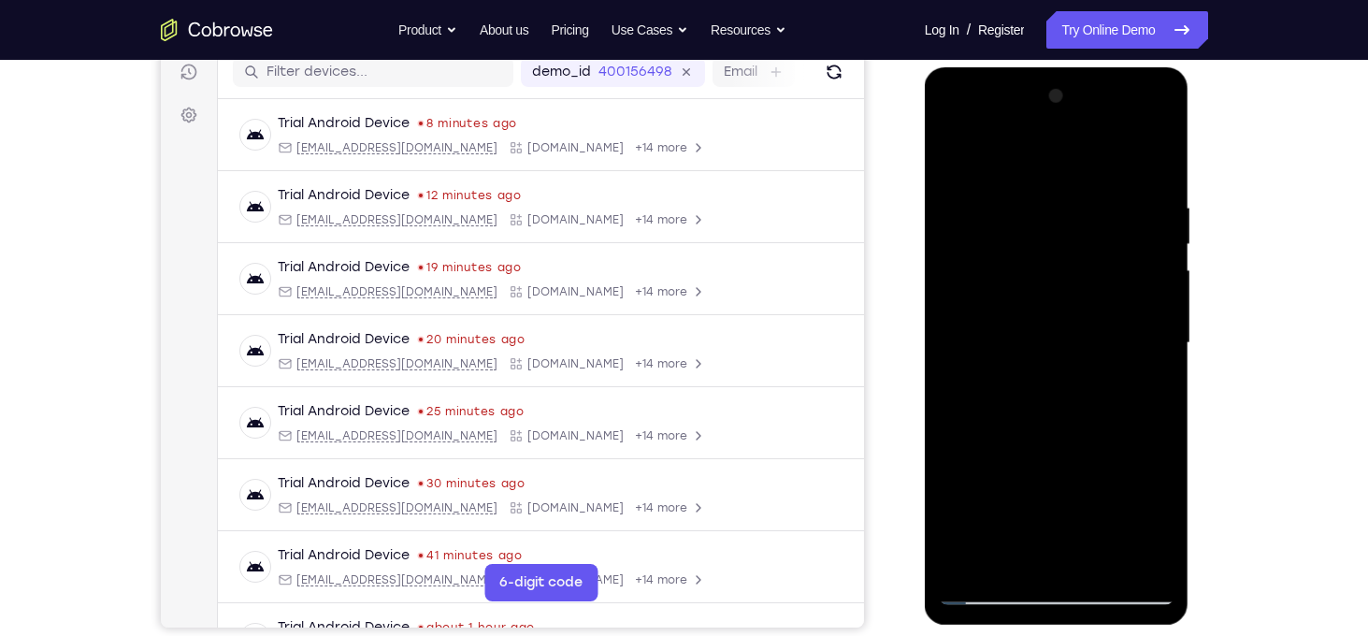
click at [1112, 507] on div at bounding box center [1057, 343] width 236 height 524
click at [984, 430] on div at bounding box center [1057, 343] width 236 height 524
drag, startPoint x: 1086, startPoint y: 433, endPoint x: 1118, endPoint y: 115, distance: 319.5
click at [1118, 115] on div at bounding box center [1057, 343] width 236 height 524
drag, startPoint x: 1119, startPoint y: 423, endPoint x: 1056, endPoint y: 116, distance: 313.2
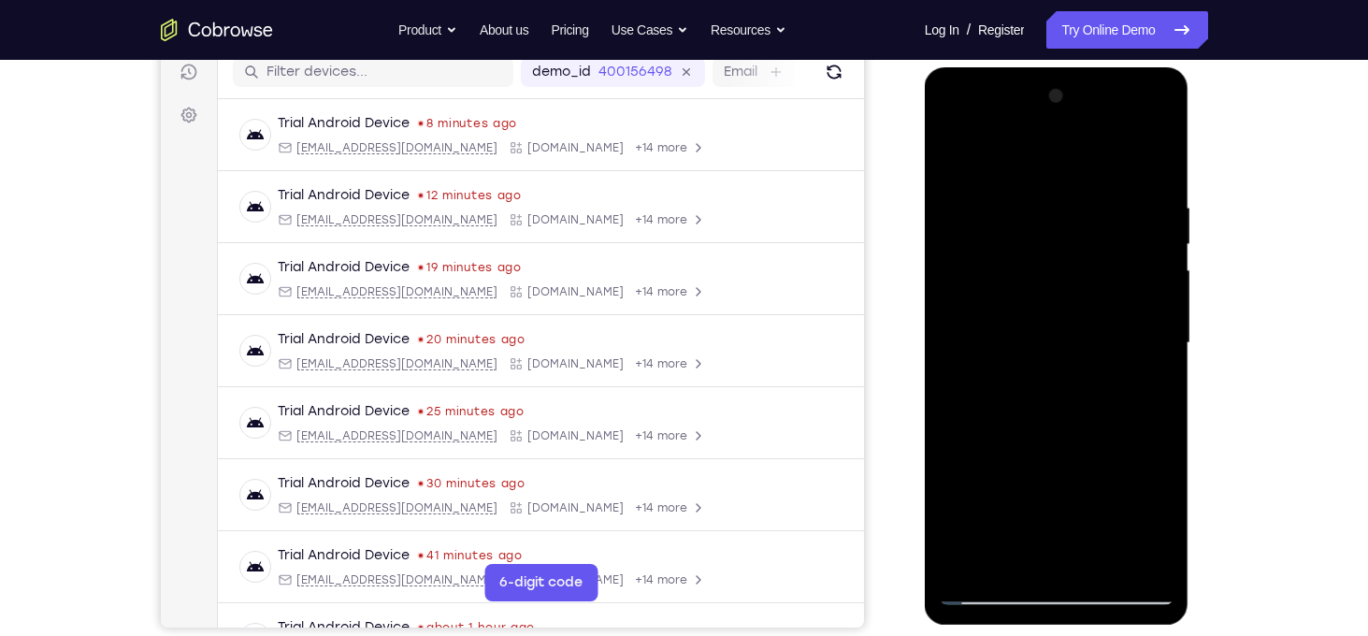
click at [1056, 116] on div at bounding box center [1057, 343] width 236 height 524
drag, startPoint x: 1070, startPoint y: 406, endPoint x: 1076, endPoint y: 186, distance: 219.8
click at [1076, 186] on div at bounding box center [1057, 343] width 236 height 524
drag, startPoint x: 1073, startPoint y: 435, endPoint x: 1117, endPoint y: 277, distance: 164.0
click at [1117, 277] on div at bounding box center [1057, 343] width 236 height 524
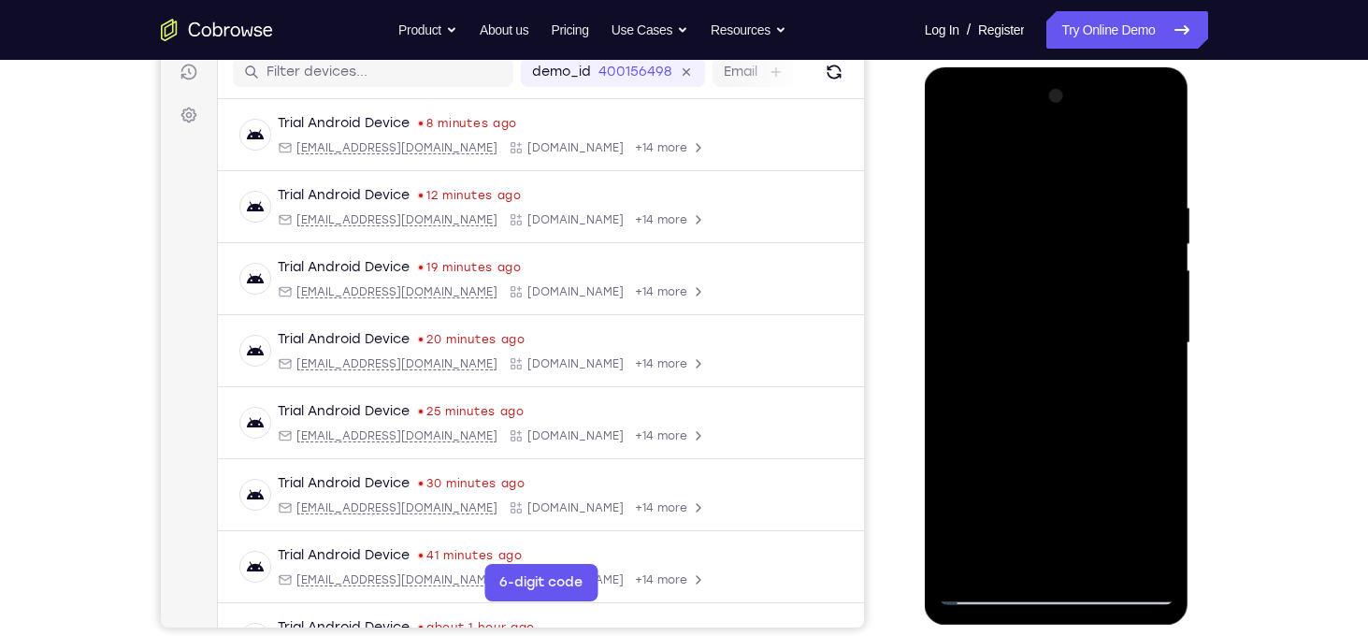
click at [1070, 463] on div at bounding box center [1057, 343] width 236 height 524
click at [1084, 360] on div at bounding box center [1057, 343] width 236 height 524
drag, startPoint x: 1084, startPoint y: 440, endPoint x: 1115, endPoint y: 139, distance: 302.7
click at [1115, 139] on div at bounding box center [1057, 343] width 236 height 524
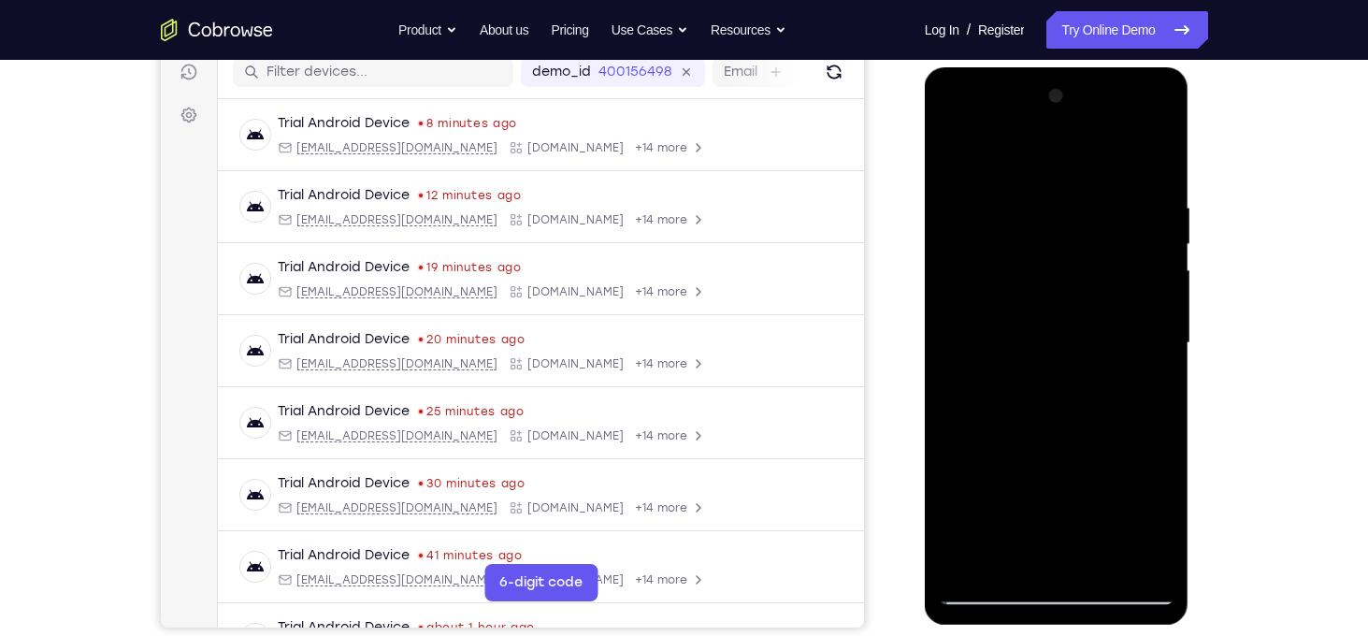
drag, startPoint x: 1100, startPoint y: 402, endPoint x: 1139, endPoint y: 214, distance: 191.8
click at [1139, 214] on div at bounding box center [1057, 343] width 236 height 524
drag, startPoint x: 1103, startPoint y: 328, endPoint x: 1101, endPoint y: 172, distance: 156.1
click at [1101, 172] on div at bounding box center [1057, 343] width 236 height 524
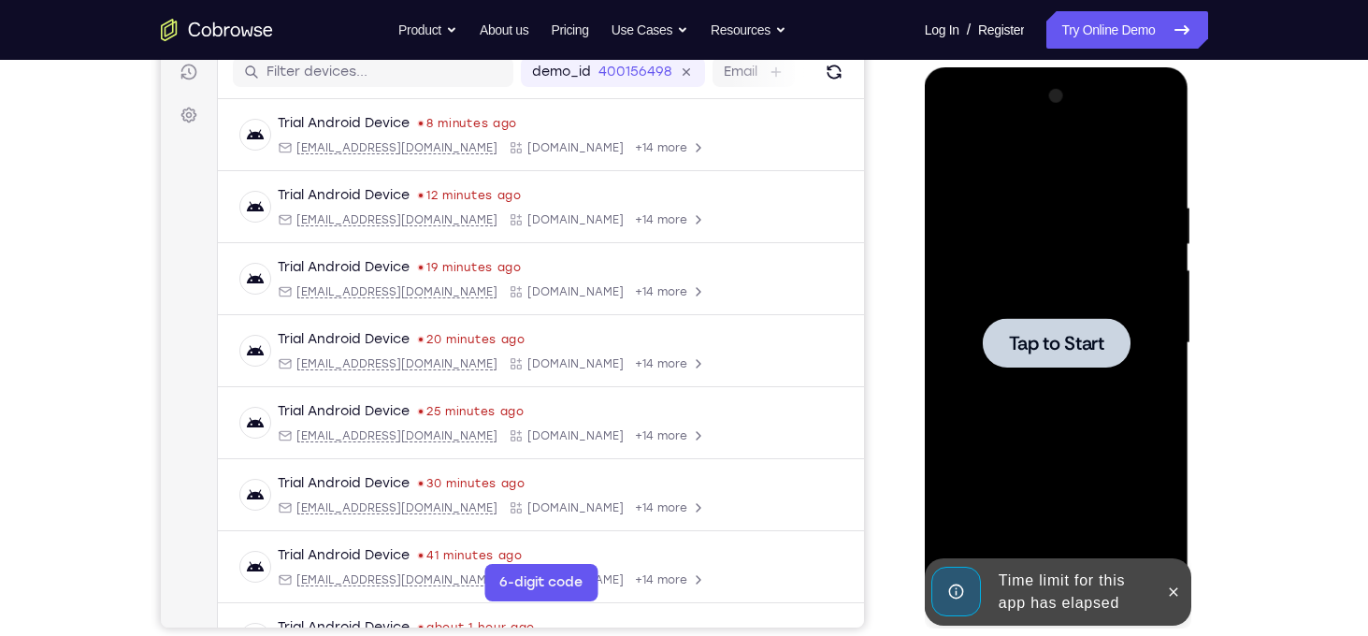
click at [1015, 343] on span "Tap to Start" at bounding box center [1056, 343] width 95 height 19
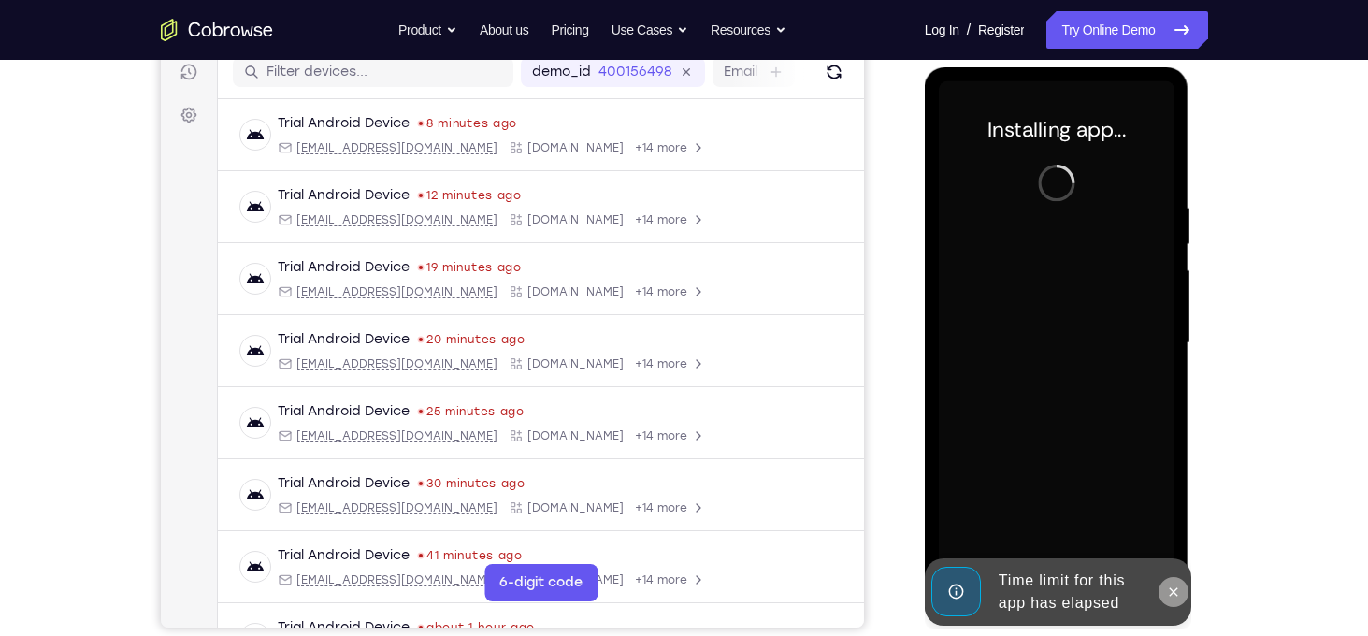
click at [1165, 582] on button at bounding box center [1173, 592] width 30 height 30
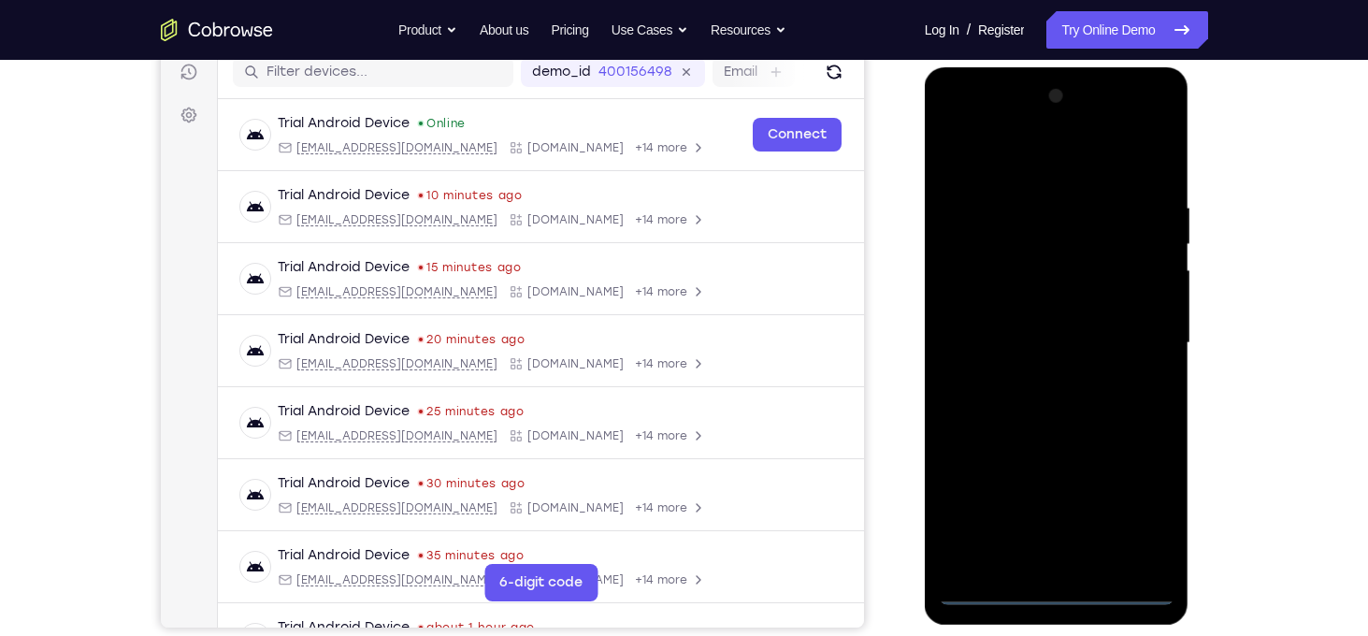
click at [1056, 590] on div at bounding box center [1057, 343] width 236 height 524
click at [1067, 587] on div at bounding box center [1057, 343] width 236 height 524
drag, startPoint x: 1063, startPoint y: 582, endPoint x: 1070, endPoint y: 539, distance: 43.7
click at [1070, 539] on div at bounding box center [1057, 343] width 236 height 524
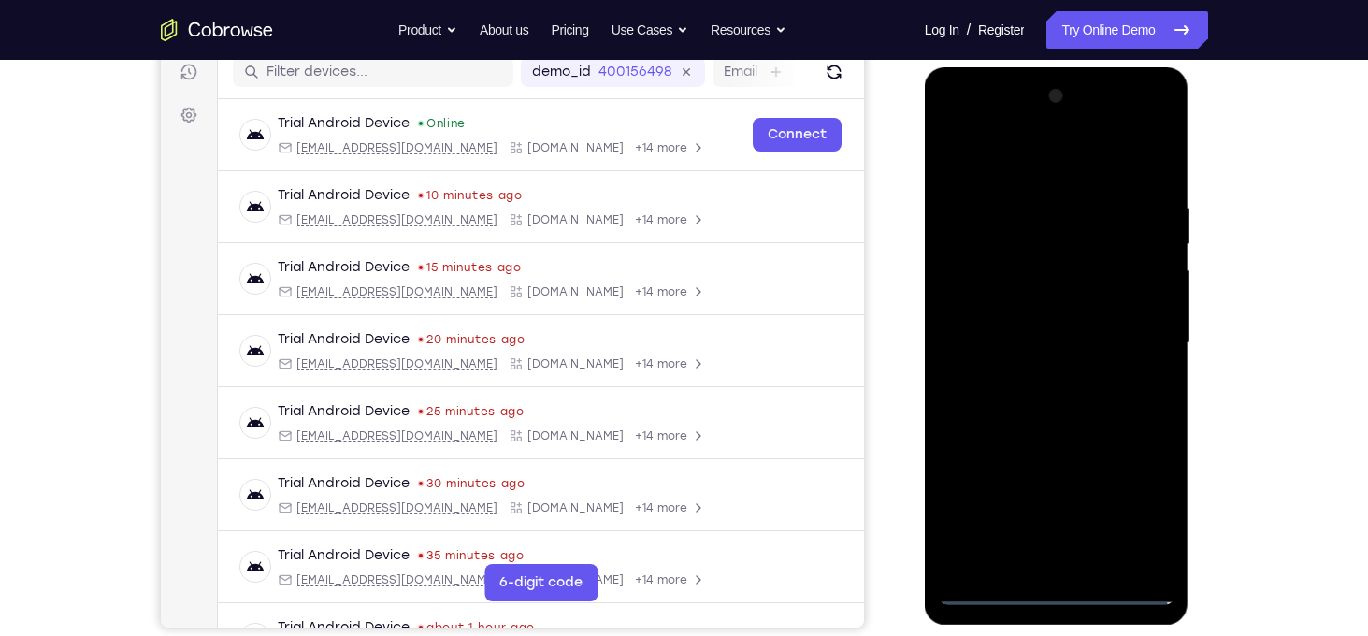
click at [1145, 513] on div at bounding box center [1057, 343] width 236 height 524
click at [988, 149] on div at bounding box center [1057, 343] width 236 height 524
click at [1032, 239] on div at bounding box center [1057, 343] width 236 height 524
click at [1010, 554] on div at bounding box center [1057, 343] width 236 height 524
click at [1038, 233] on div at bounding box center [1057, 343] width 236 height 524
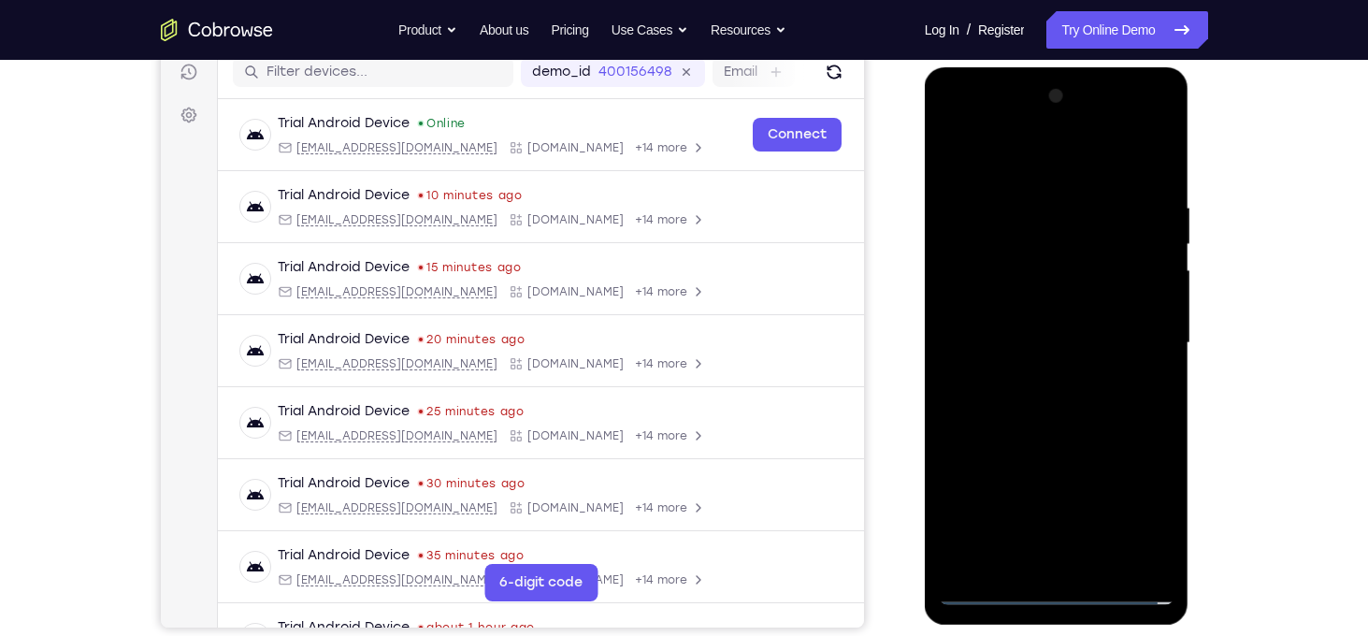
click at [1082, 235] on div at bounding box center [1057, 343] width 236 height 524
click at [1121, 235] on div at bounding box center [1057, 343] width 236 height 524
click at [1115, 235] on div at bounding box center [1057, 343] width 236 height 524
click at [1122, 235] on div at bounding box center [1057, 343] width 236 height 524
click at [1127, 233] on div at bounding box center [1057, 343] width 236 height 524
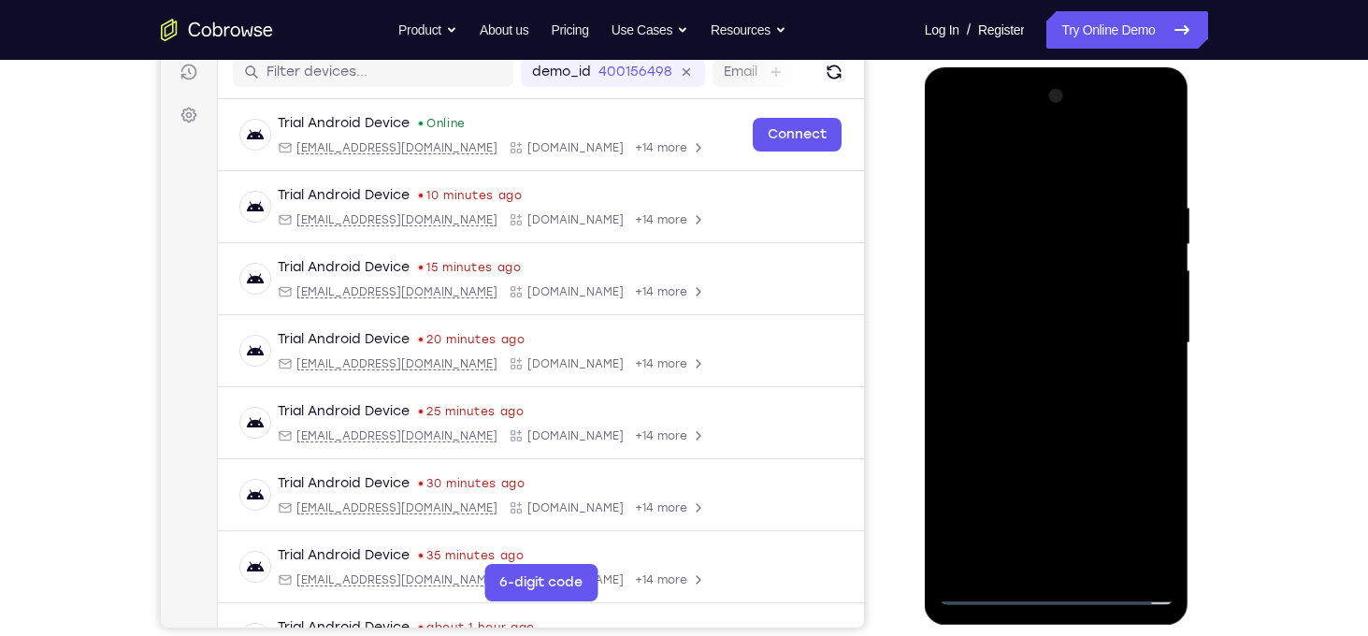
click at [1123, 235] on div at bounding box center [1057, 343] width 236 height 524
click at [1112, 232] on div at bounding box center [1057, 343] width 236 height 524
drag, startPoint x: 1107, startPoint y: 419, endPoint x: 1177, endPoint y: 141, distance: 286.4
click at [1177, 141] on div at bounding box center [1057, 345] width 265 height 557
drag, startPoint x: 1112, startPoint y: 408, endPoint x: 1188, endPoint y: 176, distance: 244.2
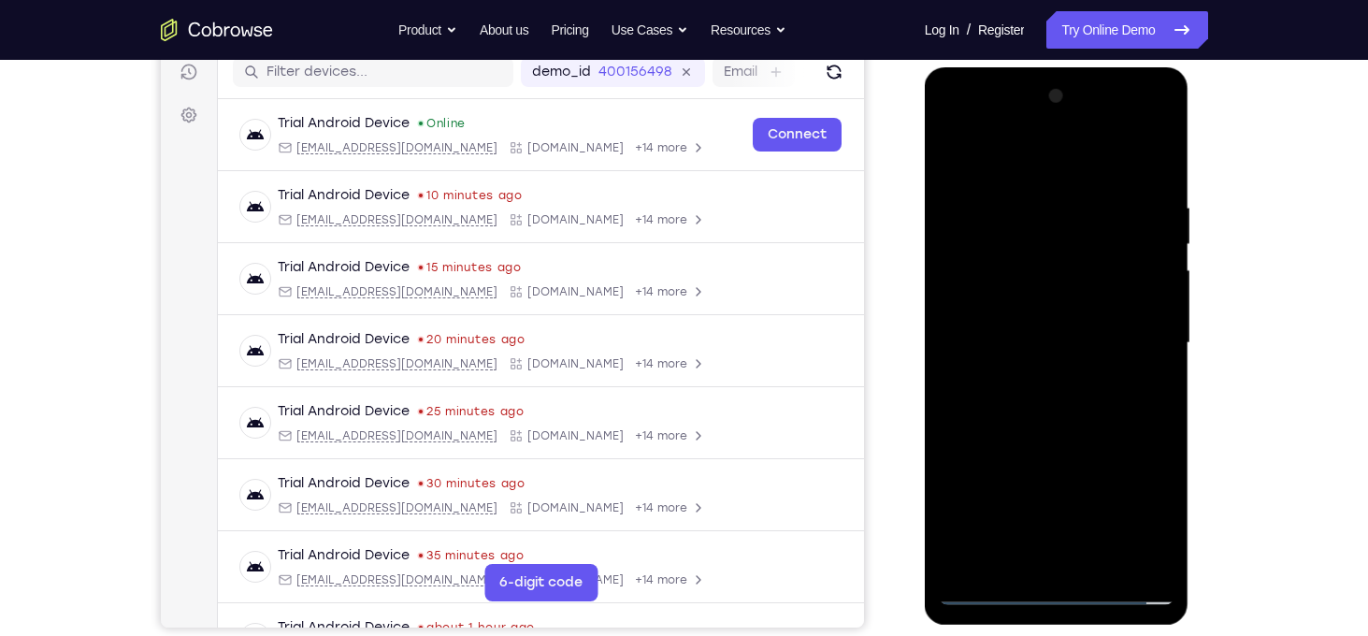
click at [1188, 176] on div at bounding box center [1057, 345] width 265 height 557
drag, startPoint x: 1105, startPoint y: 436, endPoint x: 1141, endPoint y: 136, distance: 301.3
click at [1141, 136] on div at bounding box center [1057, 343] width 236 height 524
drag, startPoint x: 1112, startPoint y: 414, endPoint x: 1123, endPoint y: 194, distance: 220.0
click at [1123, 194] on div at bounding box center [1057, 343] width 236 height 524
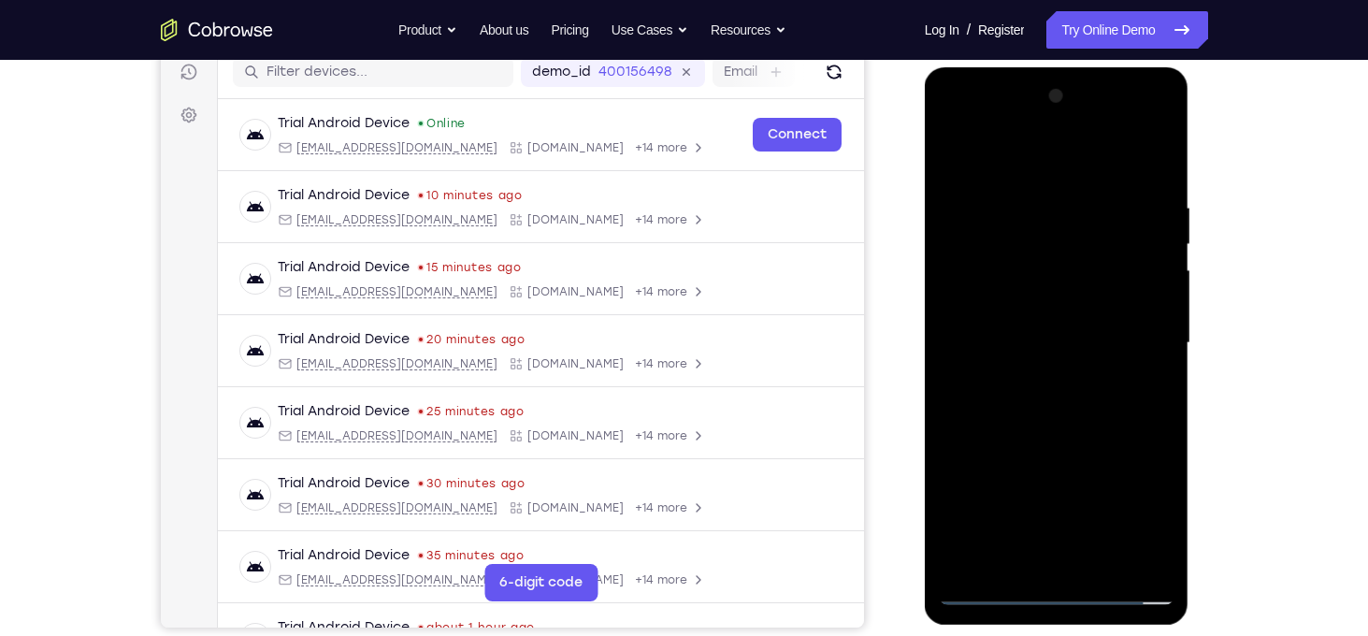
drag, startPoint x: 1127, startPoint y: 433, endPoint x: 1141, endPoint y: 194, distance: 239.7
click at [1141, 194] on div at bounding box center [1057, 343] width 236 height 524
drag, startPoint x: 1114, startPoint y: 464, endPoint x: 1171, endPoint y: 189, distance: 280.5
click at [1171, 189] on div at bounding box center [1057, 343] width 236 height 524
drag, startPoint x: 1116, startPoint y: 360, endPoint x: 1150, endPoint y: 176, distance: 187.2
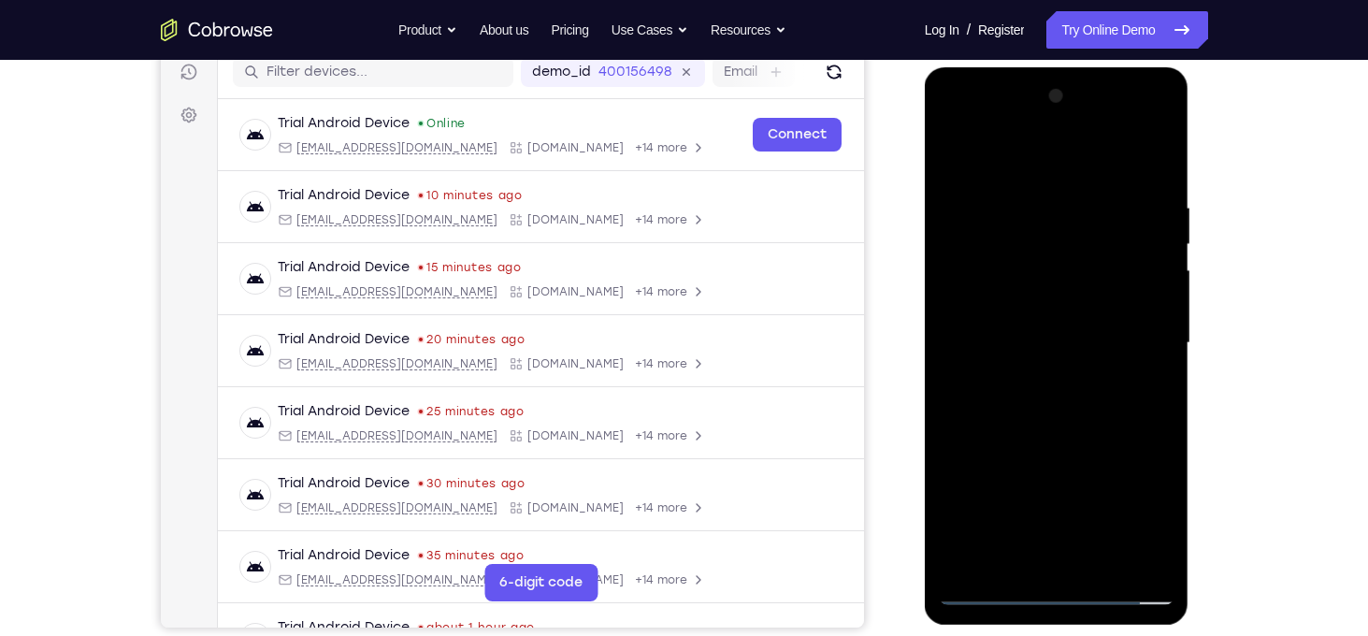
click at [1150, 176] on div at bounding box center [1057, 343] width 236 height 524
drag, startPoint x: 1134, startPoint y: 456, endPoint x: 1053, endPoint y: 129, distance: 337.2
click at [1053, 129] on div at bounding box center [1057, 343] width 236 height 524
drag, startPoint x: 1077, startPoint y: 448, endPoint x: 1054, endPoint y: 193, distance: 256.3
click at [1054, 193] on div at bounding box center [1057, 343] width 236 height 524
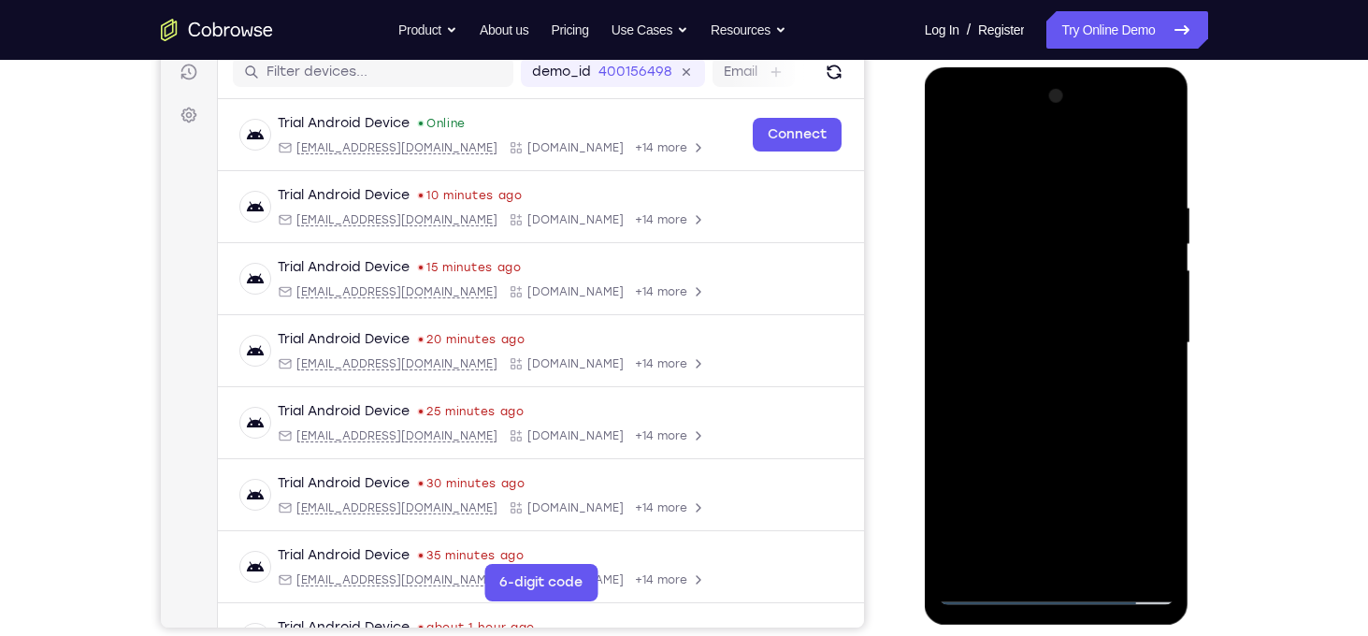
drag, startPoint x: 1090, startPoint y: 372, endPoint x: 1123, endPoint y: 625, distance: 255.5
click at [1123, 625] on div at bounding box center [1058, 347] width 266 height 561
click at [1071, 302] on div at bounding box center [1057, 343] width 236 height 524
click at [1128, 366] on div at bounding box center [1057, 343] width 236 height 524
click at [1087, 429] on div at bounding box center [1057, 343] width 236 height 524
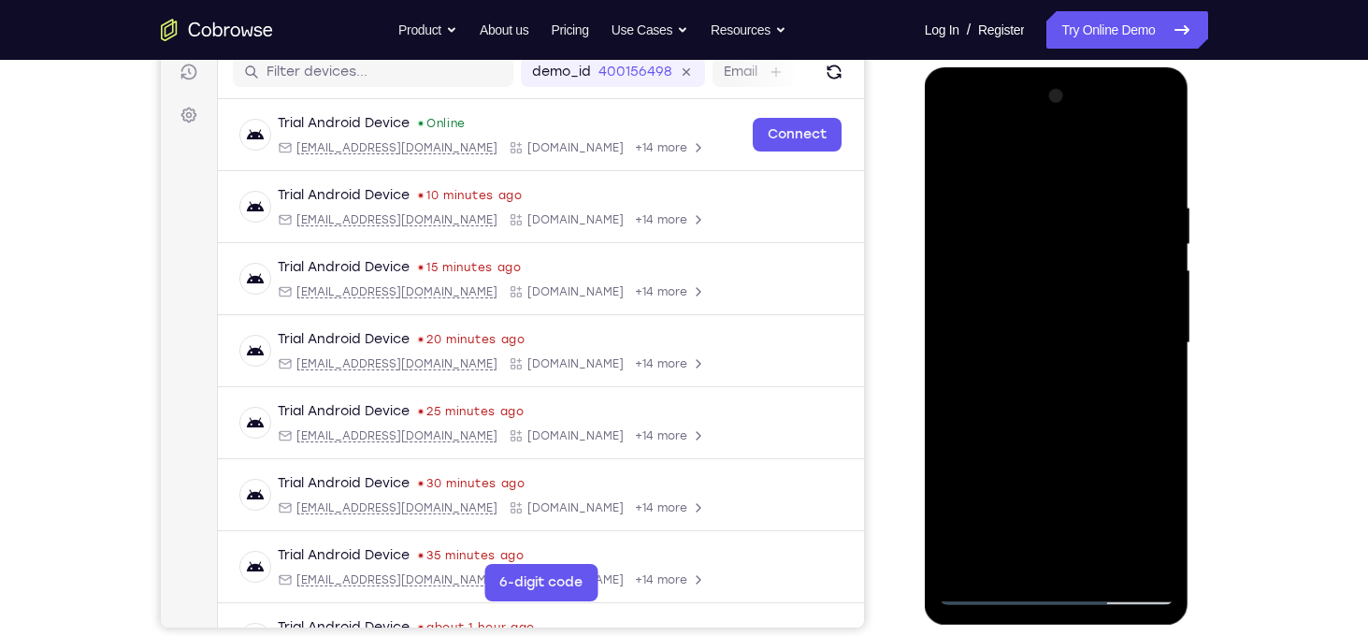
click at [1087, 382] on div at bounding box center [1057, 343] width 236 height 524
click at [999, 431] on div at bounding box center [1057, 343] width 236 height 524
drag, startPoint x: 1094, startPoint y: 350, endPoint x: 1101, endPoint y: 214, distance: 135.8
click at [1101, 214] on div at bounding box center [1057, 343] width 236 height 524
drag, startPoint x: 1104, startPoint y: 284, endPoint x: 1085, endPoint y: 460, distance: 176.8
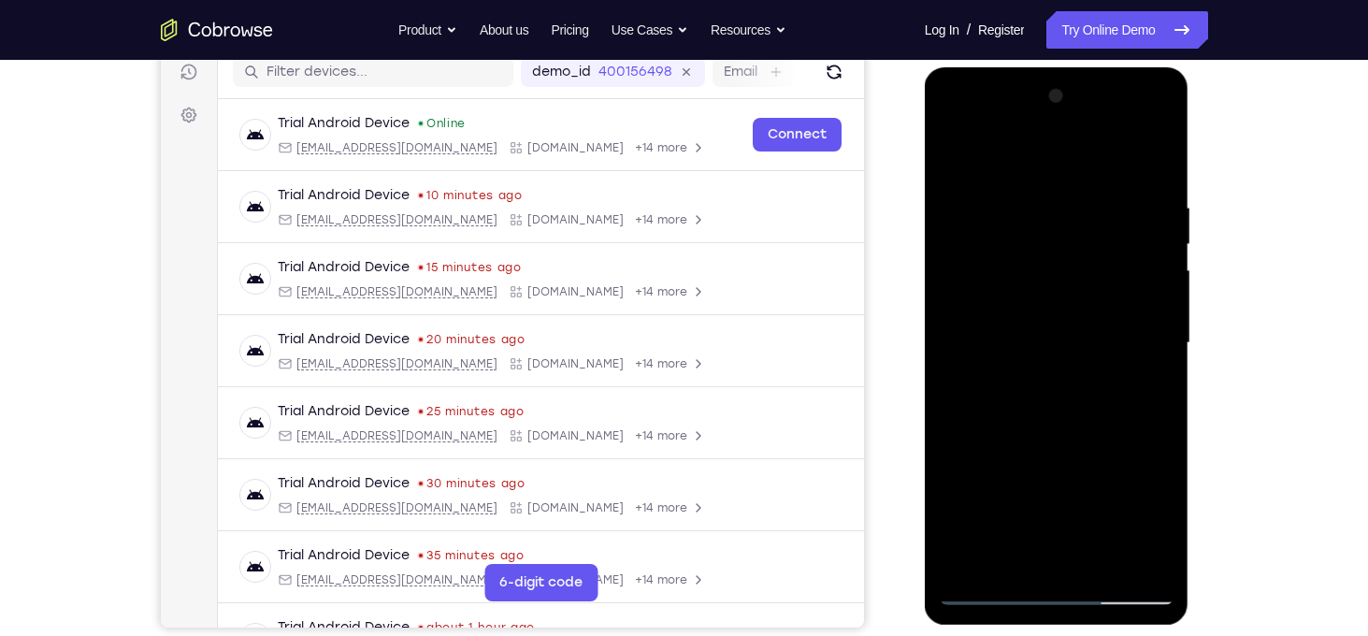
click at [1085, 460] on div at bounding box center [1057, 343] width 236 height 524
click at [1121, 294] on div at bounding box center [1057, 343] width 236 height 524
drag, startPoint x: 1089, startPoint y: 494, endPoint x: 1131, endPoint y: 221, distance: 276.2
click at [1131, 221] on div at bounding box center [1057, 343] width 236 height 524
drag, startPoint x: 1132, startPoint y: 366, endPoint x: 1160, endPoint y: 200, distance: 168.8
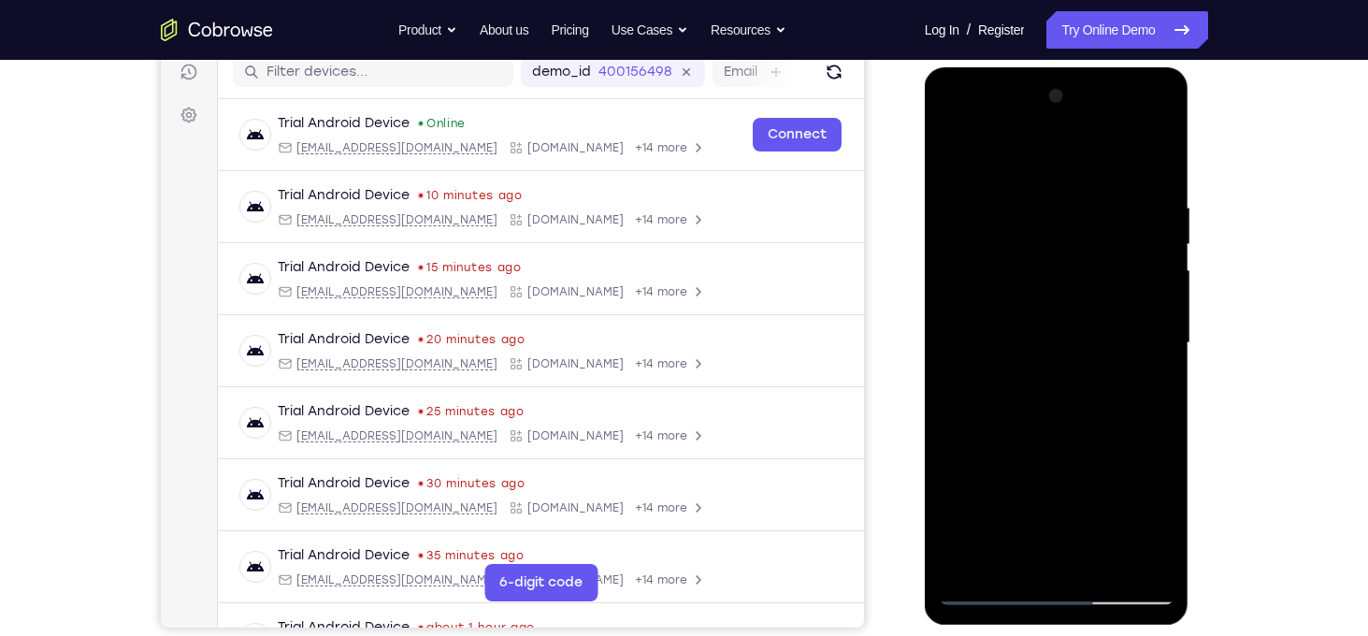
click at [1160, 200] on div at bounding box center [1057, 343] width 236 height 524
click at [975, 455] on div at bounding box center [1057, 343] width 236 height 524
click at [991, 587] on div at bounding box center [1057, 343] width 236 height 524
click at [1065, 336] on div at bounding box center [1057, 343] width 236 height 524
drag, startPoint x: 1057, startPoint y: 501, endPoint x: 1120, endPoint y: 198, distance: 309.3
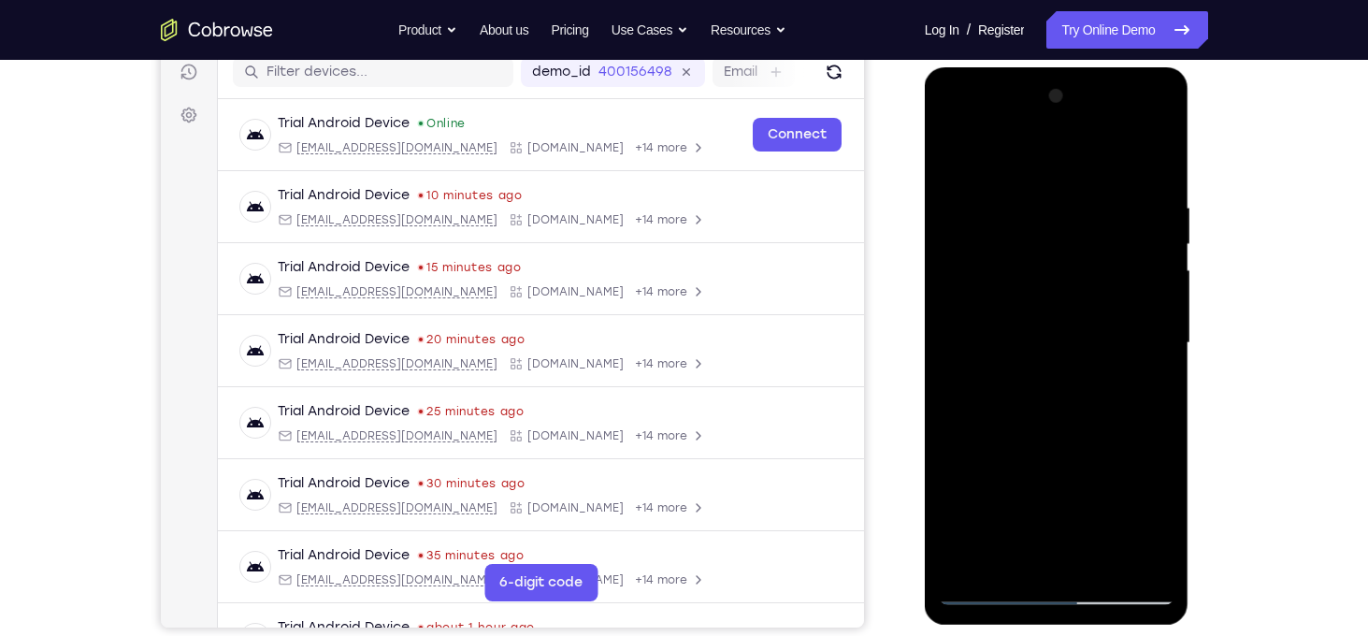
click at [1120, 198] on div at bounding box center [1057, 343] width 236 height 524
drag, startPoint x: 1094, startPoint y: 381, endPoint x: 1099, endPoint y: 266, distance: 115.1
click at [1099, 266] on div at bounding box center [1057, 343] width 236 height 524
click at [982, 337] on div at bounding box center [1057, 343] width 236 height 524
click at [1024, 337] on div at bounding box center [1057, 343] width 236 height 524
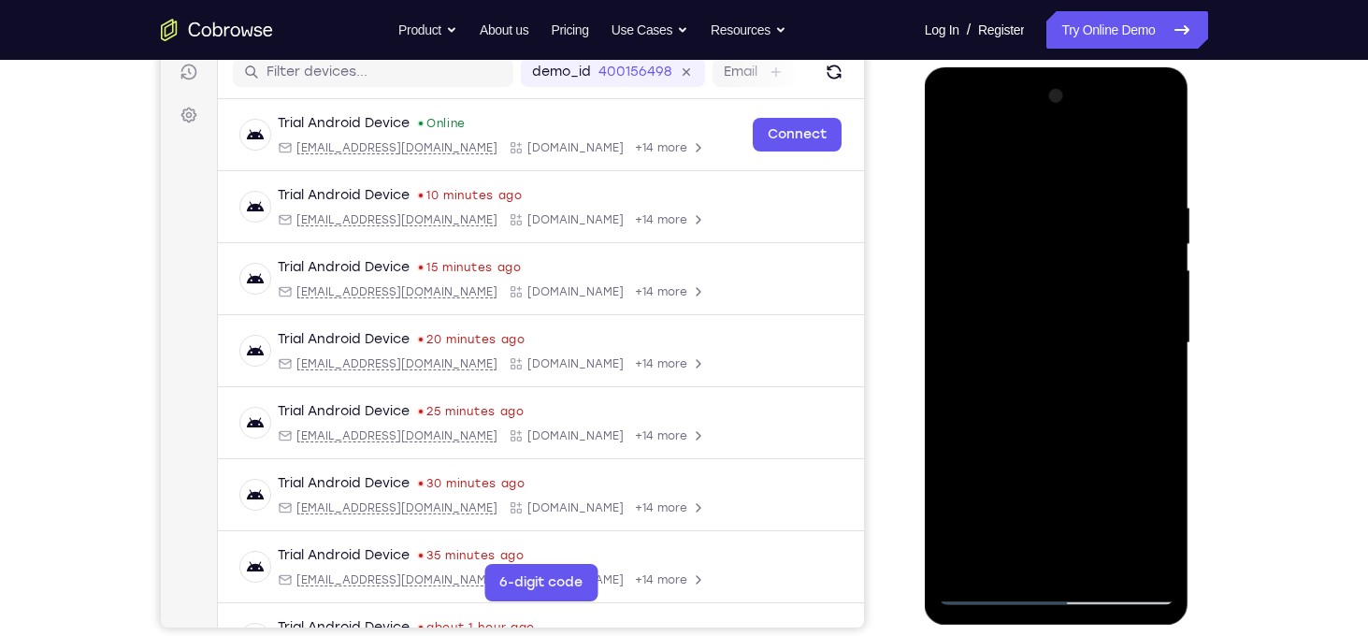
click at [1105, 341] on div at bounding box center [1057, 343] width 236 height 524
drag, startPoint x: 1042, startPoint y: 495, endPoint x: 1111, endPoint y: 259, distance: 245.3
click at [1111, 259] on div at bounding box center [1057, 343] width 236 height 524
drag, startPoint x: 1089, startPoint y: 395, endPoint x: 1127, endPoint y: 215, distance: 183.4
click at [1127, 215] on div at bounding box center [1057, 343] width 236 height 524
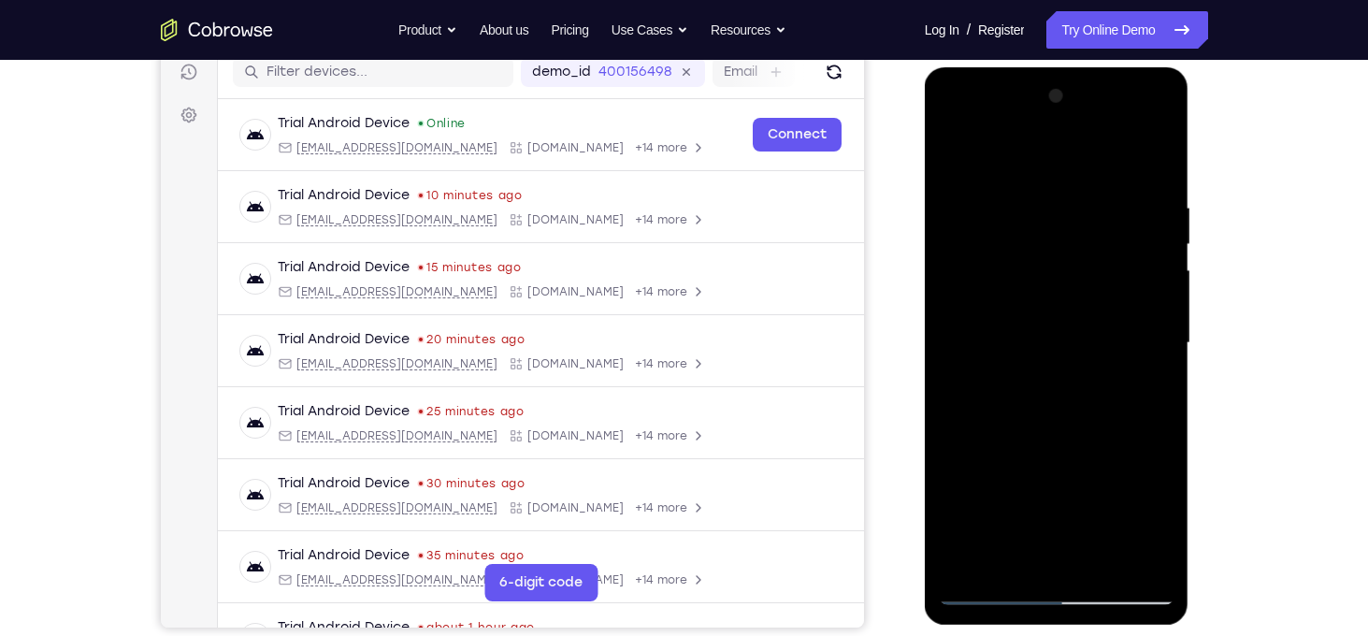
drag, startPoint x: 1094, startPoint y: 383, endPoint x: 1119, endPoint y: 288, distance: 98.6
click at [1119, 288] on div at bounding box center [1057, 343] width 236 height 524
click at [977, 280] on div at bounding box center [1057, 343] width 236 height 524
click at [994, 590] on div at bounding box center [1057, 343] width 236 height 524
click at [1096, 319] on div at bounding box center [1057, 343] width 236 height 524
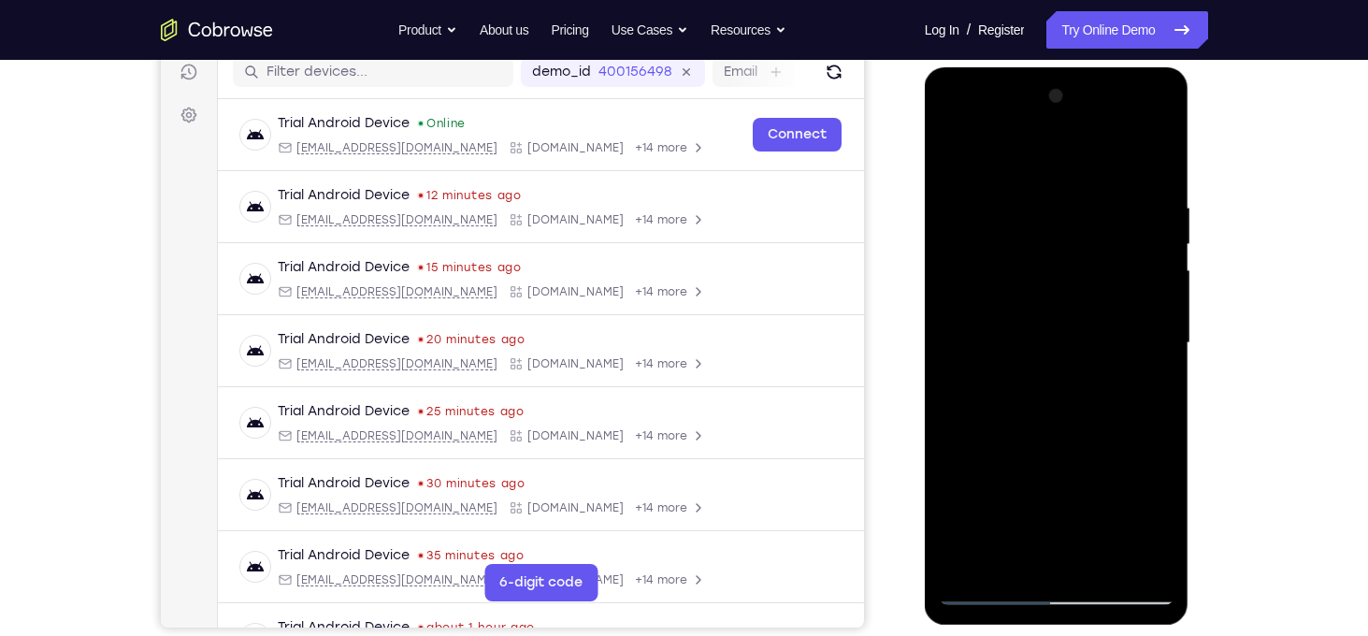
click at [1098, 325] on div at bounding box center [1057, 343] width 236 height 524
click at [1057, 427] on div at bounding box center [1057, 343] width 236 height 524
click at [1082, 427] on div at bounding box center [1057, 343] width 236 height 524
click at [1104, 429] on div at bounding box center [1057, 343] width 236 height 524
drag, startPoint x: 1104, startPoint y: 429, endPoint x: 1155, endPoint y: 162, distance: 272.1
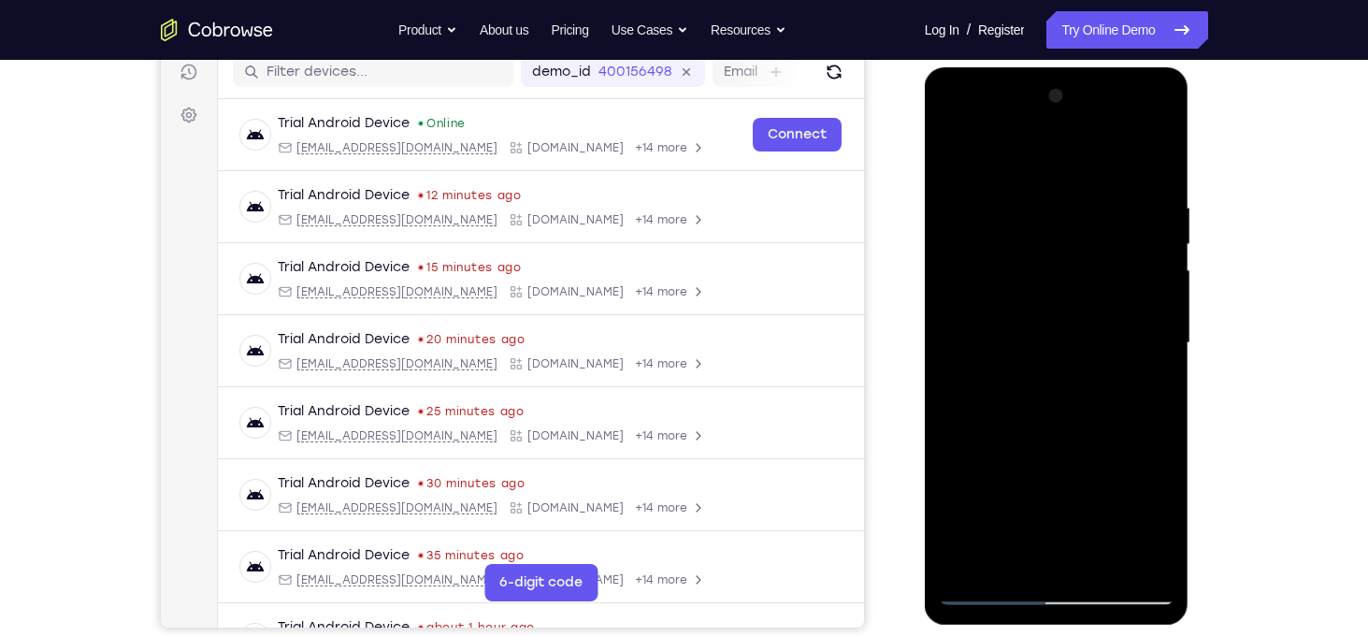
click at [1155, 162] on div at bounding box center [1057, 343] width 236 height 524
drag, startPoint x: 1113, startPoint y: 433, endPoint x: 1123, endPoint y: 194, distance: 238.6
click at [1123, 194] on div at bounding box center [1057, 343] width 236 height 524
drag, startPoint x: 1110, startPoint y: 456, endPoint x: 1119, endPoint y: 282, distance: 174.1
click at [1119, 282] on div at bounding box center [1057, 343] width 236 height 524
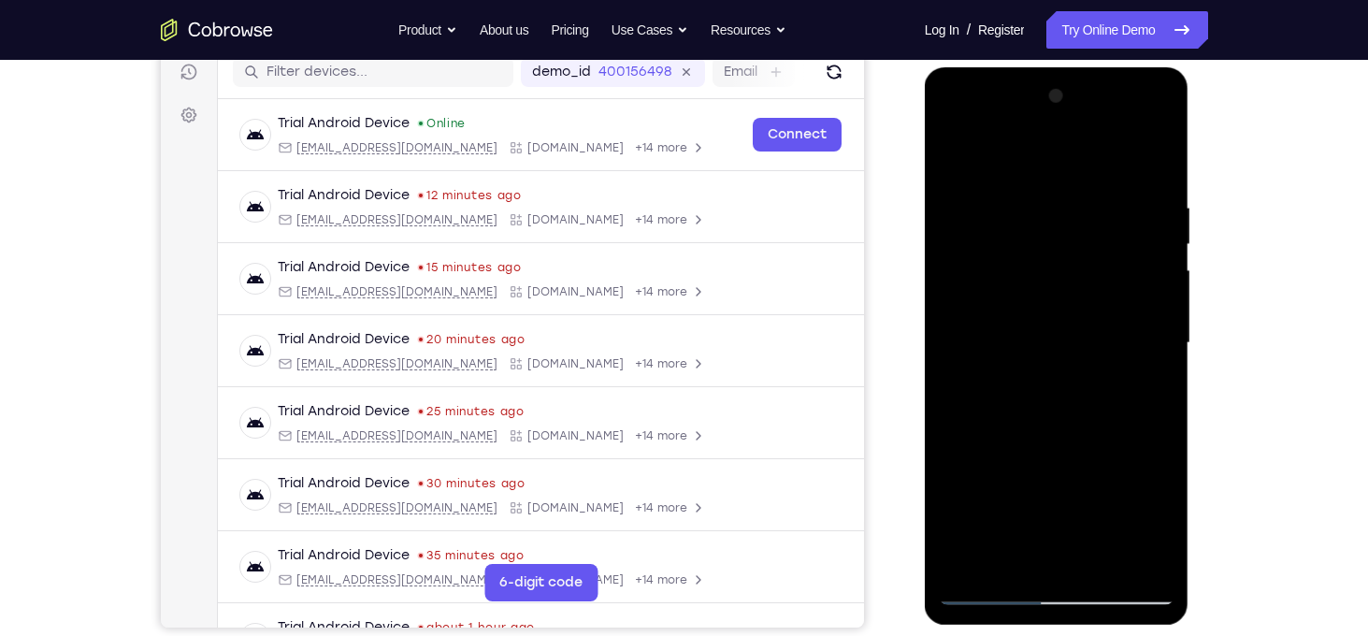
click at [1128, 260] on div at bounding box center [1057, 343] width 236 height 524
click at [997, 582] on div at bounding box center [1057, 343] width 236 height 524
click at [994, 586] on div at bounding box center [1057, 343] width 236 height 524
click at [1141, 337] on div at bounding box center [1057, 343] width 236 height 524
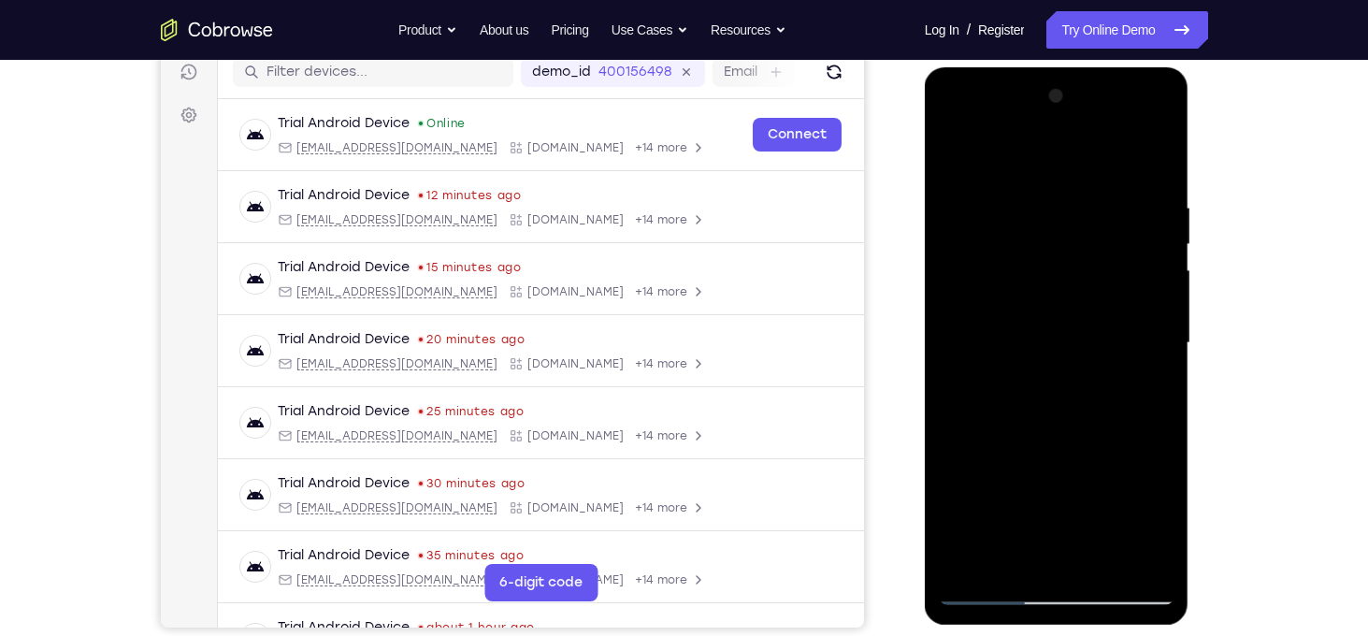
drag, startPoint x: 1034, startPoint y: 495, endPoint x: 1114, endPoint y: 242, distance: 265.8
click at [1114, 242] on div at bounding box center [1057, 343] width 236 height 524
drag, startPoint x: 1085, startPoint y: 389, endPoint x: 1104, endPoint y: 187, distance: 202.8
click at [1104, 187] on div at bounding box center [1057, 343] width 236 height 524
drag, startPoint x: 1082, startPoint y: 467, endPoint x: 1111, endPoint y: 249, distance: 219.8
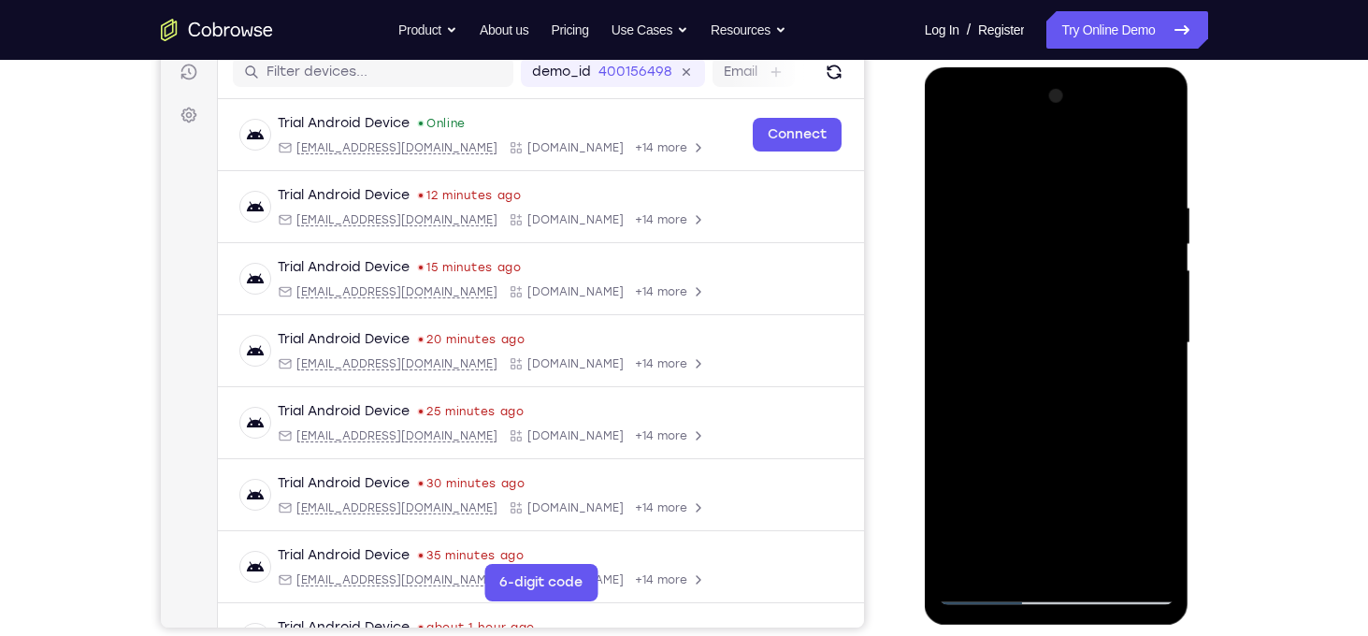
click at [1111, 249] on div at bounding box center [1057, 343] width 236 height 524
drag, startPoint x: 1104, startPoint y: 465, endPoint x: 1133, endPoint y: 286, distance: 180.9
click at [1133, 286] on div at bounding box center [1057, 343] width 236 height 524
click at [1048, 195] on div at bounding box center [1057, 343] width 236 height 524
click at [993, 587] on div at bounding box center [1057, 343] width 236 height 524
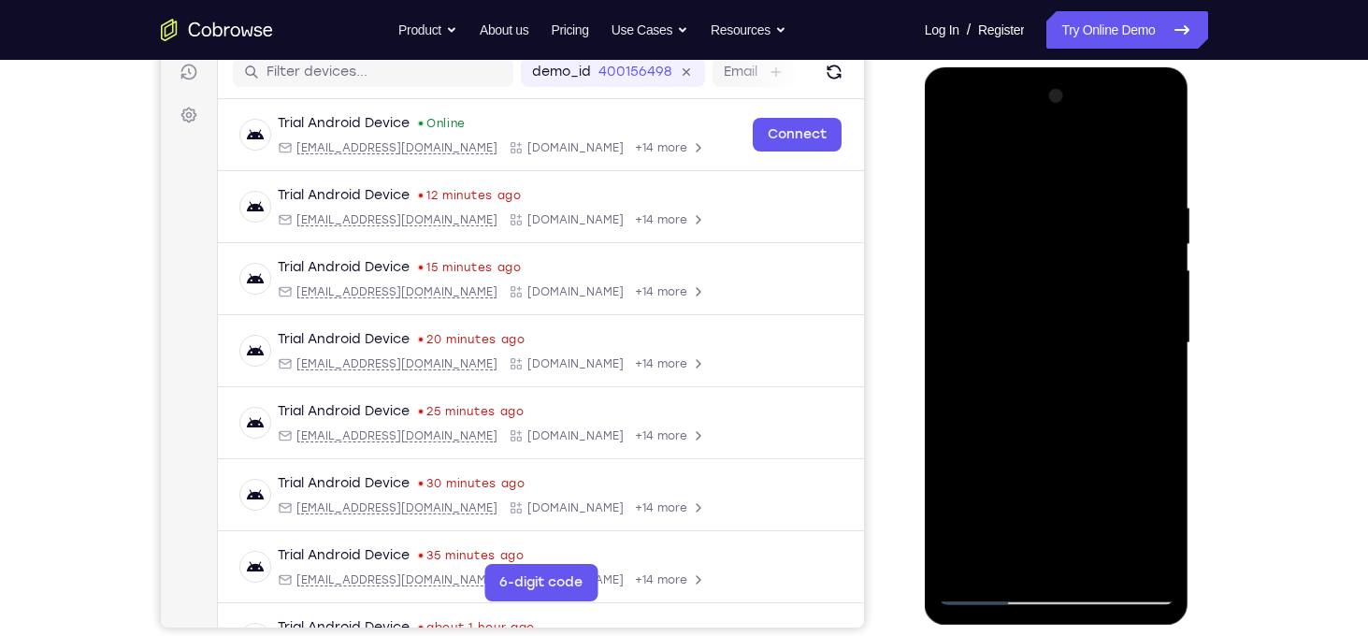
drag, startPoint x: 1031, startPoint y: 508, endPoint x: 1100, endPoint y: 564, distance: 89.1
click at [1100, 564] on div at bounding box center [1057, 343] width 236 height 524
click at [1033, 323] on div at bounding box center [1057, 343] width 236 height 524
click at [1049, 360] on div at bounding box center [1057, 343] width 236 height 524
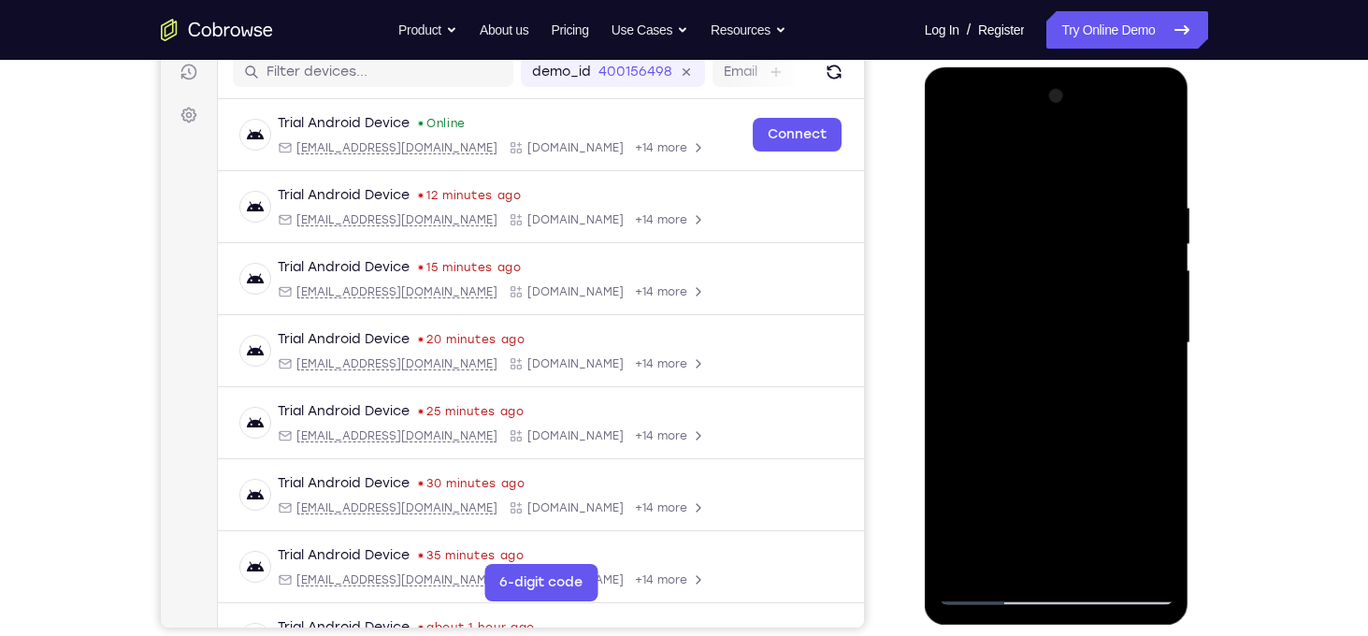
click at [983, 428] on div at bounding box center [1057, 343] width 236 height 524
click at [975, 428] on div at bounding box center [1057, 343] width 236 height 524
click at [991, 428] on div at bounding box center [1057, 343] width 236 height 524
click at [997, 429] on div at bounding box center [1057, 343] width 236 height 524
click at [1021, 432] on div at bounding box center [1057, 343] width 236 height 524
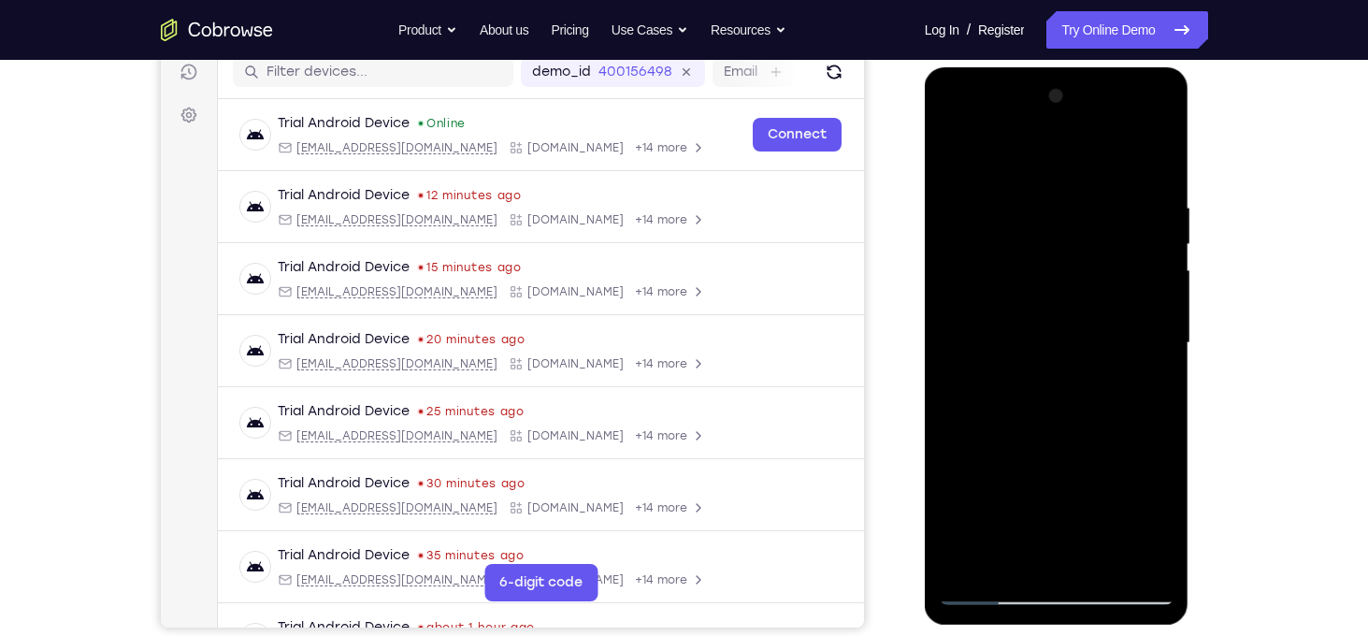
click at [1031, 430] on div at bounding box center [1057, 343] width 236 height 524
click at [1037, 430] on div at bounding box center [1057, 343] width 236 height 524
click at [1044, 430] on div at bounding box center [1057, 343] width 236 height 524
click at [1067, 429] on div at bounding box center [1057, 343] width 236 height 524
click at [1077, 429] on div at bounding box center [1057, 343] width 236 height 524
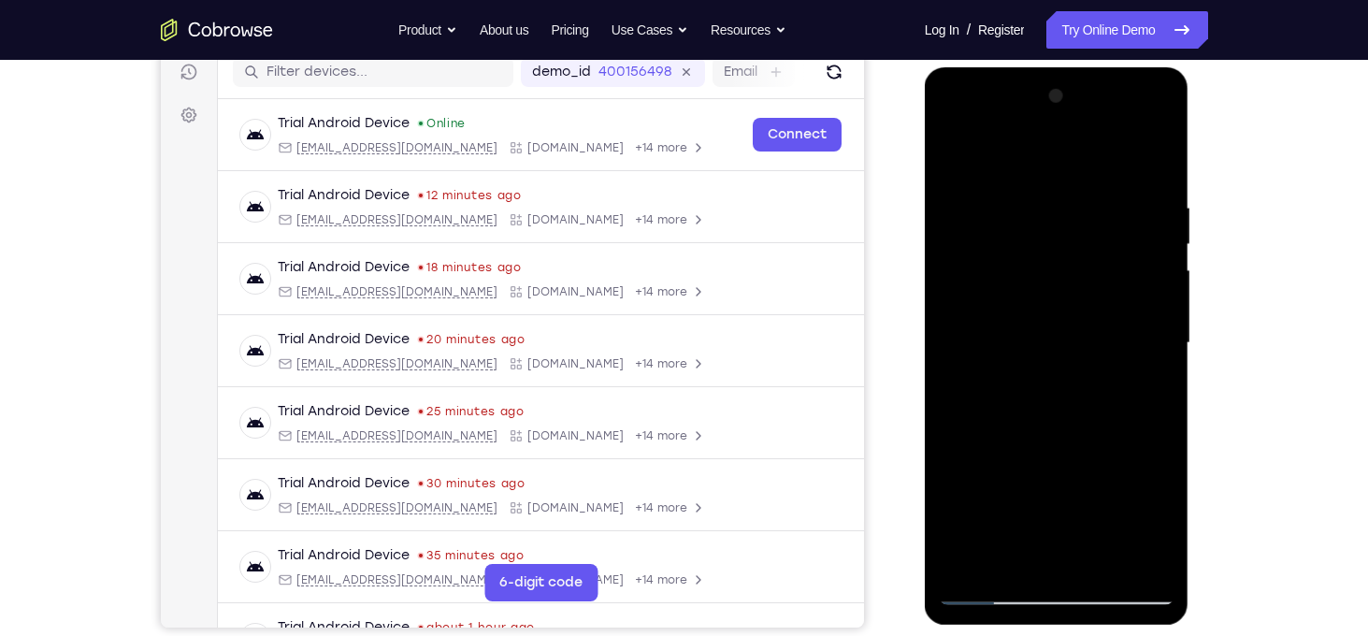
click at [1082, 429] on div at bounding box center [1057, 343] width 236 height 524
click at [1093, 429] on div at bounding box center [1057, 343] width 236 height 524
click at [1108, 430] on div at bounding box center [1057, 343] width 236 height 524
click at [1112, 430] on div at bounding box center [1057, 343] width 236 height 524
click at [1125, 432] on div at bounding box center [1057, 343] width 236 height 524
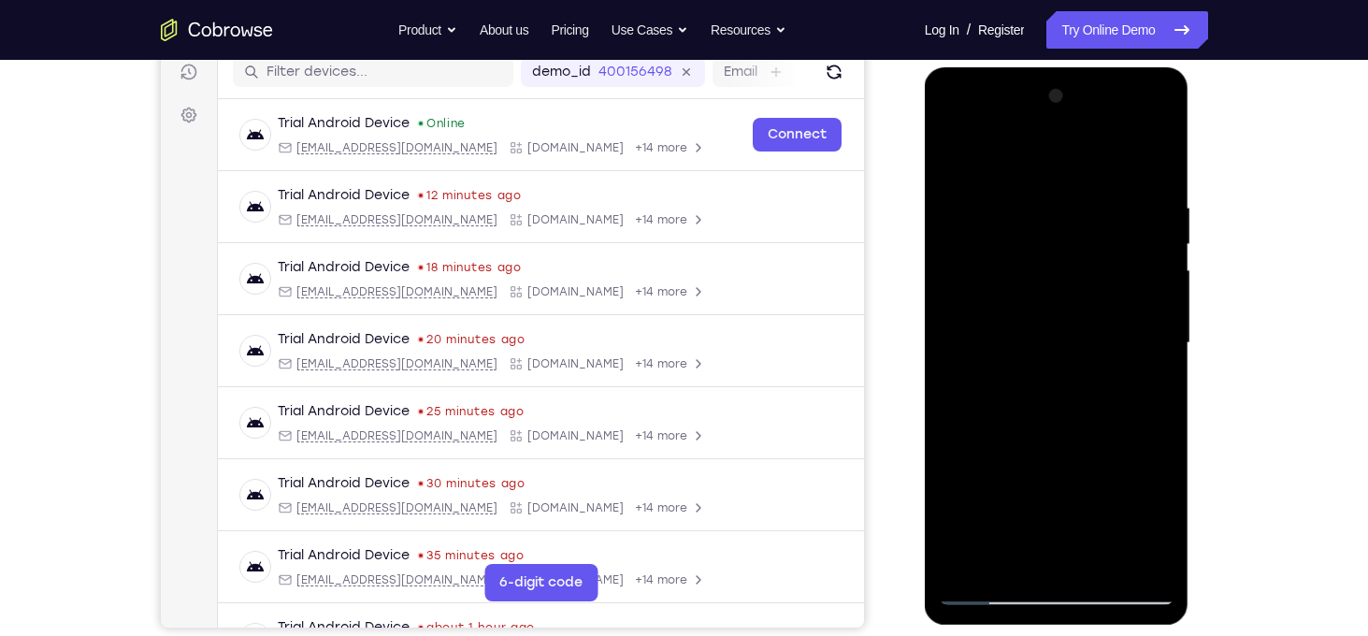
click at [1139, 431] on div at bounding box center [1057, 343] width 236 height 524
drag, startPoint x: 1047, startPoint y: 477, endPoint x: 1113, endPoint y: 251, distance: 235.8
click at [1113, 251] on div at bounding box center [1057, 343] width 236 height 524
drag, startPoint x: 1099, startPoint y: 432, endPoint x: 1142, endPoint y: 223, distance: 212.9
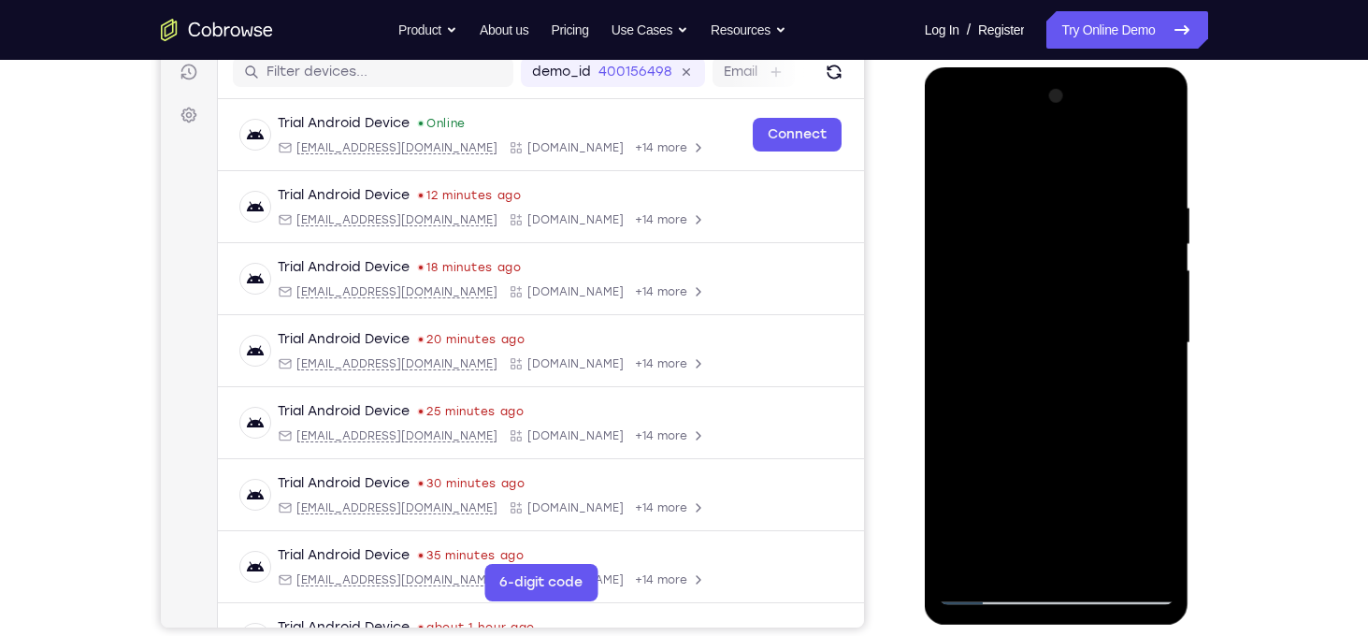
click at [1142, 223] on div at bounding box center [1057, 343] width 236 height 524
drag, startPoint x: 1099, startPoint y: 419, endPoint x: 1138, endPoint y: 199, distance: 223.2
click at [1138, 199] on div at bounding box center [1057, 343] width 236 height 524
drag, startPoint x: 1127, startPoint y: 363, endPoint x: 1115, endPoint y: 161, distance: 202.3
click at [1115, 161] on div at bounding box center [1057, 343] width 236 height 524
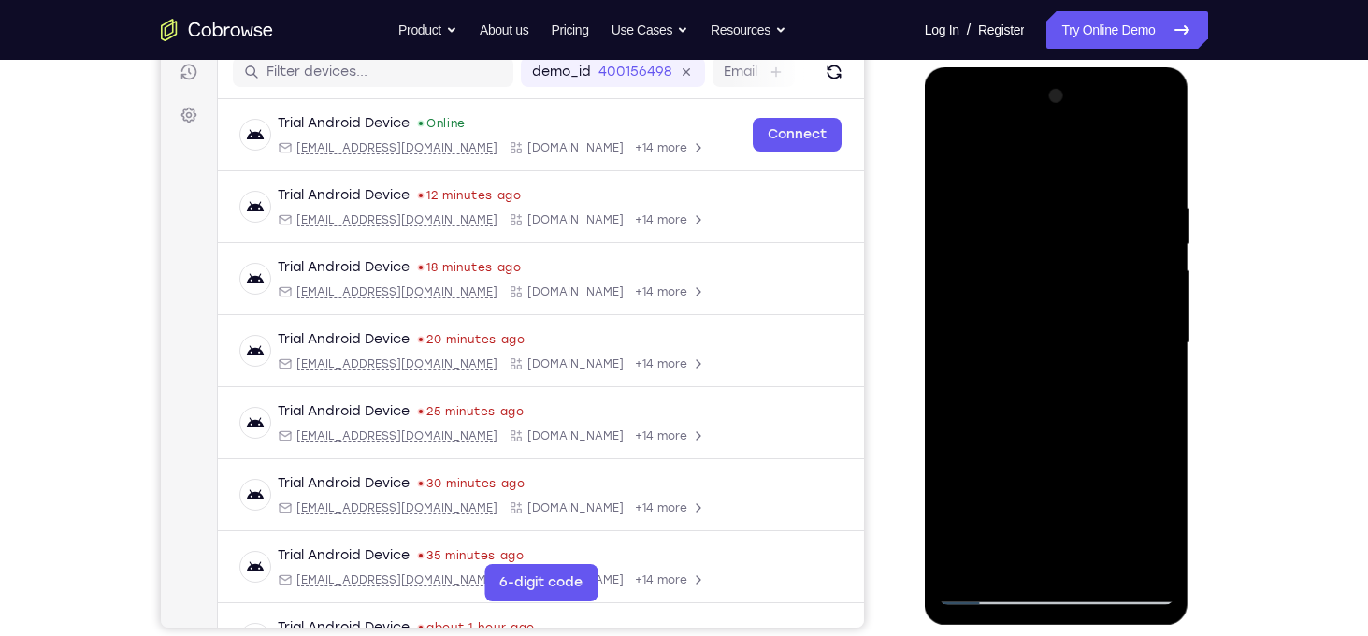
drag, startPoint x: 1123, startPoint y: 366, endPoint x: 1167, endPoint y: 176, distance: 194.8
click at [1167, 176] on div at bounding box center [1057, 343] width 236 height 524
drag, startPoint x: 1115, startPoint y: 409, endPoint x: 1153, endPoint y: 228, distance: 185.2
click at [1153, 228] on div at bounding box center [1057, 343] width 236 height 524
drag, startPoint x: 1110, startPoint y: 434, endPoint x: 1167, endPoint y: 315, distance: 131.7
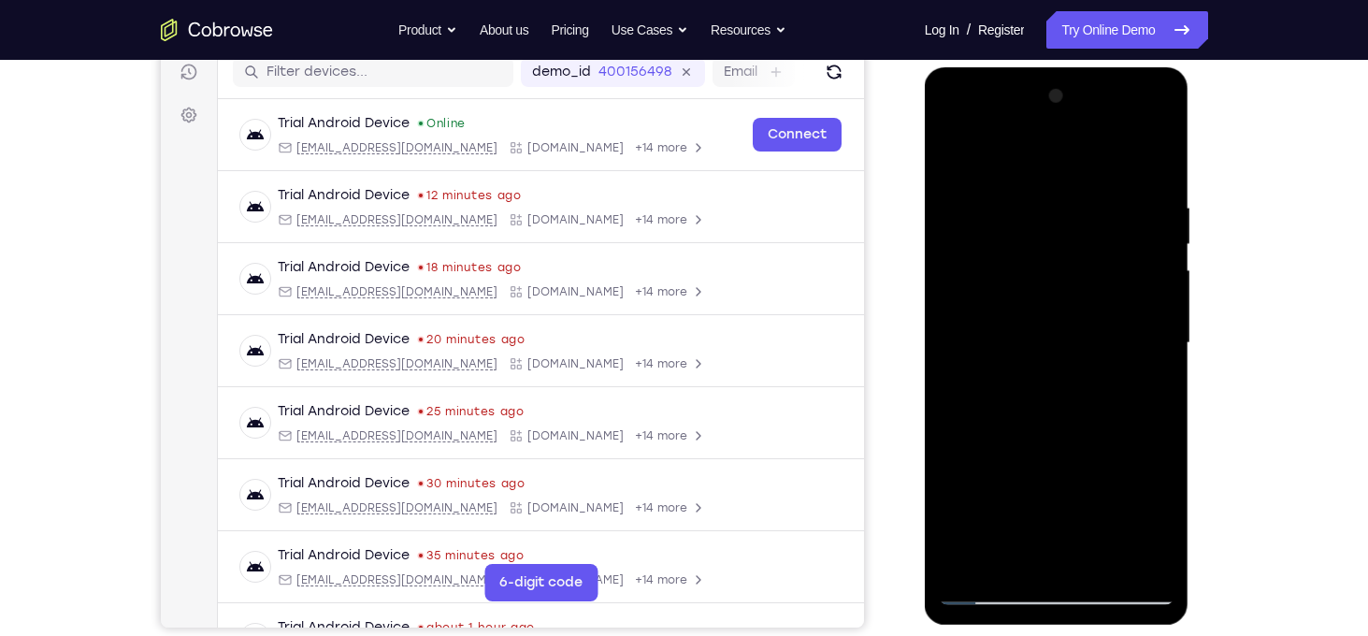
click at [1167, 315] on div at bounding box center [1057, 343] width 236 height 524
drag, startPoint x: 1121, startPoint y: 409, endPoint x: 1094, endPoint y: 270, distance: 141.9
click at [1094, 270] on div at bounding box center [1057, 343] width 236 height 524
drag, startPoint x: 1094, startPoint y: 270, endPoint x: 1117, endPoint y: 165, distance: 108.2
click at [1117, 165] on div at bounding box center [1057, 343] width 236 height 524
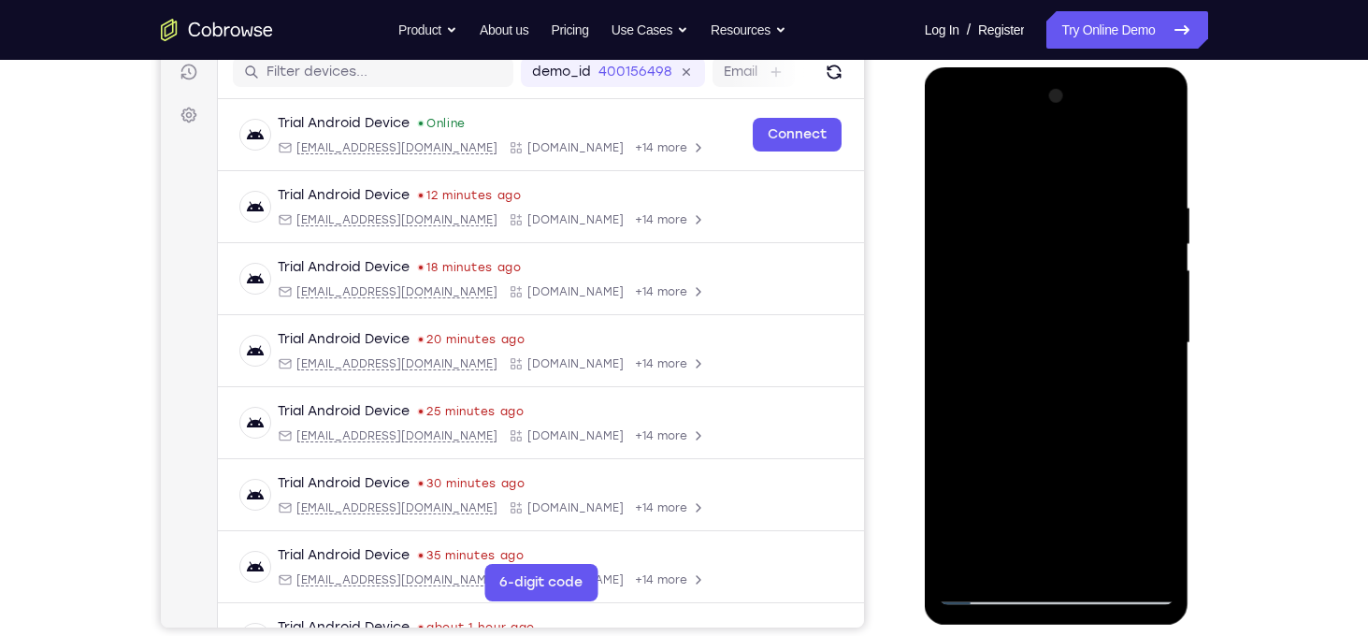
drag, startPoint x: 1115, startPoint y: 328, endPoint x: 1110, endPoint y: 208, distance: 120.7
click at [1110, 208] on div at bounding box center [1057, 343] width 236 height 524
drag, startPoint x: 1110, startPoint y: 208, endPoint x: 1100, endPoint y: 425, distance: 218.0
click at [1100, 425] on div at bounding box center [1057, 343] width 236 height 524
click at [998, 587] on div at bounding box center [1057, 343] width 236 height 524
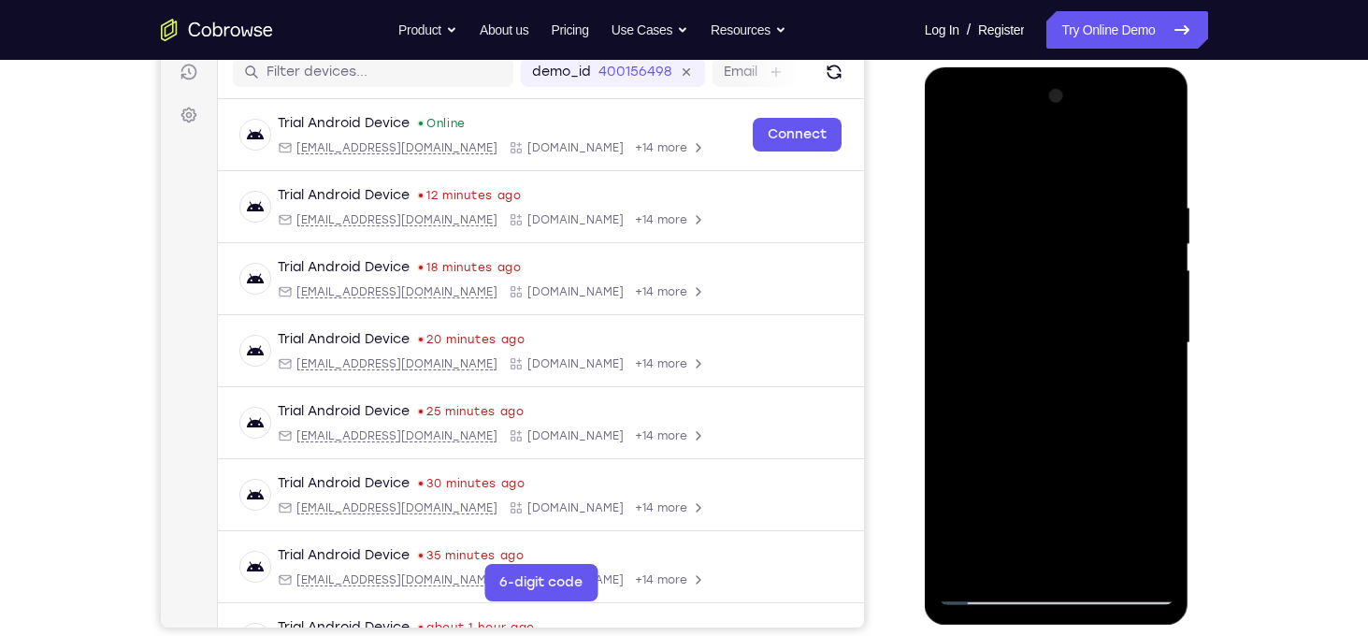
click at [998, 587] on div at bounding box center [1057, 343] width 236 height 524
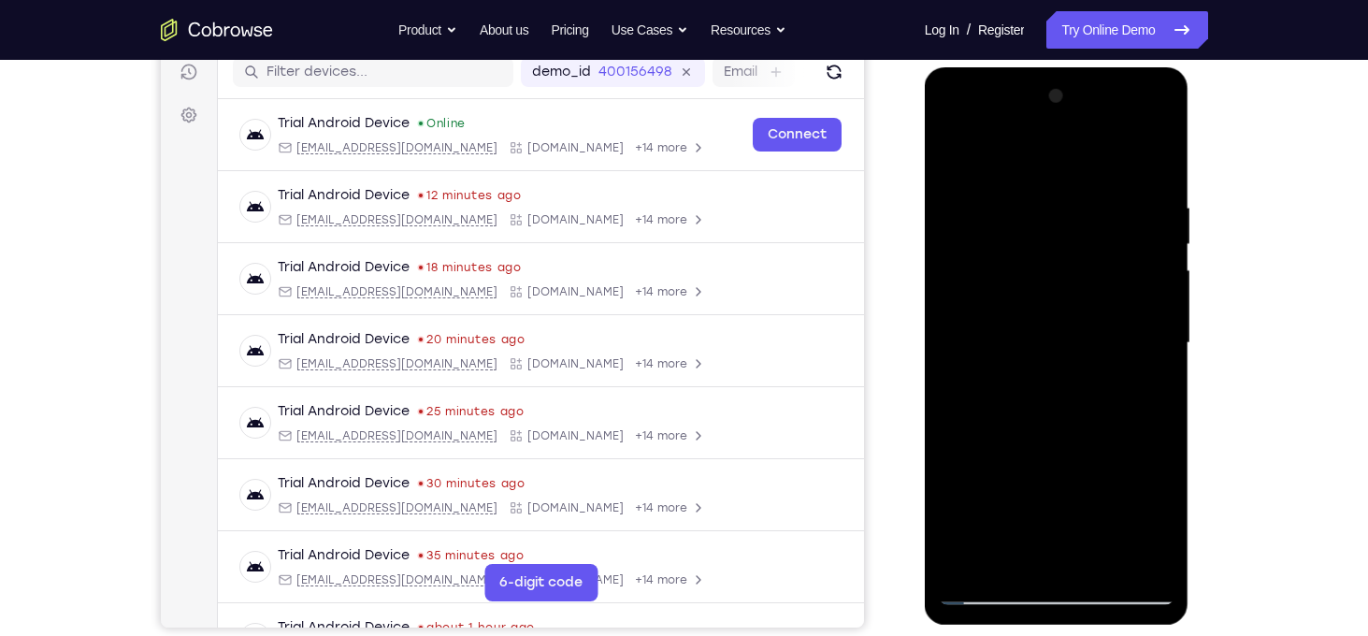
drag, startPoint x: 1074, startPoint y: 442, endPoint x: 1093, endPoint y: 185, distance: 257.8
click at [1093, 185] on div at bounding box center [1057, 343] width 236 height 524
drag, startPoint x: 1070, startPoint y: 425, endPoint x: 1102, endPoint y: 194, distance: 233.1
click at [1102, 194] on div at bounding box center [1057, 343] width 236 height 524
drag, startPoint x: 1114, startPoint y: 454, endPoint x: 1158, endPoint y: 209, distance: 248.9
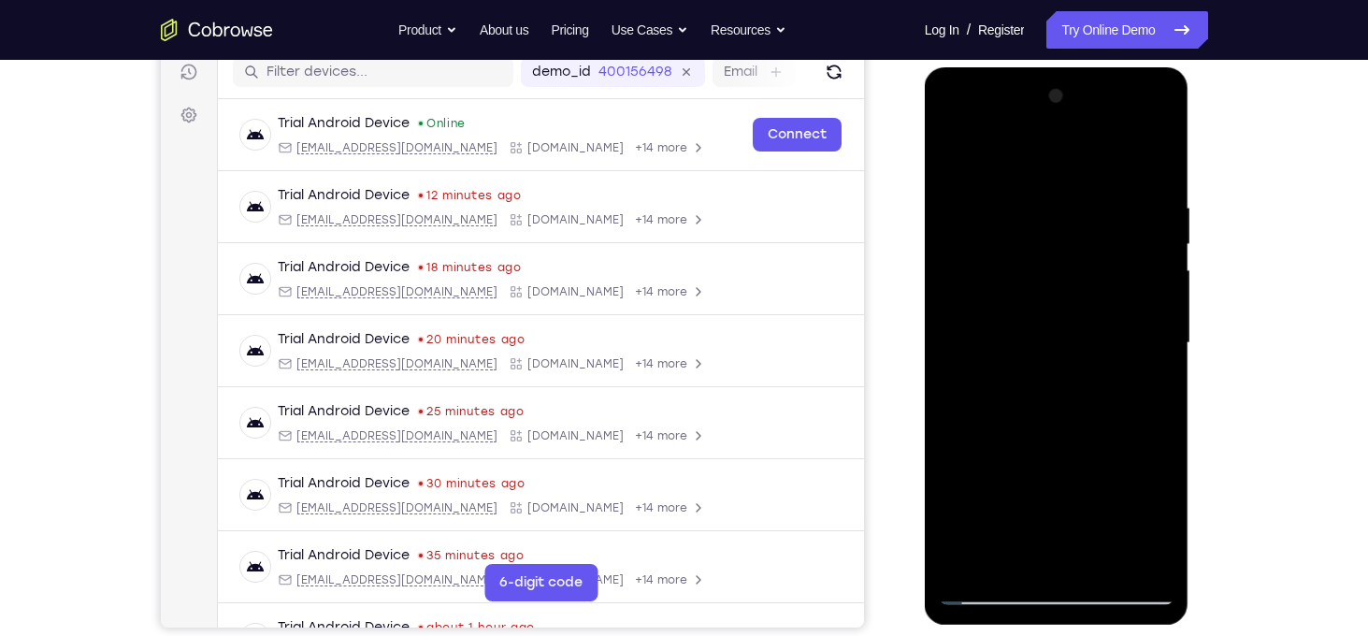
click at [1158, 209] on div at bounding box center [1057, 343] width 236 height 524
drag, startPoint x: 1134, startPoint y: 433, endPoint x: 1157, endPoint y: 168, distance: 265.6
click at [1157, 168] on div at bounding box center [1057, 343] width 236 height 524
drag, startPoint x: 1141, startPoint y: 468, endPoint x: 1147, endPoint y: 166, distance: 302.0
click at [1147, 166] on div at bounding box center [1057, 343] width 236 height 524
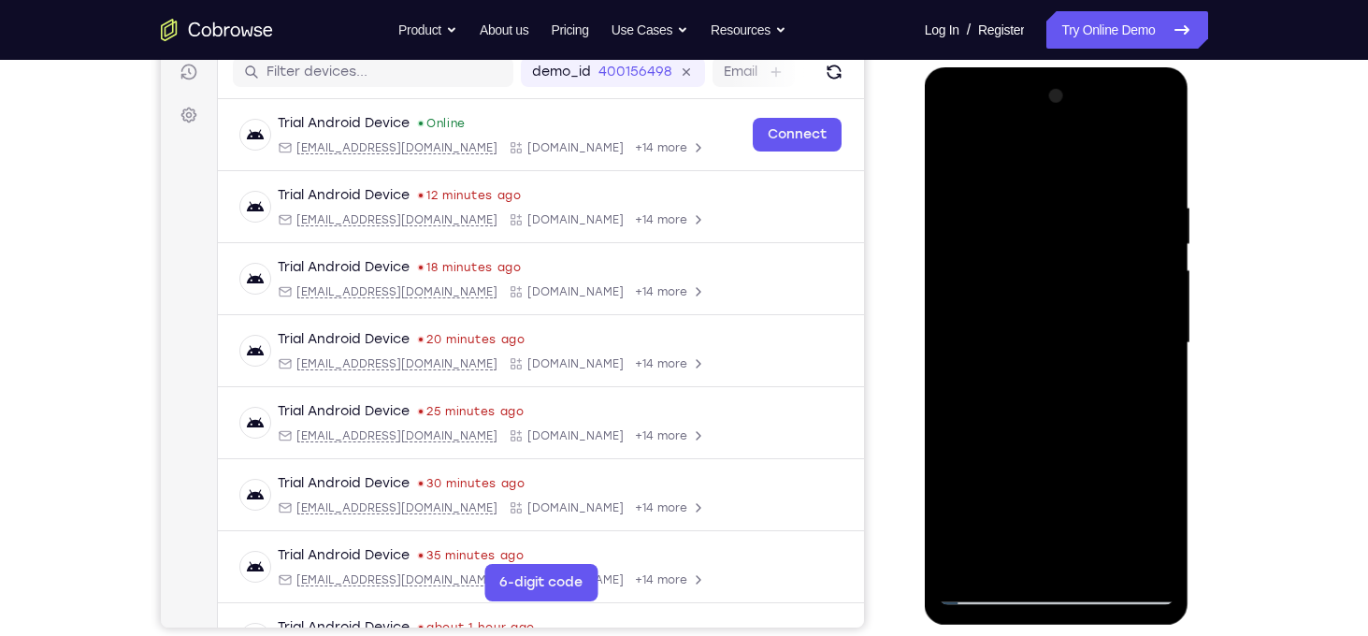
drag, startPoint x: 1099, startPoint y: 465, endPoint x: 1134, endPoint y: 213, distance: 254.0
click at [1134, 213] on div at bounding box center [1057, 343] width 236 height 524
drag, startPoint x: 1090, startPoint y: 528, endPoint x: 1099, endPoint y: 360, distance: 168.5
click at [1099, 360] on div at bounding box center [1057, 343] width 236 height 524
click at [1069, 244] on div at bounding box center [1057, 343] width 236 height 524
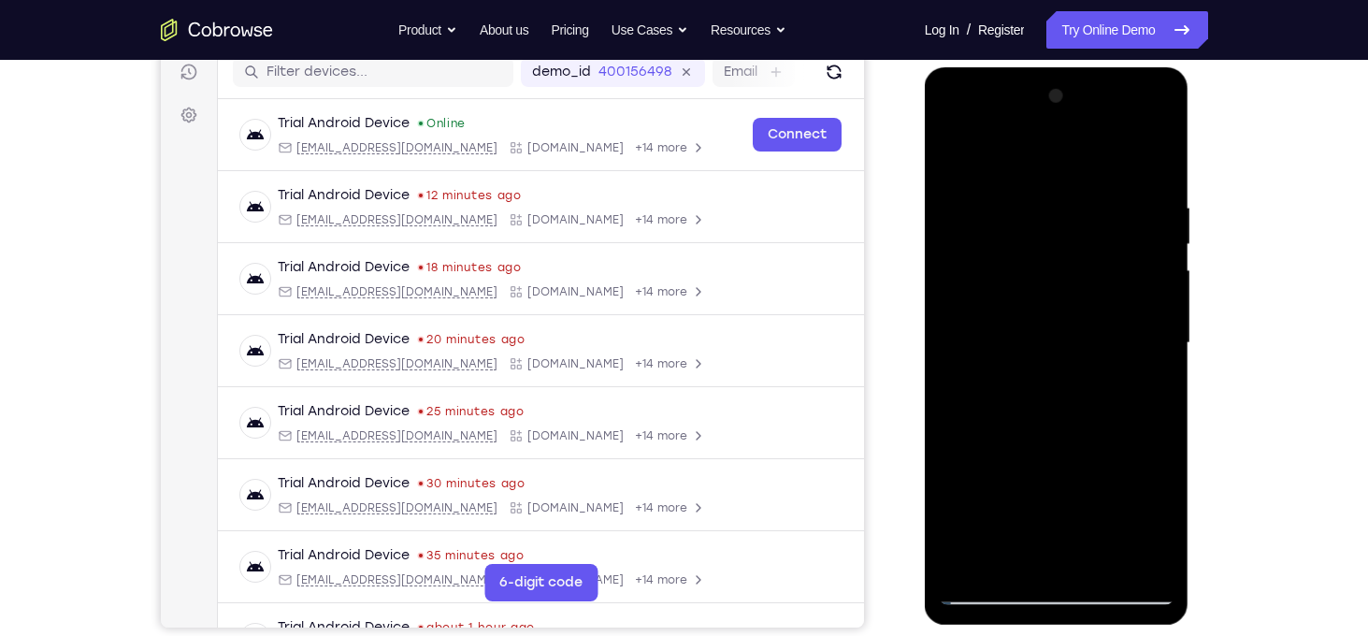
drag, startPoint x: 1108, startPoint y: 372, endPoint x: 1104, endPoint y: 503, distance: 130.9
click at [1104, 503] on div at bounding box center [1057, 343] width 236 height 524
click at [1026, 363] on div at bounding box center [1057, 343] width 236 height 524
click at [1036, 427] on div at bounding box center [1057, 343] width 236 height 524
drag, startPoint x: 1044, startPoint y: 407, endPoint x: 1074, endPoint y: 127, distance: 281.1
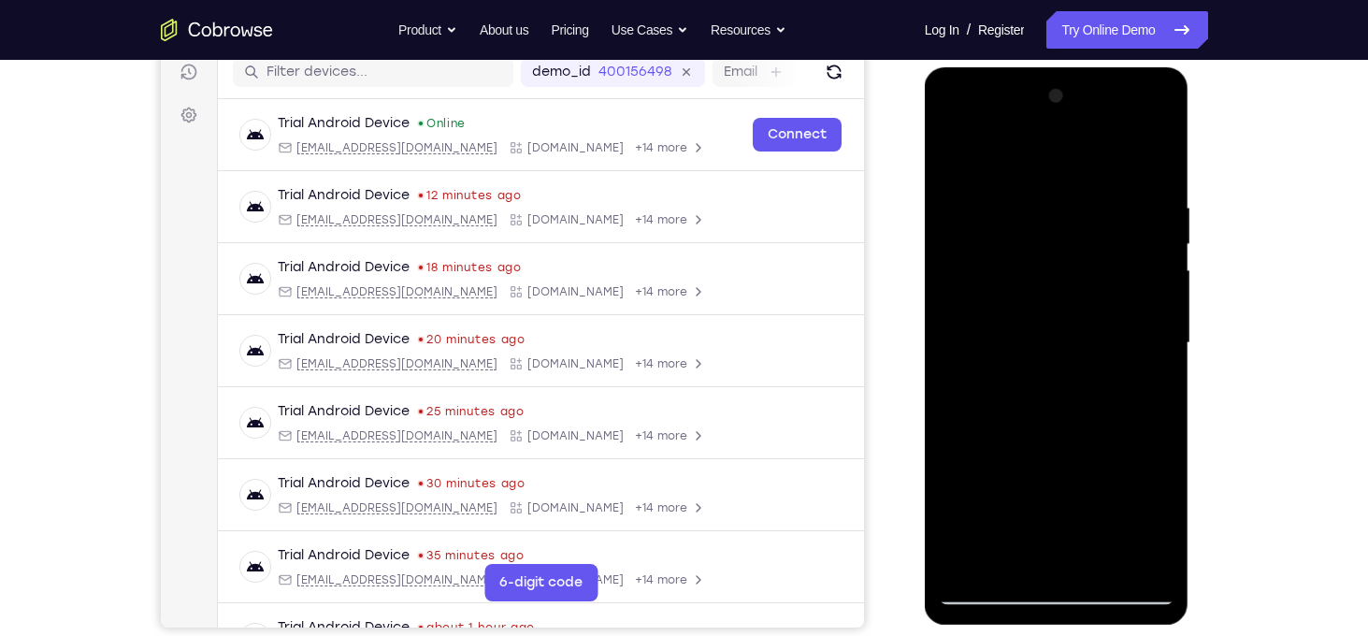
click at [1074, 127] on div at bounding box center [1057, 343] width 236 height 524
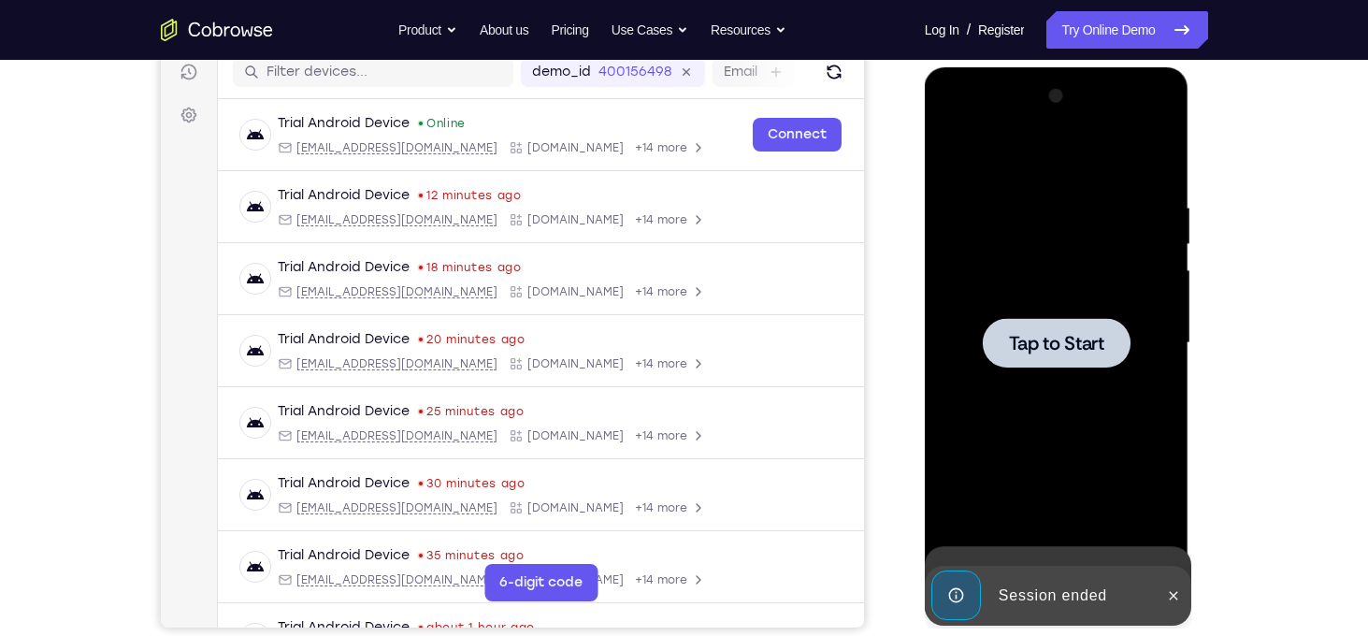
drag, startPoint x: 1067, startPoint y: 425, endPoint x: 1085, endPoint y: 162, distance: 264.3
click at [1085, 67] on div "Tap to Start" at bounding box center [1057, 67] width 265 height 0
click at [1092, 319] on div at bounding box center [1057, 343] width 148 height 50
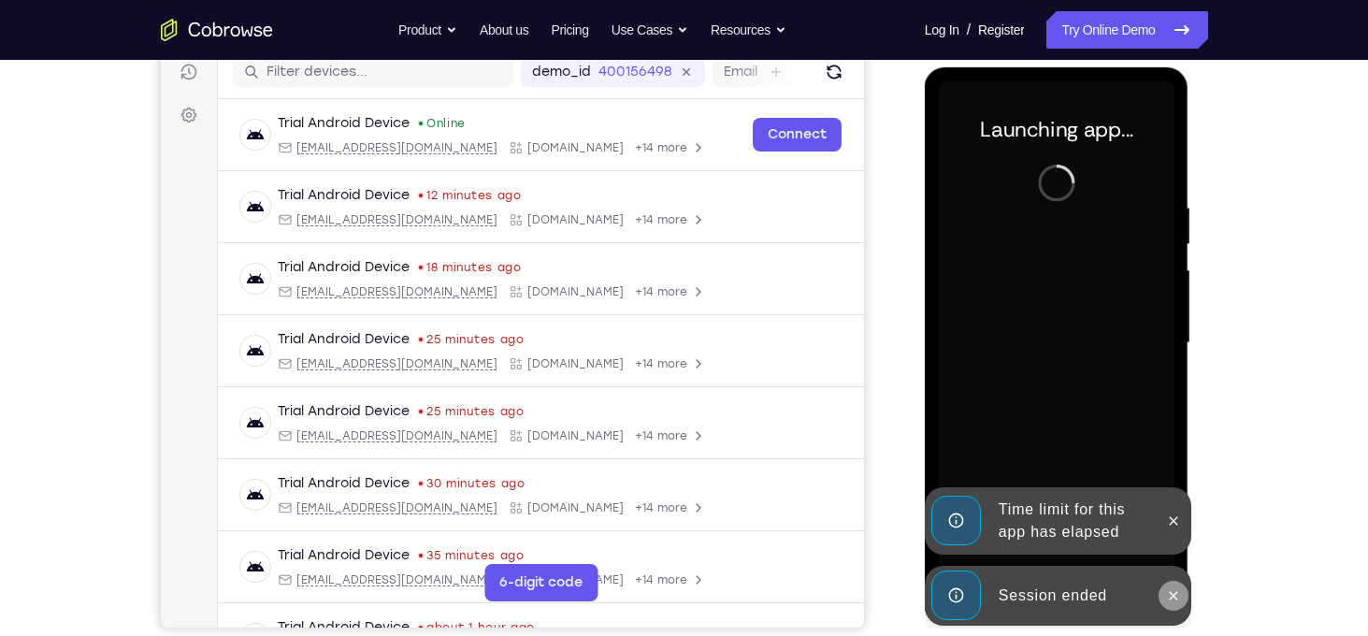
click at [1163, 590] on button at bounding box center [1173, 596] width 30 height 30
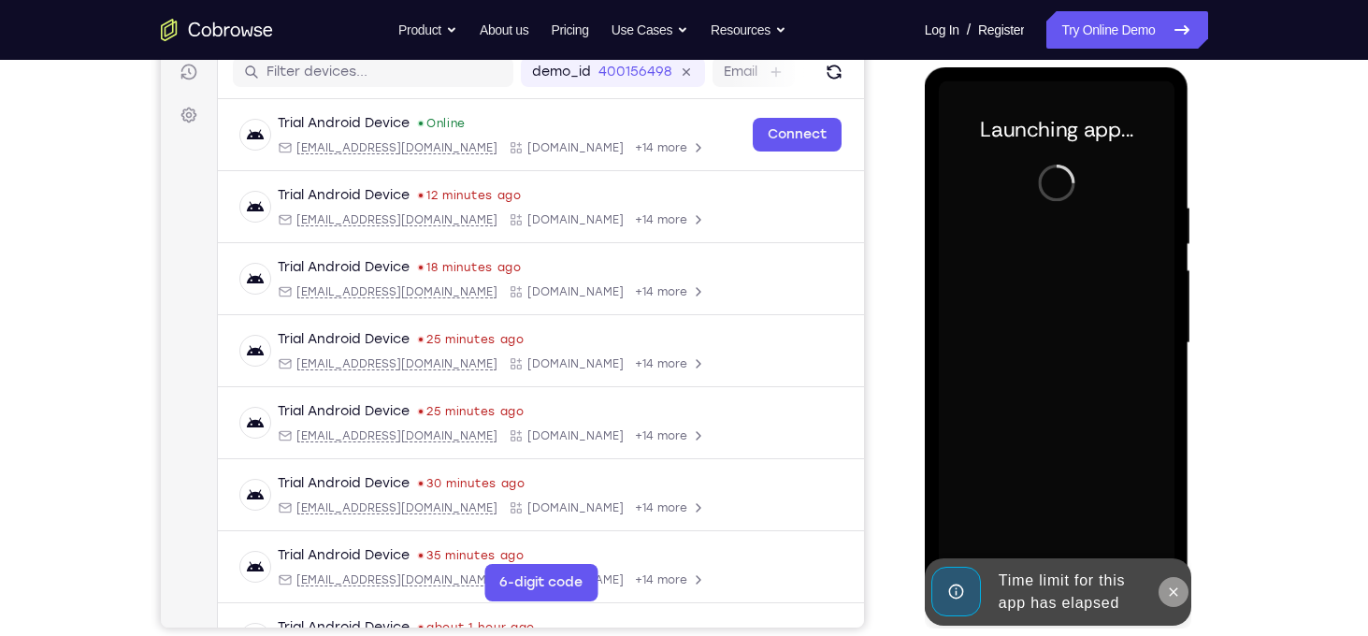
click at [1171, 589] on icon at bounding box center [1174, 591] width 8 height 8
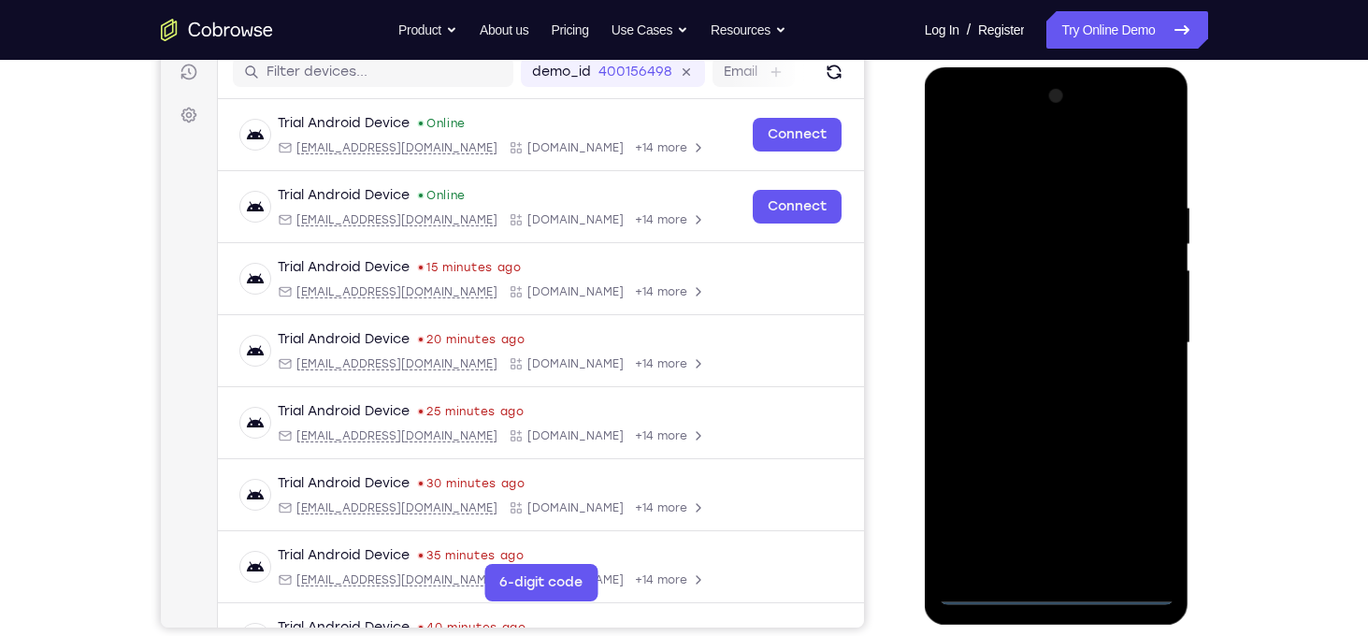
click at [1052, 591] on div at bounding box center [1057, 343] width 236 height 524
click at [1137, 522] on div at bounding box center [1057, 343] width 236 height 524
click at [1019, 150] on div at bounding box center [1057, 343] width 236 height 524
click at [1058, 253] on div at bounding box center [1057, 343] width 236 height 524
click at [1014, 553] on div at bounding box center [1057, 343] width 236 height 524
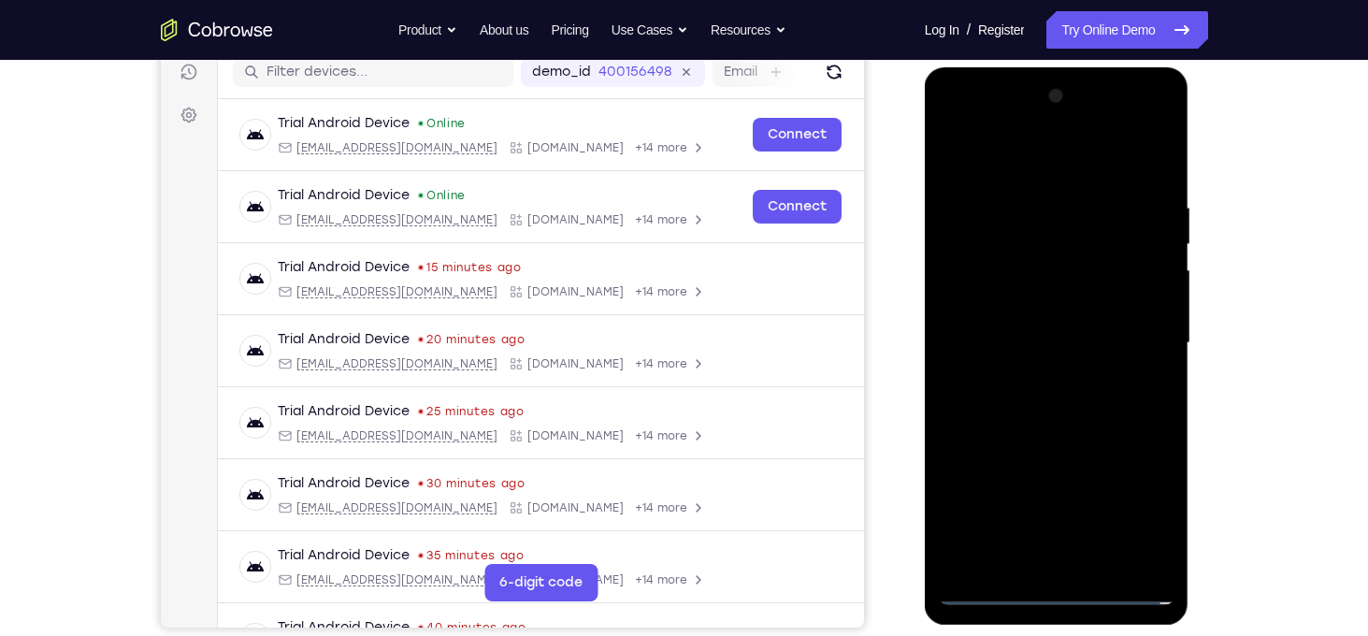
click at [1041, 239] on div at bounding box center [1057, 343] width 236 height 524
click at [1082, 238] on div at bounding box center [1057, 343] width 236 height 524
click at [1112, 233] on div at bounding box center [1057, 343] width 236 height 524
click at [1124, 227] on div at bounding box center [1057, 343] width 236 height 524
click at [1127, 233] on div at bounding box center [1057, 343] width 236 height 524
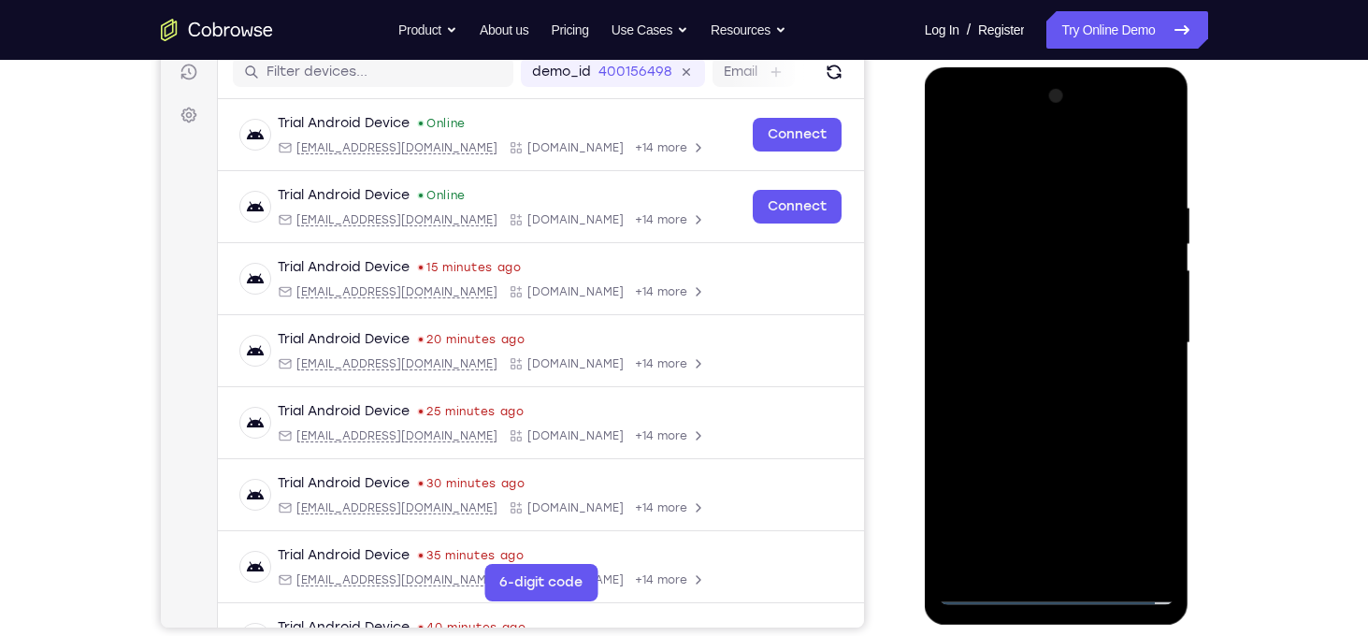
click at [1126, 235] on div at bounding box center [1057, 343] width 236 height 524
click at [1127, 235] on div at bounding box center [1057, 343] width 236 height 524
drag, startPoint x: 1079, startPoint y: 396, endPoint x: 1097, endPoint y: 225, distance: 172.0
click at [1097, 225] on div at bounding box center [1057, 343] width 236 height 524
drag, startPoint x: 1082, startPoint y: 380, endPoint x: 1147, endPoint y: 147, distance: 241.8
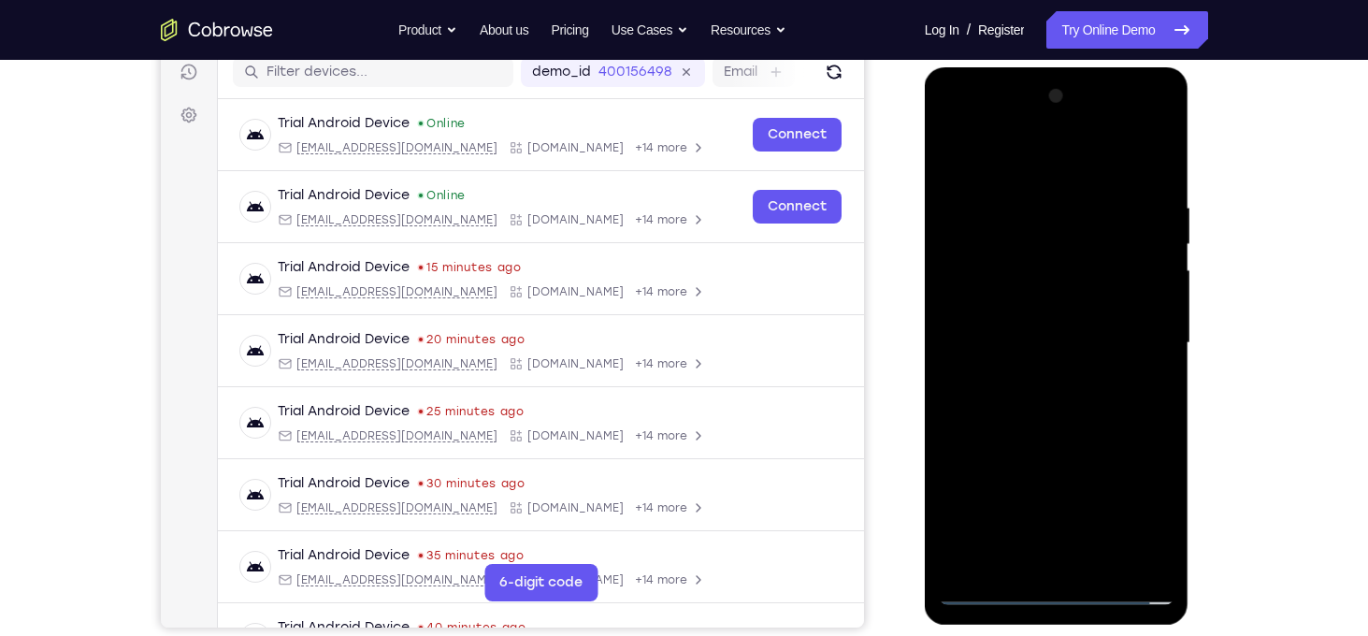
click at [1147, 147] on div at bounding box center [1057, 343] width 236 height 524
drag, startPoint x: 1127, startPoint y: 415, endPoint x: 1108, endPoint y: 566, distance: 151.7
click at [1108, 566] on div at bounding box center [1057, 343] width 236 height 524
click at [1097, 223] on div at bounding box center [1057, 343] width 236 height 524
click at [1070, 338] on div at bounding box center [1057, 343] width 236 height 524
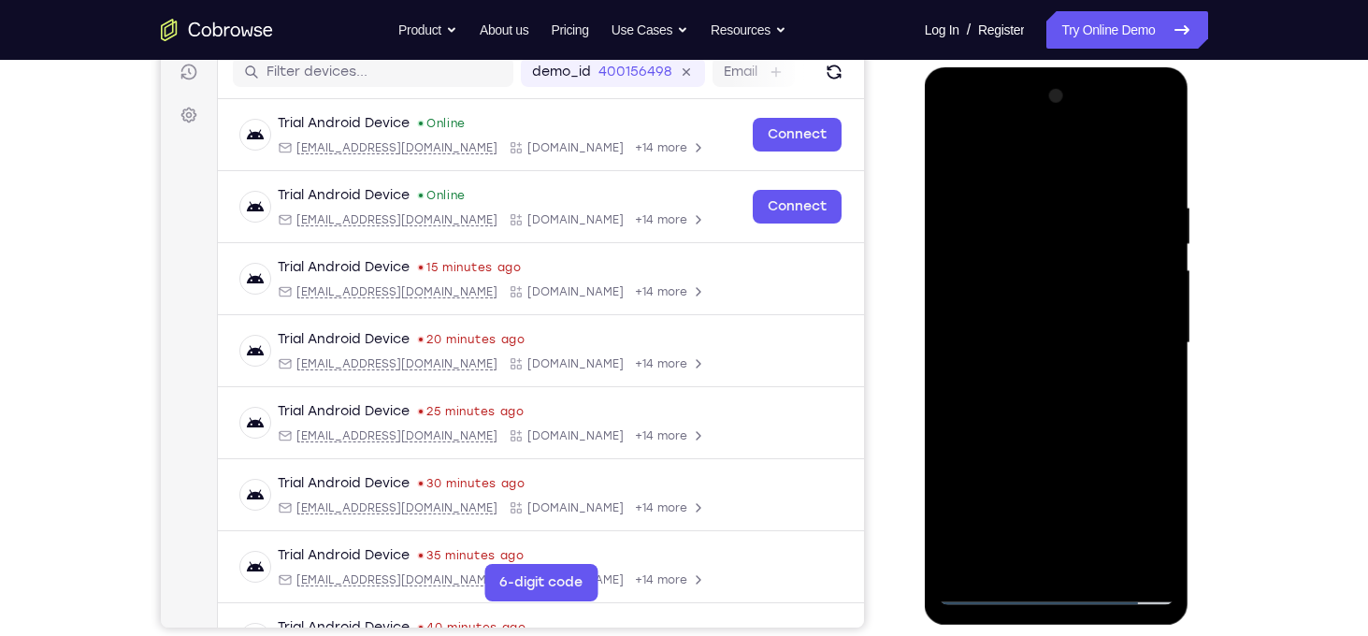
click at [982, 428] on div at bounding box center [1057, 343] width 236 height 524
click at [1000, 431] on div at bounding box center [1057, 343] width 236 height 524
click at [1017, 430] on div at bounding box center [1057, 343] width 236 height 524
click at [1030, 430] on div at bounding box center [1057, 343] width 236 height 524
click at [1049, 428] on div at bounding box center [1057, 343] width 236 height 524
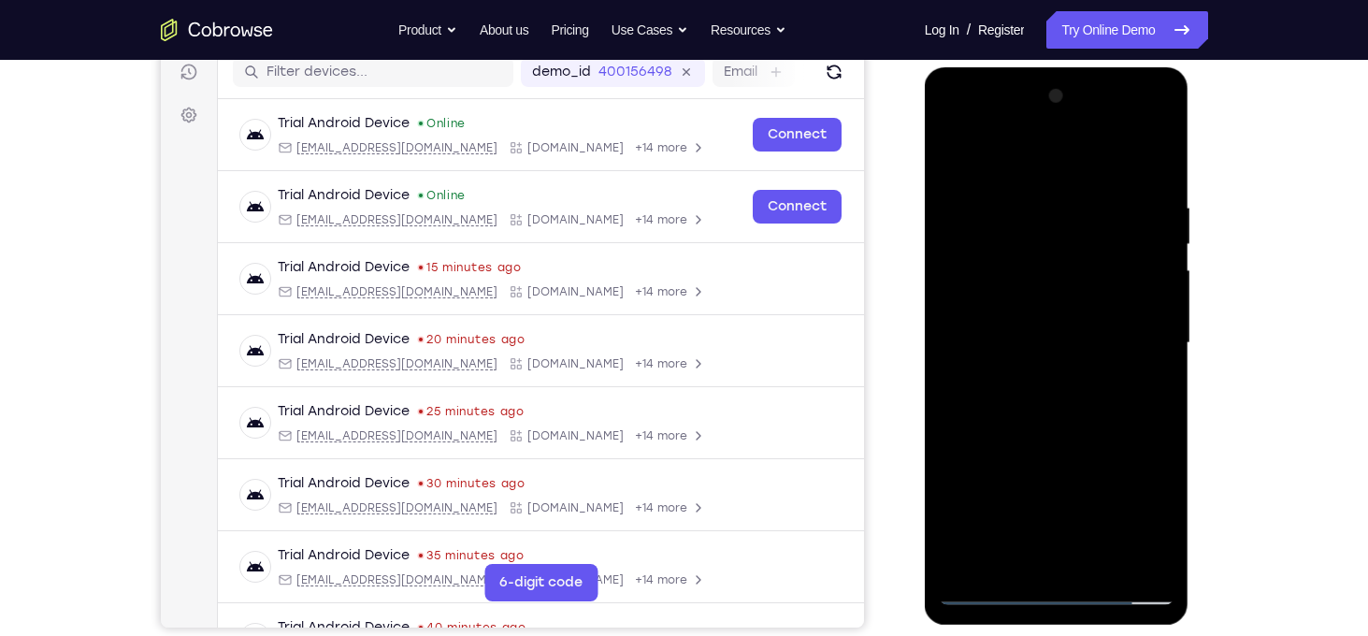
click at [1073, 428] on div at bounding box center [1057, 343] width 236 height 524
click at [1090, 426] on div at bounding box center [1057, 343] width 236 height 524
drag, startPoint x: 1091, startPoint y: 436, endPoint x: 1096, endPoint y: 362, distance: 74.0
click at [1096, 362] on div at bounding box center [1057, 343] width 236 height 524
click at [1098, 318] on div at bounding box center [1057, 343] width 236 height 524
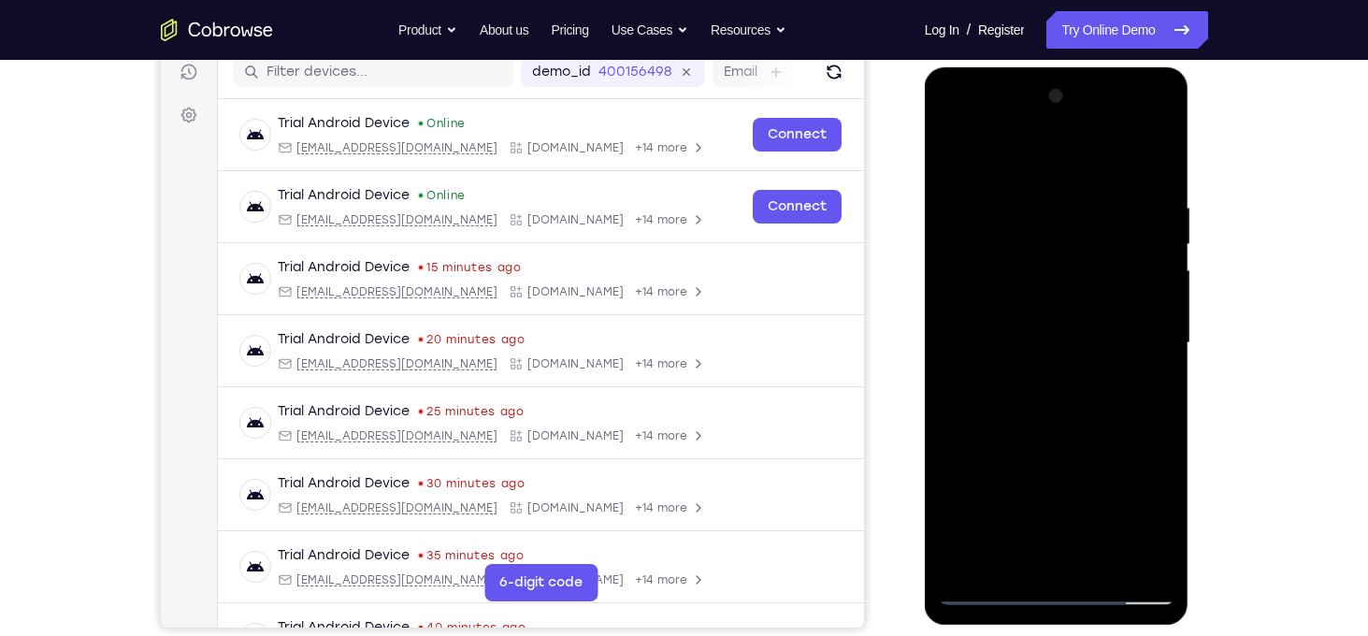
click at [1113, 363] on div at bounding box center [1057, 343] width 236 height 524
click at [1122, 363] on div at bounding box center [1057, 343] width 236 height 524
click at [1141, 362] on div at bounding box center [1057, 343] width 236 height 524
click at [1064, 293] on div at bounding box center [1057, 343] width 236 height 524
drag, startPoint x: 1067, startPoint y: 480, endPoint x: 1127, endPoint y: 225, distance: 261.5
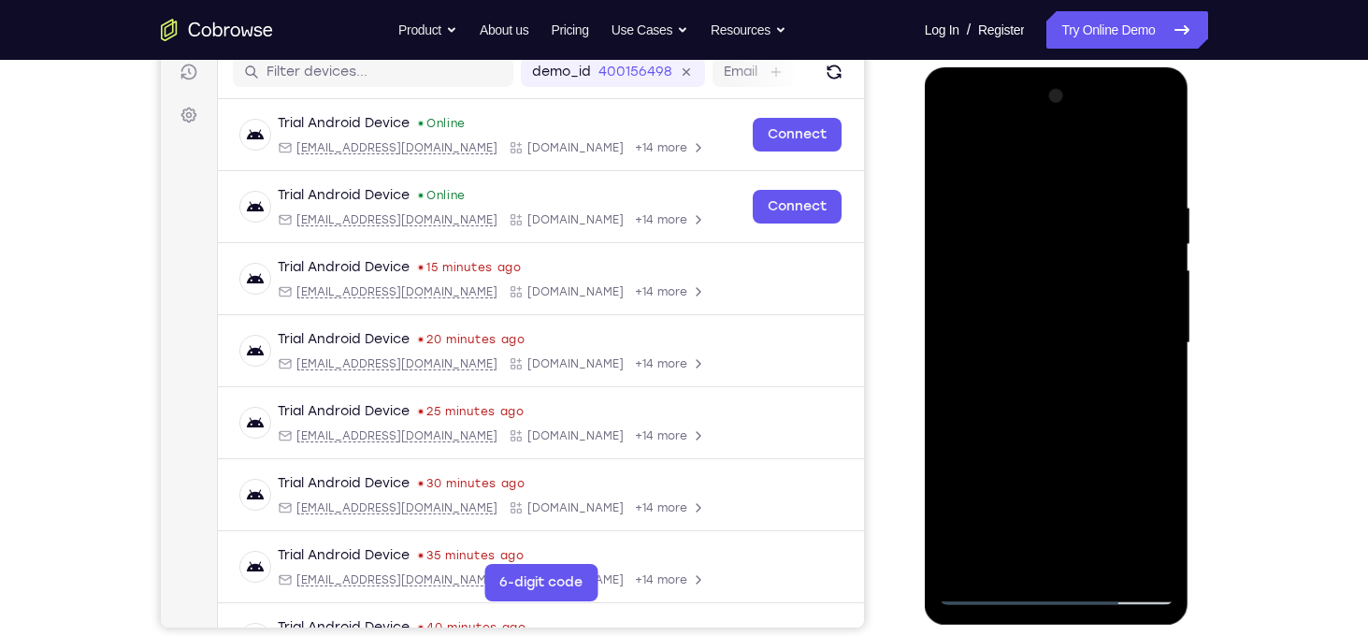
click at [1127, 225] on div at bounding box center [1057, 343] width 236 height 524
drag, startPoint x: 1059, startPoint y: 496, endPoint x: 1070, endPoint y: 283, distance: 213.5
click at [1070, 283] on div at bounding box center [1057, 343] width 236 height 524
drag, startPoint x: 1086, startPoint y: 415, endPoint x: 1084, endPoint y: 187, distance: 228.1
click at [1084, 187] on div at bounding box center [1057, 343] width 236 height 524
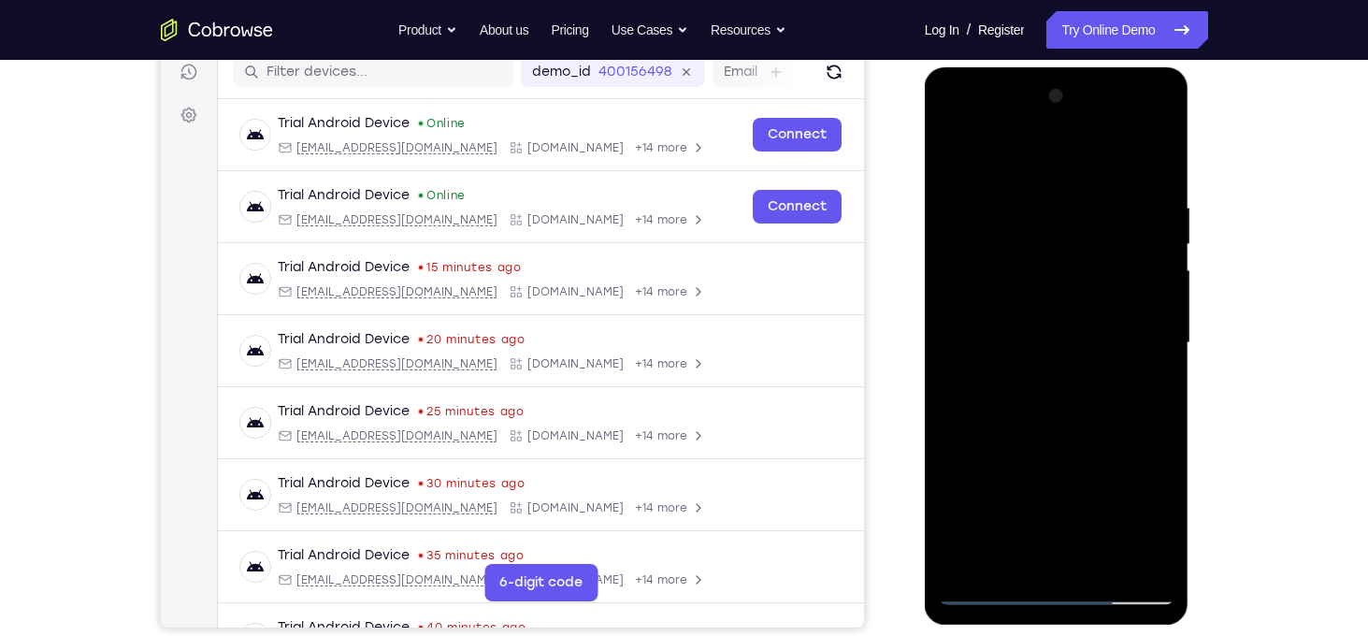
drag, startPoint x: 1087, startPoint y: 224, endPoint x: 1041, endPoint y: 559, distance: 337.9
click at [1041, 559] on div at bounding box center [1057, 343] width 236 height 524
click at [1044, 218] on div at bounding box center [1057, 343] width 236 height 524
click at [994, 595] on div at bounding box center [1057, 343] width 236 height 524
drag, startPoint x: 1044, startPoint y: 472, endPoint x: 1066, endPoint y: 168, distance: 304.6
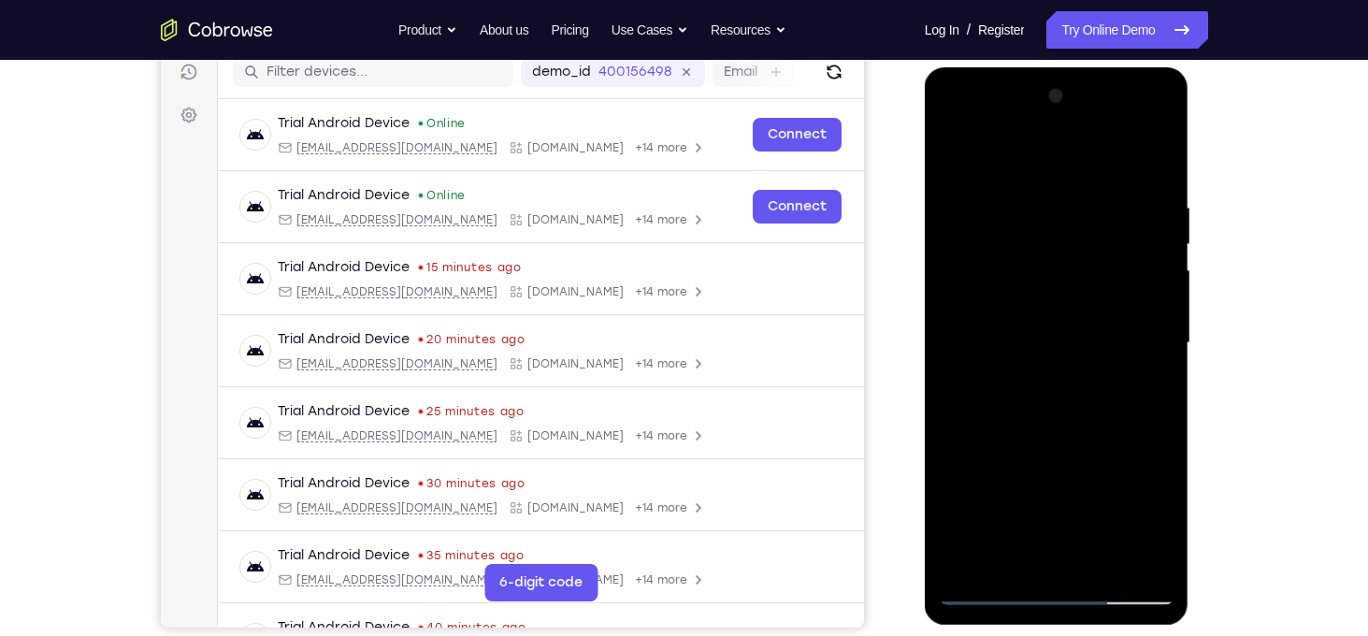
click at [1066, 168] on div at bounding box center [1057, 343] width 236 height 524
drag, startPoint x: 1071, startPoint y: 408, endPoint x: 1046, endPoint y: 165, distance: 244.4
click at [1046, 165] on div at bounding box center [1057, 343] width 236 height 524
drag, startPoint x: 1053, startPoint y: 441, endPoint x: 1081, endPoint y: 228, distance: 215.0
click at [1081, 228] on div at bounding box center [1057, 343] width 236 height 524
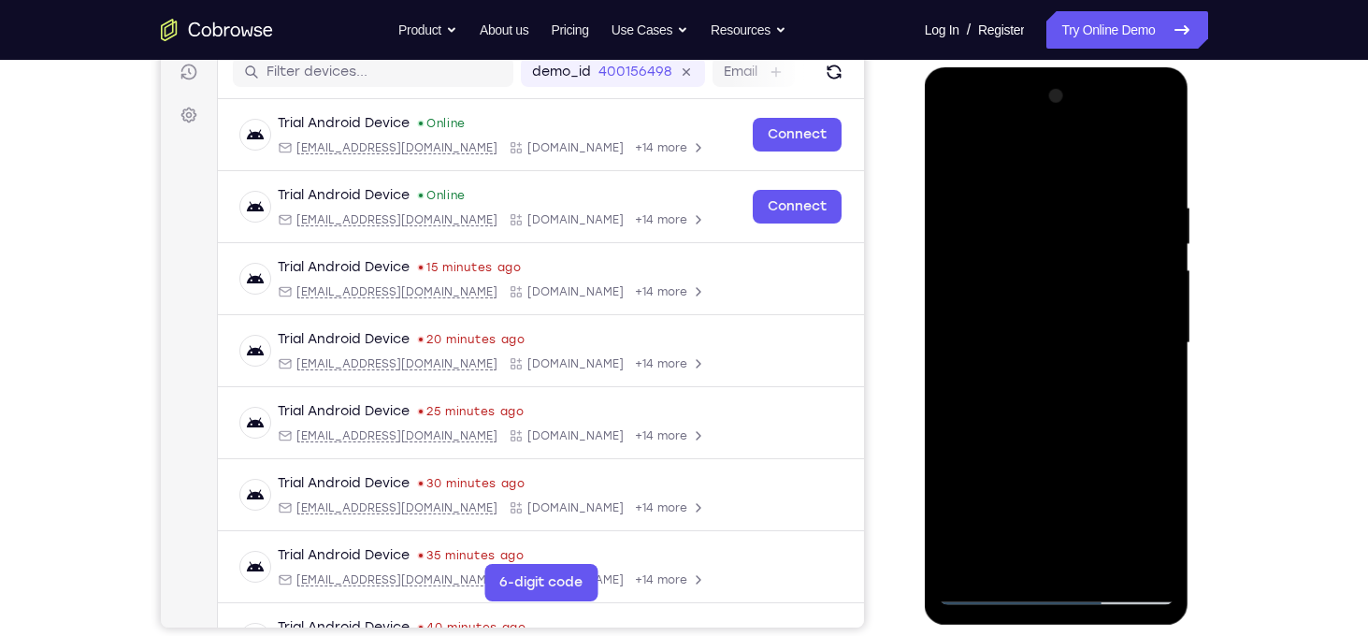
click at [971, 306] on div at bounding box center [1057, 343] width 236 height 524
click at [1041, 388] on div at bounding box center [1057, 343] width 236 height 524
click at [1011, 430] on div at bounding box center [1057, 343] width 236 height 524
click at [1019, 369] on div at bounding box center [1057, 343] width 236 height 524
click at [1018, 434] on div at bounding box center [1057, 343] width 236 height 524
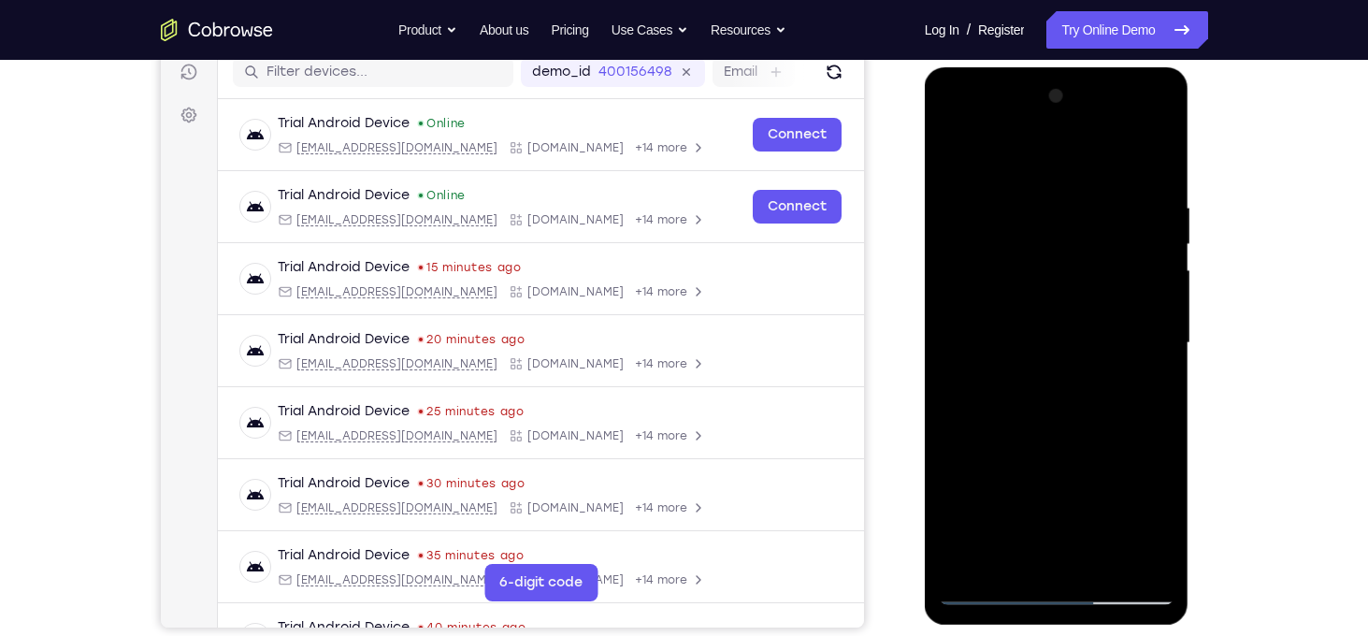
click at [1033, 438] on div at bounding box center [1057, 343] width 236 height 524
click at [1039, 438] on div at bounding box center [1057, 343] width 236 height 524
drag, startPoint x: 1039, startPoint y: 438, endPoint x: 1060, endPoint y: 431, distance: 22.5
click at [1060, 431] on div at bounding box center [1057, 343] width 236 height 524
click at [1057, 386] on div at bounding box center [1057, 343] width 236 height 524
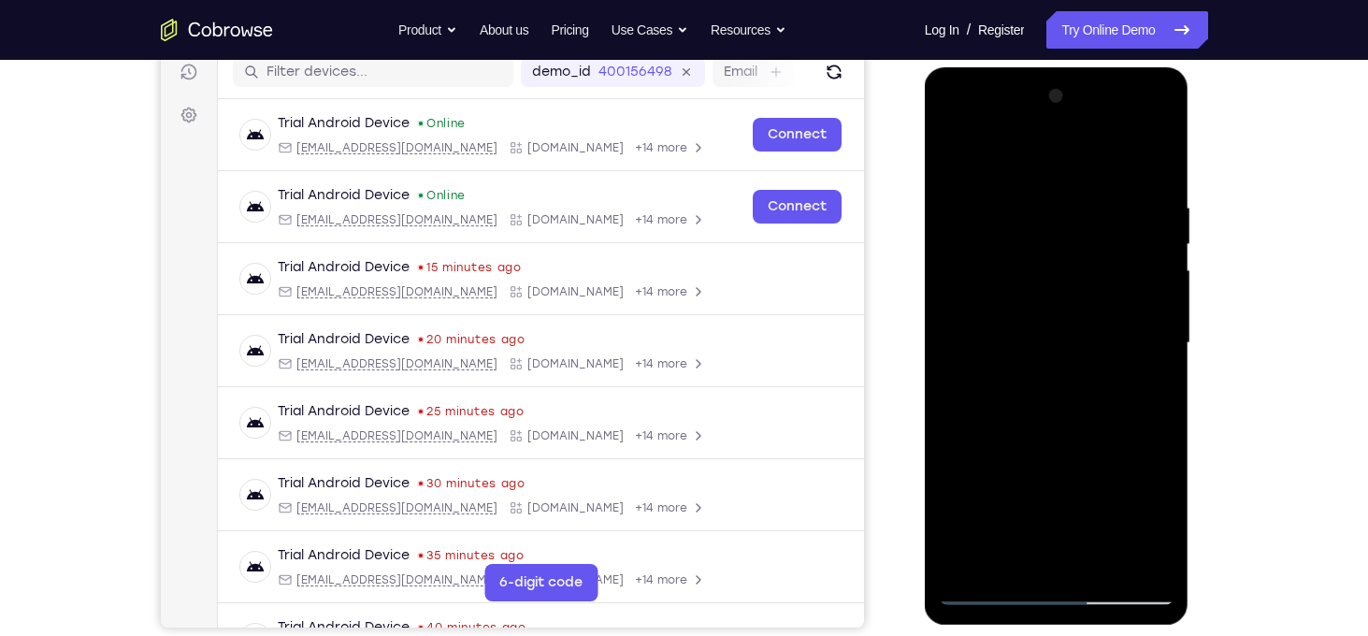
click at [1053, 417] on div at bounding box center [1057, 343] width 236 height 524
click at [1049, 432] on div at bounding box center [1057, 343] width 236 height 524
click at [1058, 434] on div at bounding box center [1057, 343] width 236 height 524
click at [1082, 352] on div at bounding box center [1057, 343] width 236 height 524
click at [1078, 418] on div at bounding box center [1057, 343] width 236 height 524
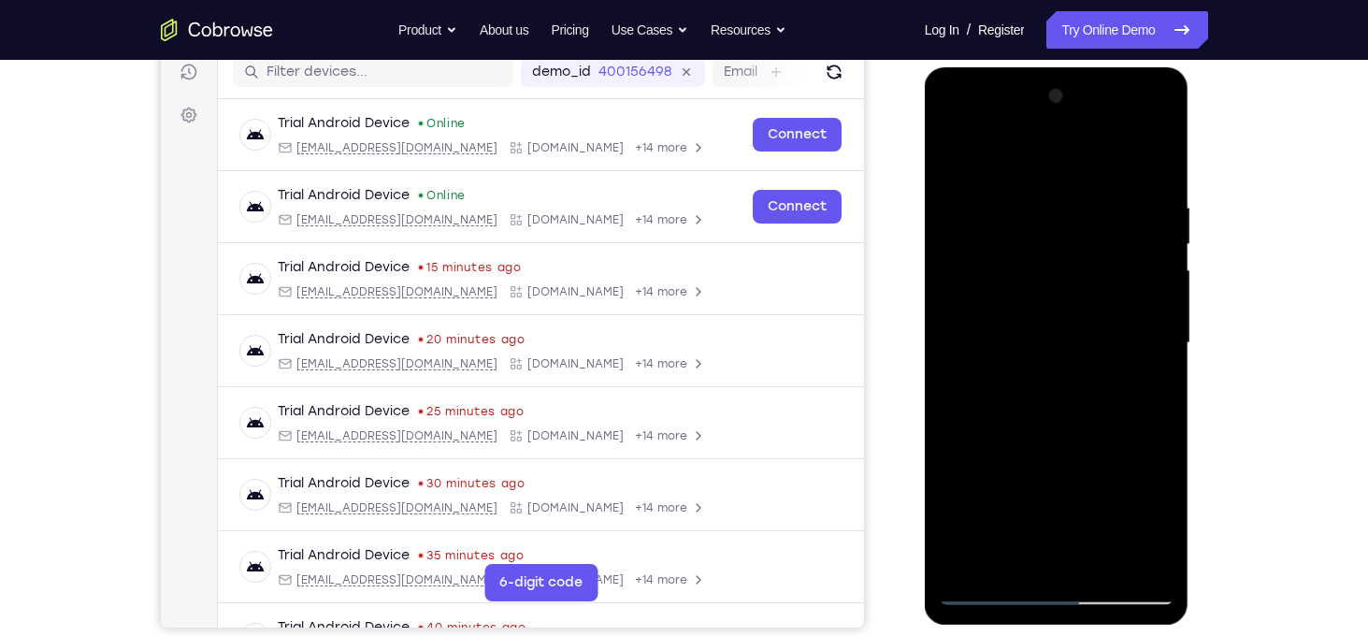
click at [1083, 434] on div at bounding box center [1057, 343] width 236 height 524
click at [1100, 366] on div at bounding box center [1057, 343] width 236 height 524
drag, startPoint x: 1070, startPoint y: 480, endPoint x: 1091, endPoint y: 65, distance: 415.6
click at [1091, 67] on html "Online web based iOS Simulators and Android Emulators. Run iPhone, iPad, Mobile…" at bounding box center [1058, 347] width 266 height 561
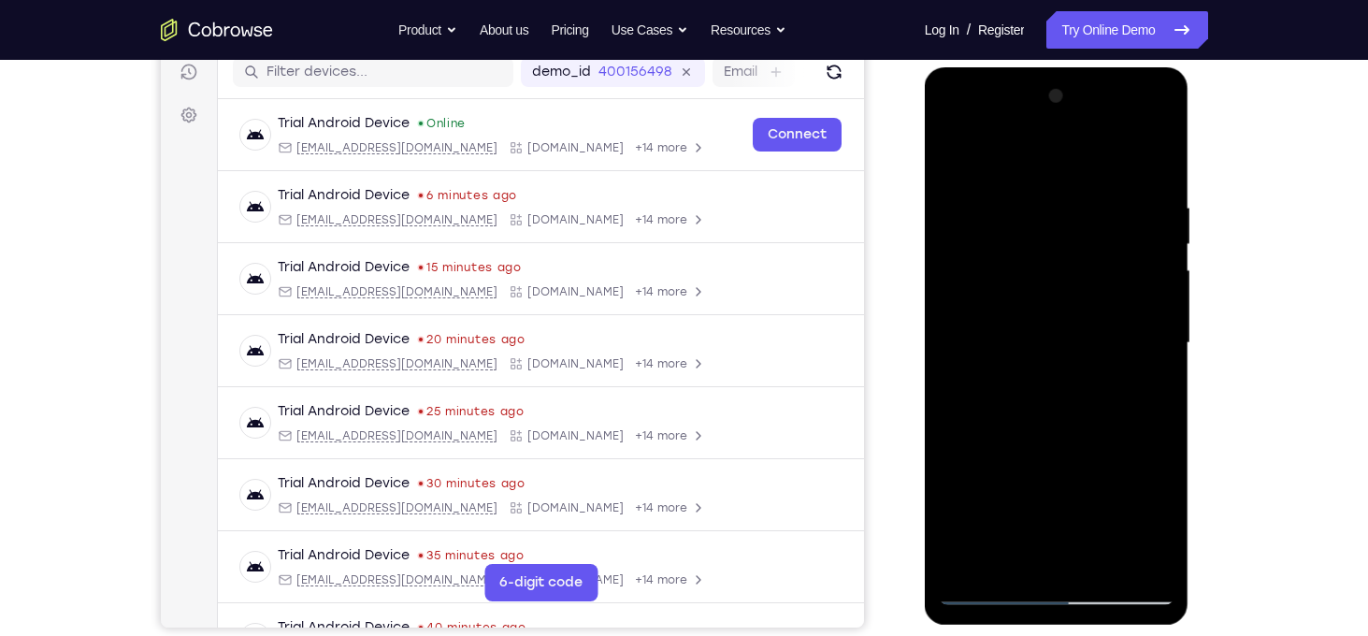
drag, startPoint x: 1086, startPoint y: 384, endPoint x: 1089, endPoint y: 201, distance: 183.3
click at [1089, 201] on div at bounding box center [1057, 343] width 236 height 524
drag, startPoint x: 1112, startPoint y: 410, endPoint x: 1112, endPoint y: 290, distance: 120.6
click at [1112, 290] on div at bounding box center [1057, 343] width 236 height 524
drag, startPoint x: 1124, startPoint y: 434, endPoint x: 1168, endPoint y: 169, distance: 268.2
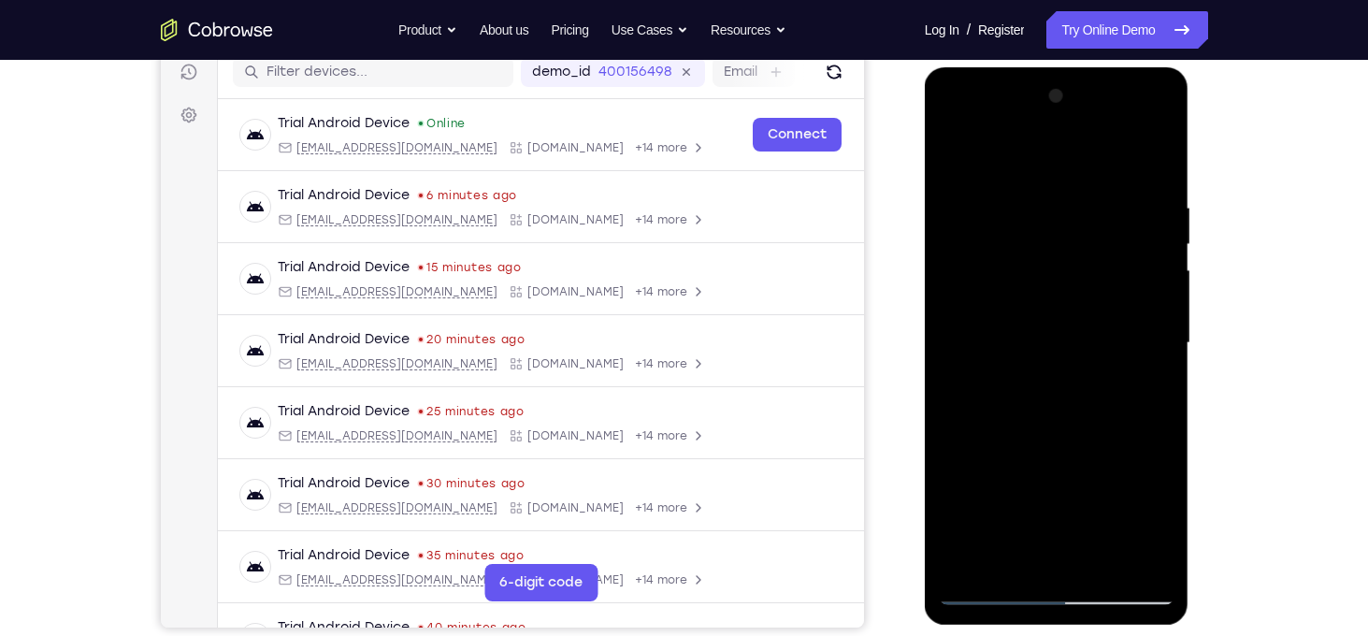
click at [1168, 169] on div at bounding box center [1057, 343] width 236 height 524
click at [989, 595] on div at bounding box center [1057, 343] width 236 height 524
click at [995, 595] on div at bounding box center [1057, 343] width 236 height 524
drag, startPoint x: 1033, startPoint y: 480, endPoint x: 1076, endPoint y: 194, distance: 289.3
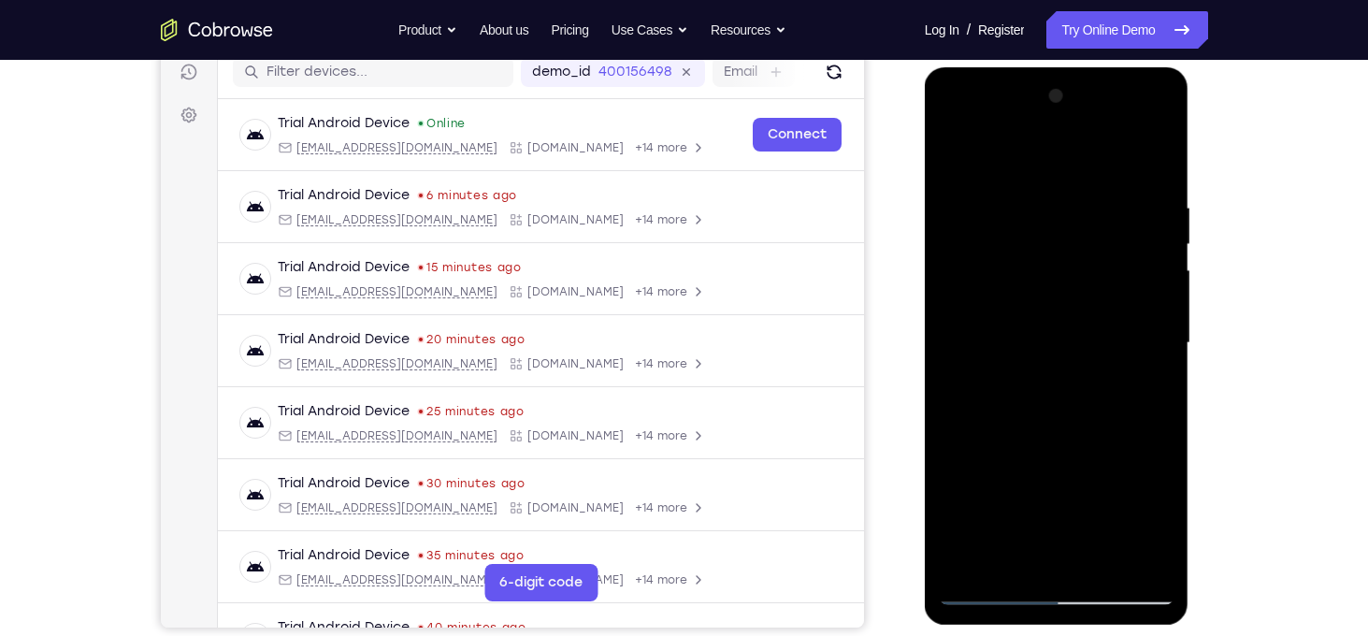
click at [1076, 194] on div at bounding box center [1057, 343] width 236 height 524
drag, startPoint x: 1095, startPoint y: 364, endPoint x: 1140, endPoint y: 36, distance: 330.3
click at [1140, 67] on html "Online web based iOS Simulators and Android Emulators. Run iPhone, iPad, Mobile…" at bounding box center [1058, 347] width 266 height 561
click at [1183, 362] on div at bounding box center [1057, 345] width 265 height 557
click at [1166, 357] on div at bounding box center [1057, 343] width 236 height 524
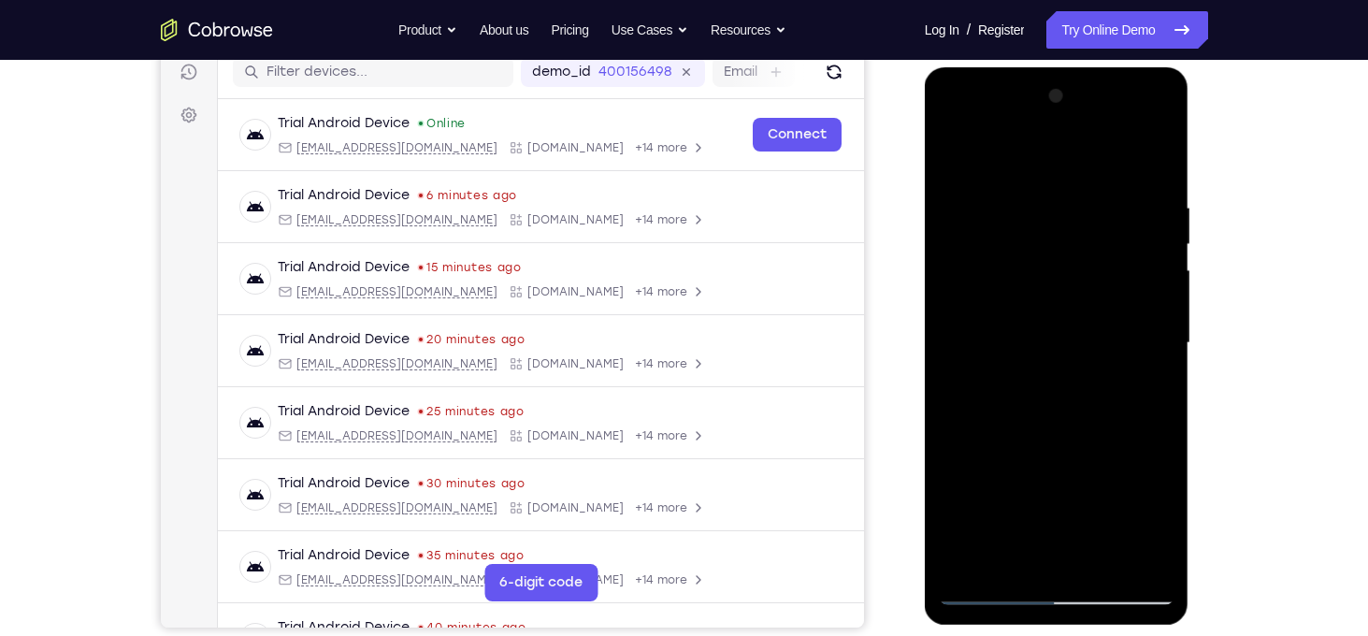
drag, startPoint x: 1127, startPoint y: 416, endPoint x: 1178, endPoint y: 169, distance: 251.9
click at [1178, 169] on div at bounding box center [1057, 345] width 265 height 557
drag, startPoint x: 1122, startPoint y: 427, endPoint x: 1149, endPoint y: 200, distance: 228.8
click at [1149, 200] on div at bounding box center [1057, 343] width 236 height 524
drag, startPoint x: 1056, startPoint y: 516, endPoint x: 1117, endPoint y: 242, distance: 280.8
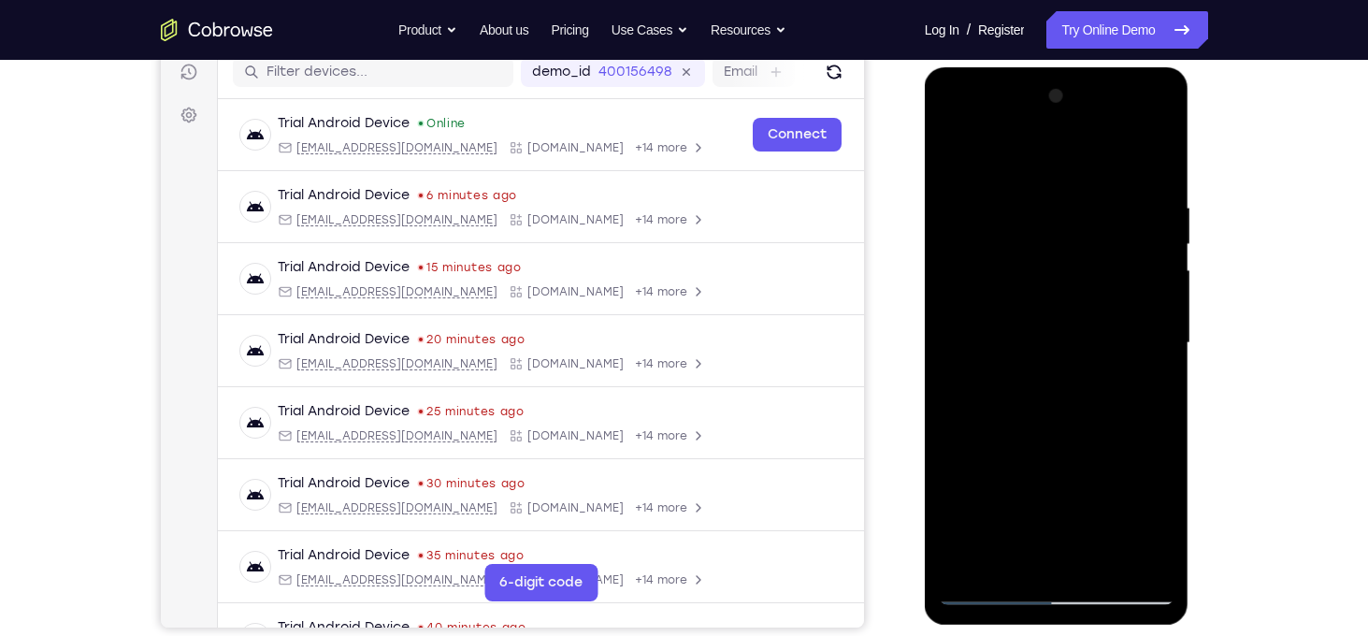
click at [1117, 242] on div at bounding box center [1057, 343] width 236 height 524
drag, startPoint x: 1092, startPoint y: 408, endPoint x: 1183, endPoint y: 128, distance: 293.9
click at [1183, 128] on div at bounding box center [1057, 345] width 265 height 557
drag, startPoint x: 1070, startPoint y: 492, endPoint x: 1168, endPoint y: 165, distance: 340.7
click at [1168, 165] on div at bounding box center [1057, 343] width 236 height 524
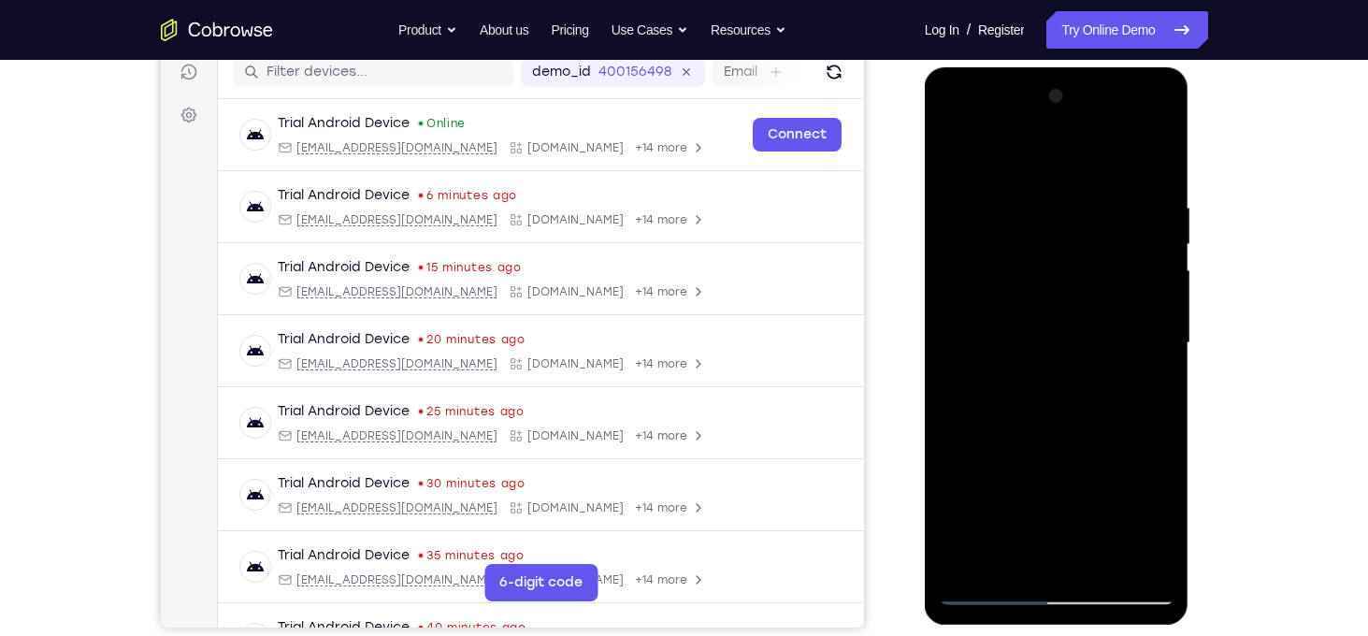
drag, startPoint x: 1103, startPoint y: 473, endPoint x: 1172, endPoint y: 189, distance: 292.5
click at [1172, 189] on div at bounding box center [1057, 343] width 236 height 524
drag, startPoint x: 1116, startPoint y: 460, endPoint x: 1160, endPoint y: 137, distance: 325.5
click at [1160, 137] on div at bounding box center [1057, 343] width 236 height 524
drag, startPoint x: 1087, startPoint y: 454, endPoint x: 1140, endPoint y: 229, distance: 231.3
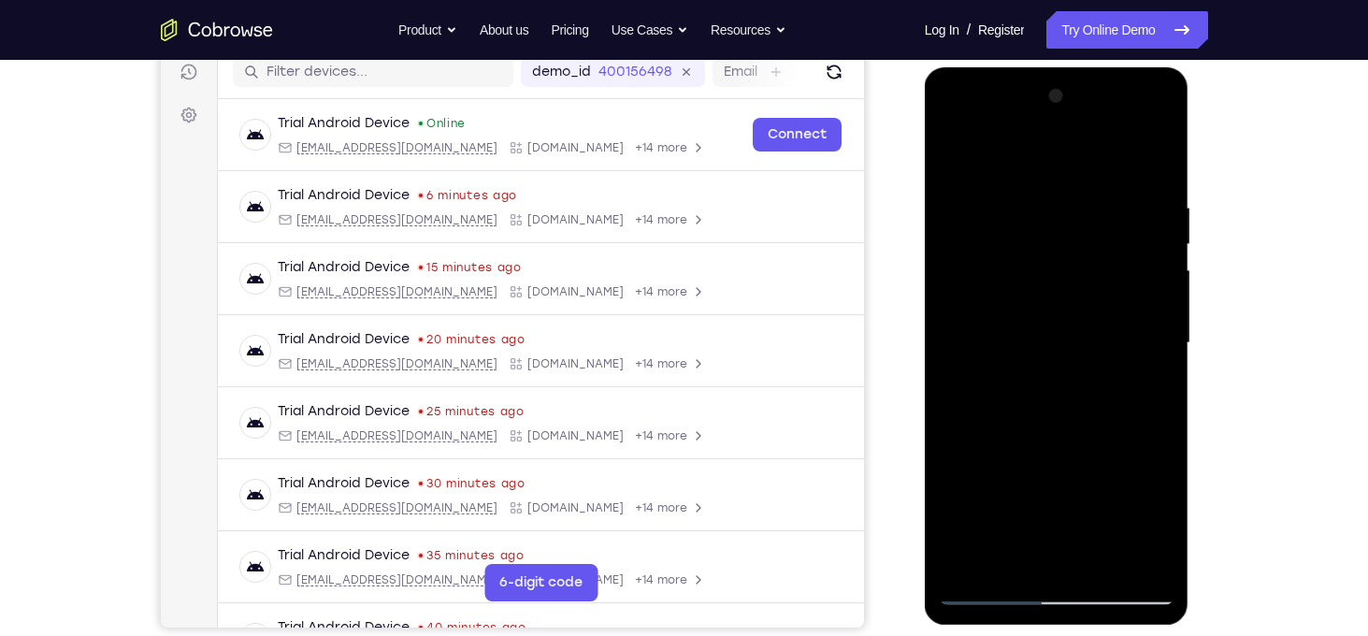
click at [1140, 229] on div at bounding box center [1057, 343] width 236 height 524
drag, startPoint x: 1089, startPoint y: 519, endPoint x: 1126, endPoint y: 228, distance: 293.0
click at [1126, 228] on div at bounding box center [1057, 343] width 236 height 524
drag, startPoint x: 1089, startPoint y: 439, endPoint x: 1167, endPoint y: 136, distance: 312.7
click at [1167, 136] on div at bounding box center [1057, 343] width 236 height 524
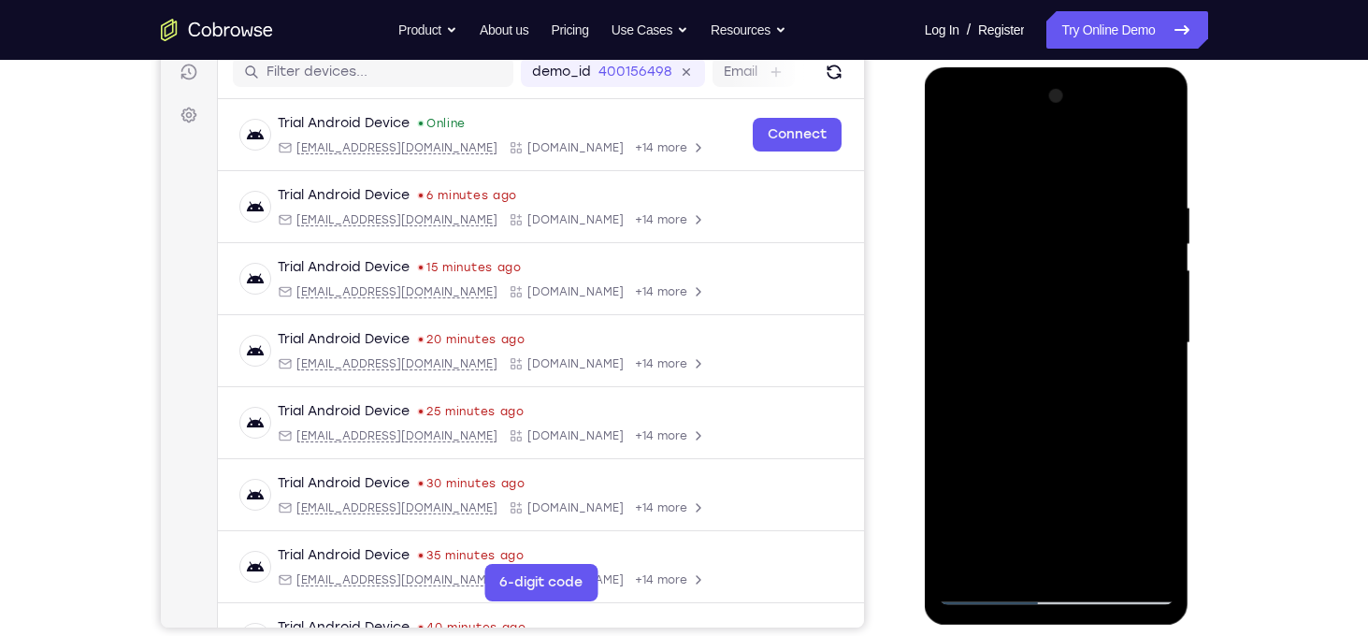
drag, startPoint x: 1084, startPoint y: 402, endPoint x: 1123, endPoint y: 251, distance: 155.3
click at [1123, 251] on div at bounding box center [1057, 343] width 236 height 524
drag, startPoint x: 1105, startPoint y: 385, endPoint x: 1142, endPoint y: 212, distance: 177.0
click at [1142, 212] on div at bounding box center [1057, 343] width 236 height 524
drag, startPoint x: 1084, startPoint y: 452, endPoint x: 1134, endPoint y: 220, distance: 237.1
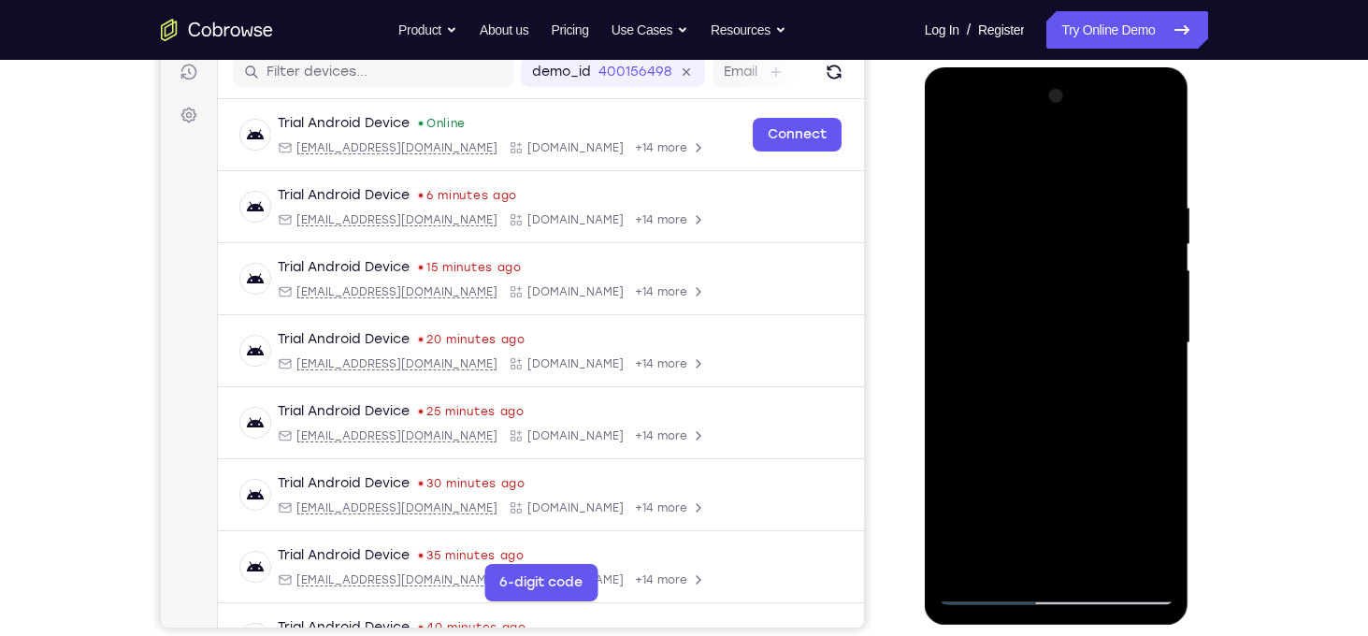
click at [1134, 220] on div at bounding box center [1057, 343] width 236 height 524
drag, startPoint x: 1081, startPoint y: 463, endPoint x: 1104, endPoint y: 310, distance: 154.2
click at [1104, 310] on div at bounding box center [1057, 343] width 236 height 524
drag, startPoint x: 1095, startPoint y: 501, endPoint x: 1123, endPoint y: 166, distance: 335.9
click at [1123, 166] on div at bounding box center [1057, 343] width 236 height 524
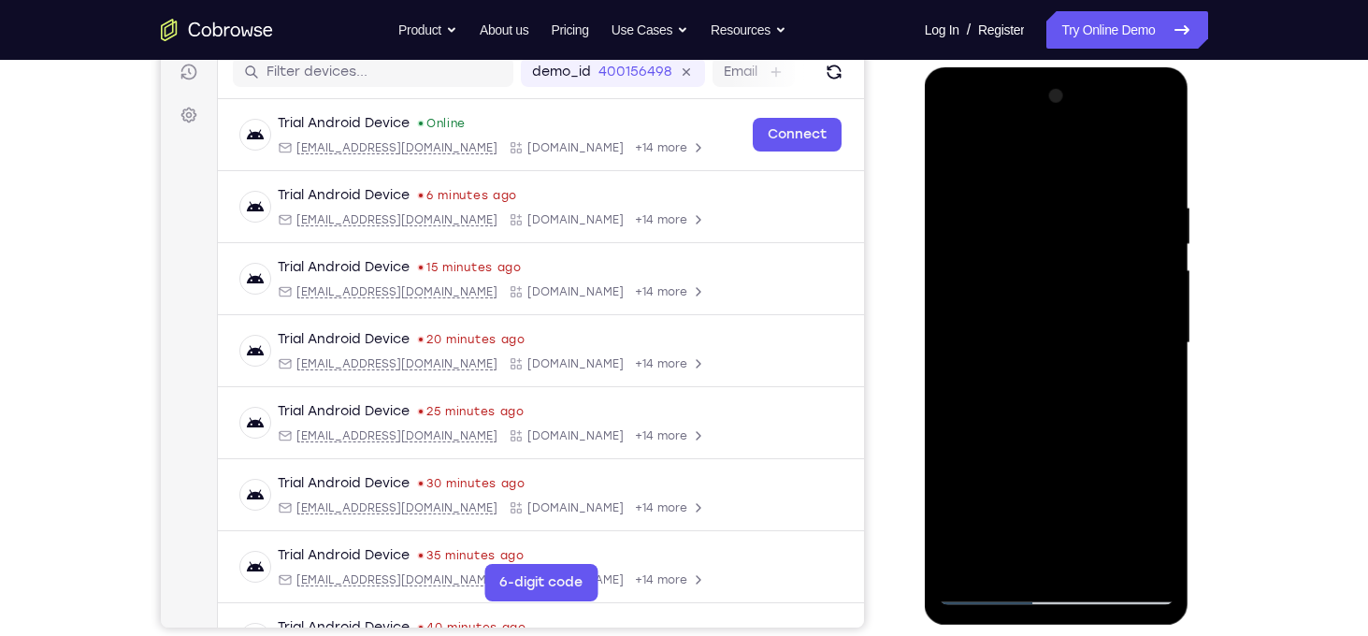
drag, startPoint x: 1078, startPoint y: 433, endPoint x: 1152, endPoint y: 109, distance: 331.8
click at [1152, 109] on div at bounding box center [1057, 343] width 236 height 524
drag, startPoint x: 1090, startPoint y: 415, endPoint x: 1160, endPoint y: 120, distance: 303.6
click at [1160, 120] on div at bounding box center [1057, 343] width 236 height 524
drag, startPoint x: 1089, startPoint y: 315, endPoint x: 1113, endPoint y: 116, distance: 200.5
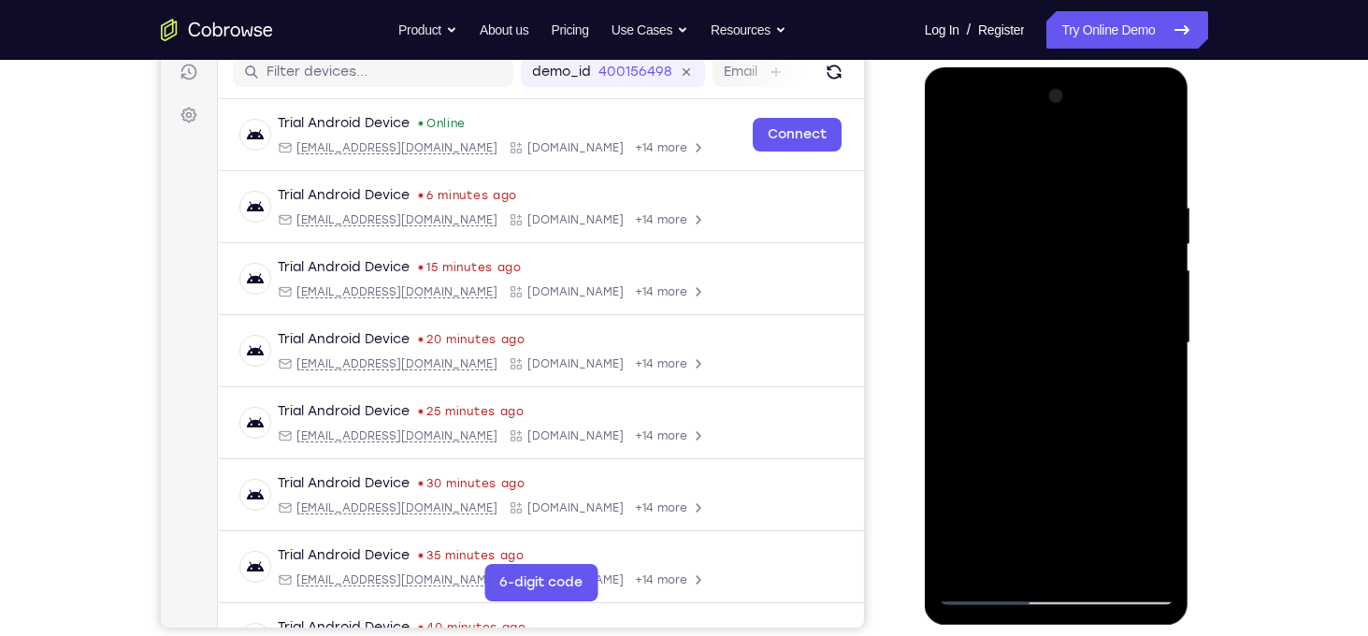
click at [1113, 116] on div at bounding box center [1057, 343] width 236 height 524
drag, startPoint x: 1095, startPoint y: 333, endPoint x: 1085, endPoint y: 213, distance: 120.0
click at [1085, 213] on div at bounding box center [1057, 343] width 236 height 524
drag, startPoint x: 1108, startPoint y: 424, endPoint x: 1145, endPoint y: 208, distance: 219.2
click at [1145, 208] on div at bounding box center [1057, 343] width 236 height 524
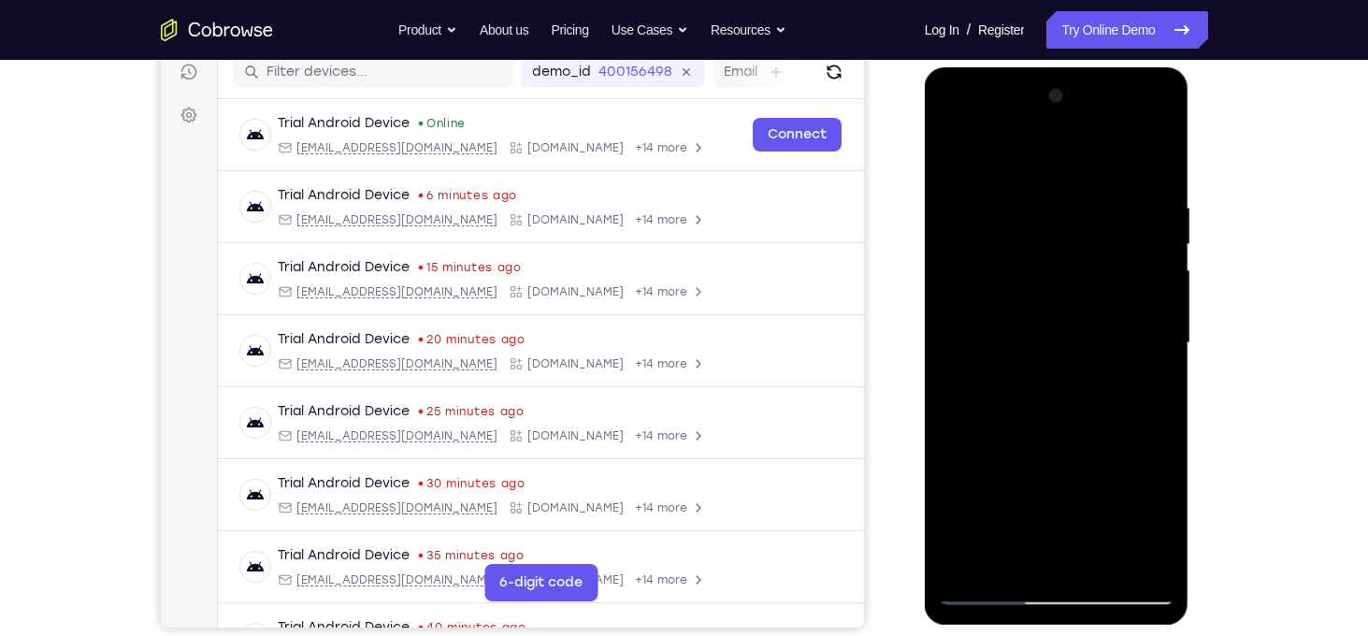
drag, startPoint x: 1127, startPoint y: 385, endPoint x: 1163, endPoint y: 132, distance: 256.0
click at [1163, 132] on div at bounding box center [1057, 343] width 236 height 524
click at [1133, 122] on div at bounding box center [1057, 343] width 236 height 524
click at [945, 126] on div at bounding box center [1057, 343] width 236 height 524
click at [1128, 332] on div at bounding box center [1057, 343] width 236 height 524
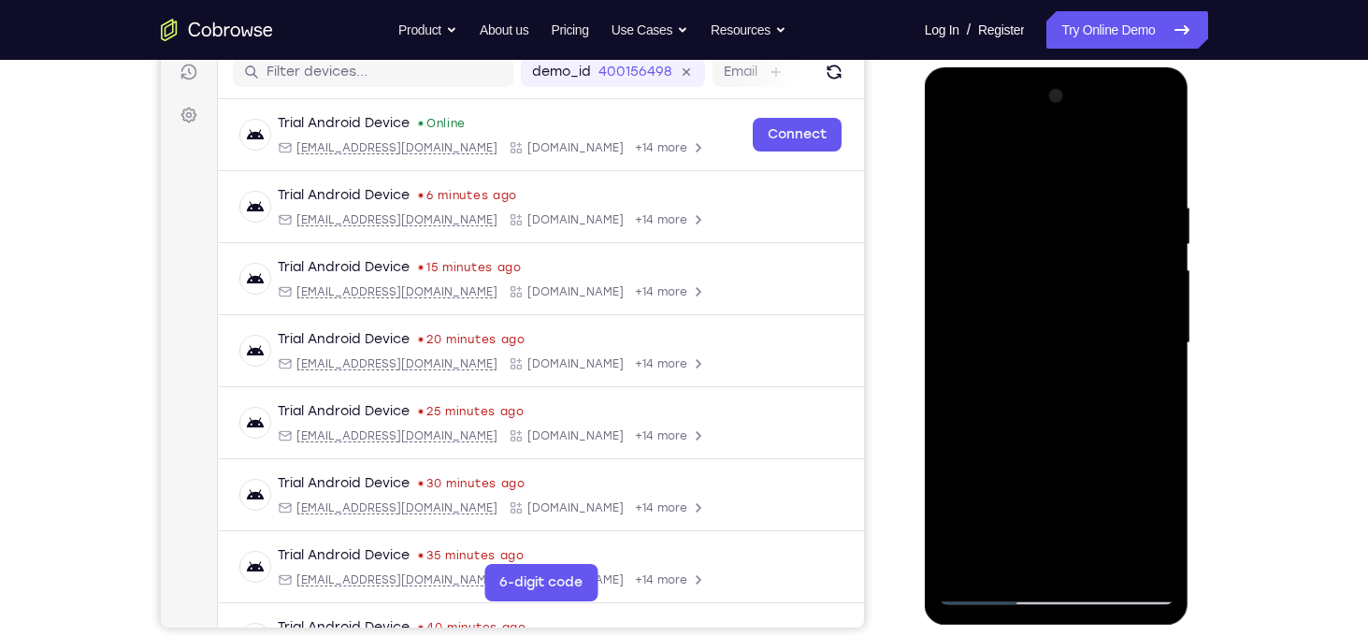
click at [1041, 381] on div at bounding box center [1057, 343] width 236 height 524
click at [1042, 329] on div at bounding box center [1057, 343] width 236 height 524
click at [1037, 299] on div at bounding box center [1057, 343] width 236 height 524
click at [1047, 344] on div at bounding box center [1057, 343] width 236 height 524
click at [1074, 427] on div at bounding box center [1057, 343] width 236 height 524
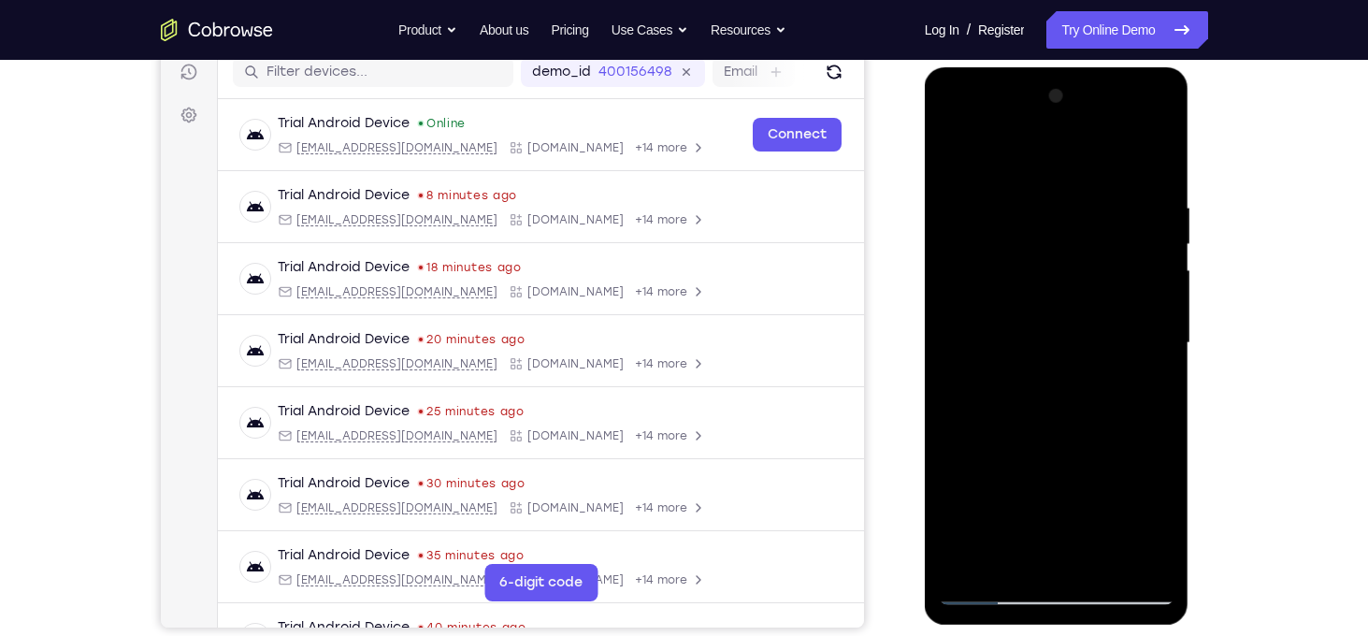
click at [1100, 565] on div at bounding box center [1057, 343] width 236 height 524
click at [1069, 438] on div at bounding box center [1057, 343] width 236 height 524
drag, startPoint x: 987, startPoint y: 587, endPoint x: 981, endPoint y: 369, distance: 217.9
click at [981, 369] on div at bounding box center [1057, 343] width 236 height 524
click at [1035, 202] on div at bounding box center [1057, 343] width 236 height 524
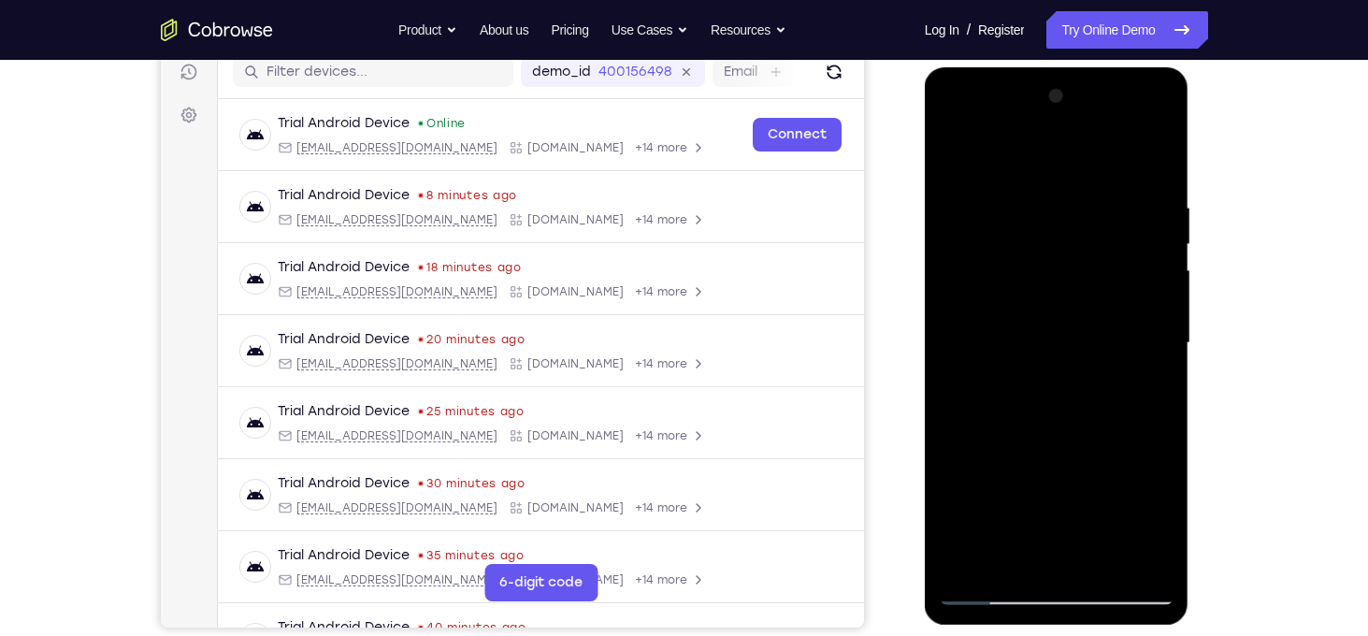
click at [1136, 275] on div at bounding box center [1057, 343] width 236 height 524
drag, startPoint x: 1036, startPoint y: 154, endPoint x: 1040, endPoint y: 29, distance: 125.3
click at [1040, 67] on html "Online web based iOS Simulators and Android Emulators. Run iPhone, iPad, Mobile…" at bounding box center [1058, 347] width 266 height 561
click at [1116, 281] on div at bounding box center [1057, 343] width 236 height 524
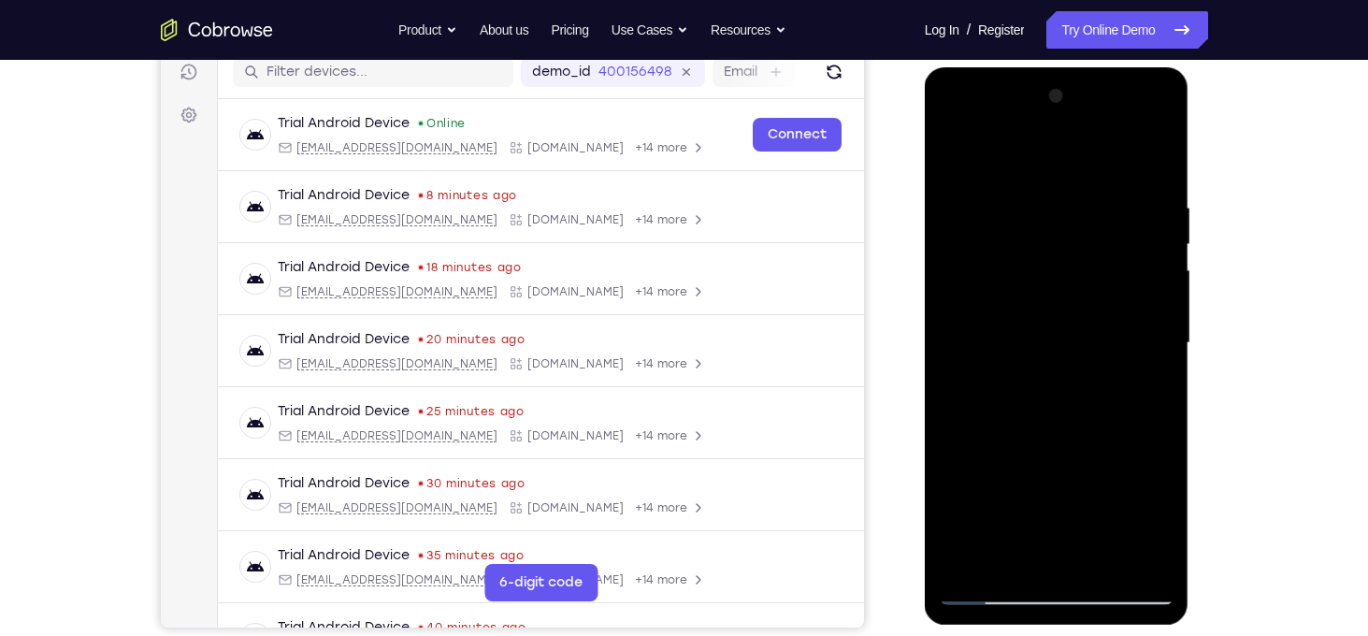
click at [1116, 281] on div at bounding box center [1057, 343] width 236 height 524
click at [1164, 294] on div at bounding box center [1057, 343] width 236 height 524
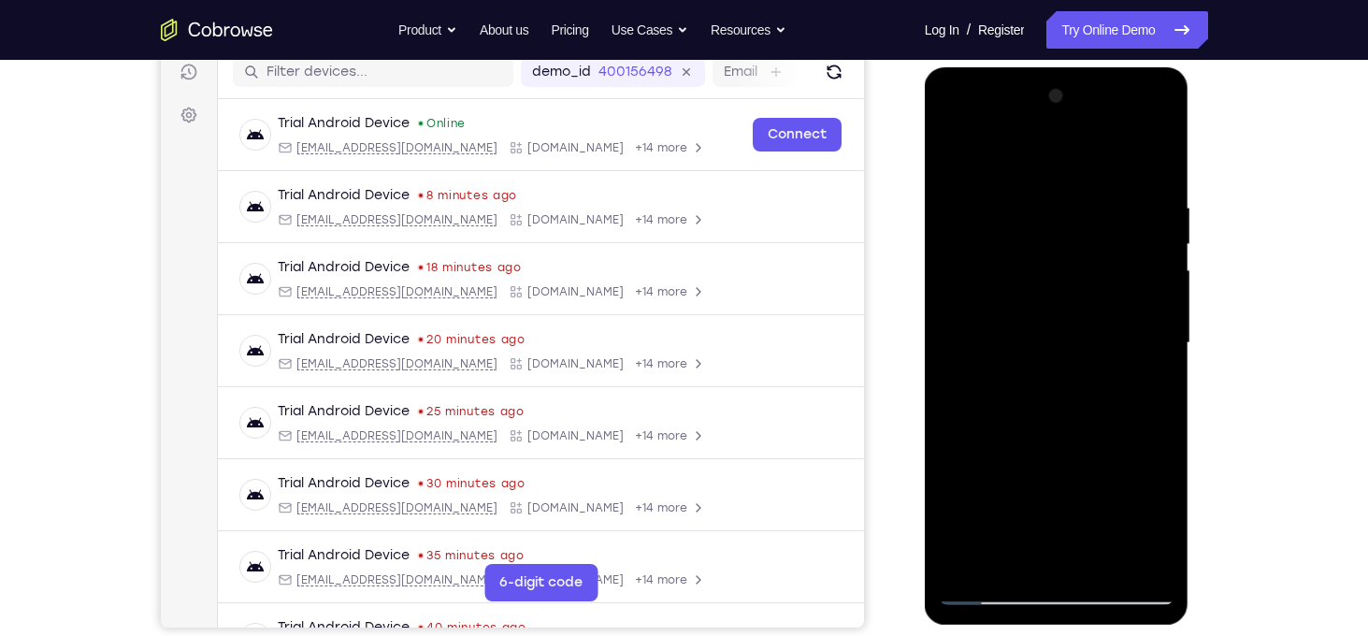
click at [1164, 294] on div at bounding box center [1057, 343] width 236 height 524
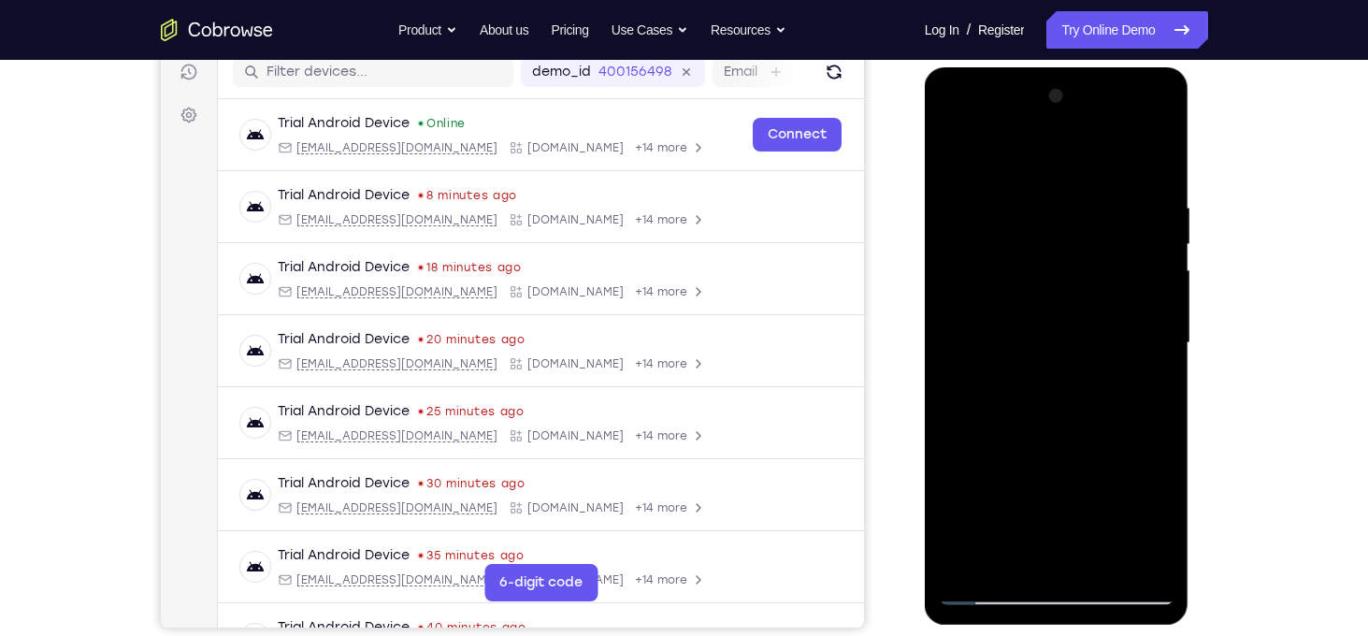
click at [1164, 294] on div at bounding box center [1057, 343] width 236 height 524
click at [969, 352] on div at bounding box center [1057, 343] width 236 height 524
click at [1135, 293] on div at bounding box center [1057, 343] width 236 height 524
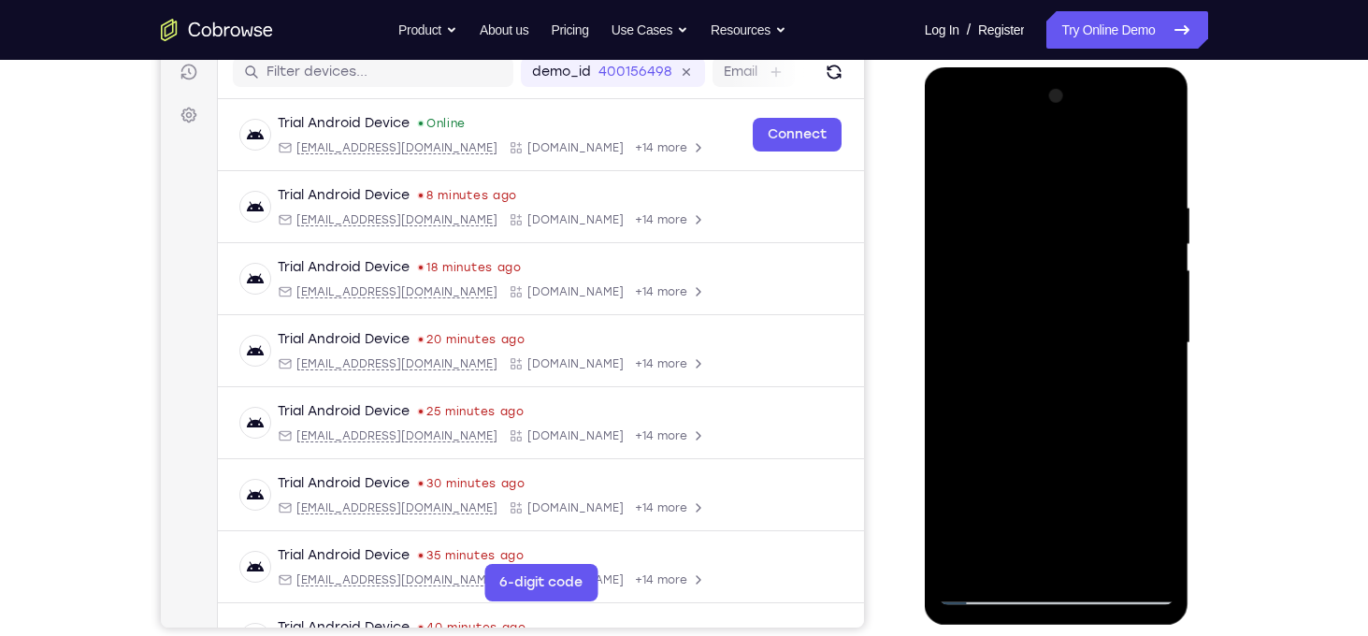
click at [1135, 293] on div at bounding box center [1057, 343] width 236 height 524
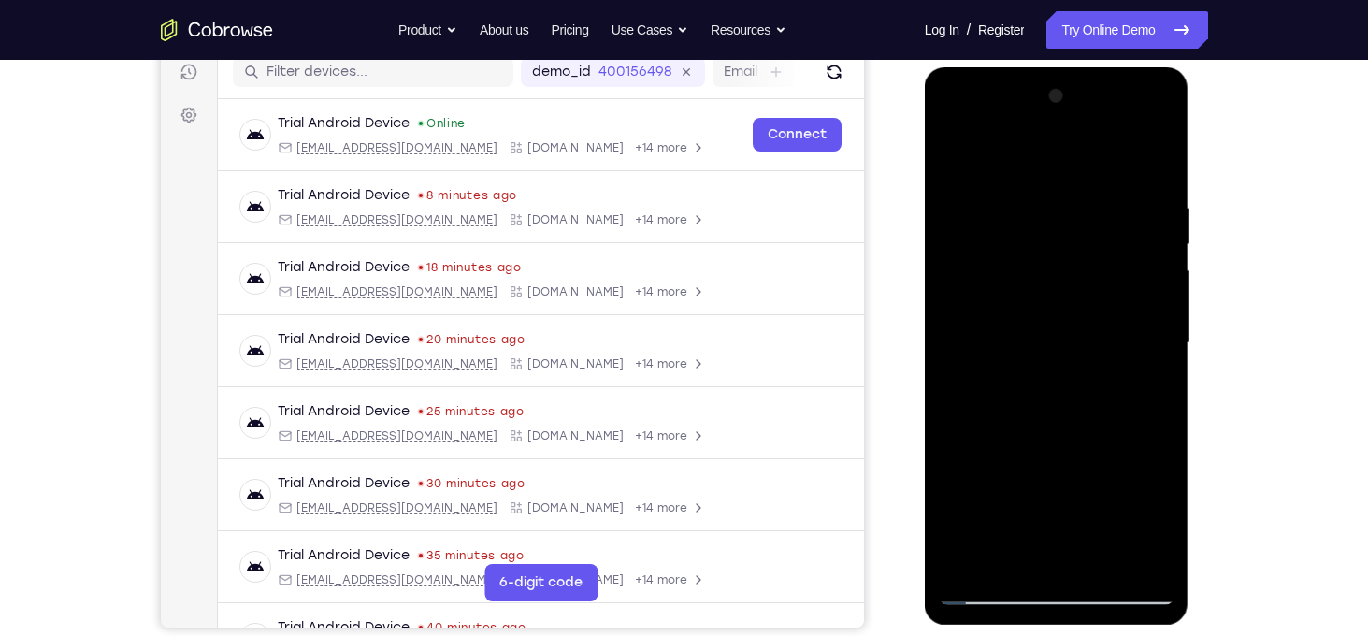
click at [1135, 293] on div at bounding box center [1057, 343] width 236 height 524
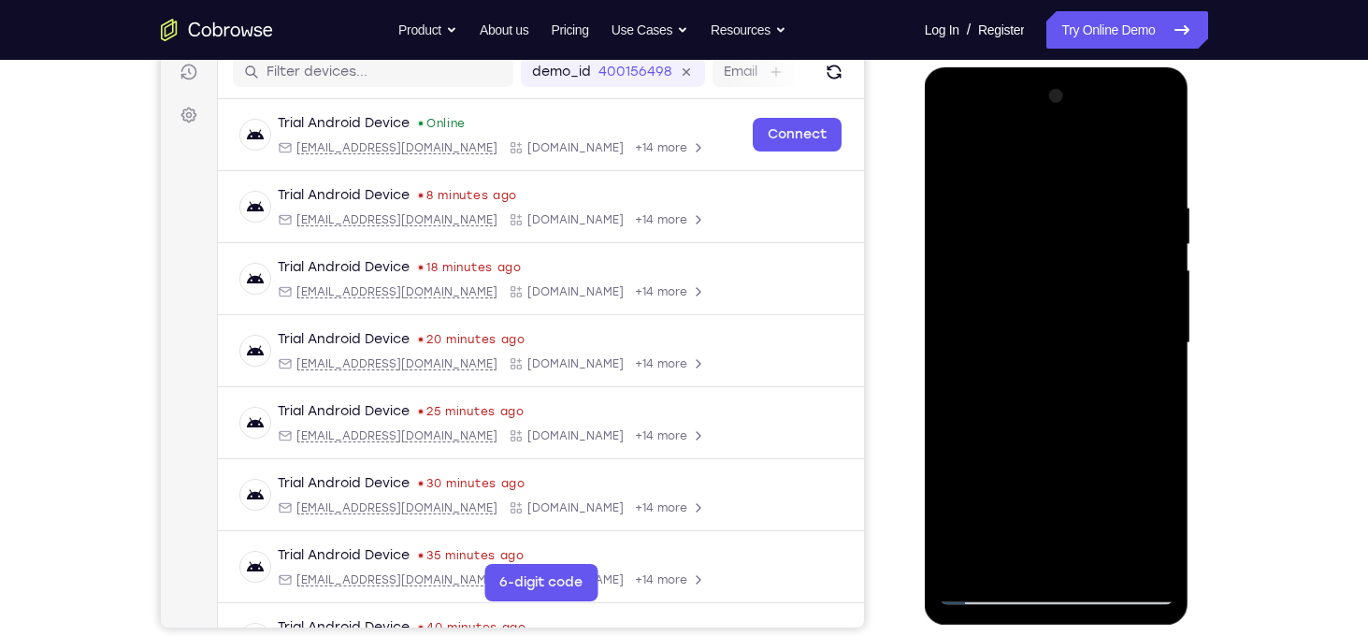
click at [1135, 293] on div at bounding box center [1057, 343] width 236 height 524
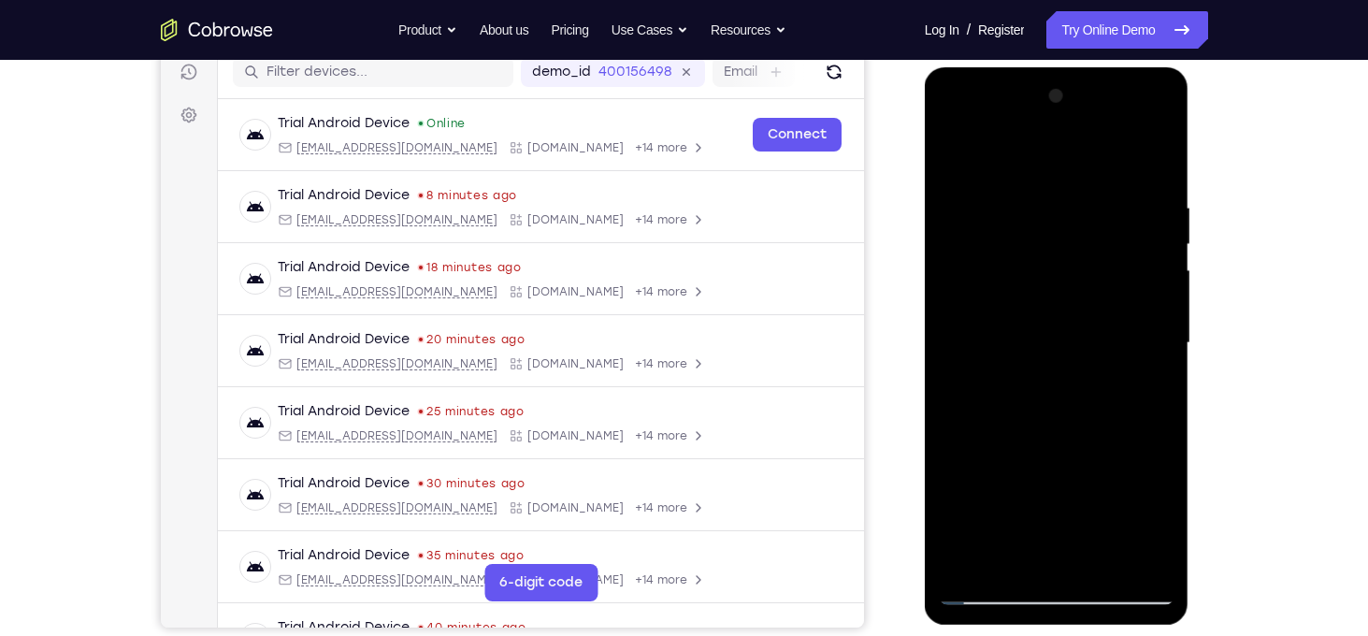
click at [1135, 293] on div at bounding box center [1057, 343] width 236 height 524
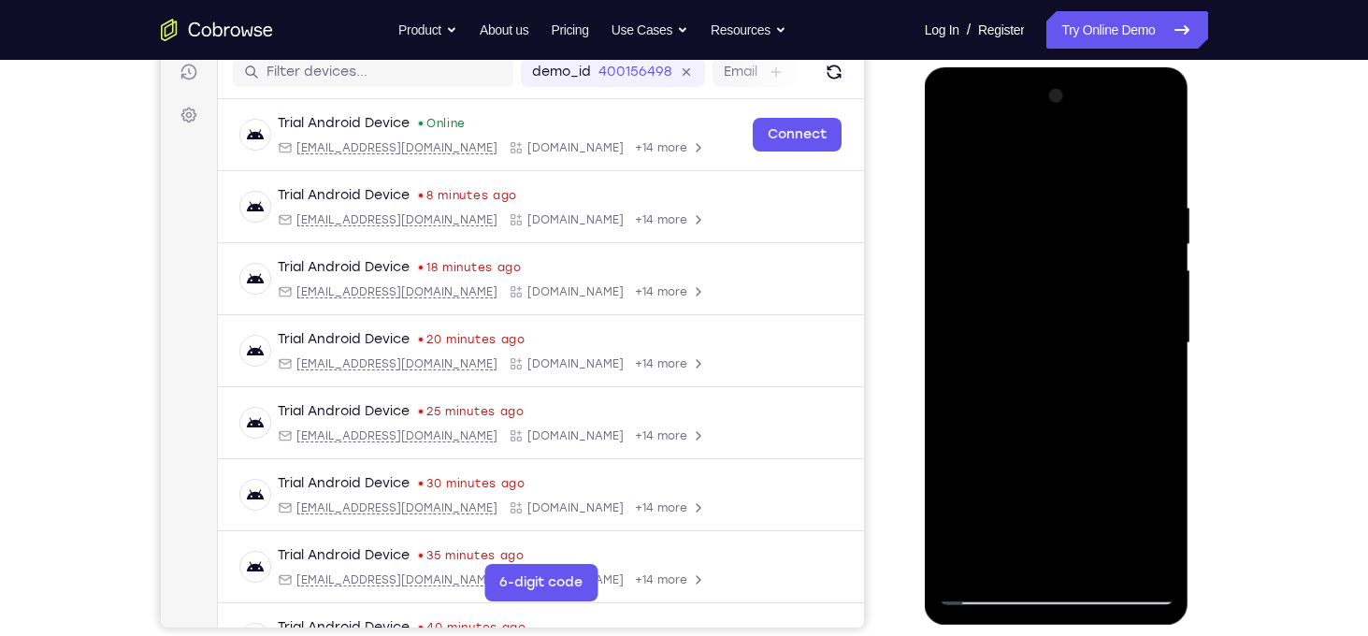
click at [1135, 293] on div at bounding box center [1057, 343] width 236 height 524
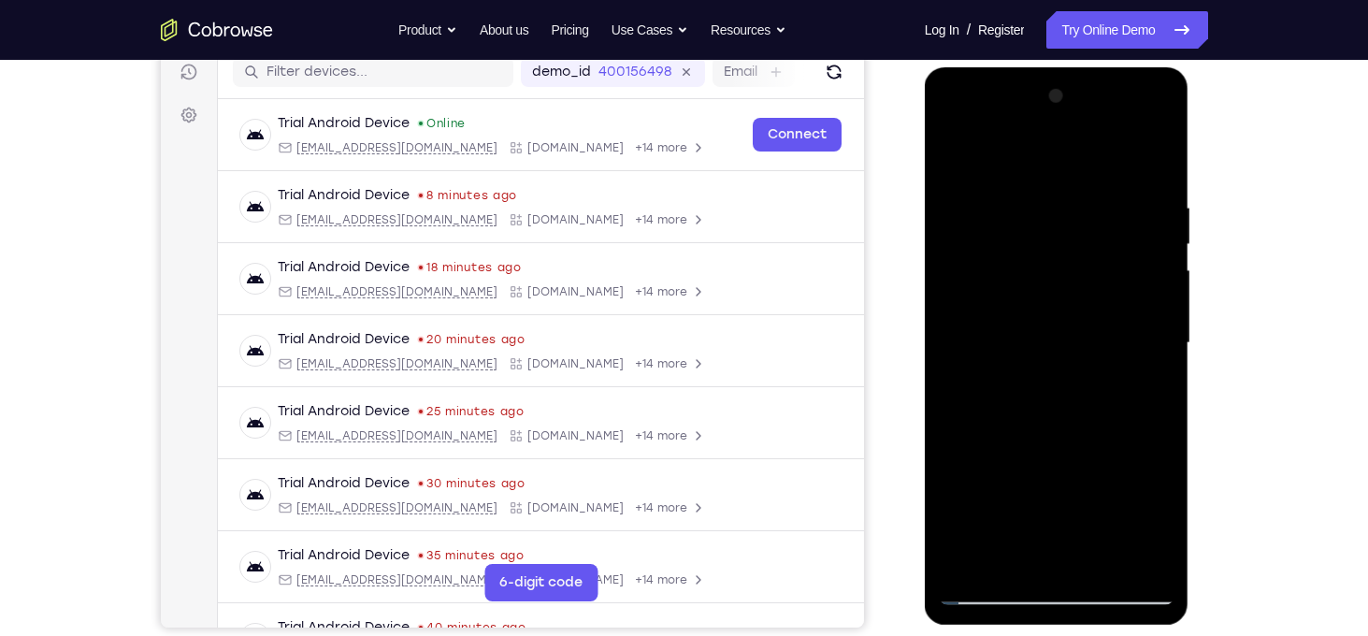
click at [1135, 293] on div at bounding box center [1057, 343] width 236 height 524
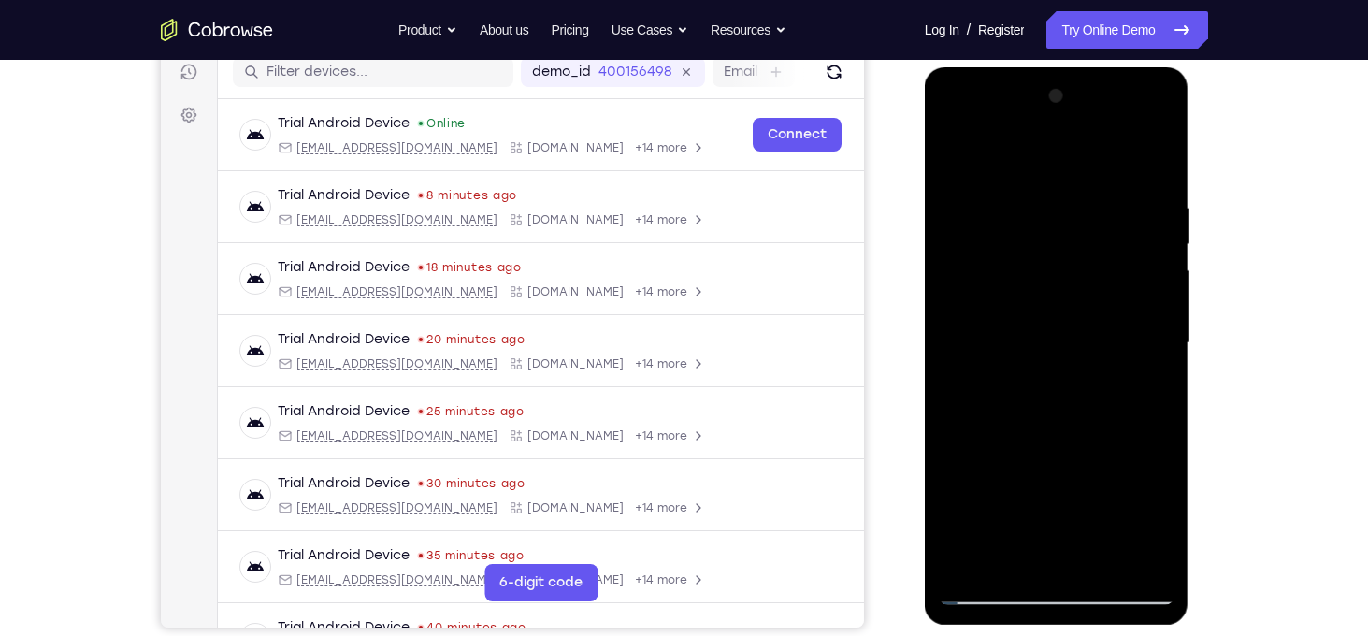
click at [1135, 293] on div at bounding box center [1057, 343] width 236 height 524
click at [1156, 167] on div at bounding box center [1057, 343] width 236 height 524
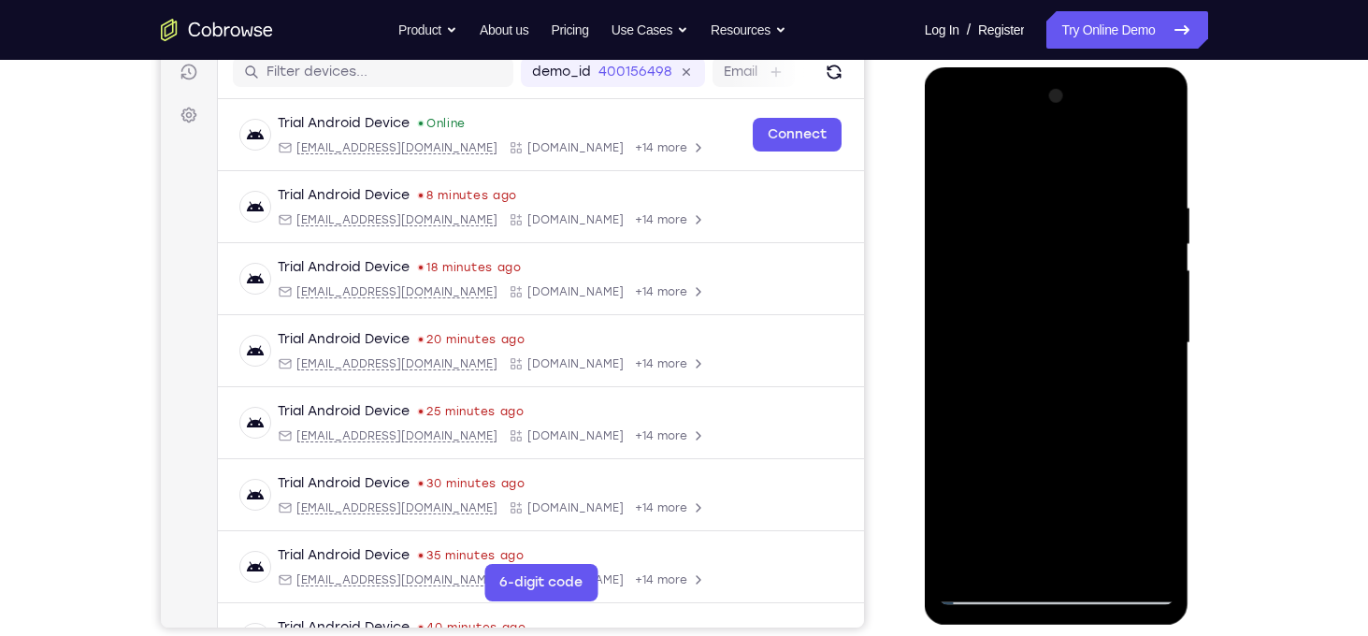
drag, startPoint x: 1108, startPoint y: 389, endPoint x: 1164, endPoint y: 157, distance: 238.5
click at [1164, 157] on div at bounding box center [1057, 343] width 236 height 524
drag, startPoint x: 1119, startPoint y: 431, endPoint x: 1164, endPoint y: 208, distance: 227.9
click at [1164, 208] on div at bounding box center [1057, 343] width 236 height 524
drag, startPoint x: 1083, startPoint y: 462, endPoint x: 1116, endPoint y: 217, distance: 247.2
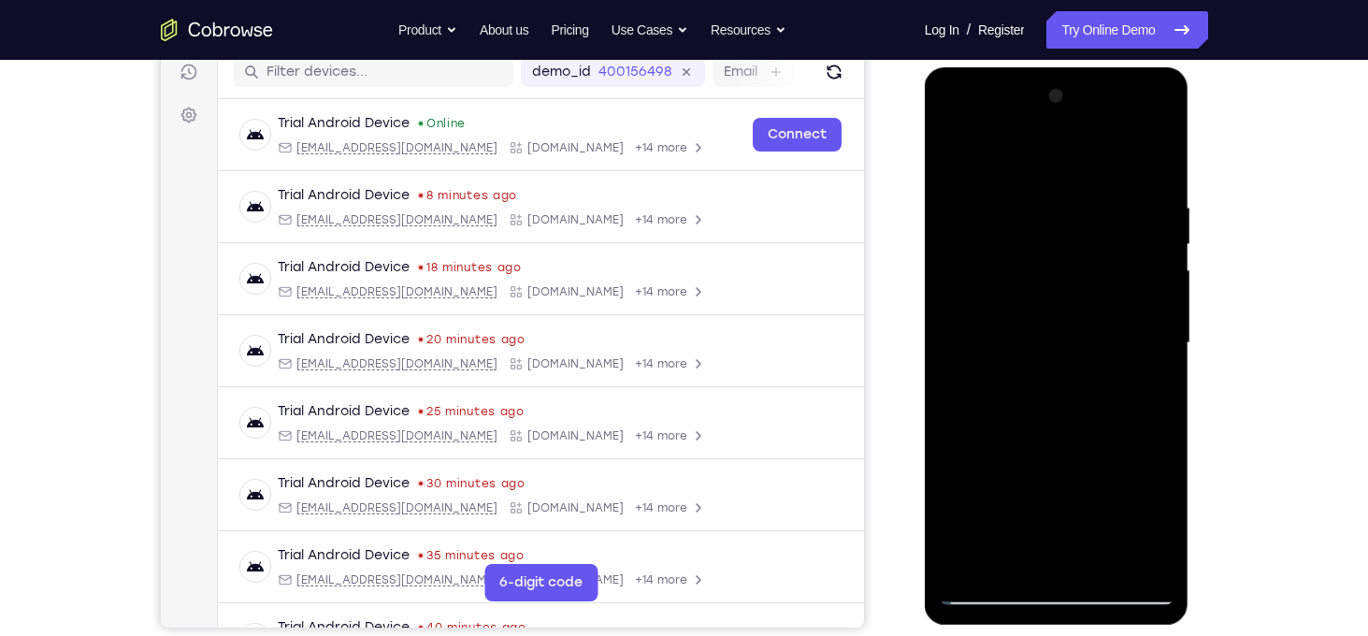
click at [1116, 217] on div at bounding box center [1057, 343] width 236 height 524
click at [1093, 393] on div at bounding box center [1057, 343] width 236 height 524
drag, startPoint x: 1093, startPoint y: 393, endPoint x: 1130, endPoint y: 180, distance: 215.5
click at [1130, 180] on div at bounding box center [1057, 343] width 236 height 524
drag, startPoint x: 1089, startPoint y: 426, endPoint x: 1090, endPoint y: 204, distance: 222.5
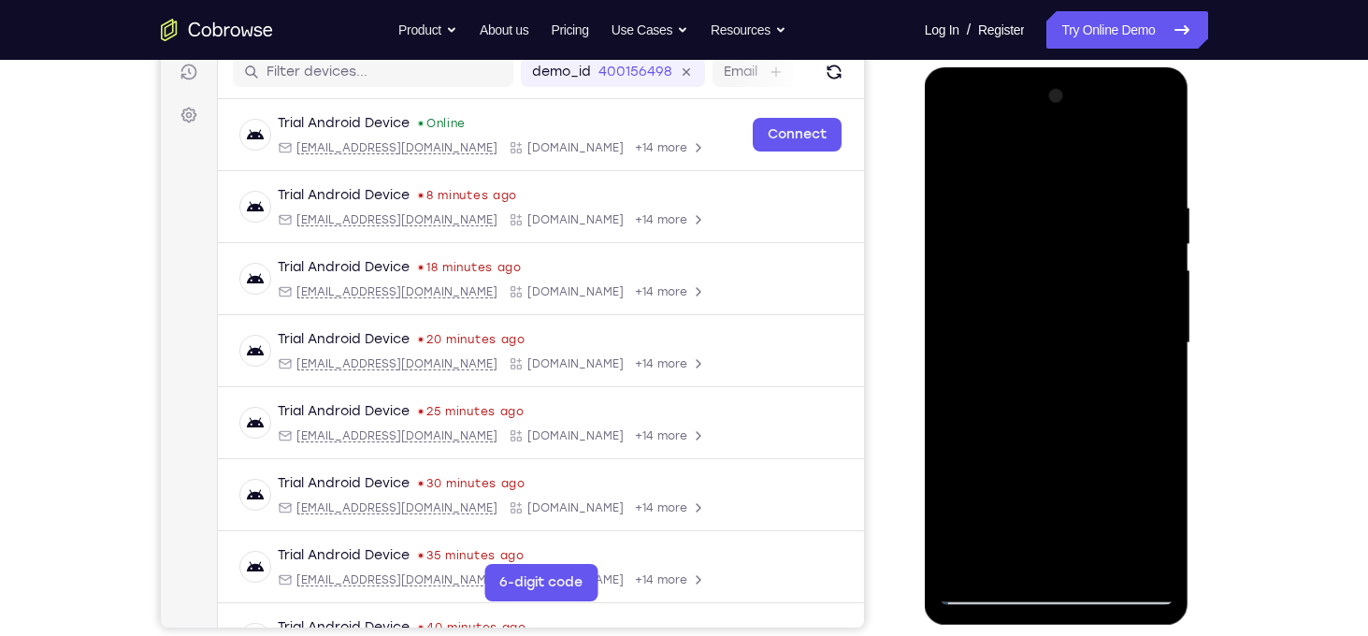
click at [1090, 204] on div at bounding box center [1057, 343] width 236 height 524
click at [1089, 272] on div at bounding box center [1057, 343] width 236 height 524
drag, startPoint x: 1089, startPoint y: 272, endPoint x: 1111, endPoint y: 200, distance: 75.1
click at [1111, 200] on div at bounding box center [1057, 343] width 236 height 524
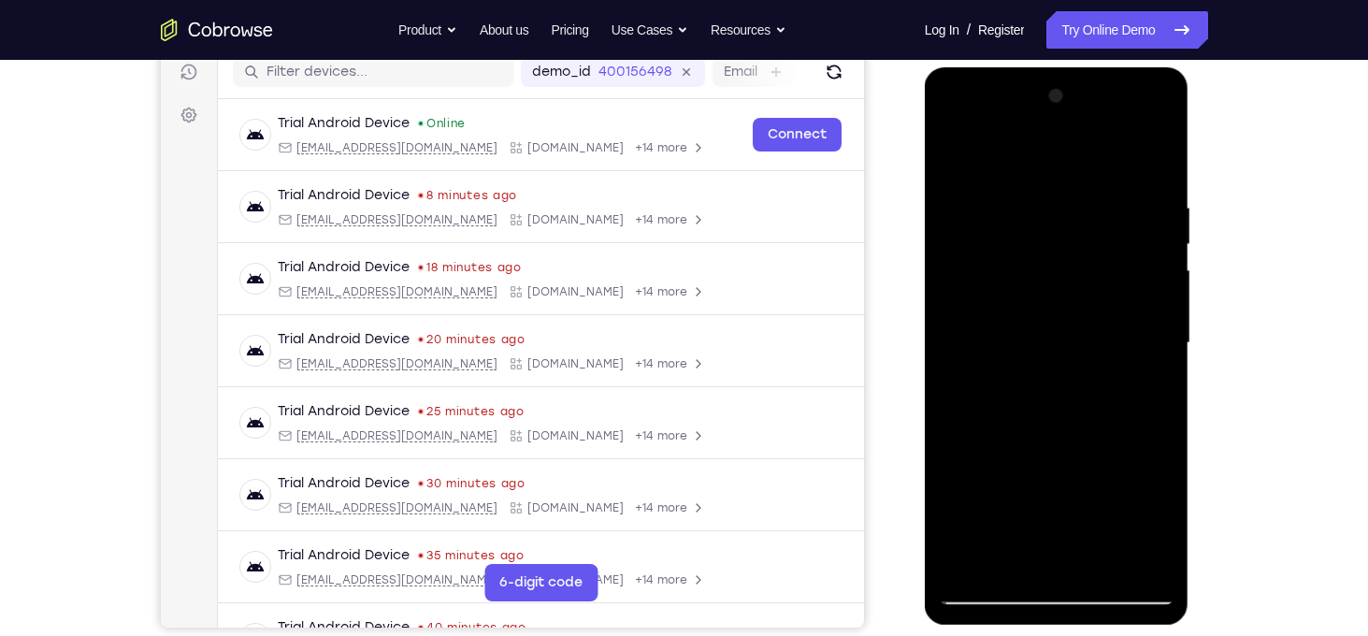
drag, startPoint x: 1101, startPoint y: 362, endPoint x: 1184, endPoint y: 156, distance: 221.5
click at [1184, 156] on div at bounding box center [1057, 345] width 265 height 557
drag, startPoint x: 1119, startPoint y: 449, endPoint x: 1199, endPoint y: 230, distance: 233.1
click at [1191, 230] on html "Online web based iOS Simulators and Android Emulators. Run iPhone, iPad, Mobile…" at bounding box center [1058, 347] width 266 height 561
drag, startPoint x: 1104, startPoint y: 462, endPoint x: 1209, endPoint y: 194, distance: 288.0
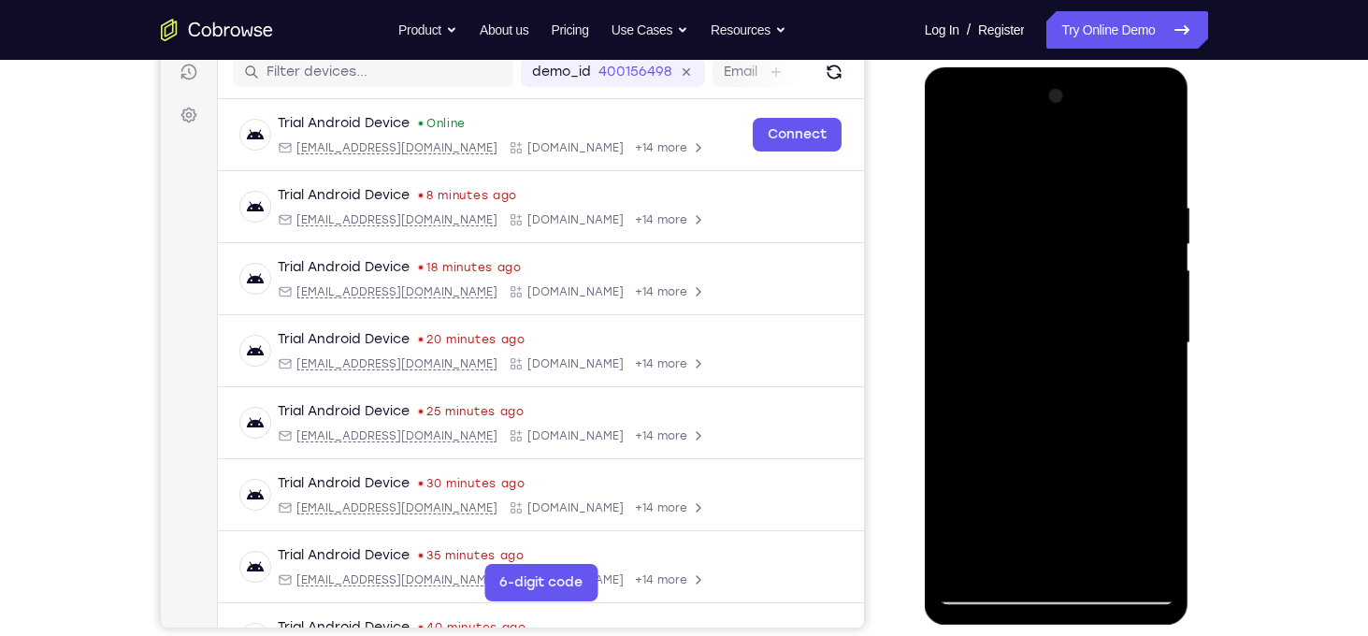
click at [1191, 194] on html "Online web based iOS Simulators and Android Emulators. Run iPhone, iPad, Mobile…" at bounding box center [1058, 347] width 266 height 561
drag, startPoint x: 1084, startPoint y: 462, endPoint x: 1138, endPoint y: 228, distance: 239.9
click at [1138, 228] on div at bounding box center [1057, 343] width 236 height 524
click at [1113, 363] on div at bounding box center [1057, 343] width 236 height 524
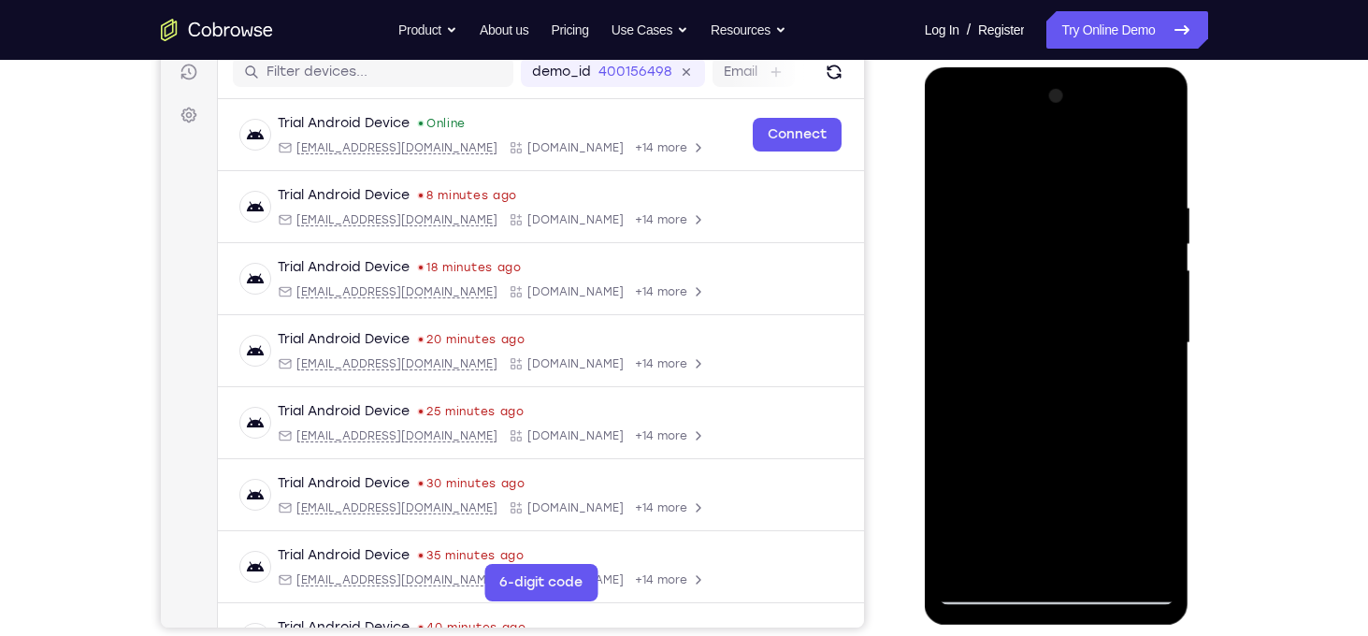
drag, startPoint x: 1112, startPoint y: 428, endPoint x: 1160, endPoint y: 223, distance: 210.4
click at [1160, 223] on div at bounding box center [1057, 343] width 236 height 524
drag, startPoint x: 1127, startPoint y: 361, endPoint x: 1146, endPoint y: 194, distance: 167.6
click at [1146, 194] on div at bounding box center [1057, 343] width 236 height 524
